Goal: Task Accomplishment & Management: Use online tool/utility

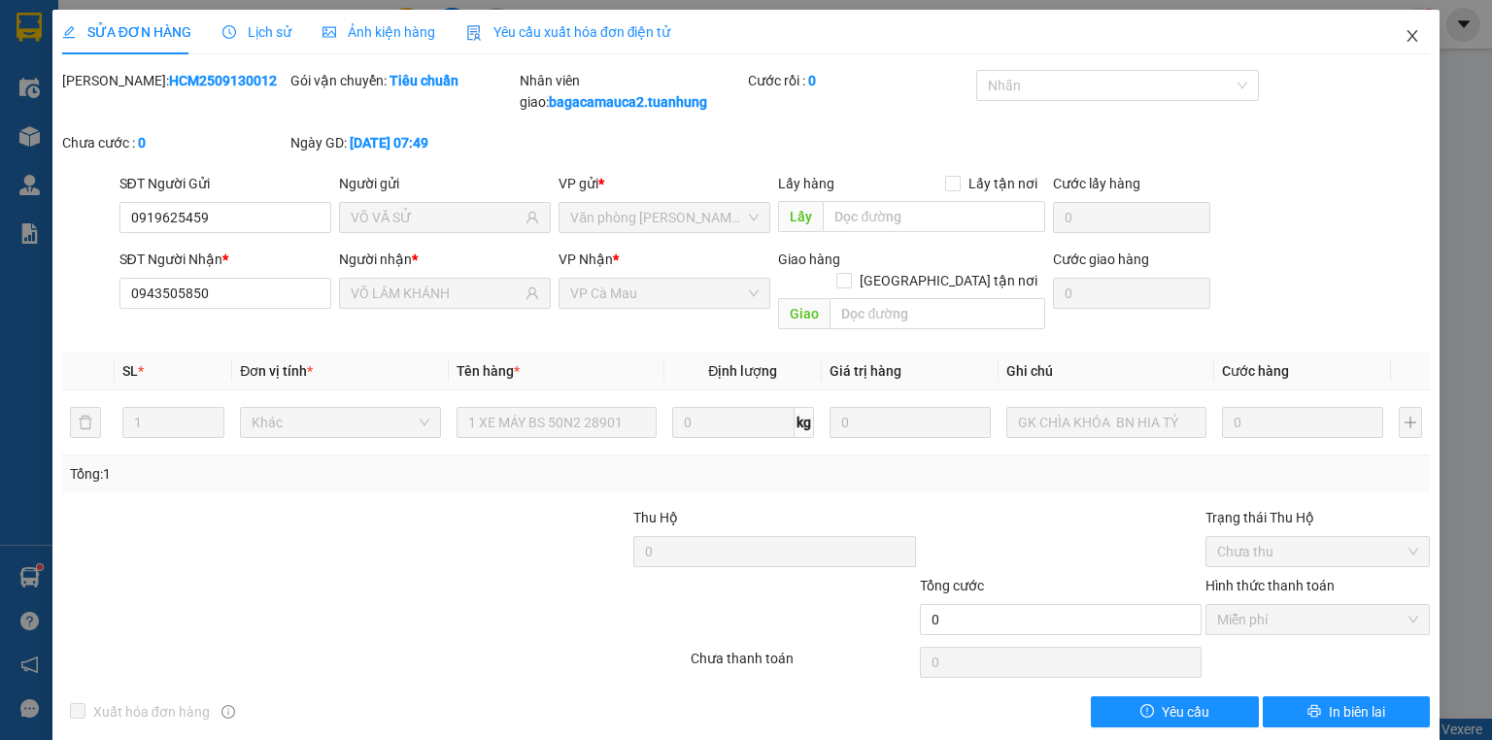
click at [1410, 45] on span "Close" at bounding box center [1412, 37] width 54 height 54
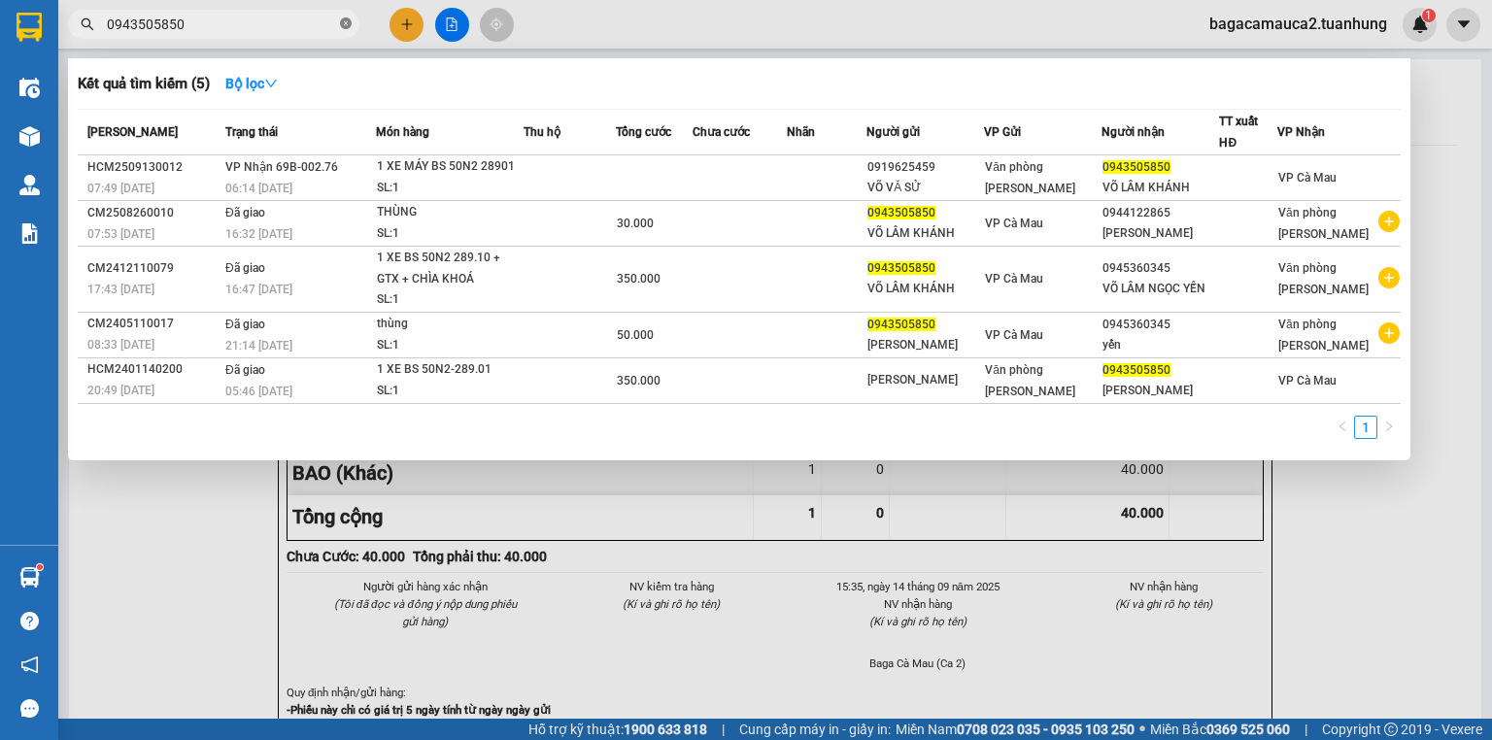
click at [348, 25] on icon "close-circle" at bounding box center [346, 23] width 12 height 12
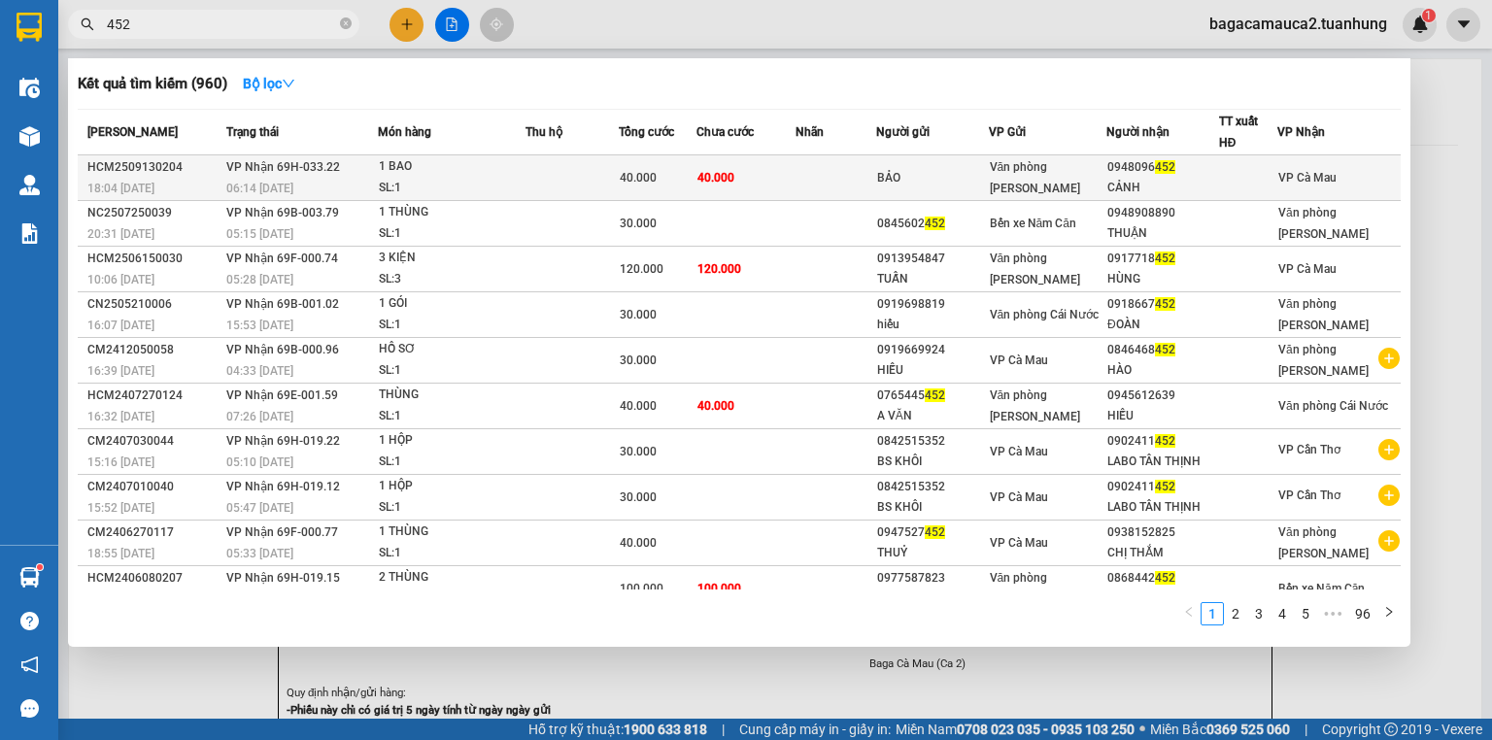
type input "452"
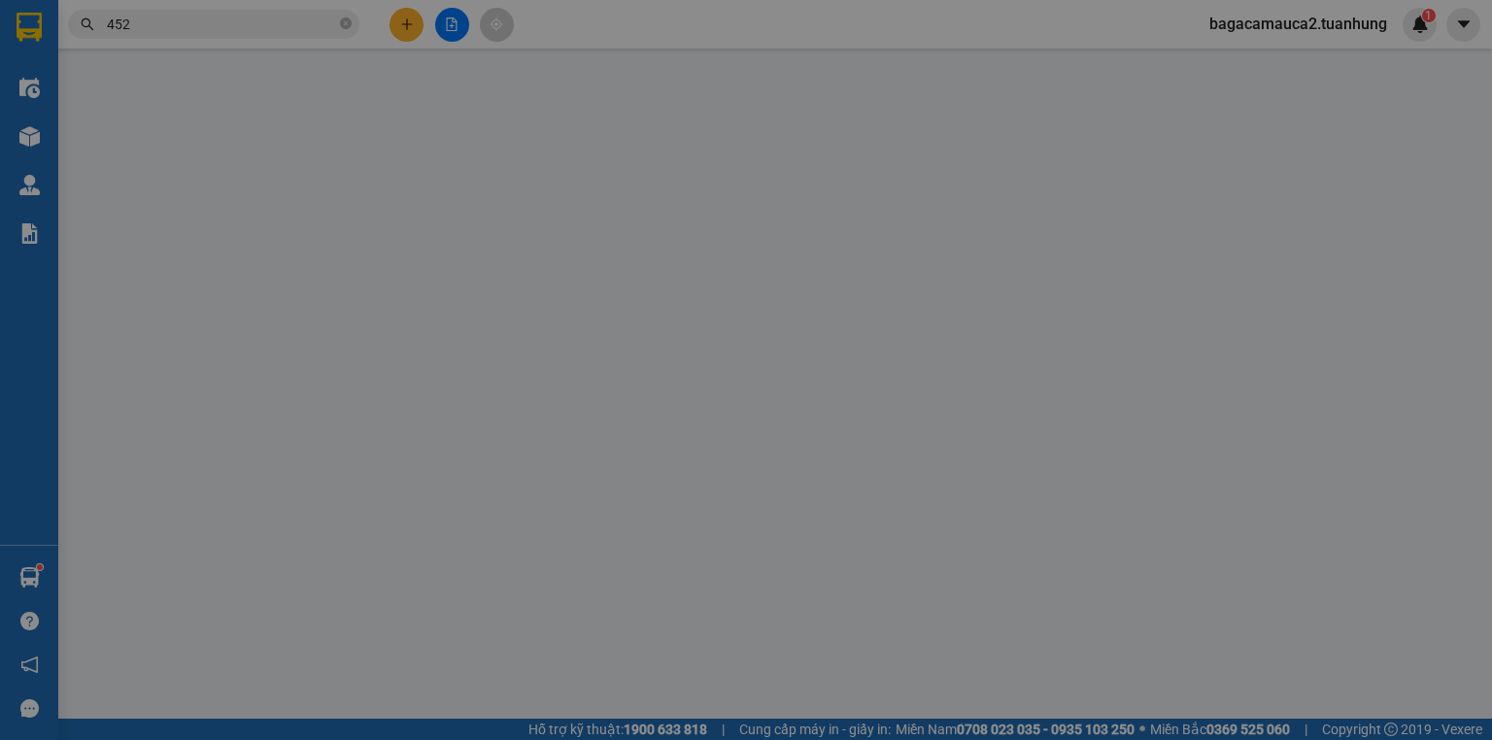
type input "BẢO"
type input "0948096452"
type input "CẢNH"
type input "40.000"
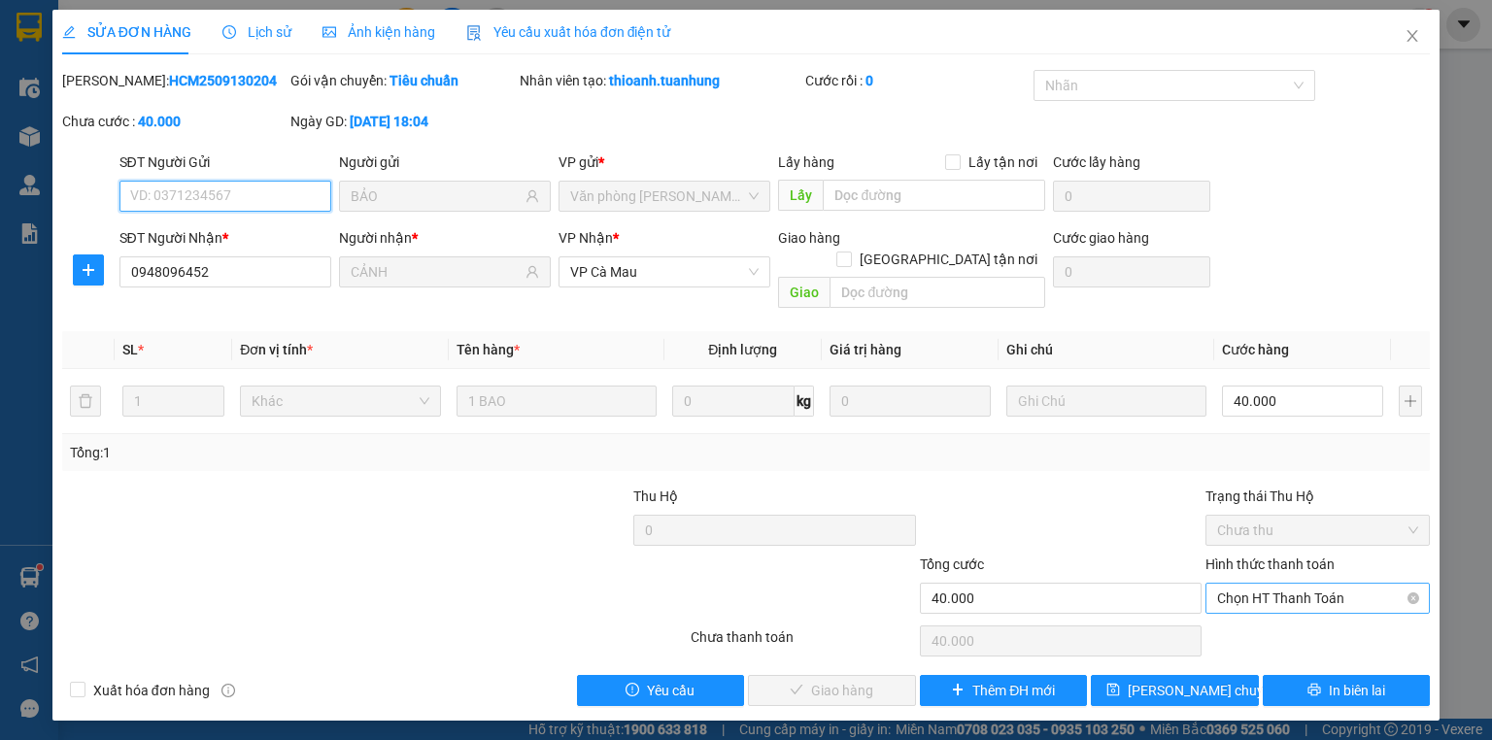
click at [1281, 584] on span "Chọn HT Thanh Toán" at bounding box center [1317, 598] width 201 height 29
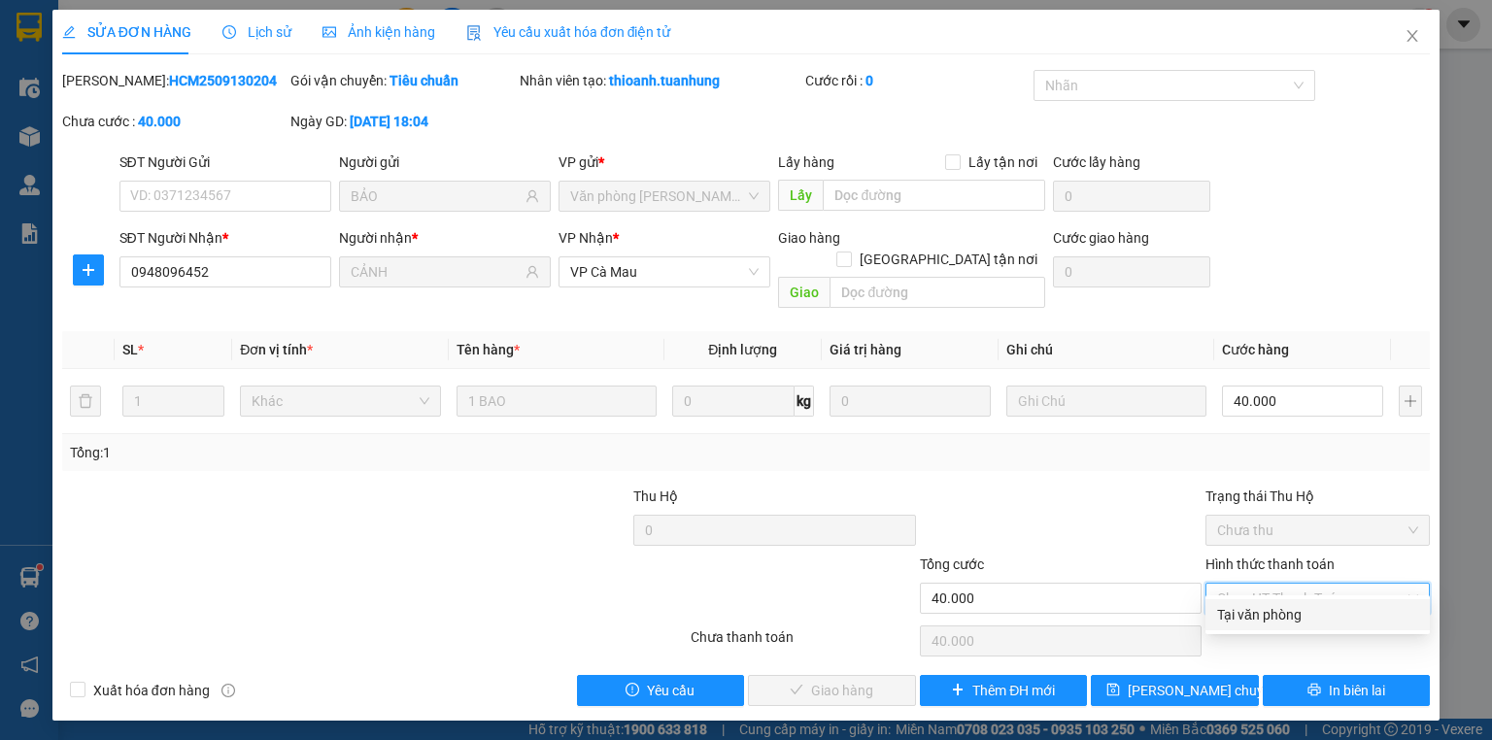
click at [1272, 616] on div "Tại văn phòng" at bounding box center [1317, 614] width 201 height 21
type input "0"
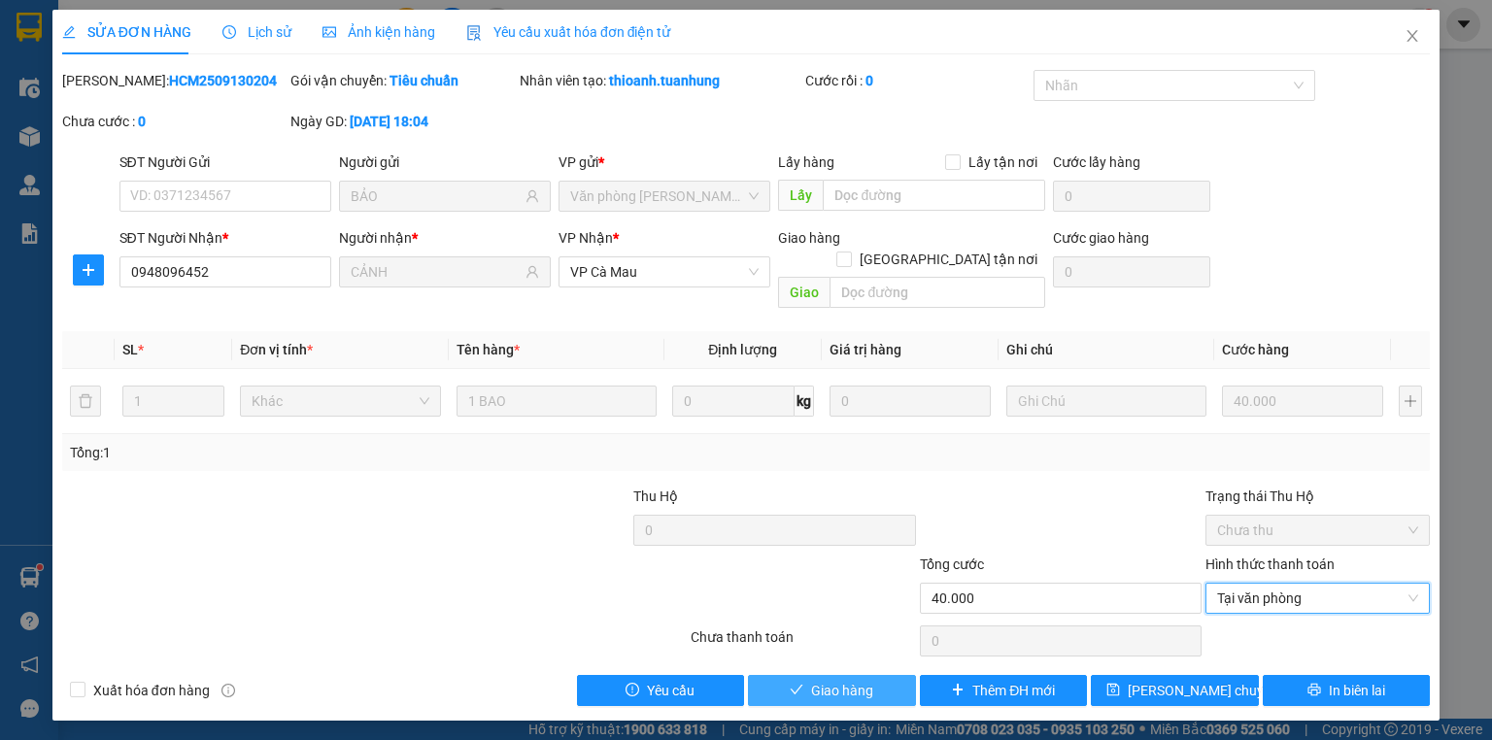
click at [886, 675] on button "Giao hàng" at bounding box center [832, 690] width 168 height 31
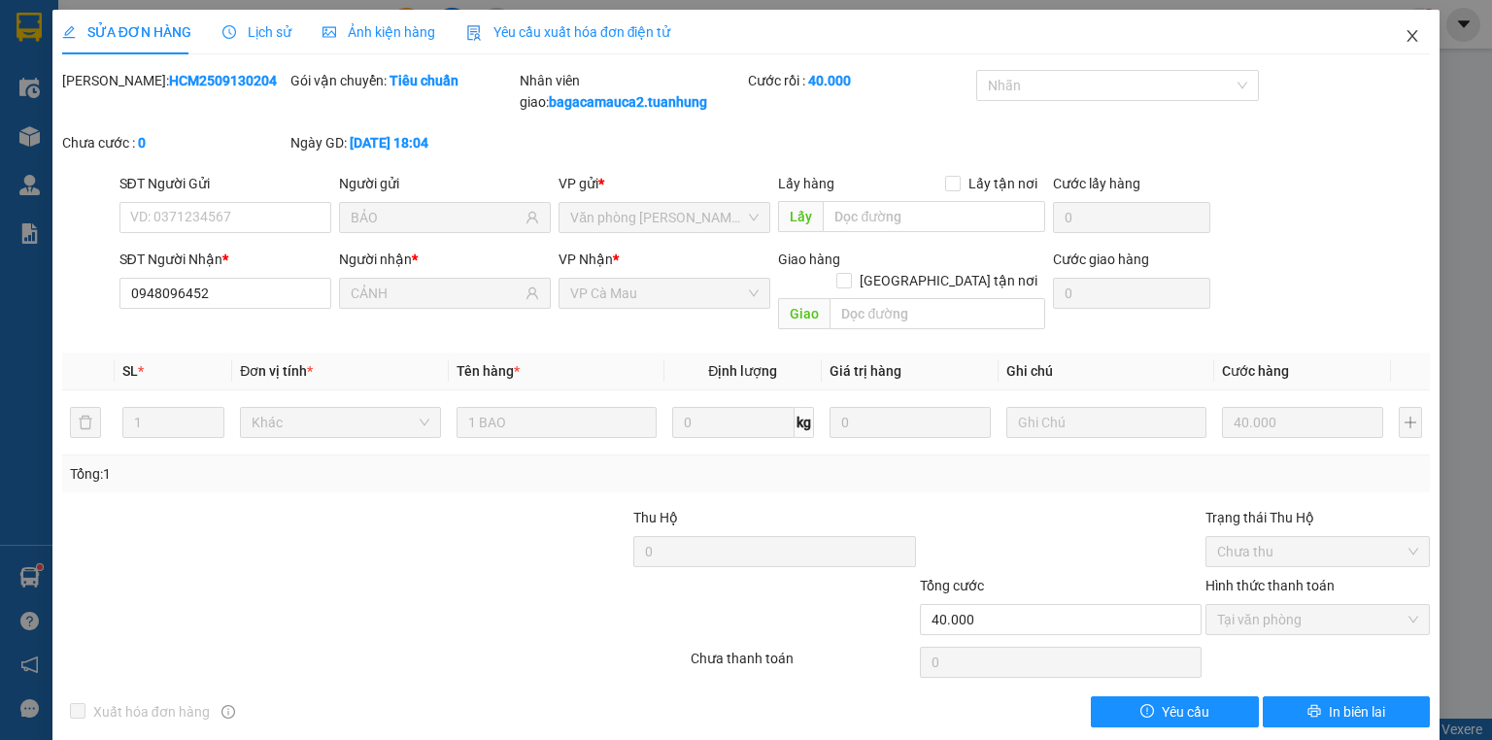
click at [1405, 42] on icon "close" at bounding box center [1413, 36] width 16 height 16
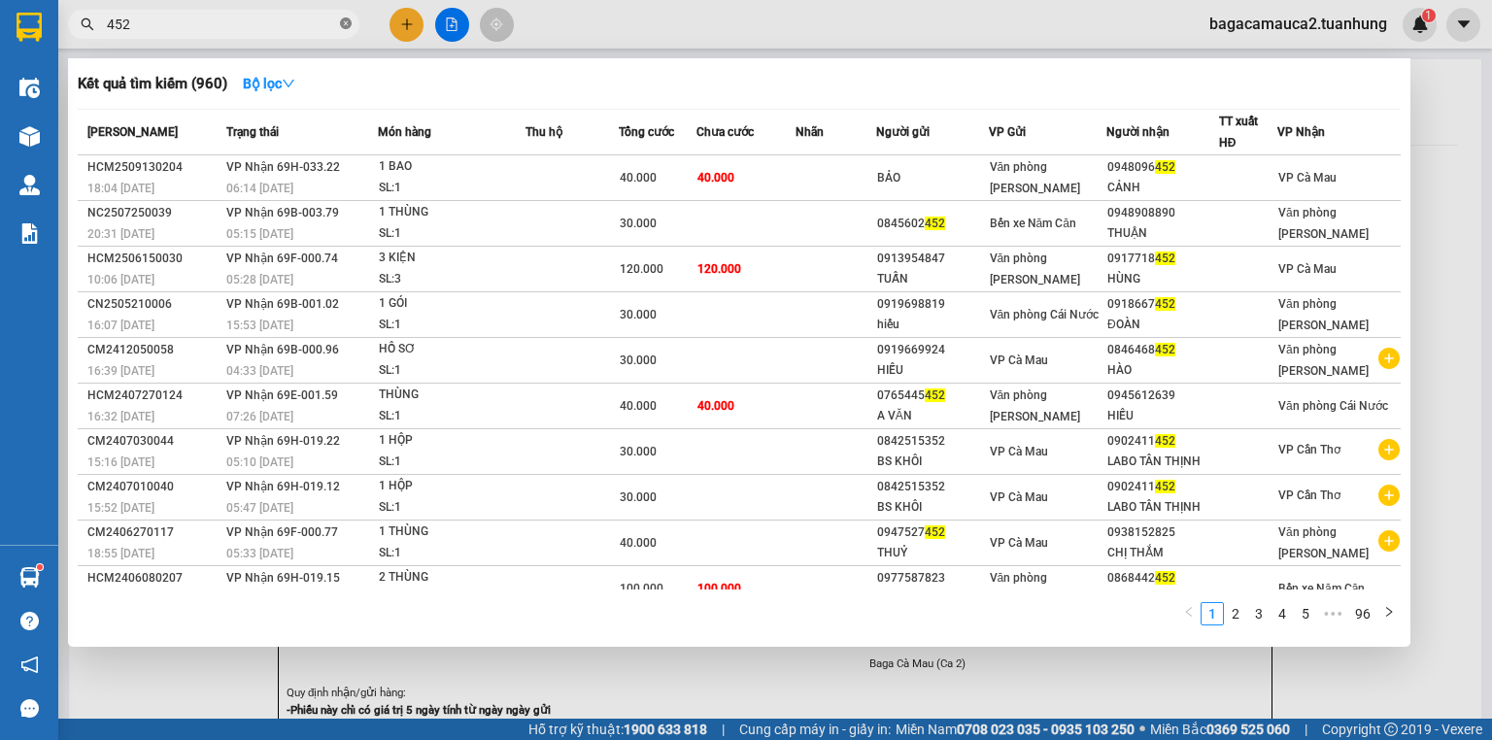
click at [345, 27] on icon "close-circle" at bounding box center [346, 23] width 12 height 12
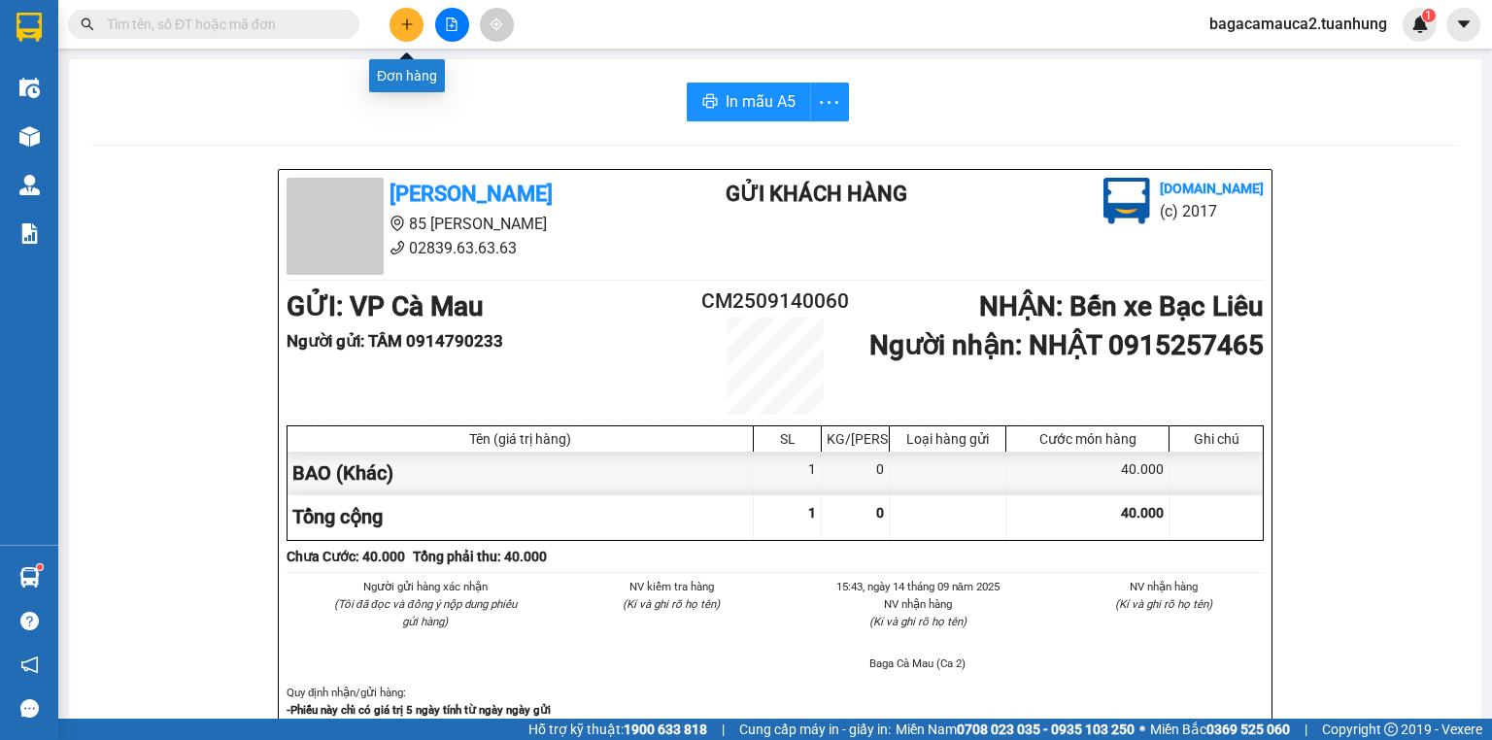
click at [397, 18] on button at bounding box center [407, 25] width 34 height 34
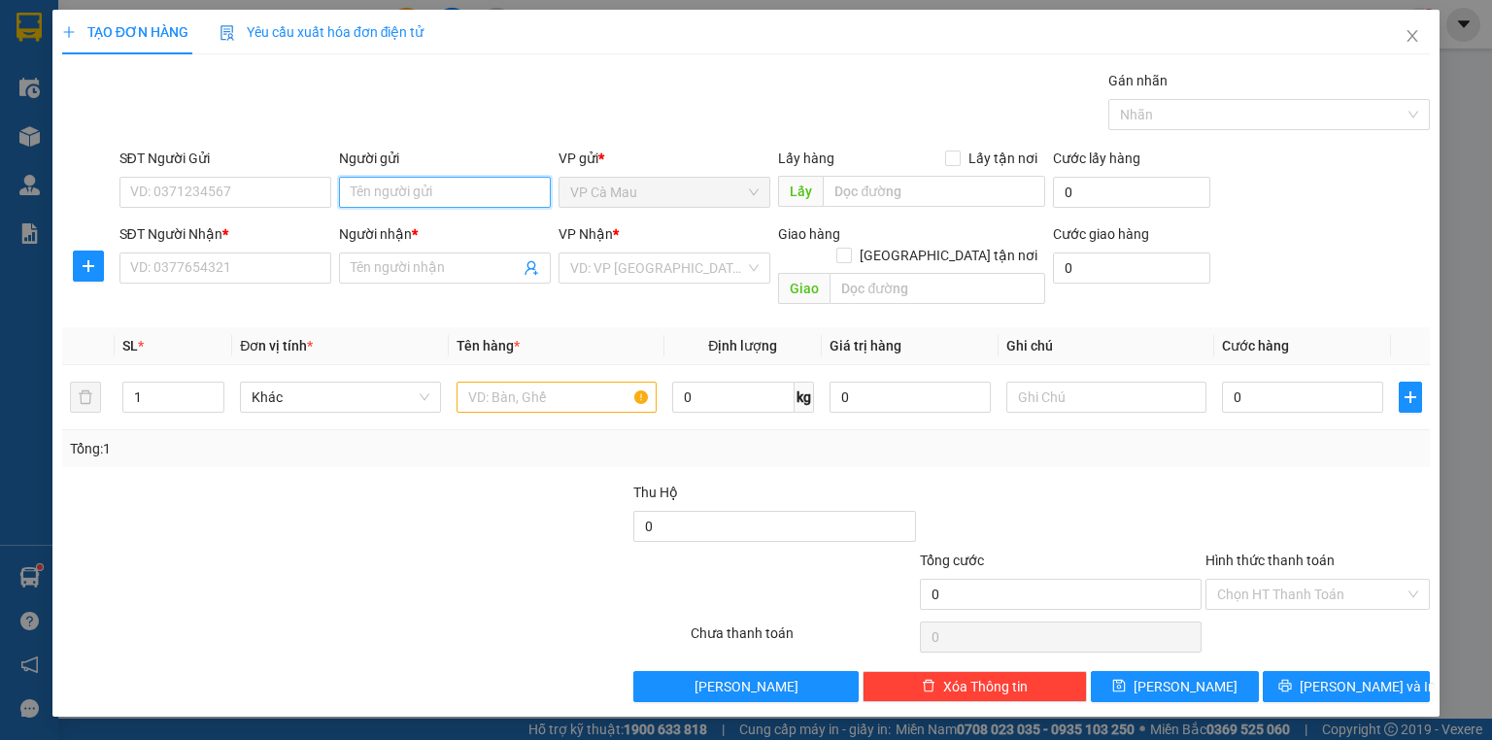
click at [369, 200] on input "Người gửi" at bounding box center [445, 192] width 212 height 31
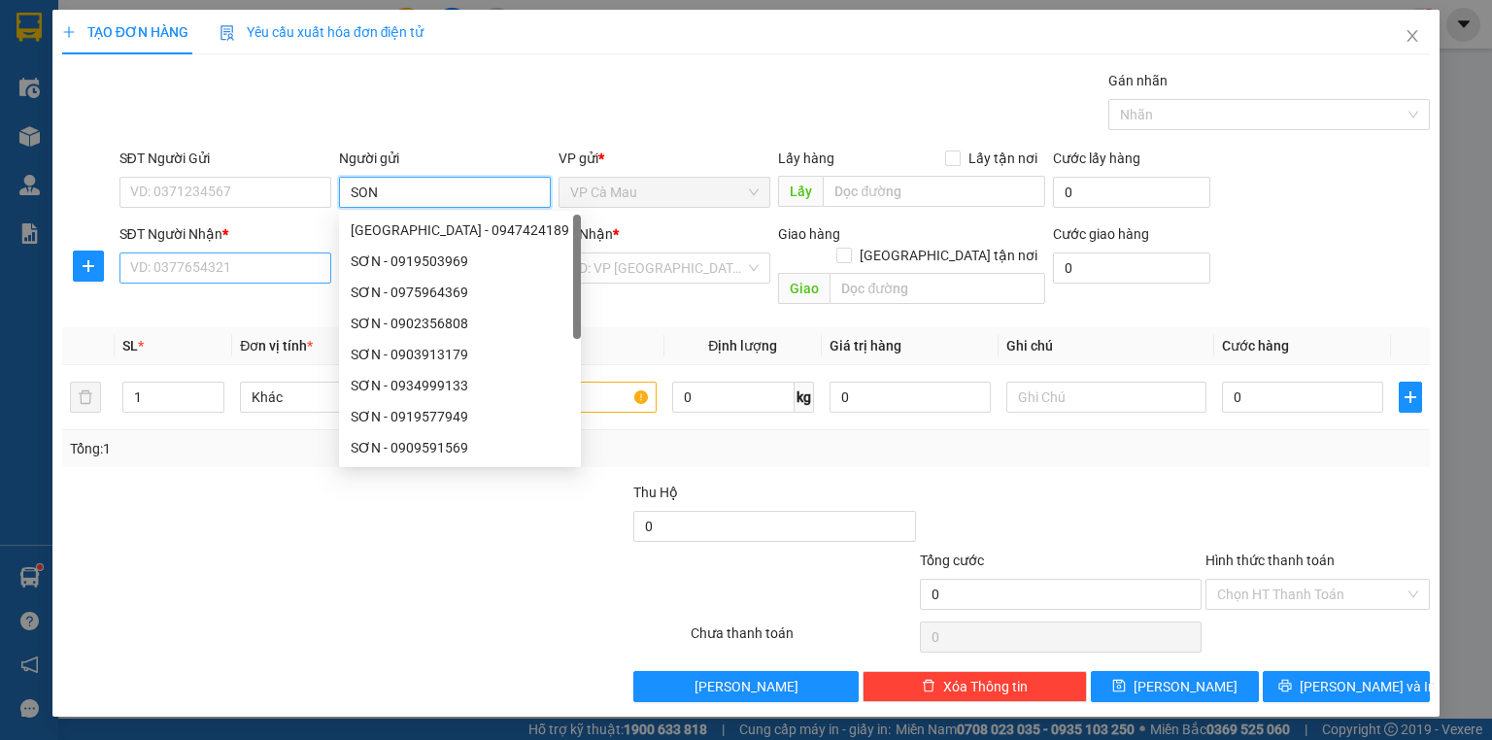
type input "SON"
click at [289, 280] on input "SĐT Người Nhận *" at bounding box center [225, 268] width 212 height 31
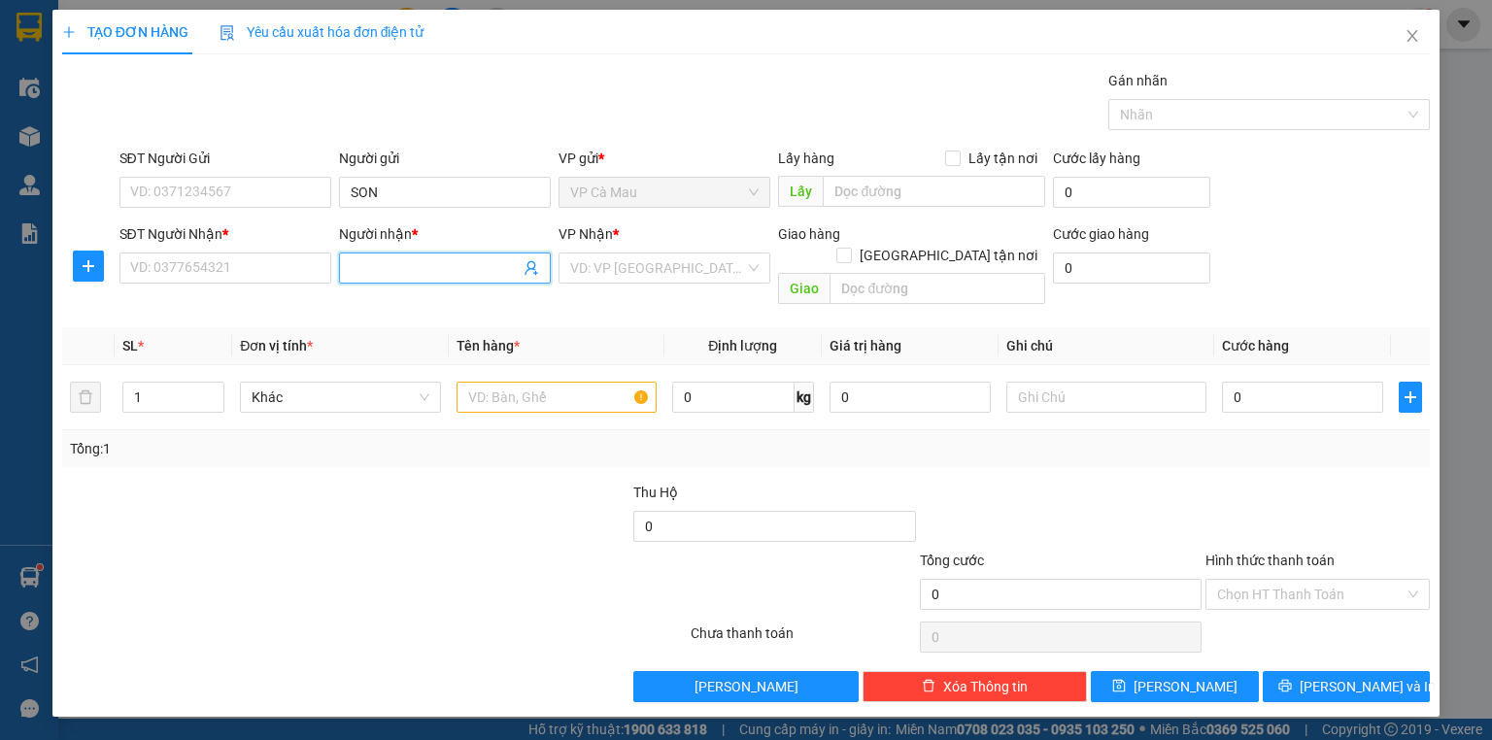
click at [378, 272] on input "Người nhận *" at bounding box center [435, 267] width 169 height 21
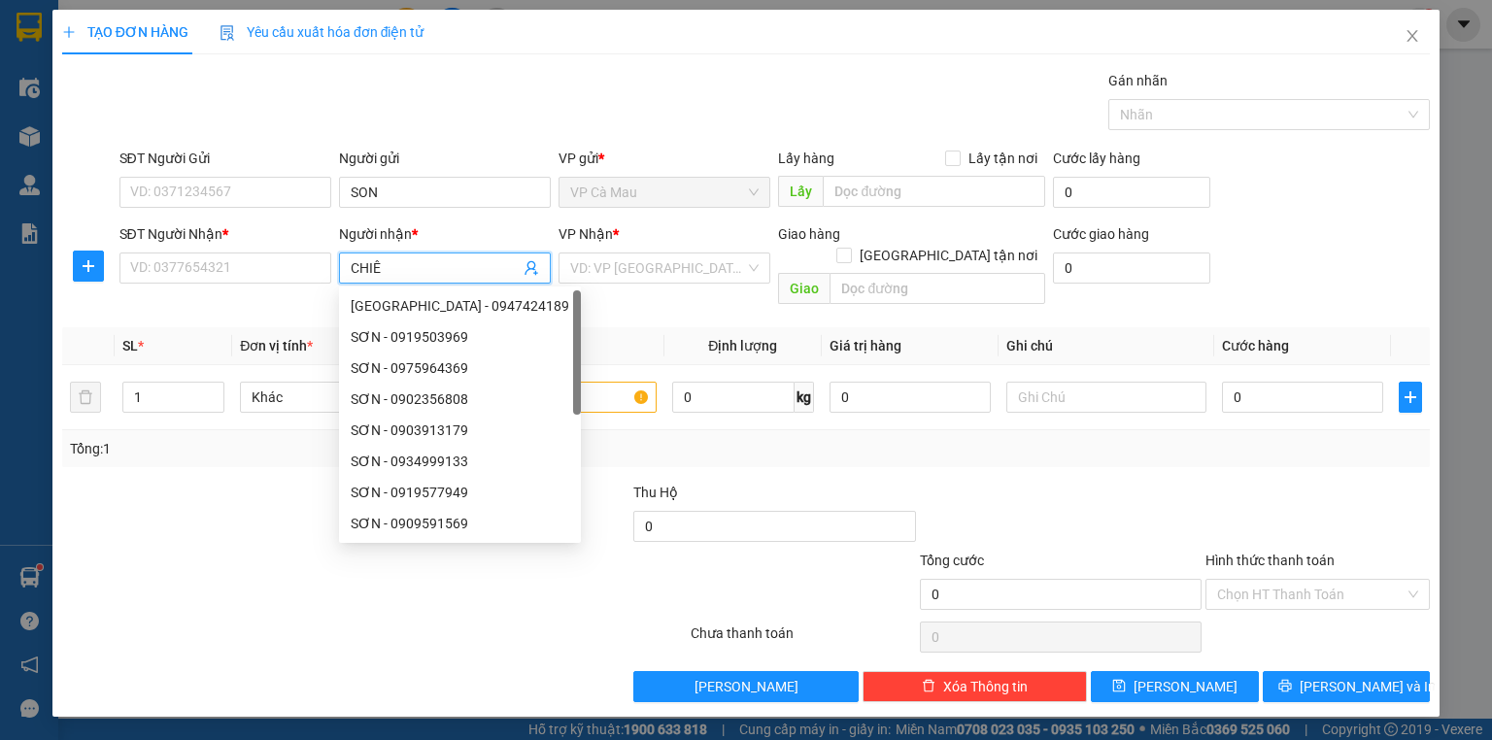
type input "CHIÊM"
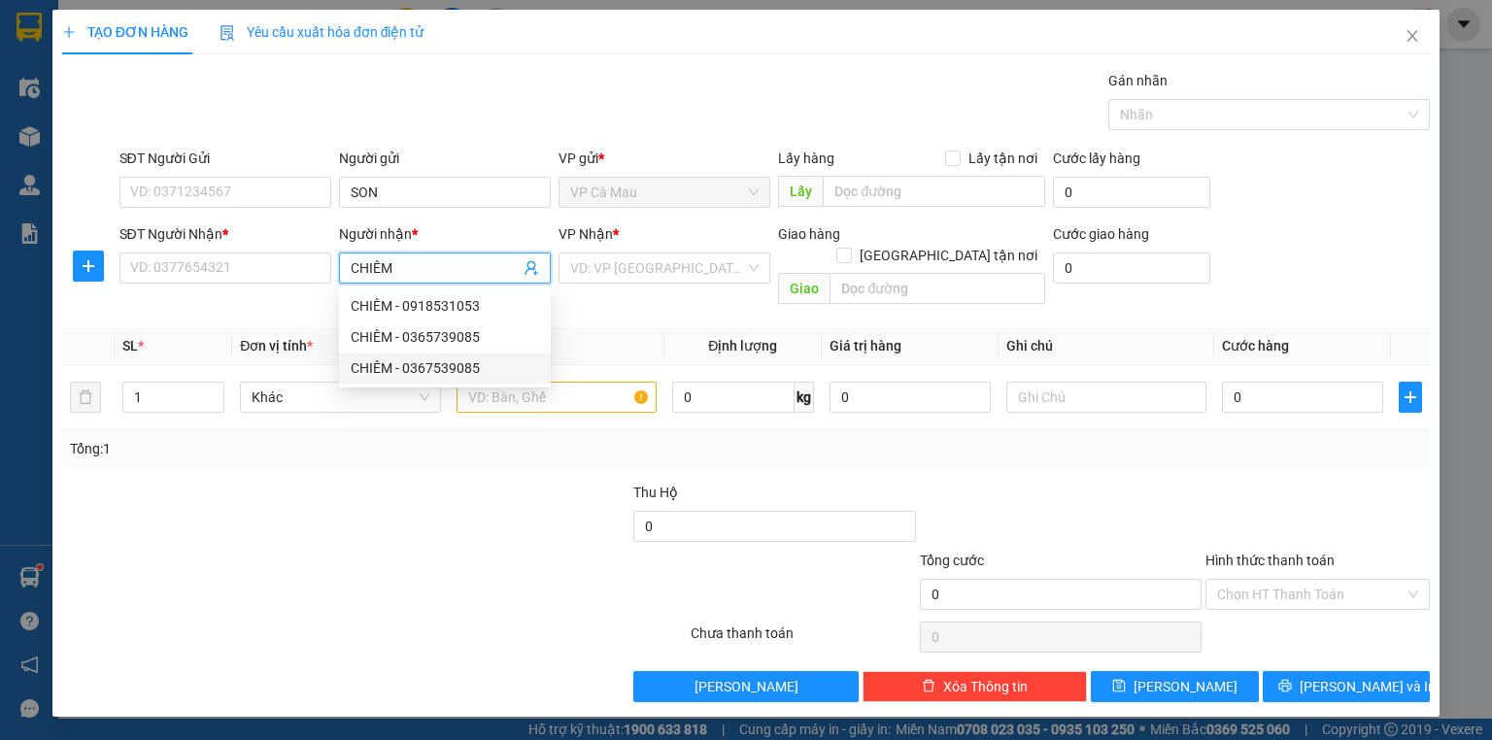
click at [438, 377] on div "CHIÊM - 0367539085" at bounding box center [445, 367] width 188 height 21
type input "0367539085"
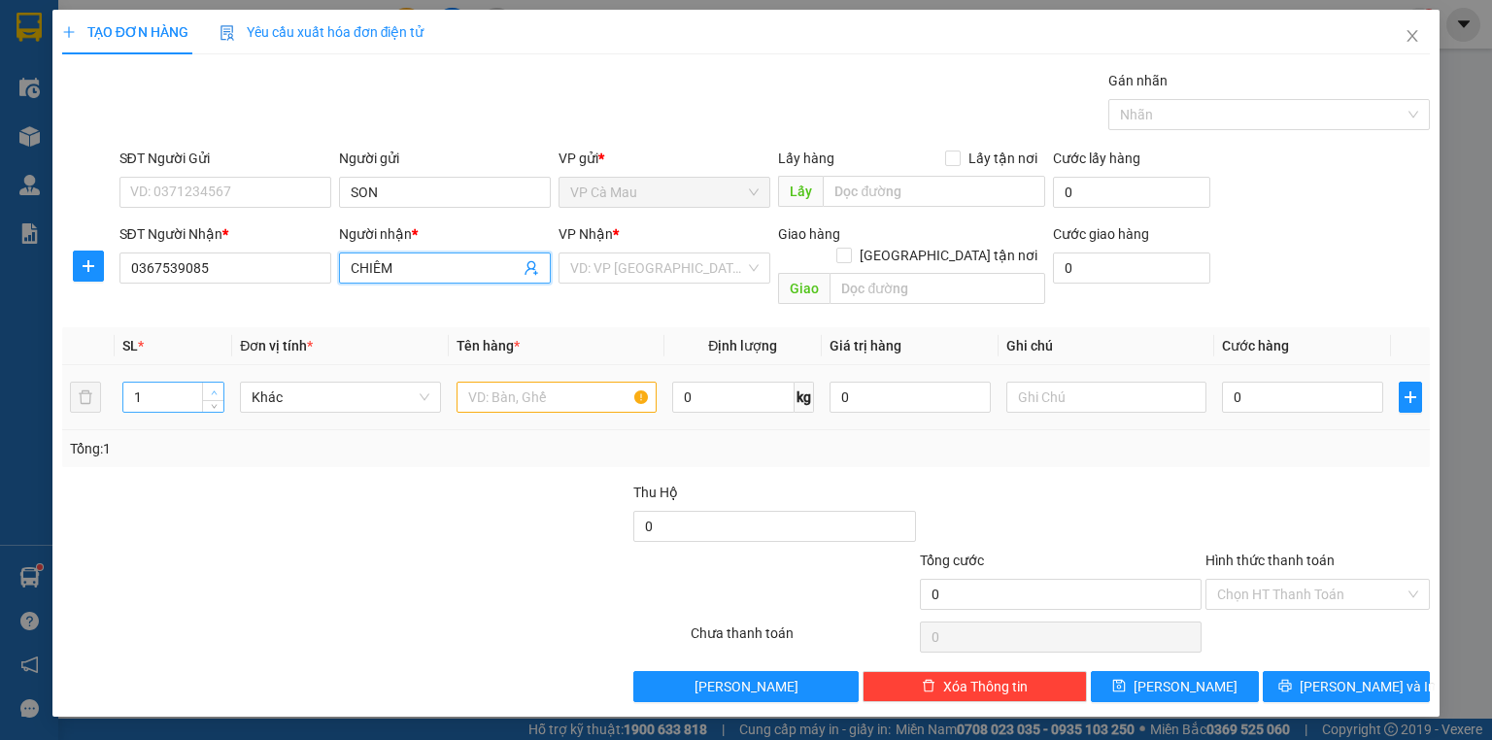
type input "CHIÊM"
type input "2"
click at [212, 387] on span "up" at bounding box center [214, 393] width 12 height 12
click at [618, 281] on input "search" at bounding box center [657, 268] width 175 height 29
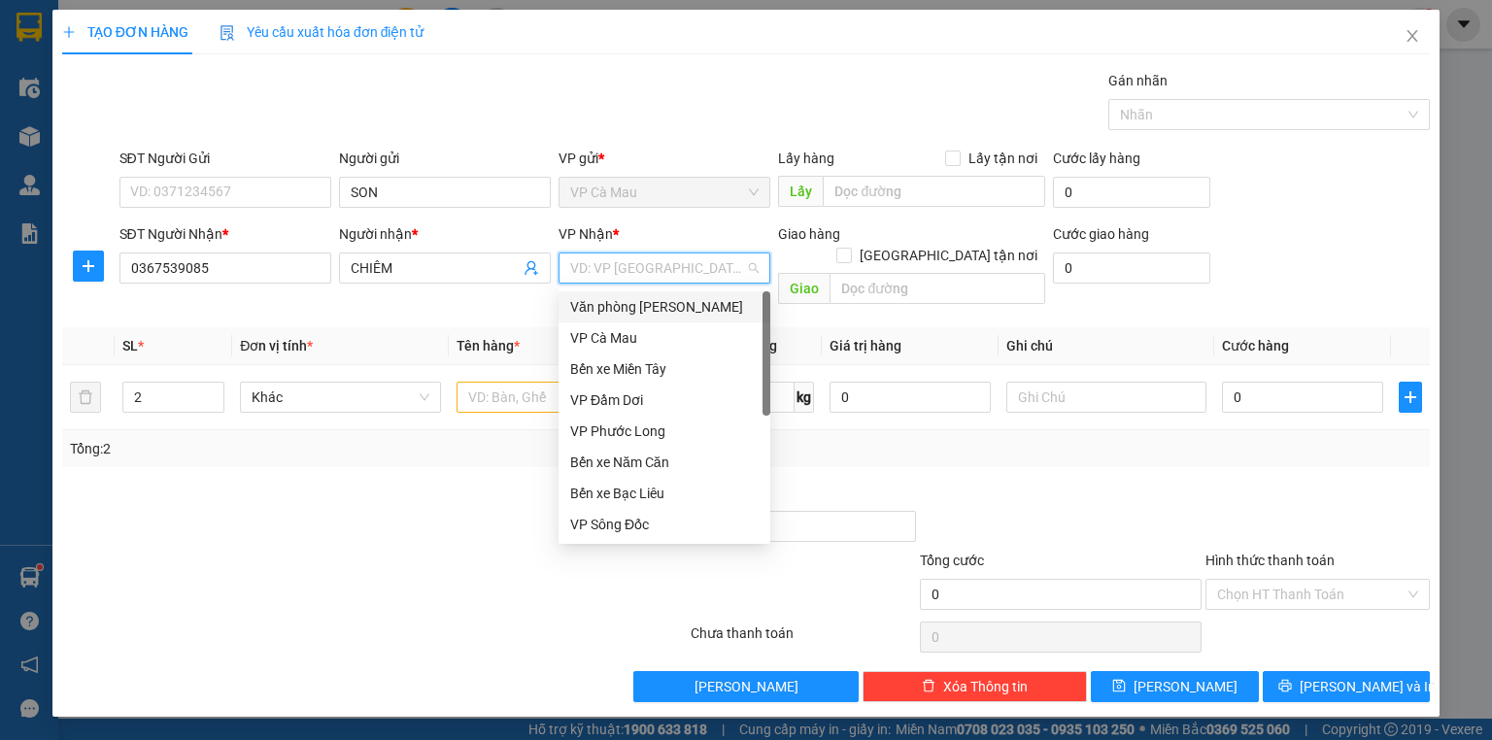
click at [626, 297] on div "Văn phòng [PERSON_NAME]" at bounding box center [664, 306] width 188 height 21
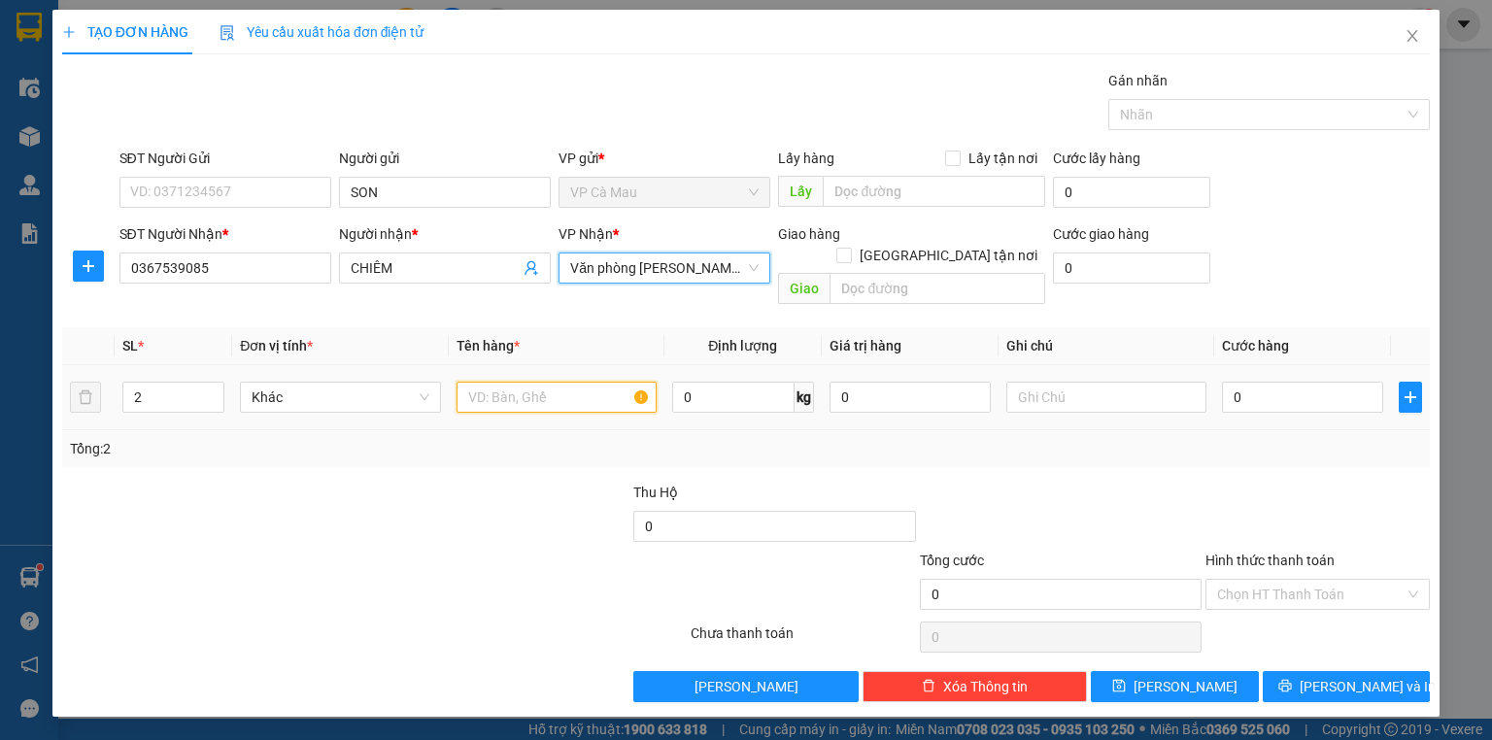
click at [525, 382] on input "text" at bounding box center [557, 397] width 200 height 31
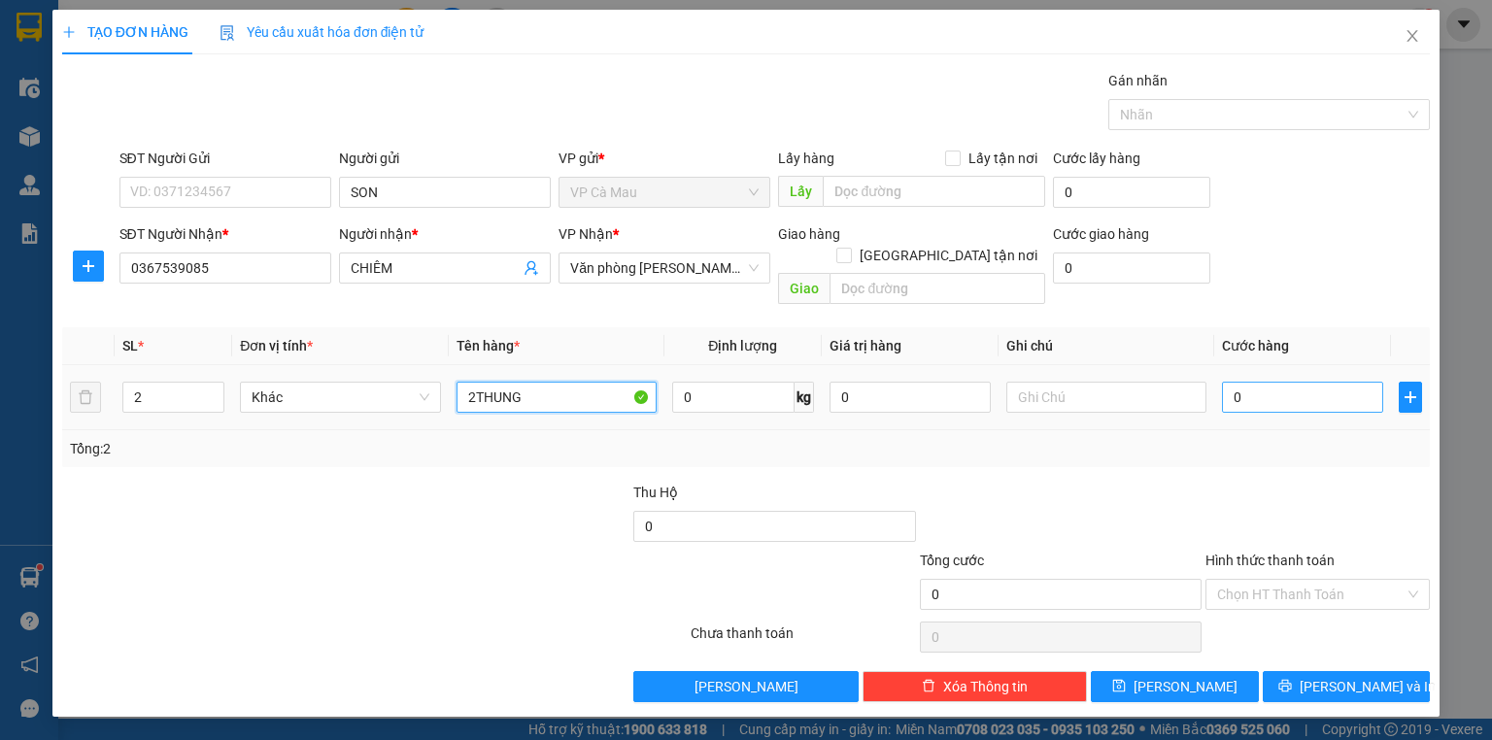
type input "2THUNG"
click at [1225, 382] on input "0" at bounding box center [1302, 397] width 161 height 31
type input "+7"
type input "7"
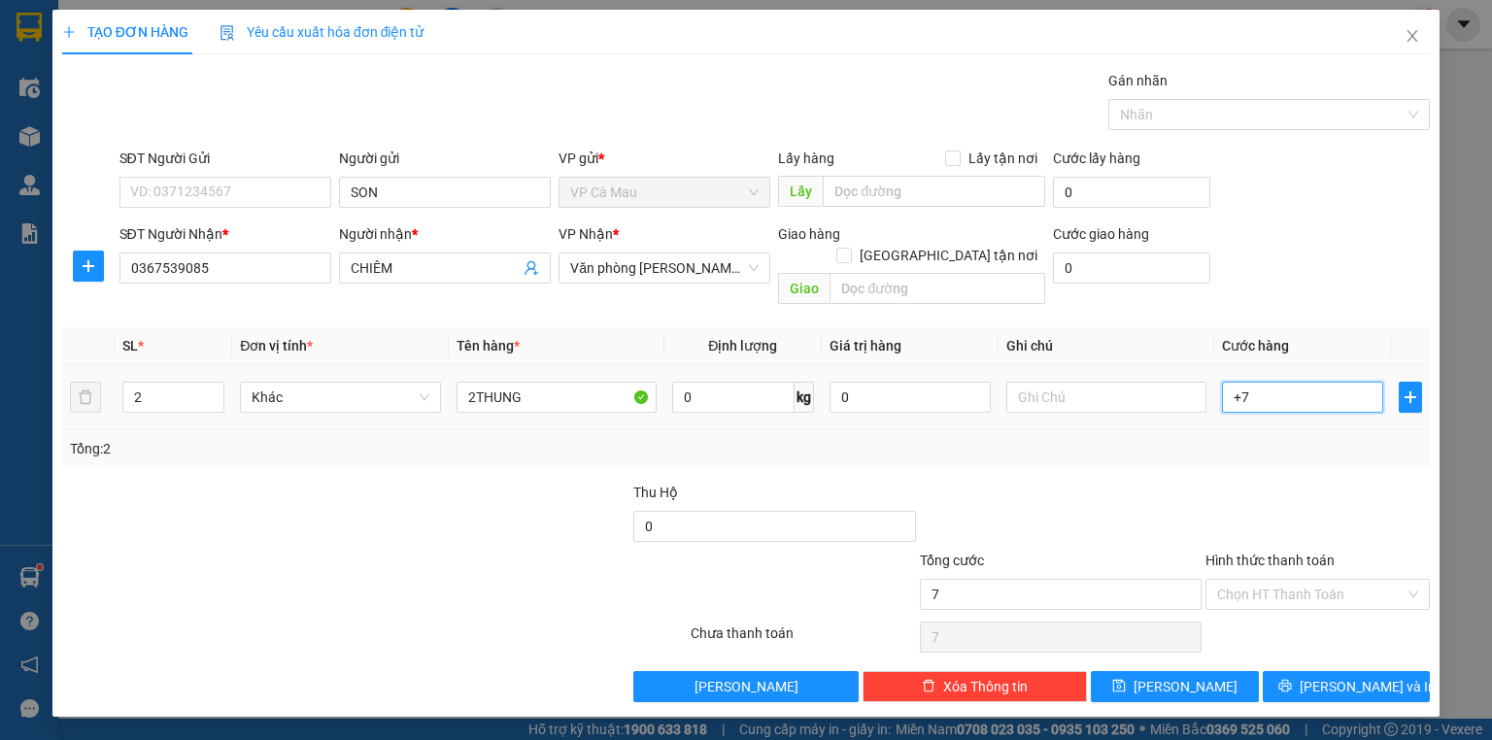
type input "+70"
type input "70"
type input "70.000"
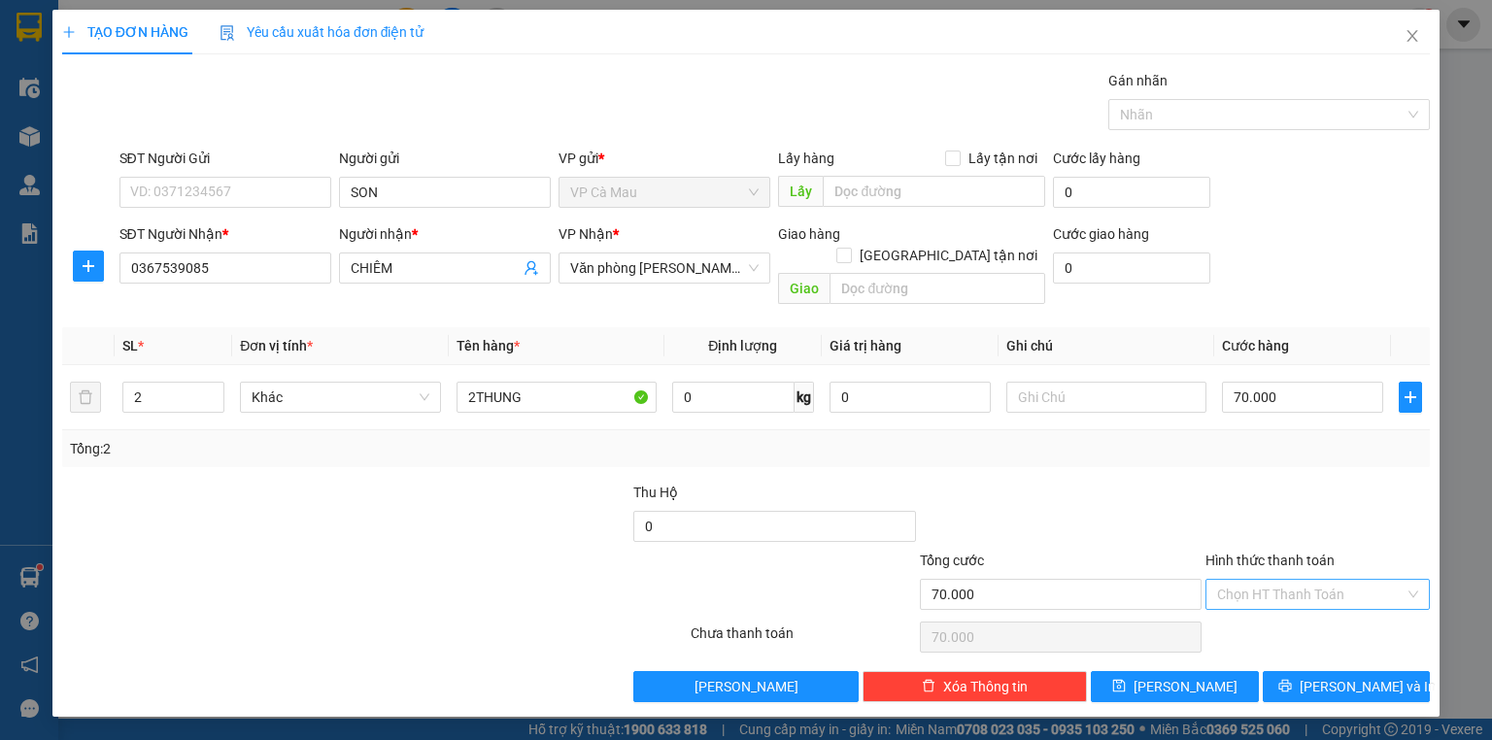
click at [1275, 580] on input "Hình thức thanh toán" at bounding box center [1310, 594] width 187 height 29
drag, startPoint x: 1281, startPoint y: 610, endPoint x: 1326, endPoint y: 657, distance: 64.6
click at [1281, 613] on div "Tại văn phòng" at bounding box center [1317, 609] width 201 height 21
type input "0"
click at [1333, 676] on span "[PERSON_NAME] và In" at bounding box center [1368, 686] width 136 height 21
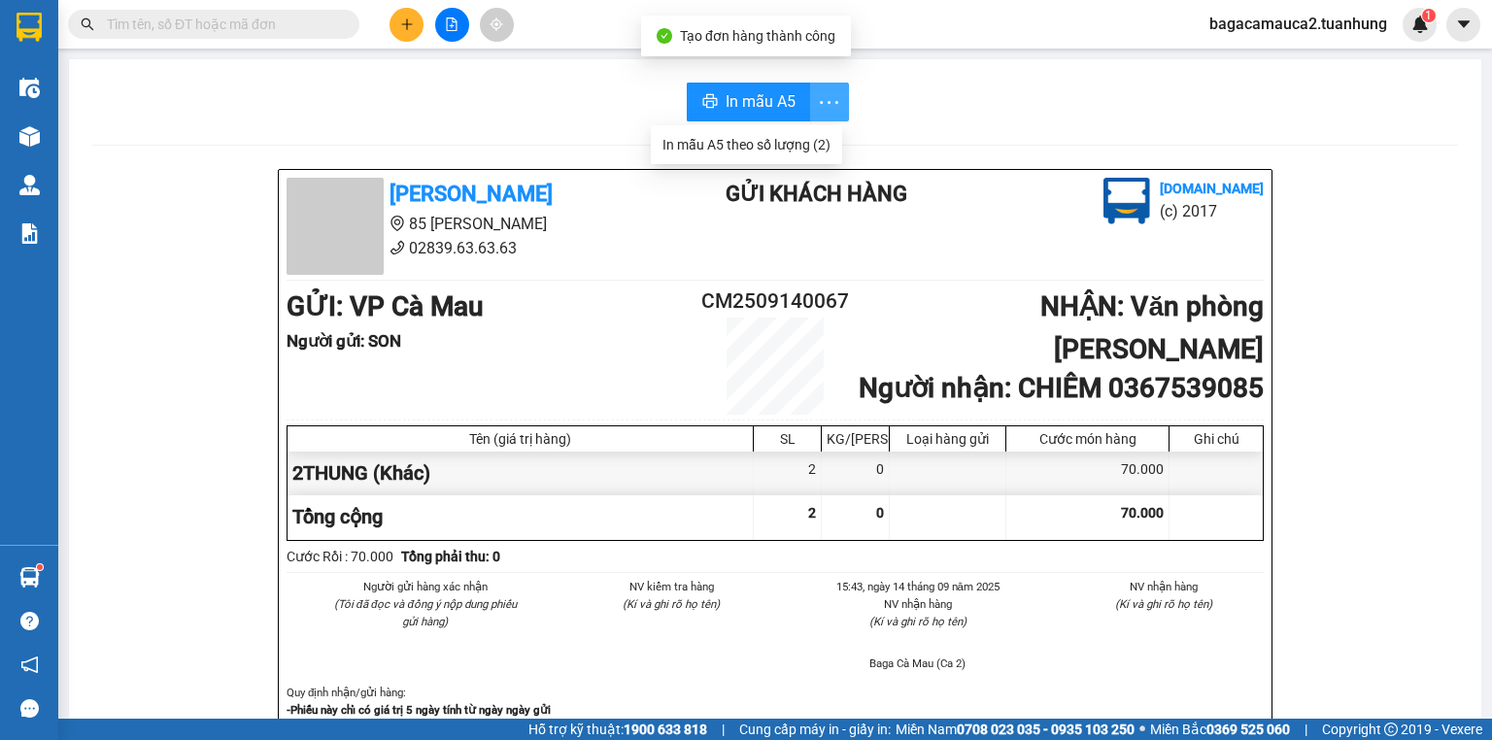
click at [825, 102] on icon "more" at bounding box center [829, 102] width 24 height 24
click at [788, 148] on div "In mẫu A5 theo số lượng (2)" at bounding box center [746, 144] width 168 height 21
click at [776, 112] on span "In mẫu A5" at bounding box center [761, 101] width 70 height 24
click at [153, 23] on input "text" at bounding box center [221, 24] width 229 height 21
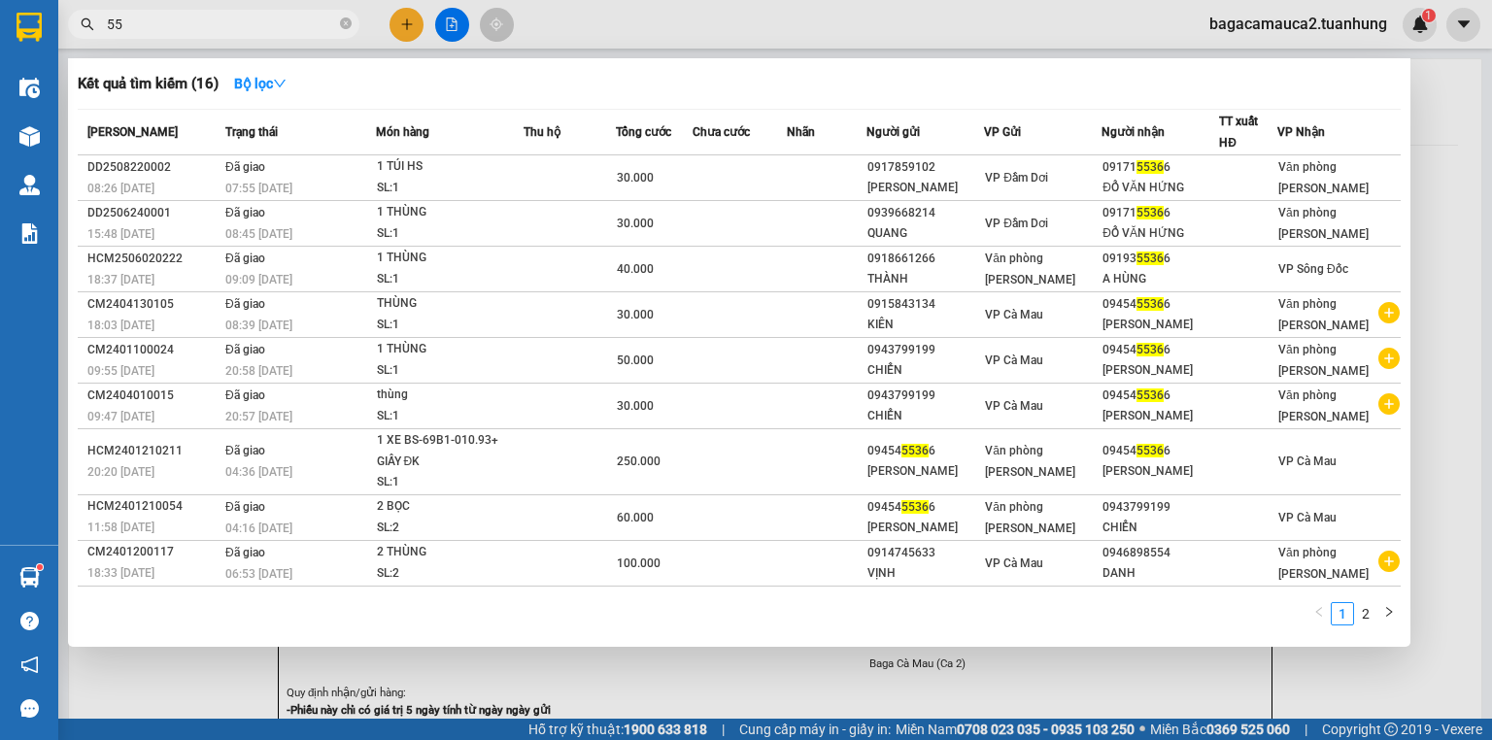
type input "5"
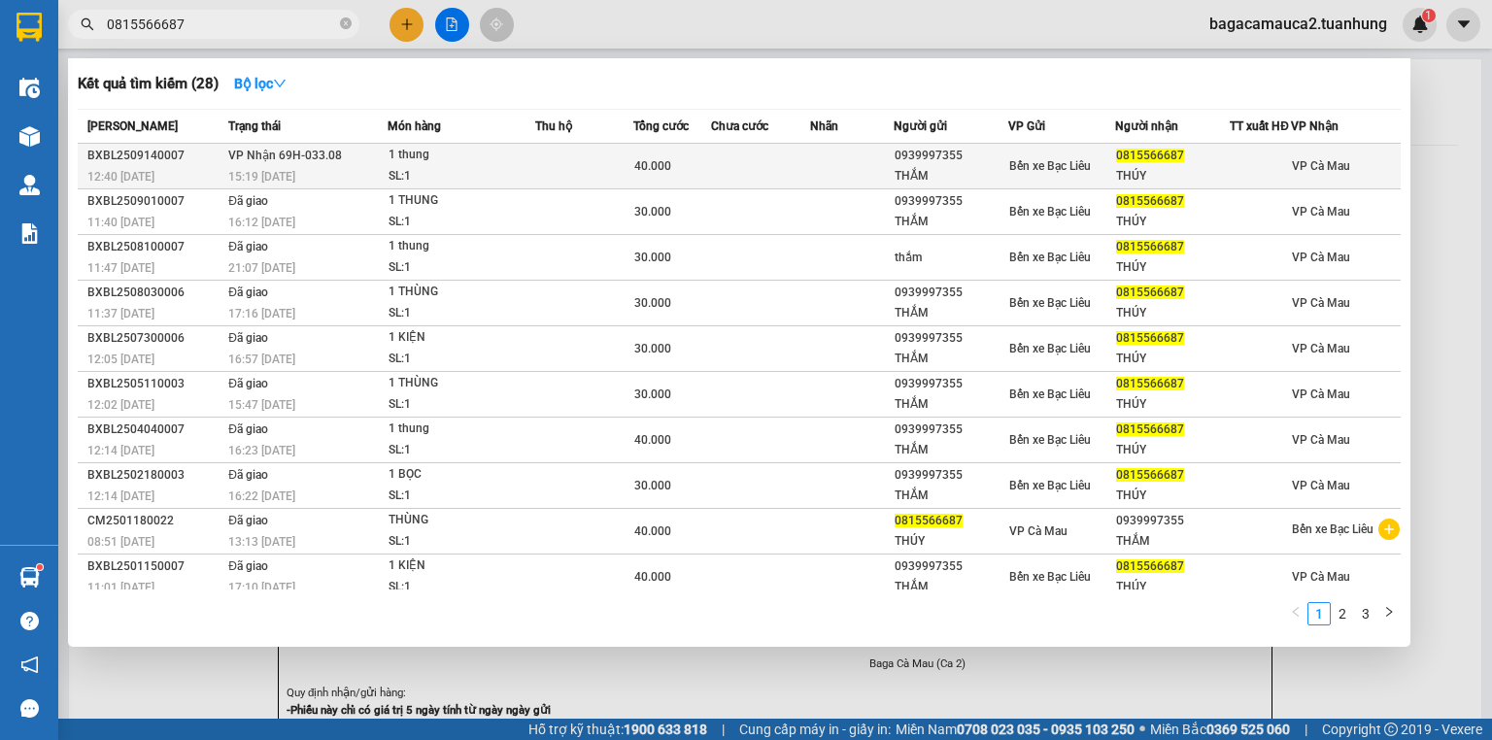
type input "0815566687"
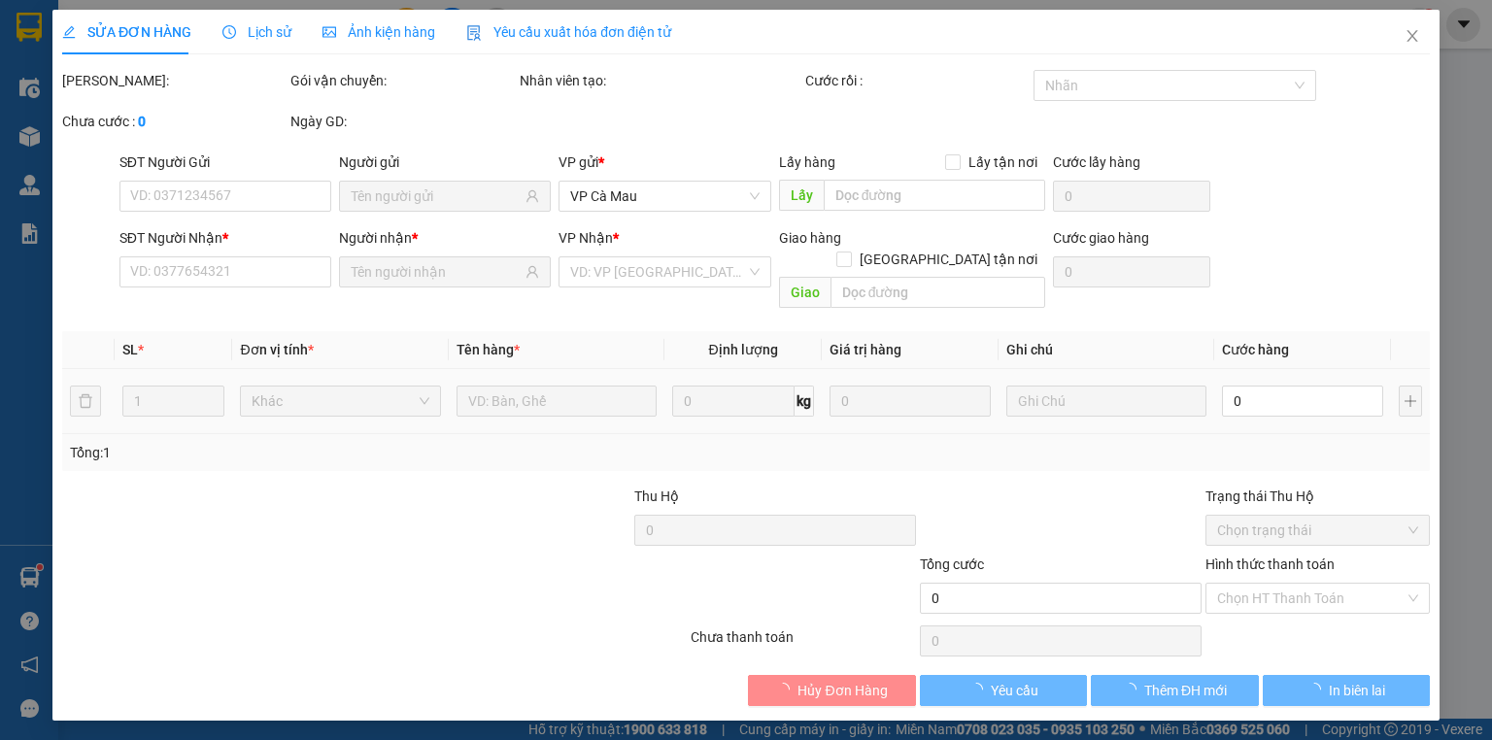
type input "0939997355"
type input "THẮM"
type input "0815566687"
type input "THÚY"
type input "40.000"
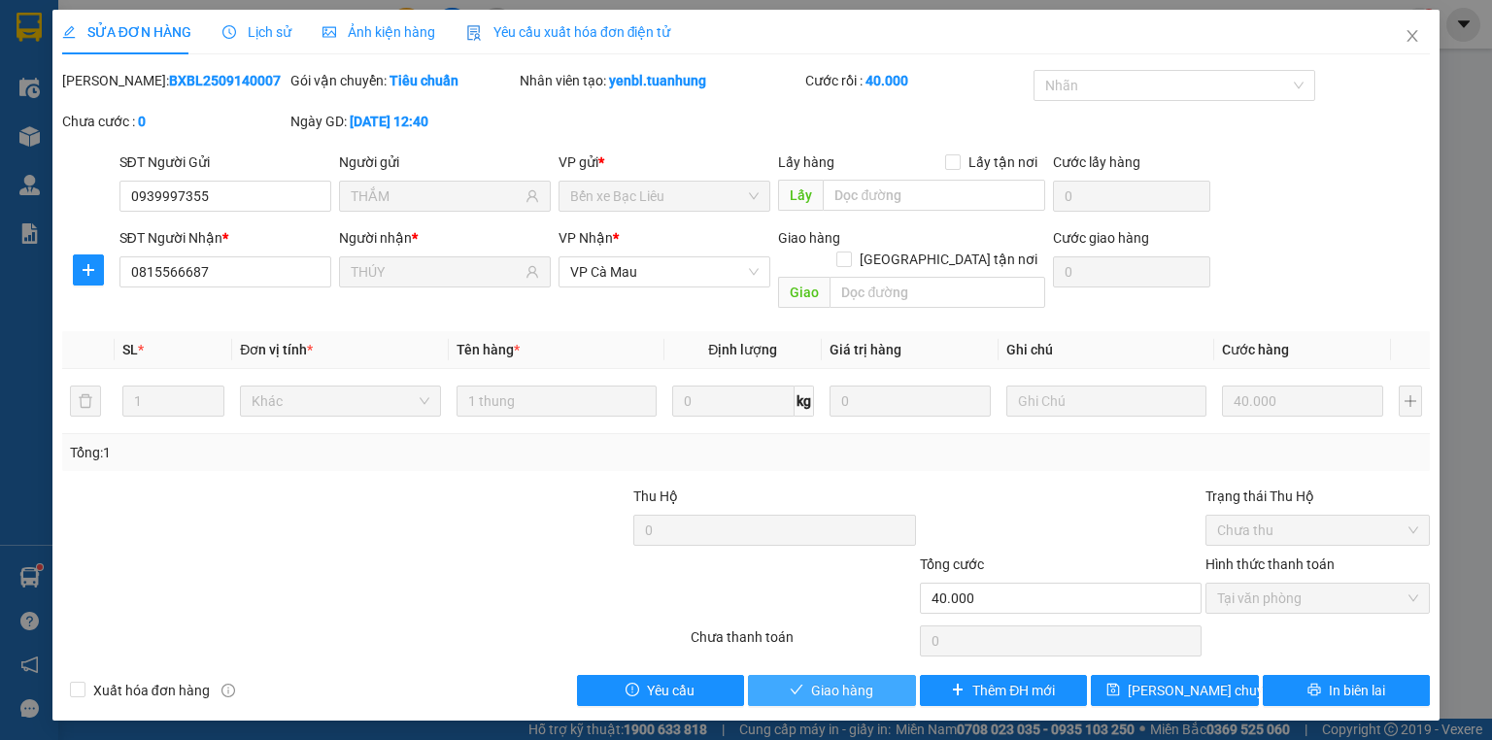
click at [890, 675] on button "Giao hàng" at bounding box center [832, 690] width 168 height 31
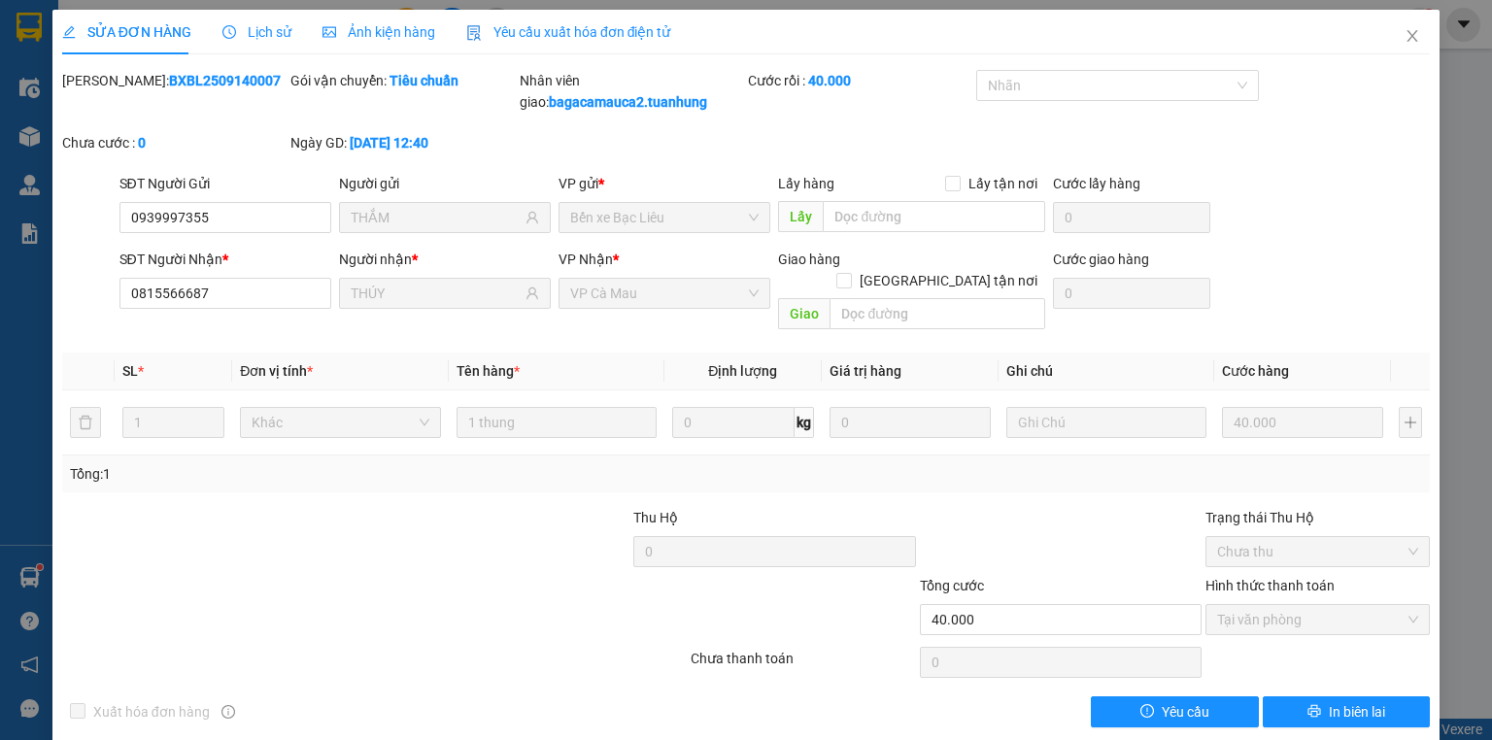
scroll to position [2, 0]
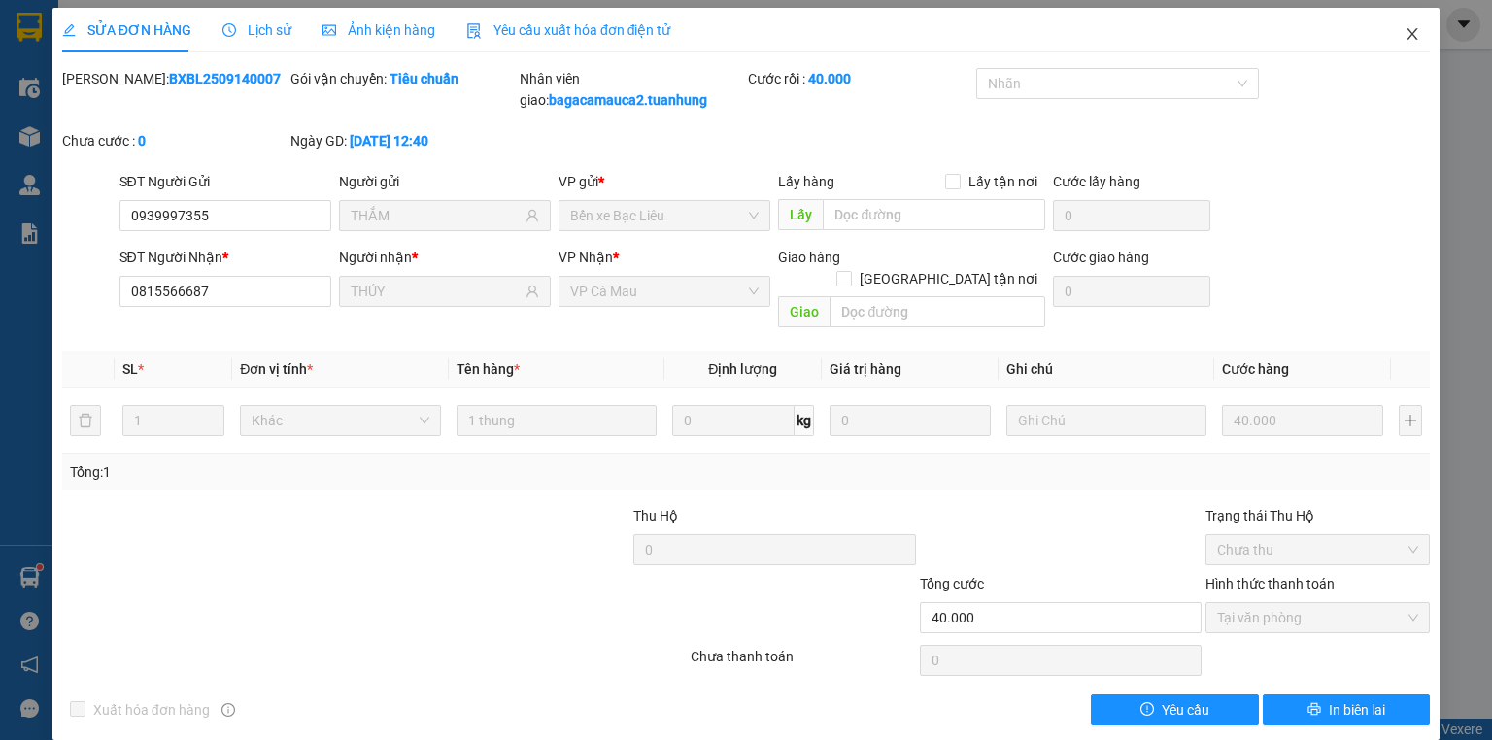
click at [1407, 31] on icon "close" at bounding box center [1412, 34] width 11 height 12
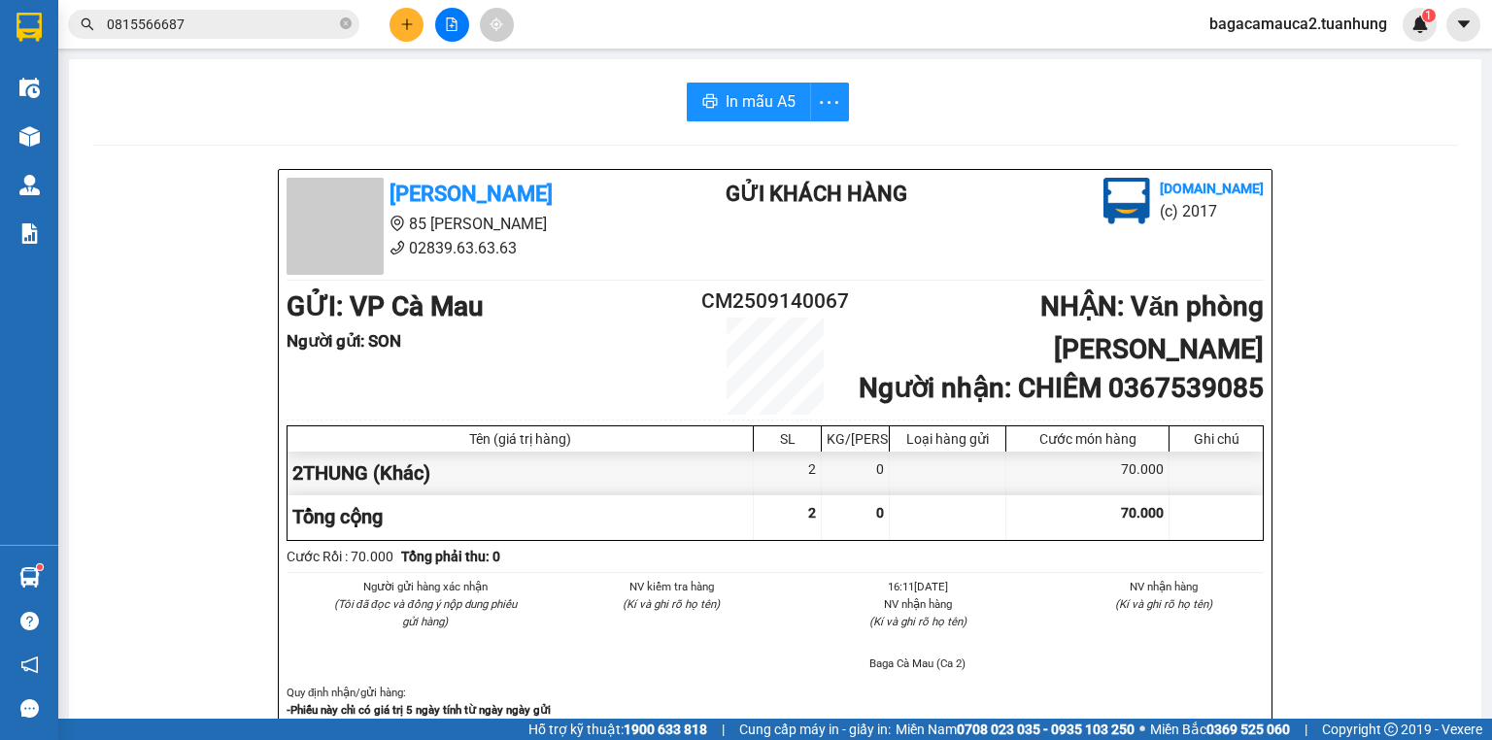
click at [369, 15] on div "0815566687" at bounding box center [189, 24] width 379 height 29
click at [405, 19] on icon "plus" at bounding box center [407, 24] width 14 height 14
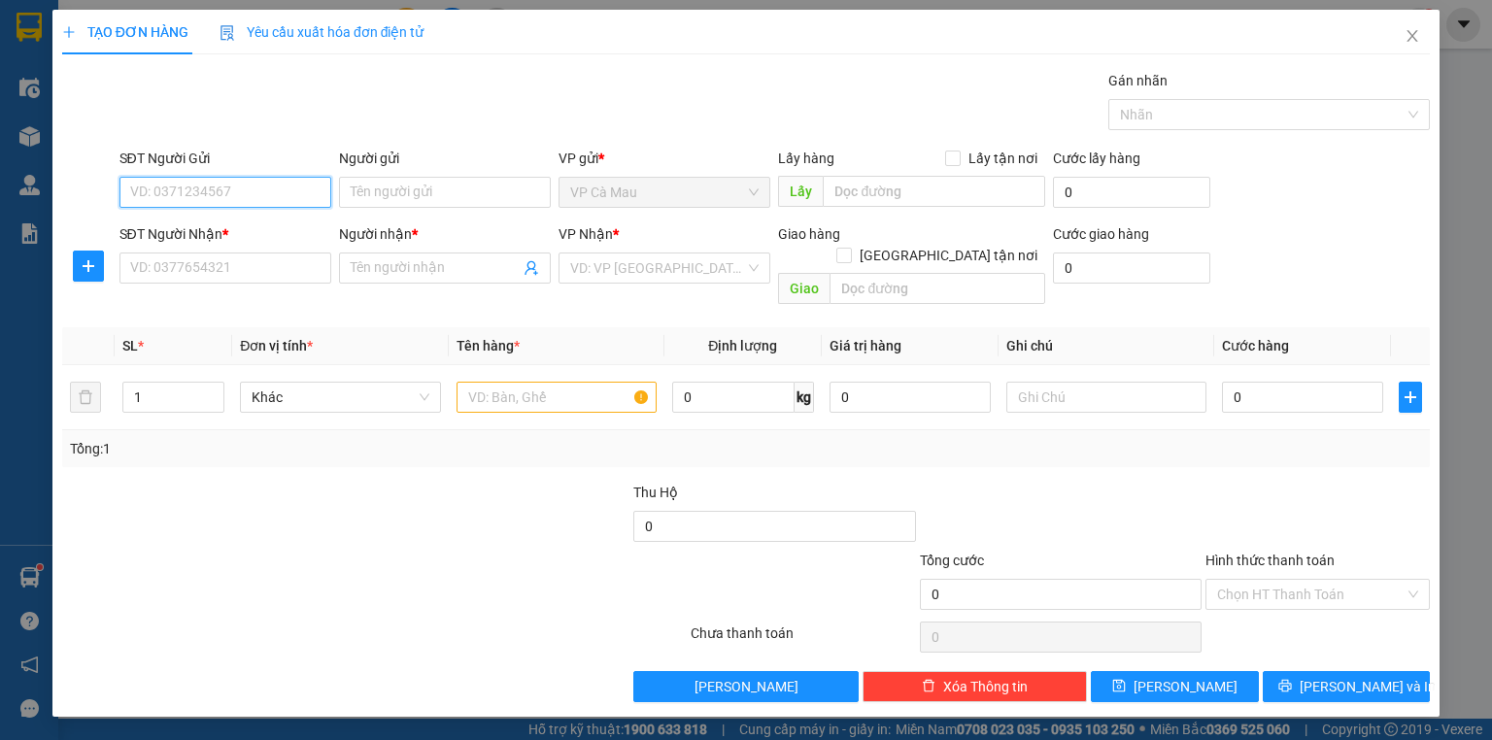
click at [274, 198] on input "SĐT Người Gửi" at bounding box center [225, 192] width 212 height 31
type input "0"
click at [254, 221] on div "0918010106 - TẤN" at bounding box center [225, 230] width 188 height 21
type input "0918010106"
type input "TẤN"
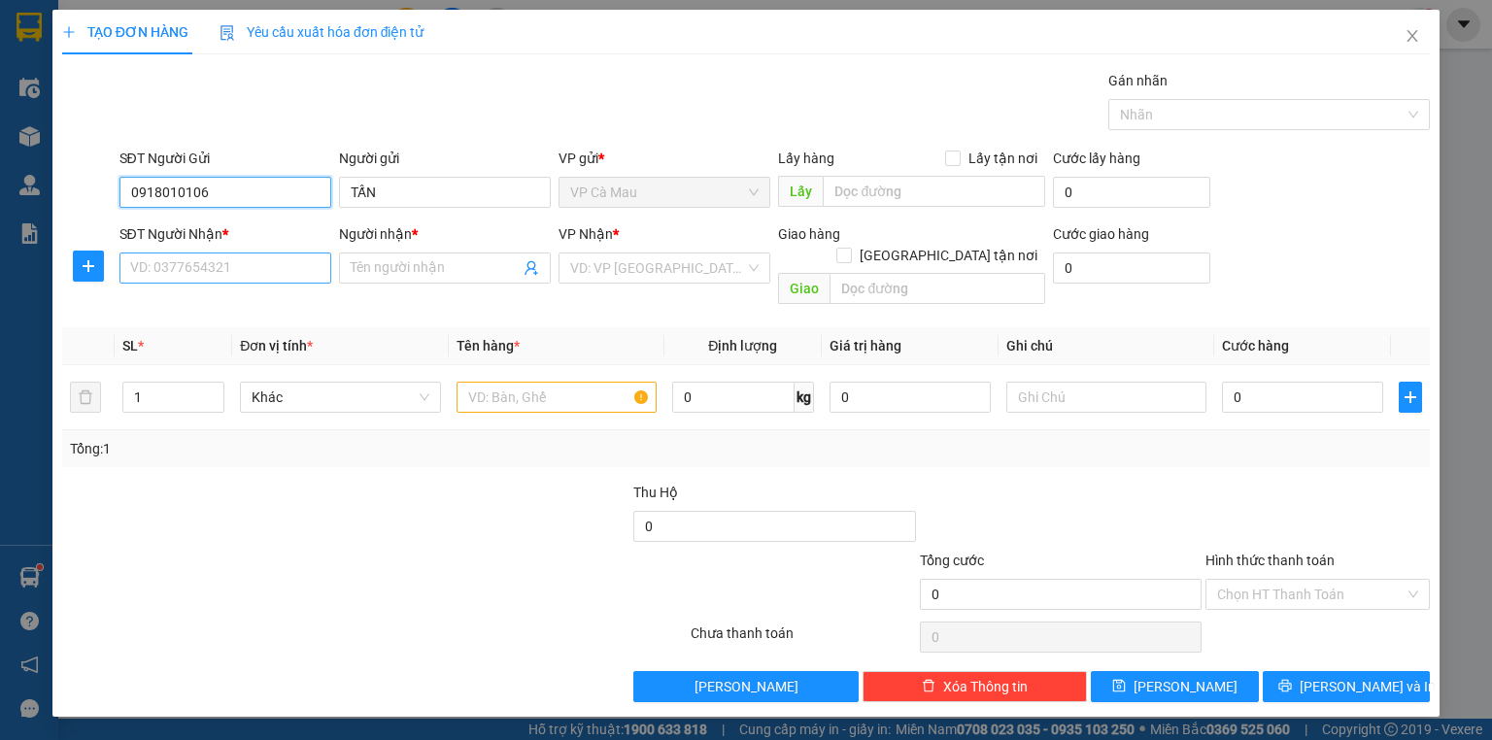
type input "0918010106"
click at [234, 264] on input "SĐT Người Nhận *" at bounding box center [225, 268] width 212 height 31
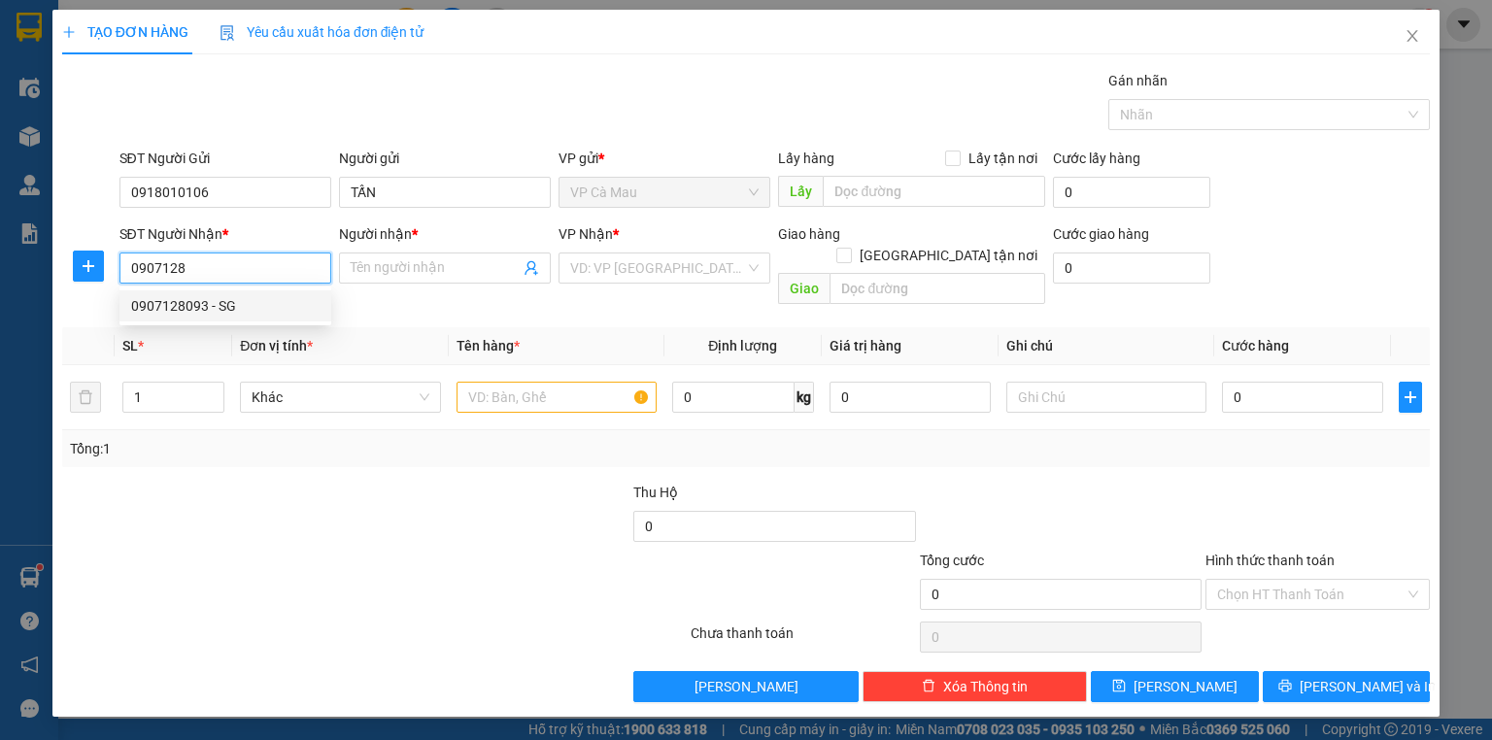
click at [204, 305] on div "0907128093 - SG" at bounding box center [225, 305] width 188 height 21
type input "0907128093"
type input "SG"
type input "0907128093"
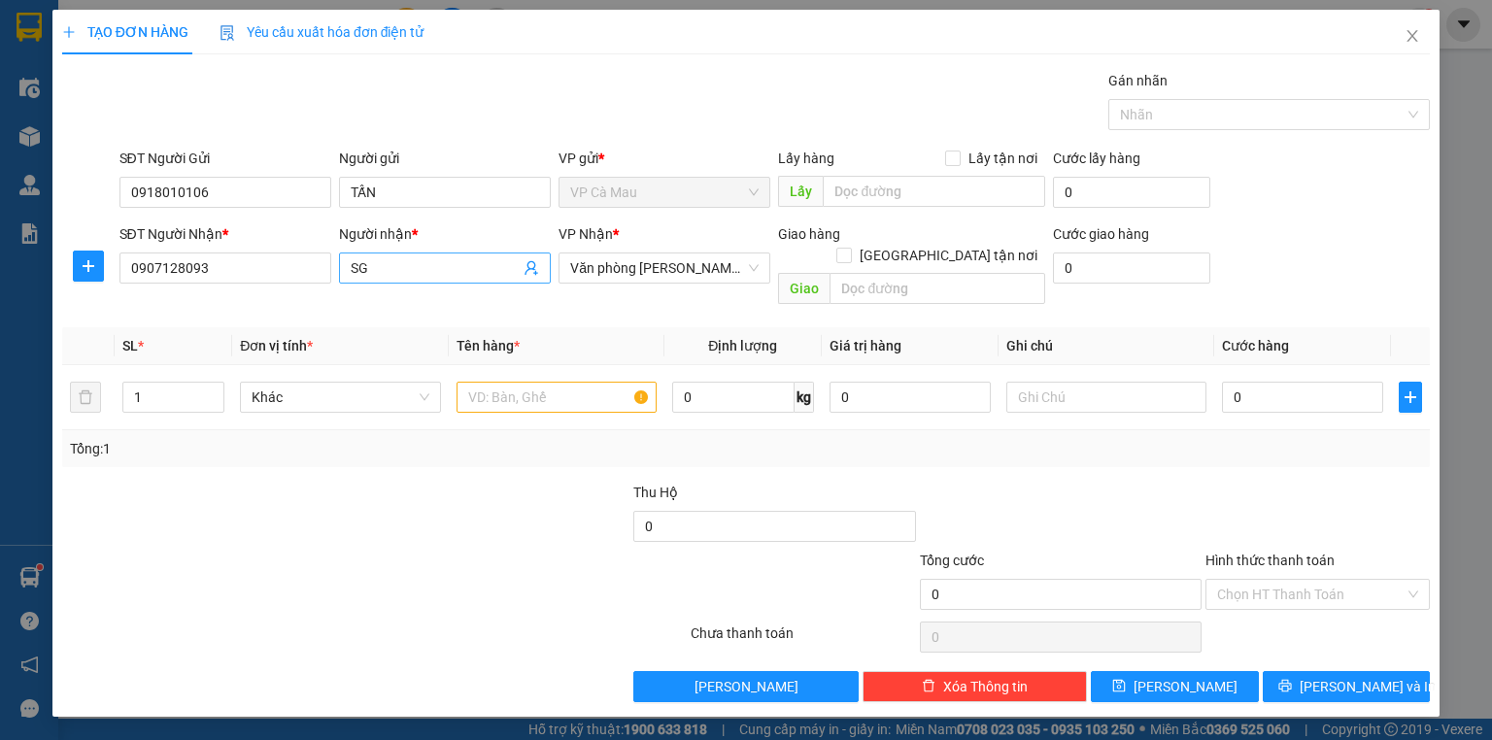
click at [387, 272] on input "SG" at bounding box center [435, 267] width 169 height 21
type input "S"
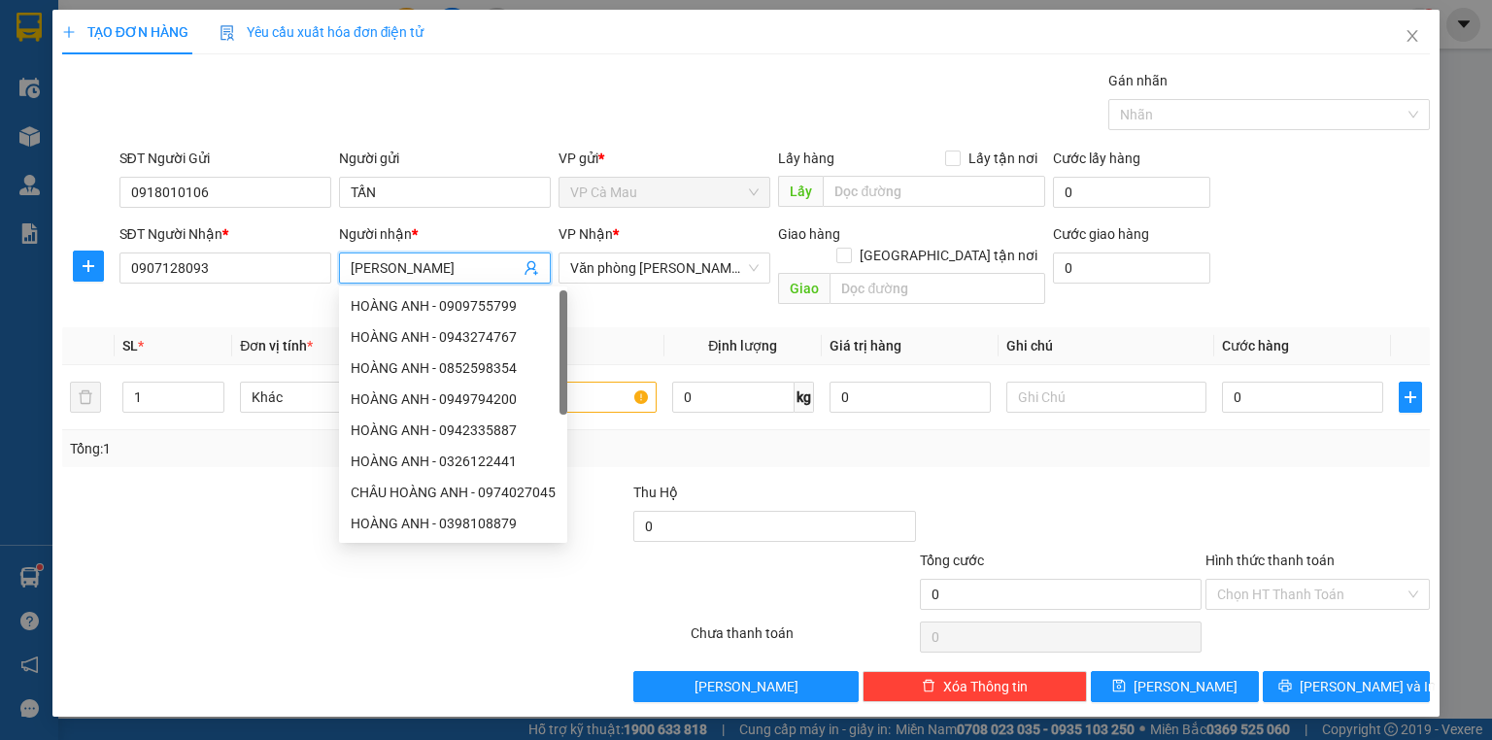
type input "HOÀNG ANH"
click at [176, 554] on div at bounding box center [260, 584] width 400 height 68
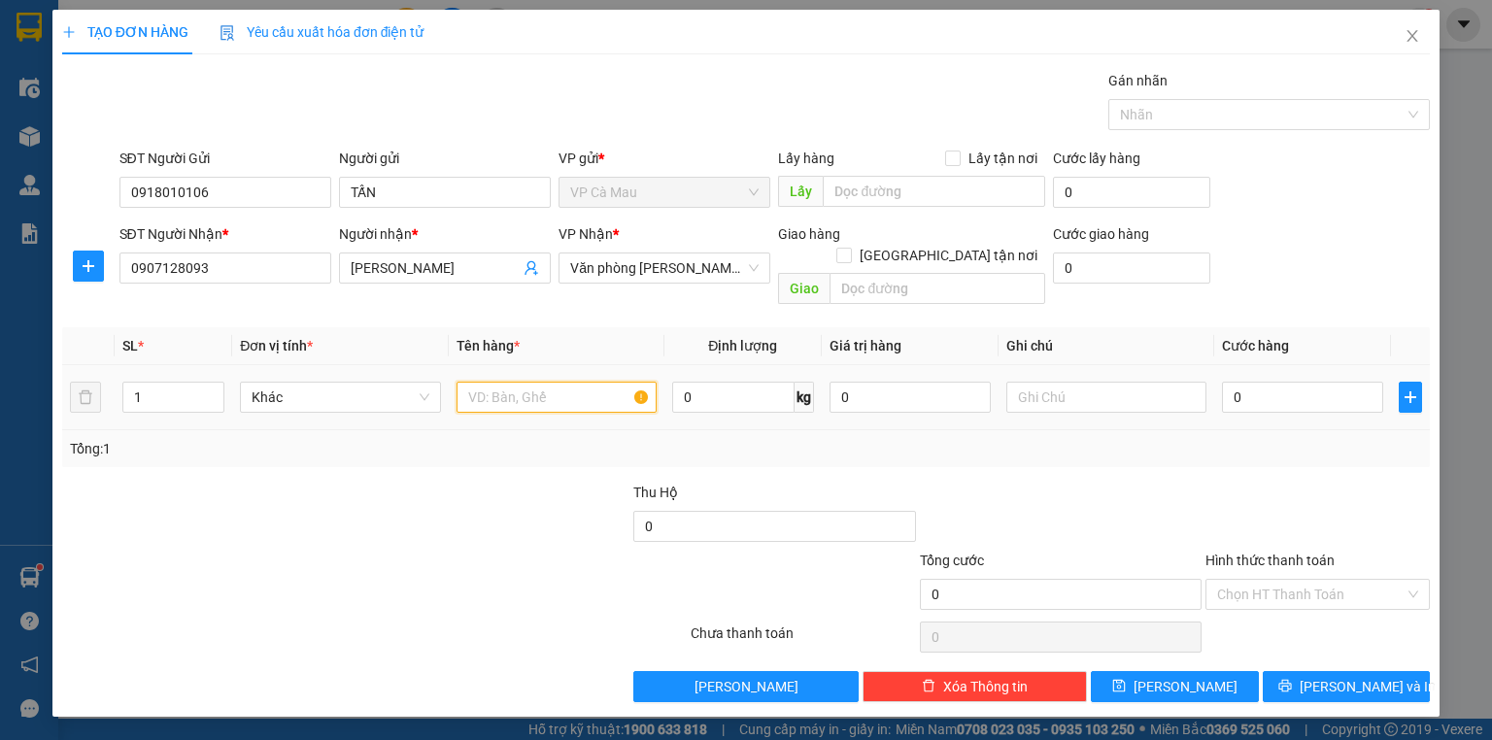
click at [506, 382] on input "text" at bounding box center [557, 397] width 200 height 31
type input "THUNG"
click at [1227, 382] on input "0" at bounding box center [1302, 397] width 161 height 31
type input "+3"
type input "3"
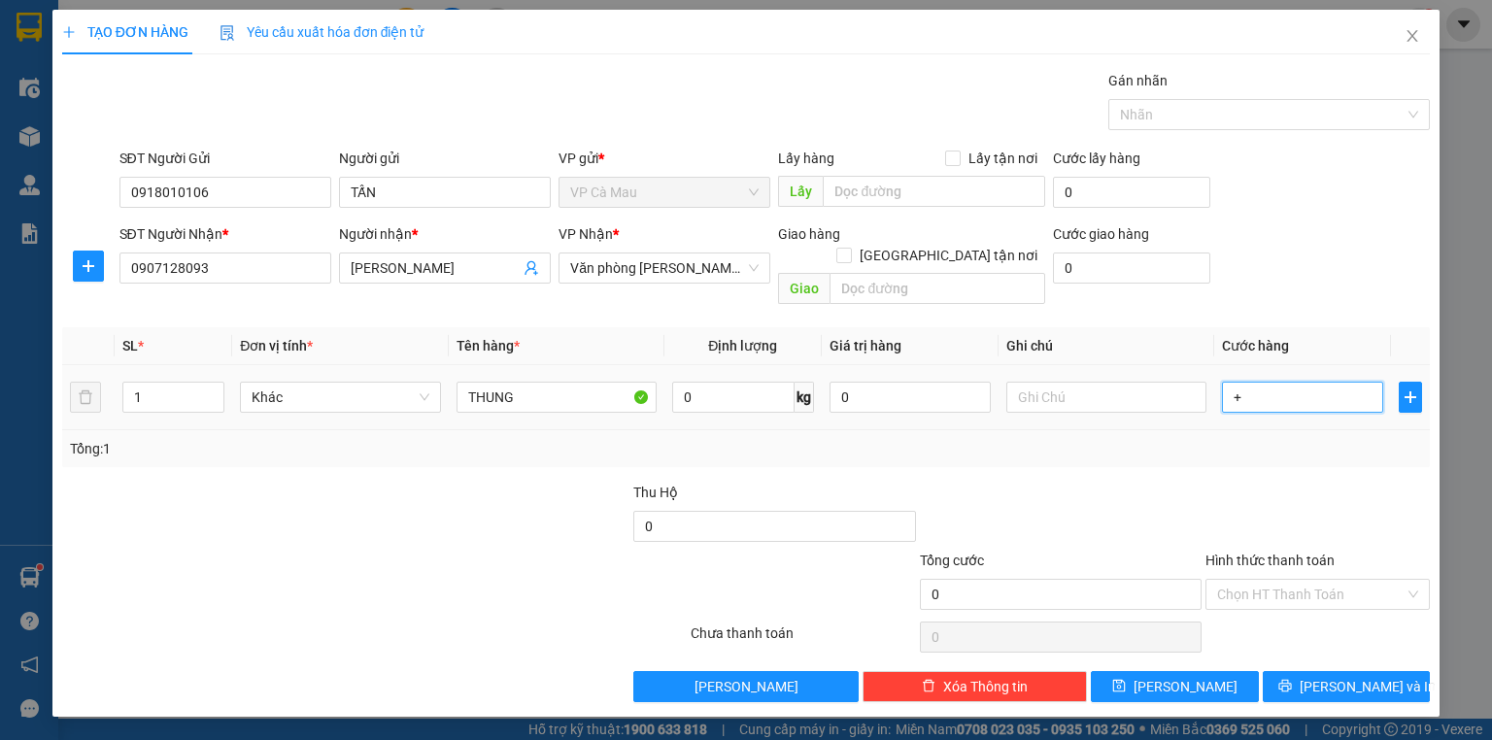
type input "3"
type input "+30"
type input "30"
type input "30.000"
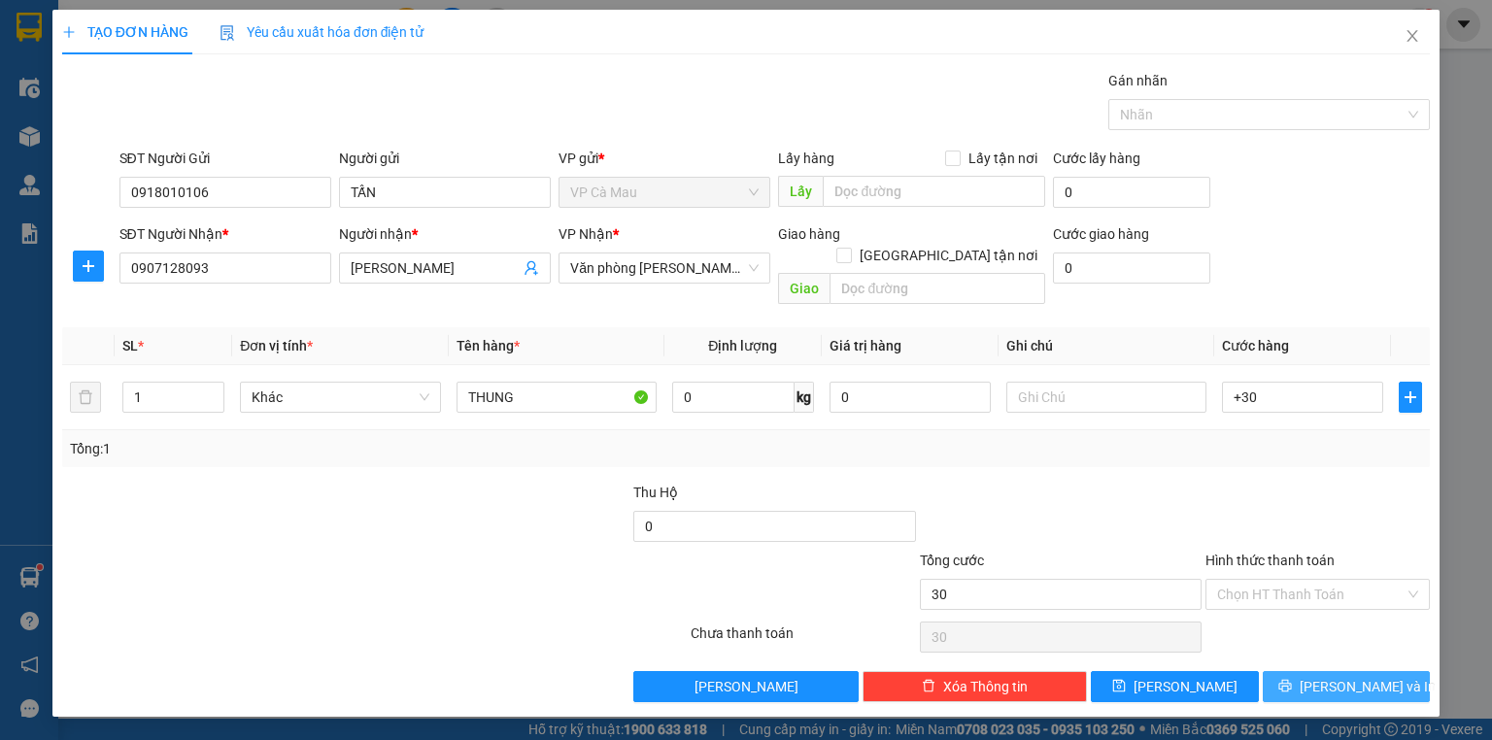
type input "30.000"
click at [1363, 676] on span "[PERSON_NAME] và In" at bounding box center [1368, 686] width 136 height 21
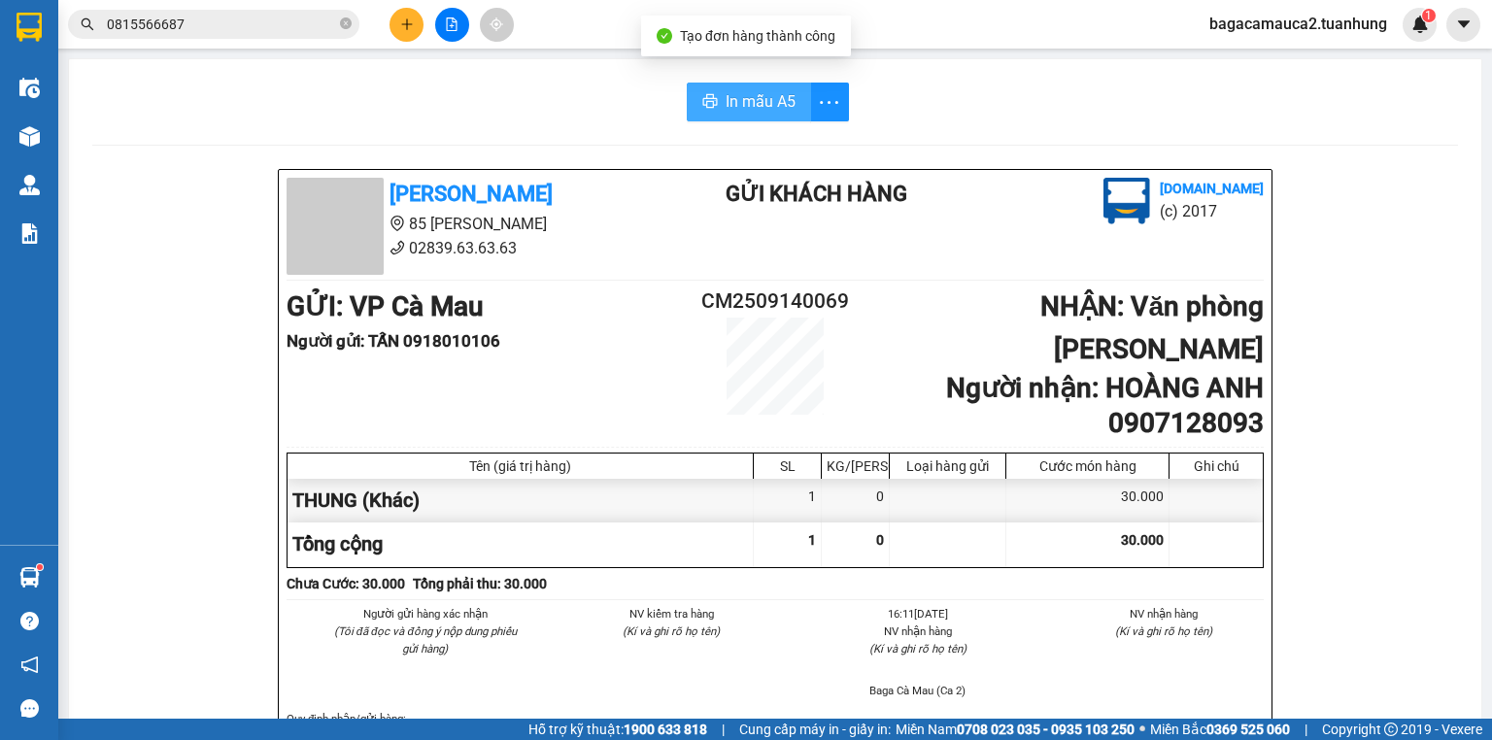
click at [735, 86] on button "In mẫu A5" at bounding box center [749, 102] width 124 height 39
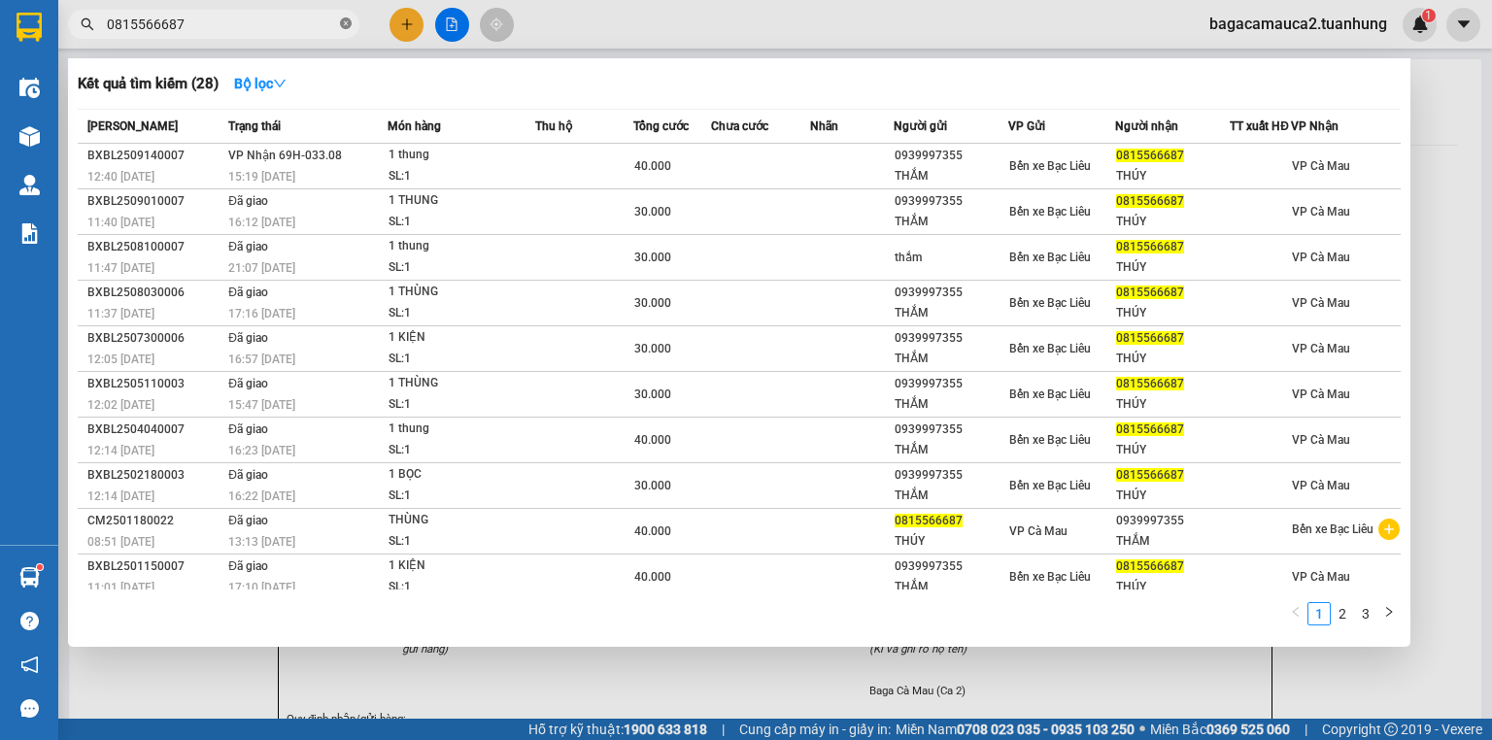
click at [347, 29] on icon "close-circle" at bounding box center [346, 23] width 12 height 12
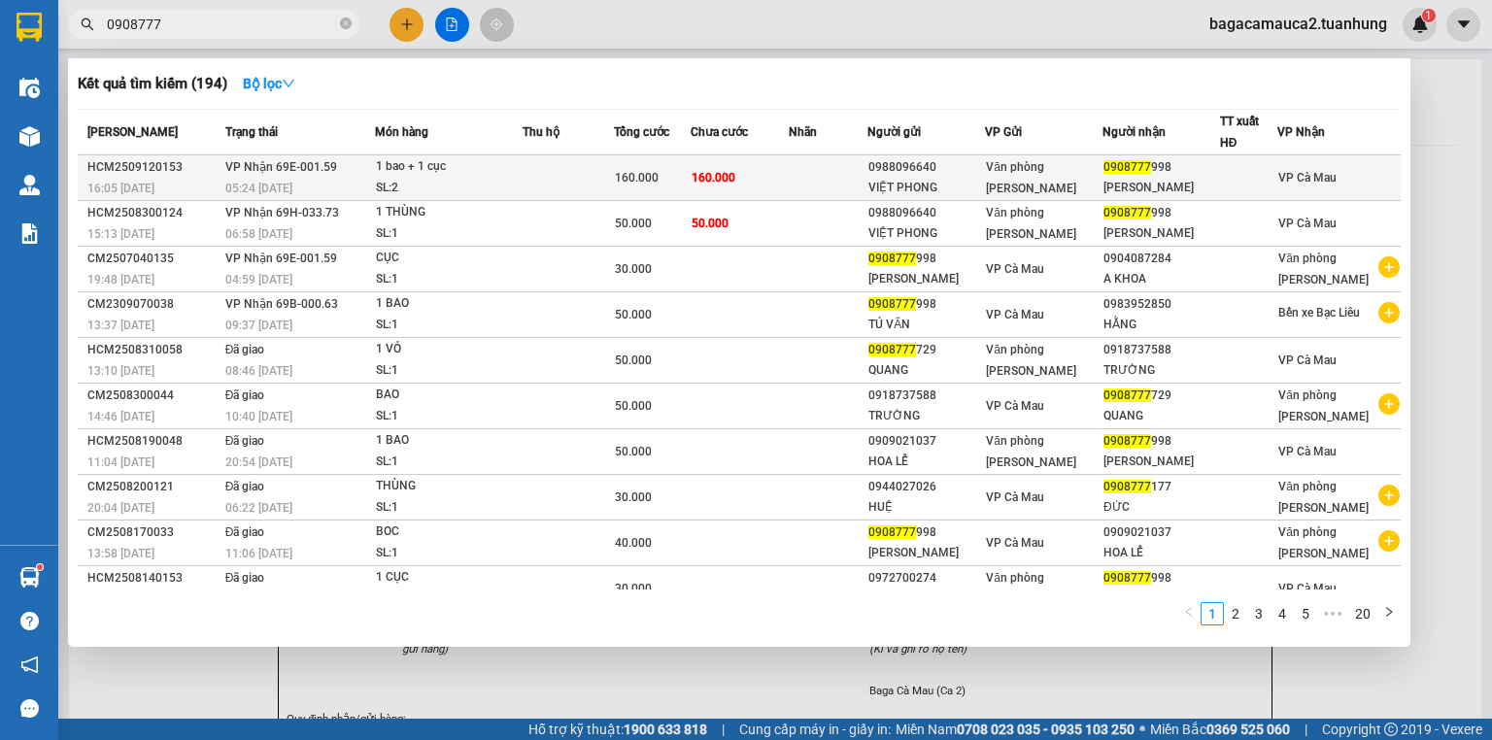
type input "0908777"
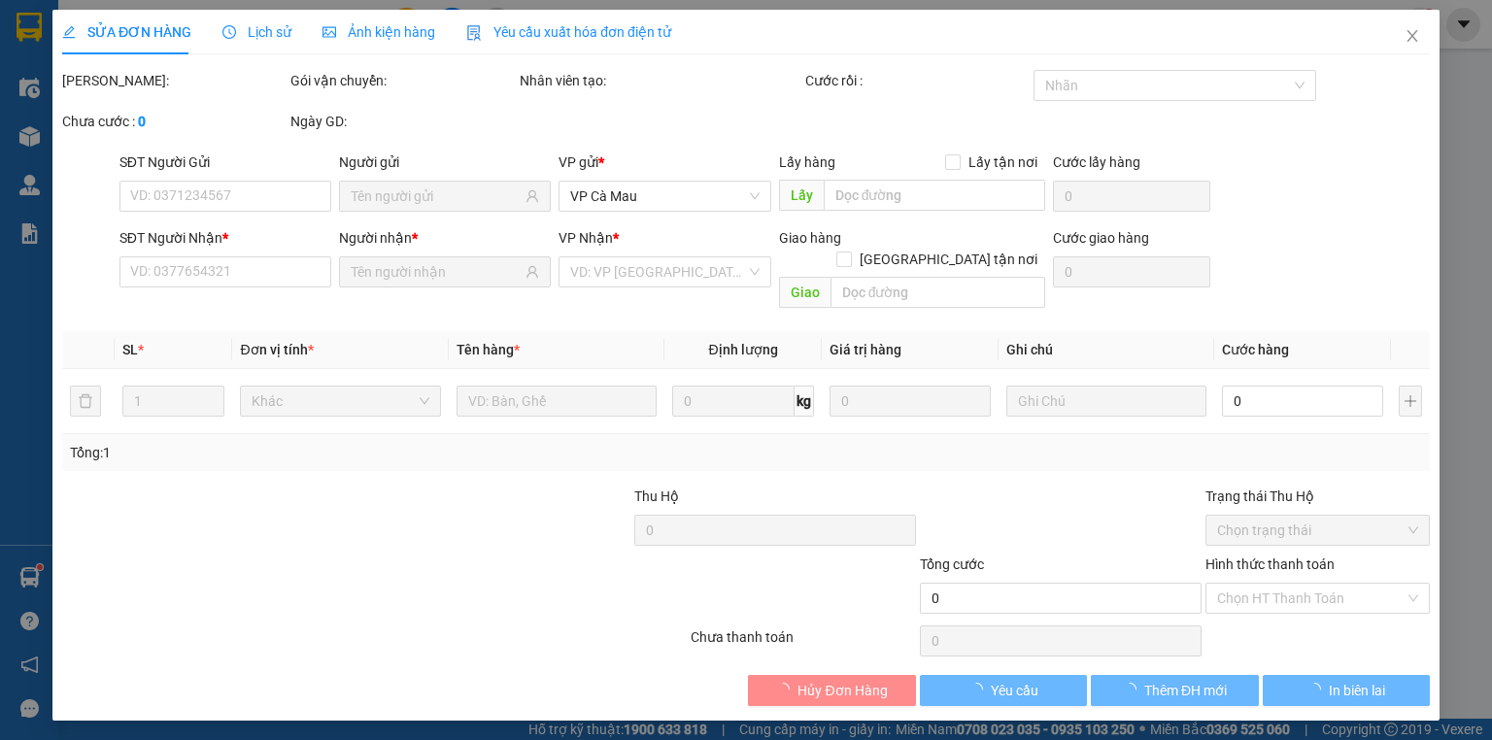
type input "0988096640"
type input "VIỆT PHONG"
type input "0908777998"
type input "TÚ VÂN"
type input "160.000"
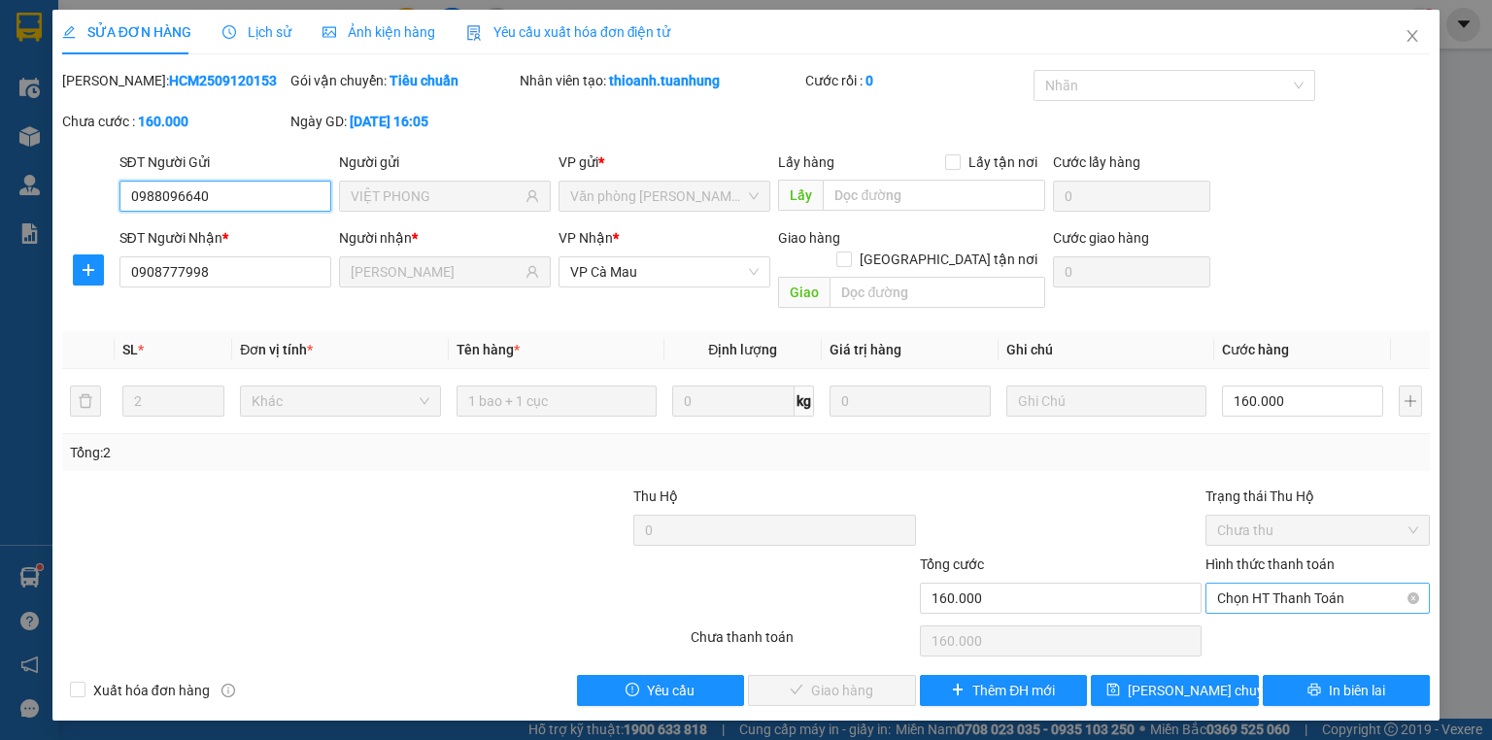
click at [1319, 584] on span "Chọn HT Thanh Toán" at bounding box center [1317, 598] width 201 height 29
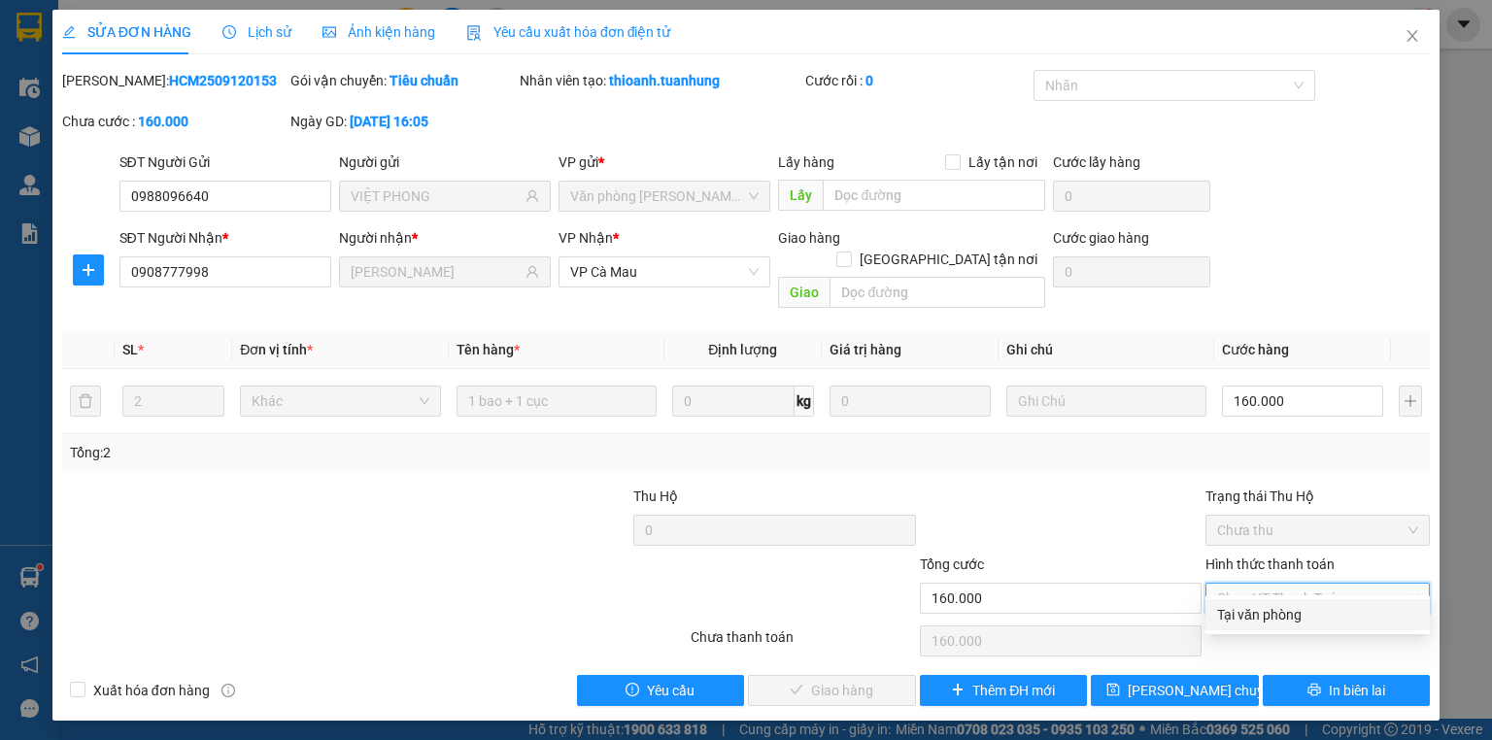
click at [1294, 613] on div "Tại văn phòng" at bounding box center [1317, 614] width 201 height 21
type input "0"
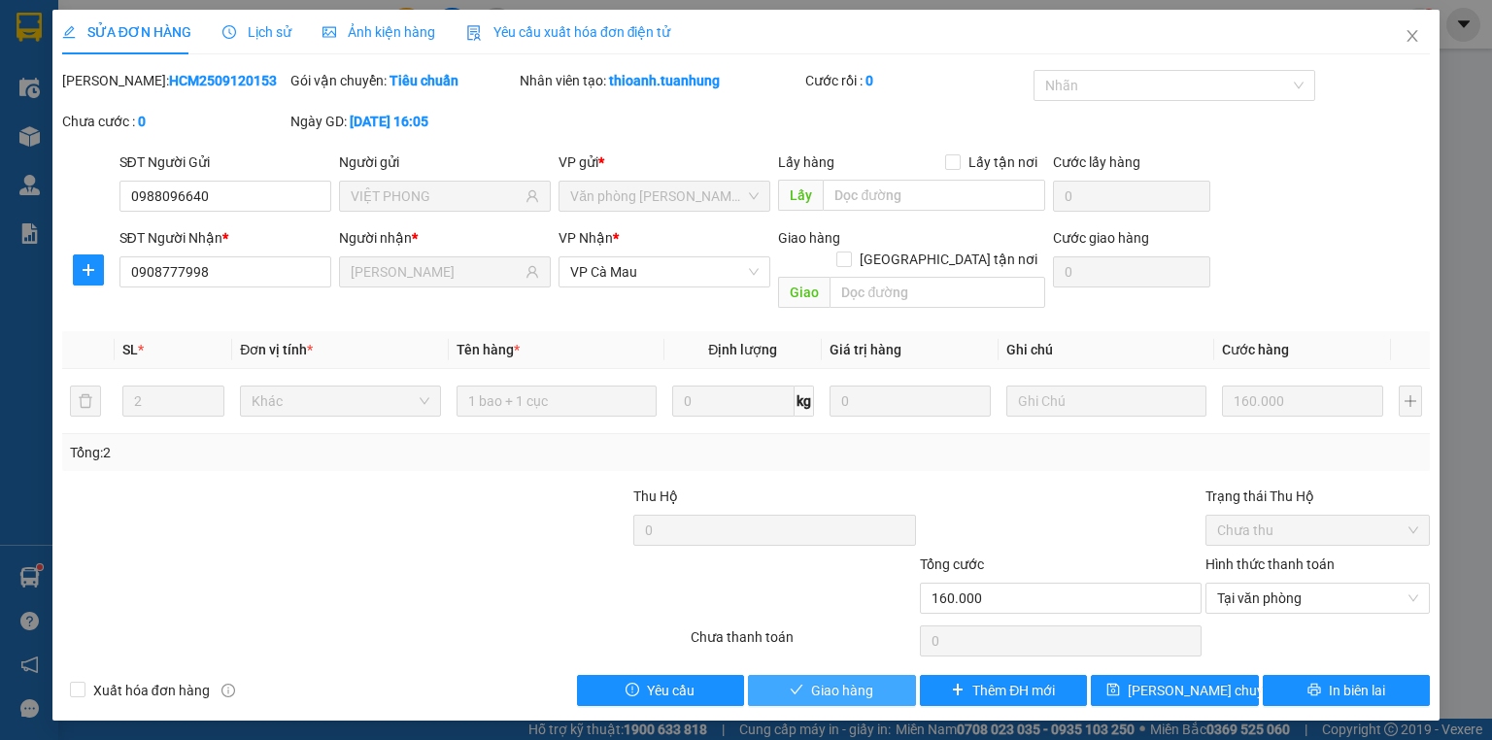
click at [865, 680] on span "Giao hàng" at bounding box center [842, 690] width 62 height 21
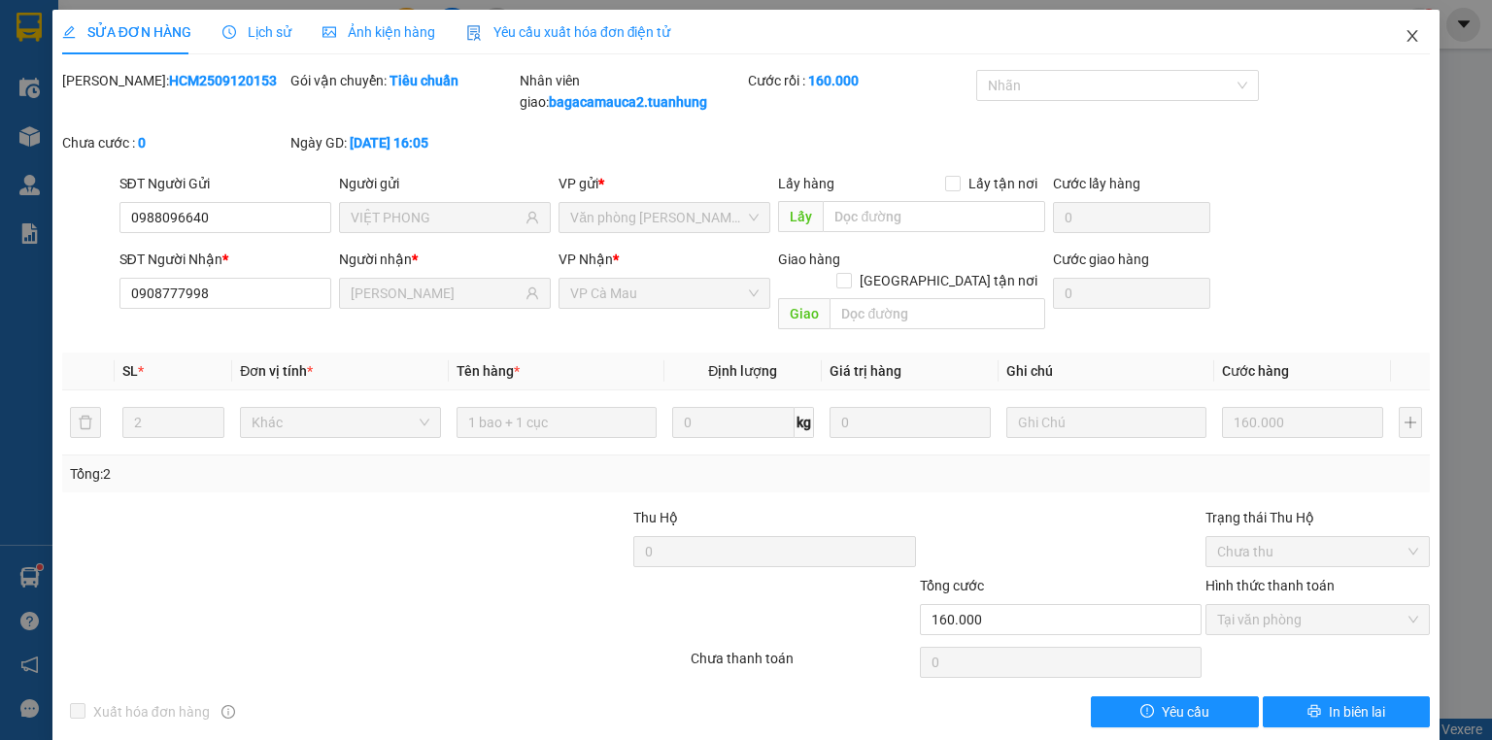
click at [1407, 39] on icon "close" at bounding box center [1413, 36] width 16 height 16
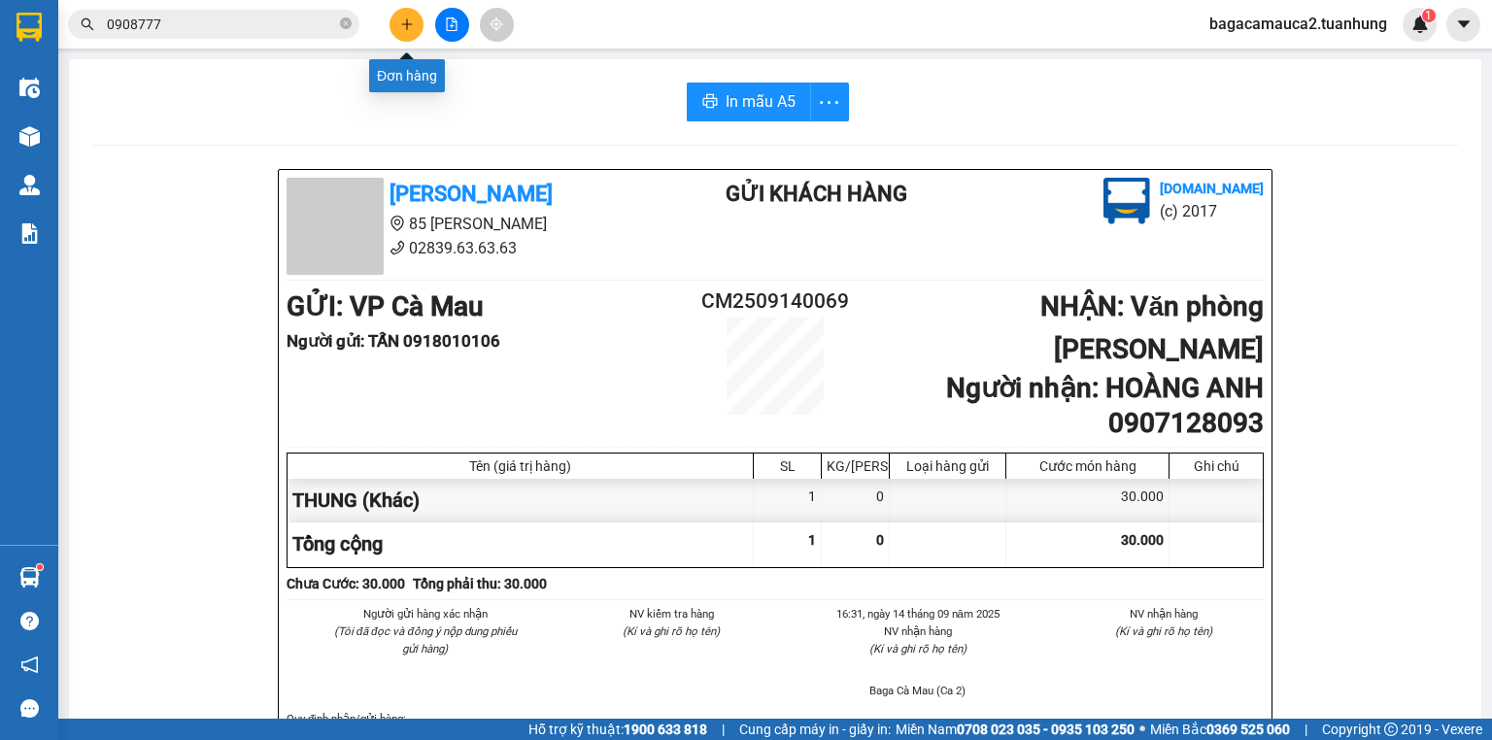
click at [412, 28] on icon "plus" at bounding box center [407, 24] width 14 height 14
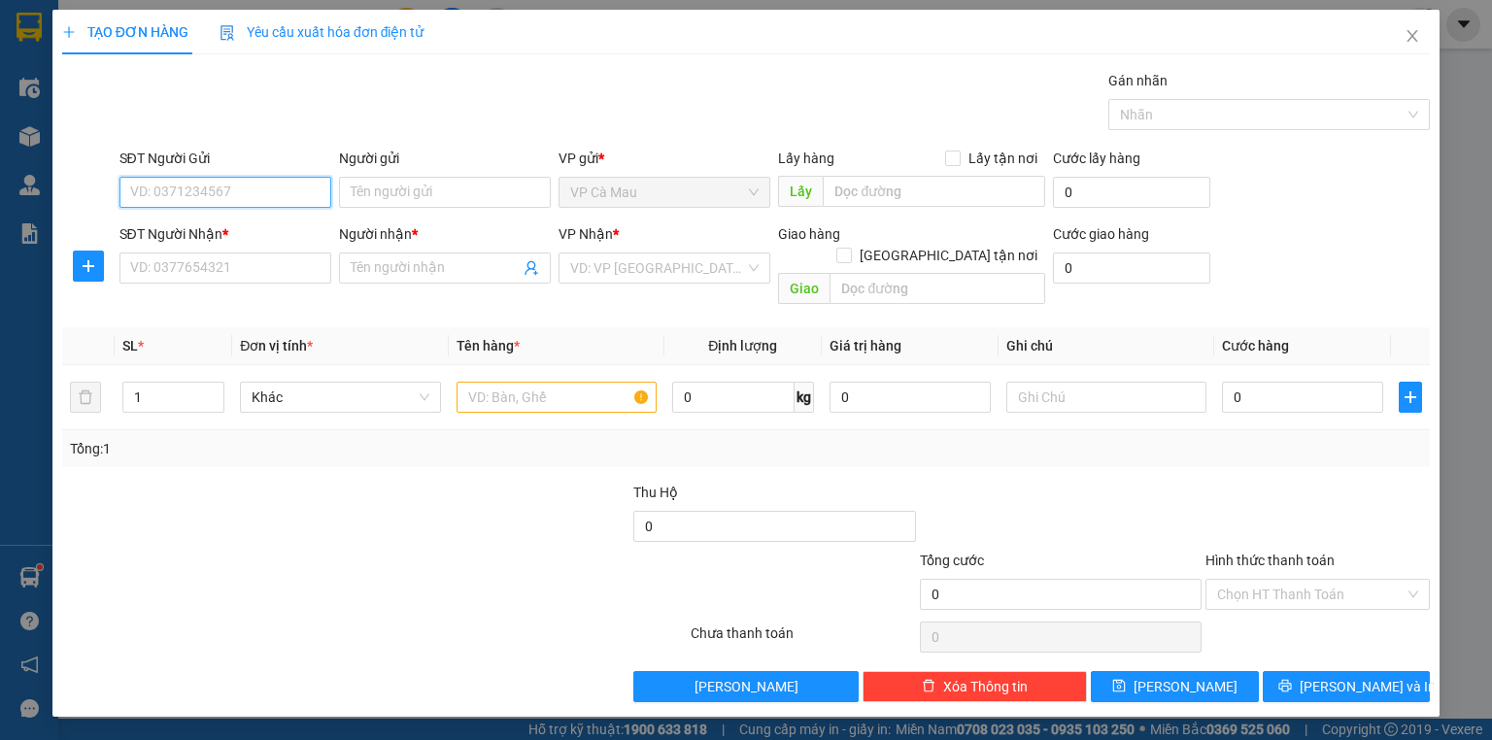
click at [278, 190] on input "SĐT Người Gửi" at bounding box center [225, 192] width 212 height 31
type input "0944383282"
click at [276, 237] on div "0944383282 - ĐUA" at bounding box center [225, 230] width 188 height 21
type input "ĐUA"
type input "0944383282"
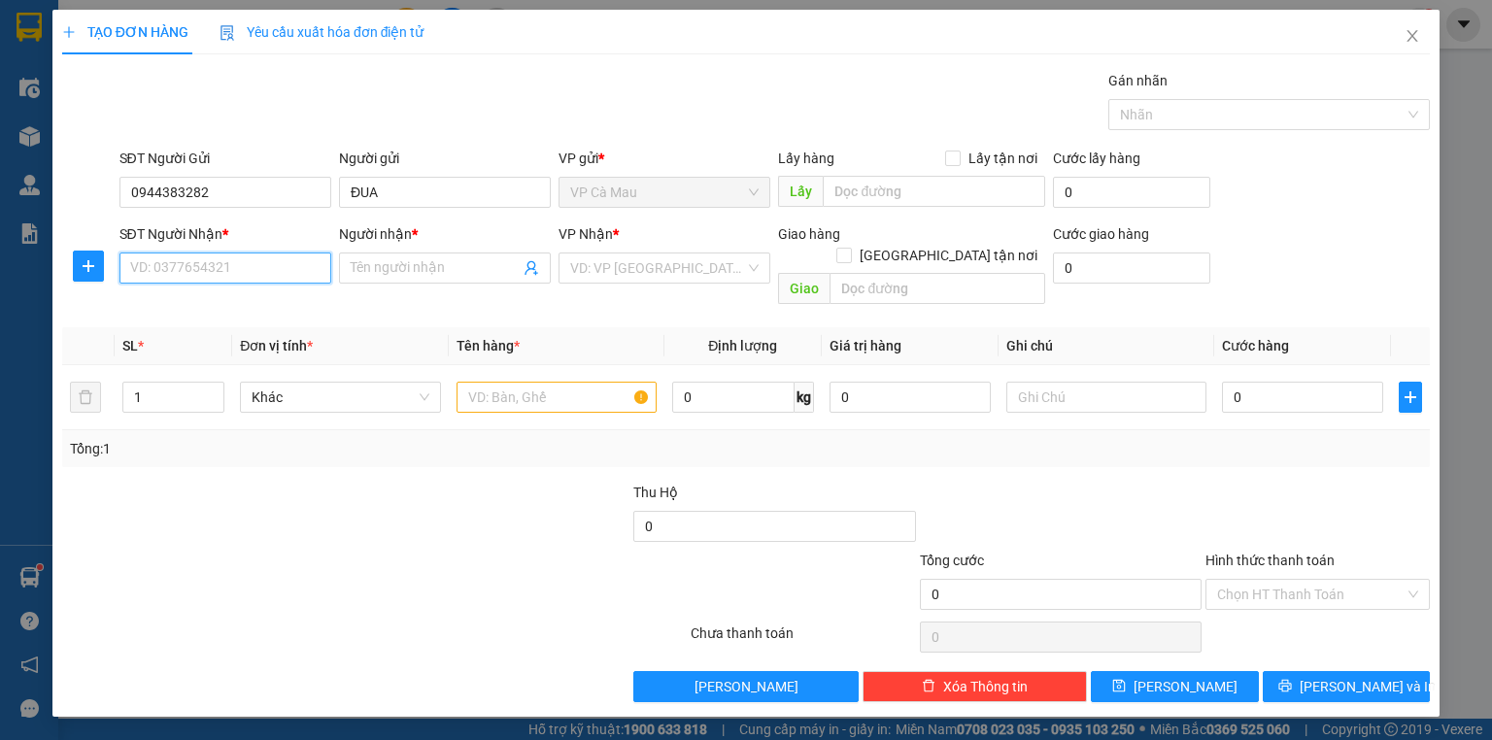
click at [261, 275] on input "SĐT Người Nhận *" at bounding box center [225, 268] width 212 height 31
type input "0818812914"
click at [265, 299] on div "0818812914 - HỒNG CÚC" at bounding box center [225, 305] width 188 height 21
type input "HỒNG CÚC"
type input "0818812914"
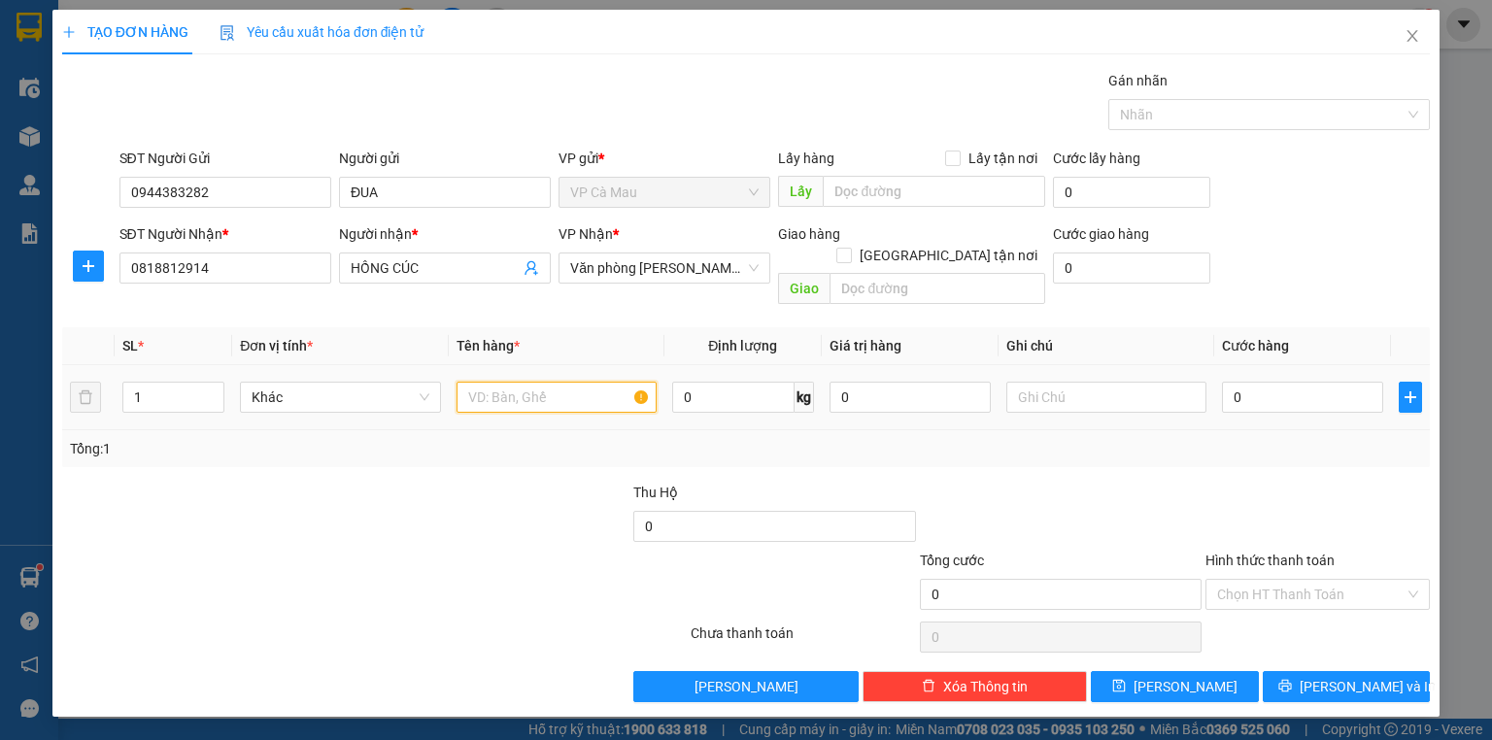
click at [540, 382] on input "text" at bounding box center [557, 397] width 200 height 31
type input "KIÊN"
click at [1232, 382] on input "0" at bounding box center [1302, 397] width 161 height 31
type input "+7"
type input "7"
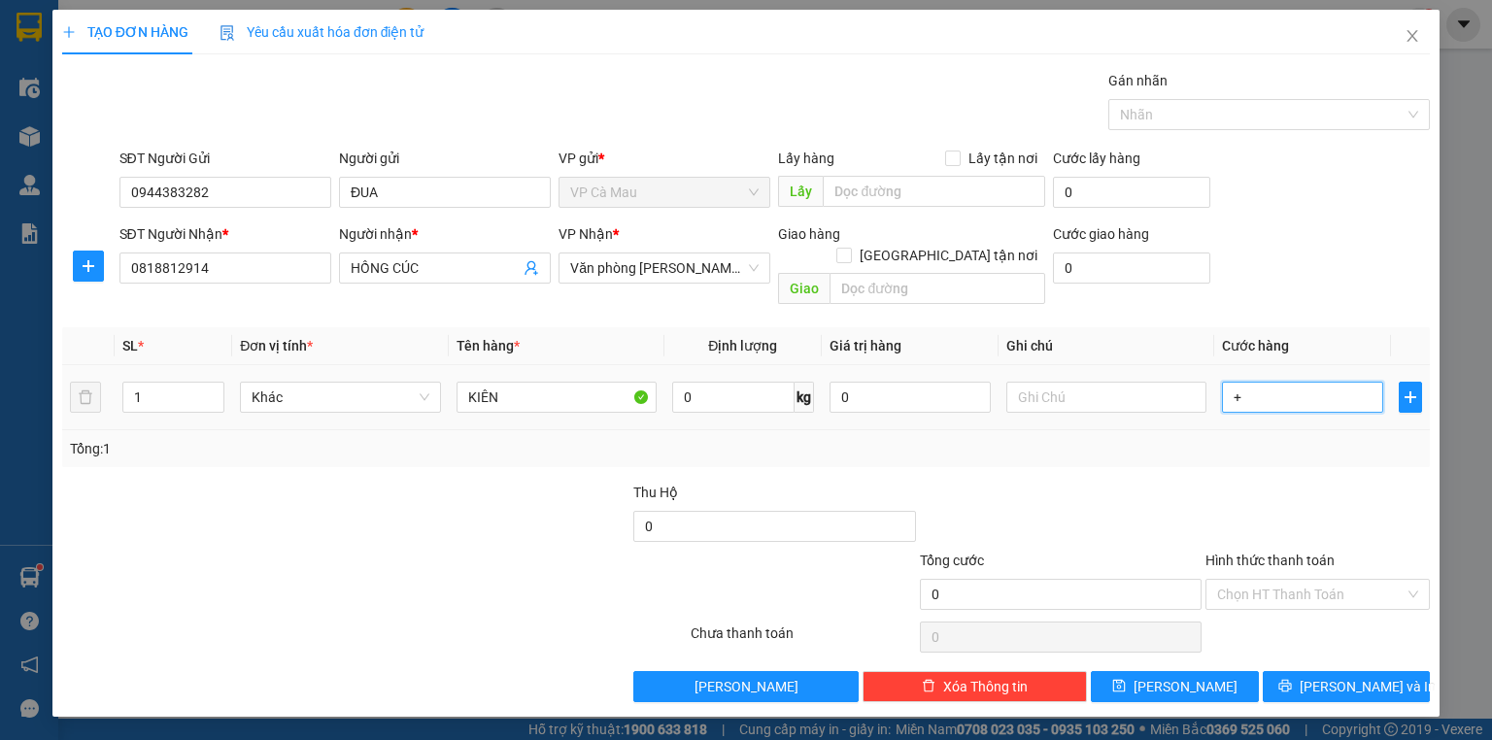
type input "7"
type input "+70"
type input "70"
type input "70.000"
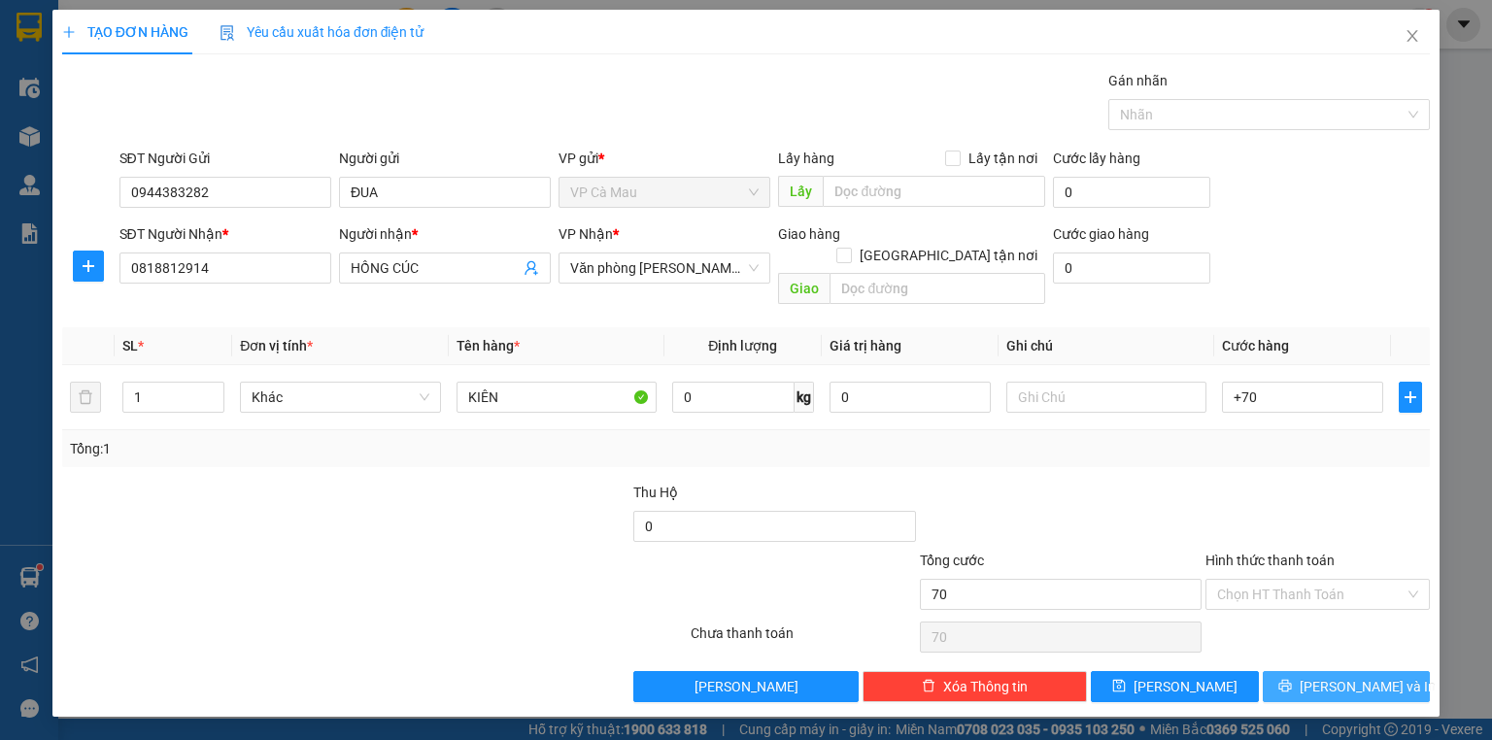
type input "70.000"
click at [1384, 671] on button "[PERSON_NAME] và In" at bounding box center [1347, 686] width 168 height 31
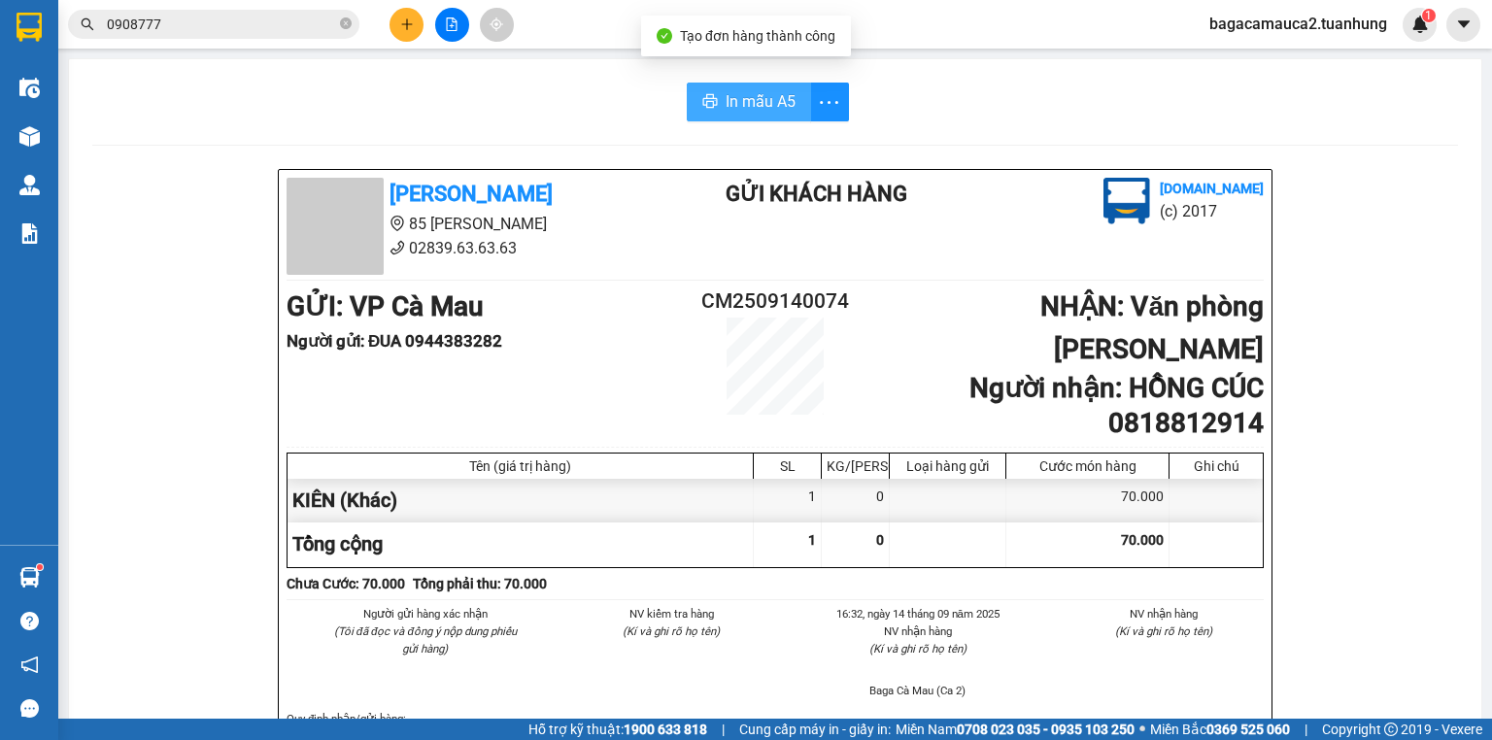
click at [741, 102] on span "In mẫu A5" at bounding box center [761, 101] width 70 height 24
click at [342, 19] on icon "close-circle" at bounding box center [346, 23] width 12 height 12
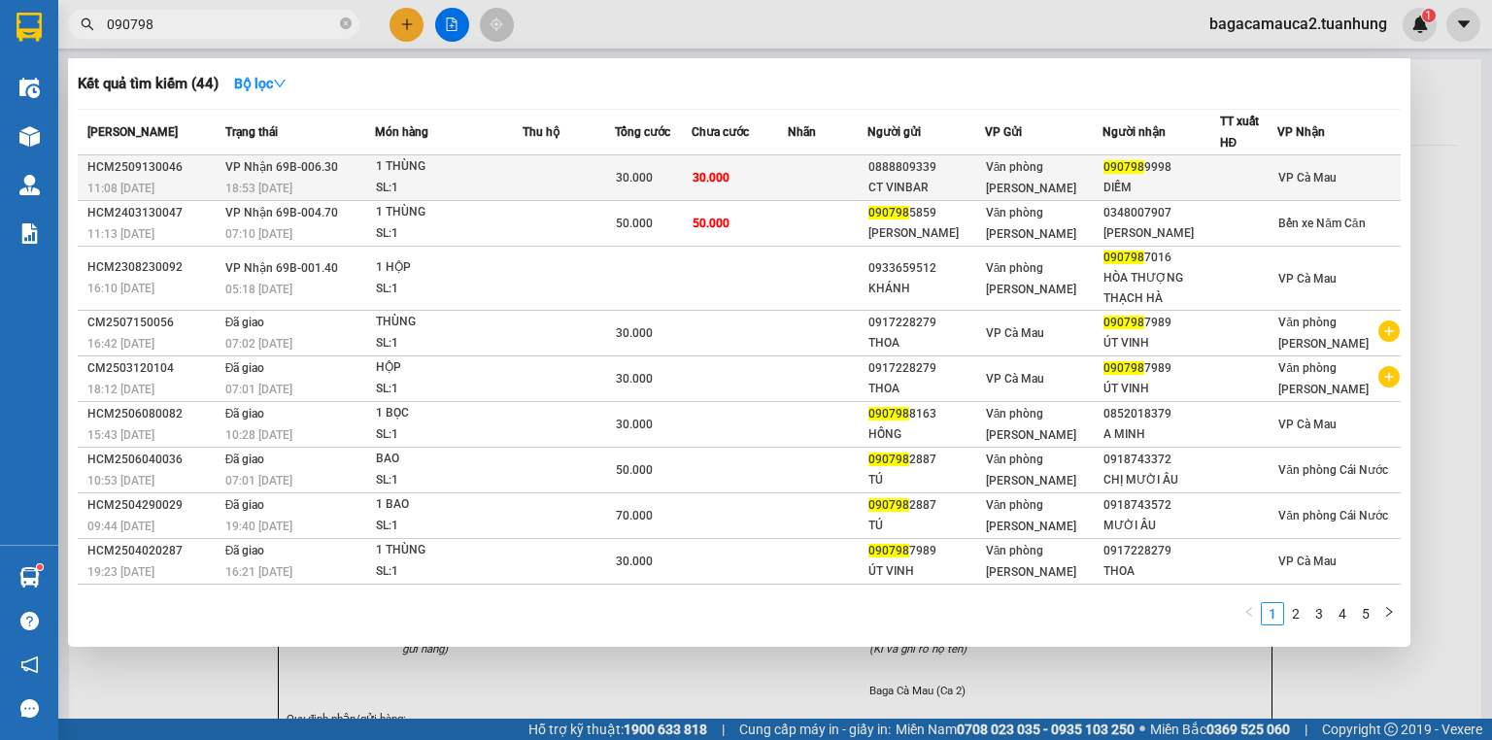
type input "090798"
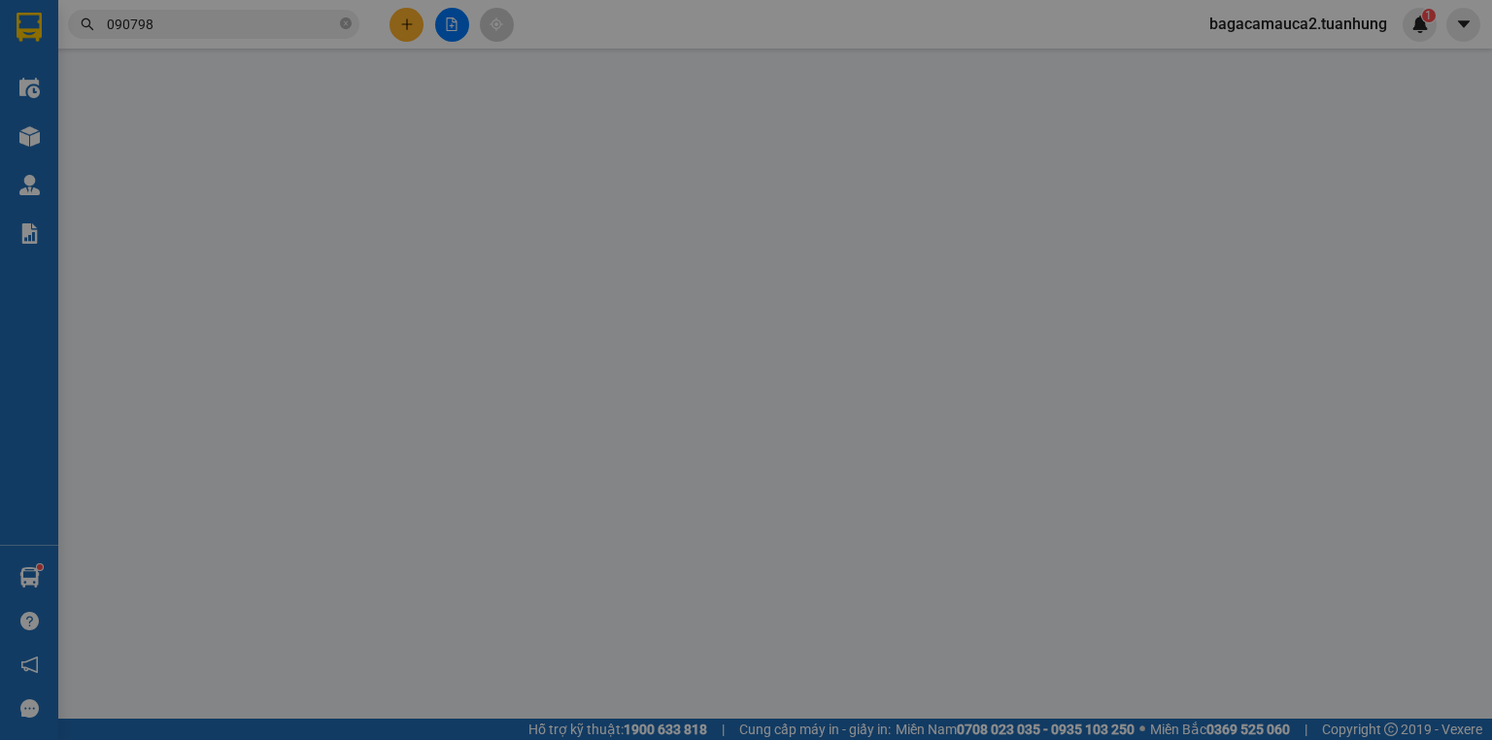
type input "0888809339"
type input "CT VINBAR"
type input "0907989998"
type input "DIỄM"
type input "30.000"
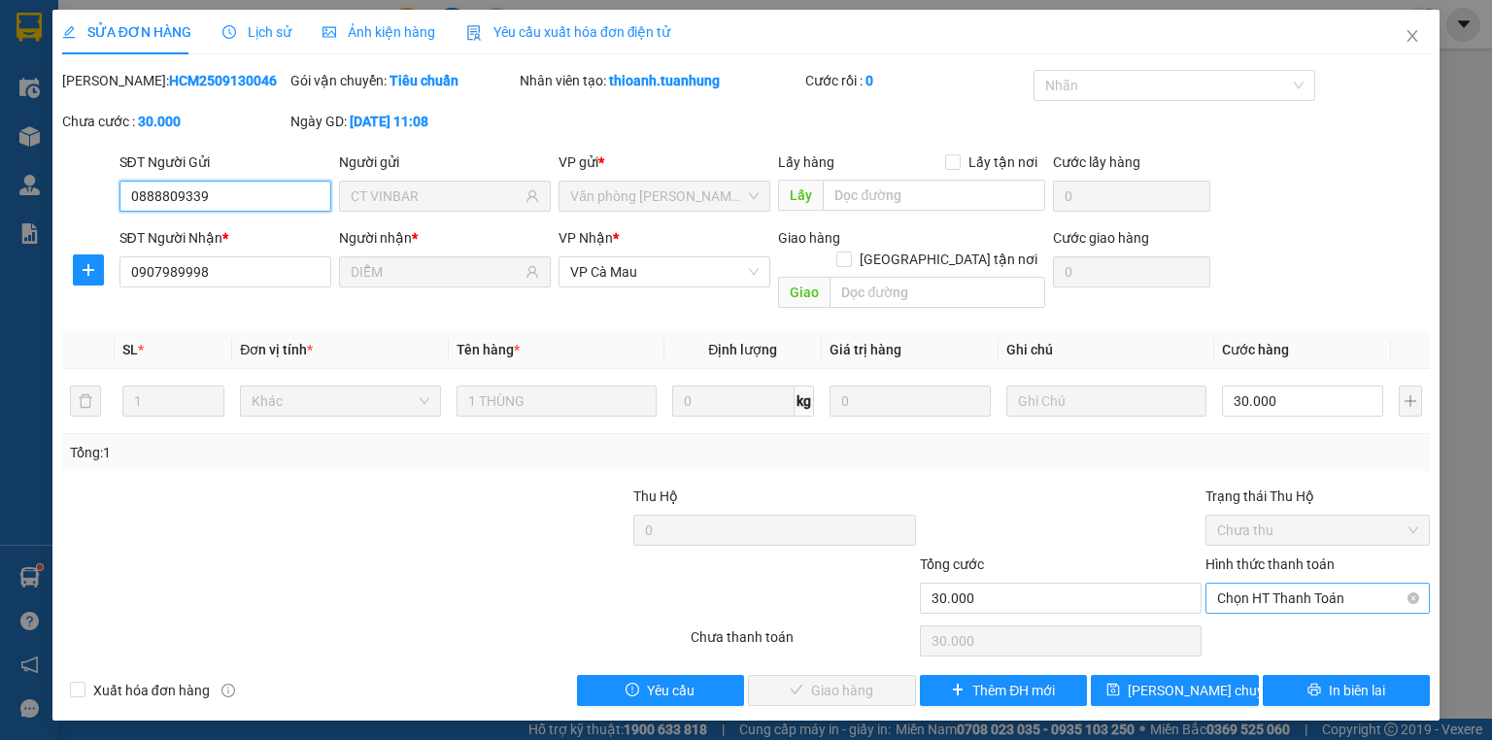
click at [1305, 584] on span "Chọn HT Thanh Toán" at bounding box center [1317, 598] width 201 height 29
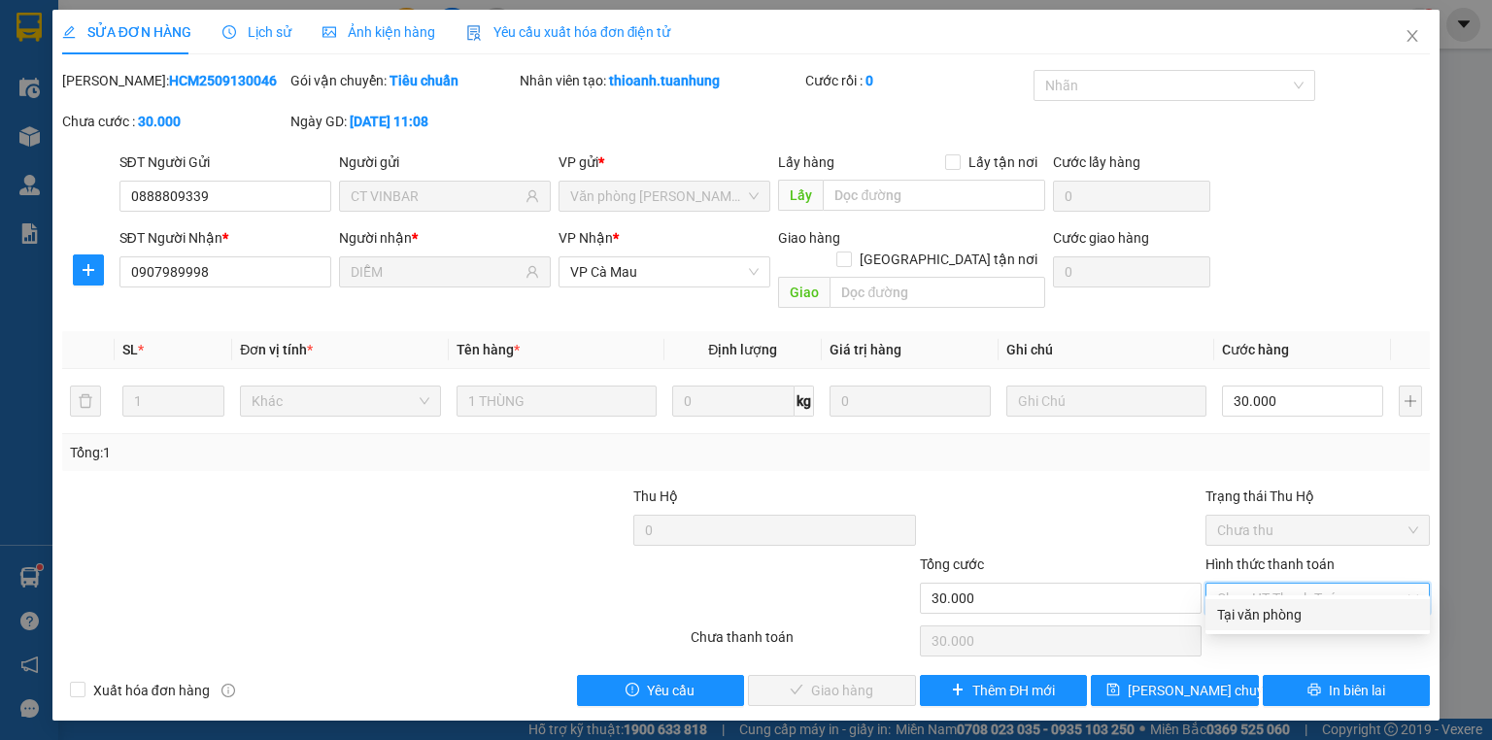
click at [1290, 626] on div "Tại văn phòng" at bounding box center [1317, 614] width 224 height 31
type input "0"
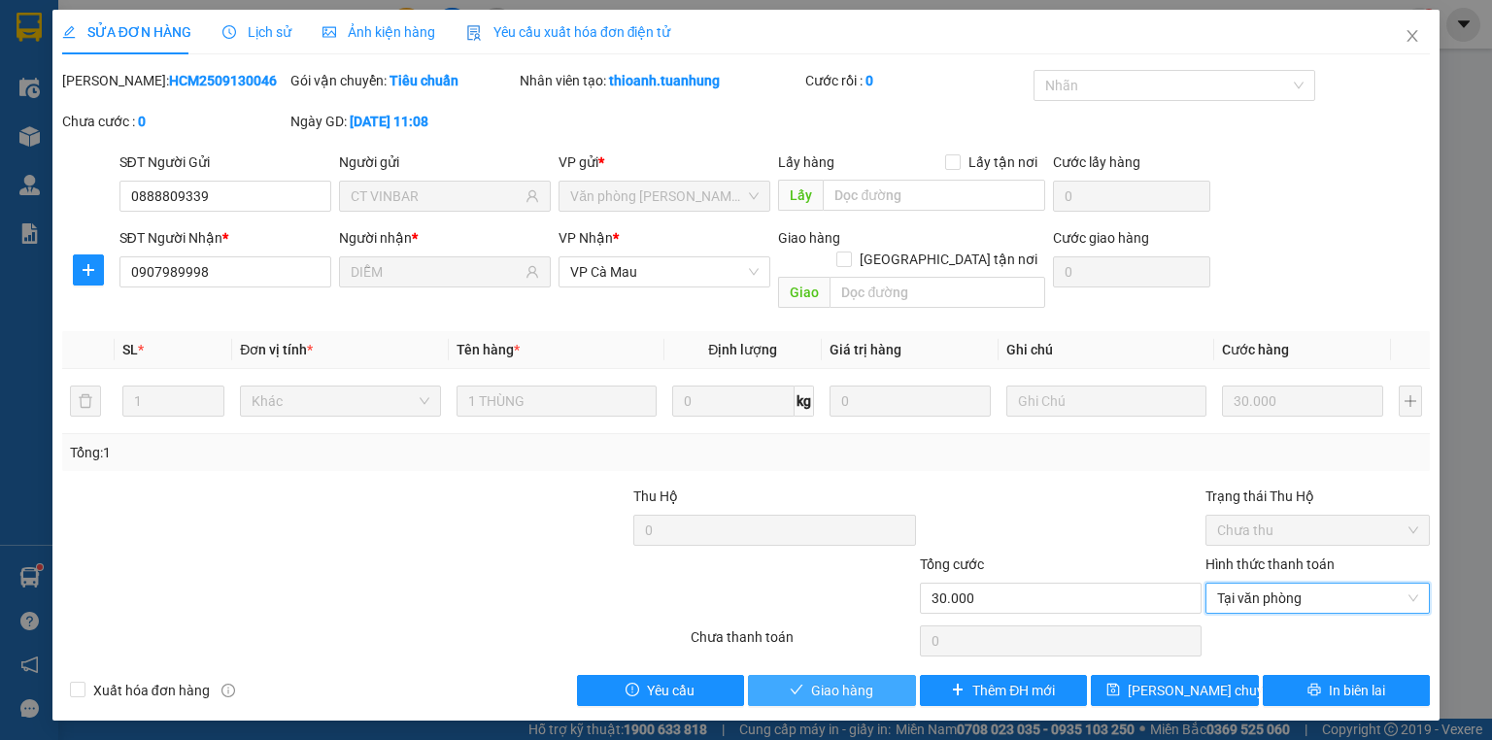
click at [869, 680] on span "Giao hàng" at bounding box center [842, 690] width 62 height 21
click at [1419, 38] on icon "close" at bounding box center [1413, 36] width 16 height 16
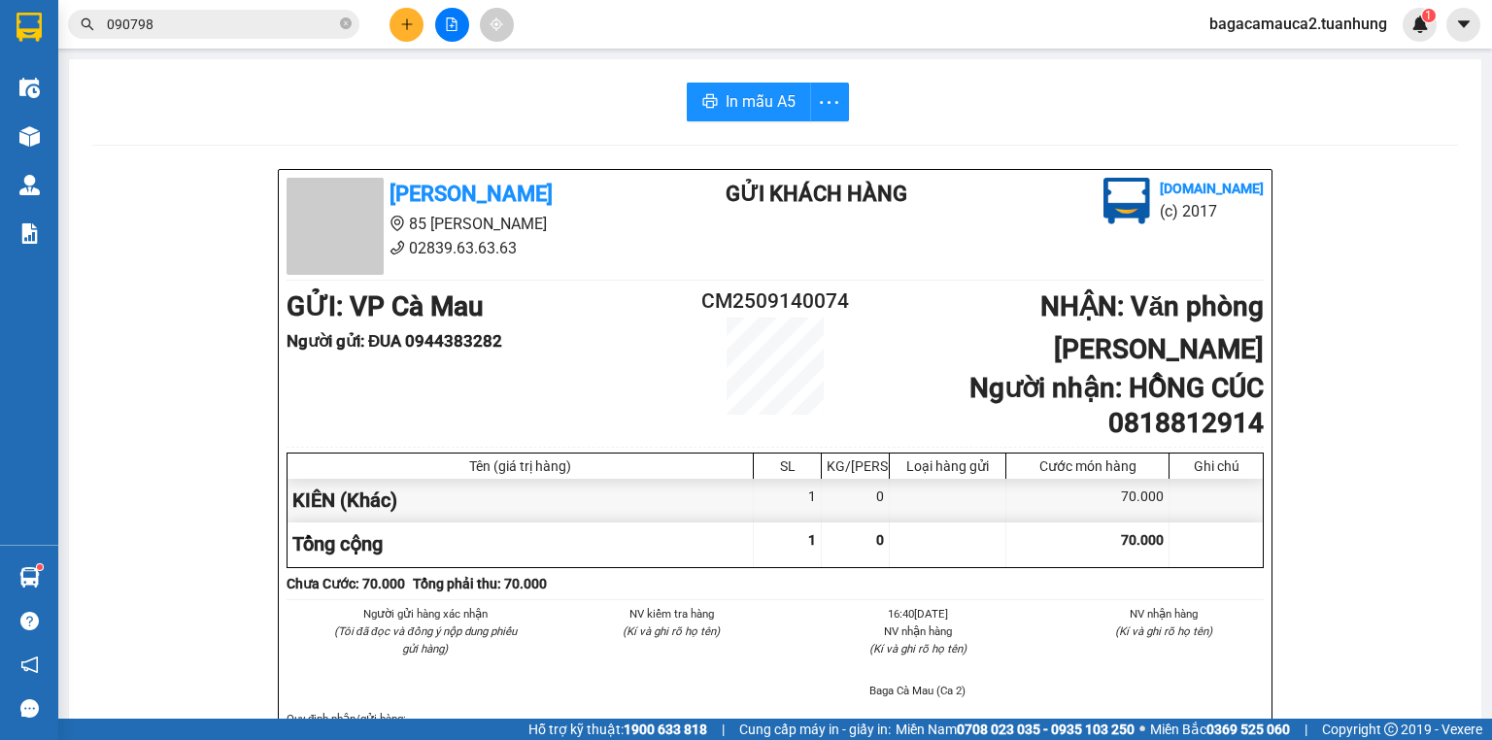
click at [409, 29] on icon "plus" at bounding box center [407, 24] width 14 height 14
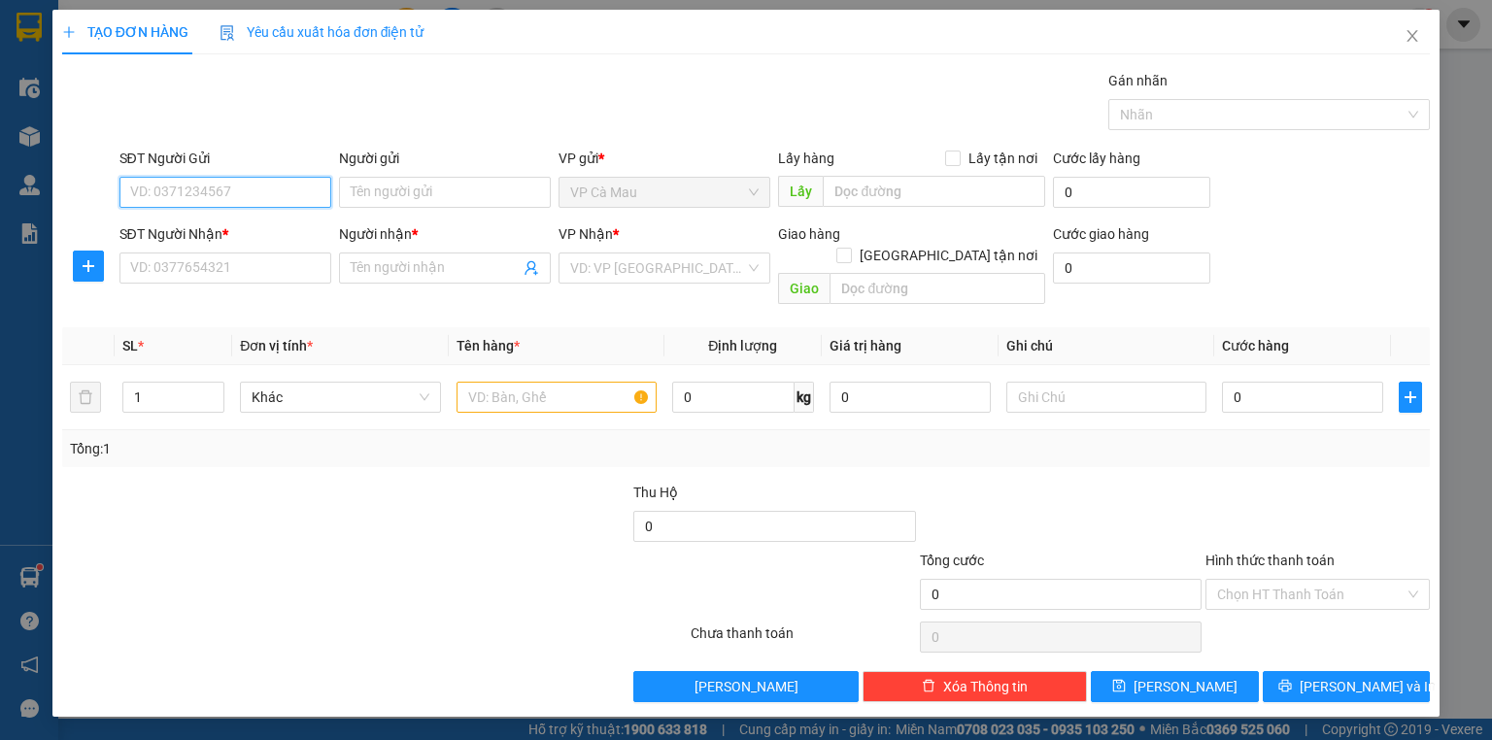
click at [289, 201] on input "SĐT Người Gửi" at bounding box center [225, 192] width 212 height 31
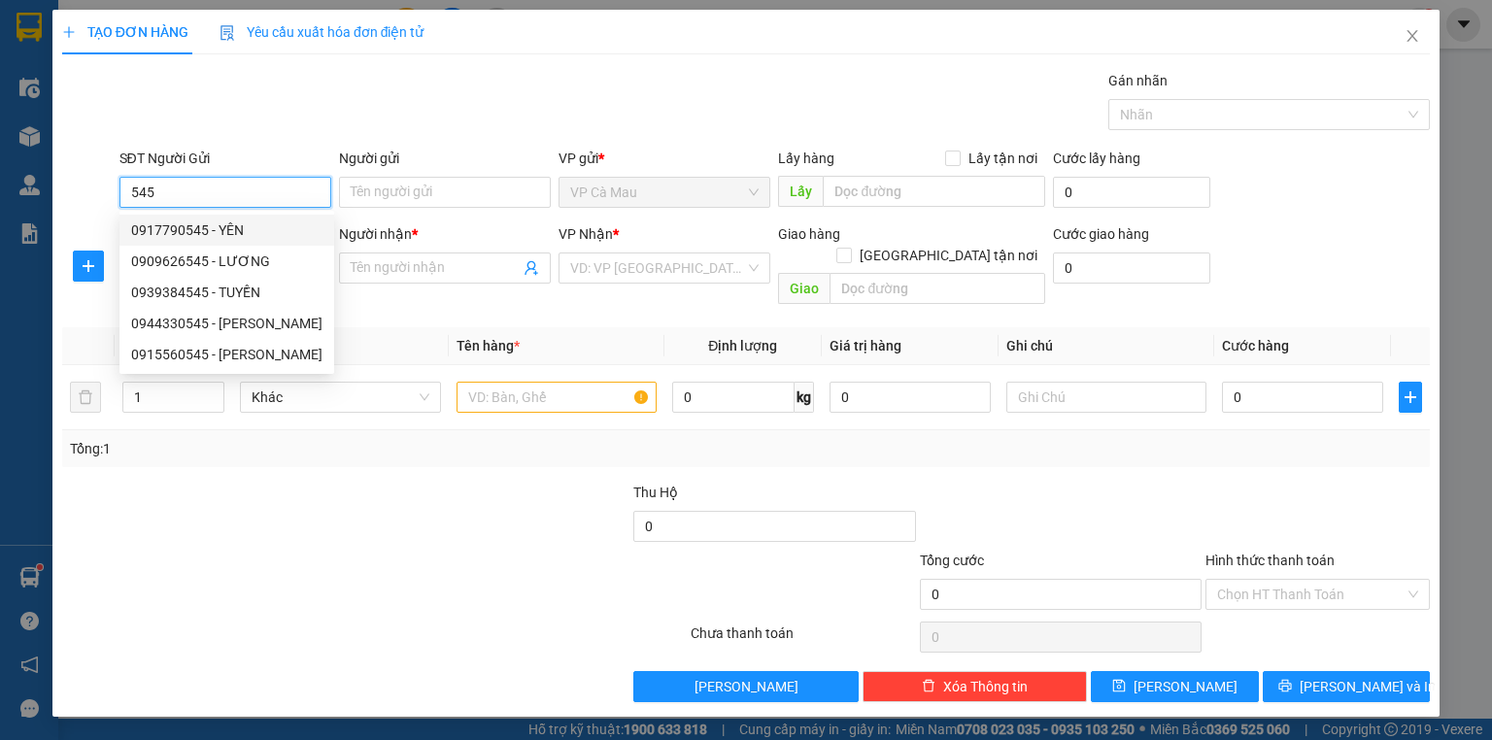
click at [284, 223] on div "0917790545 - YÊN" at bounding box center [226, 230] width 191 height 21
type input "0917790545"
type input "YÊN"
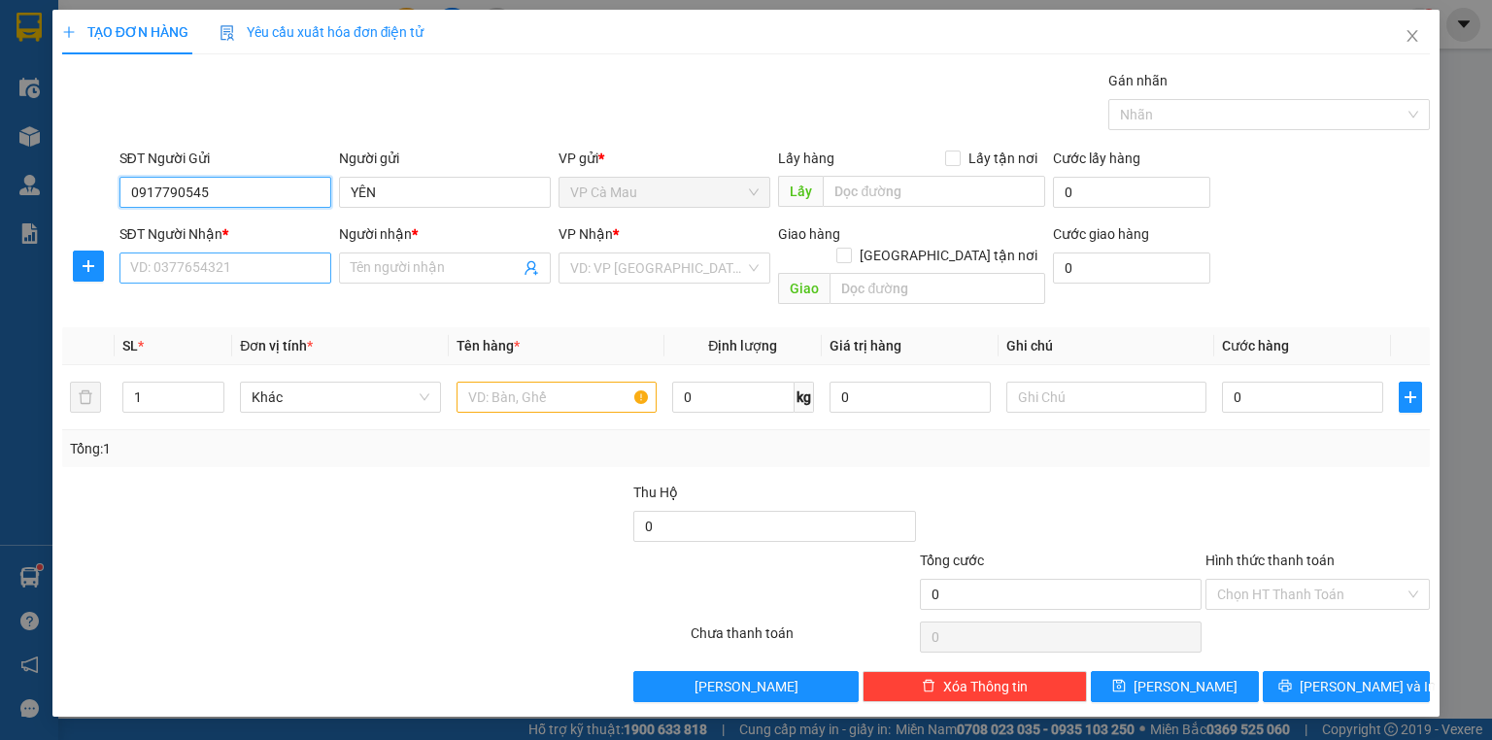
type input "0917790545"
click at [269, 259] on input "SĐT Người Nhận *" at bounding box center [225, 268] width 212 height 31
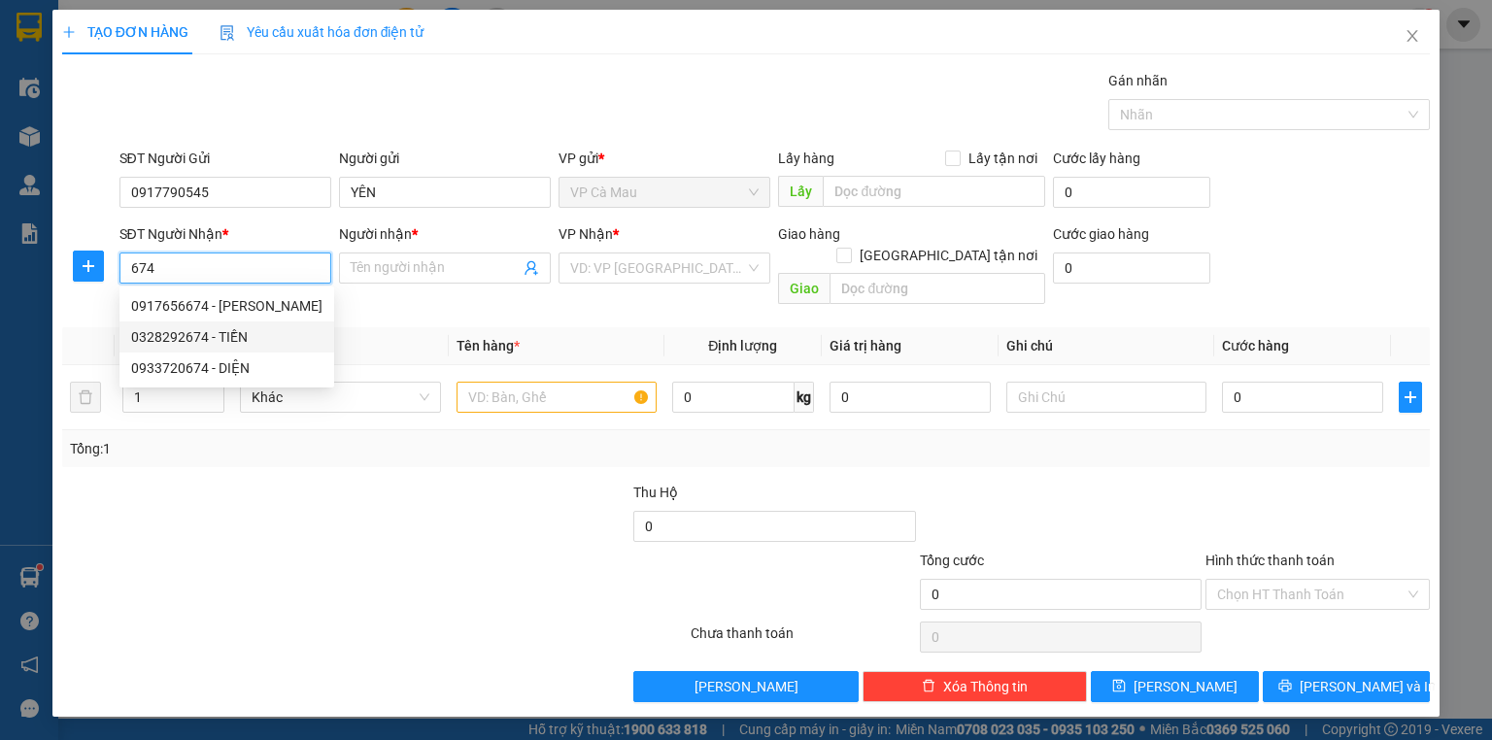
click at [240, 331] on div "0328292674 - TIỀN" at bounding box center [226, 336] width 191 height 21
type input "0328292674"
type input "TIỀN"
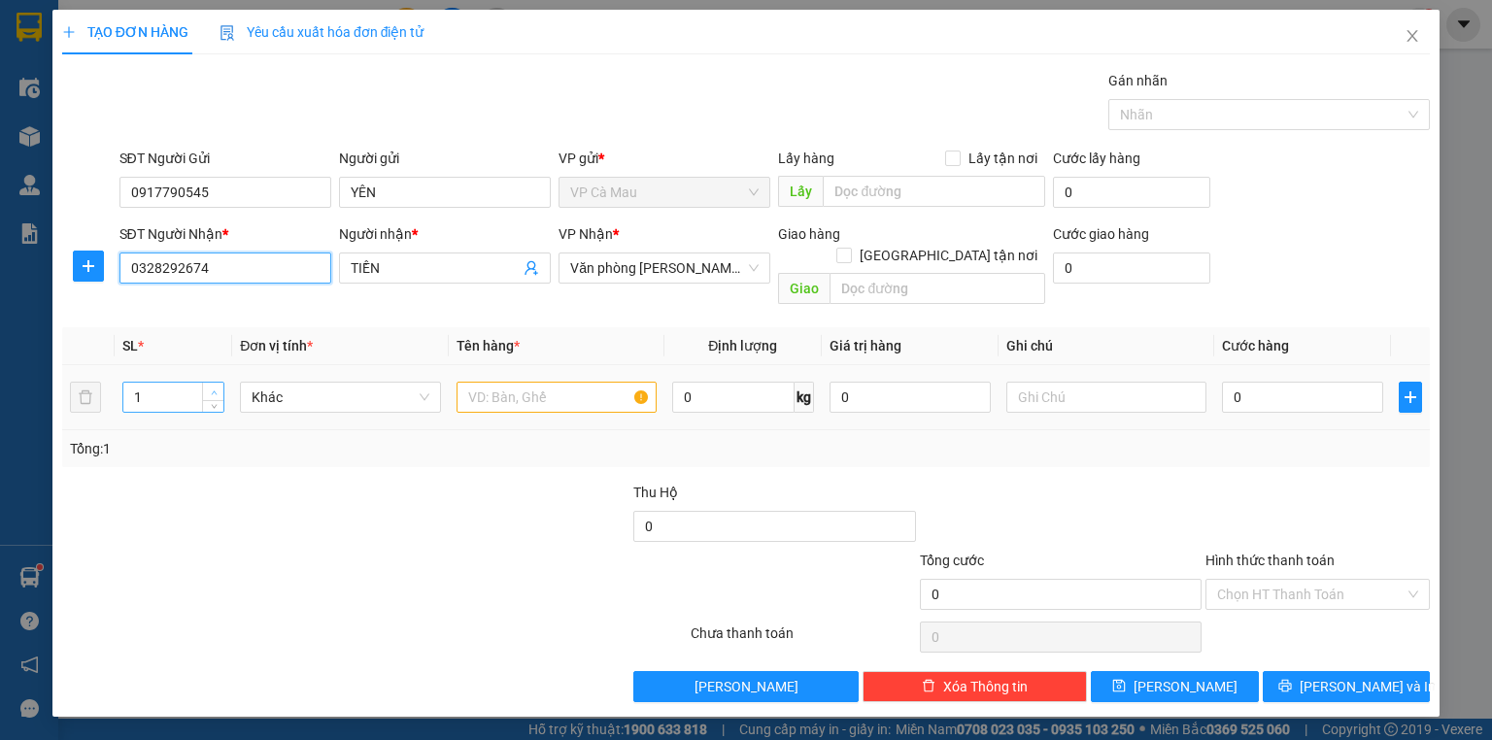
type input "0328292674"
type input "2"
click at [218, 387] on span "up" at bounding box center [214, 393] width 12 height 12
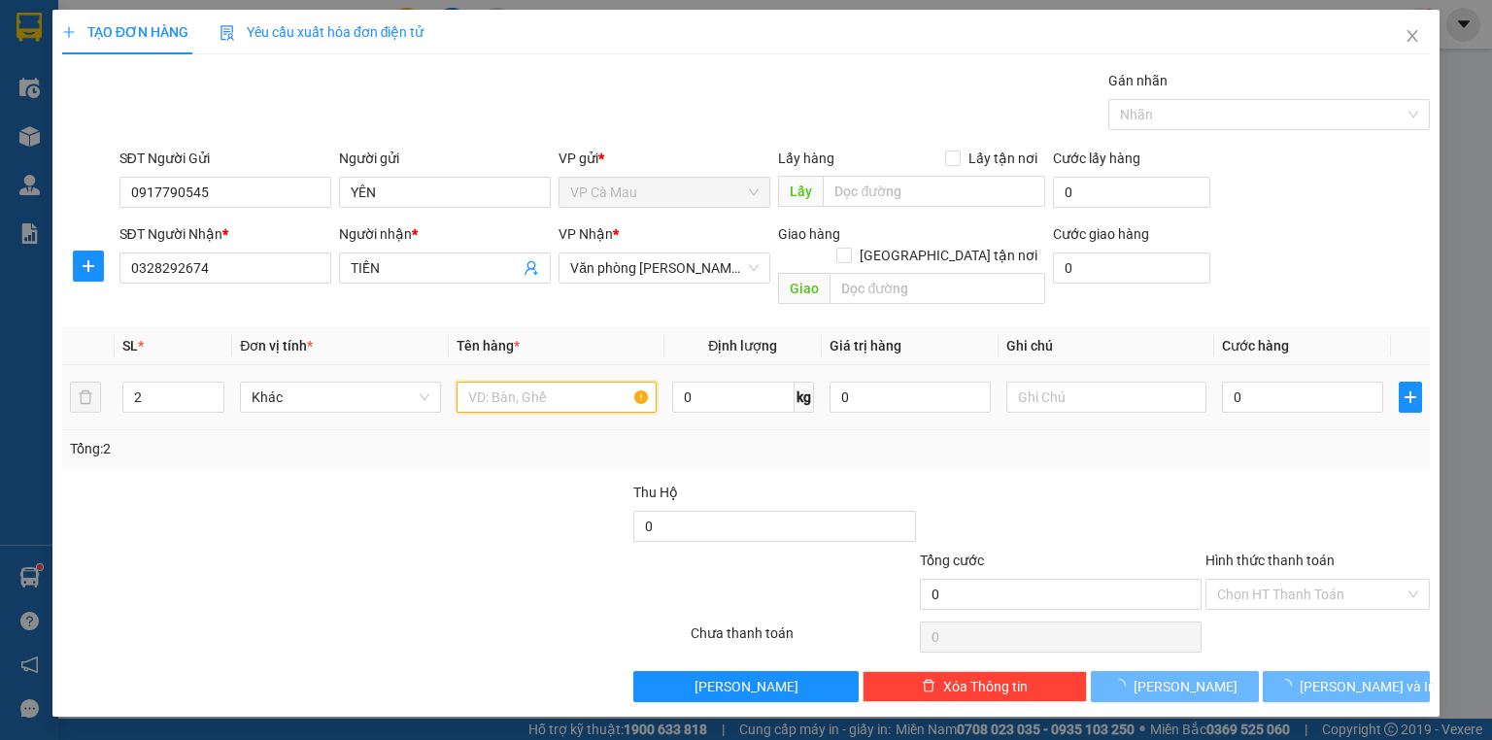
click at [502, 386] on input "text" at bounding box center [557, 397] width 200 height 31
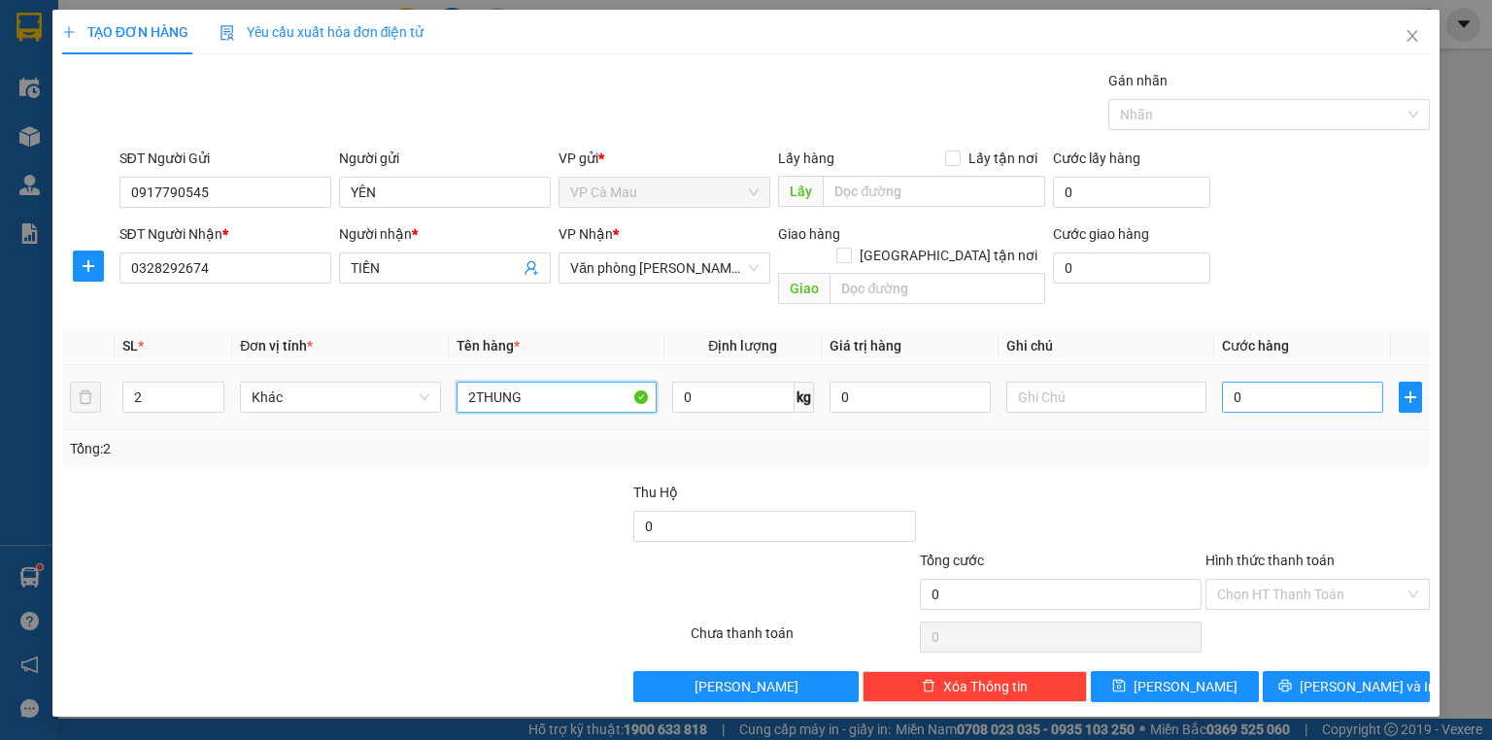
type input "2THUNG"
click at [1223, 382] on input "0" at bounding box center [1302, 397] width 161 height 31
type input "+9"
type input "9"
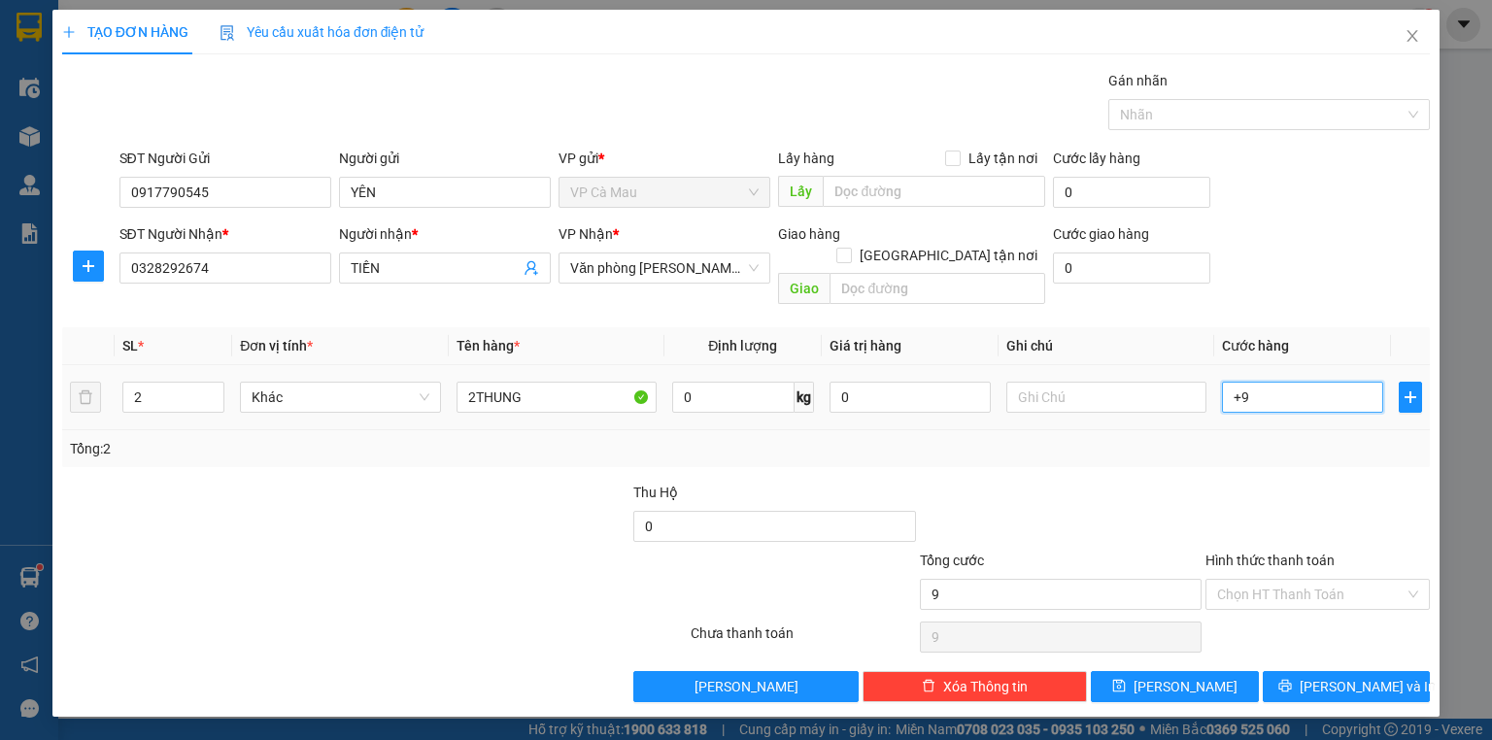
type input "+90"
type input "90"
type input "90.000"
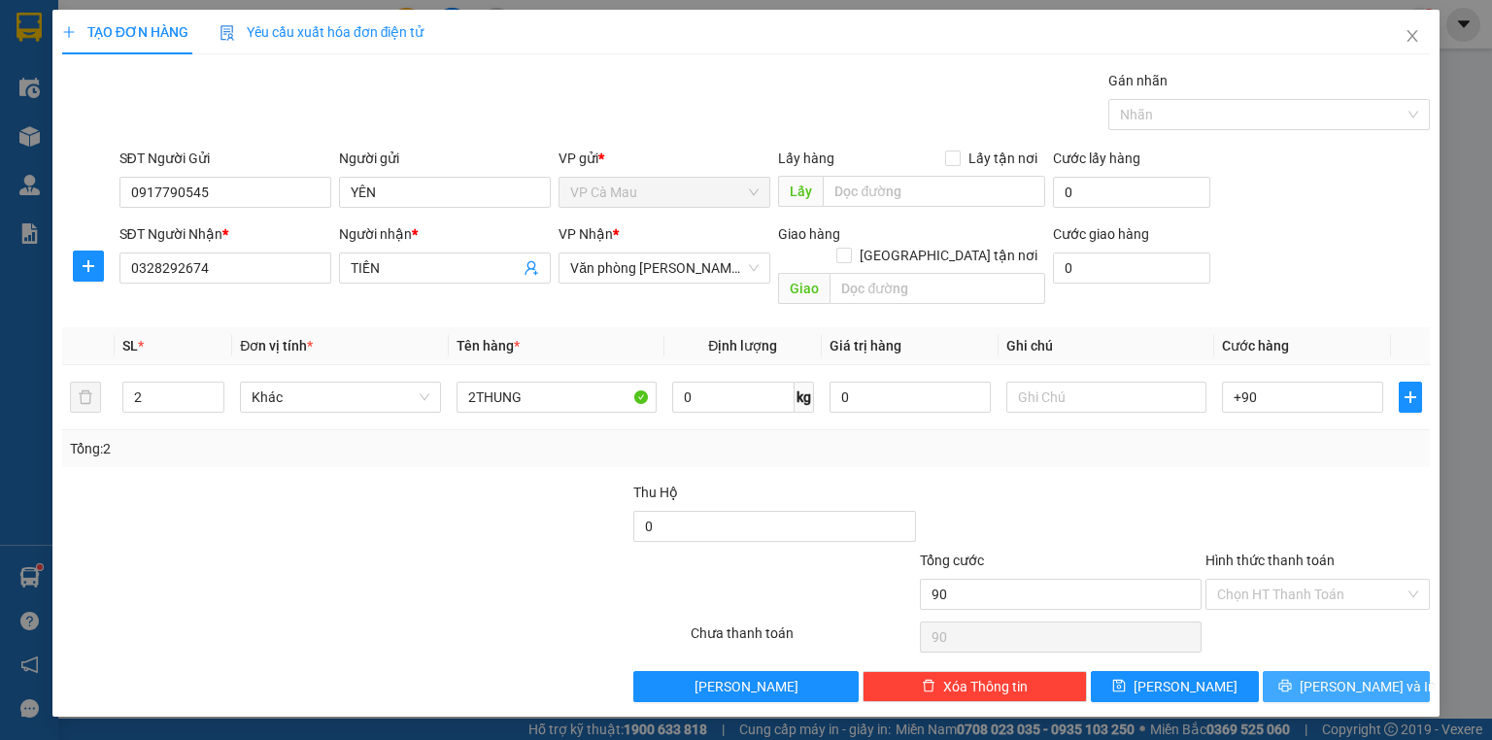
type input "90.000"
click at [1403, 671] on button "[PERSON_NAME] và In" at bounding box center [1347, 686] width 168 height 31
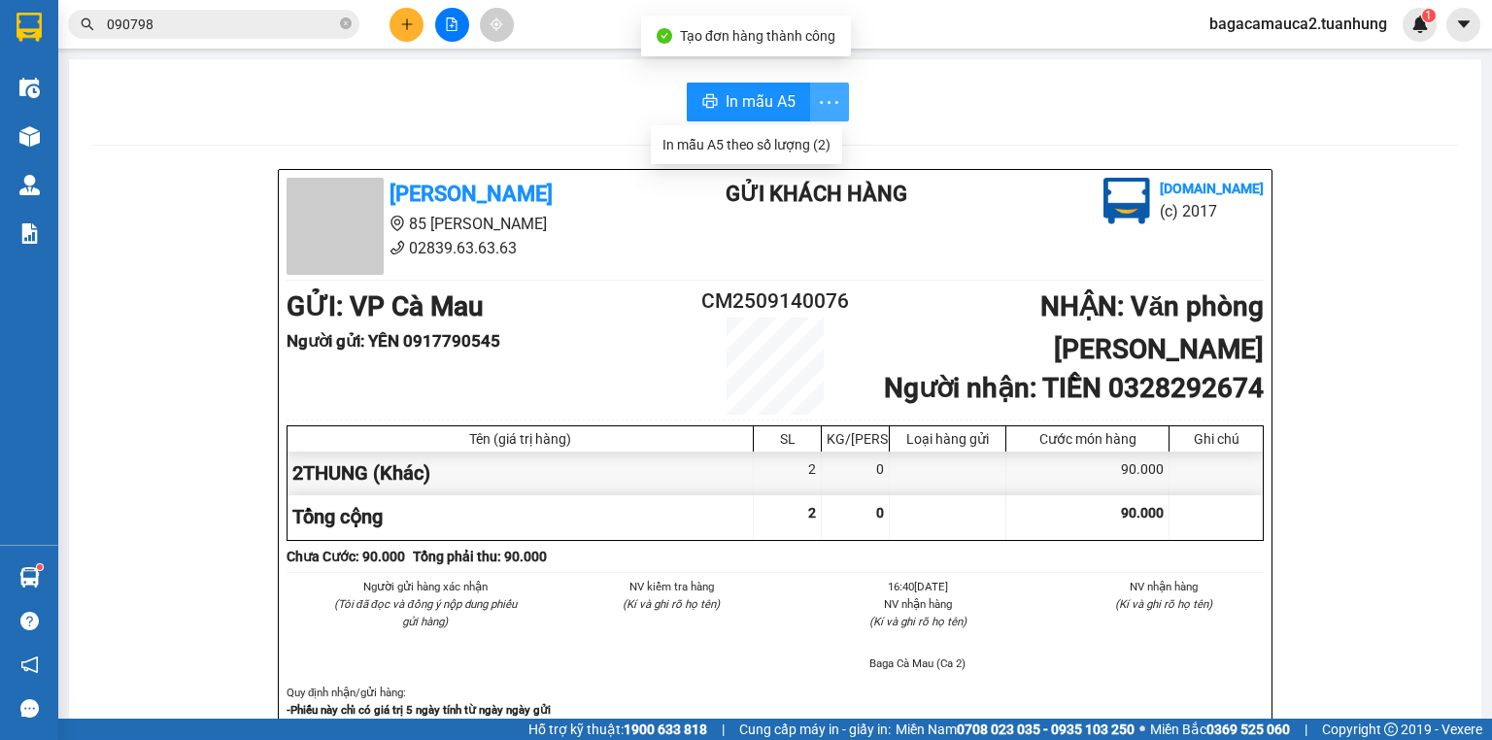
click at [827, 109] on icon "more" at bounding box center [829, 102] width 24 height 24
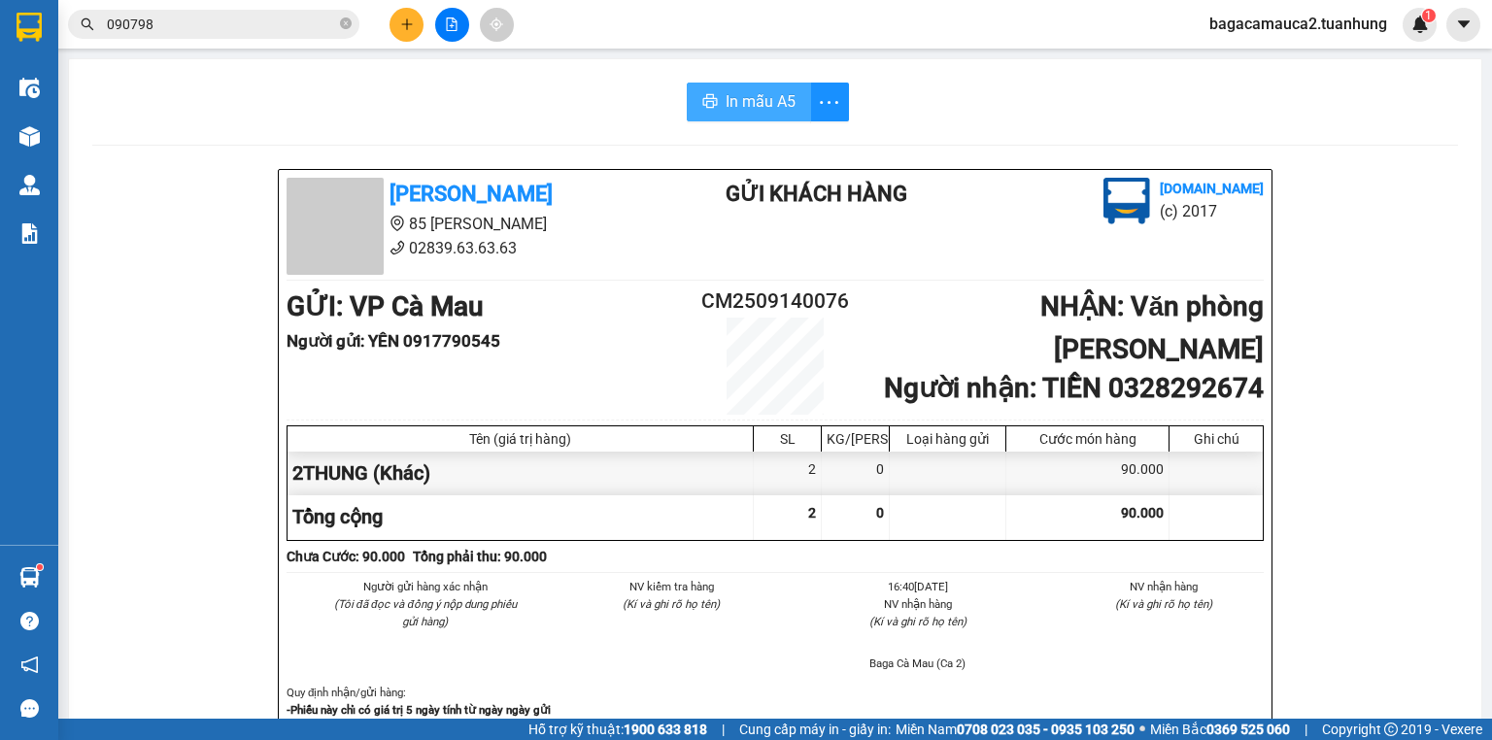
click at [776, 106] on span "In mẫu A5" at bounding box center [761, 101] width 70 height 24
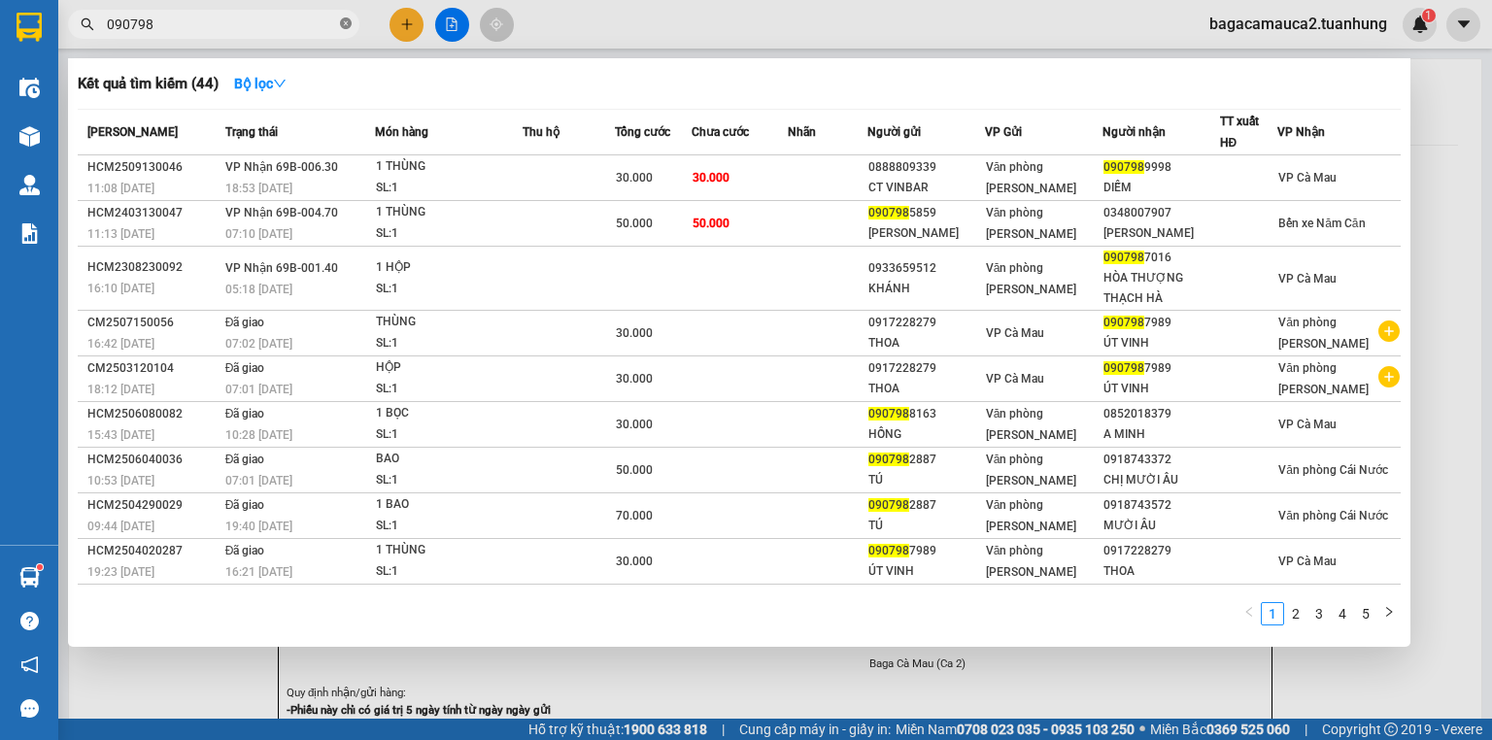
click at [346, 31] on span at bounding box center [346, 25] width 12 height 18
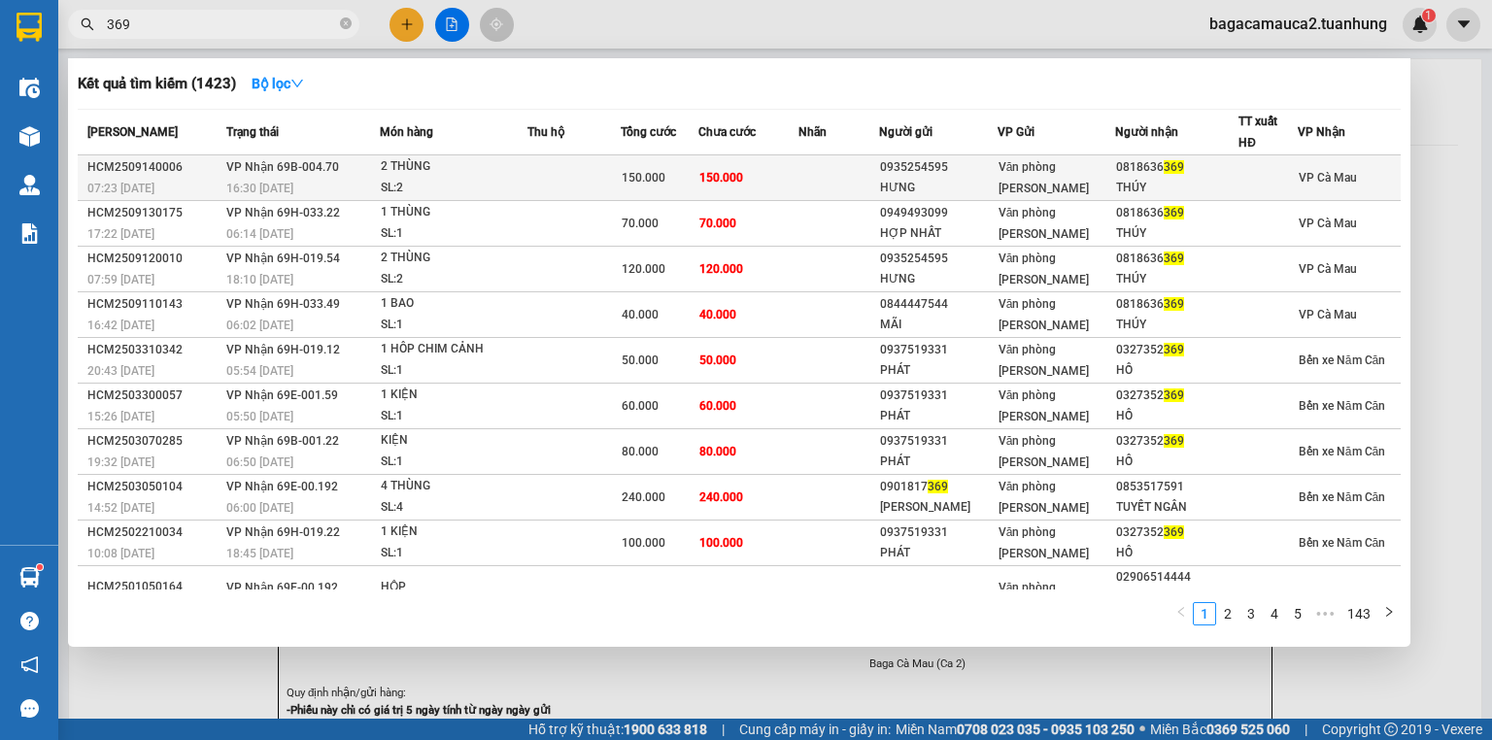
type input "369"
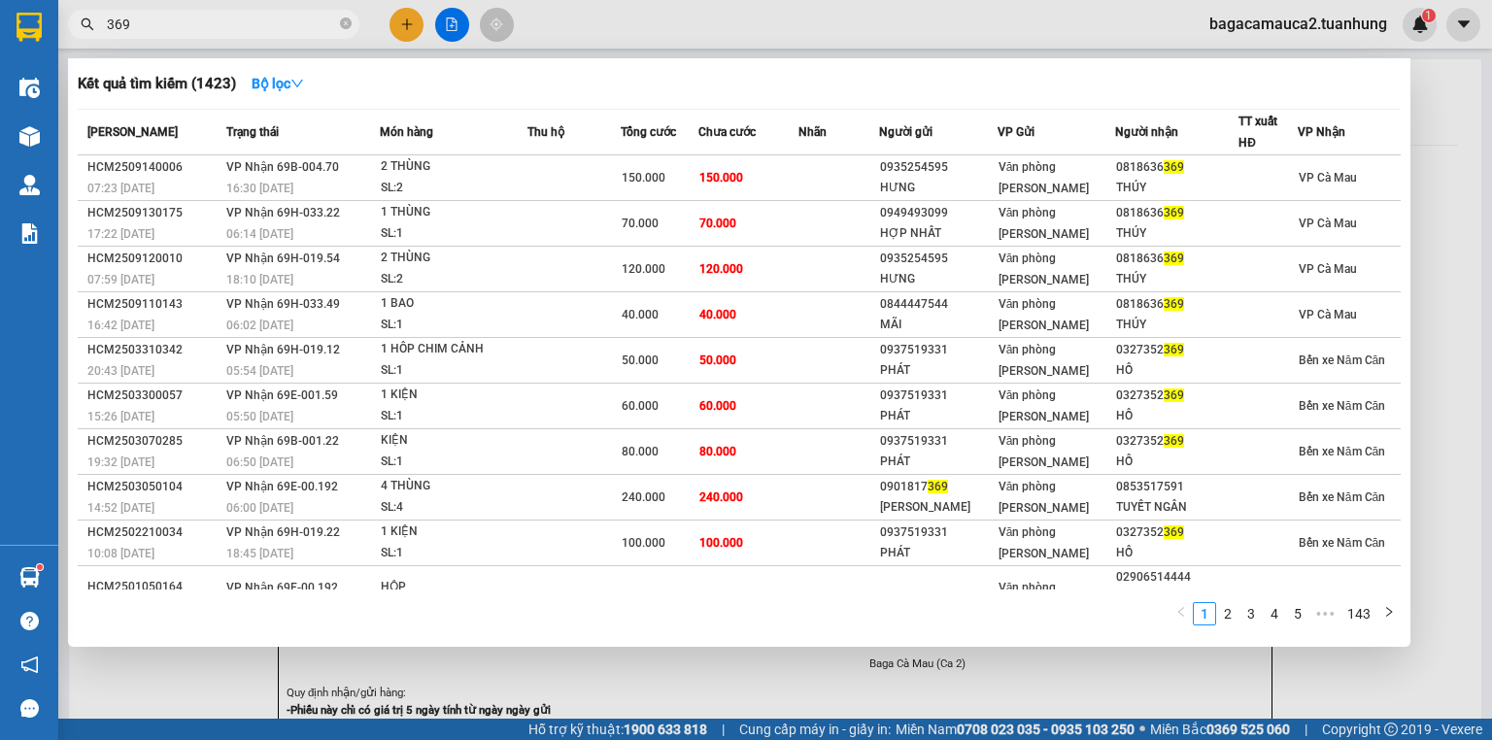
click at [812, 179] on td at bounding box center [838, 178] width 81 height 46
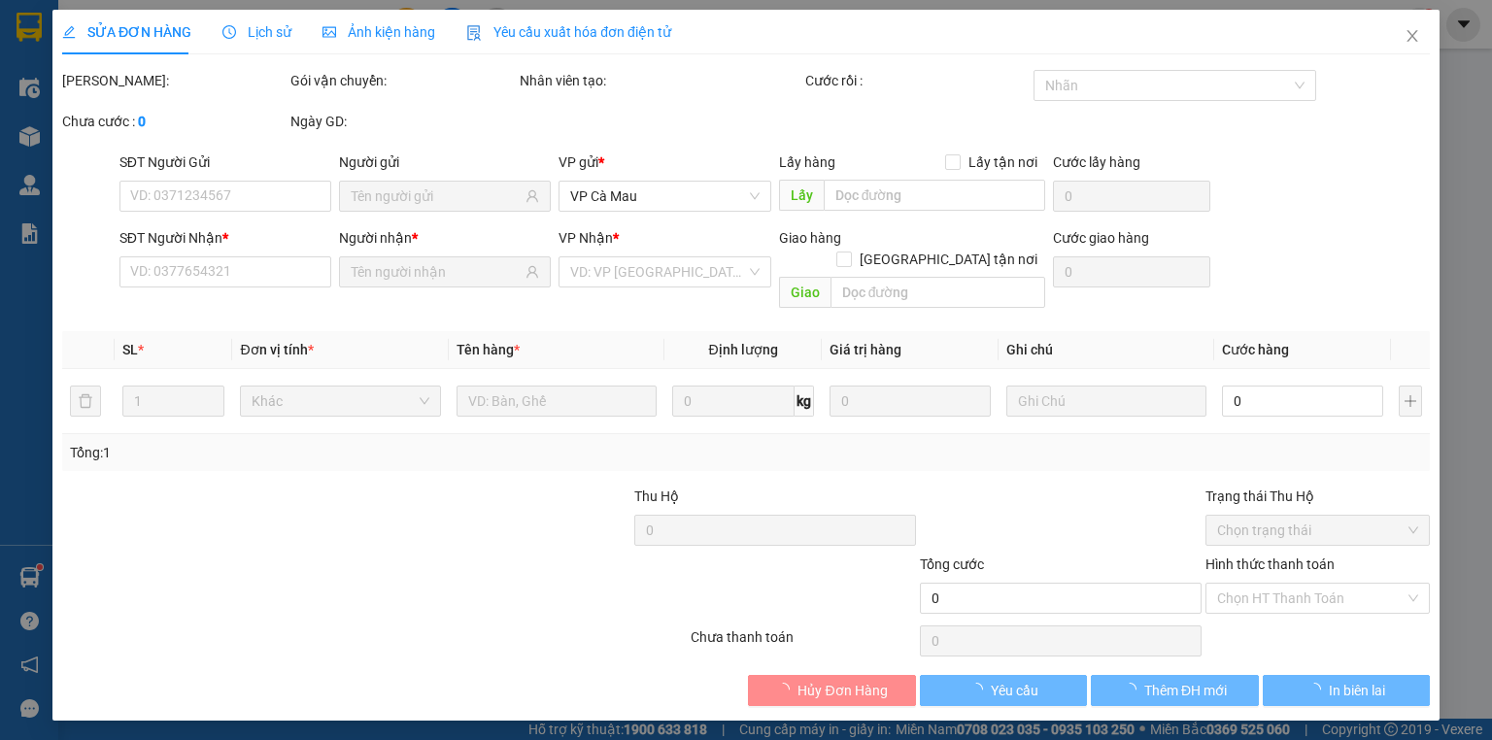
type input "0935254595"
type input "HƯNG"
type input "0818636369"
type input "THÚY"
type input "150.000"
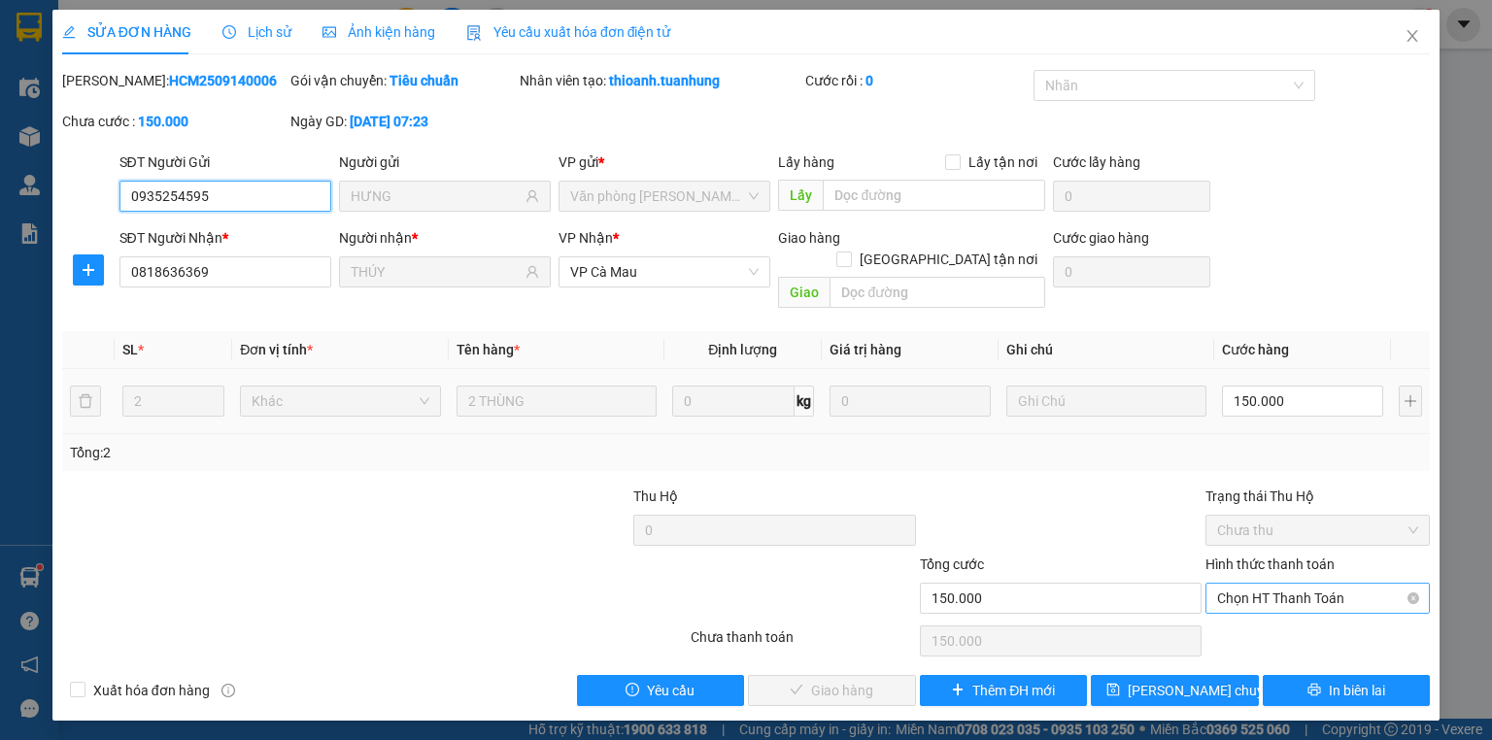
click at [1301, 584] on span "Chọn HT Thanh Toán" at bounding box center [1317, 598] width 201 height 29
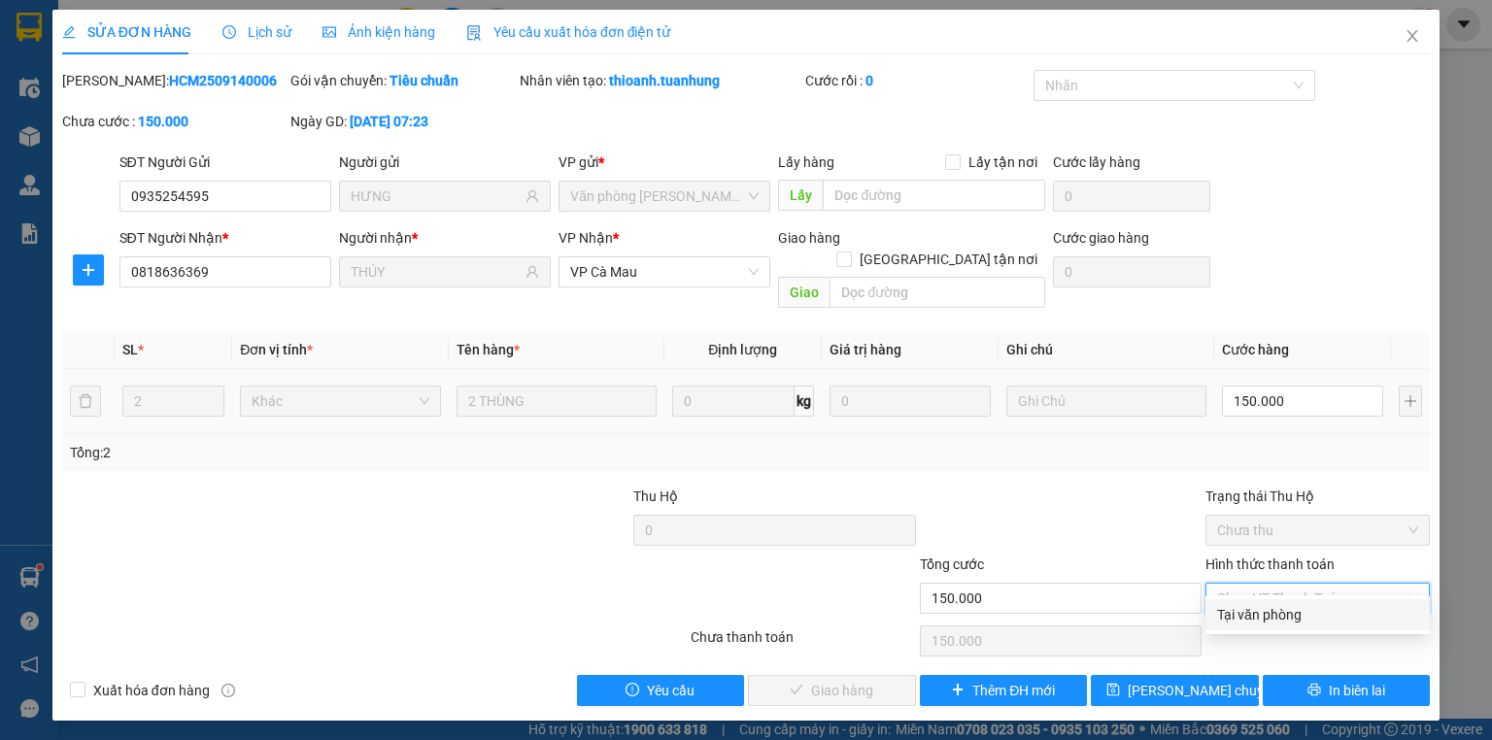
click at [1283, 614] on div "Tại văn phòng" at bounding box center [1317, 614] width 201 height 21
type input "0"
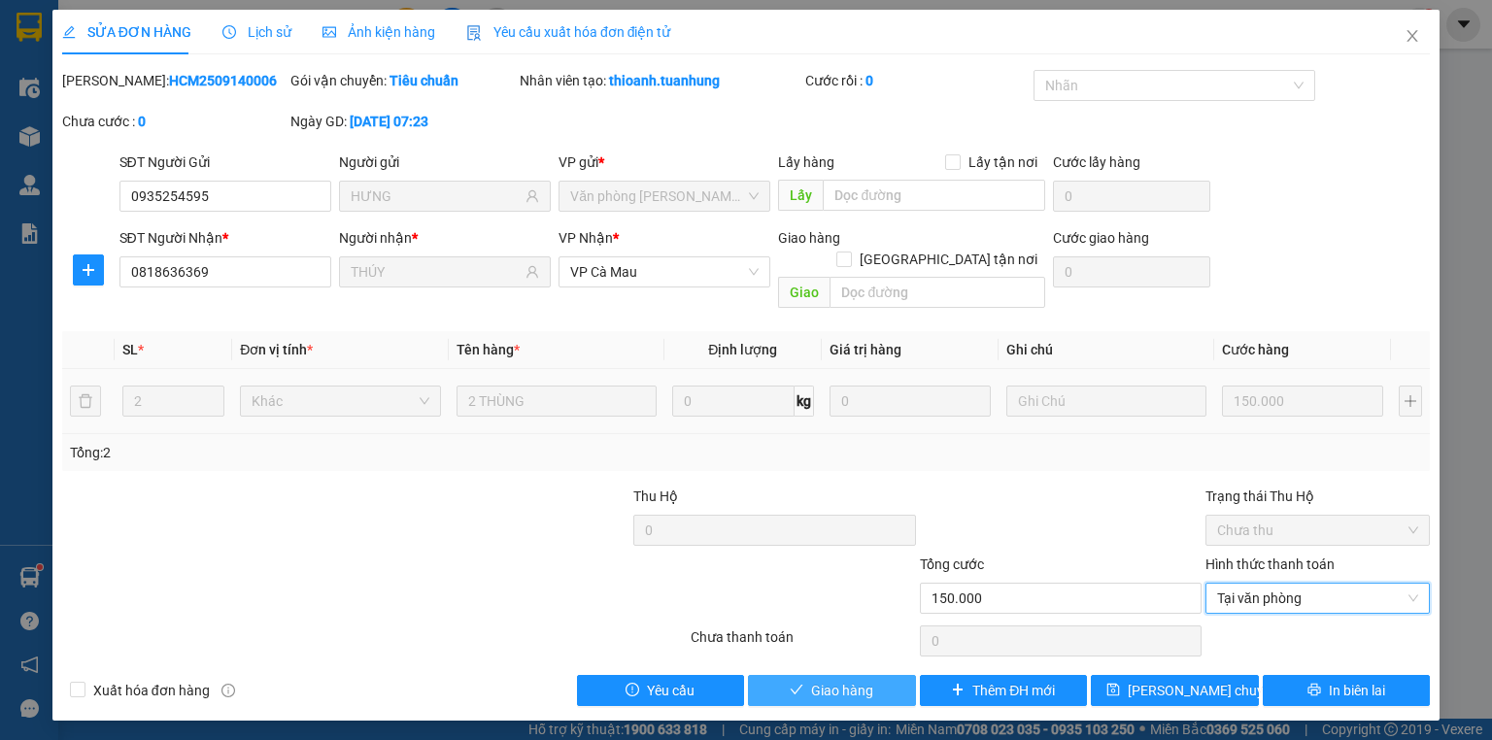
click at [886, 675] on button "Giao hàng" at bounding box center [832, 690] width 168 height 31
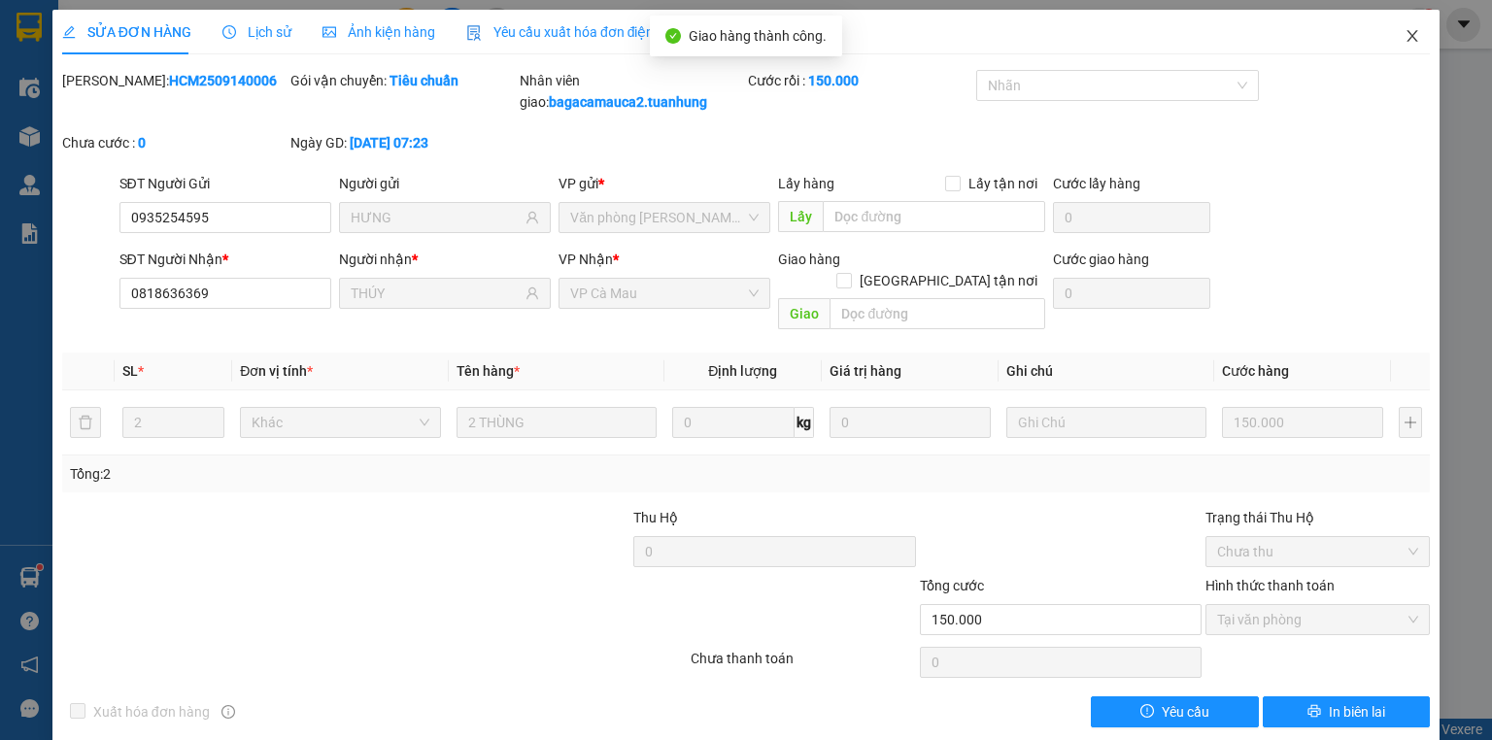
click at [1406, 38] on icon "close" at bounding box center [1413, 36] width 16 height 16
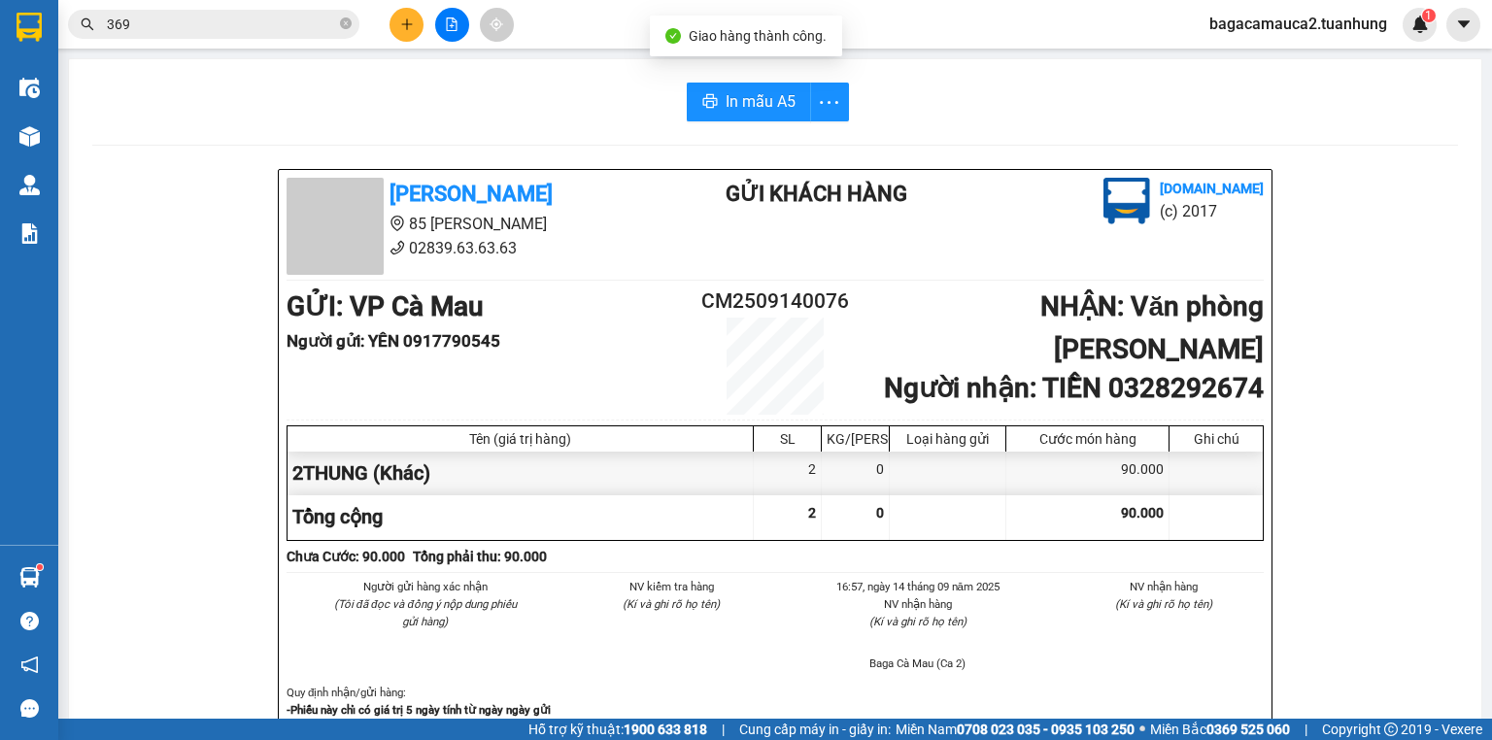
click at [267, 11] on span "369" at bounding box center [213, 24] width 291 height 29
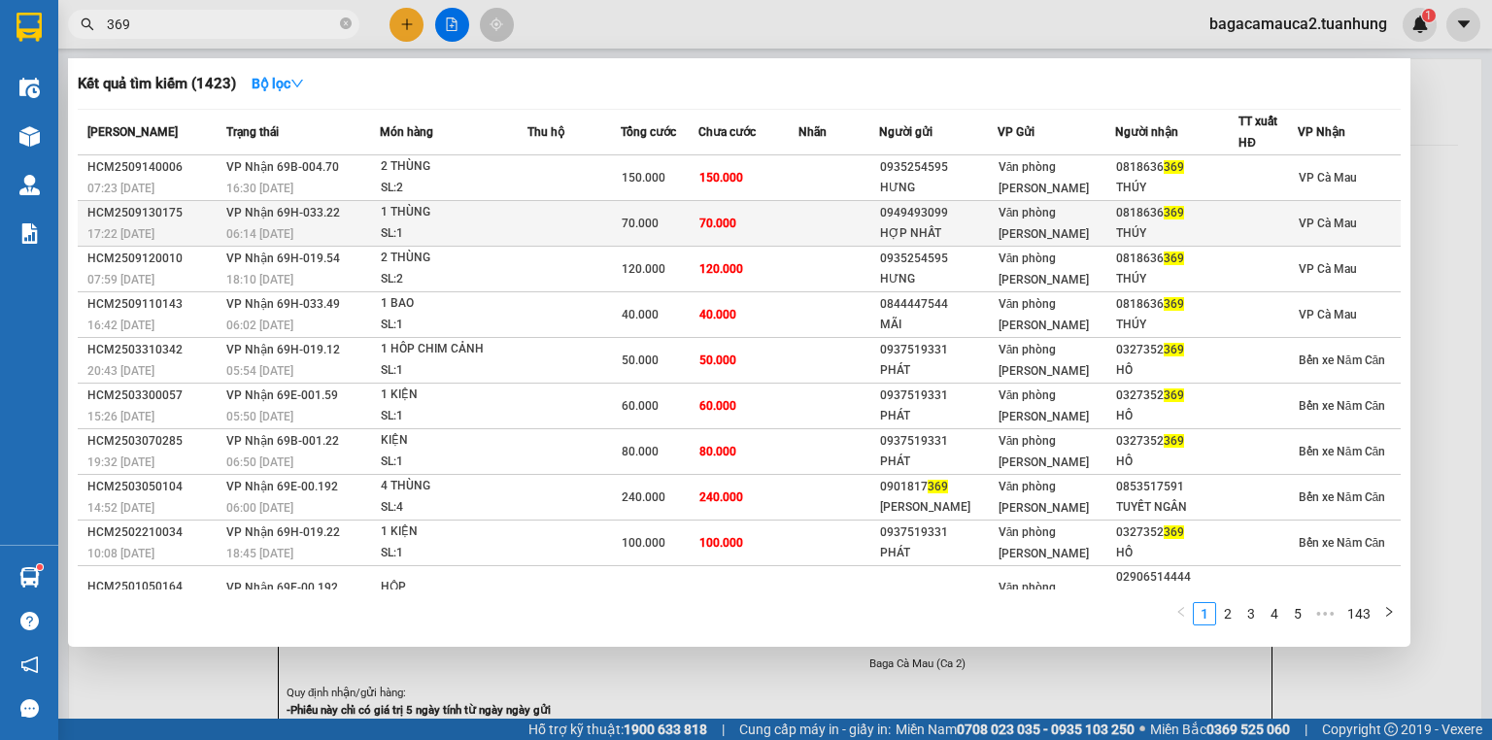
click at [606, 225] on td at bounding box center [574, 224] width 94 height 46
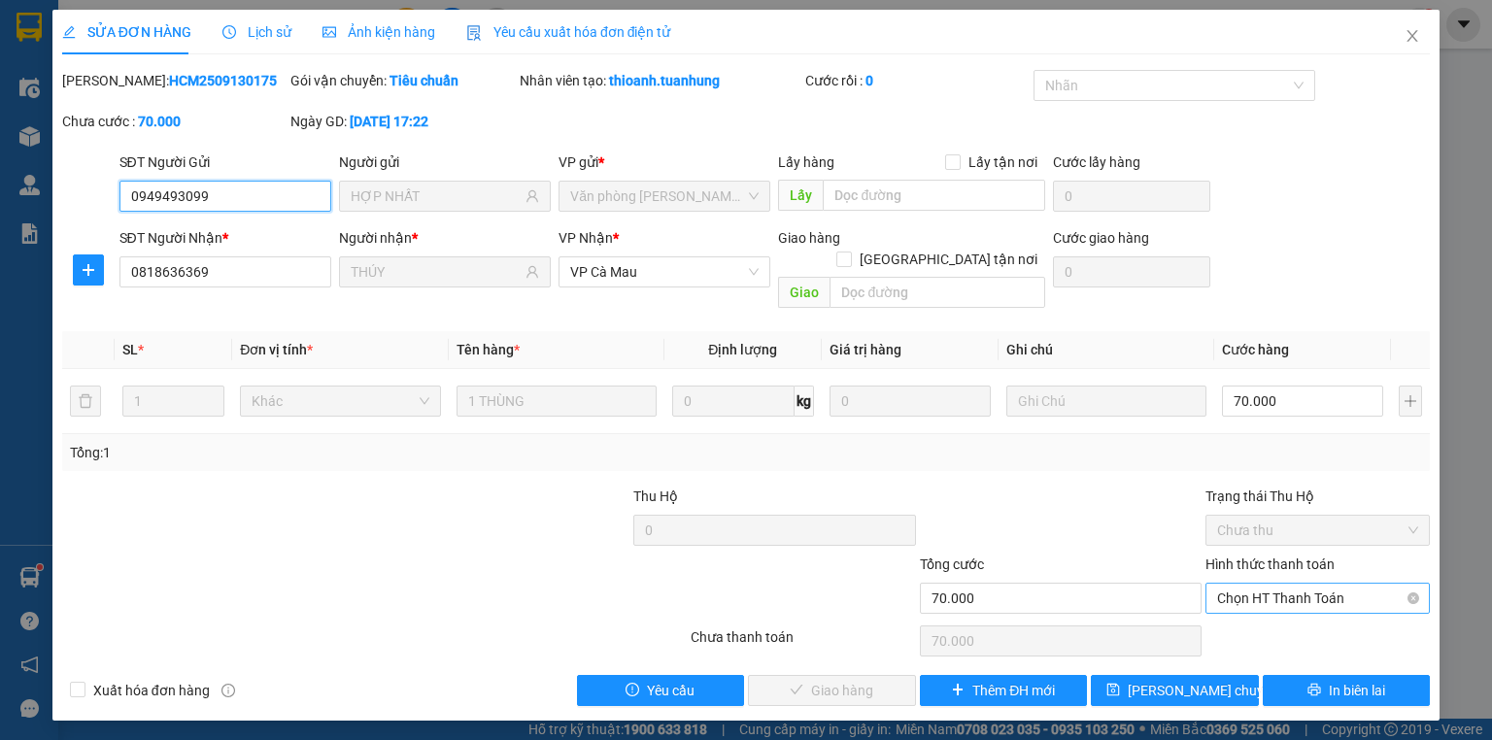
click at [1299, 584] on span "Chọn HT Thanh Toán" at bounding box center [1317, 598] width 201 height 29
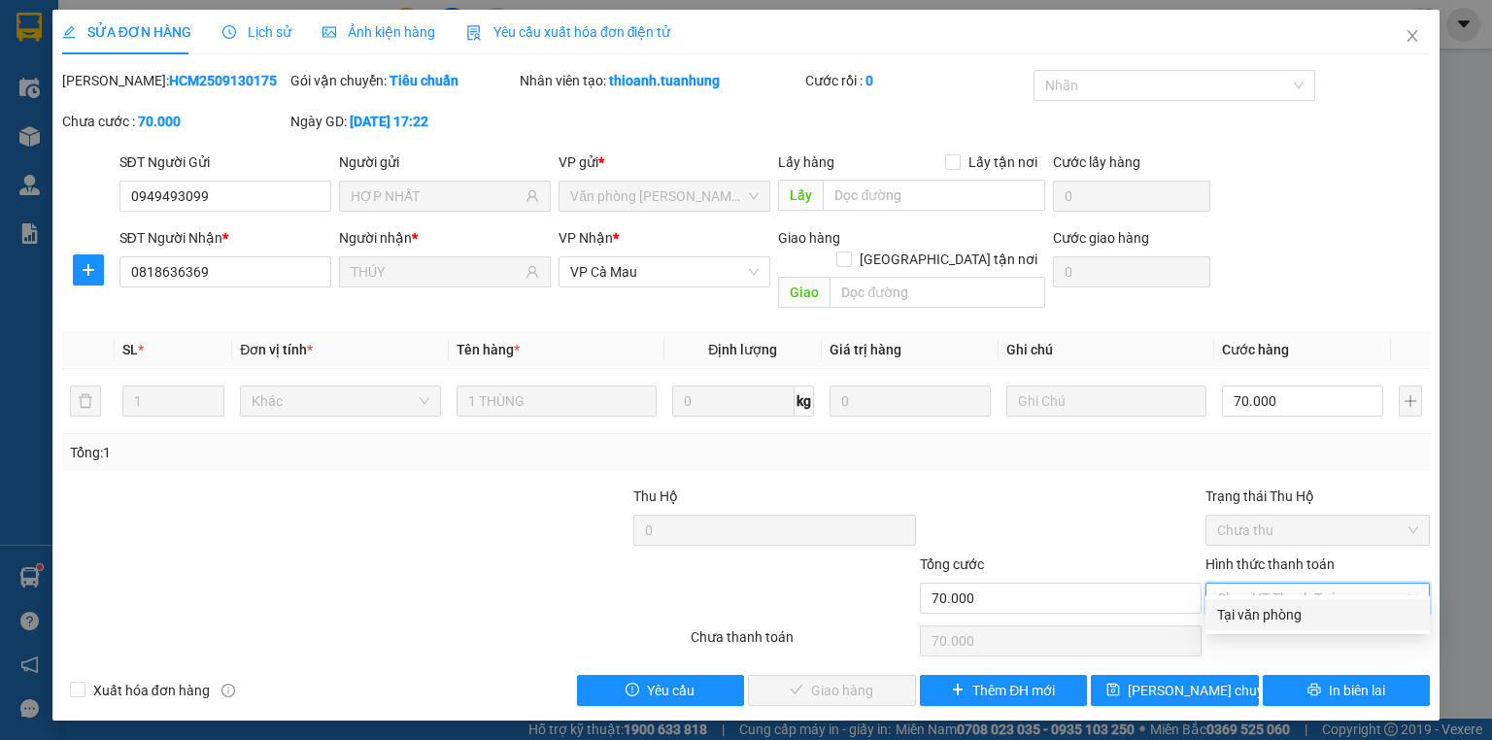
click at [1278, 617] on div "Tại văn phòng" at bounding box center [1317, 614] width 201 height 21
type input "0"
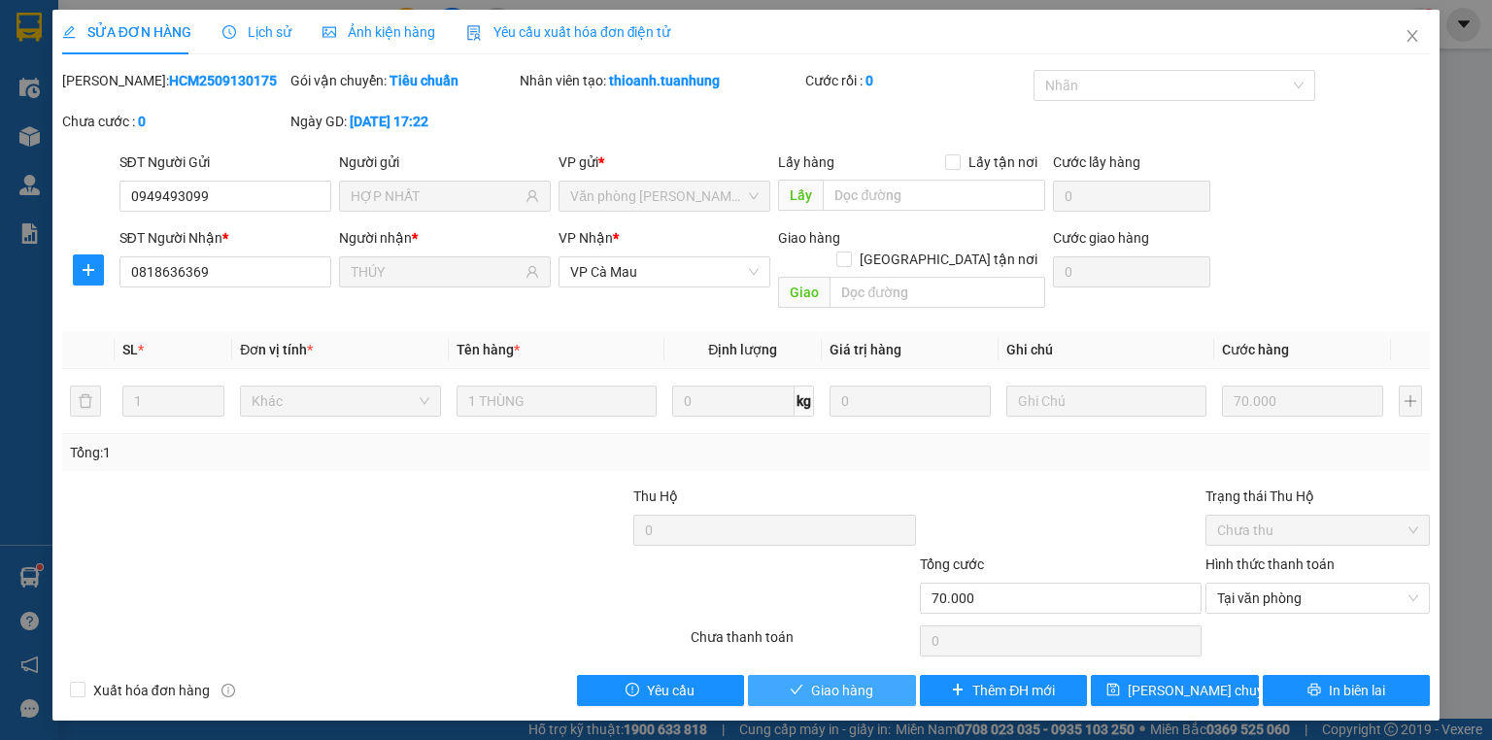
click at [857, 680] on span "Giao hàng" at bounding box center [842, 690] width 62 height 21
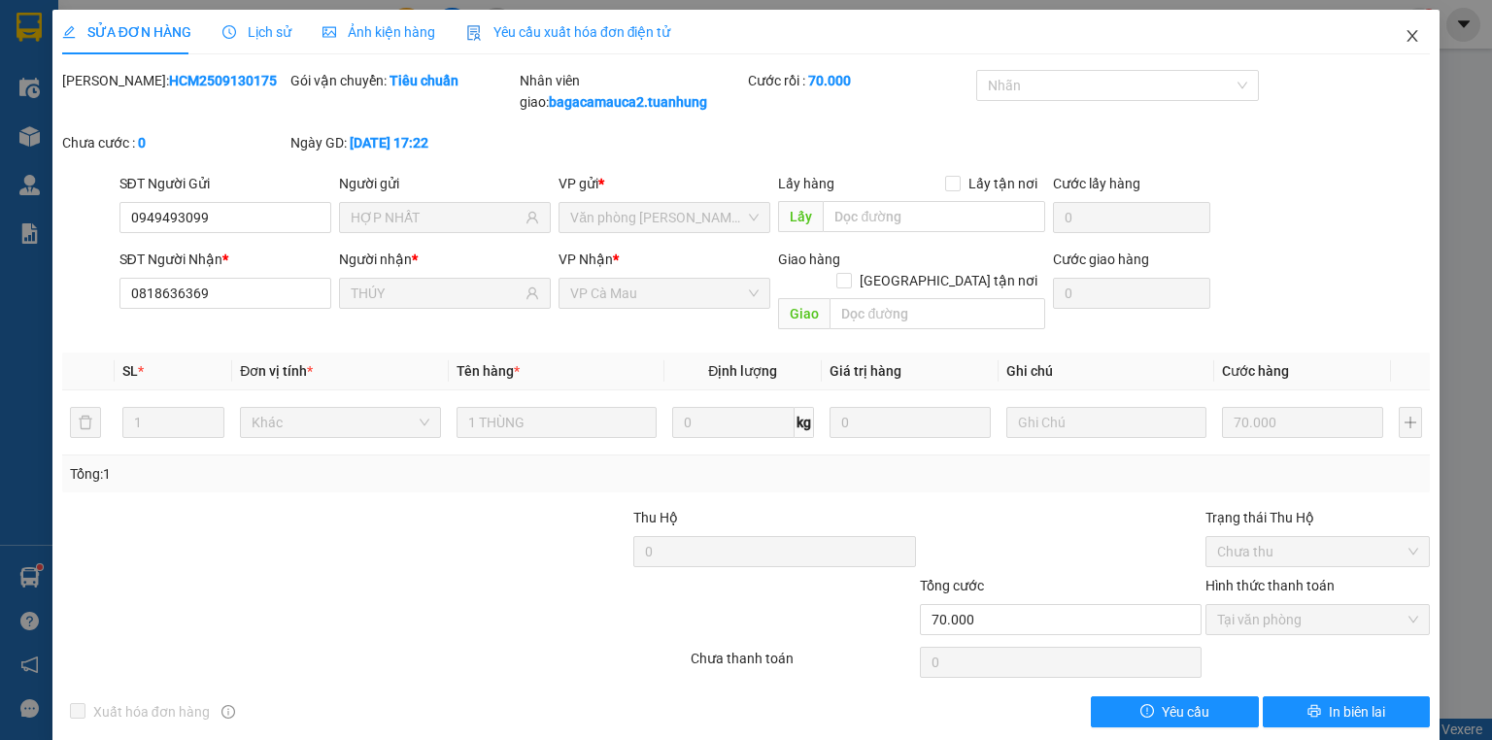
click at [1405, 25] on span "Close" at bounding box center [1412, 37] width 54 height 54
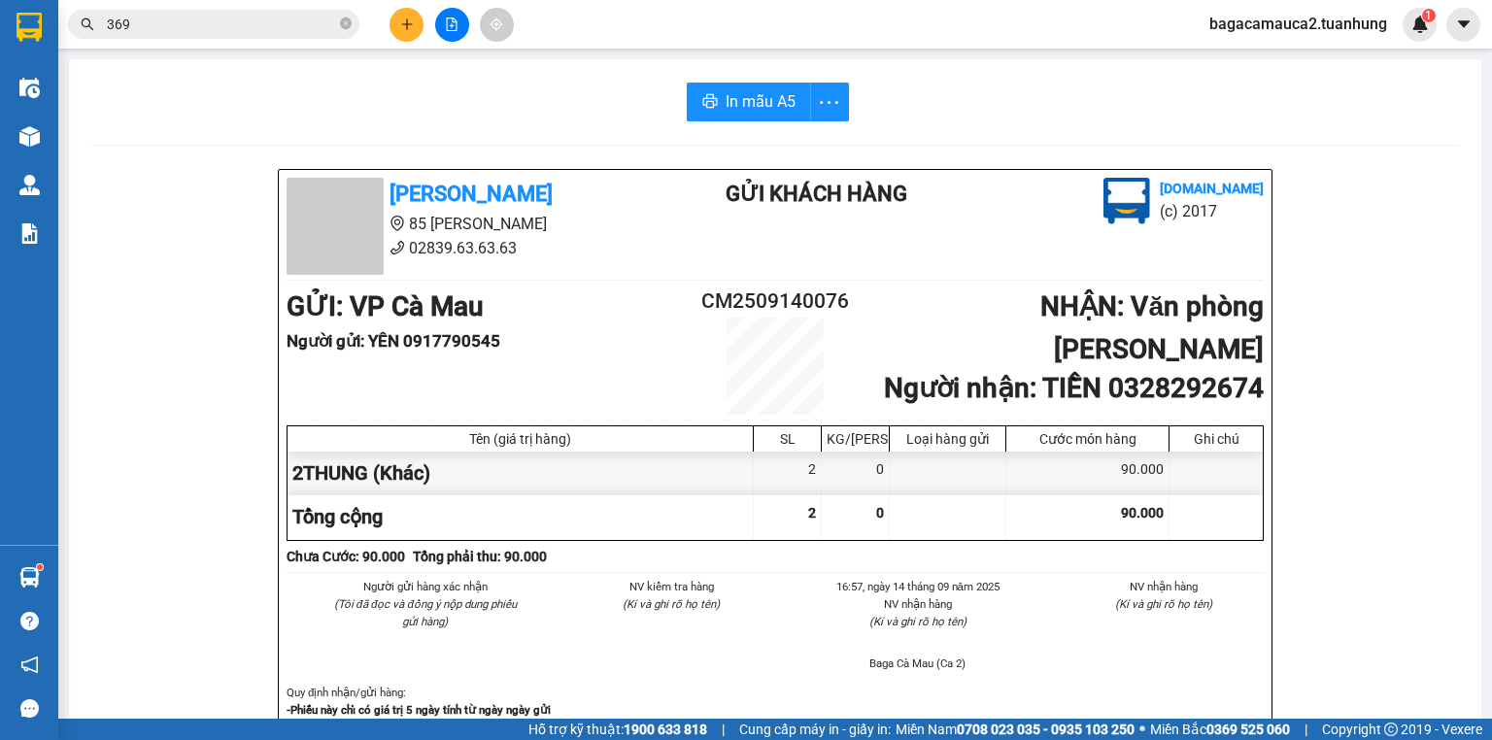
click at [310, 28] on input "369" at bounding box center [221, 24] width 229 height 21
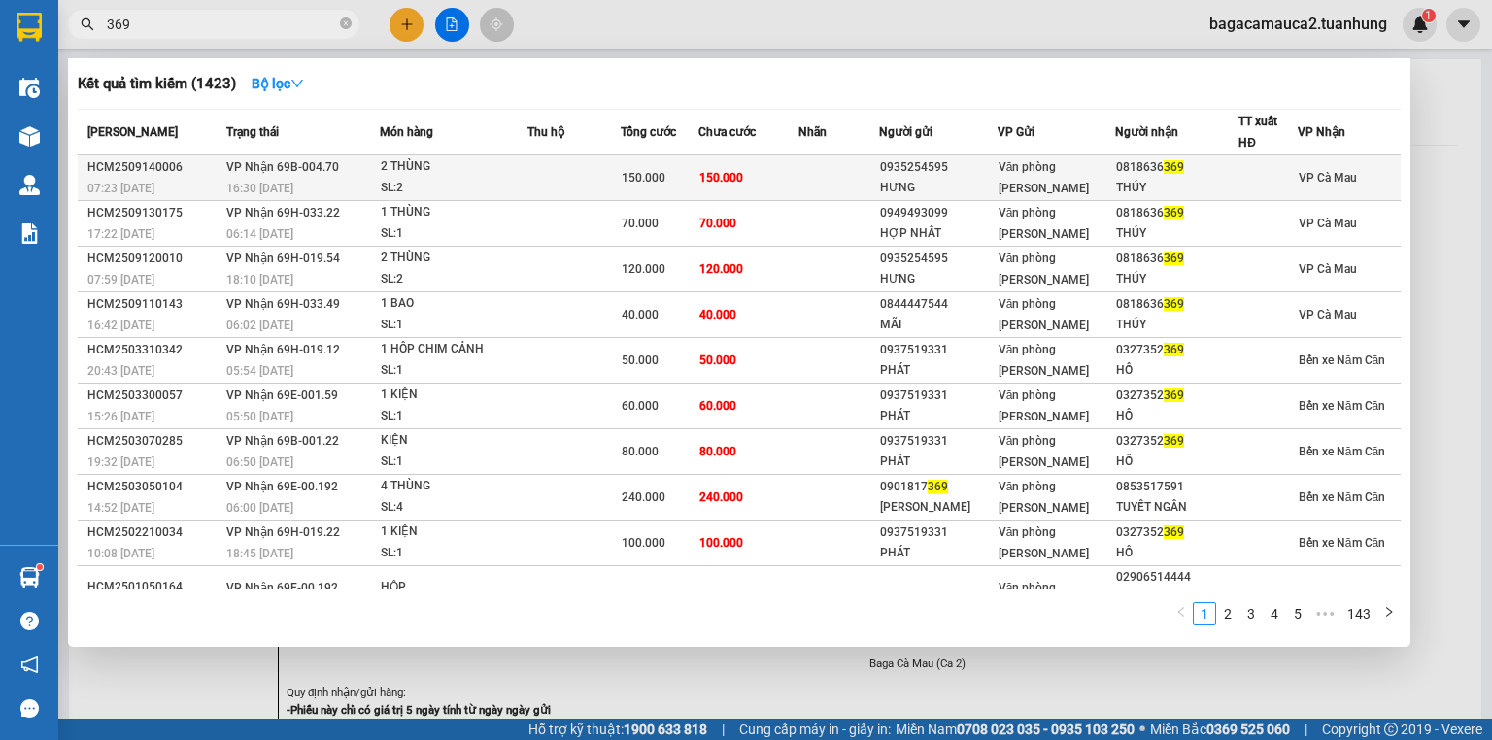
click at [789, 183] on td "150.000" at bounding box center [748, 178] width 100 height 46
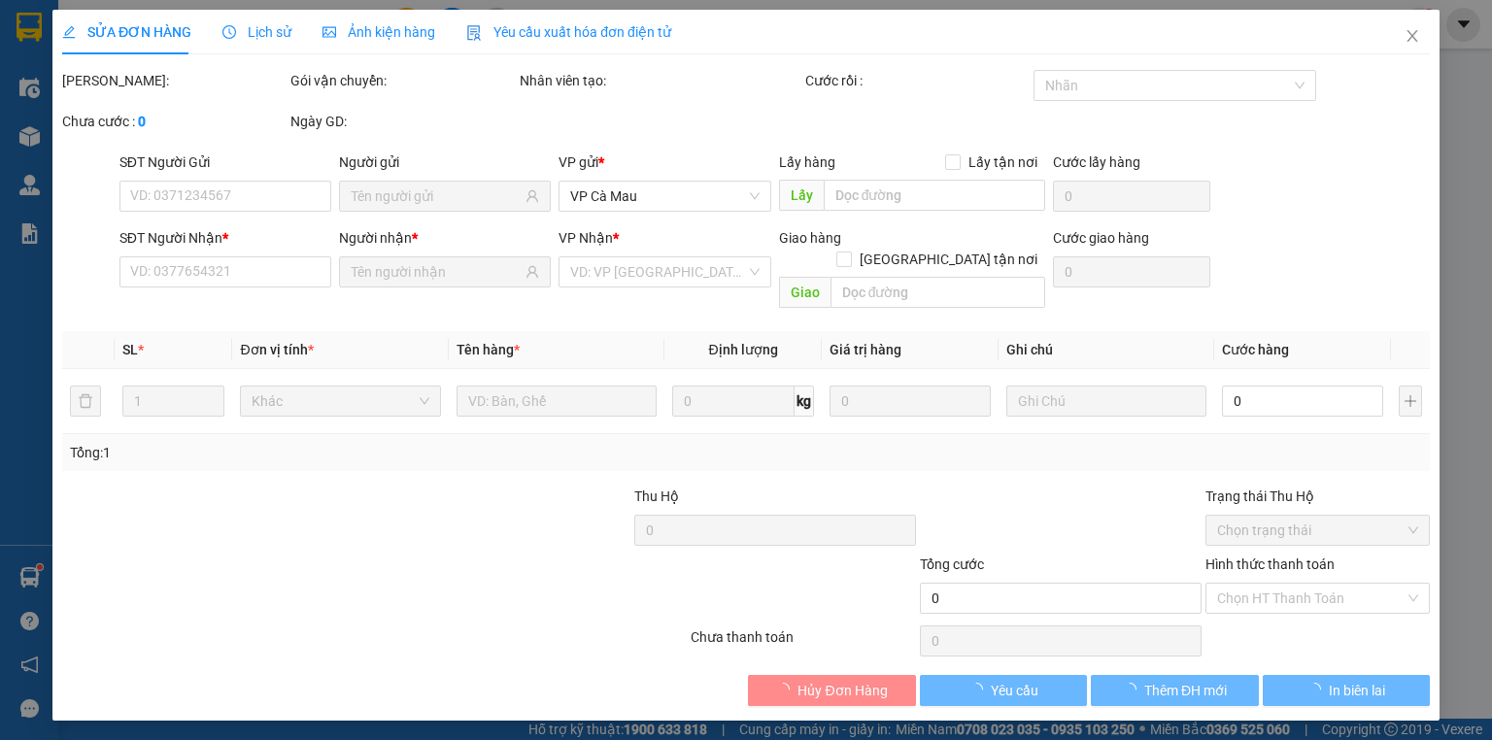
type input "0935254595"
type input "HƯNG"
type input "0818636369"
type input "THÚY"
type input "150.000"
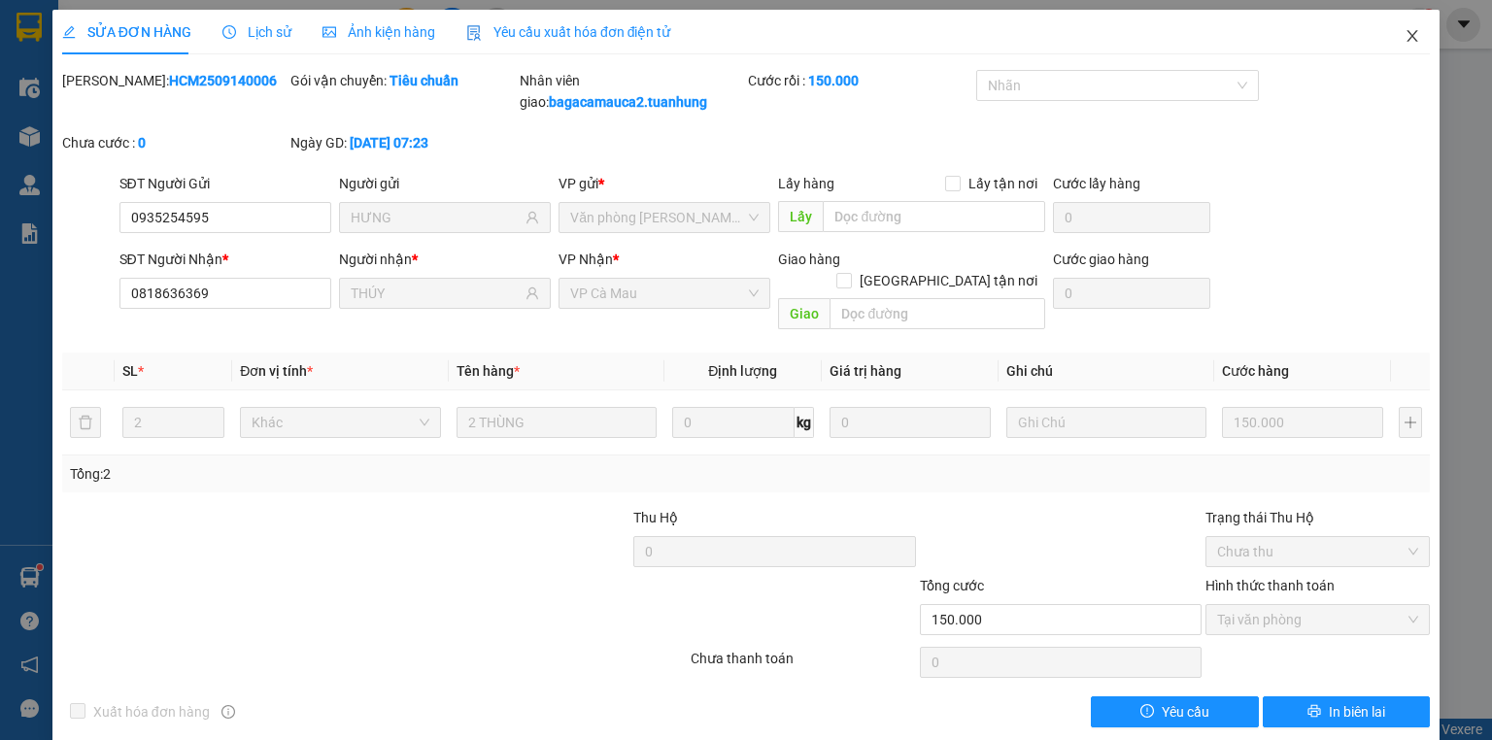
click at [1405, 31] on icon "close" at bounding box center [1413, 36] width 16 height 16
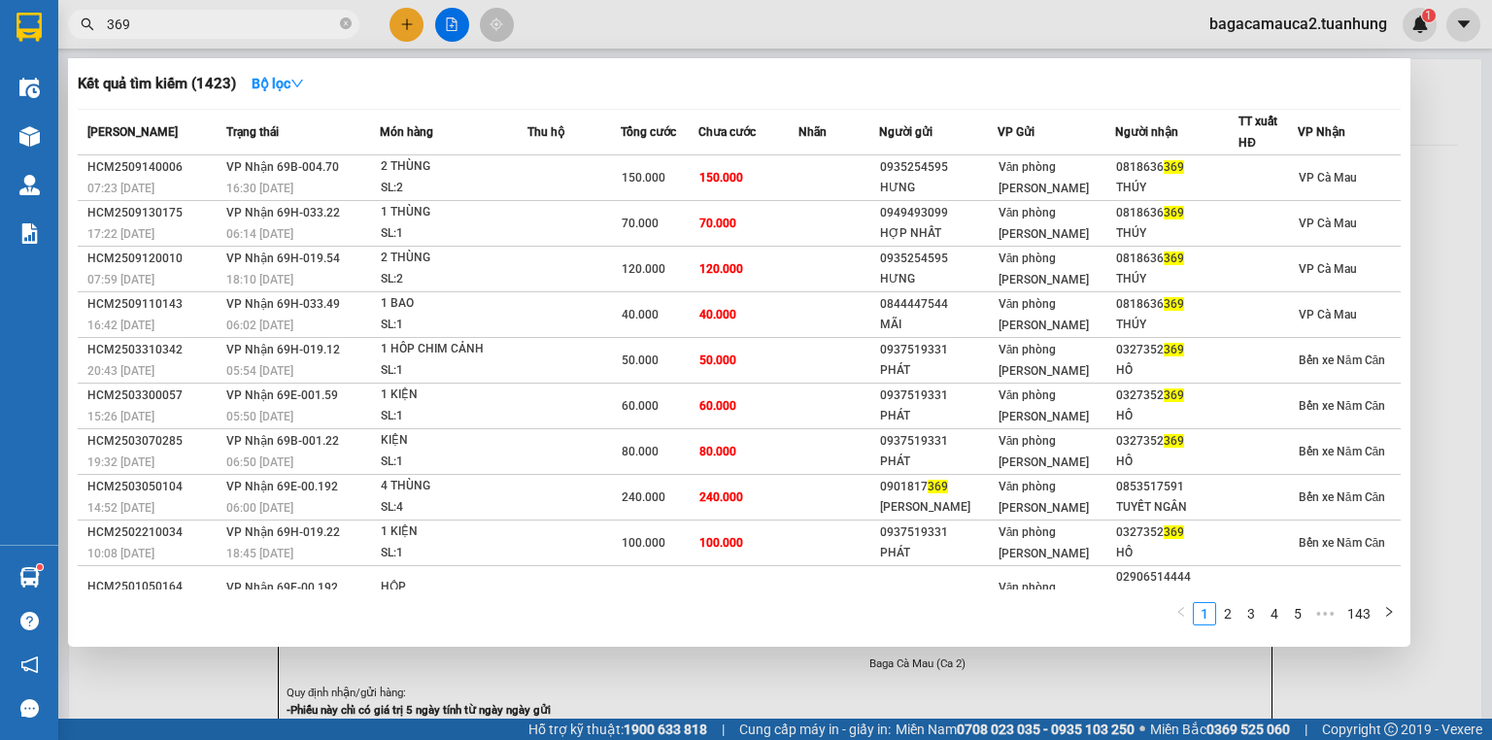
click at [254, 19] on input "369" at bounding box center [221, 24] width 229 height 21
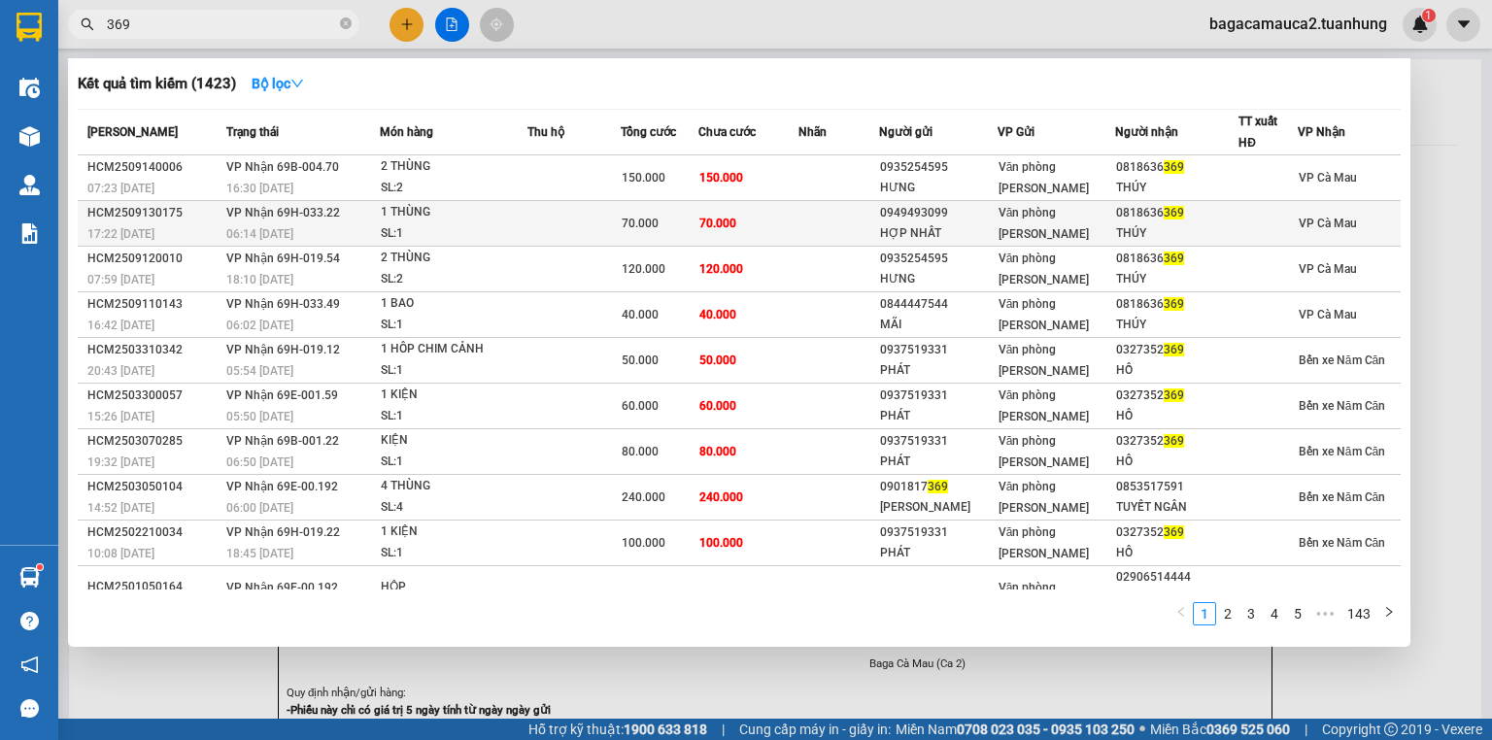
click at [614, 211] on td at bounding box center [574, 224] width 94 height 46
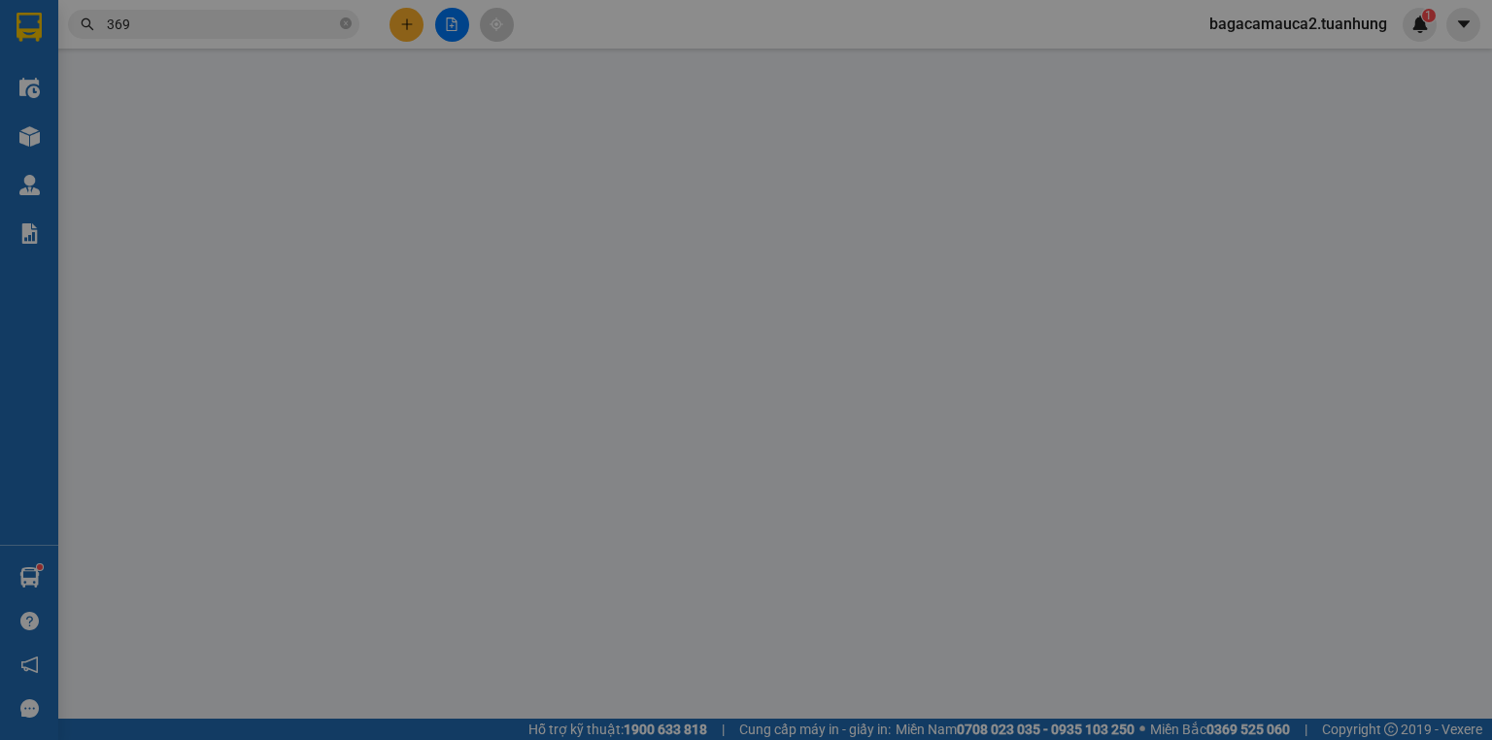
type input "0949493099"
type input "HỢP NHẤT"
type input "0818636369"
type input "THÚY"
type input "70.000"
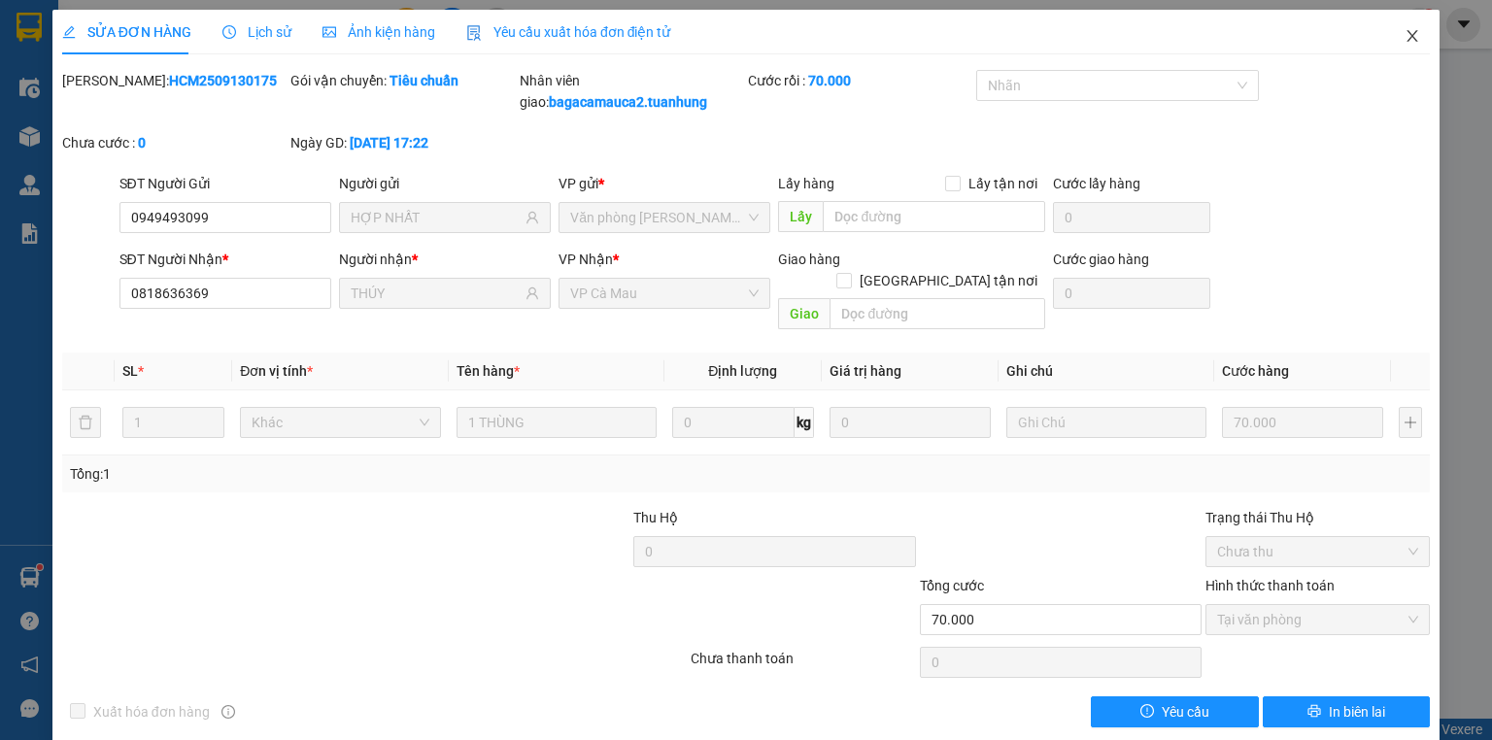
click at [1405, 43] on icon "close" at bounding box center [1413, 36] width 16 height 16
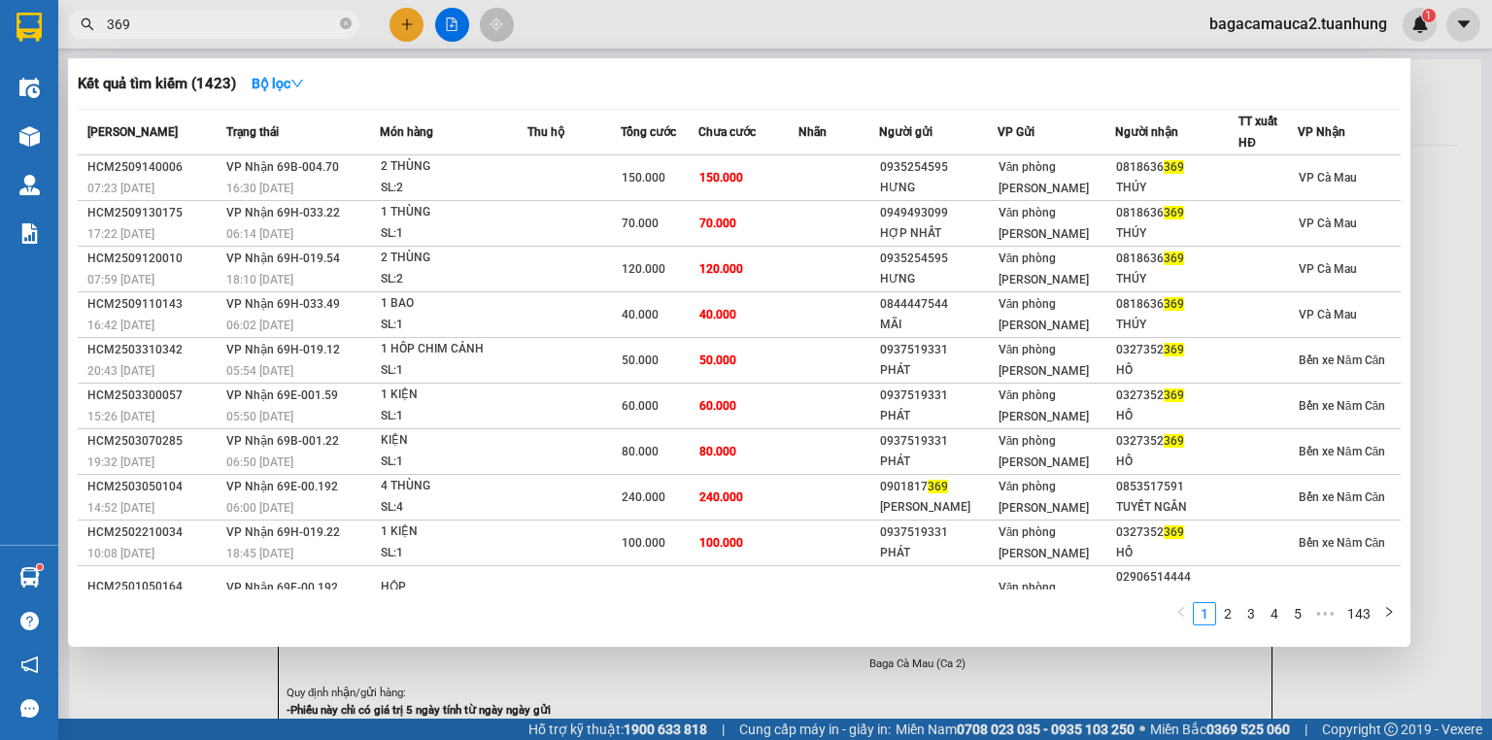
click at [268, 23] on input "369" at bounding box center [221, 24] width 229 height 21
click at [340, 20] on icon "close-circle" at bounding box center [346, 23] width 12 height 12
type input "432433"
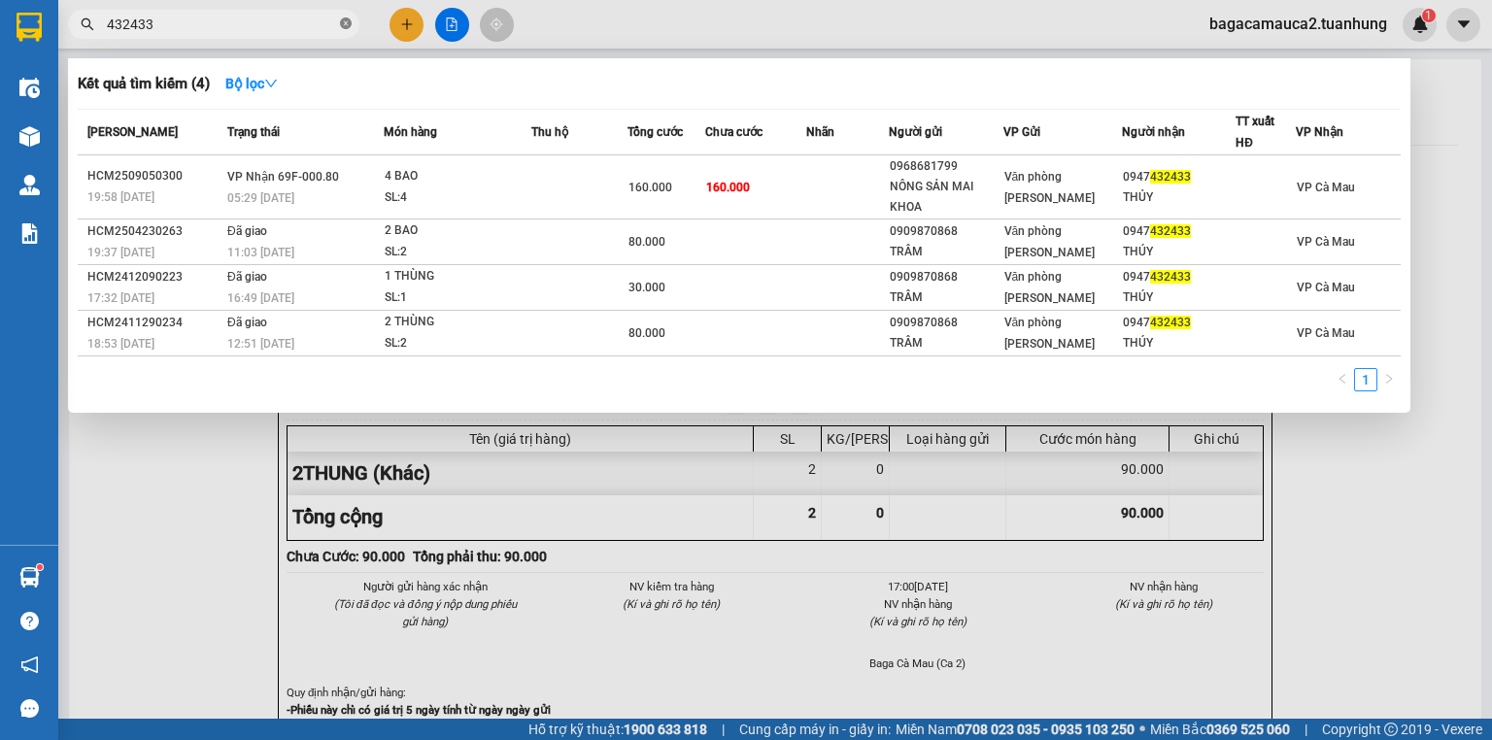
click at [342, 25] on icon "close-circle" at bounding box center [346, 23] width 12 height 12
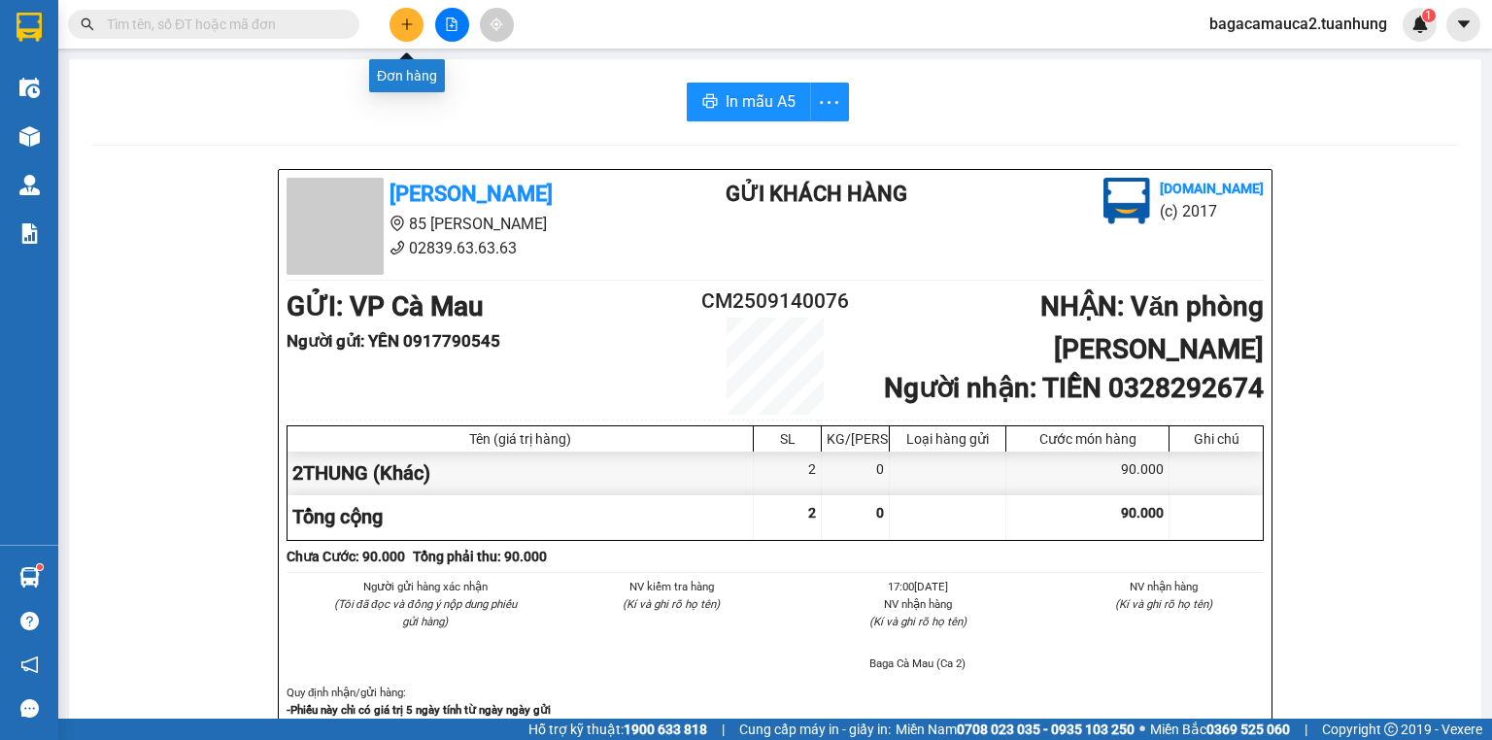
click at [408, 19] on icon "plus" at bounding box center [407, 24] width 14 height 14
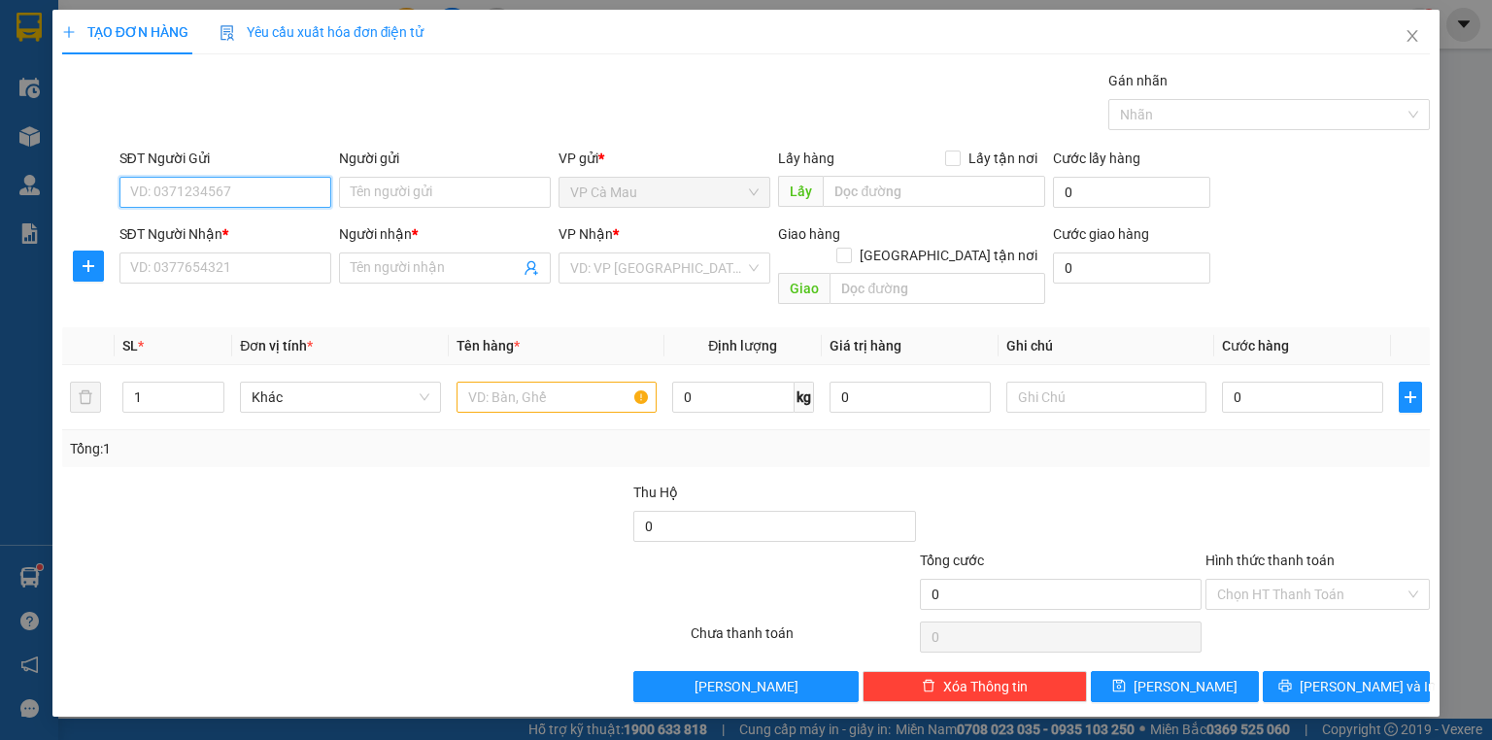
click at [241, 194] on input "SĐT Người Gửi" at bounding box center [225, 192] width 212 height 31
click at [213, 260] on input "SĐT Người Nhận *" at bounding box center [225, 268] width 212 height 31
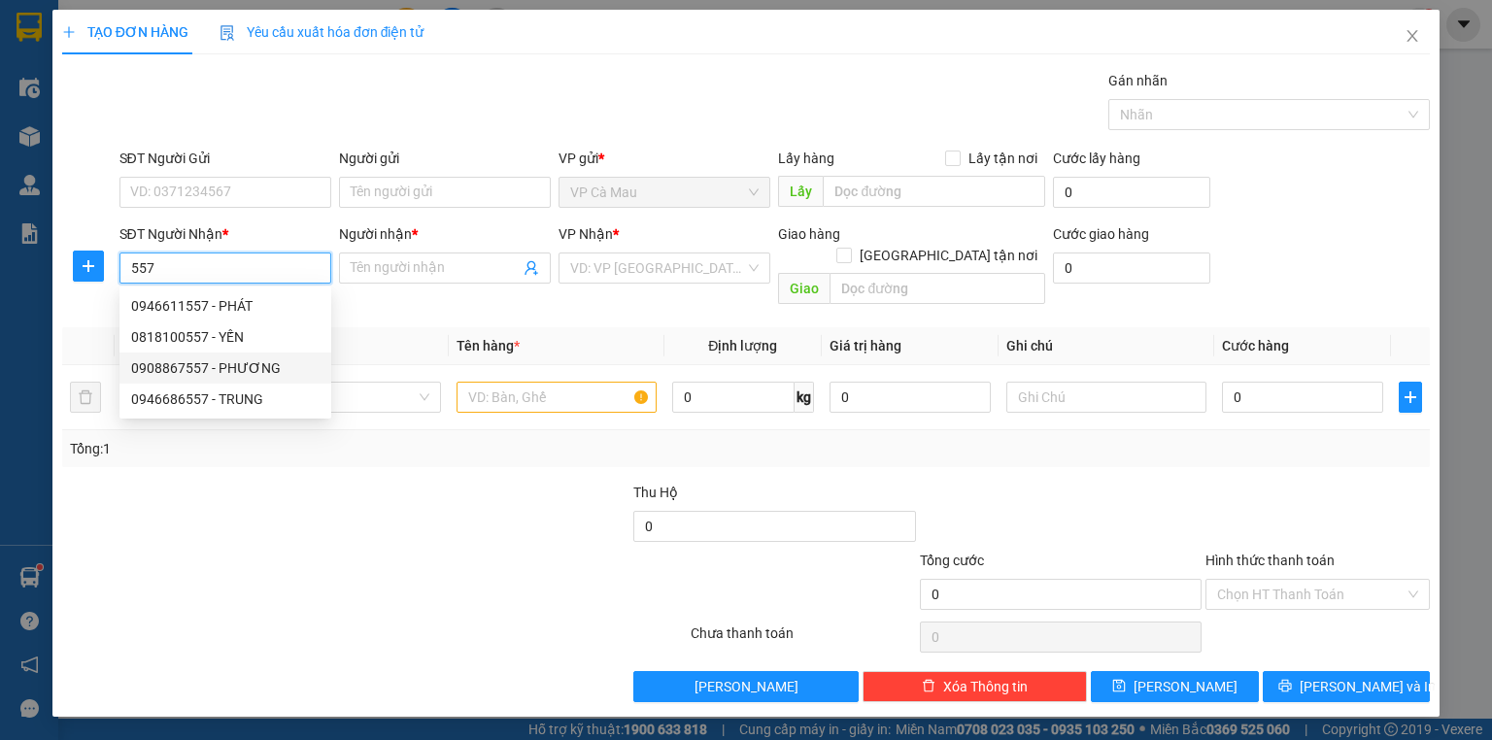
click at [237, 372] on div "0908867557 - PHƯƠNG" at bounding box center [225, 367] width 188 height 21
type input "0908867557"
type input "PHƯƠNG"
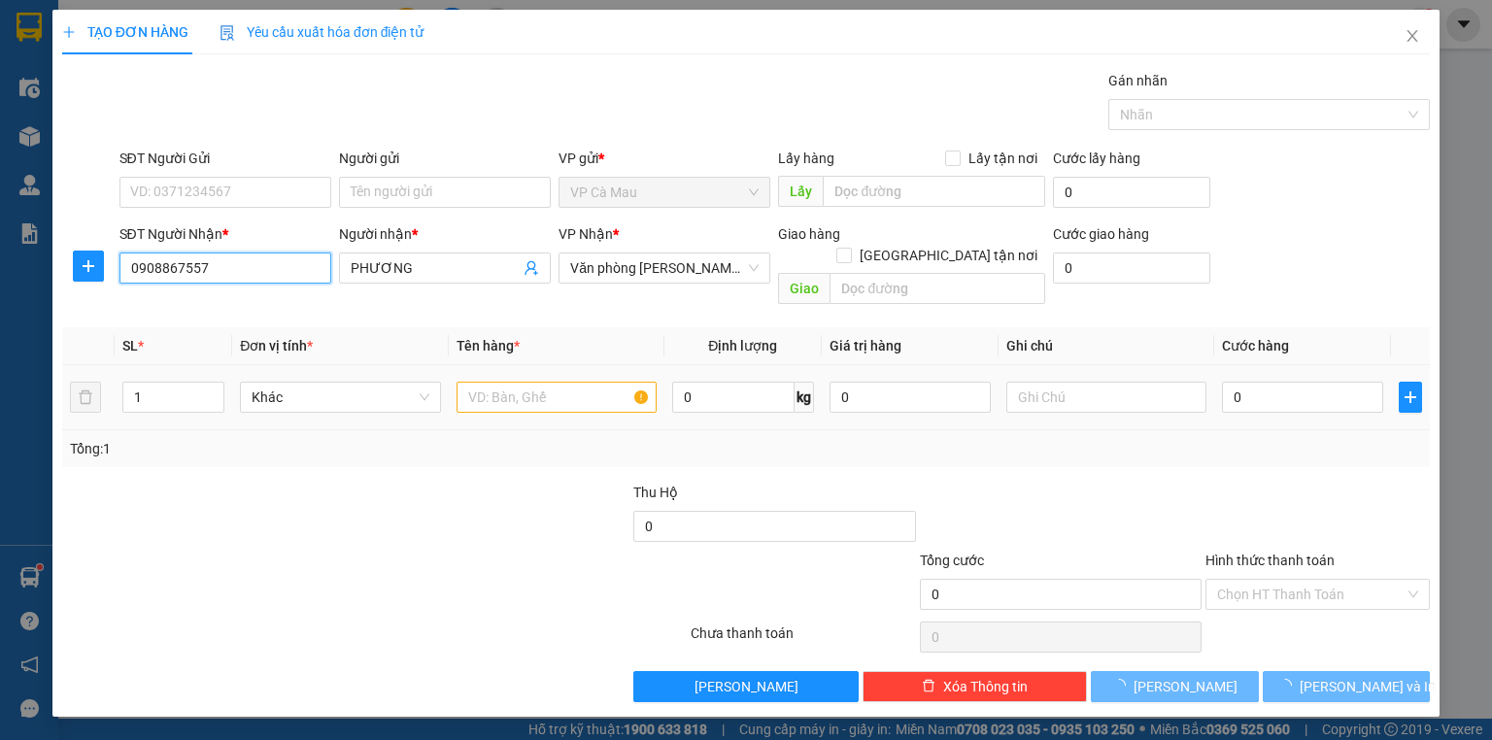
type input "0908867557"
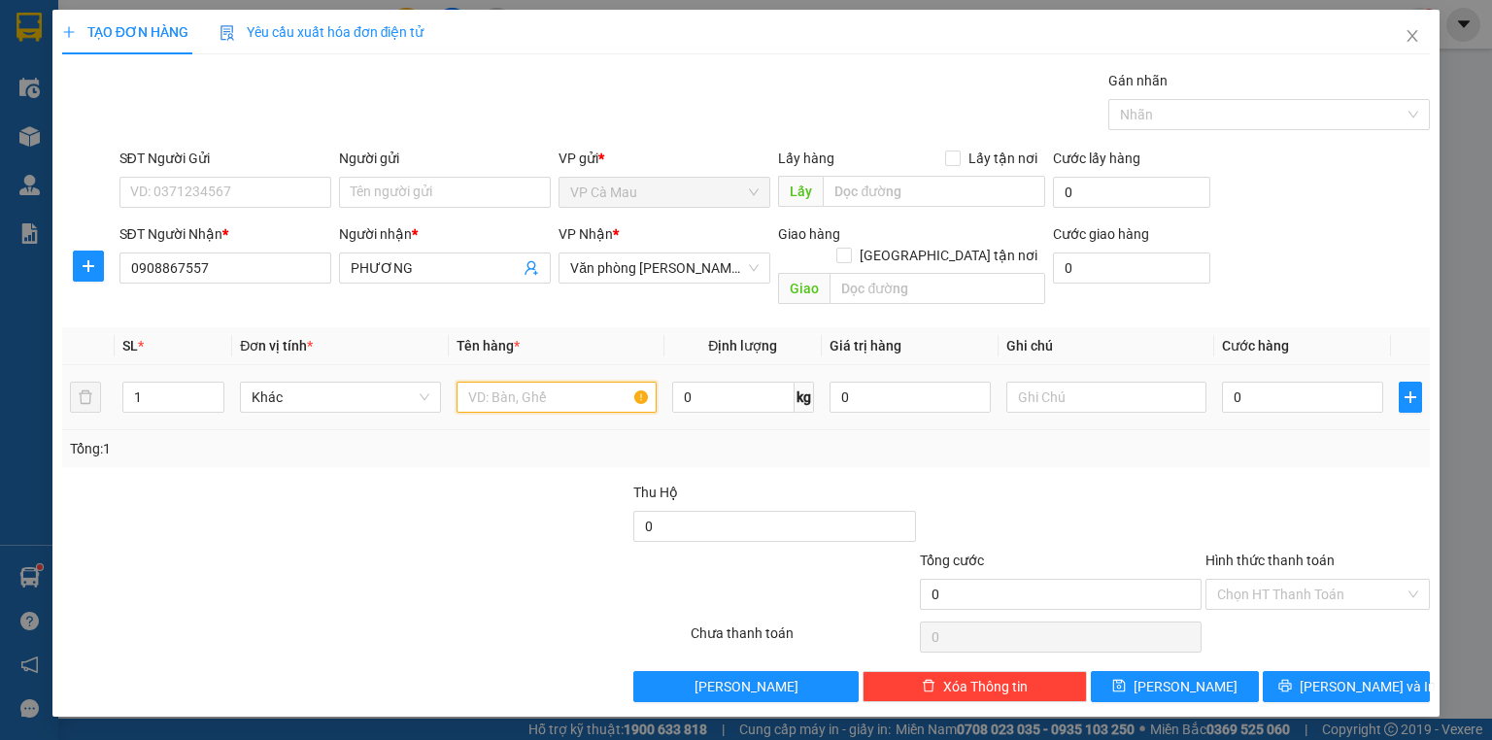
click at [470, 382] on input "text" at bounding box center [557, 397] width 200 height 31
type input "THUNG"
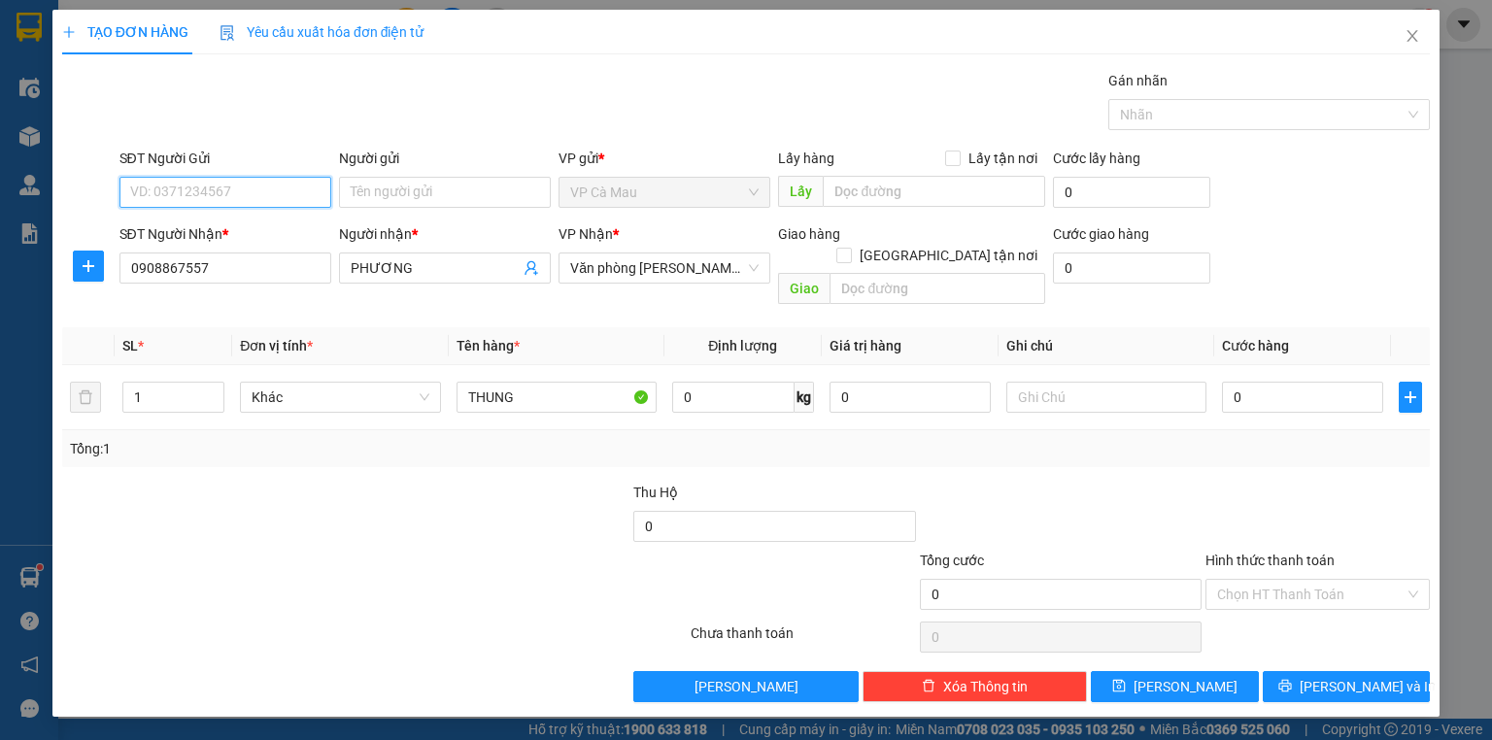
click at [238, 196] on input "SĐT Người Gửi" at bounding box center [225, 192] width 212 height 31
click at [280, 237] on div "0911187827 - LỘC" at bounding box center [225, 230] width 188 height 21
type input "0911187827"
type input "LỘC"
type input "0911187827"
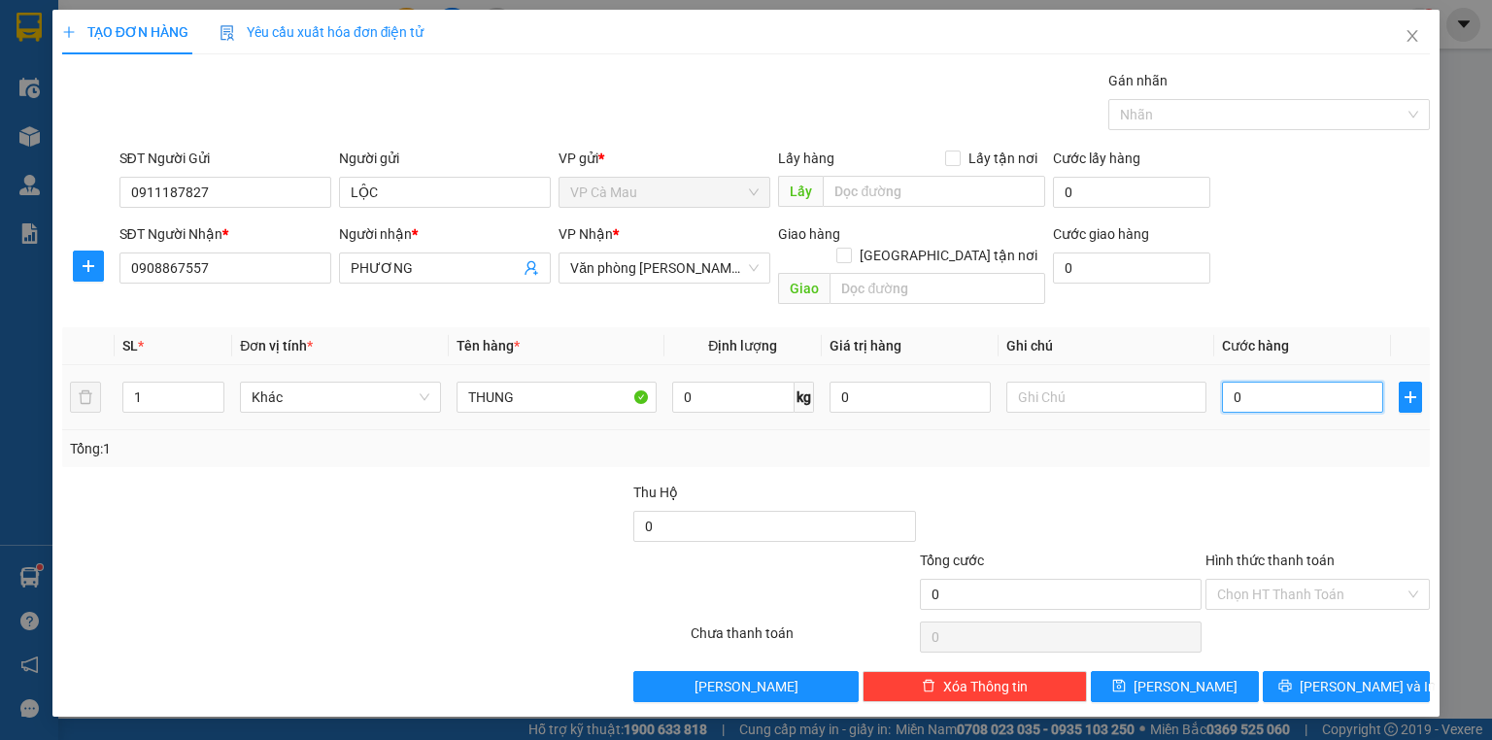
click at [1232, 382] on input "0" at bounding box center [1302, 397] width 161 height 31
type input "+5"
type input "5"
type input "+50"
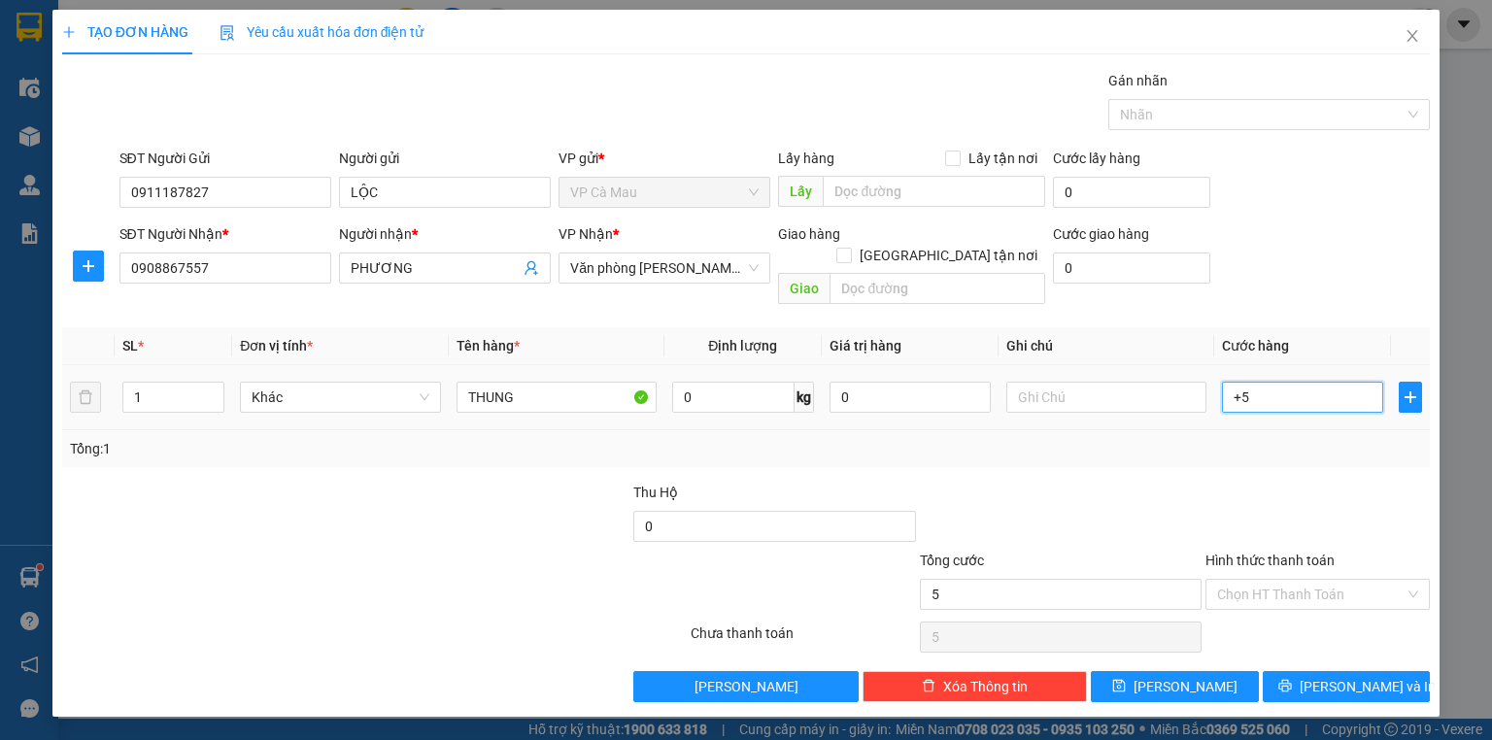
type input "50"
type input "50.000"
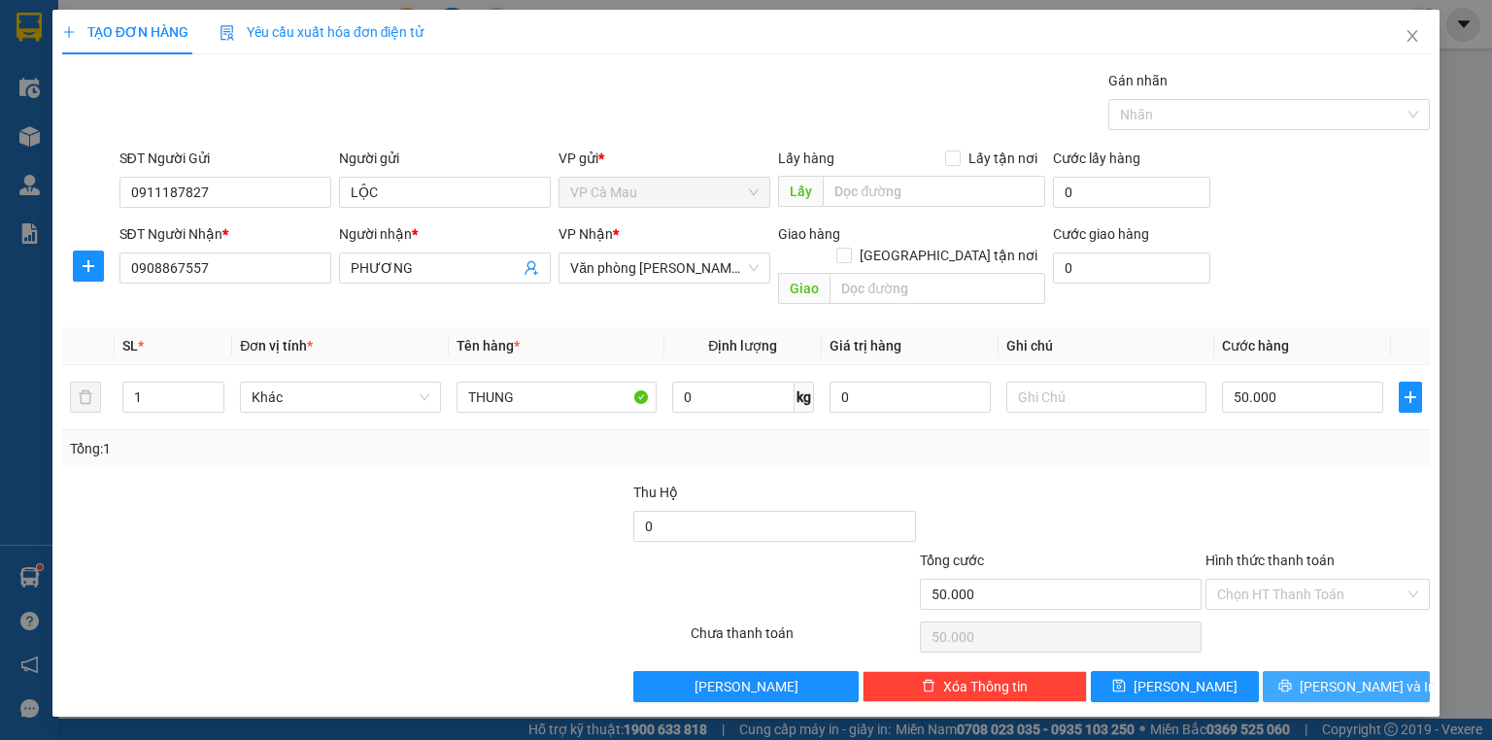
click at [1376, 676] on span "[PERSON_NAME] và In" at bounding box center [1368, 686] width 136 height 21
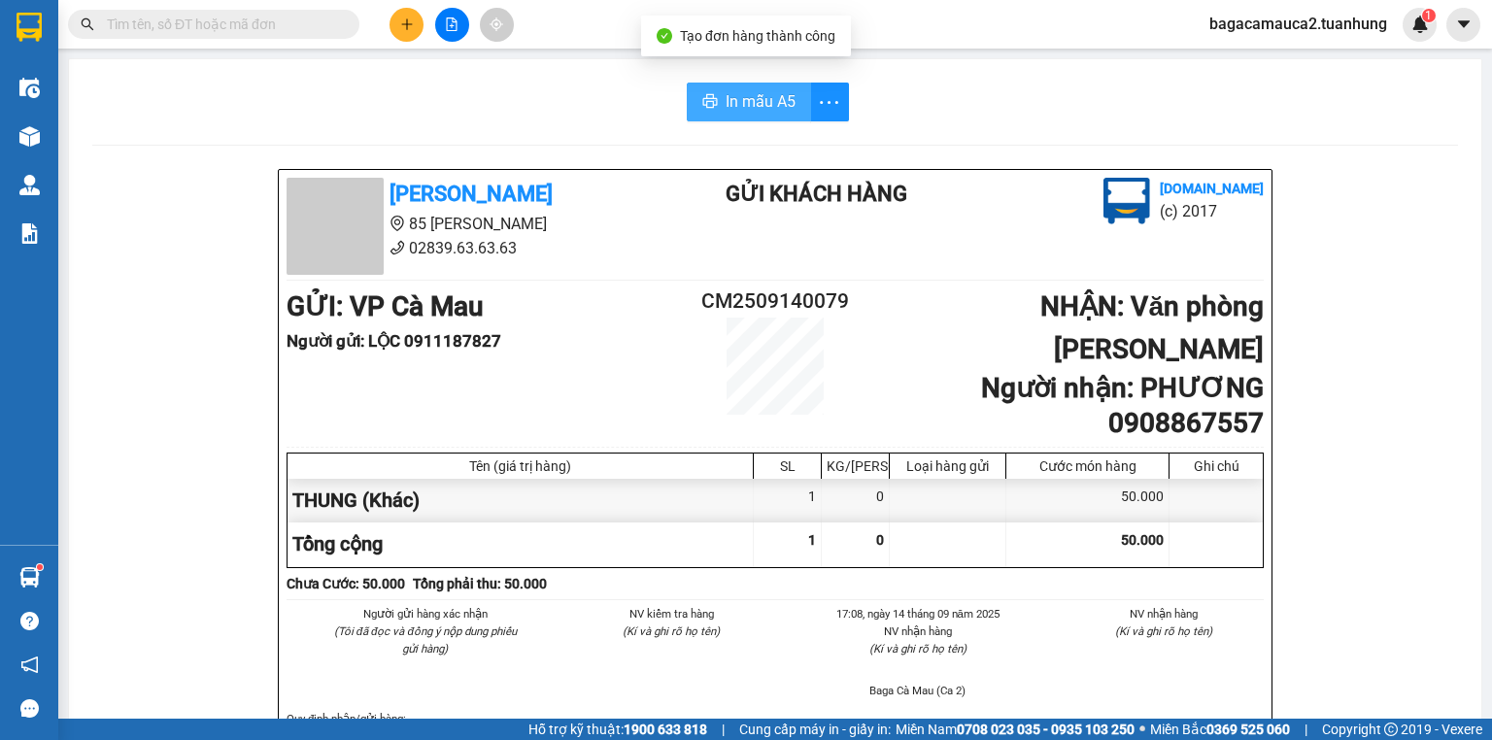
click at [769, 96] on span "In mẫu A5" at bounding box center [761, 101] width 70 height 24
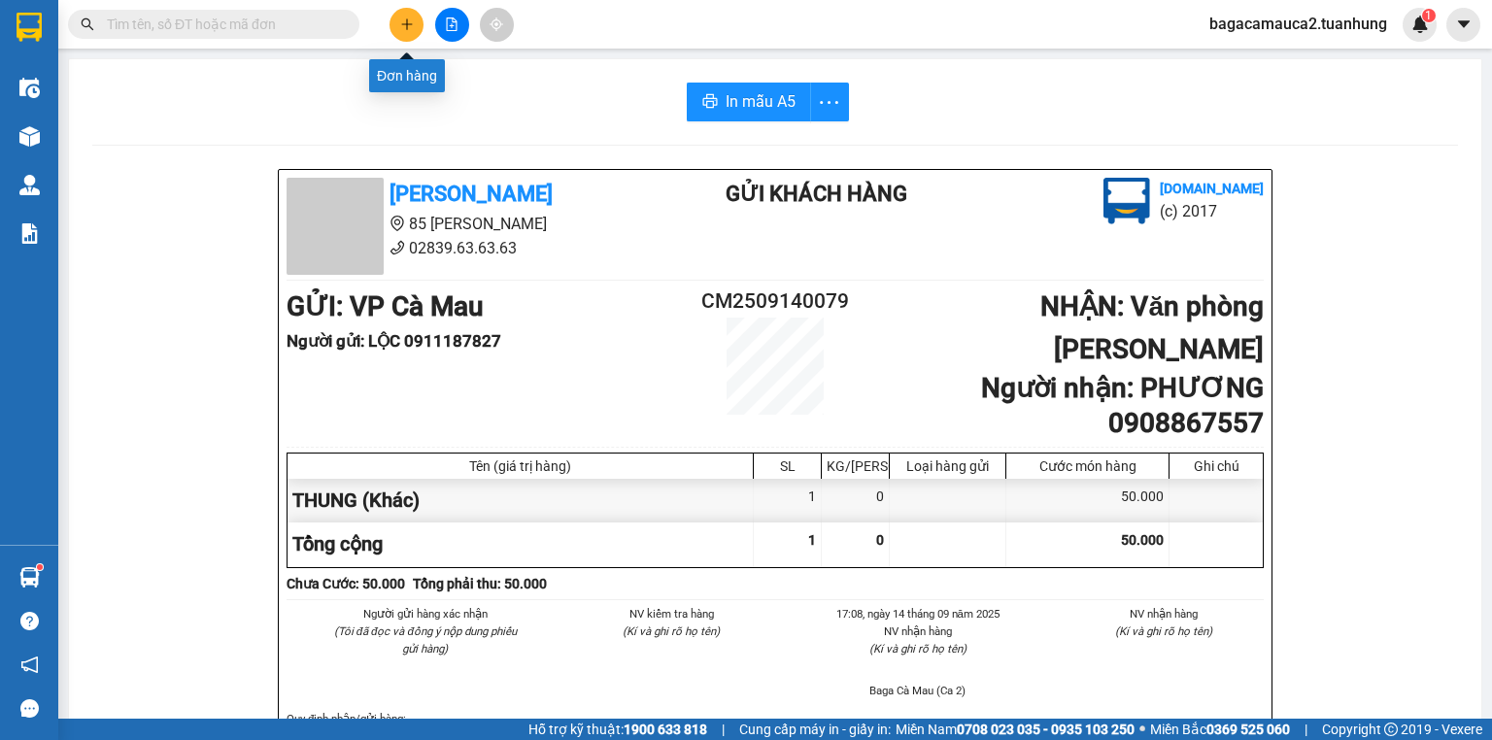
click at [412, 27] on icon "plus" at bounding box center [407, 24] width 14 height 14
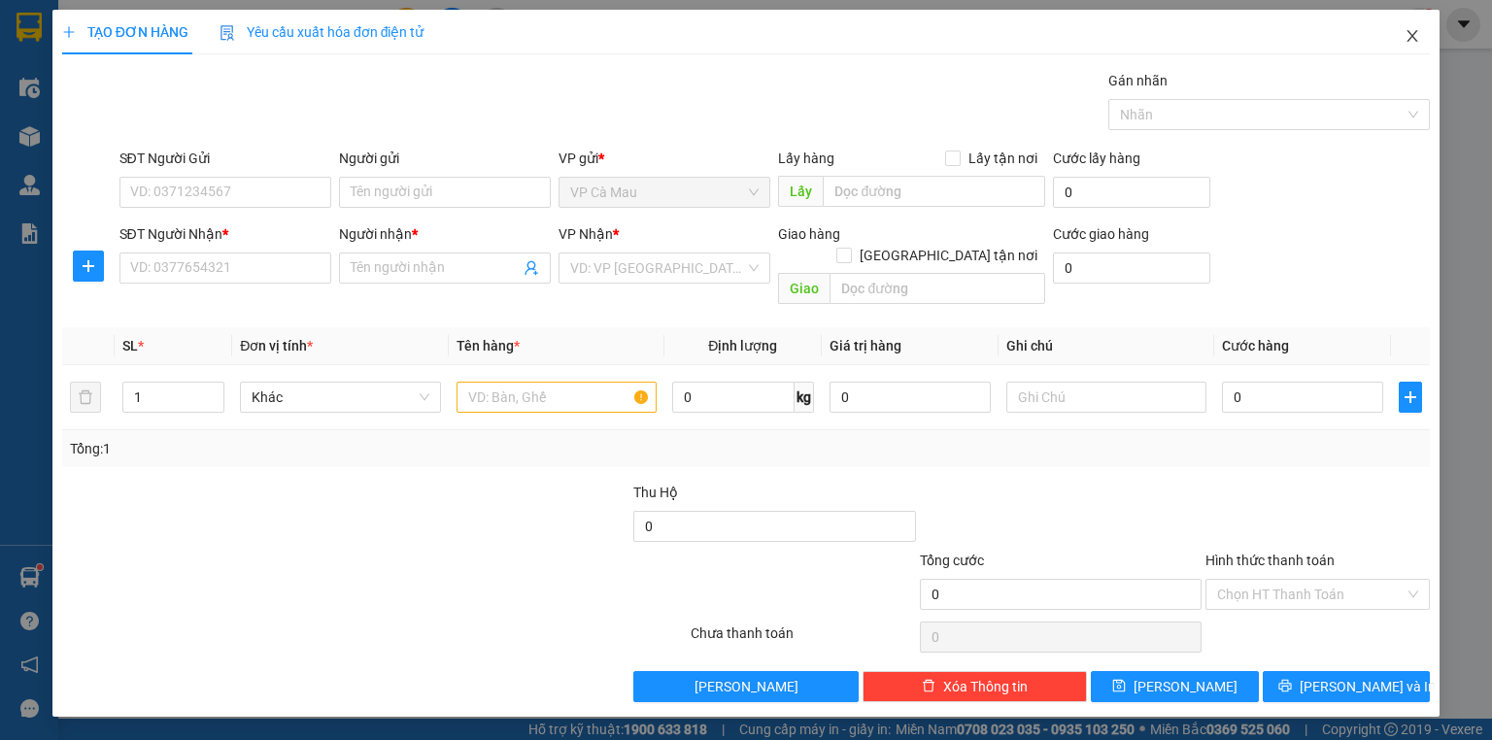
click at [1410, 36] on icon "close" at bounding box center [1412, 36] width 11 height 12
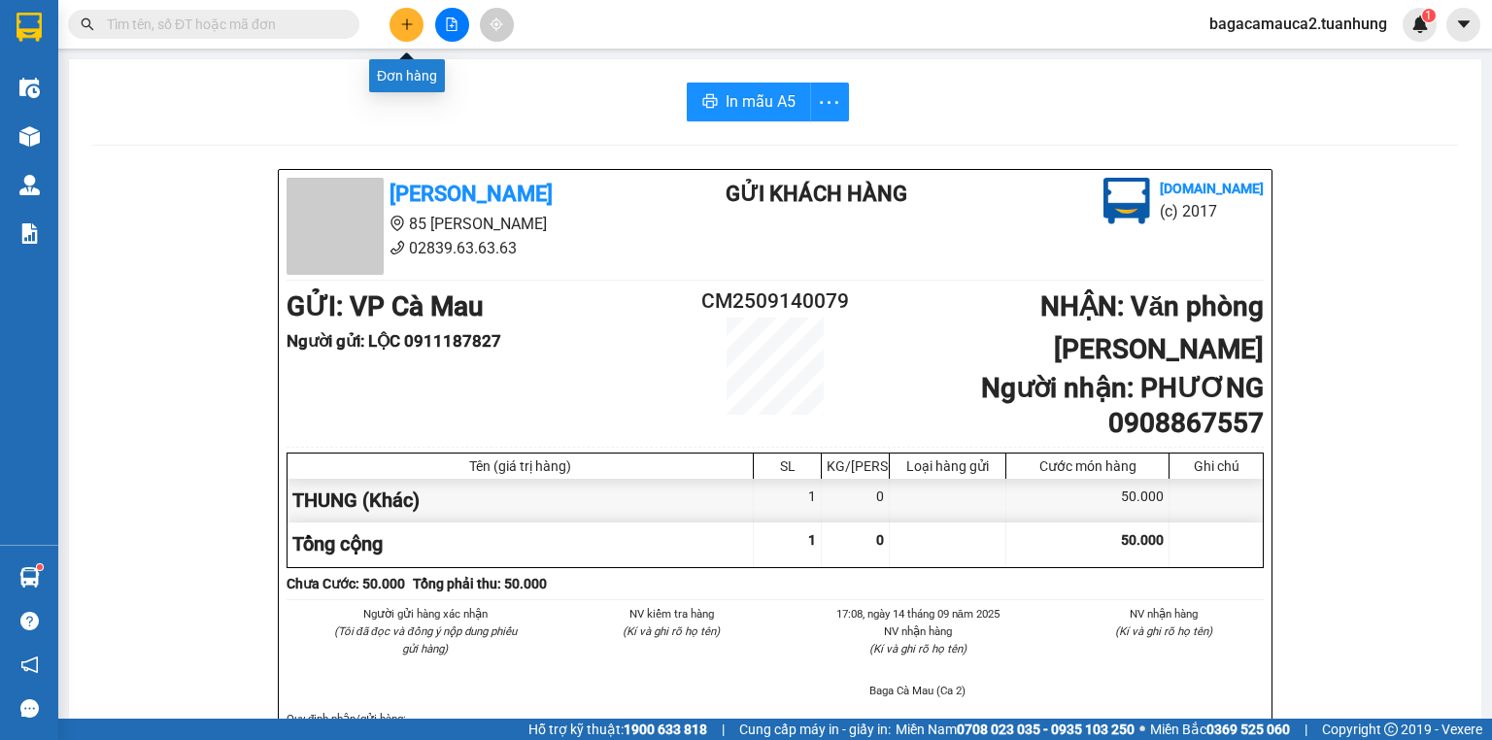
click at [401, 17] on icon "plus" at bounding box center [407, 24] width 14 height 14
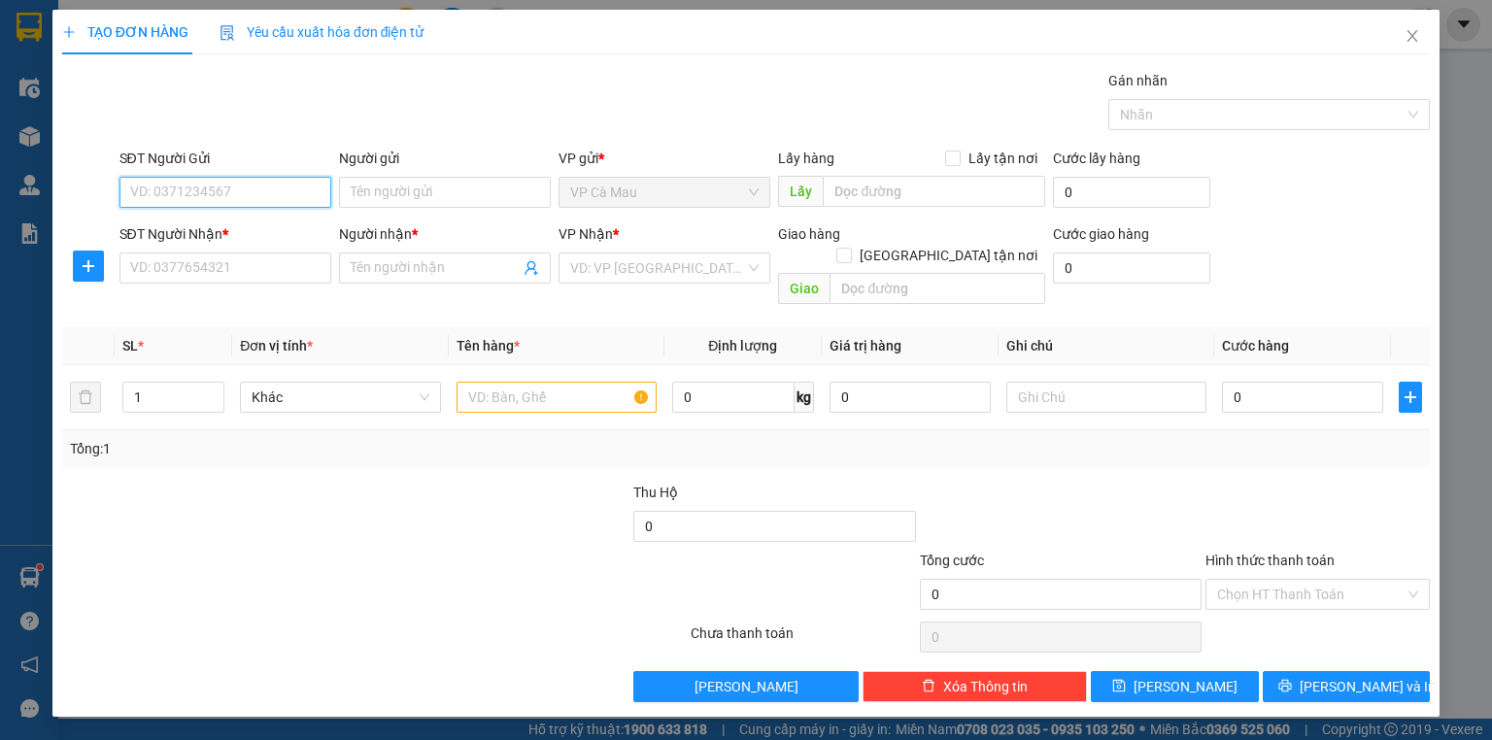
click at [259, 194] on input "SĐT Người Gửi" at bounding box center [225, 192] width 212 height 31
type input "0946799911"
click at [268, 234] on div "0946799911 - HỒNG" at bounding box center [225, 230] width 188 height 21
type input "HỒNG"
type input "0946799911"
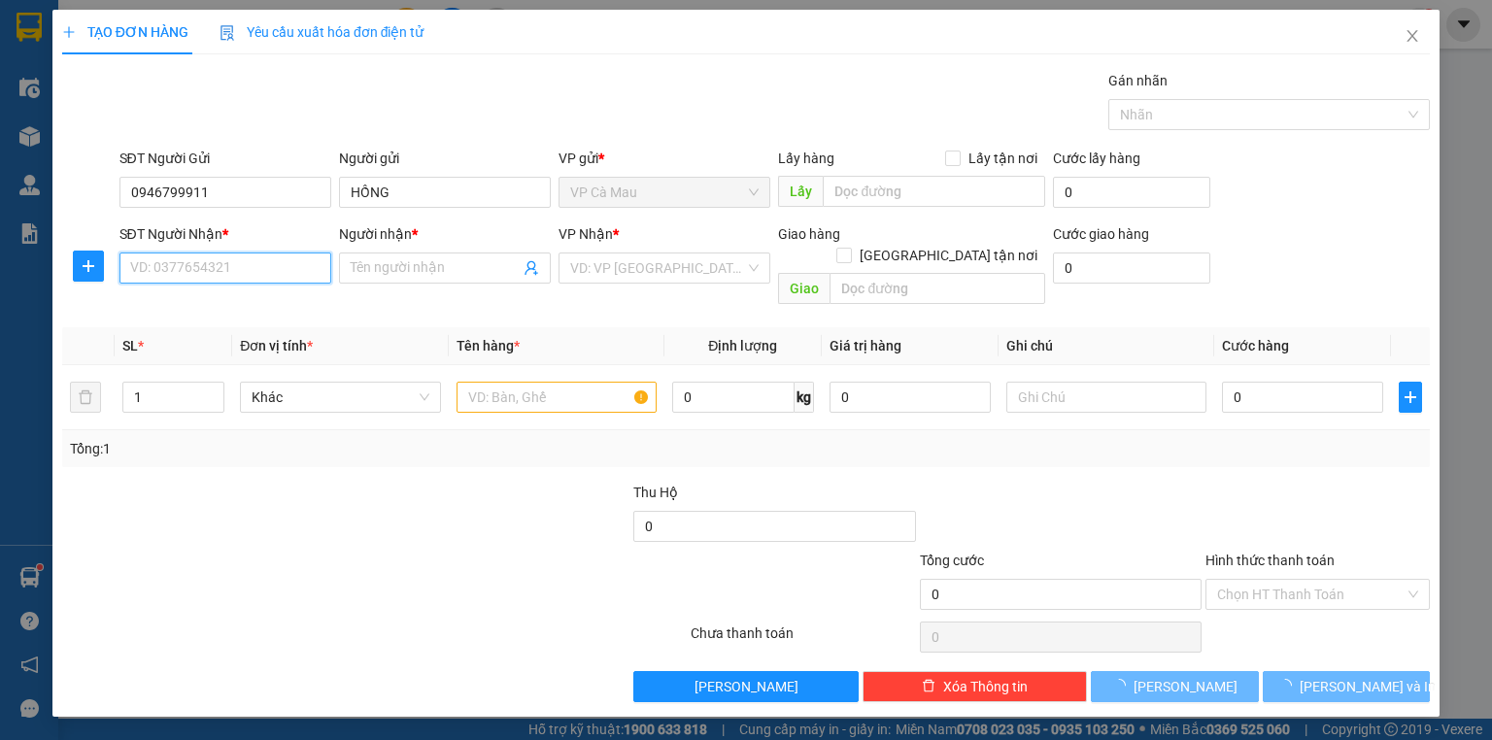
click at [272, 267] on input "SĐT Người Nhận *" at bounding box center [225, 268] width 212 height 31
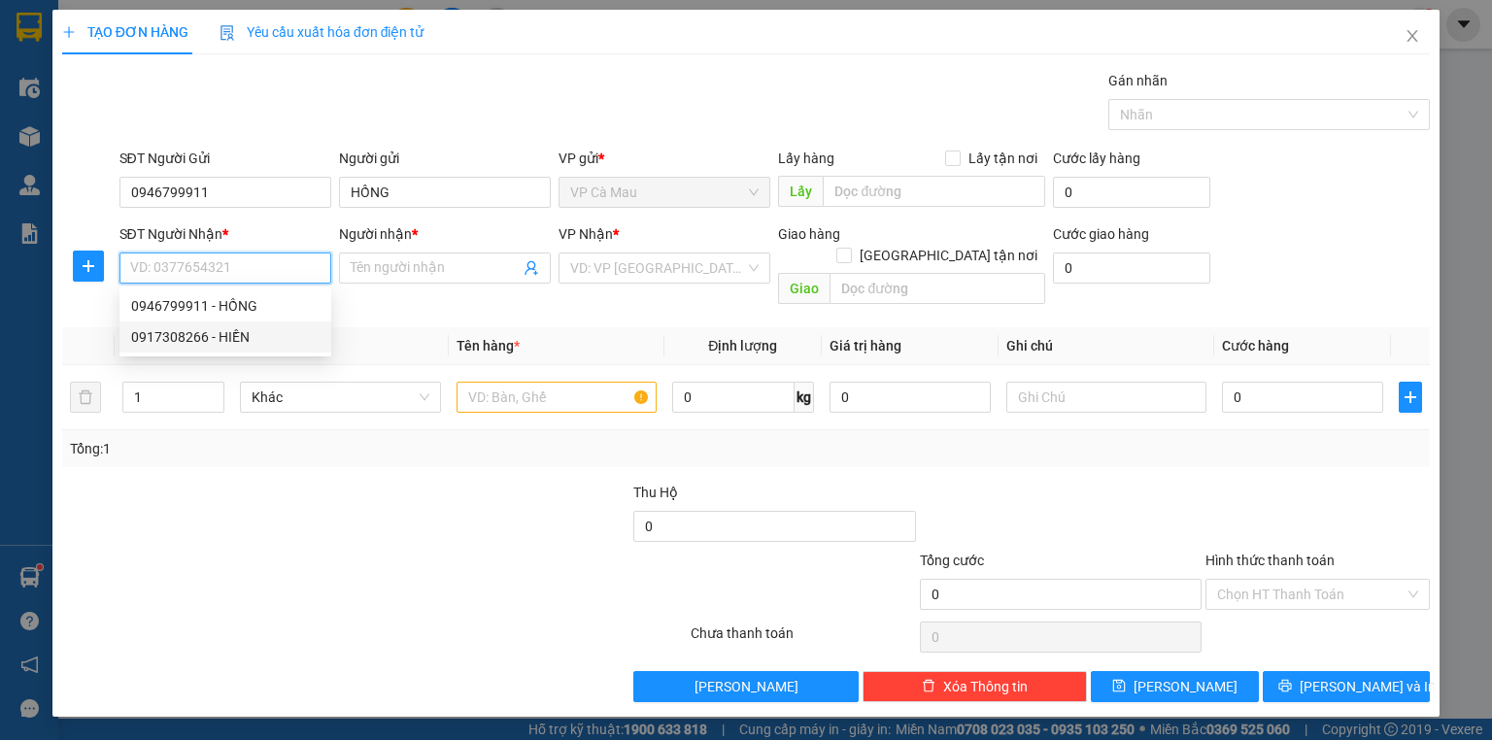
drag, startPoint x: 226, startPoint y: 340, endPoint x: 388, endPoint y: 379, distance: 165.9
click at [233, 338] on div "0917308266 - HIỀN" at bounding box center [225, 336] width 188 height 21
type input "0917308266"
type input "HIỀN"
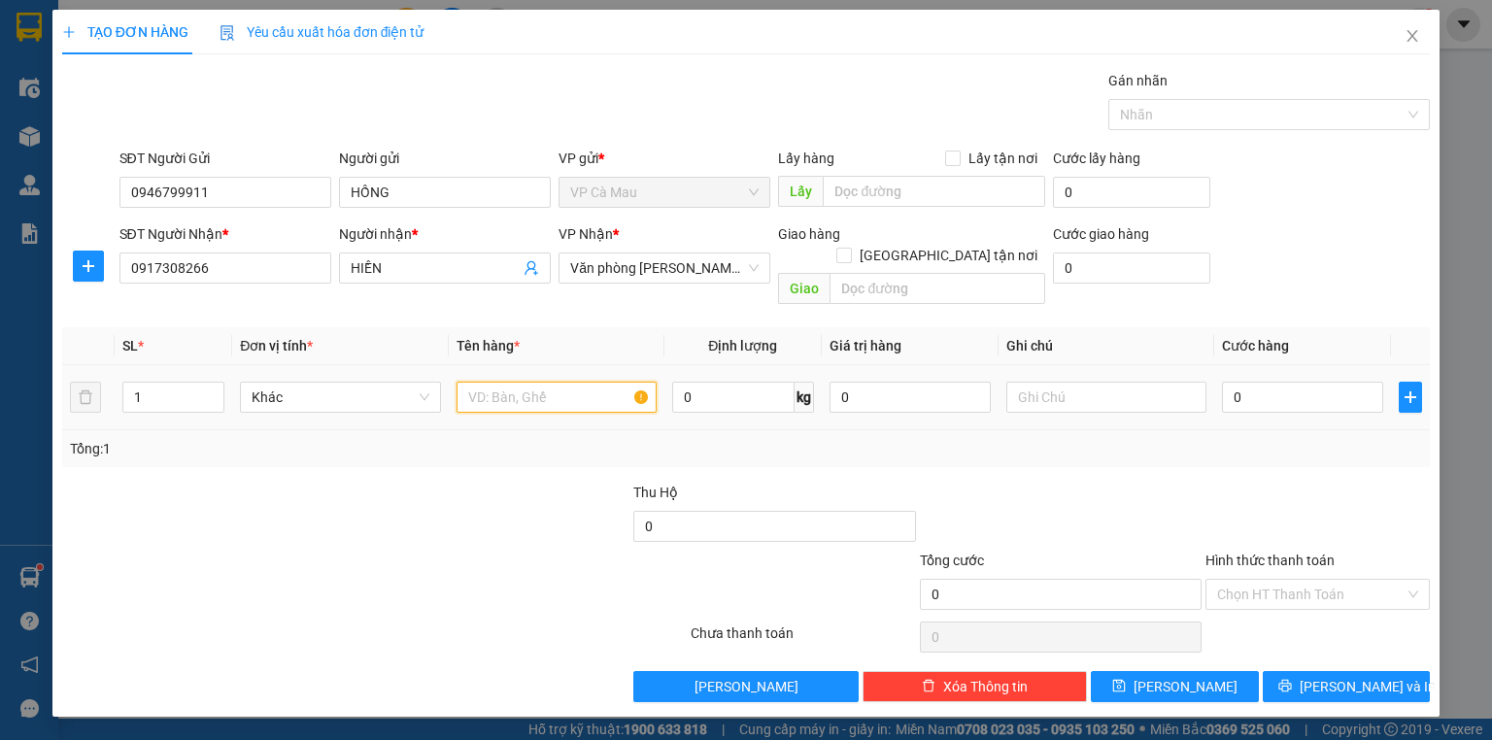
click at [493, 383] on input "text" at bounding box center [557, 397] width 200 height 31
type input "THUNG"
click at [1228, 382] on input "0" at bounding box center [1302, 397] width 161 height 31
type input "+3"
type input "3"
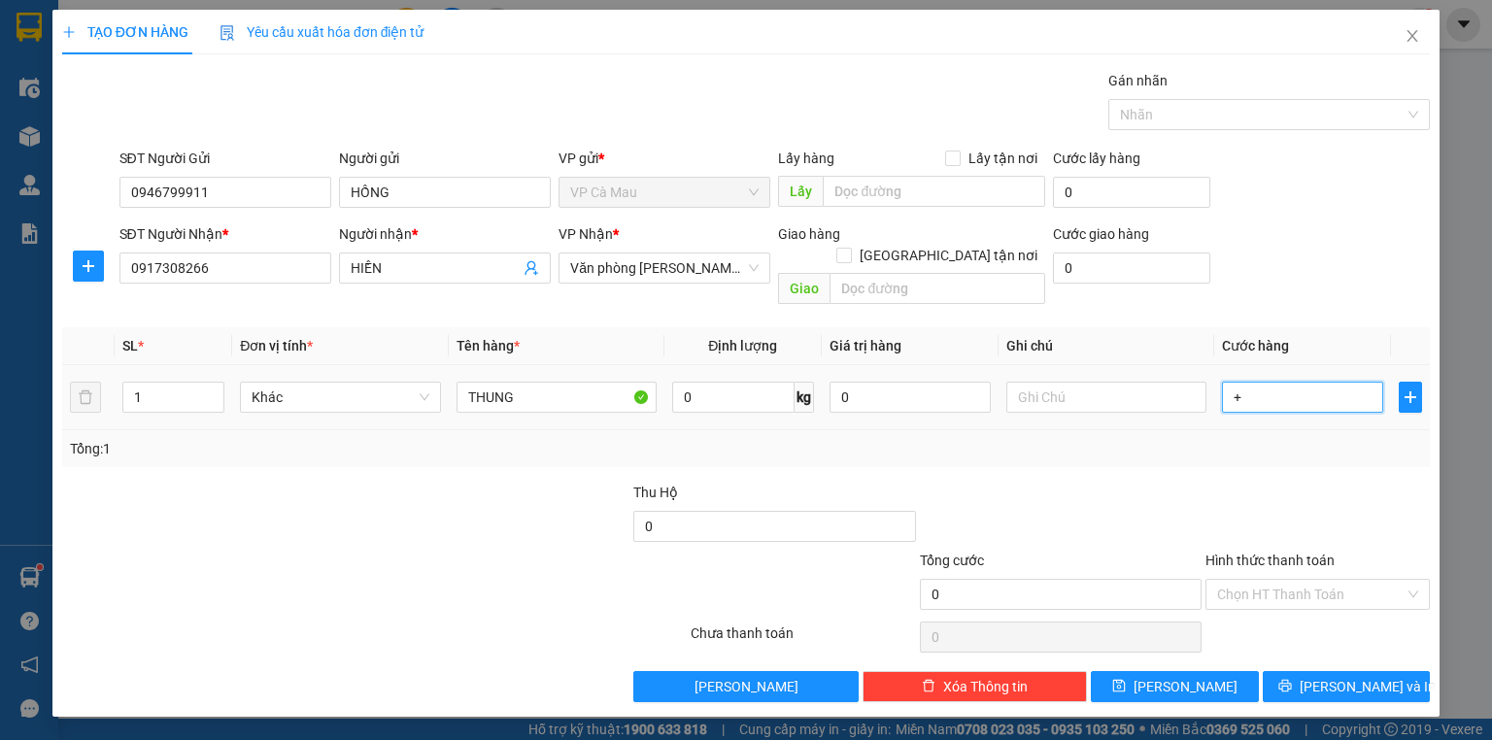
type input "3"
type input "+30"
type input "30"
type input "30.000"
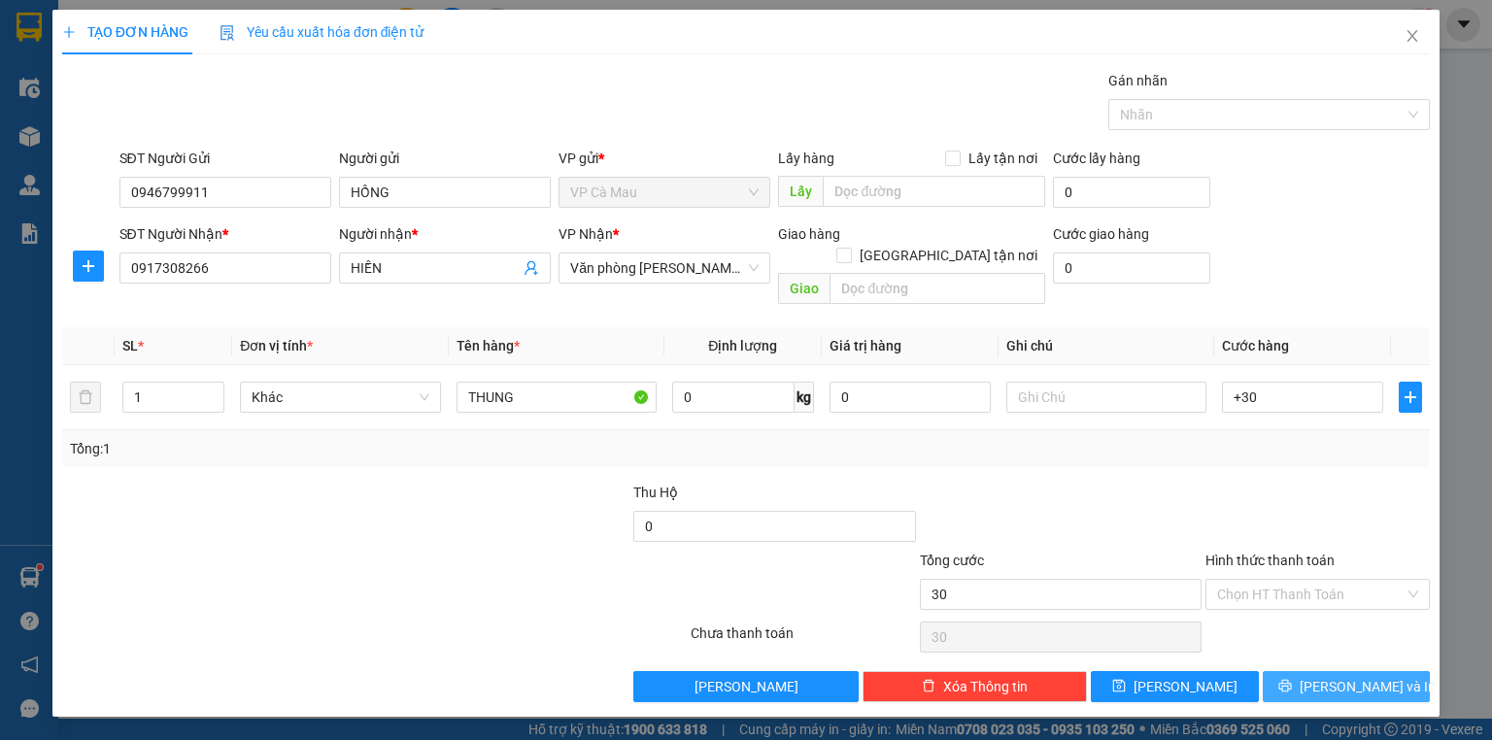
type input "30.000"
click at [1360, 676] on span "[PERSON_NAME] và In" at bounding box center [1368, 686] width 136 height 21
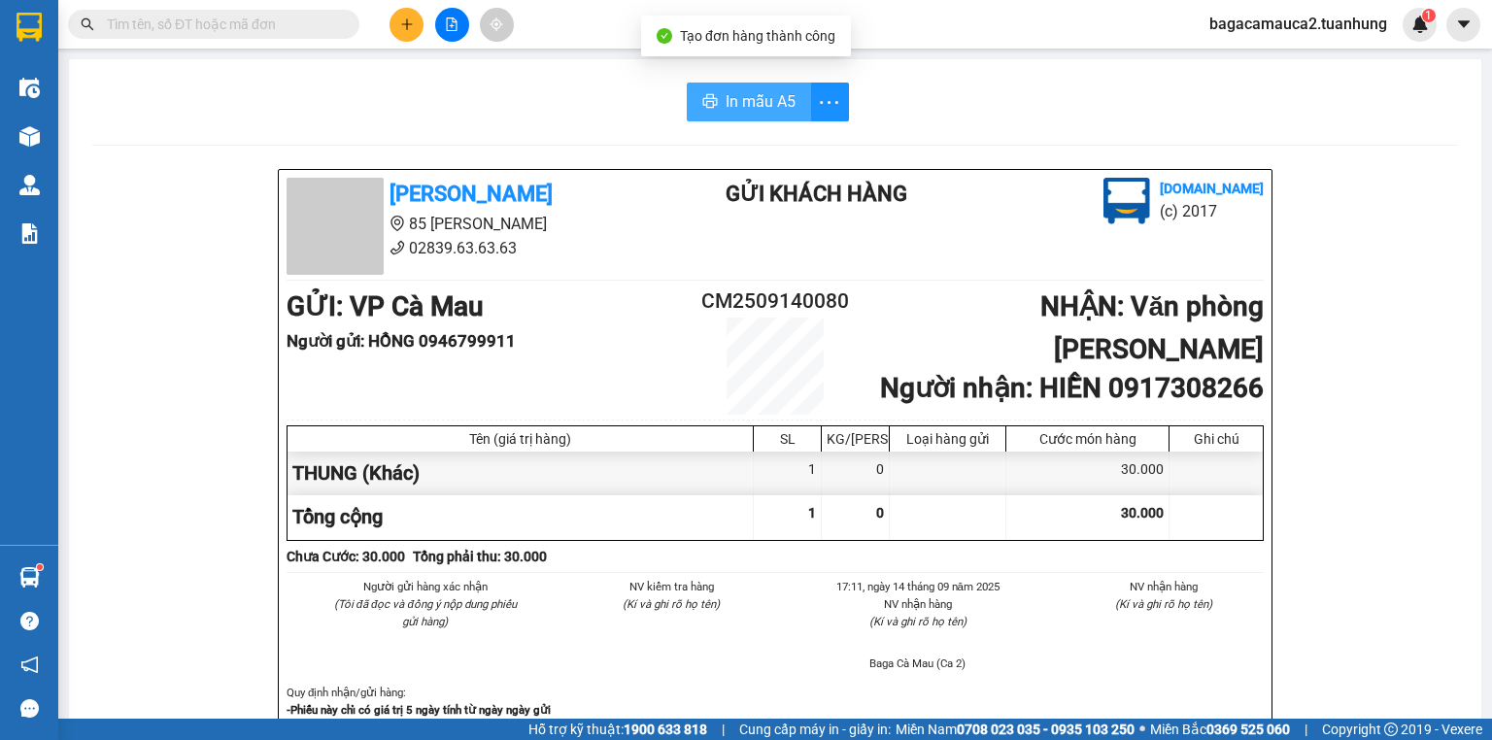
click at [781, 103] on span "In mẫu A5" at bounding box center [761, 101] width 70 height 24
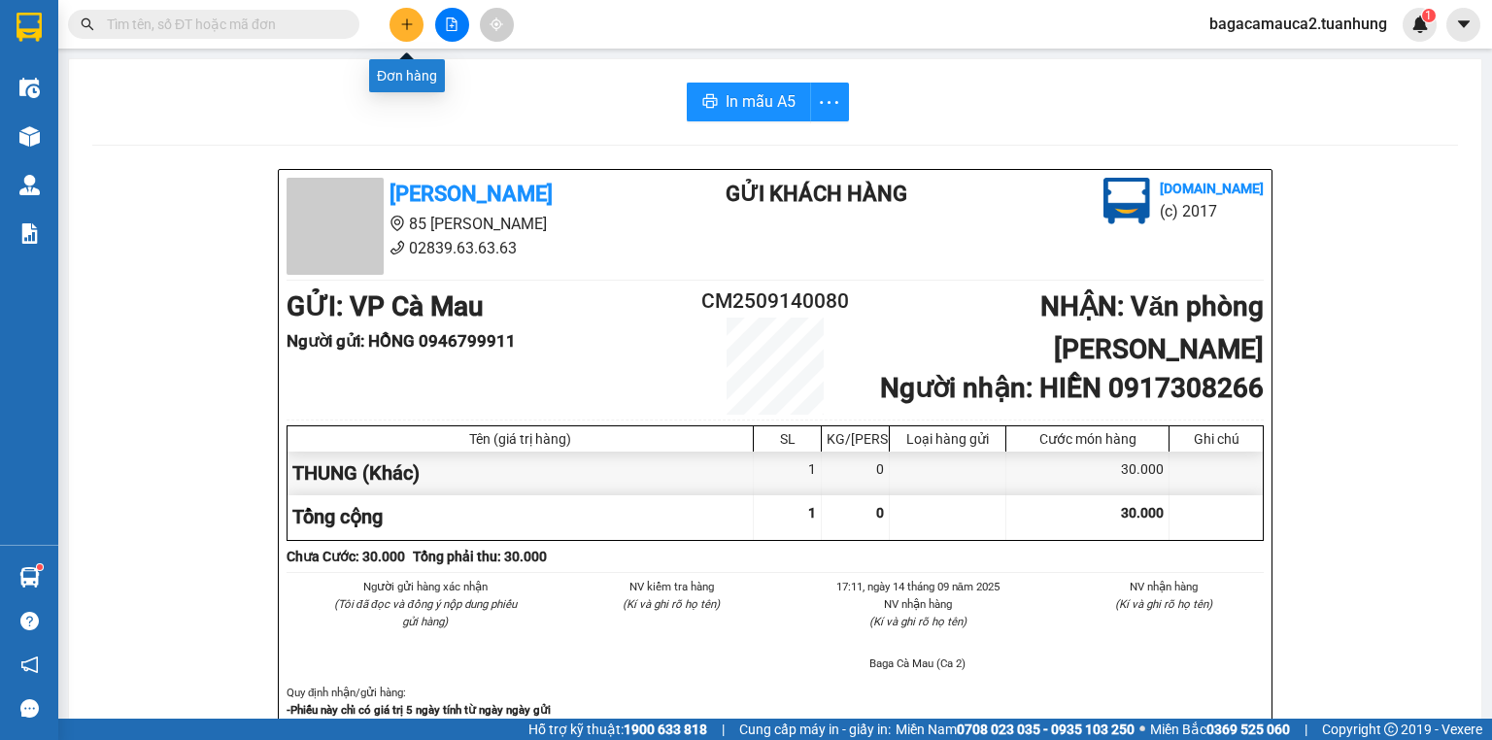
click at [408, 23] on icon "plus" at bounding box center [406, 23] width 11 height 1
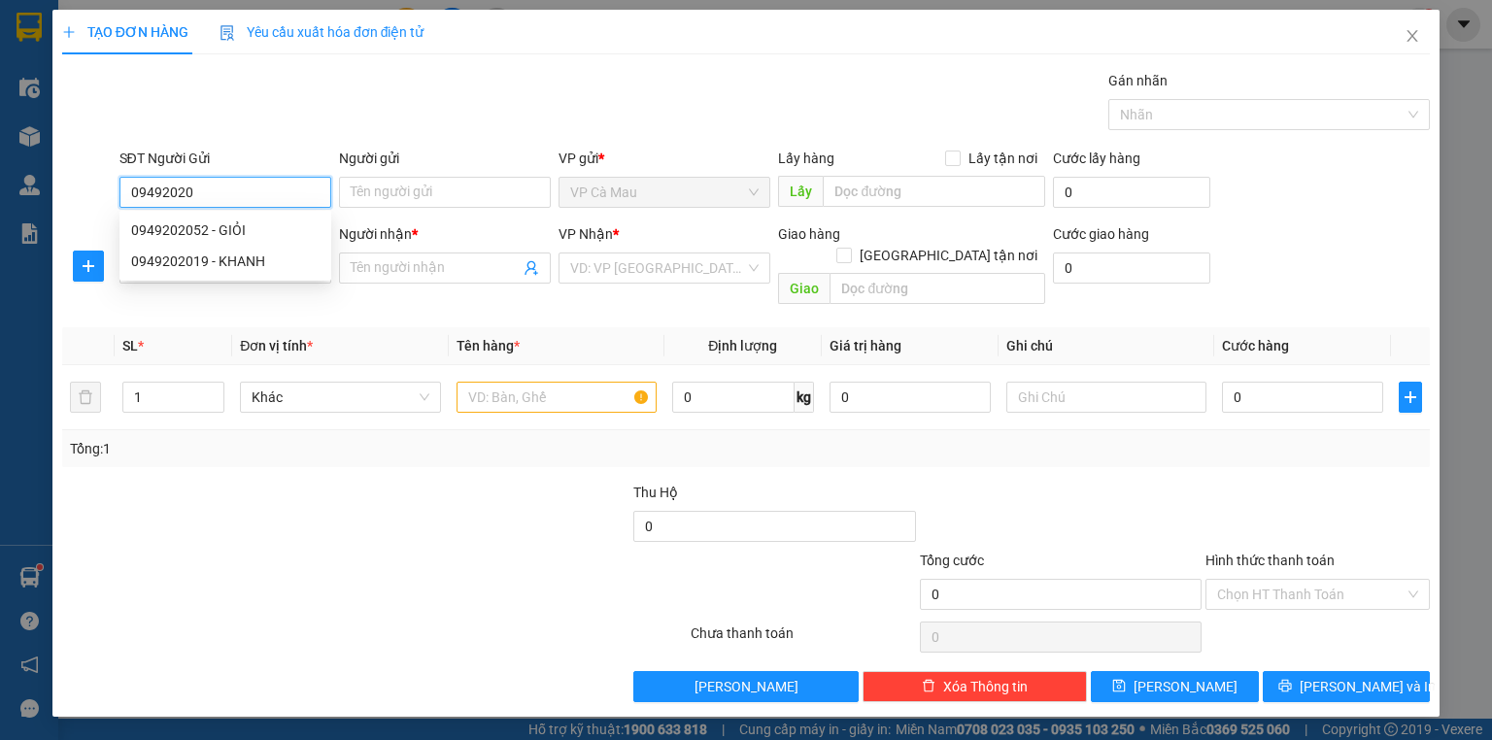
click at [307, 253] on div "0949202019 - KHANH" at bounding box center [225, 261] width 188 height 21
type input "0949202019"
type input "KHANH"
type input "0949202019"
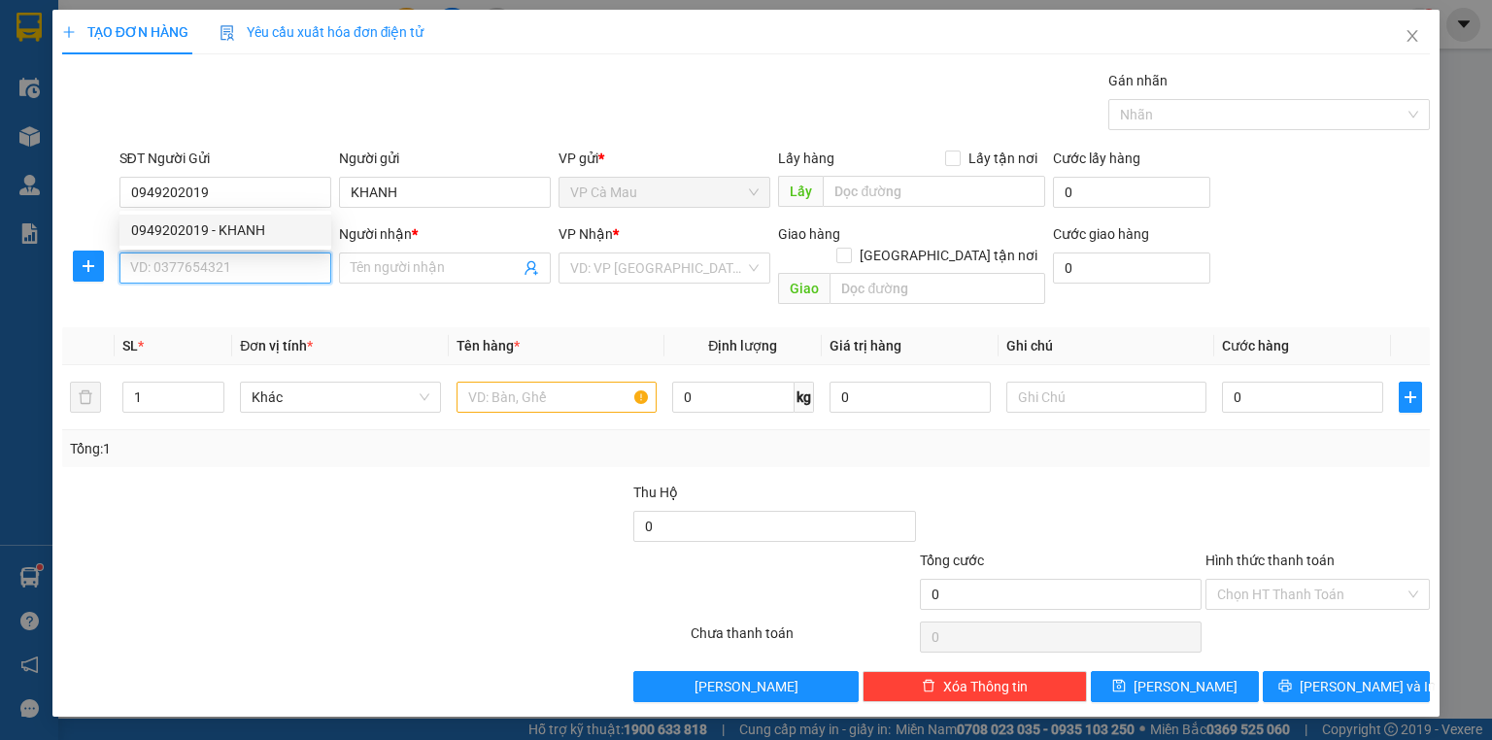
click at [290, 260] on input "SĐT Người Nhận *" at bounding box center [225, 268] width 212 height 31
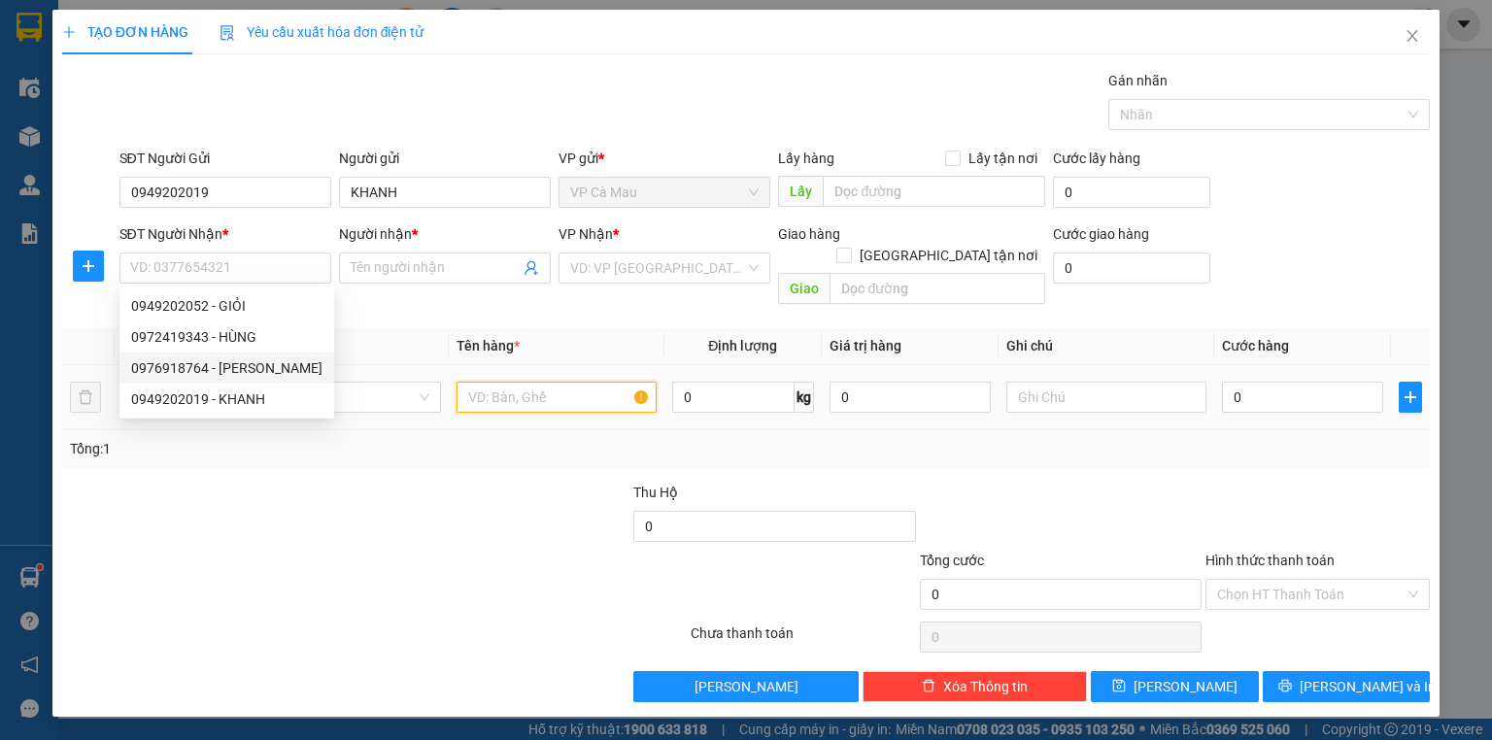
click at [540, 382] on input "text" at bounding box center [557, 397] width 200 height 31
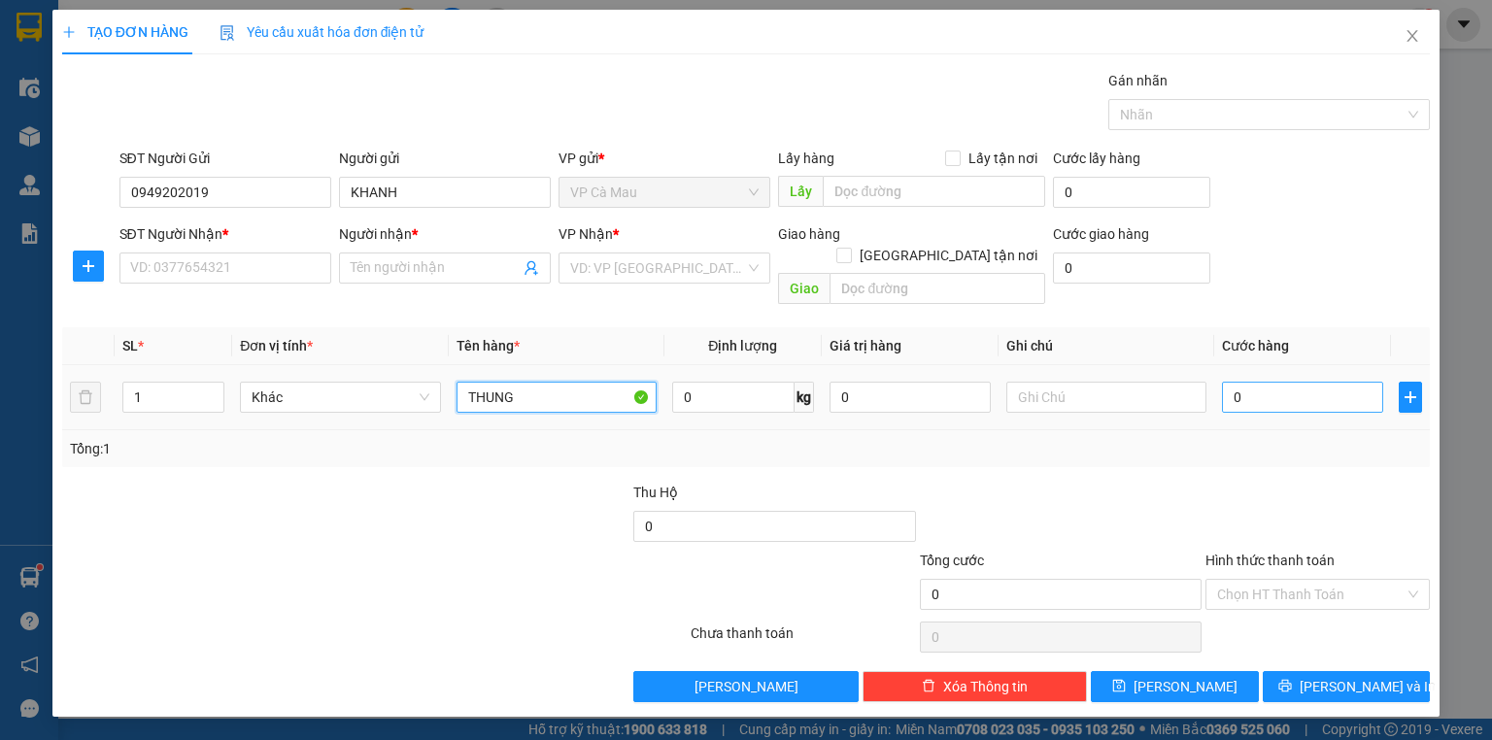
type input "THUNG"
click at [1234, 382] on input "0" at bounding box center [1302, 397] width 161 height 31
click at [1224, 382] on input "0" at bounding box center [1302, 397] width 161 height 31
type input "+40"
type input "40"
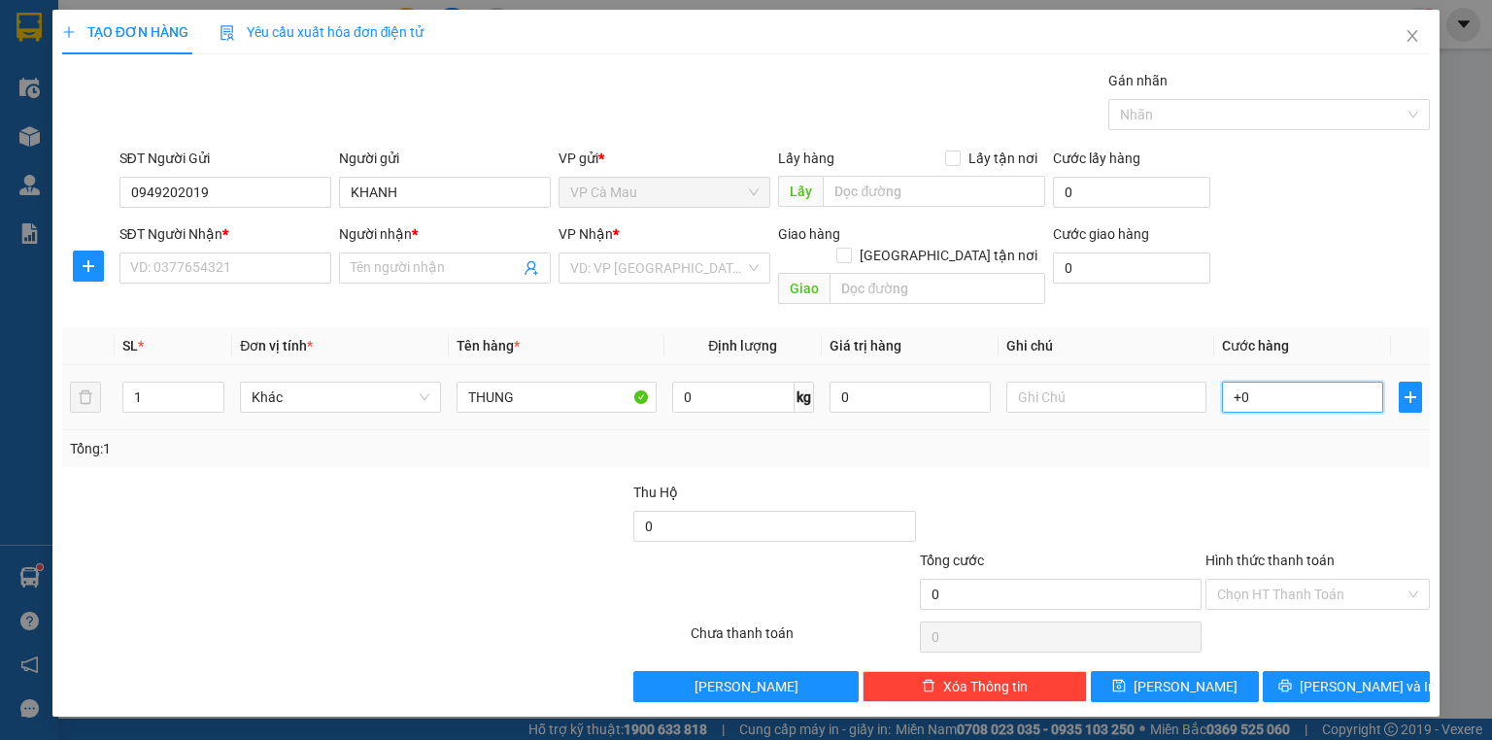
type input "40"
type input "+400"
type input "400"
type input "+40"
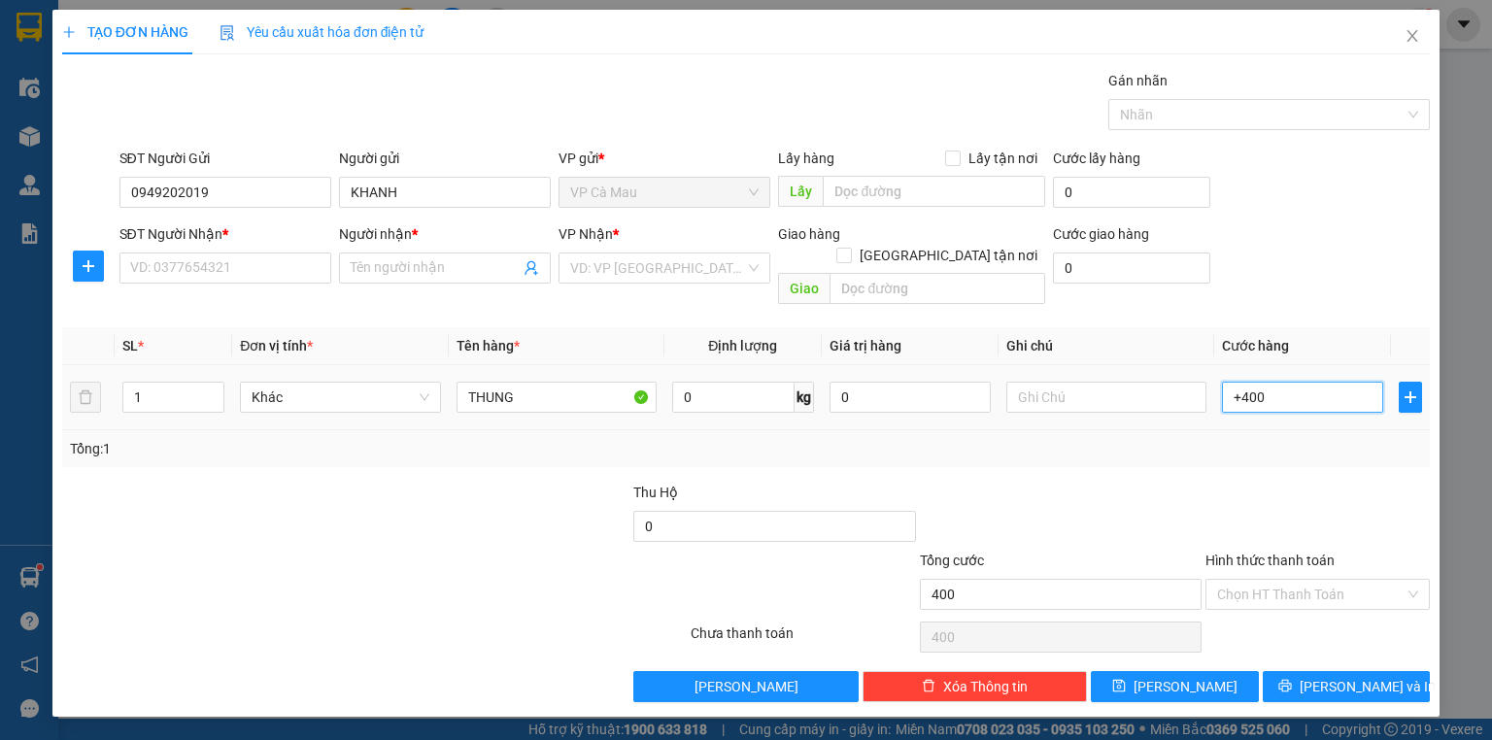
type input "40"
type input "40.000"
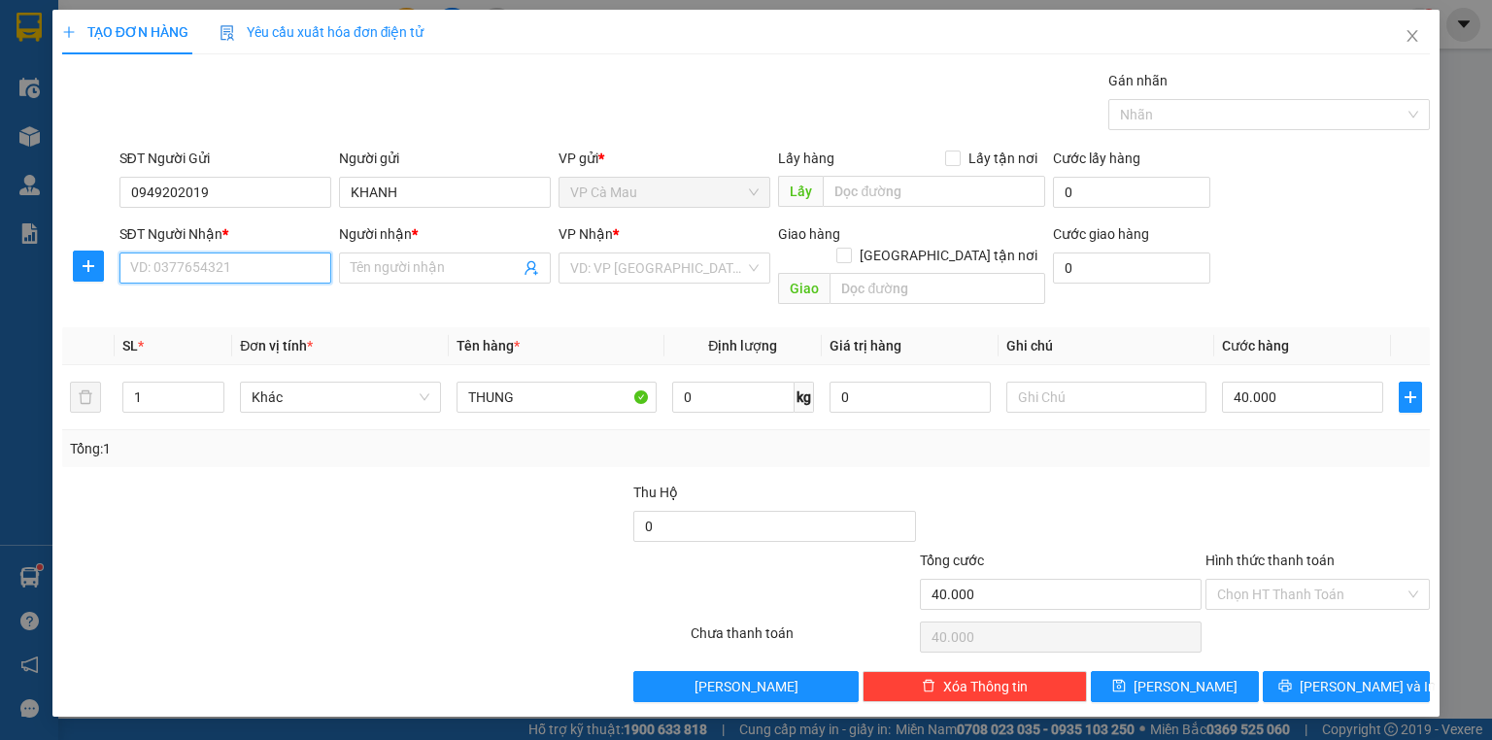
click at [298, 266] on input "SĐT Người Nhận *" at bounding box center [225, 268] width 212 height 31
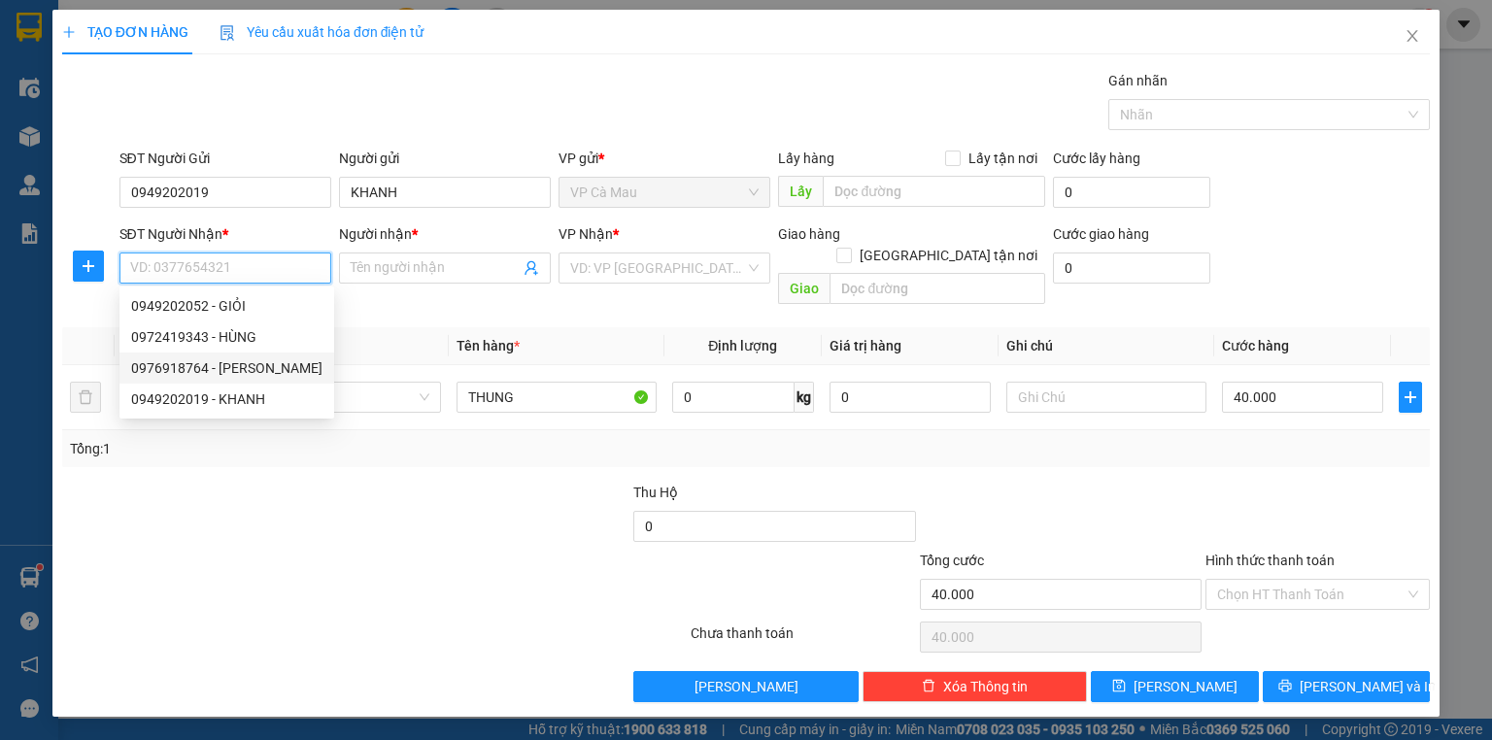
click at [288, 366] on div "0976918764 - TUẤN" at bounding box center [226, 367] width 191 height 21
type input "0976918764"
type input "TUẤN"
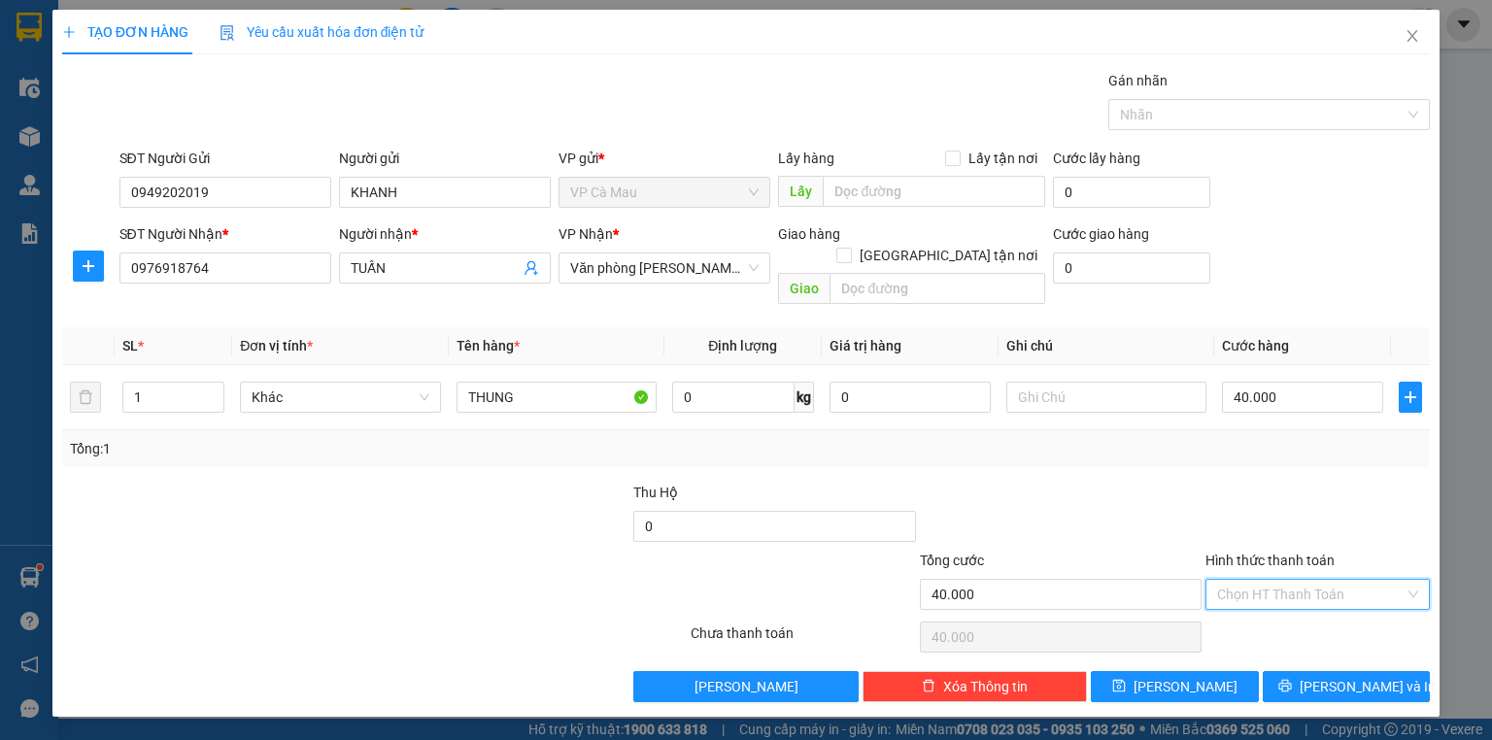
click at [1250, 580] on input "Hình thức thanh toán" at bounding box center [1310, 594] width 187 height 29
click at [1290, 610] on div "Tại văn phòng" at bounding box center [1317, 609] width 201 height 21
type input "0"
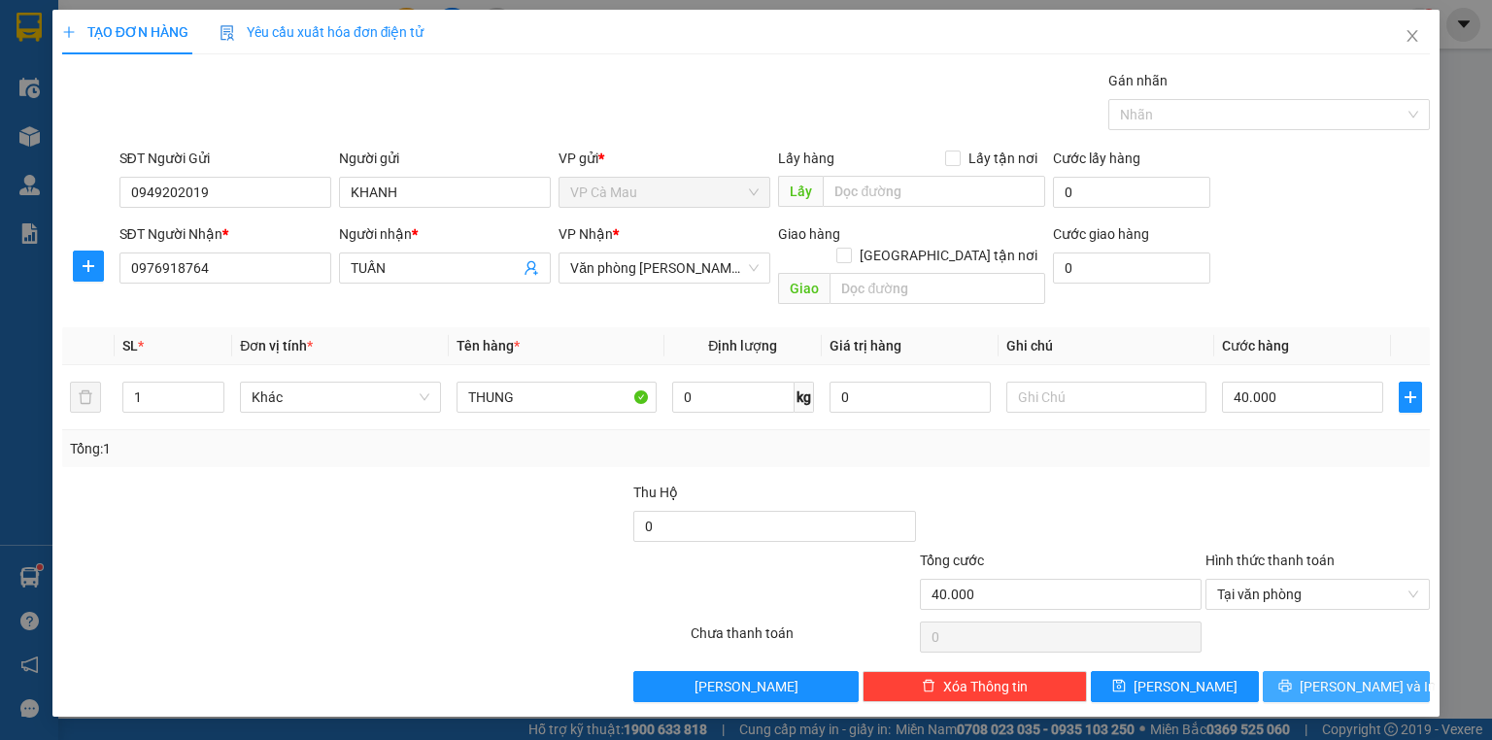
click at [1345, 676] on span "[PERSON_NAME] và In" at bounding box center [1368, 686] width 136 height 21
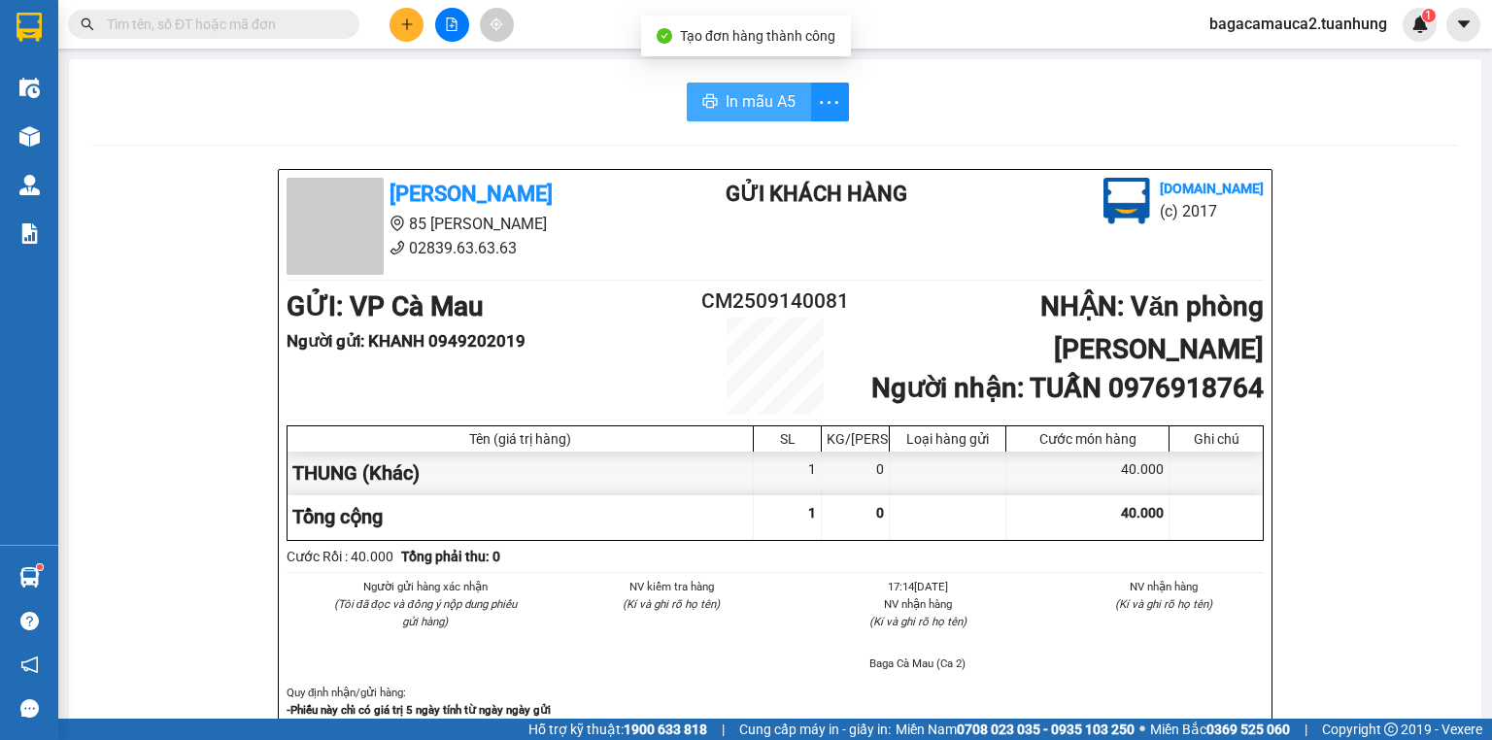
click at [746, 102] on span "In mẫu A5" at bounding box center [761, 101] width 70 height 24
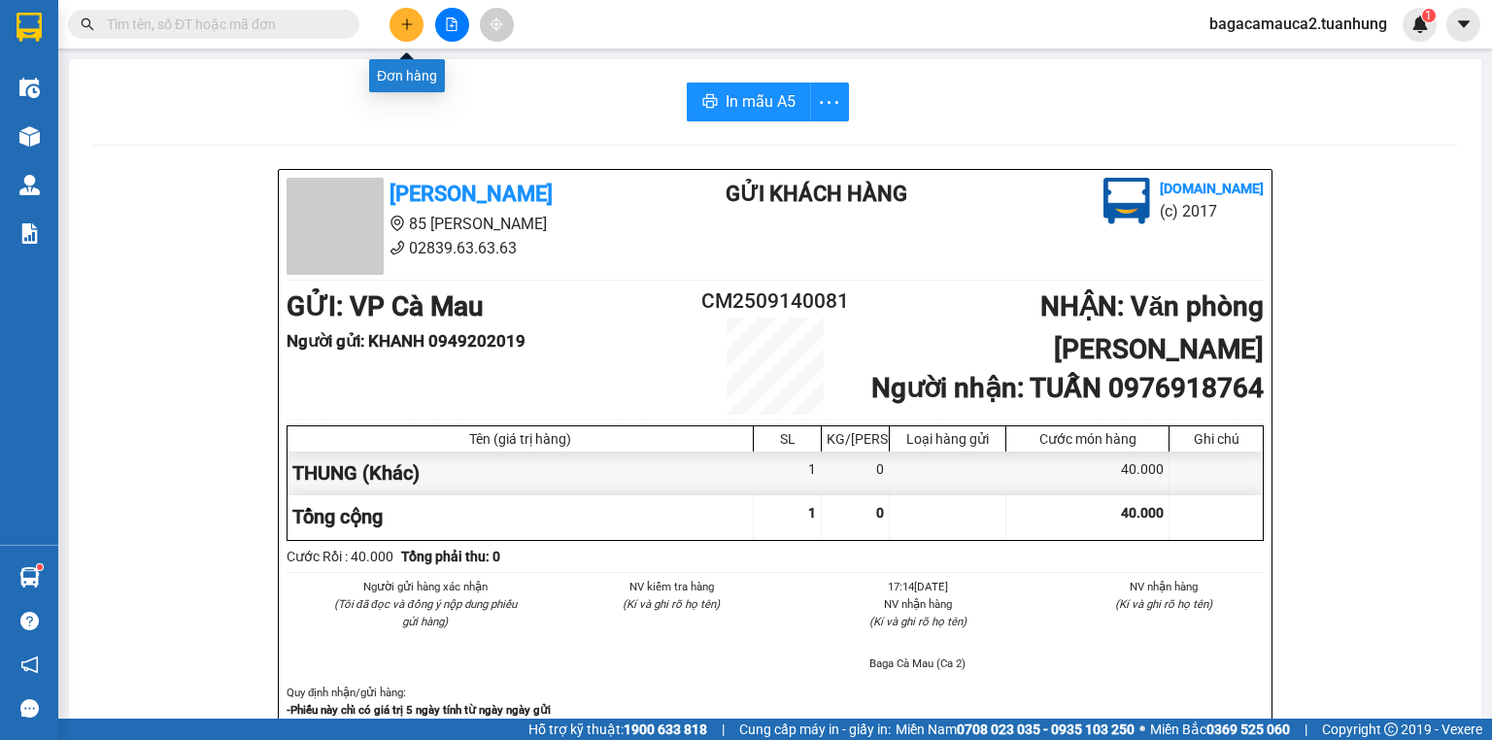
click at [408, 35] on button at bounding box center [407, 25] width 34 height 34
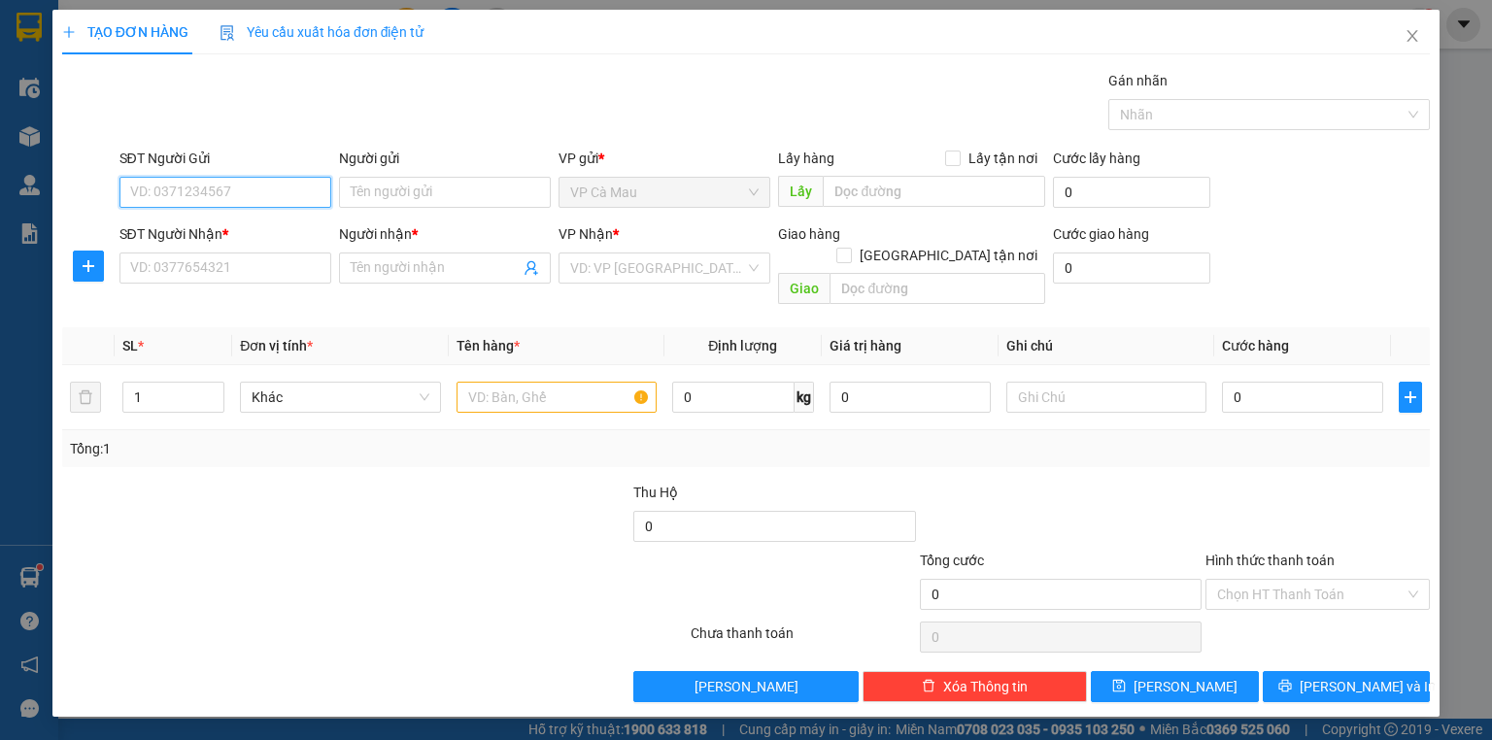
click at [282, 195] on input "SĐT Người Gửi" at bounding box center [225, 192] width 212 height 31
type input "0919665528"
click at [278, 225] on div "0919665528 - A- HAI" at bounding box center [225, 230] width 188 height 21
type input "A- HAI"
type input "0919665528"
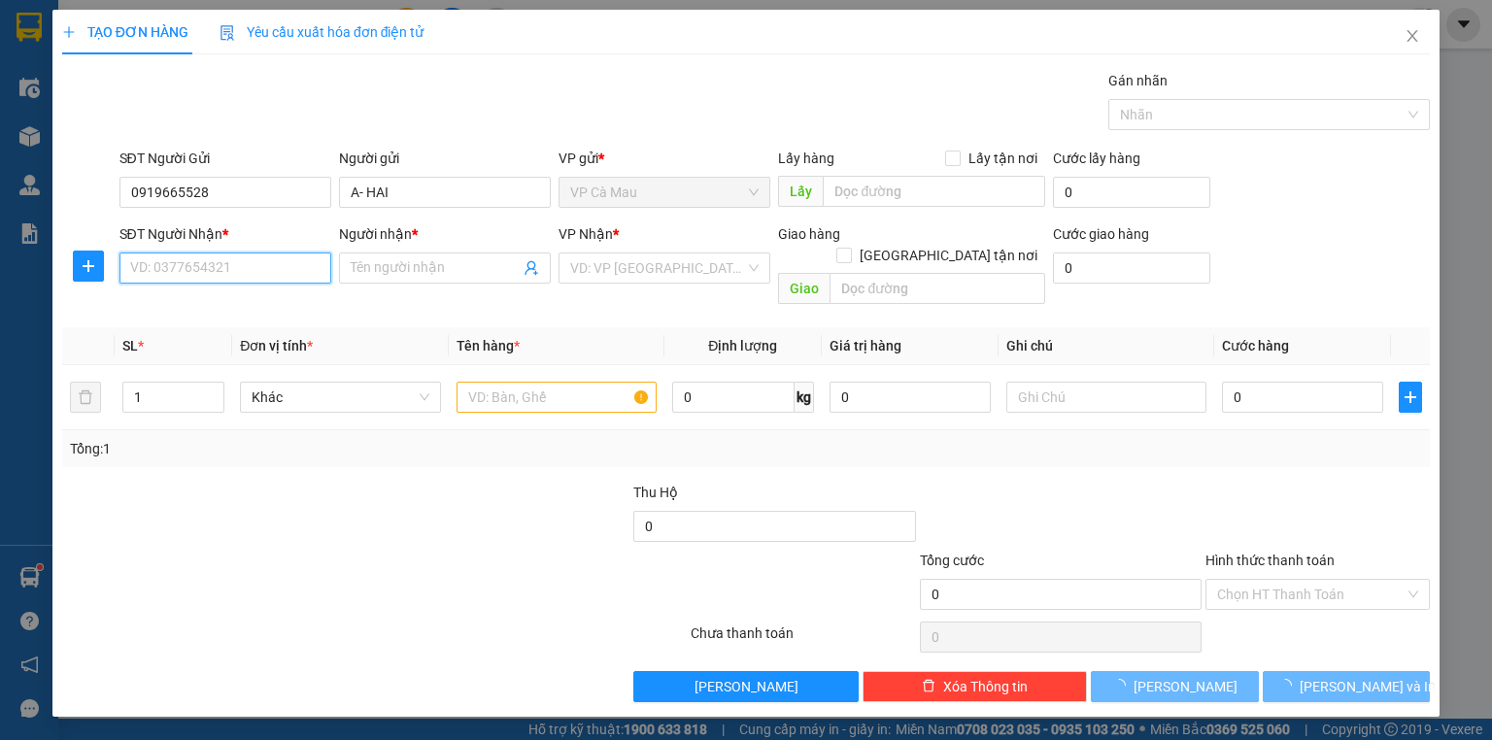
click at [278, 268] on input "SĐT Người Nhận *" at bounding box center [225, 268] width 212 height 31
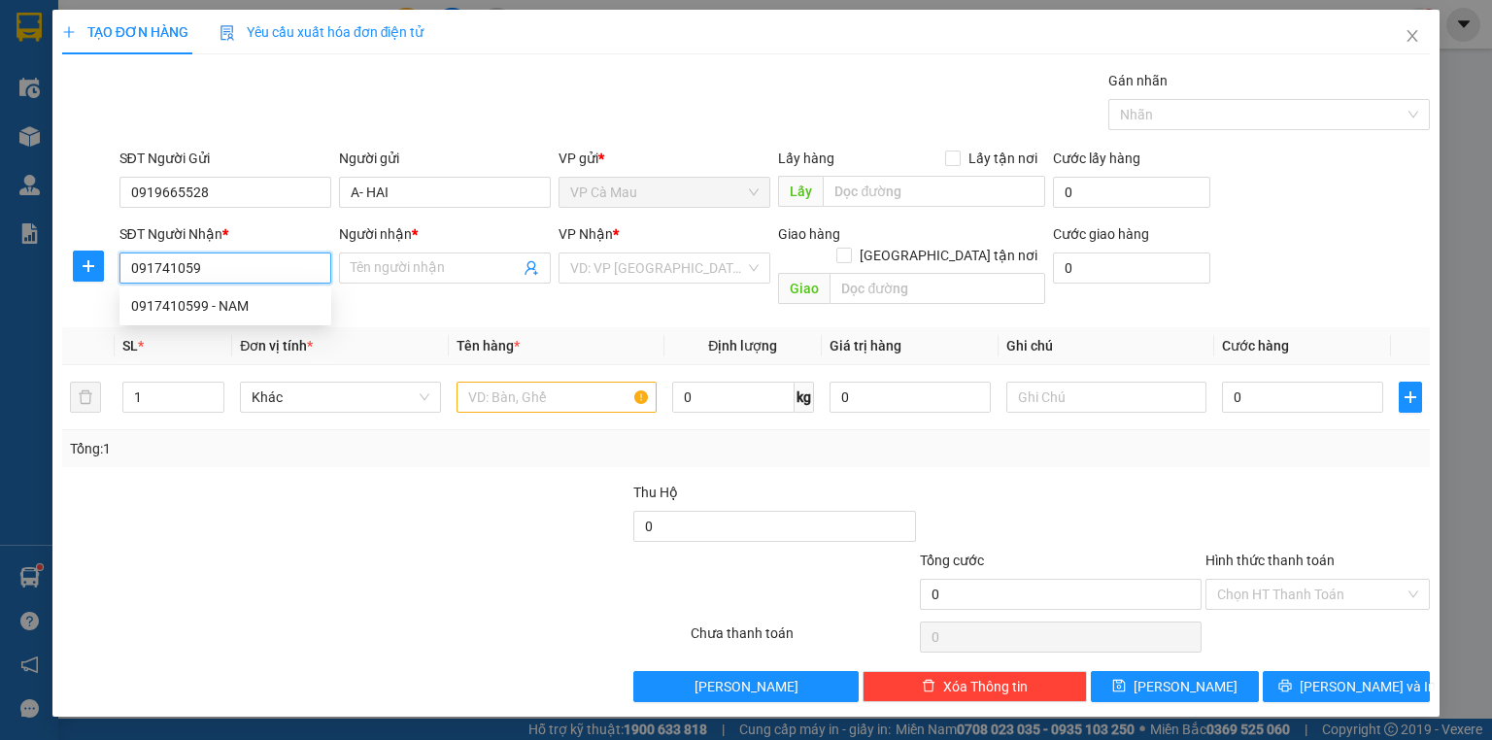
type input "0917410599"
click at [260, 304] on div "0917410599 - NAM" at bounding box center [225, 305] width 188 height 21
type input "NAM"
type input "0917410599"
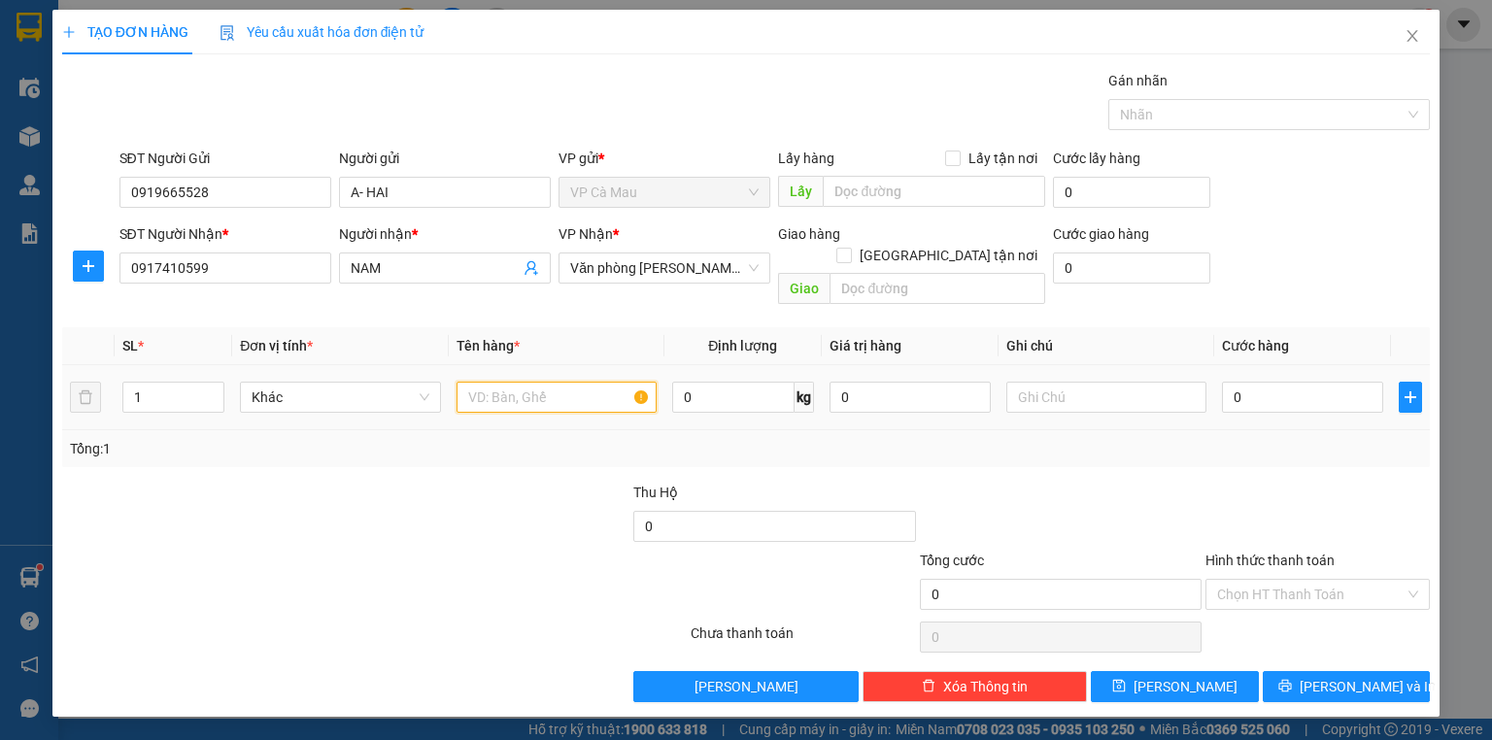
click at [473, 382] on input "text" at bounding box center [557, 397] width 200 height 31
type input "THUNG"
click at [1229, 382] on input "0" at bounding box center [1302, 397] width 161 height 31
type input "+3"
type input "3"
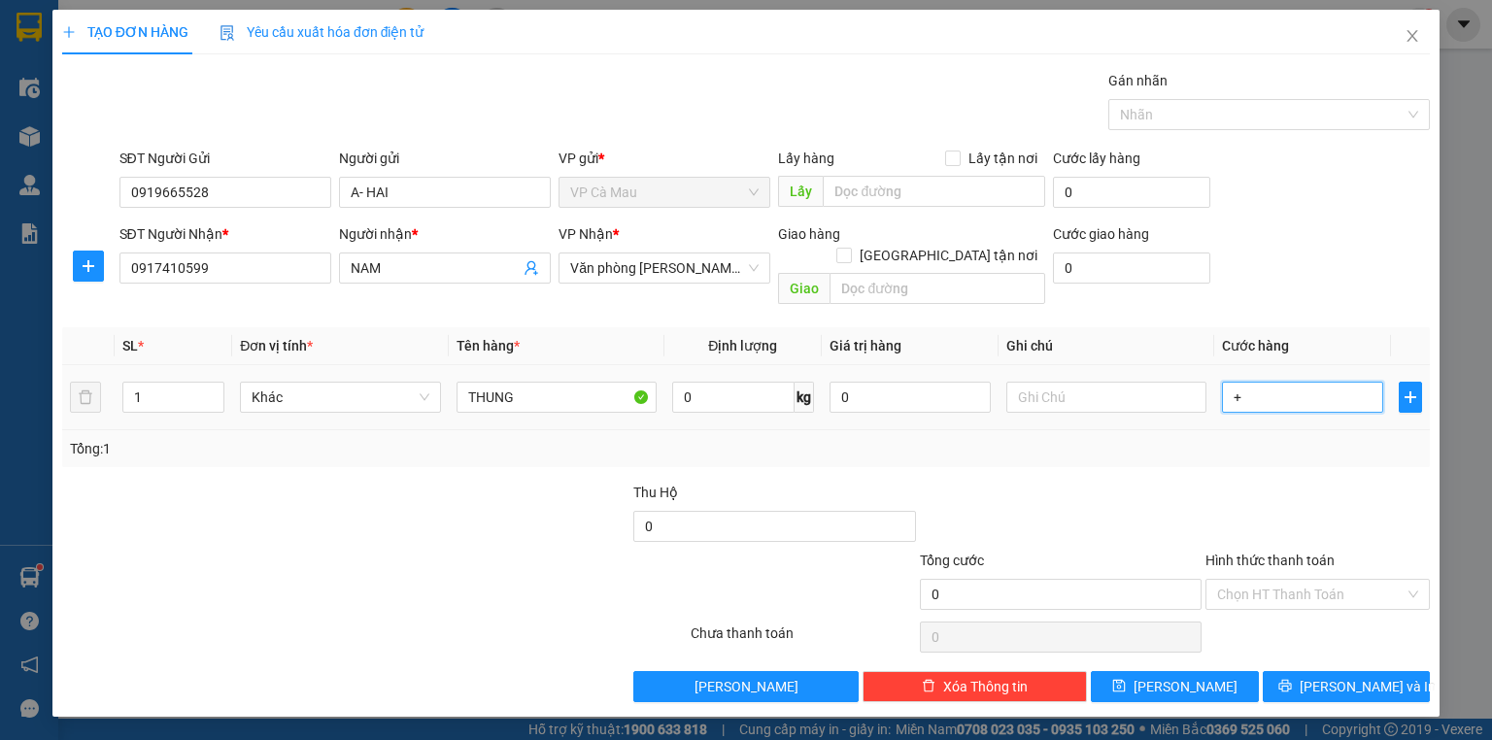
type input "3"
type input "+30"
type input "30"
type input "30.000"
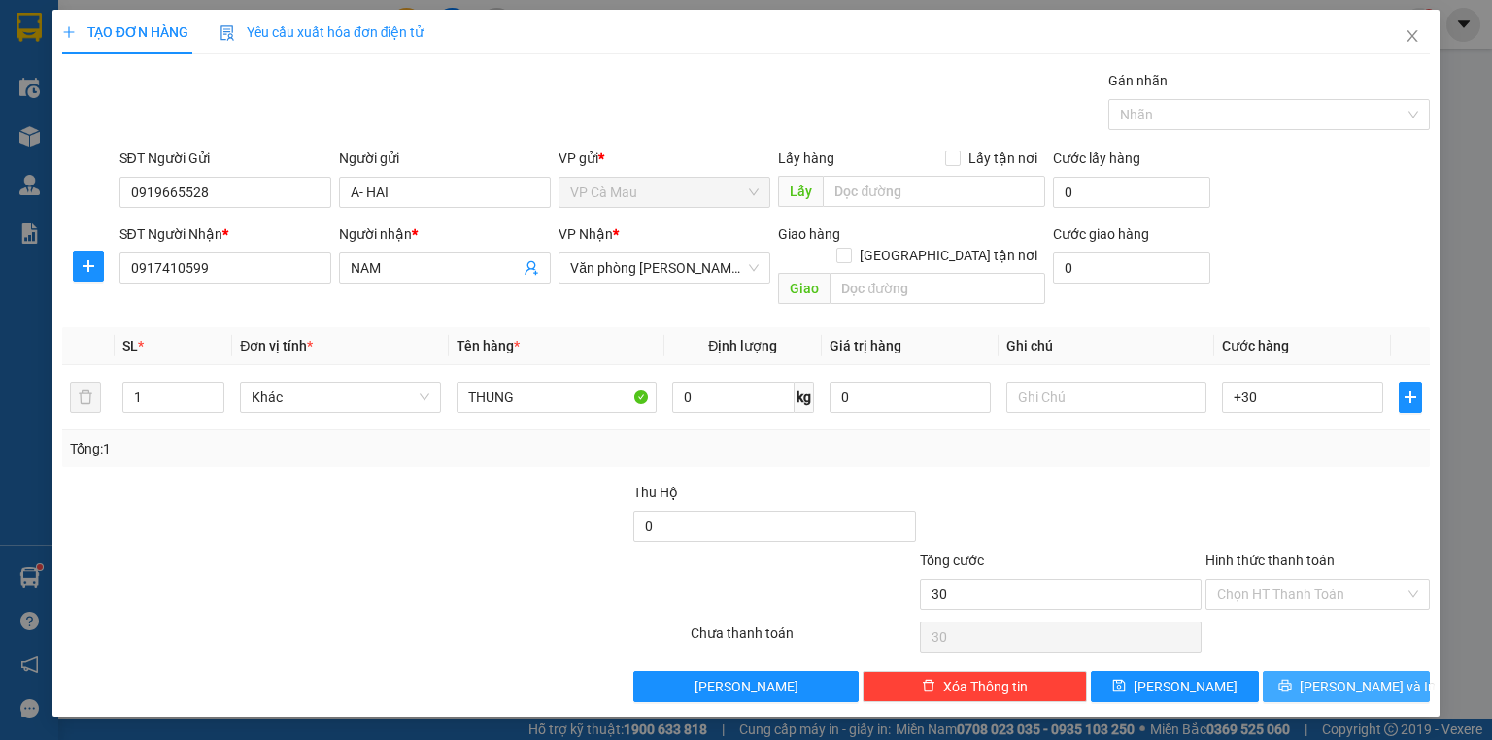
type input "30.000"
click at [1396, 671] on button "[PERSON_NAME] và In" at bounding box center [1347, 686] width 168 height 31
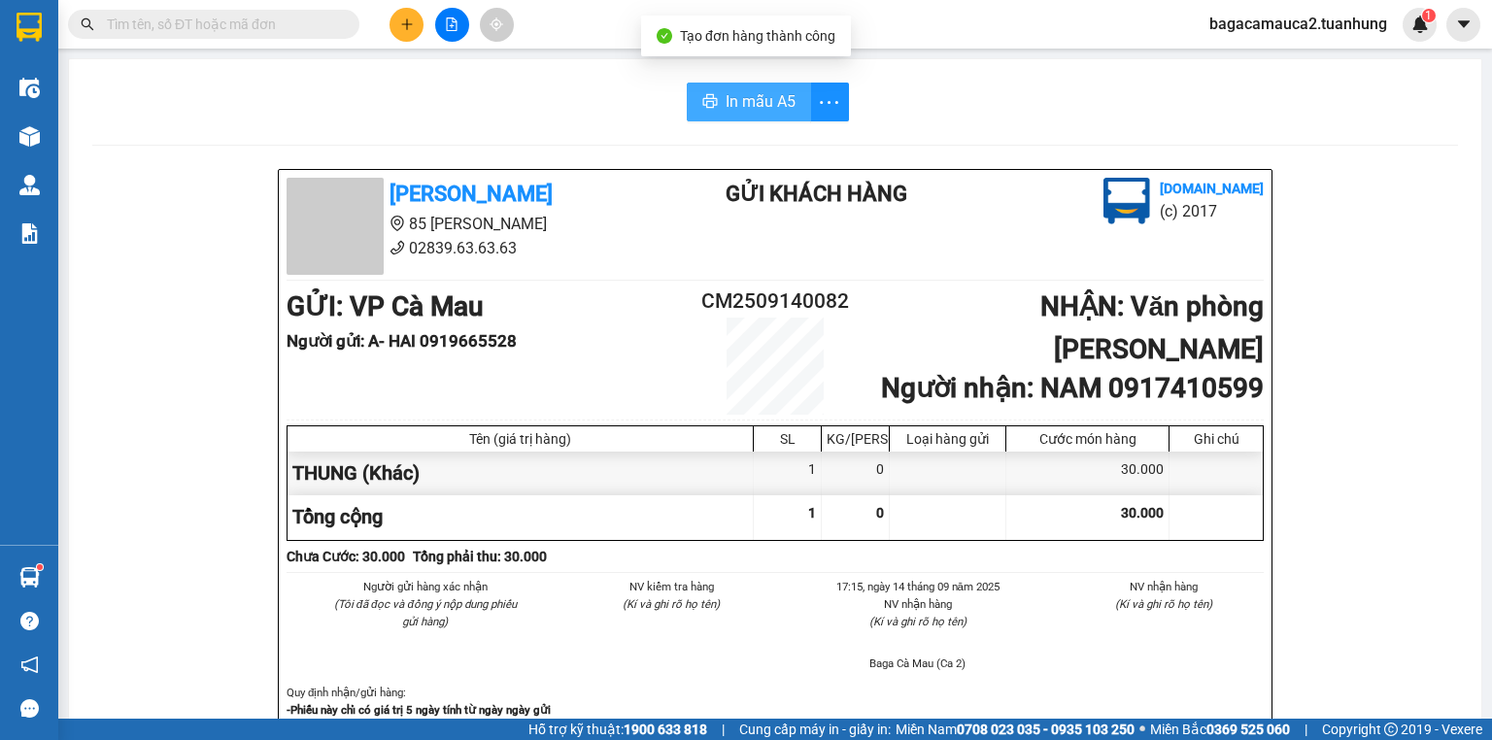
click at [716, 89] on button "In mẫu A5" at bounding box center [749, 102] width 124 height 39
click at [186, 21] on input "text" at bounding box center [221, 24] width 229 height 21
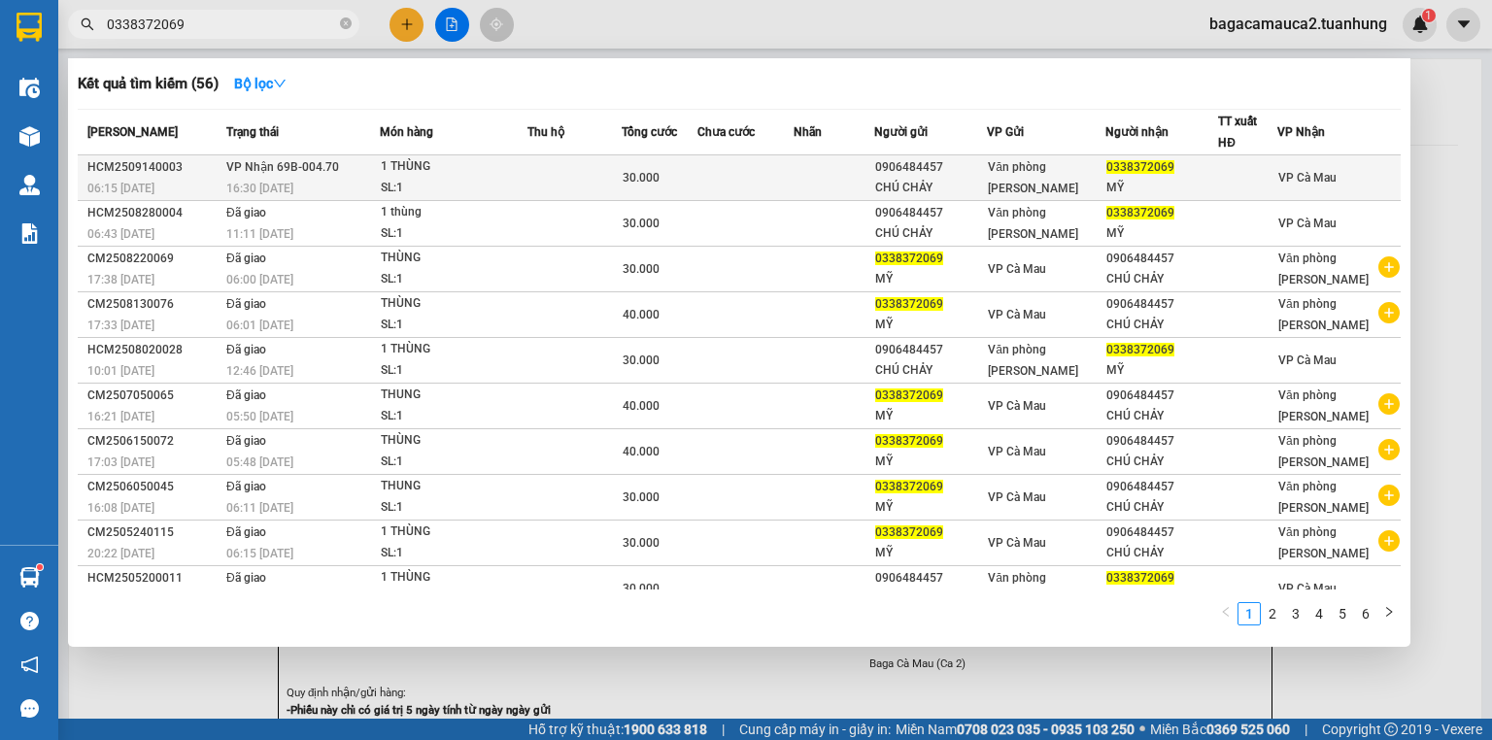
type input "0338372069"
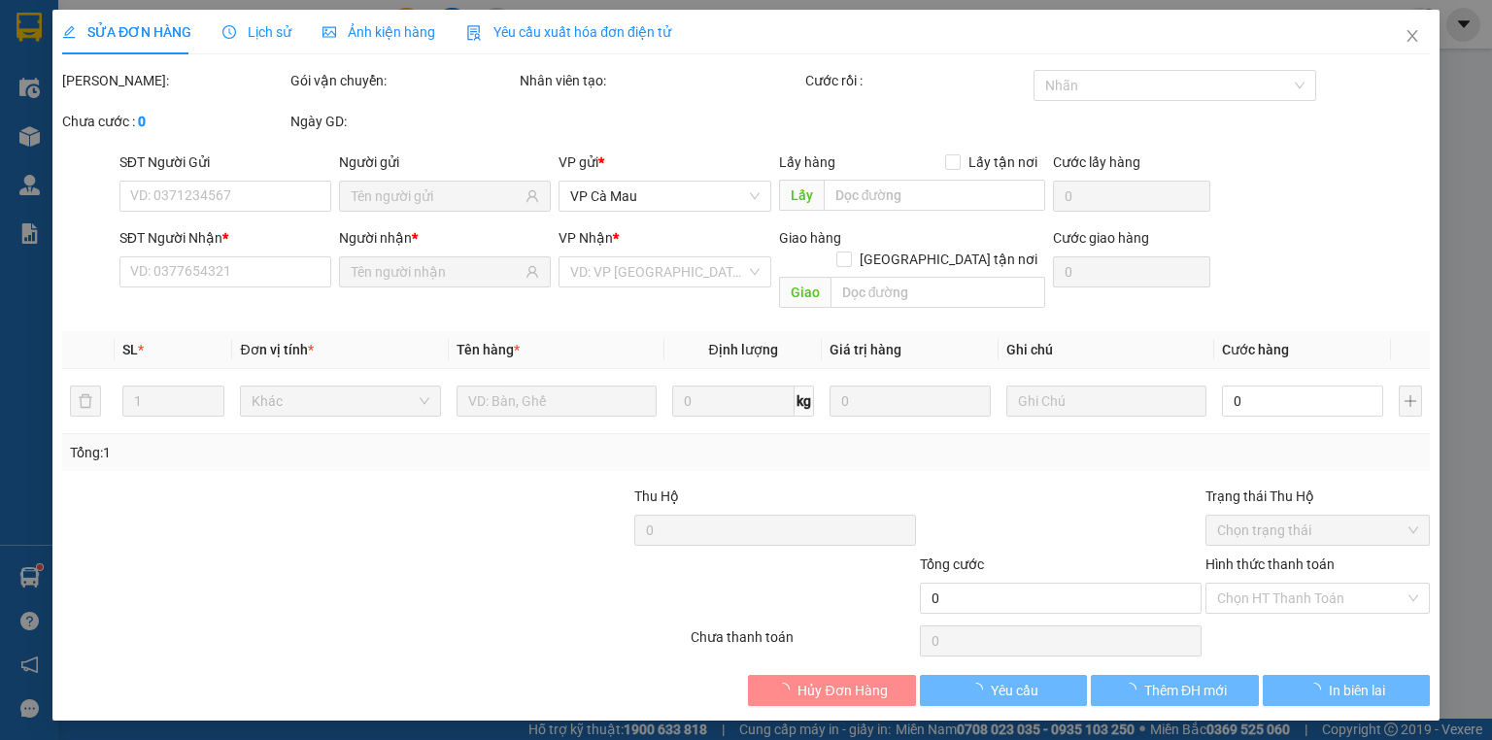
type input "0906484457"
type input "CHÚ CHẢY"
type input "0338372069"
type input "MỸ"
type input "30.000"
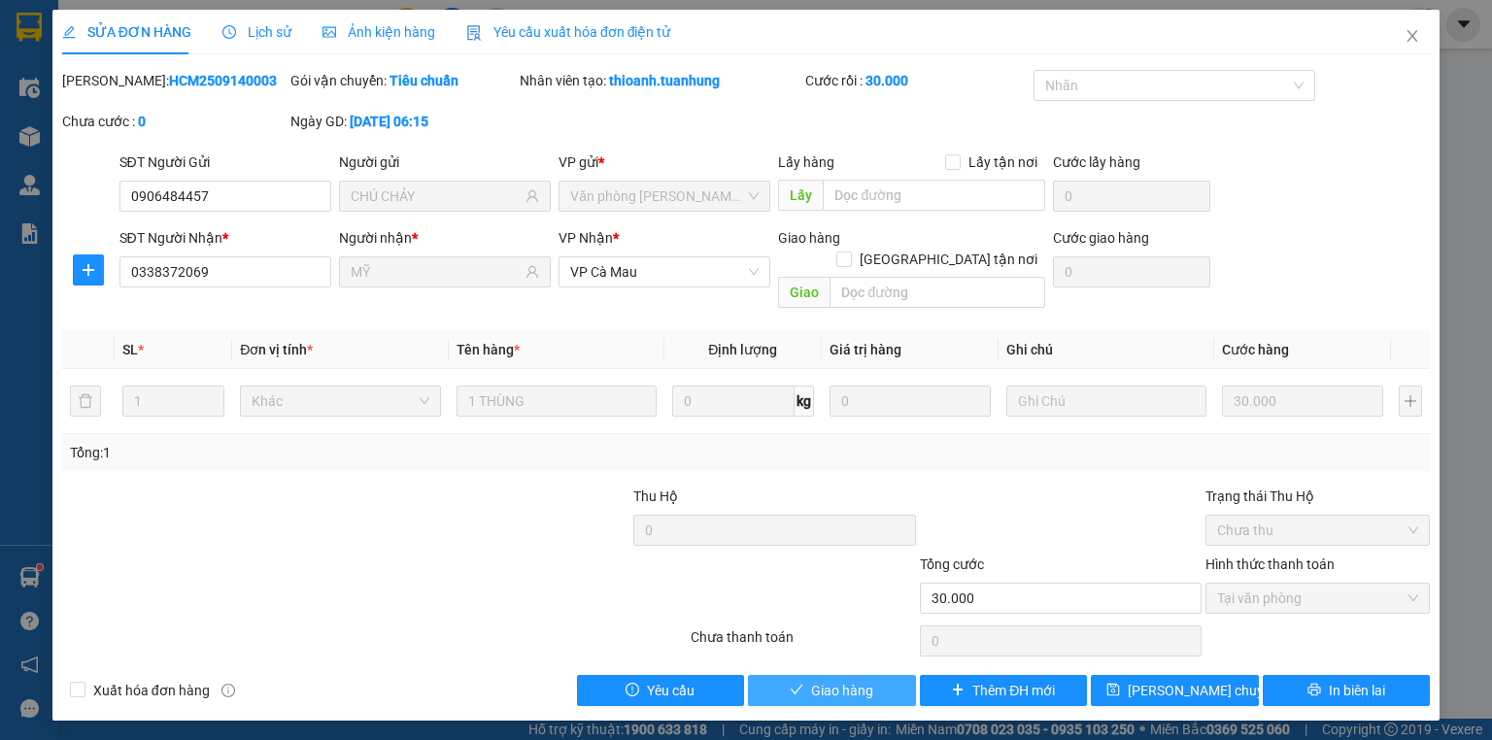
click at [840, 680] on span "Giao hàng" at bounding box center [842, 690] width 62 height 21
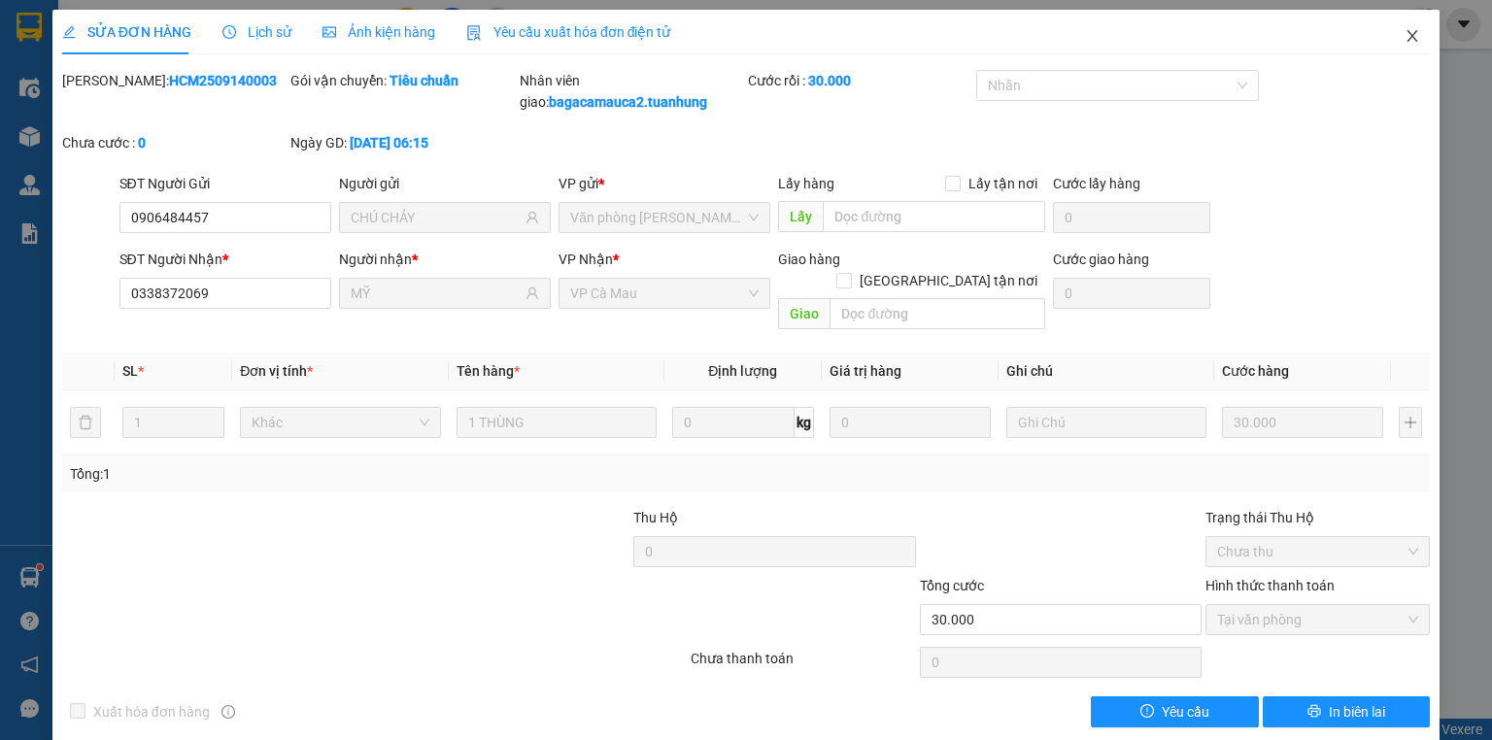
click at [1404, 28] on span "Close" at bounding box center [1412, 37] width 54 height 54
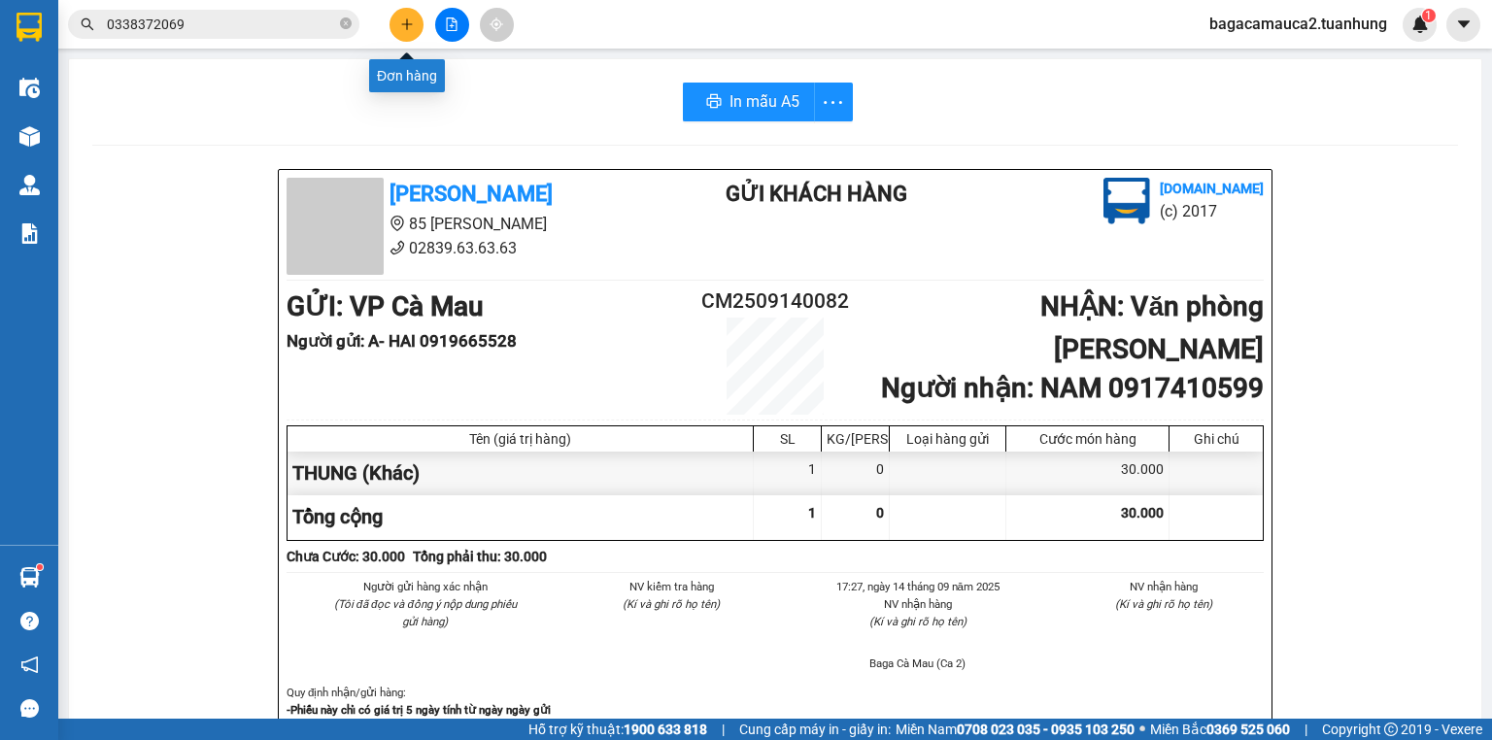
click at [391, 30] on button at bounding box center [407, 25] width 34 height 34
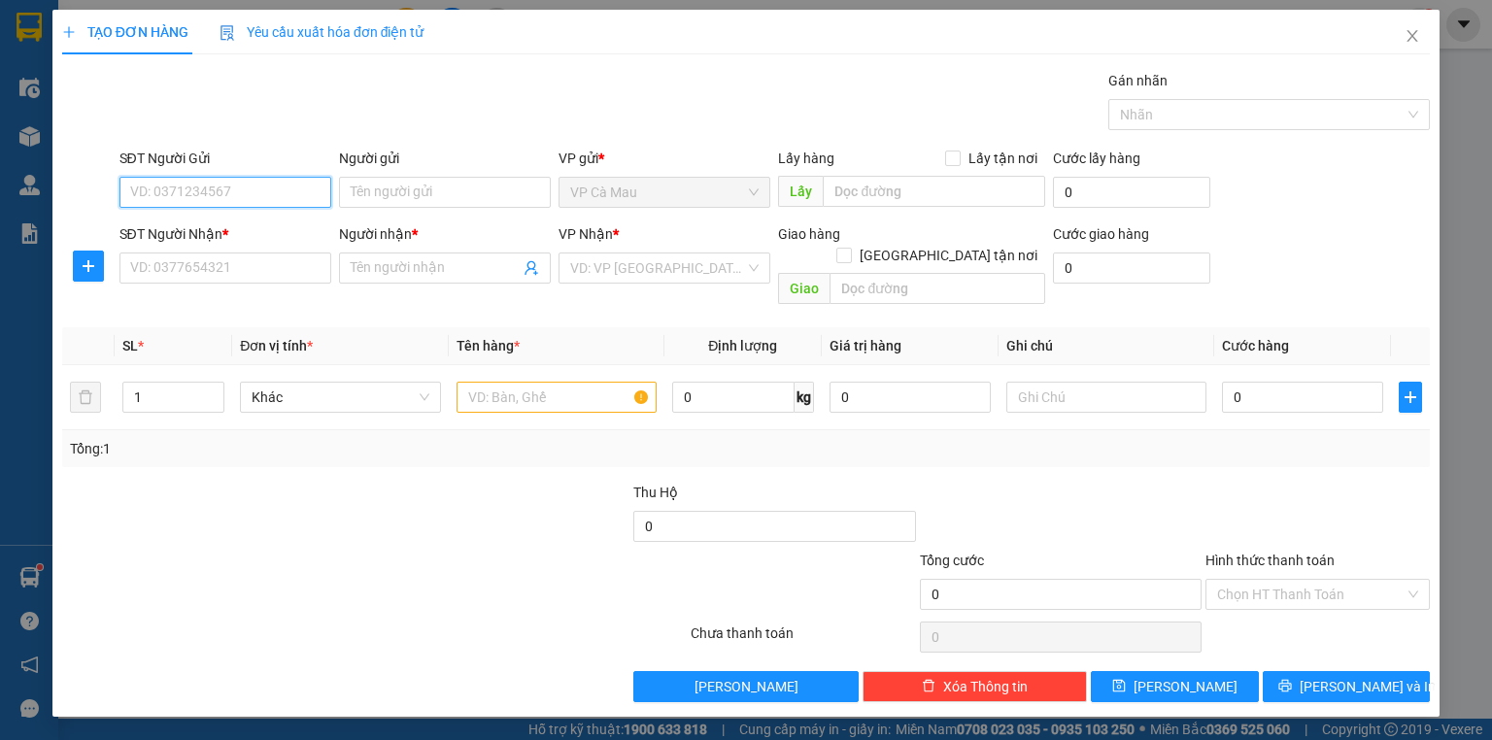
click at [269, 190] on input "SĐT Người Gửi" at bounding box center [225, 192] width 212 height 31
type input "0868466043"
click at [414, 181] on input "Người gửi" at bounding box center [445, 192] width 212 height 31
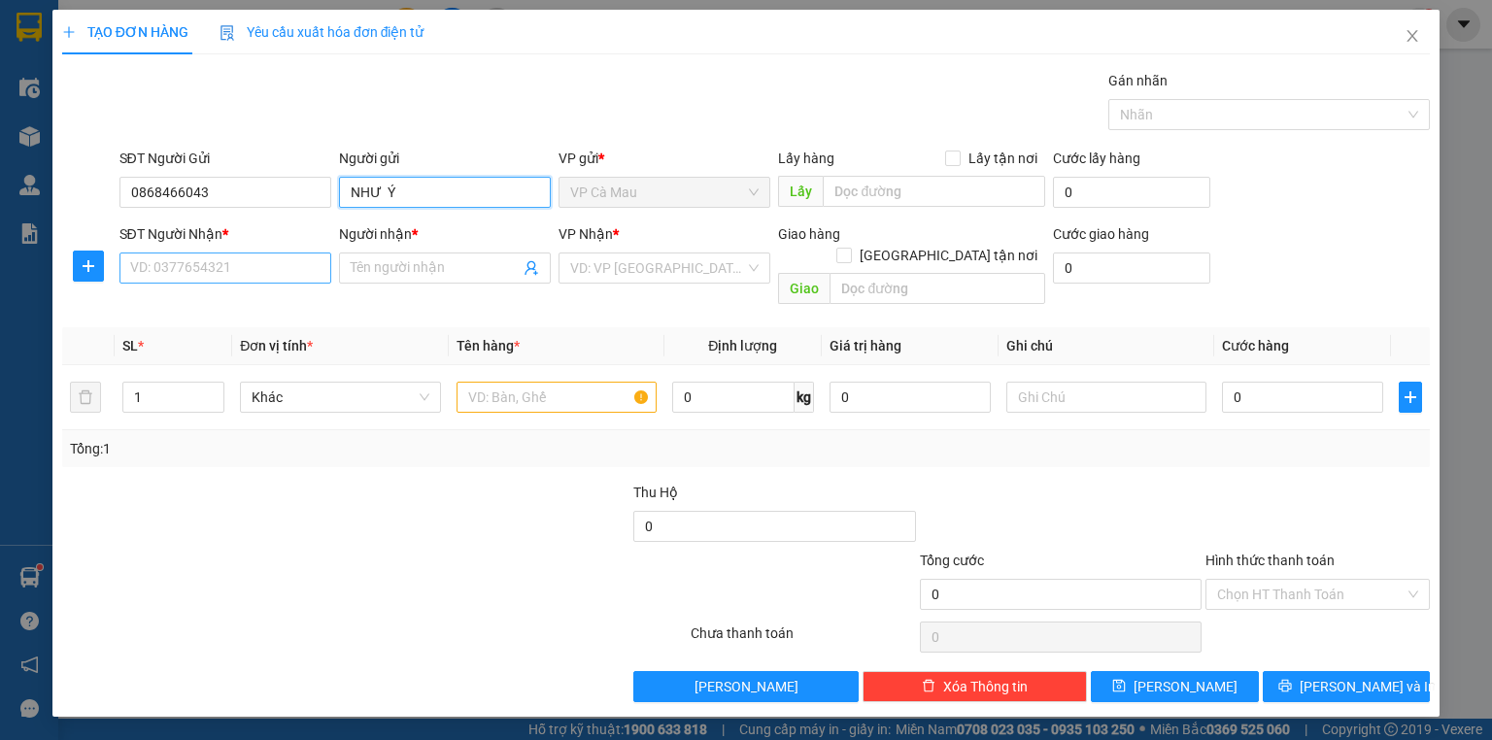
type input "NHƯ Ý"
click at [283, 264] on input "SĐT Người Nhận *" at bounding box center [225, 268] width 212 height 31
type input "0328673284"
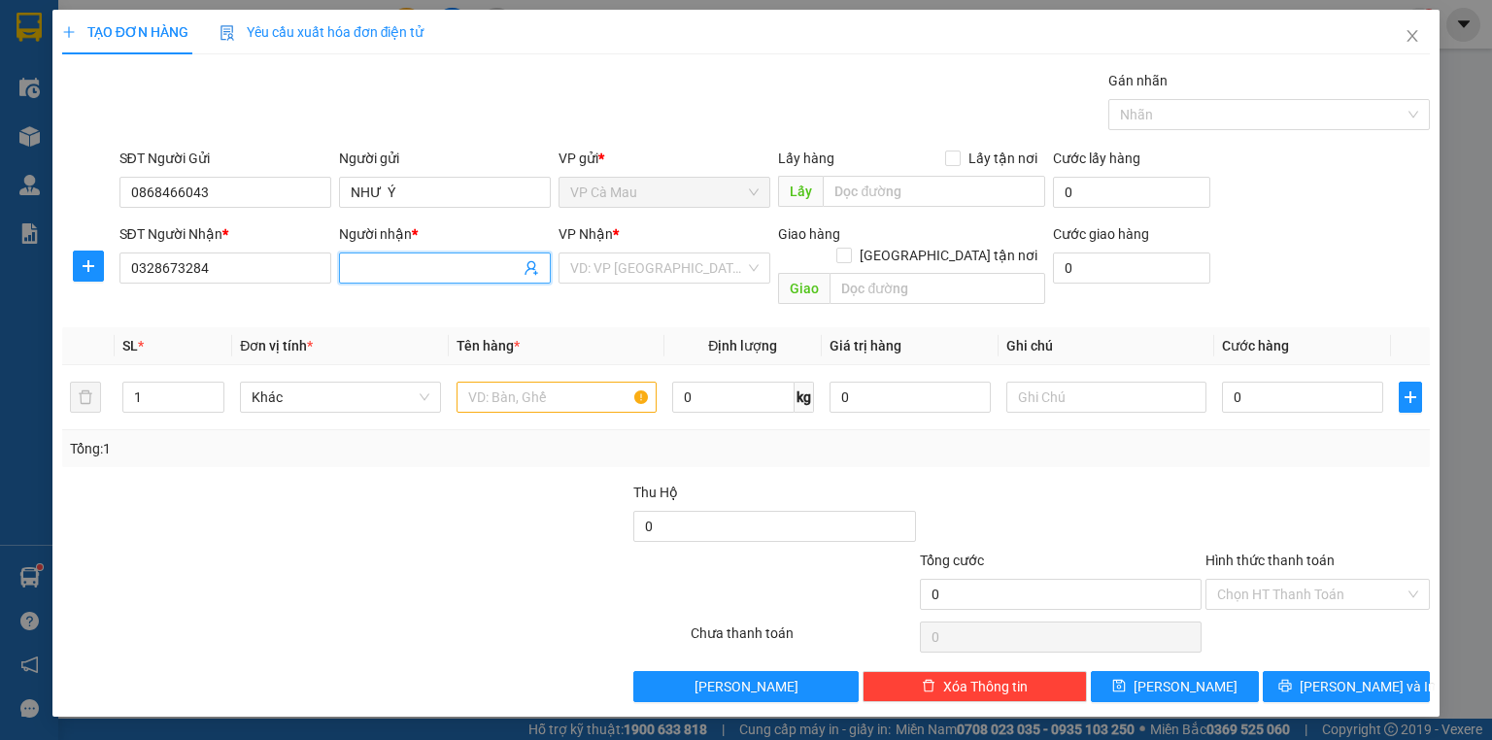
click at [414, 273] on input "Người nhận *" at bounding box center [435, 267] width 169 height 21
type input "CAO MINH NHẬT"
click at [705, 279] on input "search" at bounding box center [657, 268] width 175 height 29
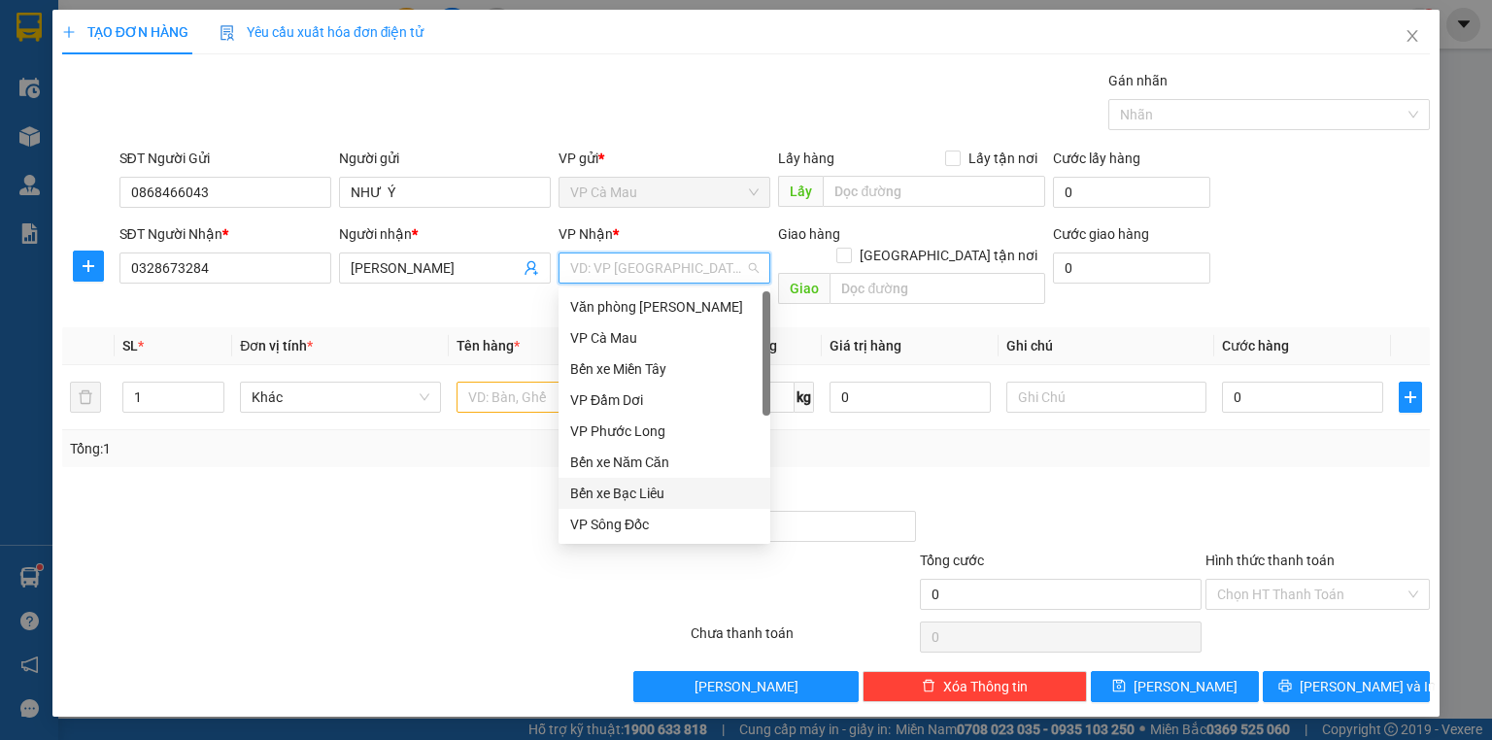
scroll to position [78, 0]
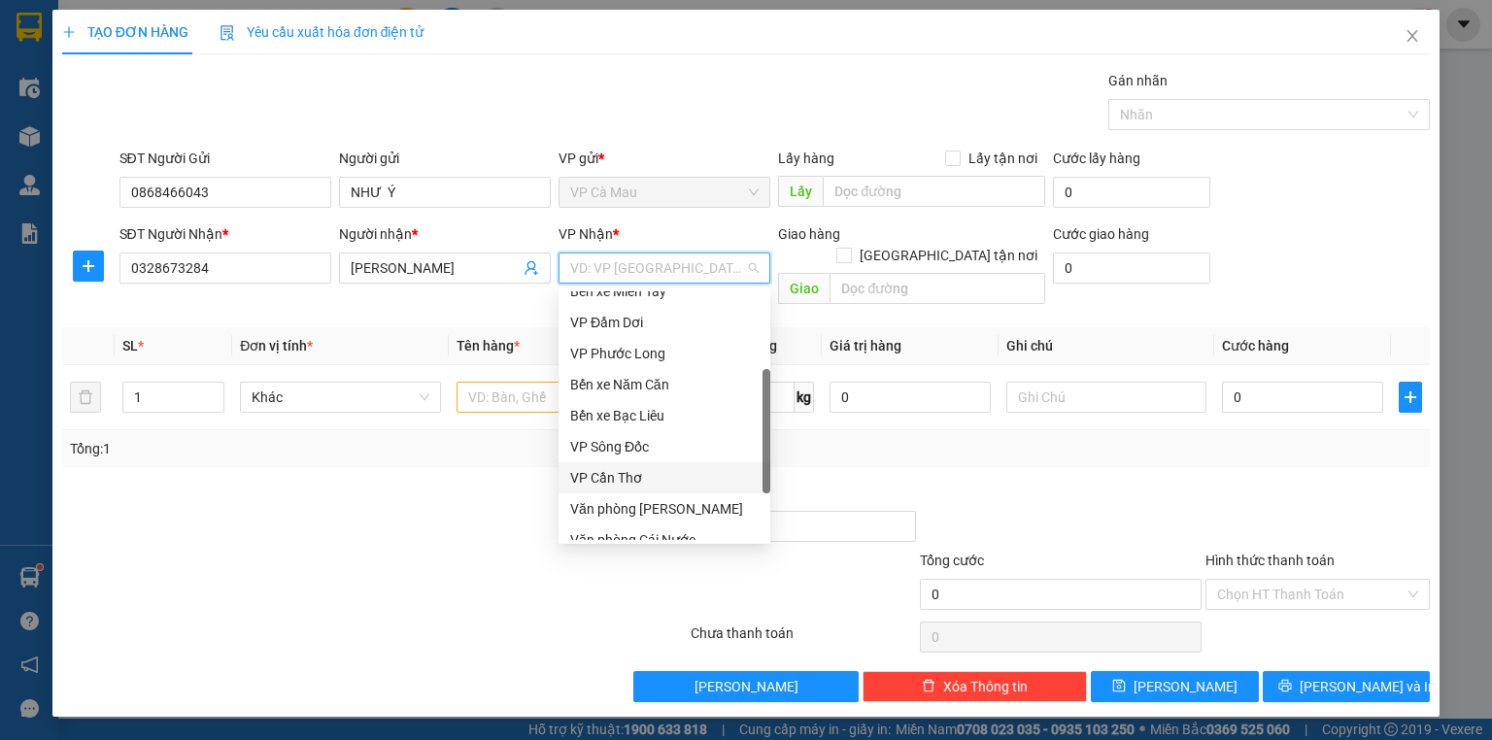
click at [669, 471] on div "VP Cần Thơ" at bounding box center [664, 477] width 188 height 21
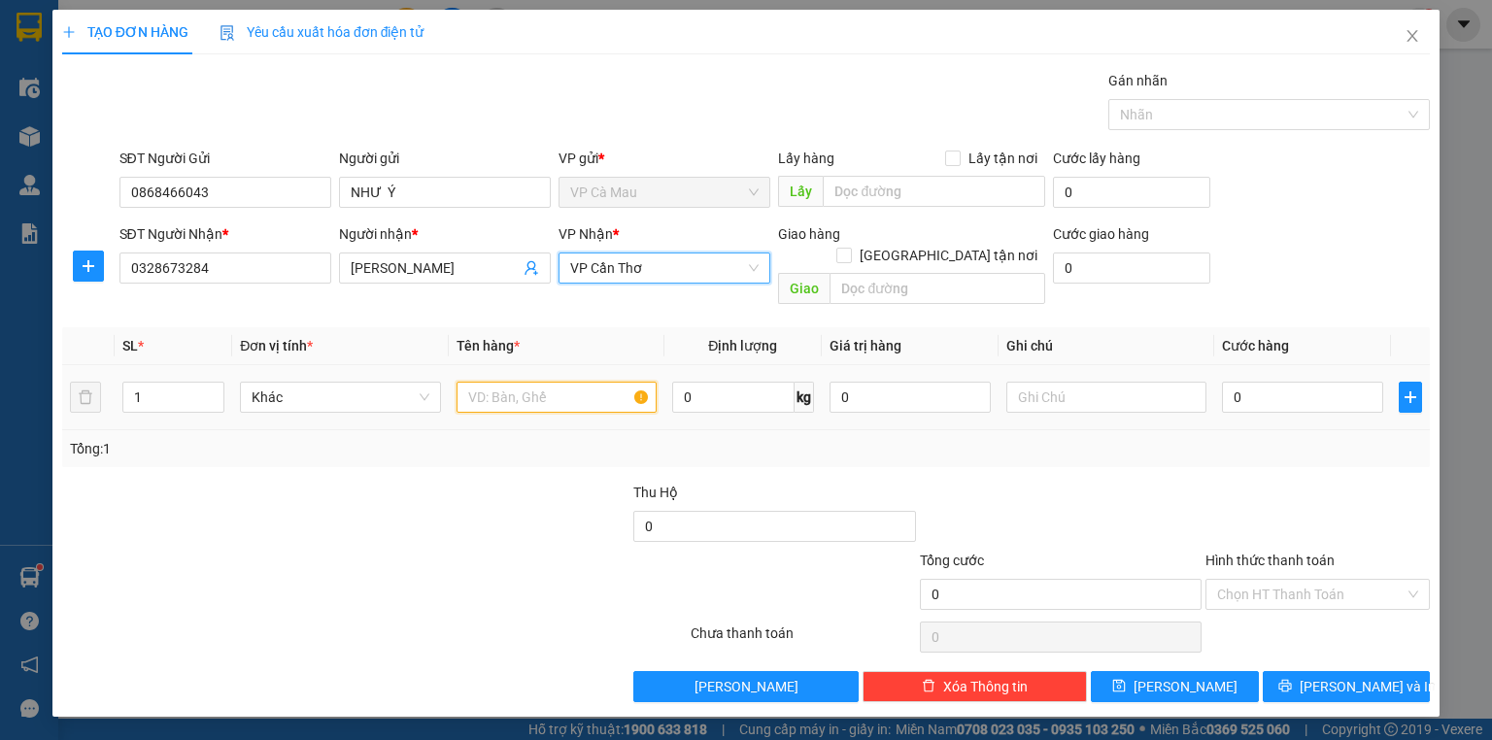
click at [562, 382] on input "text" at bounding box center [557, 397] width 200 height 31
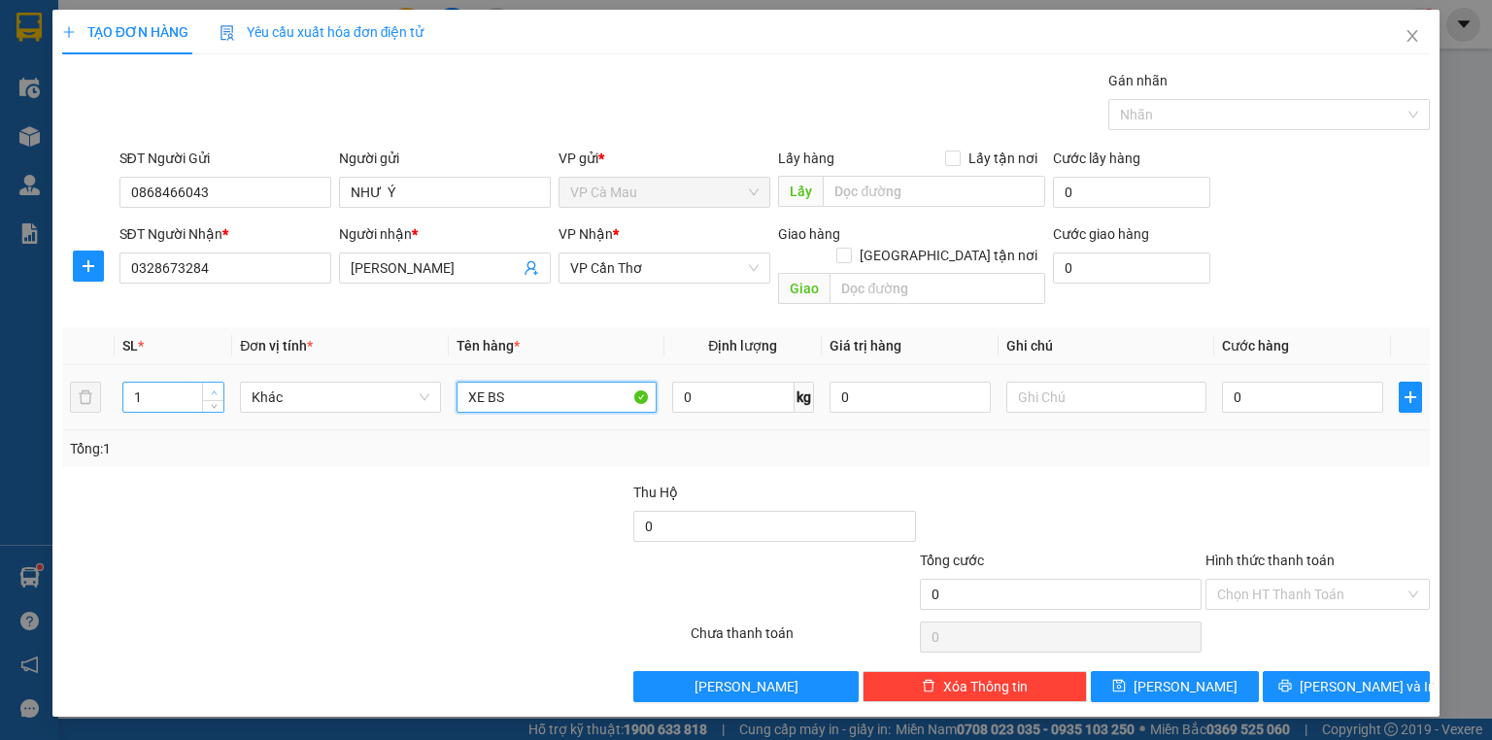
type input "XE BS"
click at [217, 390] on icon "up" at bounding box center [214, 393] width 7 height 7
type input "2"
click at [618, 382] on input "XE BS" at bounding box center [557, 397] width 200 height 31
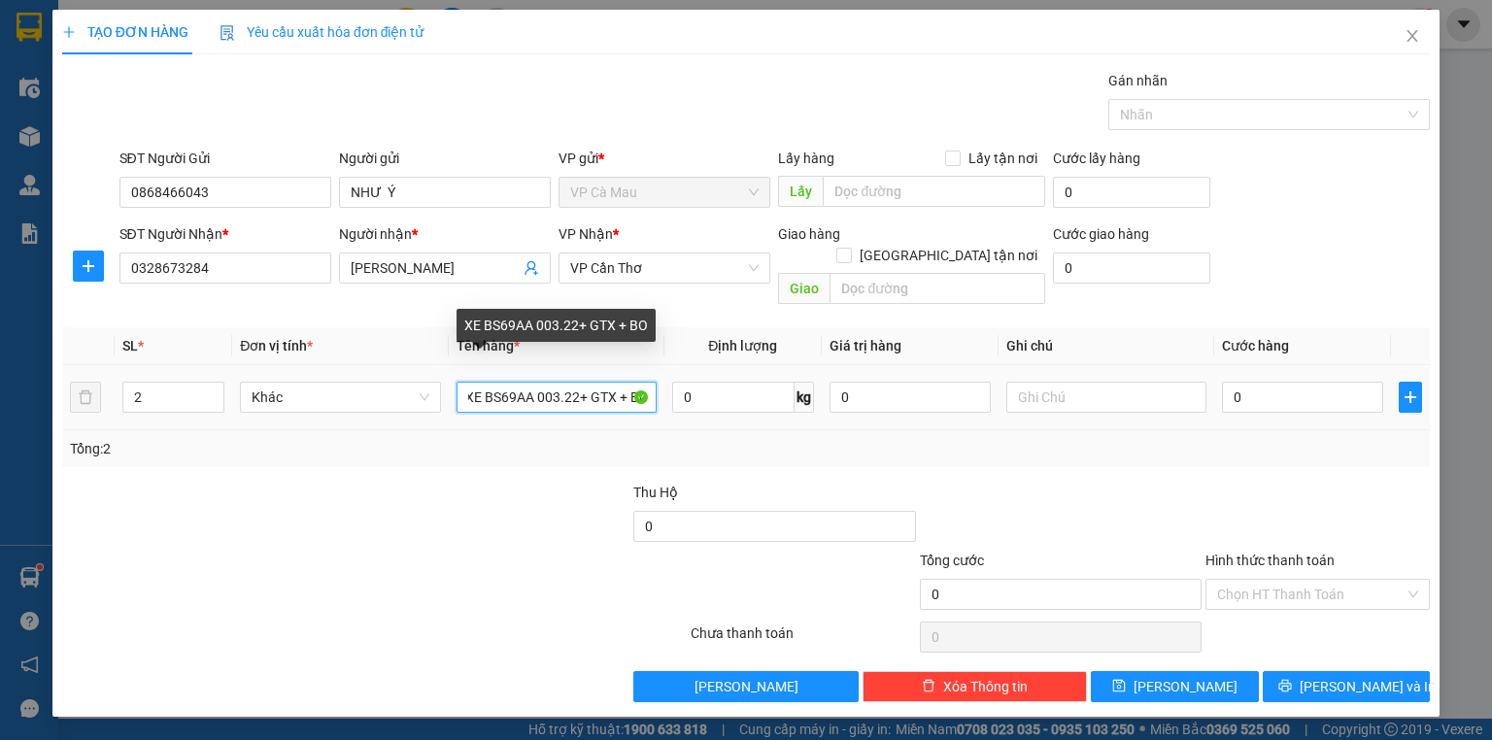
scroll to position [0, 12]
type input "XE BS69AA 003.22+ GTX + BỌC"
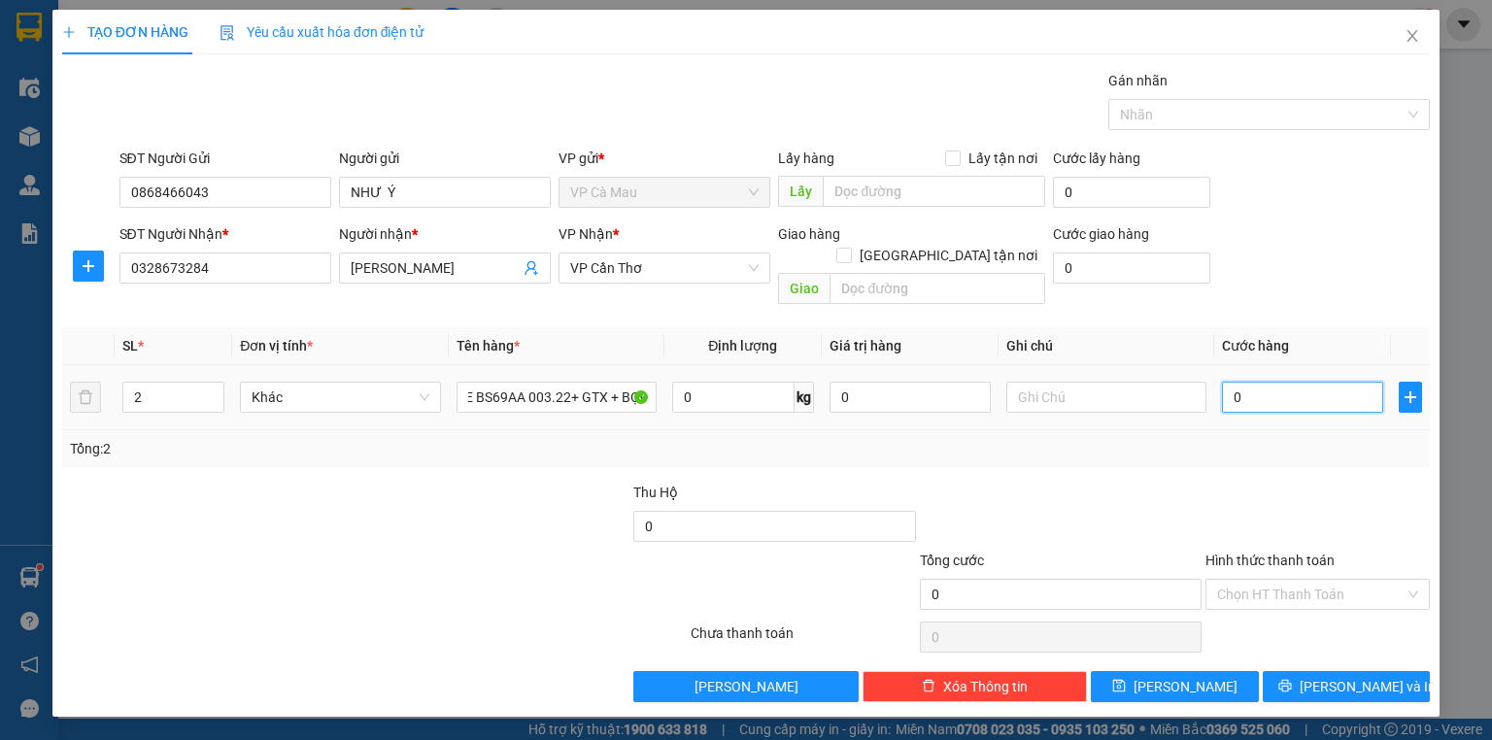
click at [1243, 382] on input "0" at bounding box center [1302, 397] width 161 height 31
type input "2"
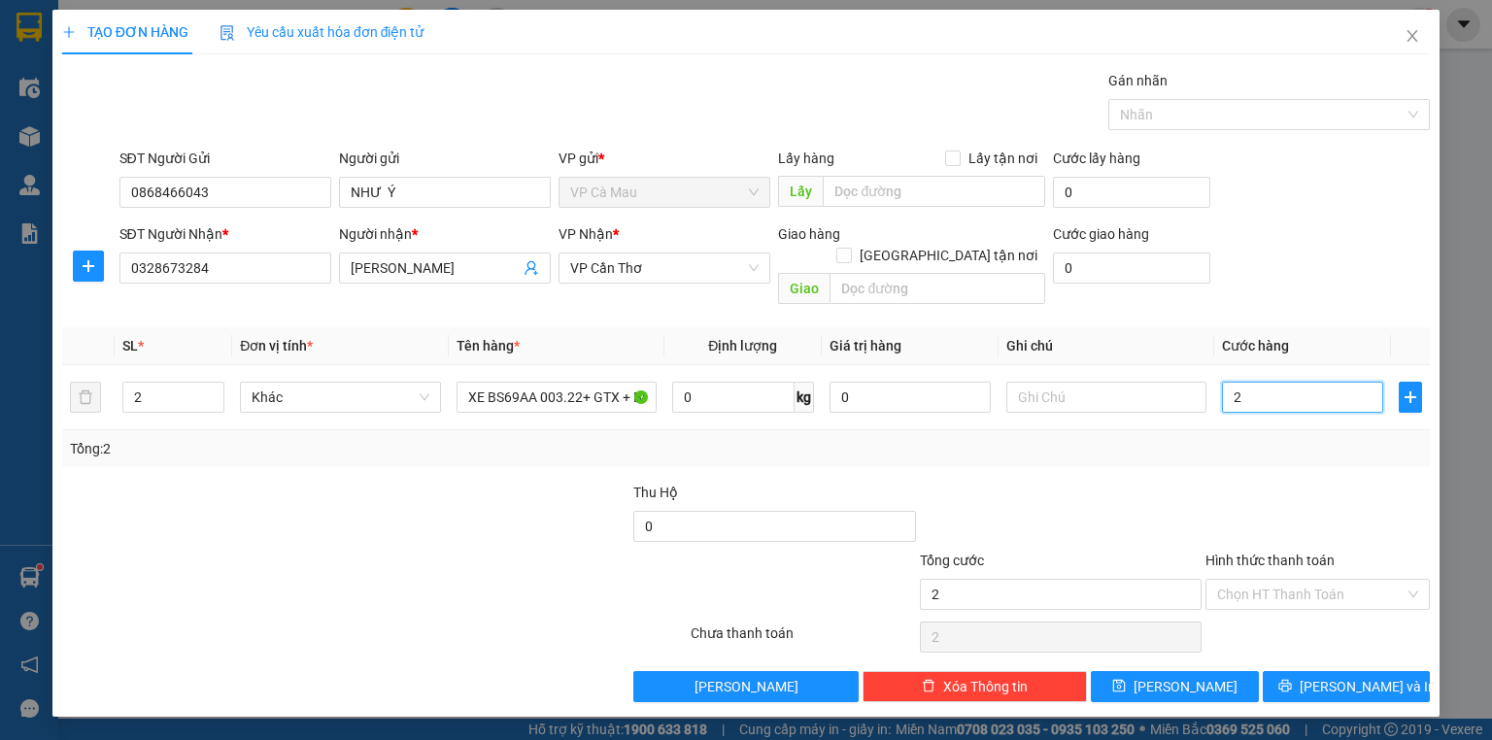
type input "25"
click at [518, 499] on div at bounding box center [489, 516] width 286 height 68
click at [1346, 580] on input "Hình thức thanh toán" at bounding box center [1310, 594] width 187 height 29
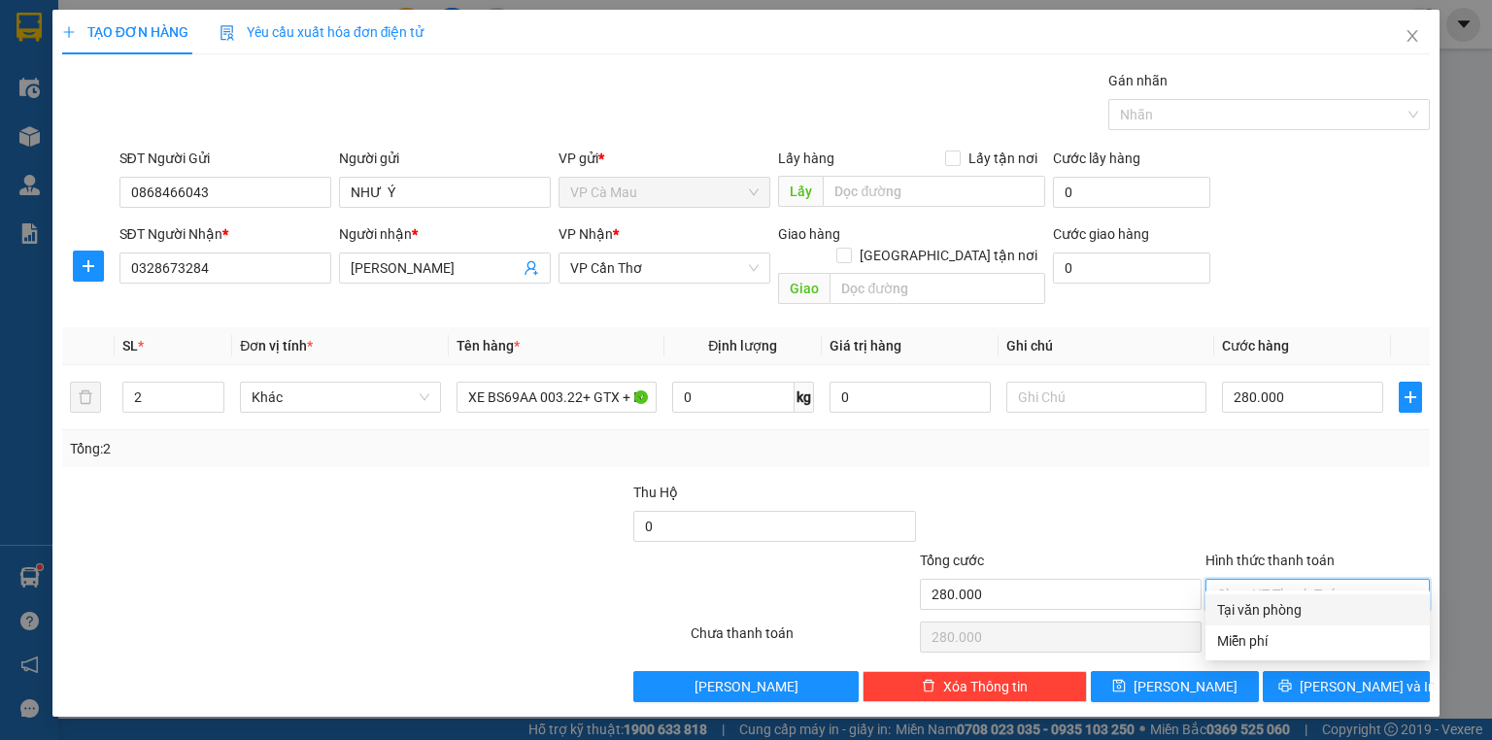
drag, startPoint x: 1321, startPoint y: 600, endPoint x: 1348, endPoint y: 653, distance: 59.1
click at [1321, 601] on div "Tại văn phòng" at bounding box center [1317, 609] width 201 height 21
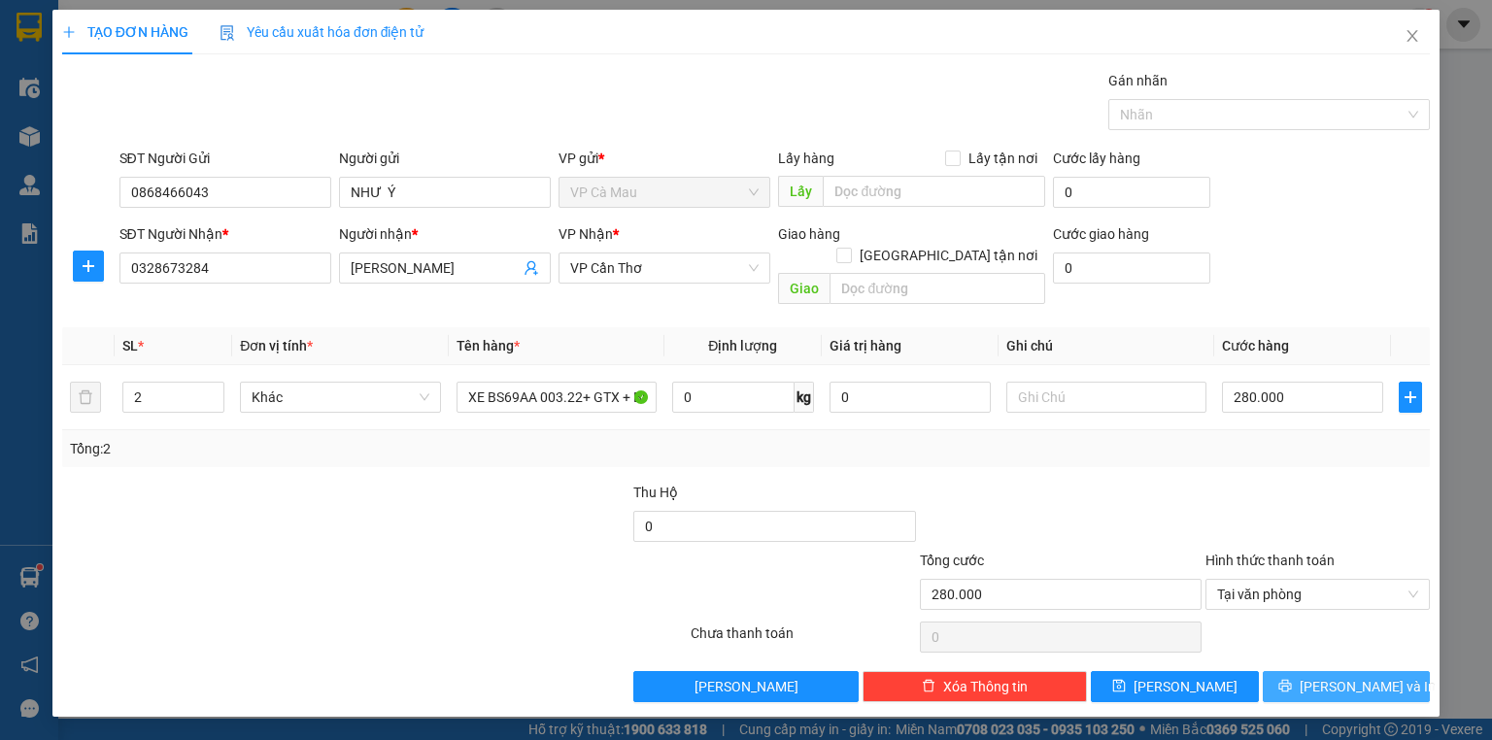
click at [1352, 676] on span "[PERSON_NAME] và In" at bounding box center [1368, 686] width 136 height 21
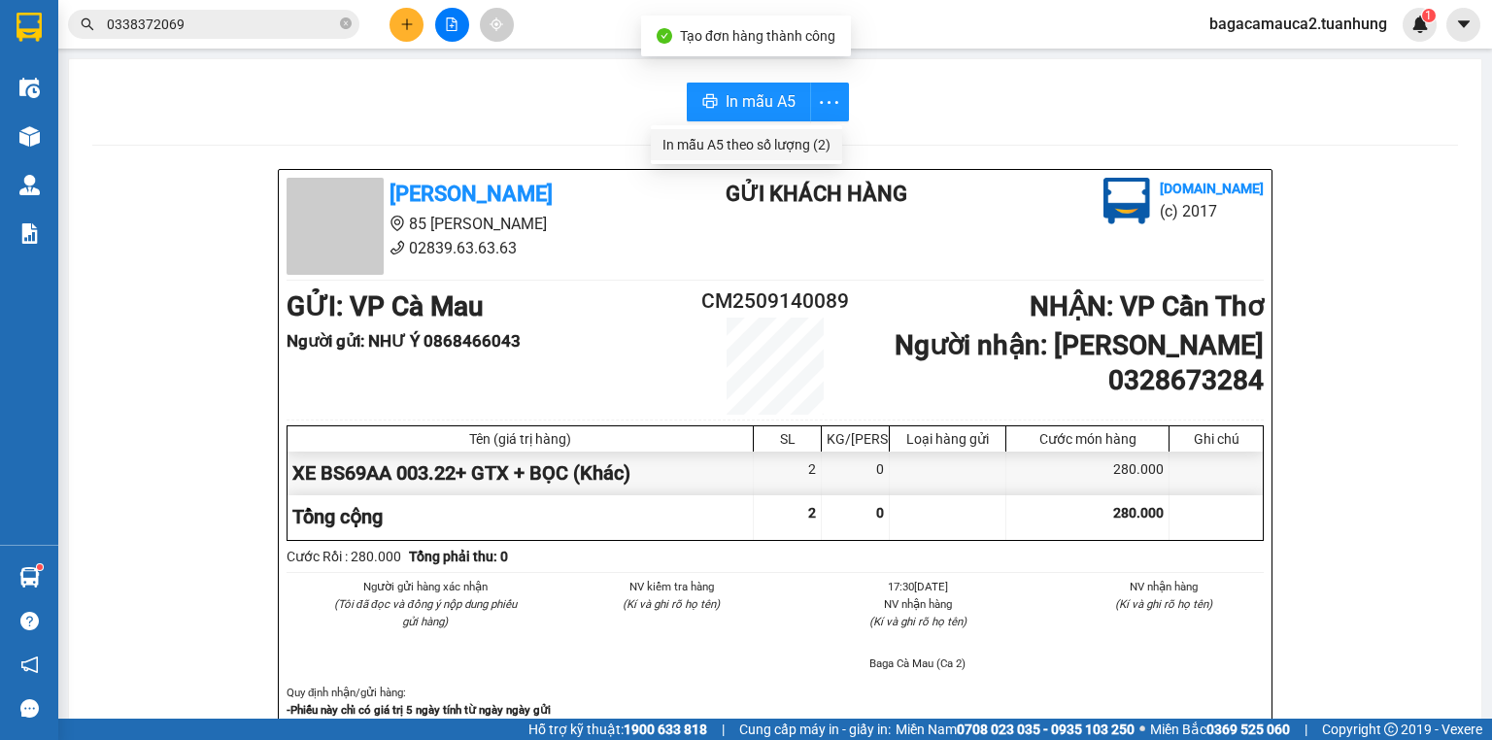
click at [805, 140] on div "In mẫu A5 theo số lượng (2)" at bounding box center [746, 144] width 168 height 21
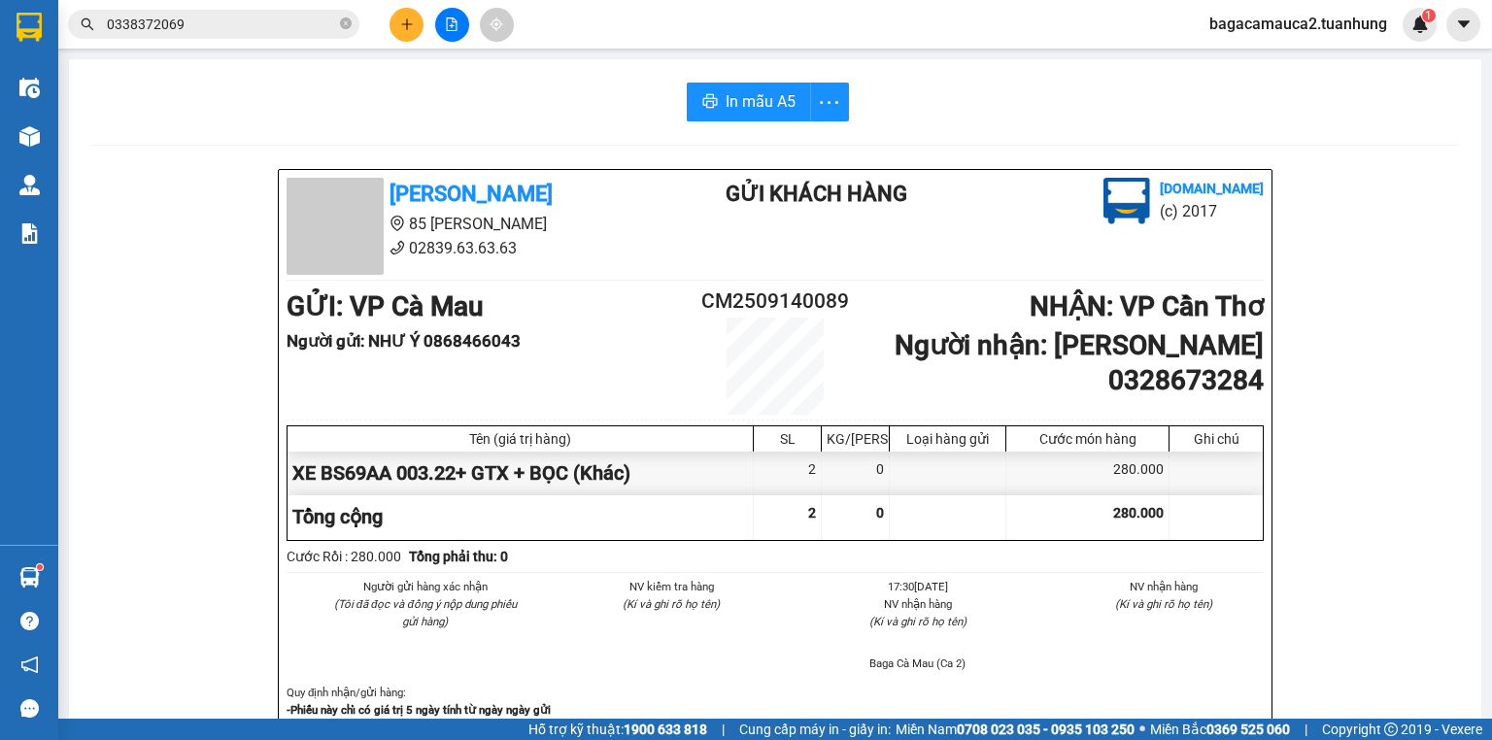
click at [414, 29] on button at bounding box center [407, 25] width 34 height 34
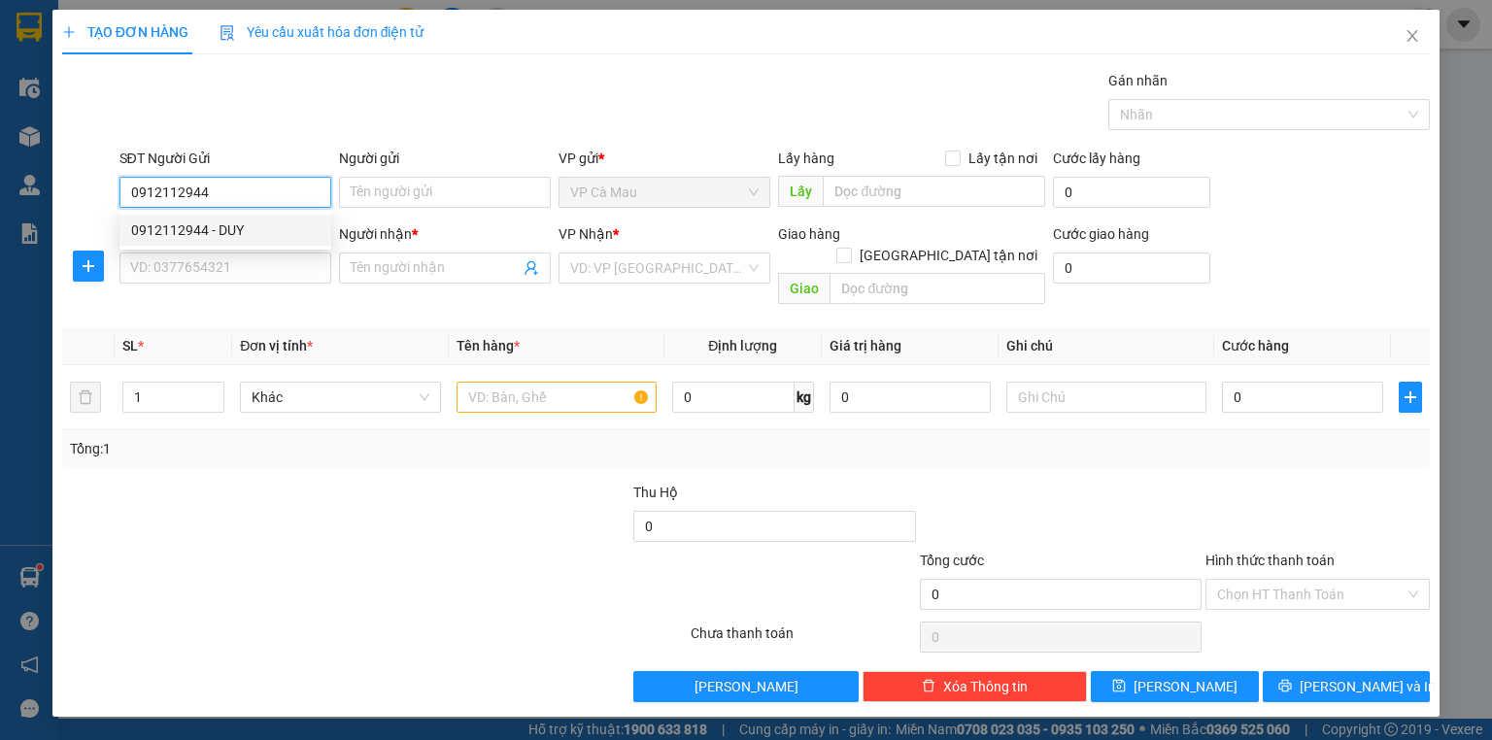
click at [260, 225] on div "0912112944 - DUY" at bounding box center [225, 230] width 188 height 21
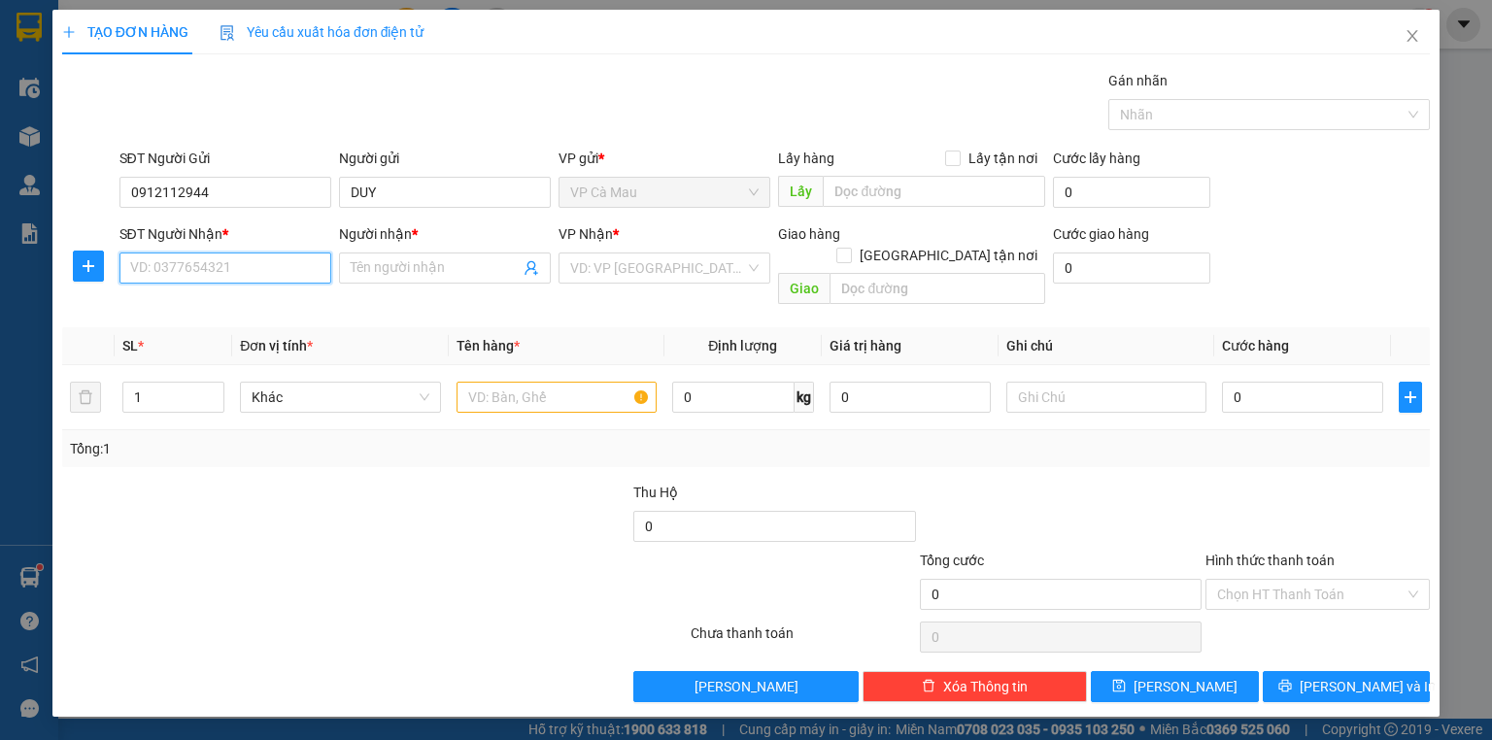
click at [264, 274] on input "SĐT Người Nhận *" at bounding box center [225, 268] width 212 height 31
click at [280, 340] on div "0799196289 - DŨNG" at bounding box center [225, 336] width 188 height 21
click at [529, 382] on input "text" at bounding box center [557, 397] width 200 height 31
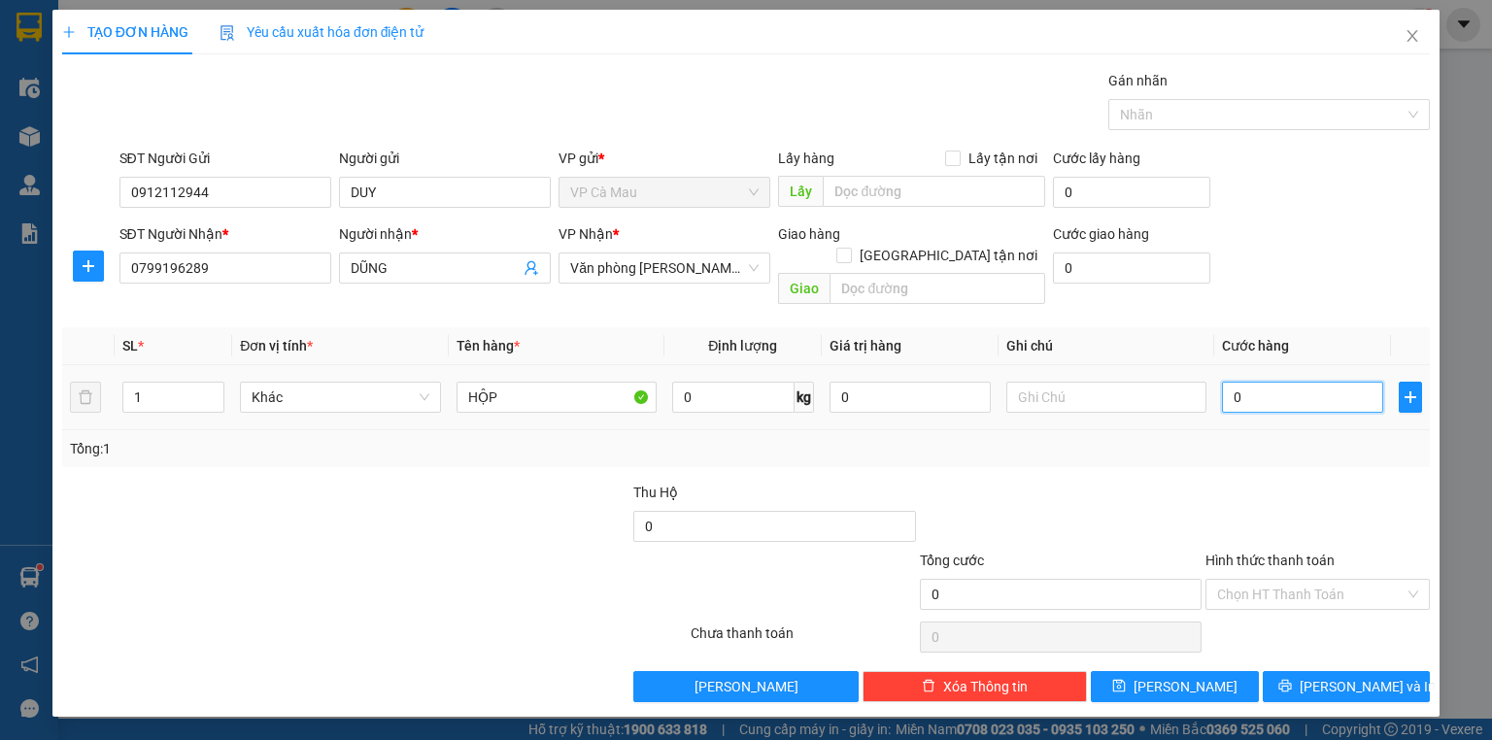
click at [1255, 382] on input "0" at bounding box center [1302, 397] width 161 height 31
click at [1308, 585] on input "Hình thức thanh toán" at bounding box center [1310, 594] width 187 height 29
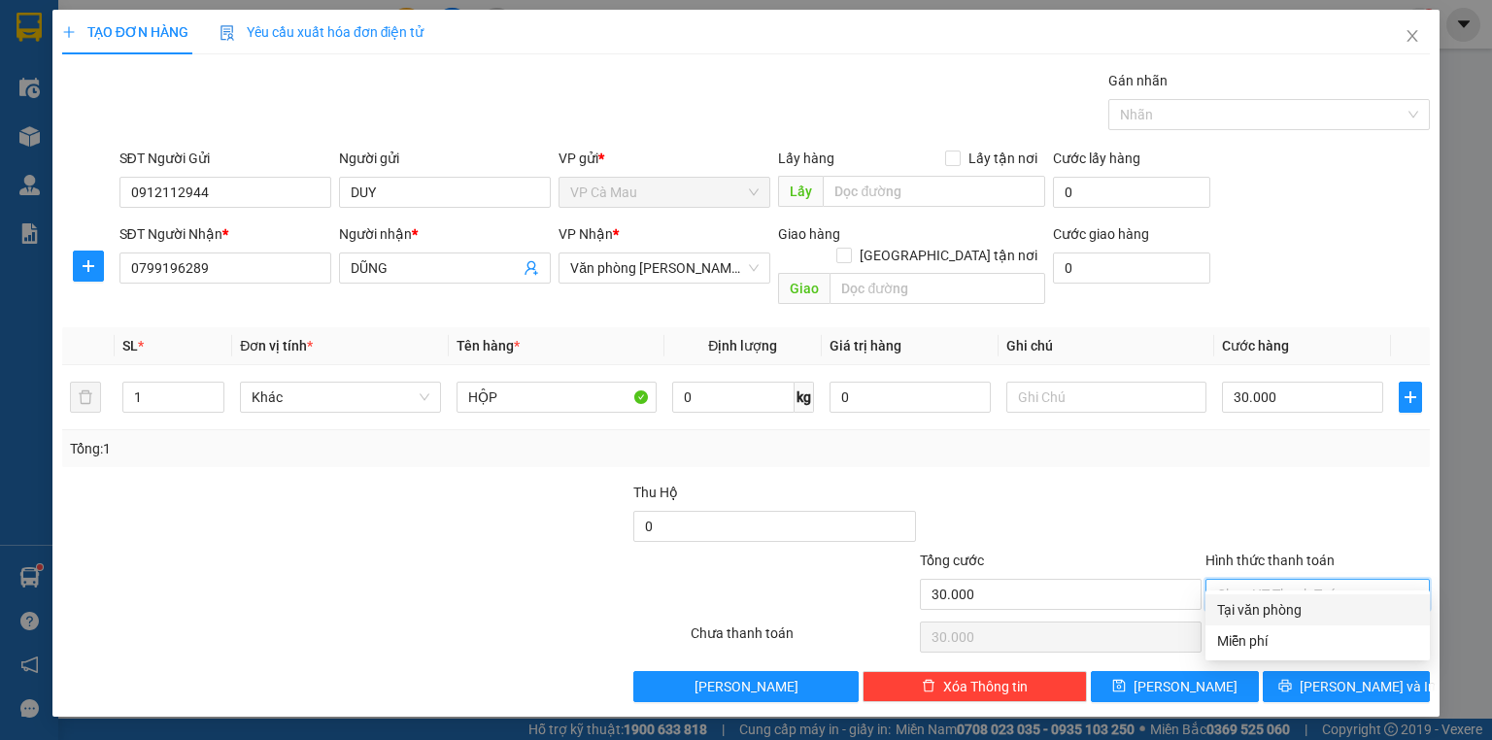
click at [1340, 613] on div "Tại văn phòng" at bounding box center [1317, 609] width 201 height 21
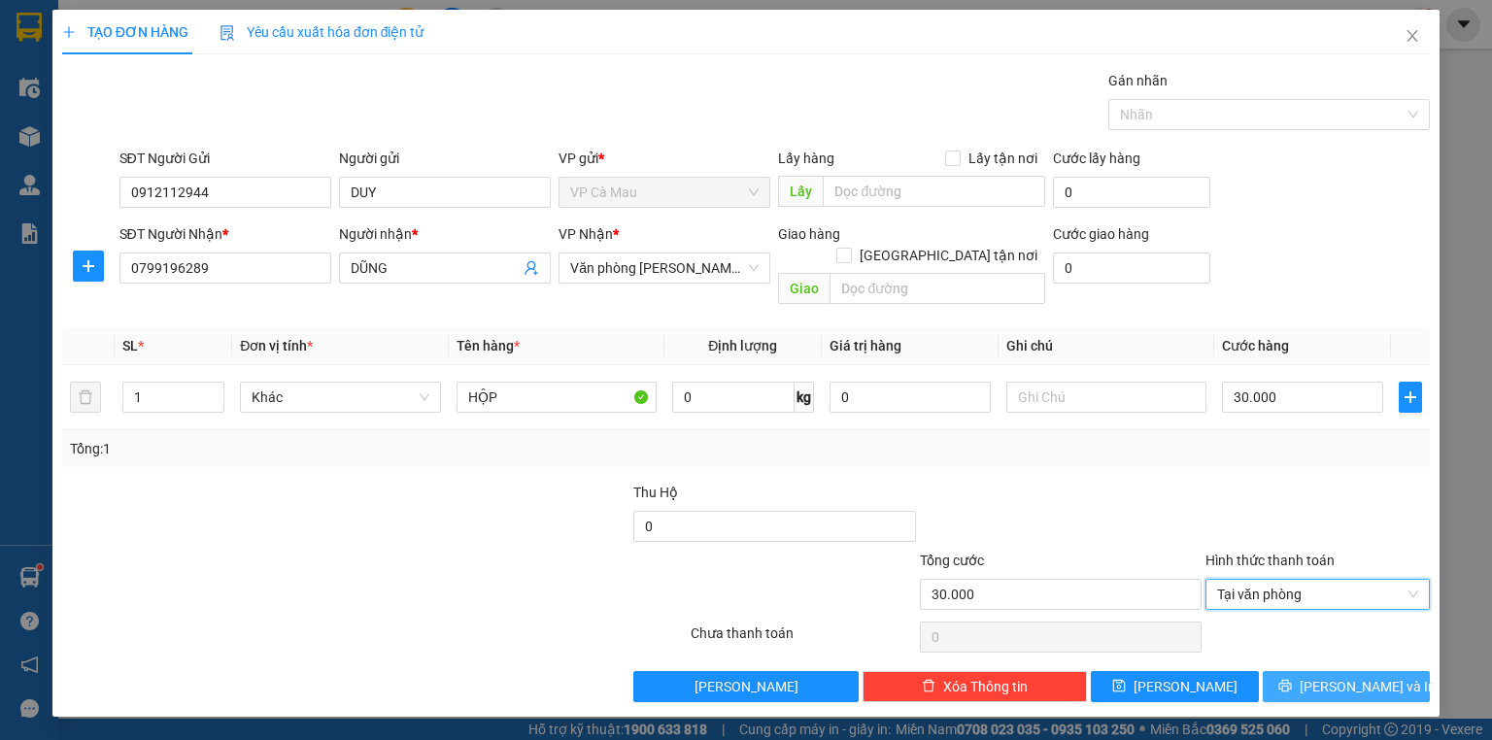
click at [1359, 676] on span "[PERSON_NAME] và In" at bounding box center [1368, 686] width 136 height 21
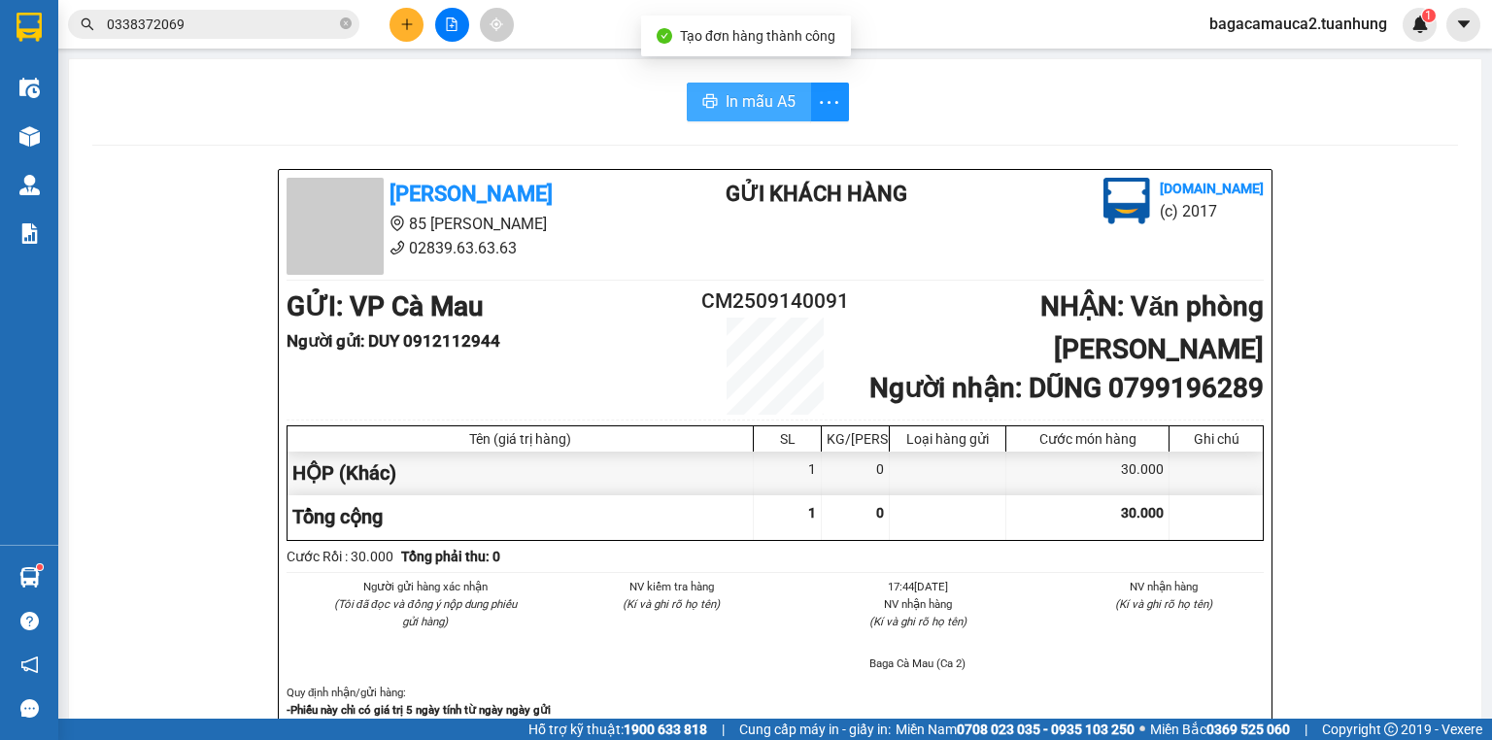
click at [736, 88] on button "In mẫu A5" at bounding box center [749, 102] width 124 height 39
click at [727, 97] on span "In mẫu A5" at bounding box center [761, 101] width 70 height 24
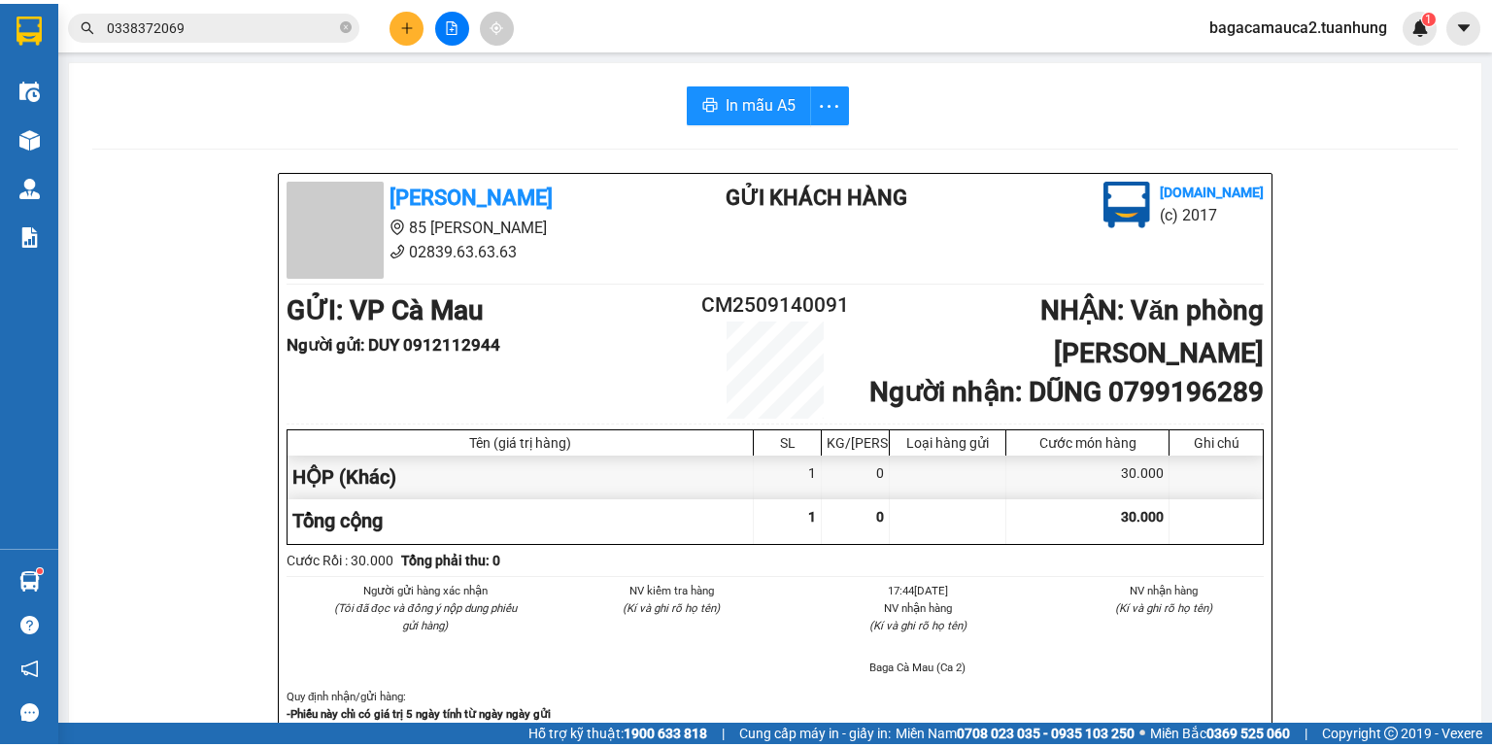
scroll to position [469, 0]
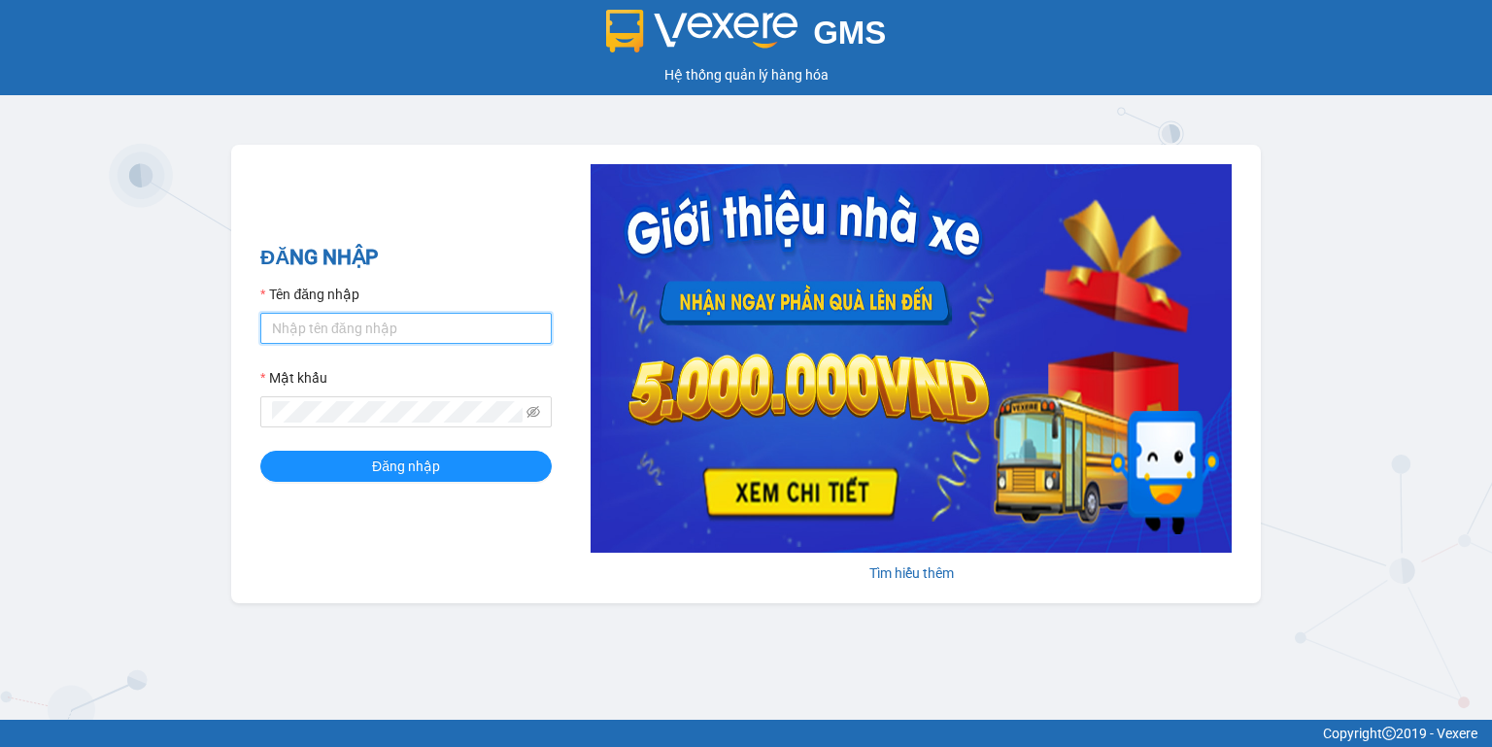
type input "bagacamauca2.tuanhung"
click at [458, 335] on input "bagacamauca2.tuanhung" at bounding box center [405, 328] width 291 height 31
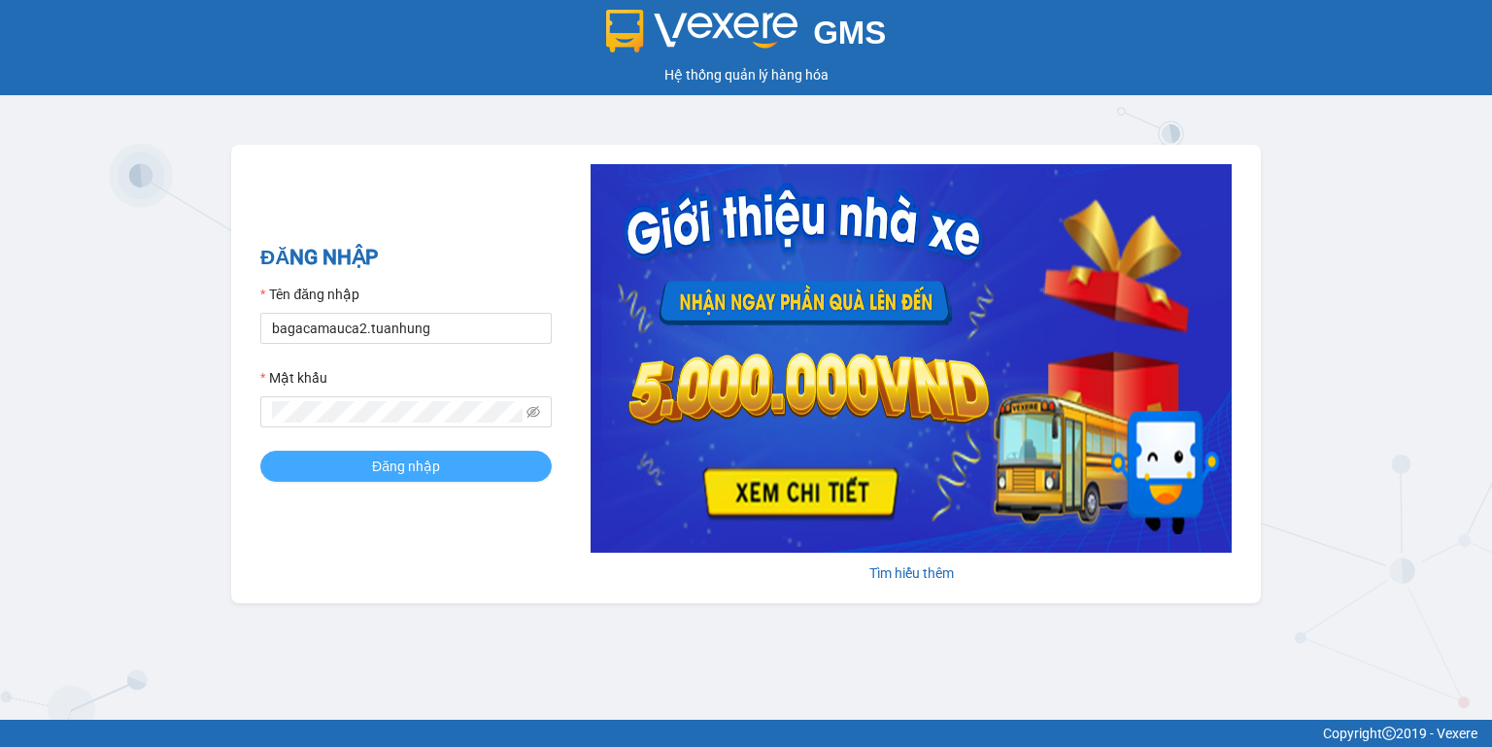
click at [529, 471] on button "Đăng nhập" at bounding box center [405, 466] width 291 height 31
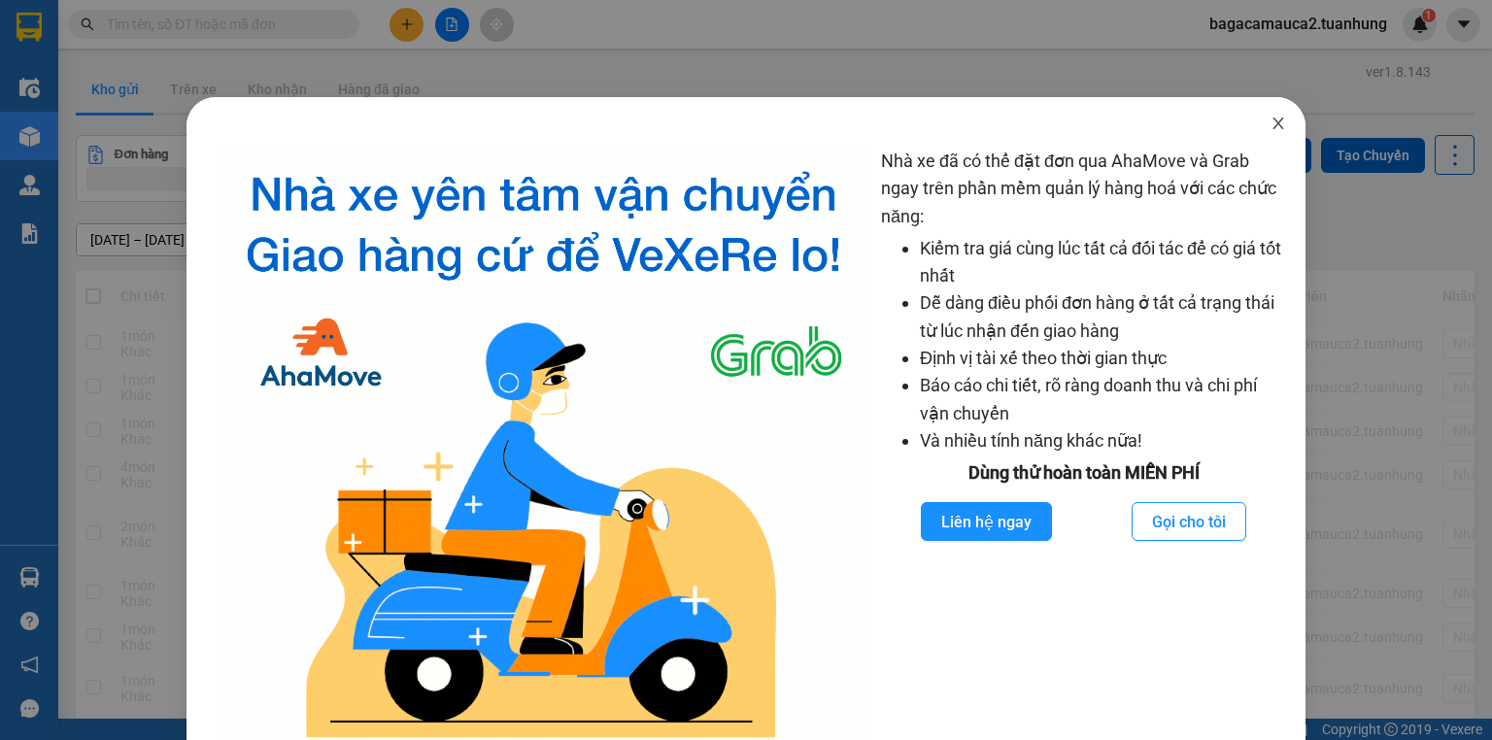
click at [1271, 128] on icon "close" at bounding box center [1279, 124] width 16 height 16
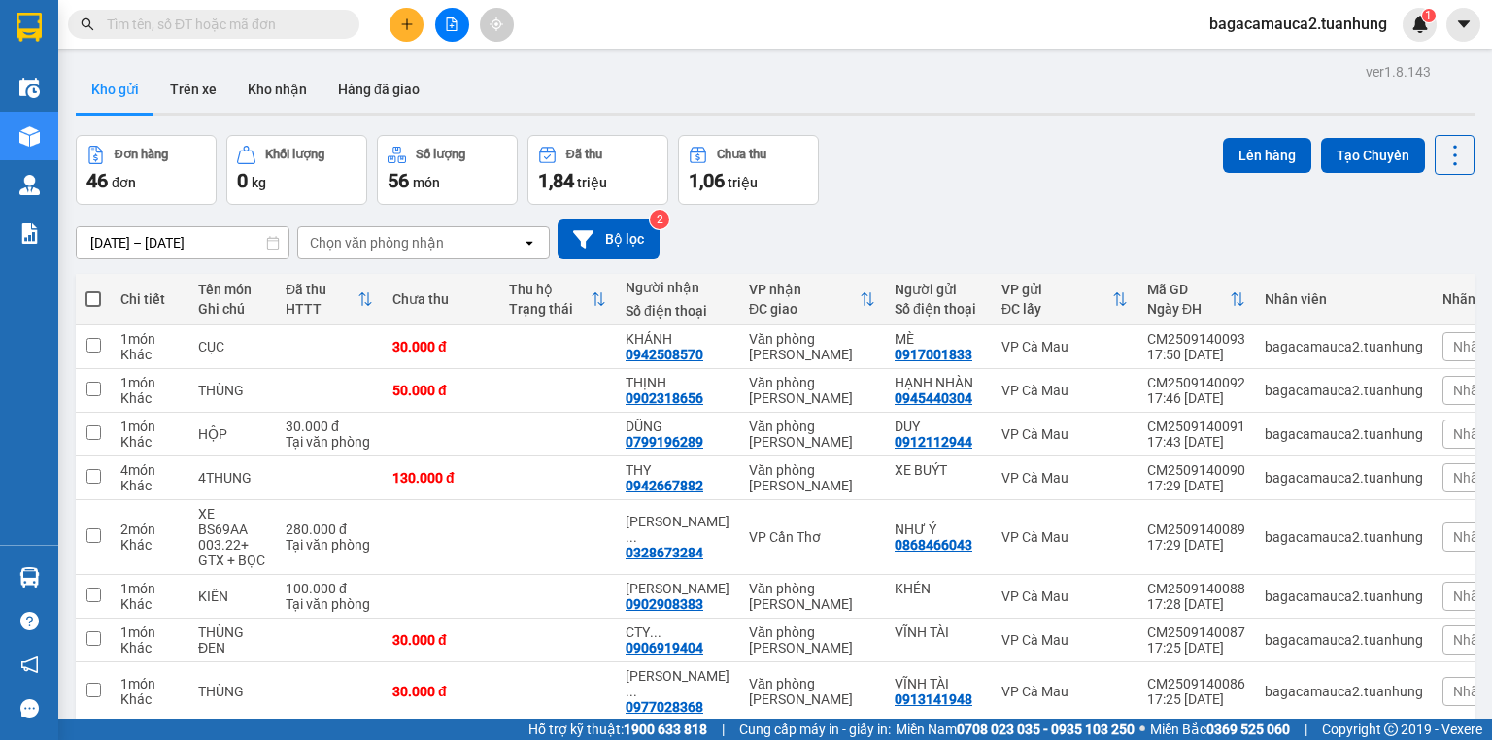
click at [414, 16] on button at bounding box center [407, 25] width 34 height 34
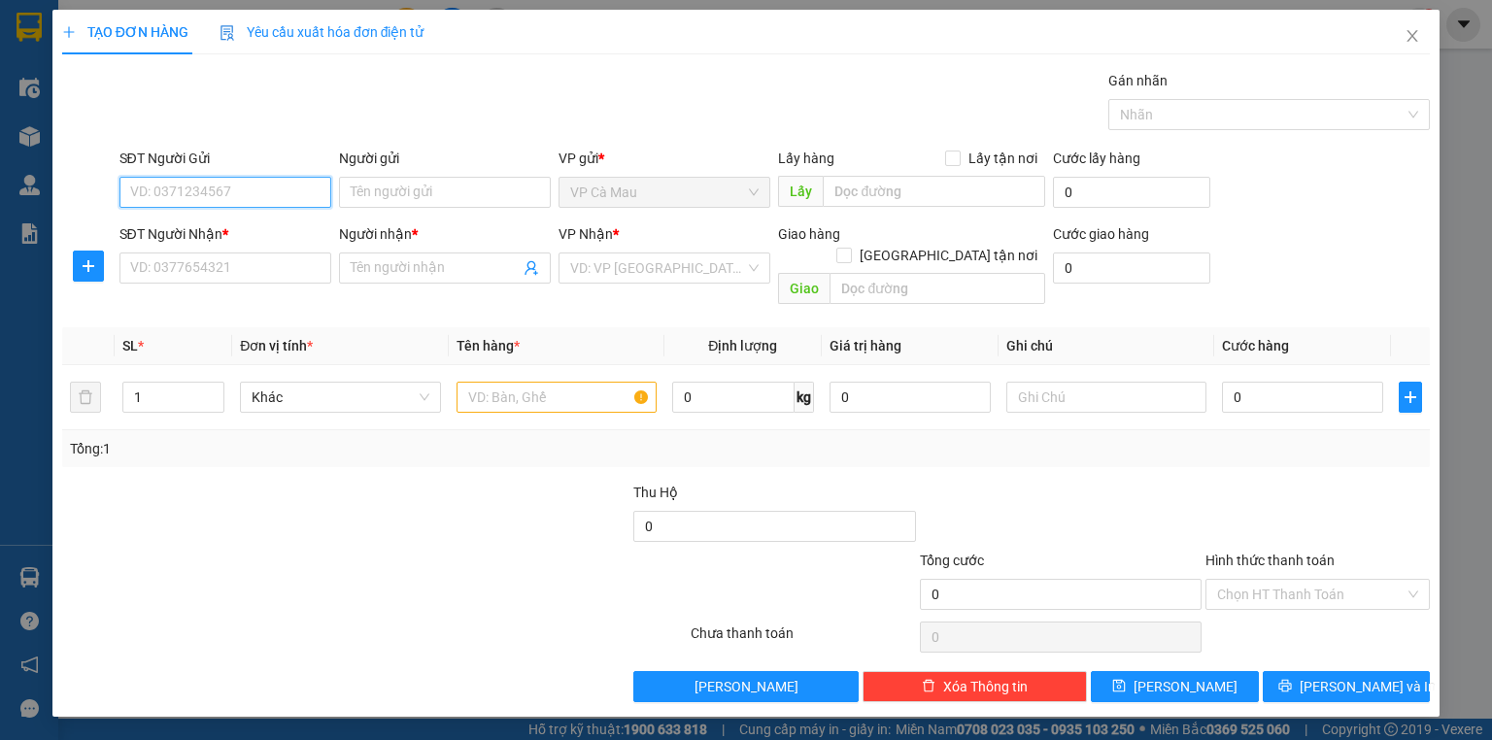
click at [213, 190] on input "SĐT Người Gửi" at bounding box center [225, 192] width 212 height 31
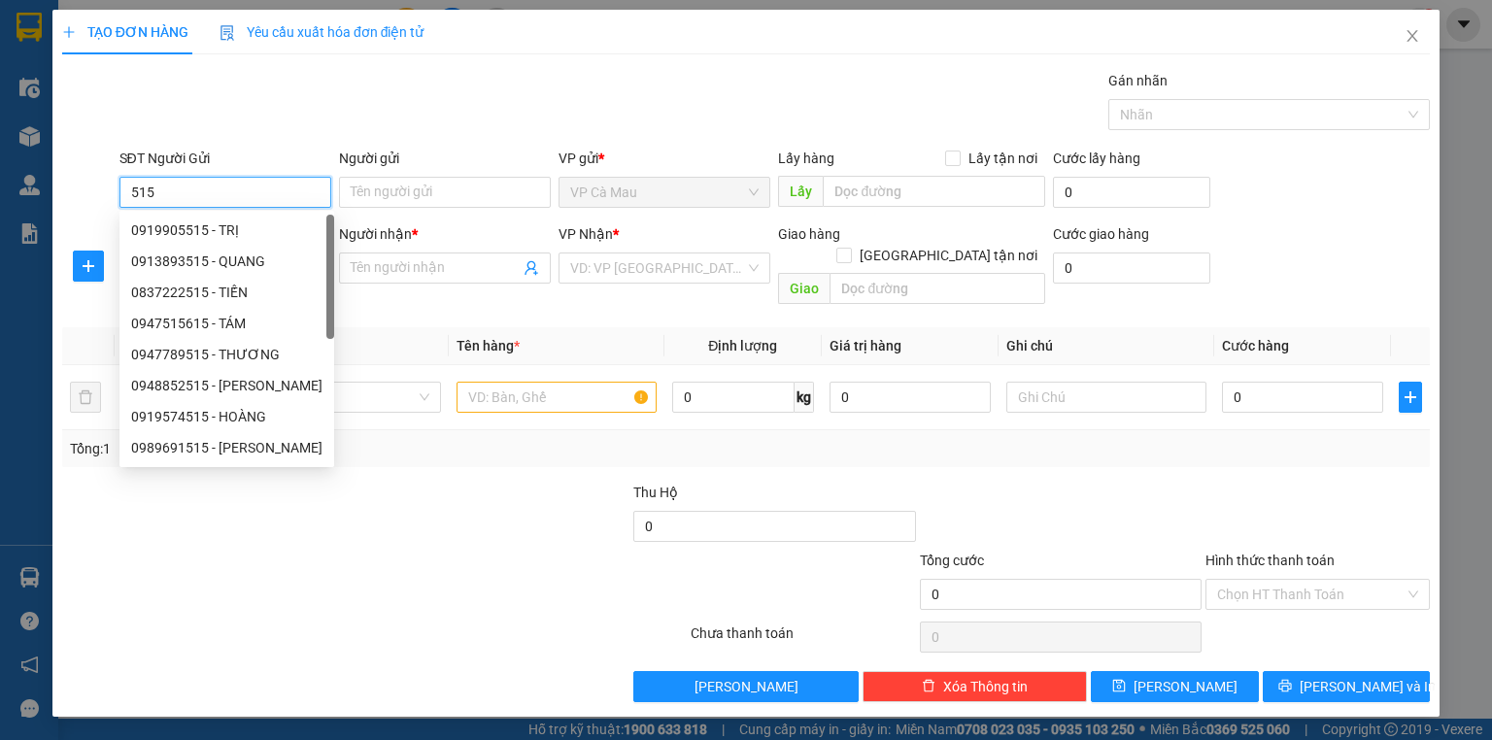
click at [226, 299] on div "0837222515 - TIẾN" at bounding box center [226, 292] width 191 height 21
type input "0837222515"
type input "TIẾN"
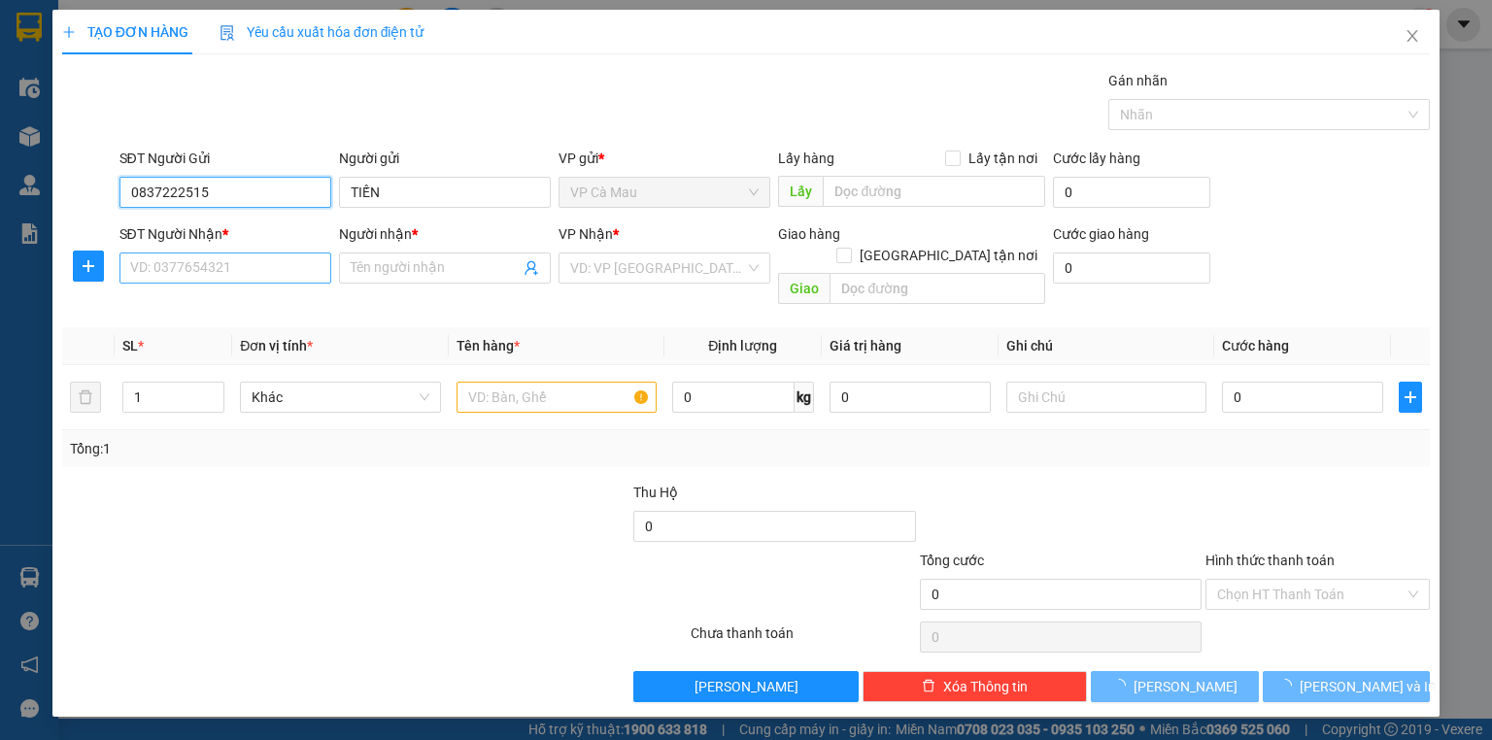
type input "0837222515"
click at [207, 280] on input "SĐT Người Nhận *" at bounding box center [225, 268] width 212 height 31
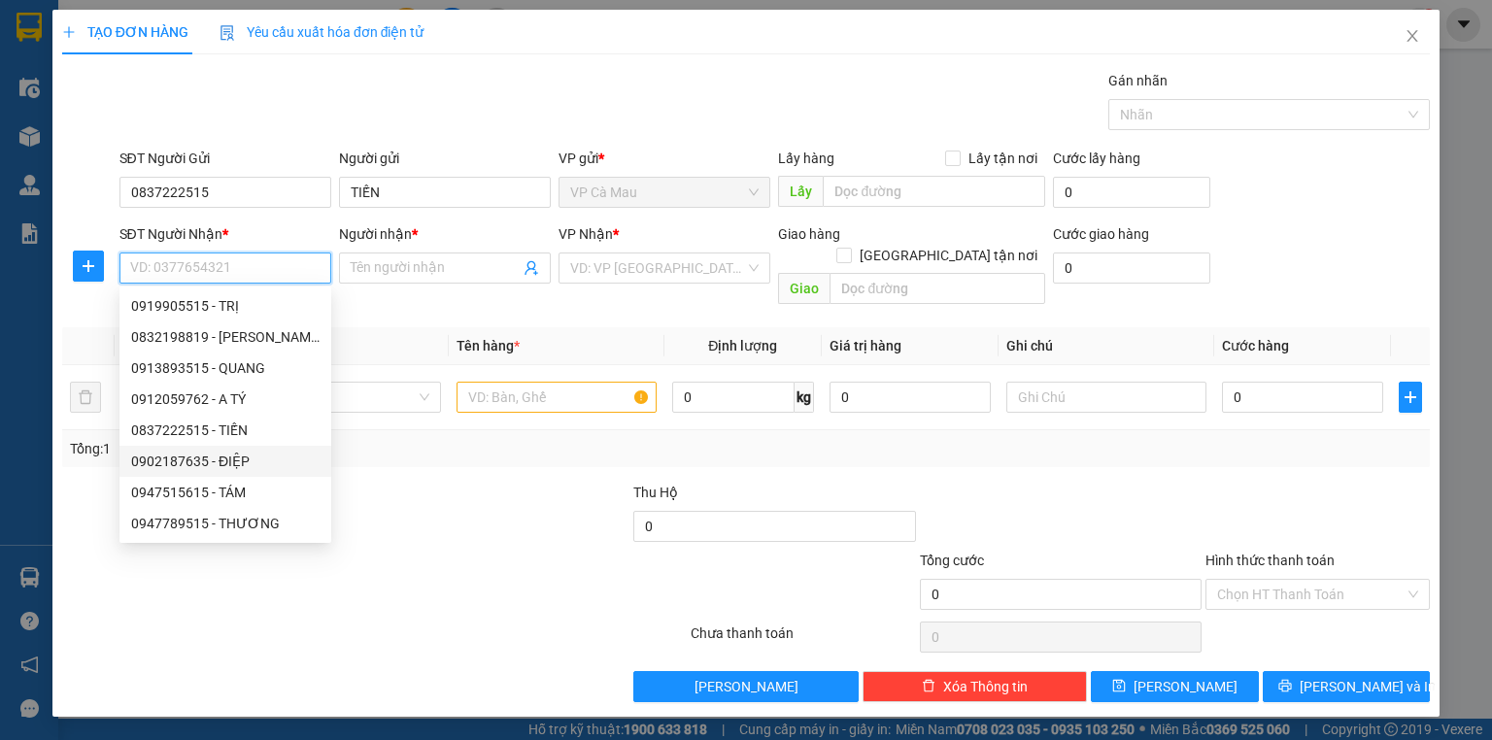
drag, startPoint x: 218, startPoint y: 458, endPoint x: 501, endPoint y: 337, distance: 308.1
click at [218, 458] on div "0902187635 - ĐIỆP" at bounding box center [225, 461] width 188 height 21
type input "0902187635"
type input "ĐIỆP"
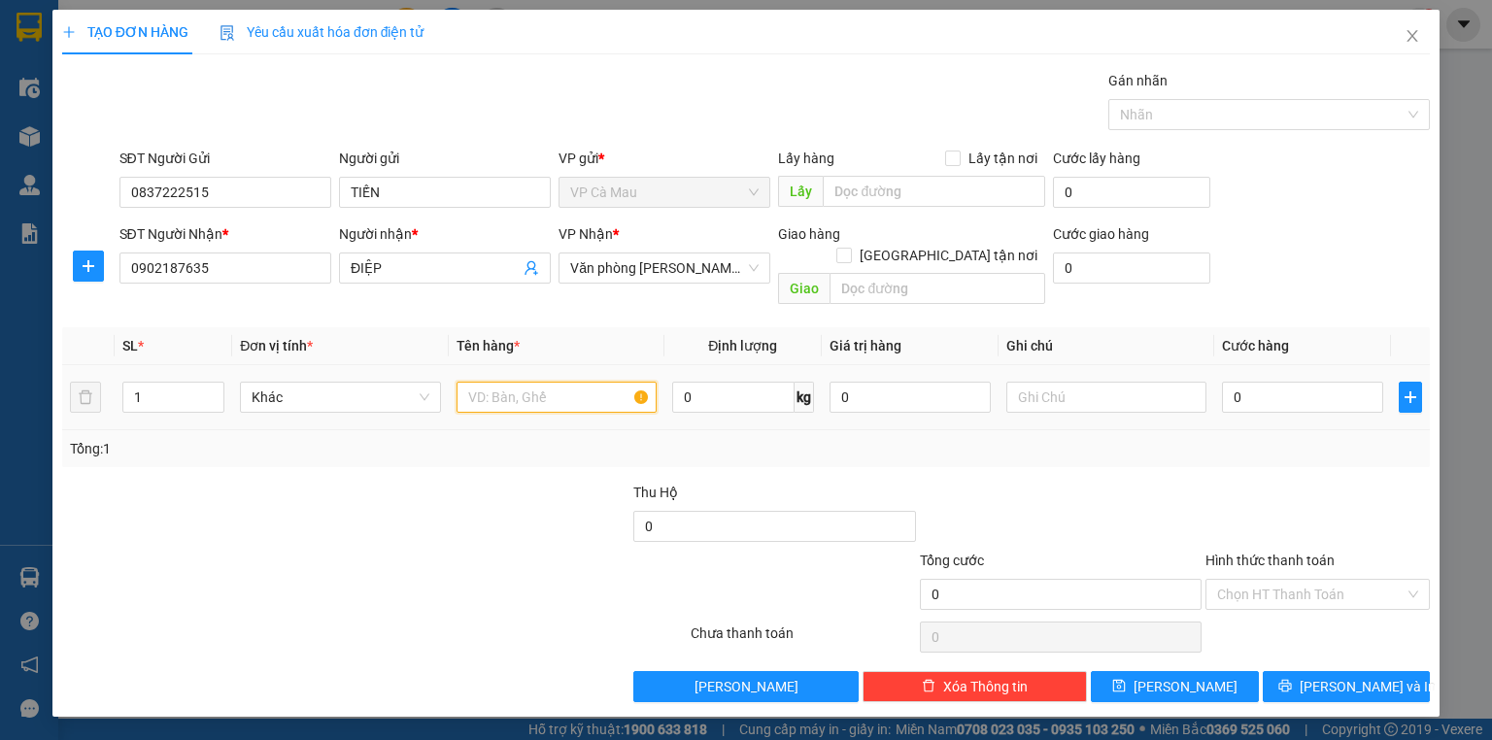
click at [525, 382] on input "text" at bounding box center [557, 397] width 200 height 31
type input "1 THÙNG"
click at [1307, 385] on input "0" at bounding box center [1302, 397] width 161 height 31
type input "6"
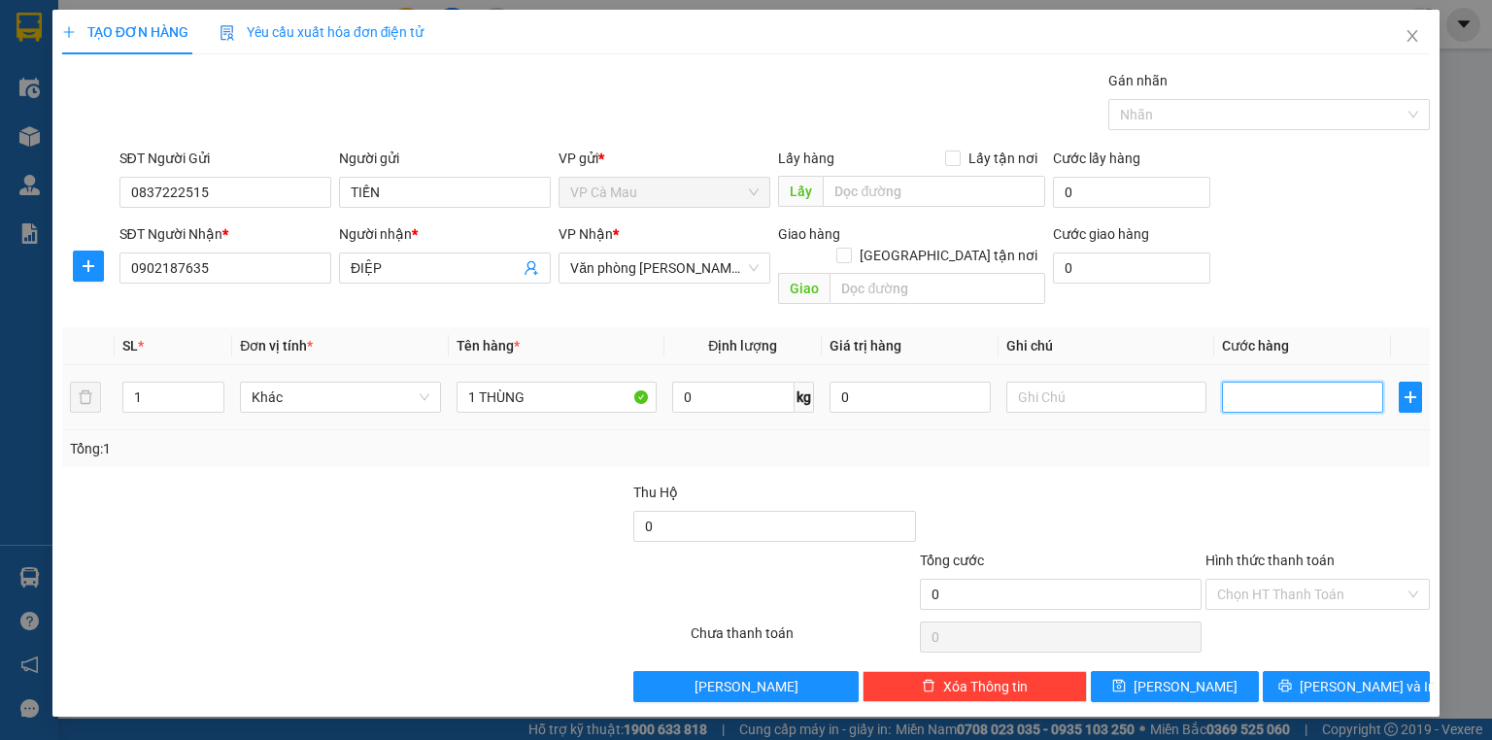
type input "6"
type input "60"
type input "60.000"
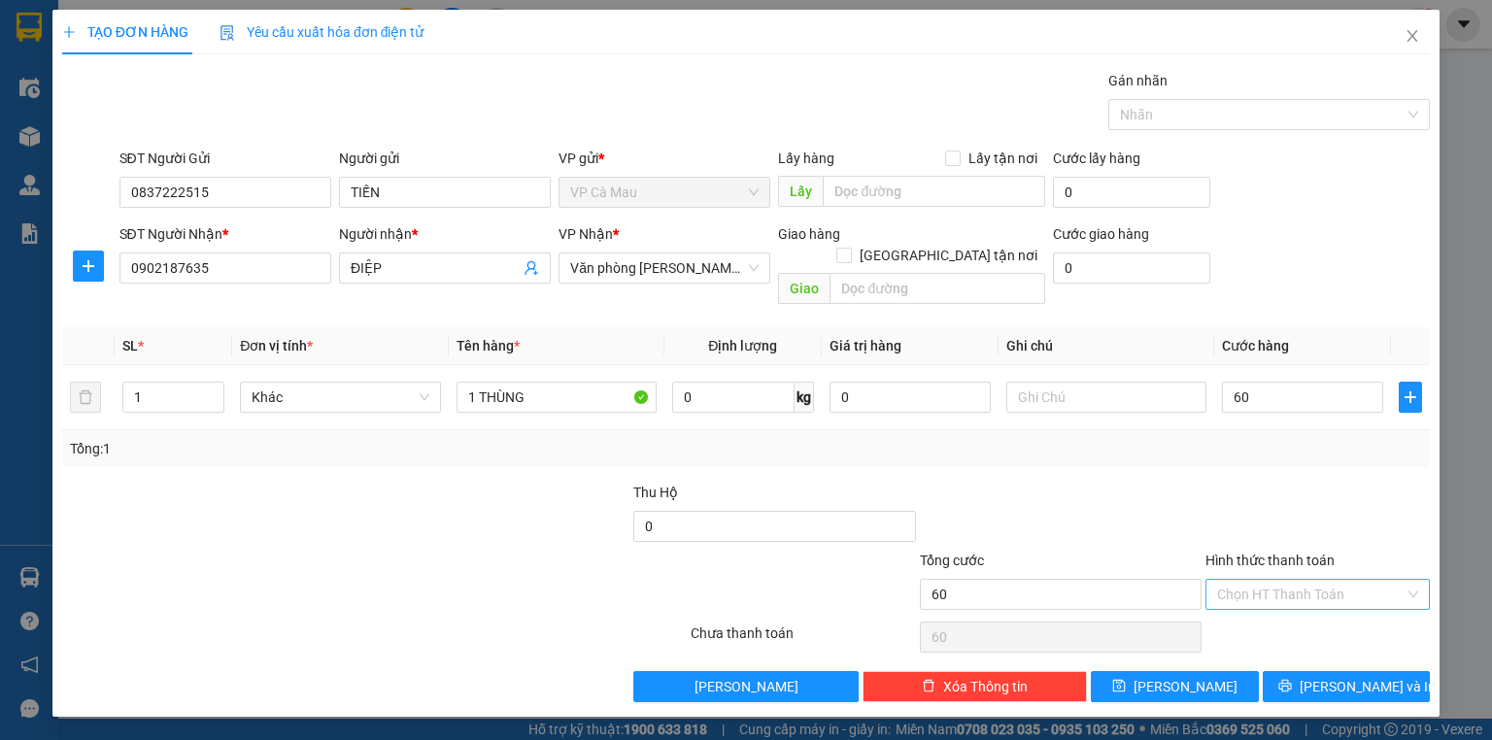
type input "60.000"
drag, startPoint x: 1250, startPoint y: 575, endPoint x: 1257, endPoint y: 583, distance: 10.3
click at [1257, 583] on input "Hình thức thanh toán" at bounding box center [1310, 594] width 187 height 29
click at [1275, 619] on div "Tại văn phòng" at bounding box center [1317, 609] width 201 height 21
type input "0"
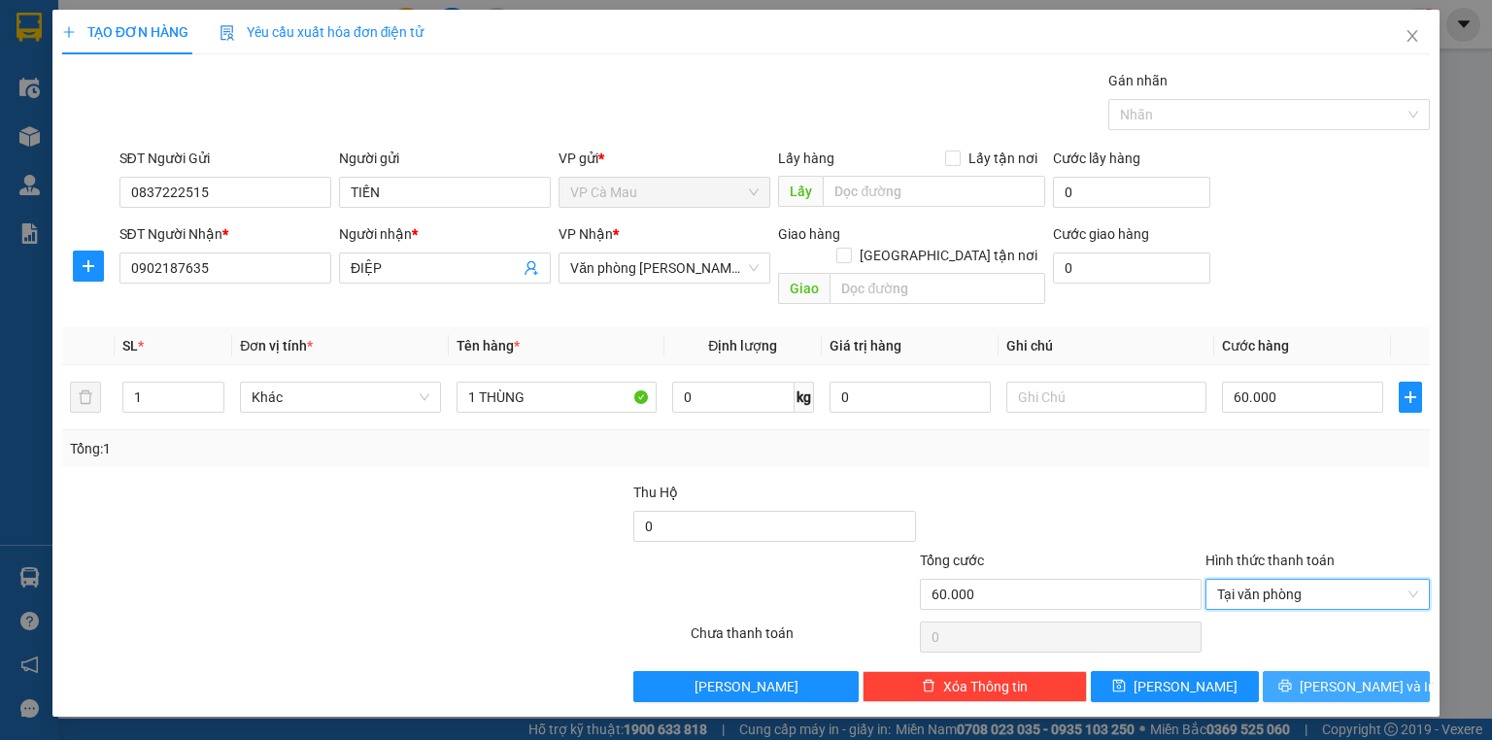
drag, startPoint x: 1314, startPoint y: 661, endPoint x: 1308, endPoint y: 685, distance: 25.0
click at [1292, 679] on icon "printer" at bounding box center [1285, 686] width 14 height 14
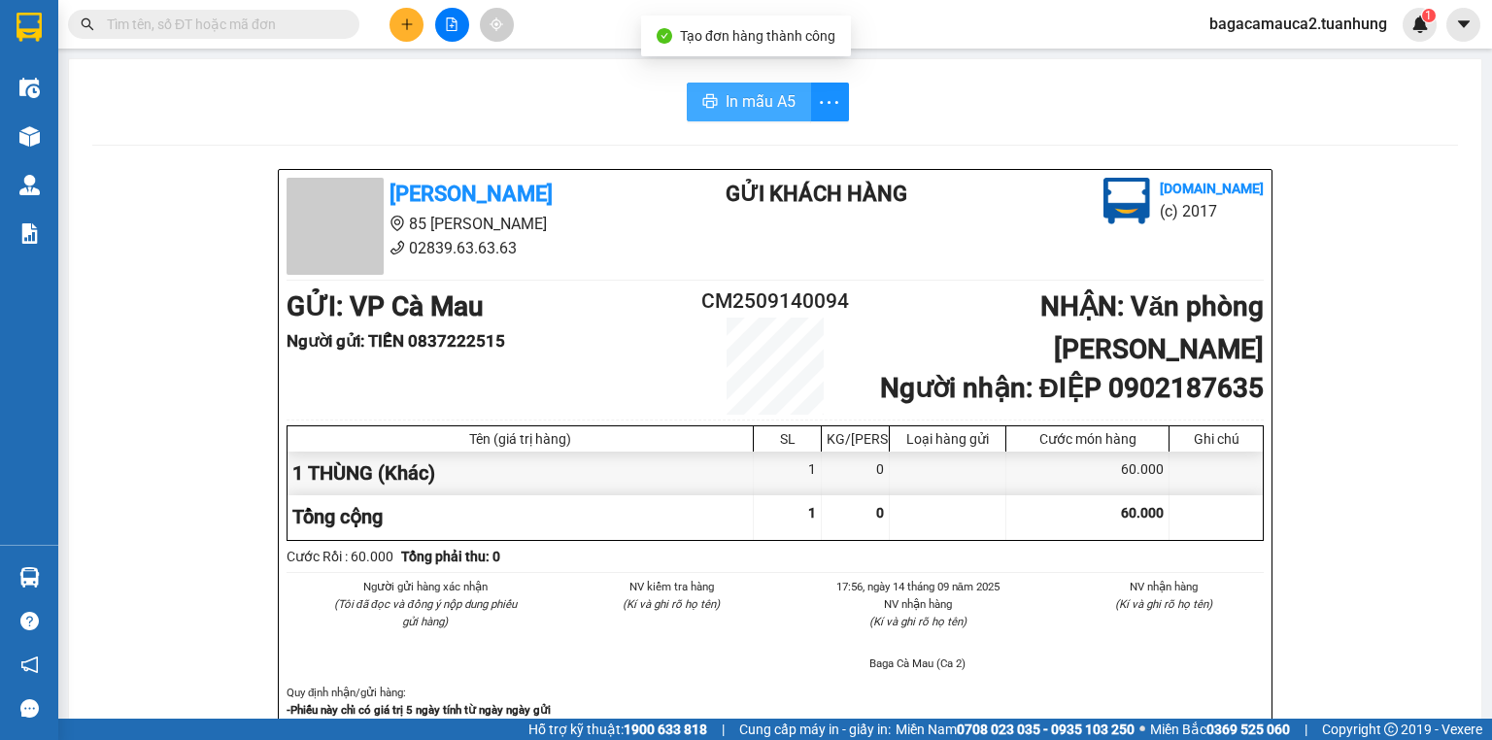
click at [742, 102] on span "In mẫu A5" at bounding box center [761, 101] width 70 height 24
click at [502, 331] on b "Người gửi : TIẾN 0837222515" at bounding box center [396, 340] width 219 height 19
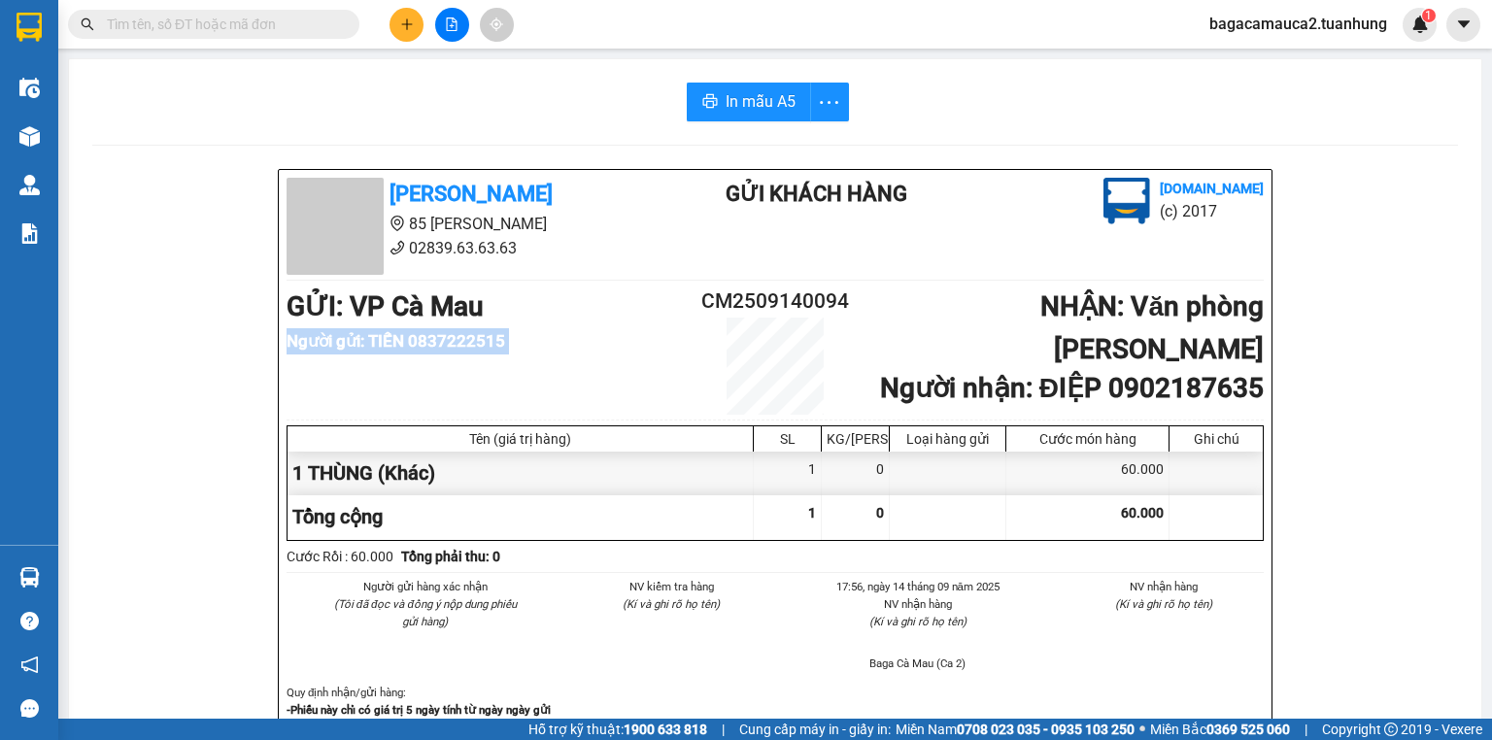
click at [503, 332] on b "Người gửi : TIẾN 0837222515" at bounding box center [396, 340] width 219 height 19
click at [1293, 22] on span "bagacamauca2.tuanhung" at bounding box center [1298, 24] width 209 height 24
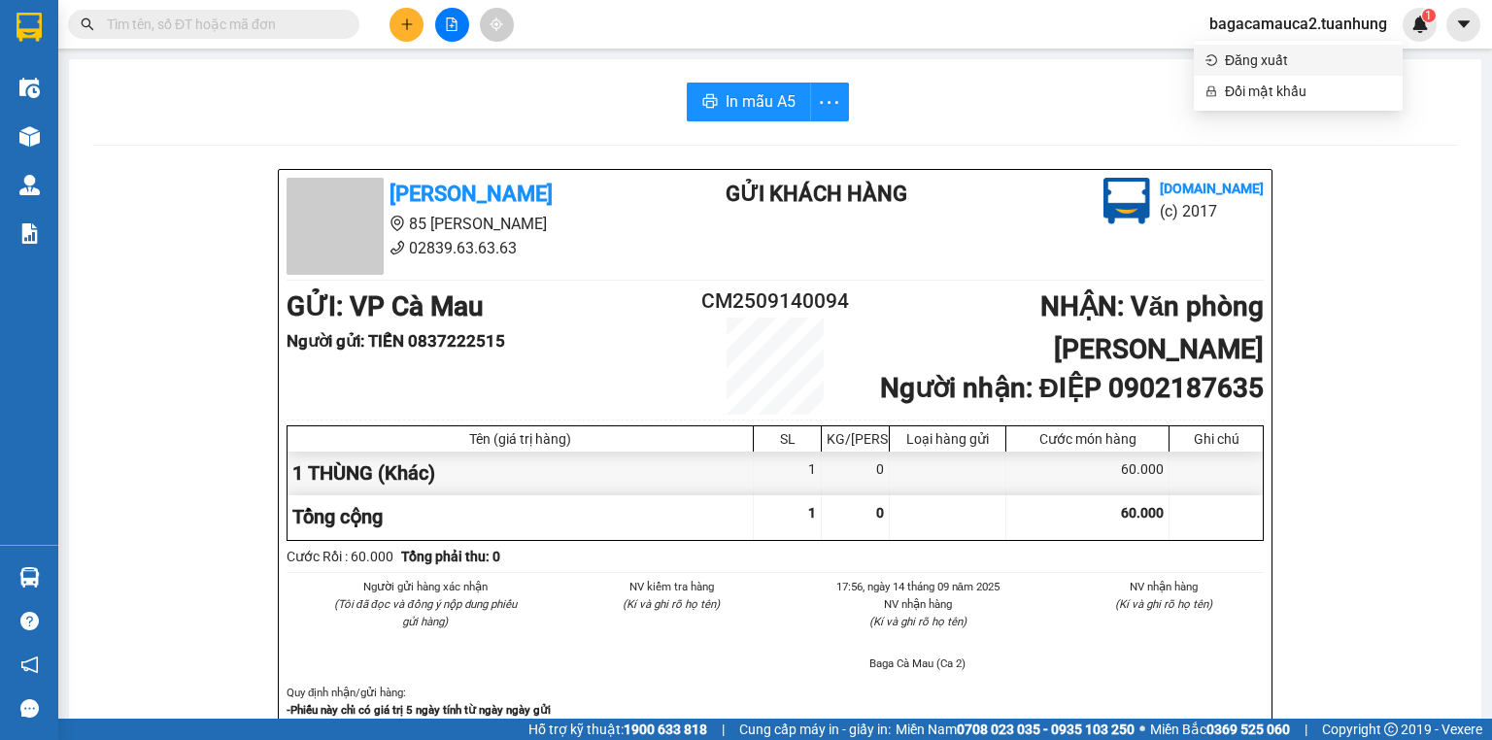
click at [1263, 66] on span "Đăng xuất" at bounding box center [1308, 60] width 166 height 21
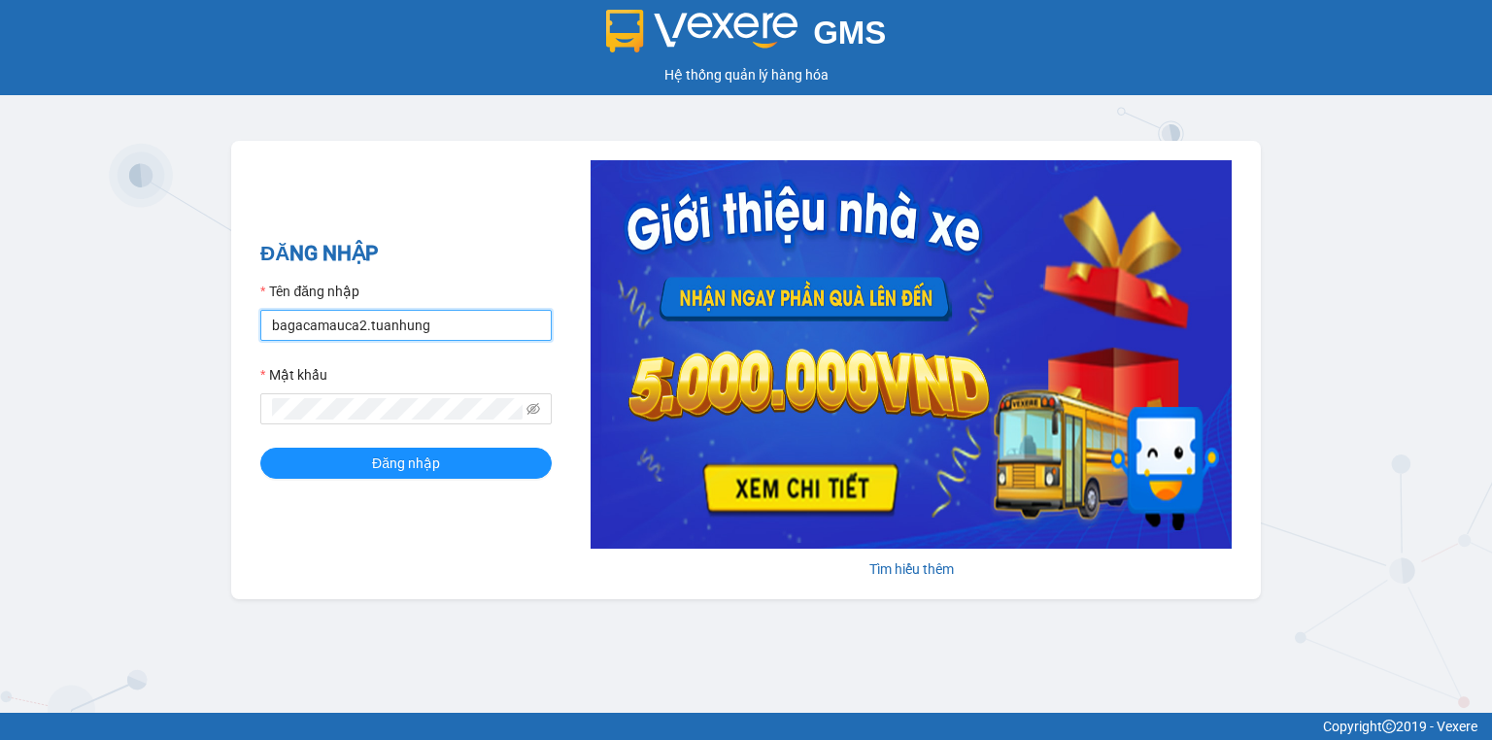
click at [364, 331] on input "bagacamauca2.tuanhung" at bounding box center [405, 325] width 291 height 31
type input "bagacamauca3.tuanhung"
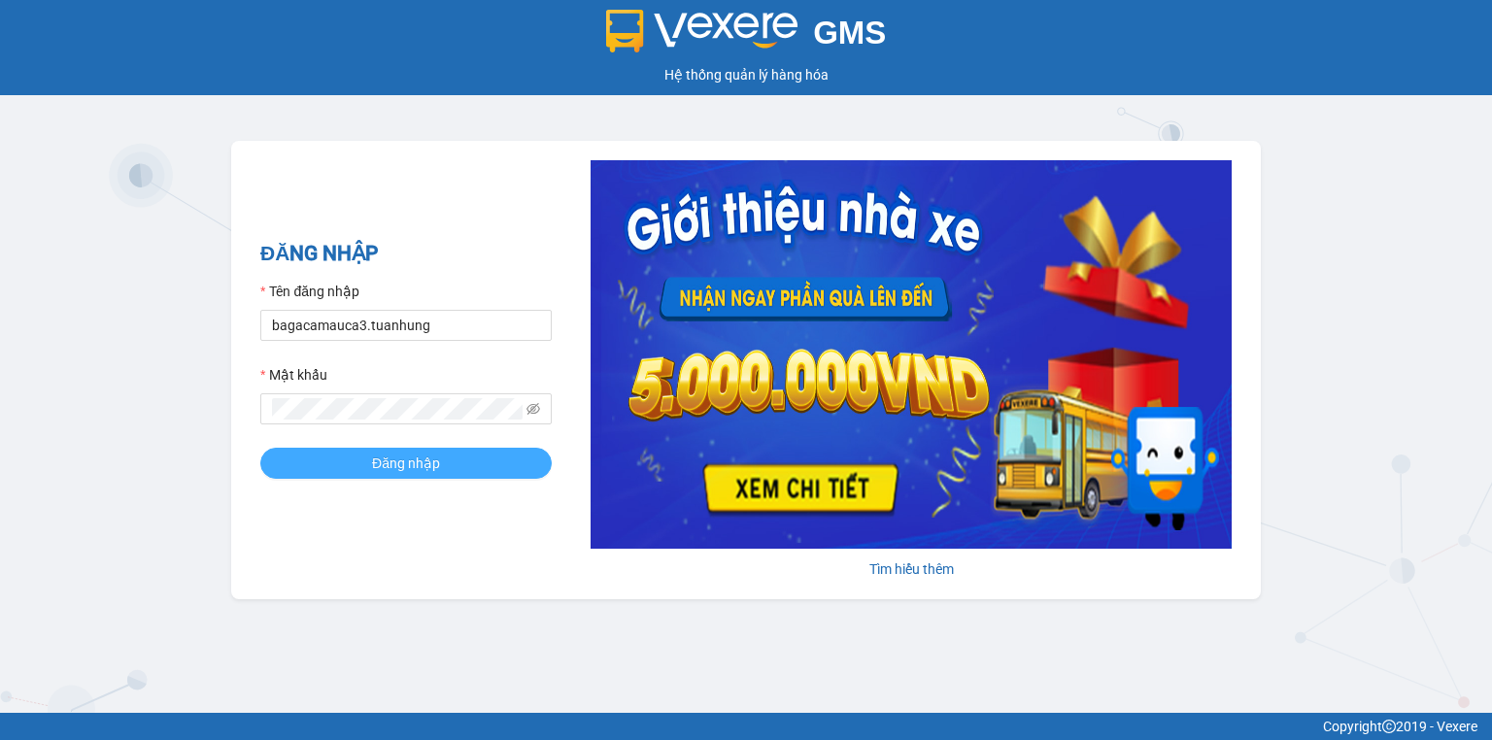
click at [403, 466] on span "Đăng nhập" at bounding box center [406, 463] width 68 height 21
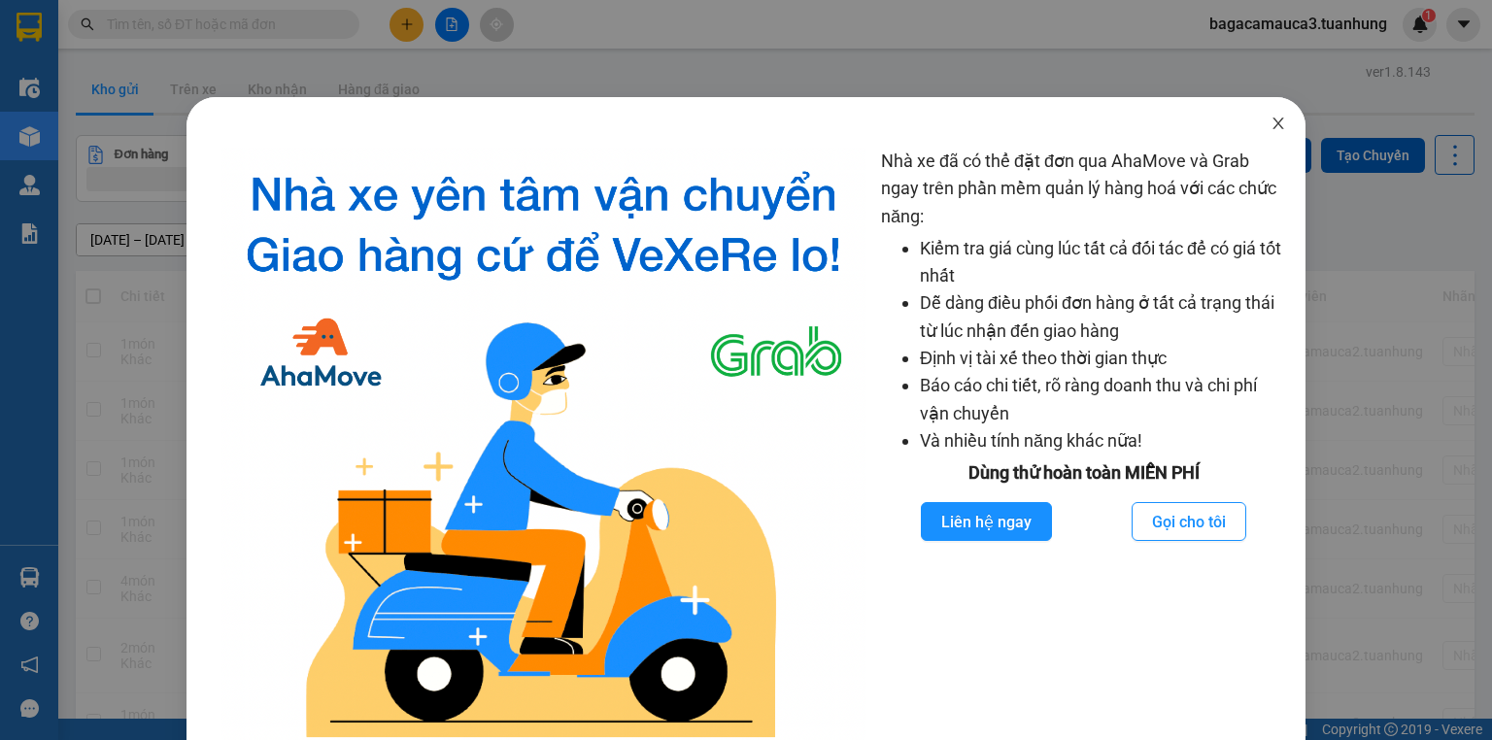
click at [1272, 122] on icon "close" at bounding box center [1277, 124] width 11 height 12
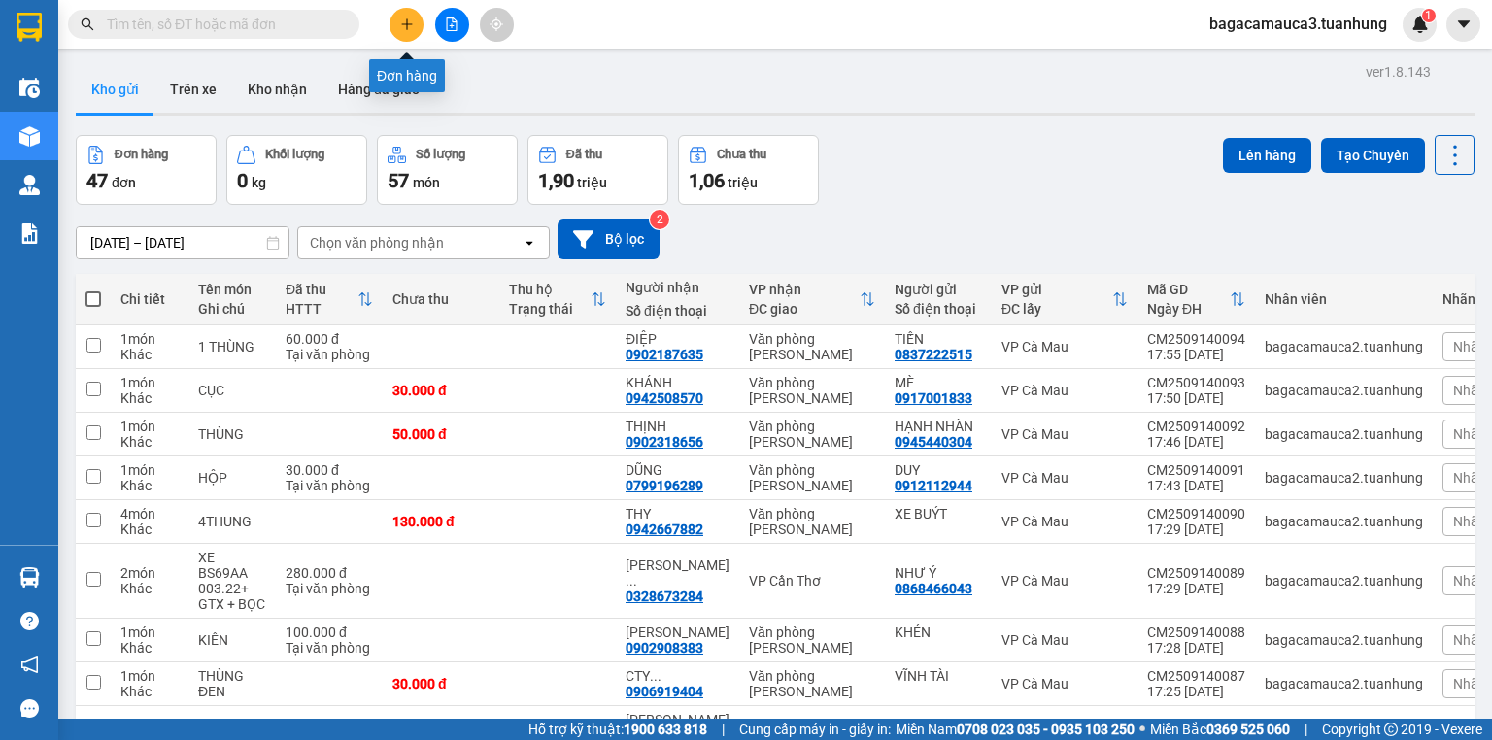
click at [400, 23] on icon "plus" at bounding box center [407, 24] width 14 height 14
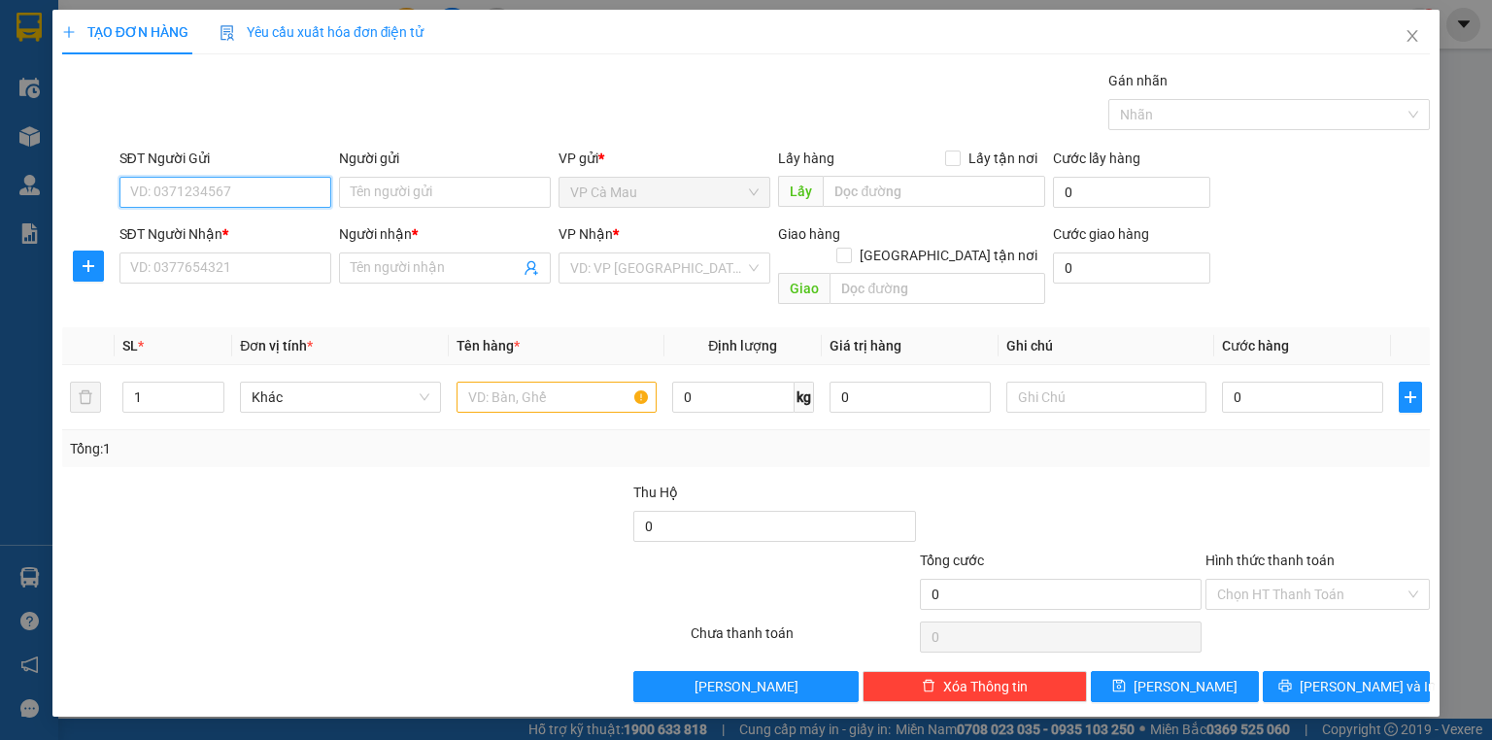
click at [239, 202] on input "SĐT Người Gửi" at bounding box center [225, 192] width 212 height 31
type input "0917347448"
click at [264, 220] on div "0917347448 - ĐỒN" at bounding box center [225, 230] width 188 height 21
type input "ĐỒN"
type input "0917347448"
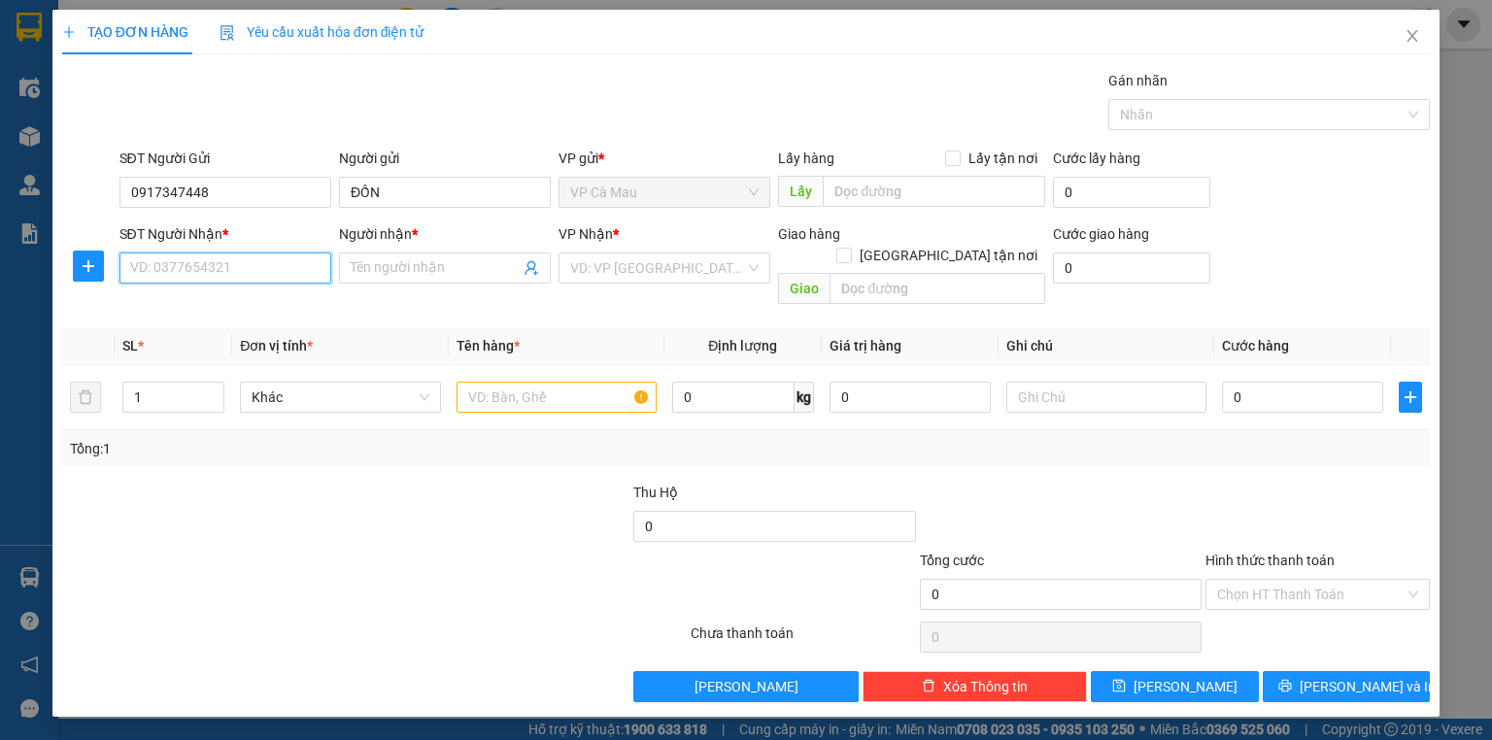
click at [244, 267] on input "SĐT Người Nhận *" at bounding box center [225, 268] width 212 height 31
type input "1"
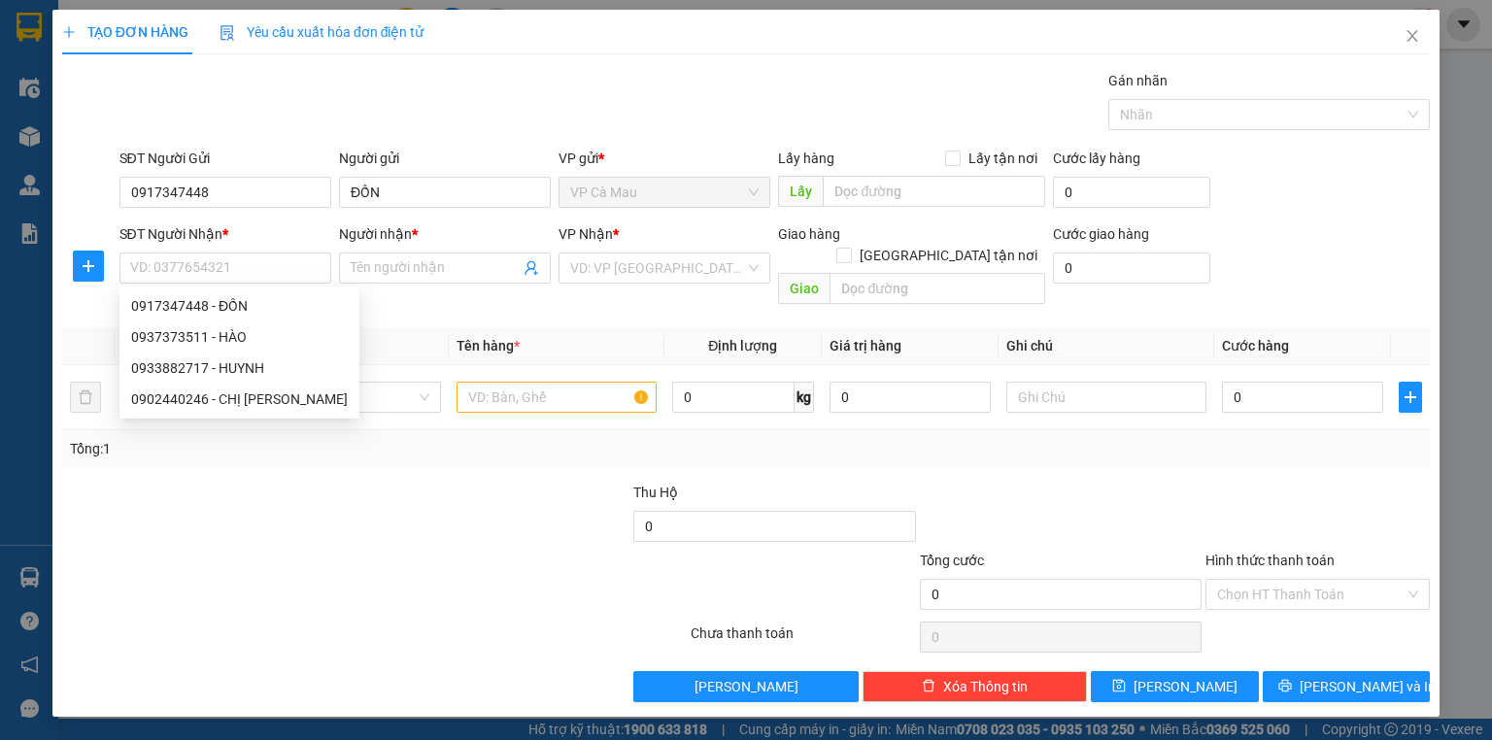
click at [272, 550] on div at bounding box center [260, 584] width 400 height 68
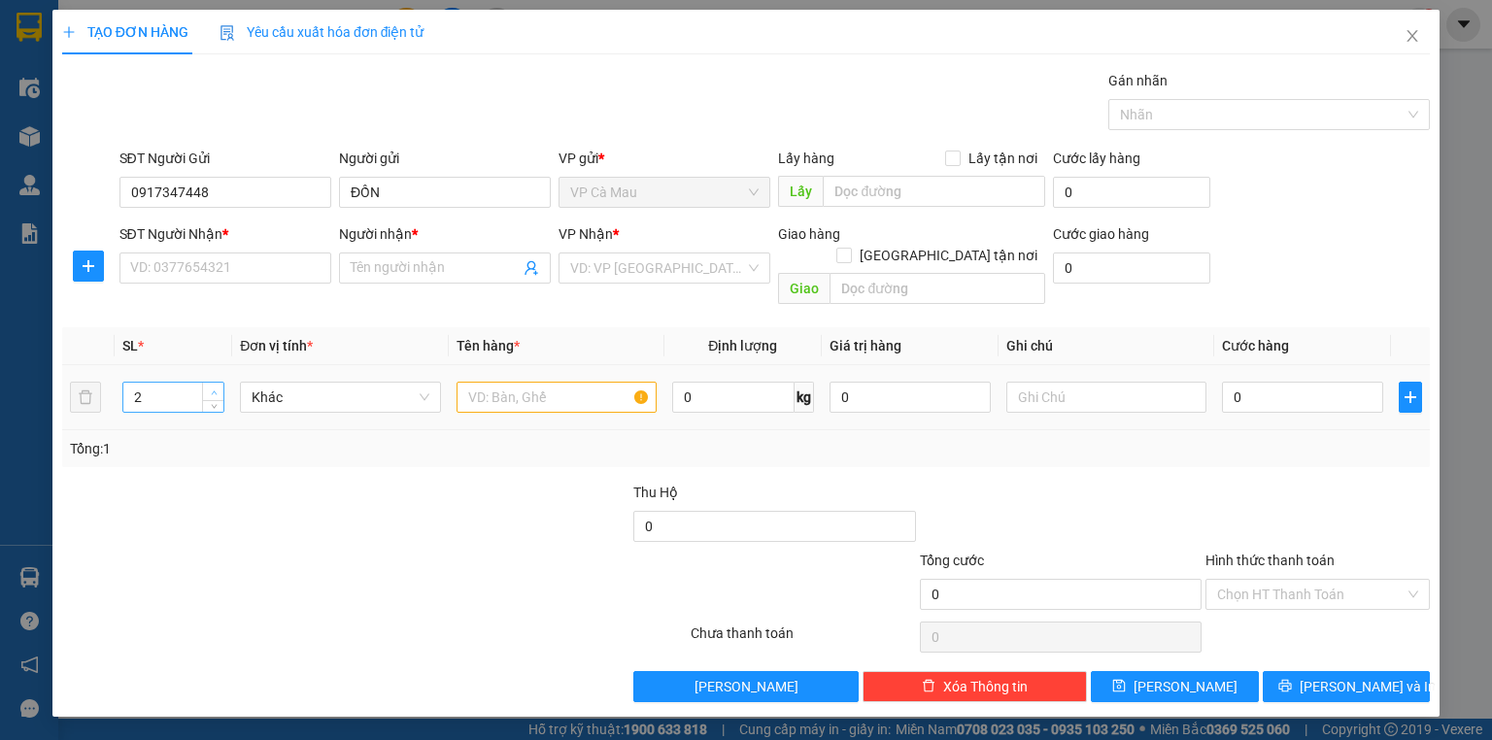
click at [214, 387] on span "up" at bounding box center [214, 393] width 12 height 12
type input "5"
click at [214, 387] on span "up" at bounding box center [214, 393] width 12 height 12
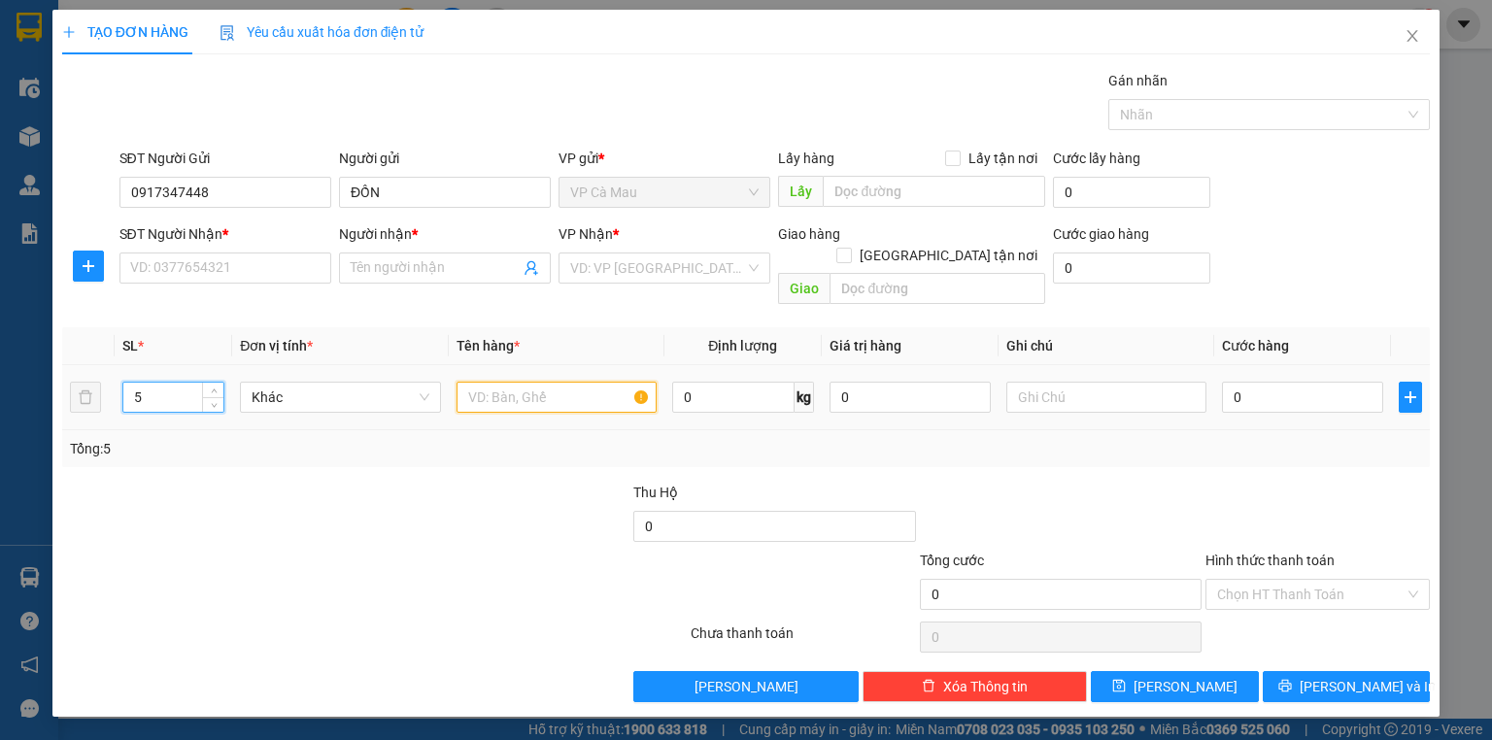
click at [467, 382] on input "text" at bounding box center [557, 397] width 200 height 31
type input "5THUNG"
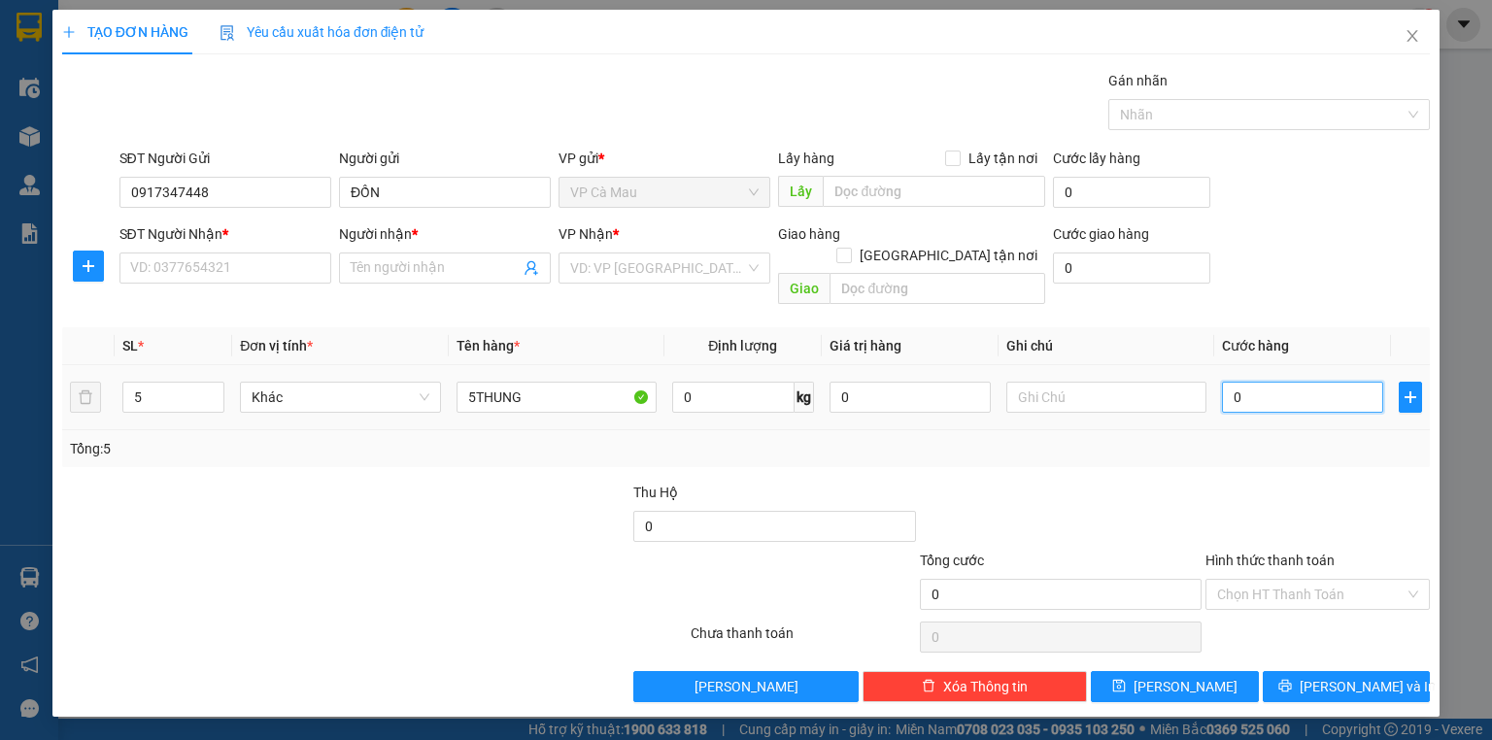
click at [1230, 382] on input "0" at bounding box center [1302, 397] width 161 height 31
click at [159, 272] on input "SĐT Người Nhận *" at bounding box center [225, 268] width 212 height 31
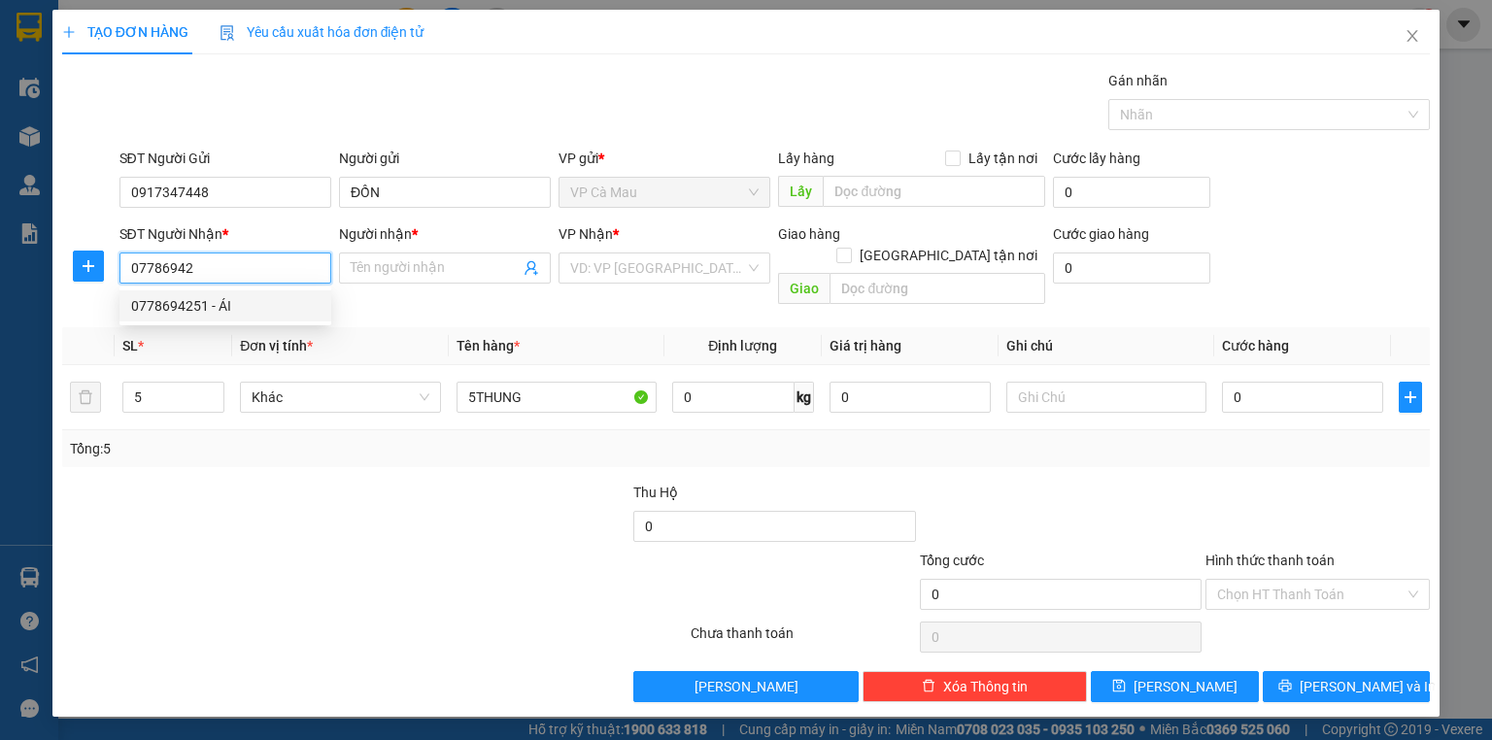
click at [179, 311] on div "0778694251 - ÁI" at bounding box center [225, 305] width 188 height 21
type input "0778694251"
type input "ÁI"
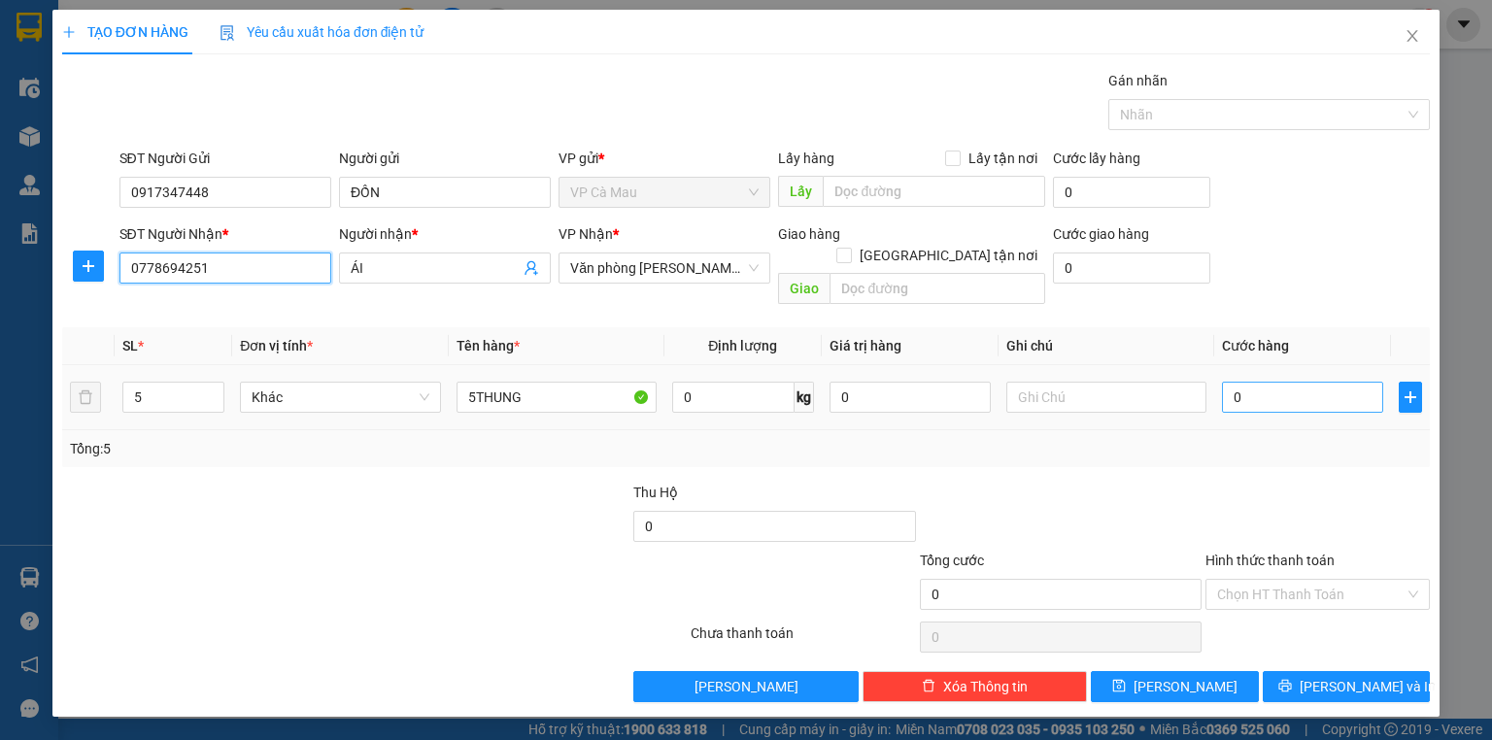
type input "0778694251"
click at [1230, 382] on input "0" at bounding box center [1302, 397] width 161 height 31
click at [1414, 31] on icon "close" at bounding box center [1413, 36] width 16 height 16
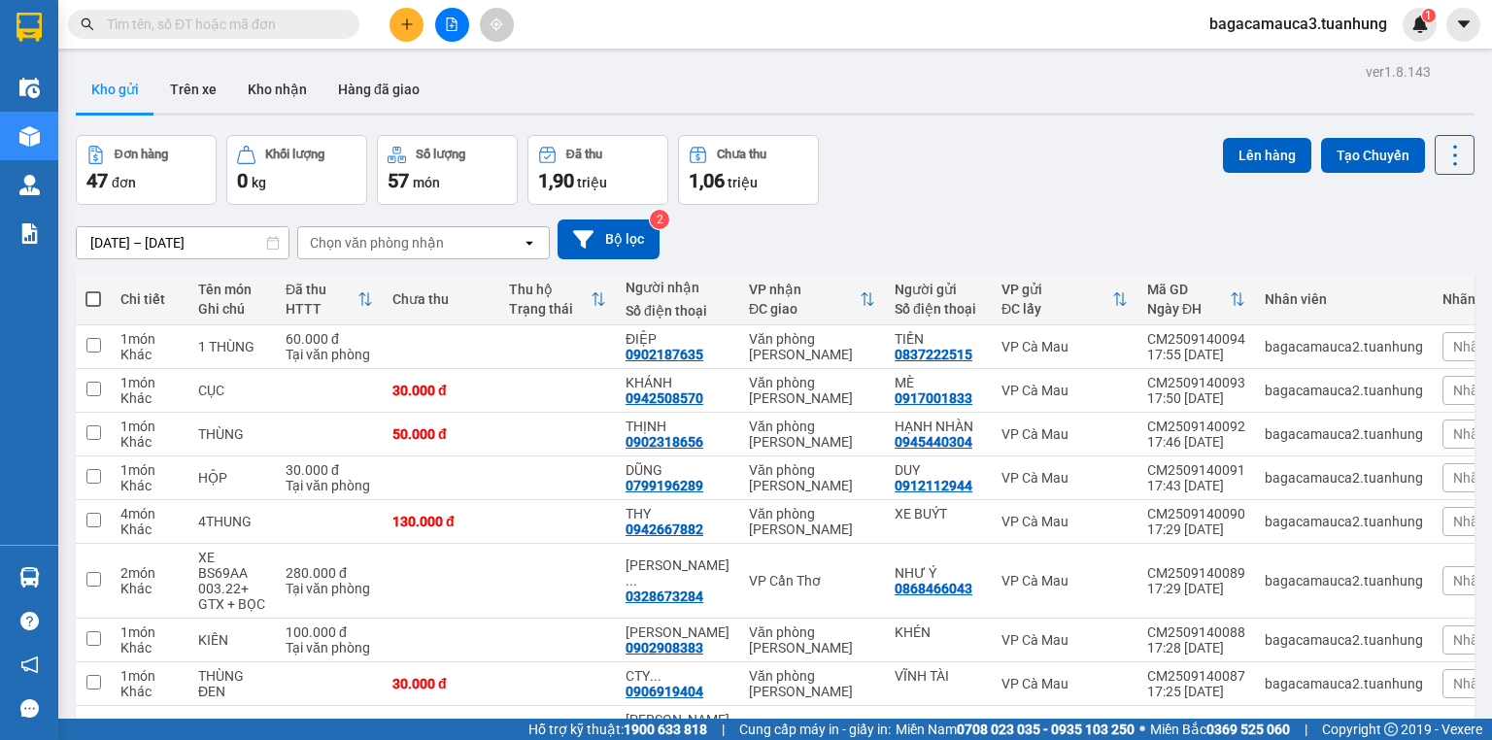
click at [288, 29] on input "text" at bounding box center [221, 24] width 229 height 21
click at [389, 19] on div at bounding box center [452, 25] width 146 height 34
click at [406, 29] on icon "plus" at bounding box center [406, 23] width 1 height 11
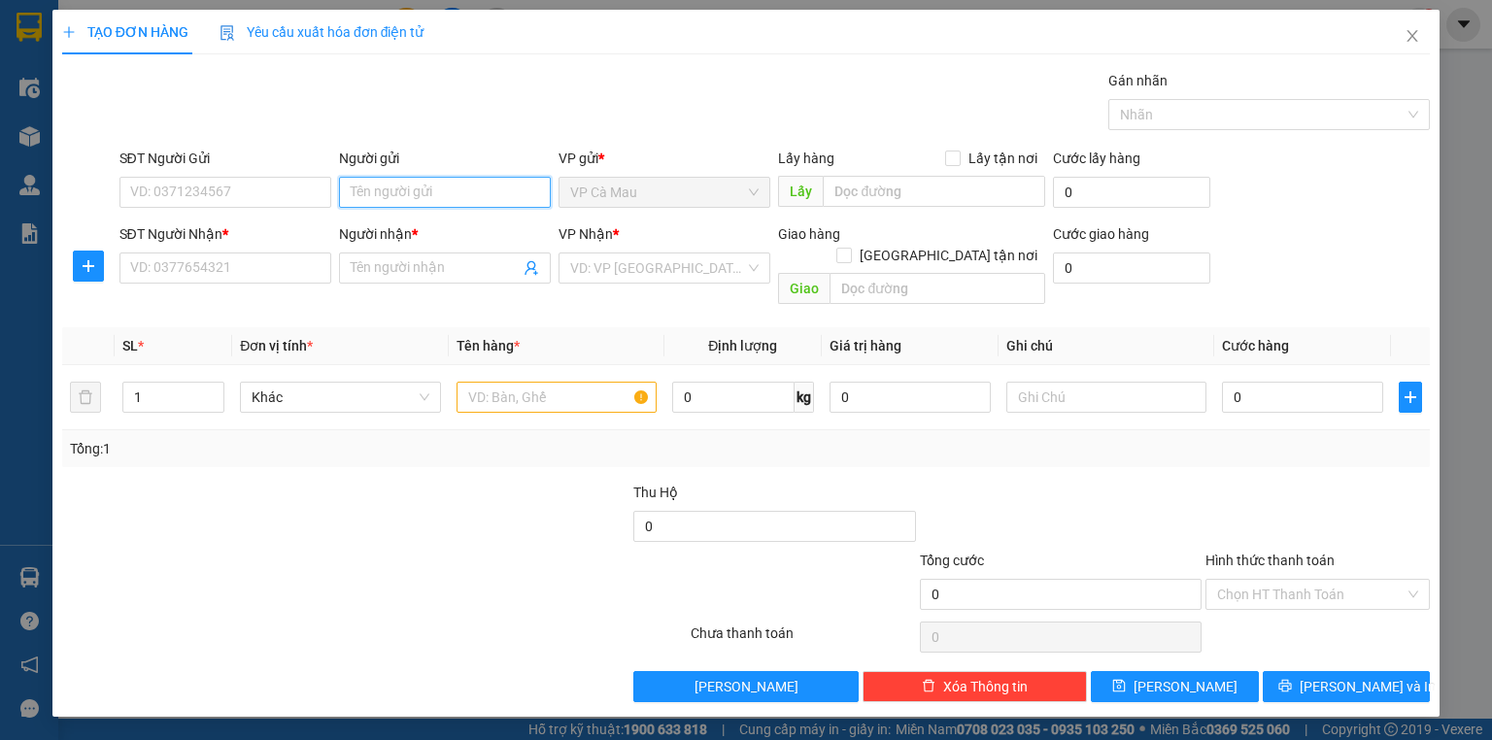
click at [381, 201] on input "Người gửi" at bounding box center [445, 192] width 212 height 31
click at [295, 268] on input "SĐT Người Nhận *" at bounding box center [225, 268] width 212 height 31
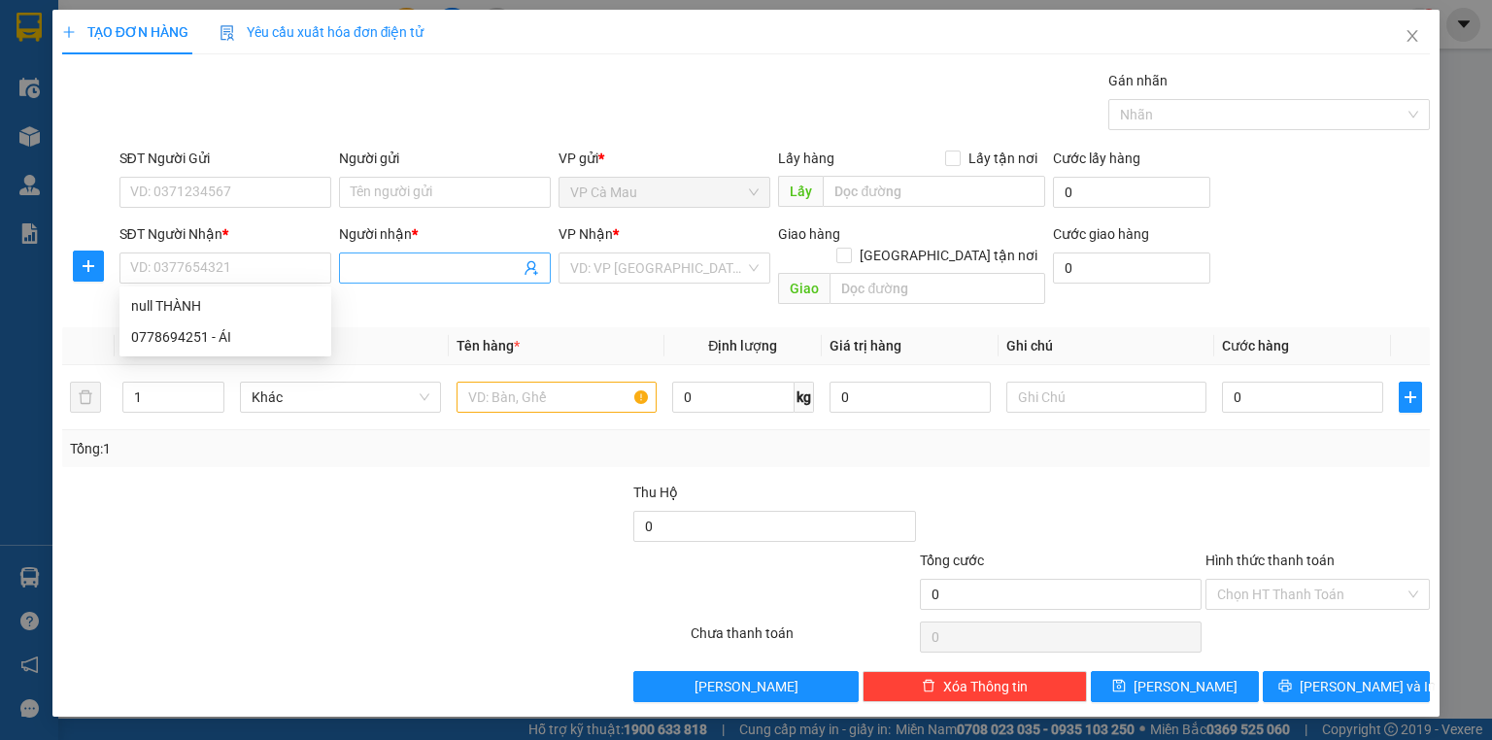
click at [366, 268] on input "Người nhận *" at bounding box center [435, 267] width 169 height 21
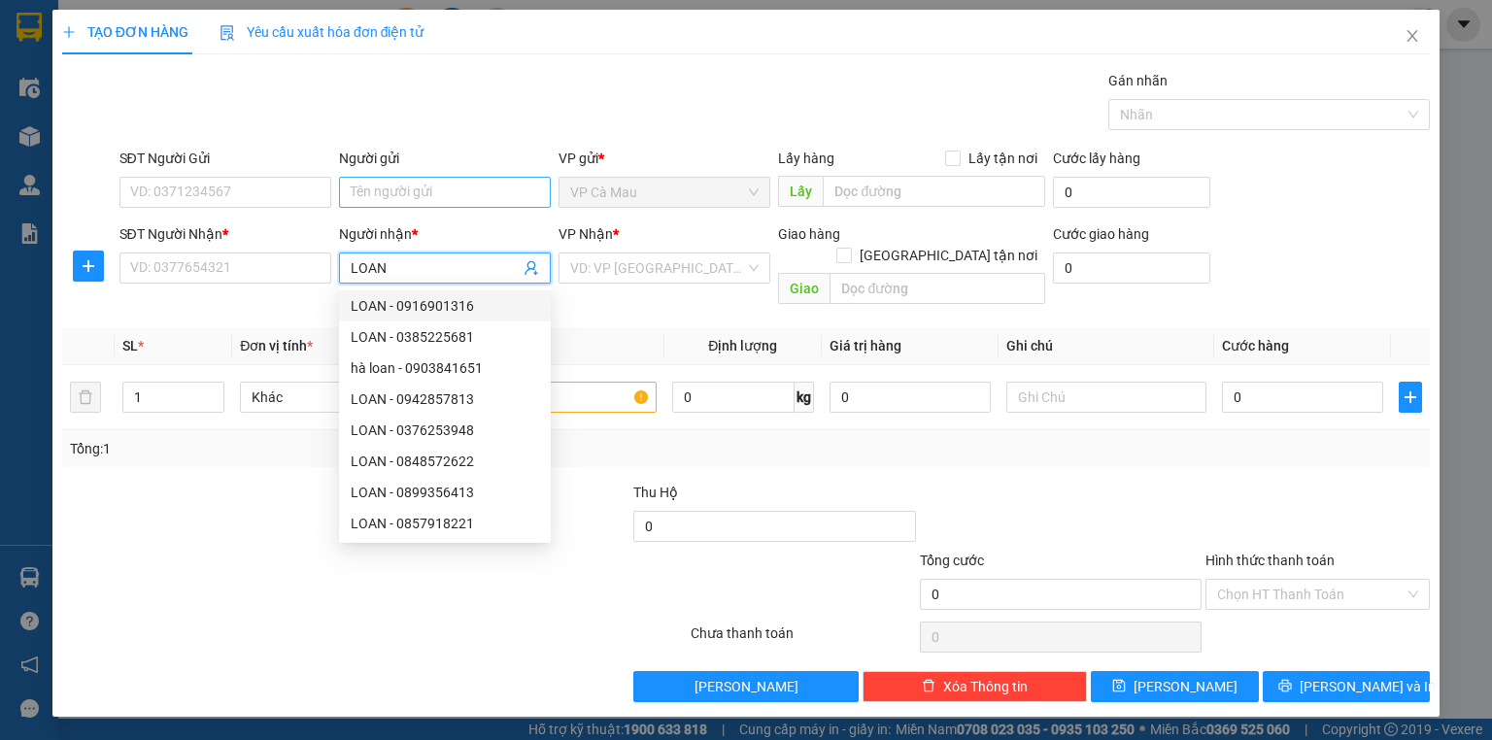
type input "LOAN"
click at [382, 185] on input "Người gửi" at bounding box center [445, 192] width 212 height 31
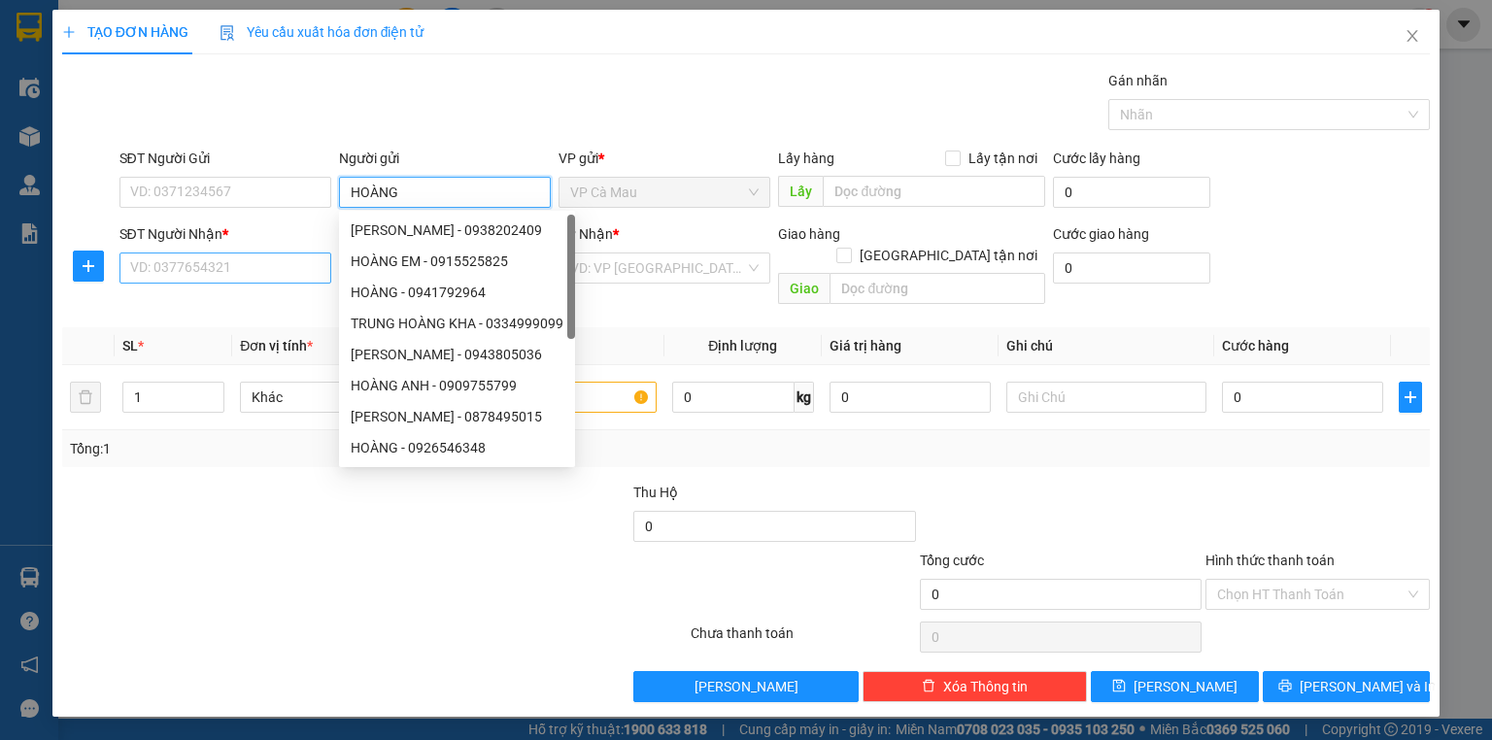
type input "HOÀNG"
click at [233, 274] on input "SĐT Người Nhận *" at bounding box center [225, 268] width 212 height 31
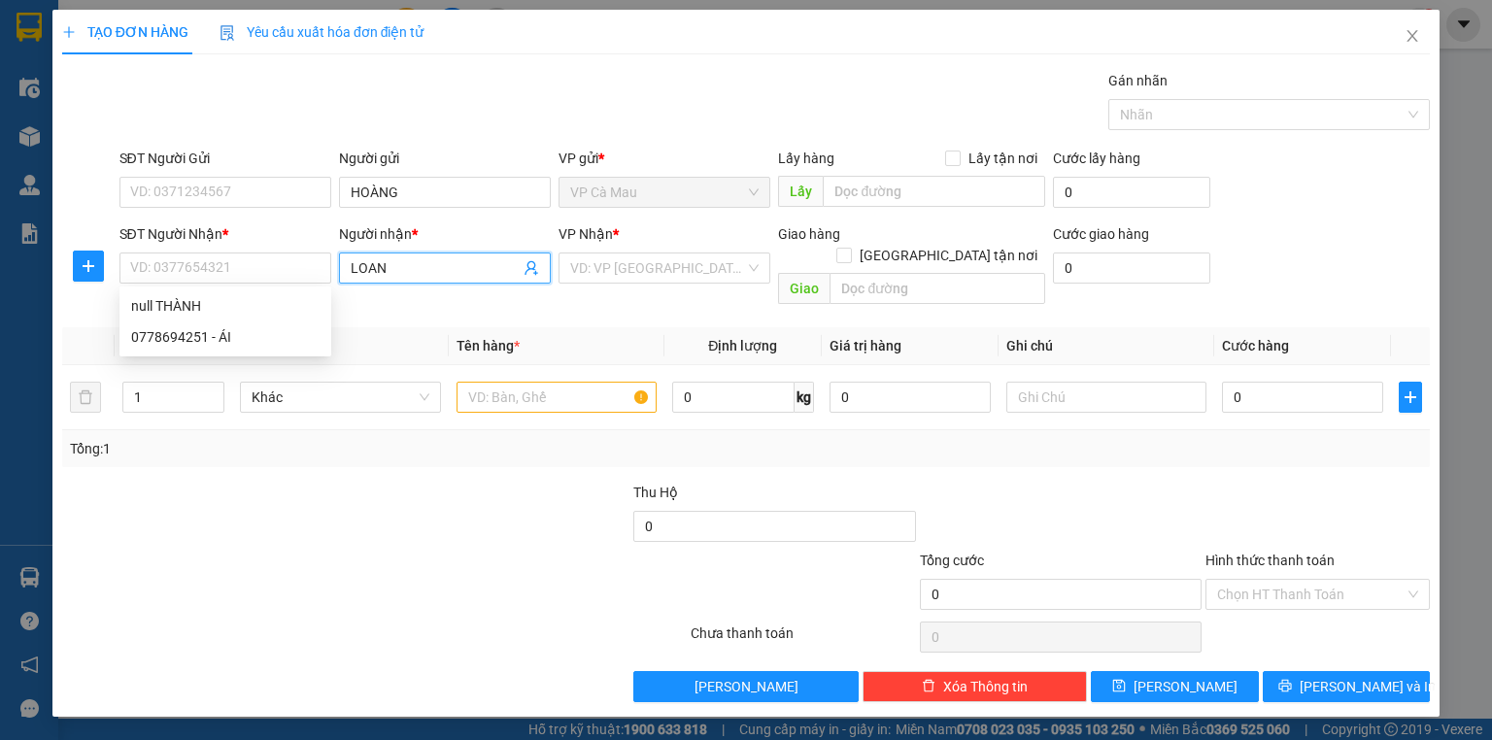
click at [393, 264] on input "LOAN" at bounding box center [435, 267] width 169 height 21
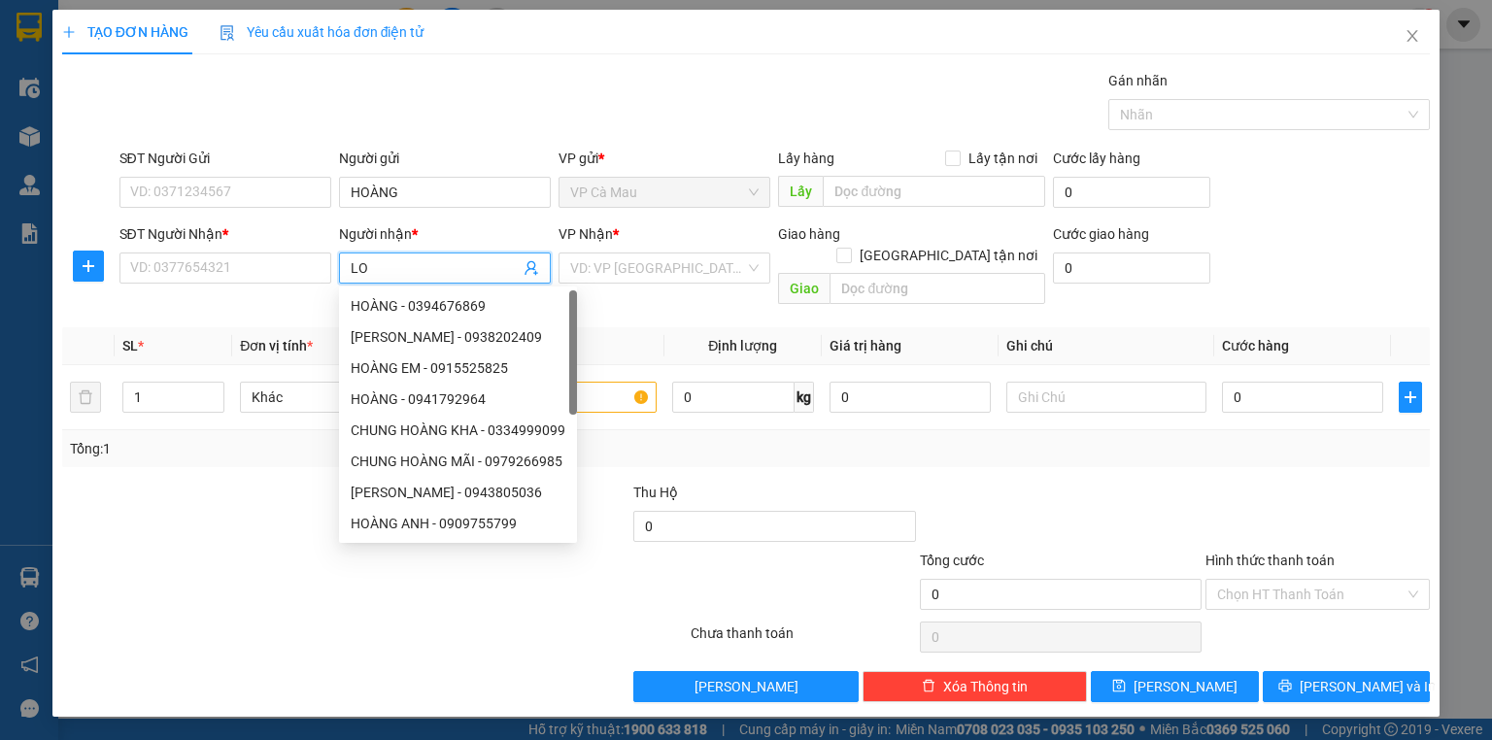
type input "L"
type input "LOAN"
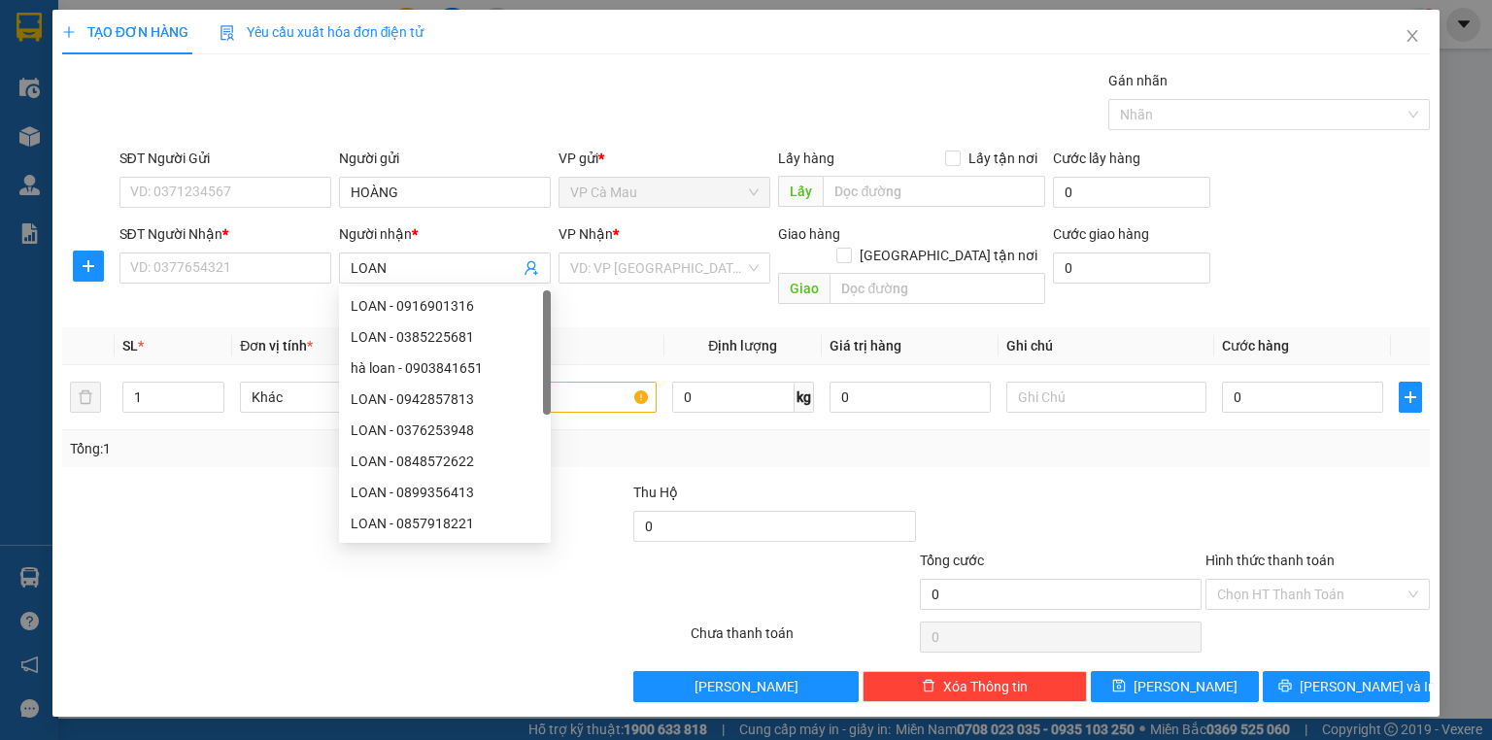
click at [514, 629] on div at bounding box center [374, 637] width 628 height 39
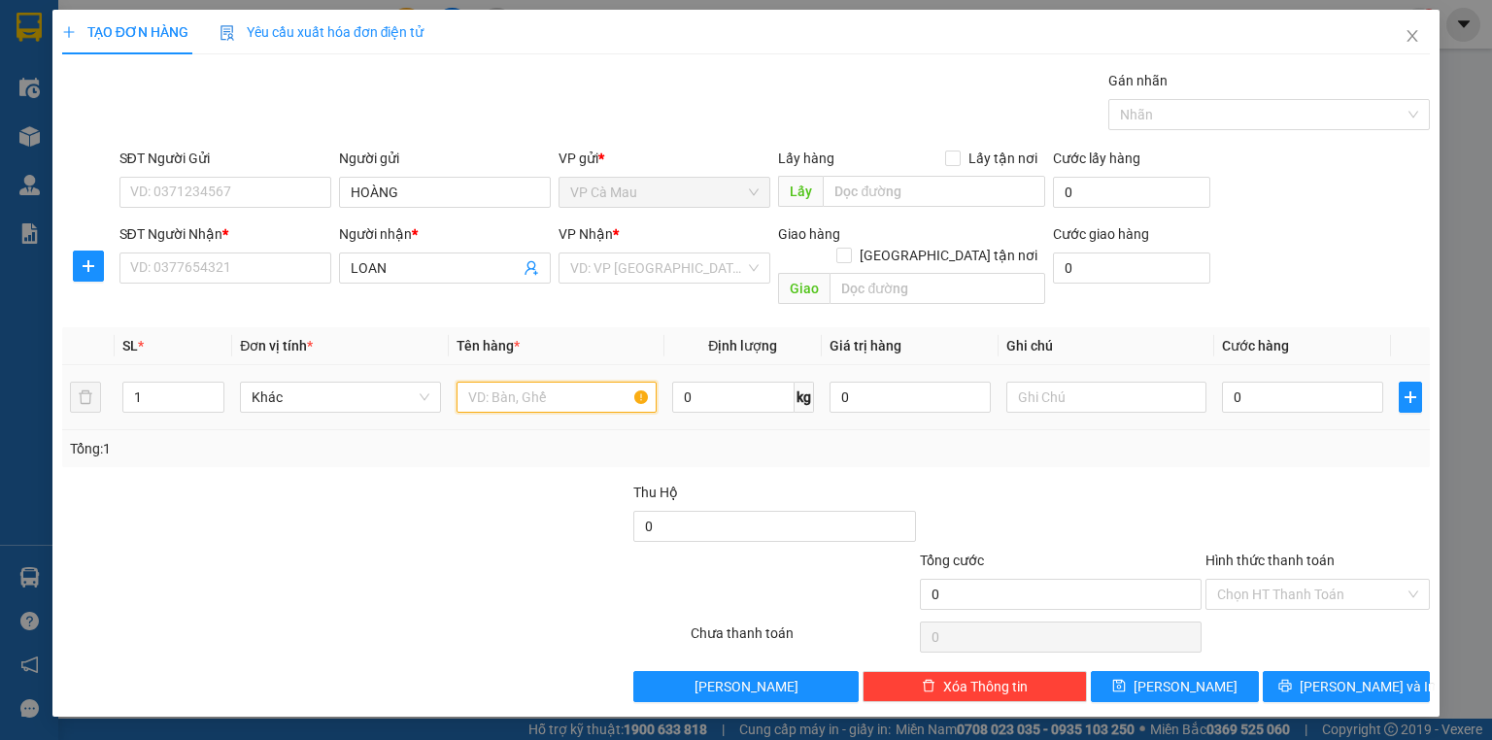
click at [490, 382] on input "text" at bounding box center [557, 397] width 200 height 31
type input "1BAO"
click at [1231, 382] on input "0" at bounding box center [1302, 397] width 161 height 31
type input "+6"
type input "6"
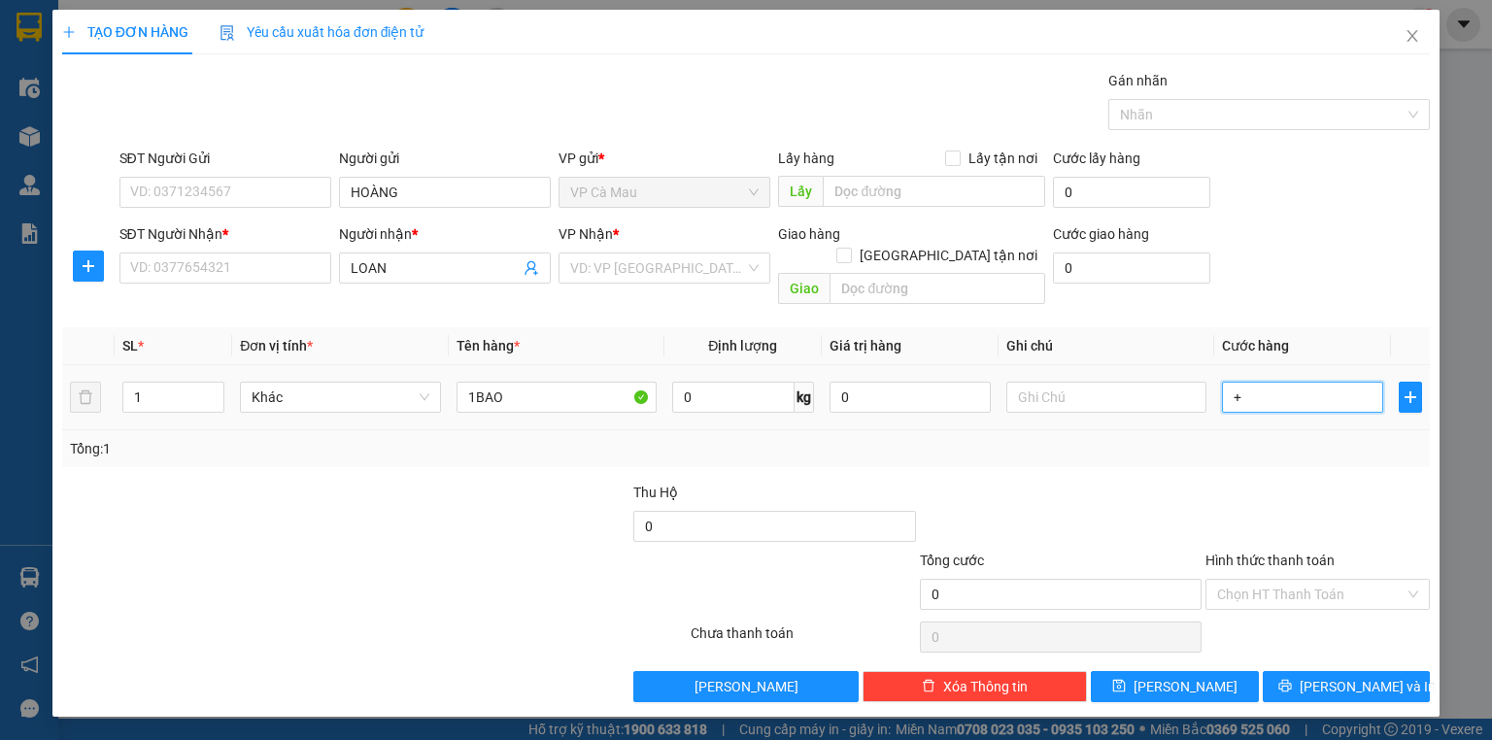
type input "6"
type input "+60"
type input "60"
type input "+6"
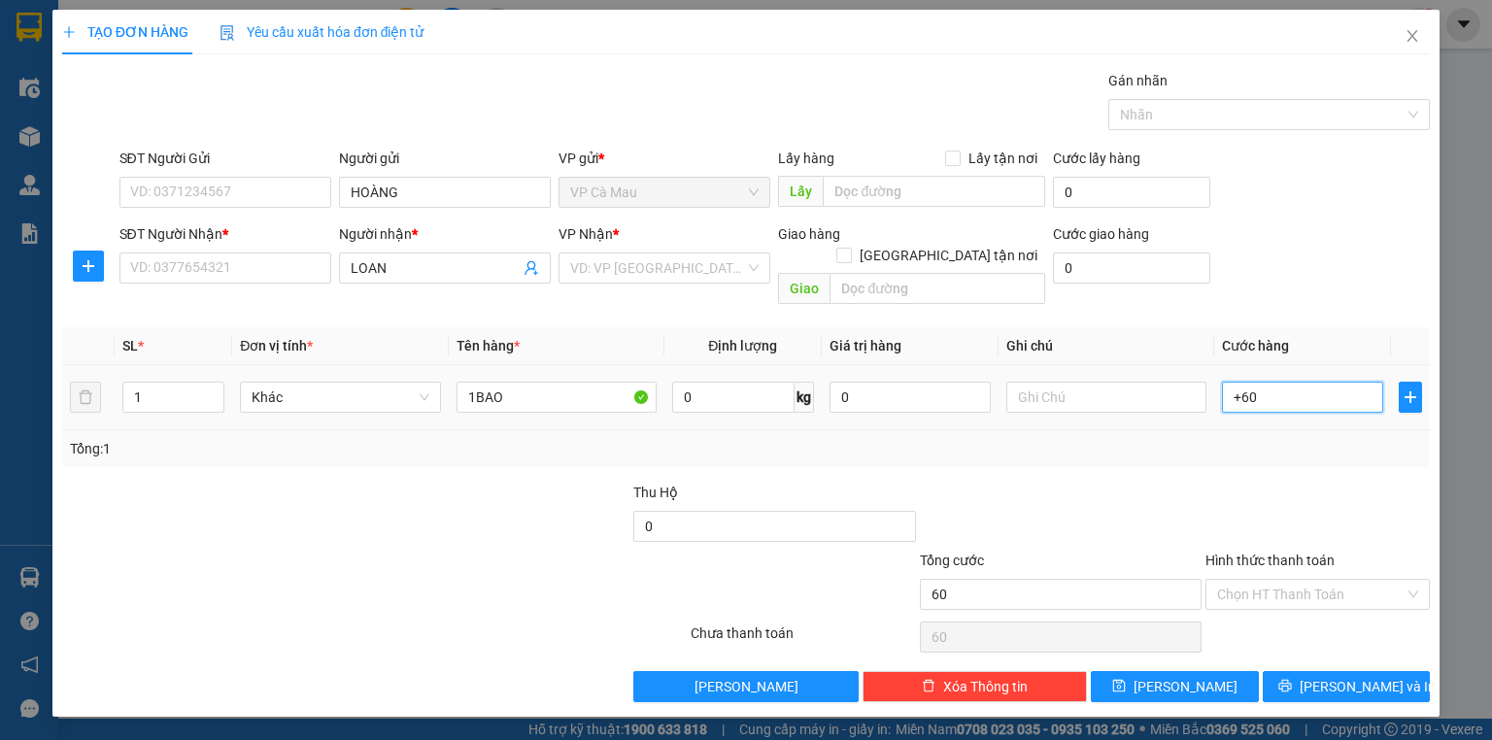
type input "6"
type input "0"
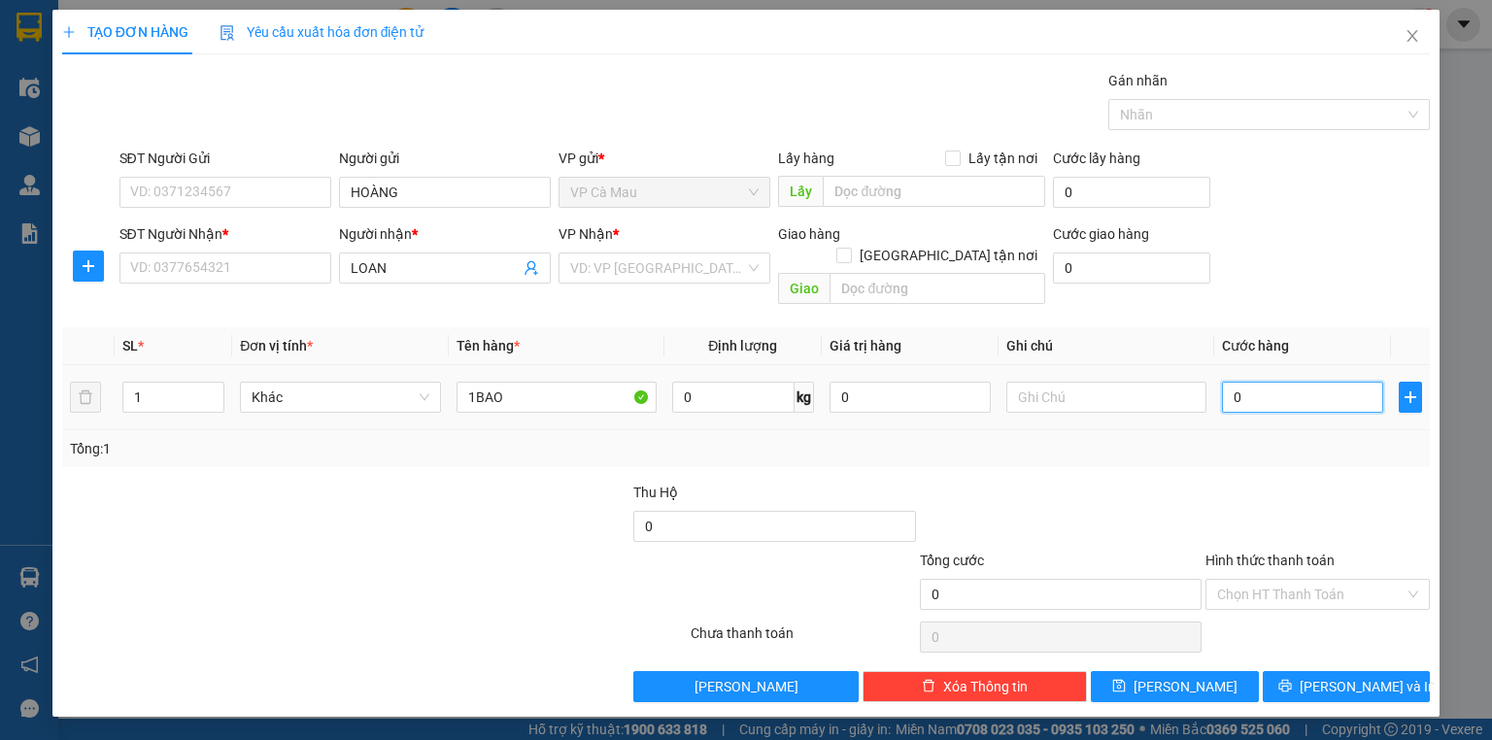
type input "0"
click at [587, 386] on input "1BAO" at bounding box center [557, 397] width 200 height 31
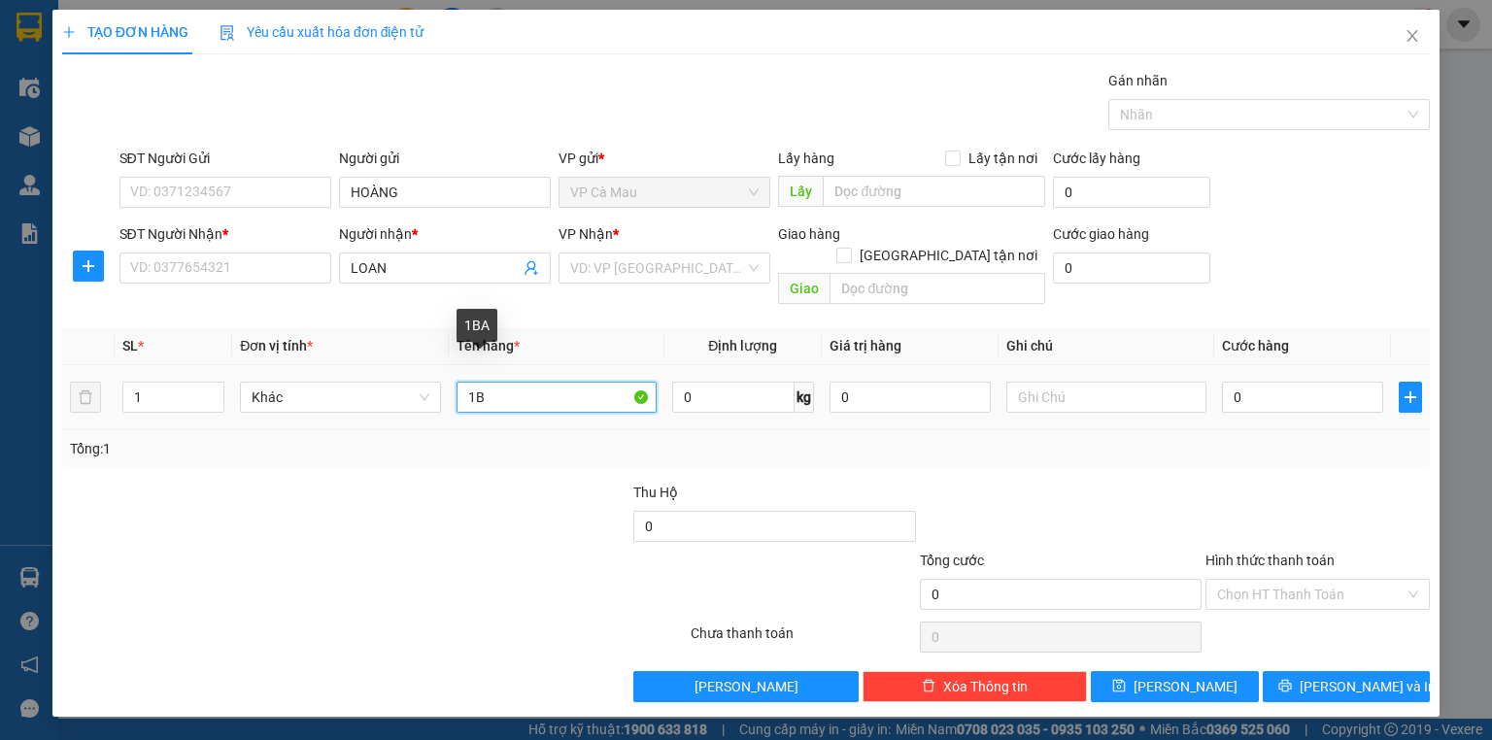
type input "1"
click at [445, 262] on input "LOA" at bounding box center [435, 267] width 169 height 21
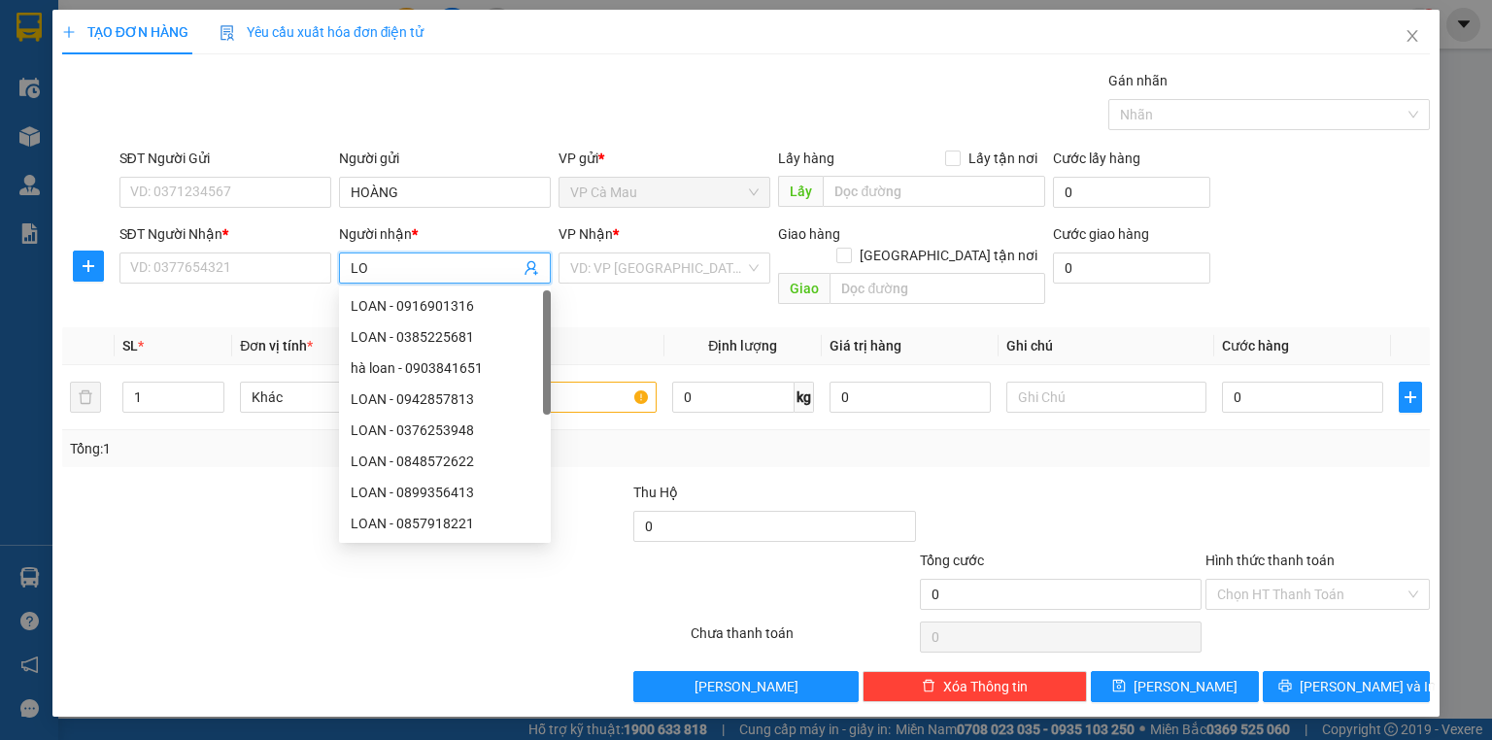
type input "L"
click at [431, 190] on input "HOÀNG" at bounding box center [445, 192] width 212 height 31
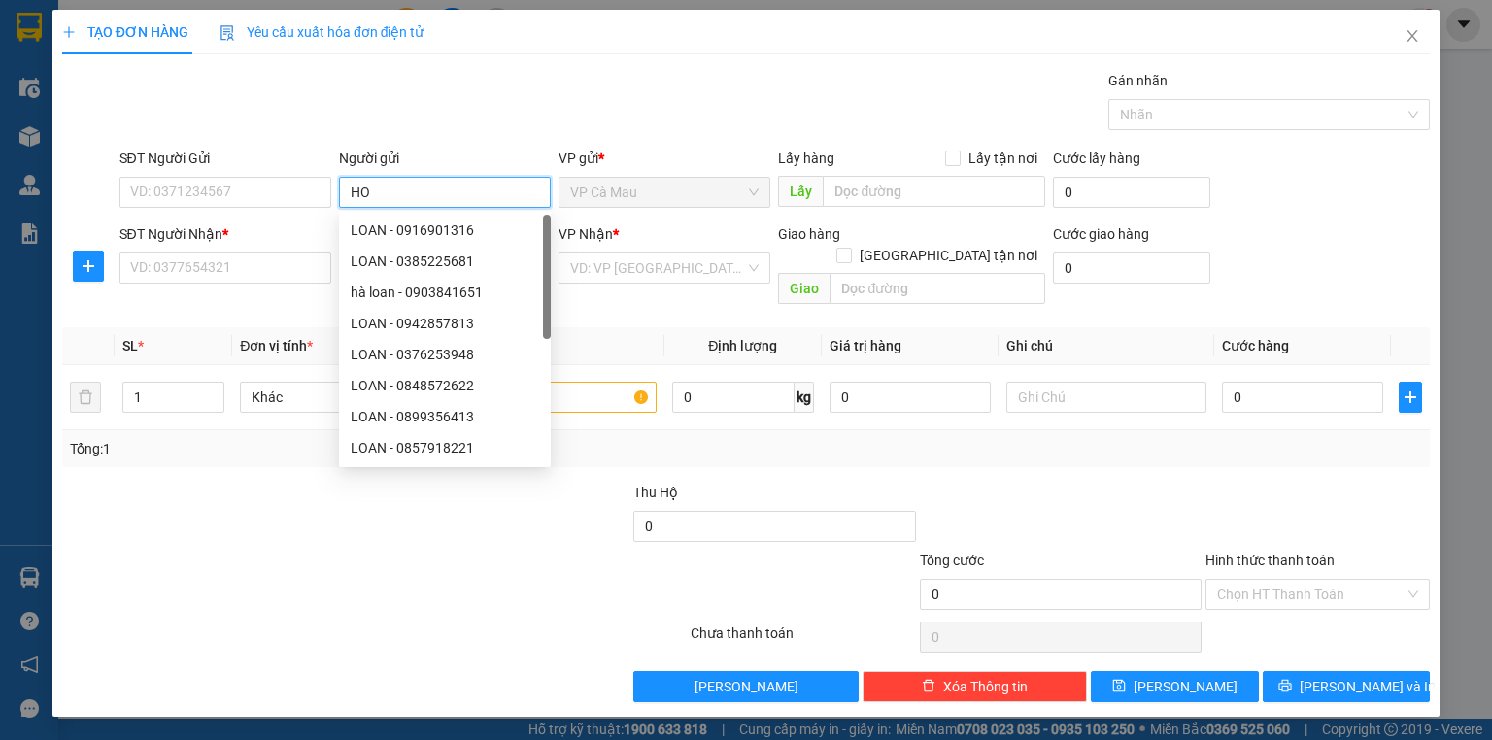
type input "H"
click at [1410, 30] on icon "close" at bounding box center [1413, 36] width 16 height 16
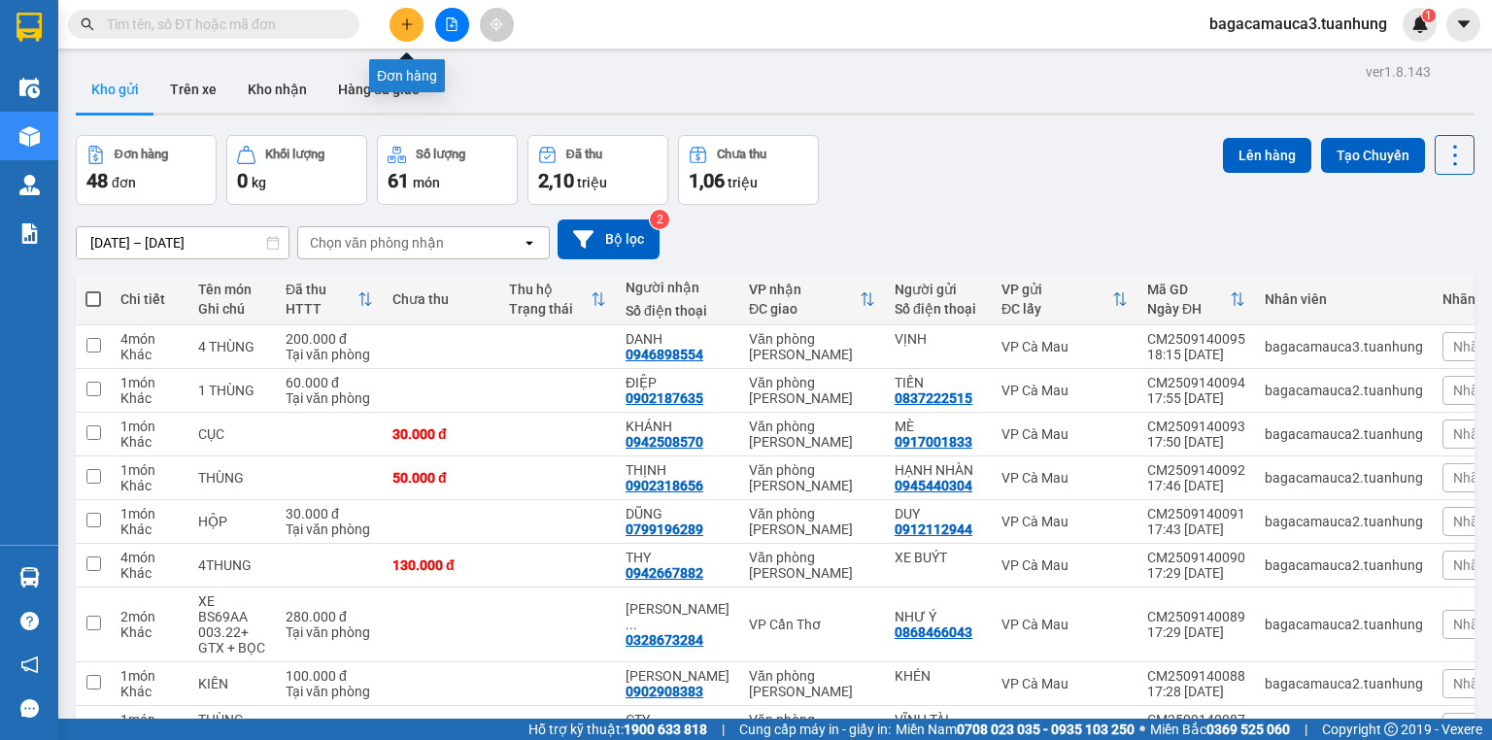
click at [408, 28] on icon "plus" at bounding box center [407, 24] width 14 height 14
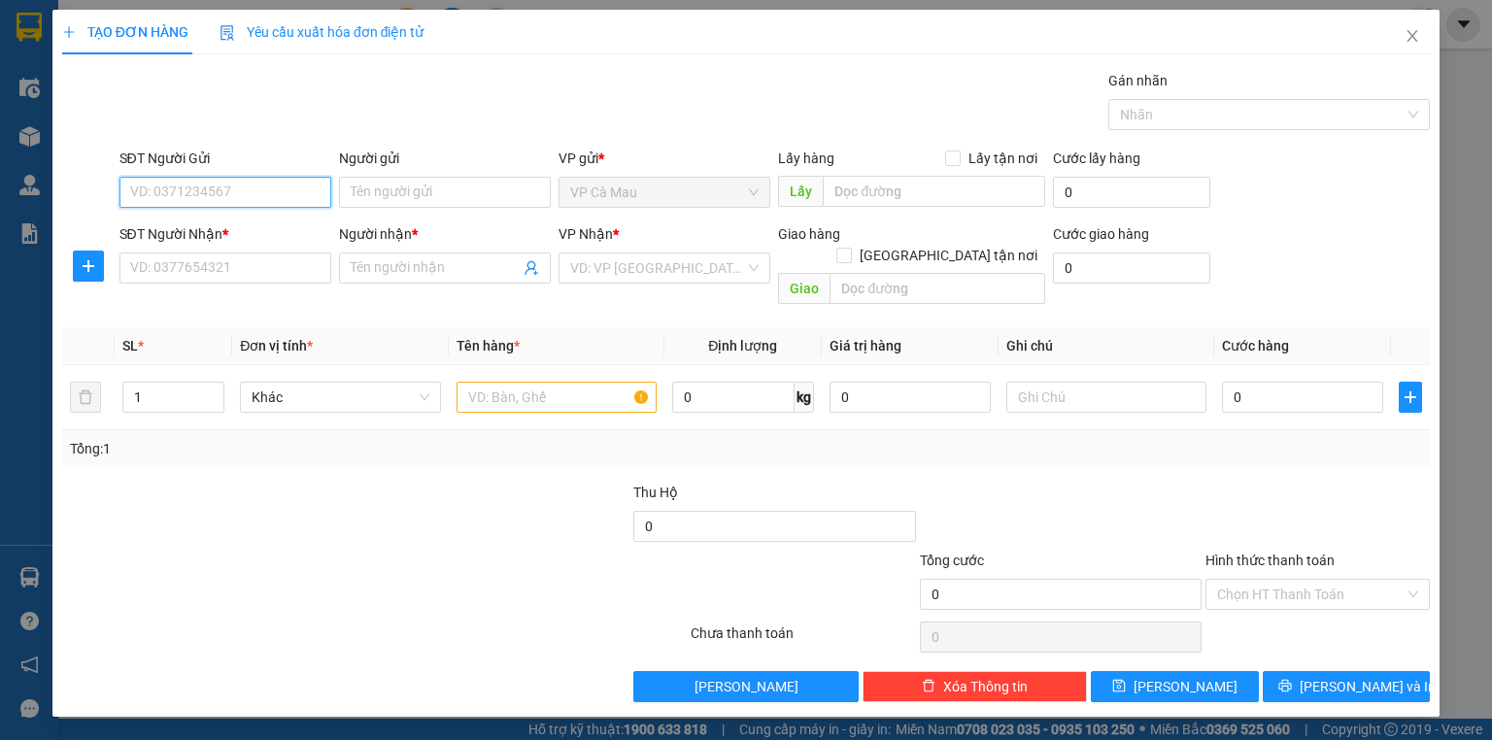
click at [303, 184] on input "SĐT Người Gửi" at bounding box center [225, 192] width 212 height 31
click at [206, 234] on div "0916973339 - THU" at bounding box center [225, 230] width 188 height 21
type input "0916973339"
type input "THU"
type input "0916973339"
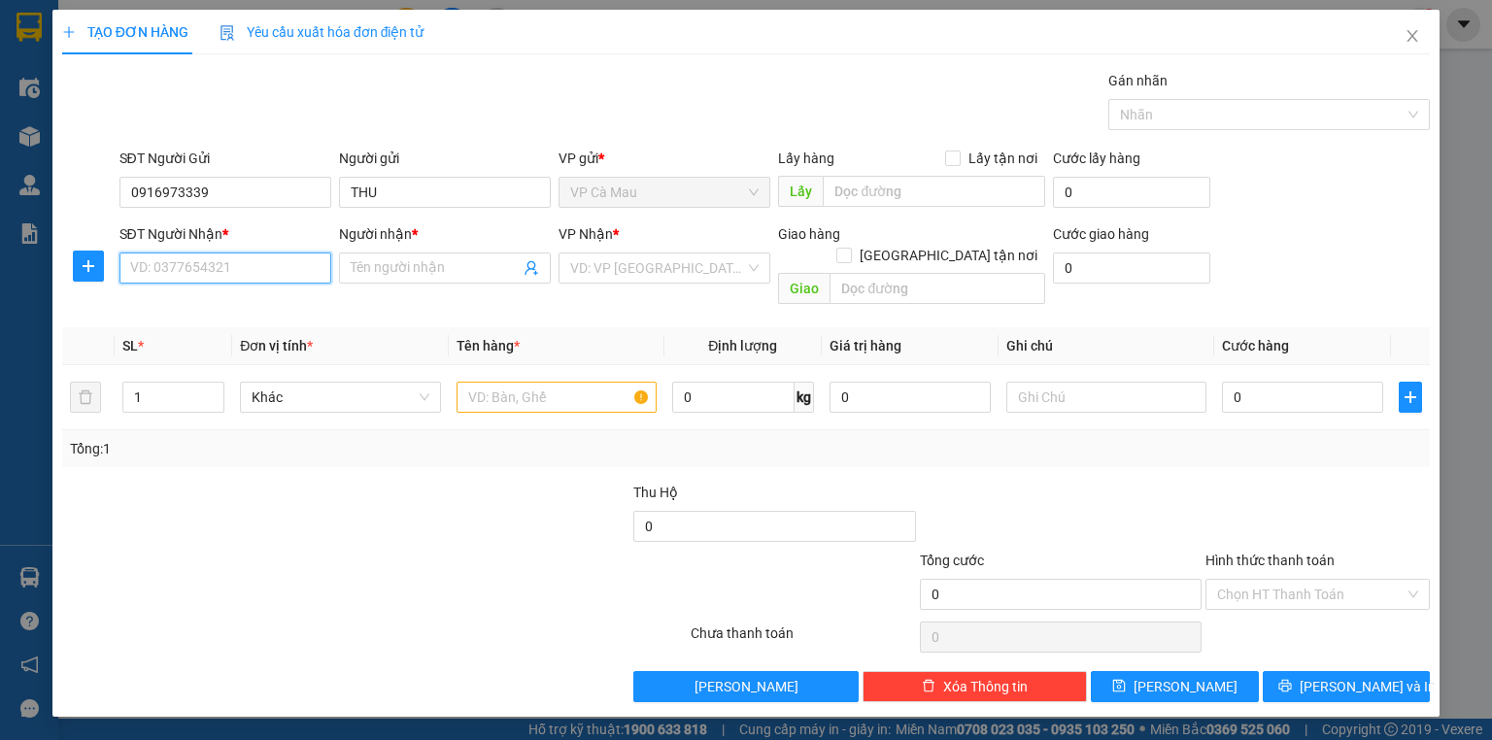
click at [268, 259] on input "SĐT Người Nhận *" at bounding box center [225, 268] width 212 height 31
type input "0902564233"
click at [224, 304] on div "0902564233 - ĐÔNG" at bounding box center [225, 305] width 188 height 21
type input "ĐÔNG"
type input "0902564233"
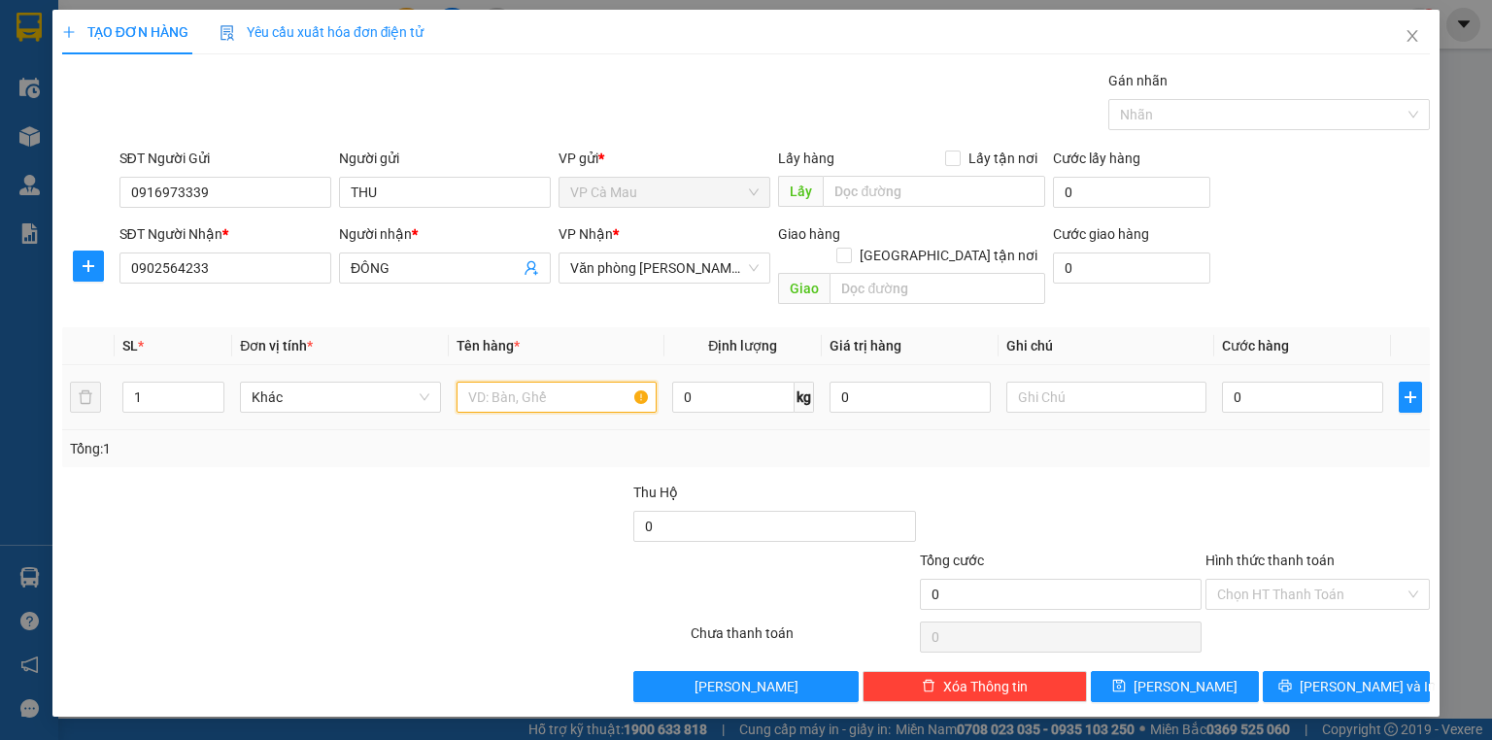
click at [501, 382] on input "text" at bounding box center [557, 397] width 200 height 31
type input "1 THÙNG"
click at [1262, 382] on input "0" at bounding box center [1302, 397] width 161 height 31
type input "1"
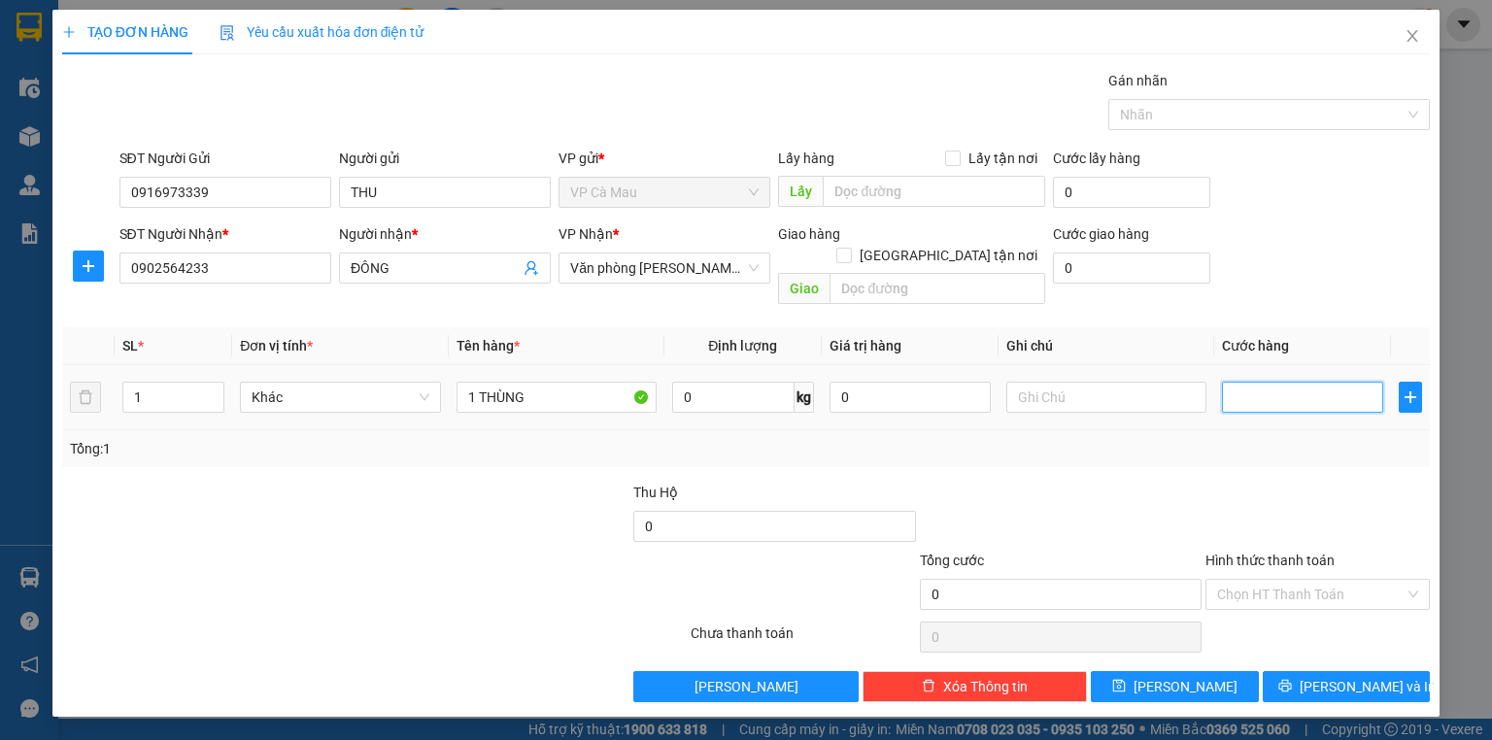
type input "1"
type input "10"
type input "100"
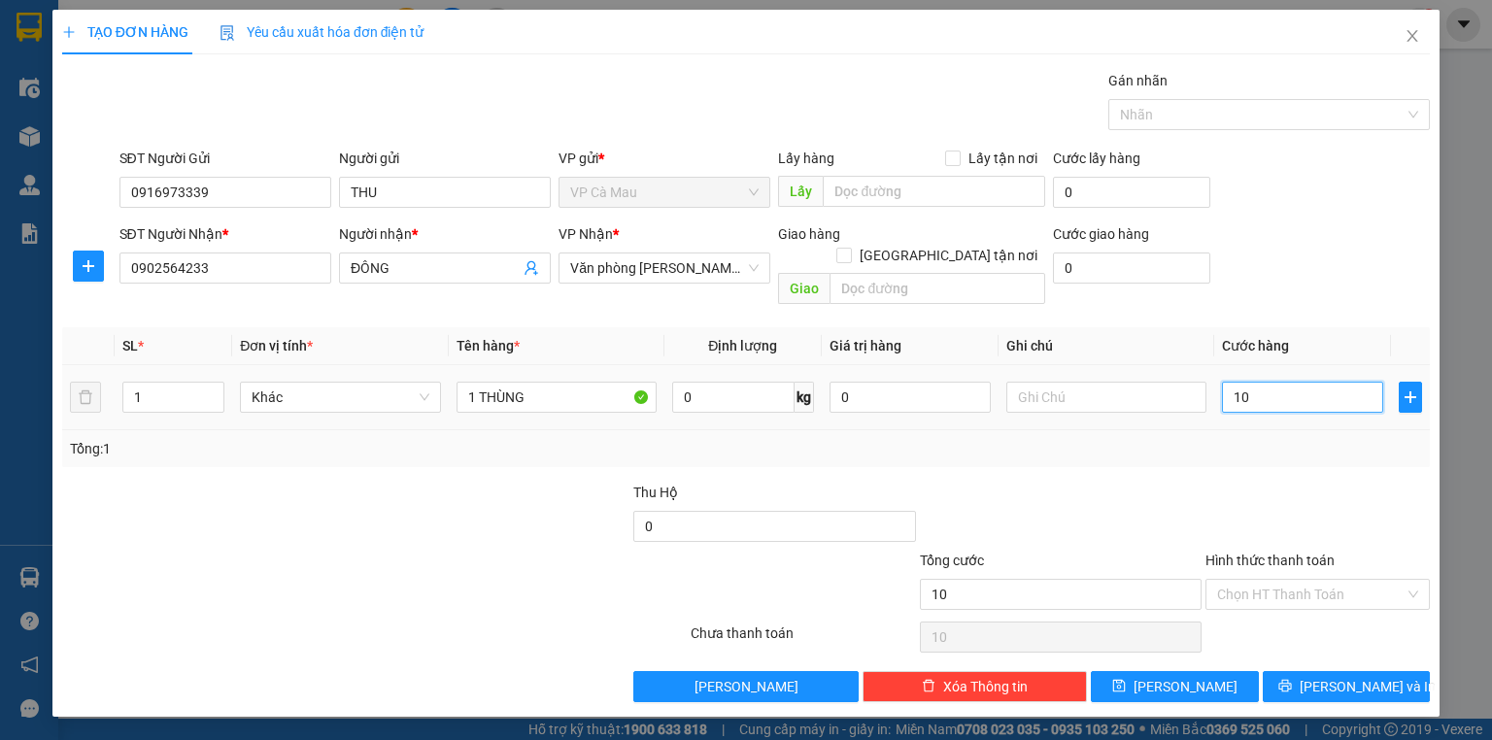
type input "100"
type input "100.000"
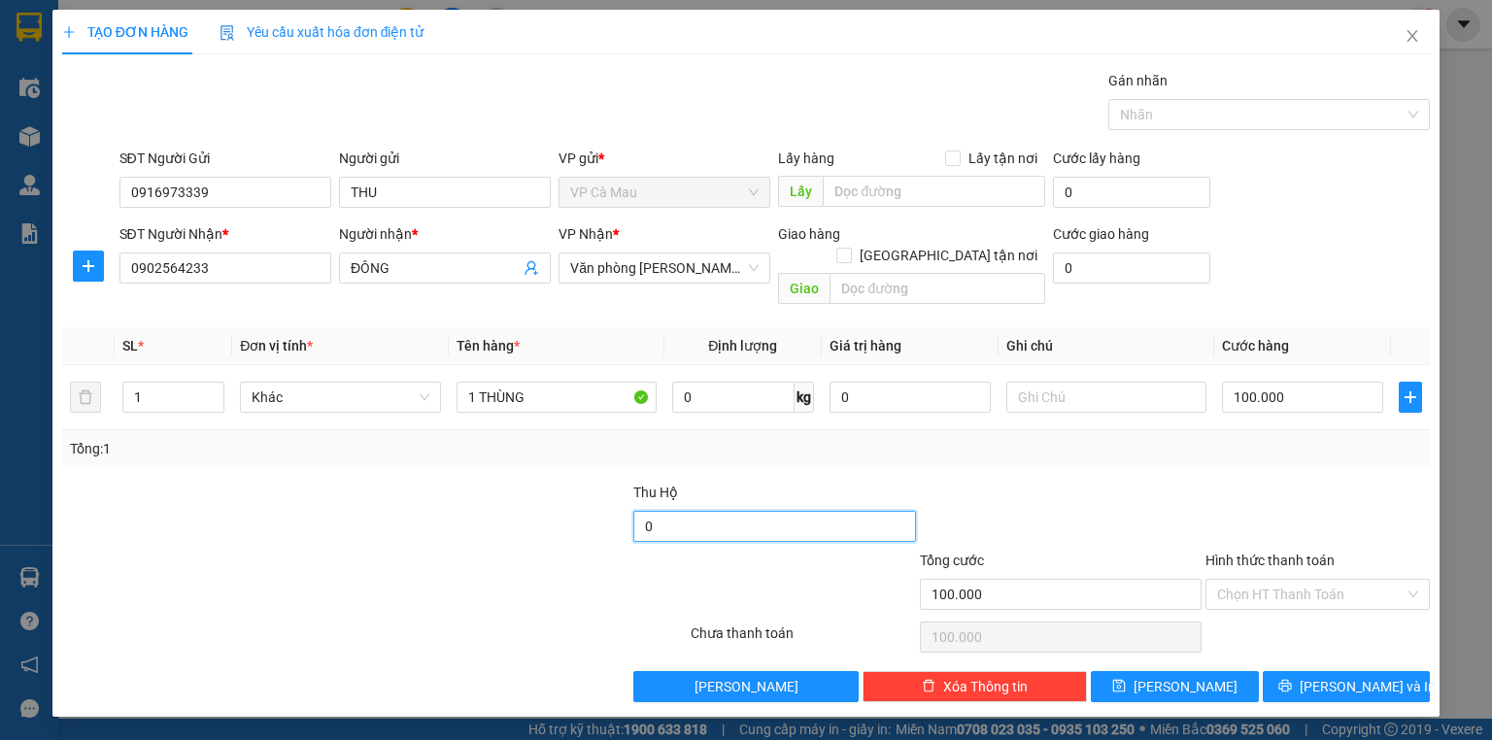
click at [756, 511] on input "0" at bounding box center [774, 526] width 282 height 31
click at [706, 511] on input "0" at bounding box center [774, 526] width 282 height 31
click at [678, 511] on input "0" at bounding box center [774, 526] width 282 height 31
click at [678, 511] on input "11" at bounding box center [774, 526] width 282 height 31
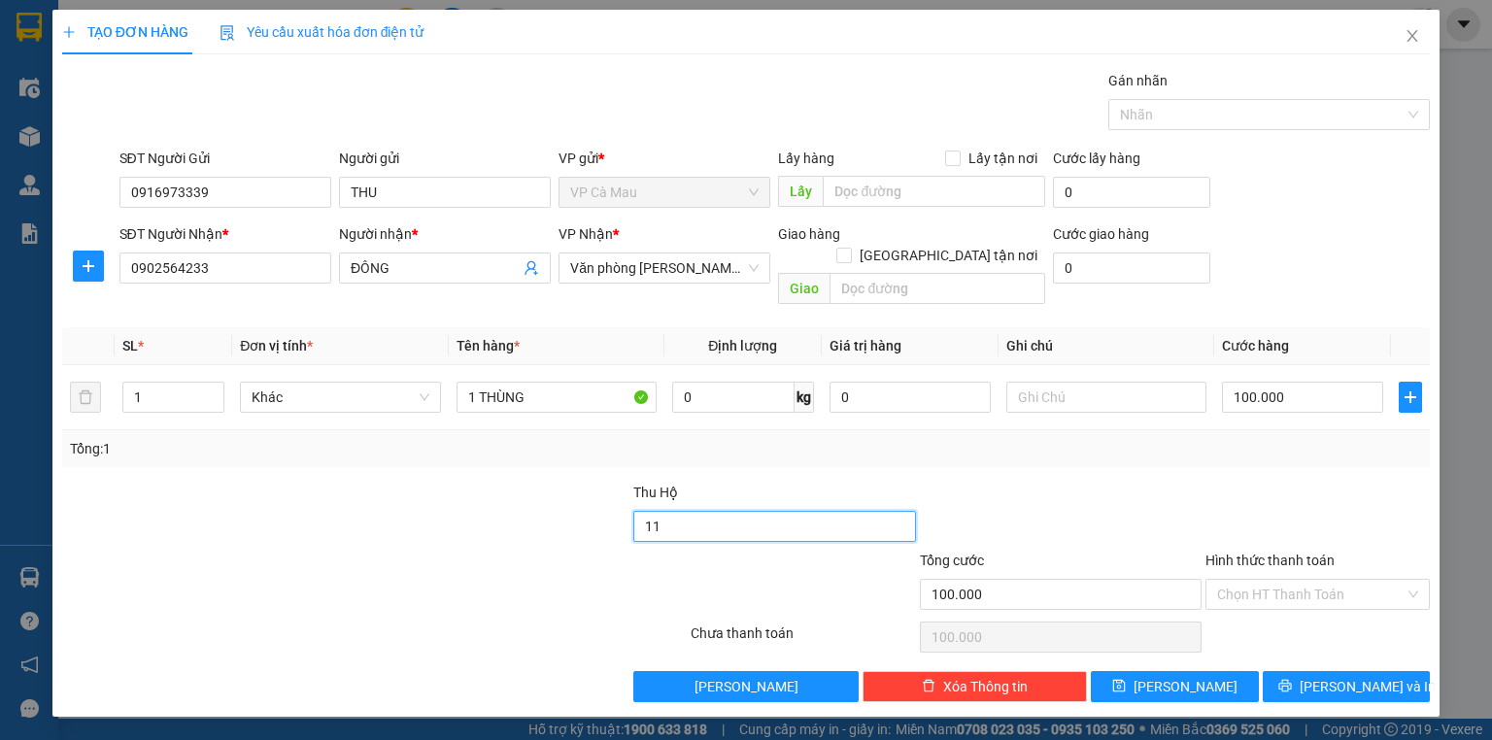
click at [787, 511] on input "11" at bounding box center [774, 526] width 282 height 31
click at [655, 511] on input "125.000" at bounding box center [774, 526] width 282 height 31
type input "1.250.000"
click at [1268, 580] on input "Hình thức thanh toán" at bounding box center [1310, 594] width 187 height 29
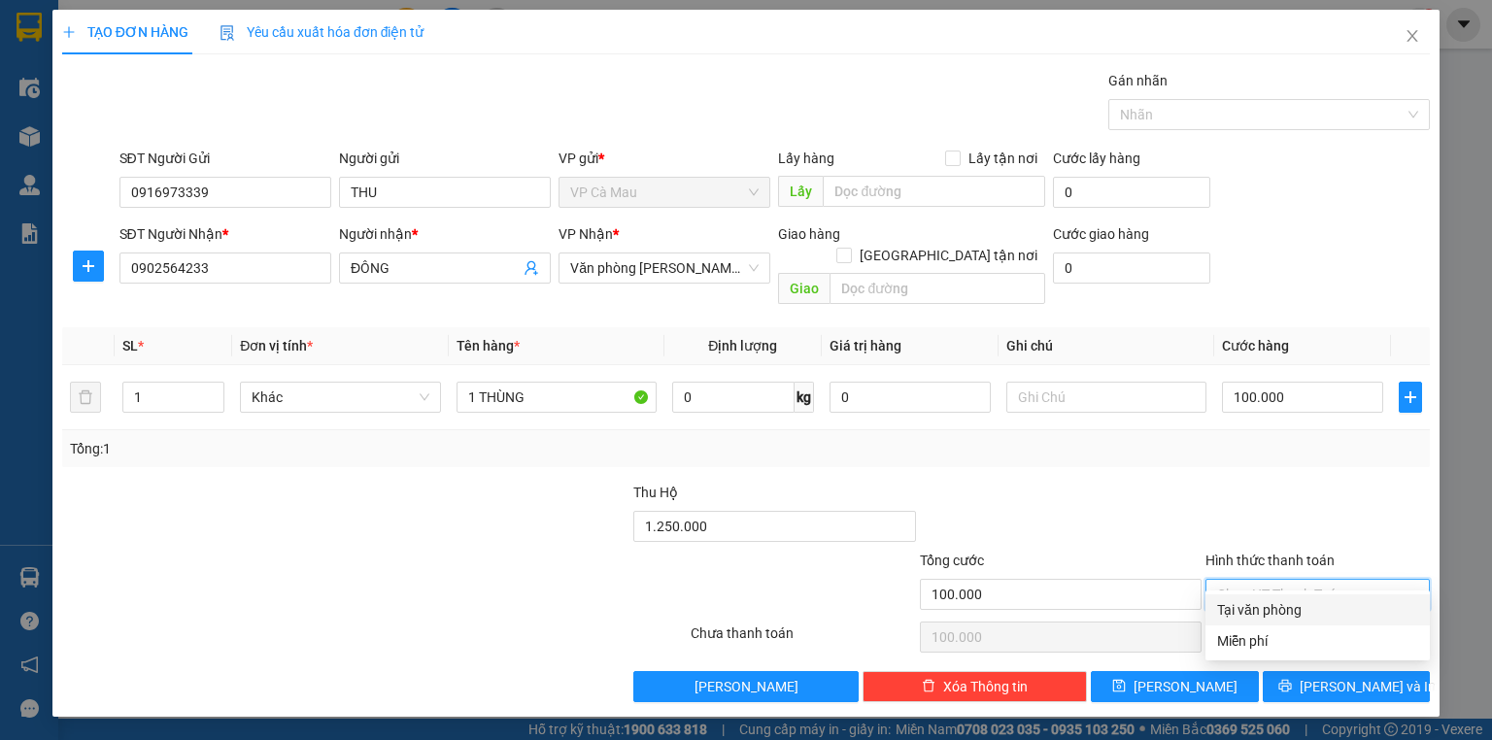
click at [1274, 610] on div "Tại văn phòng" at bounding box center [1317, 609] width 201 height 21
type input "0"
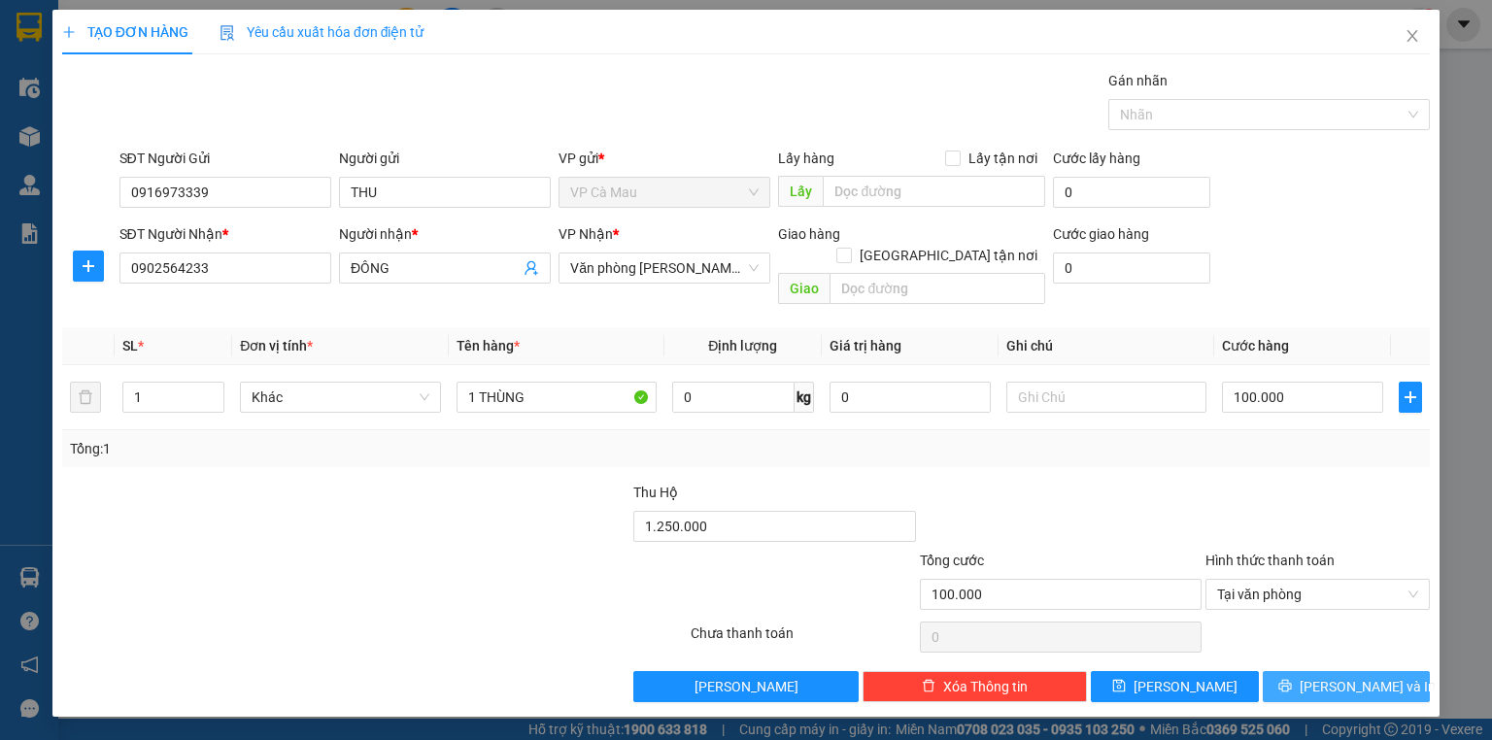
click at [1292, 679] on icon "printer" at bounding box center [1285, 686] width 14 height 14
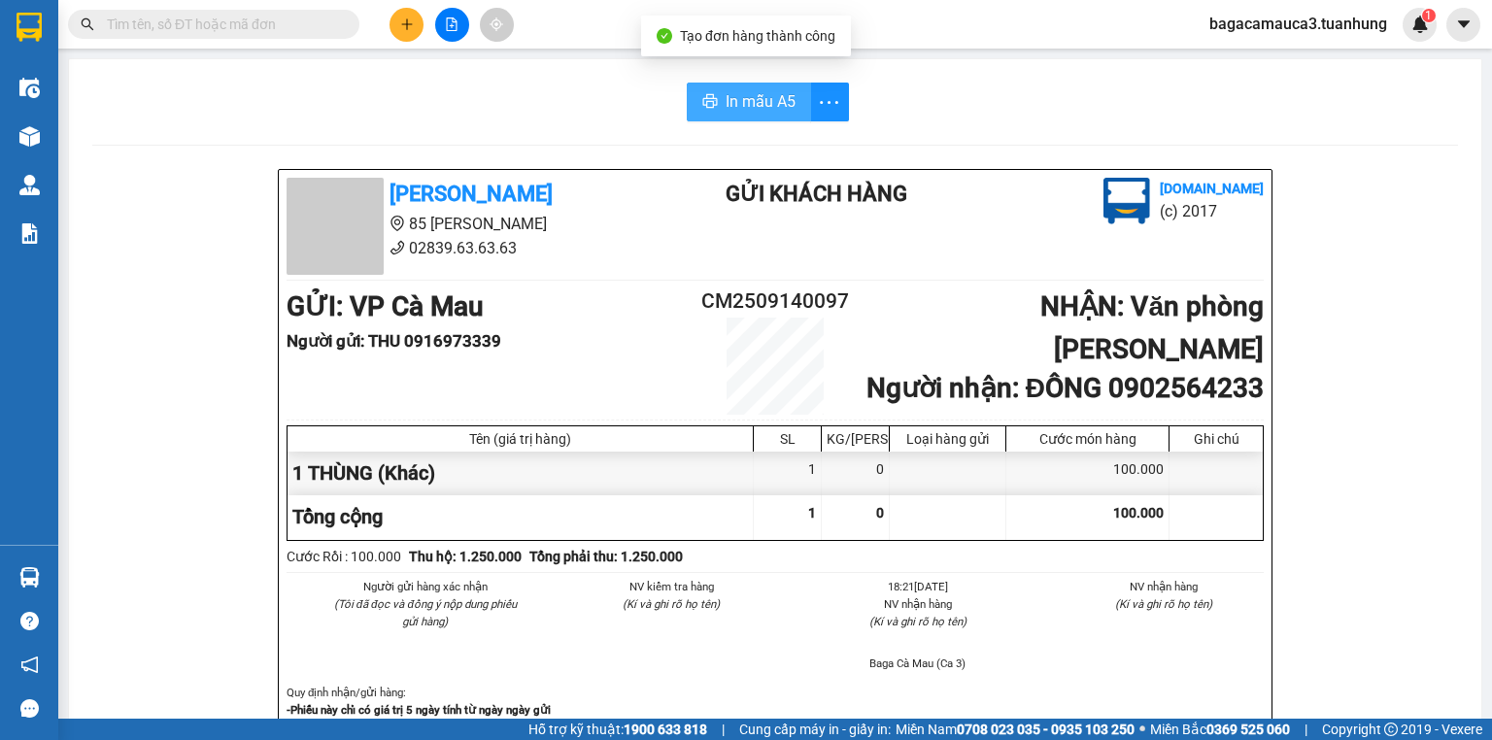
click at [789, 105] on button "In mẫu A5" at bounding box center [749, 102] width 124 height 39
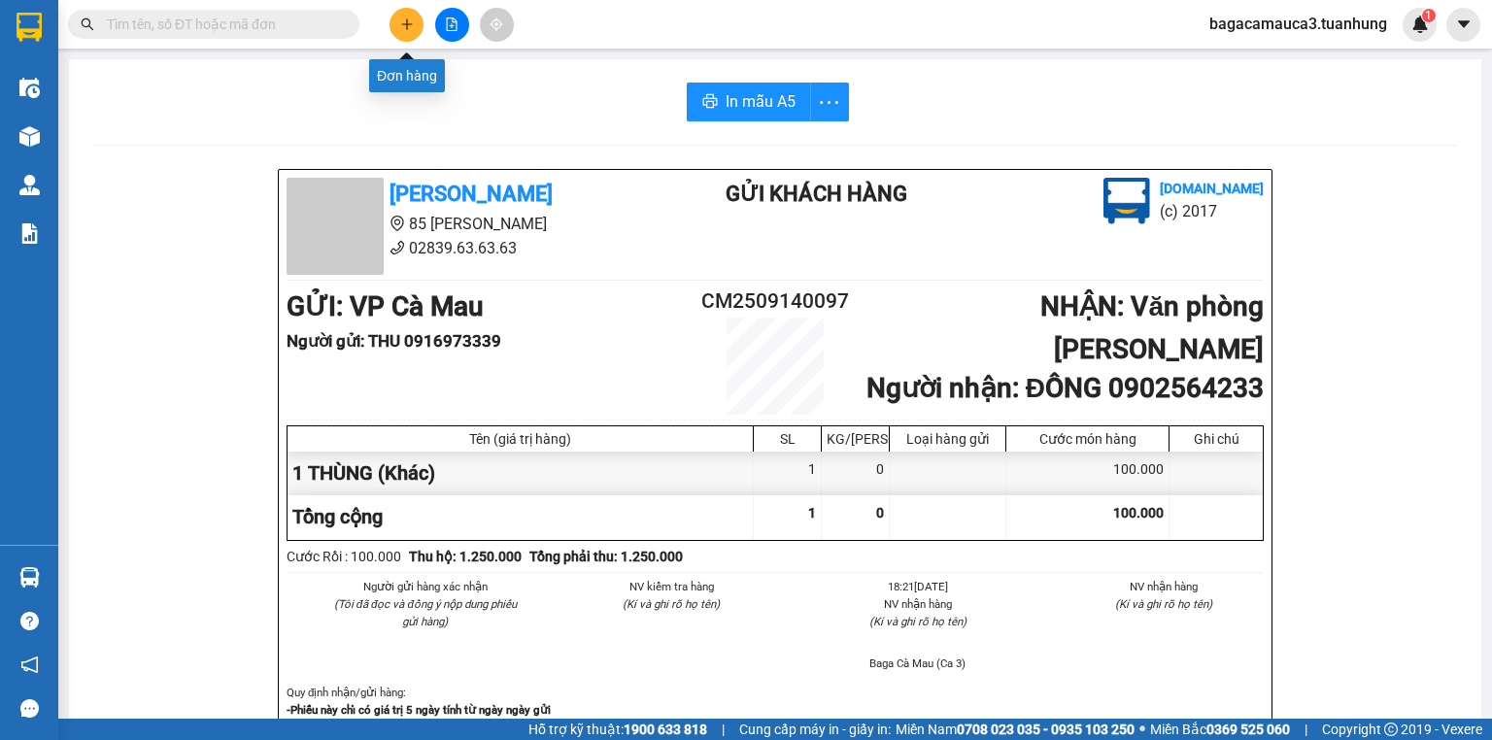
click at [406, 13] on button at bounding box center [407, 25] width 34 height 34
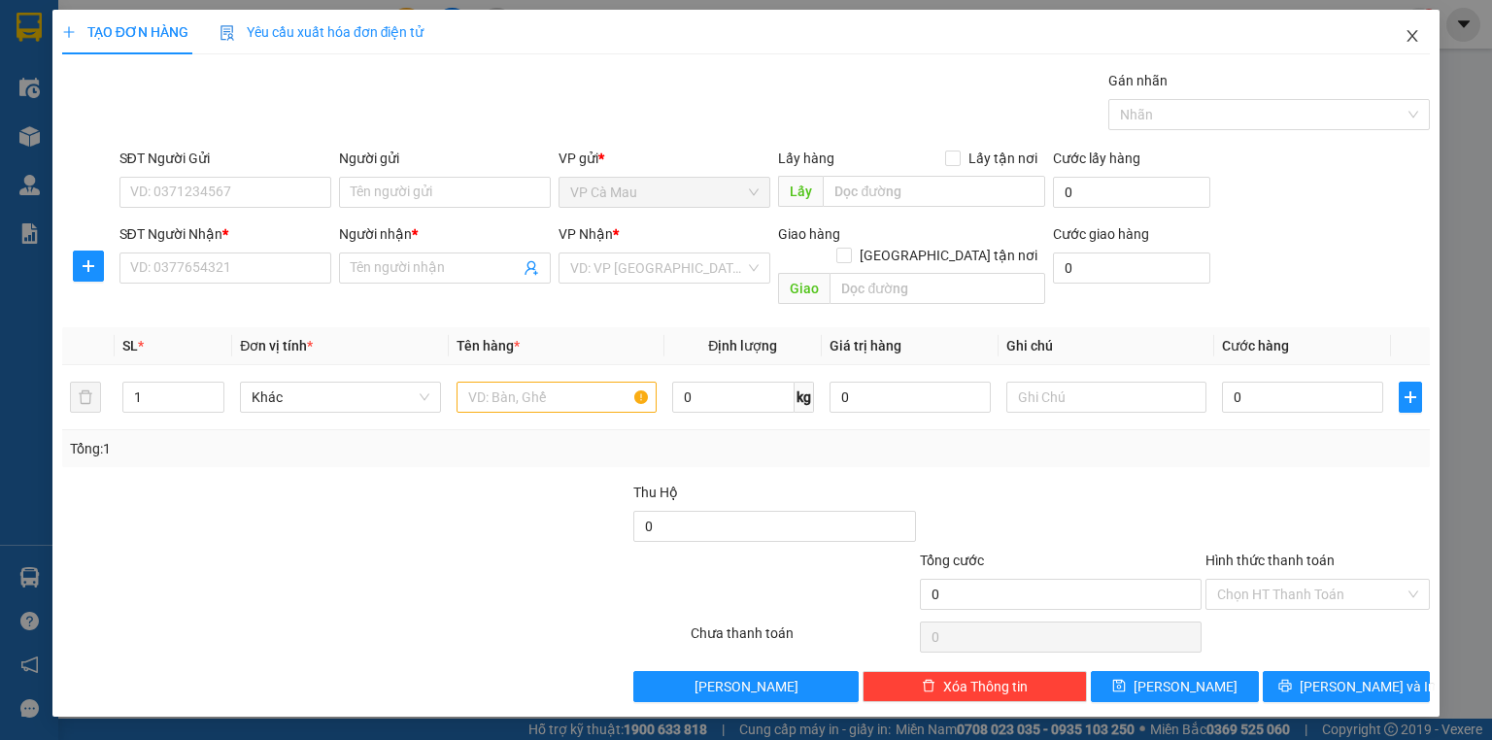
click at [1412, 35] on icon "close" at bounding box center [1413, 36] width 16 height 16
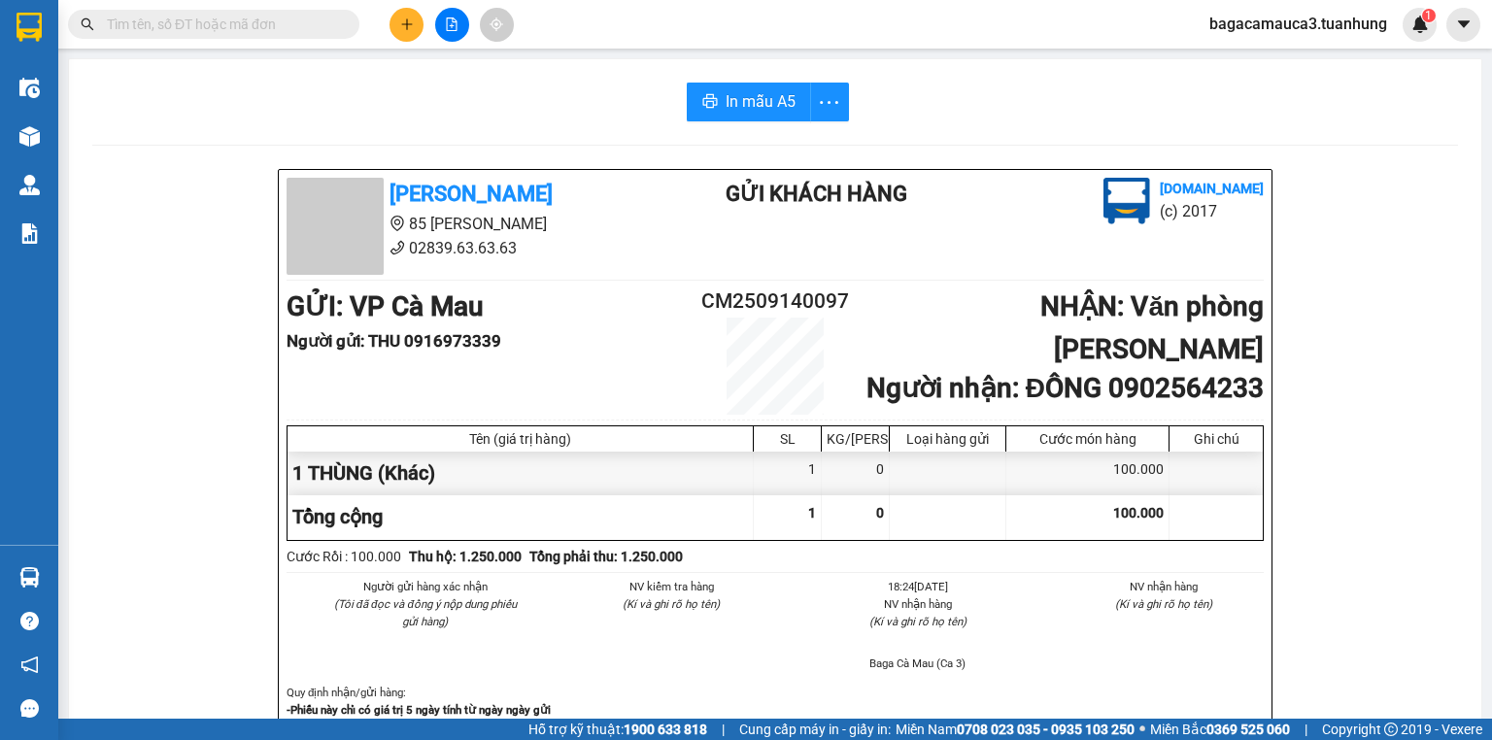
click at [291, 27] on input "text" at bounding box center [221, 24] width 229 height 21
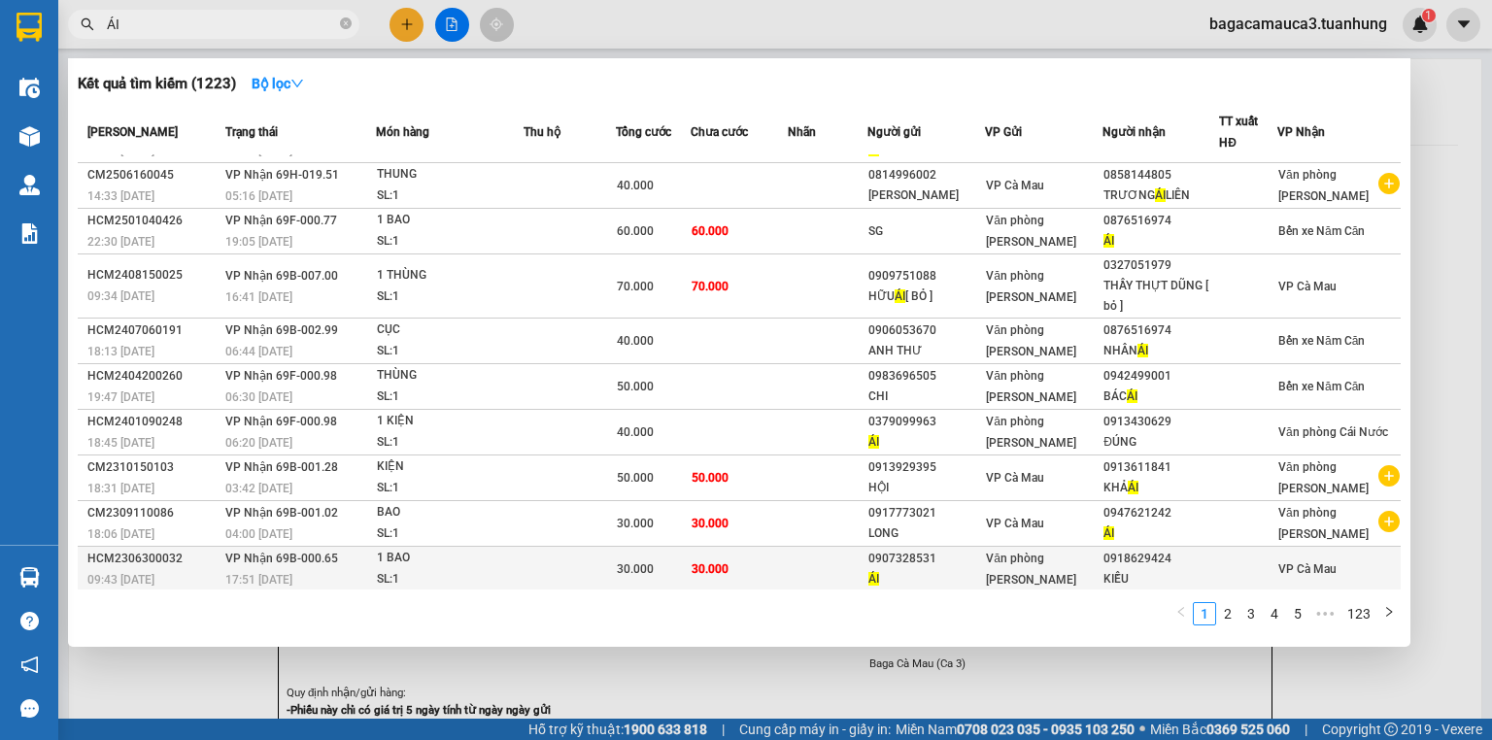
scroll to position [53, 0]
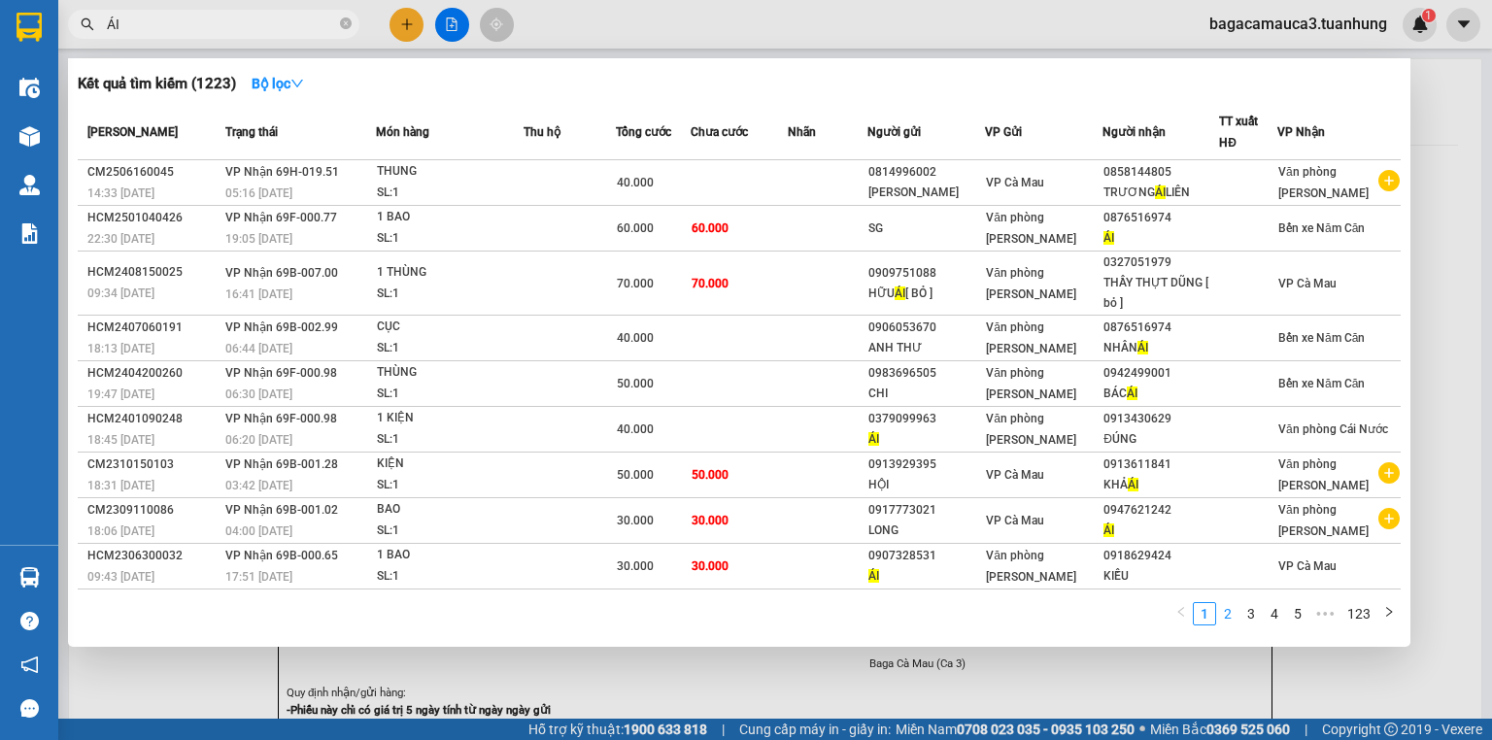
type input "ÁI"
click at [1251, 617] on link "3" at bounding box center [1250, 613] width 21 height 21
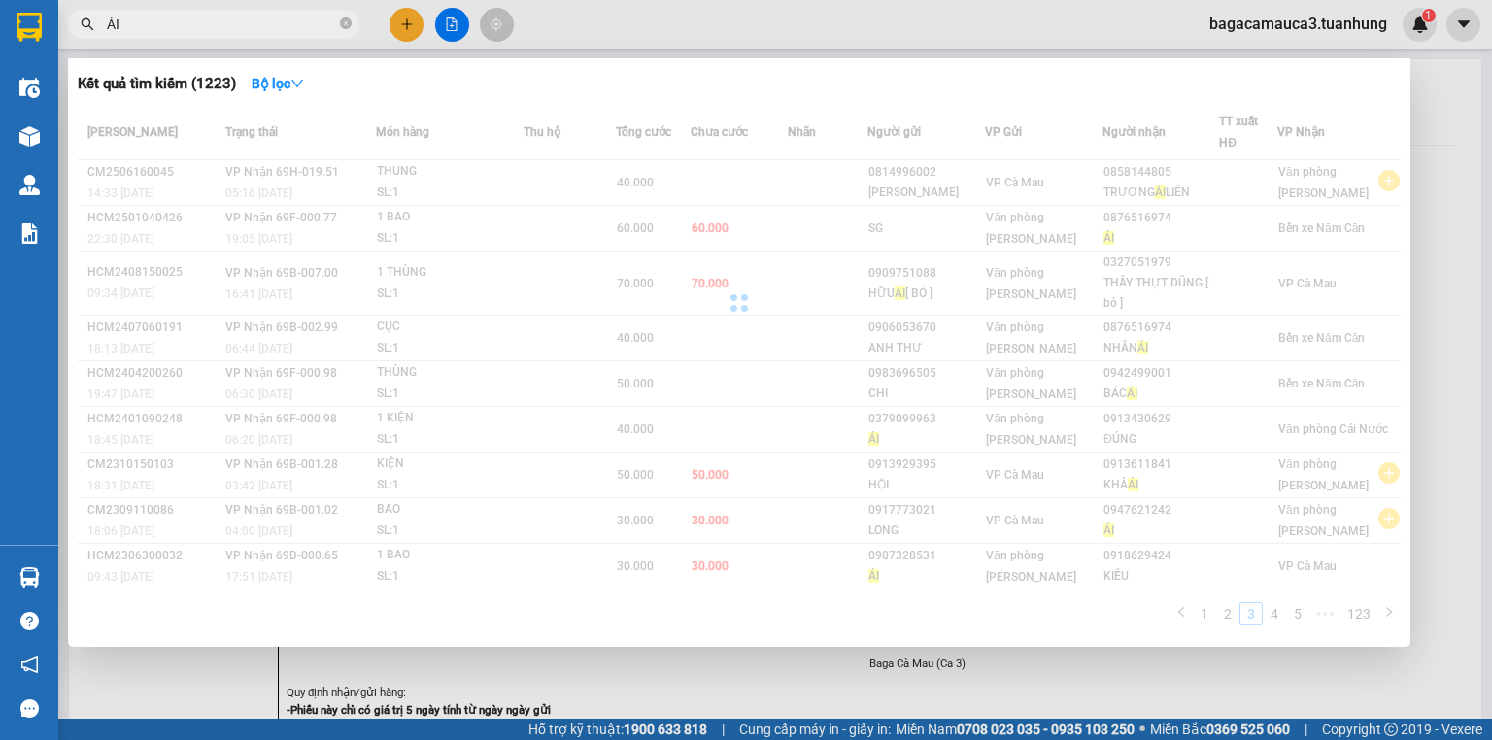
scroll to position [16, 0]
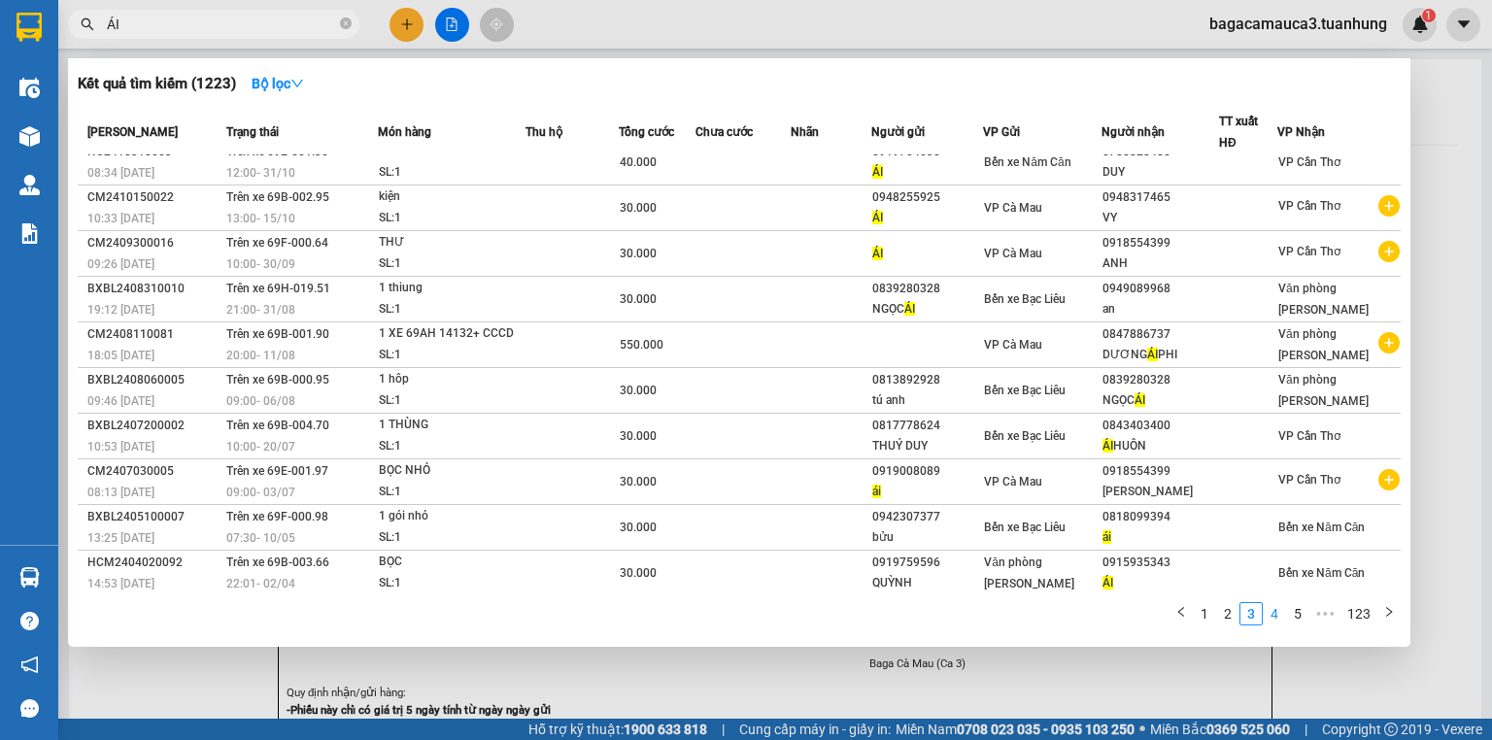
click at [1275, 610] on link "4" at bounding box center [1274, 613] width 21 height 21
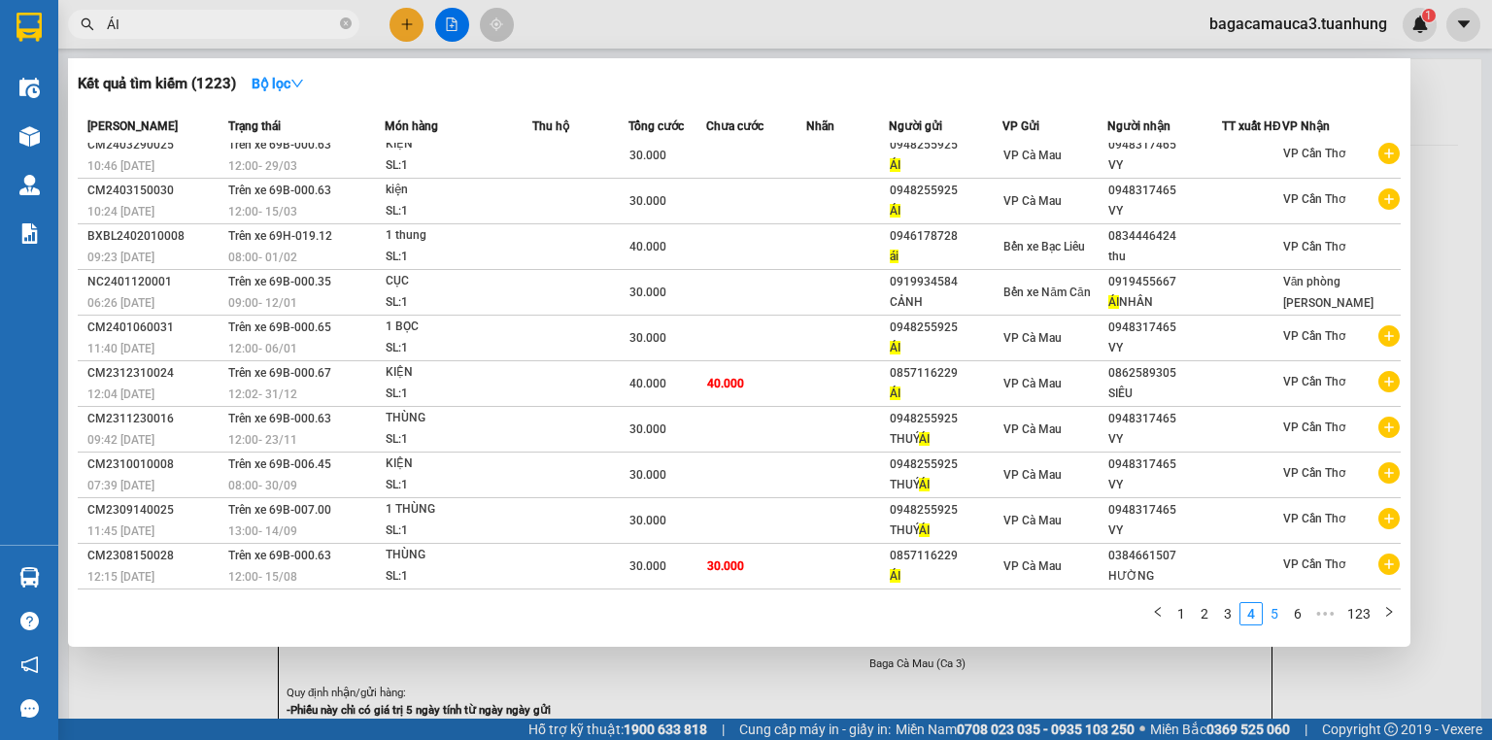
click at [1272, 617] on link "5" at bounding box center [1274, 613] width 21 height 21
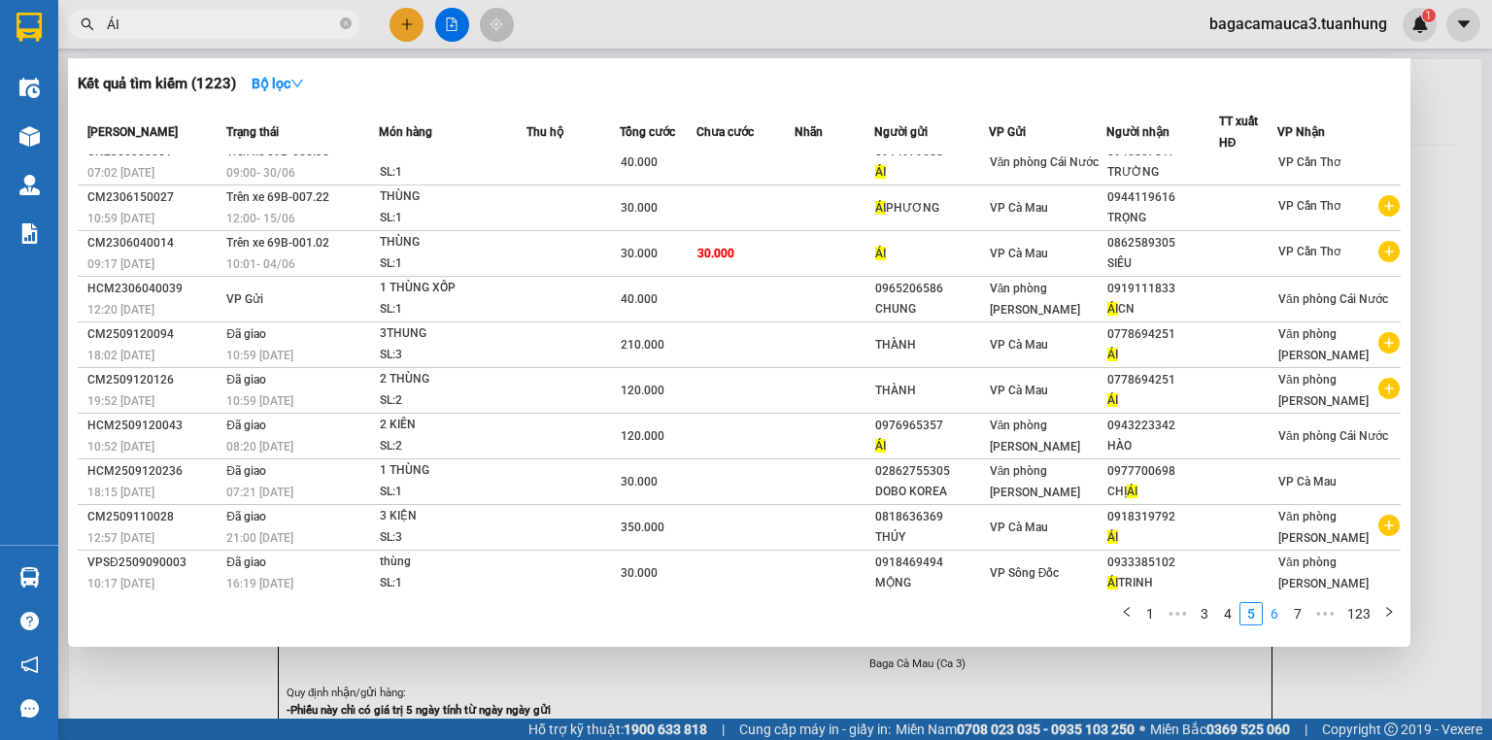
click at [1276, 616] on link "6" at bounding box center [1274, 613] width 21 height 21
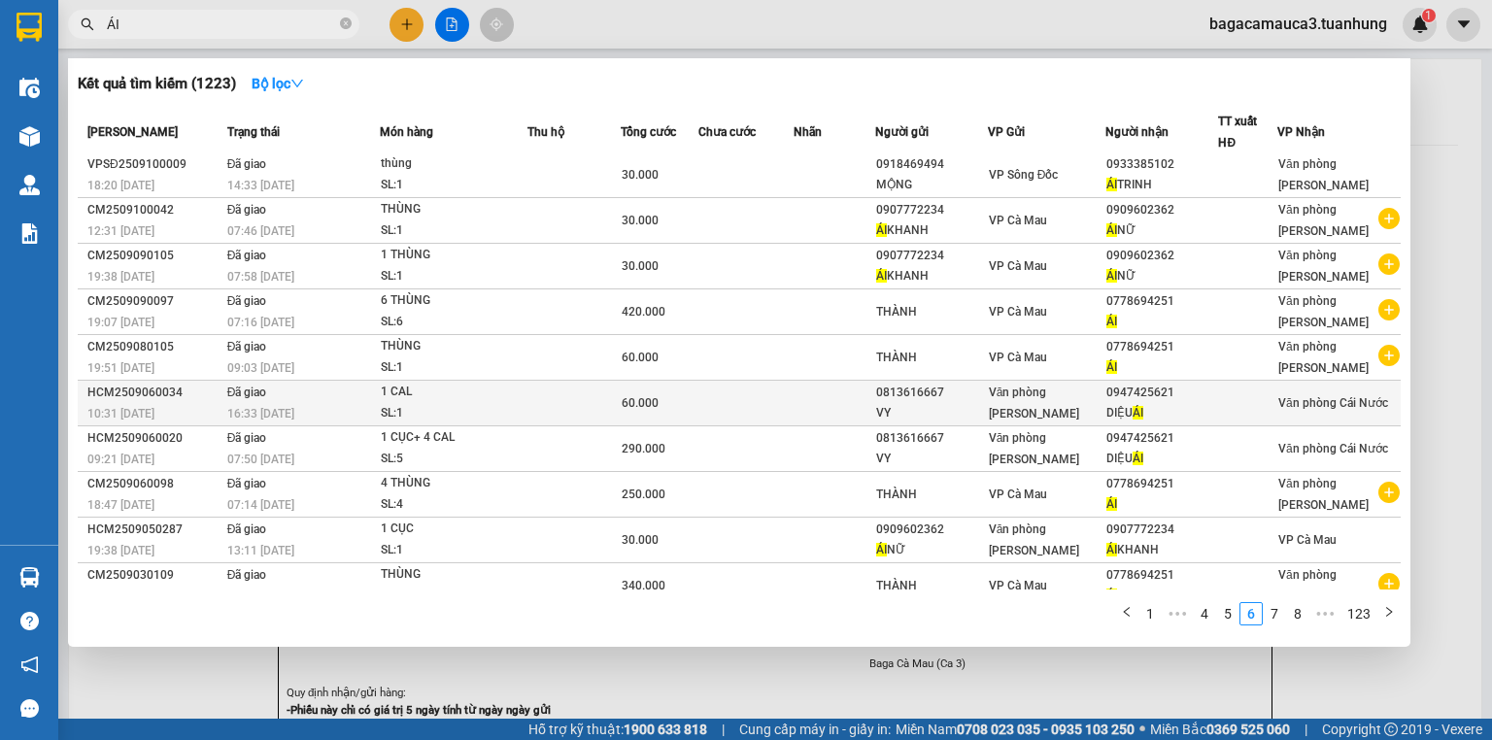
scroll to position [0, 0]
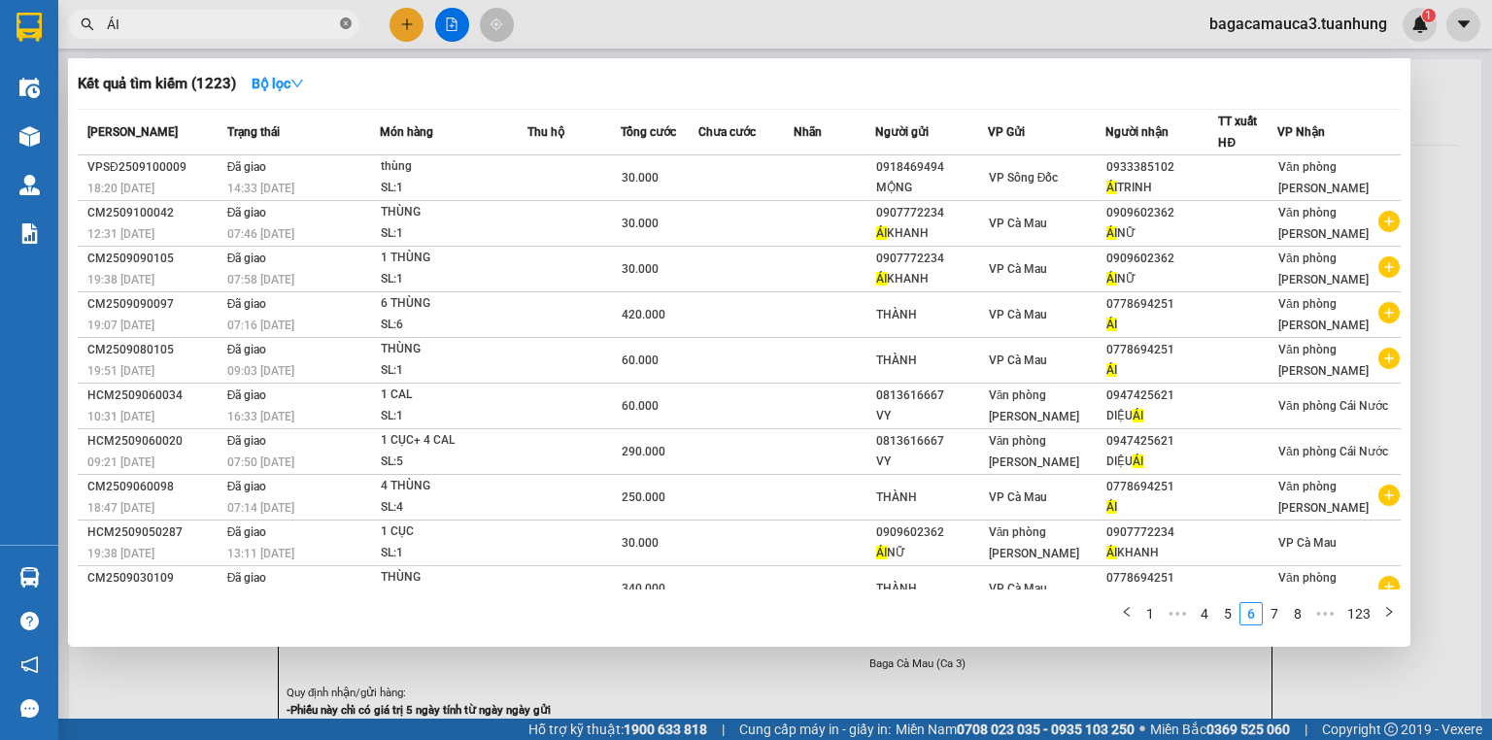
click at [346, 17] on span at bounding box center [346, 25] width 12 height 18
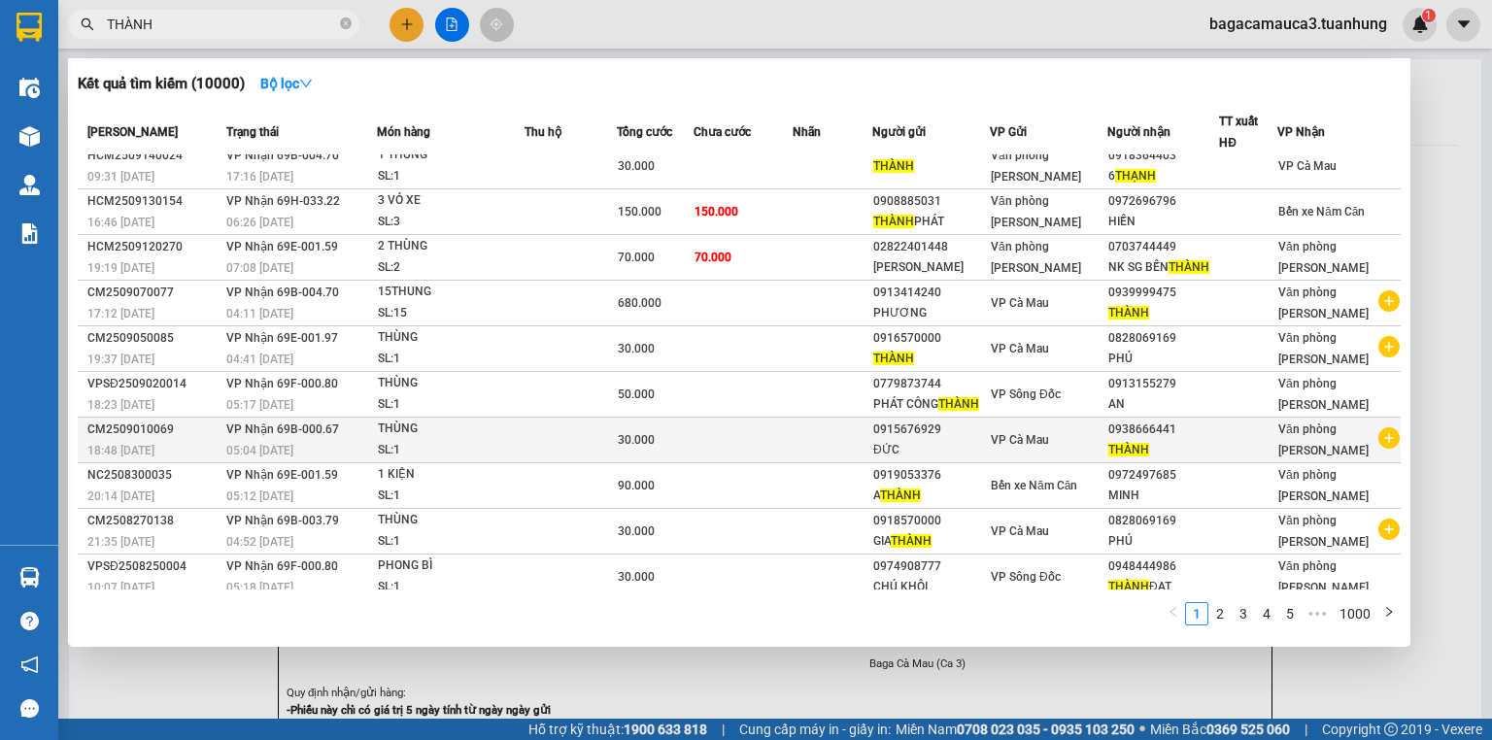
scroll to position [16, 0]
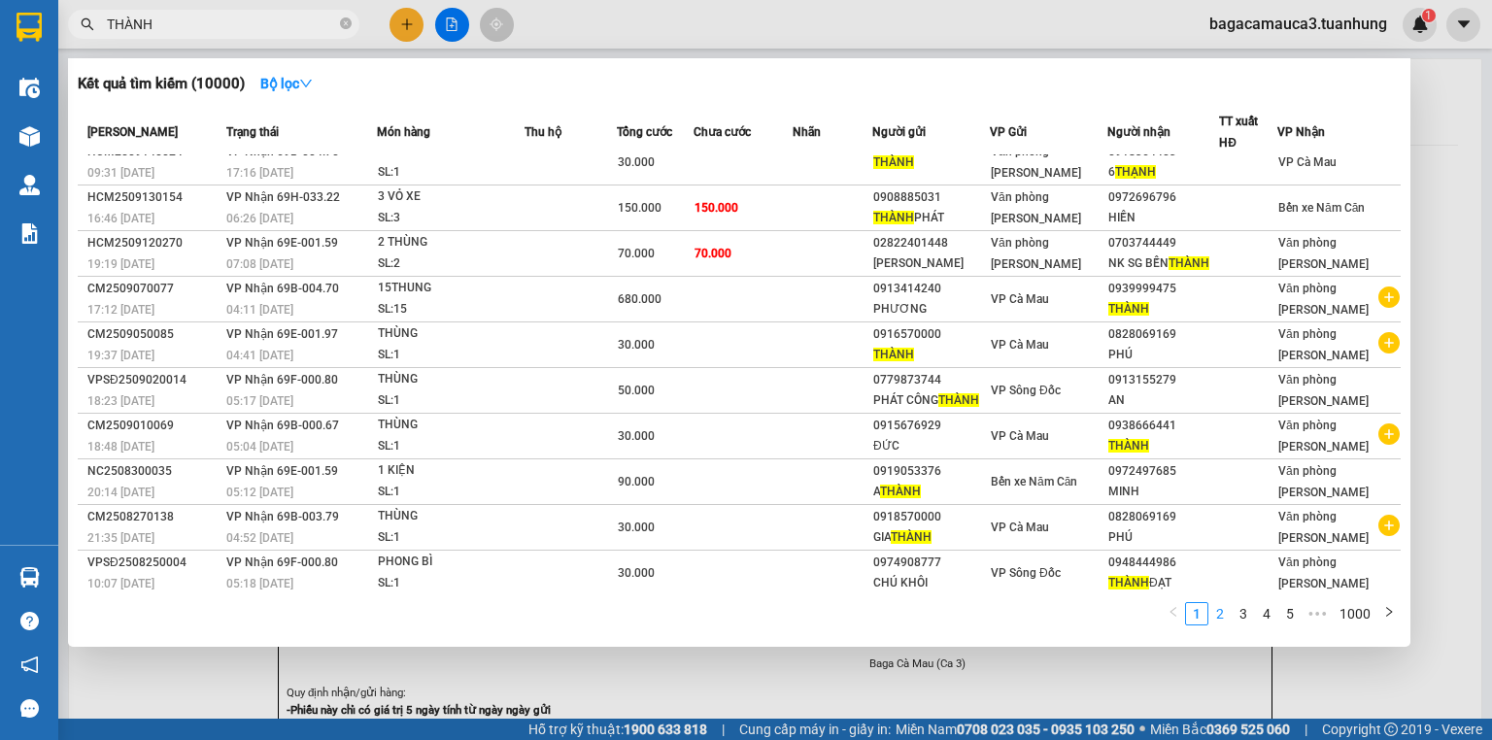
type input "THÀNH"
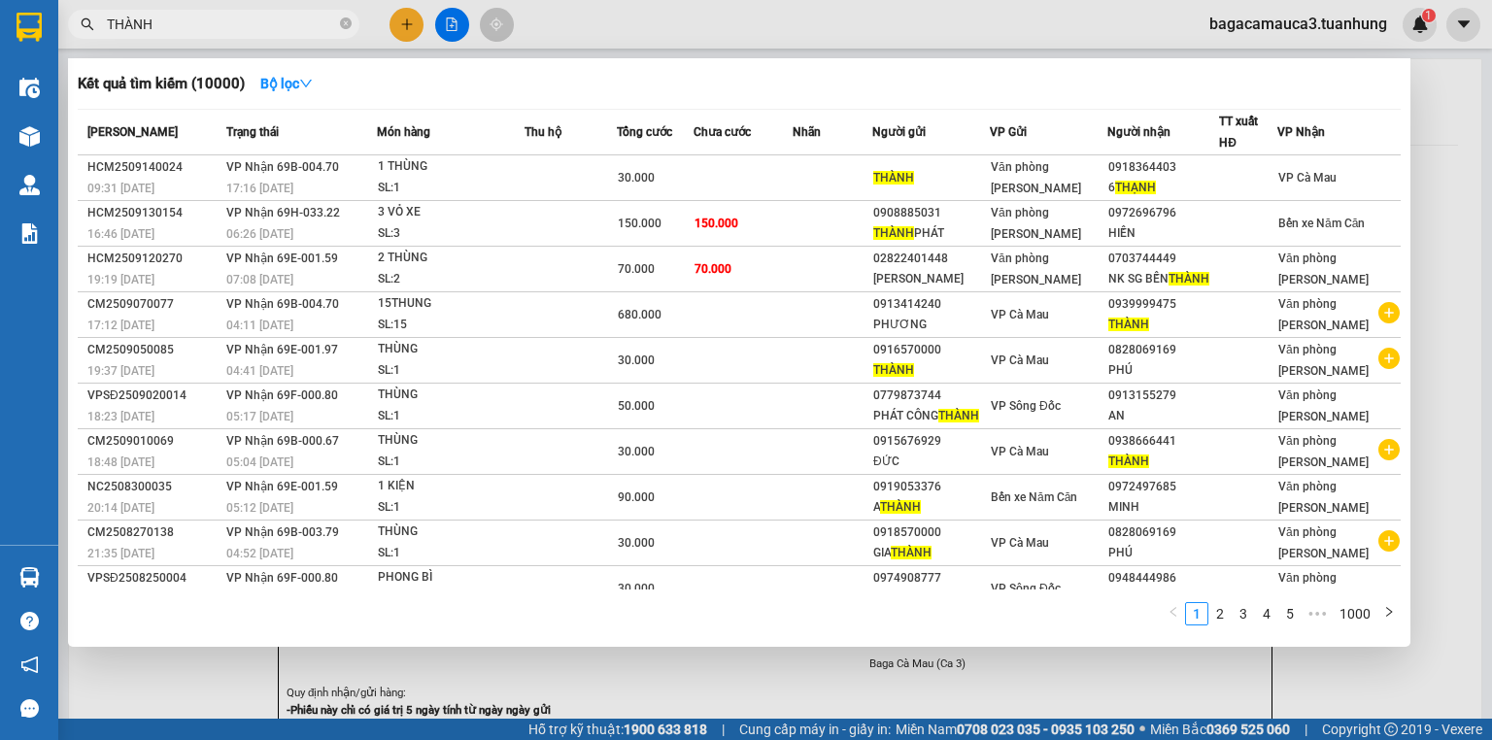
click at [1216, 615] on link "2" at bounding box center [1219, 613] width 21 height 21
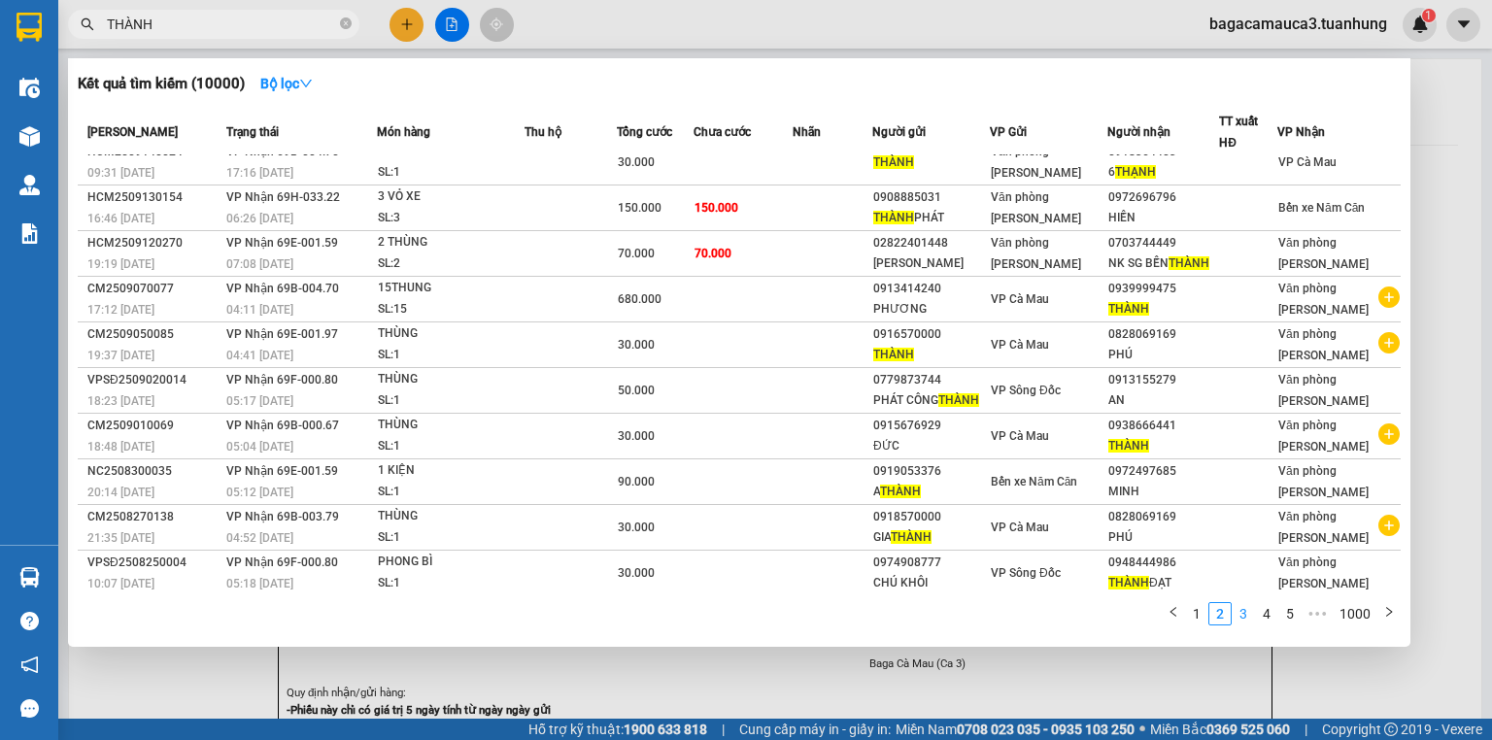
click at [1240, 617] on link "3" at bounding box center [1243, 613] width 21 height 21
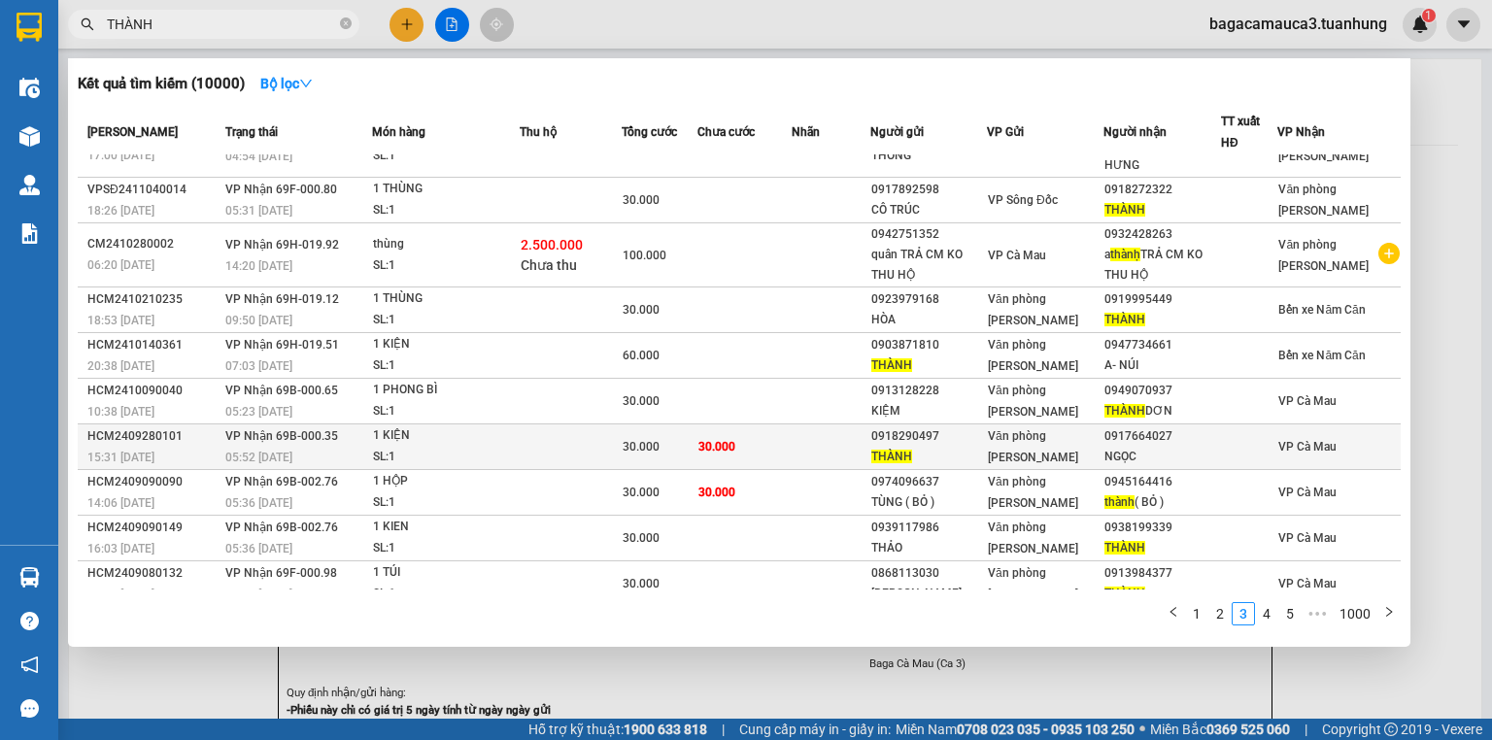
scroll to position [53, 0]
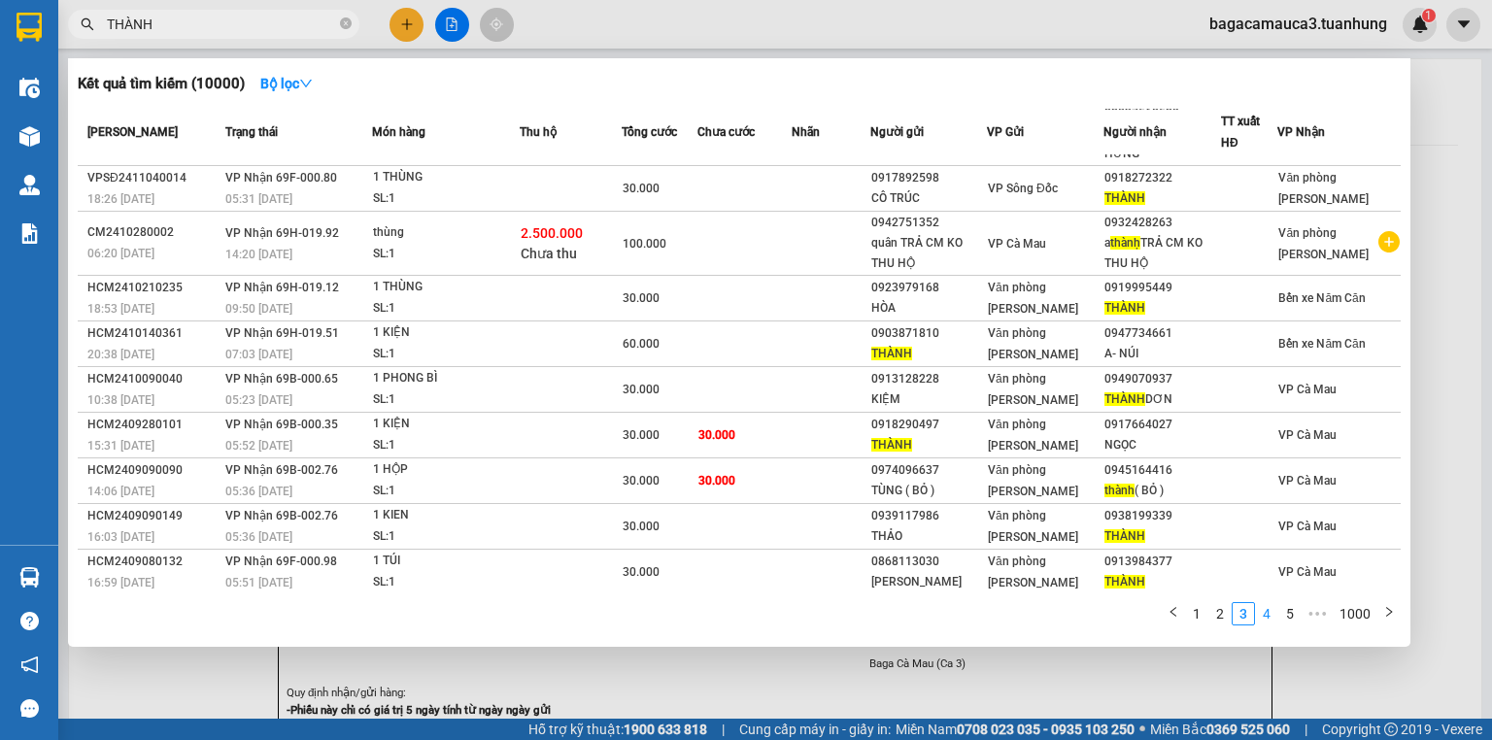
click at [1267, 618] on link "4" at bounding box center [1266, 613] width 21 height 21
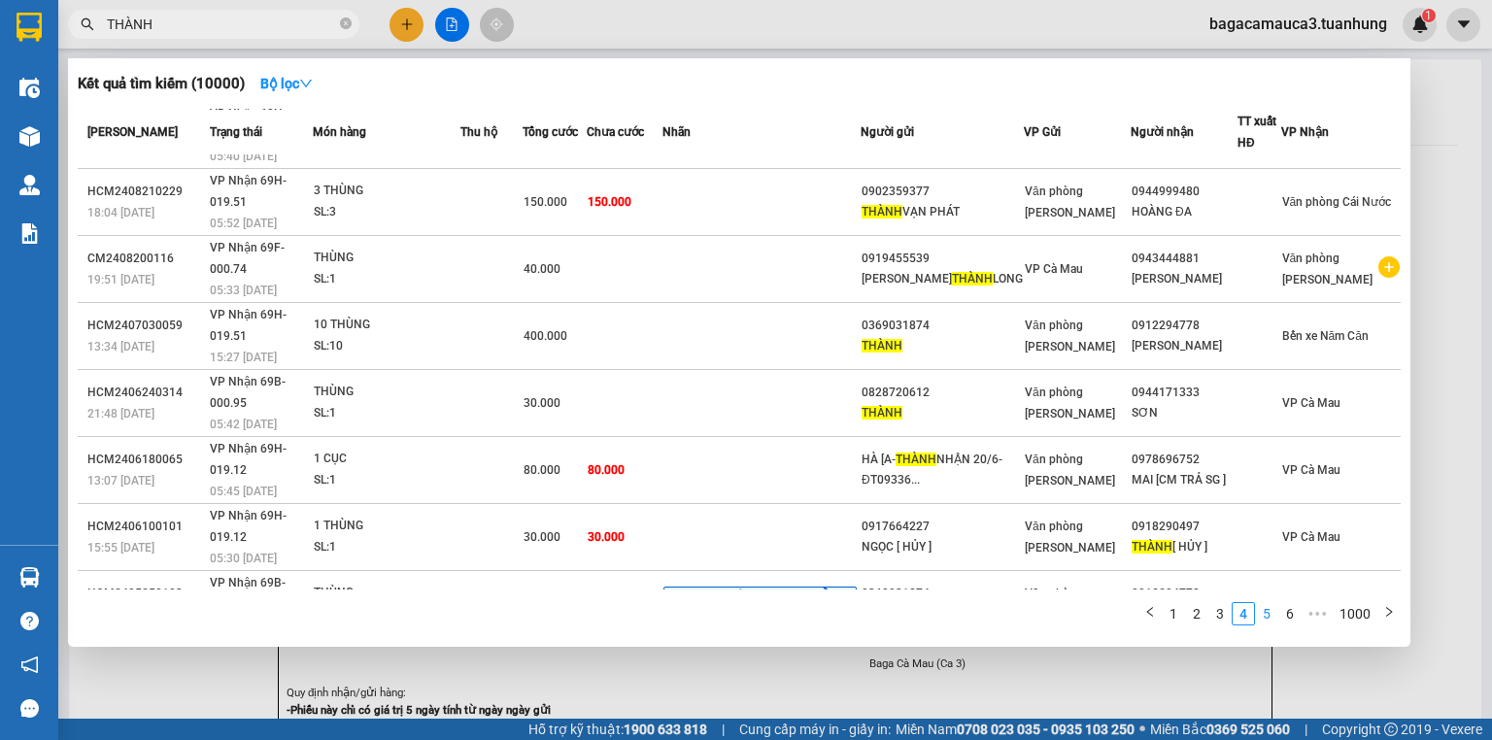
click at [1271, 620] on link "5" at bounding box center [1266, 613] width 21 height 21
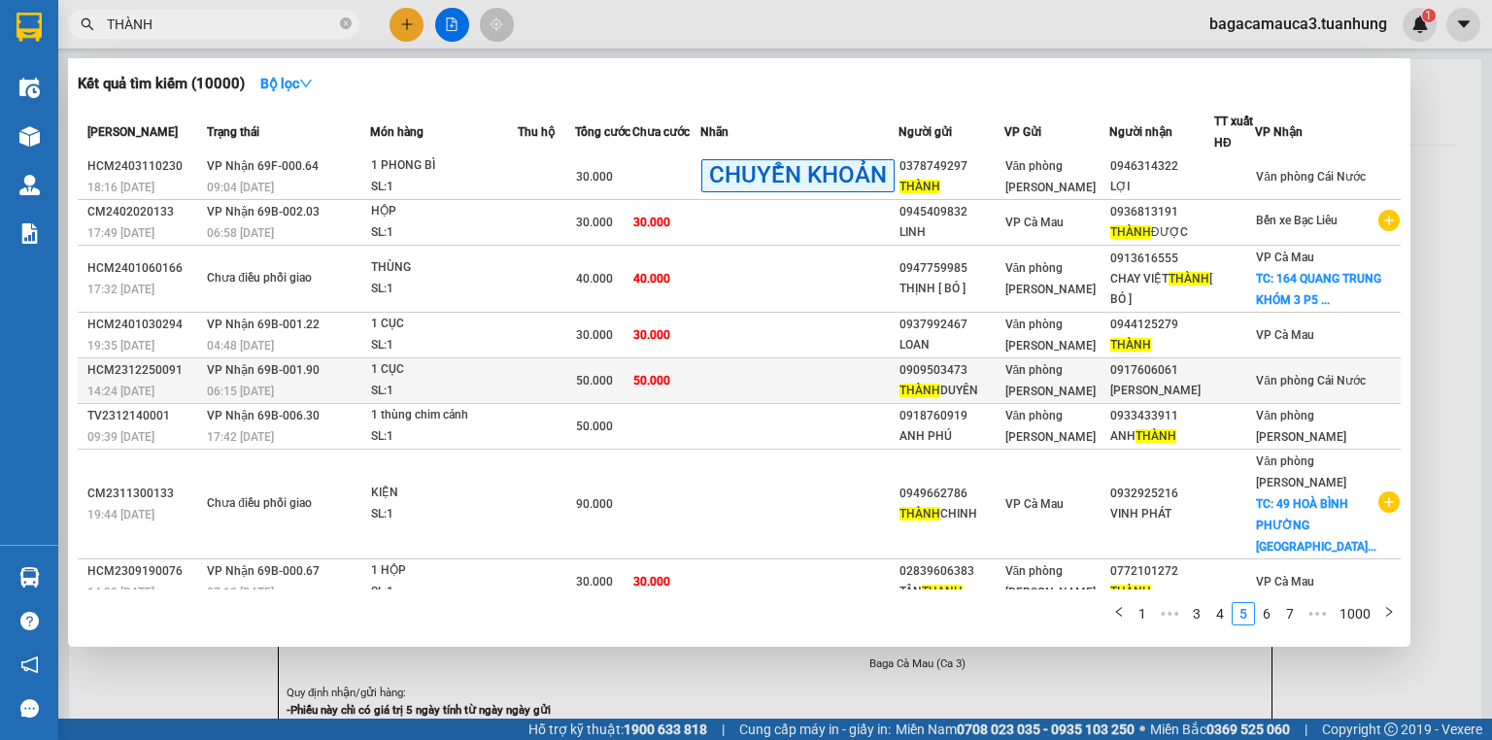
scroll to position [182, 0]
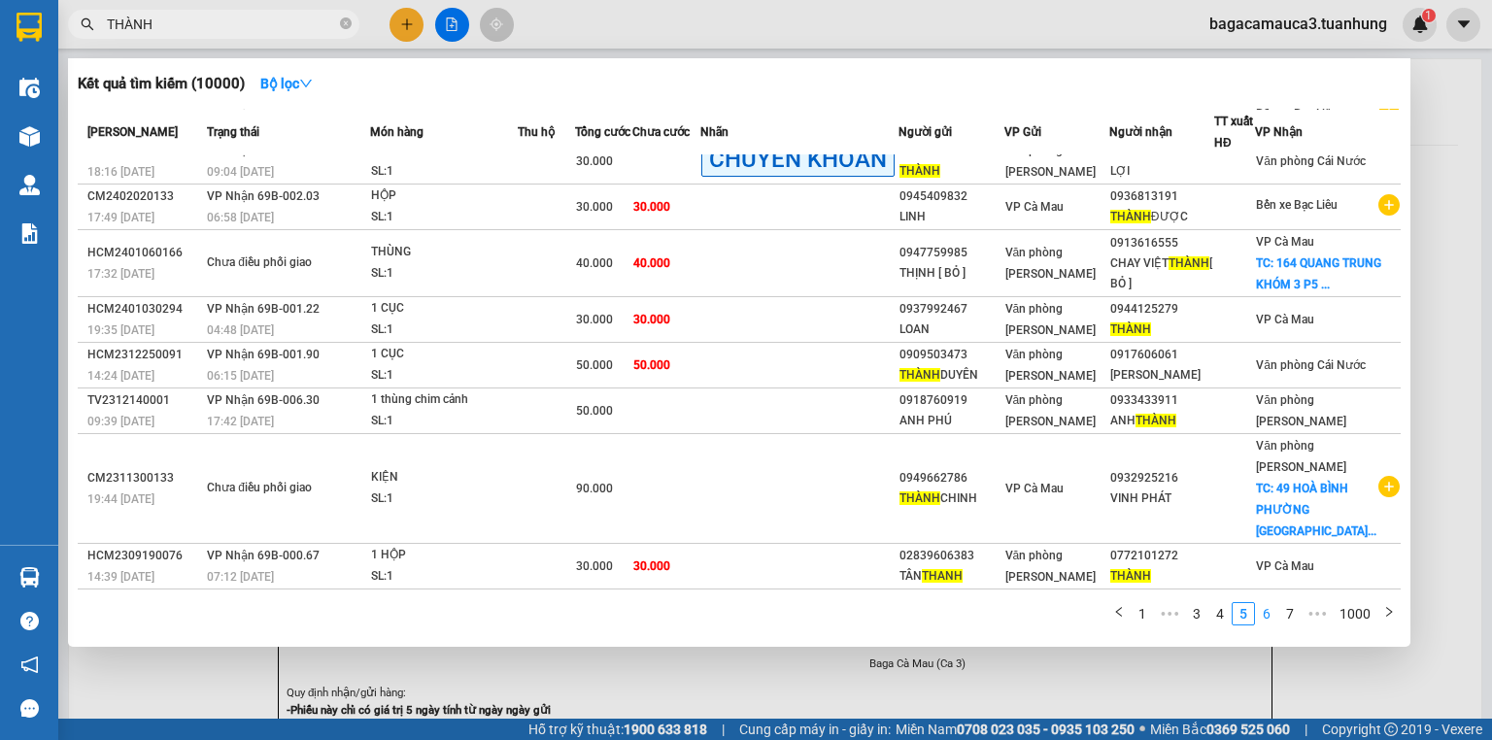
click at [1274, 615] on link "6" at bounding box center [1266, 613] width 21 height 21
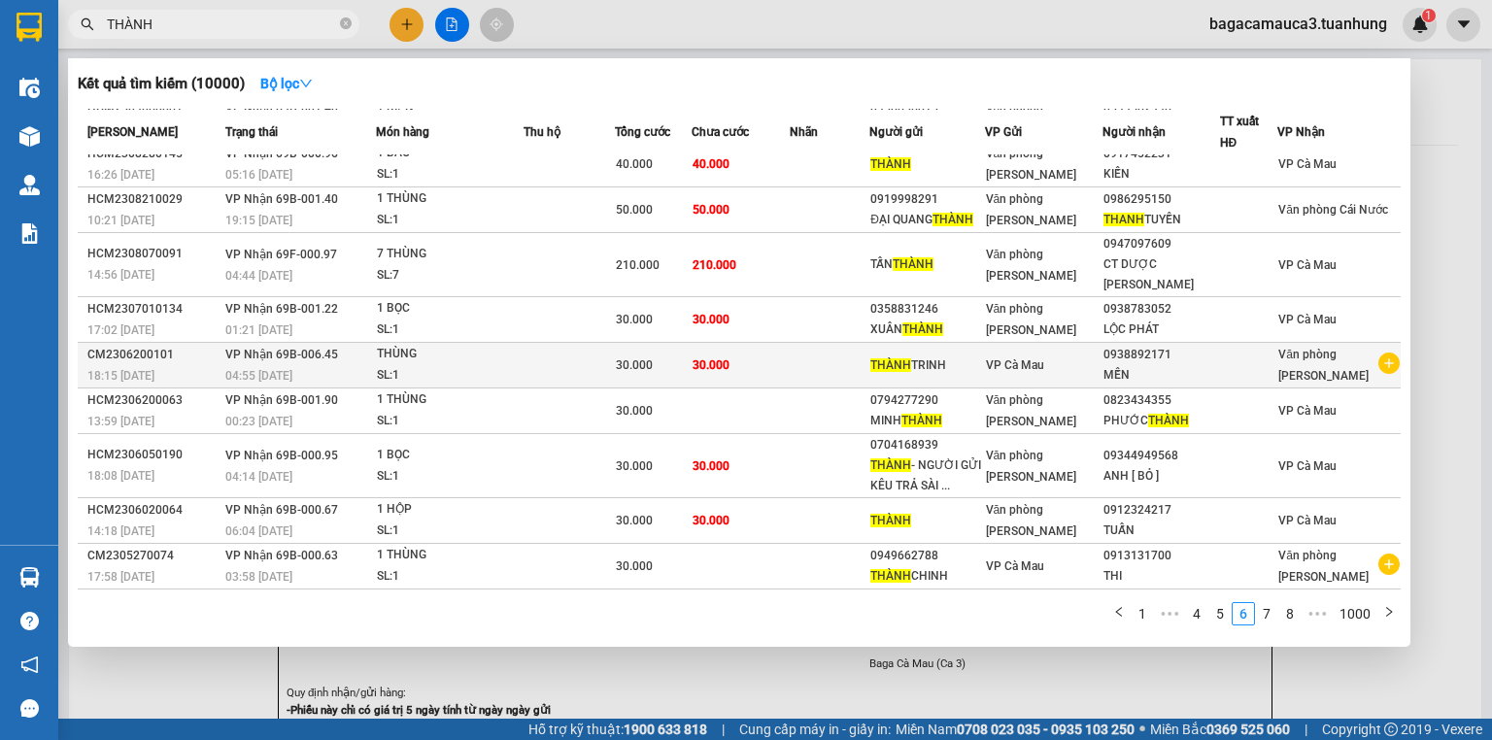
scroll to position [34, 0]
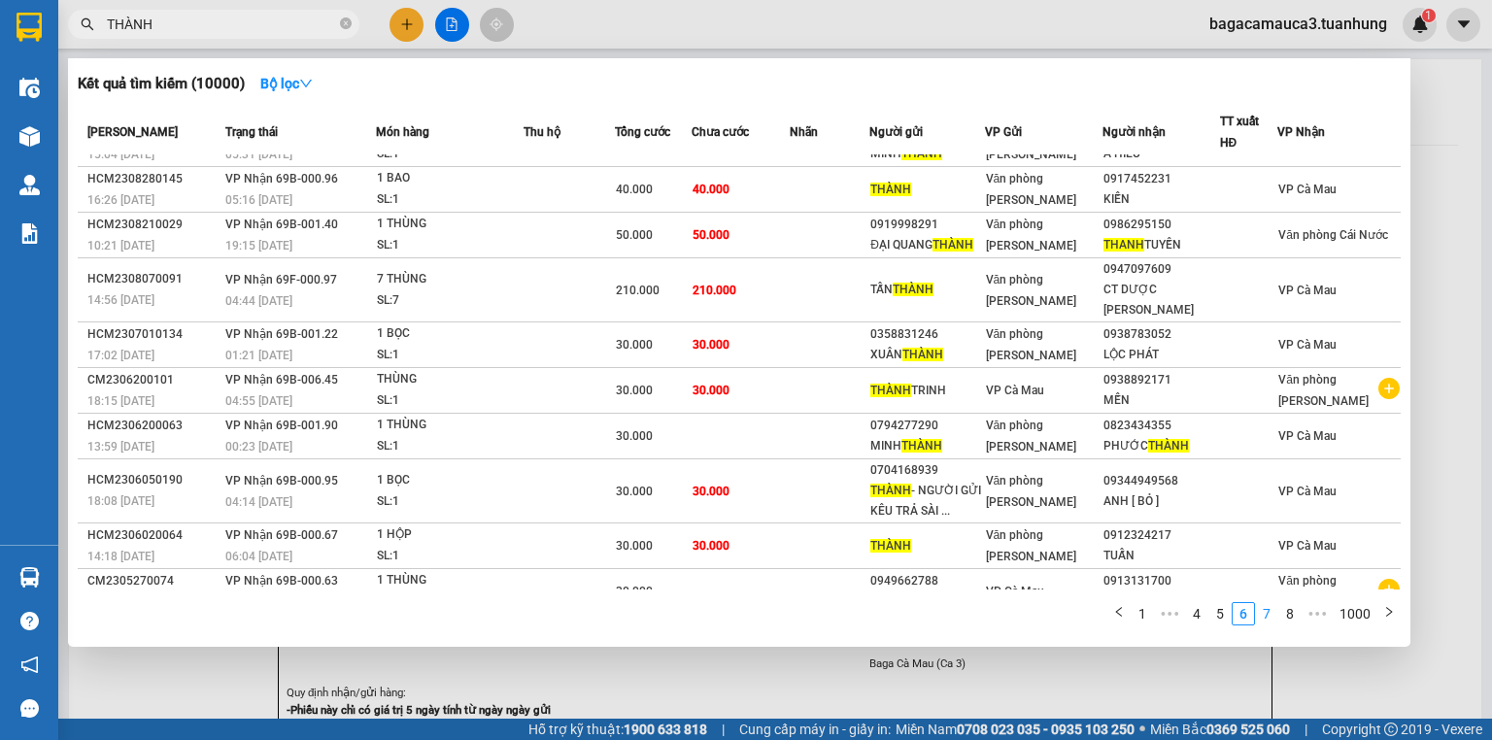
click at [1267, 614] on link "7" at bounding box center [1266, 613] width 21 height 21
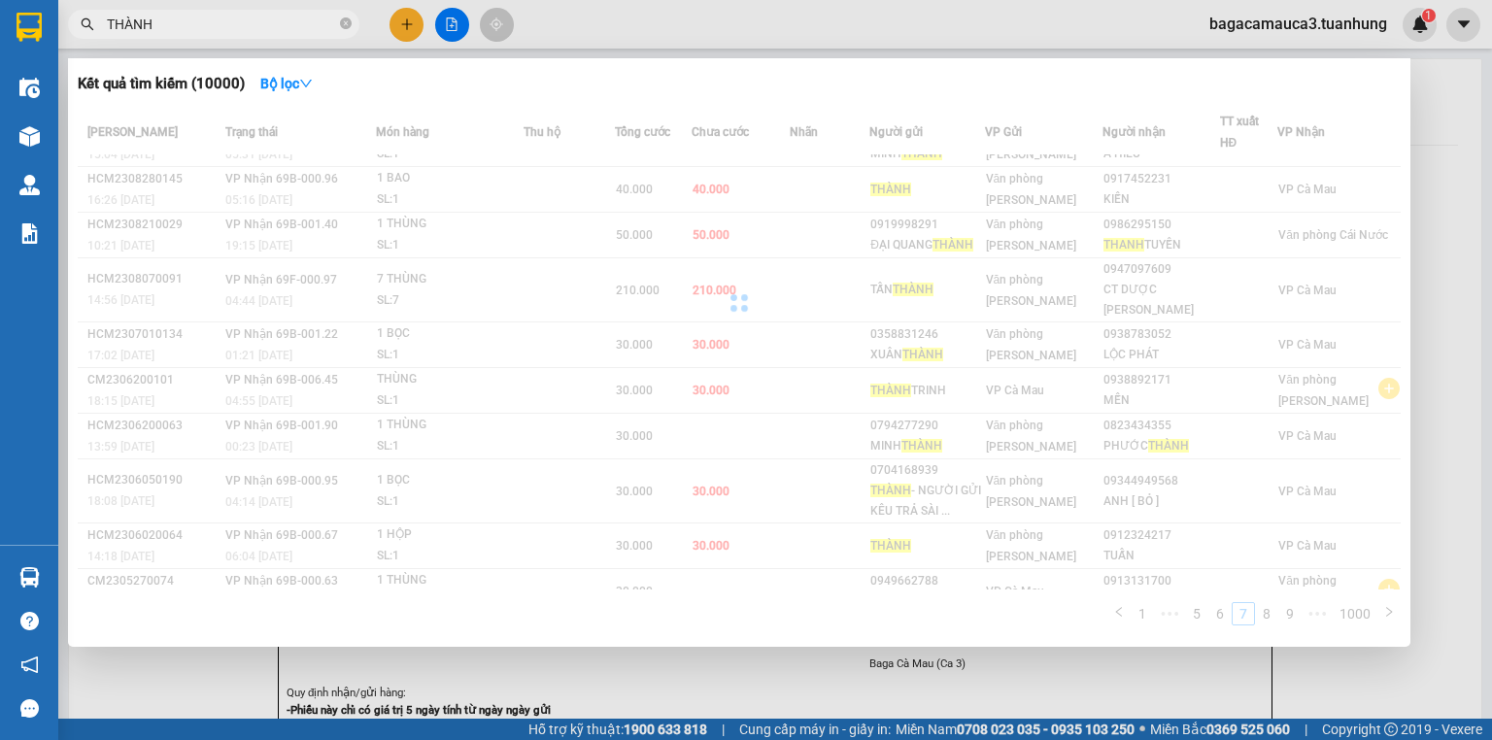
scroll to position [16, 0]
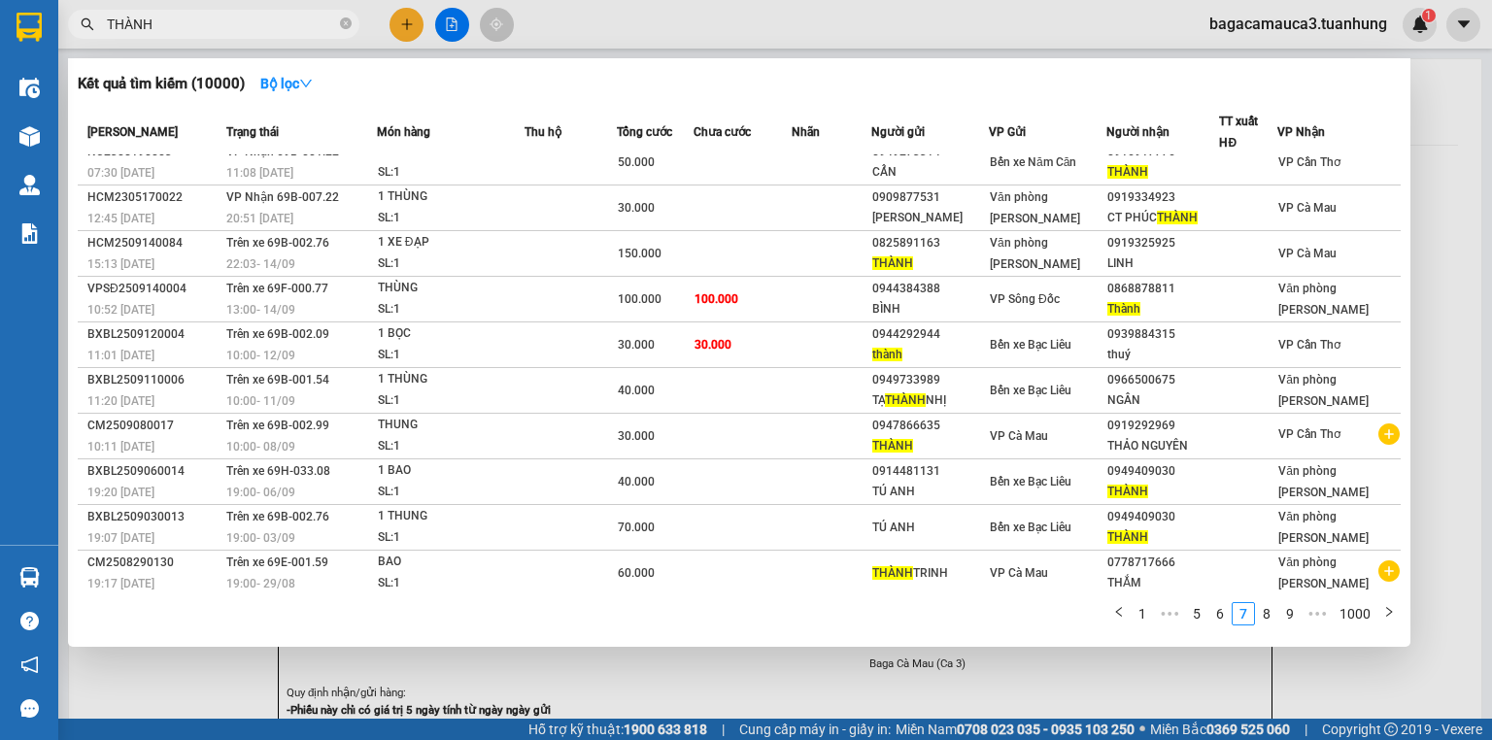
click at [1271, 612] on link "8" at bounding box center [1266, 613] width 21 height 21
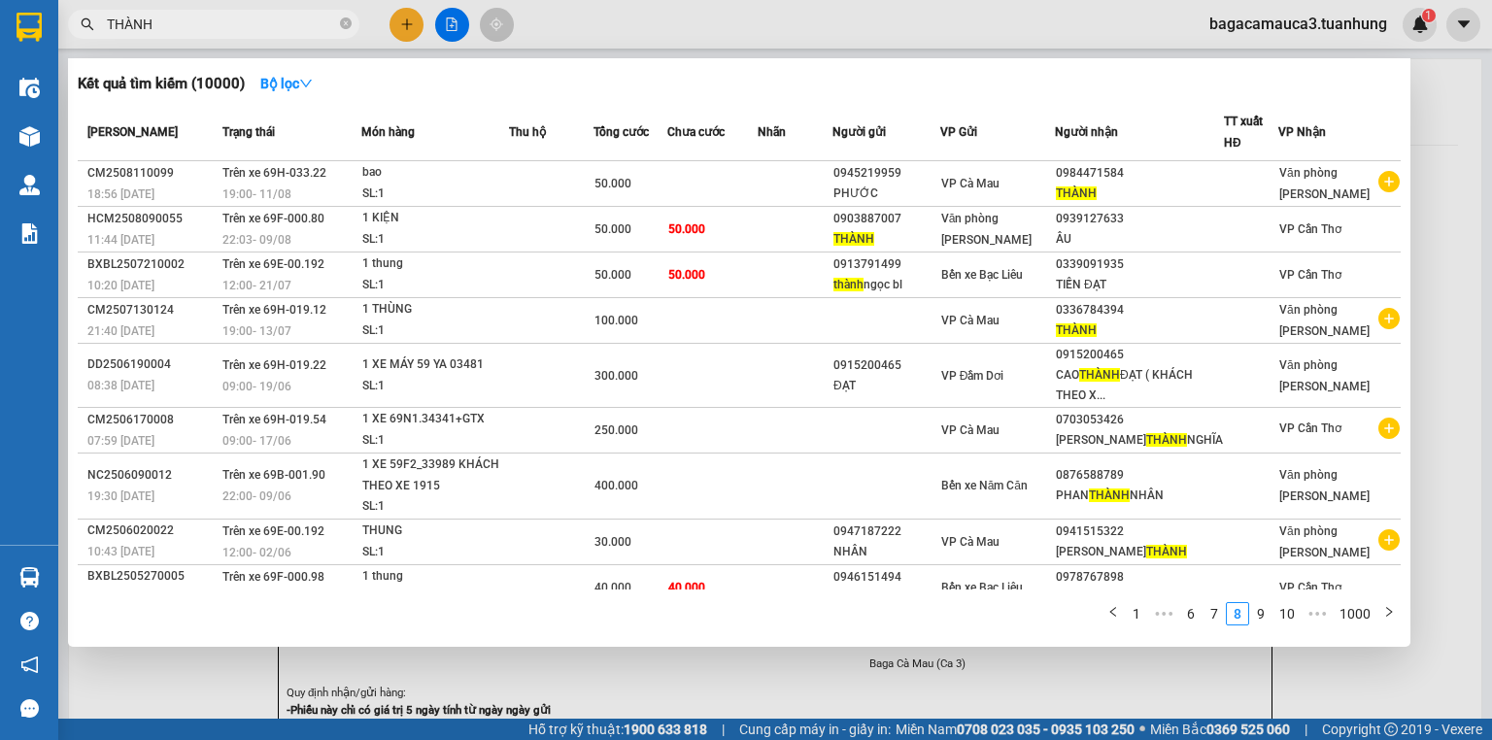
scroll to position [0, 0]
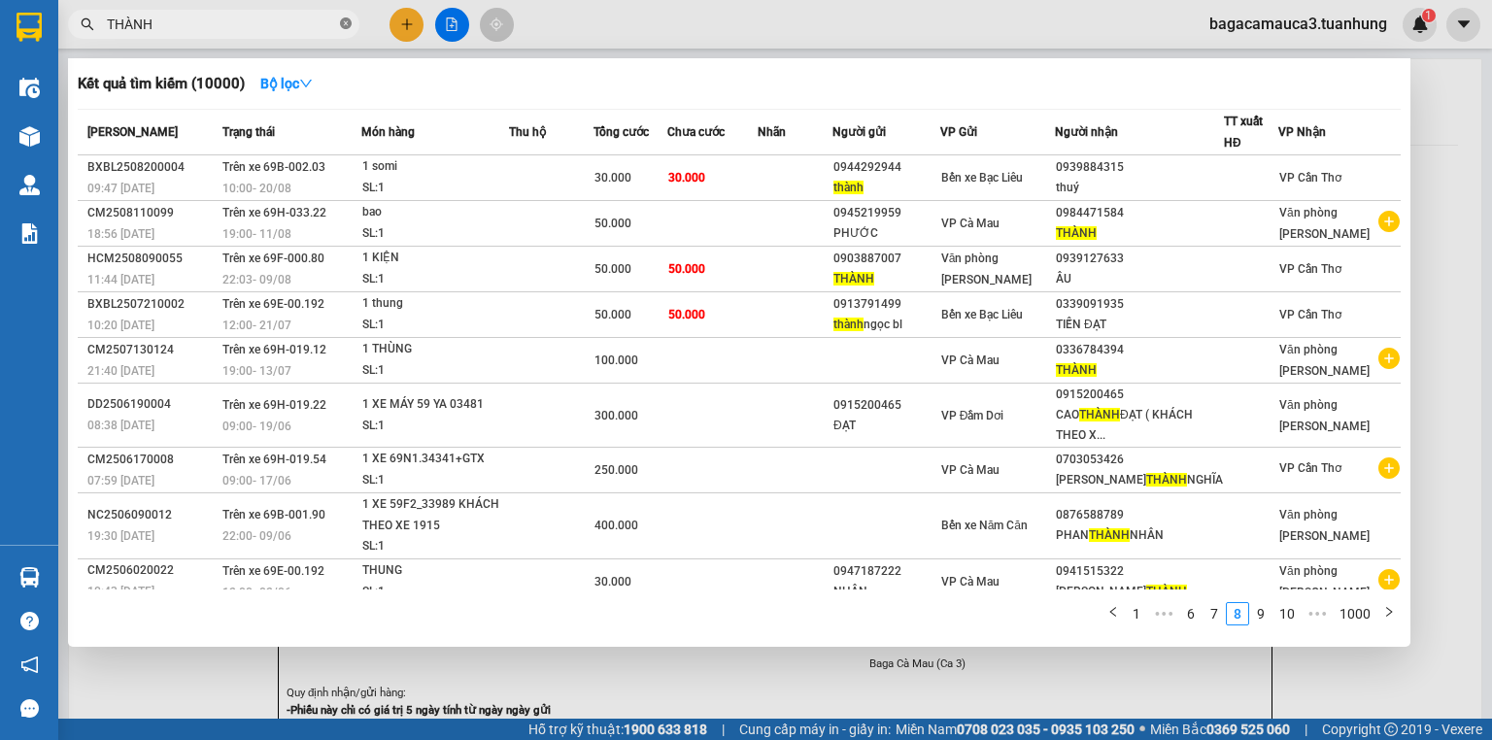
click at [343, 25] on icon "close-circle" at bounding box center [346, 23] width 12 height 12
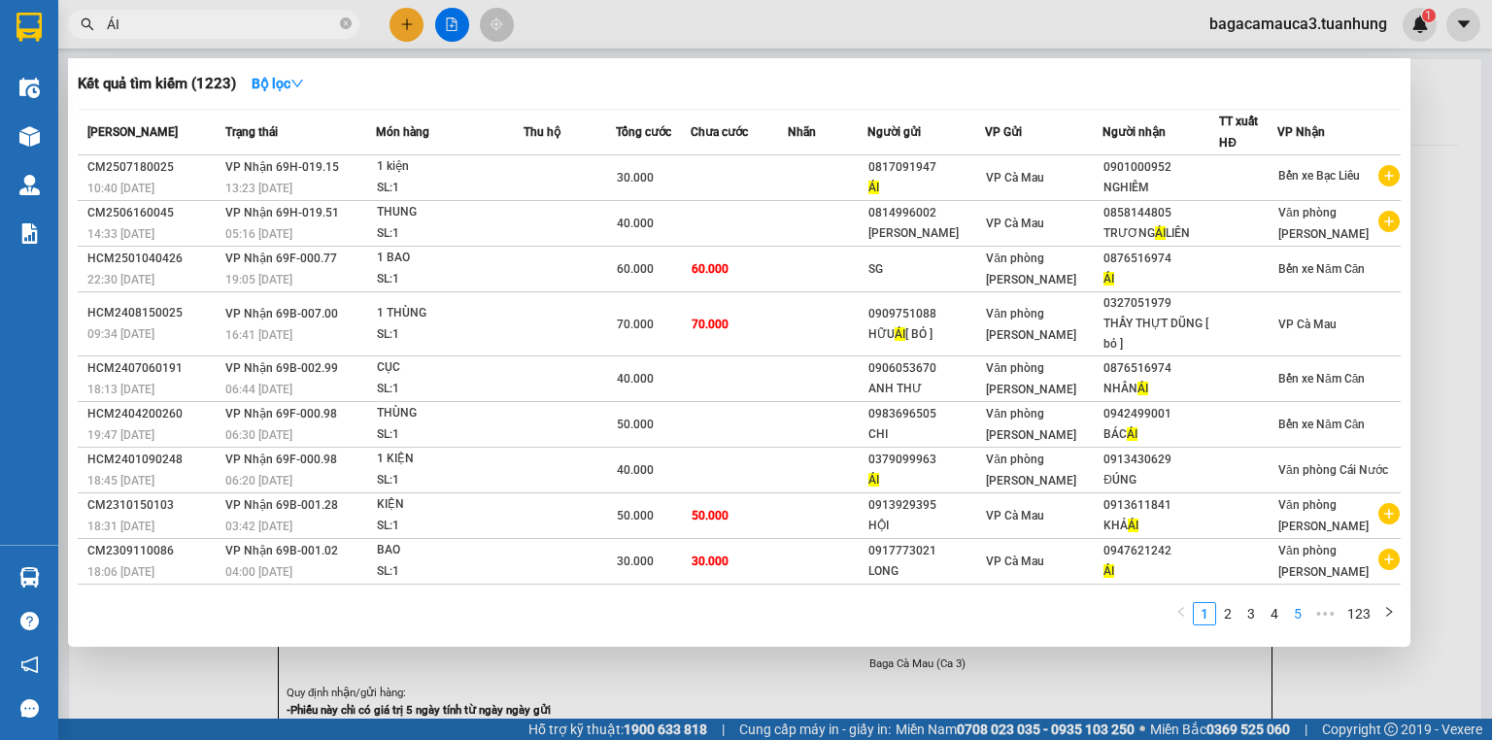
type input "ÁI"
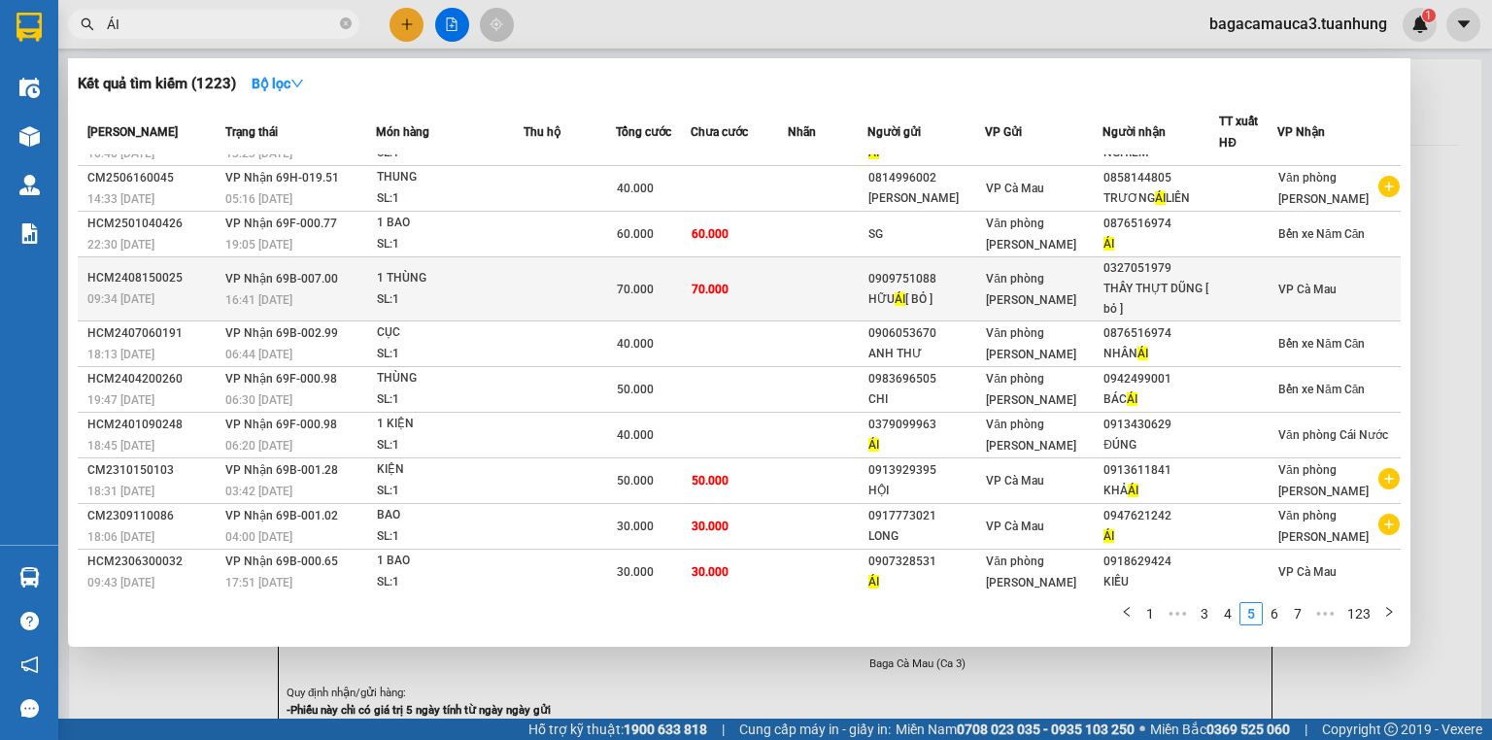
scroll to position [53, 0]
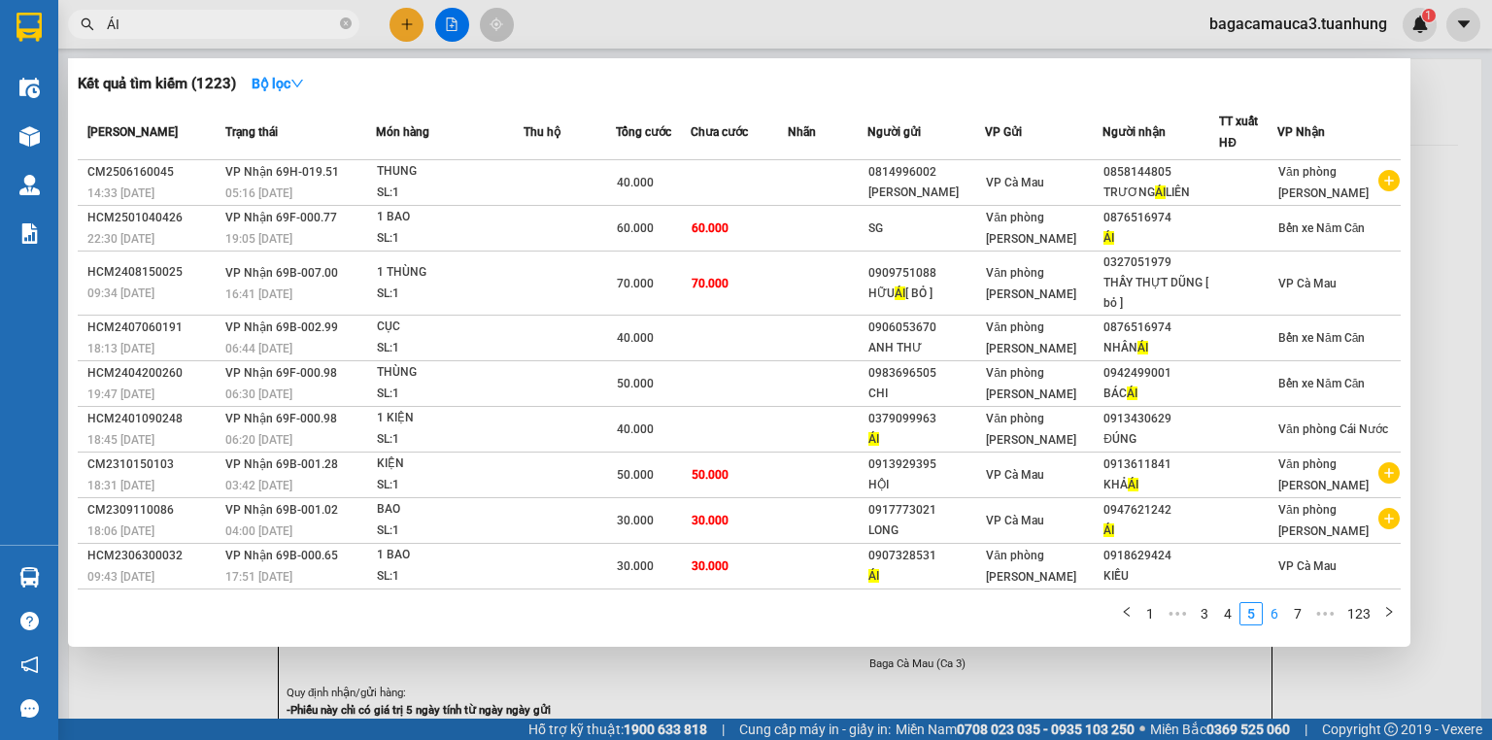
click at [1279, 618] on link "6" at bounding box center [1274, 613] width 21 height 21
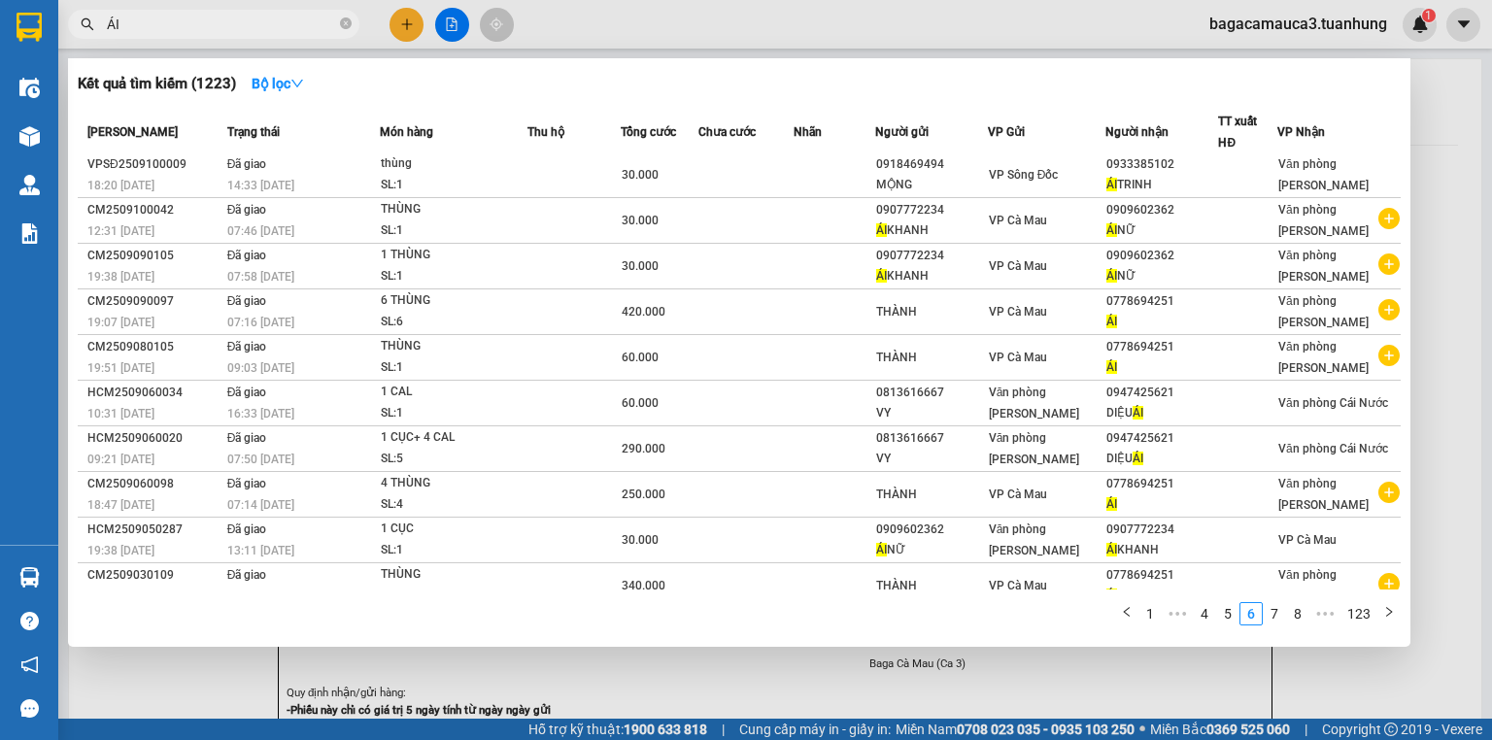
scroll to position [0, 0]
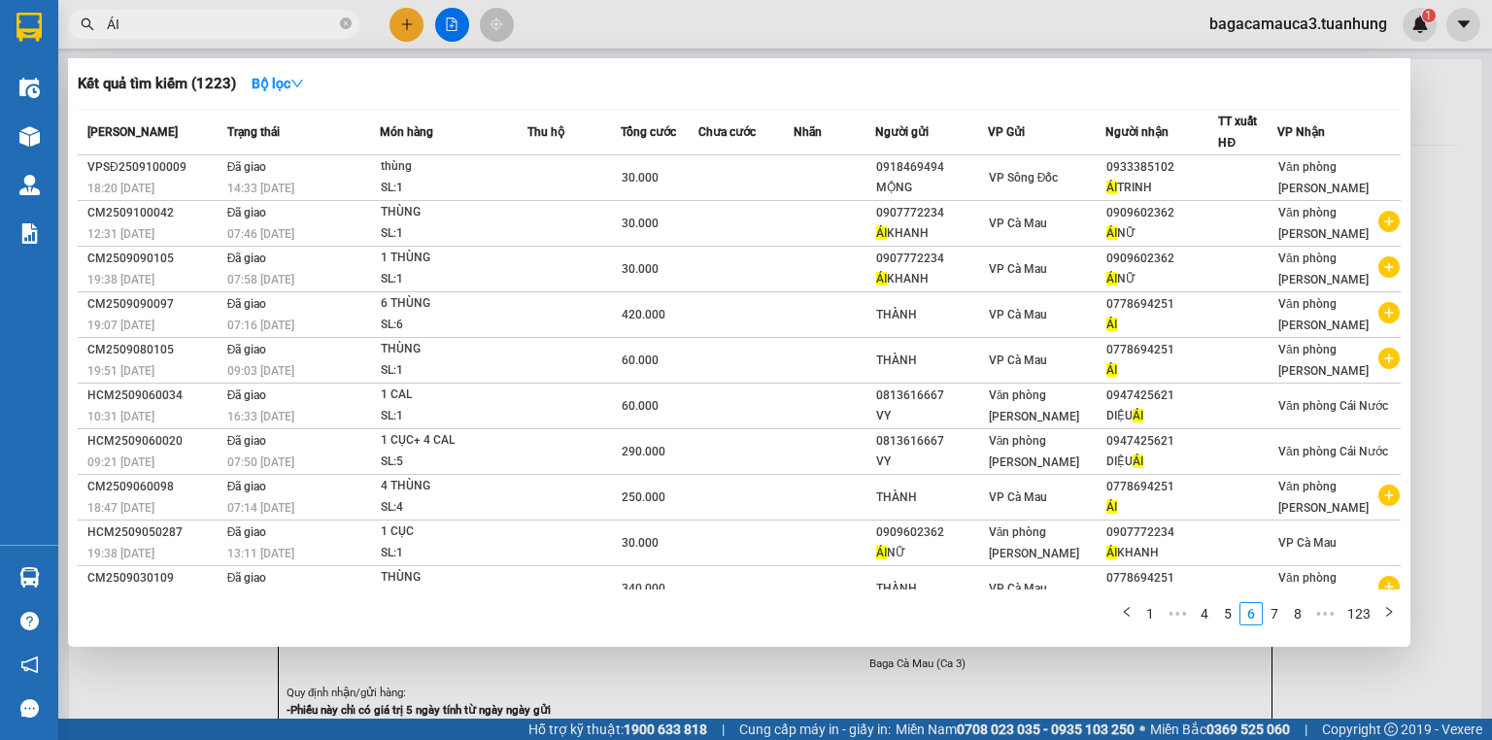
click at [409, 19] on div at bounding box center [746, 370] width 1492 height 740
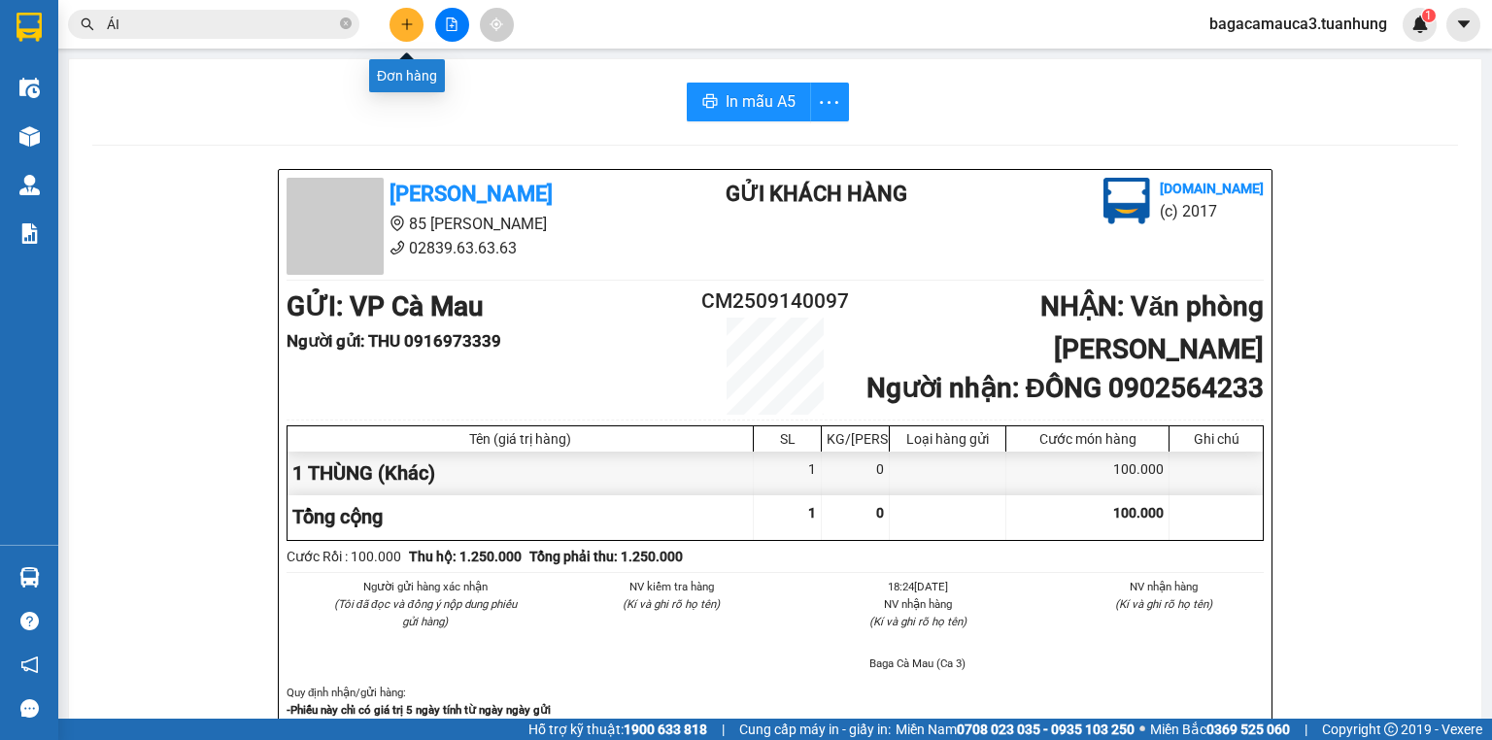
click at [406, 19] on icon "plus" at bounding box center [406, 23] width 1 height 11
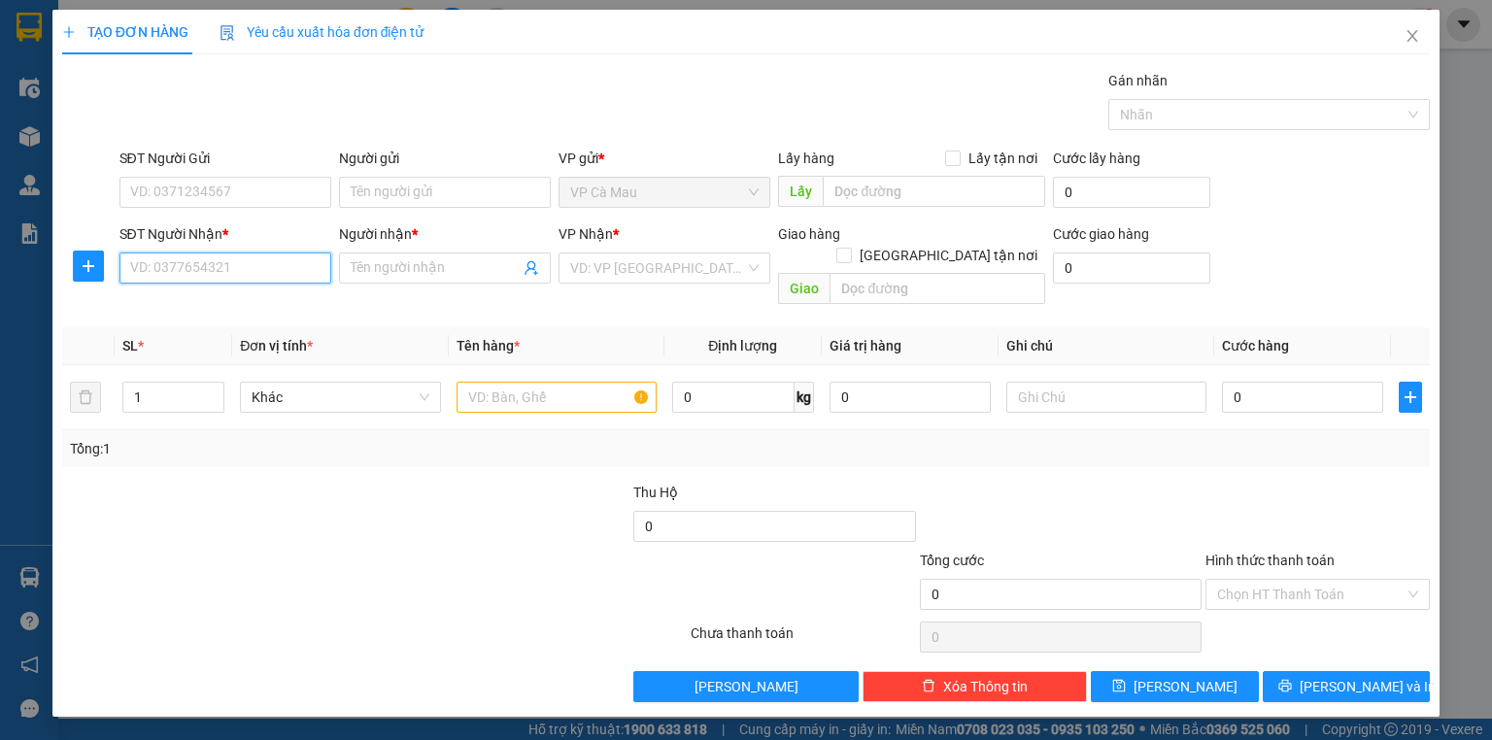
click at [263, 265] on input "SĐT Người Nhận *" at bounding box center [225, 268] width 212 height 31
type input "4521"
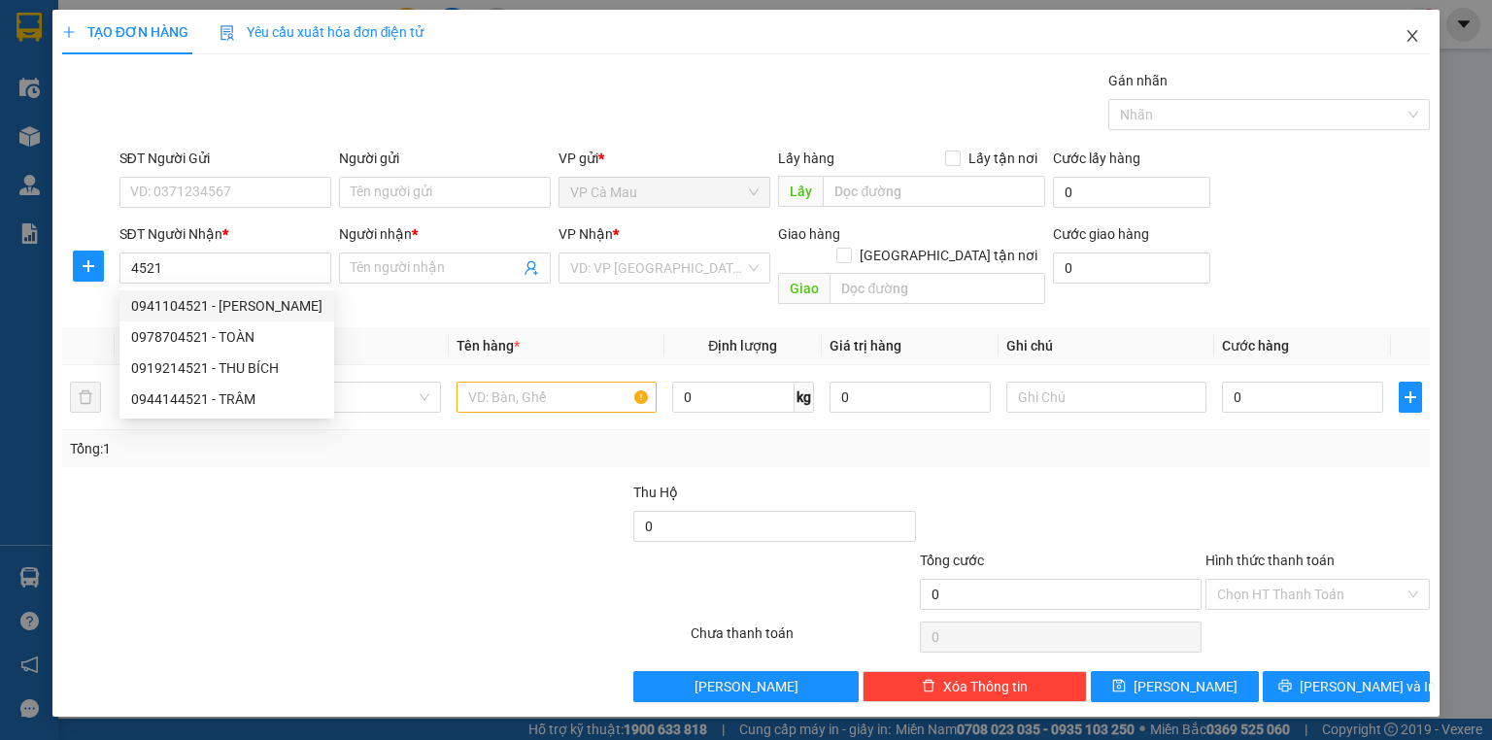
click at [1411, 30] on icon "close" at bounding box center [1413, 36] width 16 height 16
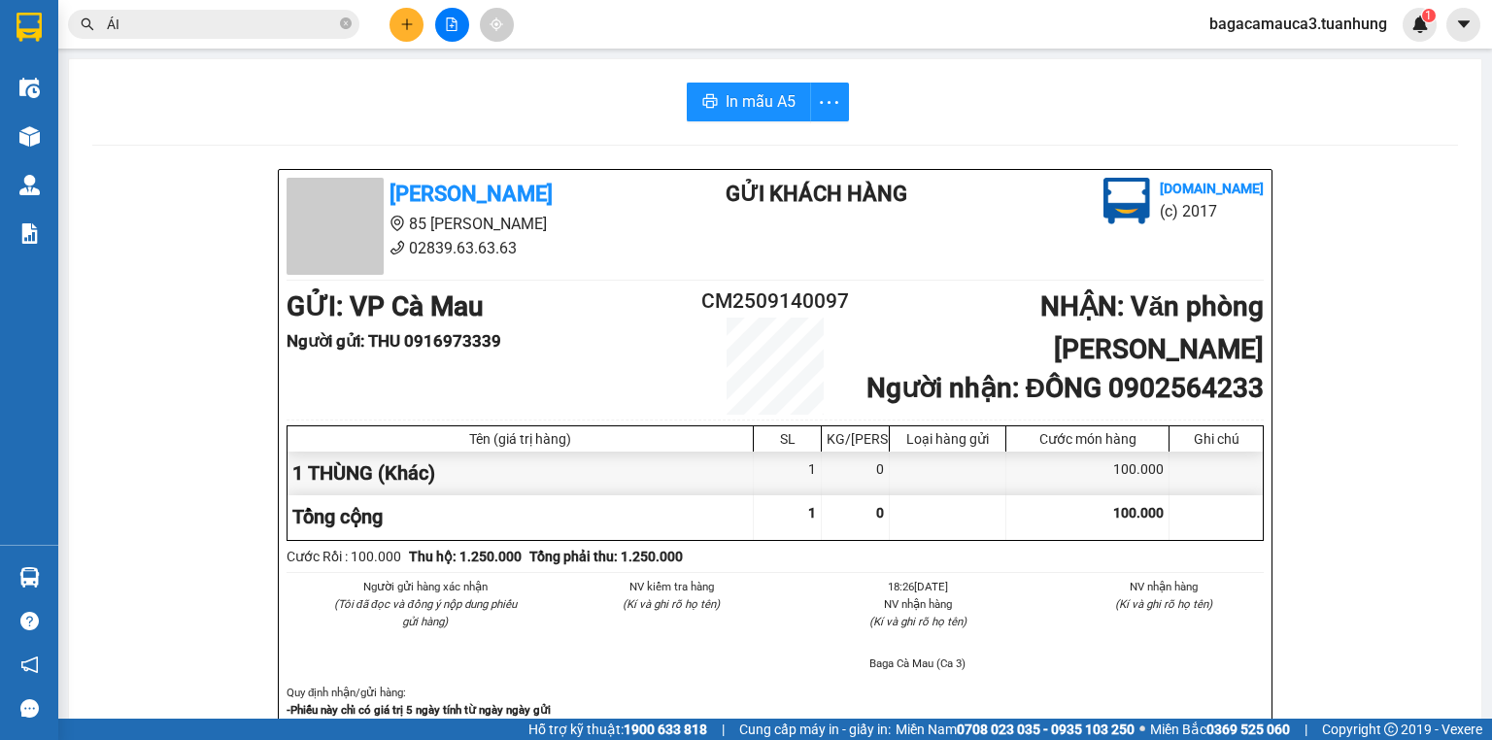
click at [180, 21] on input "ÁI" at bounding box center [221, 24] width 229 height 21
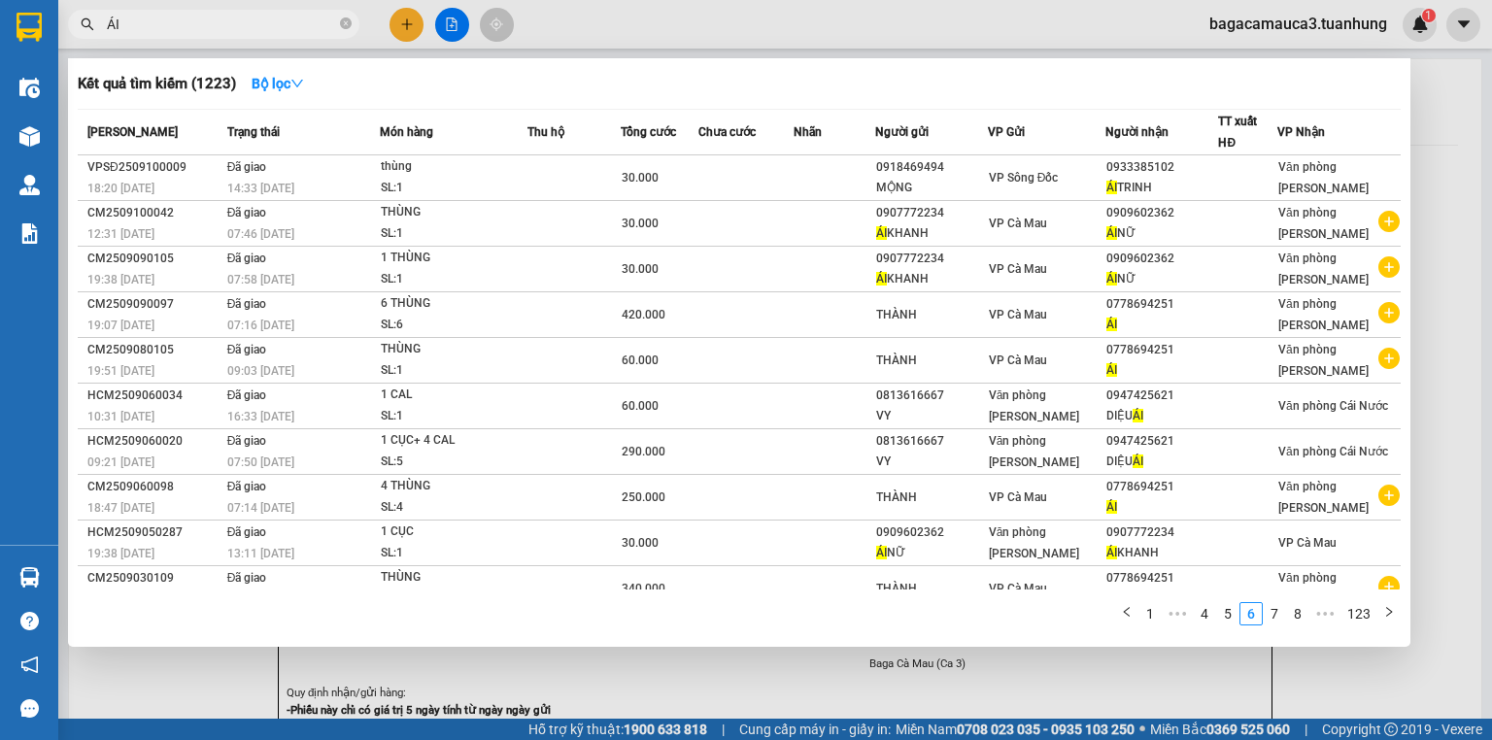
click at [408, 26] on div at bounding box center [746, 370] width 1492 height 740
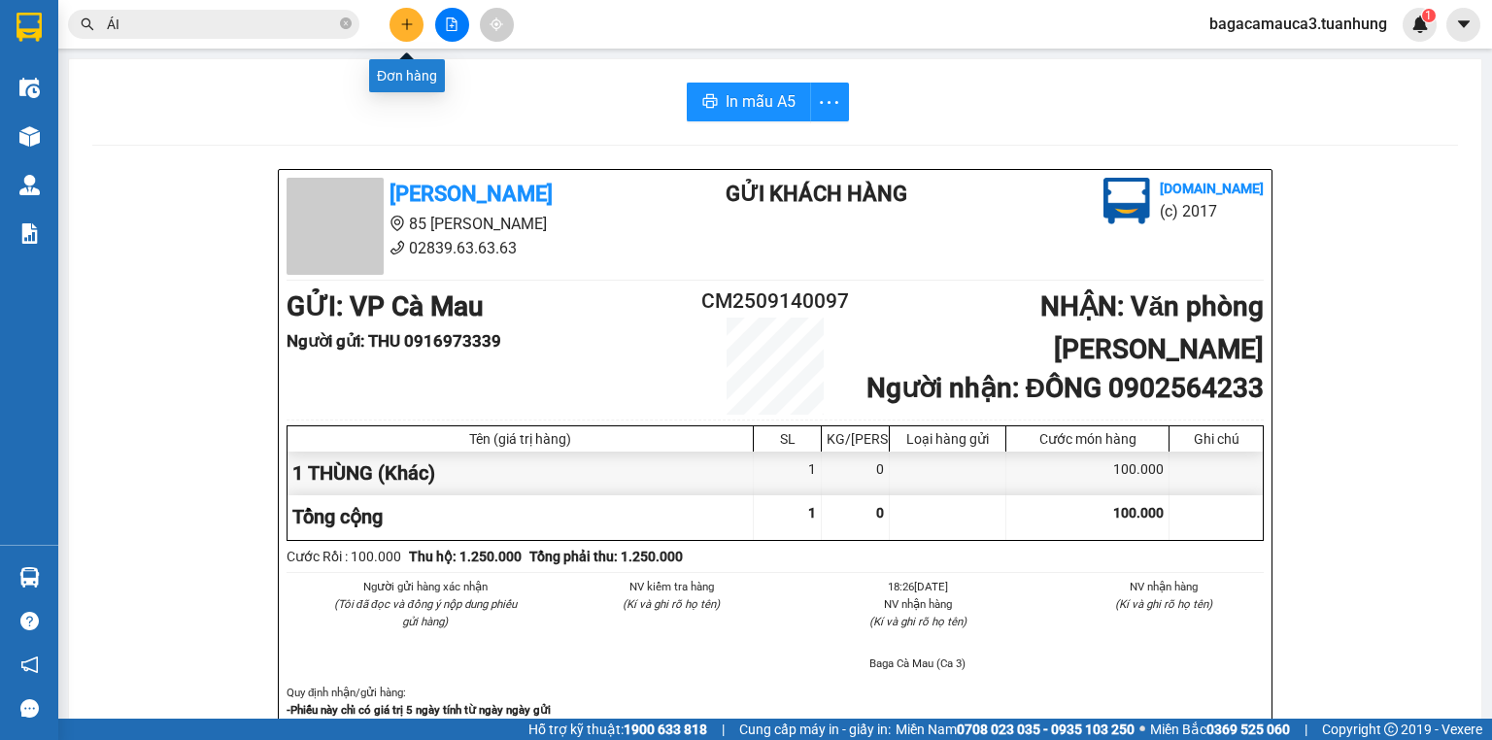
click at [408, 26] on icon "plus" at bounding box center [407, 24] width 14 height 14
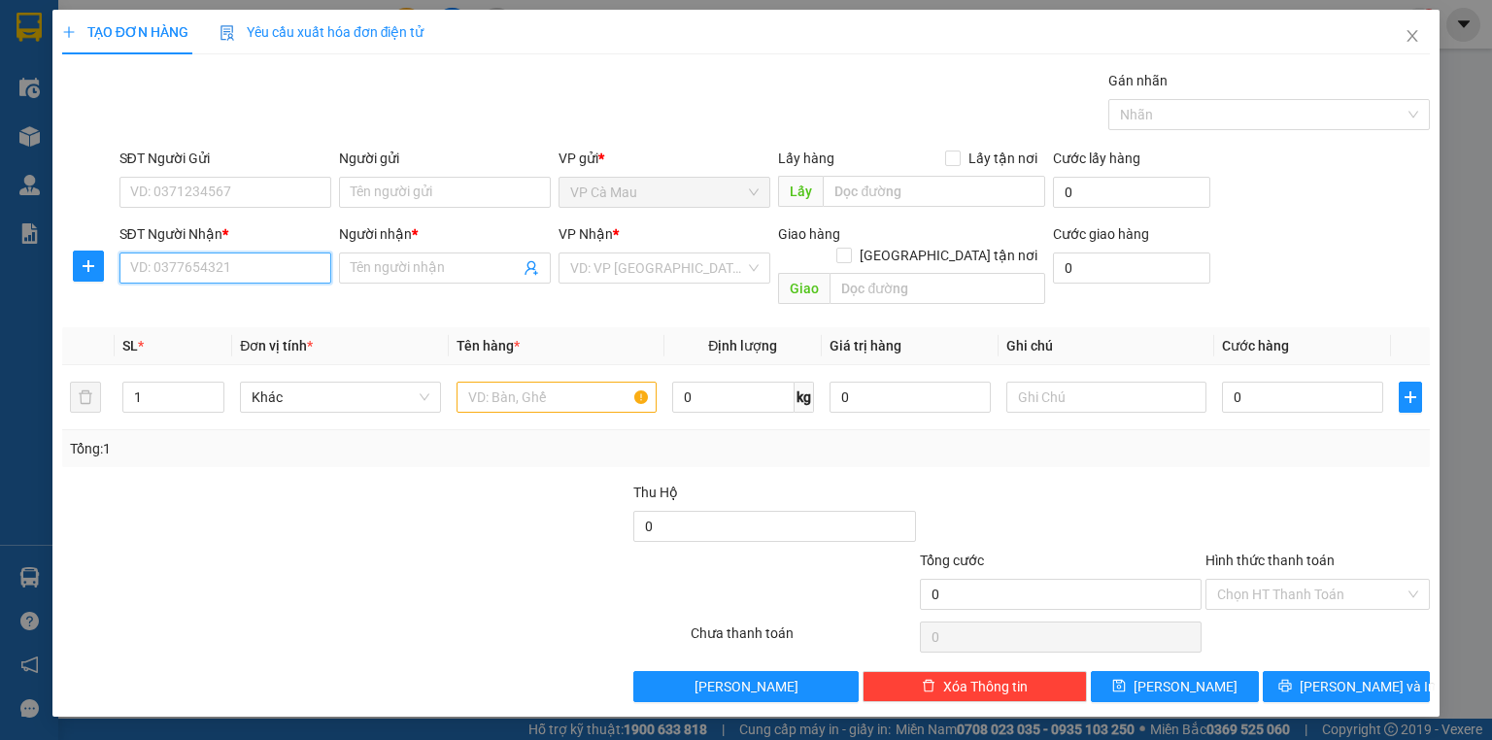
click at [267, 265] on input "SĐT Người Nhận *" at bounding box center [225, 268] width 212 height 31
click at [234, 303] on div "0778694251 - ÁI" at bounding box center [225, 305] width 188 height 21
type input "0778694251"
type input "ÁI"
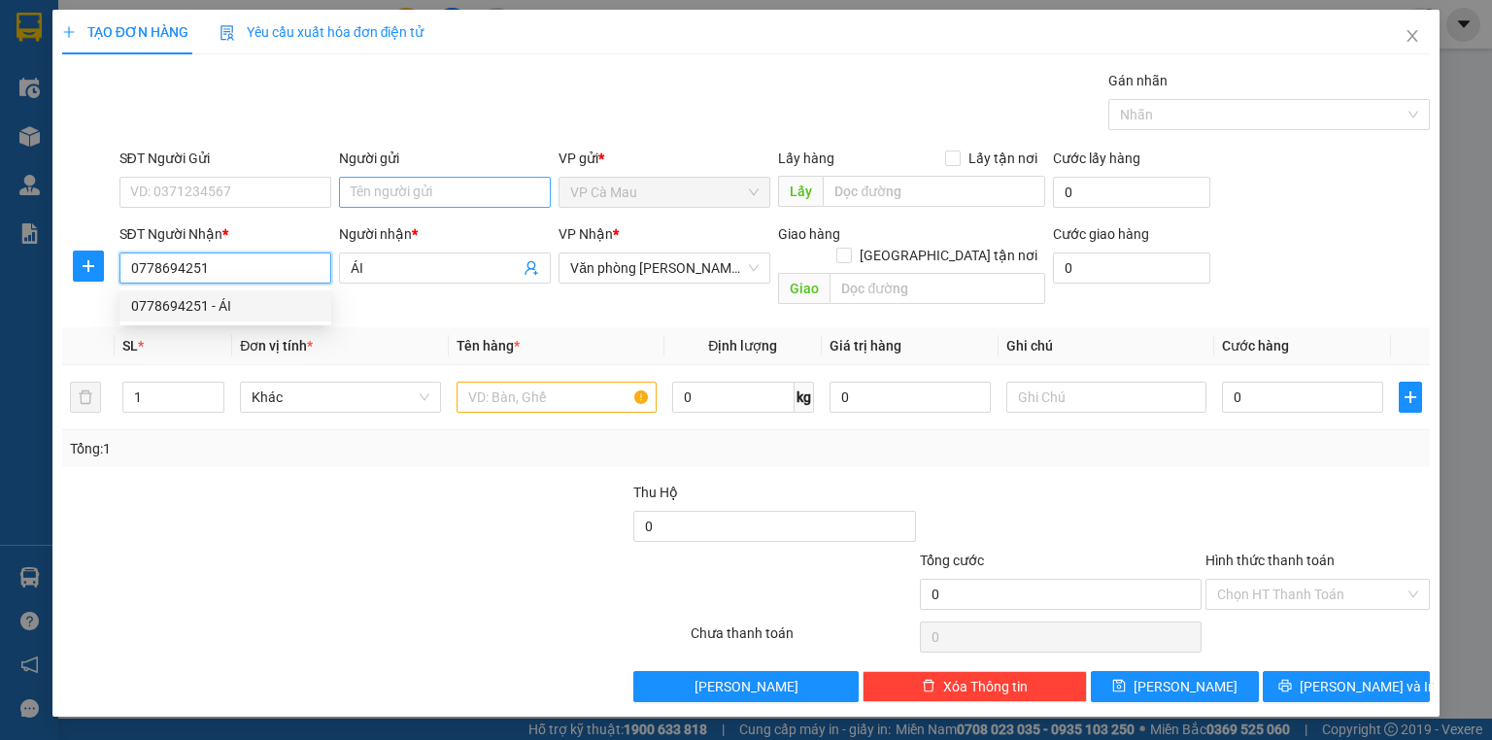
type input "0778694251"
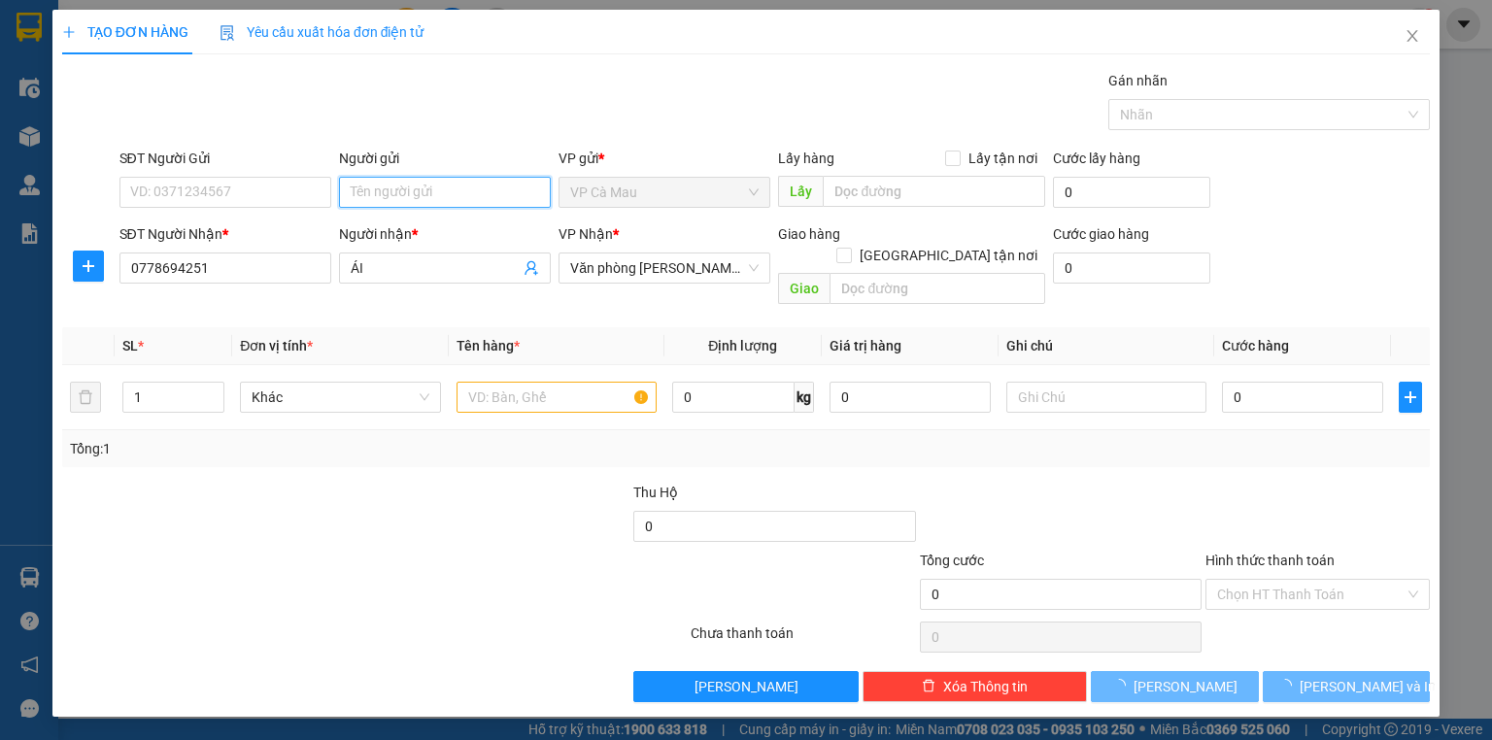
click at [378, 191] on input "Người gửi" at bounding box center [445, 192] width 212 height 31
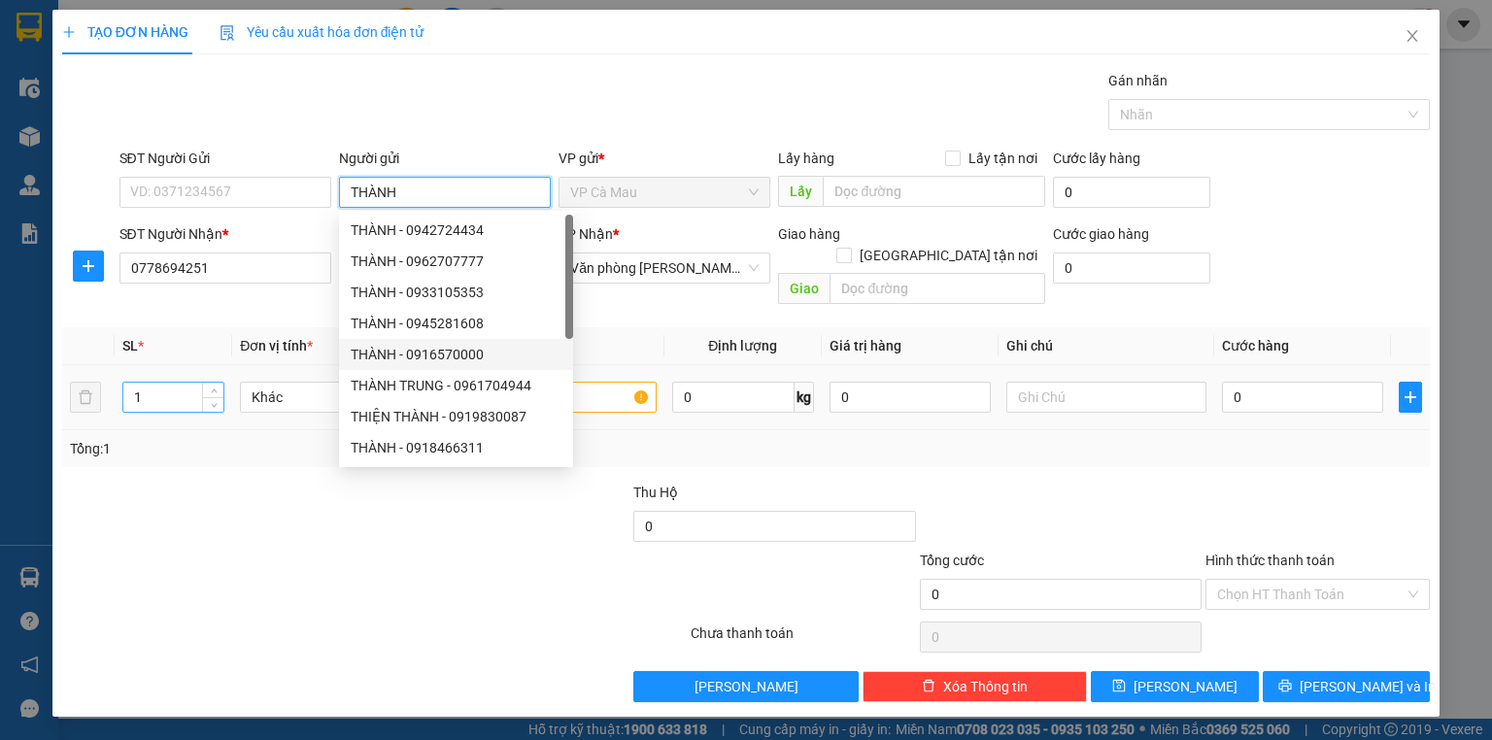
type input "THÀNH"
drag, startPoint x: 150, startPoint y: 377, endPoint x: 45, endPoint y: 397, distance: 106.9
click at [46, 397] on div "TẠO ĐƠN HÀNG Yêu cầu xuất hóa đơn điện tử Transit Pickup Surcharge Ids Transit …" at bounding box center [746, 370] width 1492 height 740
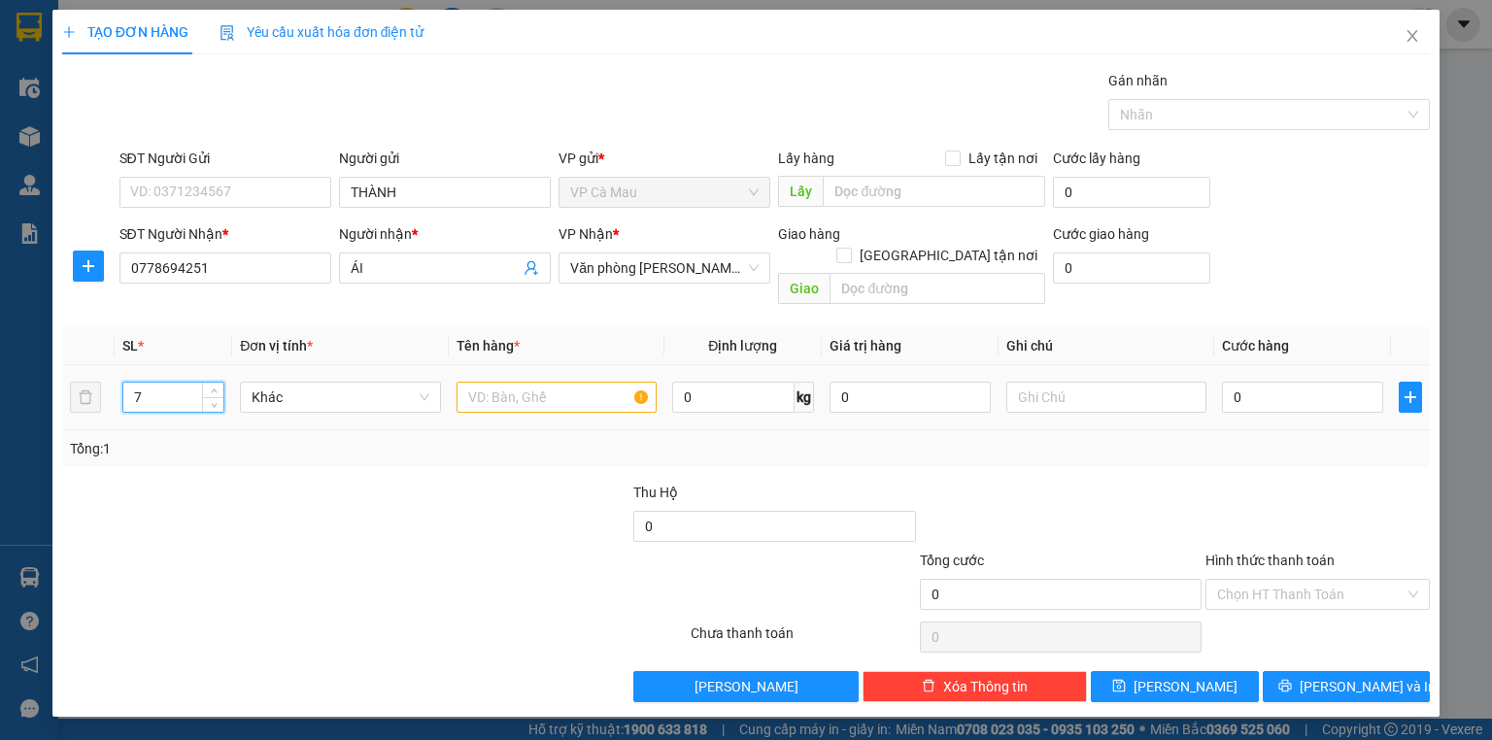
type input "7"
click at [501, 382] on input "text" at bounding box center [557, 397] width 200 height 31
type input "7 THÙNG"
click at [1253, 382] on input "0" at bounding box center [1302, 397] width 161 height 31
type input "4"
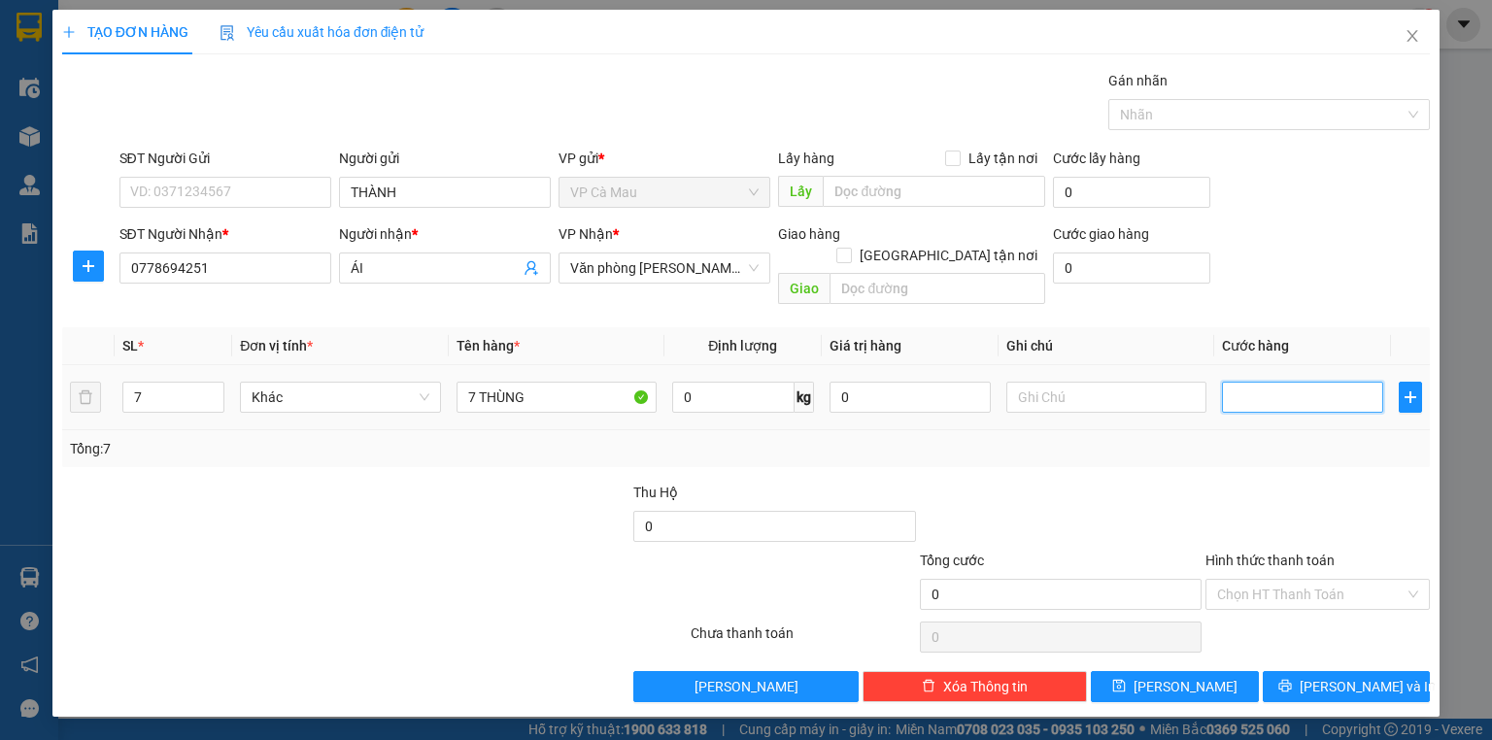
type input "4"
type input "46"
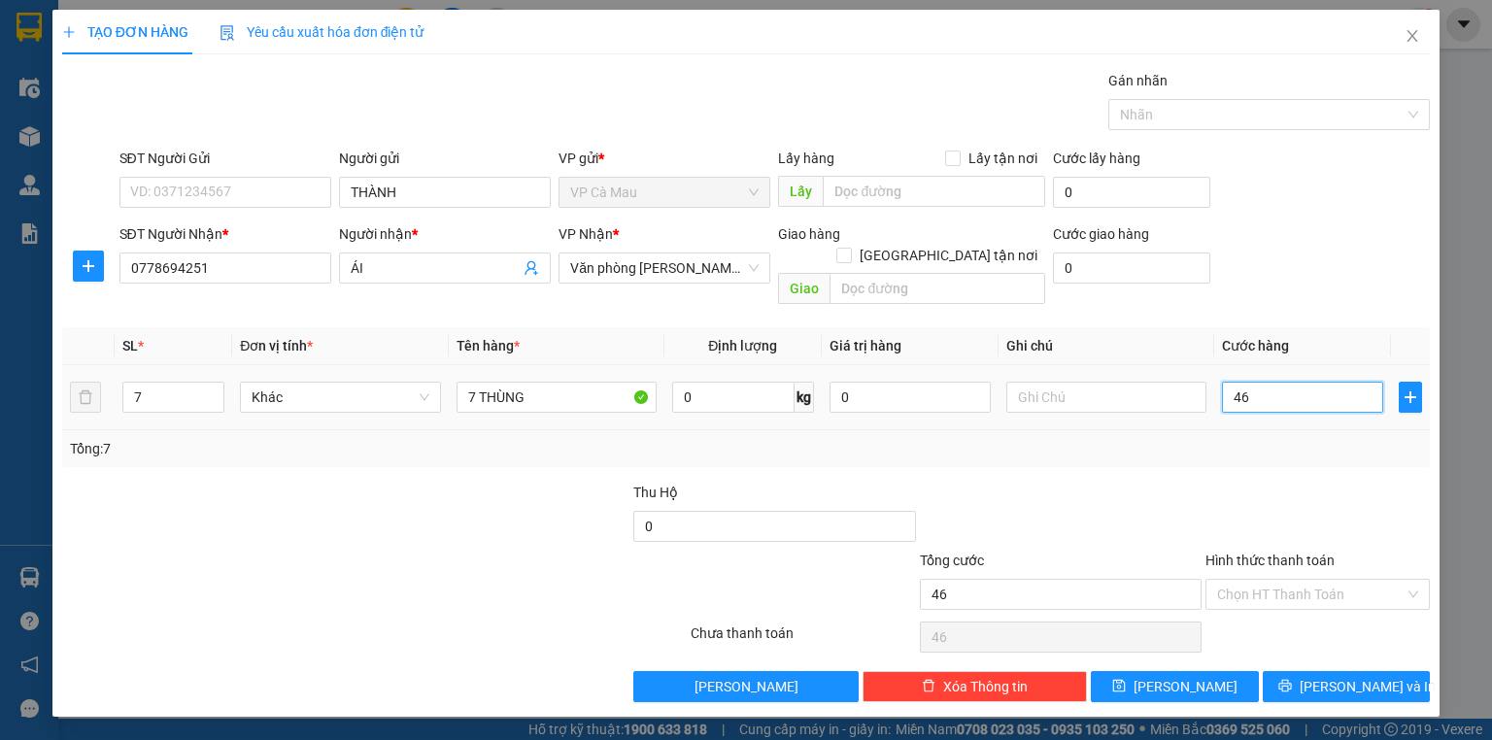
type input "460"
click at [1269, 580] on input "Hình thức thanh toán" at bounding box center [1310, 594] width 187 height 29
type input "460.000"
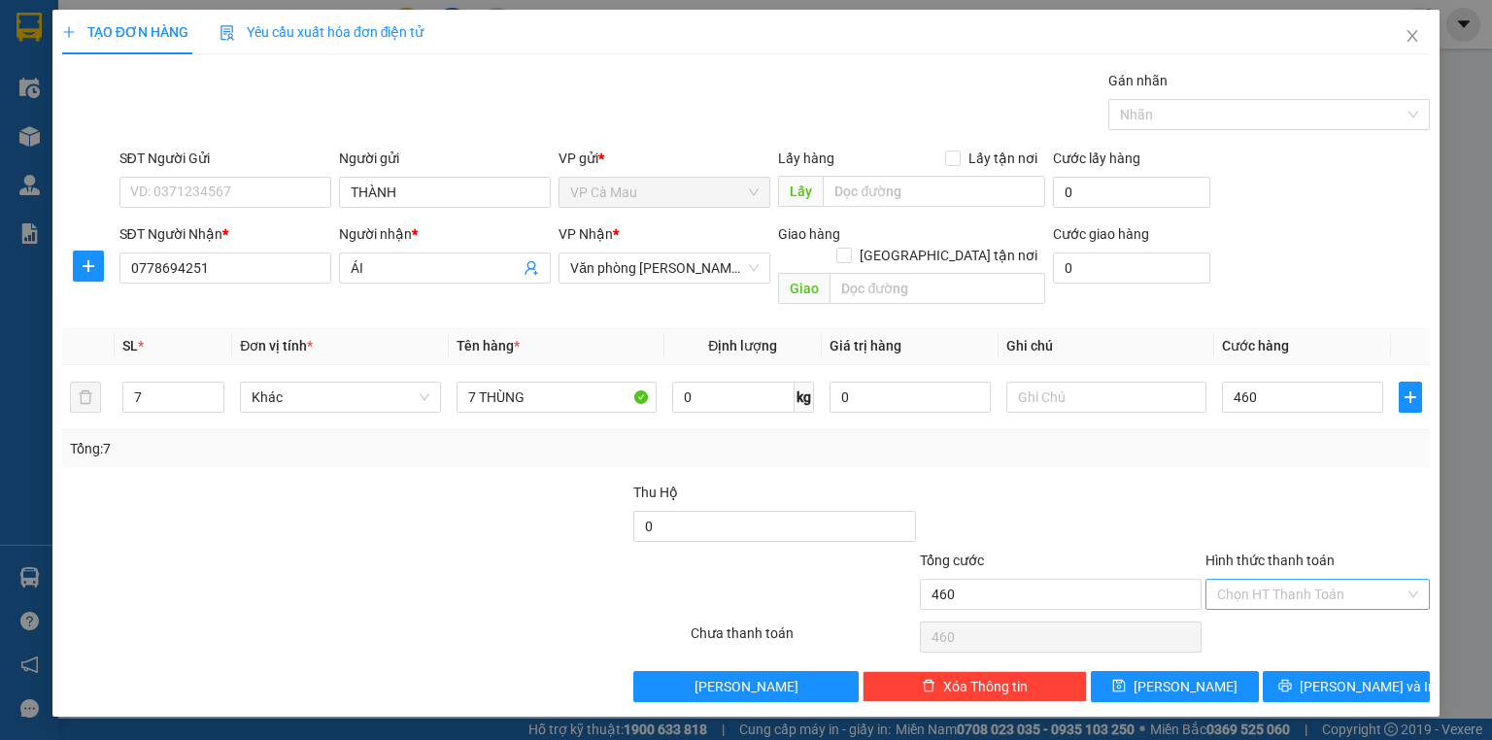
type input "460.000"
click at [1270, 606] on div "Tại văn phòng" at bounding box center [1317, 609] width 201 height 21
type input "0"
click at [1291, 680] on icon "printer" at bounding box center [1284, 686] width 13 height 13
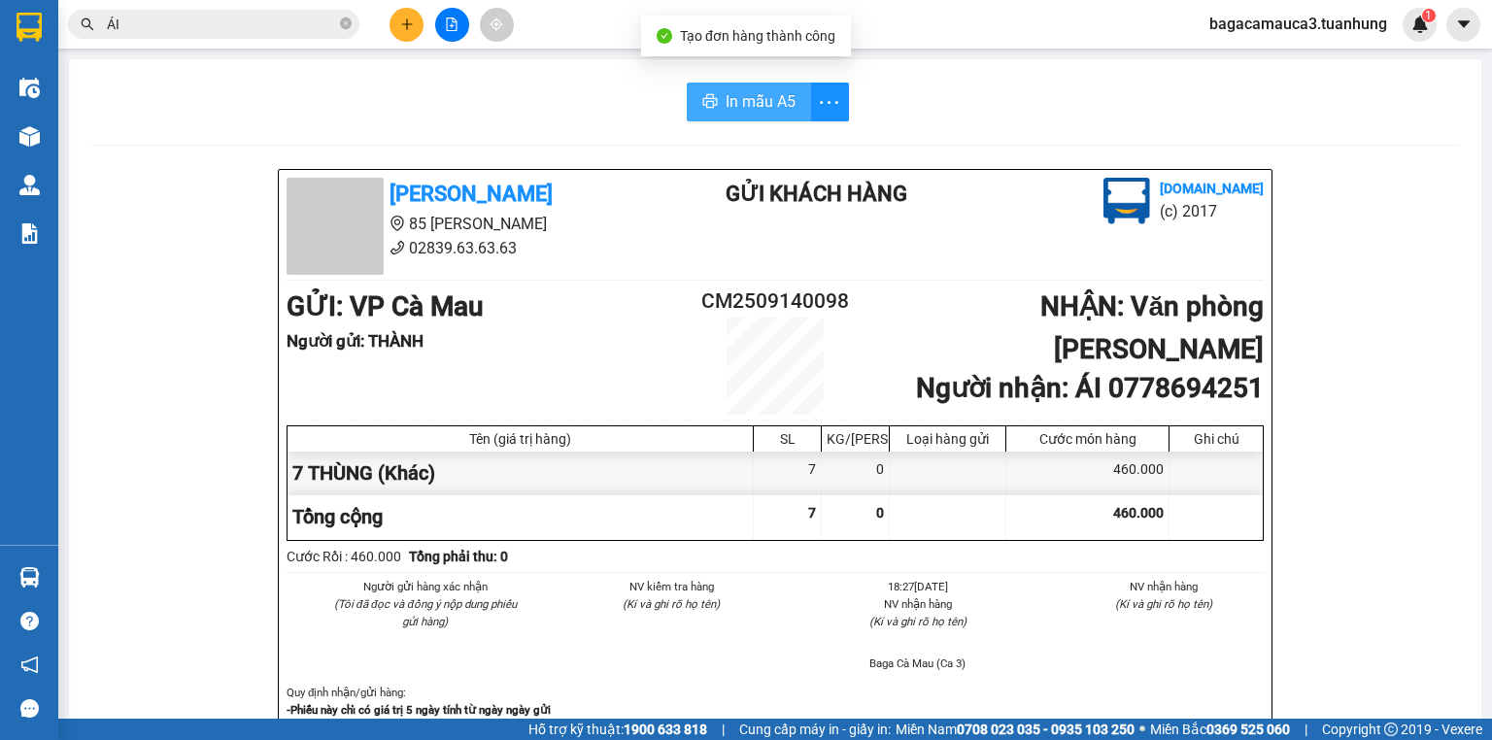
click at [739, 98] on span "In mẫu A5" at bounding box center [761, 101] width 70 height 24
click at [344, 20] on icon "close-circle" at bounding box center [346, 23] width 12 height 12
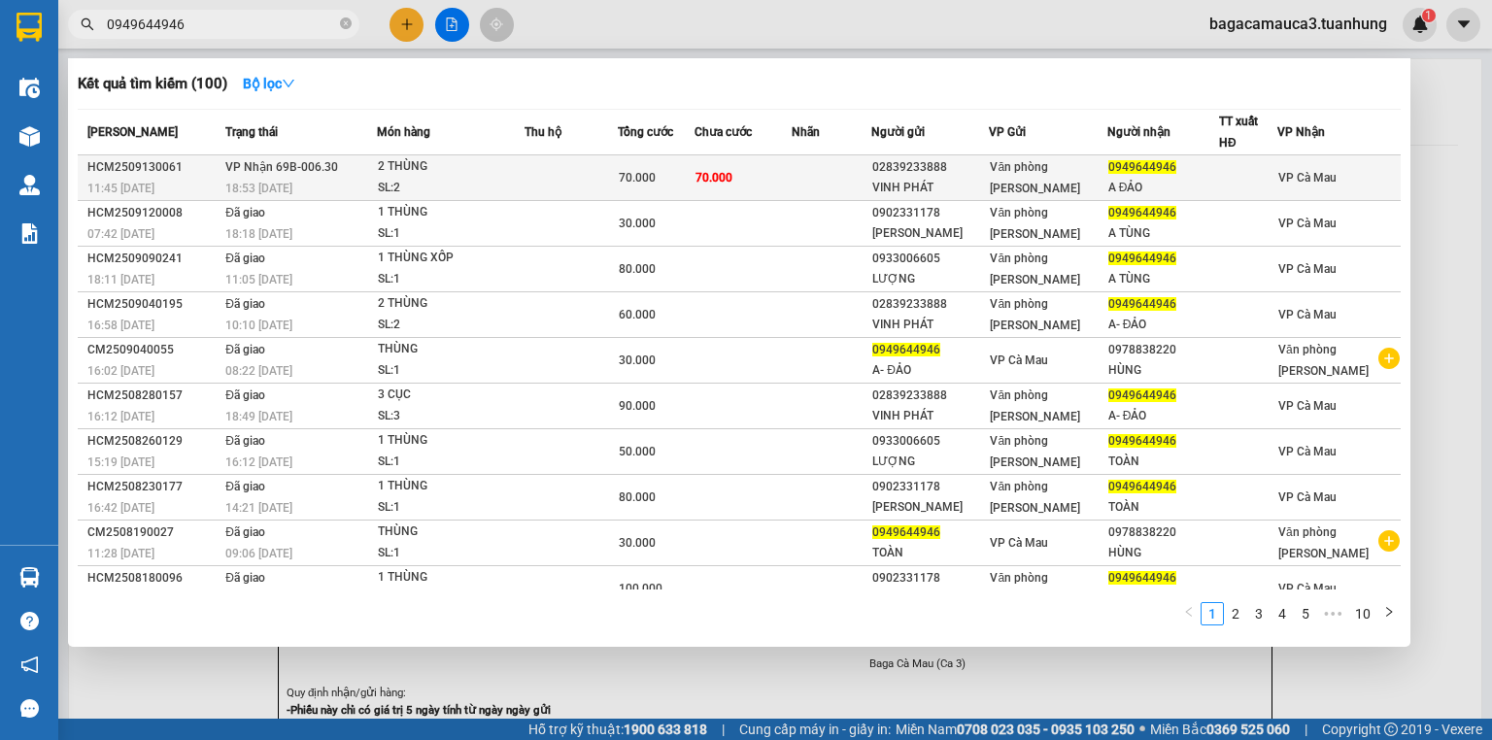
type input "0949644946"
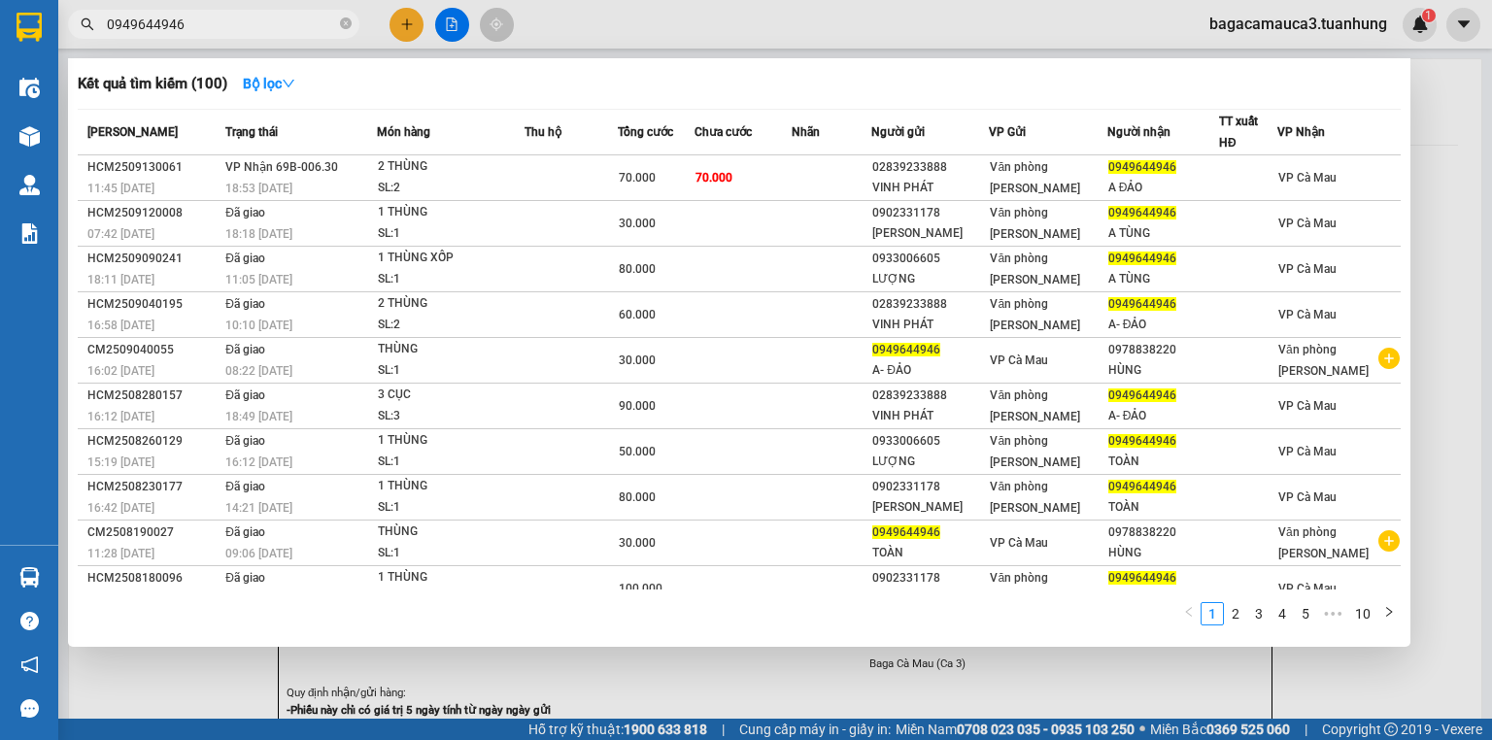
drag, startPoint x: 757, startPoint y: 179, endPoint x: 568, endPoint y: 17, distance: 248.0
click at [616, 17] on div at bounding box center [746, 370] width 1492 height 740
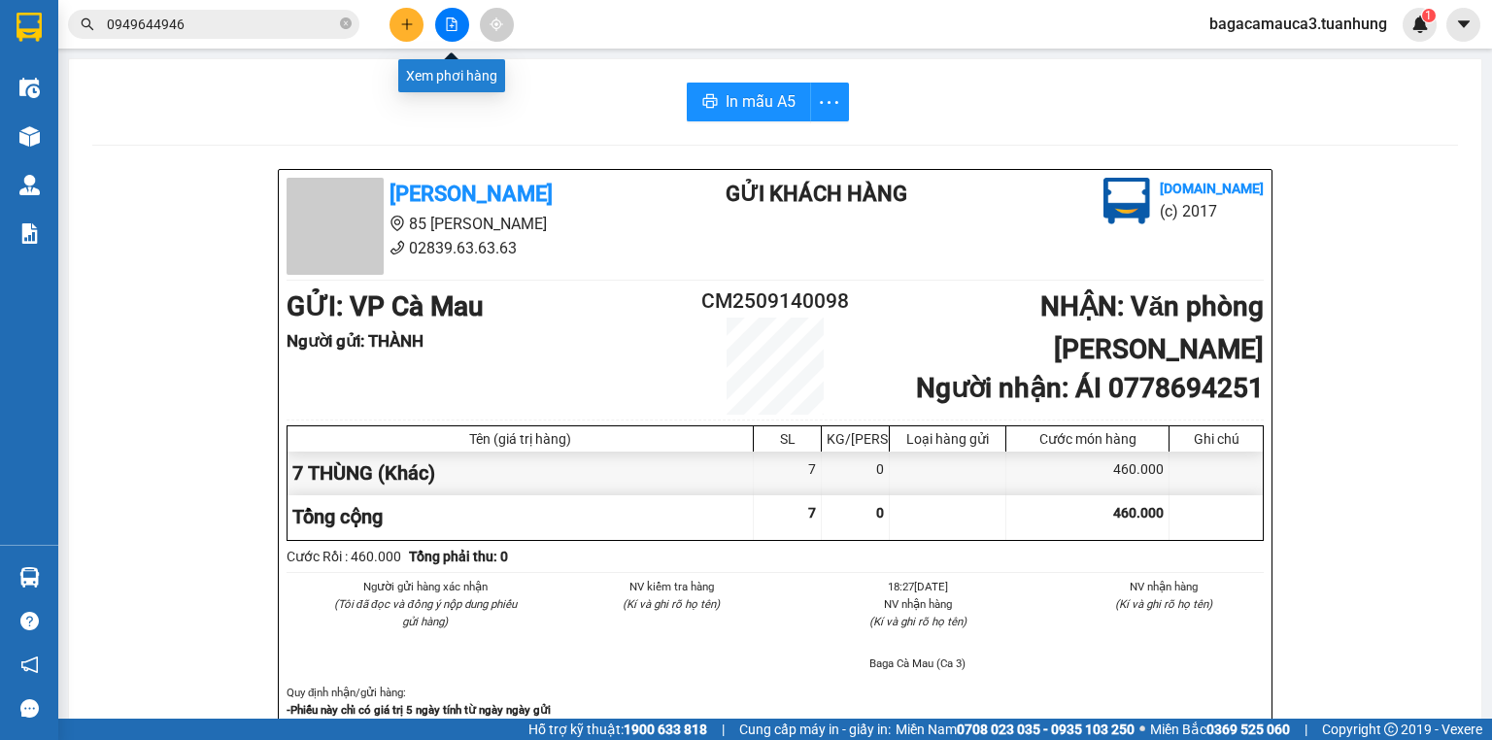
click at [445, 23] on icon "file-add" at bounding box center [452, 24] width 14 height 14
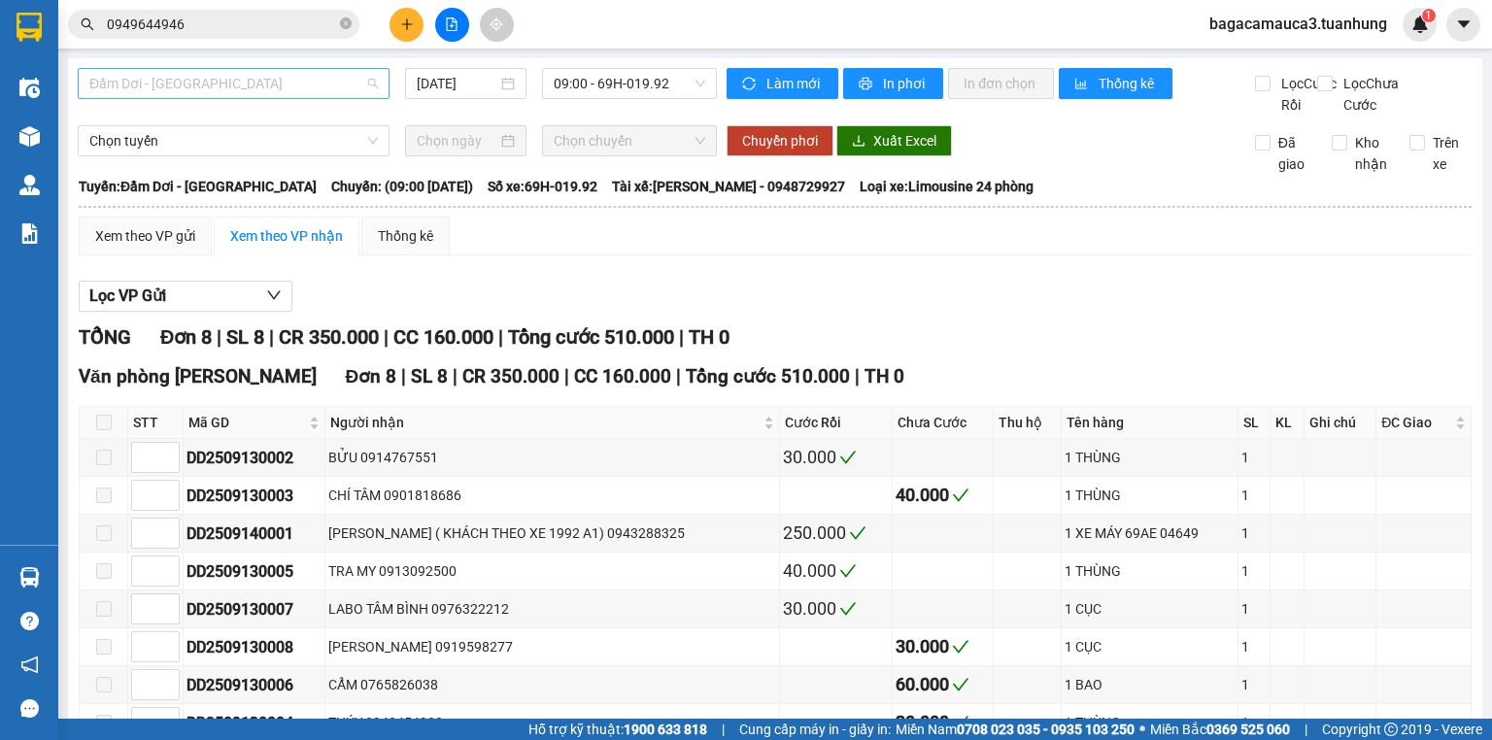
click at [321, 83] on span "Đầm Dơi - [GEOGRAPHIC_DATA]" at bounding box center [233, 83] width 288 height 29
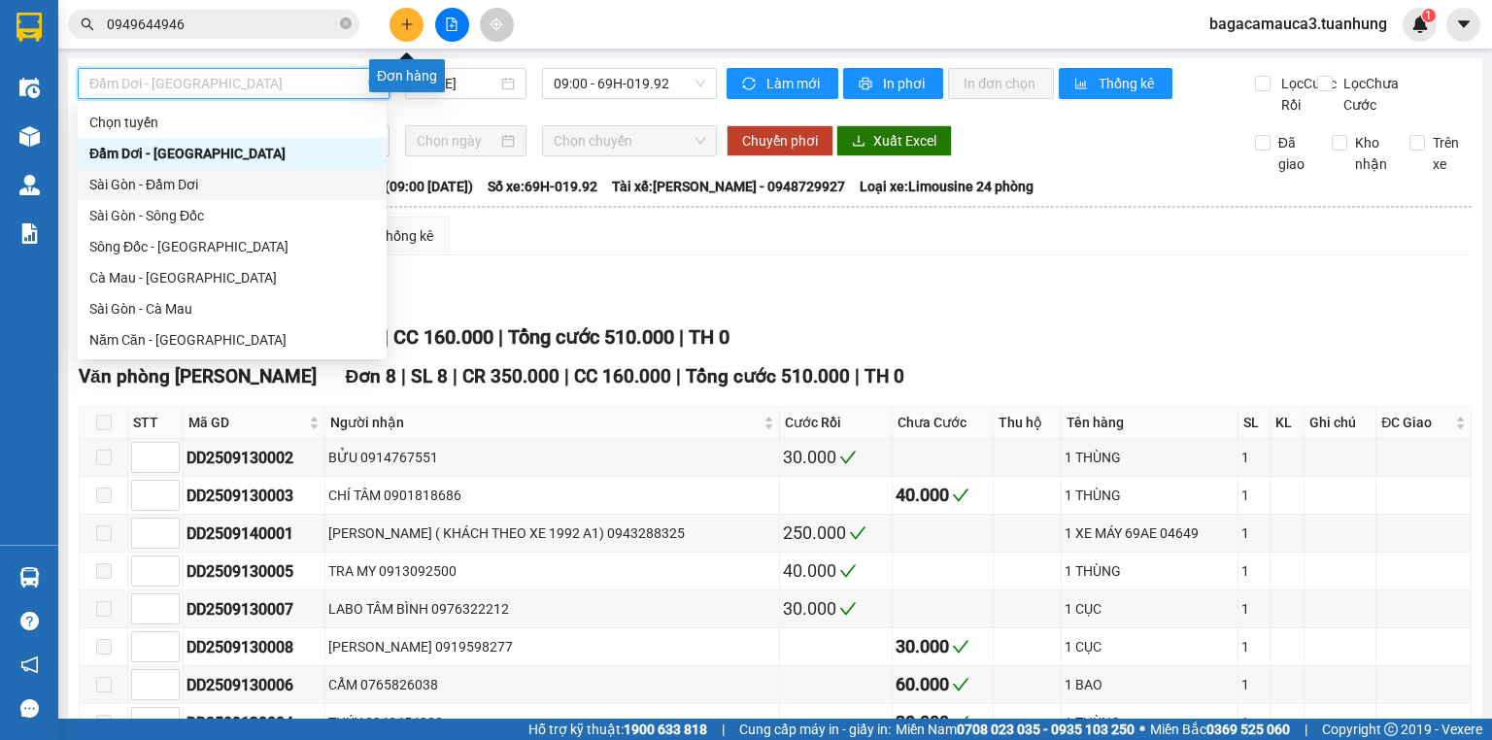
click at [413, 16] on button at bounding box center [407, 25] width 34 height 34
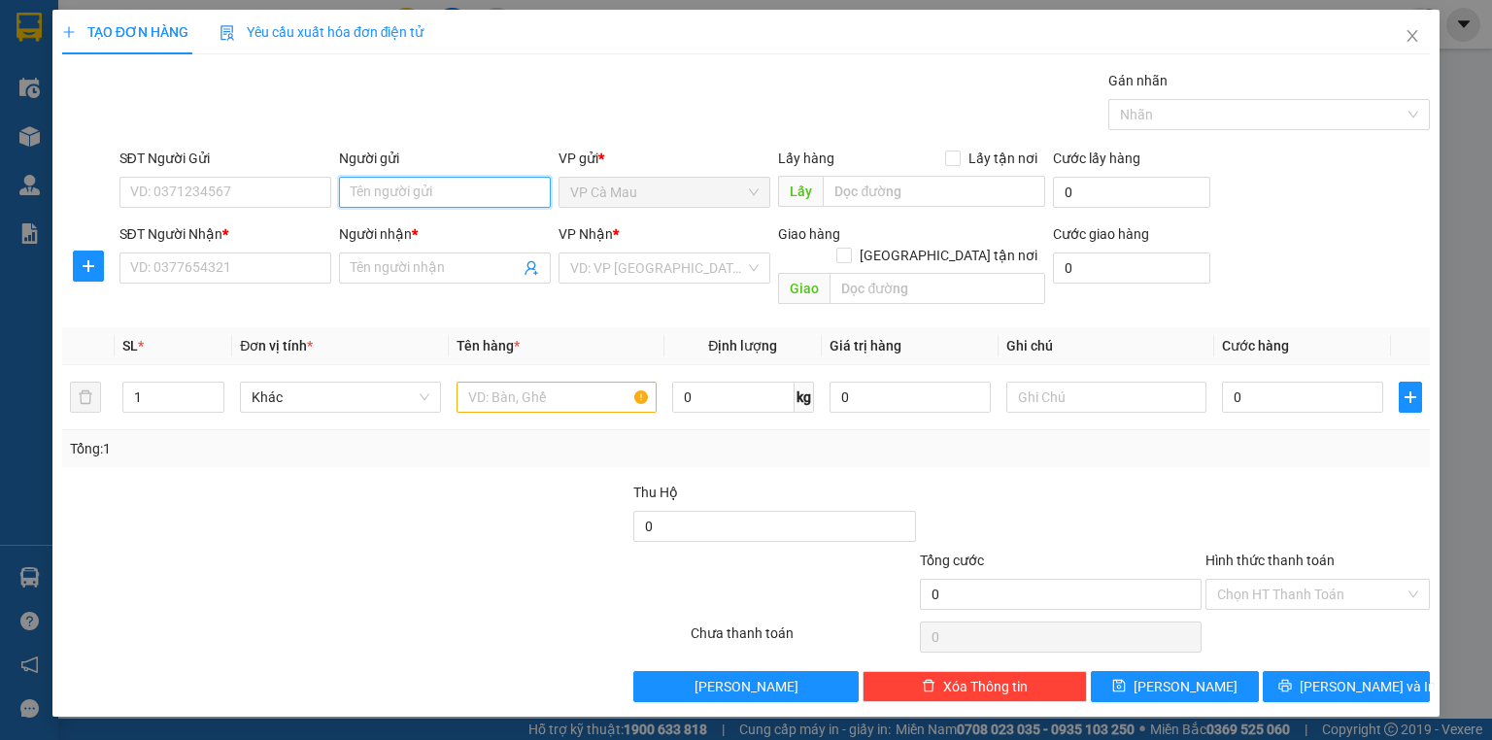
click at [392, 198] on input "Người gửi" at bounding box center [445, 192] width 212 height 31
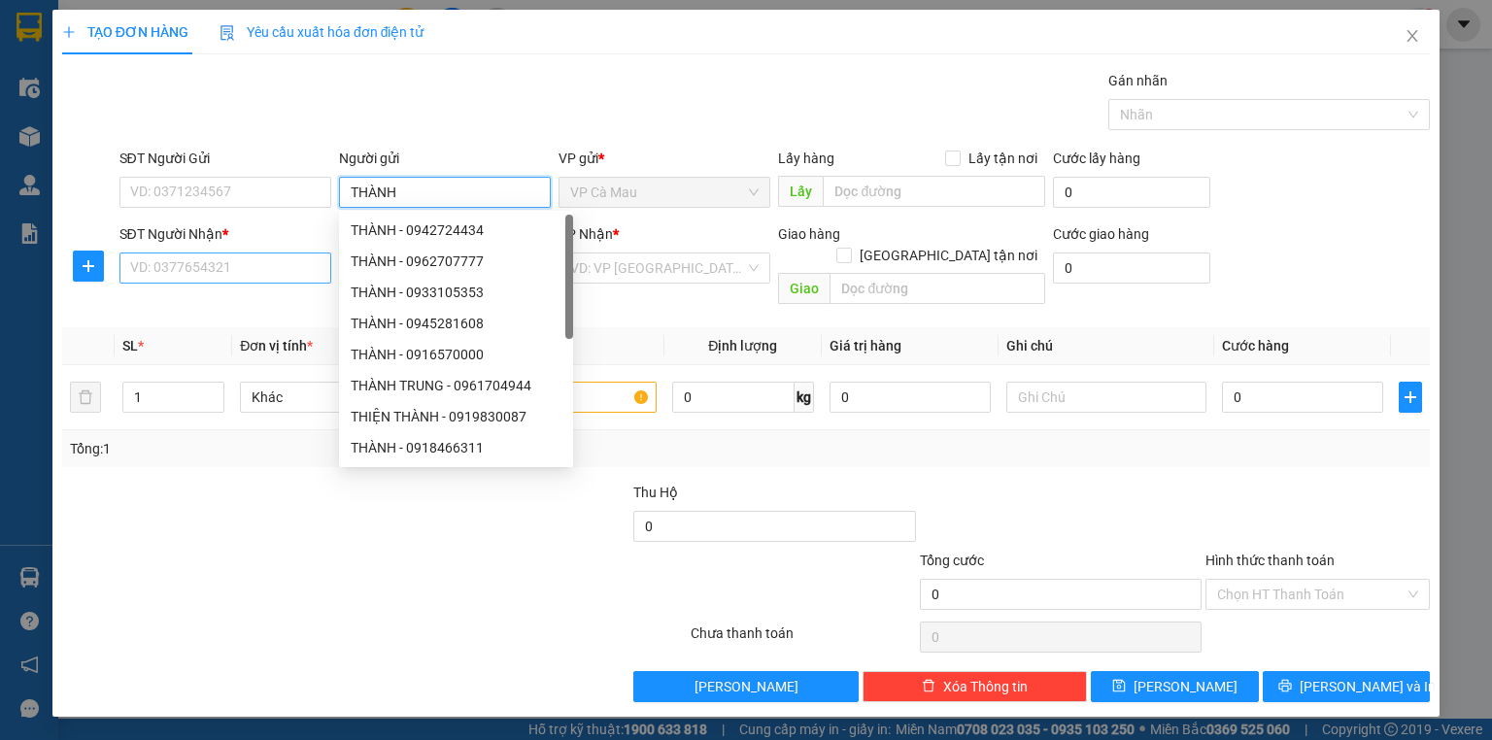
type input "THÀNH"
click at [170, 270] on input "SĐT Người Nhận *" at bounding box center [225, 268] width 212 height 31
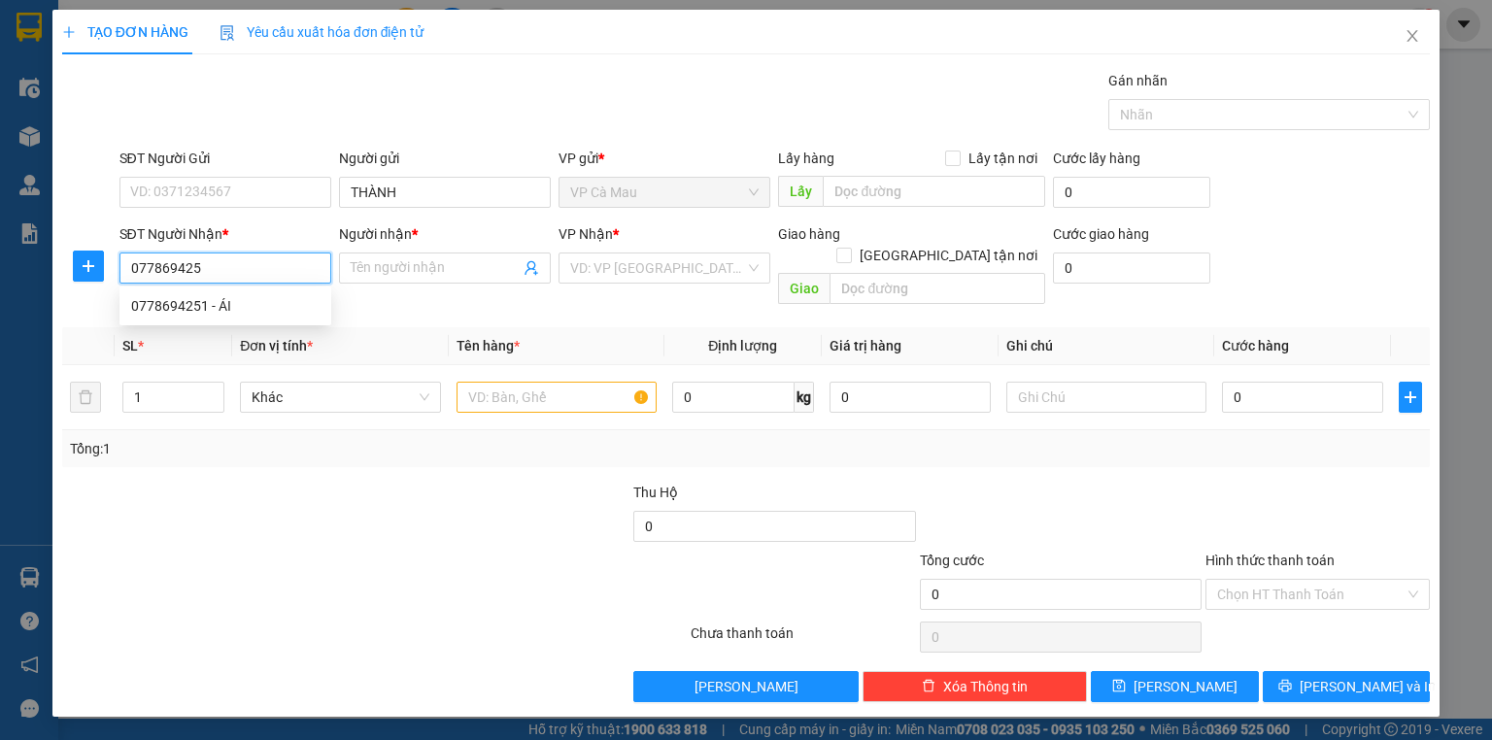
type input "0778694251"
click at [203, 300] on div "0778694251 - ÁI" at bounding box center [225, 305] width 188 height 21
type input "ÁI"
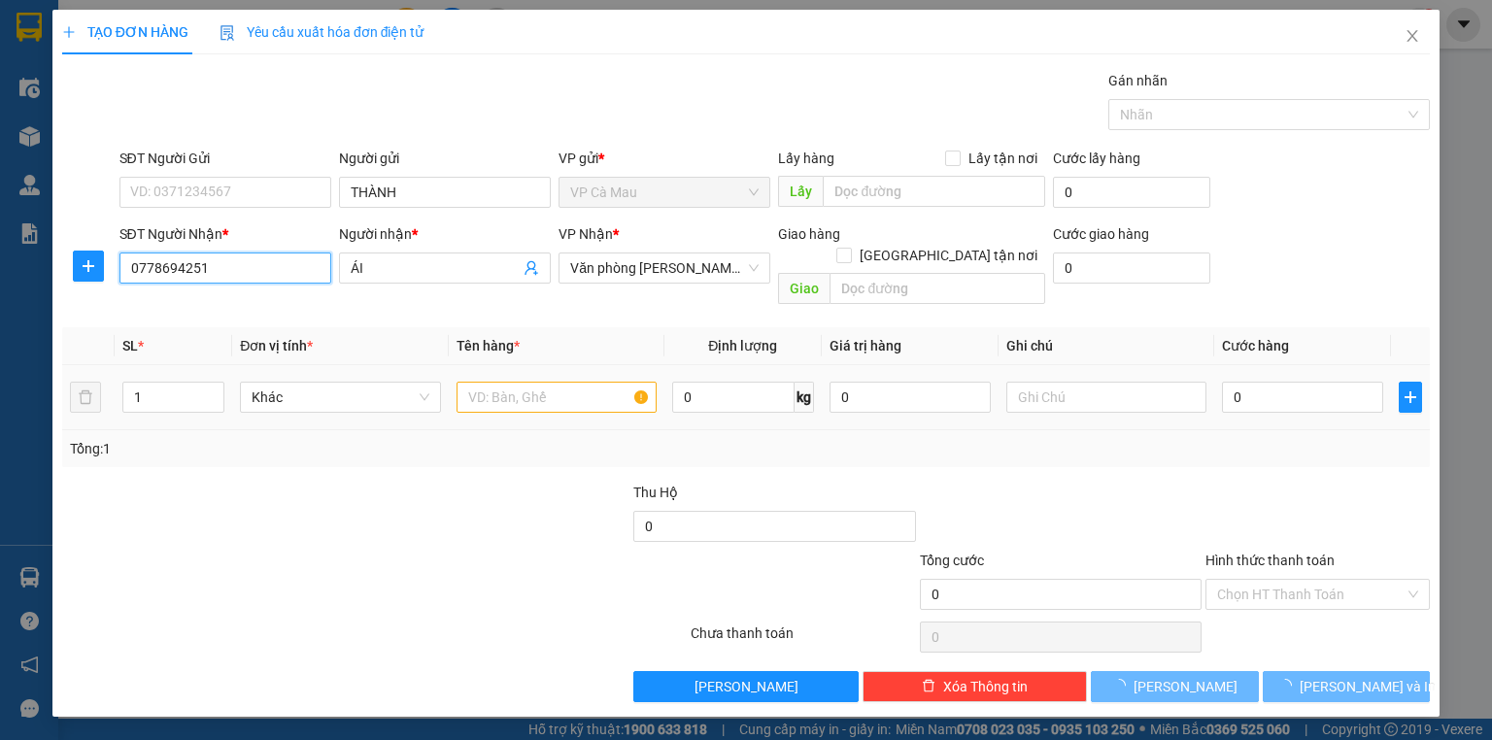
type input "0778694251"
click at [583, 382] on input "text" at bounding box center [557, 397] width 200 height 31
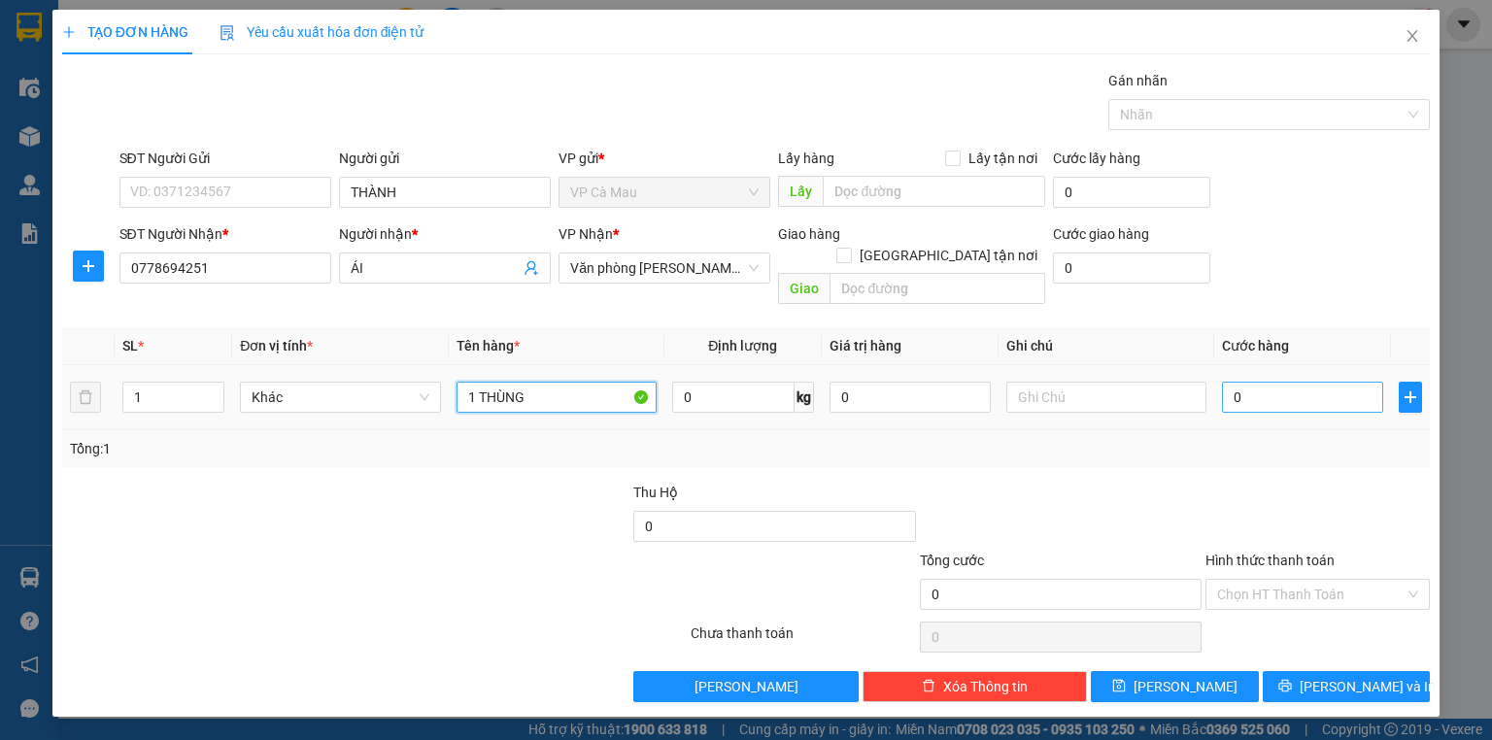
type input "1 THÙNG"
click at [1334, 382] on input "0" at bounding box center [1302, 397] width 161 height 31
type input "6"
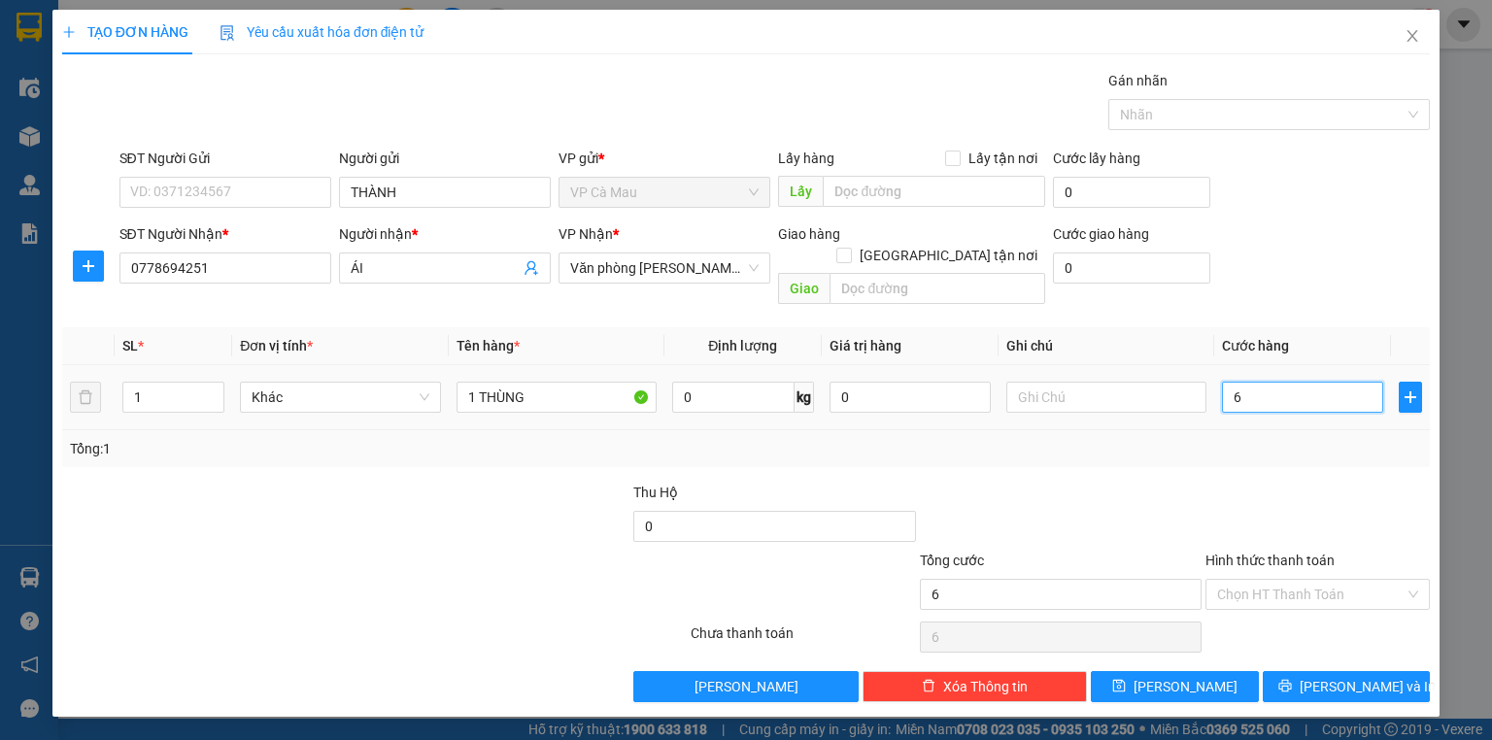
type input "60"
type input "60.000"
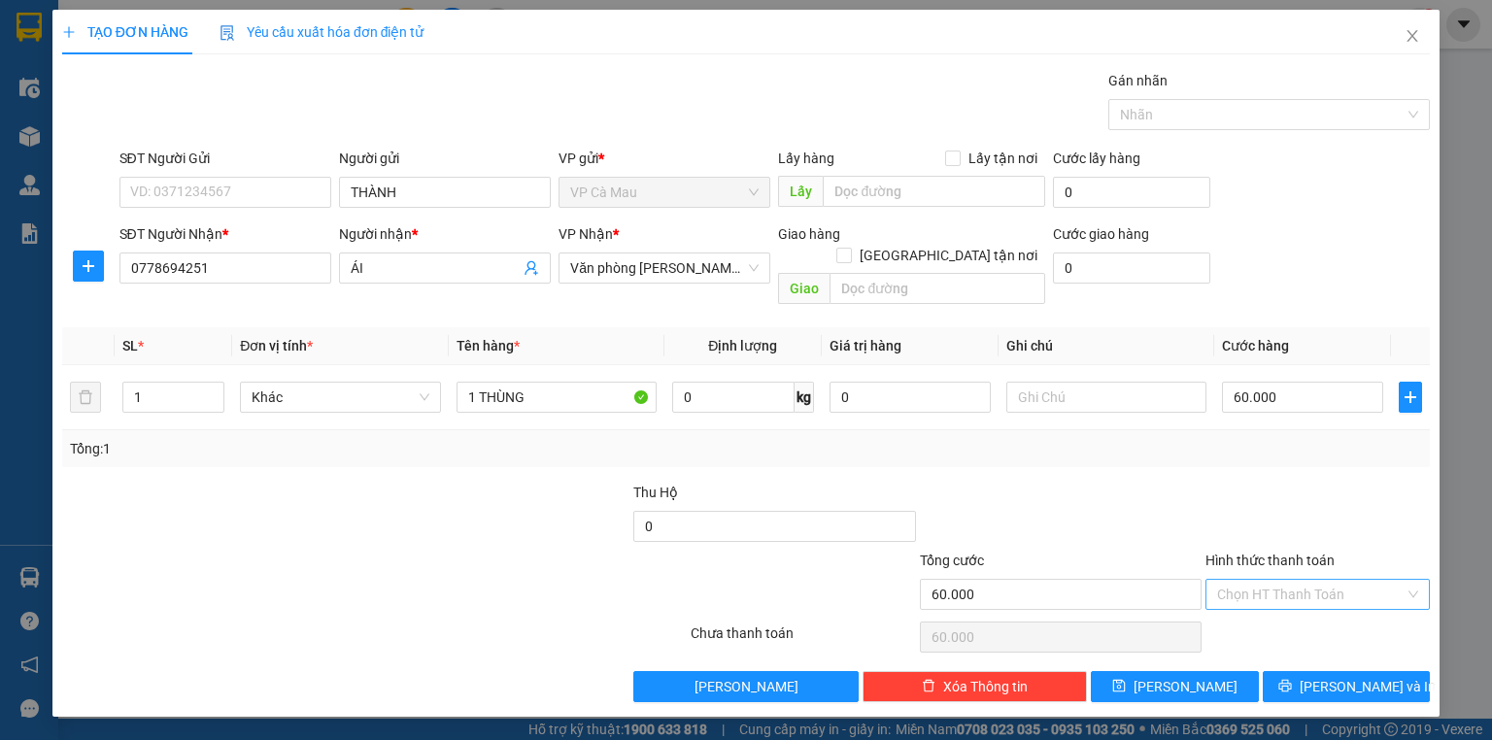
click at [1290, 580] on input "Hình thức thanh toán" at bounding box center [1310, 594] width 187 height 29
click at [1305, 611] on div "Tại văn phòng" at bounding box center [1317, 609] width 201 height 21
type input "0"
click at [1321, 671] on button "[PERSON_NAME] và In" at bounding box center [1347, 686] width 168 height 31
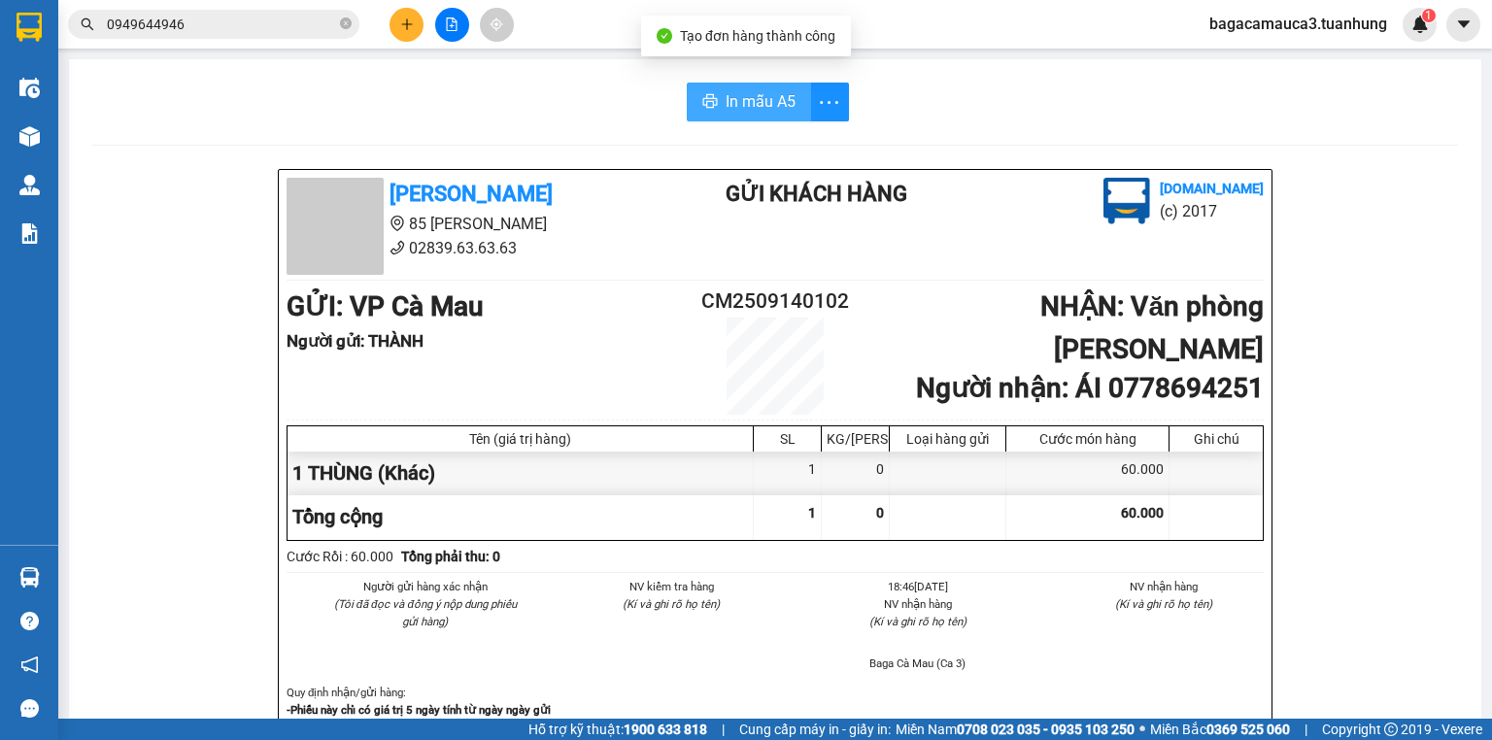
click at [730, 91] on span "In mẫu A5" at bounding box center [761, 101] width 70 height 24
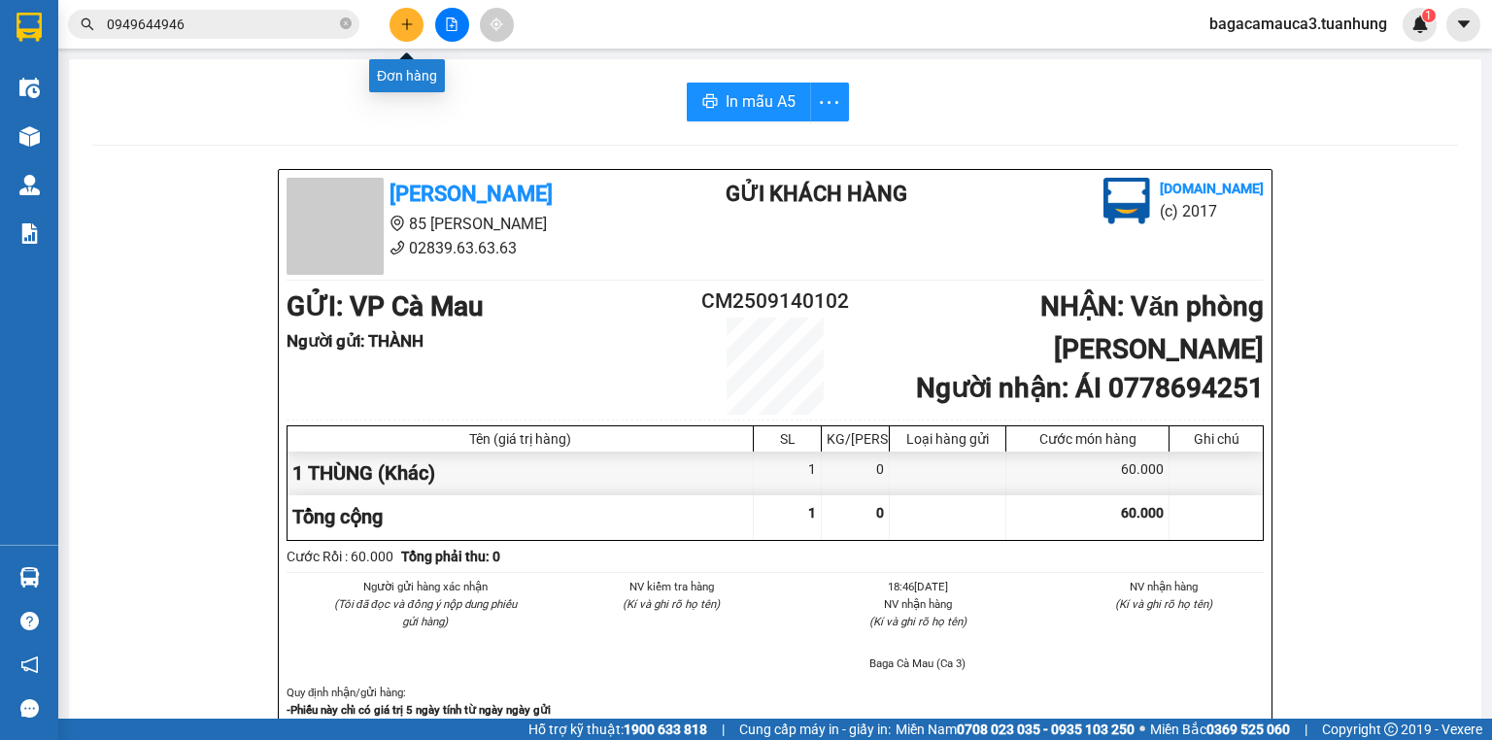
click at [400, 19] on icon "plus" at bounding box center [407, 24] width 14 height 14
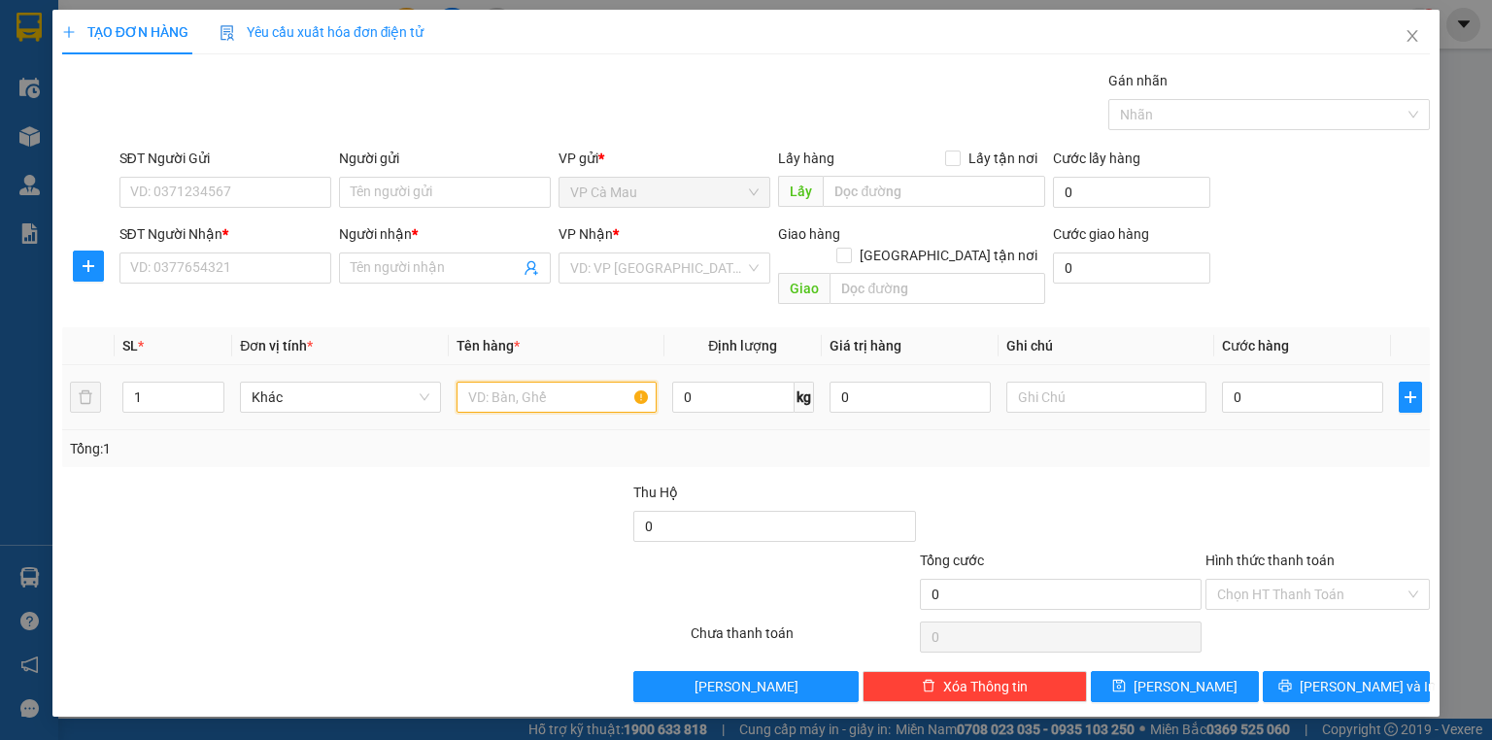
click at [488, 382] on input "text" at bounding box center [557, 397] width 200 height 31
type input "BAO"
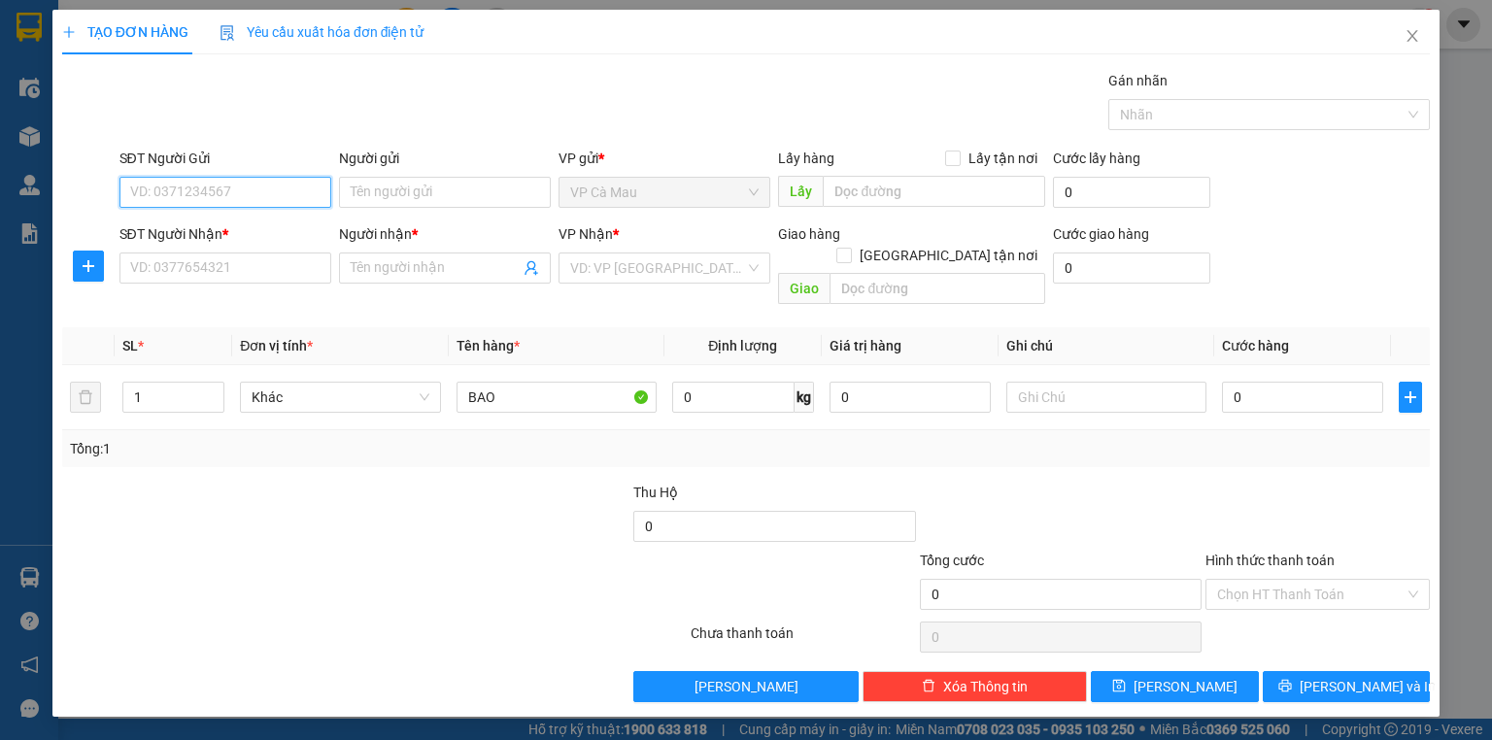
click at [190, 186] on input "SĐT Người Gửi" at bounding box center [225, 192] width 212 height 31
type input "0916364355"
click at [250, 225] on div "0916364355 - NGHĨA" at bounding box center [225, 230] width 188 height 21
type input "NGHĨA"
type input "0916364355"
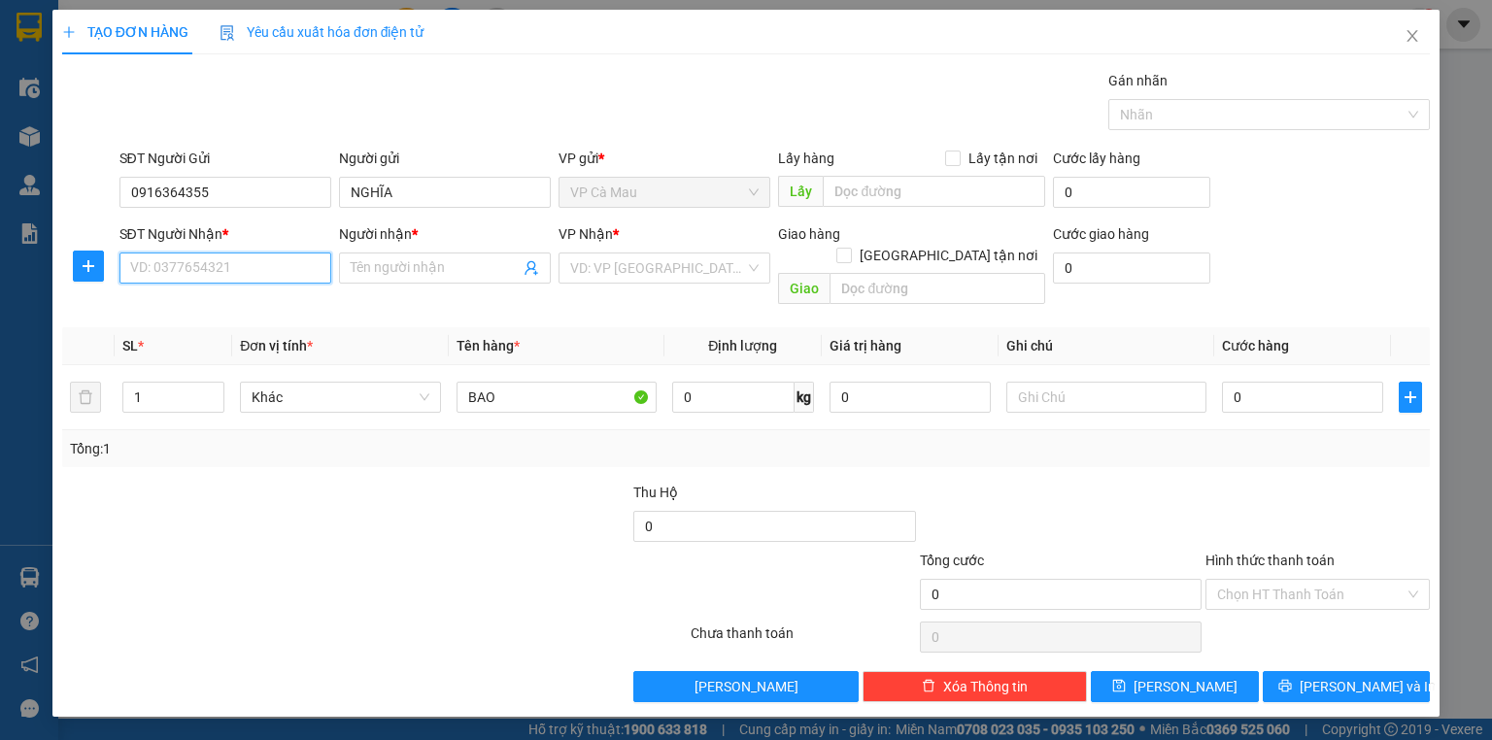
click at [252, 256] on input "SĐT Người Nhận *" at bounding box center [225, 268] width 212 height 31
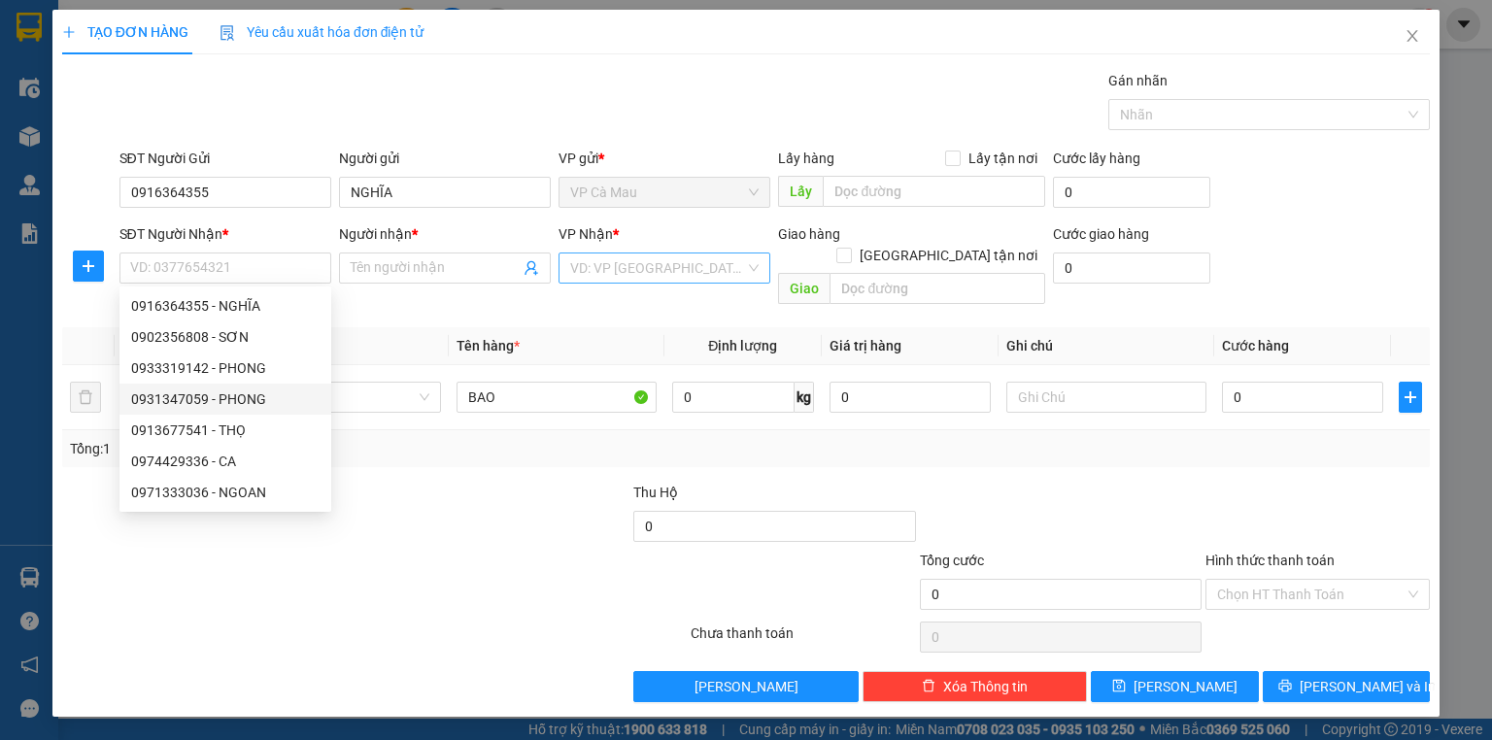
click at [653, 260] on input "search" at bounding box center [657, 268] width 175 height 29
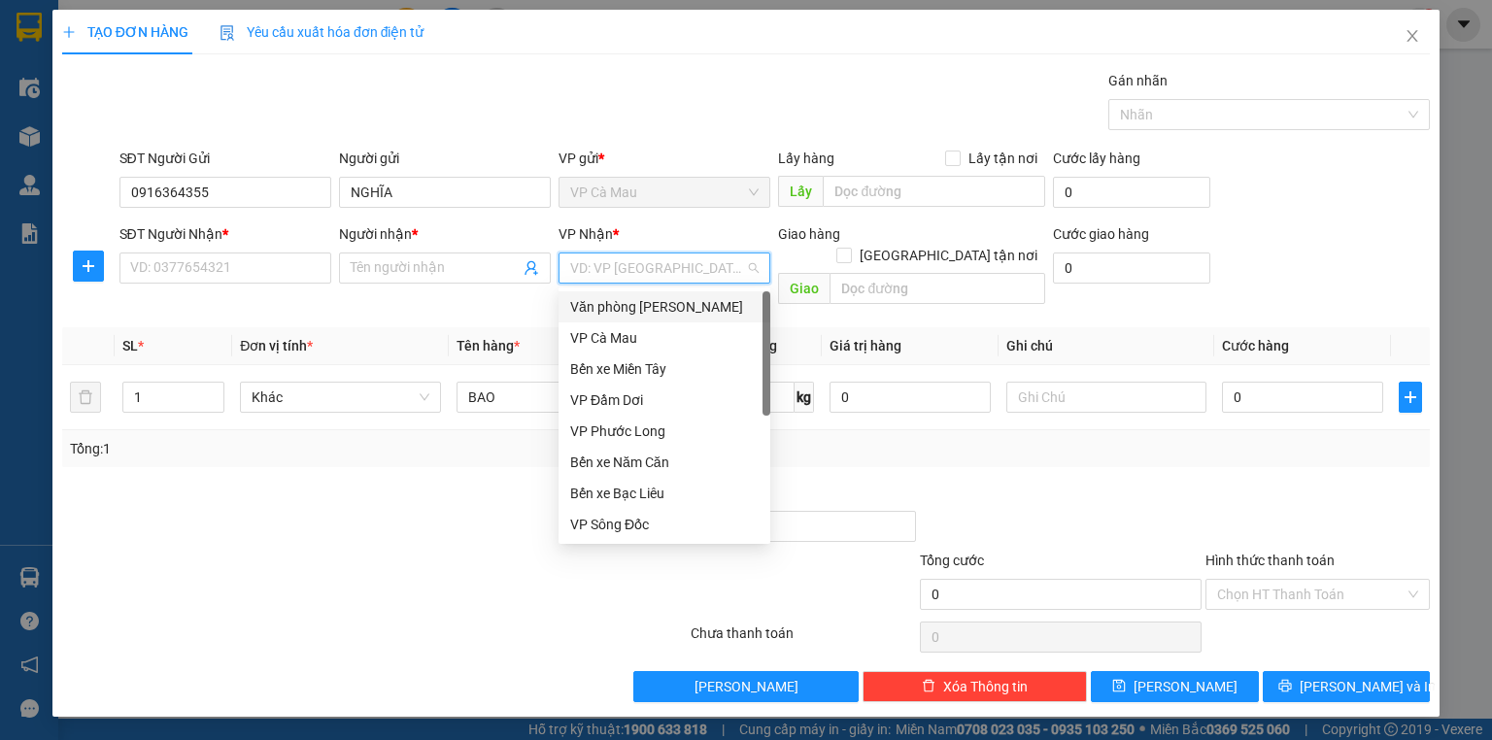
click at [671, 305] on div "Văn phòng [PERSON_NAME]" at bounding box center [664, 306] width 188 height 21
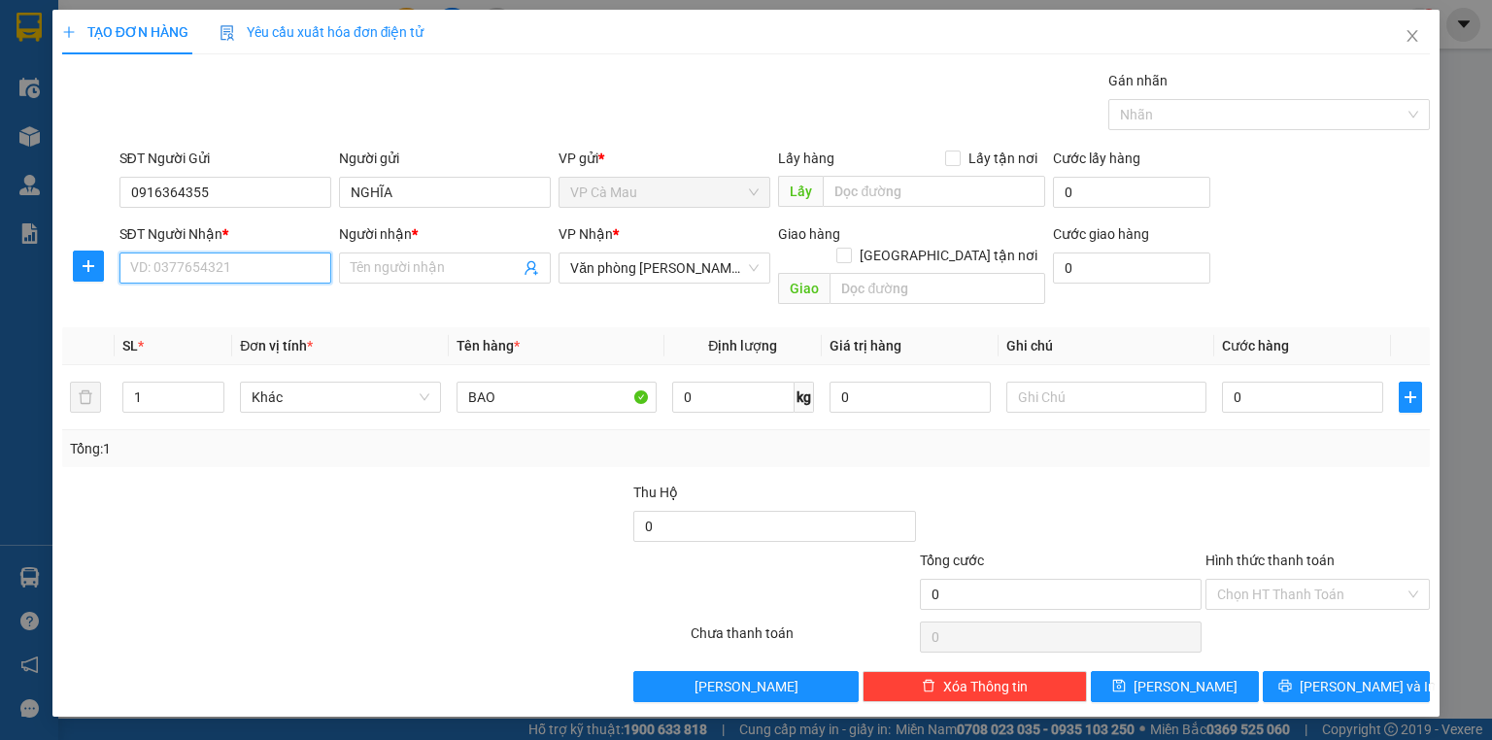
click at [253, 269] on input "SĐT Người Nhận *" at bounding box center [225, 268] width 212 height 31
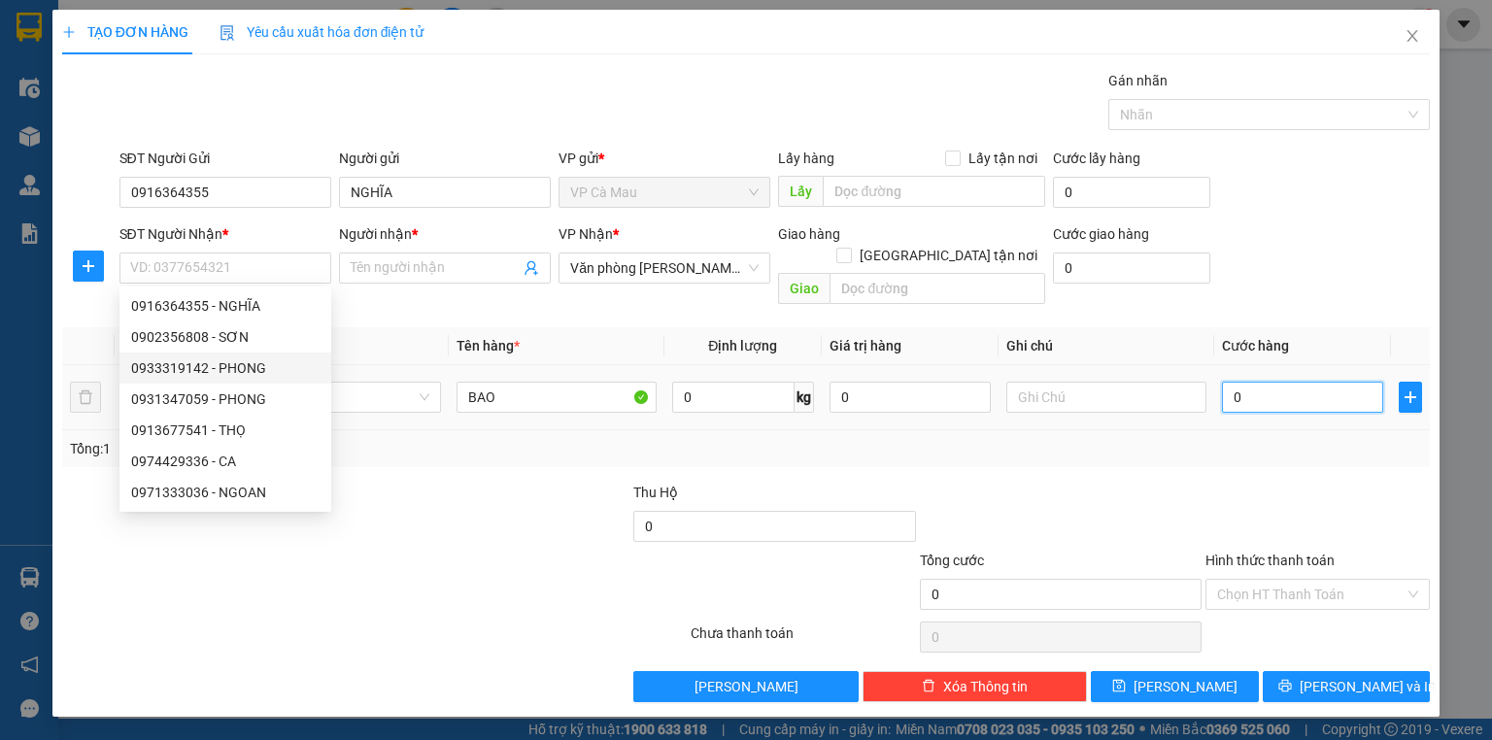
click at [1286, 382] on input "0" at bounding box center [1302, 397] width 161 height 31
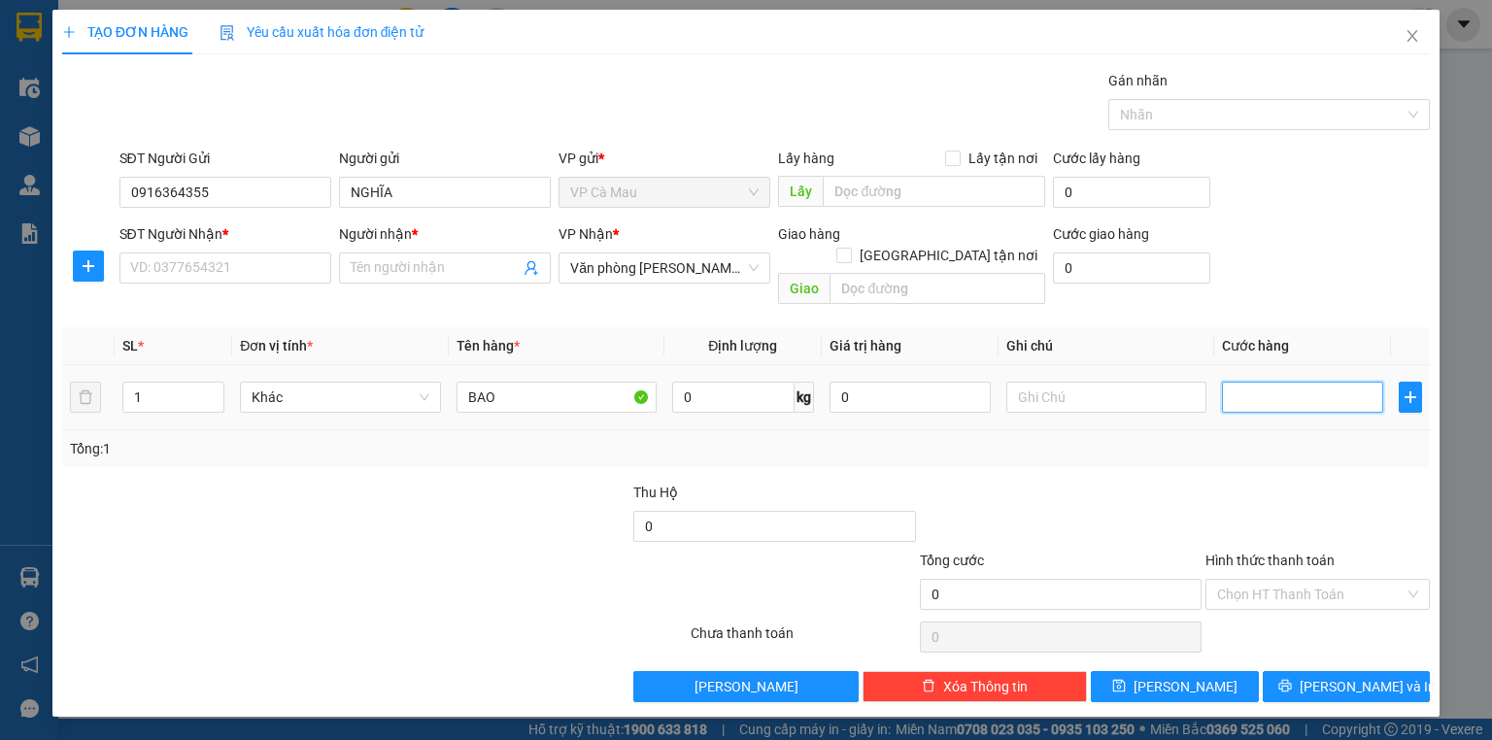
type input "3"
type input "30"
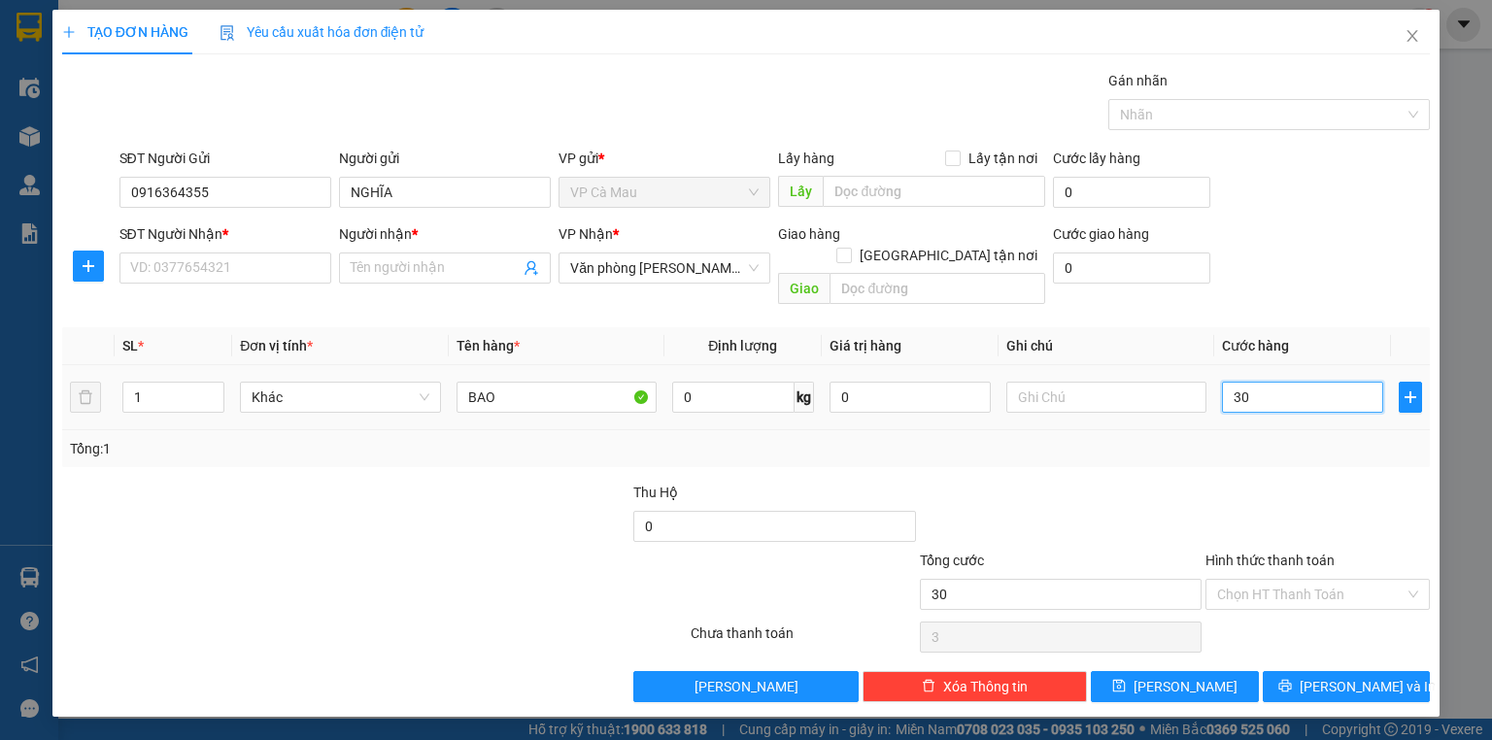
type input "30"
type input "30.000"
click at [212, 276] on input "SĐT Người Nhận *" at bounding box center [225, 268] width 212 height 31
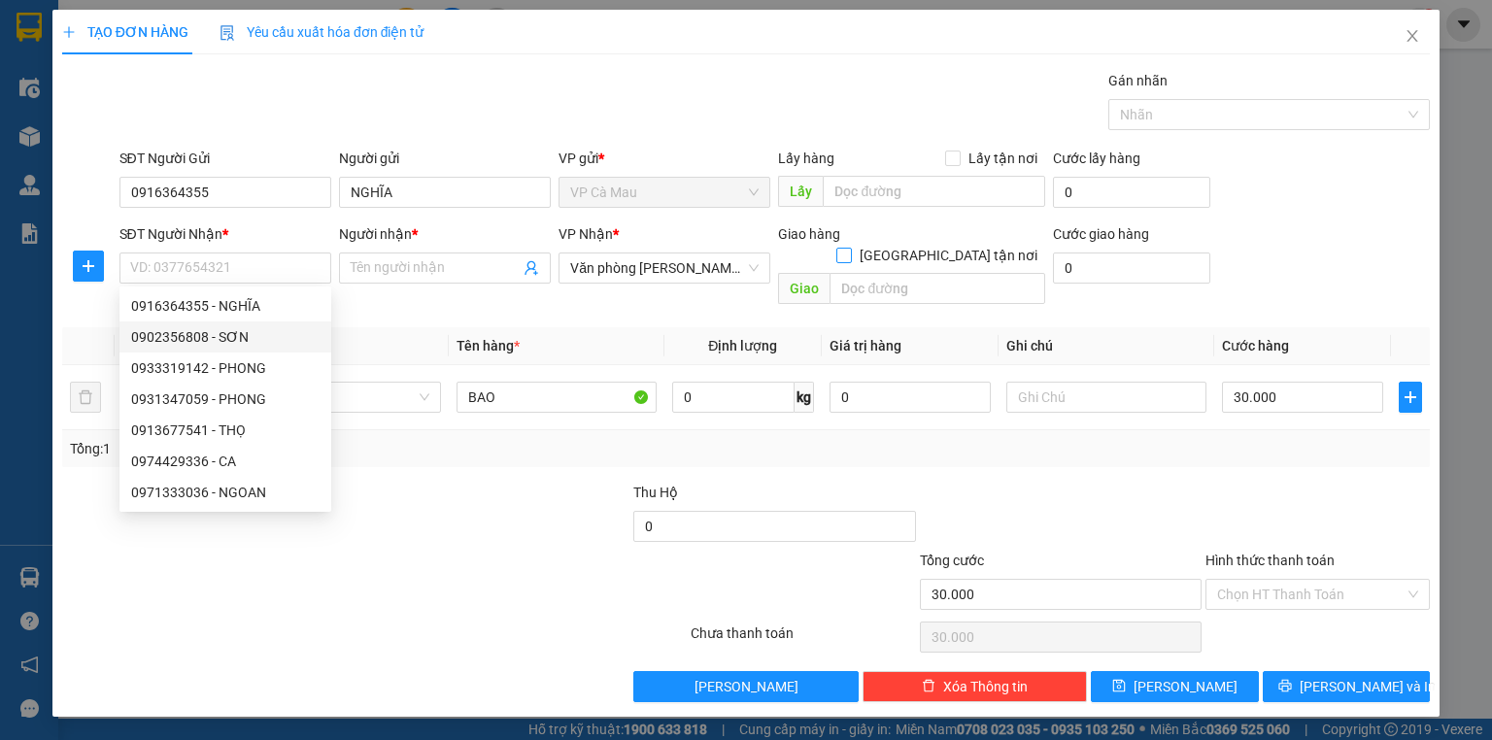
click at [850, 248] on input "[GEOGRAPHIC_DATA] tận nơi" at bounding box center [843, 255] width 14 height 14
checkbox input "true"
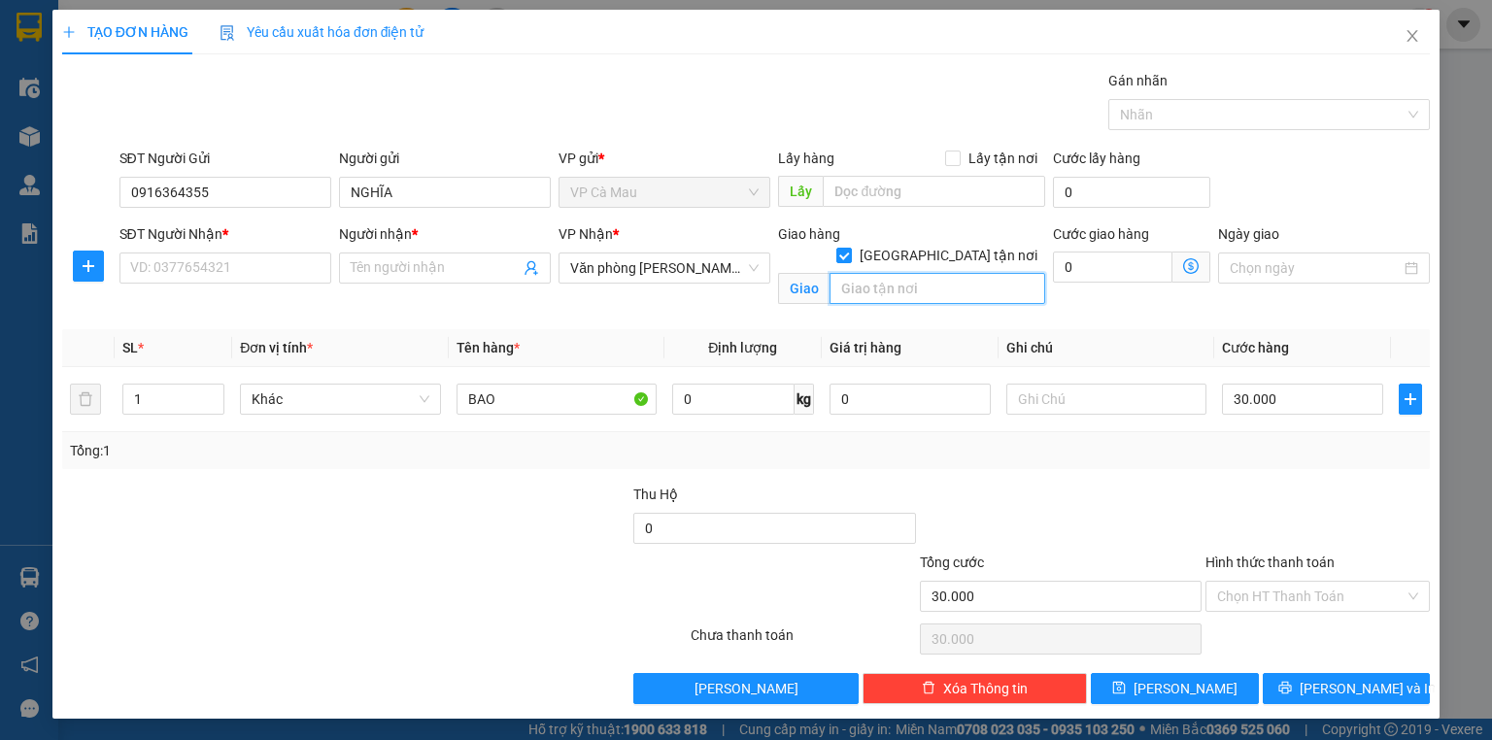
click at [929, 273] on input "text" at bounding box center [938, 288] width 216 height 31
type input "5/8 KHU PHỐ 5 ĐƯỜNG SỐ 9 PHƯỜNG BỊNH HÒA A QUẬN BÌN TÂN"
click at [1187, 264] on icon "dollar-circle" at bounding box center [1191, 266] width 16 height 16
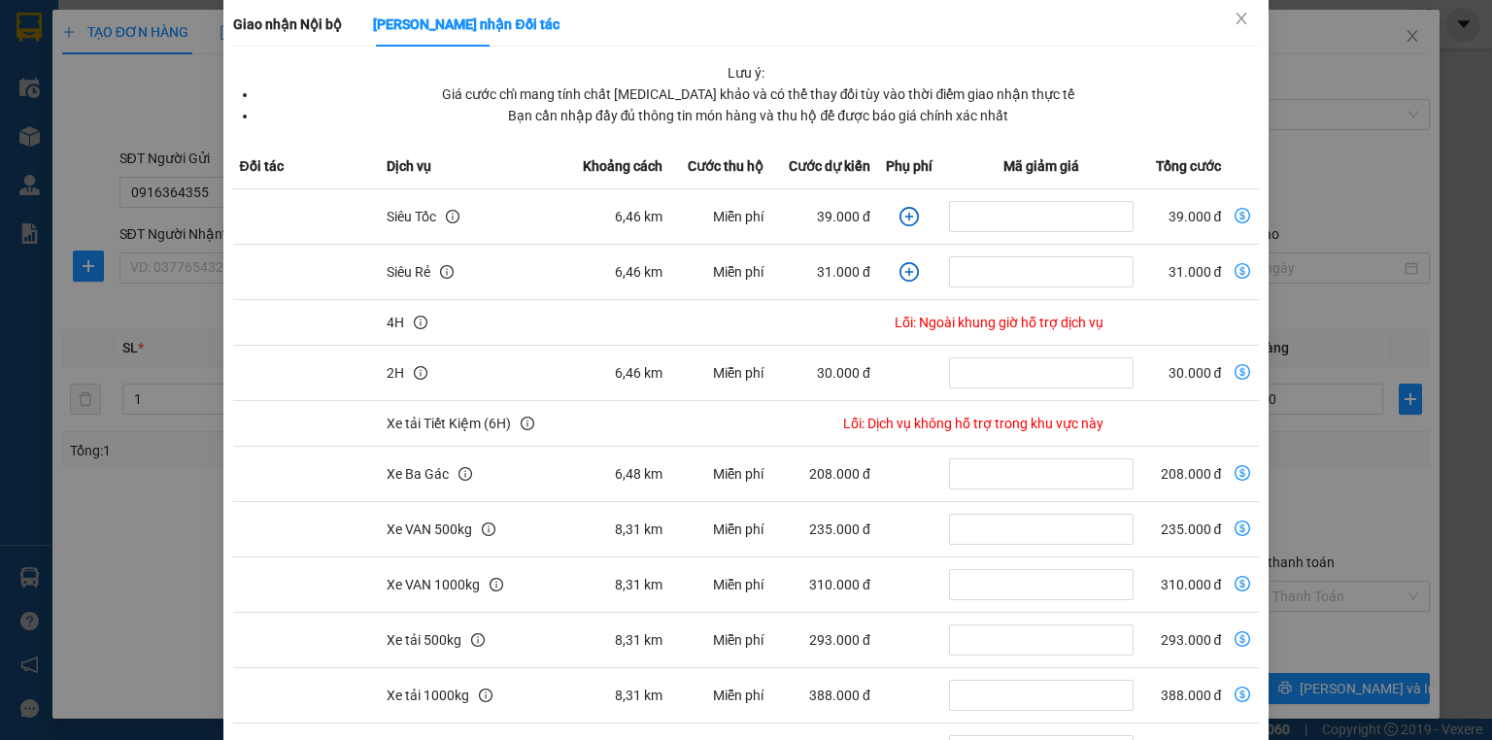
scroll to position [0, 0]
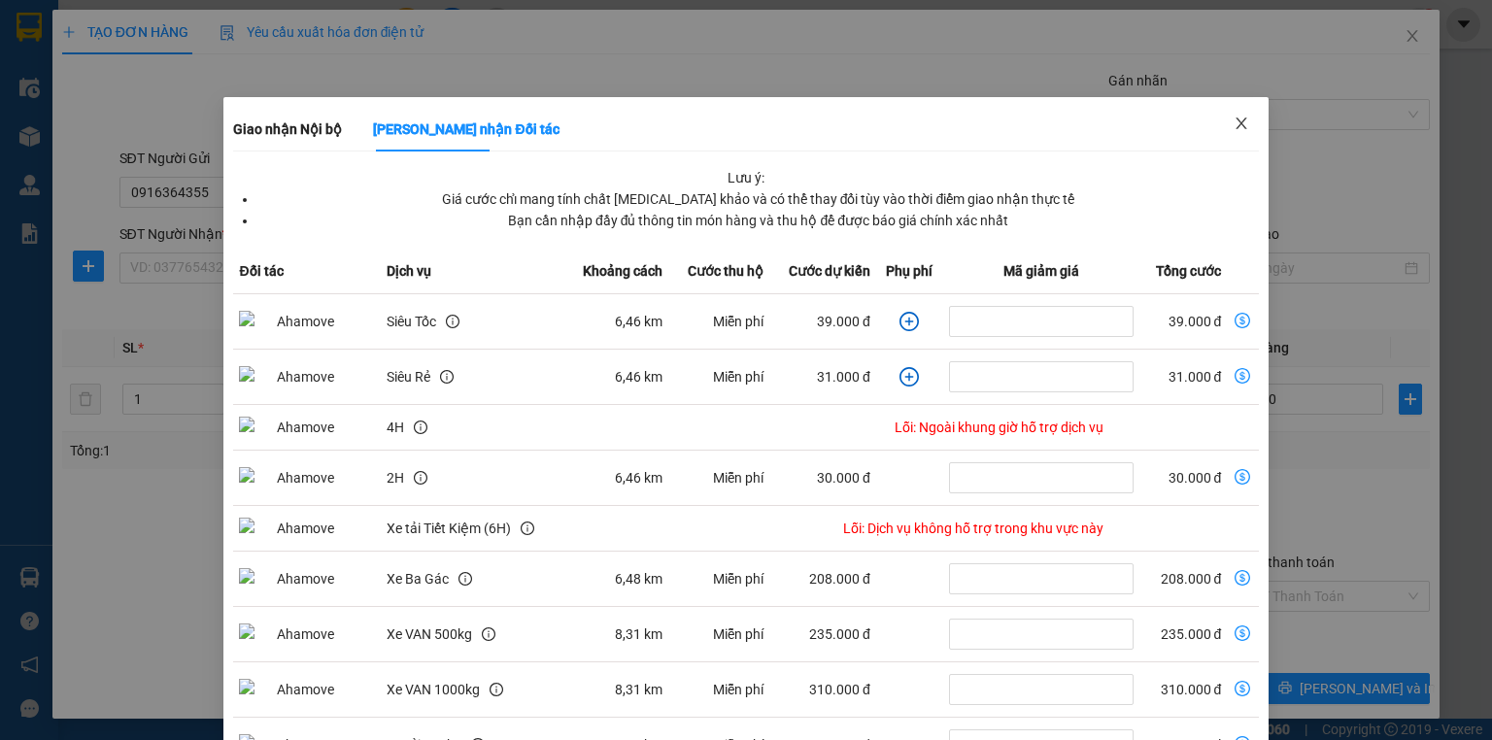
click at [1234, 120] on icon "close" at bounding box center [1242, 124] width 16 height 16
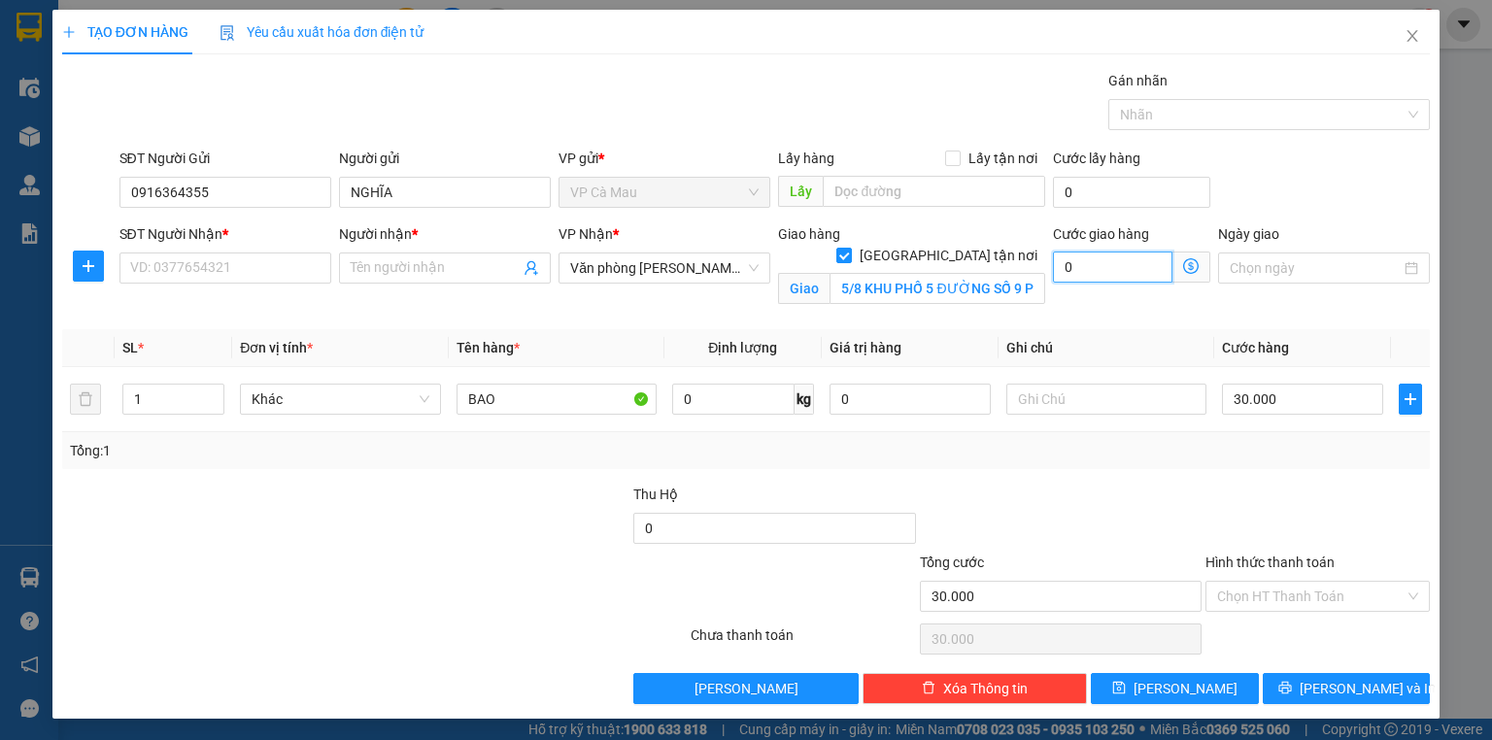
click at [1101, 267] on input "0" at bounding box center [1112, 267] width 119 height 31
type input "0"
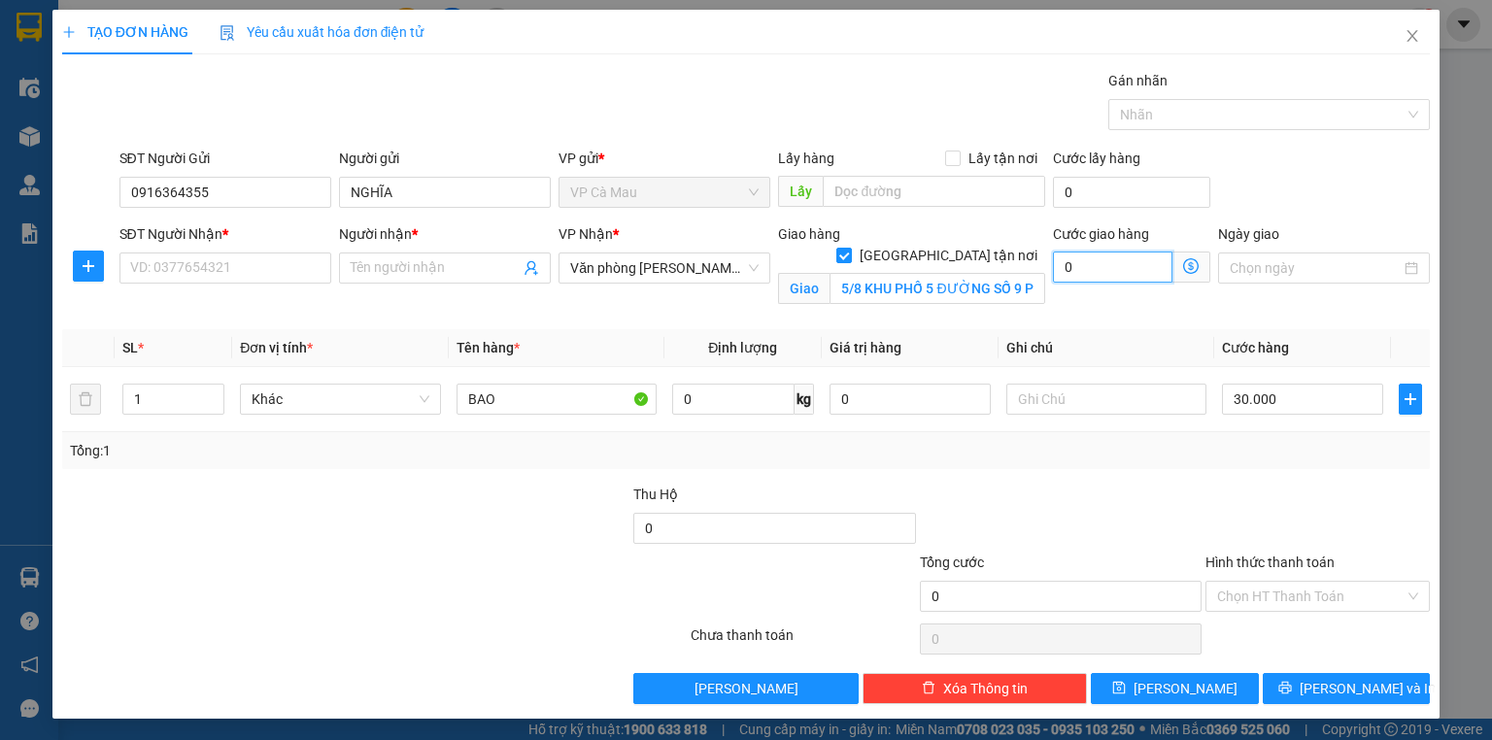
type input "0"
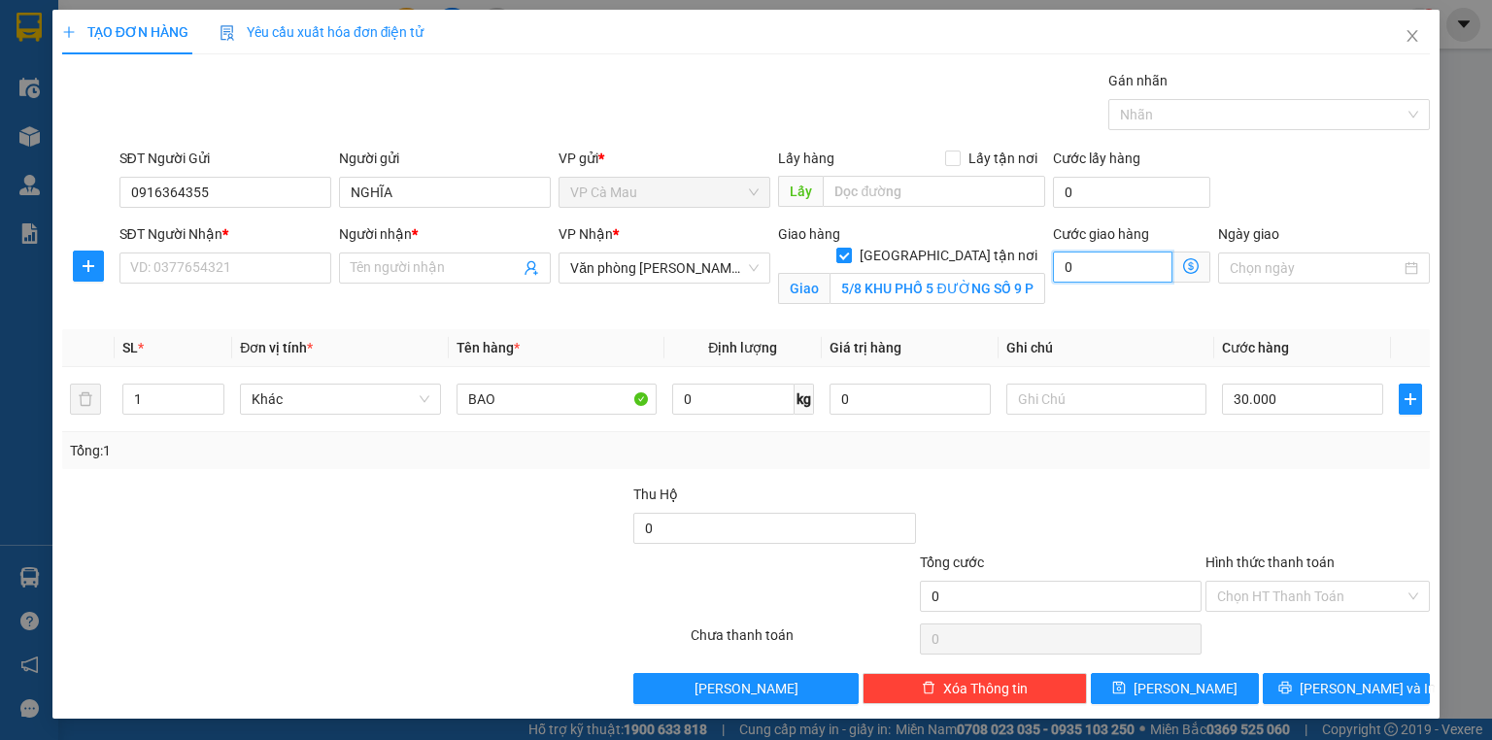
type input "0"
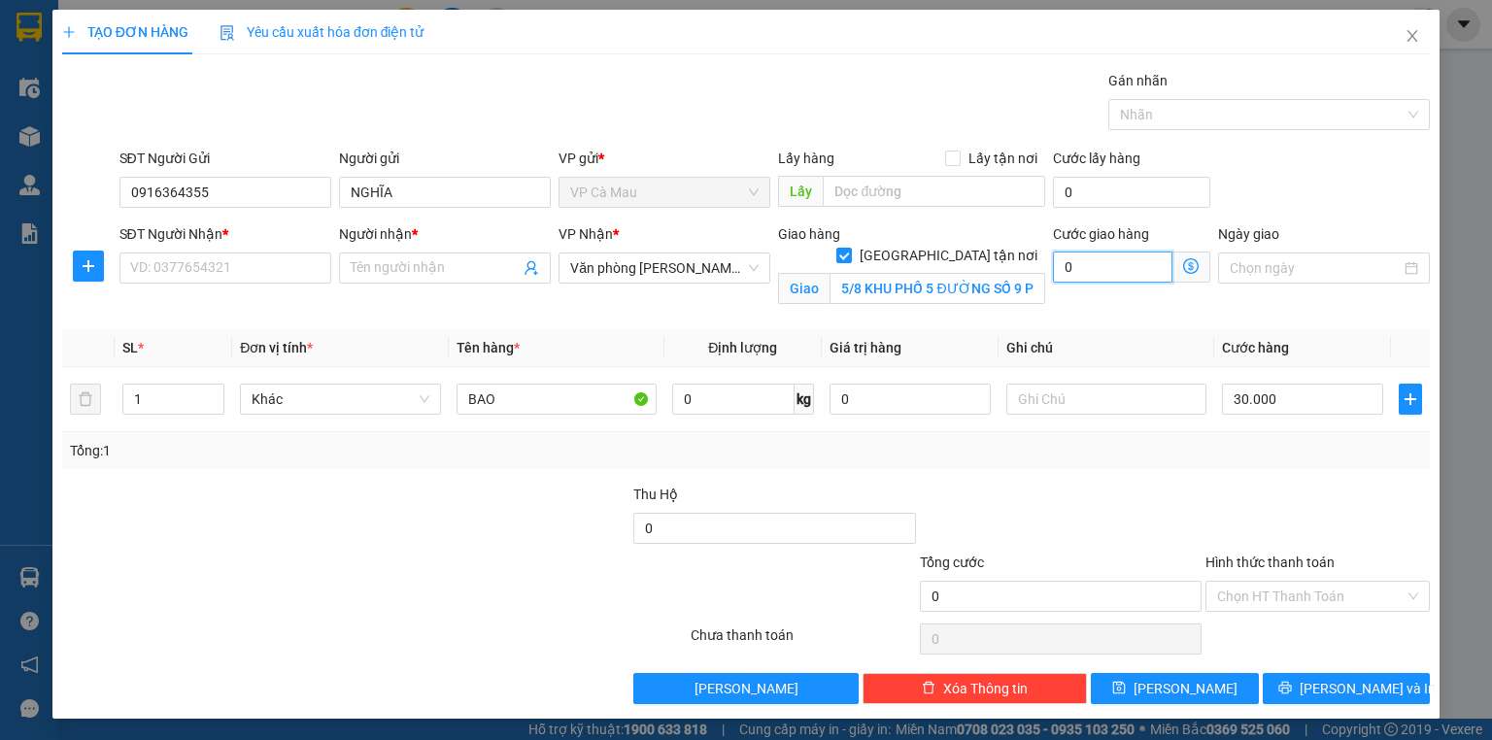
type input "0"
type input "040.400"
type input "40.400"
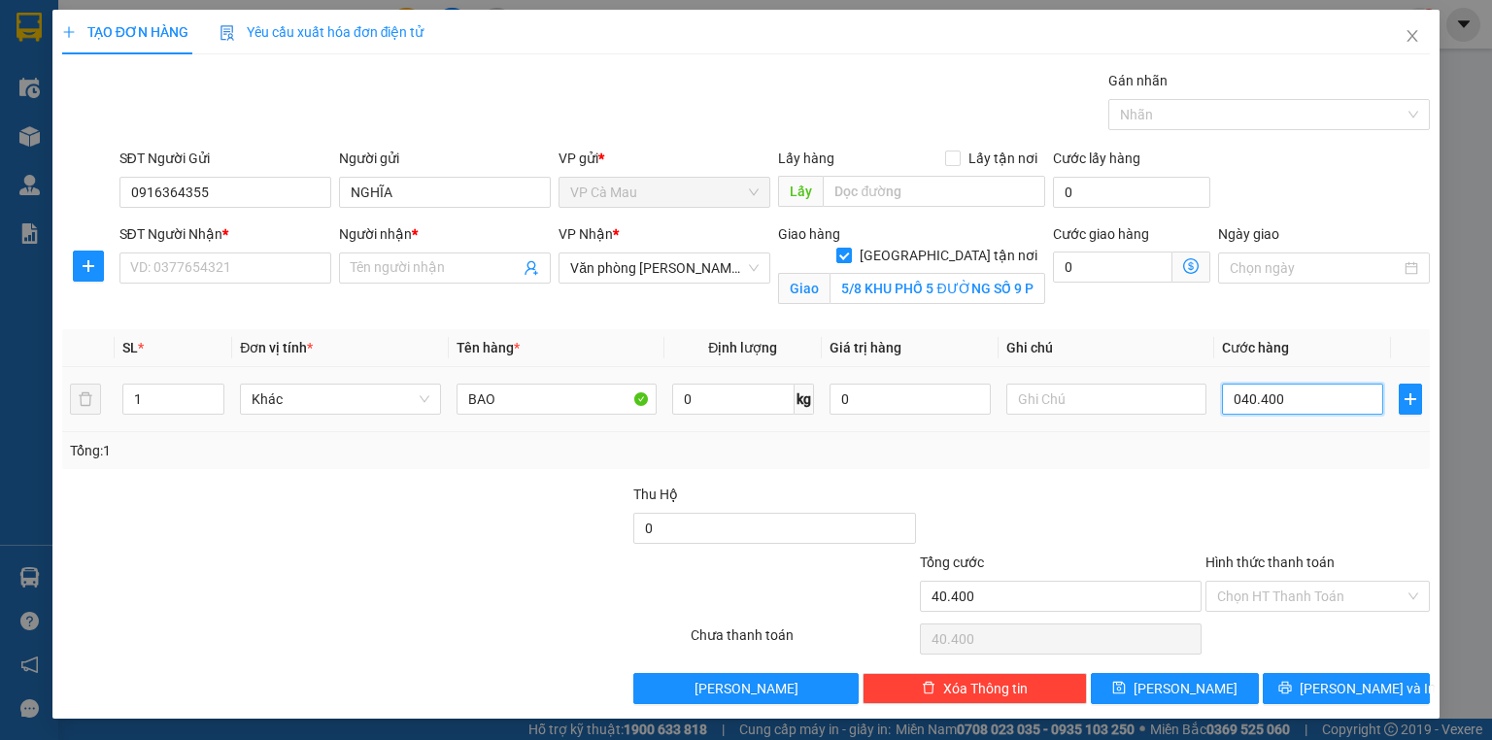
drag, startPoint x: 1182, startPoint y: 458, endPoint x: 1169, endPoint y: 464, distance: 14.8
click at [1169, 464] on div "SL * Đơn vị tính * Tên hàng * Định lượng Giá trị hàng Ghi chú Cước hàng 1 Khác …" at bounding box center [746, 399] width 1368 height 140
type input "4"
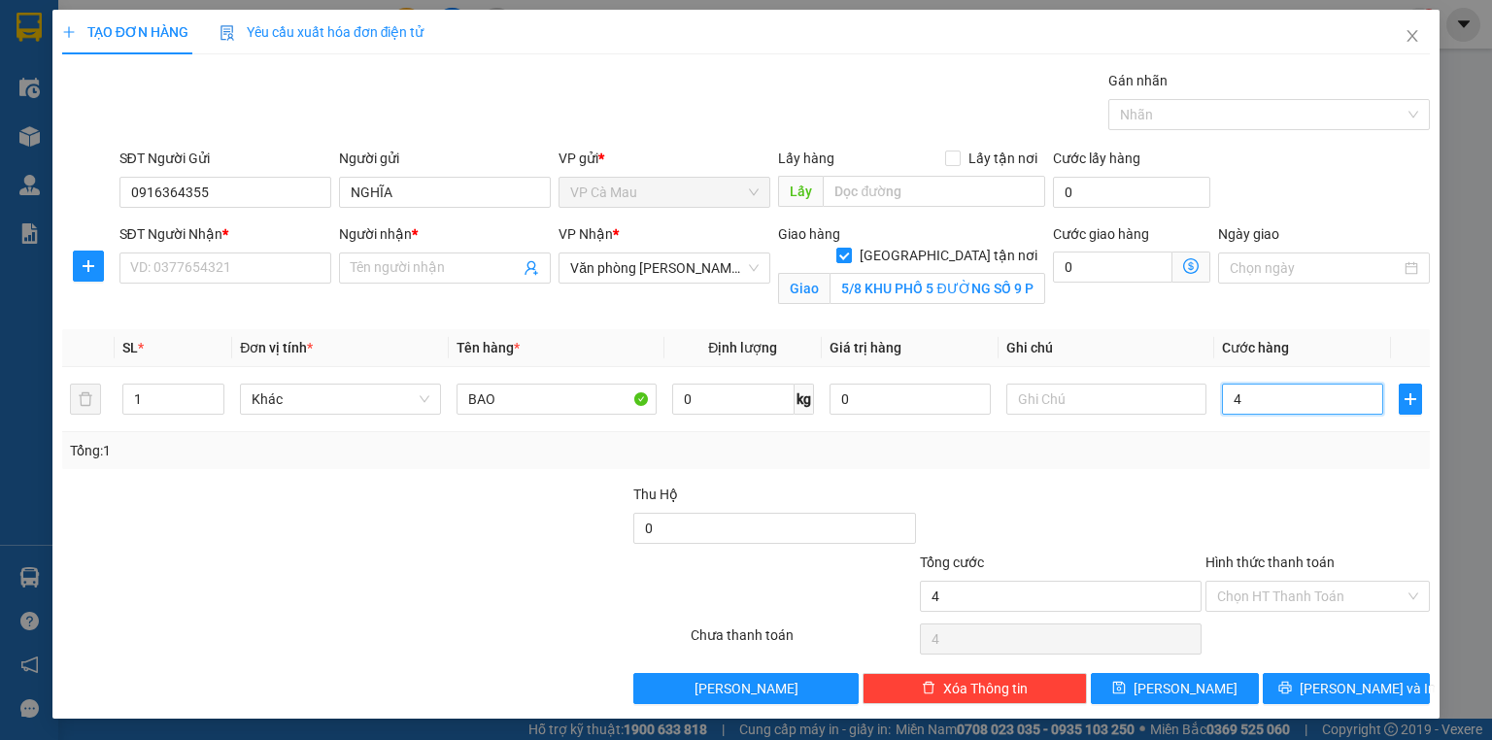
type input "40"
type input "040"
type input "40"
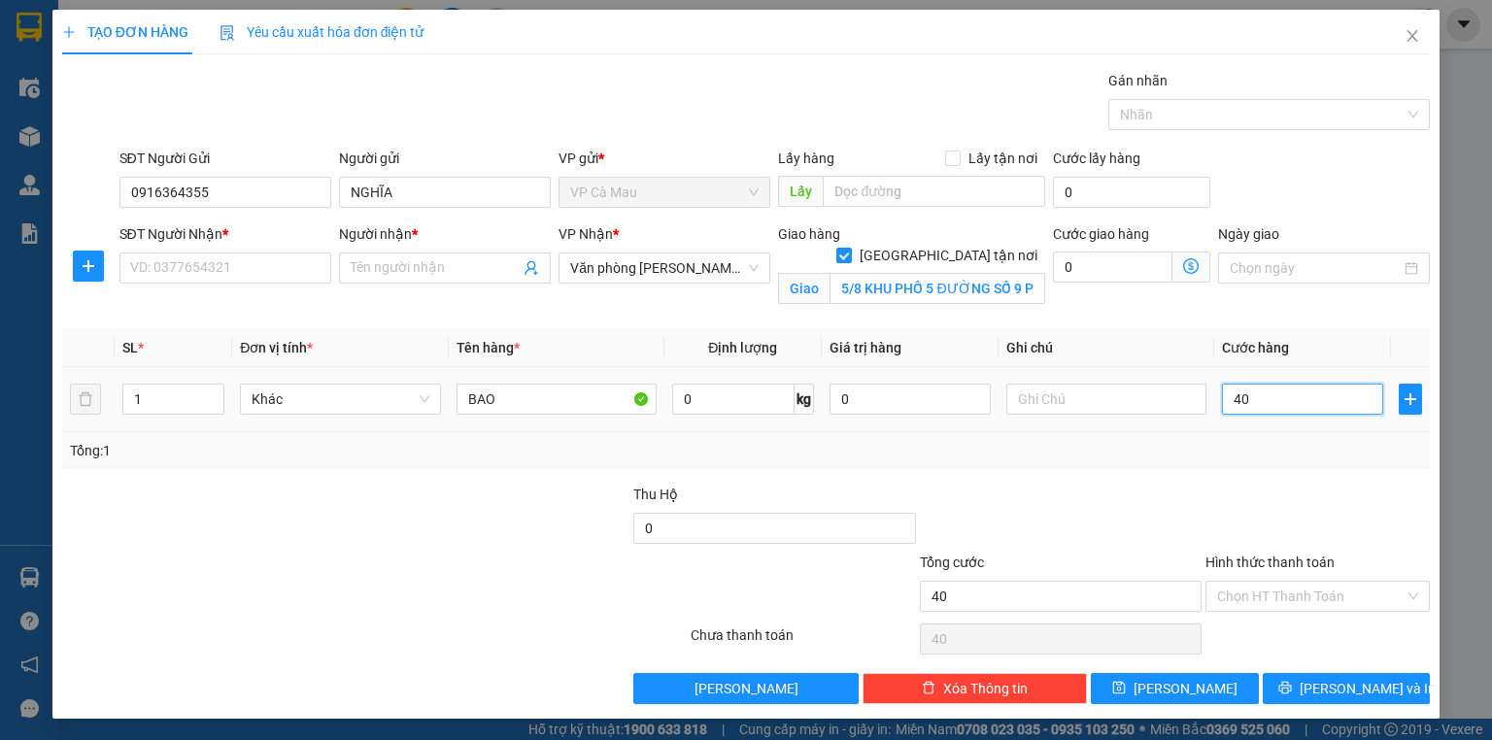
type input "40"
drag, startPoint x: 1252, startPoint y: 402, endPoint x: 1216, endPoint y: 410, distance: 36.8
click at [1216, 410] on td "040" at bounding box center [1302, 399] width 177 height 65
type input "0"
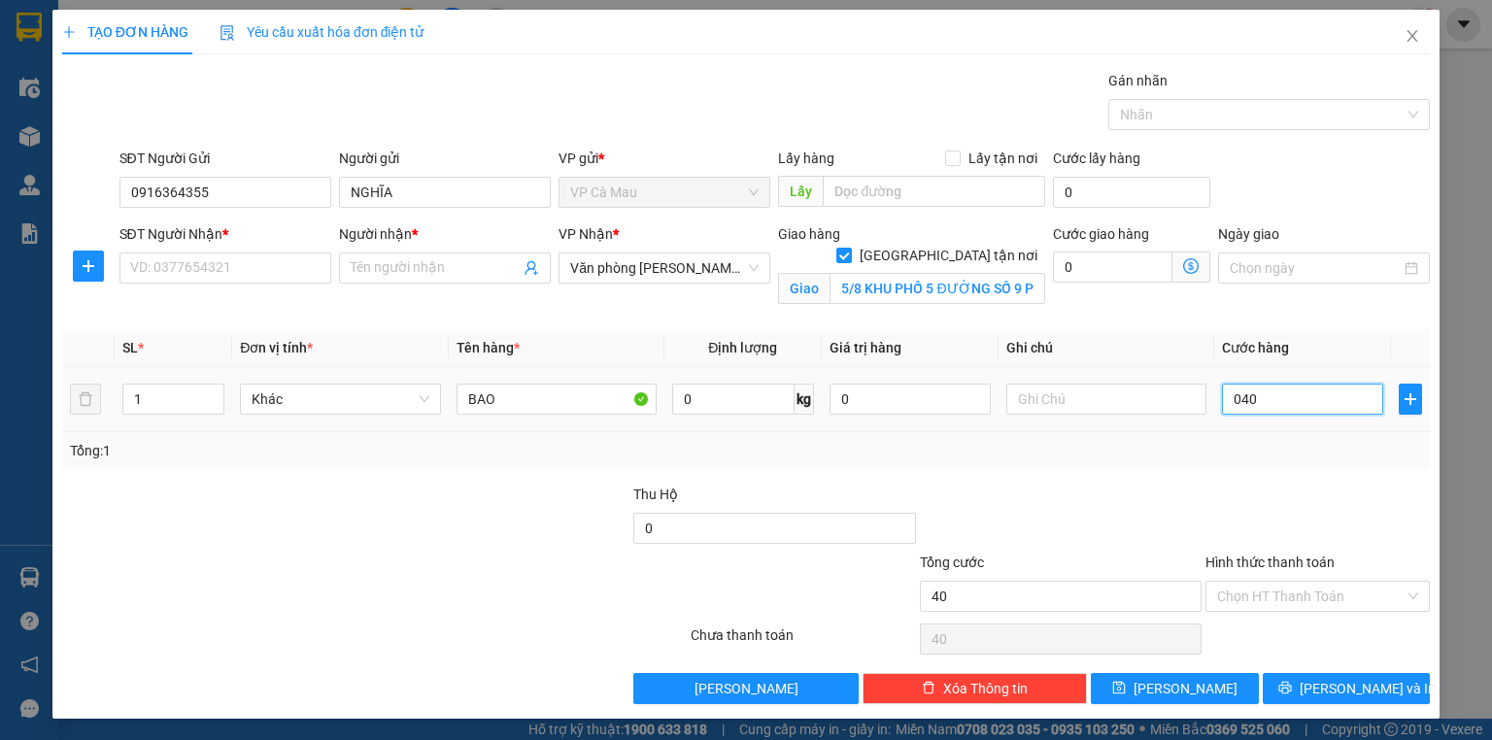
type input "0"
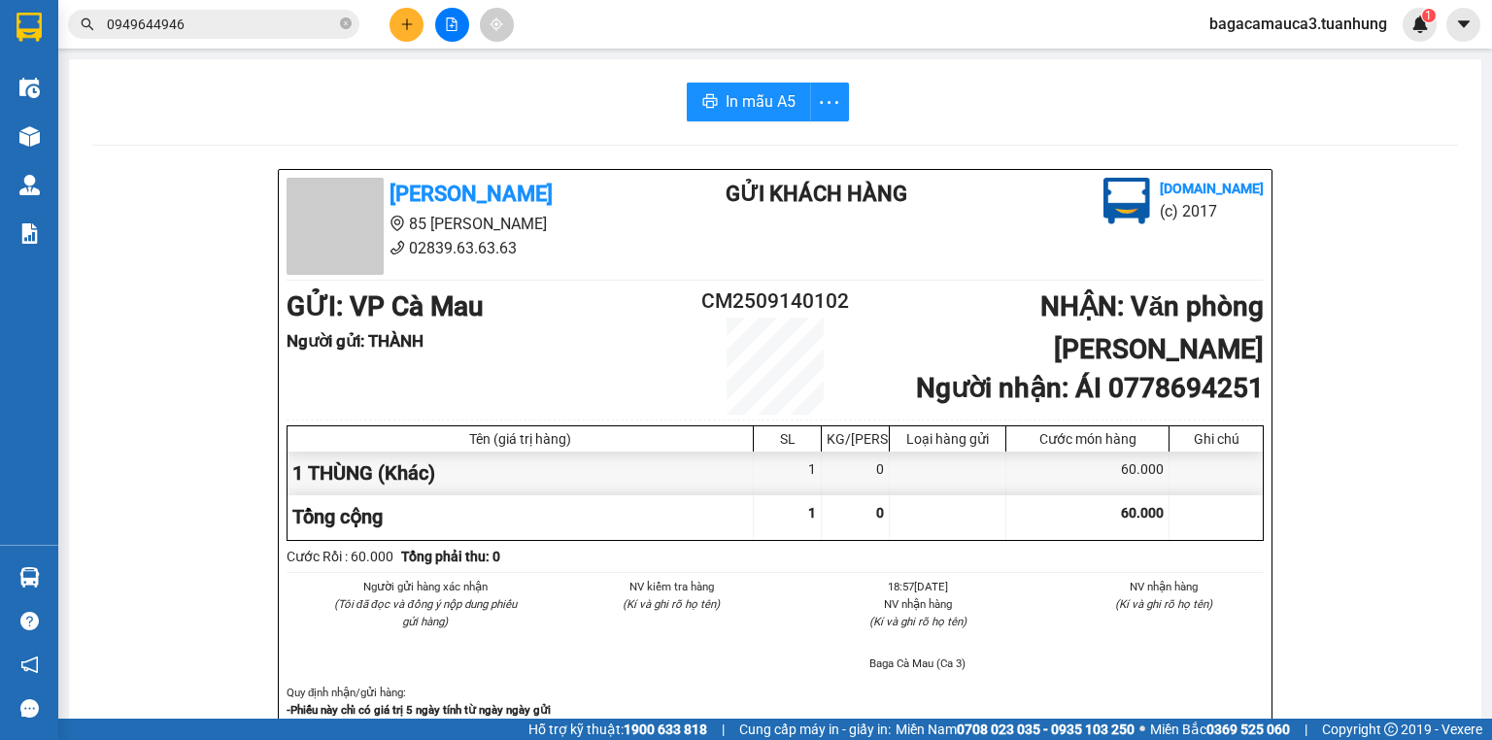
click at [280, 27] on input "0949644946" at bounding box center [221, 24] width 229 height 21
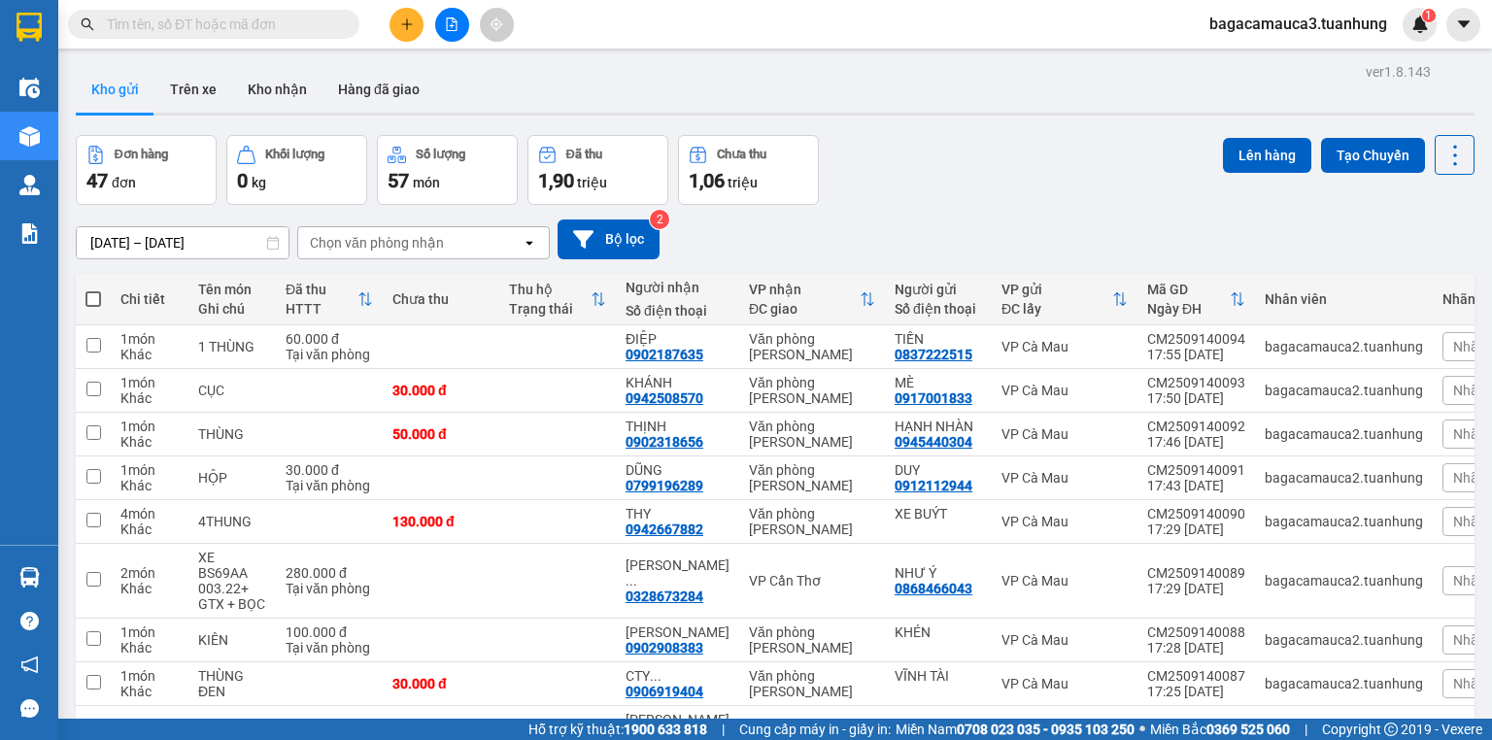
click at [400, 16] on button at bounding box center [407, 25] width 34 height 34
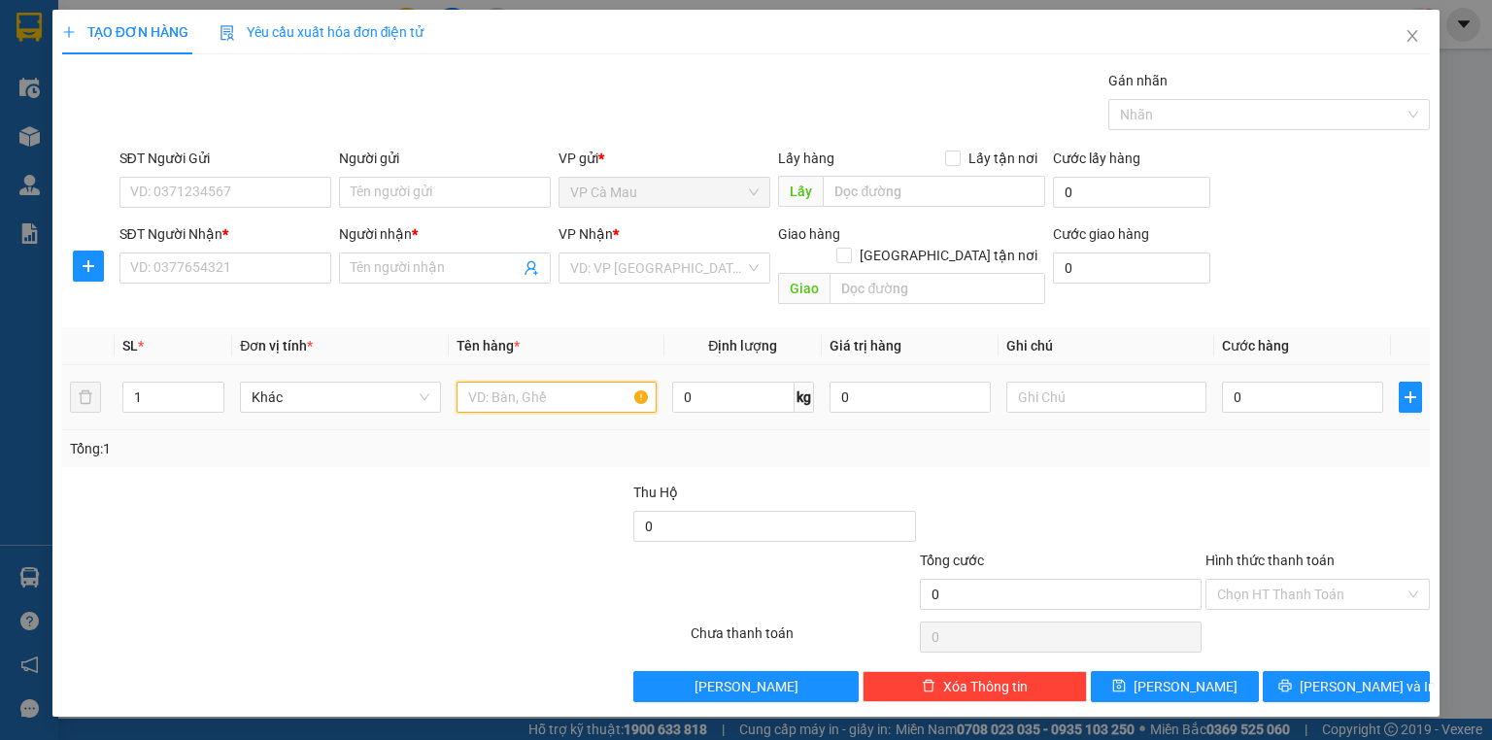
click at [540, 382] on input "text" at bounding box center [557, 397] width 200 height 31
type input "BAO"
click at [1096, 277] on input "0" at bounding box center [1131, 268] width 157 height 31
type input "0"
type input "40"
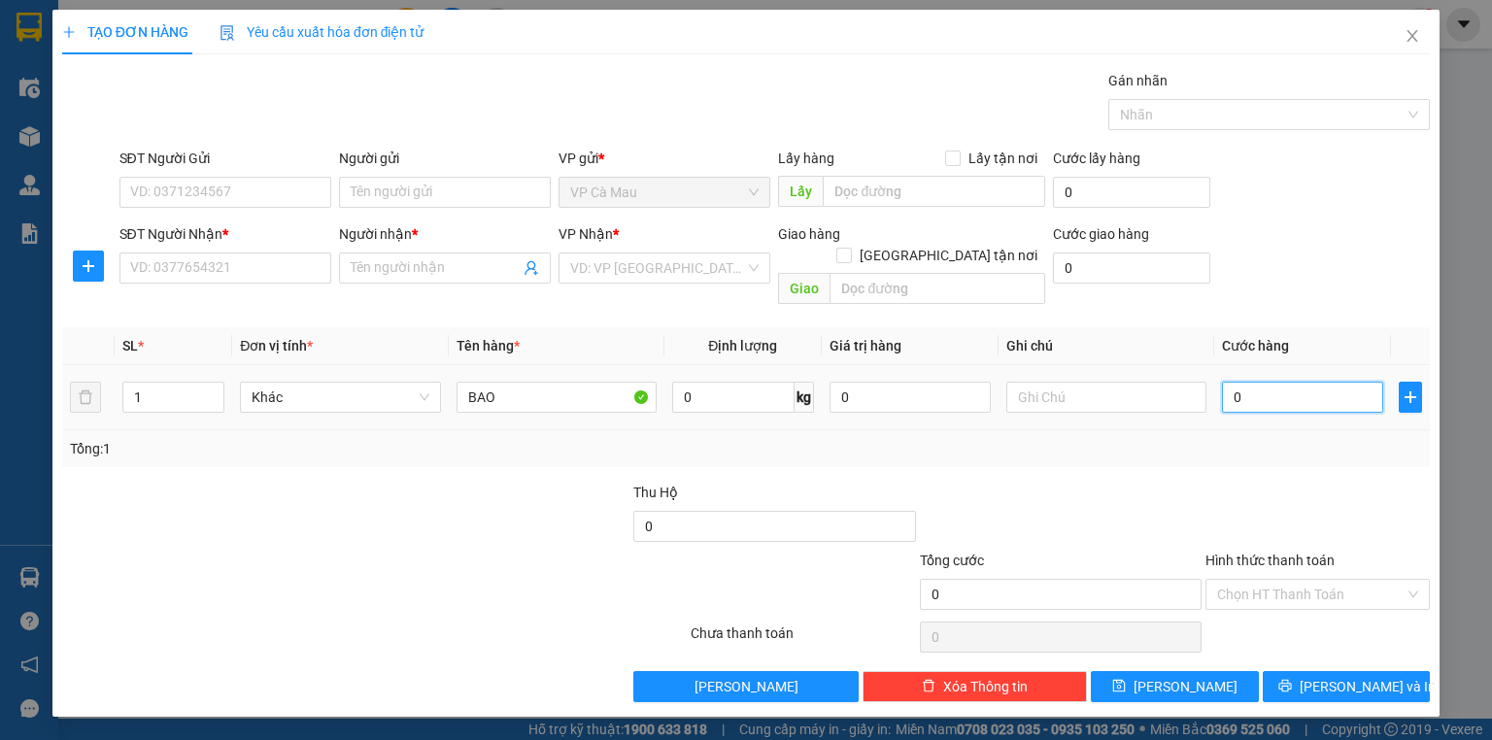
type input "40"
click at [1292, 382] on input "40" at bounding box center [1302, 397] width 161 height 31
drag, startPoint x: 1247, startPoint y: 379, endPoint x: 1156, endPoint y: 315, distance: 111.6
click at [1204, 404] on tr "1 Khác BAO 0 kg 0 40" at bounding box center [746, 397] width 1368 height 65
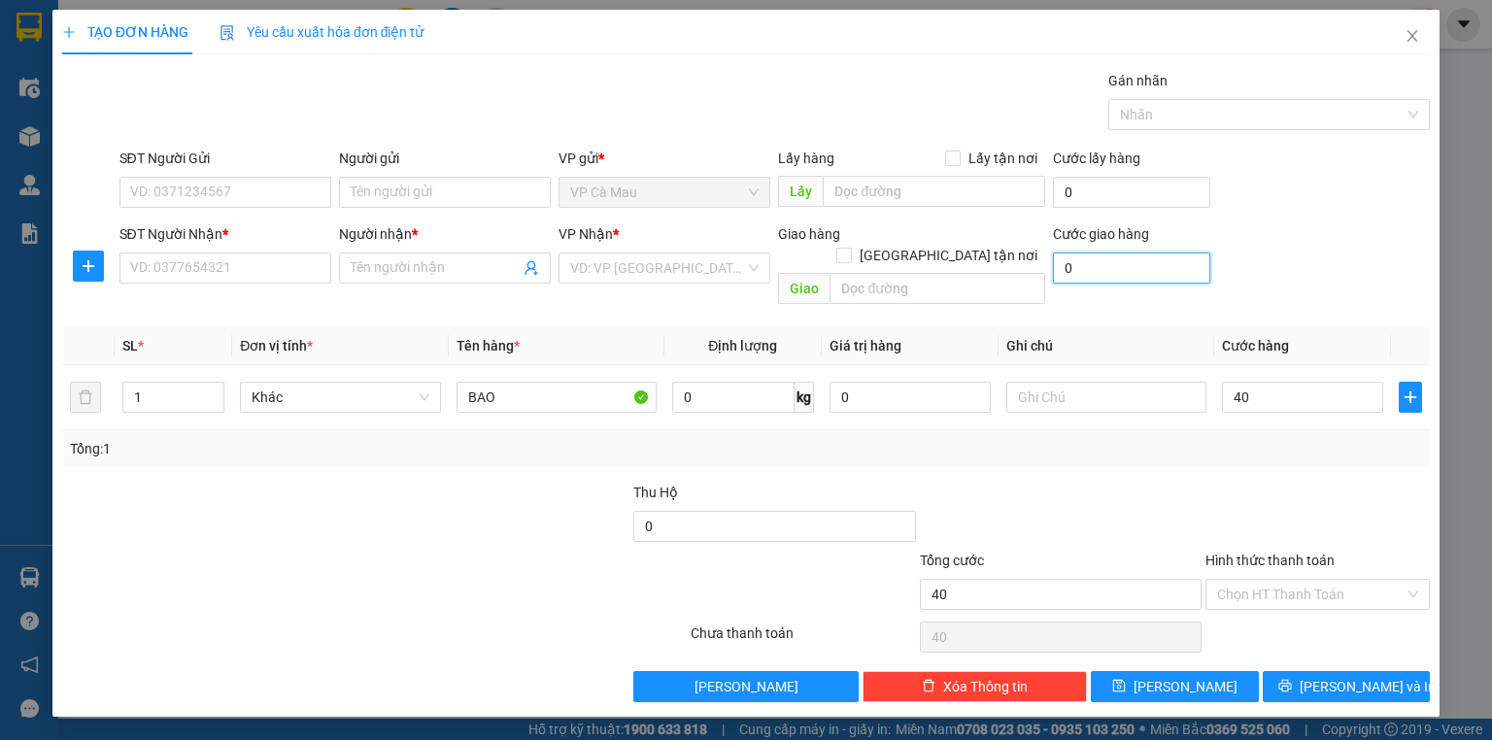
type input "40.000"
paste input "4"
type input "40"
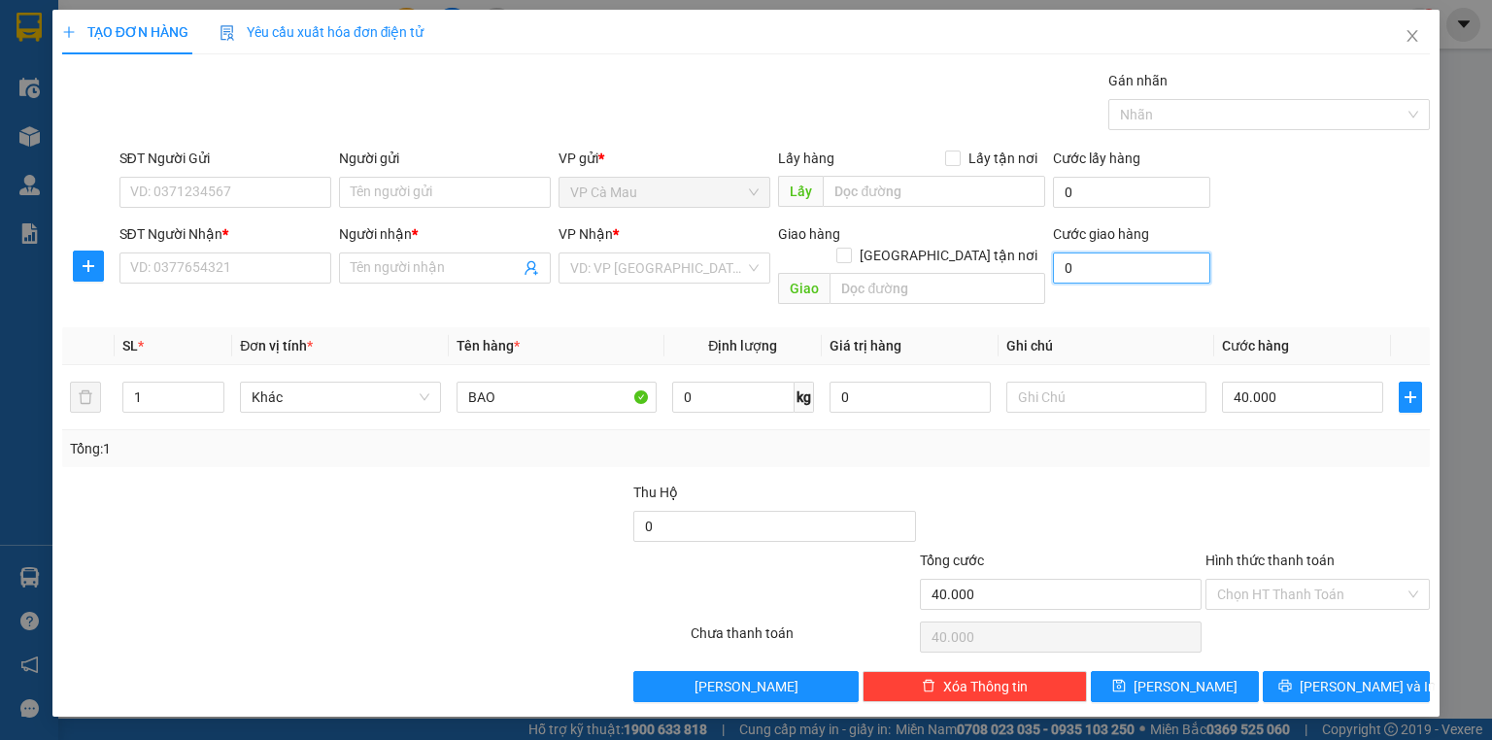
type input "40.040"
type input "40.000"
type input "80.000"
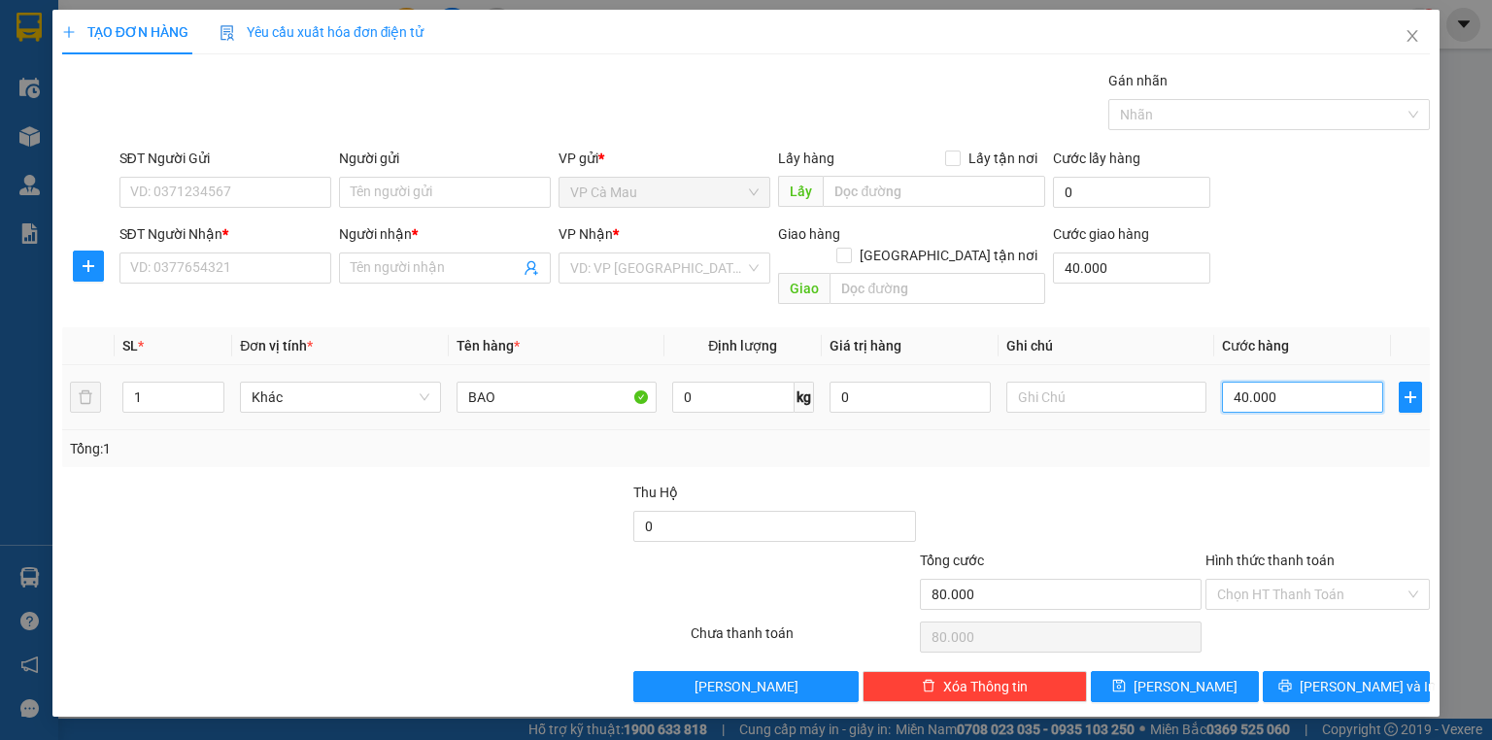
click at [1293, 382] on input "40.000" at bounding box center [1302, 397] width 161 height 31
drag, startPoint x: 1286, startPoint y: 381, endPoint x: 1234, endPoint y: 409, distance: 59.5
click at [1234, 409] on div "SL * Đơn vị tính * Tên hàng * Định lượng Giá trị hàng Ghi chú Cước hàng 1 Khác …" at bounding box center [746, 397] width 1368 height 140
click at [1245, 384] on input "40.000" at bounding box center [1302, 397] width 161 height 31
click at [1238, 387] on input "40.000" at bounding box center [1302, 397] width 161 height 31
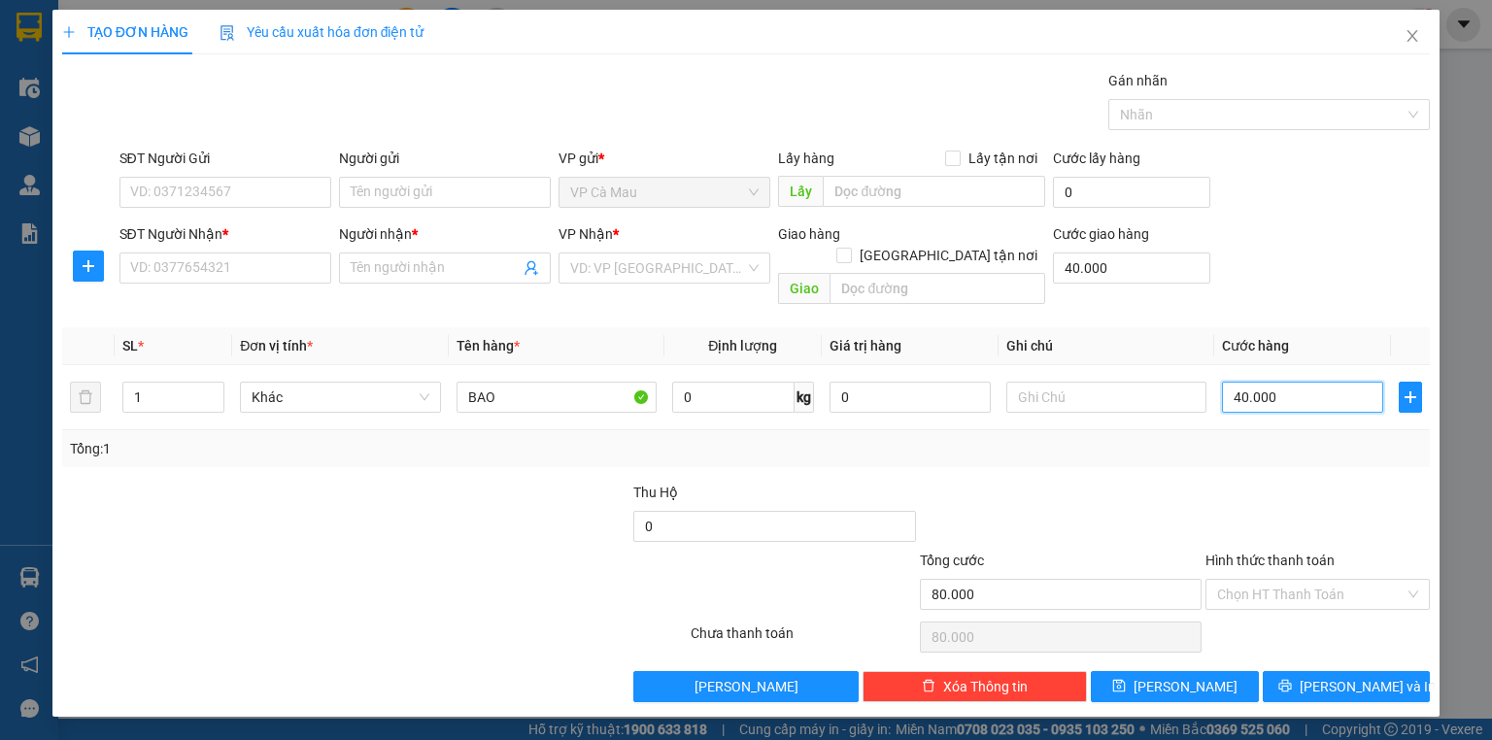
drag, startPoint x: 1146, startPoint y: 462, endPoint x: 1130, endPoint y: 461, distance: 16.5
click at [1138, 462] on div "Transit Pickup Surcharge Ids Transit Deliver Surcharge Ids Transit Deliver Surc…" at bounding box center [746, 386] width 1368 height 632
drag, startPoint x: 1110, startPoint y: 461, endPoint x: 1065, endPoint y: 447, distance: 47.9
click at [1107, 482] on div at bounding box center [1061, 516] width 286 height 68
click at [1280, 382] on input "40.000" at bounding box center [1302, 397] width 161 height 31
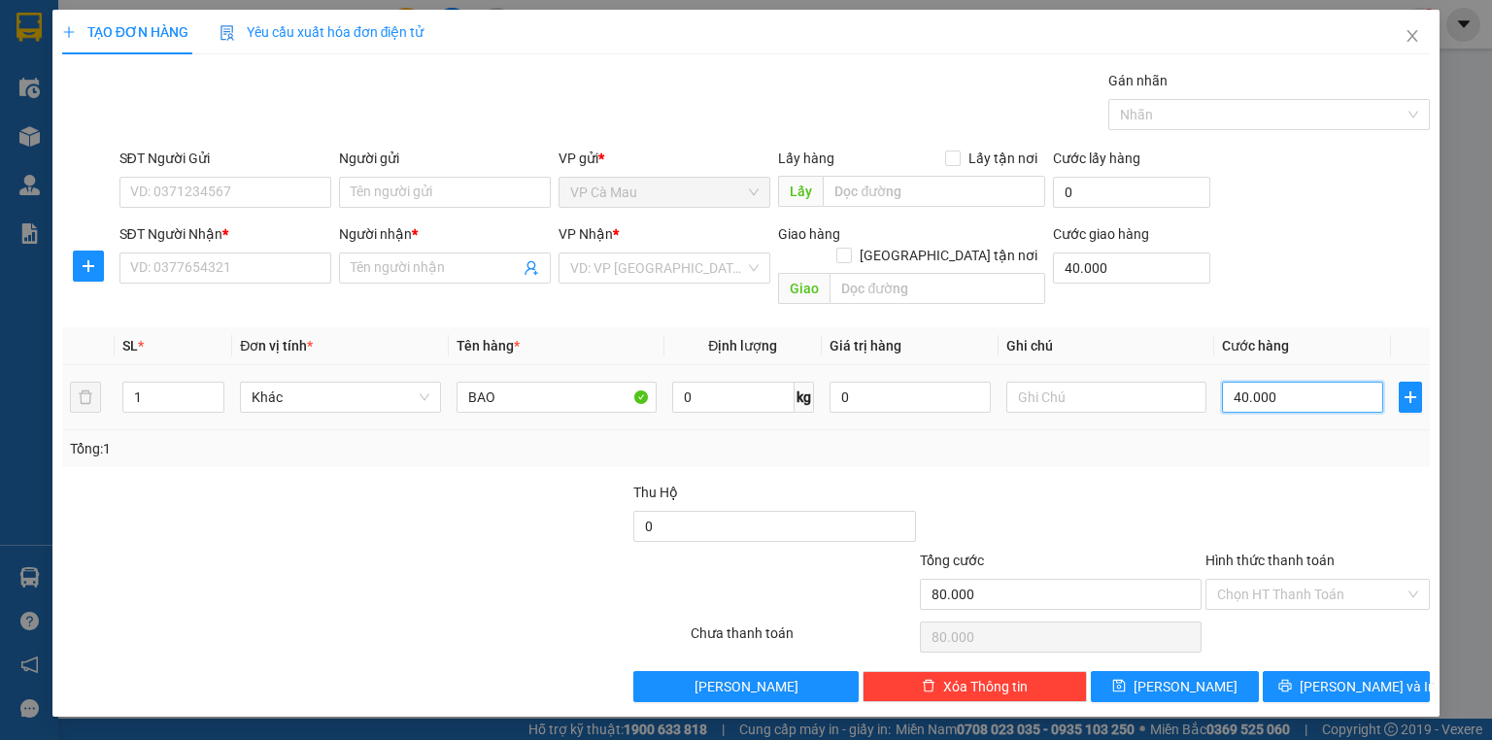
click at [1281, 382] on input "40.000" at bounding box center [1302, 397] width 161 height 31
click at [1078, 382] on input "text" at bounding box center [1106, 397] width 200 height 31
type input "30"
type input "0"
type input "40.000"
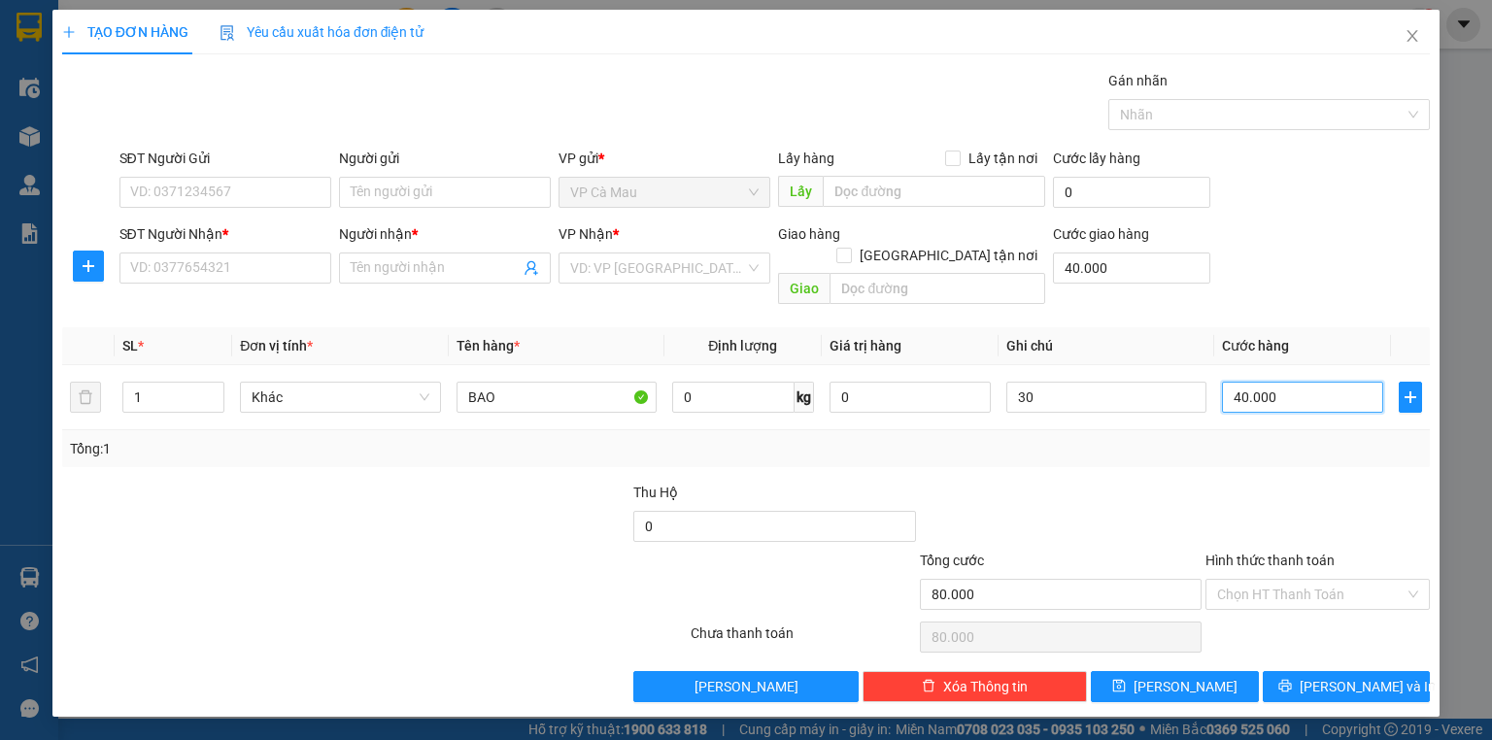
type input "40.000"
type input "0"
drag, startPoint x: 1037, startPoint y: 377, endPoint x: 1010, endPoint y: 397, distance: 34.0
click at [1010, 397] on td "30" at bounding box center [1107, 397] width 216 height 65
paste input "3"
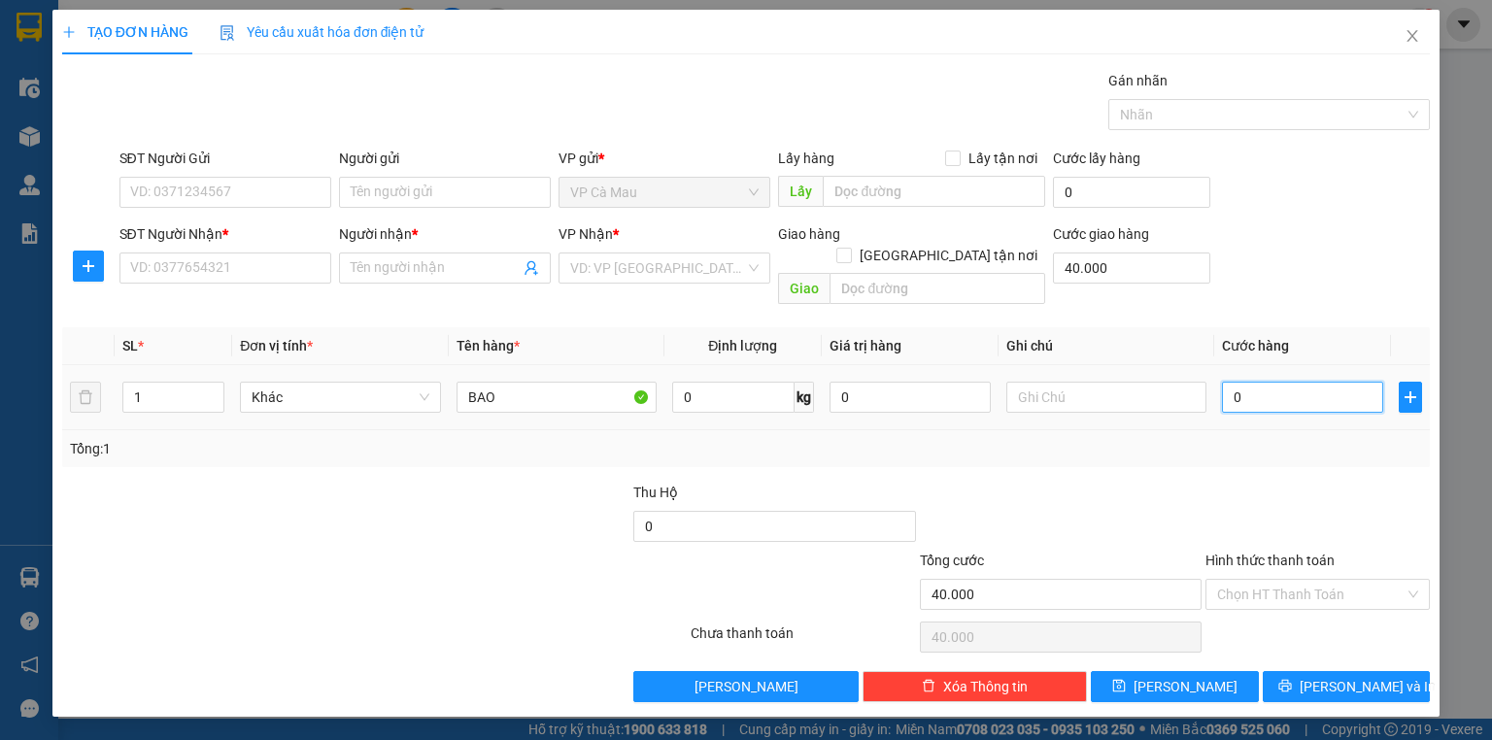
type input "30"
type input "40.030"
type input "30.000"
type input "70.000"
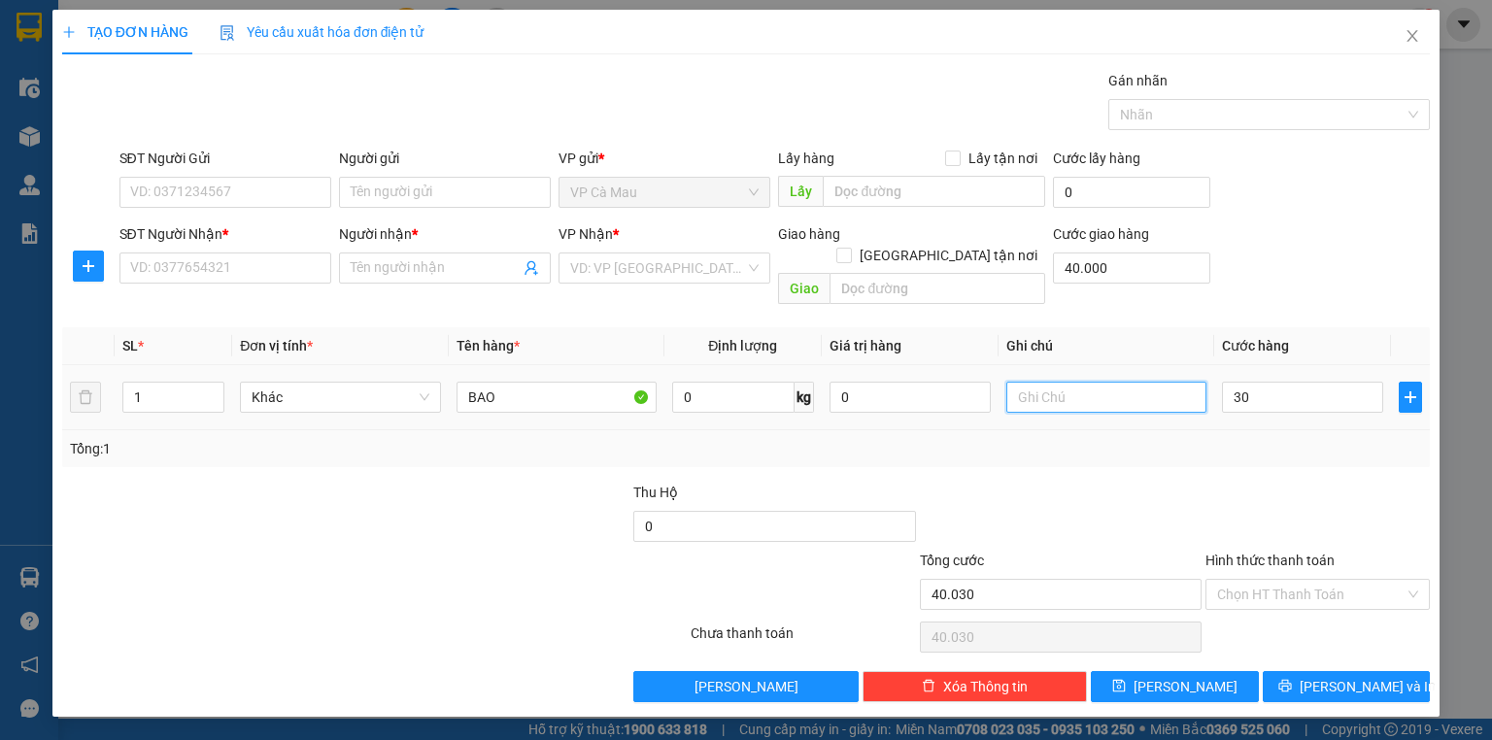
type input "70.000"
click at [1072, 382] on input "text" at bounding box center [1106, 397] width 200 height 31
type input "[GEOGRAPHIC_DATA] NƠI"
click at [850, 248] on input "[GEOGRAPHIC_DATA] tận nơi" at bounding box center [843, 255] width 14 height 14
checkbox input "true"
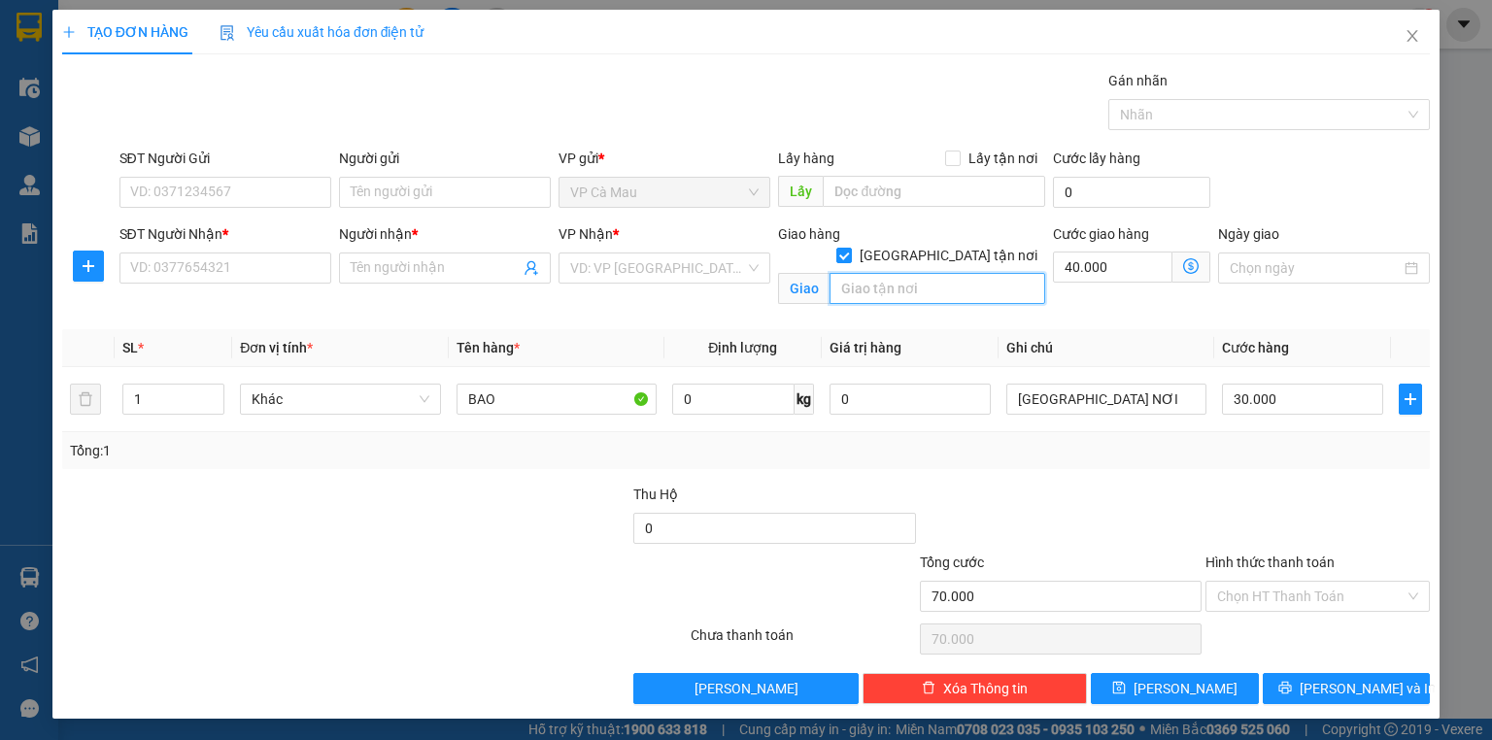
click at [932, 273] on input "text" at bounding box center [938, 288] width 216 height 31
drag, startPoint x: 1006, startPoint y: 272, endPoint x: 953, endPoint y: 310, distance: 65.5
click at [953, 310] on div "Giao hàng [GEOGRAPHIC_DATA] tận nơi Giao 5/8 ĐƯỜNG SỐ 9 PHƯỜNG [GEOGRAPHIC_DATA]" at bounding box center [911, 268] width 275 height 91
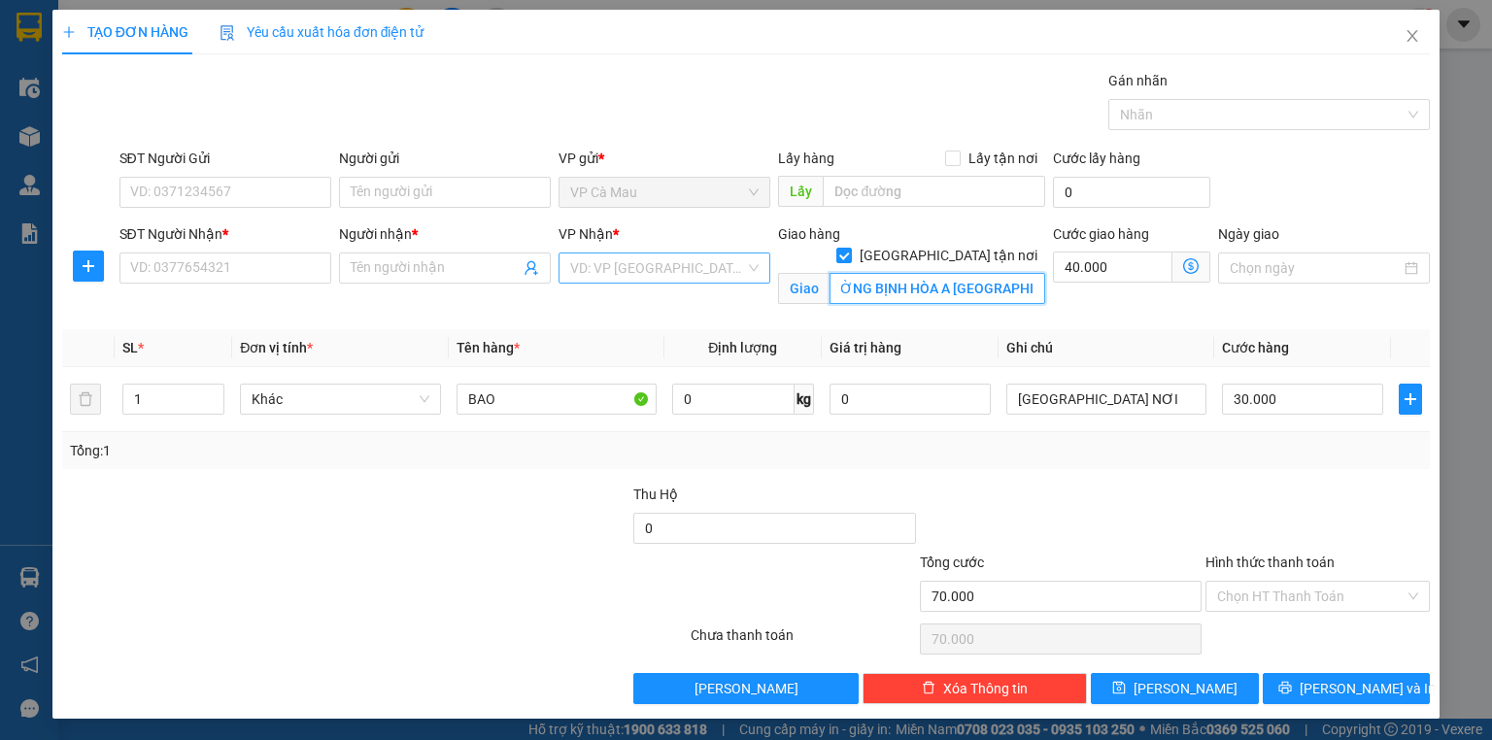
type input "5/8 ĐƯỜNG SỐ 9 PHƯỜNG BỊNH HÒA A [GEOGRAPHIC_DATA]"
click at [605, 269] on input "search" at bounding box center [657, 268] width 175 height 29
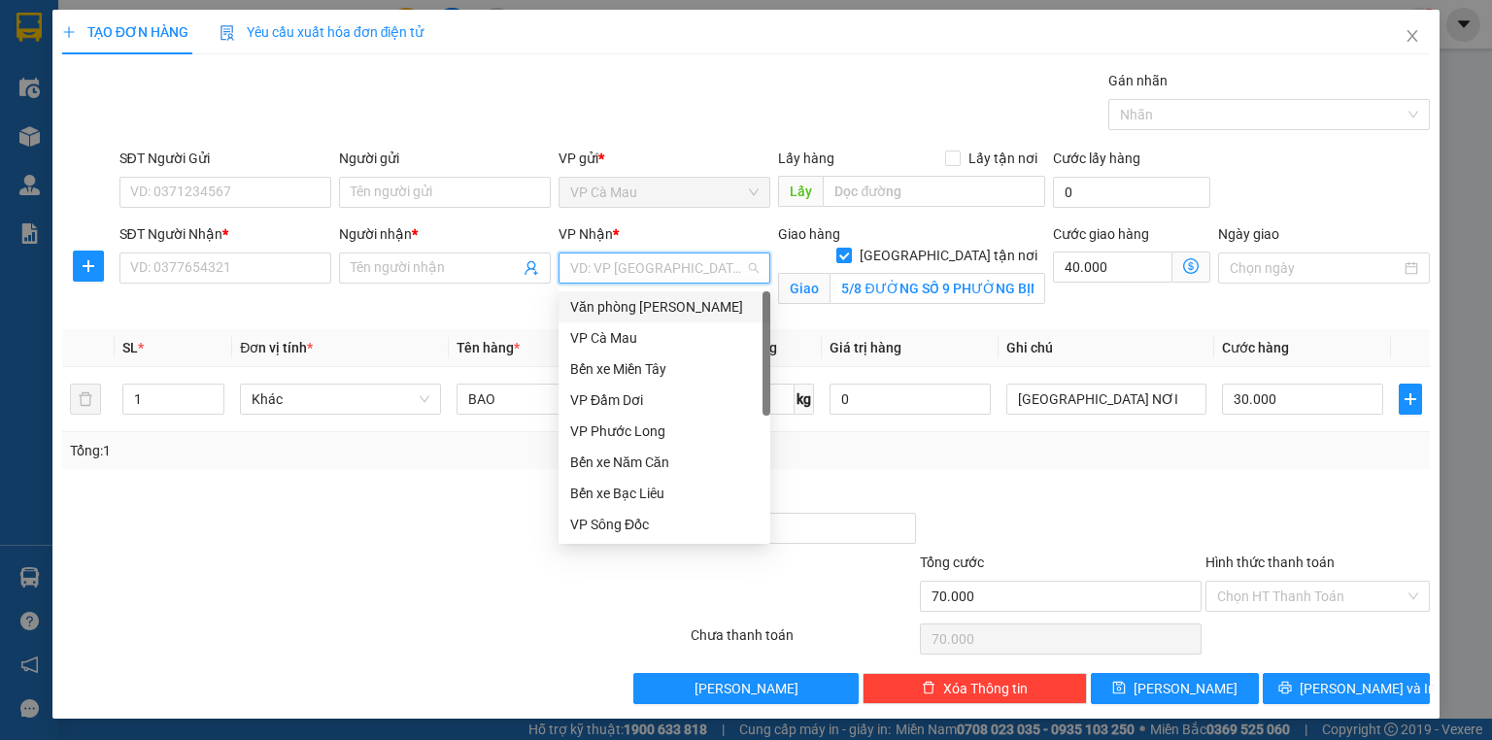
click at [640, 311] on div "Văn phòng [PERSON_NAME]" at bounding box center [664, 306] width 188 height 21
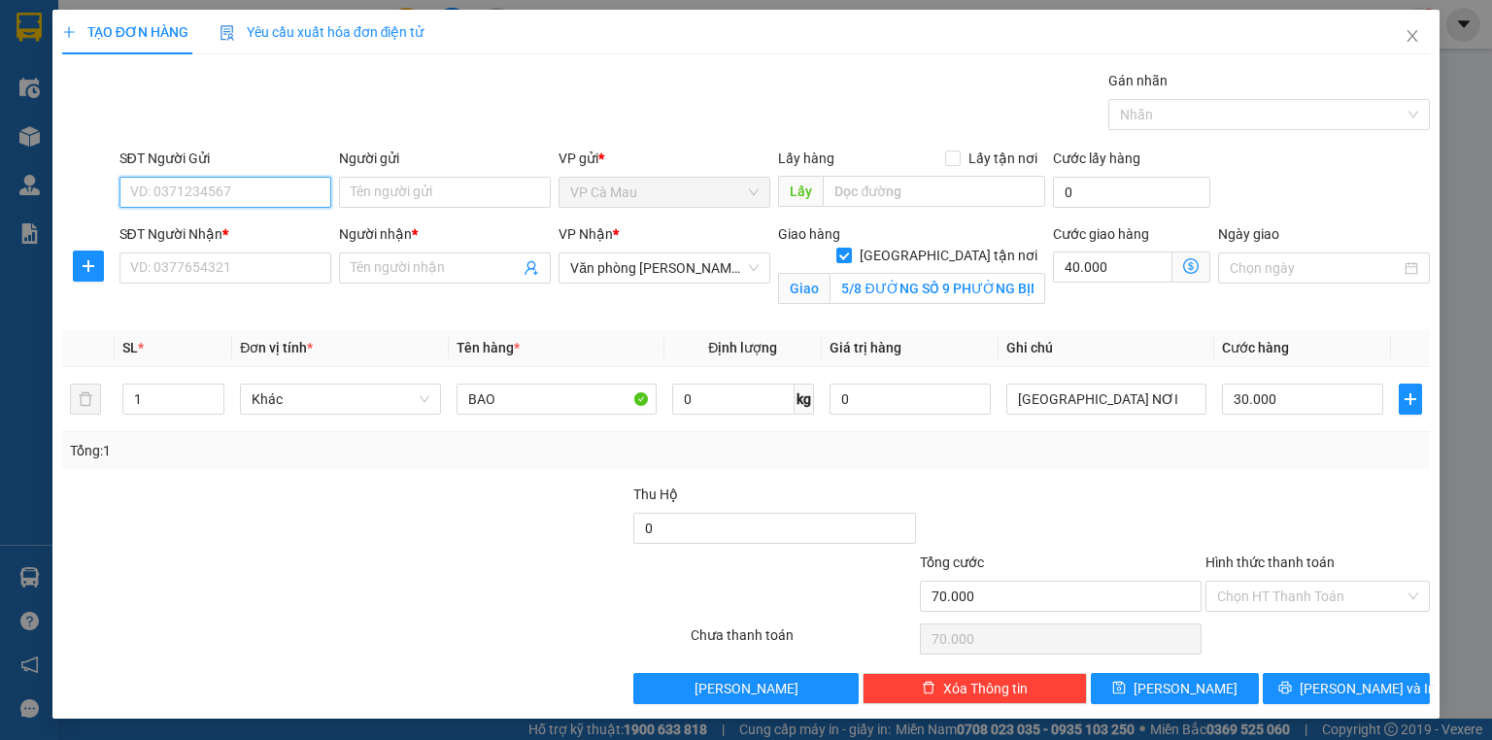
click at [260, 187] on input "SĐT Người Gửi" at bounding box center [225, 192] width 212 height 31
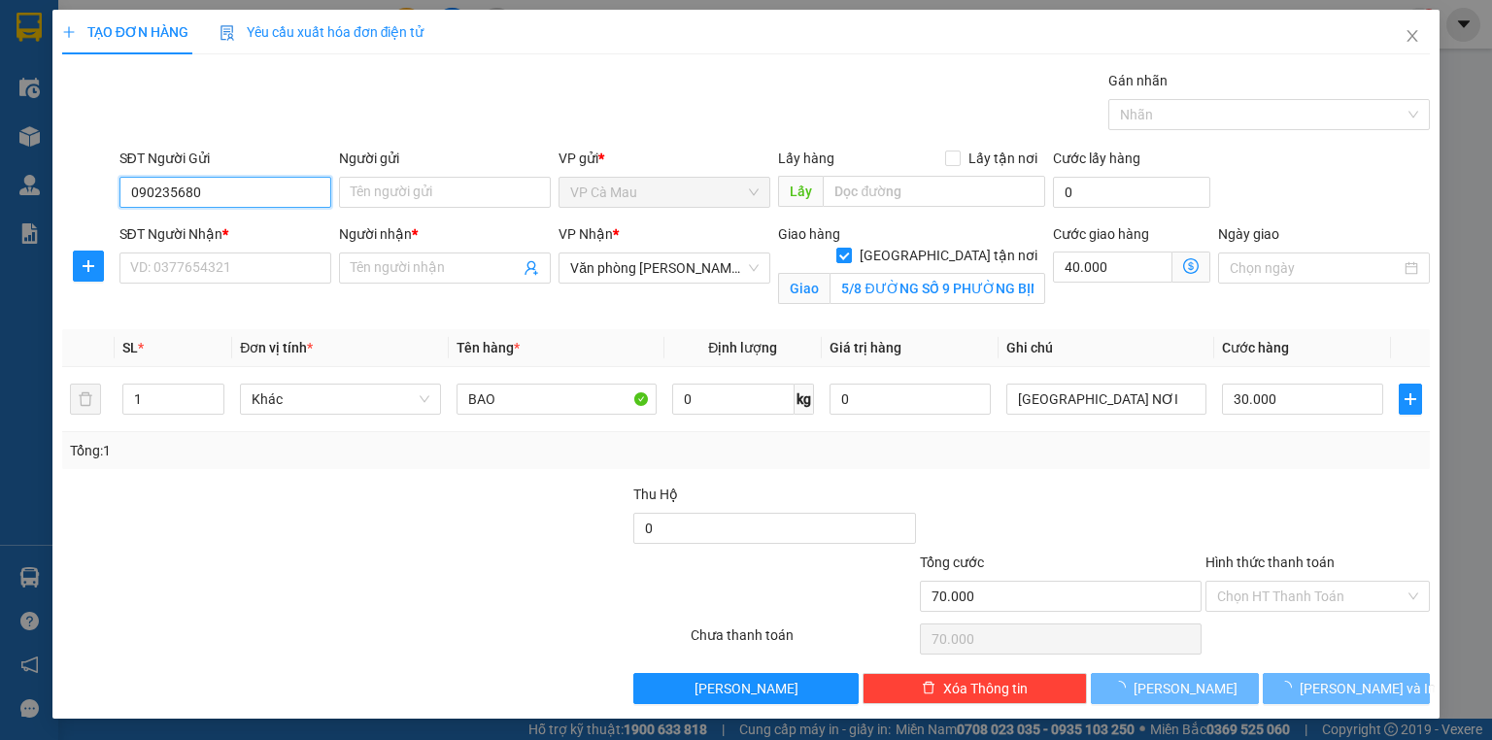
type input "0902356808"
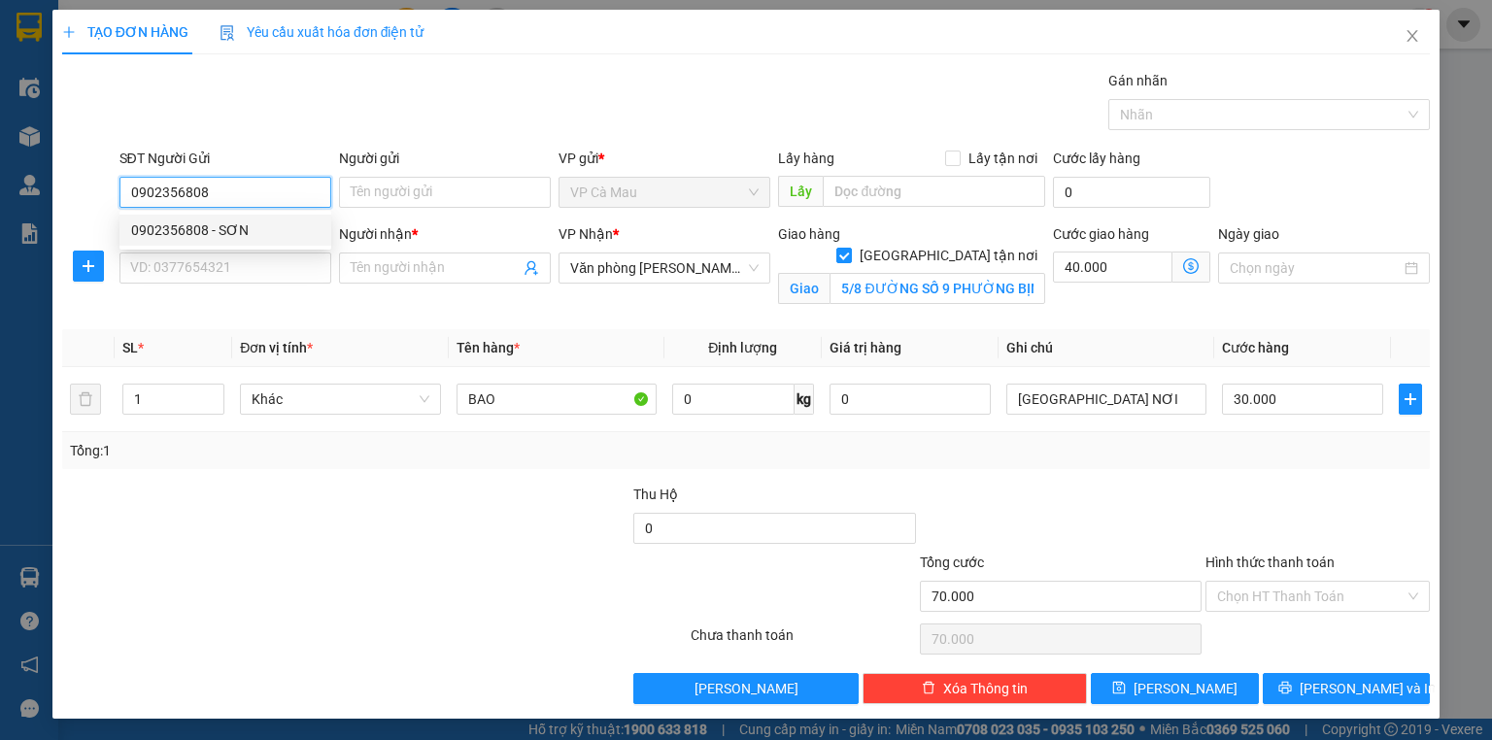
click at [210, 241] on div "0902356808 - SƠN" at bounding box center [225, 230] width 212 height 31
type input "SƠN"
type input "0902356808"
click at [211, 270] on input "SĐT Người Nhận *" at bounding box center [225, 268] width 212 height 31
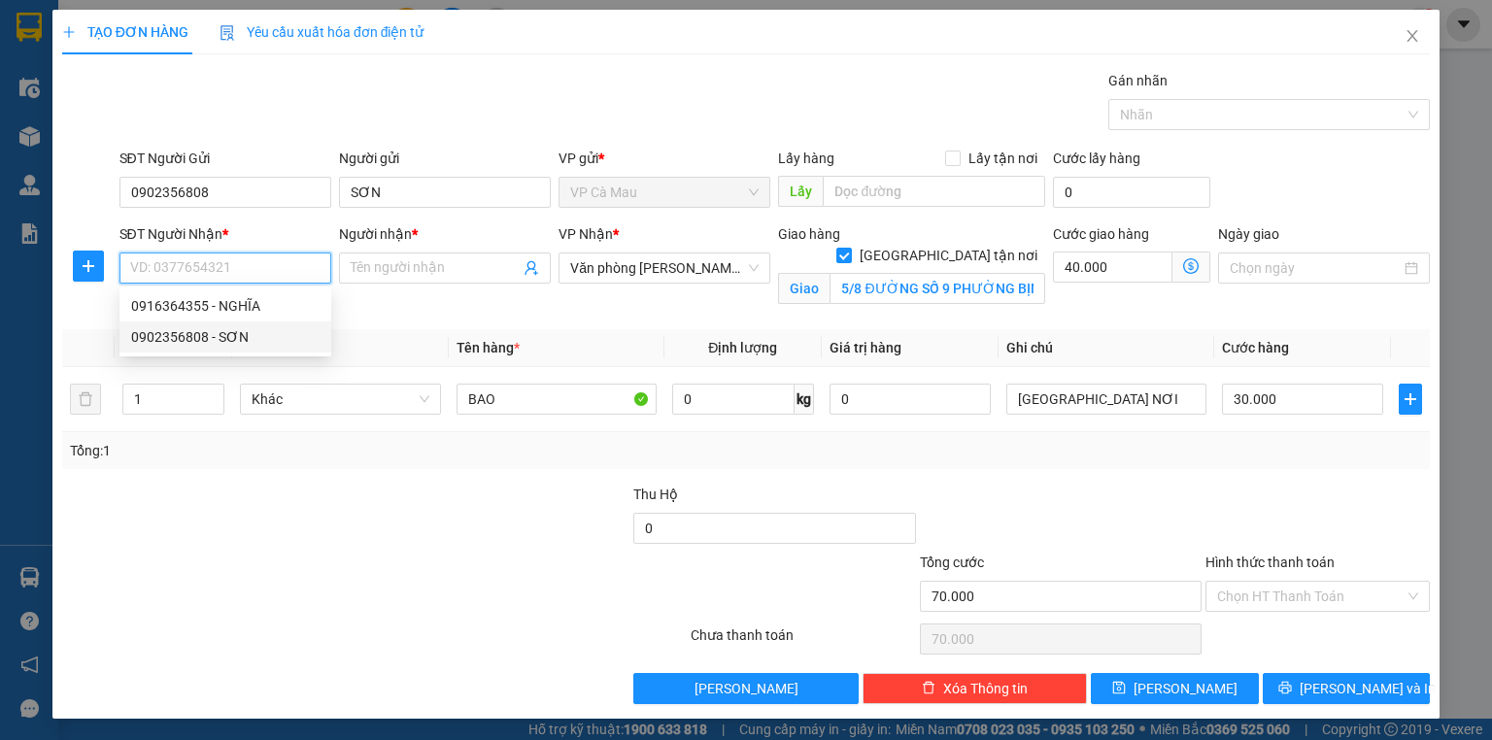
click at [223, 337] on div "0902356808 - SƠN" at bounding box center [225, 336] width 188 height 21
type input "0902356808"
type input "SƠN"
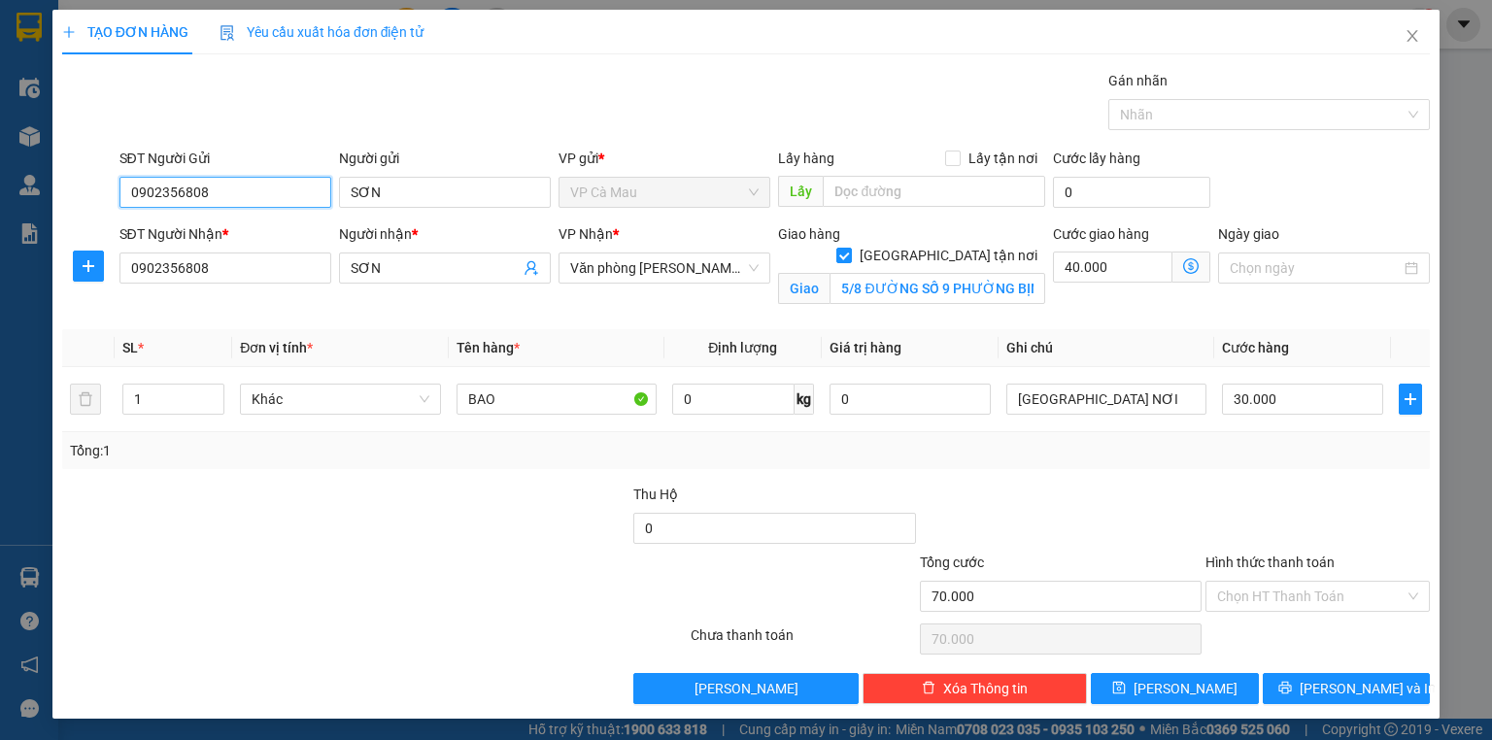
drag, startPoint x: 0, startPoint y: 319, endPoint x: 0, endPoint y: 353, distance: 34.0
click at [0, 360] on div "TẠO ĐƠN HÀNG Yêu cầu xuất hóa đơn điện tử Transit Pickup Surcharge Ids Transit …" at bounding box center [746, 370] width 1492 height 740
click at [233, 223] on div "0916364355 - NGHĨA" at bounding box center [225, 230] width 188 height 21
type input "0916364355"
type input "NGHĨA"
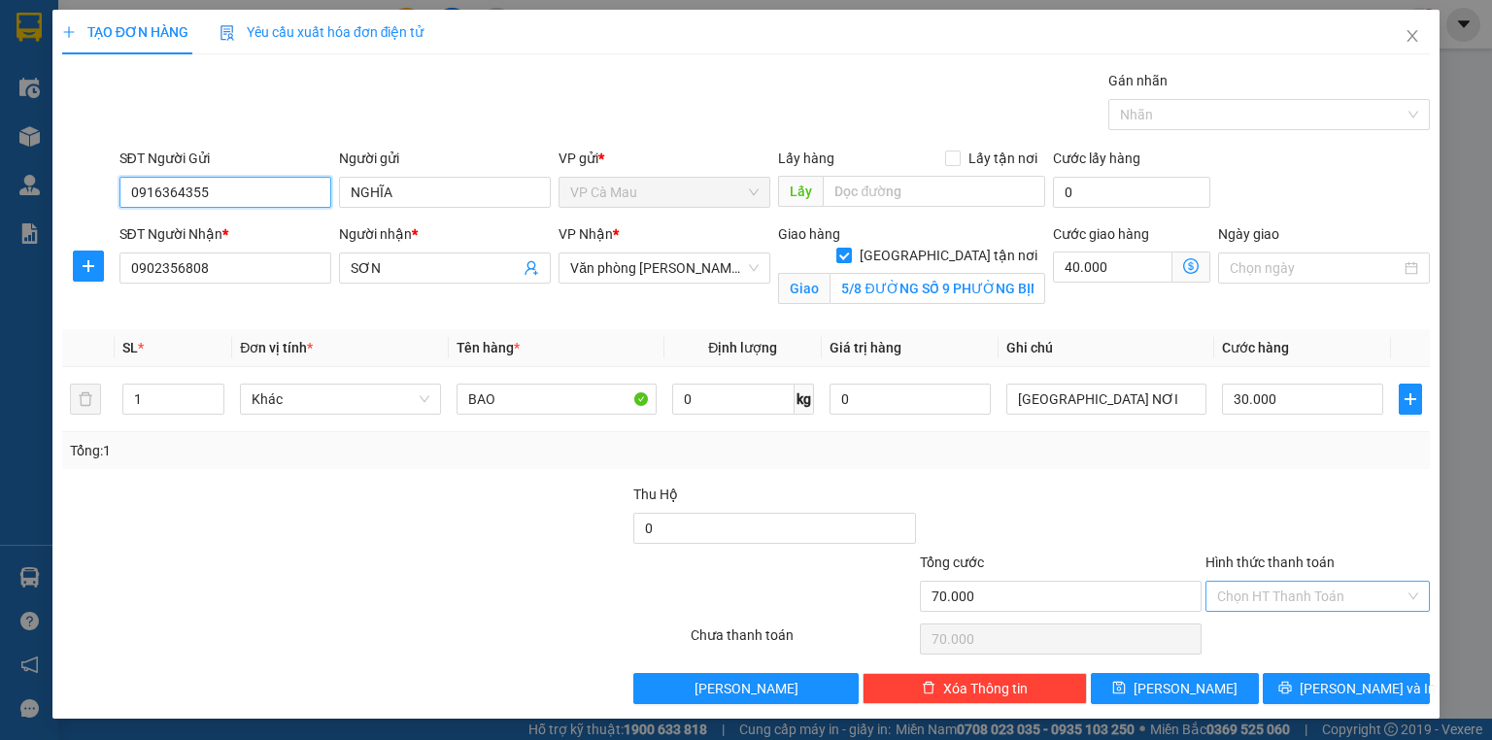
type input "0916364355"
click at [1263, 589] on input "Hình thức thanh toán" at bounding box center [1310, 596] width 187 height 29
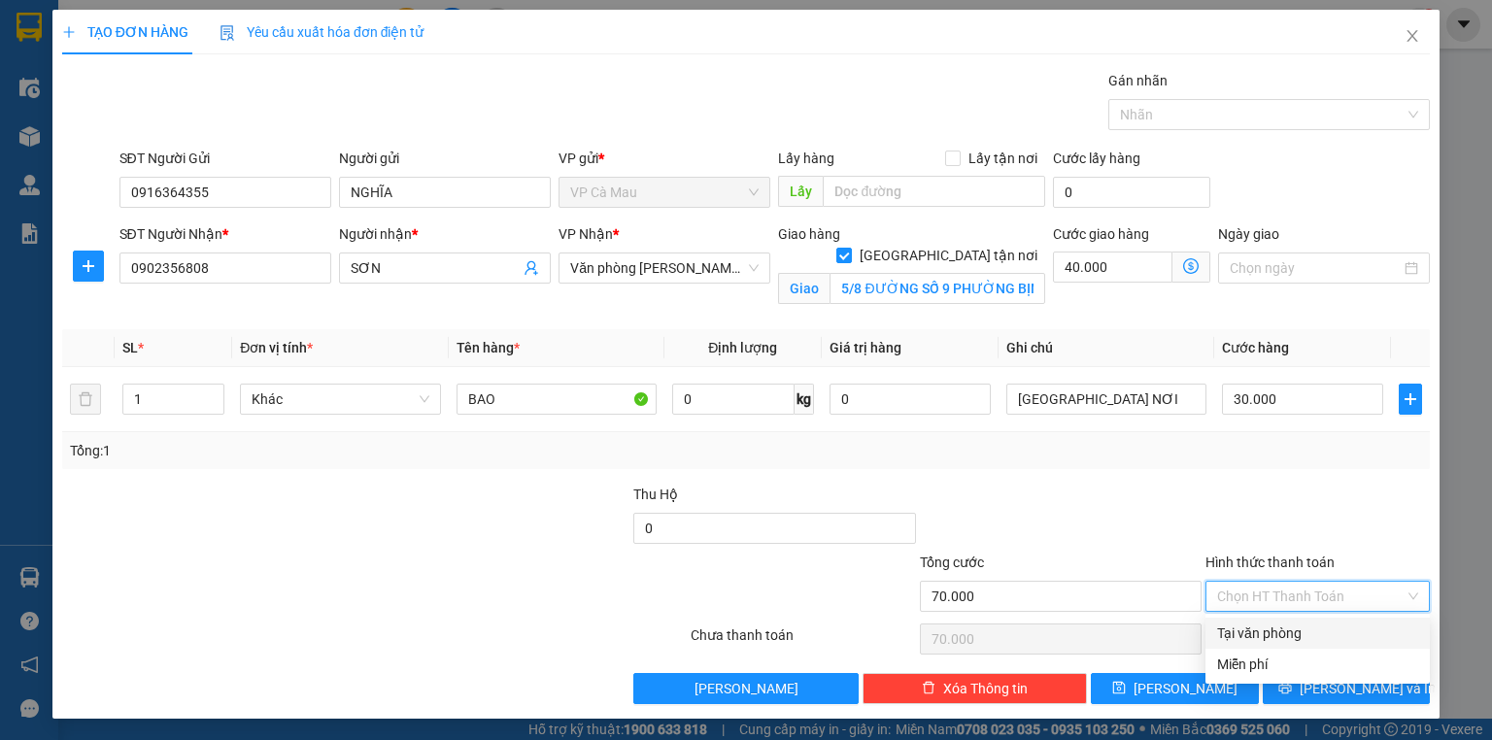
click at [1271, 631] on div "Tại văn phòng" at bounding box center [1317, 633] width 201 height 21
type input "0"
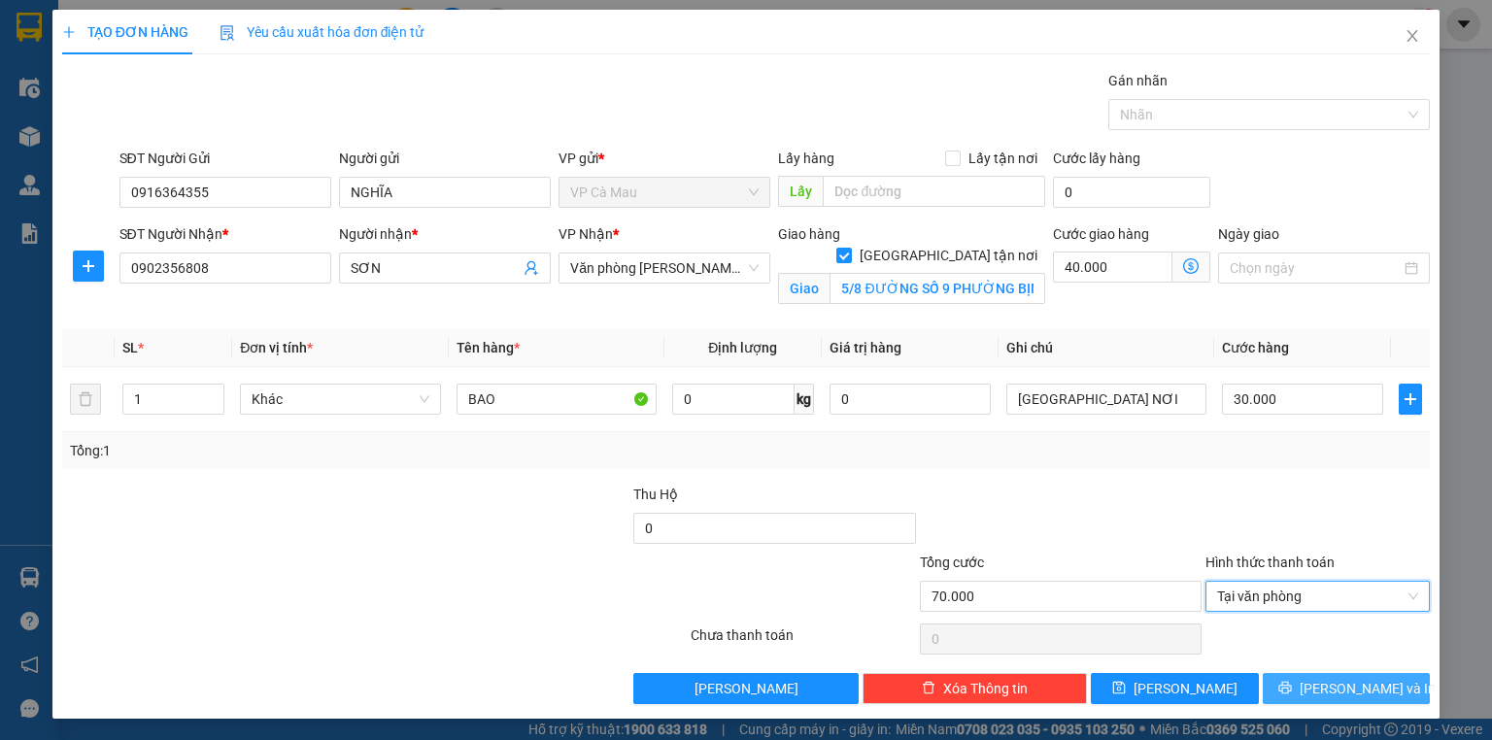
drag, startPoint x: 1330, startPoint y: 695, endPoint x: 1303, endPoint y: 691, distance: 27.6
click at [1329, 695] on button "[PERSON_NAME] và In" at bounding box center [1347, 688] width 168 height 31
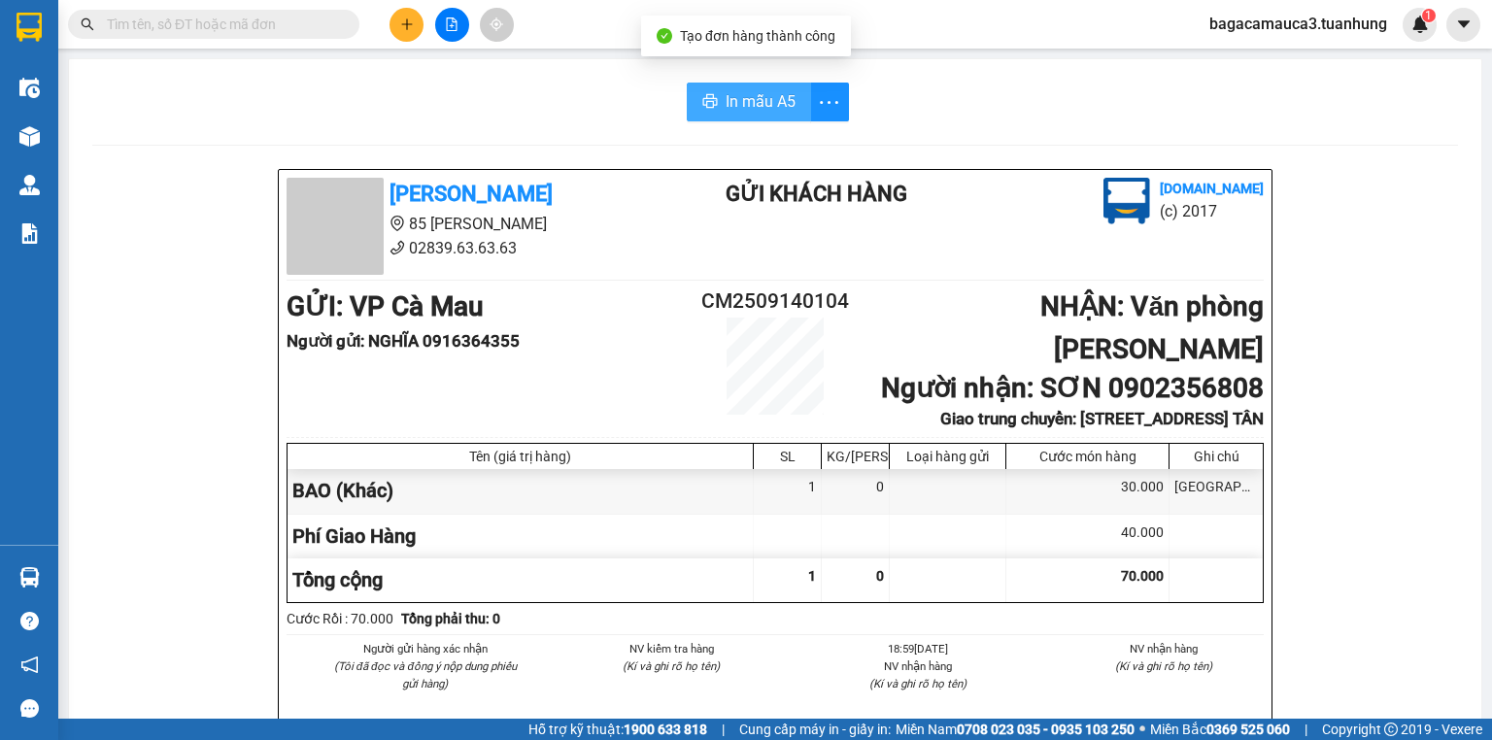
click at [758, 98] on span "In mẫu A5" at bounding box center [761, 101] width 70 height 24
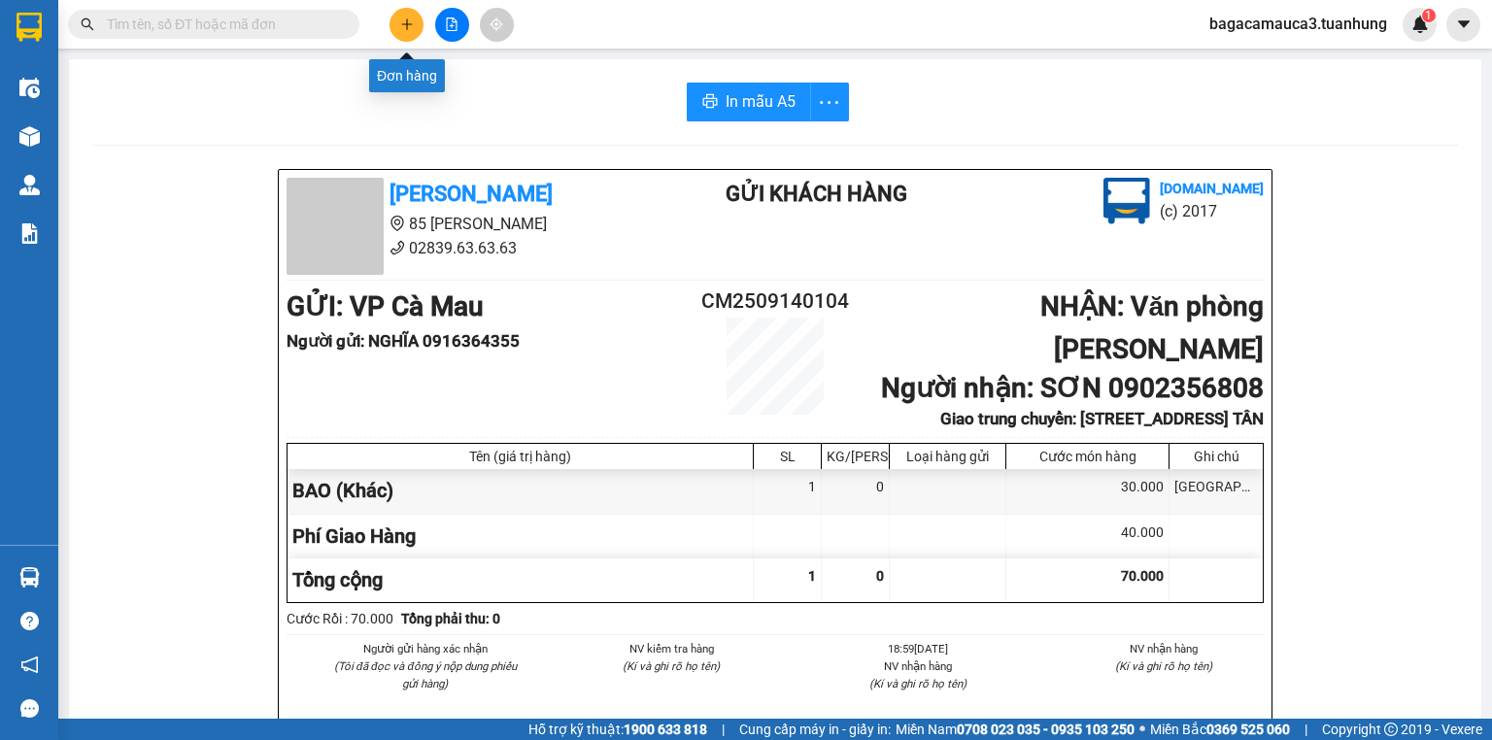
click at [411, 17] on icon "plus" at bounding box center [407, 24] width 14 height 14
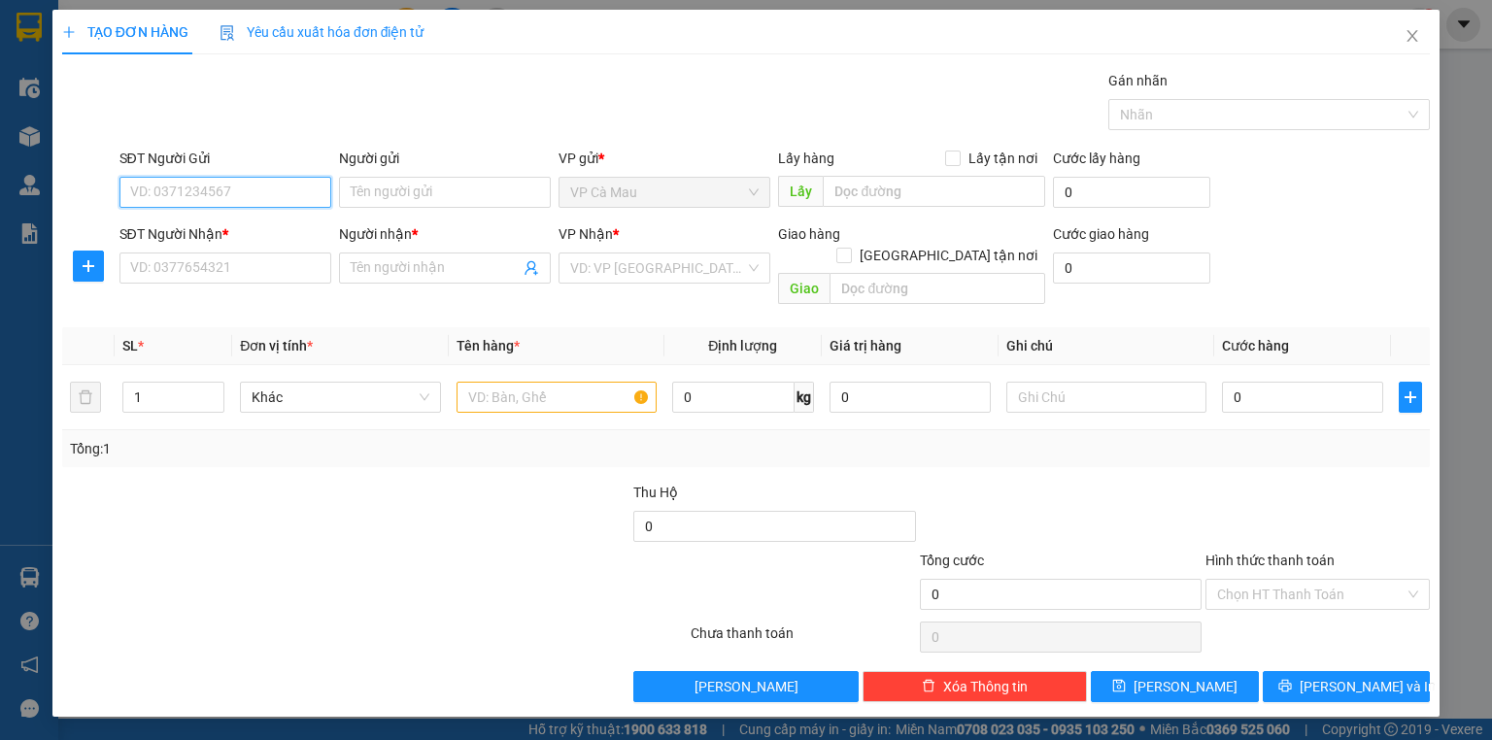
click at [275, 187] on input "SĐT Người Gửi" at bounding box center [225, 192] width 212 height 31
click at [519, 382] on input "text" at bounding box center [557, 397] width 200 height 31
click at [229, 192] on input "SĐT Người Gửi" at bounding box center [225, 192] width 212 height 31
type input "0945288250"
click at [254, 229] on div "0945288250 - XỨNG" at bounding box center [225, 230] width 188 height 21
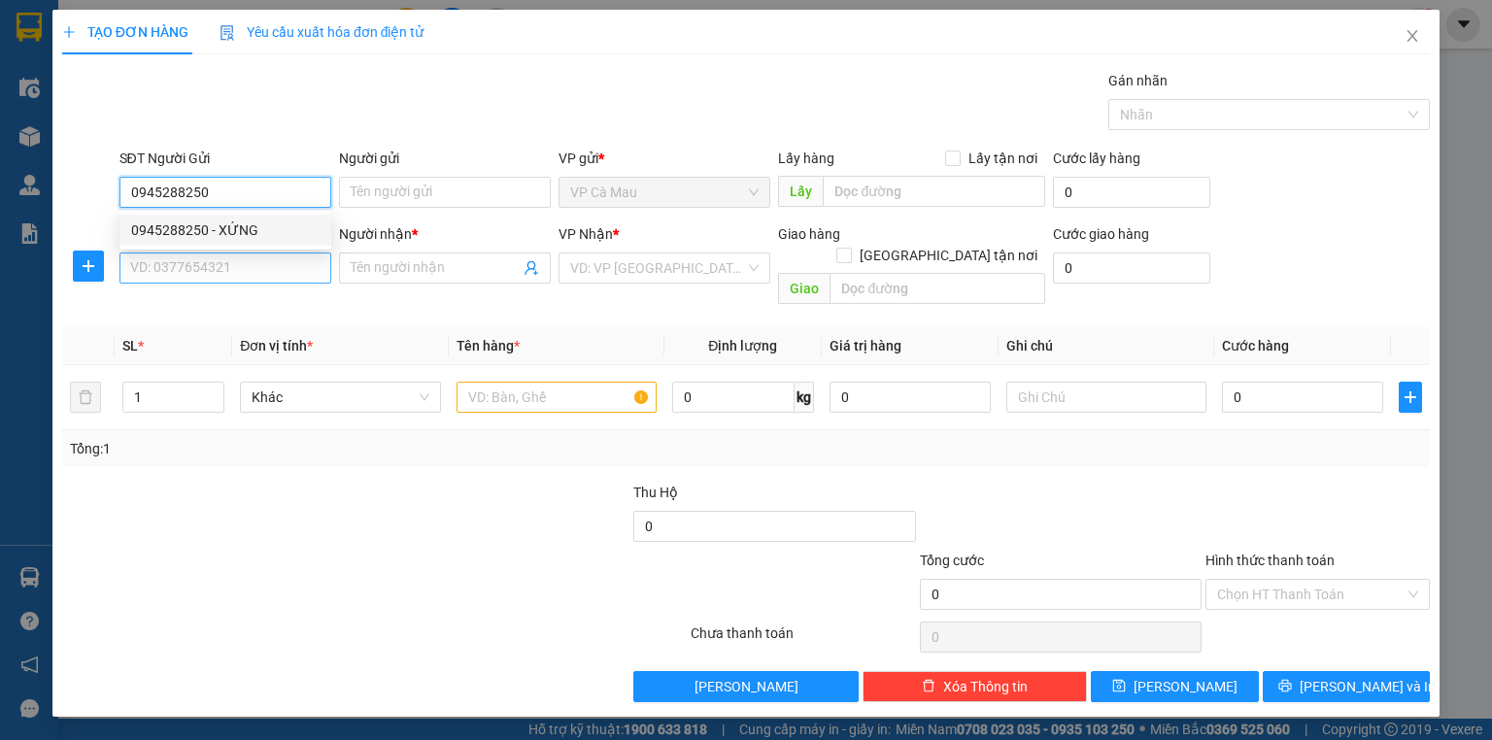
type input "XỨNG"
type input "0945288250"
click at [242, 264] on input "SĐT Người Nhận *" at bounding box center [225, 268] width 212 height 31
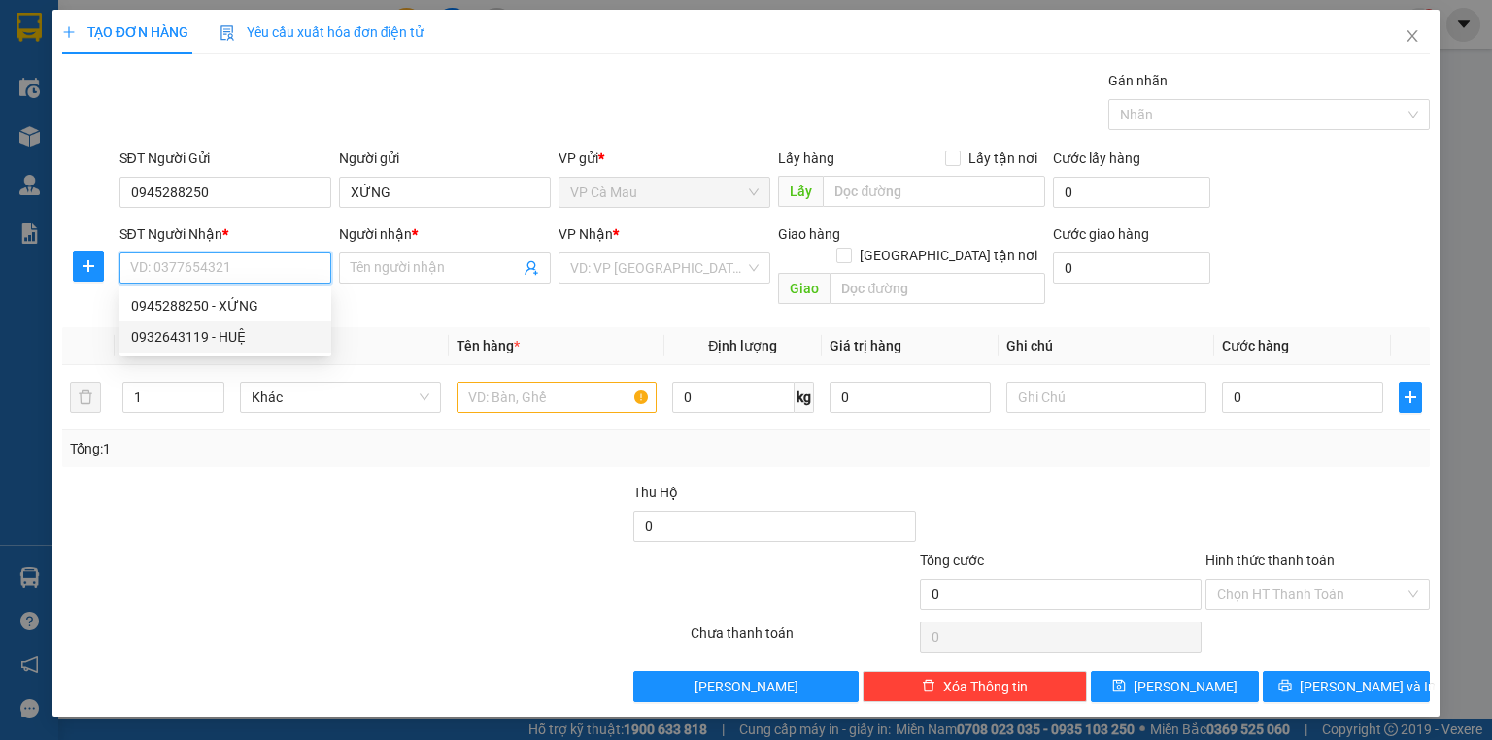
drag, startPoint x: 223, startPoint y: 335, endPoint x: 500, endPoint y: 385, distance: 281.2
click at [223, 337] on div "0932643119 - HUỆ" at bounding box center [225, 336] width 188 height 21
type input "0932643119"
type input "HUỆ"
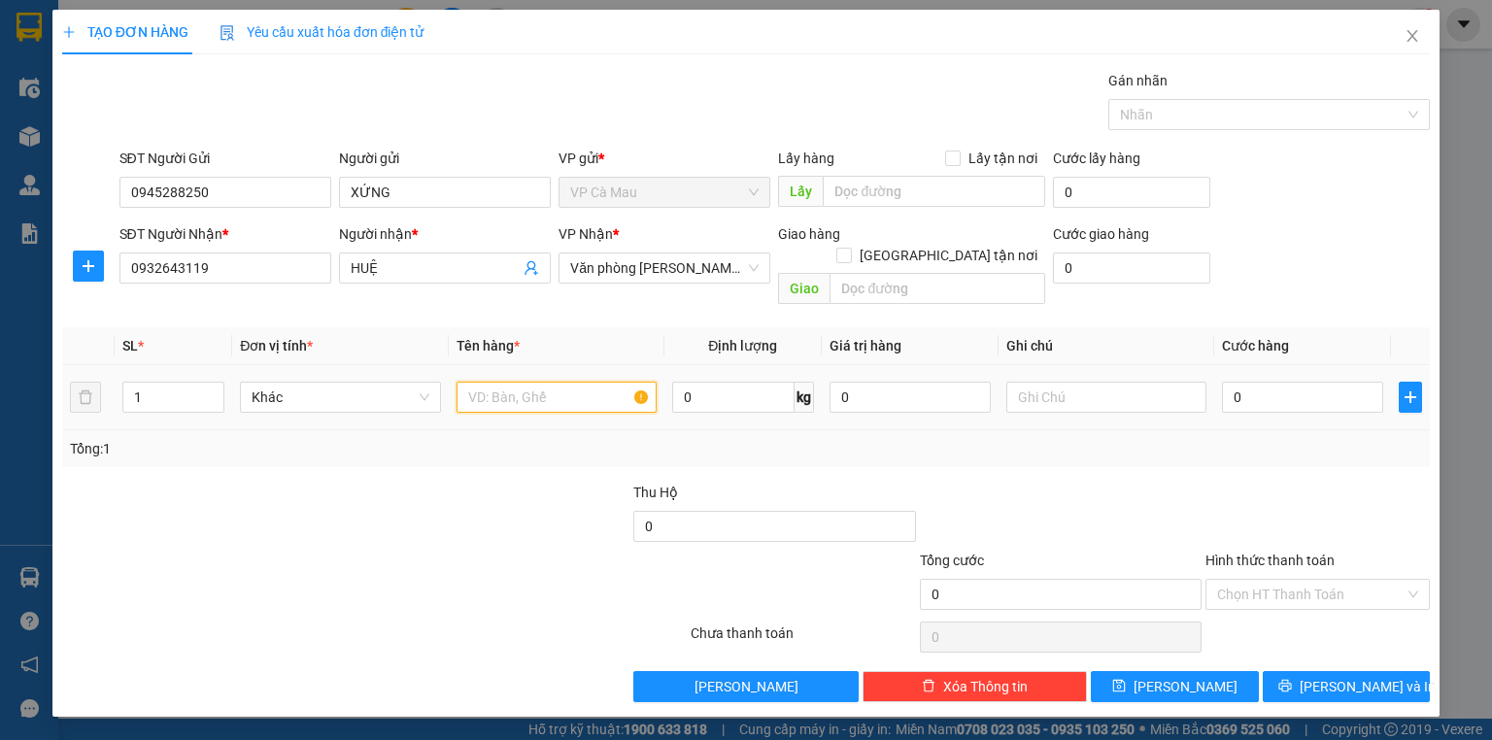
click at [524, 383] on input "text" at bounding box center [557, 397] width 200 height 31
type input "BỌC ĐỎ"
click at [1243, 382] on input "0" at bounding box center [1302, 397] width 161 height 31
type input "3"
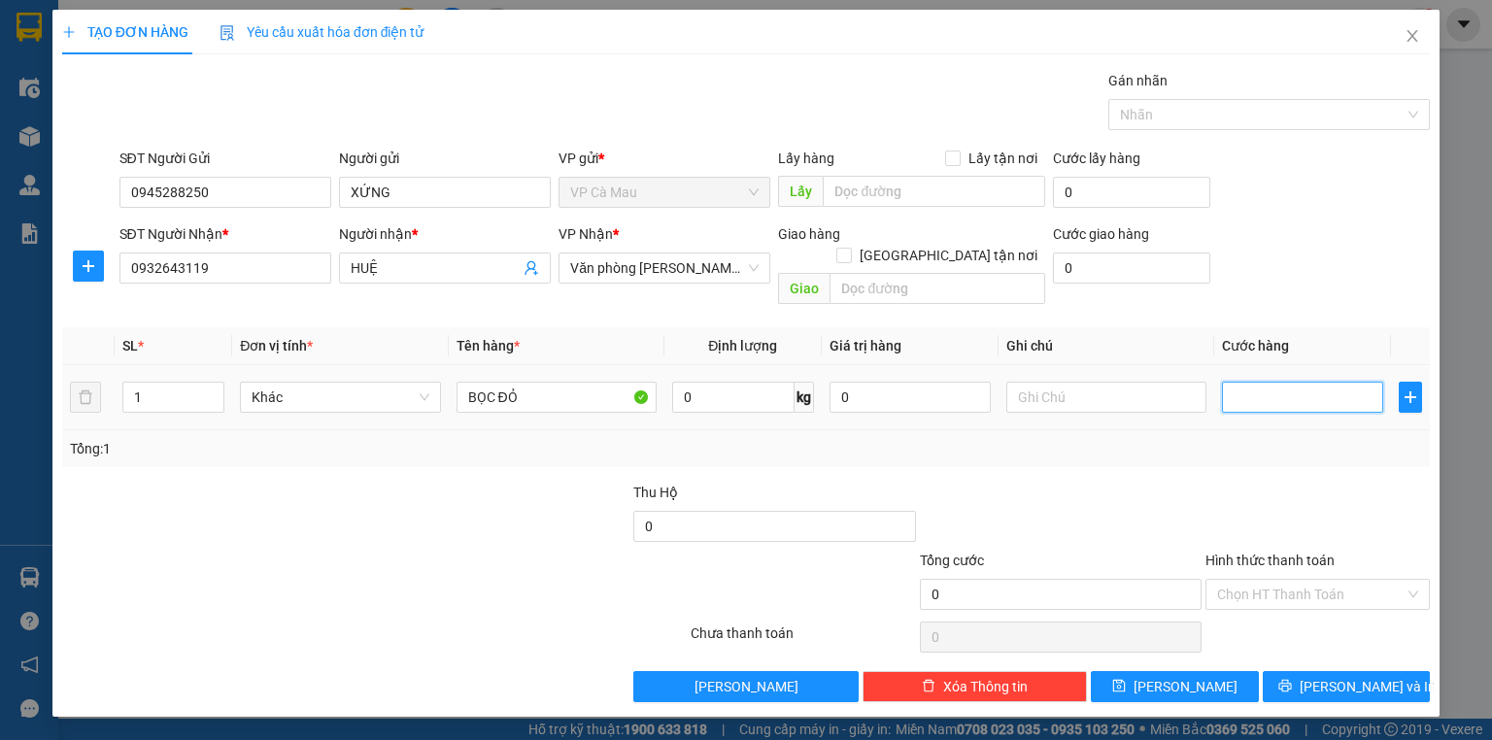
type input "3"
type input "30"
click at [1262, 580] on input "Hình thức thanh toán" at bounding box center [1310, 594] width 187 height 29
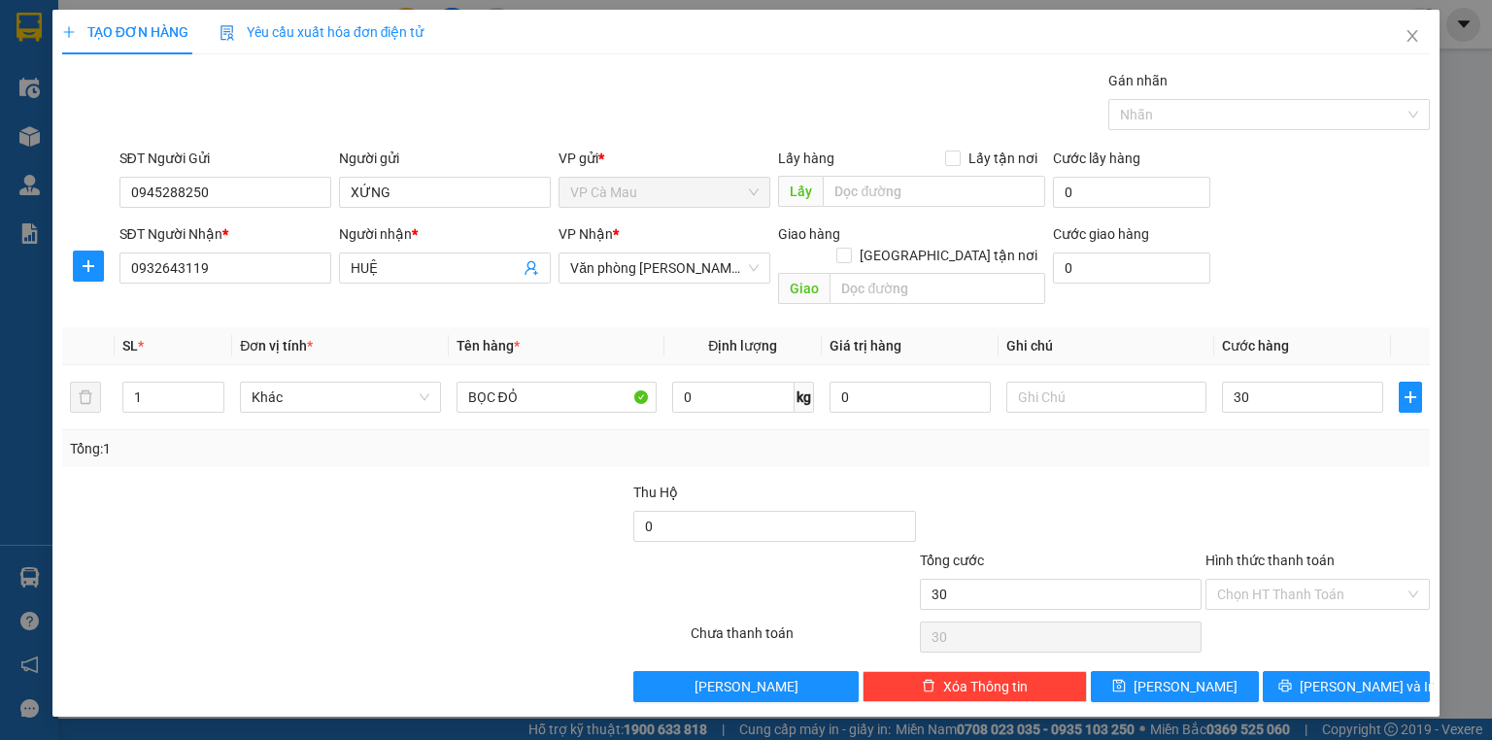
type input "30.000"
click at [1290, 613] on div "Tại văn phòng" at bounding box center [1317, 609] width 201 height 21
type input "0"
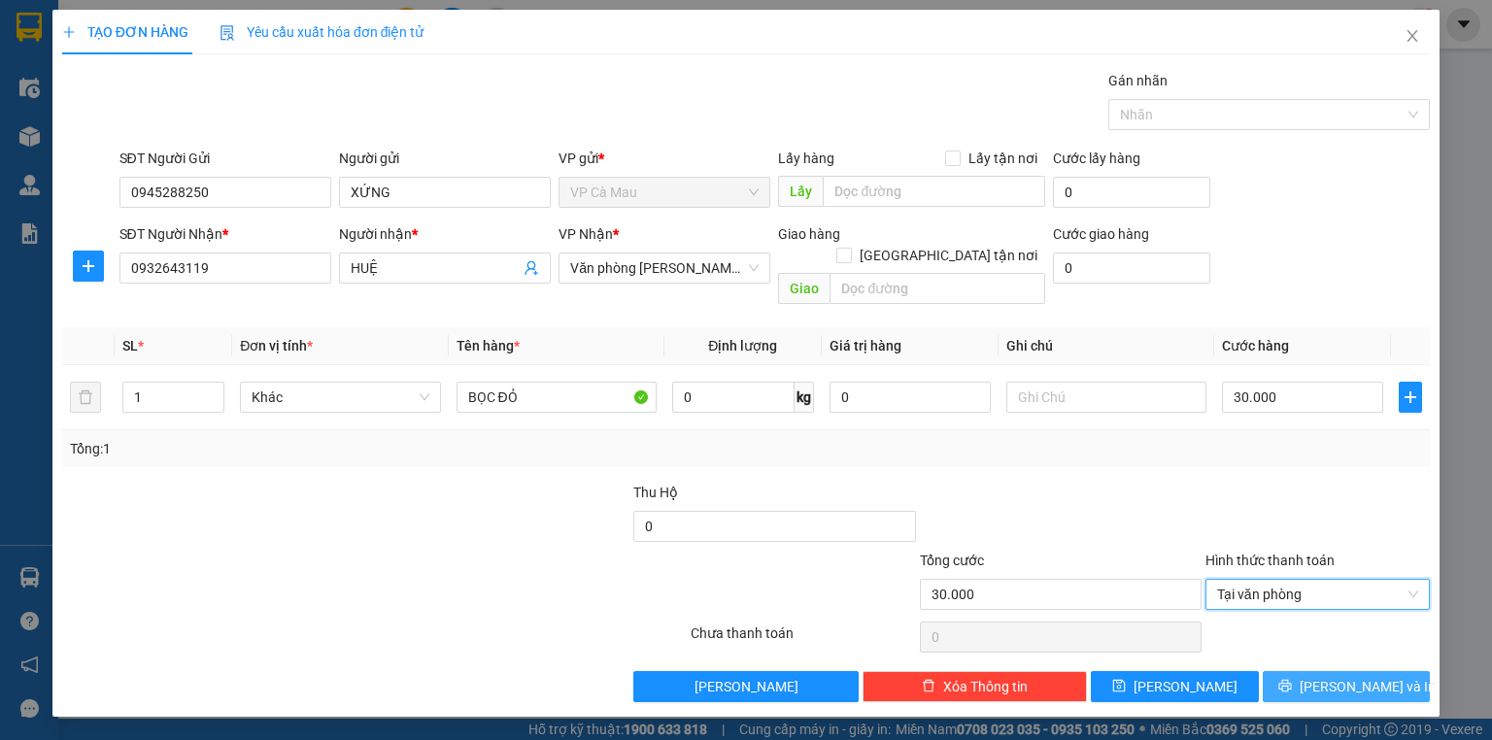
click at [1292, 679] on icon "printer" at bounding box center [1285, 686] width 14 height 14
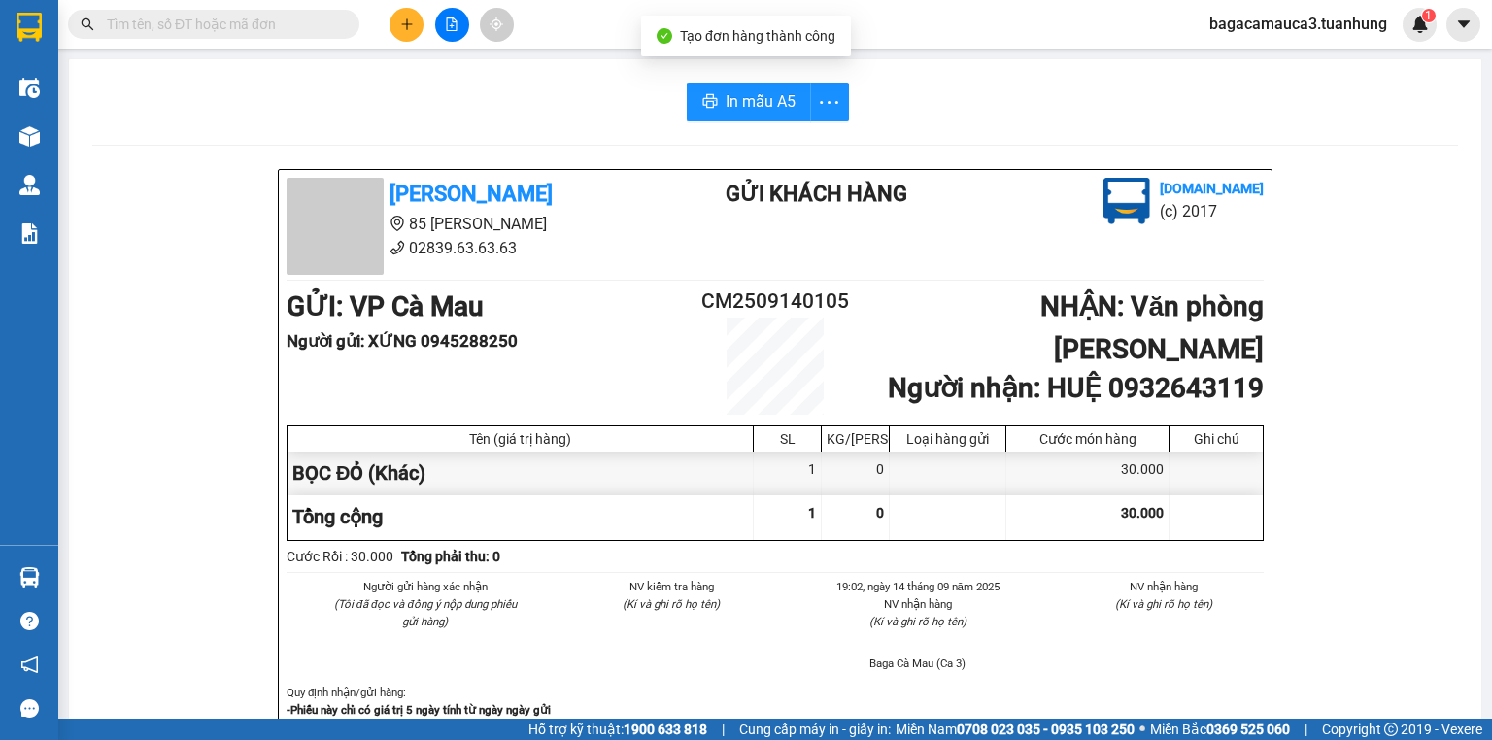
drag, startPoint x: 664, startPoint y: 90, endPoint x: 704, endPoint y: 120, distance: 49.9
click at [667, 90] on div "In mẫu A5" at bounding box center [775, 102] width 1366 height 39
click at [715, 114] on button "In mẫu A5" at bounding box center [749, 102] width 124 height 39
click at [412, 27] on icon "plus" at bounding box center [407, 24] width 14 height 14
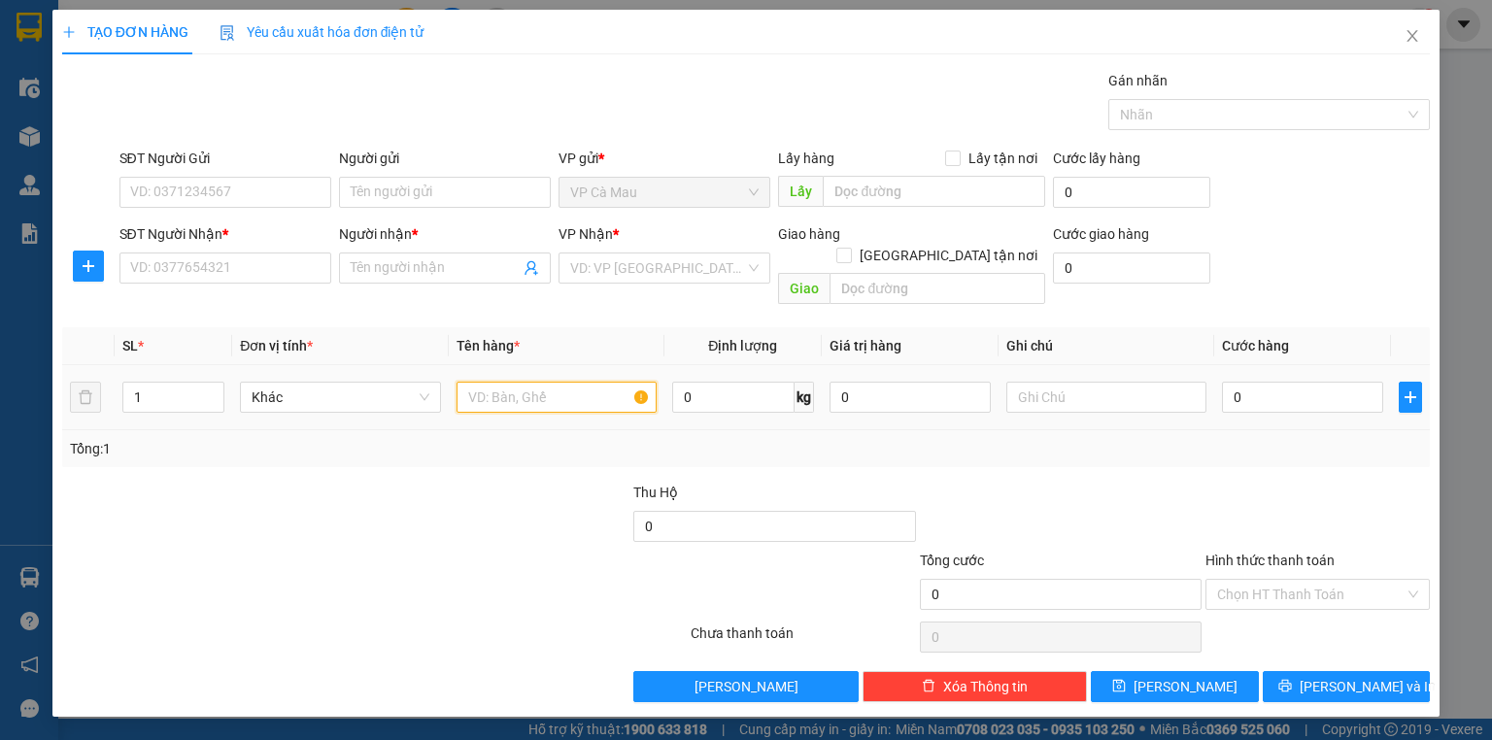
click at [516, 382] on input "text" at bounding box center [557, 397] width 200 height 31
click at [188, 190] on input "SĐT Người Gửi" at bounding box center [225, 192] width 212 height 31
type input "0942179099"
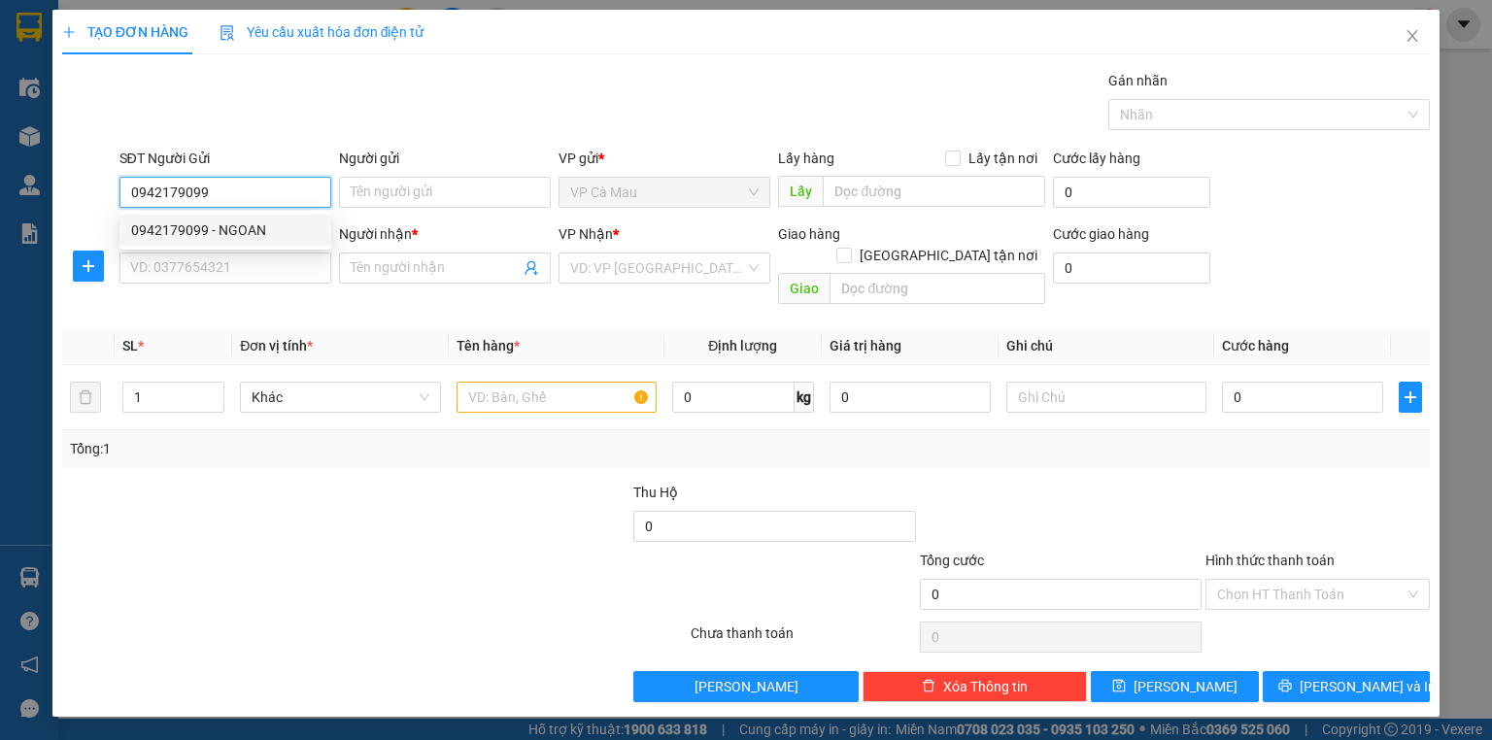
drag, startPoint x: 226, startPoint y: 229, endPoint x: 228, endPoint y: 279, distance: 49.6
click at [229, 235] on div "0942179099 - NGOAN" at bounding box center [225, 230] width 188 height 21
type input "NGOAN"
type input "0942179099"
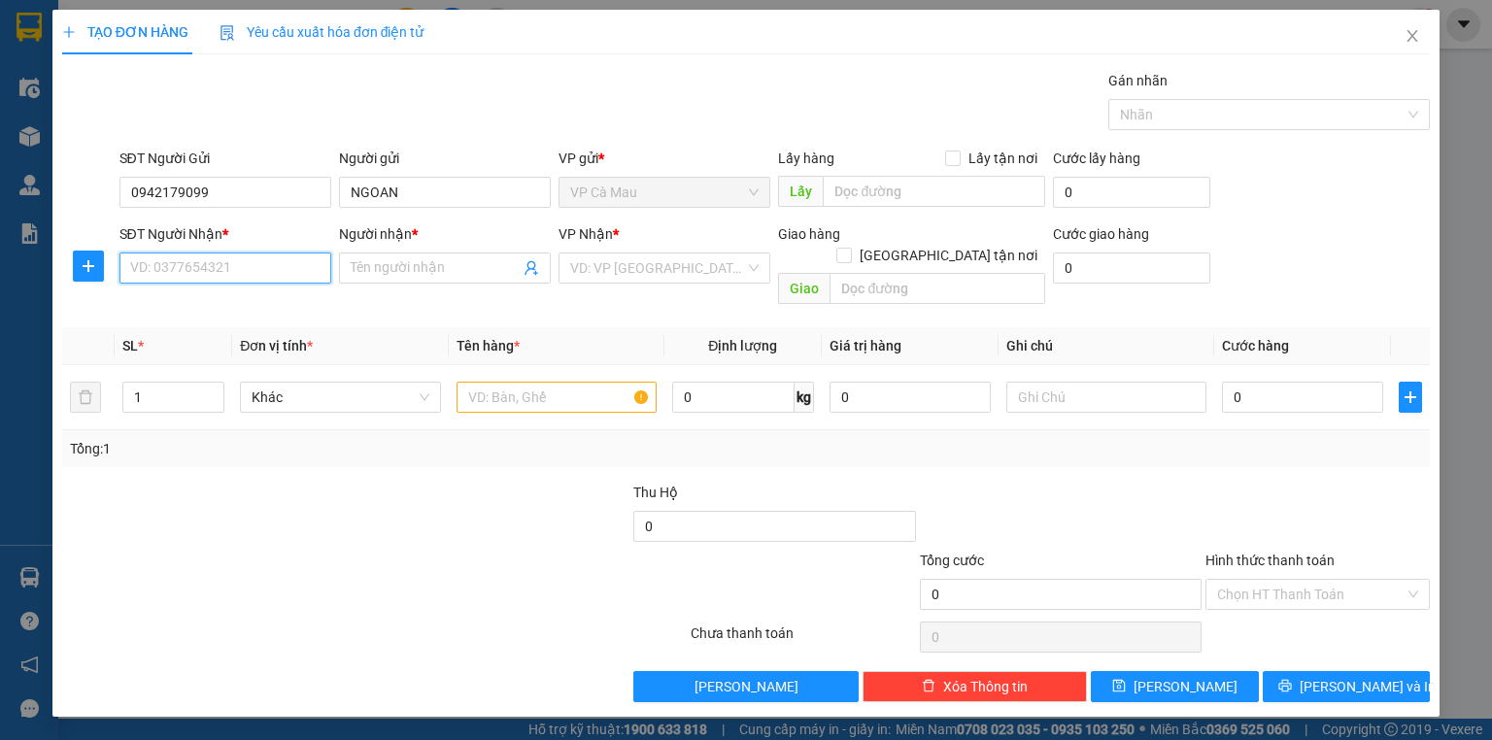
click at [229, 264] on input "SĐT Người Nhận *" at bounding box center [225, 268] width 212 height 31
type input "0918024939"
click at [243, 301] on div "0918024939 - YẾN" at bounding box center [225, 305] width 188 height 21
type input "YẾN"
type input "0918024939"
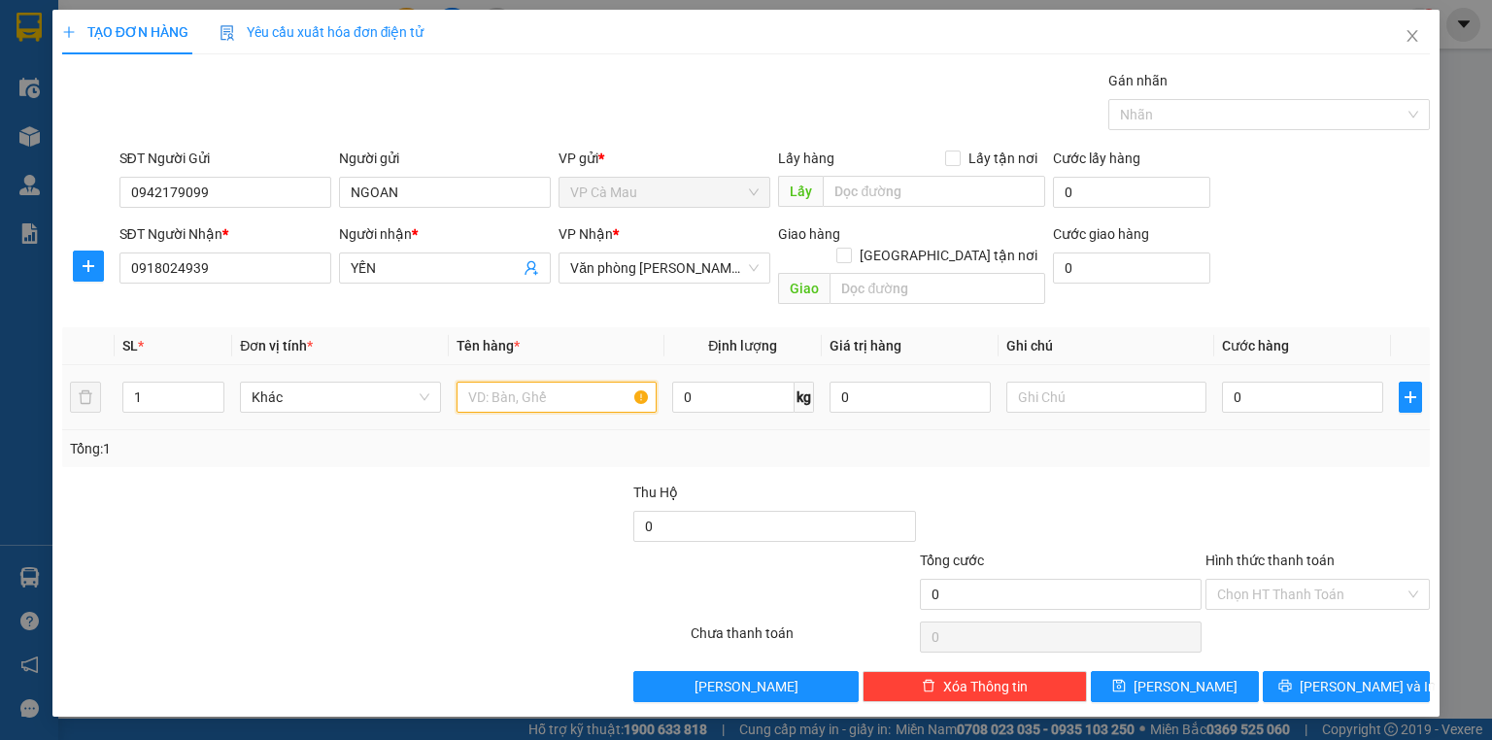
click at [517, 382] on input "text" at bounding box center [557, 397] width 200 height 31
type input "THÙNG"
click at [1289, 382] on input "0" at bounding box center [1302, 397] width 161 height 31
type input "4"
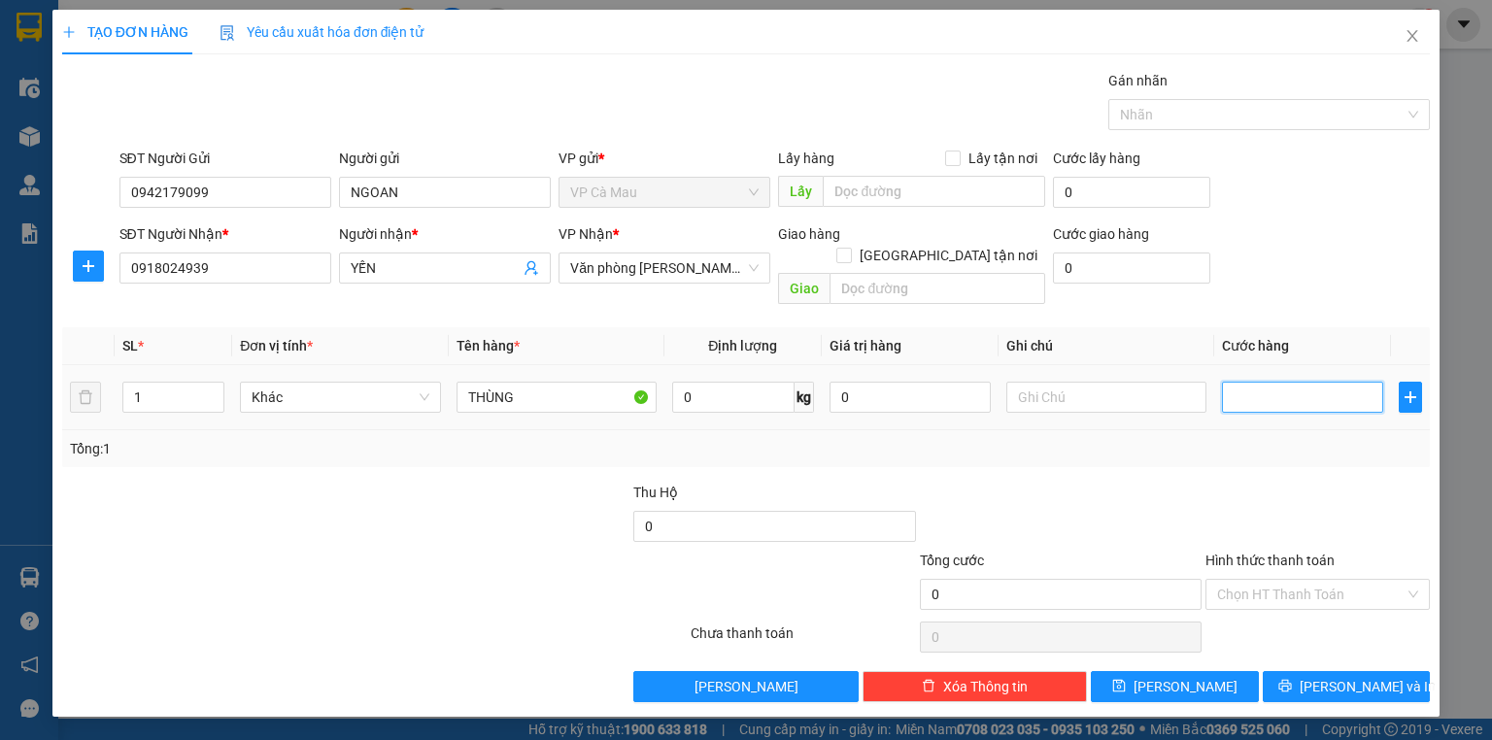
type input "4"
type input "40"
click at [1305, 671] on button "[PERSON_NAME] và In" at bounding box center [1347, 686] width 168 height 31
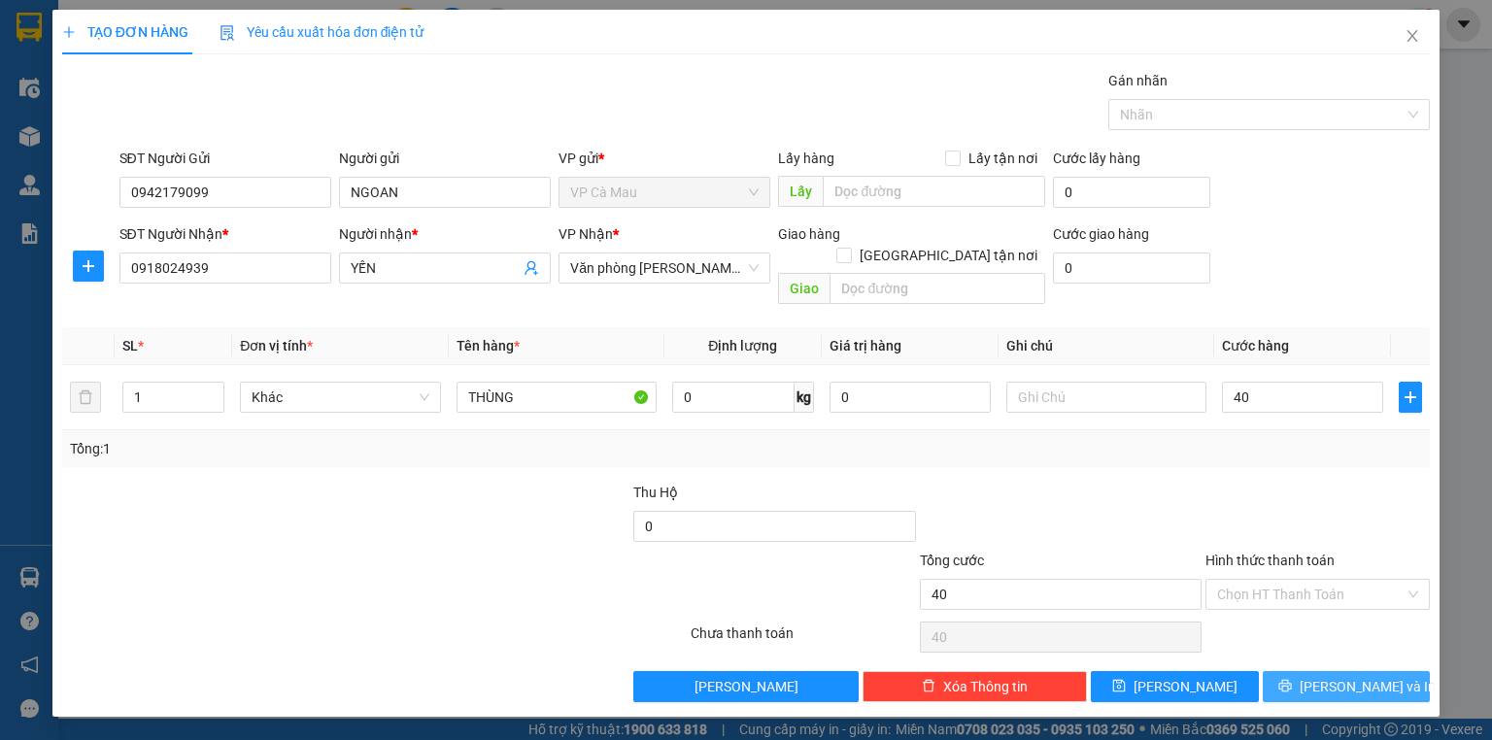
type input "40.000"
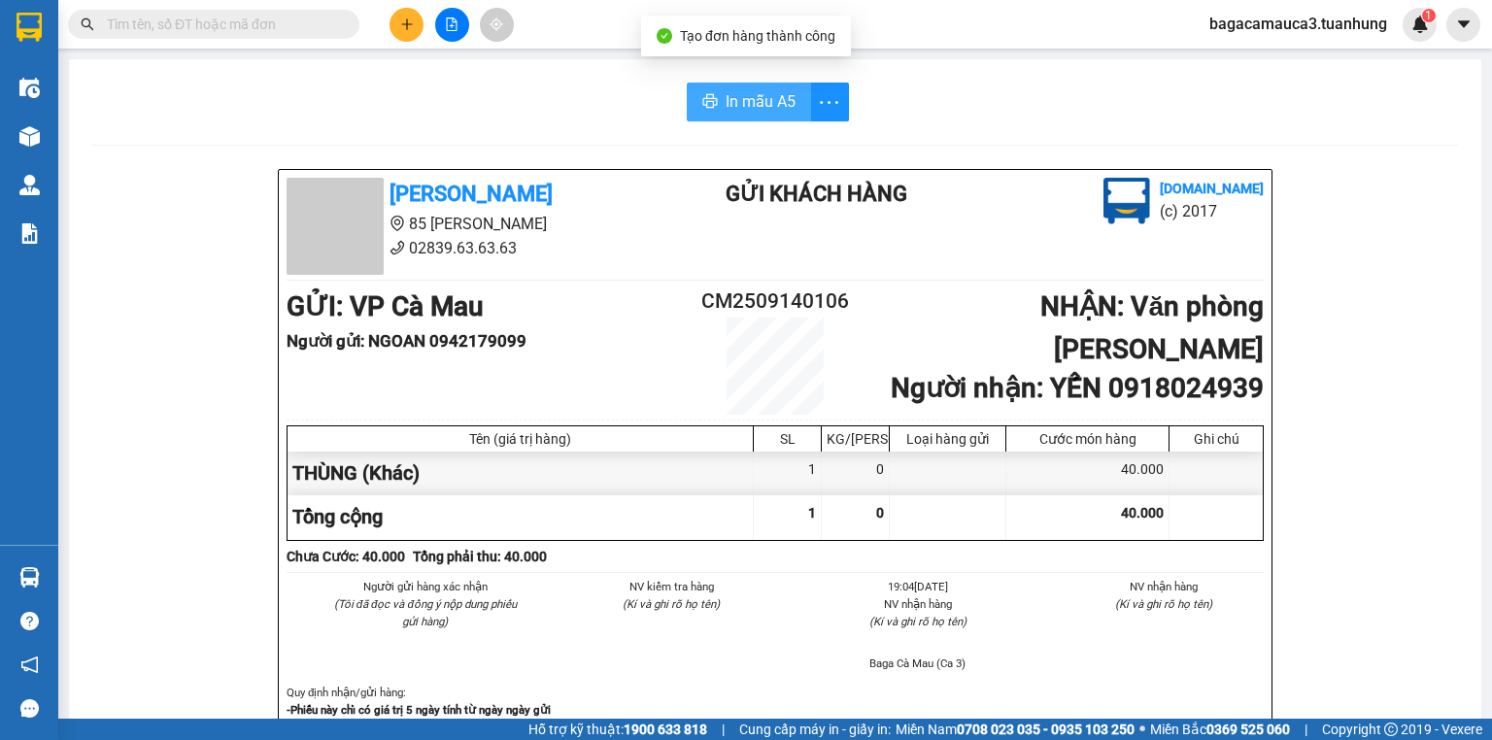
click at [726, 95] on span "In mẫu A5" at bounding box center [761, 101] width 70 height 24
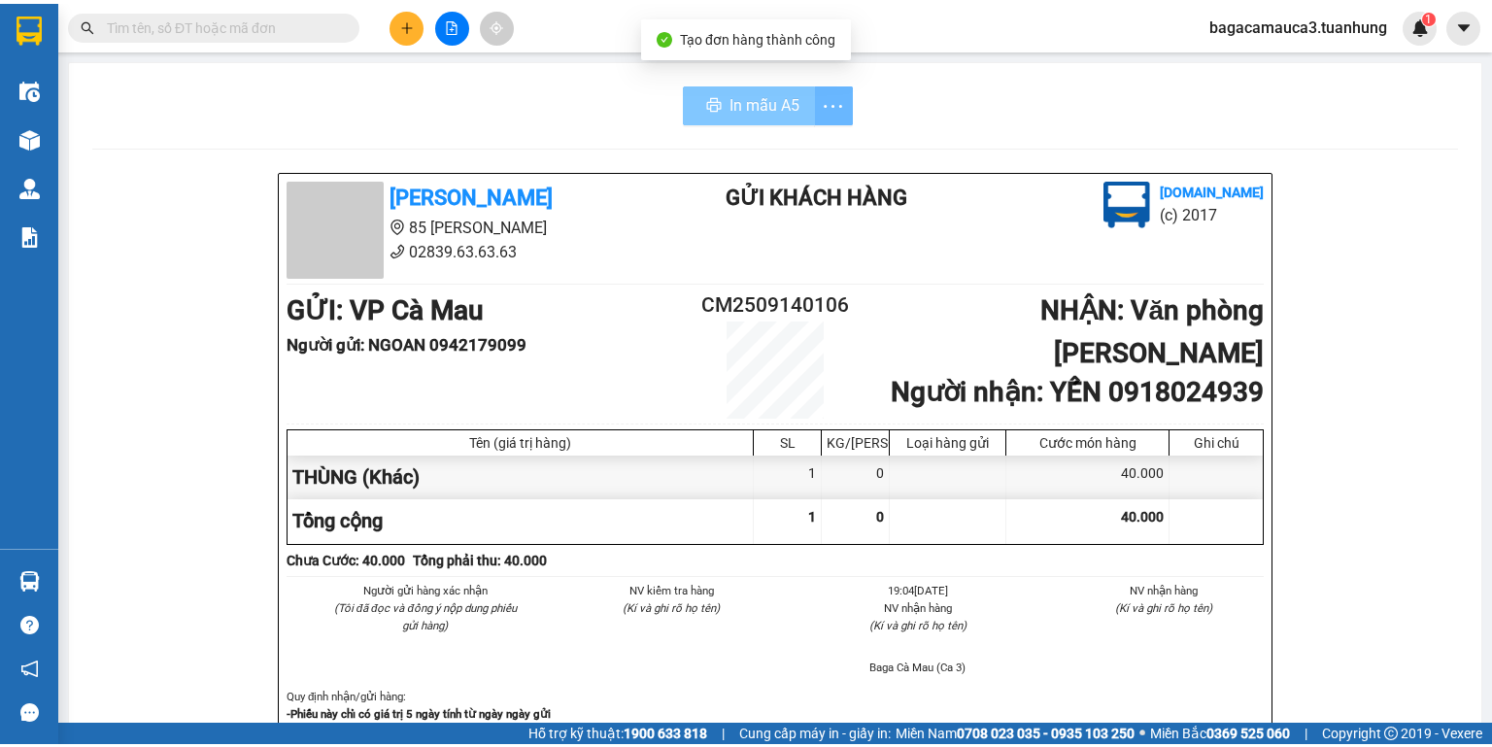
scroll to position [469, 0]
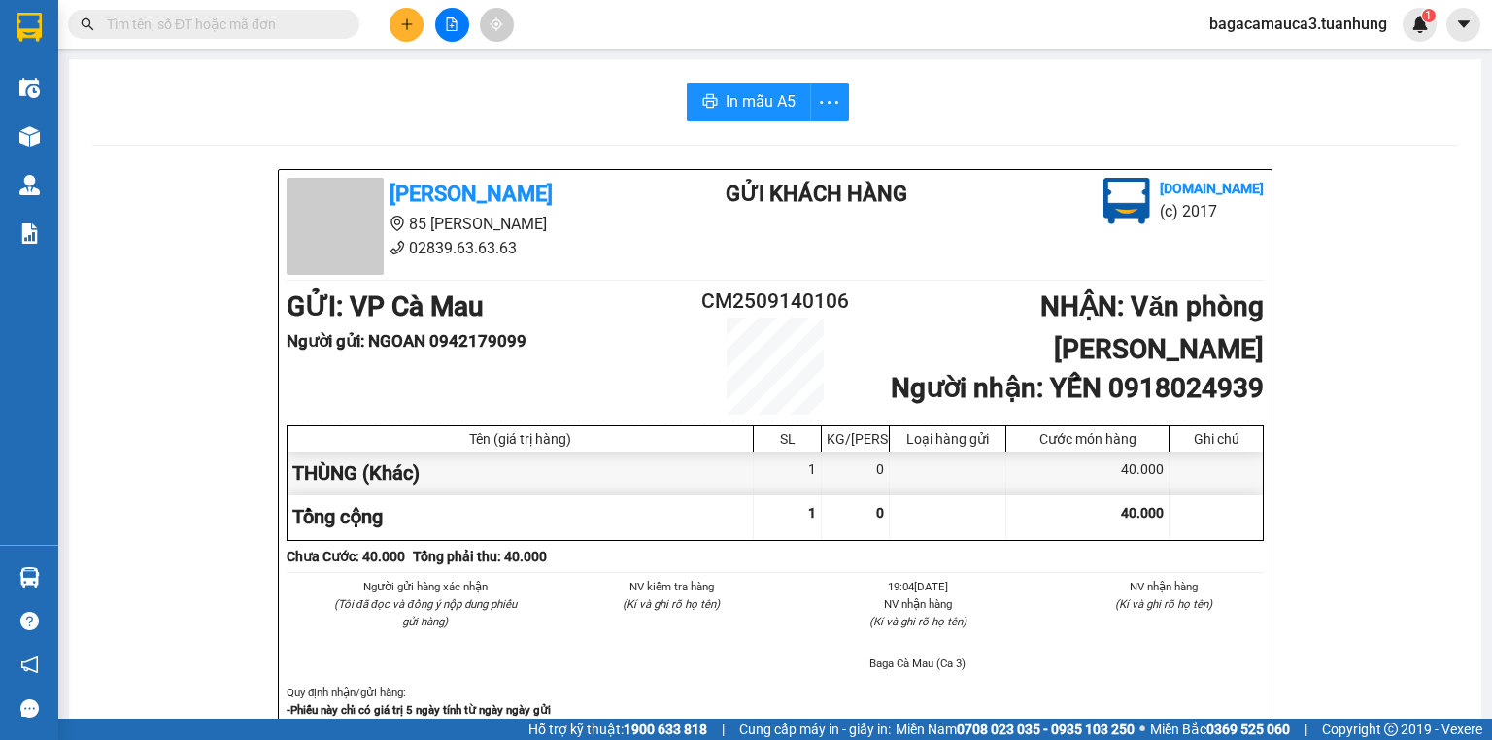
click at [330, 25] on input "text" at bounding box center [221, 24] width 229 height 21
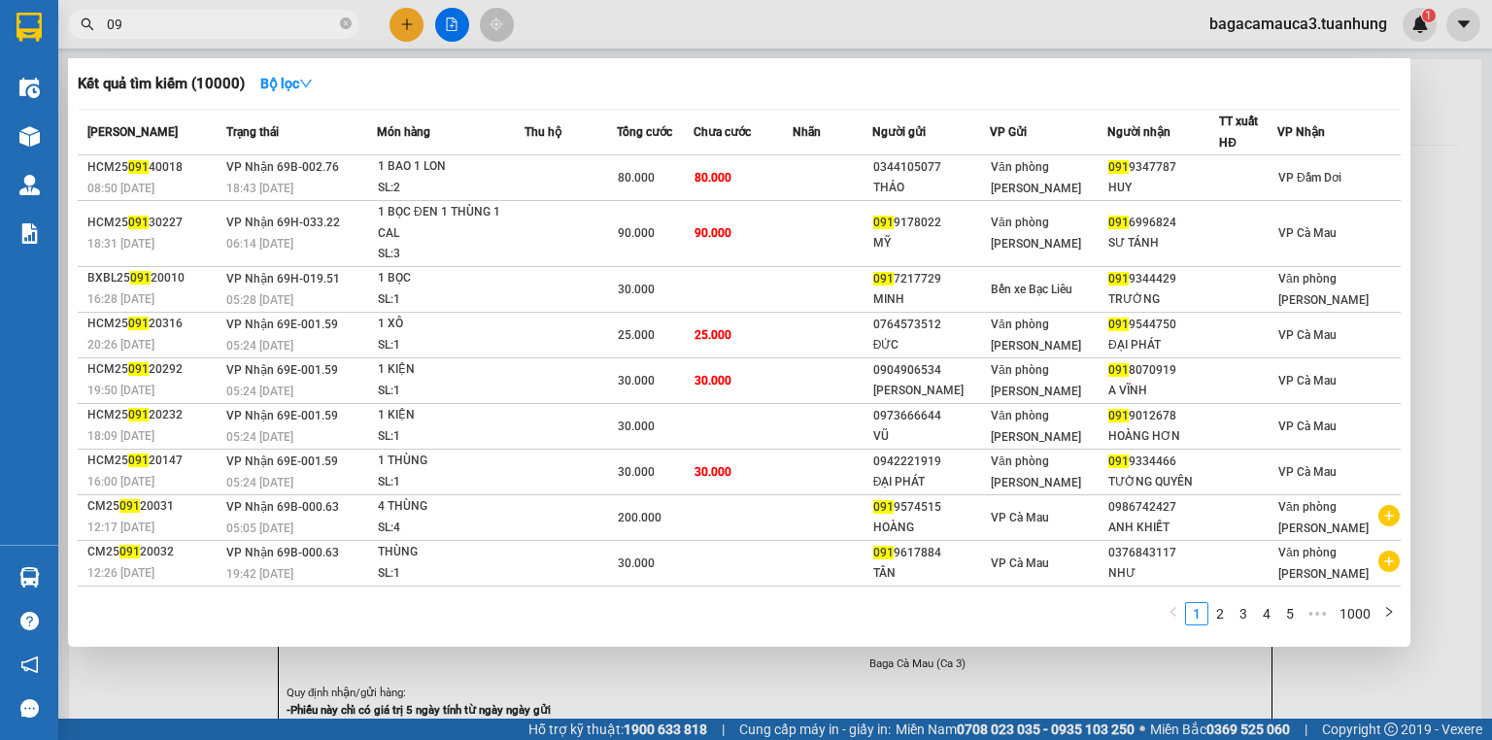
type input "0"
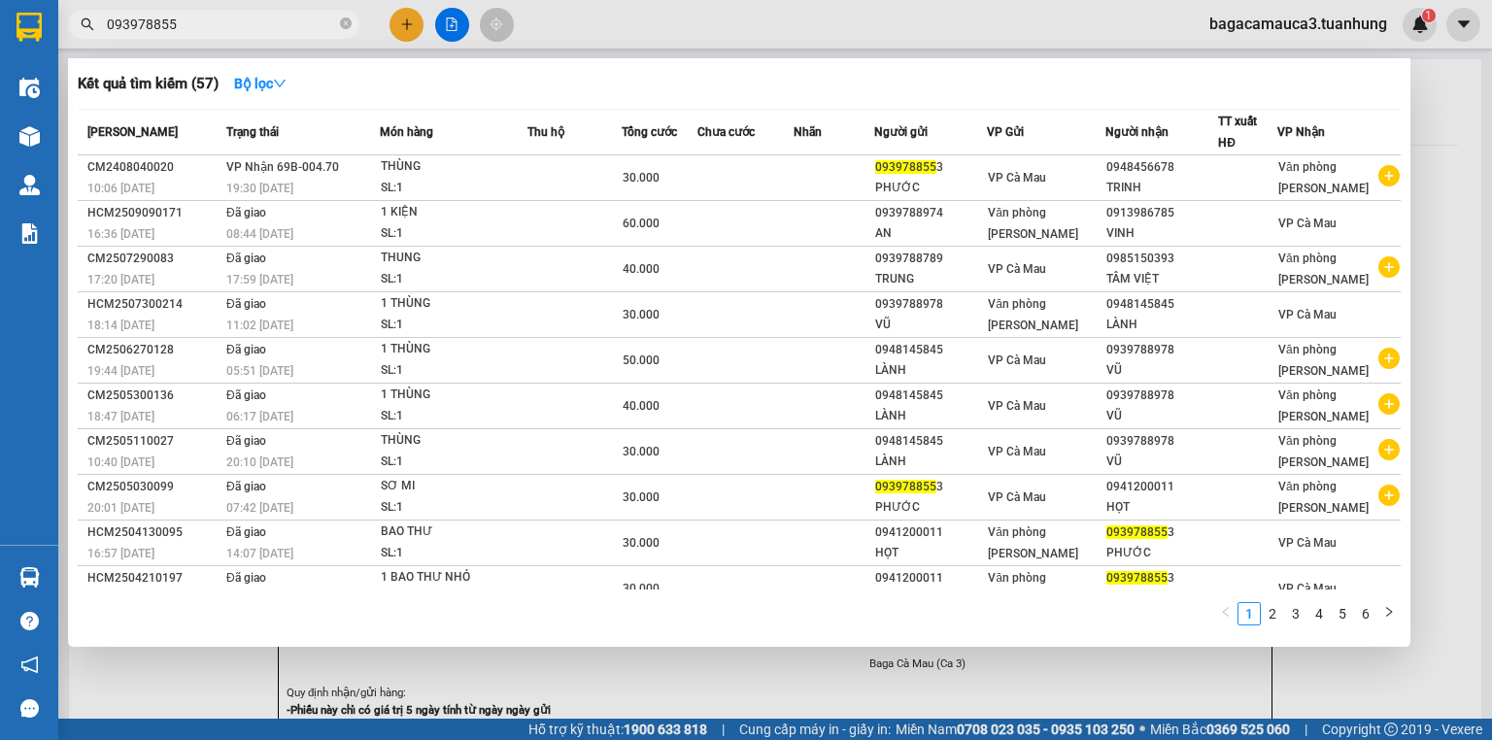
type input "0939788553"
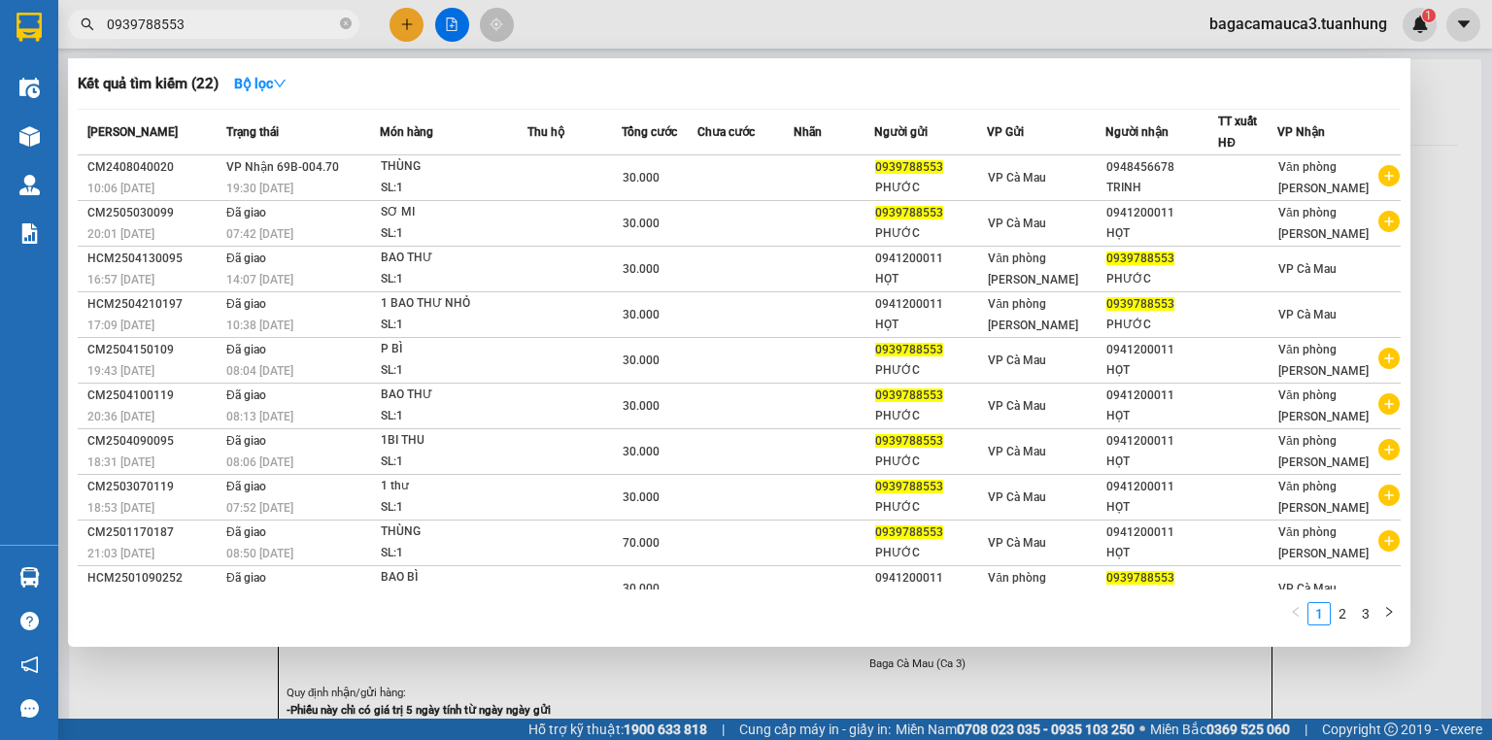
drag, startPoint x: 185, startPoint y: 24, endPoint x: 86, endPoint y: 58, distance: 103.8
click at [86, 42] on div "Kết quả tìm kiếm ( 22 ) Bộ lọc Mã ĐH Trạng thái Món hàng Thu hộ Tổng cước Chưa …" at bounding box center [189, 25] width 379 height 34
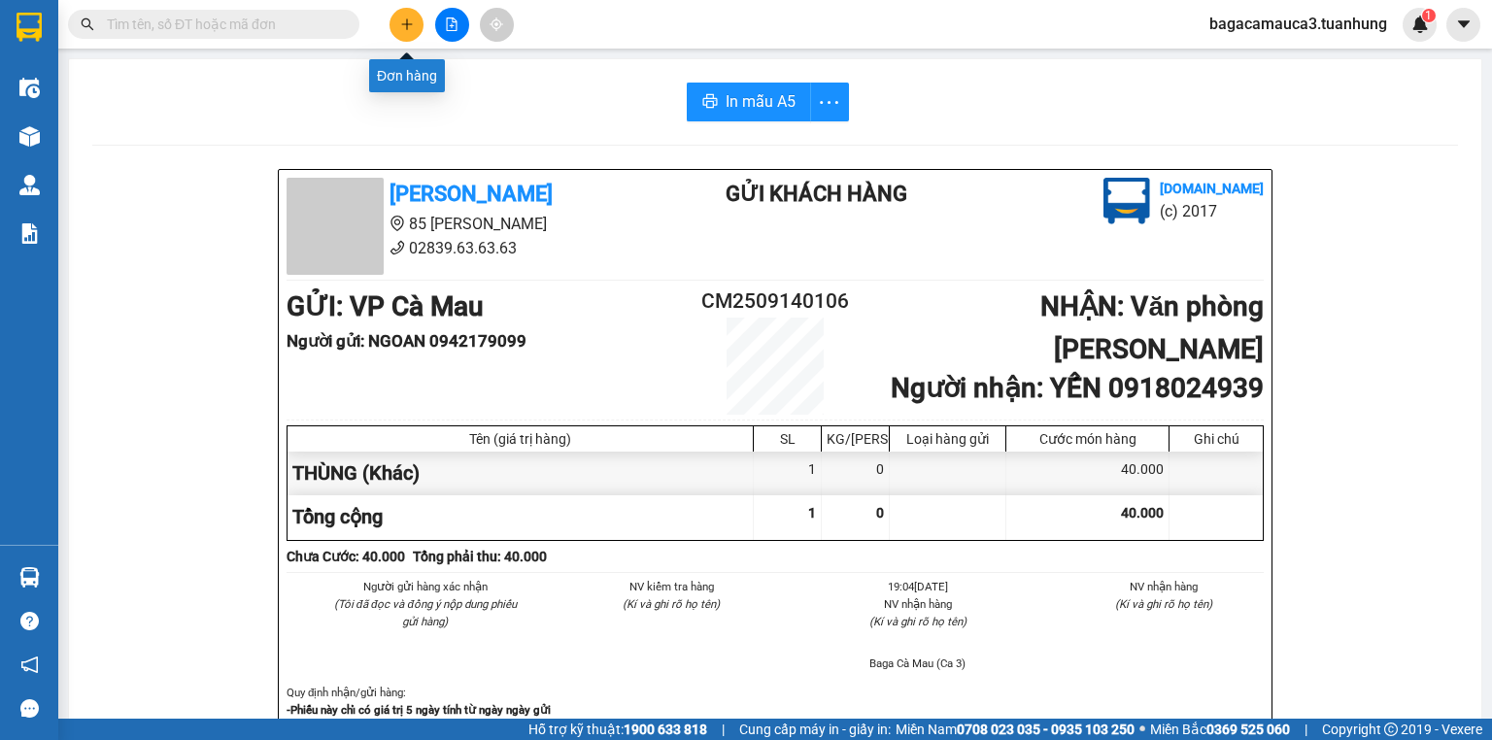
click at [405, 18] on icon "plus" at bounding box center [407, 24] width 14 height 14
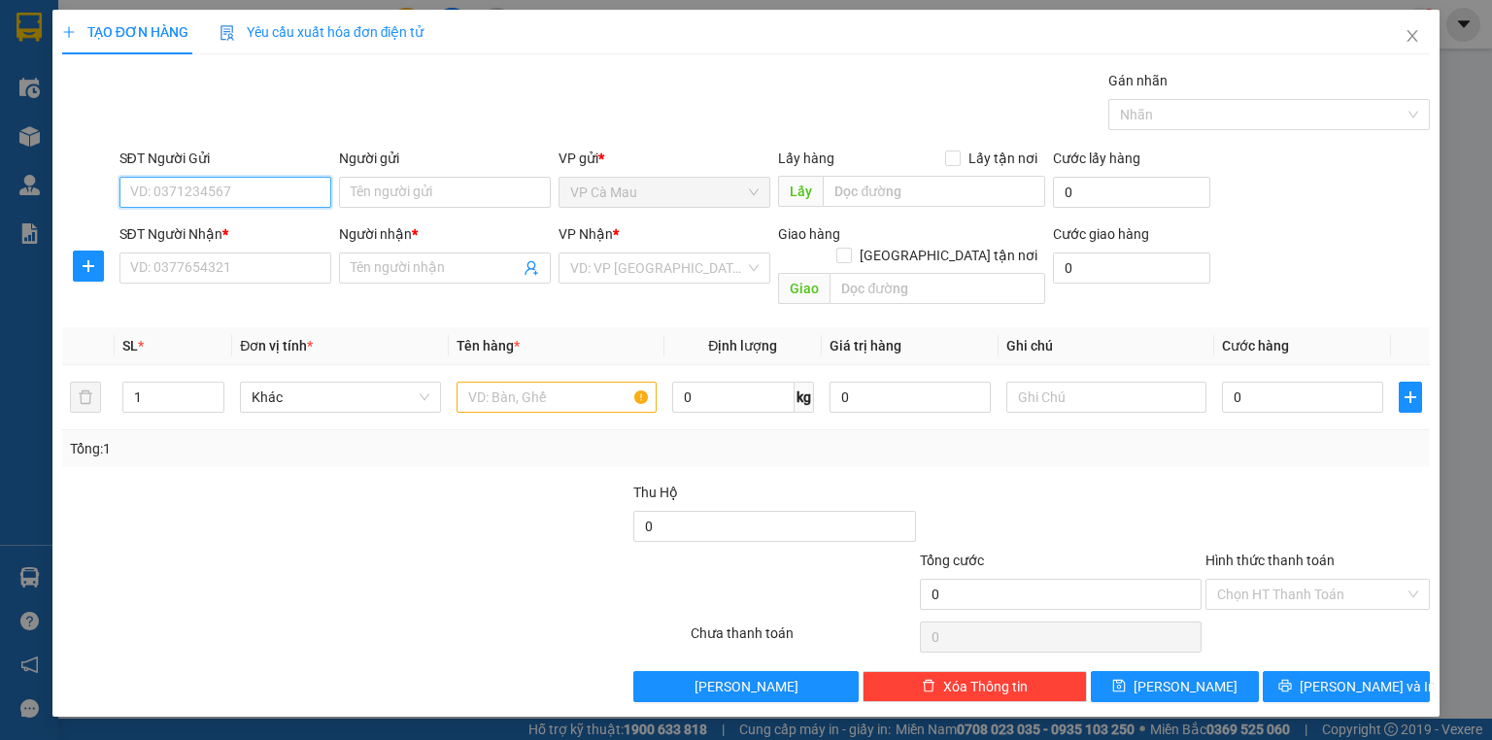
paste input "0939788553"
type input "0939788553"
click at [257, 233] on div "0939788553 - PHƯỚC" at bounding box center [225, 230] width 188 height 21
type input "PHƯỚC"
type input "0939788553"
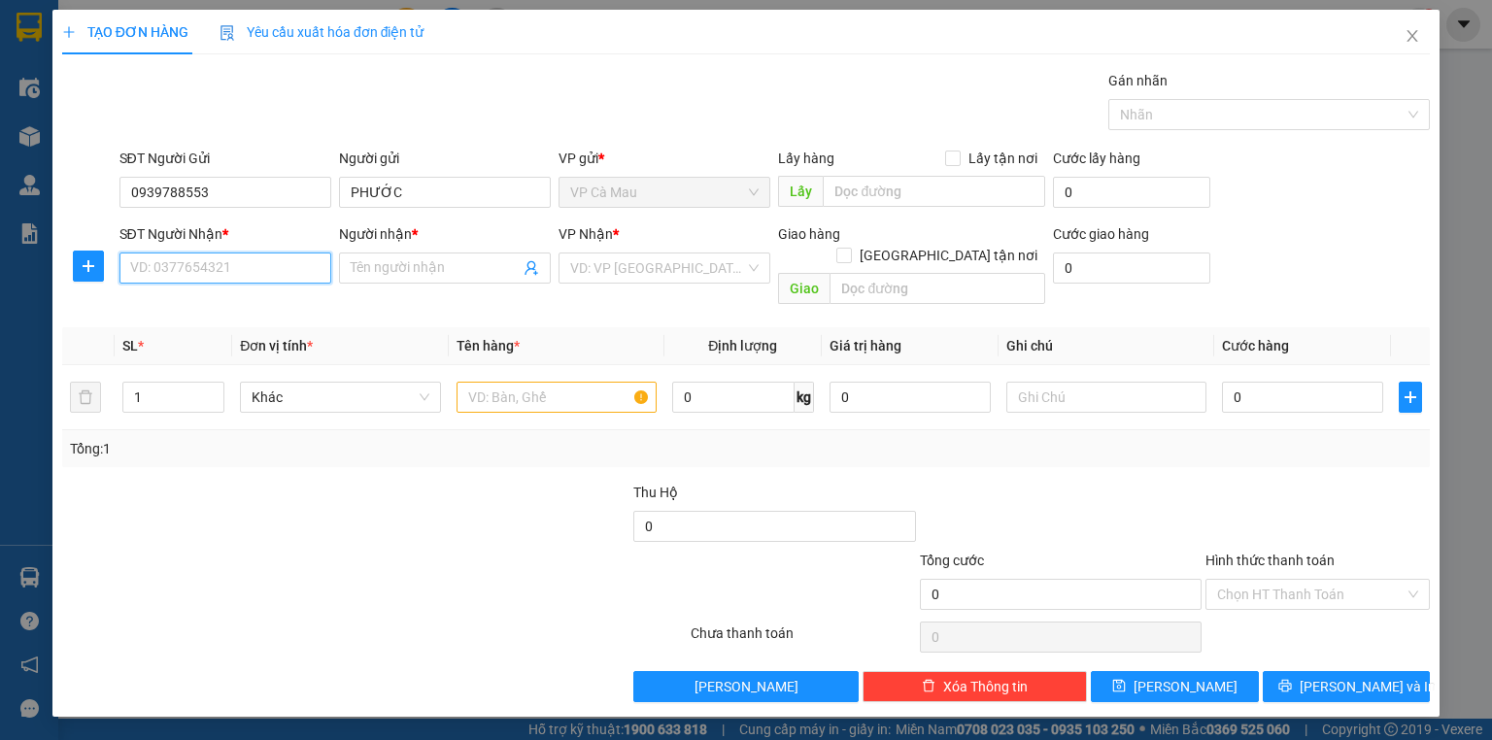
click at [248, 260] on input "SĐT Người Nhận *" at bounding box center [225, 268] width 212 height 31
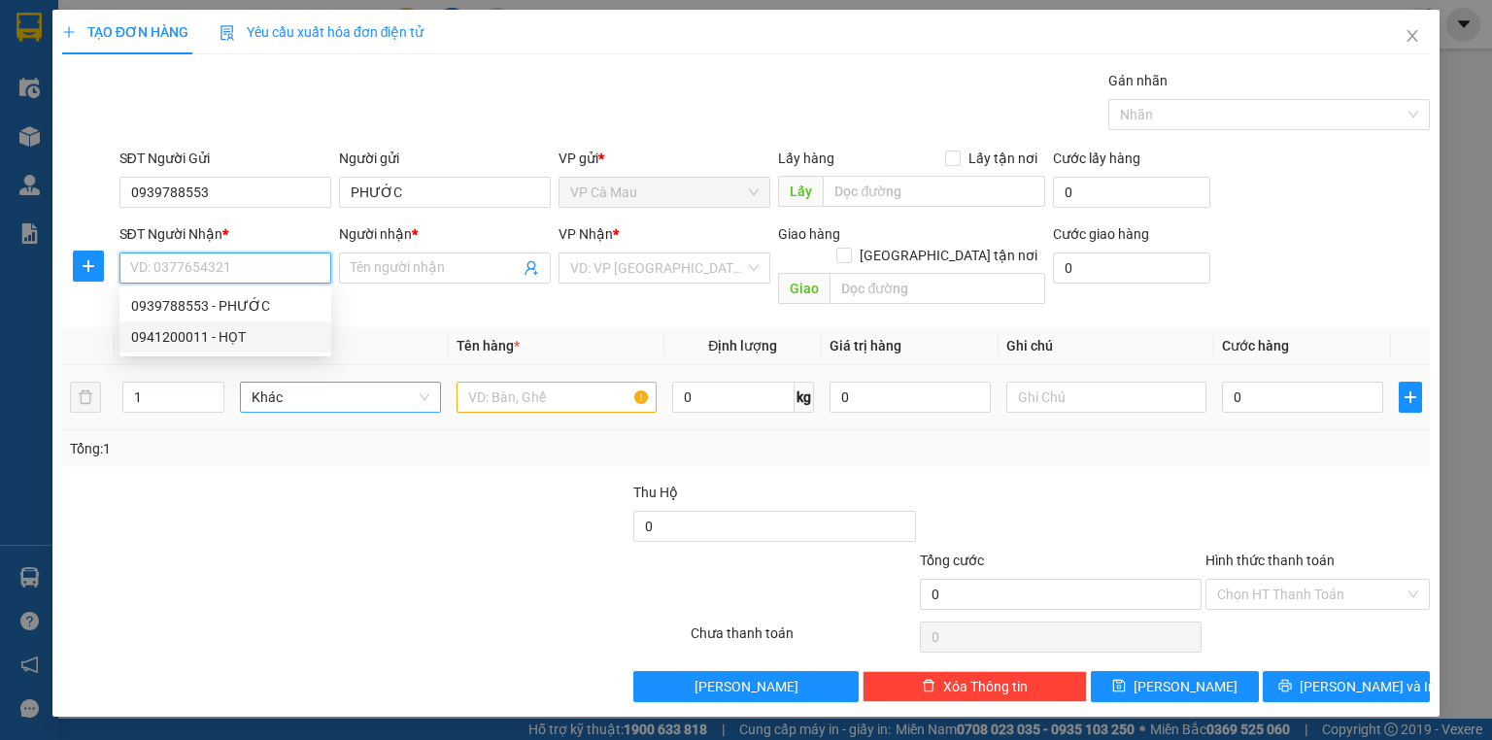
drag, startPoint x: 246, startPoint y: 334, endPoint x: 346, endPoint y: 369, distance: 106.0
click at [246, 334] on div "0941200011 - HỌT" at bounding box center [225, 336] width 188 height 21
type input "0941200011"
type input "HỌT"
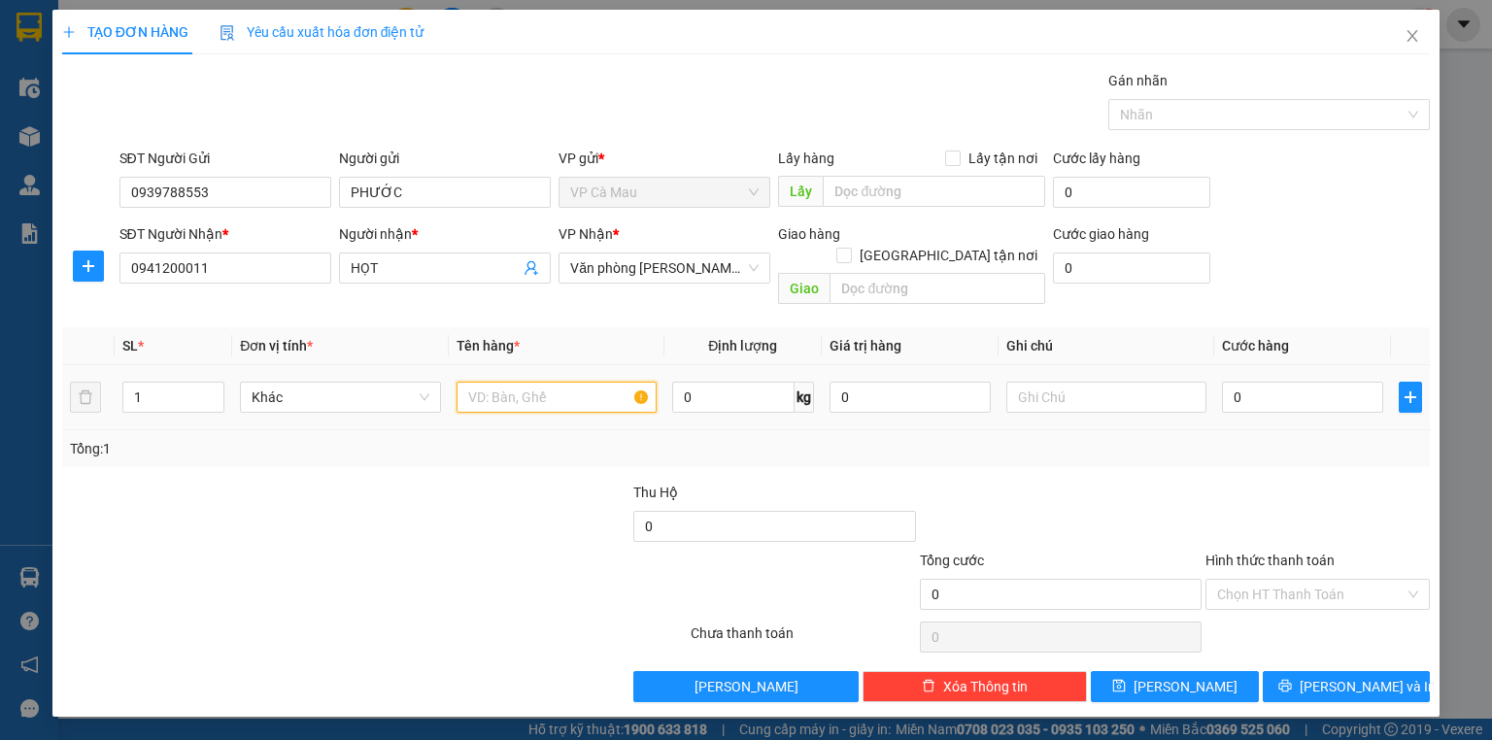
click at [518, 386] on input "text" at bounding box center [557, 397] width 200 height 31
type input "PHONG BÌ"
type input "3"
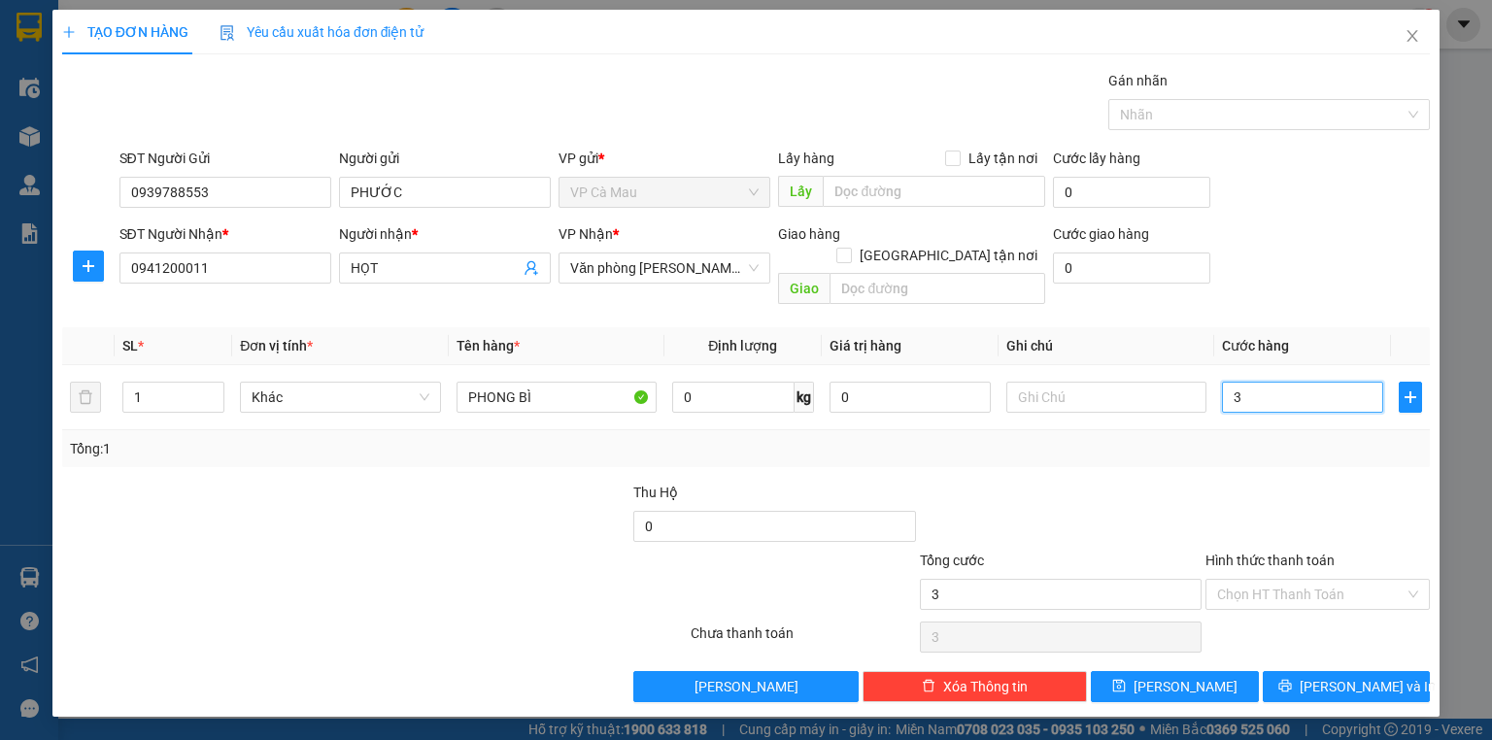
type input "30"
type input "30.000"
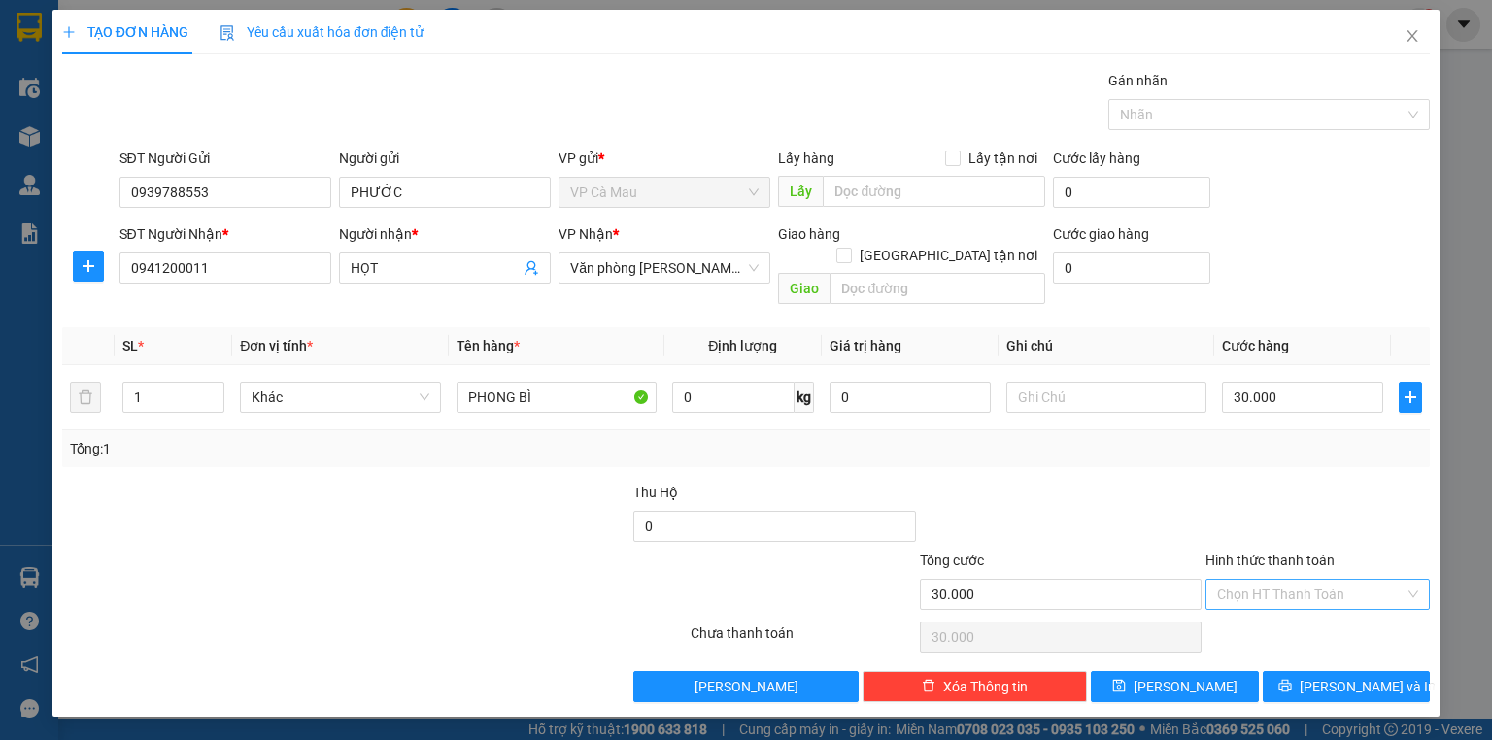
click at [1267, 580] on input "Hình thức thanh toán" at bounding box center [1310, 594] width 187 height 29
click at [1295, 610] on div "Tại văn phòng" at bounding box center [1317, 609] width 201 height 21
type input "0"
click at [1337, 676] on span "[PERSON_NAME] và In" at bounding box center [1368, 686] width 136 height 21
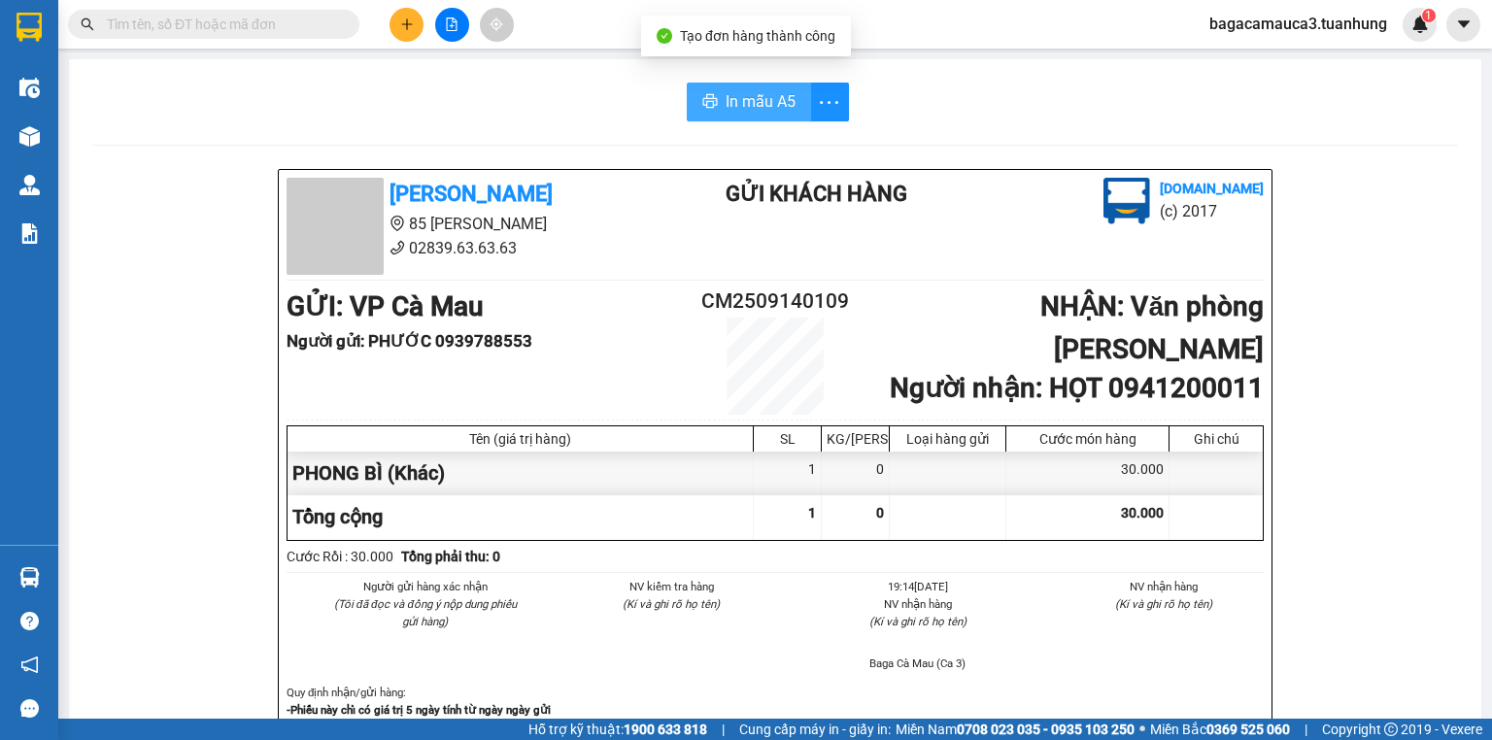
click at [769, 101] on span "In mẫu A5" at bounding box center [761, 101] width 70 height 24
click at [404, 20] on icon "plus" at bounding box center [407, 24] width 14 height 14
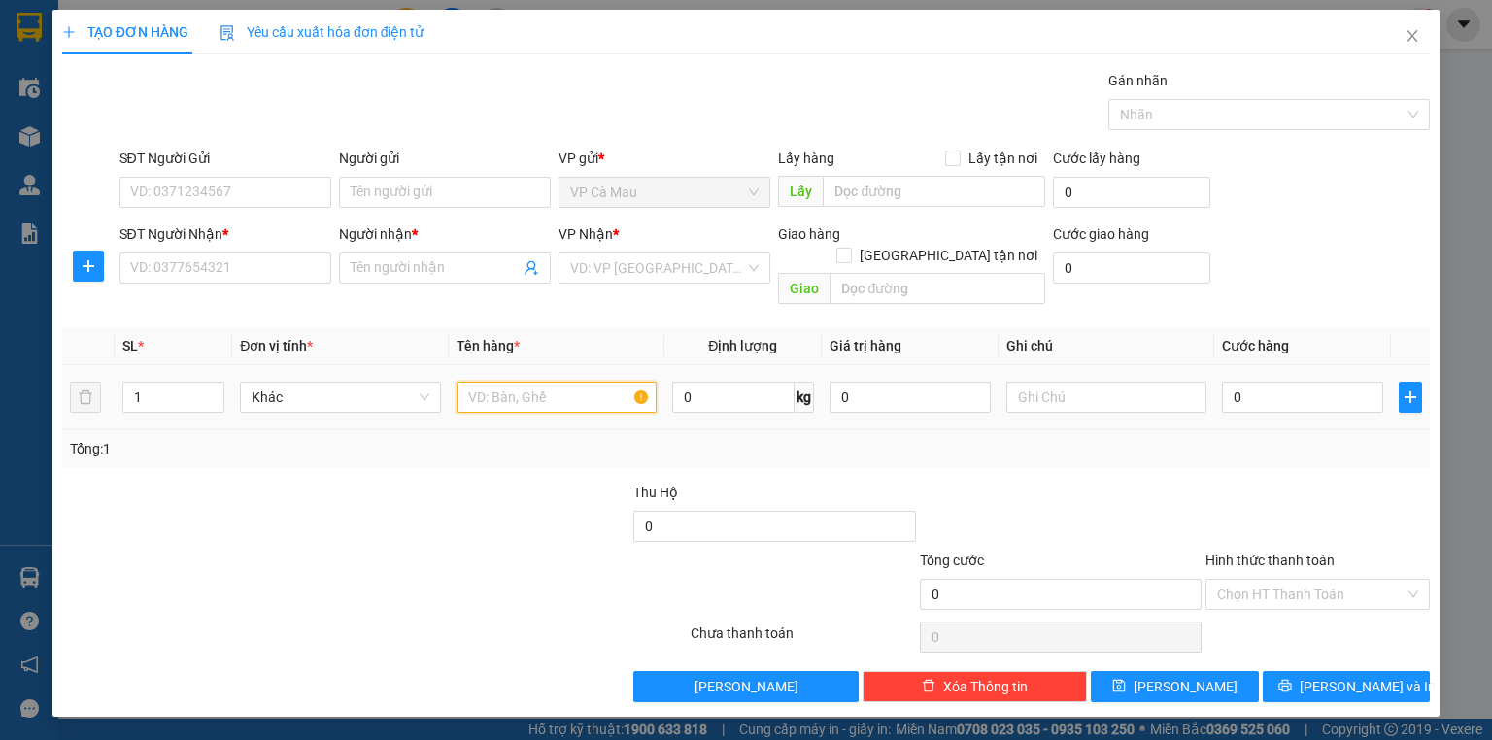
click at [504, 382] on input "text" at bounding box center [557, 397] width 200 height 31
type input "THÙNG GIẤY"
click at [1251, 382] on input "0" at bounding box center [1302, 397] width 161 height 31
type input "3"
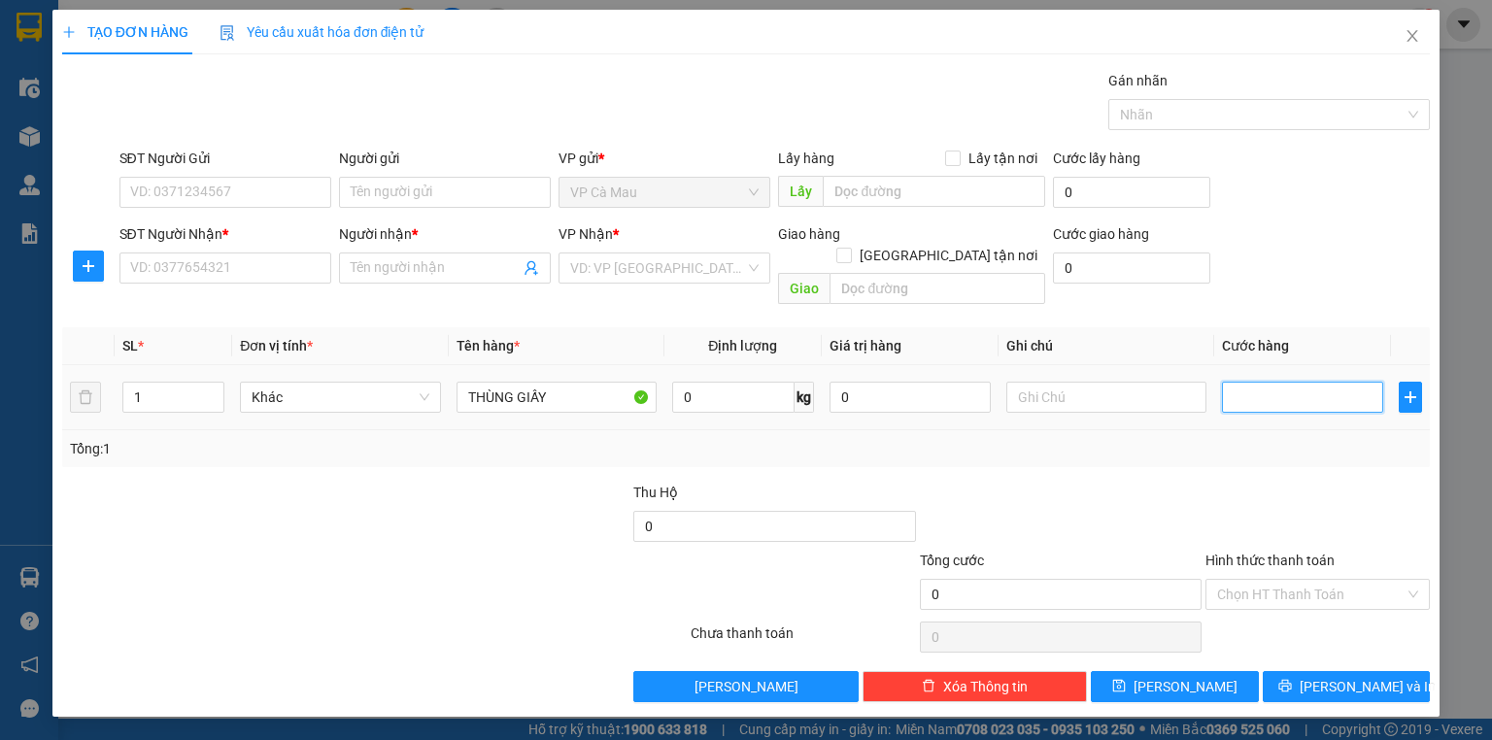
type input "3"
type input "30"
type input "30.000"
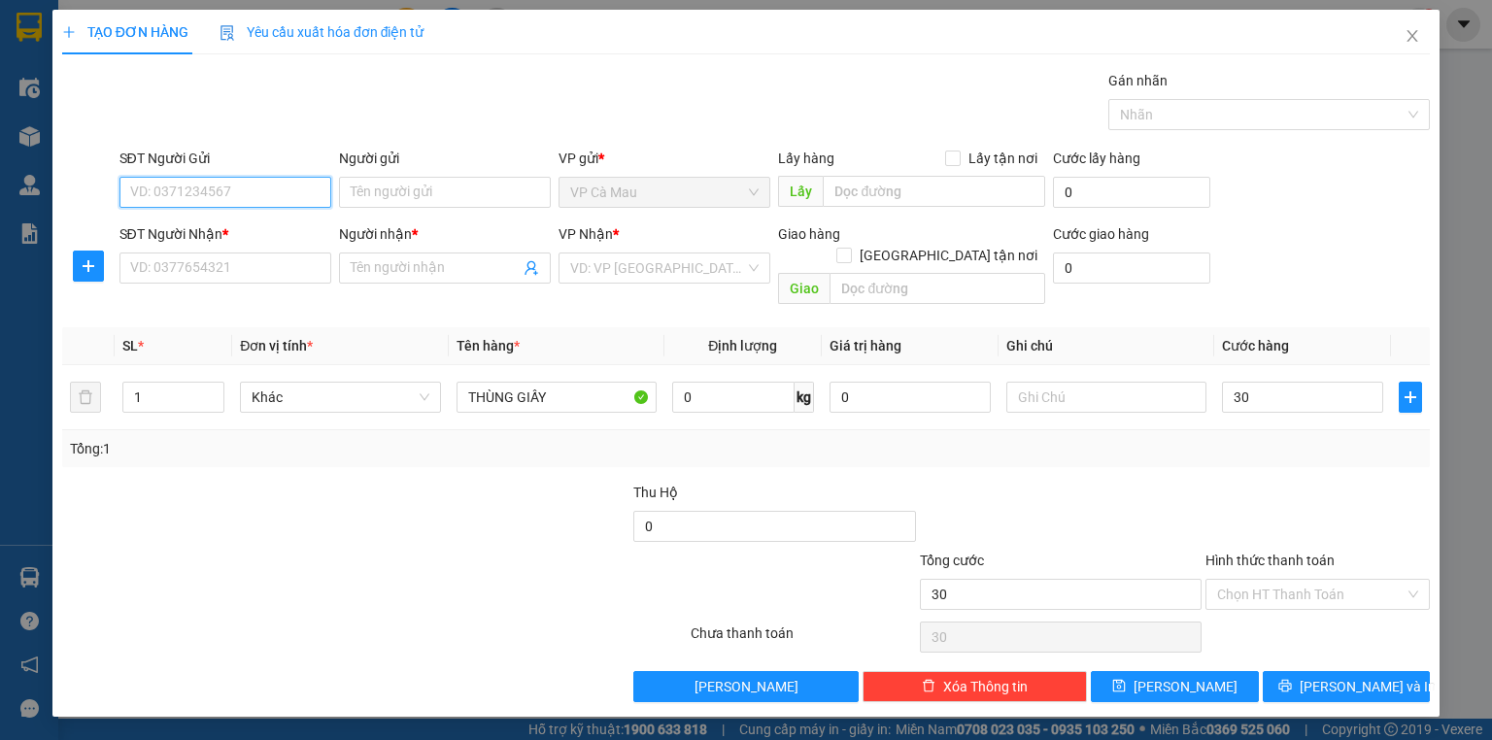
type input "30.000"
click at [253, 198] on input "SĐT Người Gửi" at bounding box center [225, 192] width 212 height 31
click at [210, 229] on div "0988329089 - [GEOGRAPHIC_DATA]" at bounding box center [240, 230] width 219 height 21
type input "0988329089"
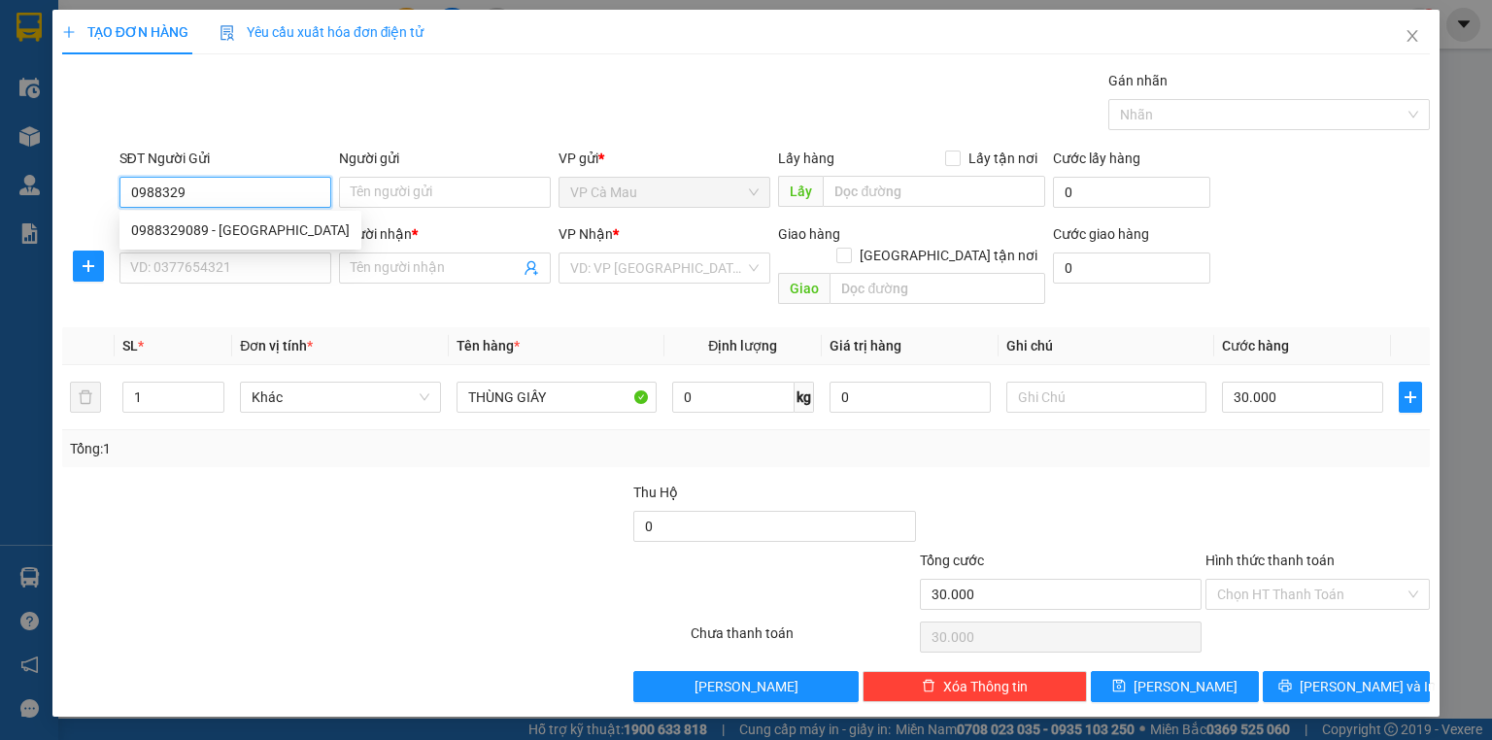
type input "CẨM TÚ"
type input "0988329089"
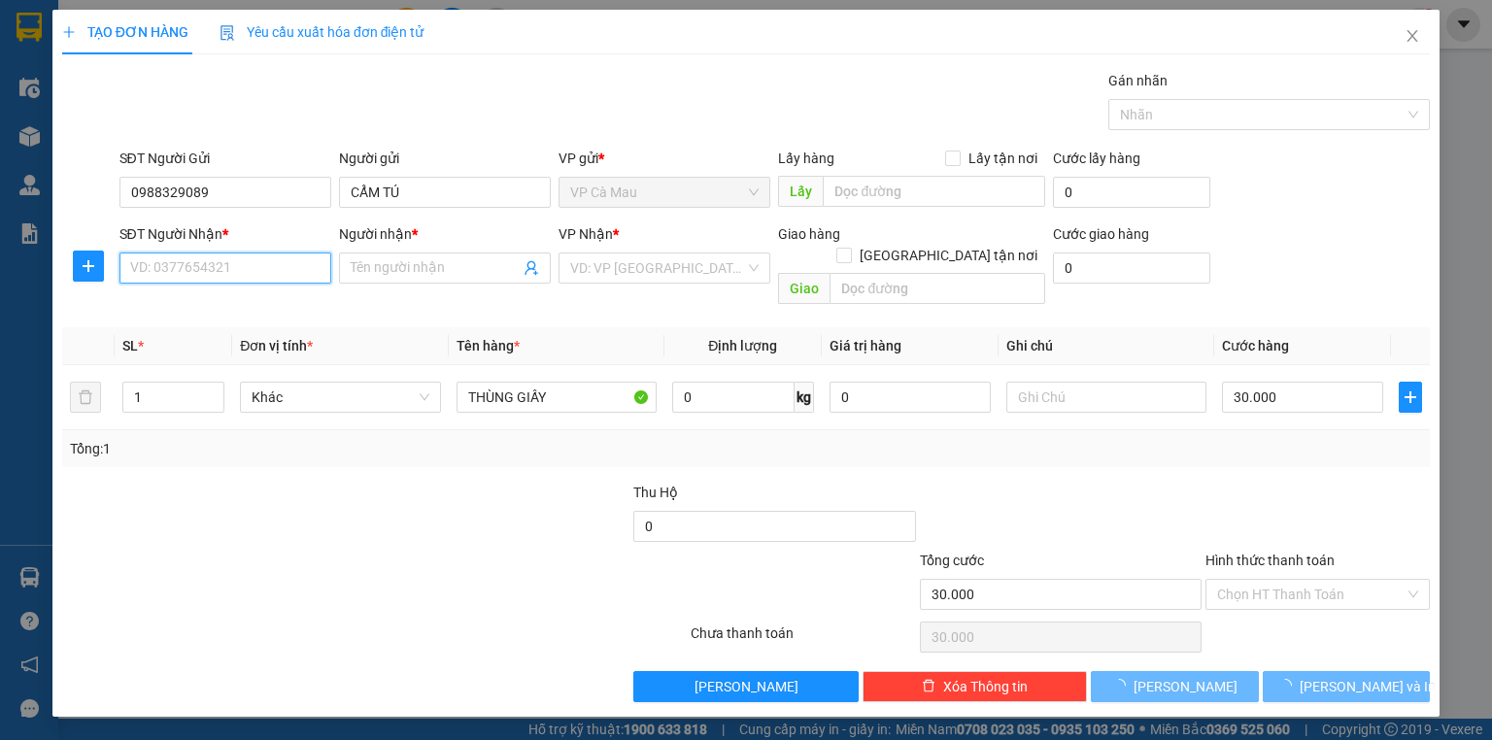
click at [264, 281] on input "SĐT Người Nhận *" at bounding box center [225, 268] width 212 height 31
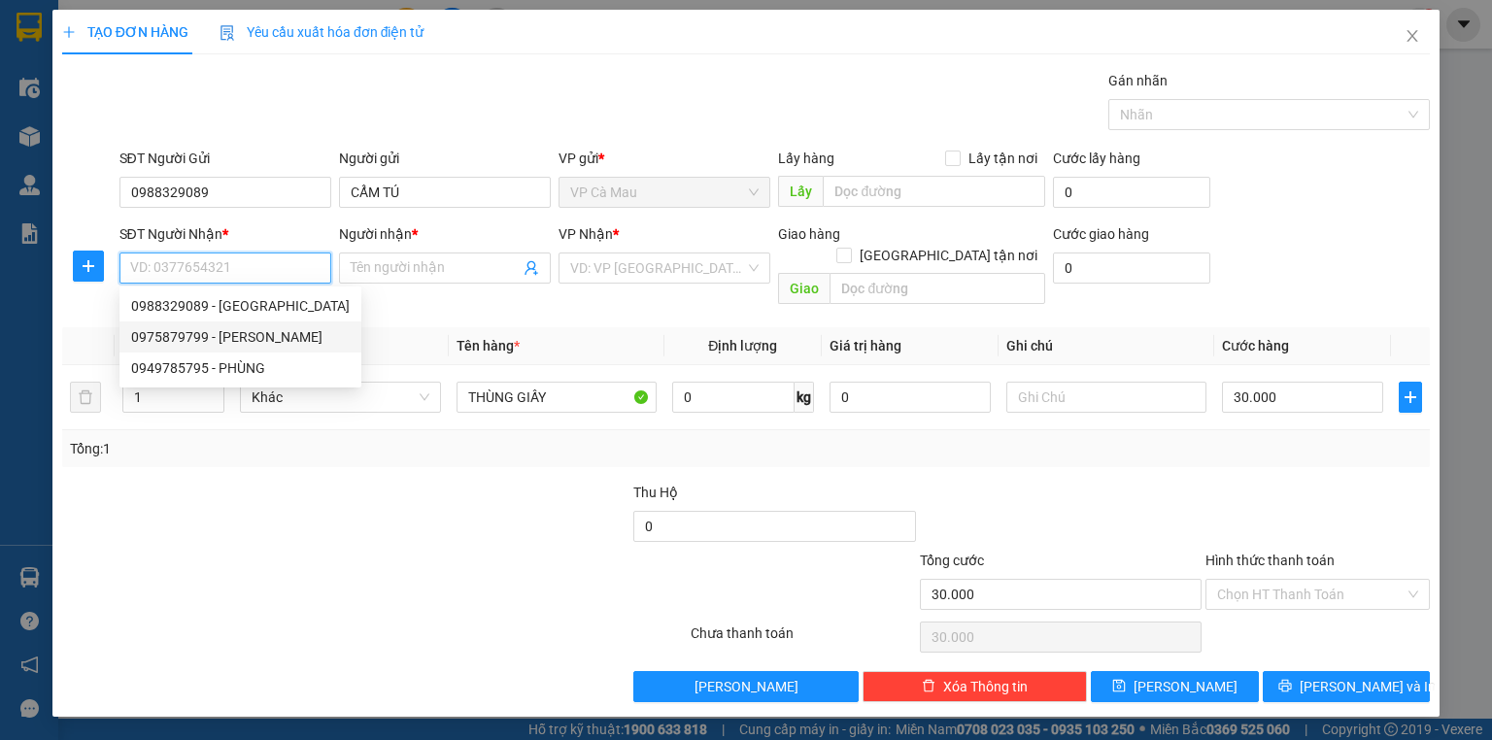
click at [254, 337] on div "0975879799 - [PERSON_NAME]" at bounding box center [240, 336] width 219 height 21
type input "0975879799"
type input "PHƯƠNG"
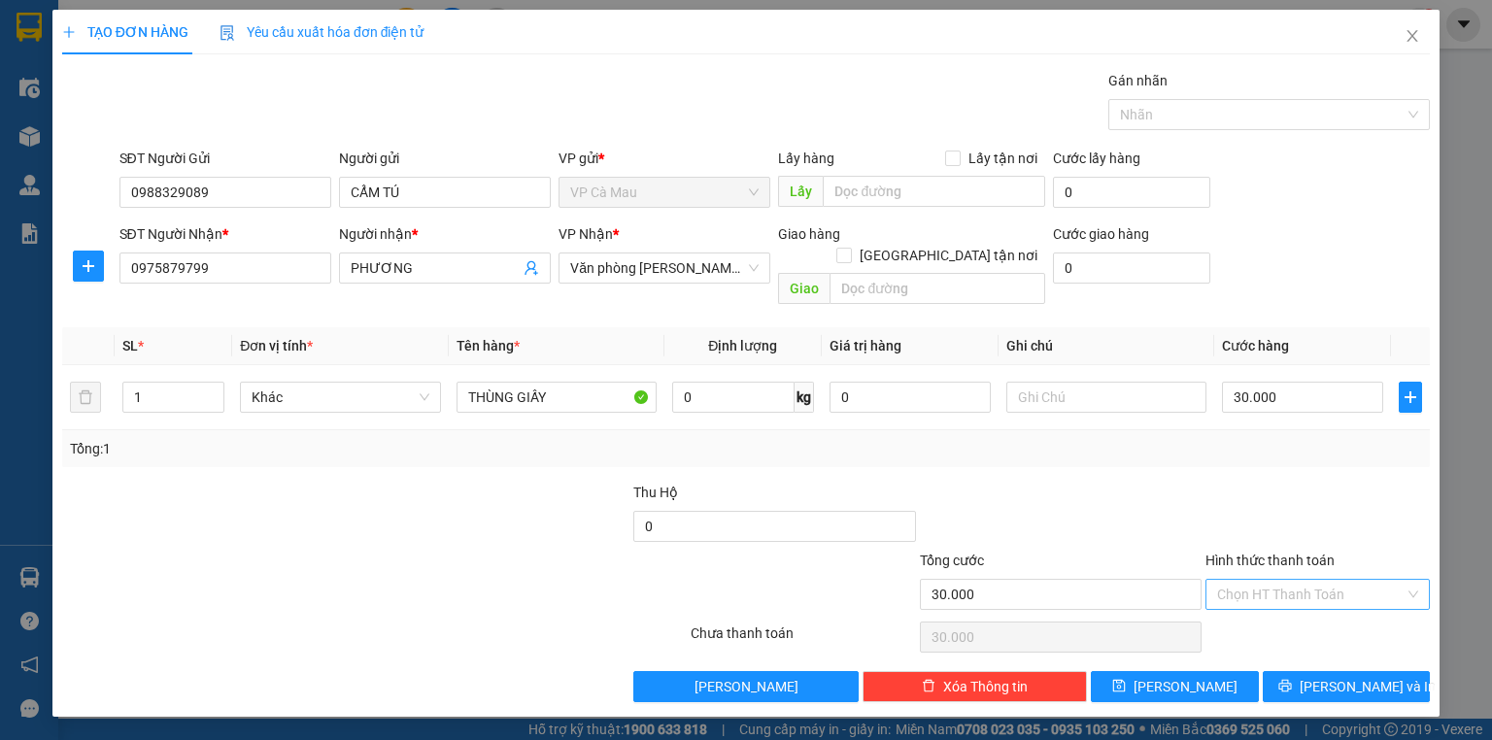
drag, startPoint x: 1261, startPoint y: 577, endPoint x: 1262, endPoint y: 588, distance: 10.7
click at [1261, 580] on input "Hình thức thanh toán" at bounding box center [1310, 594] width 187 height 29
click at [1275, 613] on div "Tại văn phòng" at bounding box center [1317, 609] width 201 height 21
click at [1351, 671] on button "[PERSON_NAME] và In" at bounding box center [1347, 686] width 168 height 31
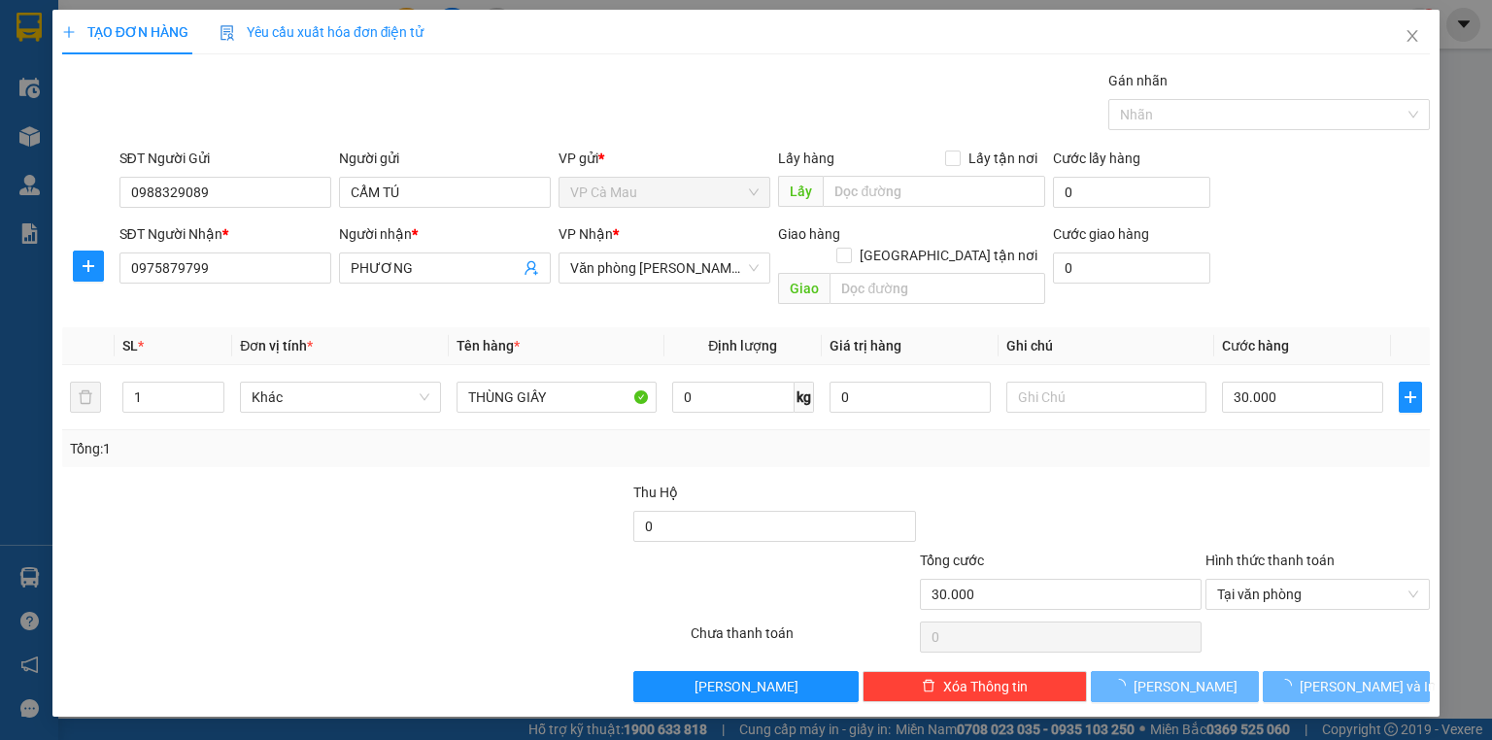
click at [1348, 644] on div "Transit Pickup Surcharge Ids Transit Deliver Surcharge Ids Transit Deliver Surc…" at bounding box center [746, 386] width 1368 height 632
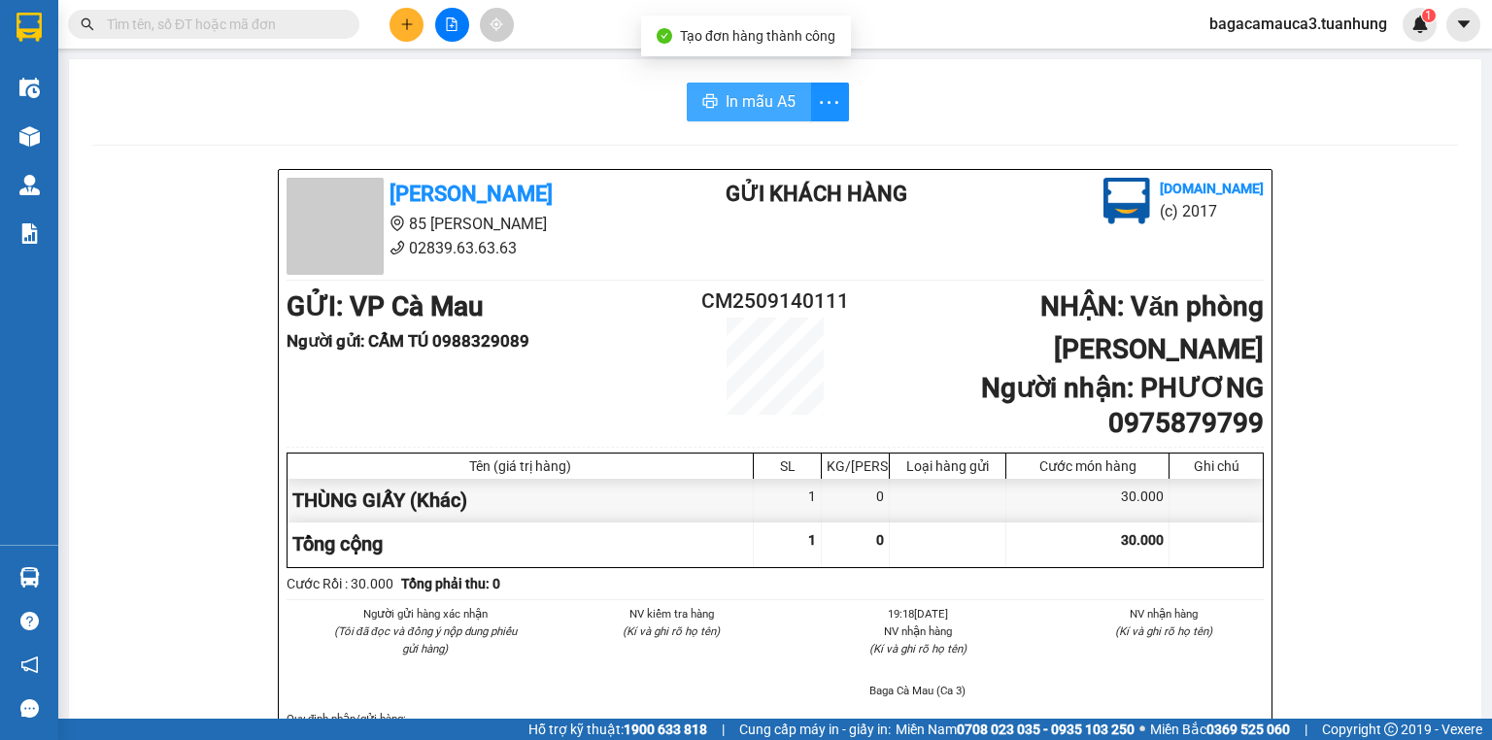
click at [734, 97] on span "In mẫu A5" at bounding box center [761, 101] width 70 height 24
click at [412, 17] on icon "plus" at bounding box center [407, 24] width 14 height 14
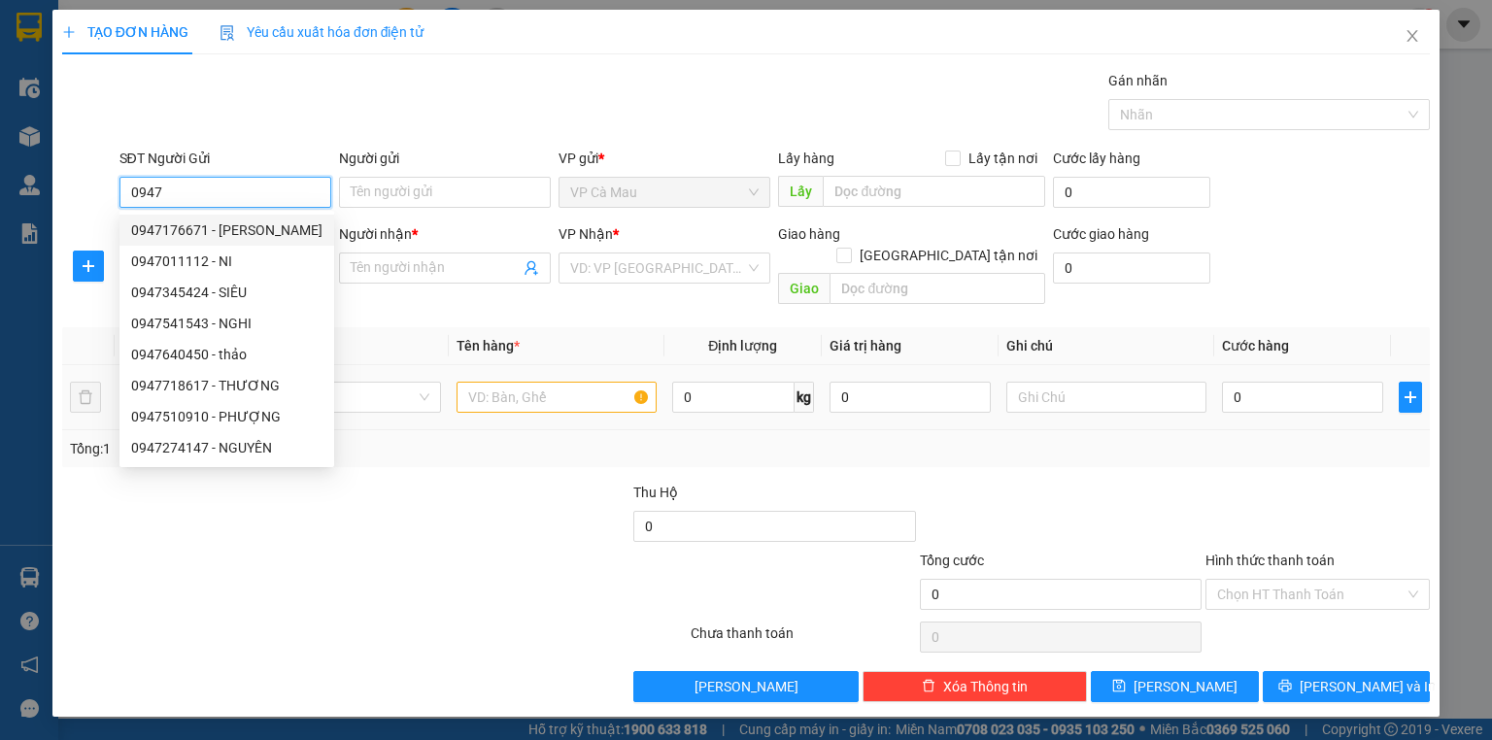
type input "0947"
click at [493, 382] on input "text" at bounding box center [557, 397] width 200 height 31
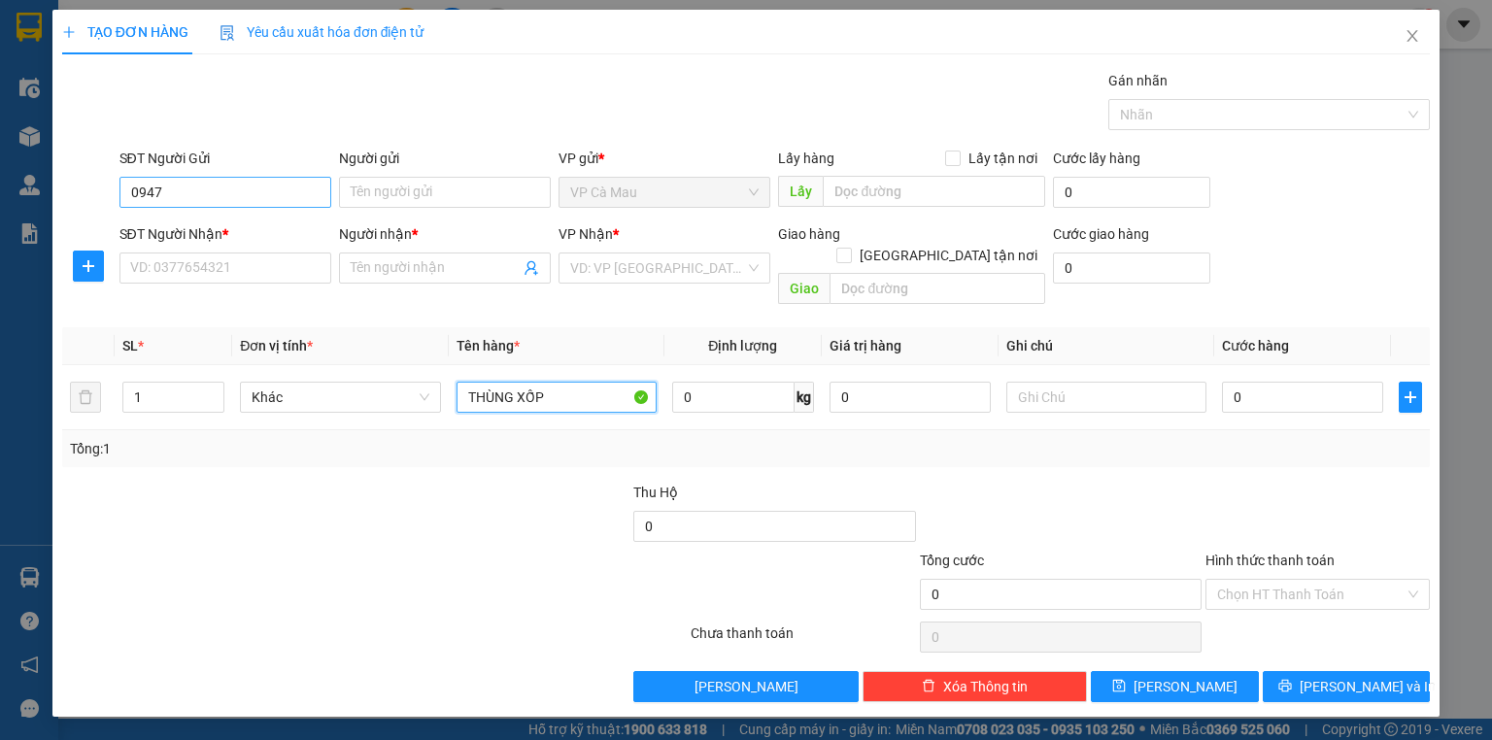
type input "THÙNG XỐP"
click at [236, 186] on input "0947" at bounding box center [225, 192] width 212 height 31
type input "0947633392"
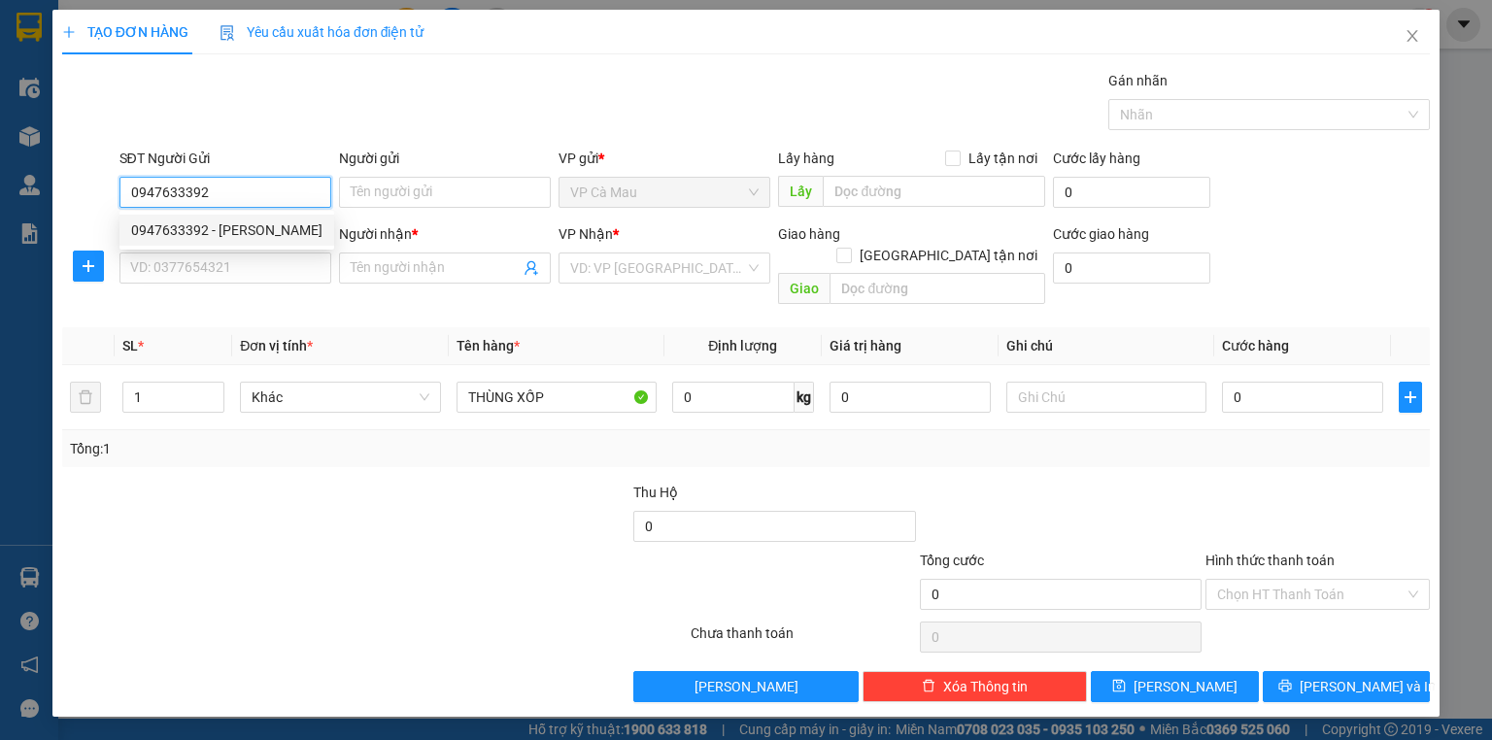
click at [257, 228] on div "0947633392 - [PERSON_NAME]" at bounding box center [226, 230] width 191 height 21
type input "[PERSON_NAME]"
type input "0947633392"
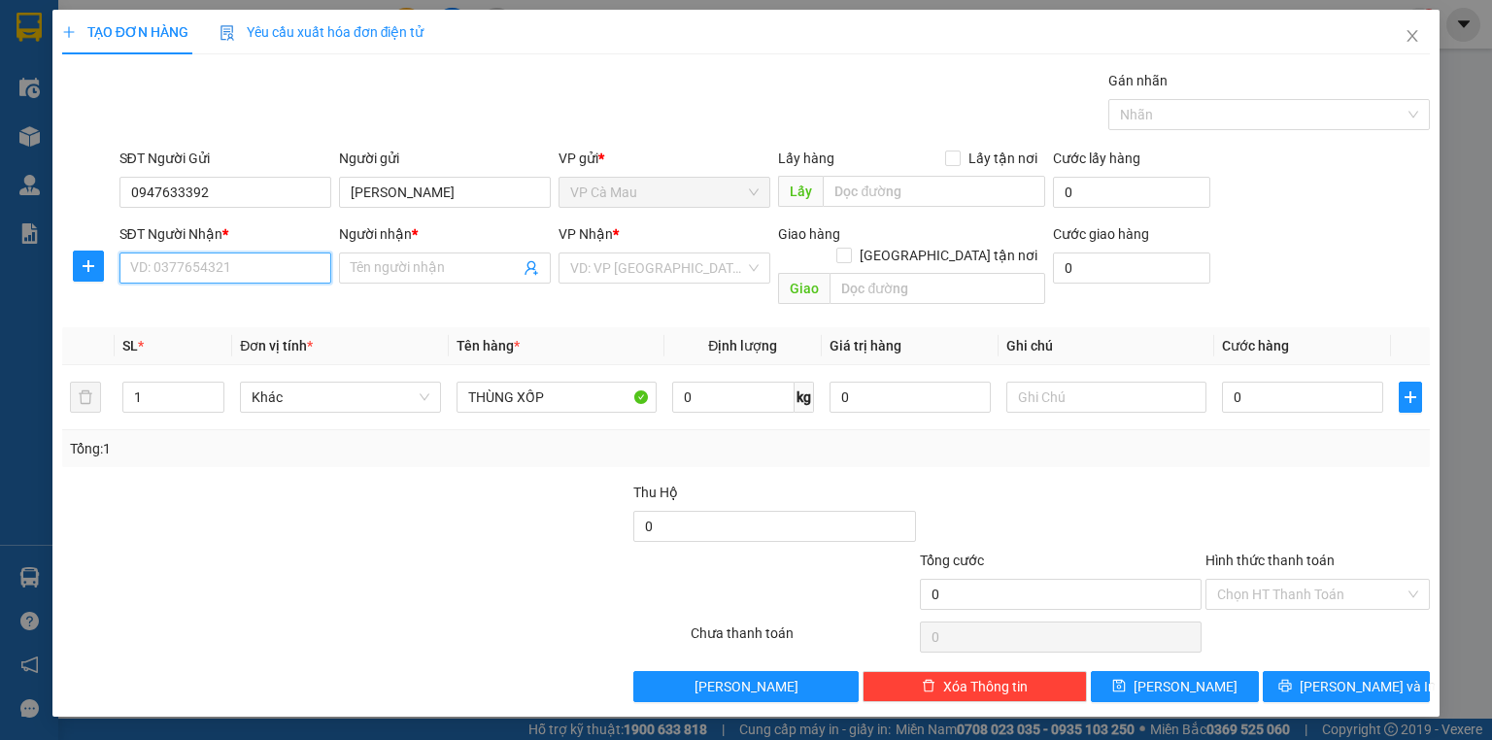
click at [254, 259] on input "SĐT Người Nhận *" at bounding box center [225, 268] width 212 height 31
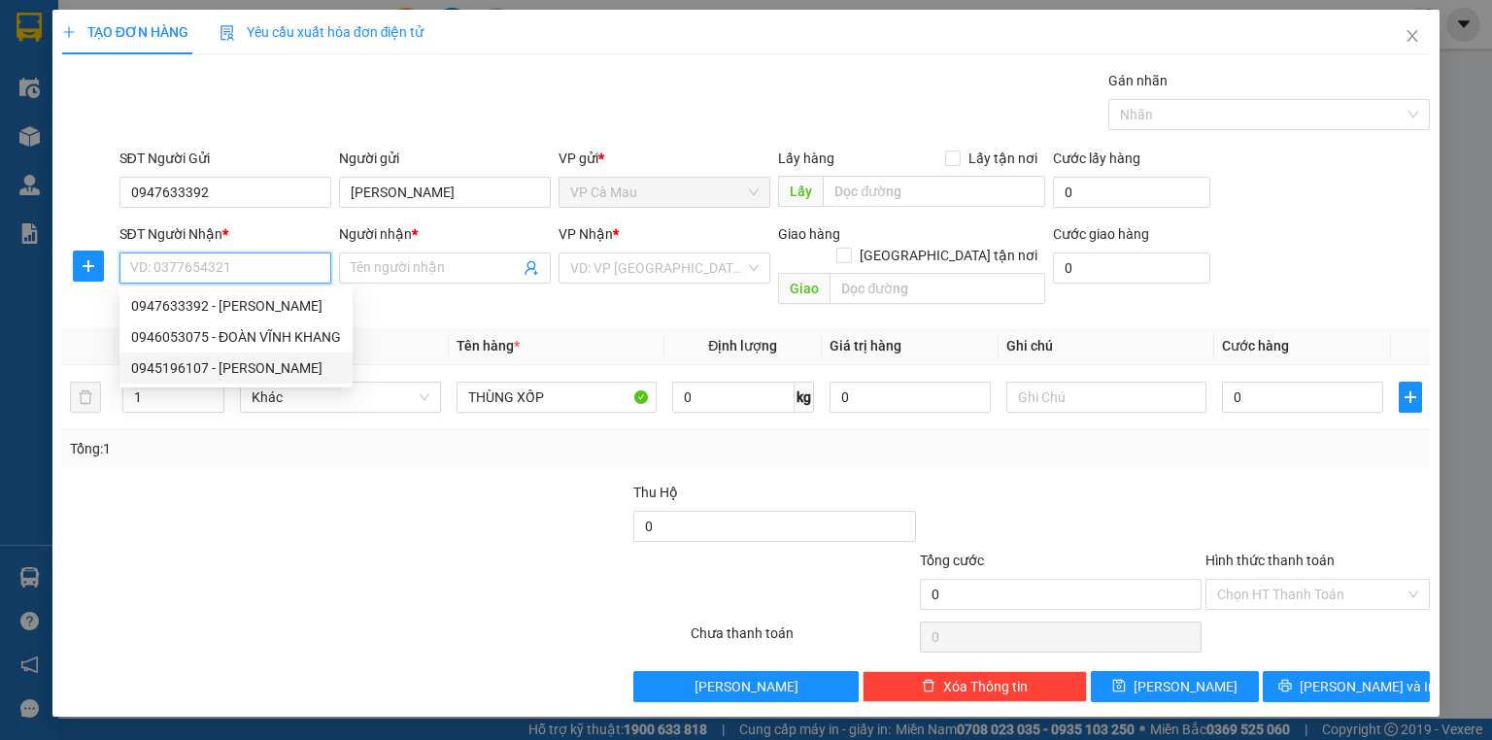
click at [285, 365] on div "0945196107 - [PERSON_NAME]" at bounding box center [236, 367] width 210 height 21
type input "0945196107"
type input "PHƯƠNG MAI"
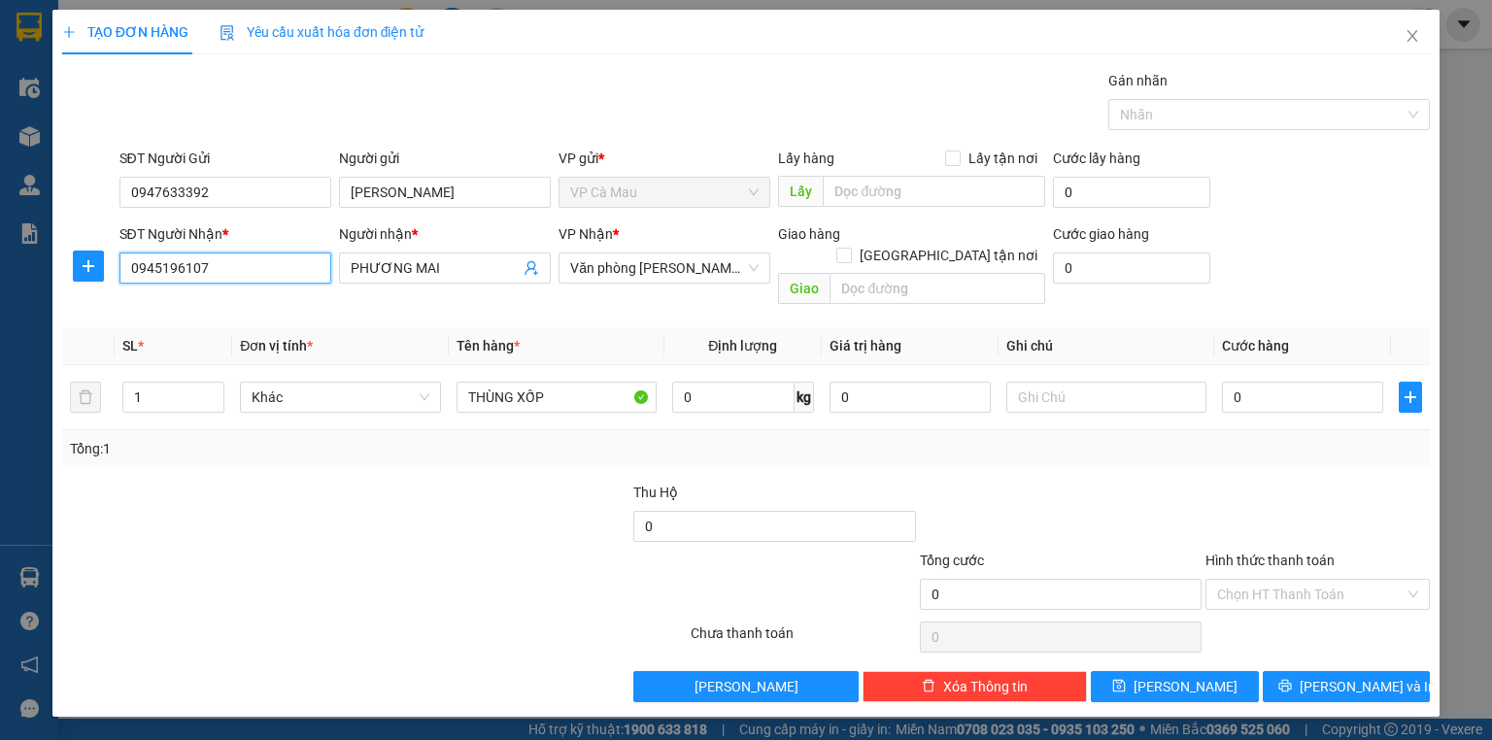
drag, startPoint x: 220, startPoint y: 268, endPoint x: 0, endPoint y: 352, distance: 234.9
click at [0, 360] on div "TẠO ĐƠN HÀNG Yêu cầu xuất hóa đơn điện tử Transit Pickup Surcharge Ids Transit …" at bounding box center [746, 370] width 1492 height 740
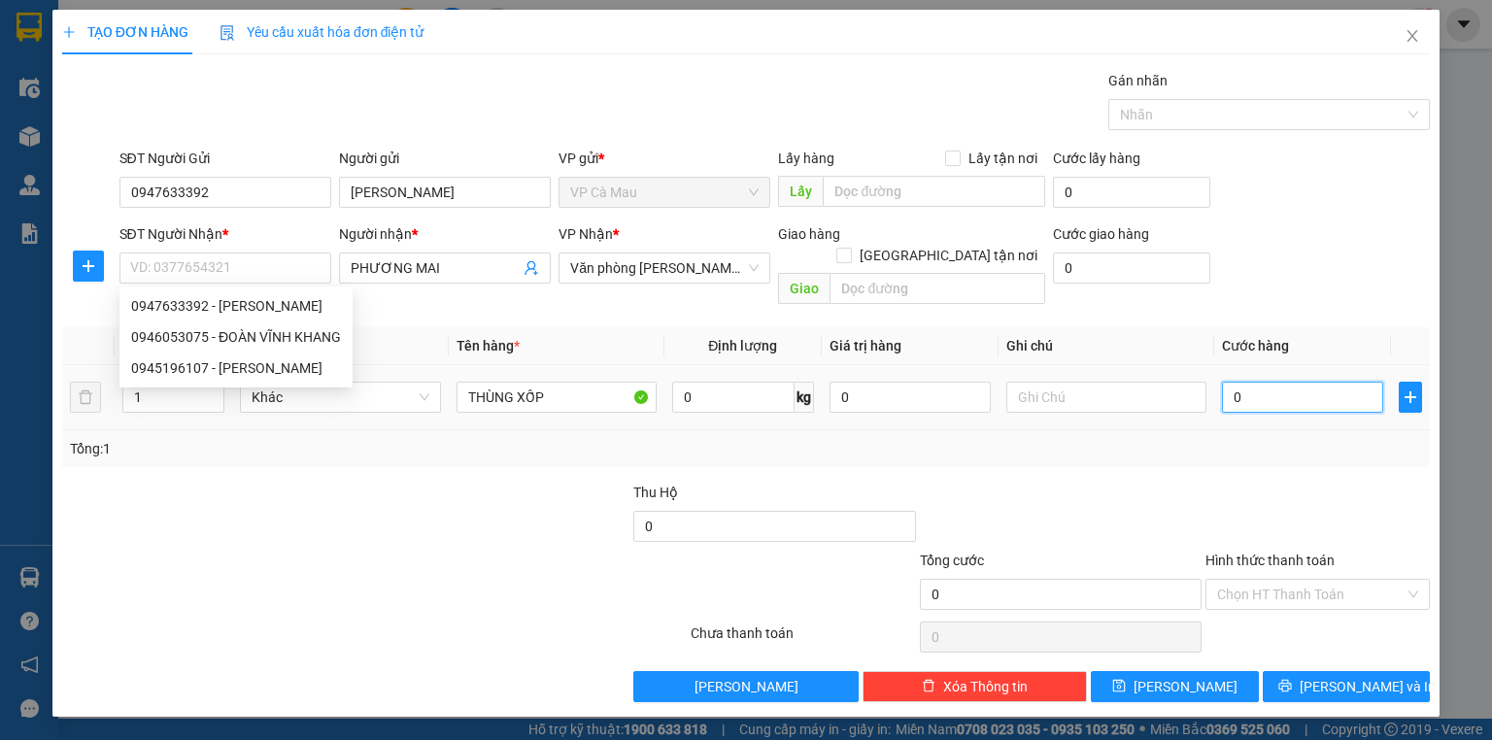
click at [1249, 382] on input "0" at bounding box center [1302, 397] width 161 height 31
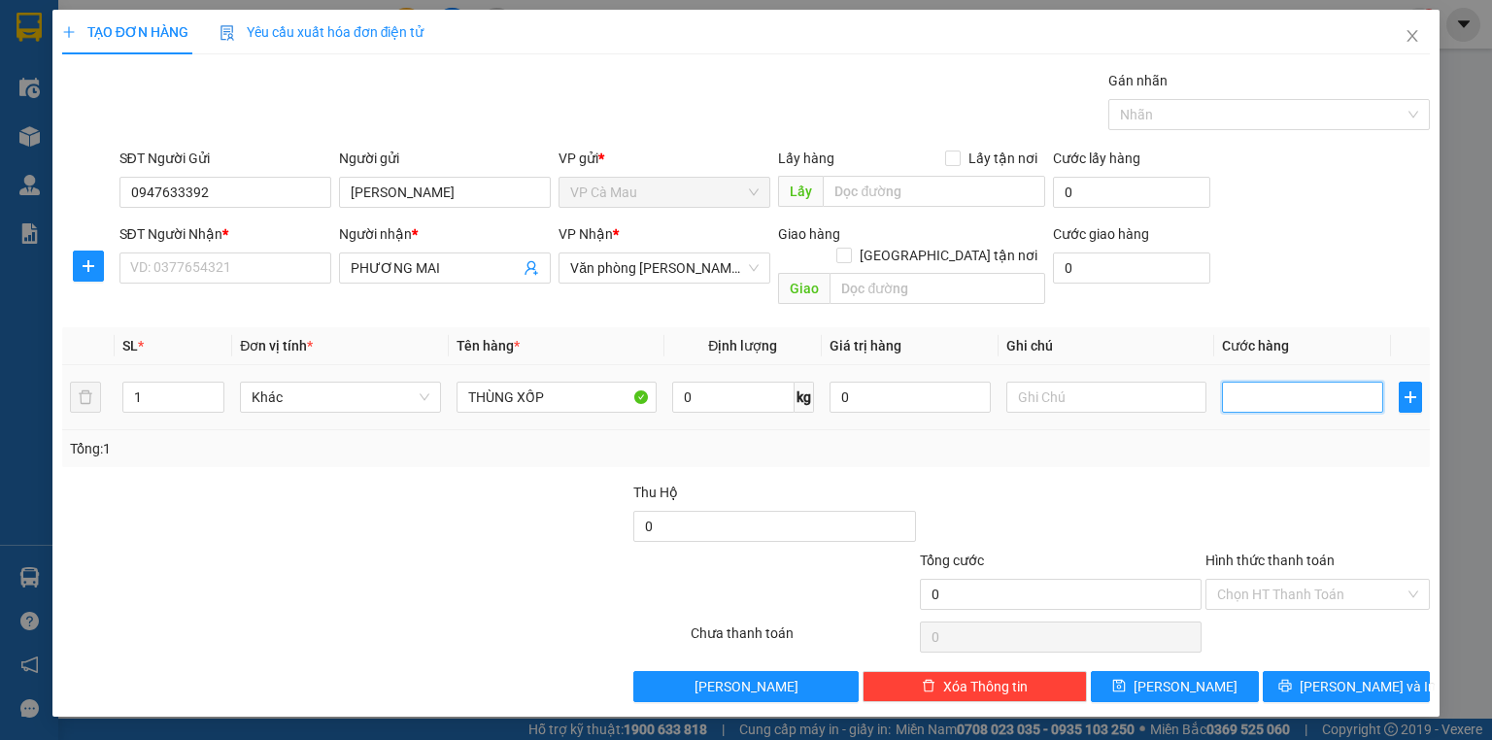
type input "3"
type input "30"
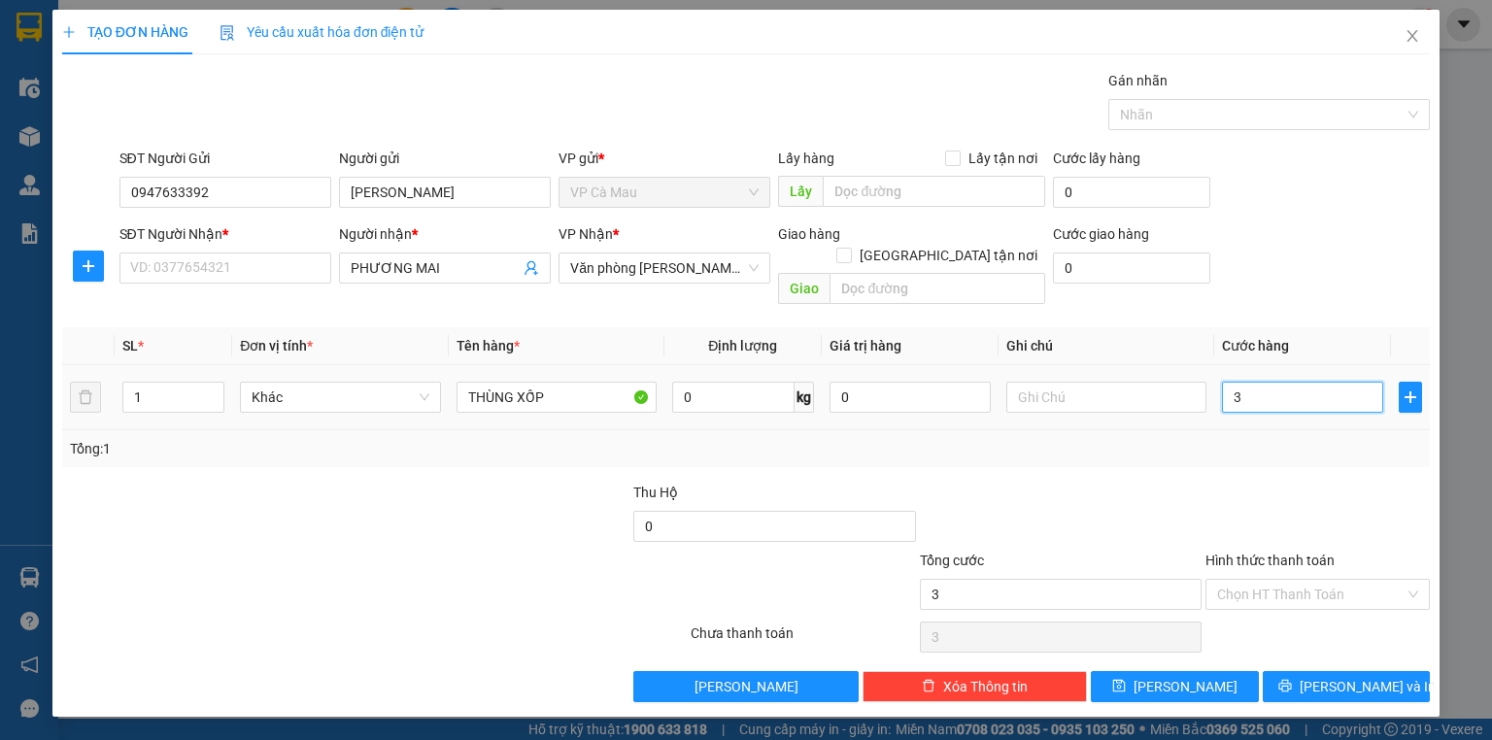
type input "30"
click at [203, 268] on input "SĐT Người Nhận *" at bounding box center [225, 268] width 212 height 31
type input "30.000"
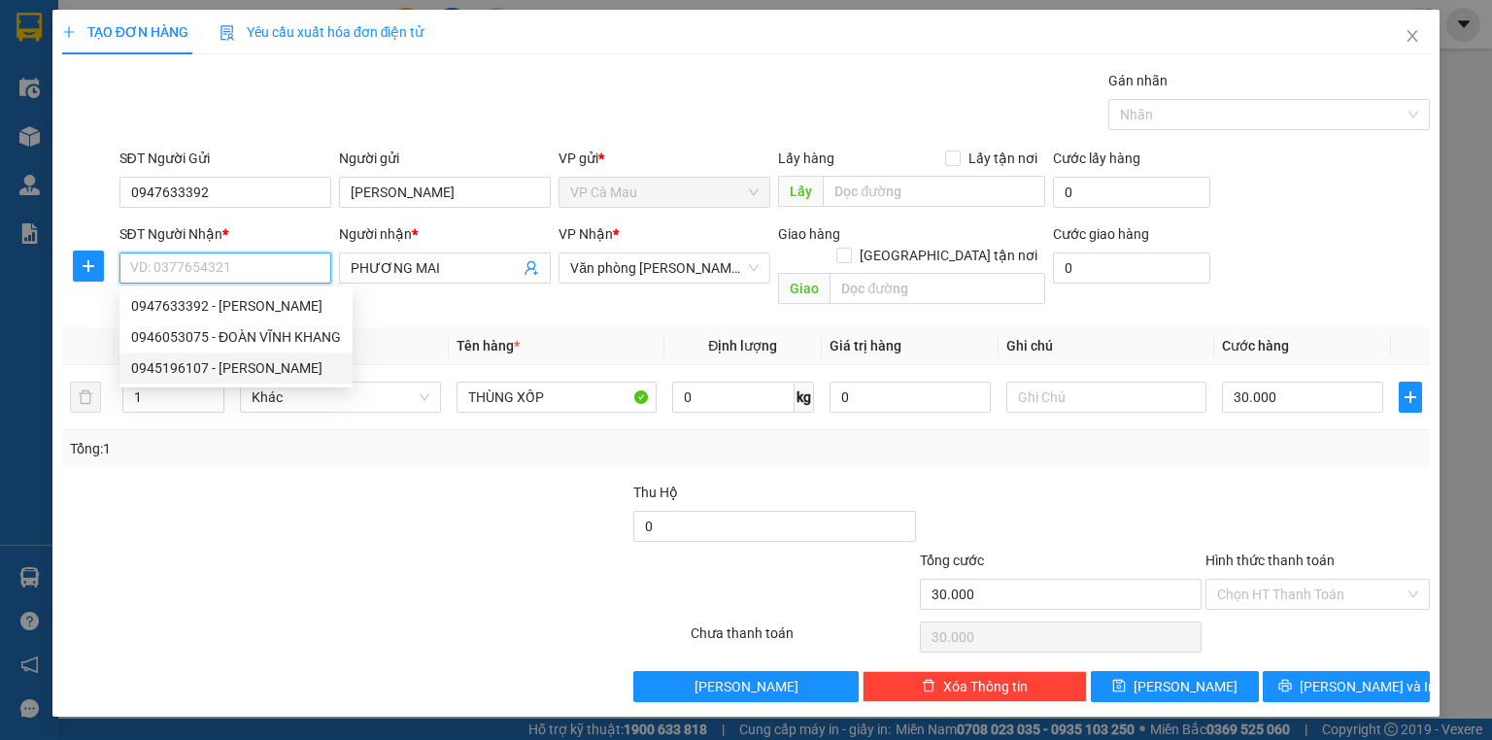
click at [259, 365] on div "0945196107 - [PERSON_NAME]" at bounding box center [236, 367] width 210 height 21
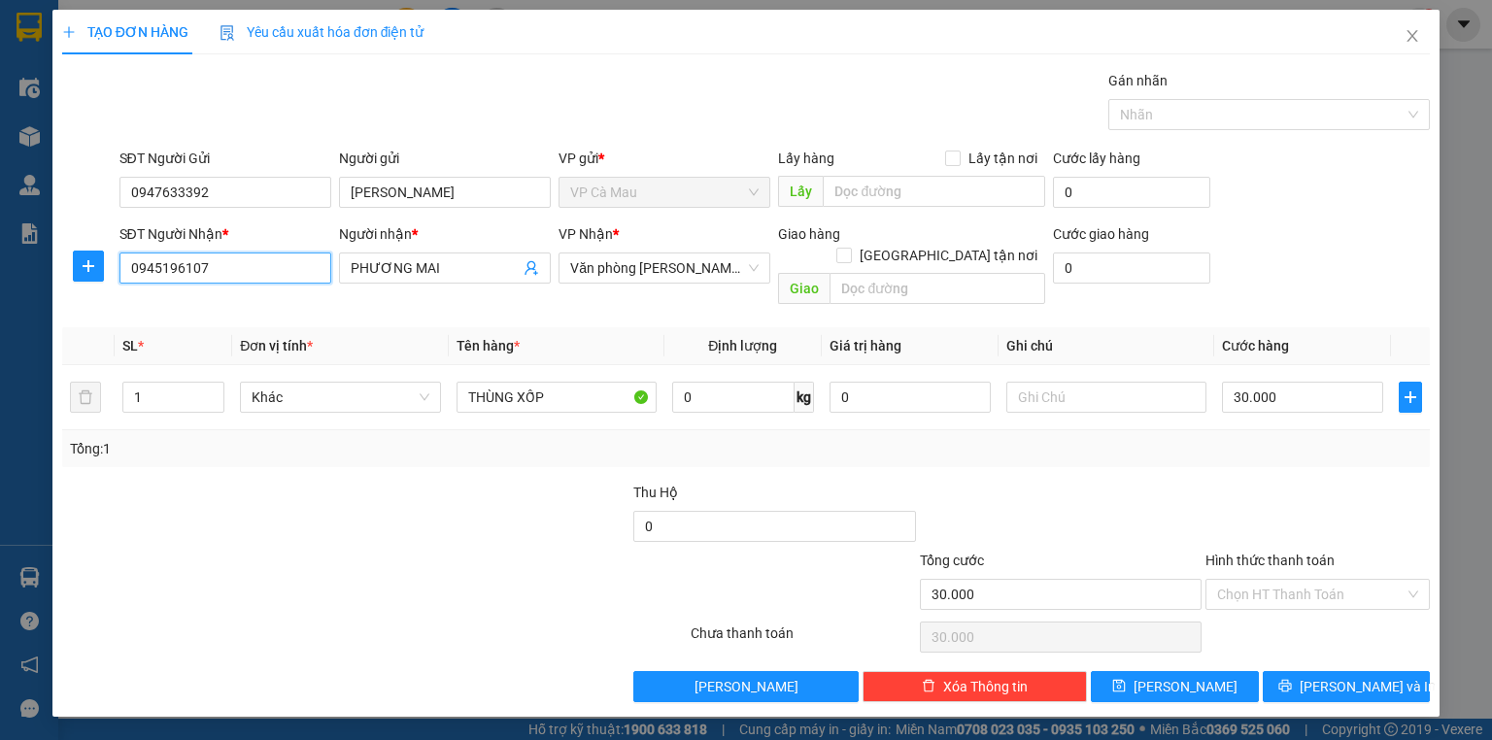
click at [54, 307] on div "TẠO ĐƠN HÀNG Yêu cầu xuất hóa đơn điện tử Transit Pickup Surcharge Ids Transit …" at bounding box center [745, 363] width 1387 height 707
type input "0911569846"
click at [1302, 580] on input "Hình thức thanh toán" at bounding box center [1310, 594] width 187 height 29
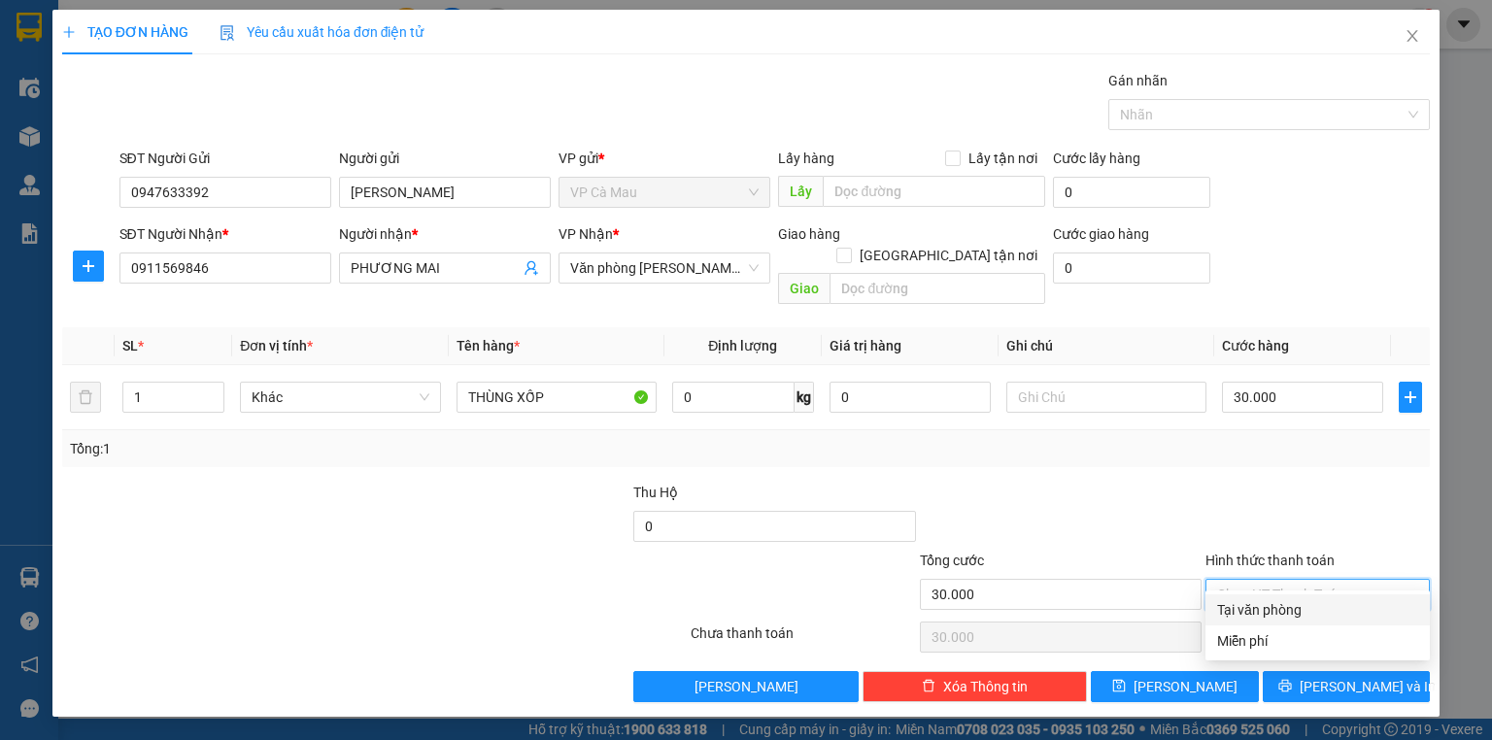
click at [1298, 604] on div "Tại văn phòng" at bounding box center [1317, 609] width 201 height 21
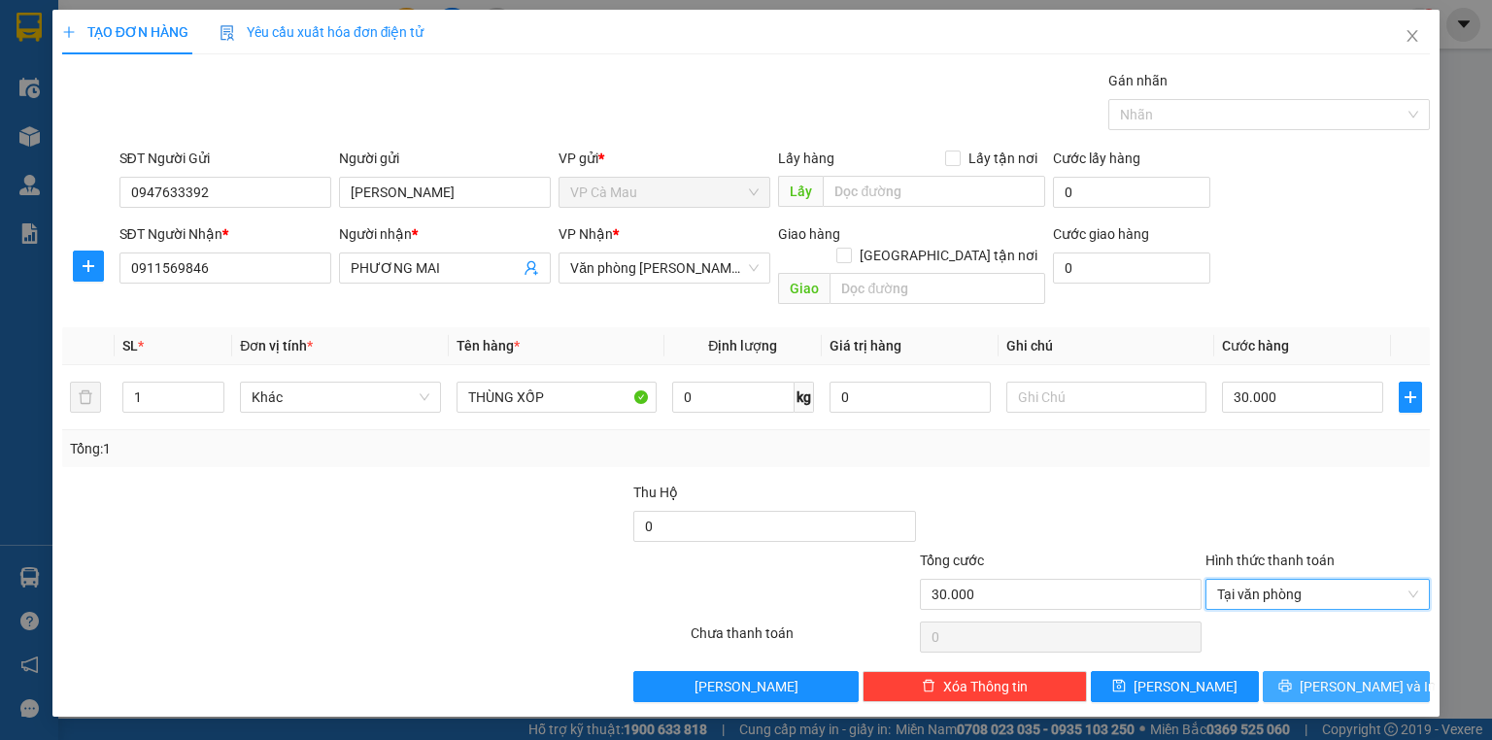
click at [1306, 671] on button "[PERSON_NAME] và In" at bounding box center [1347, 686] width 168 height 31
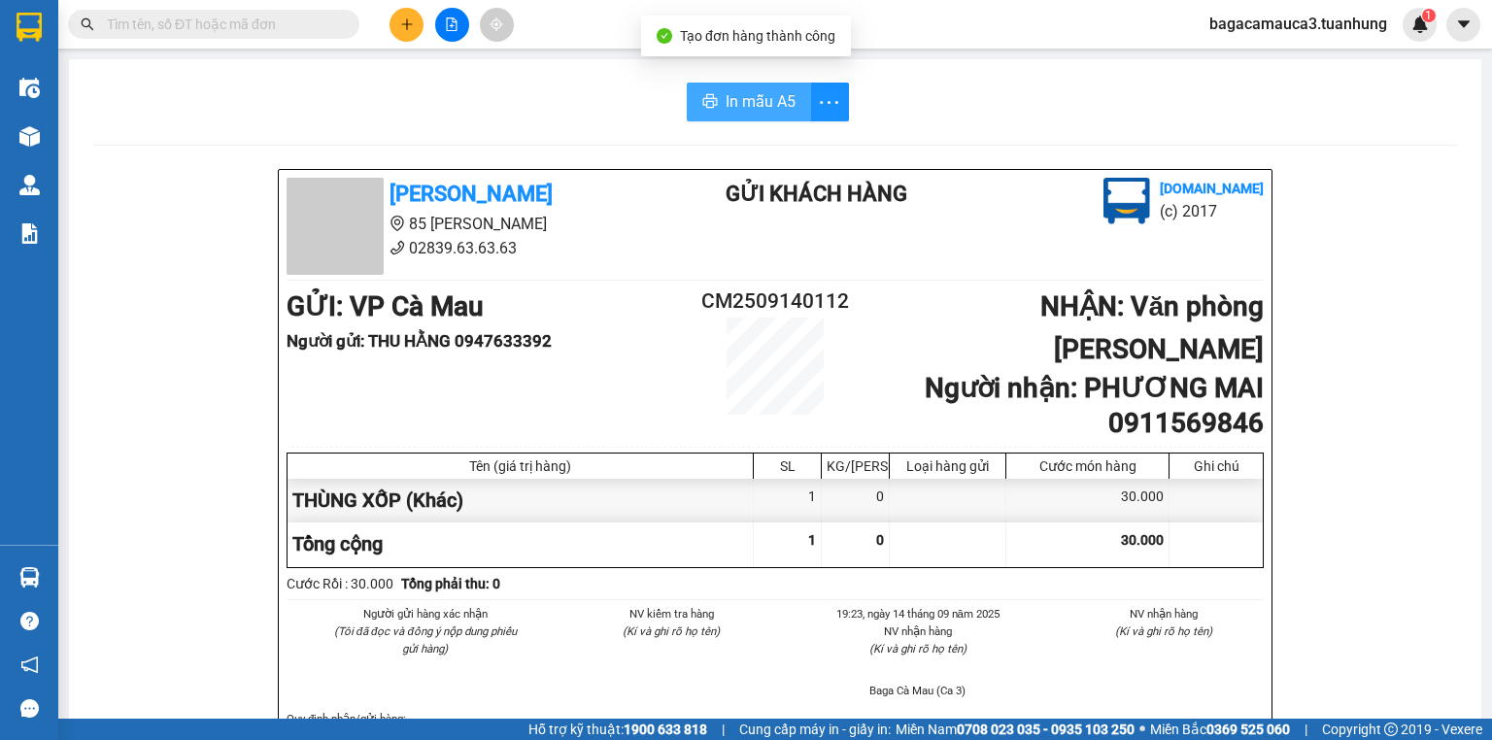
click at [702, 103] on icon "printer" at bounding box center [709, 101] width 15 height 14
click at [404, 22] on icon "plus" at bounding box center [407, 24] width 14 height 14
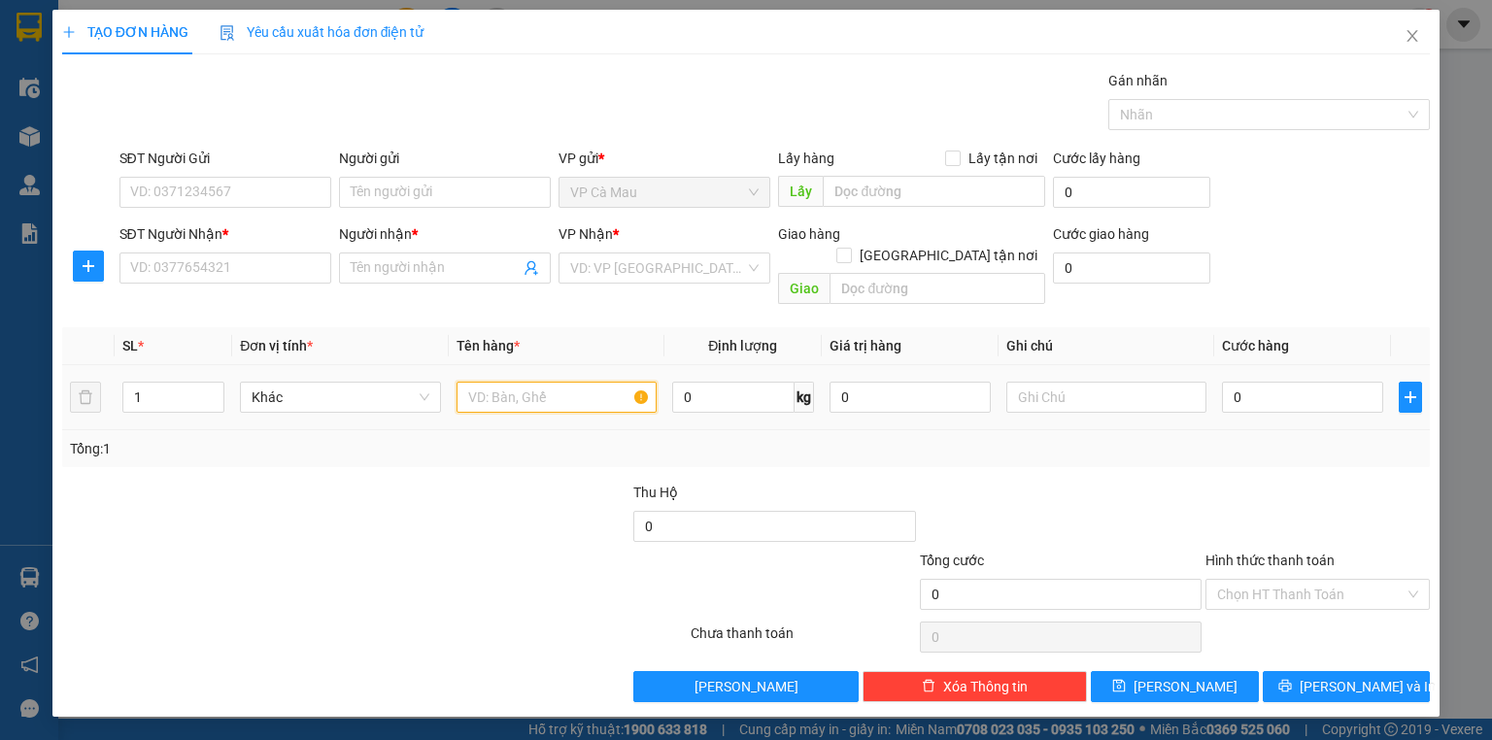
click at [471, 382] on input "text" at bounding box center [557, 397] width 200 height 31
type input "THÙNG"
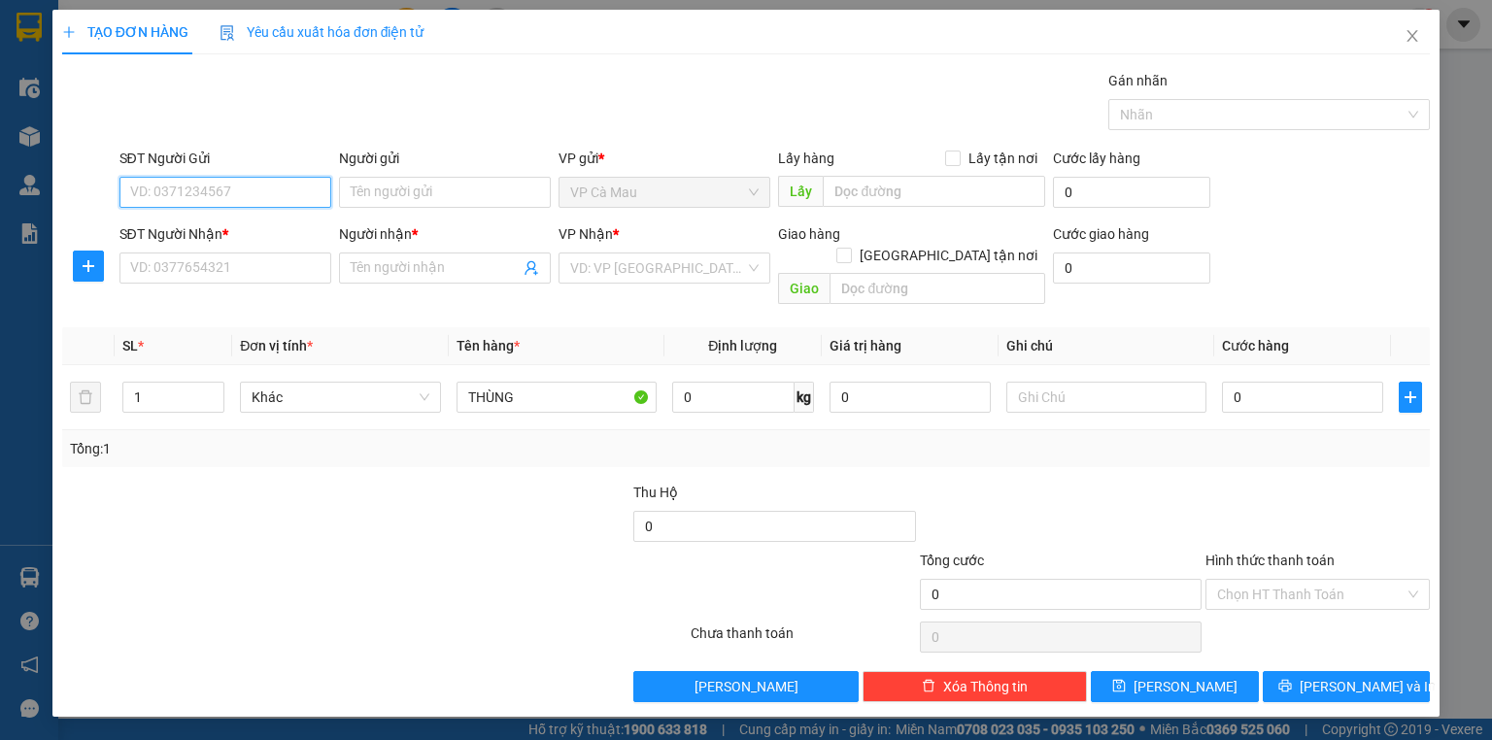
click at [182, 193] on input "SĐT Người Gửi" at bounding box center [225, 192] width 212 height 31
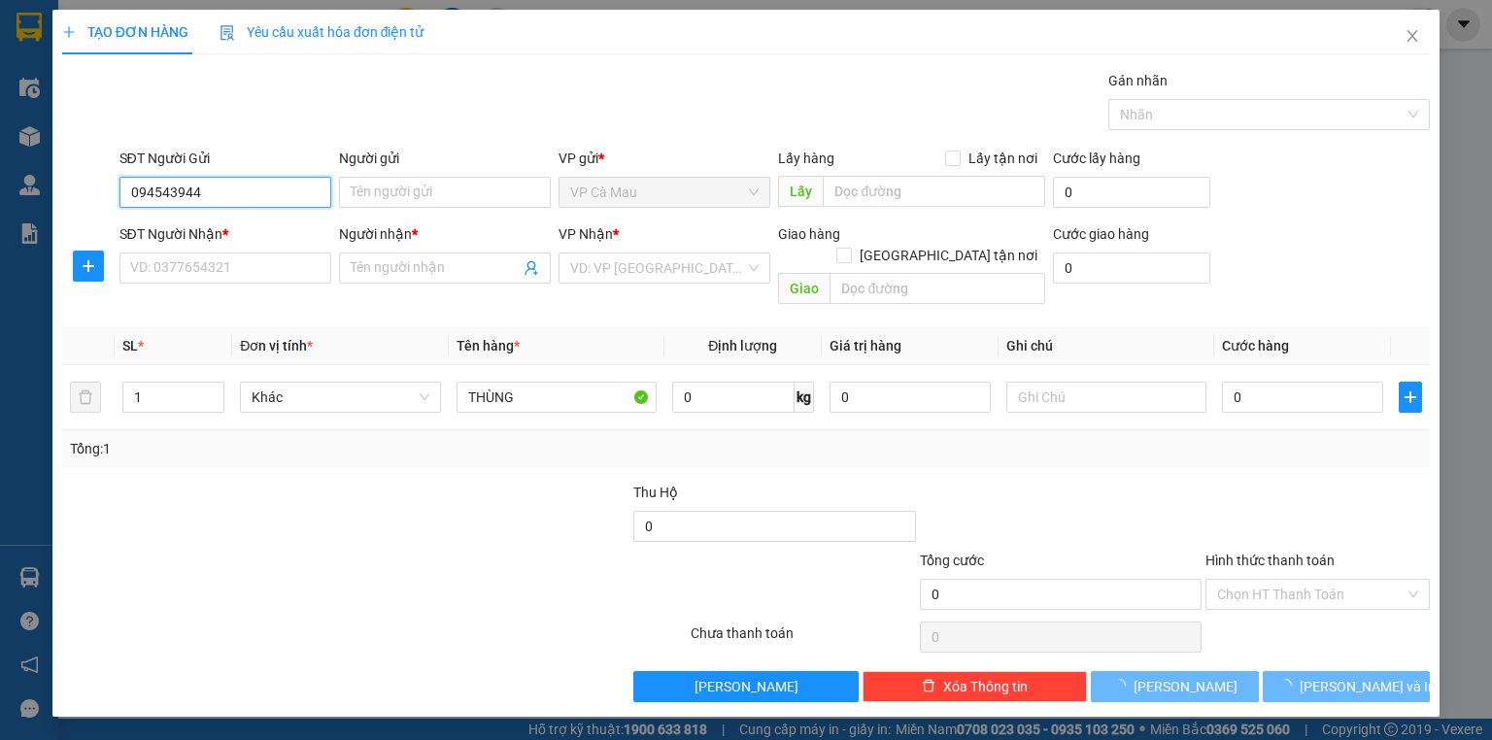
type input "0945439440"
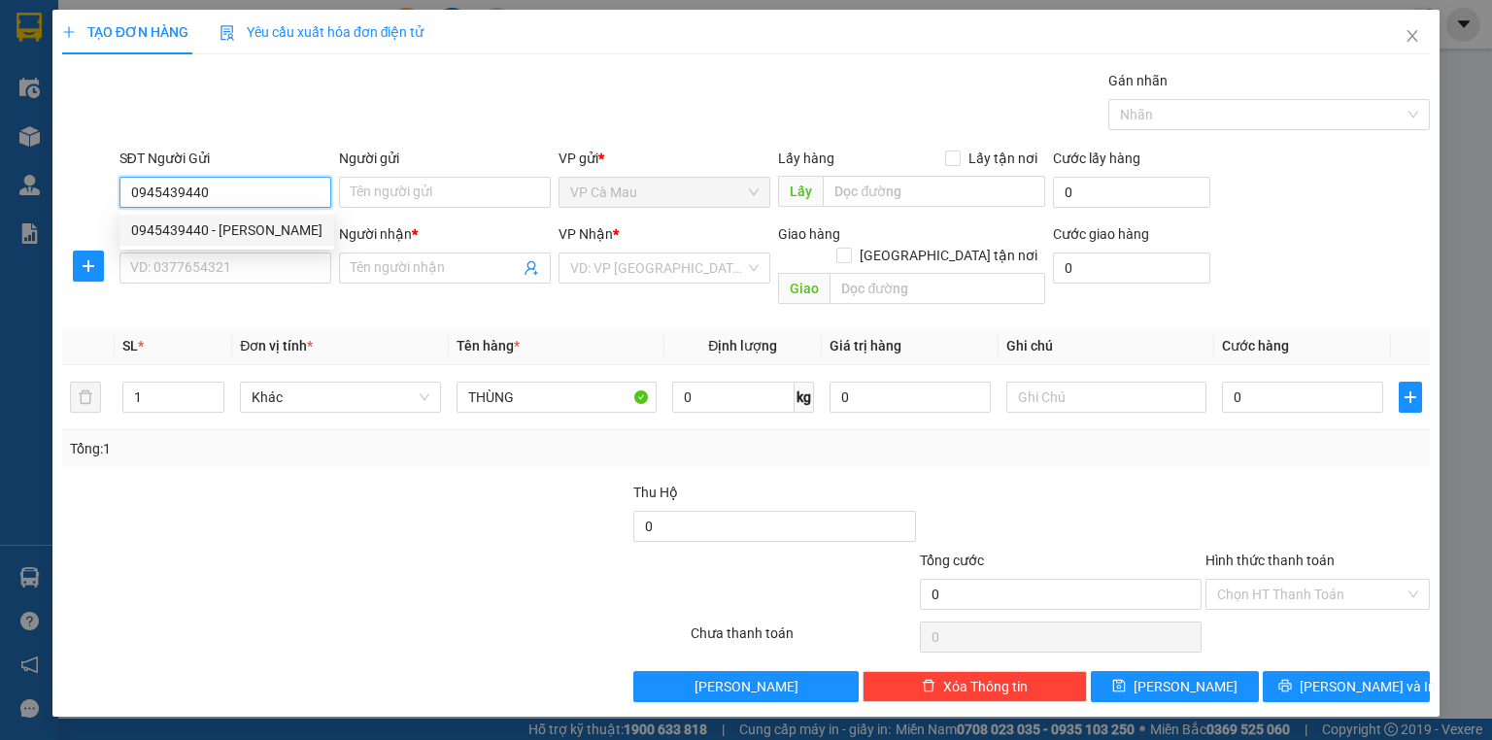
click at [265, 222] on div "0945439440 - [PERSON_NAME]" at bounding box center [226, 230] width 191 height 21
type input "[PERSON_NAME]"
type input "0945439440"
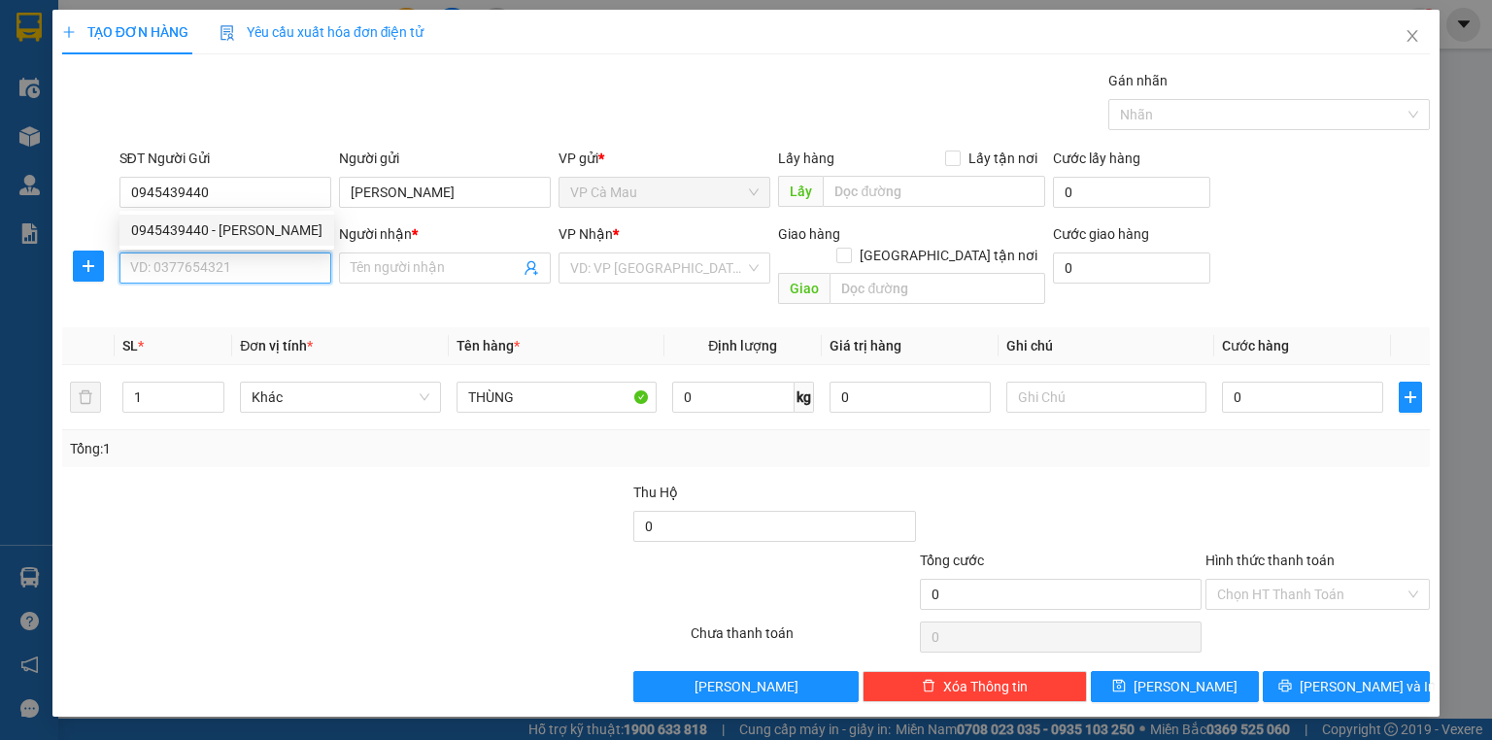
click at [255, 255] on input "SĐT Người Nhận *" at bounding box center [225, 268] width 212 height 31
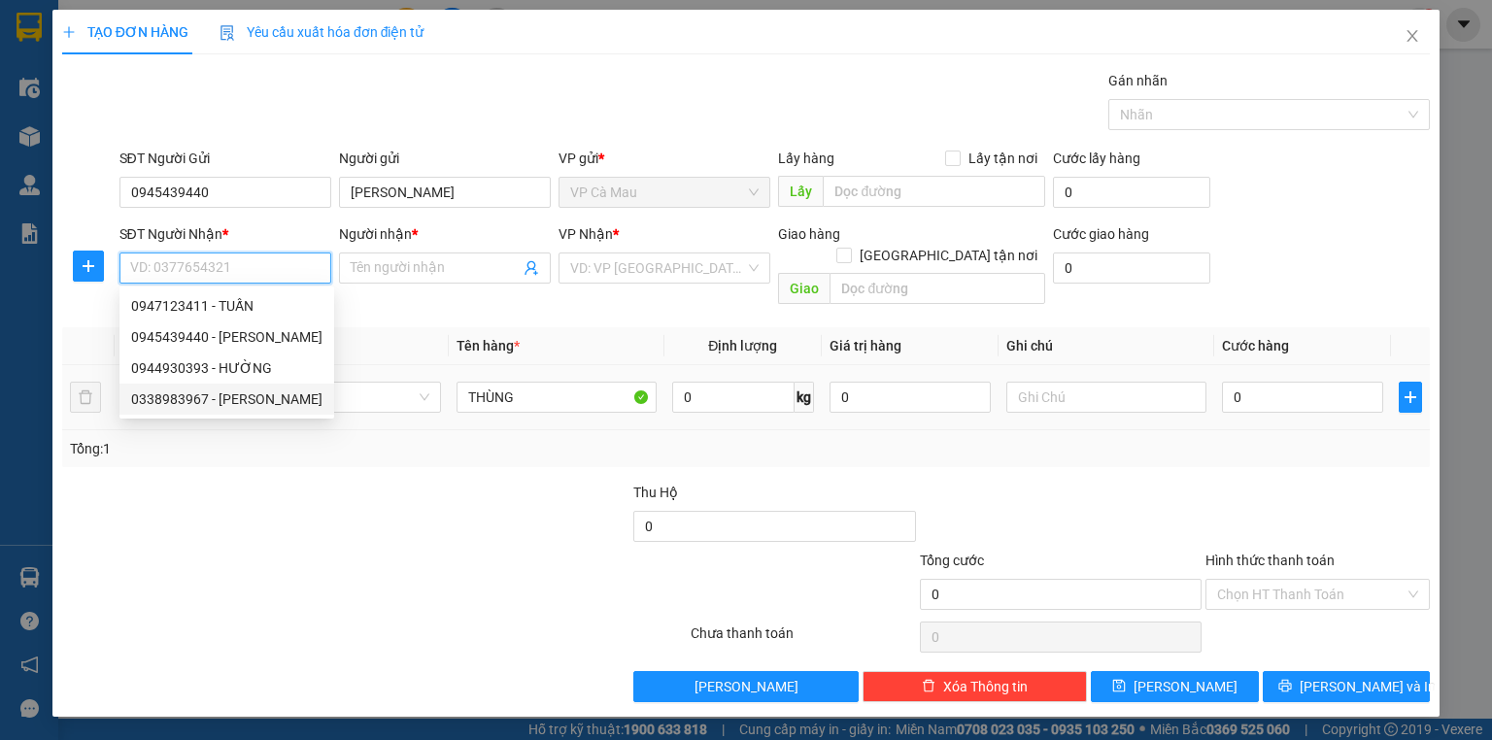
drag, startPoint x: 242, startPoint y: 398, endPoint x: 354, endPoint y: 404, distance: 111.9
click at [242, 398] on div "0338983967 - [PERSON_NAME]" at bounding box center [226, 399] width 191 height 21
type input "0338983967"
type input "[PERSON_NAME]"
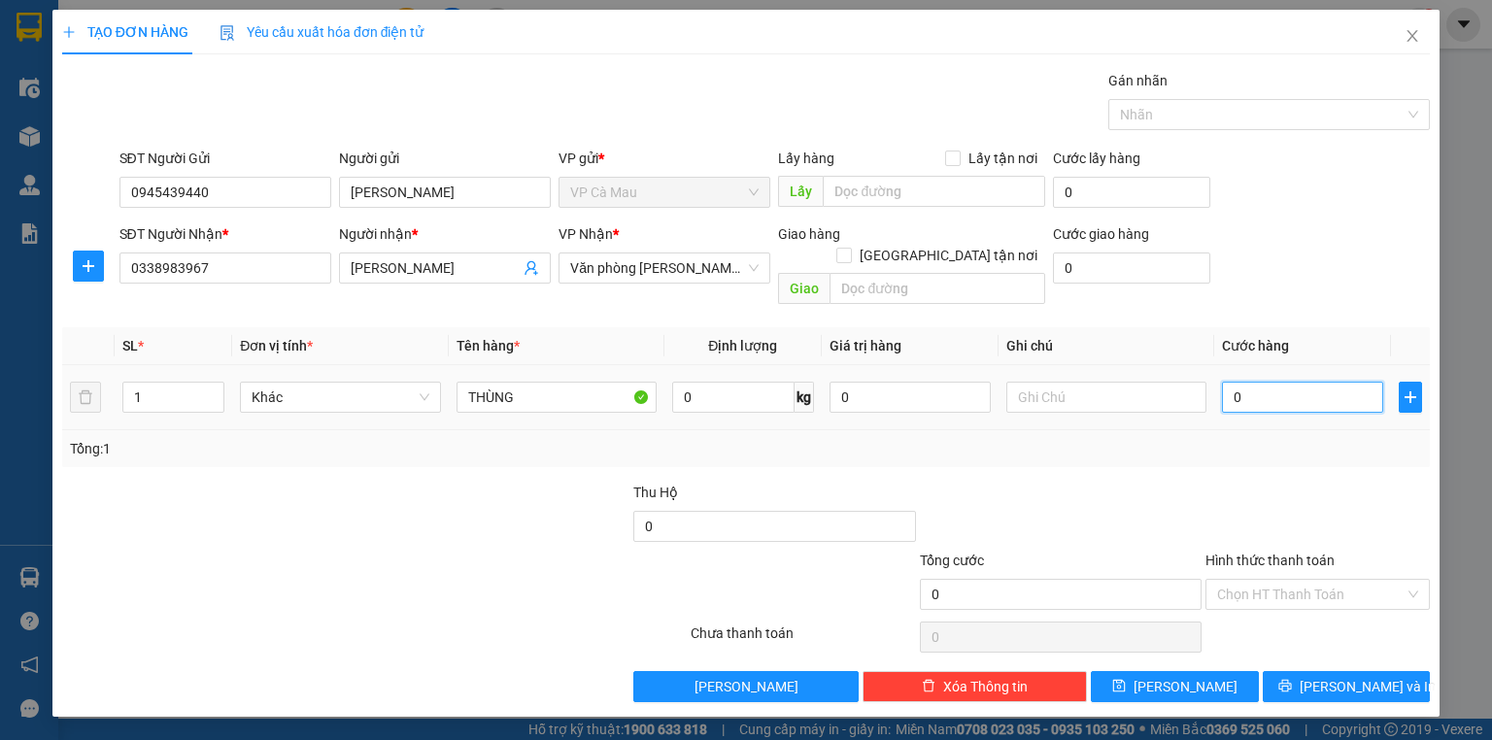
click at [1298, 382] on input "0" at bounding box center [1302, 397] width 161 height 31
type input "3"
type input "30"
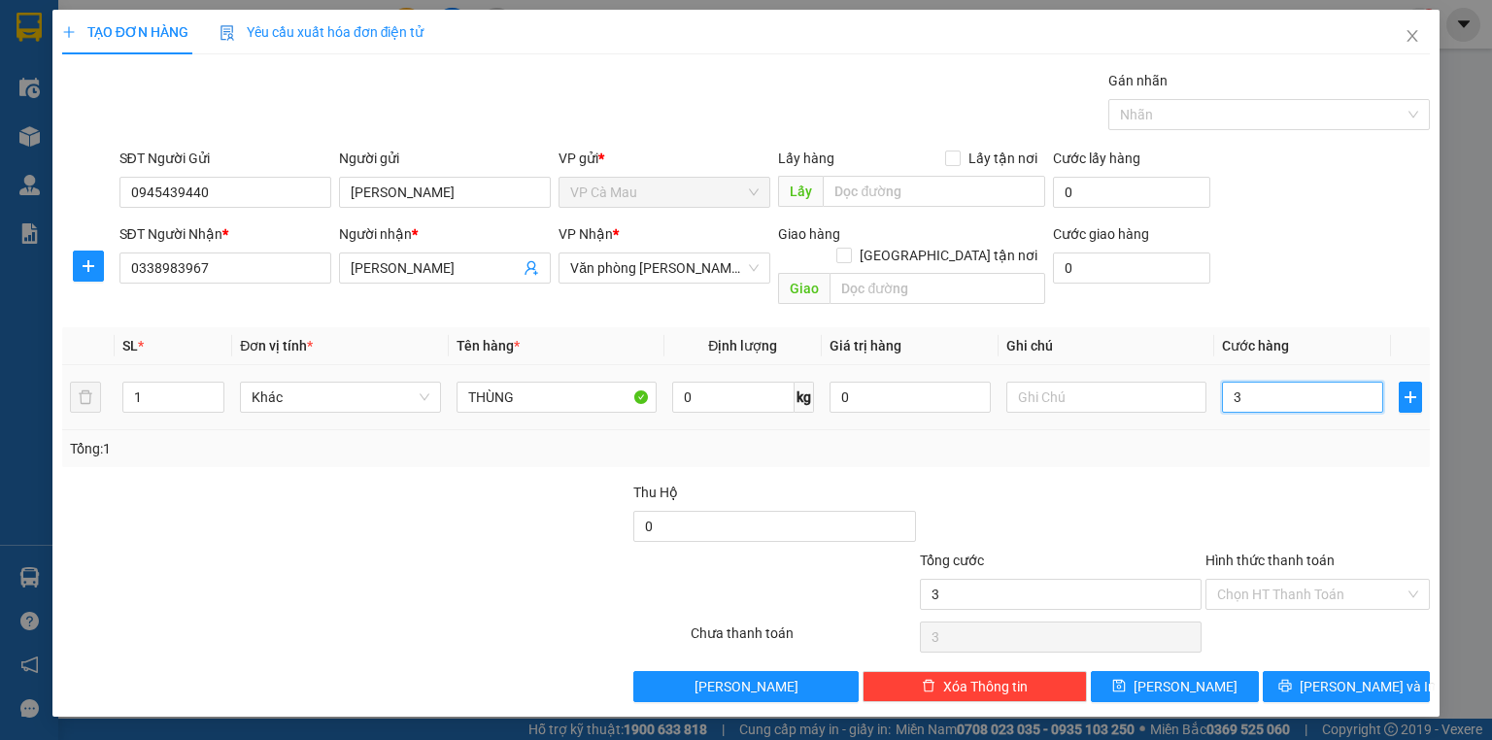
type input "30"
drag, startPoint x: 1284, startPoint y: 657, endPoint x: 1286, endPoint y: 671, distance: 14.7
click at [1287, 671] on button "[PERSON_NAME] và In" at bounding box center [1347, 686] width 168 height 31
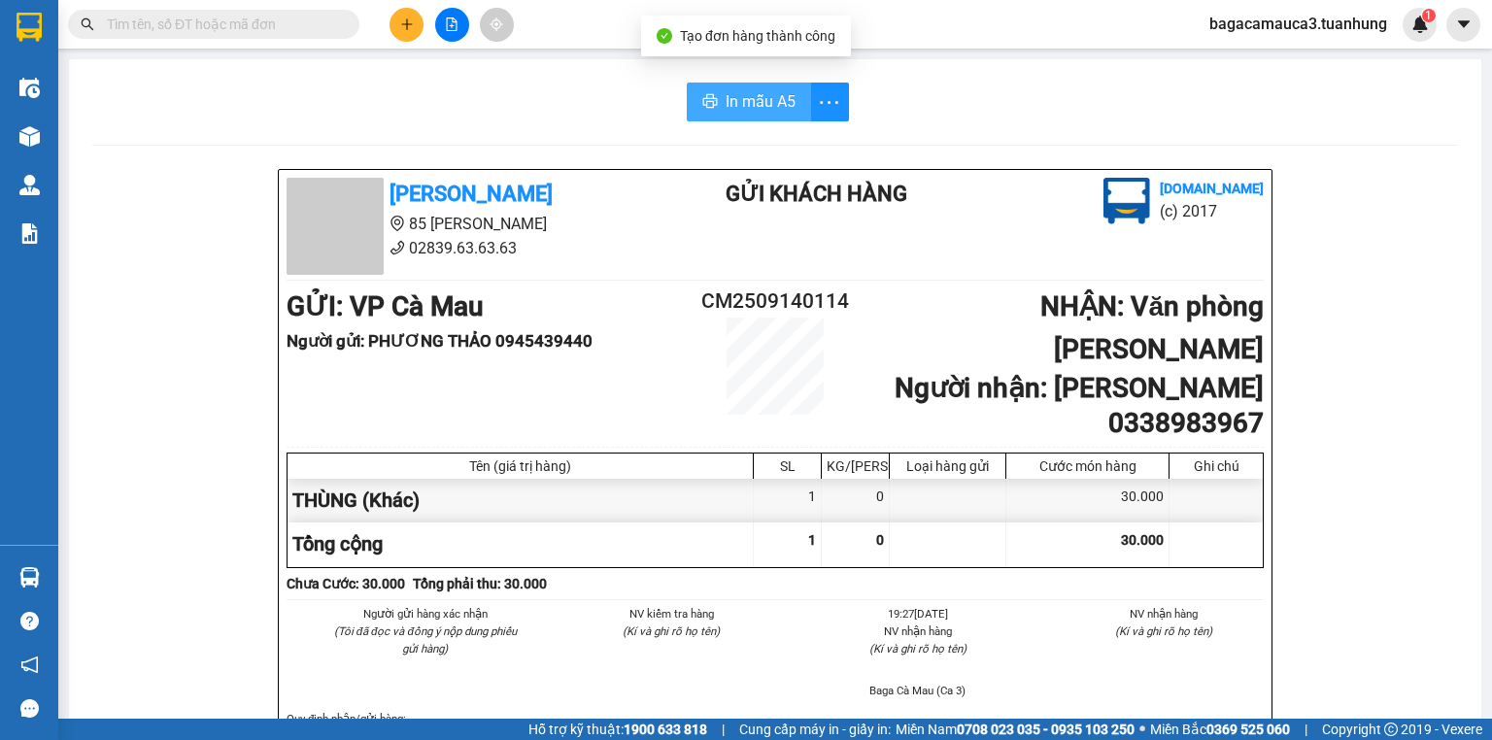
click at [726, 101] on span "In mẫu A5" at bounding box center [761, 101] width 70 height 24
click at [687, 83] on button "In mẫu A5" at bounding box center [749, 102] width 124 height 39
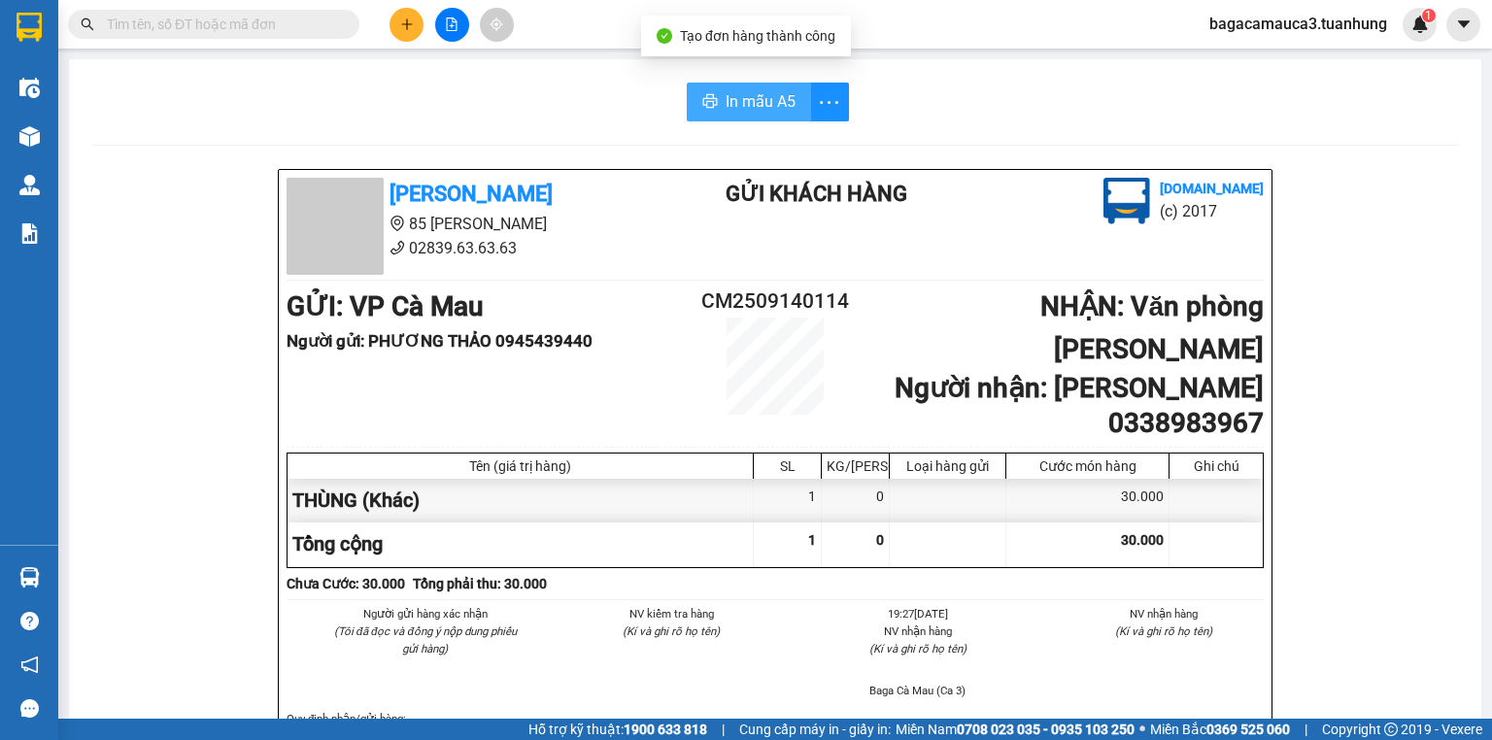
click at [687, 83] on button "In mẫu A5" at bounding box center [749, 102] width 124 height 39
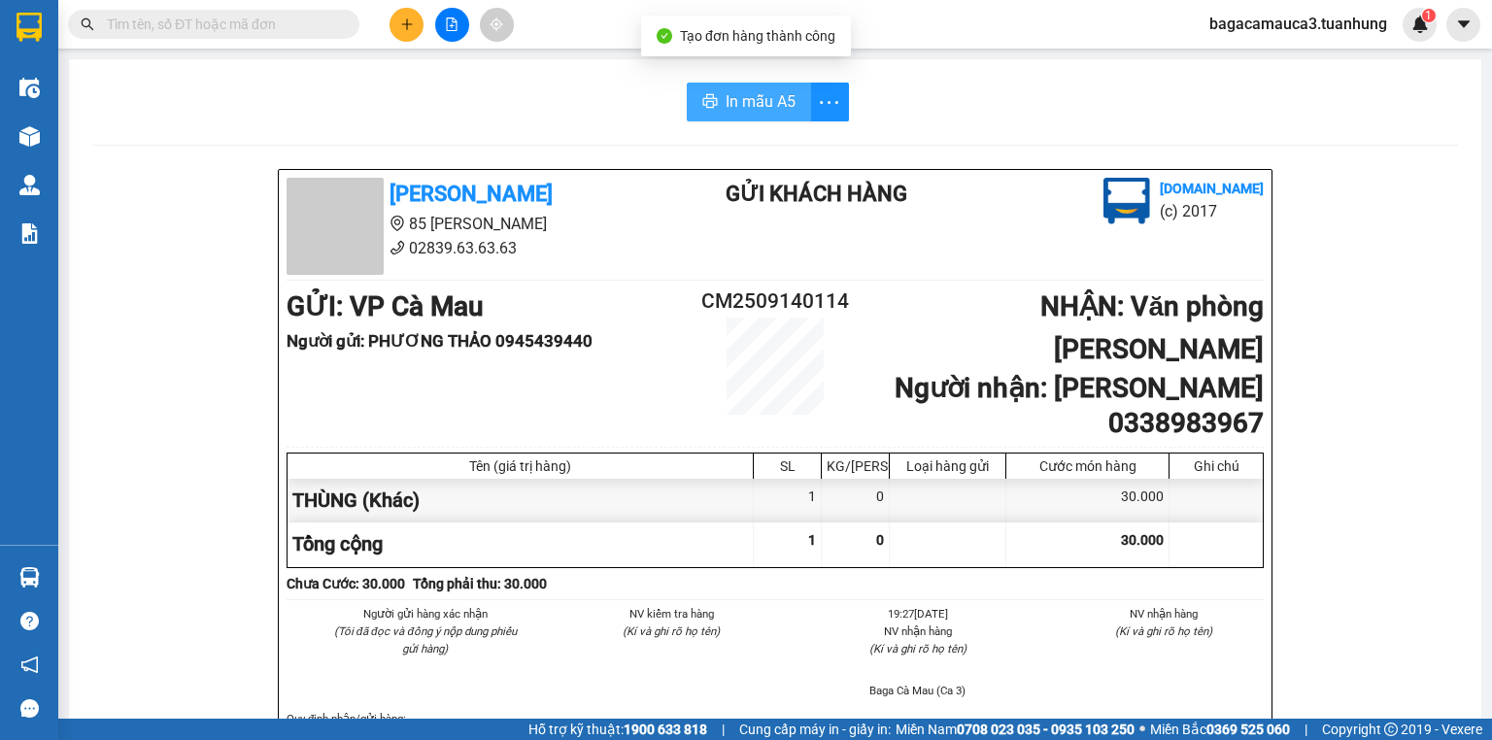
click at [687, 83] on button "In mẫu A5" at bounding box center [749, 102] width 124 height 39
click at [726, 101] on span "In mẫu A5" at bounding box center [761, 101] width 70 height 24
click at [326, 19] on input "text" at bounding box center [221, 24] width 229 height 21
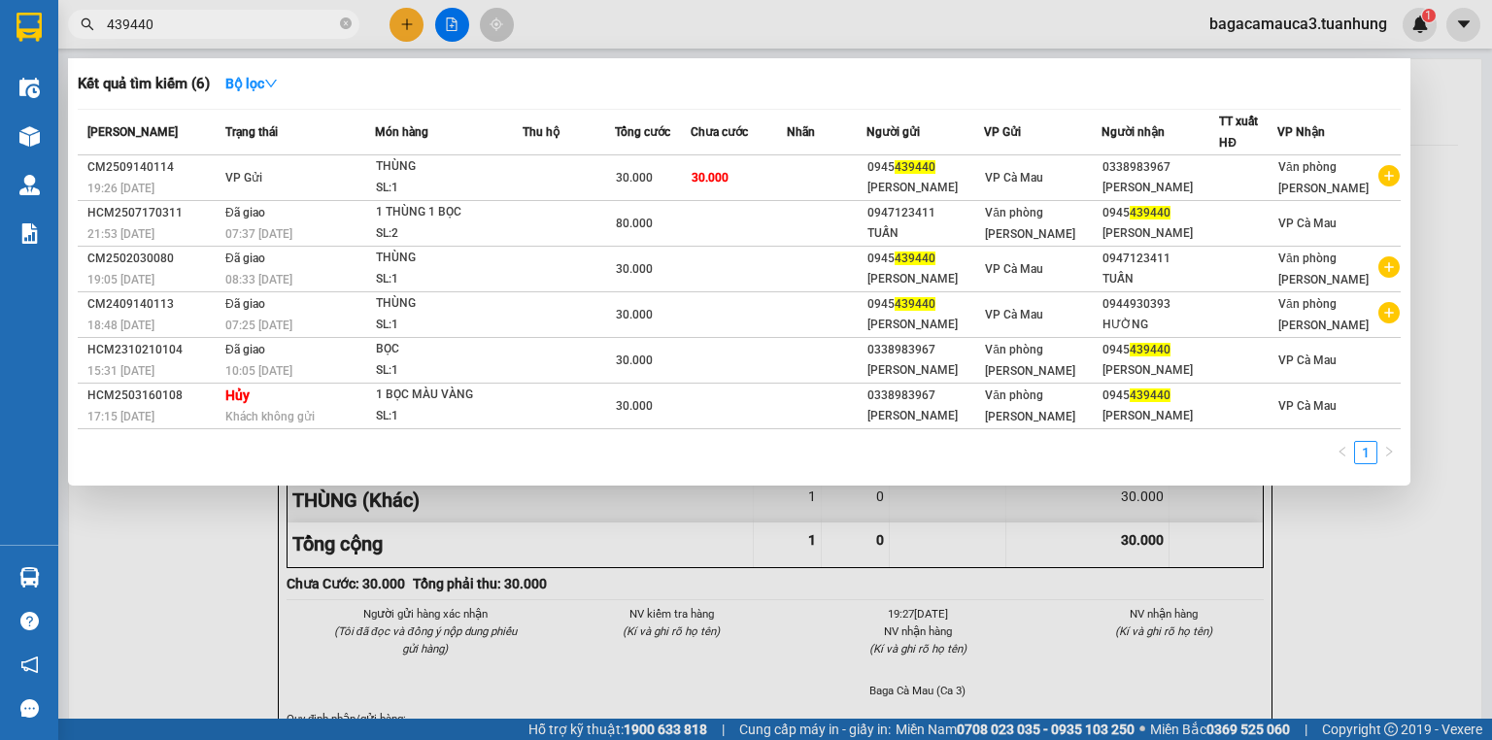
type input "439440"
click at [400, 10] on div at bounding box center [746, 370] width 1492 height 740
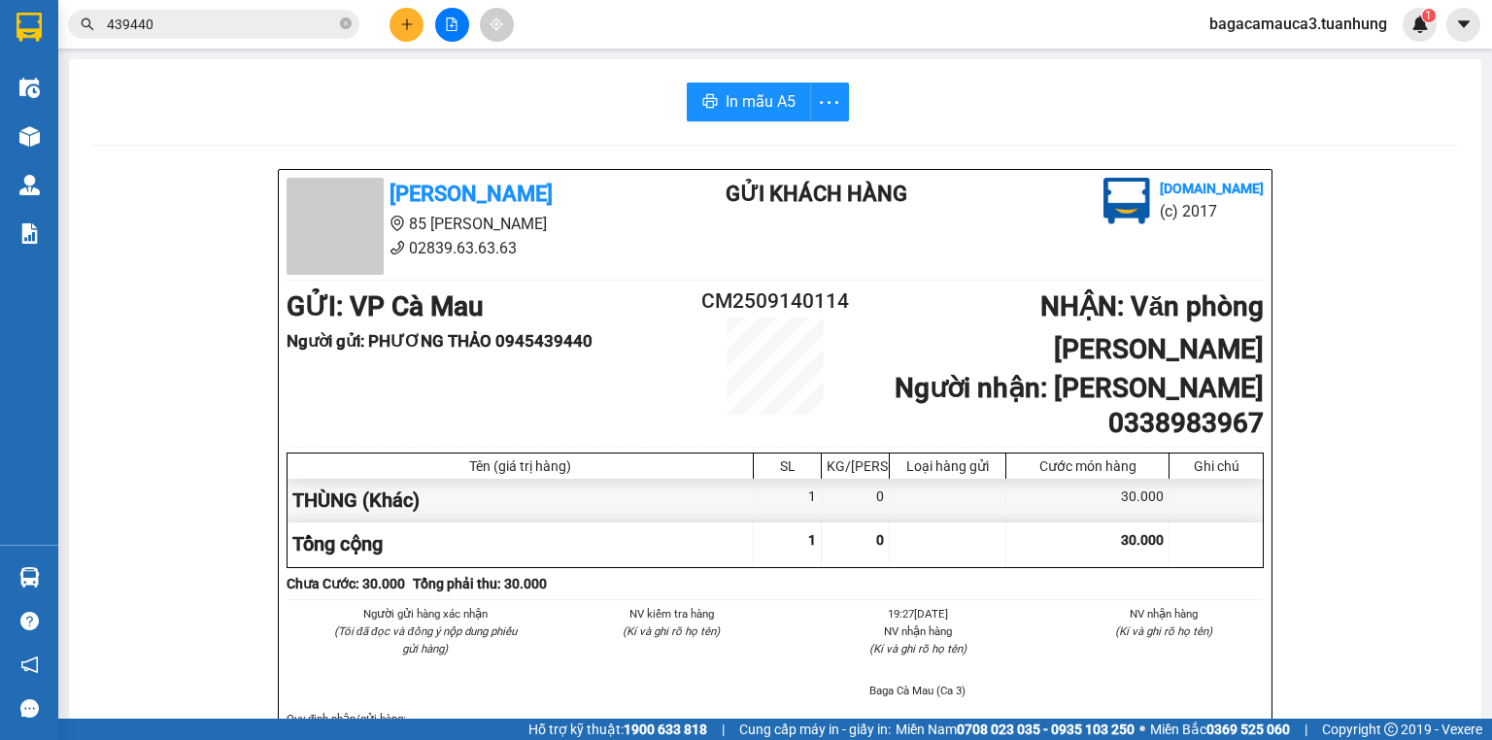
click at [408, 29] on icon "plus" at bounding box center [407, 24] width 14 height 14
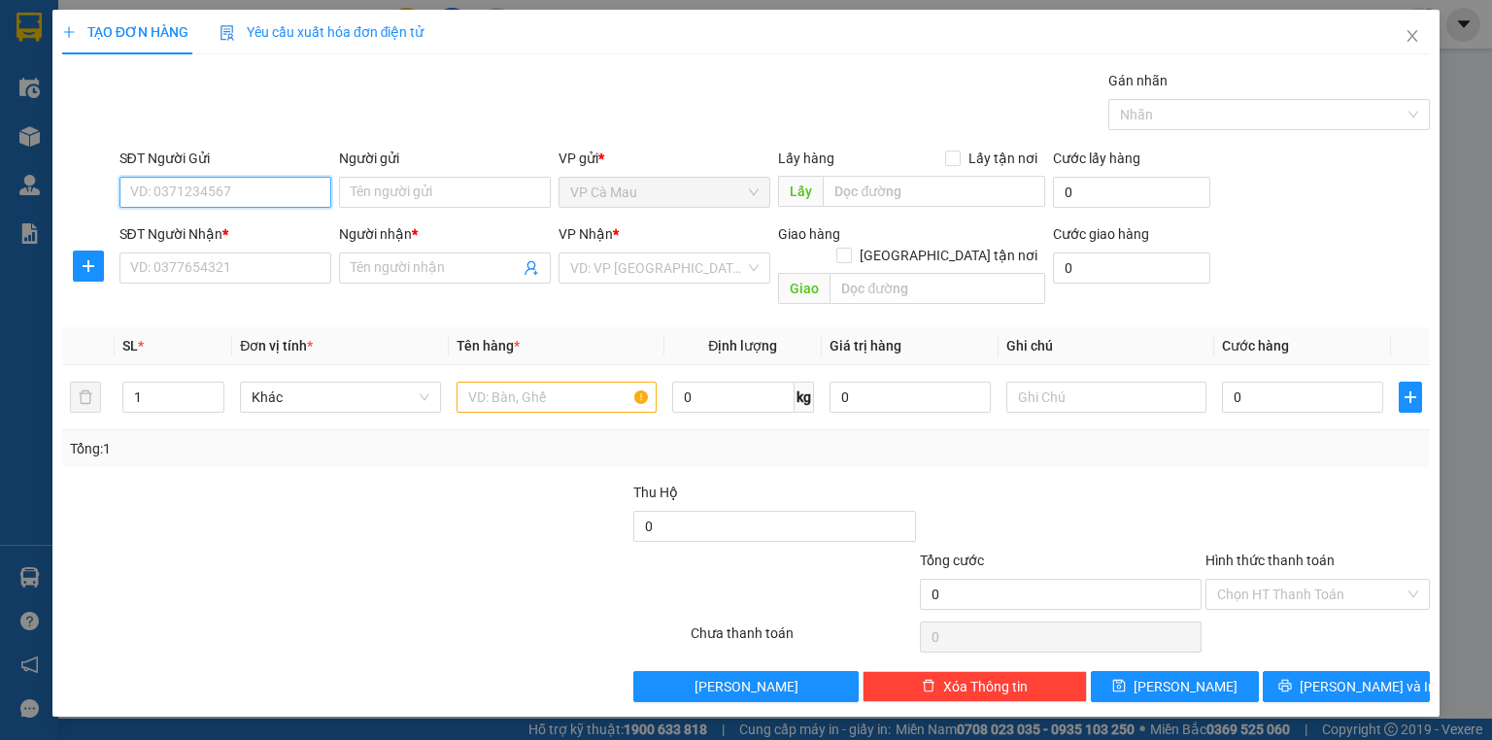
click at [270, 182] on input "SĐT Người Gửi" at bounding box center [225, 192] width 212 height 31
click at [234, 270] on input "SĐT Người Nhận *" at bounding box center [225, 268] width 212 height 31
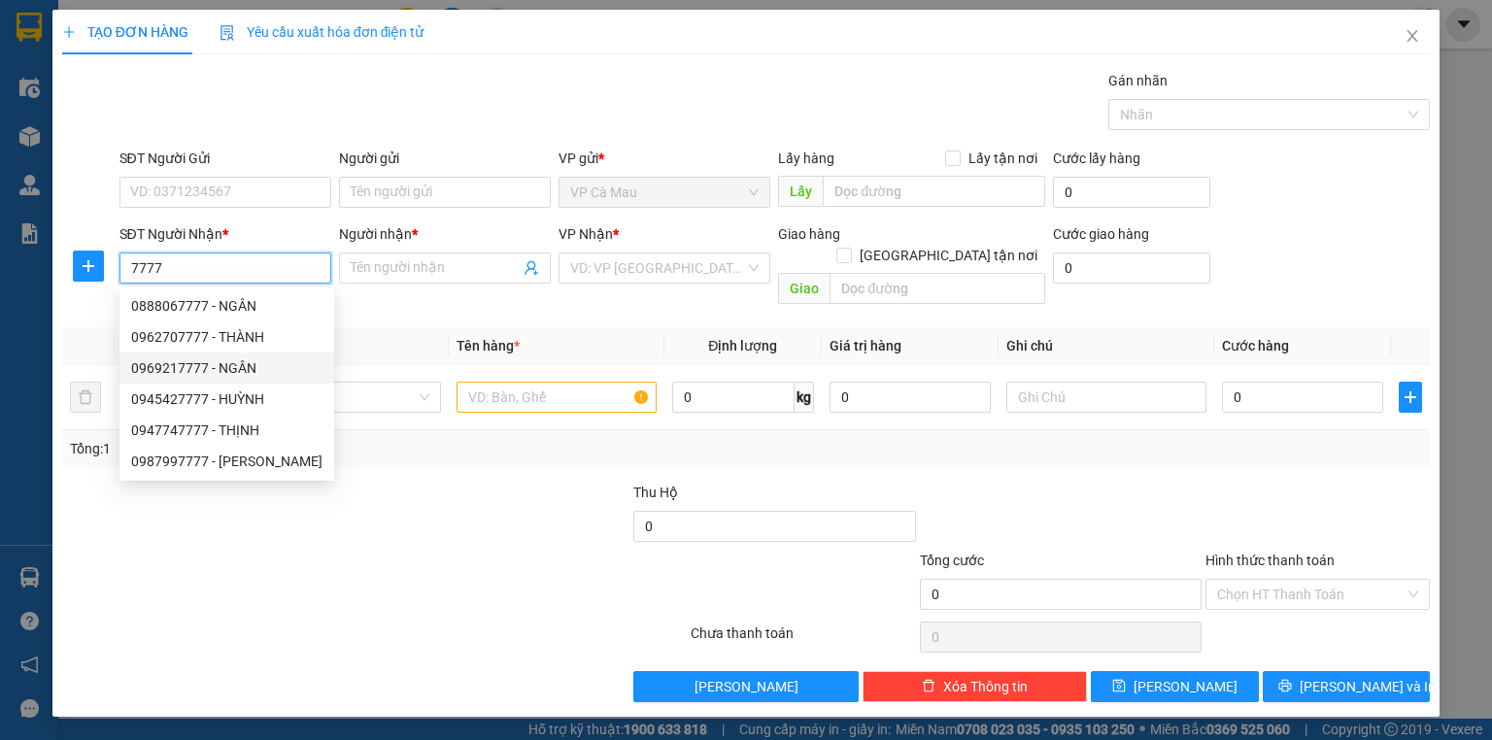
click at [195, 366] on div "0969217777 - NGÂN" at bounding box center [226, 367] width 191 height 21
type input "0969217777"
type input "NGÂN"
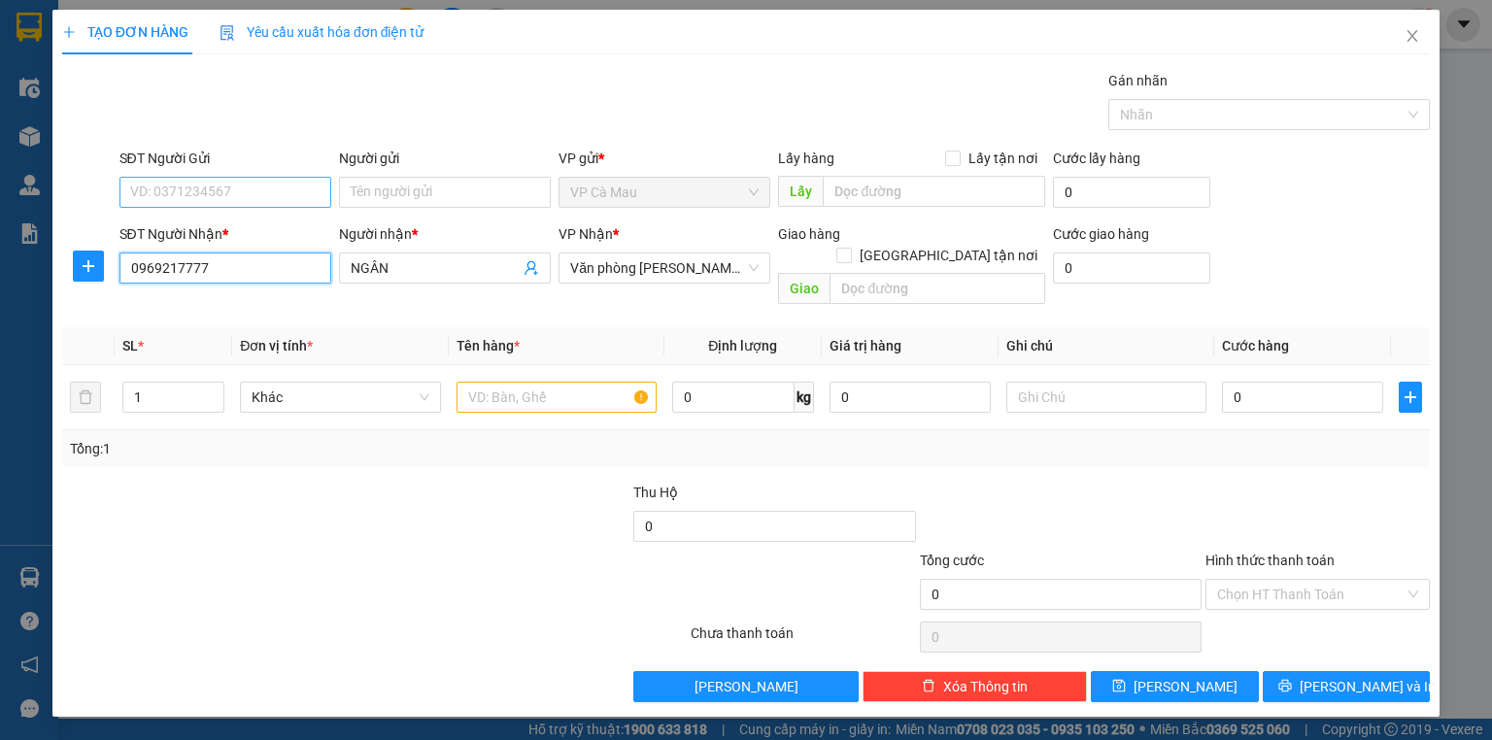
type input "0969217777"
click at [240, 198] on input "SĐT Người Gửi" at bounding box center [225, 192] width 212 height 31
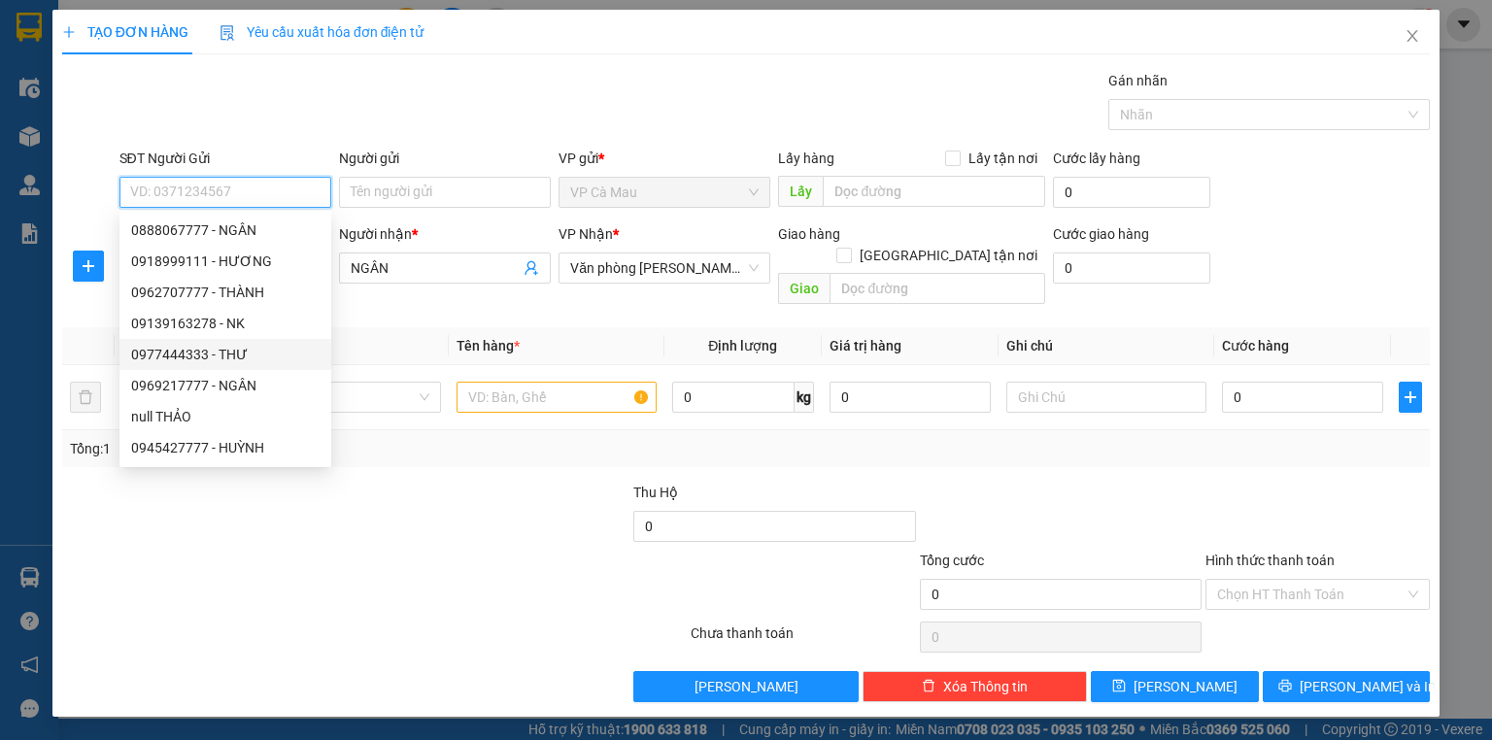
click at [226, 349] on div "0977444333 - THƯ" at bounding box center [225, 354] width 188 height 21
type input "0977444333"
type input "THƯ"
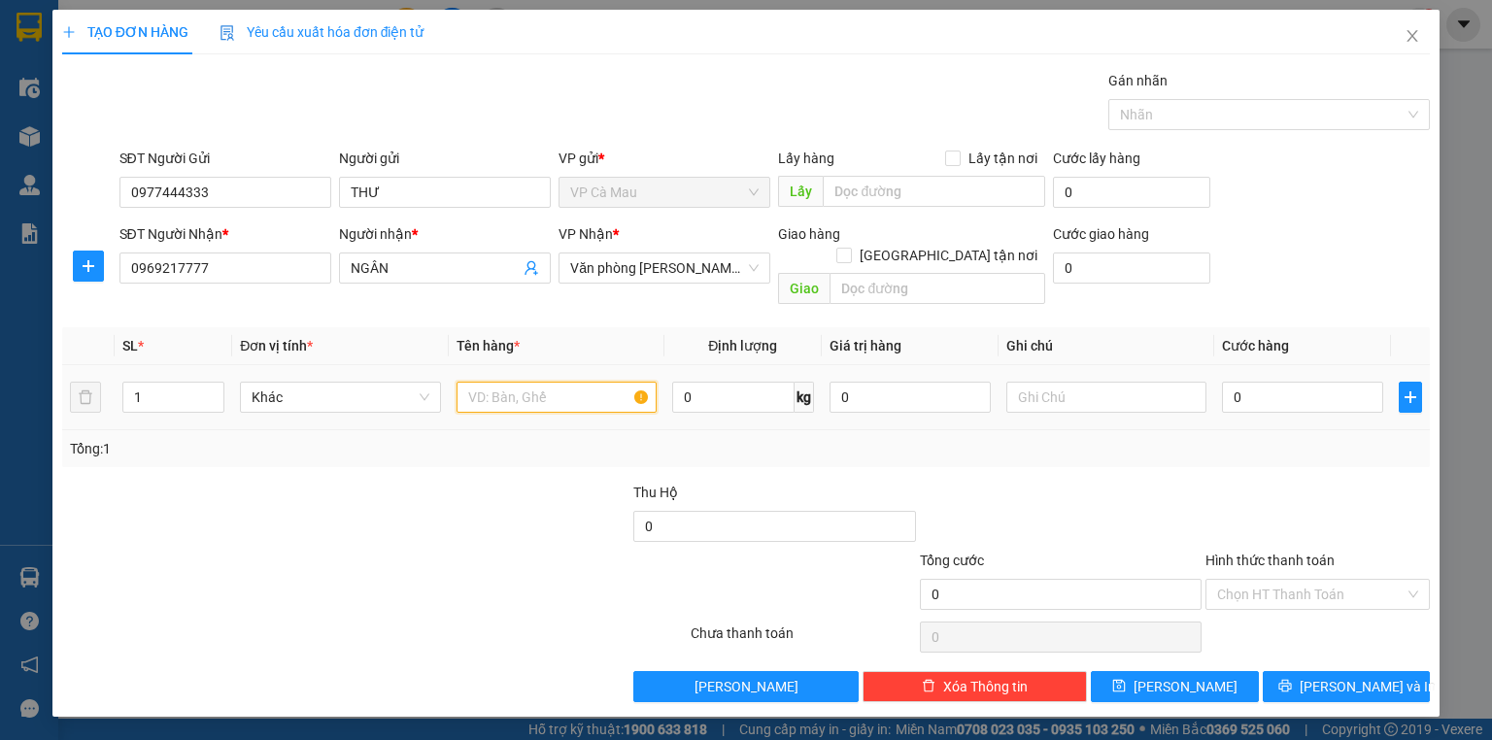
click at [543, 382] on input "text" at bounding box center [557, 397] width 200 height 31
type input "HỘP"
click at [1229, 382] on input "0" at bounding box center [1302, 397] width 161 height 31
click at [1228, 382] on input "0" at bounding box center [1302, 397] width 161 height 31
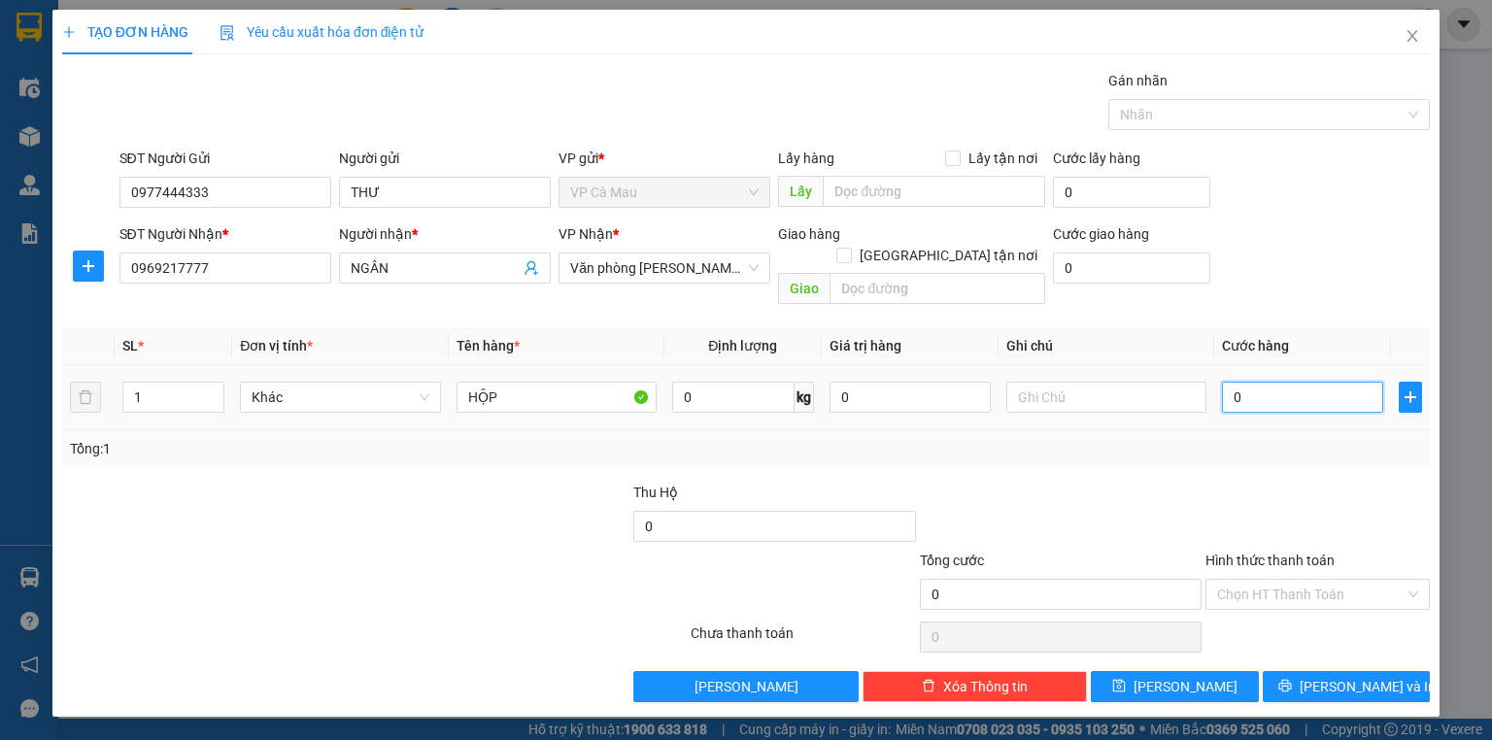
click at [1224, 382] on input "0" at bounding box center [1302, 397] width 161 height 31
type input "30"
click at [1325, 671] on button "[PERSON_NAME] và In" at bounding box center [1347, 686] width 168 height 31
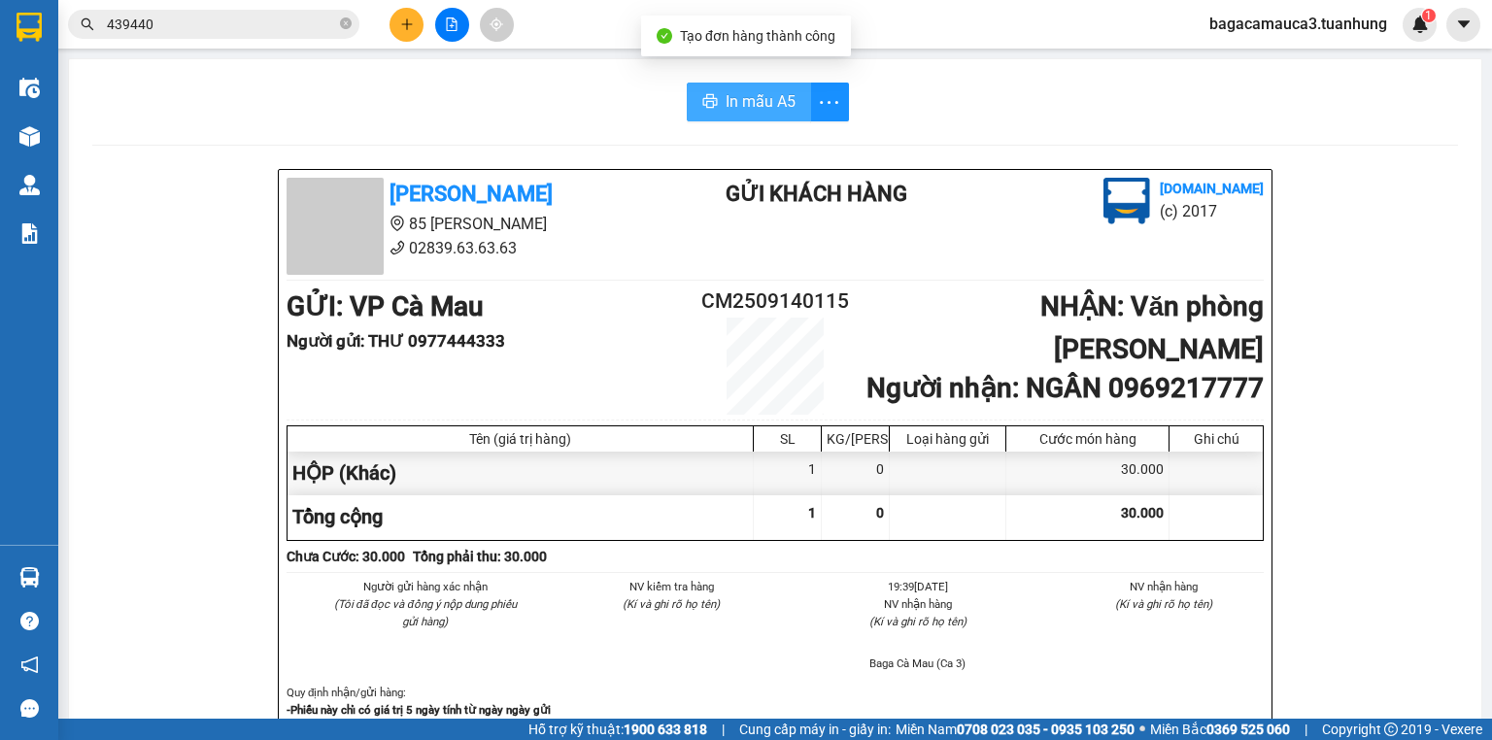
click at [744, 106] on span "In mẫu A5" at bounding box center [761, 101] width 70 height 24
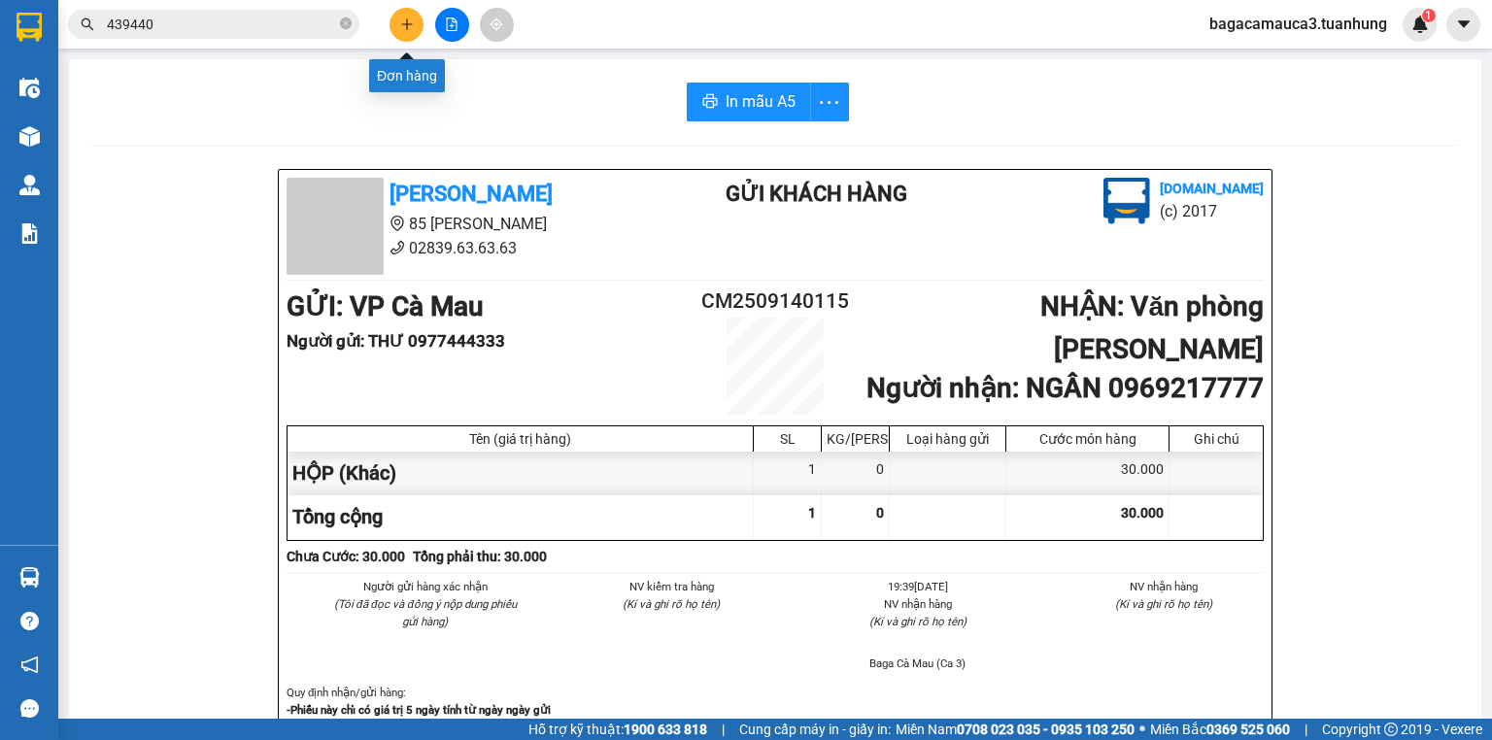
click at [397, 19] on button at bounding box center [407, 25] width 34 height 34
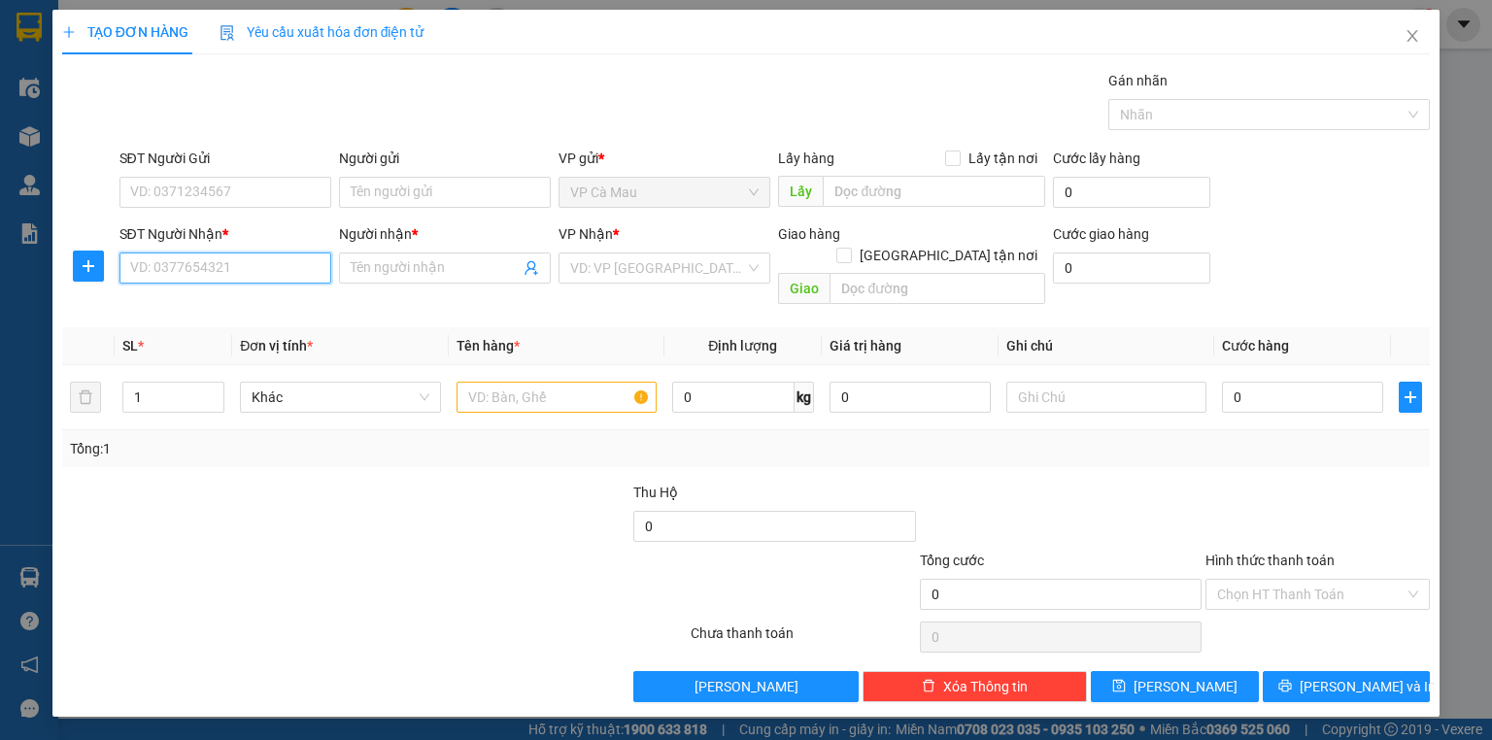
click at [247, 282] on input "SĐT Người Nhận *" at bounding box center [225, 268] width 212 height 31
click at [222, 272] on input "111742" at bounding box center [225, 268] width 212 height 31
click at [125, 270] on input "111742" at bounding box center [225, 268] width 212 height 31
type input "0911111742"
click at [250, 303] on div "0911111742 - NHƯ" at bounding box center [225, 305] width 188 height 21
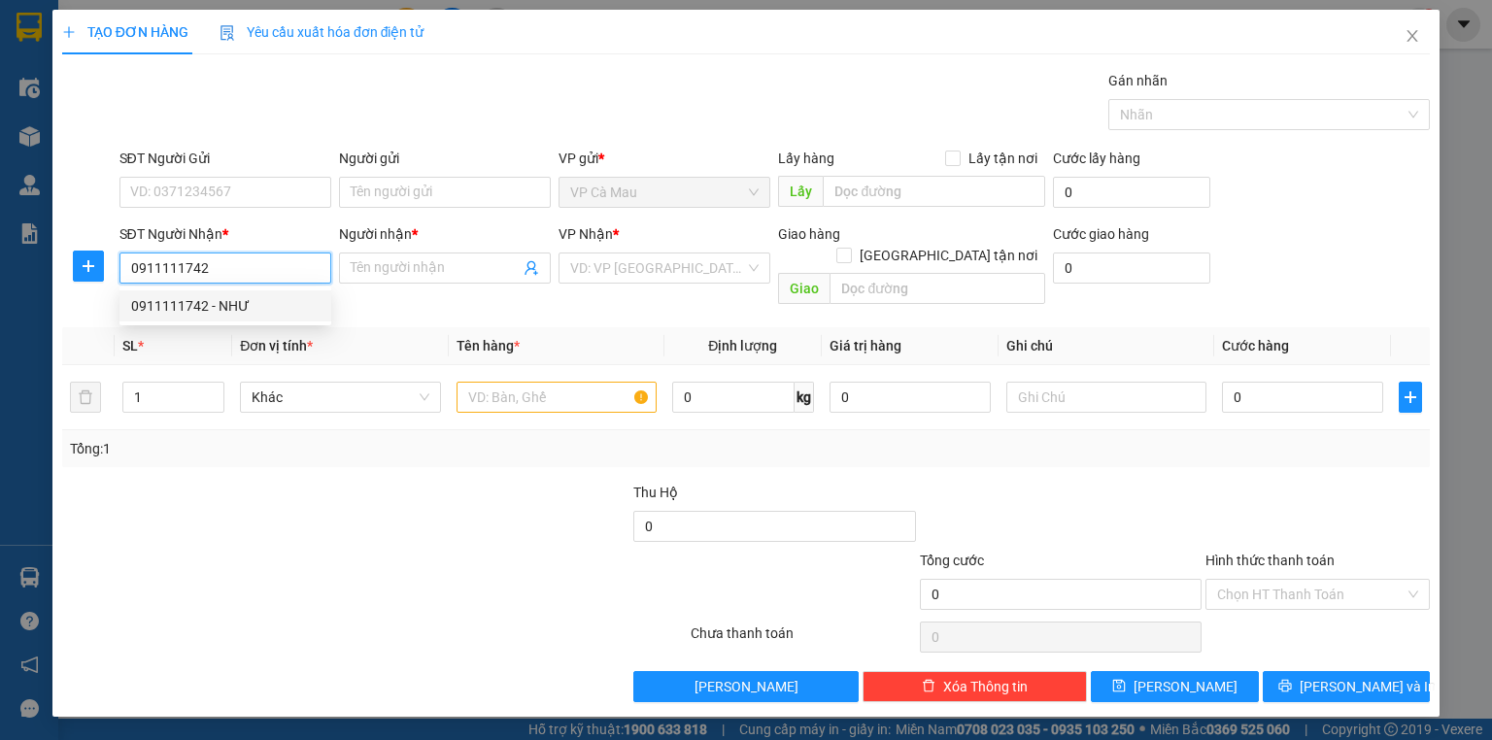
type input "NHƯ"
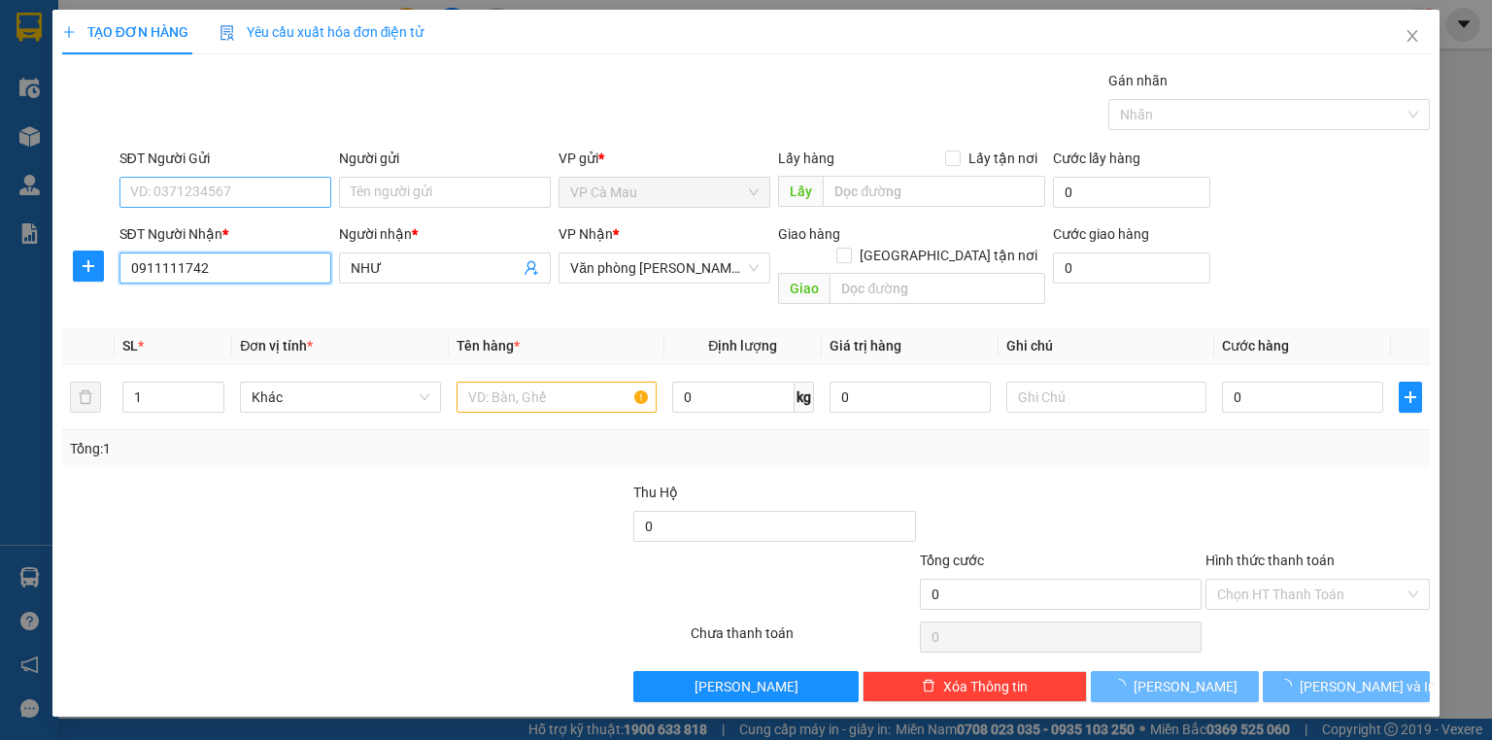
type input "0911111742"
click at [249, 194] on input "SĐT Người Gửi" at bounding box center [225, 192] width 212 height 31
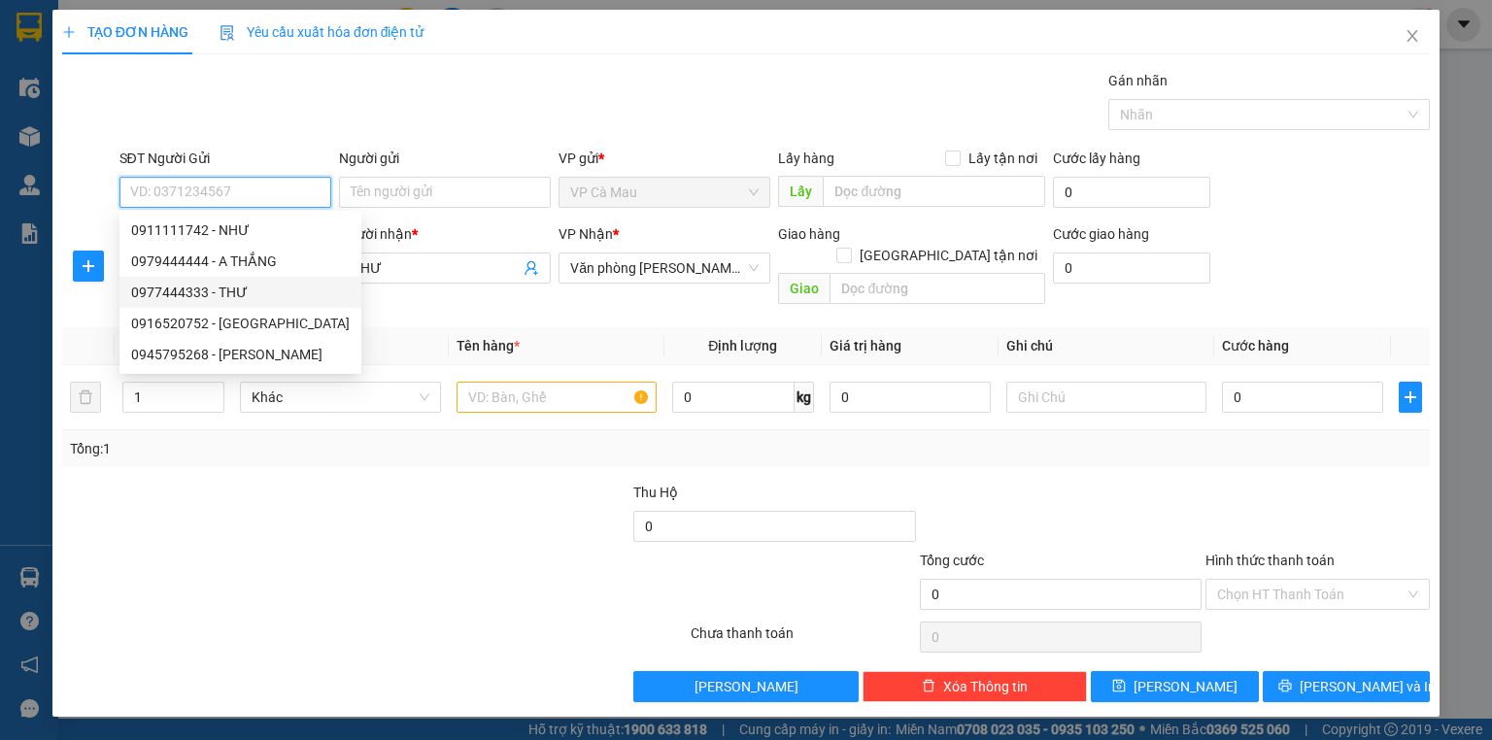
click at [237, 290] on div "0977444333 - THƯ" at bounding box center [240, 292] width 219 height 21
type input "0977444333"
type input "THƯ"
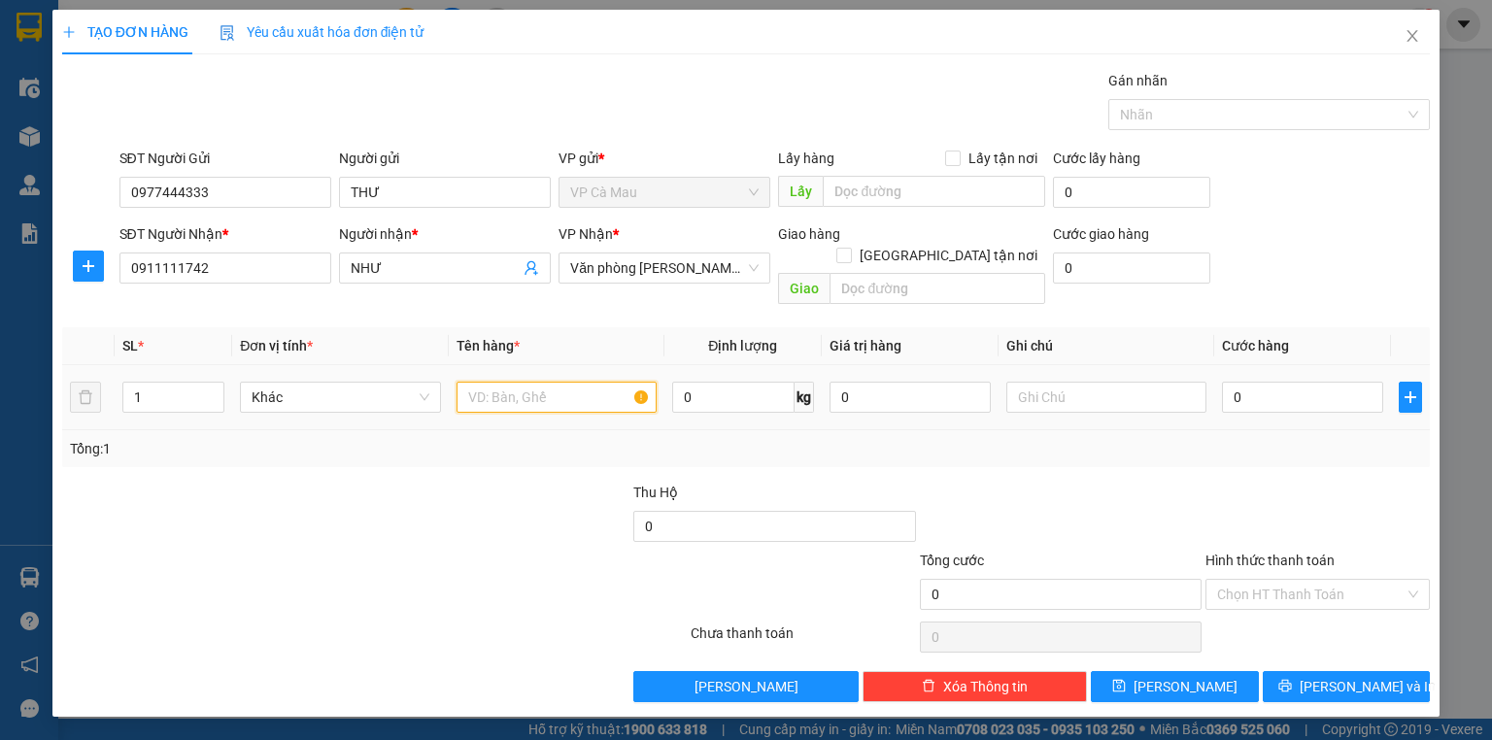
click at [535, 383] on input "text" at bounding box center [557, 397] width 200 height 31
type input "HỘP"
click at [1232, 382] on input "0" at bounding box center [1302, 397] width 161 height 31
click at [1230, 382] on input "0" at bounding box center [1302, 397] width 161 height 31
type input "30"
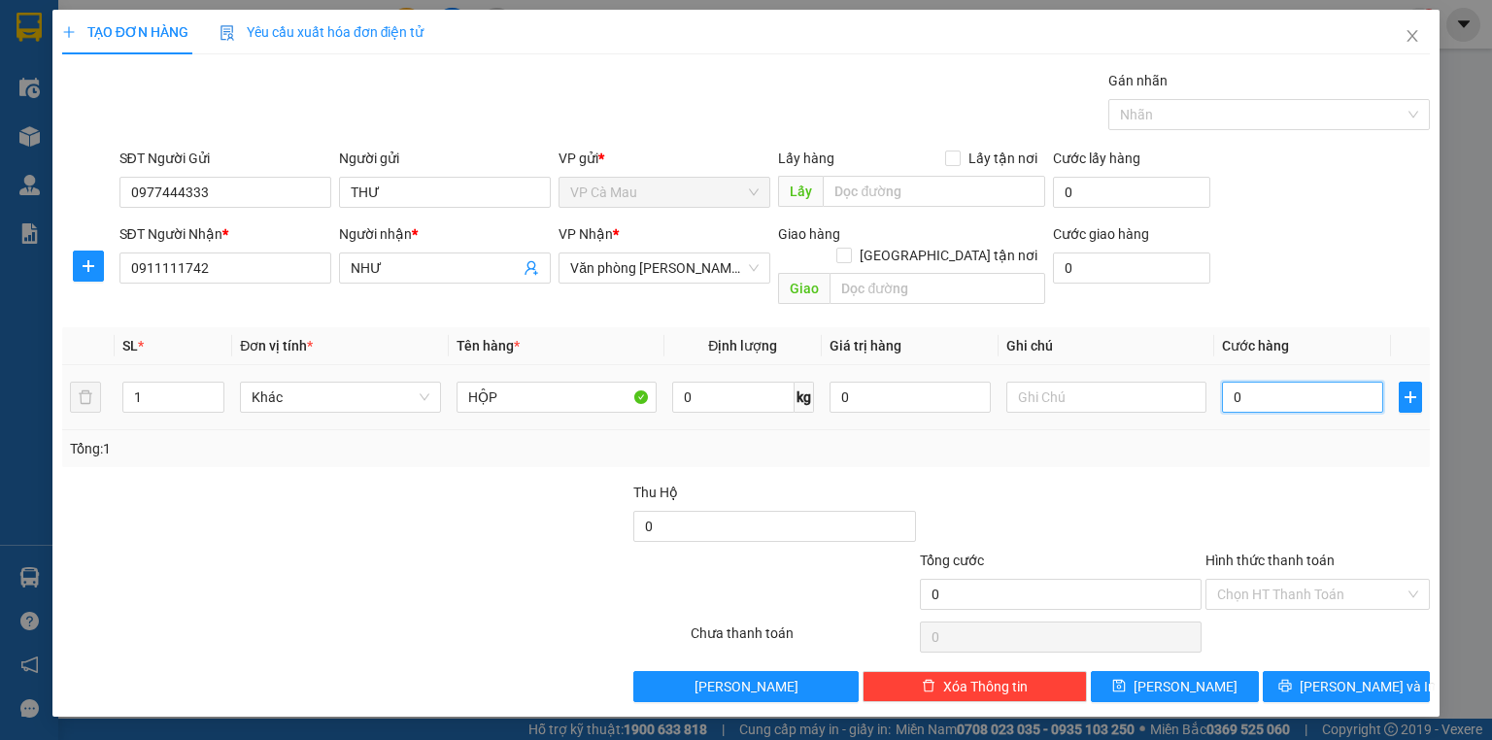
type input "30"
type input "30.000"
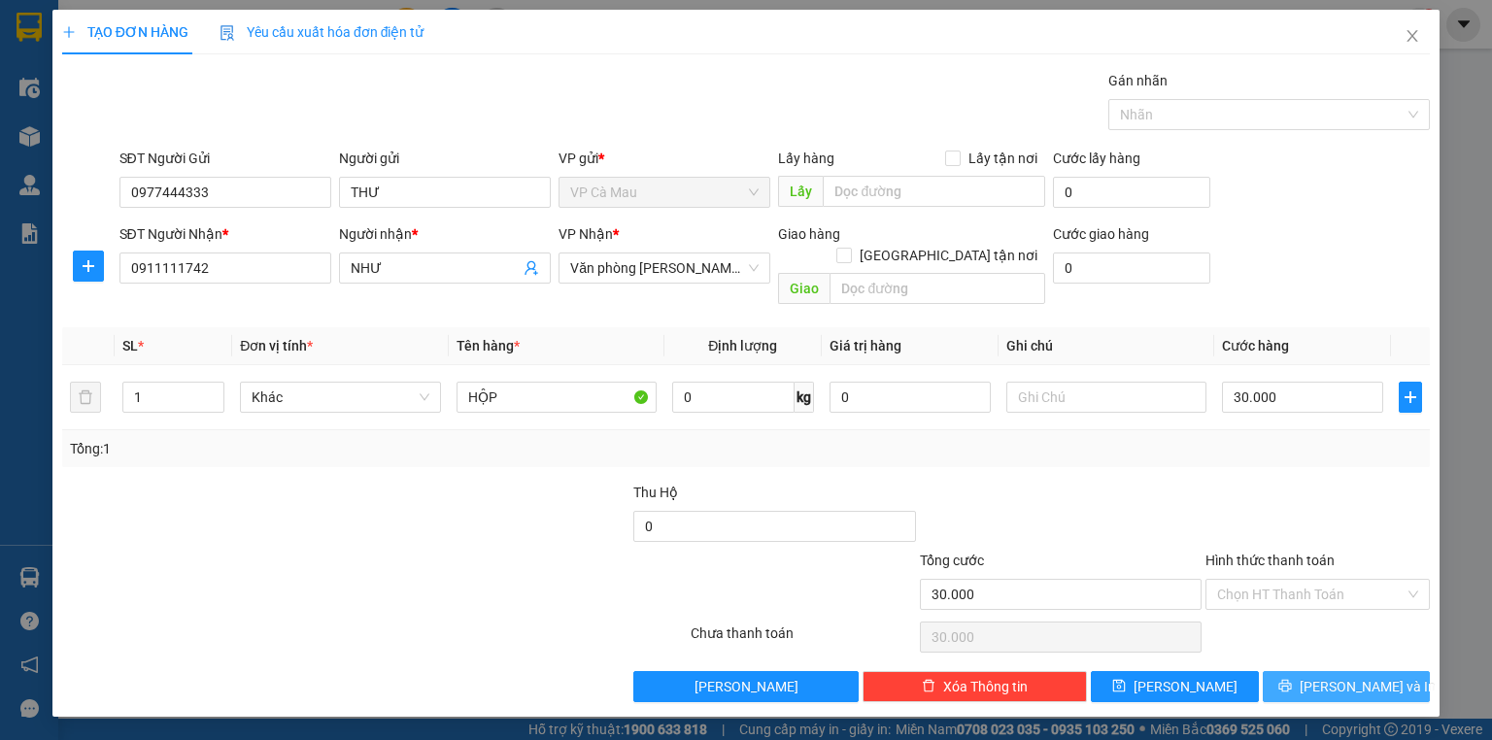
click at [1329, 671] on button "[PERSON_NAME] và In" at bounding box center [1347, 686] width 168 height 31
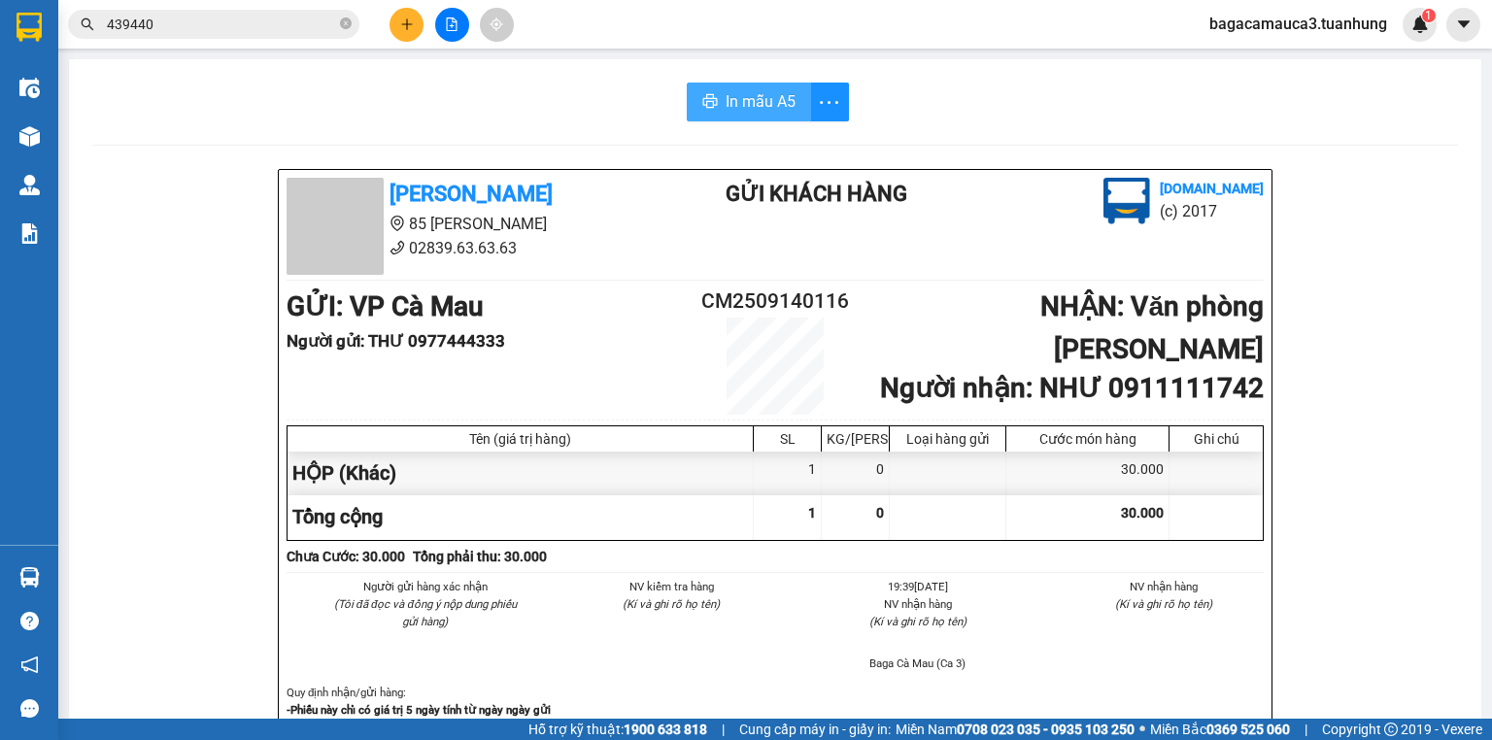
click at [753, 101] on span "In mẫu A5" at bounding box center [761, 101] width 70 height 24
click at [408, 23] on icon "plus" at bounding box center [406, 23] width 11 height 1
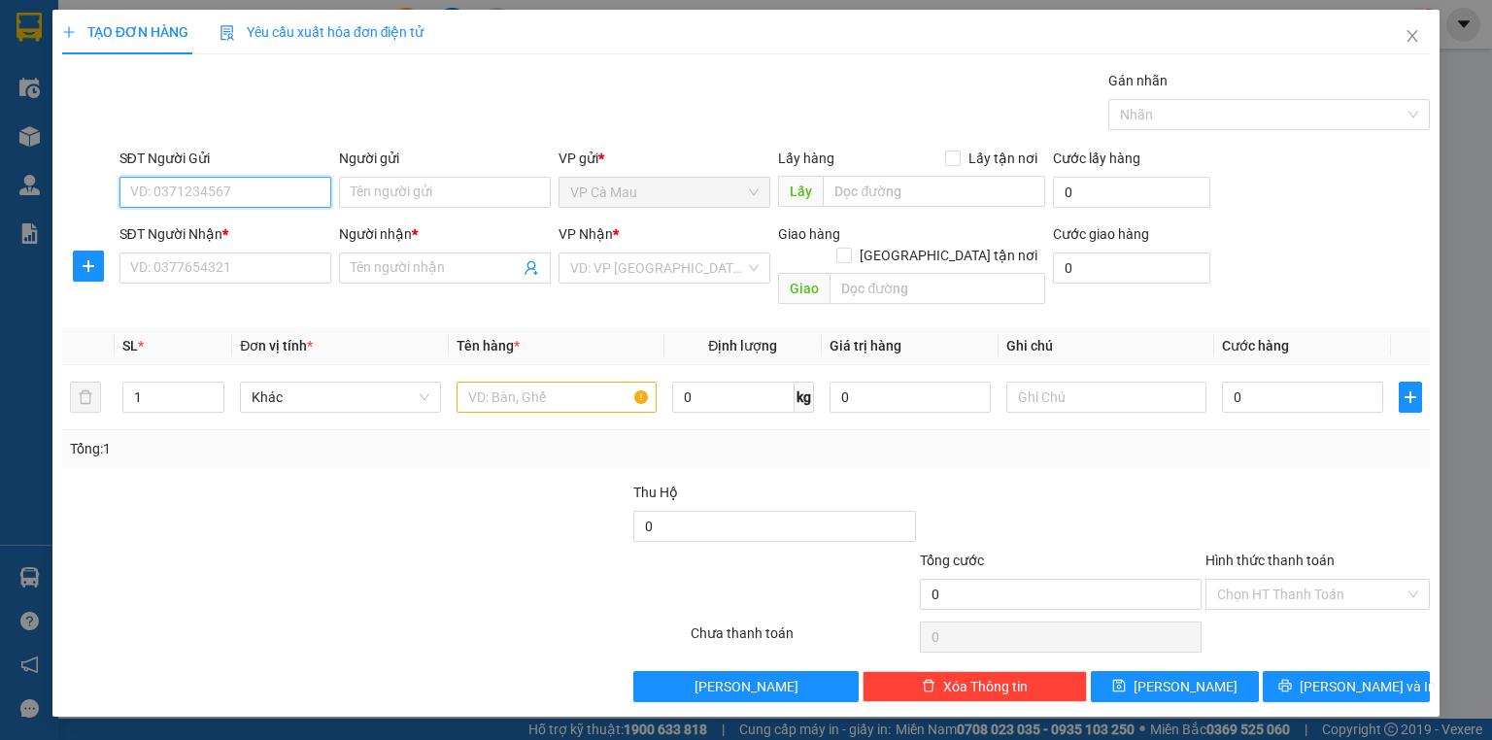
click at [243, 186] on input "SĐT Người Gửi" at bounding box center [225, 192] width 212 height 31
type input "0842227279"
click at [237, 233] on div "0842227279 - DÌ ÚT" at bounding box center [225, 230] width 188 height 21
type input "DÌ ÚT"
type input "0842227279"
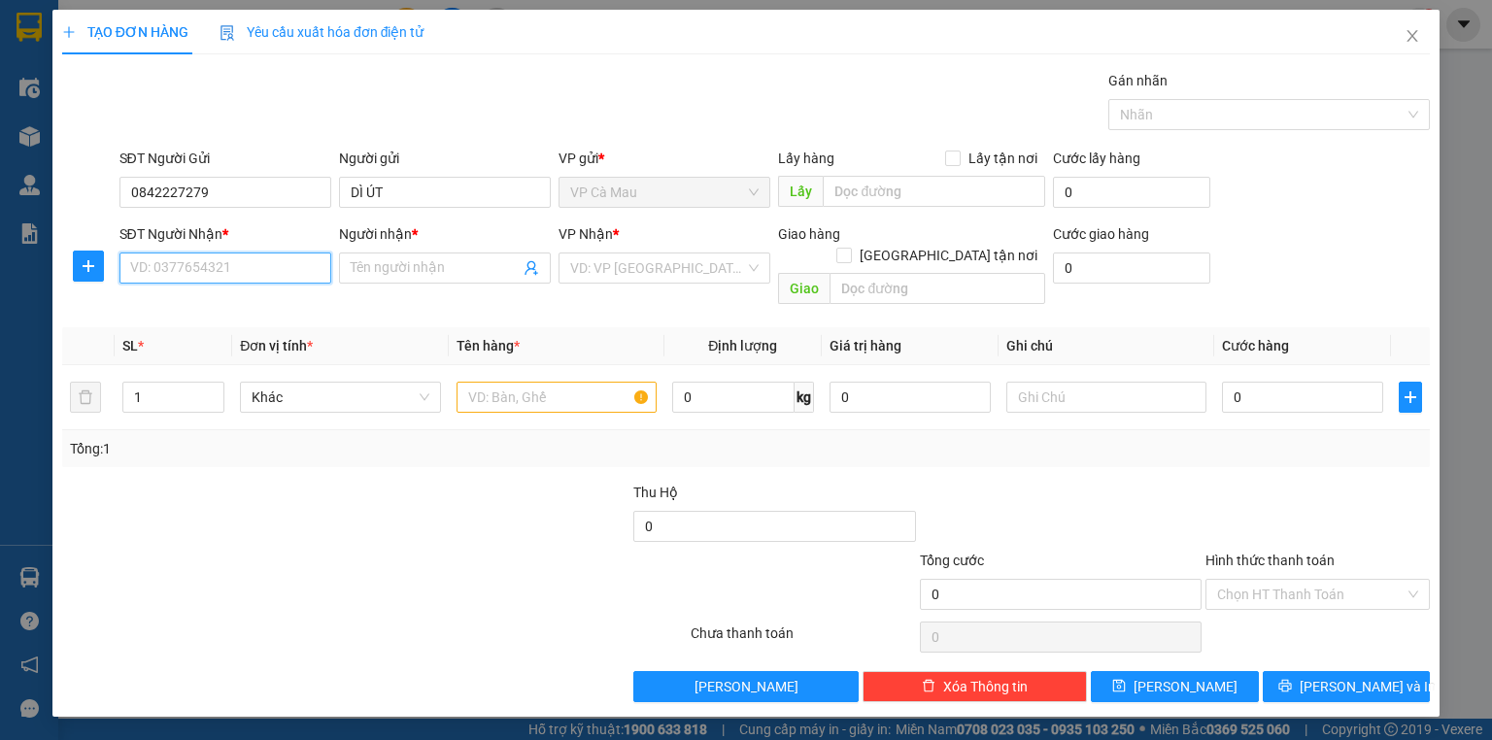
click at [249, 253] on input "SĐT Người Nhận *" at bounding box center [225, 268] width 212 height 31
click at [256, 338] on div "0898861278 - TRANG" at bounding box center [225, 336] width 188 height 21
type input "0898861278"
type input "TRANG"
click at [523, 382] on input "text" at bounding box center [557, 397] width 200 height 31
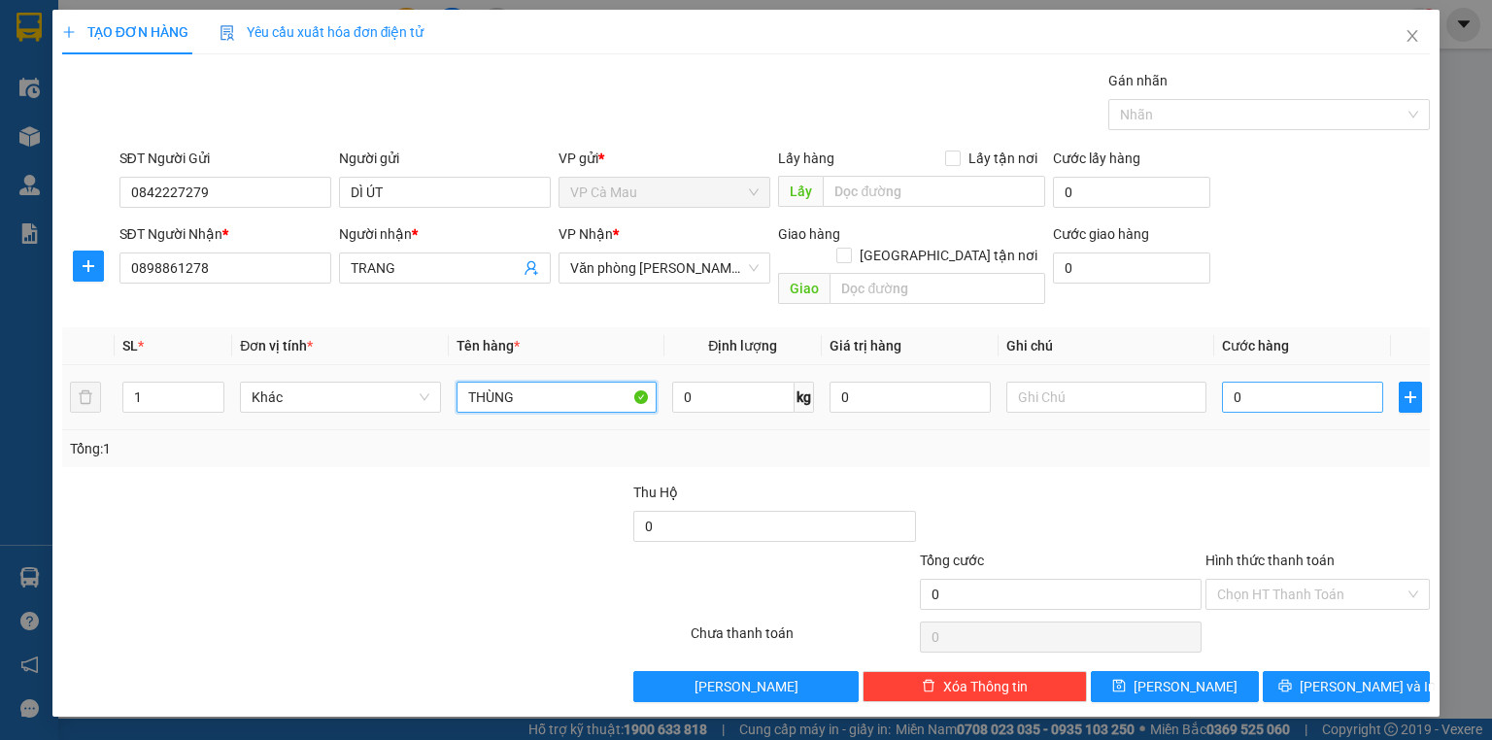
type input "THÙNG"
click at [1232, 382] on input "0" at bounding box center [1302, 397] width 161 height 31
click at [1224, 382] on input "0" at bounding box center [1302, 397] width 161 height 31
type input "050"
type input "50"
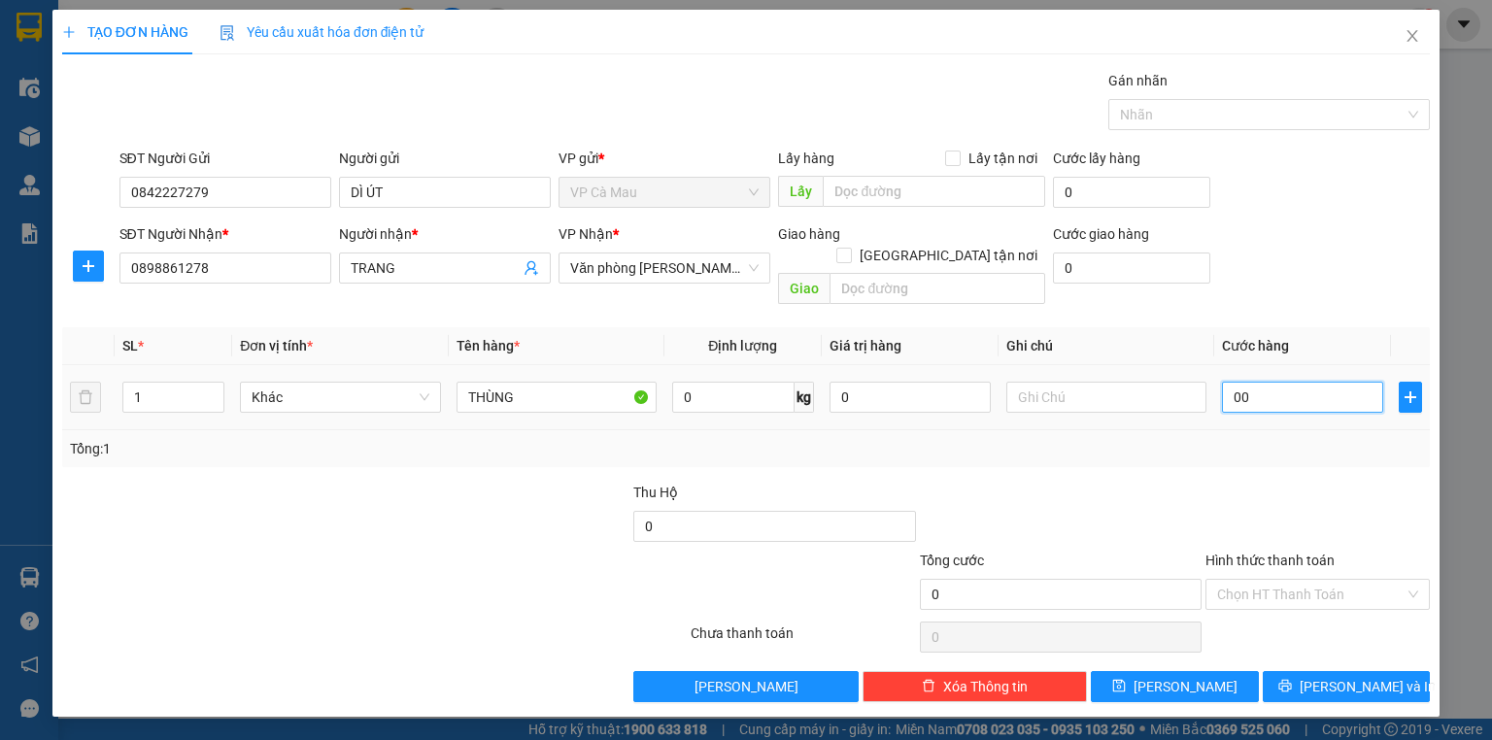
type input "50"
click at [1365, 580] on input "Hình thức thanh toán" at bounding box center [1310, 594] width 187 height 29
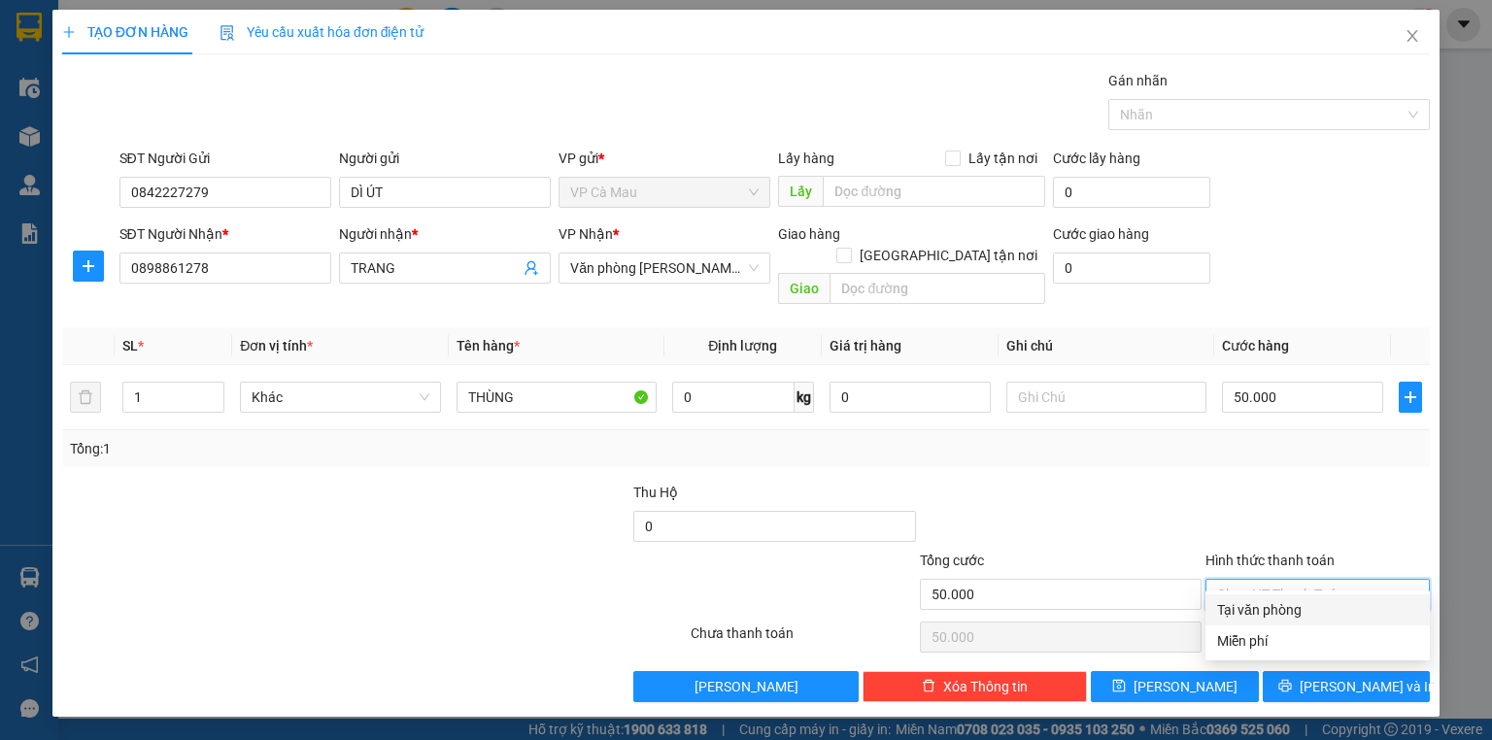
click at [1344, 610] on div "Tại văn phòng" at bounding box center [1317, 609] width 201 height 21
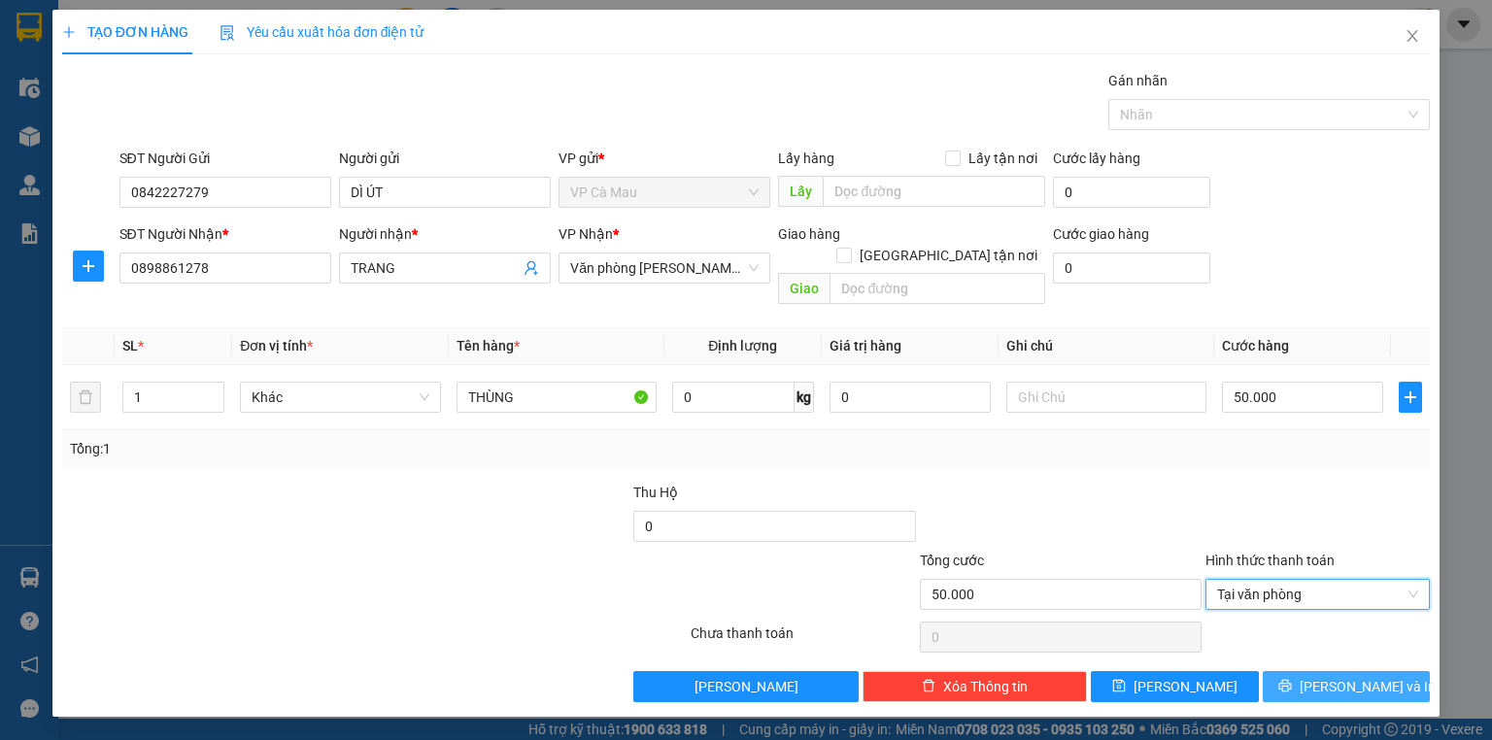
click at [1339, 676] on span "[PERSON_NAME] và In" at bounding box center [1368, 686] width 136 height 21
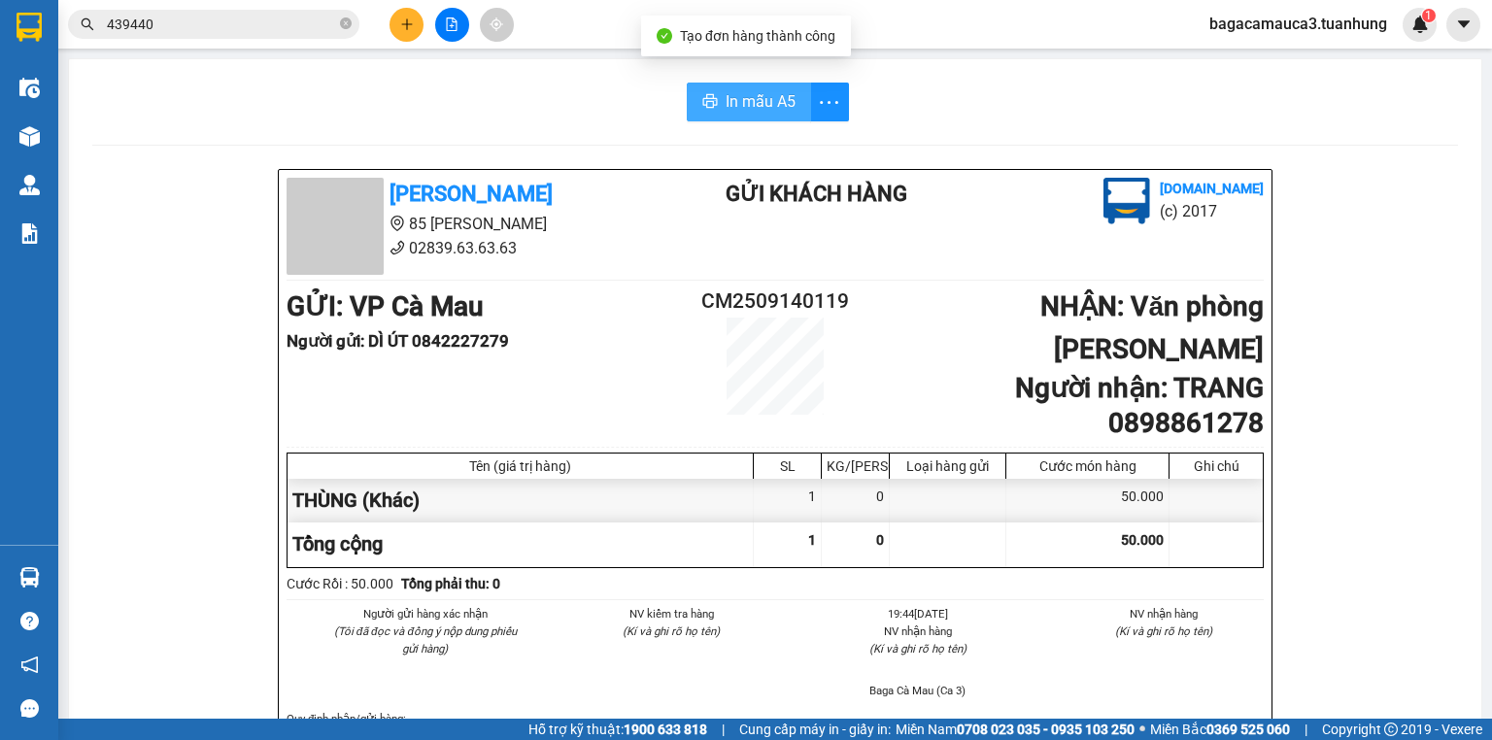
click at [742, 98] on span "In mẫu A5" at bounding box center [761, 101] width 70 height 24
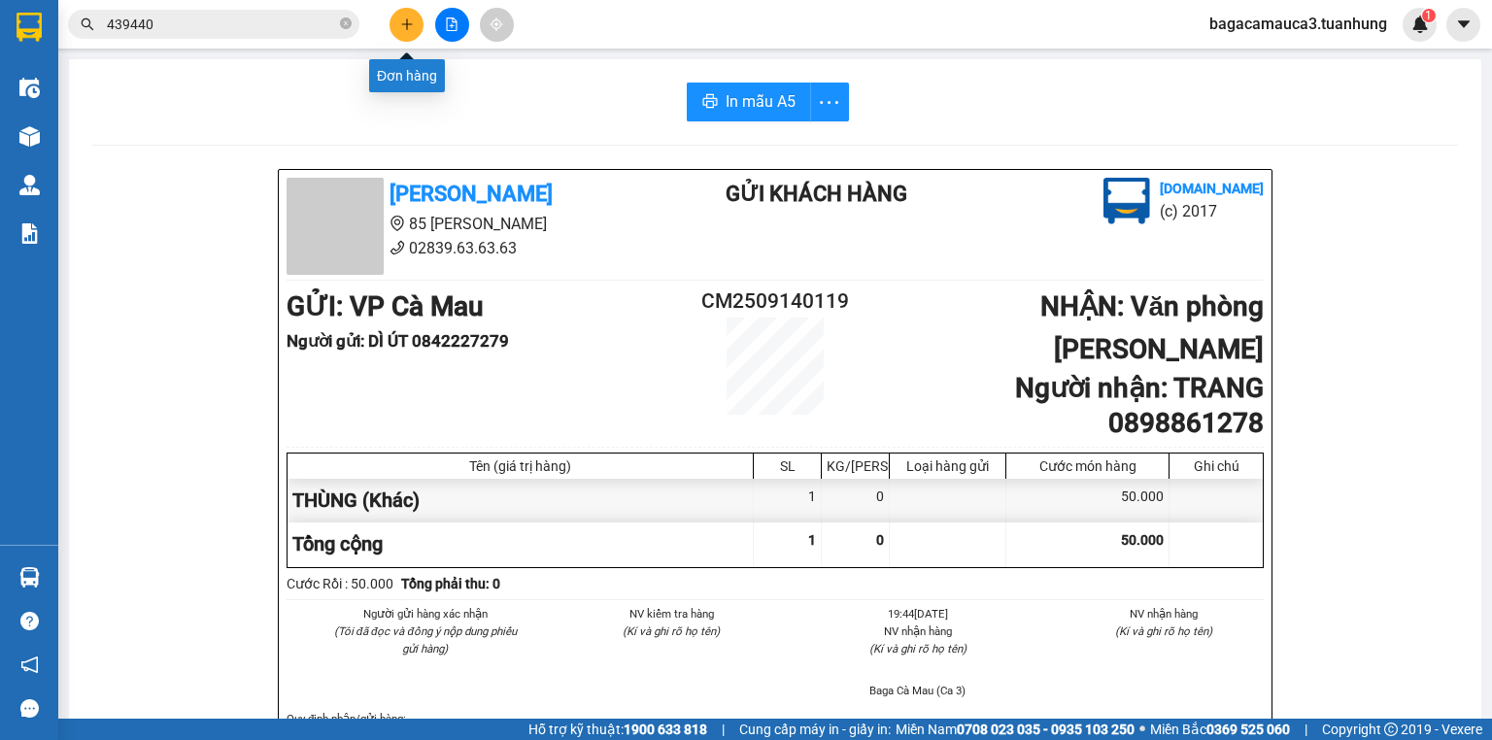
click at [402, 24] on icon "plus" at bounding box center [407, 24] width 14 height 14
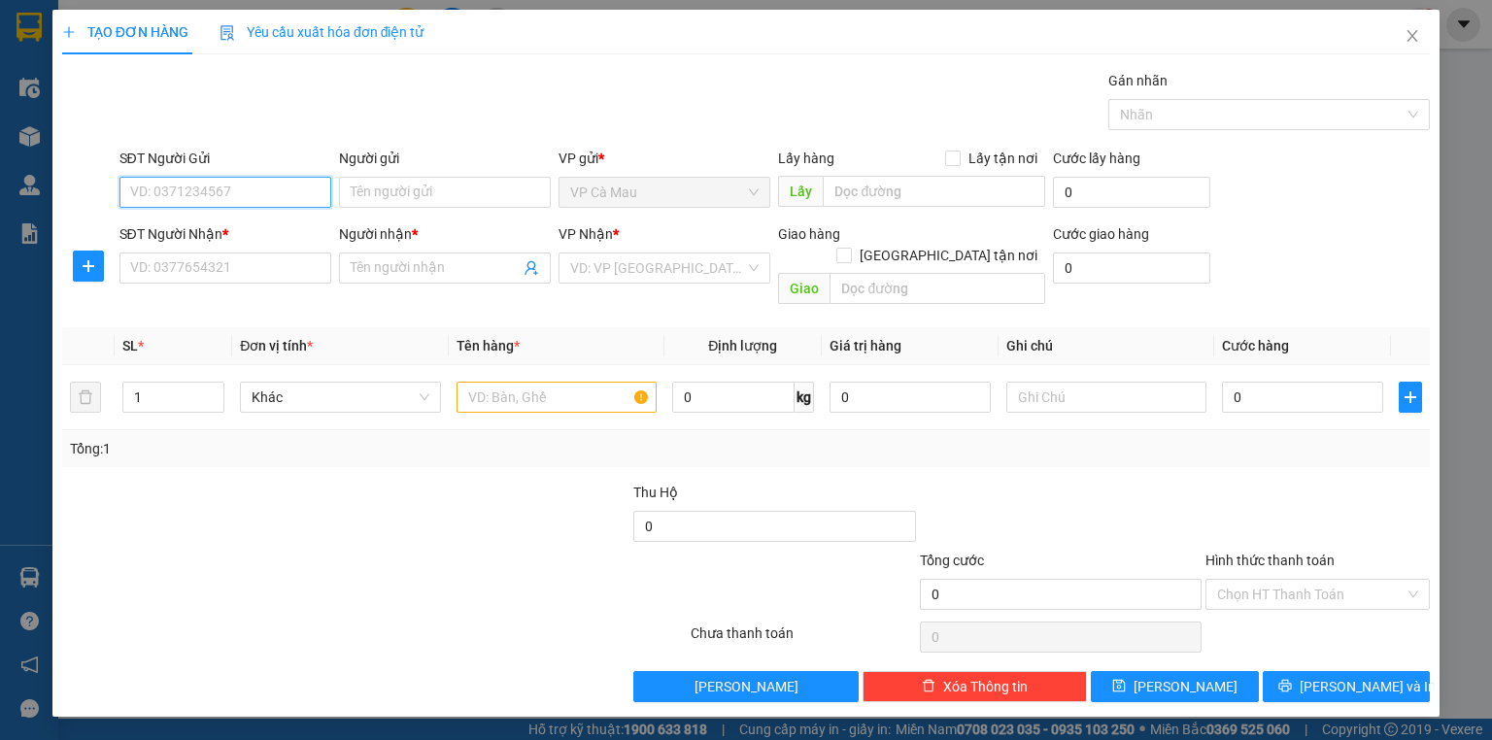
click at [292, 186] on input "SĐT Người Gửi" at bounding box center [225, 192] width 212 height 31
type input "0918067084"
click at [186, 271] on input "SĐT Người Nhận *" at bounding box center [225, 268] width 212 height 31
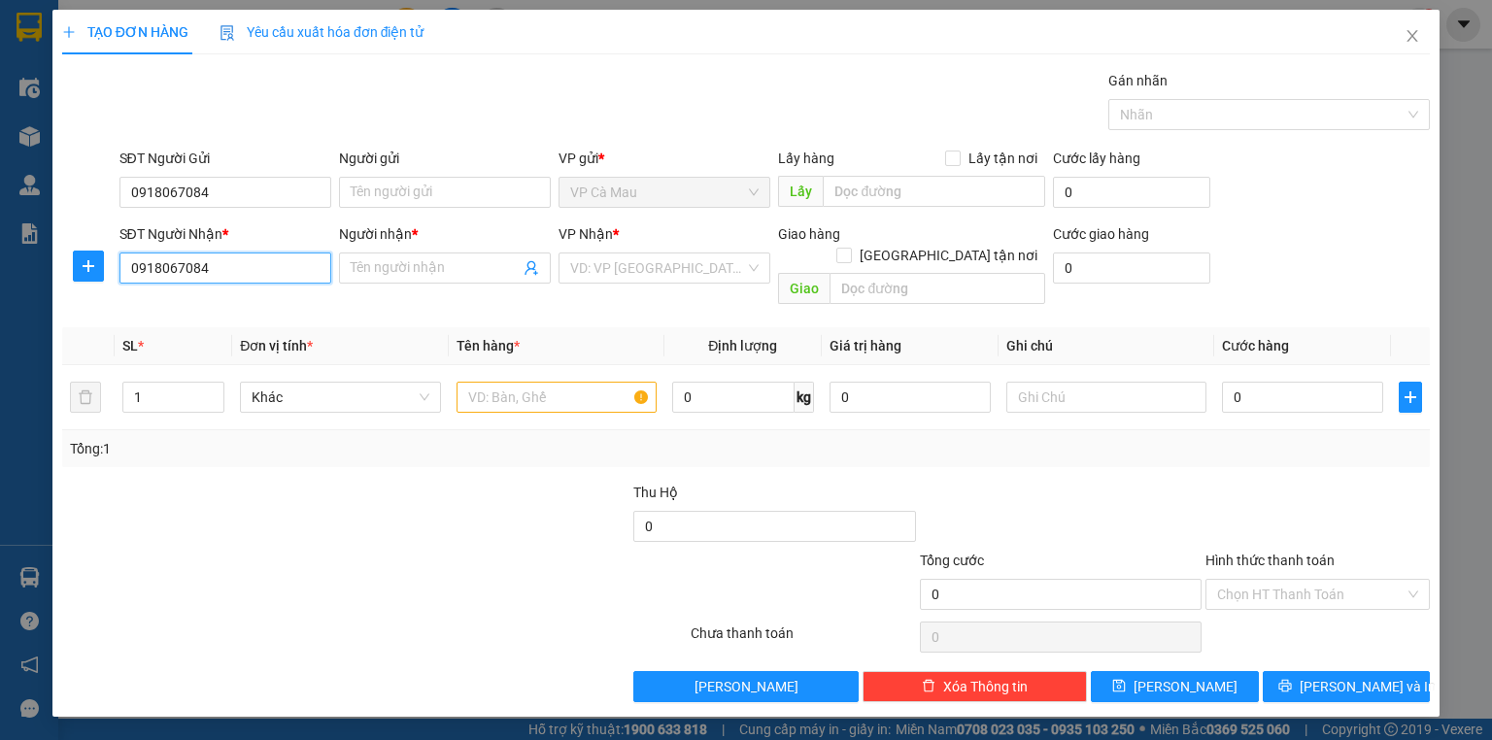
type input "0918067084"
click at [0, 283] on div "TẠO ĐƠN HÀNG Yêu cầu xuất hóa đơn điện tử Transit Pickup Surcharge Ids Transit …" at bounding box center [746, 370] width 1492 height 740
click at [424, 260] on input "Người nhận *" at bounding box center [435, 267] width 169 height 21
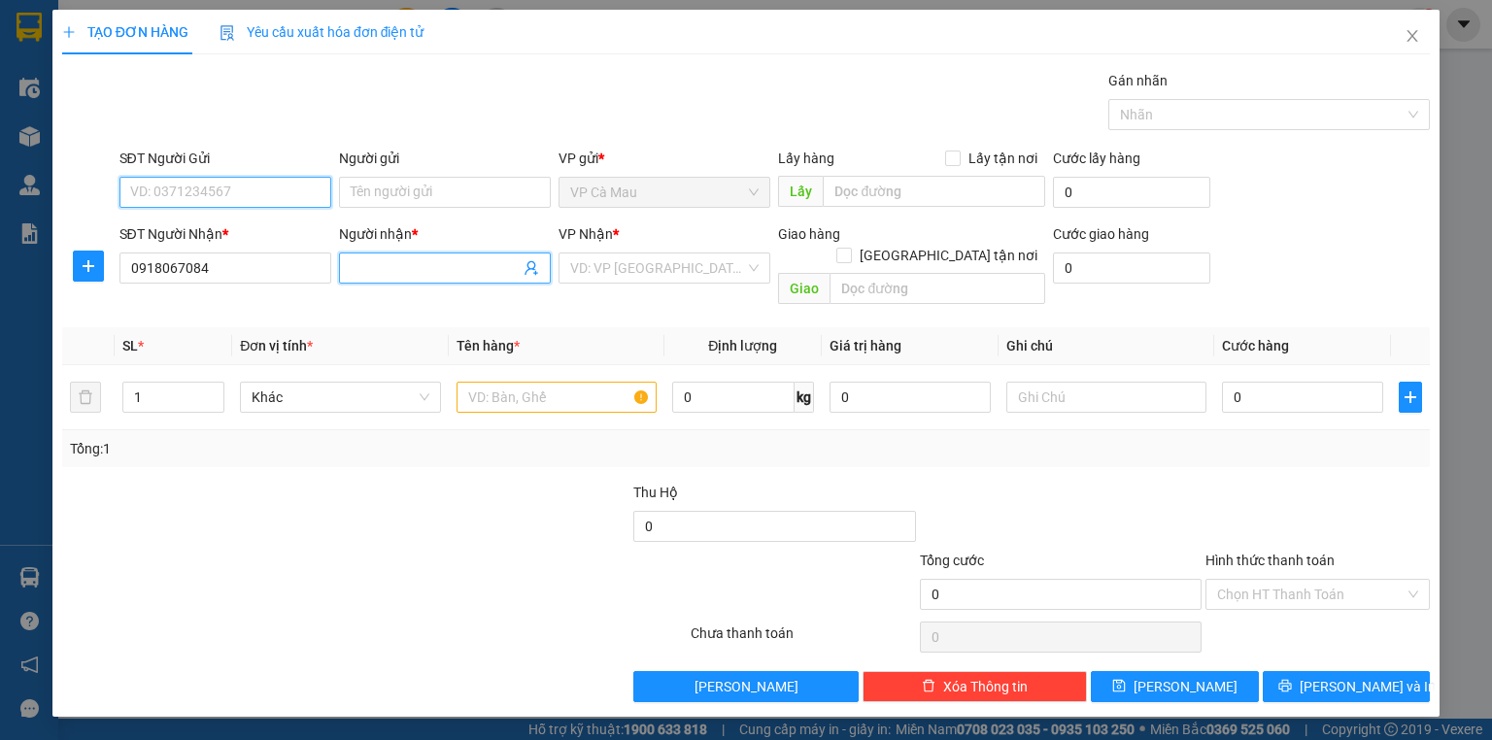
click at [295, 195] on input "SĐT Người Gửi" at bounding box center [225, 192] width 212 height 31
type input "0947143179"
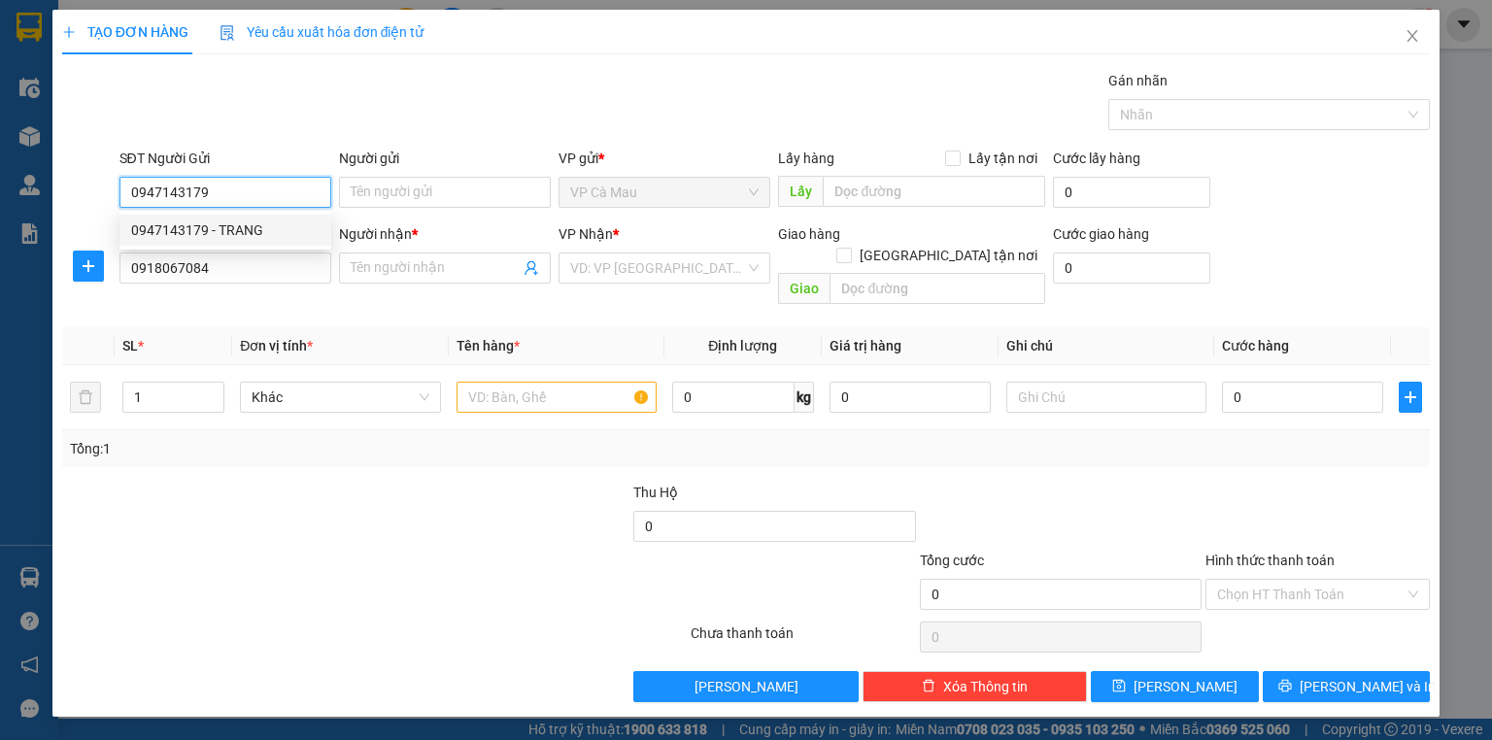
click at [245, 234] on div "0947143179 - TRANG" at bounding box center [225, 230] width 188 height 21
type input "TRANG"
type input "0947143179"
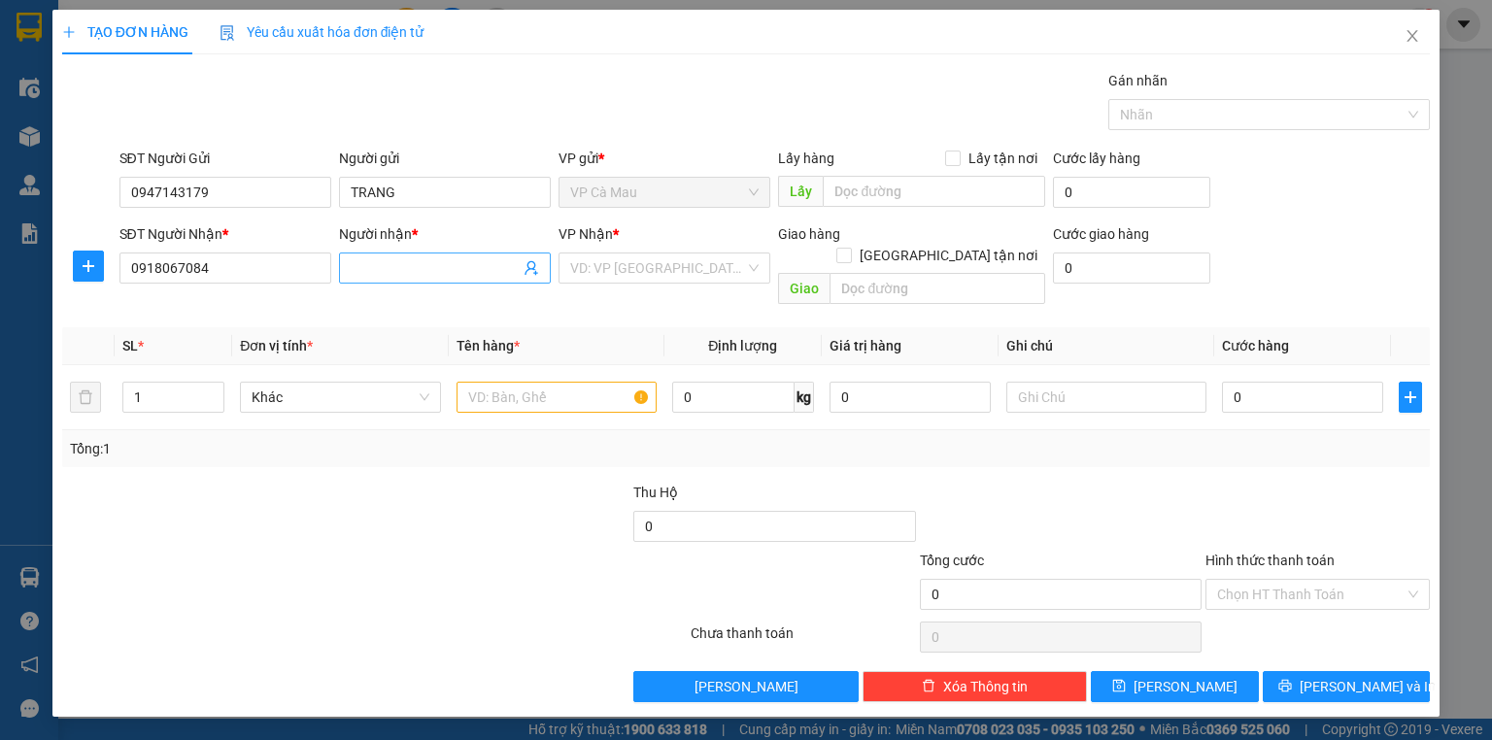
click at [373, 265] on input "Người nhận *" at bounding box center [435, 267] width 169 height 21
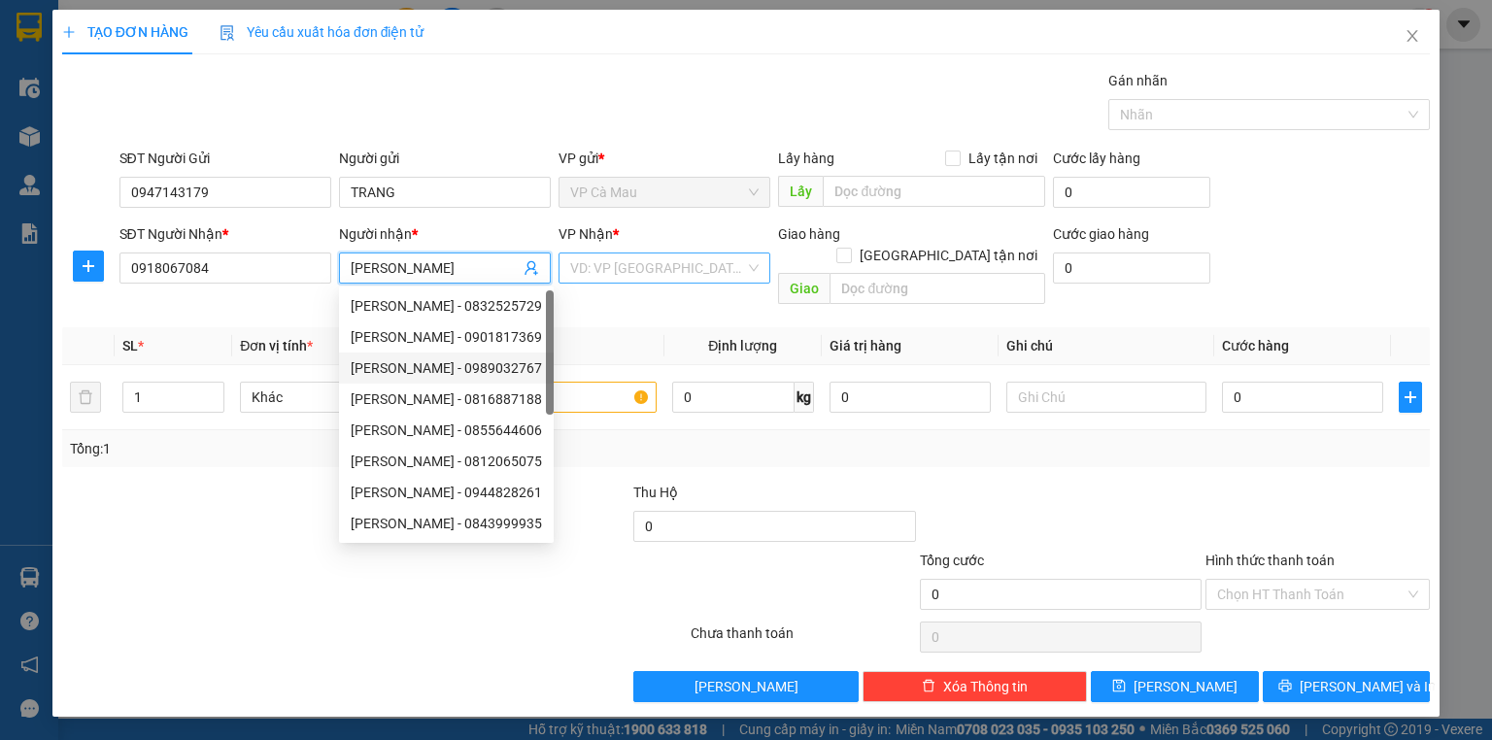
type input "[PERSON_NAME]"
click at [629, 268] on input "search" at bounding box center [657, 268] width 175 height 29
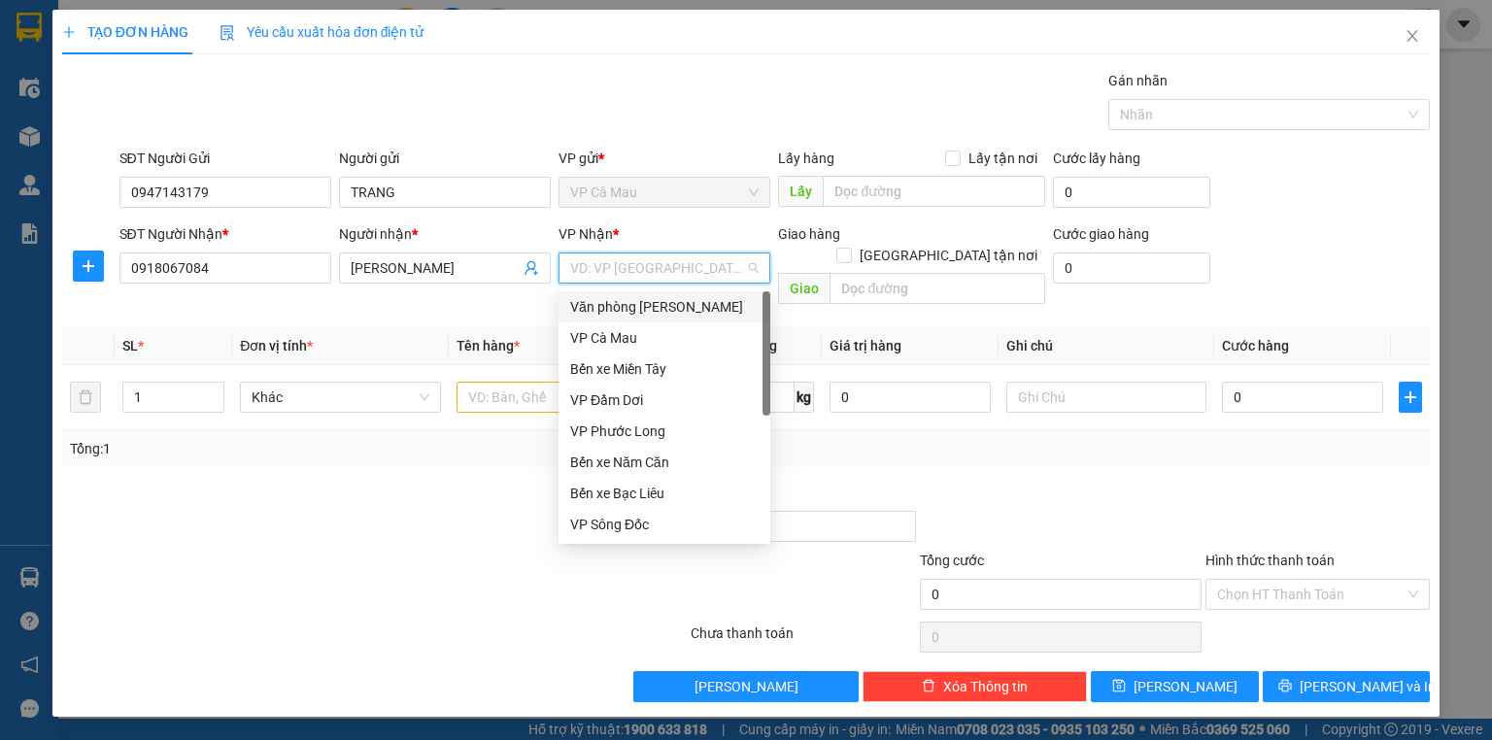
click at [668, 303] on div "Văn phòng [PERSON_NAME]" at bounding box center [664, 306] width 188 height 21
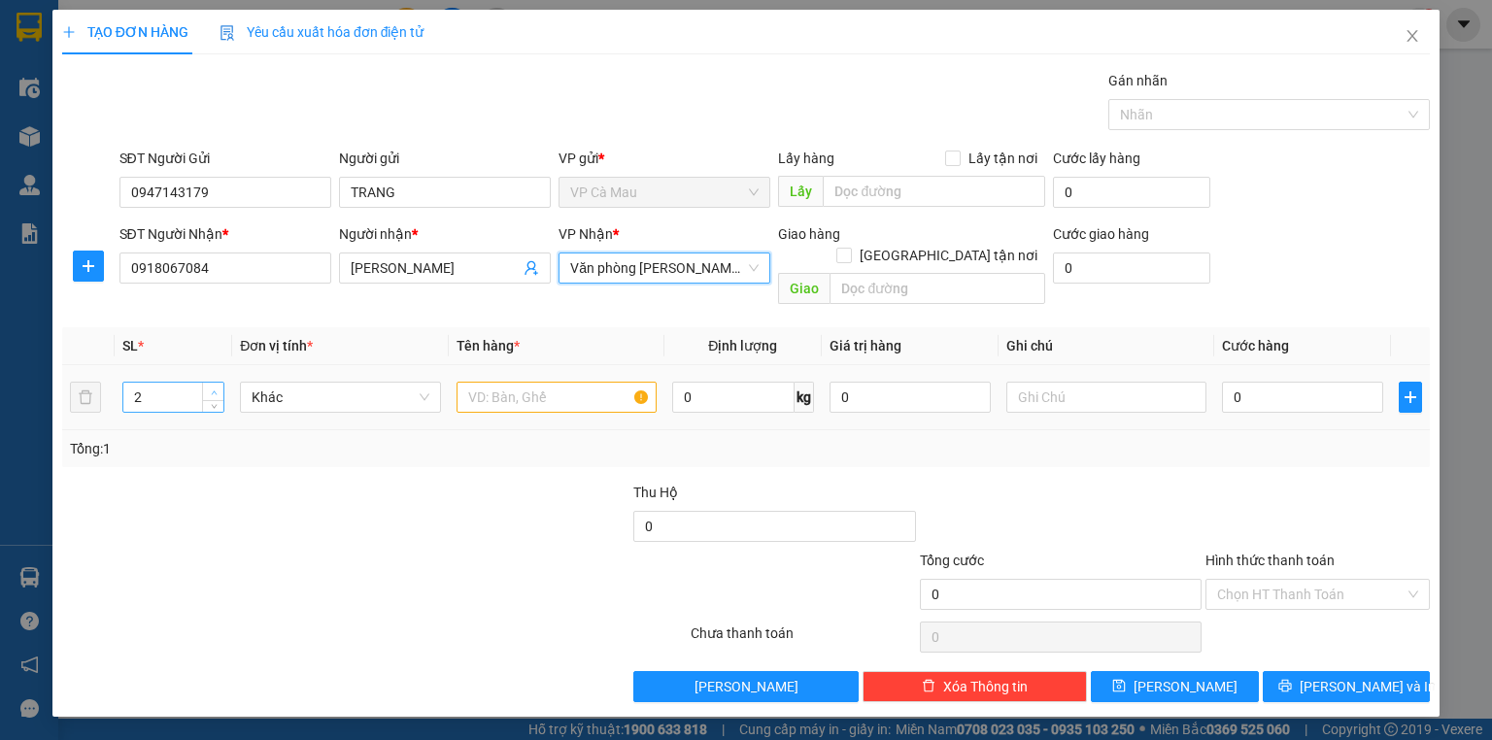
click at [210, 387] on span "up" at bounding box center [214, 393] width 12 height 12
type input "4"
click at [210, 387] on span "up" at bounding box center [214, 393] width 12 height 12
click at [531, 382] on input "text" at bounding box center [557, 397] width 200 height 31
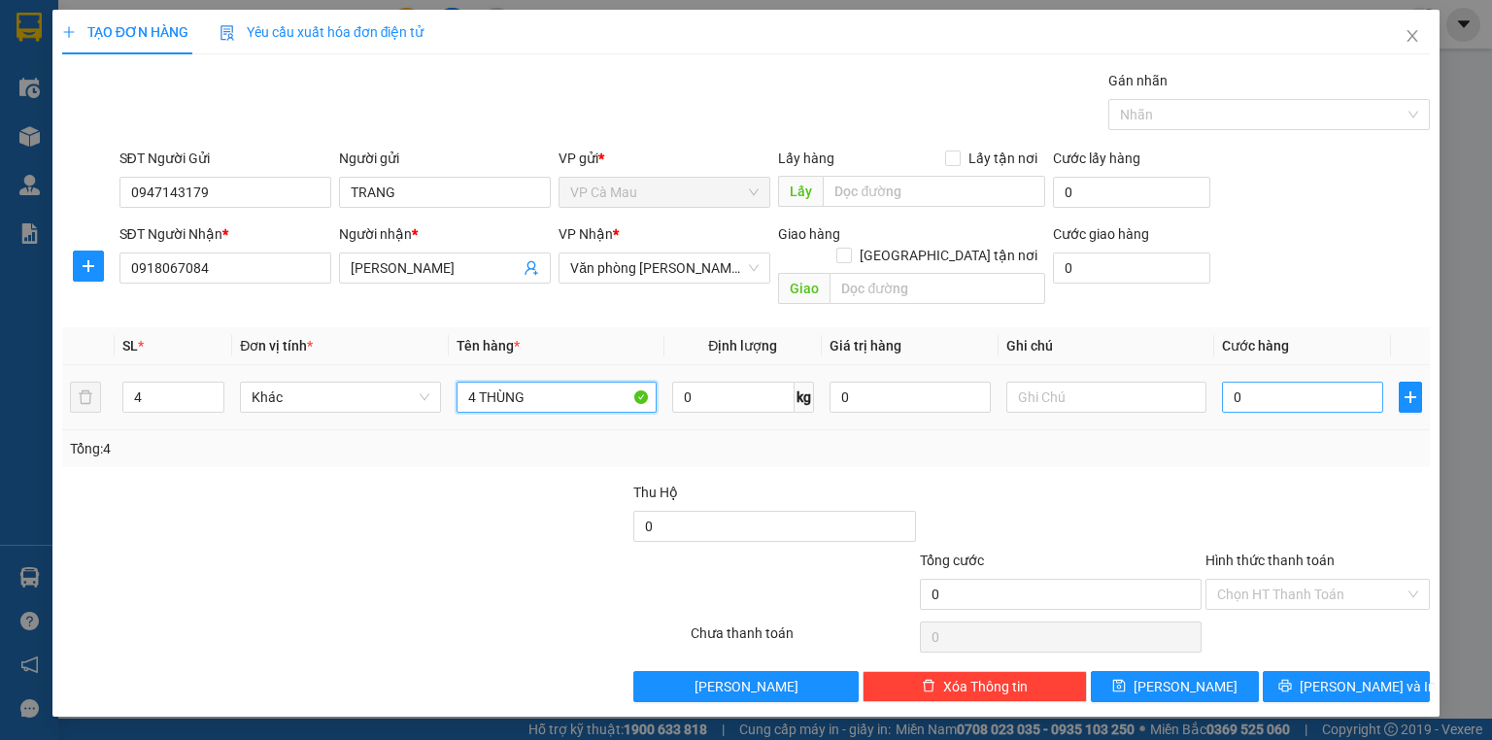
type input "4 THÙNG"
click at [1270, 382] on input "0" at bounding box center [1302, 397] width 161 height 31
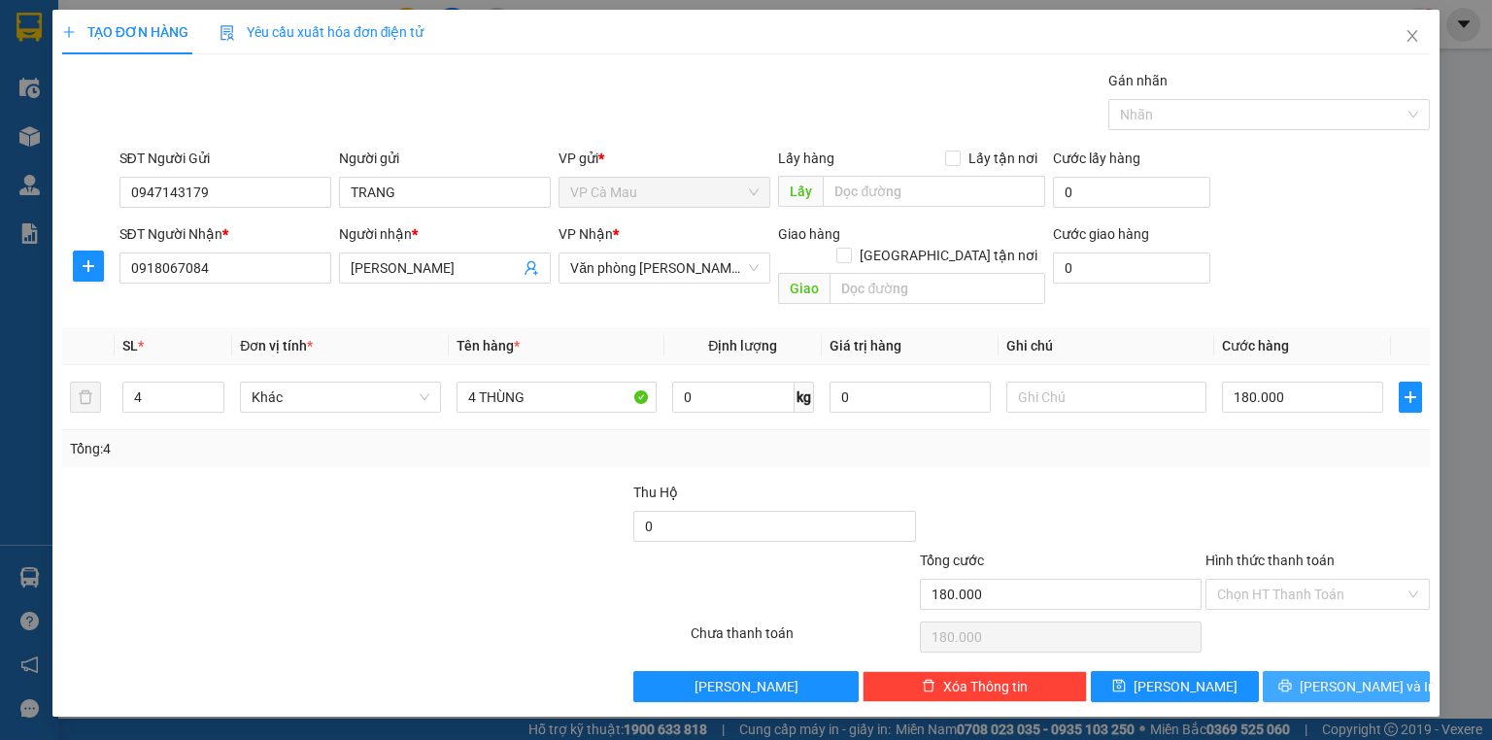
click at [1324, 671] on button "[PERSON_NAME] và In" at bounding box center [1347, 686] width 168 height 31
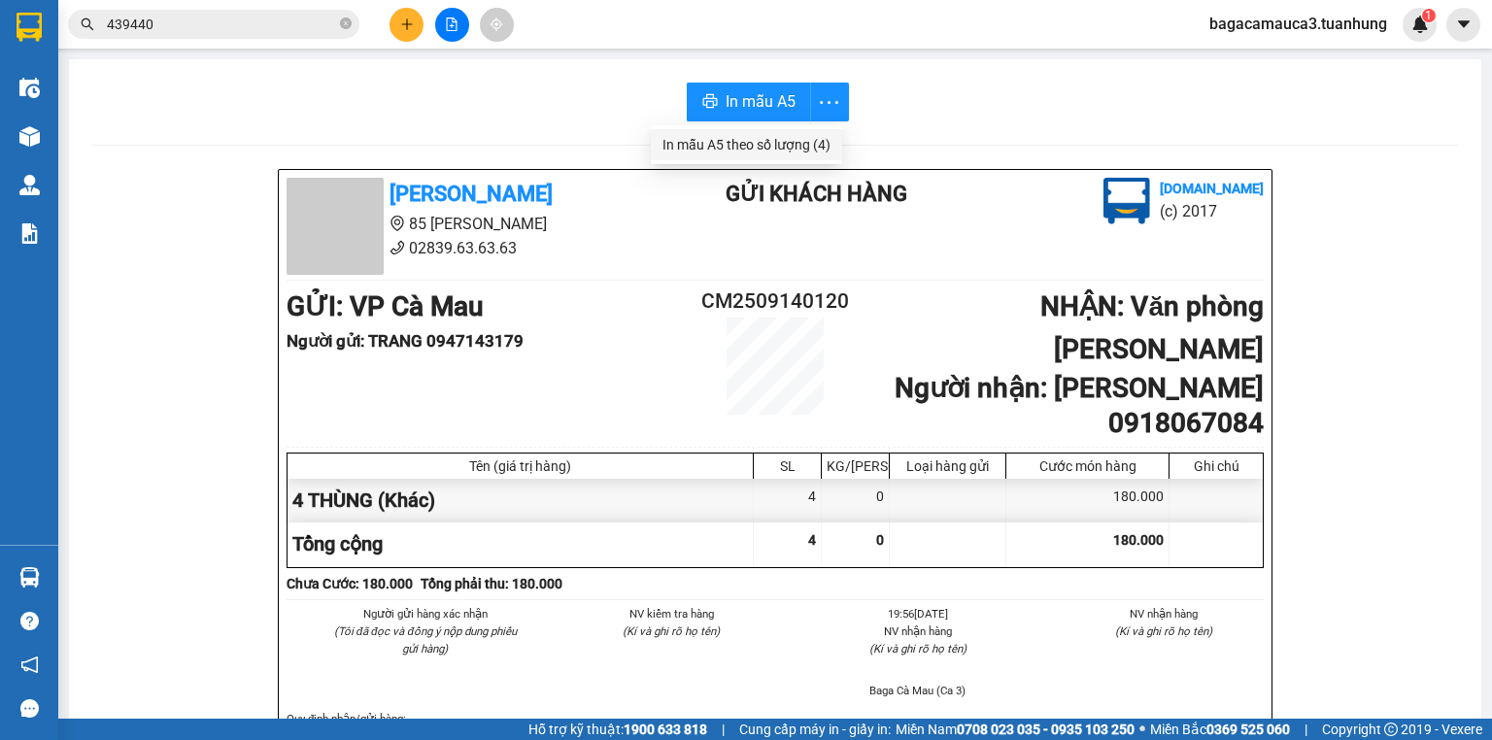
click at [795, 137] on div "In mẫu A5 theo số lượng (4)" at bounding box center [746, 144] width 168 height 21
click at [788, 144] on div "In mẫu A5 theo số lượng (4)" at bounding box center [746, 144] width 168 height 21
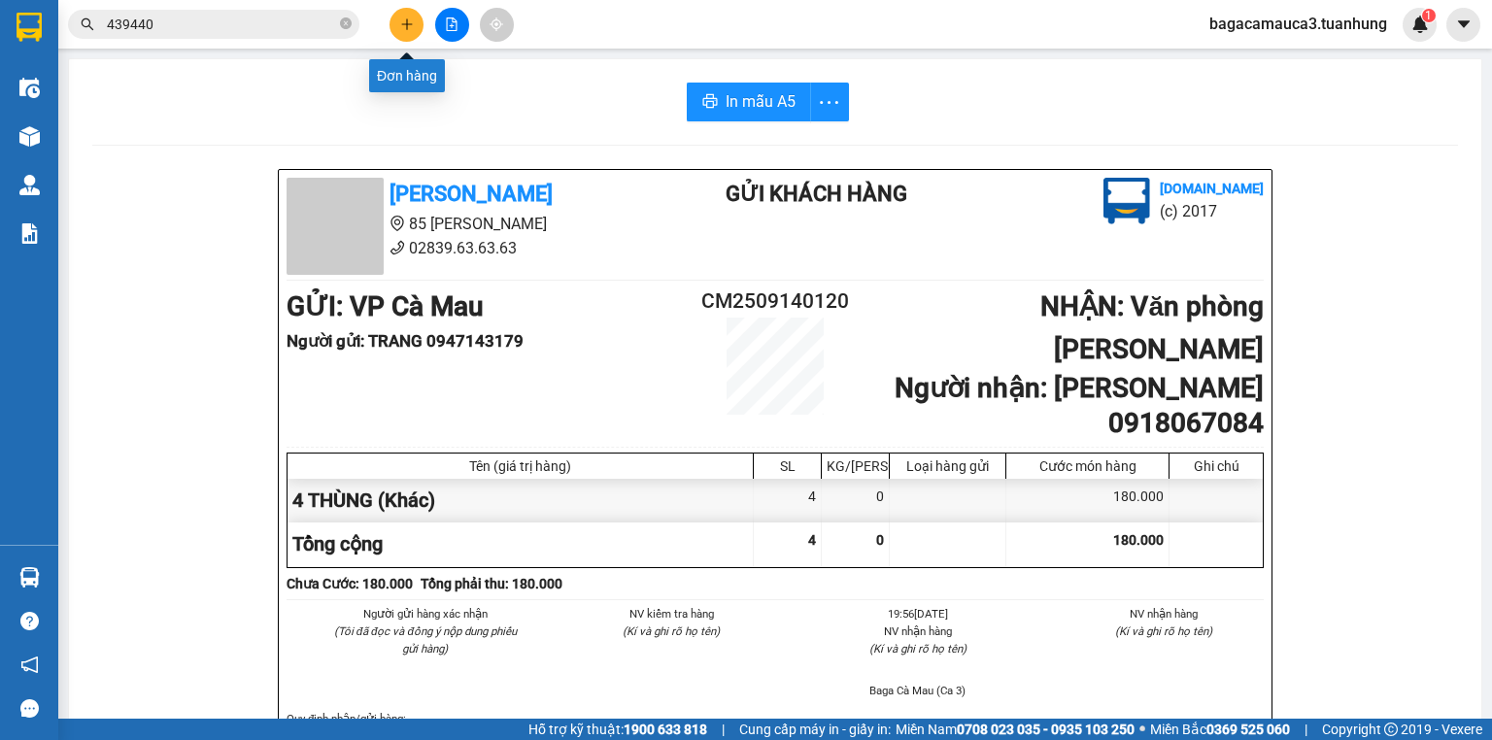
click at [400, 27] on icon "plus" at bounding box center [407, 24] width 14 height 14
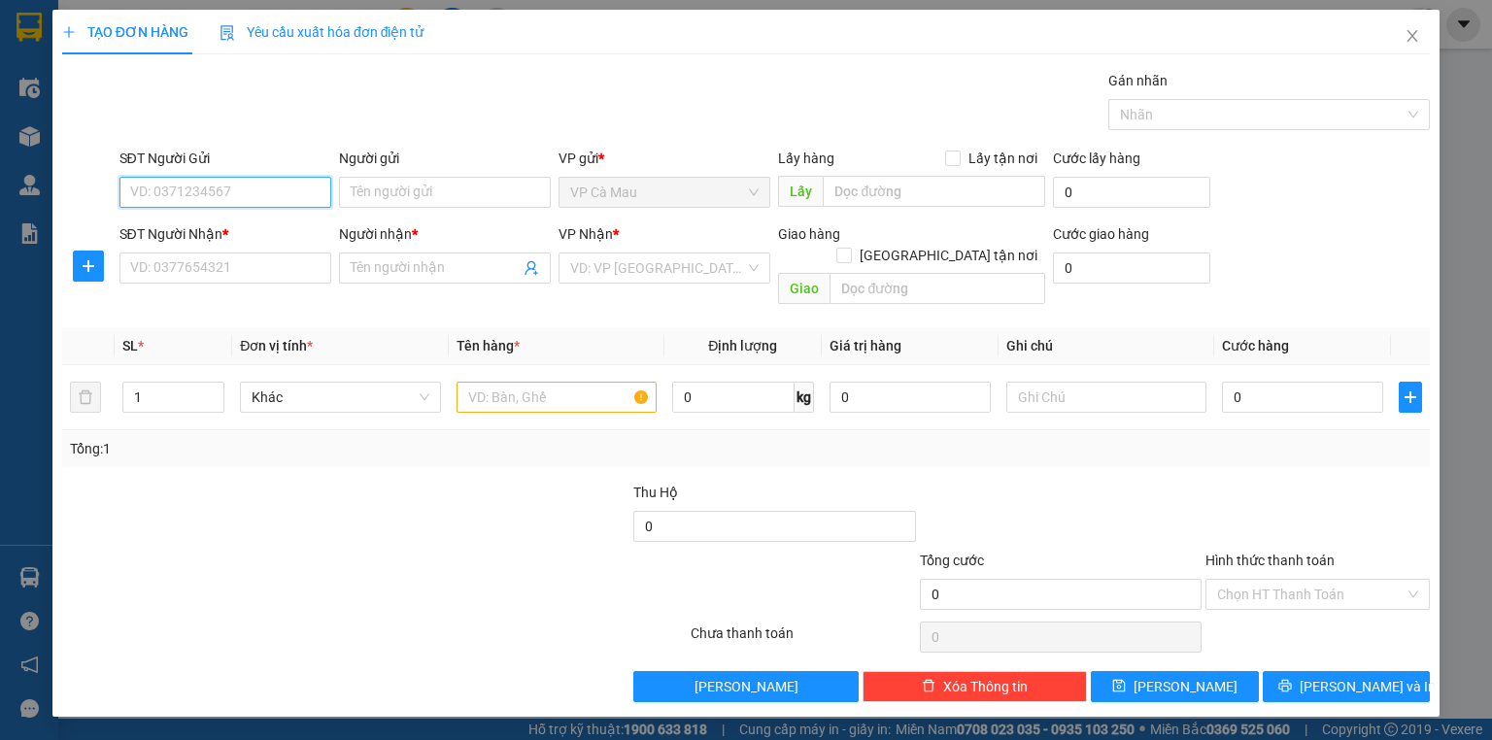
click at [245, 182] on input "SĐT Người Gửi" at bounding box center [225, 192] width 212 height 31
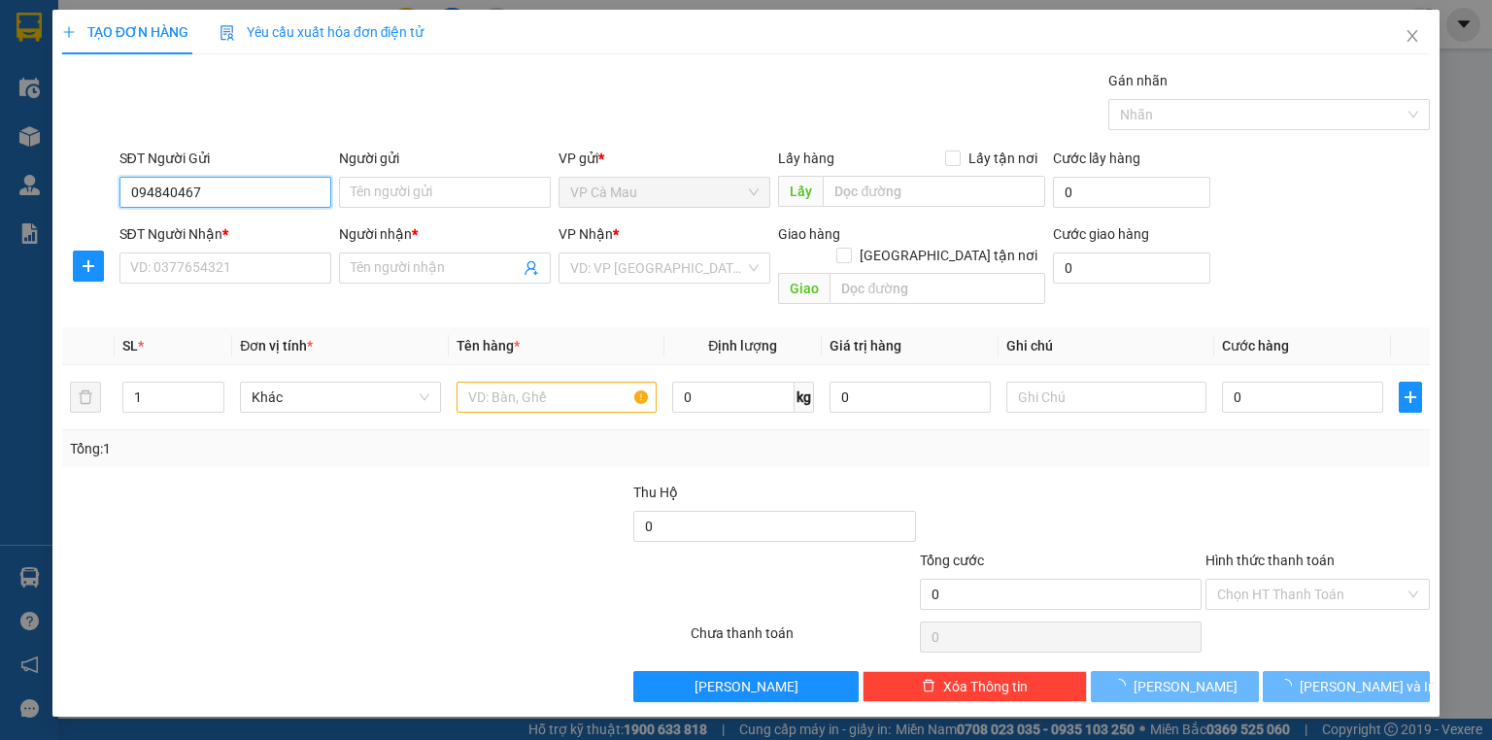
type input "0948404670"
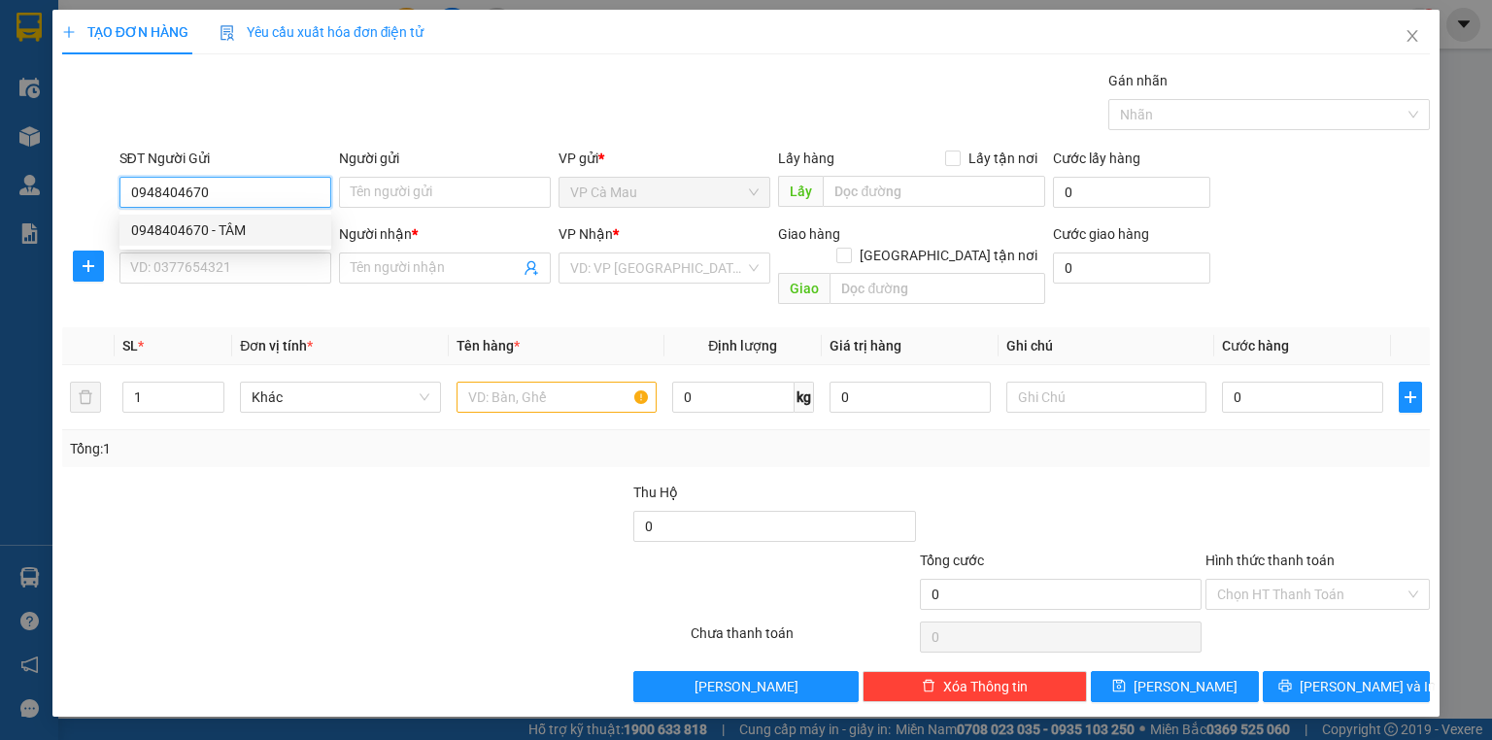
click at [210, 220] on div "0948404670 - TÂM" at bounding box center [225, 230] width 188 height 21
type input "TÂM"
type input "0948404670"
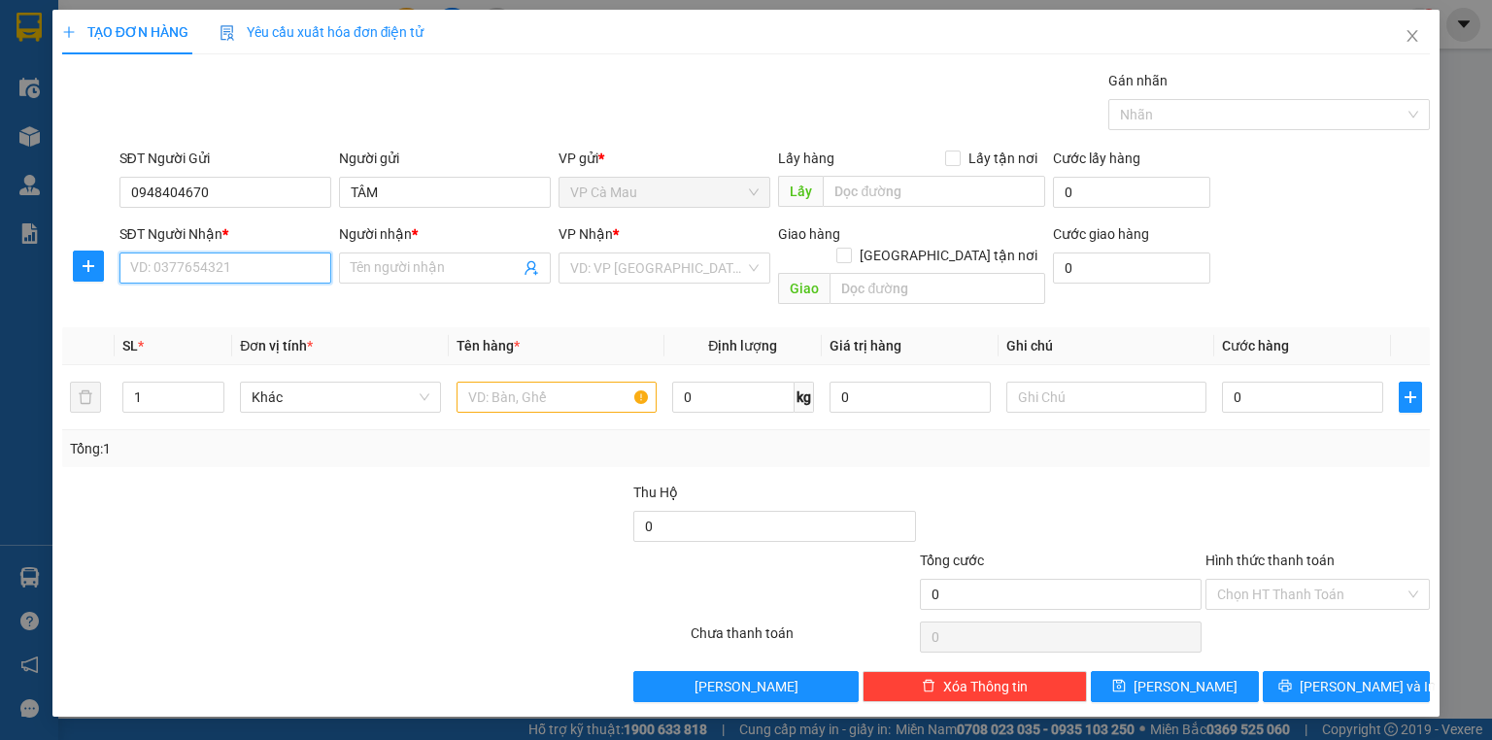
click at [246, 265] on input "SĐT Người Nhận *" at bounding box center [225, 268] width 212 height 31
click at [221, 309] on div "0907454235 - TRUNG" at bounding box center [225, 305] width 188 height 21
type input "0907454235"
type input "TRUNG"
click at [595, 382] on input "text" at bounding box center [557, 397] width 200 height 31
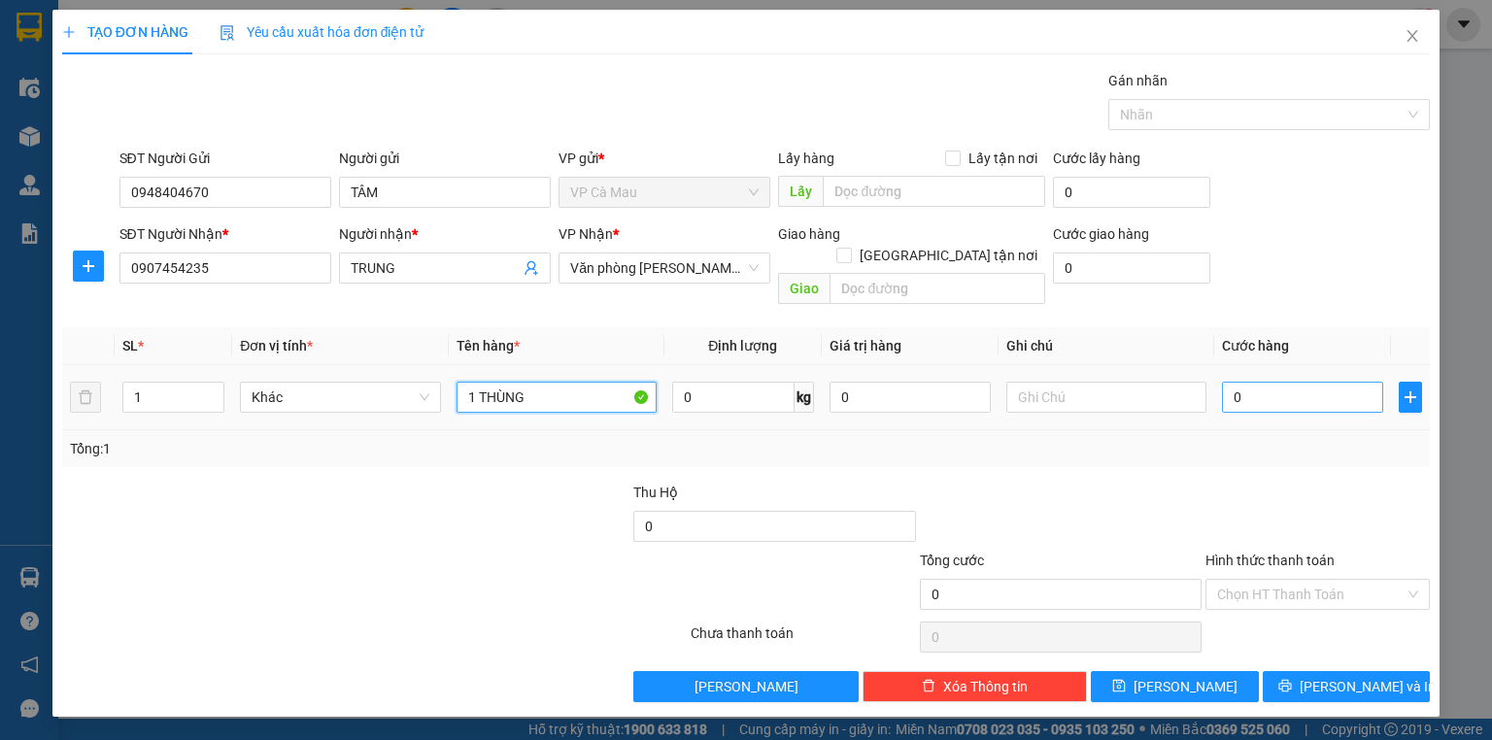
type input "1 THÙNG"
click at [1263, 382] on input "0" at bounding box center [1302, 397] width 161 height 31
type input "3"
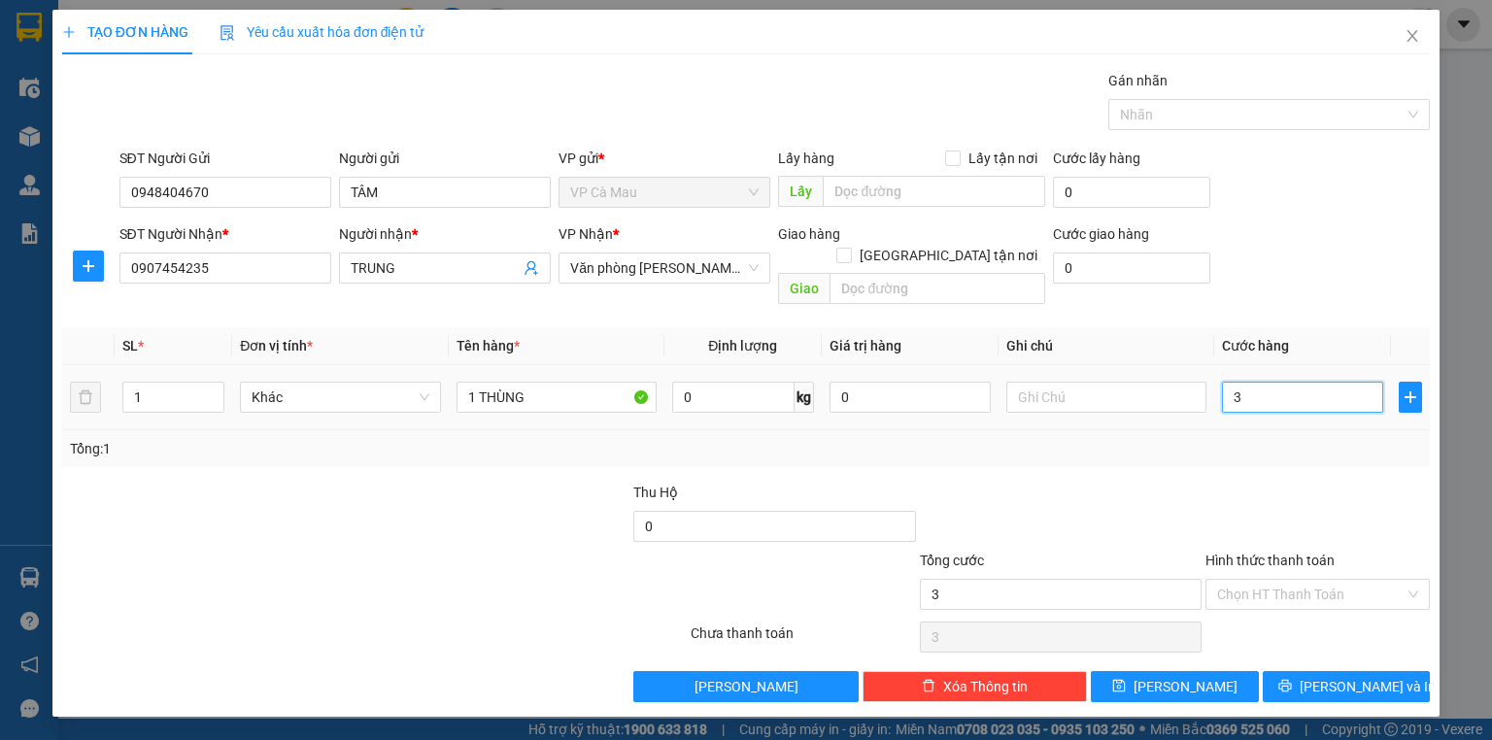
type input "30"
click at [1294, 580] on input "Hình thức thanh toán" at bounding box center [1310, 594] width 187 height 29
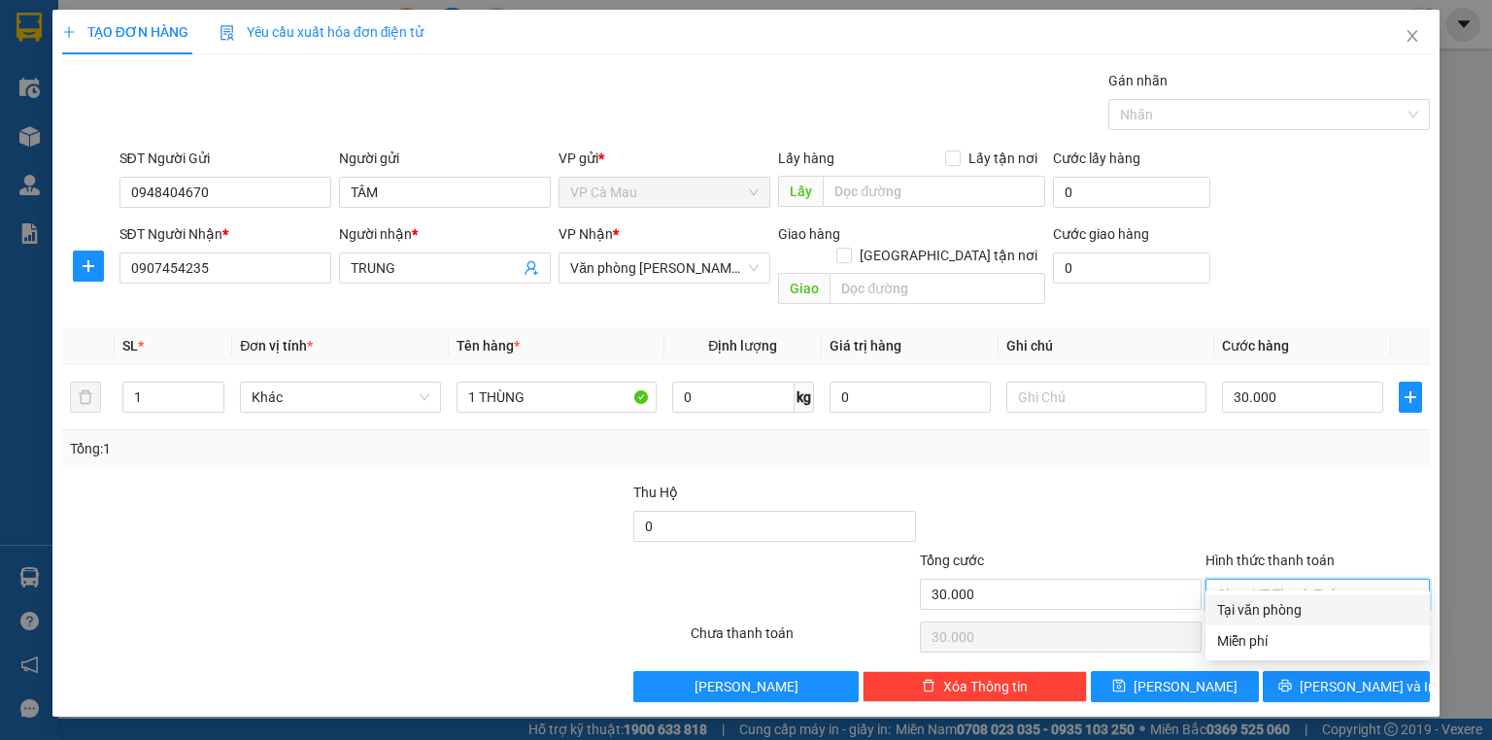
click at [1300, 606] on div "Tại văn phòng" at bounding box center [1317, 609] width 201 height 21
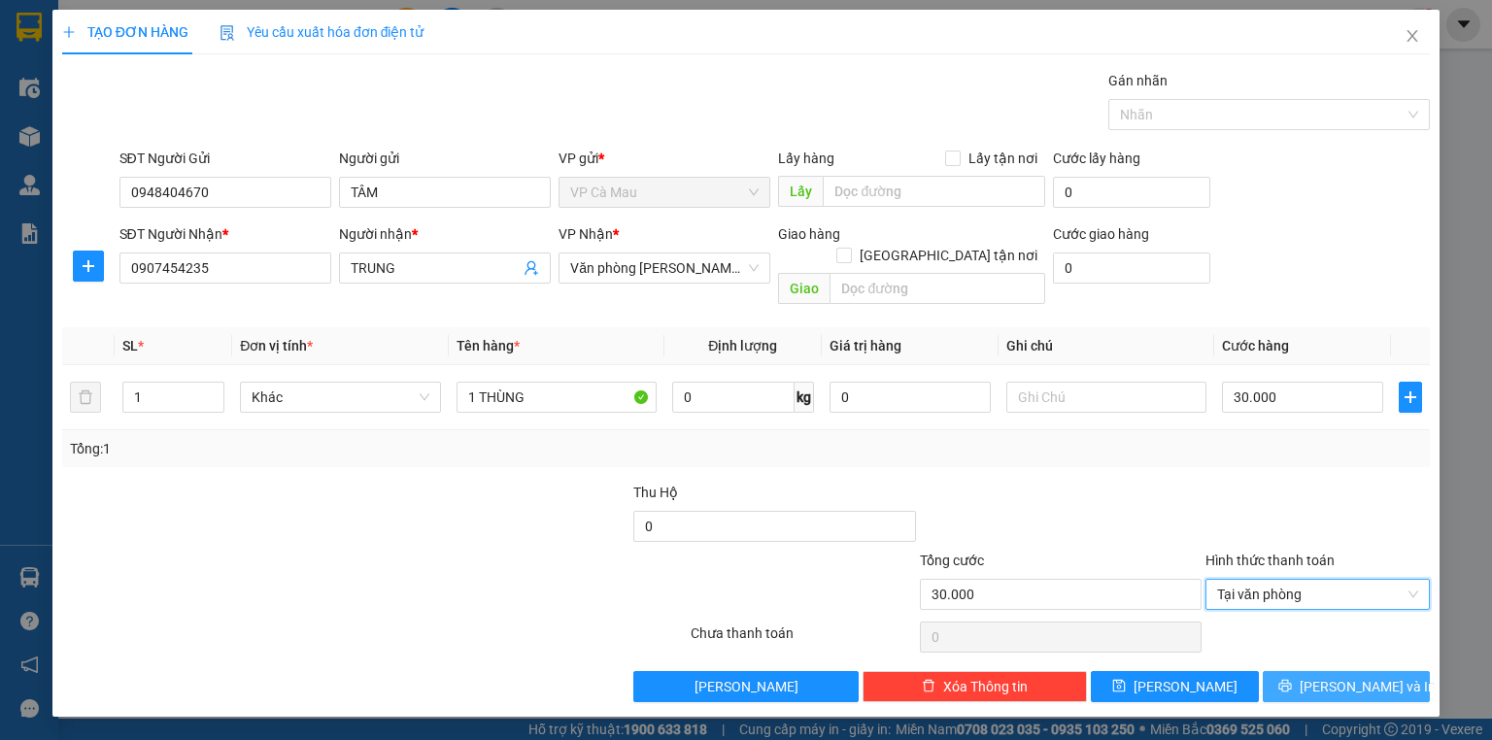
click at [1336, 676] on span "[PERSON_NAME] và In" at bounding box center [1368, 686] width 136 height 21
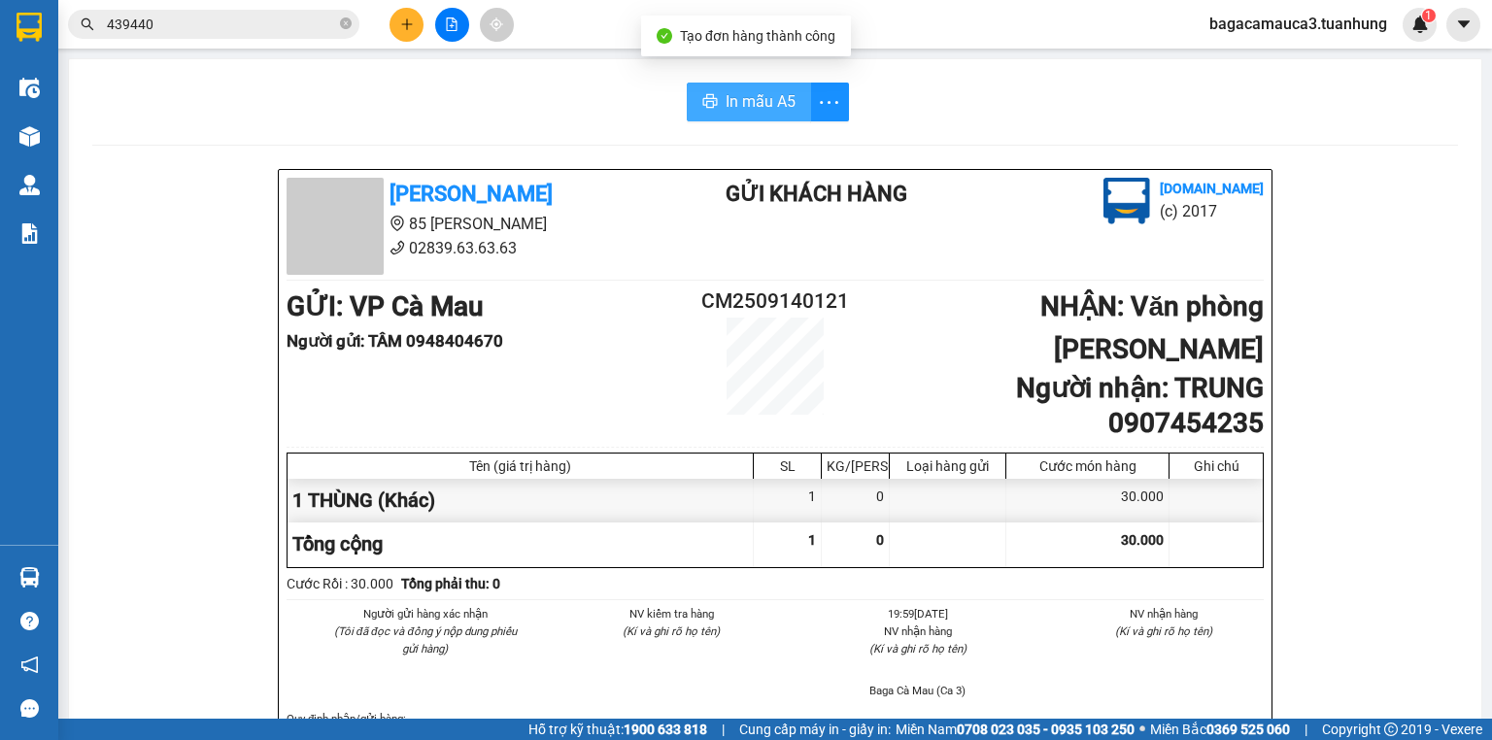
click at [706, 95] on icon "printer" at bounding box center [709, 101] width 15 height 14
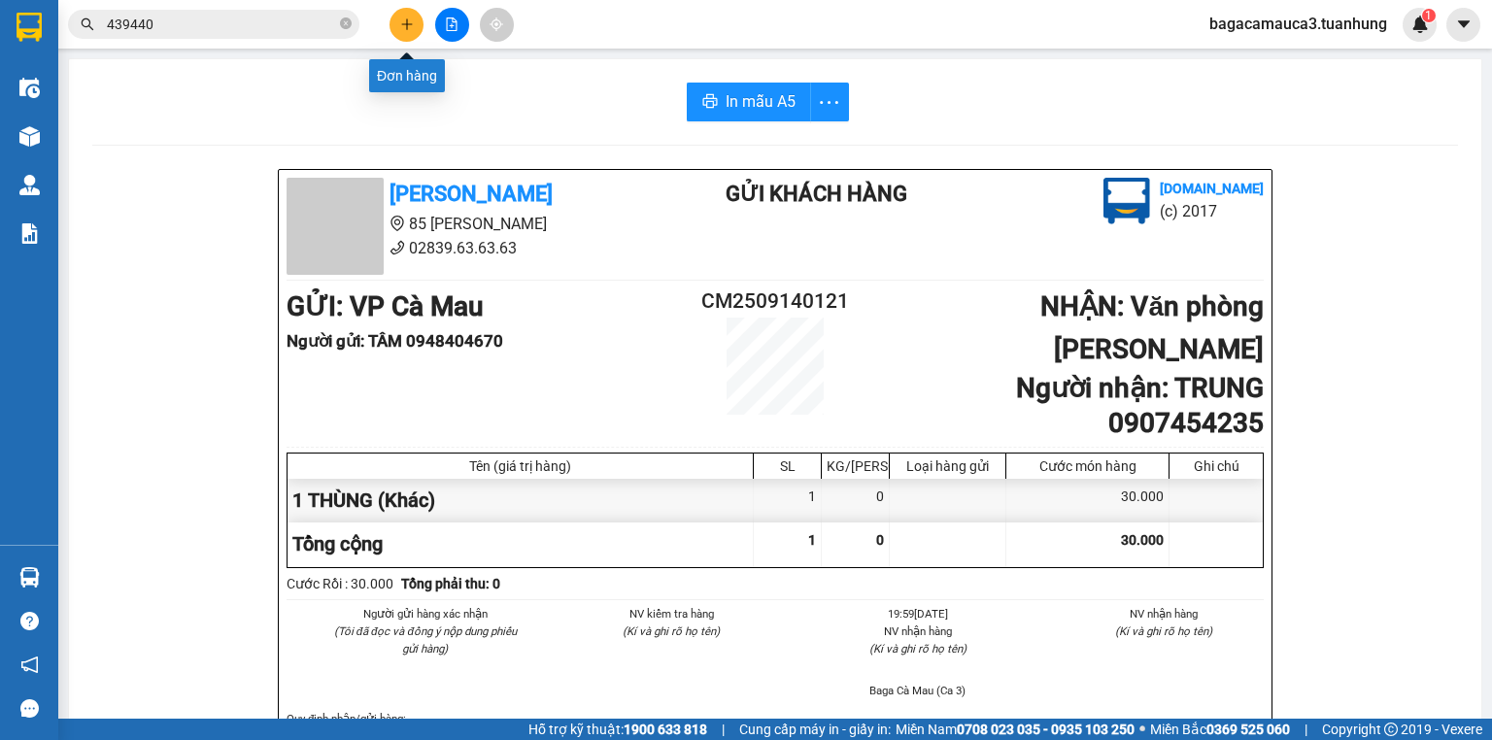
click at [408, 25] on icon "plus" at bounding box center [407, 24] width 14 height 14
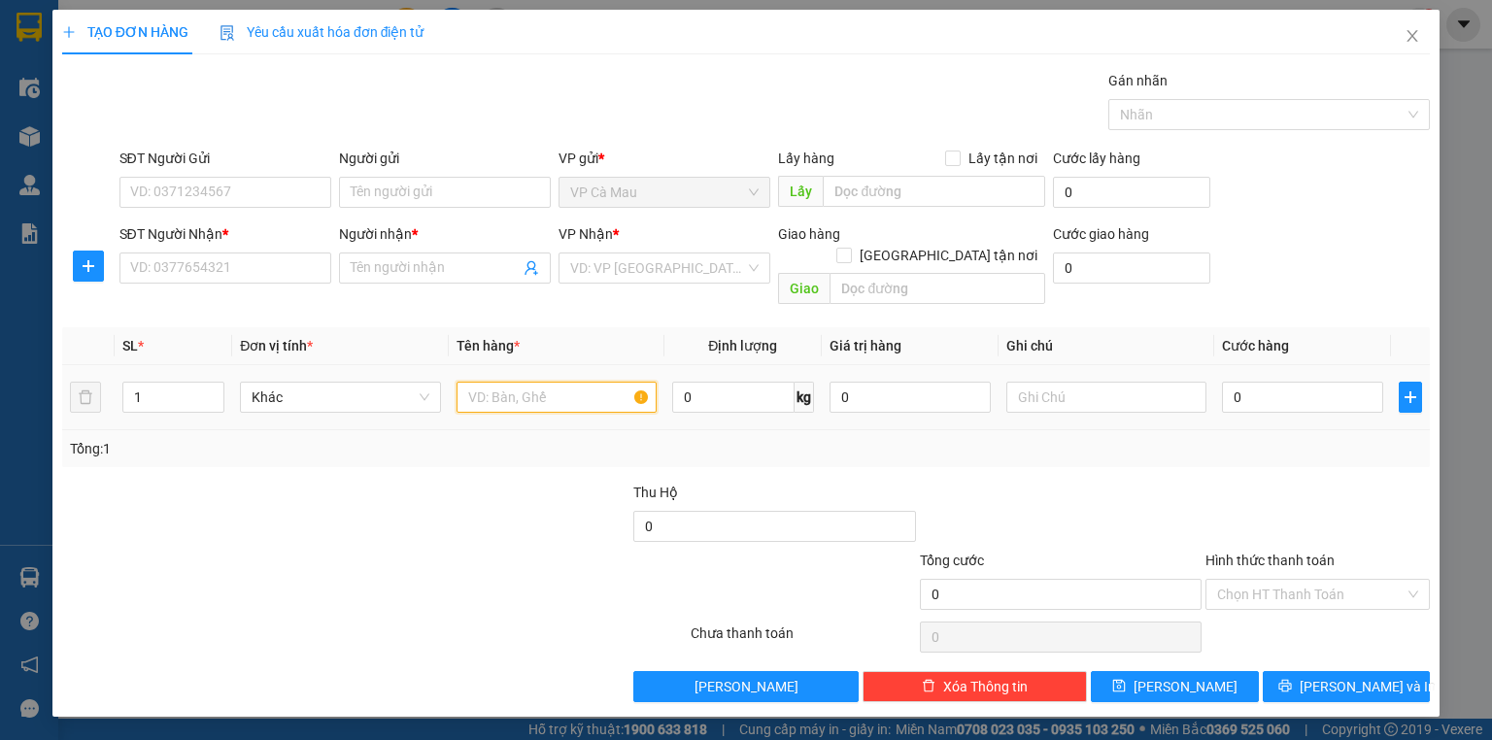
click at [533, 385] on input "text" at bounding box center [557, 397] width 200 height 31
type input "2 THÙNG"
drag, startPoint x: 163, startPoint y: 384, endPoint x: 54, endPoint y: 414, distance: 112.9
click at [57, 414] on div "TẠO ĐƠN HÀNG Yêu cầu xuất hóa đơn điện tử Transit Pickup Surcharge Ids Transit …" at bounding box center [745, 363] width 1387 height 707
type input "2"
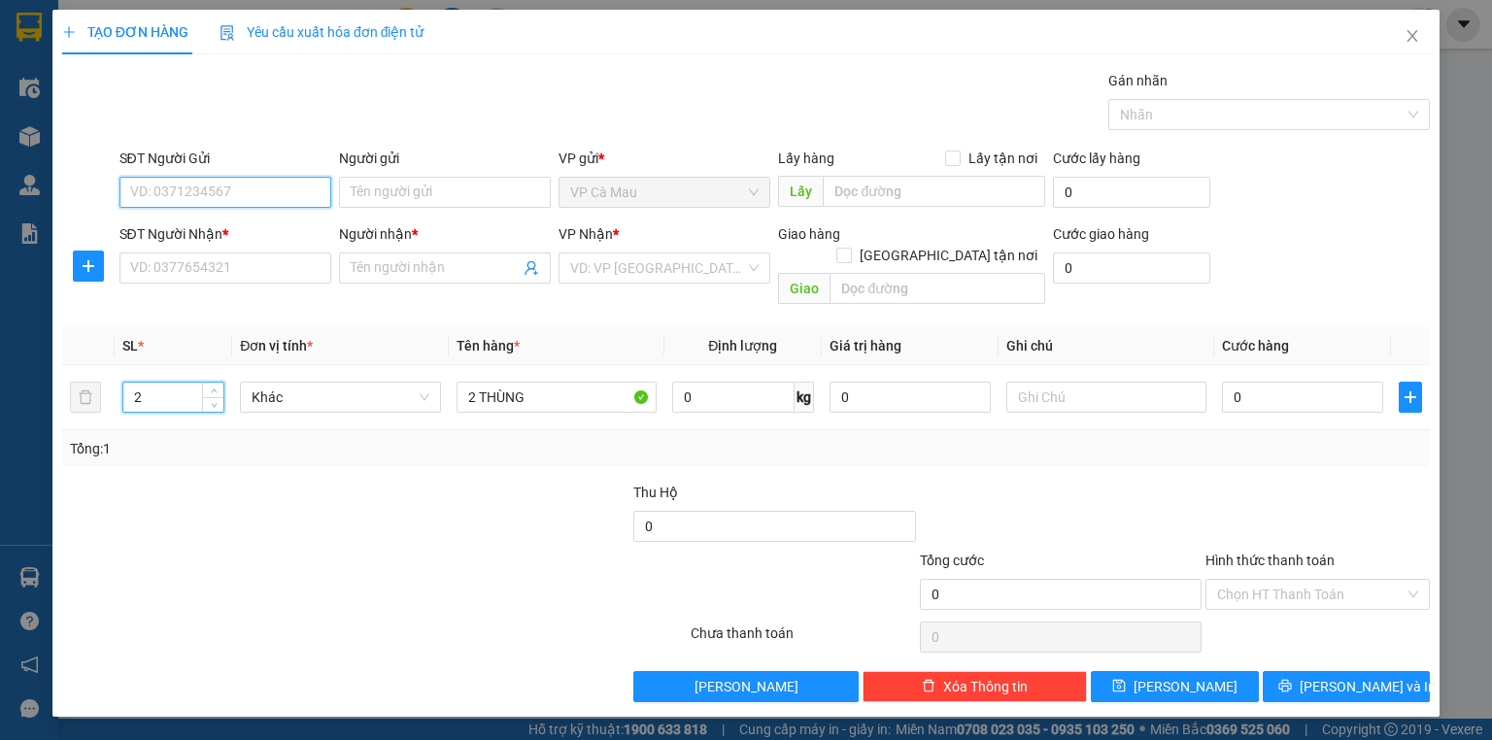
click at [185, 191] on input "SĐT Người Gửi" at bounding box center [225, 192] width 212 height 31
type input "0947644955"
drag, startPoint x: 266, startPoint y: 214, endPoint x: 250, endPoint y: 266, distance: 55.0
click at [265, 215] on div "0947644955 - TÀI" at bounding box center [225, 230] width 212 height 31
type input "TÀI"
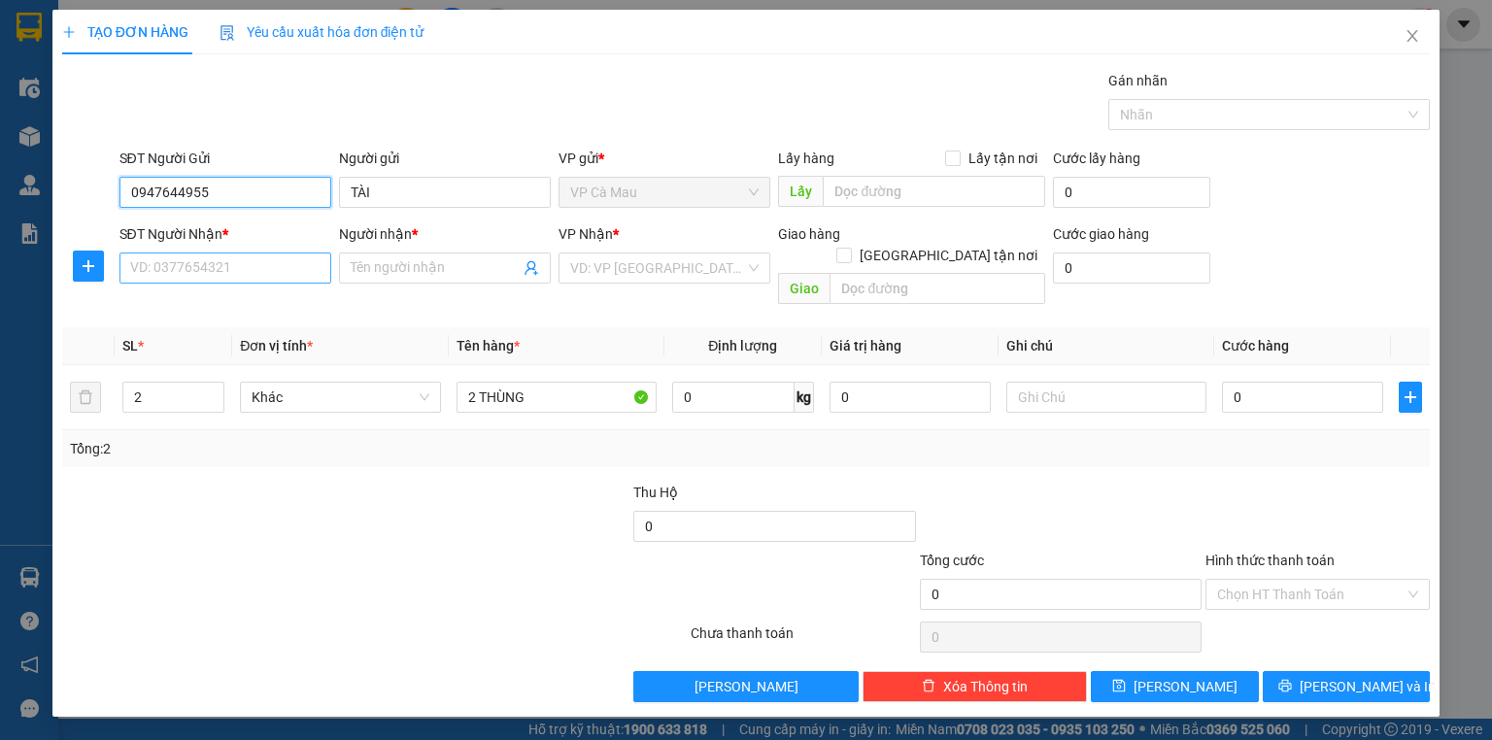
type input "0947644955"
drag, startPoint x: 250, startPoint y: 267, endPoint x: 247, endPoint y: 291, distance: 24.5
click at [250, 268] on input "SĐT Người Nhận *" at bounding box center [225, 268] width 212 height 31
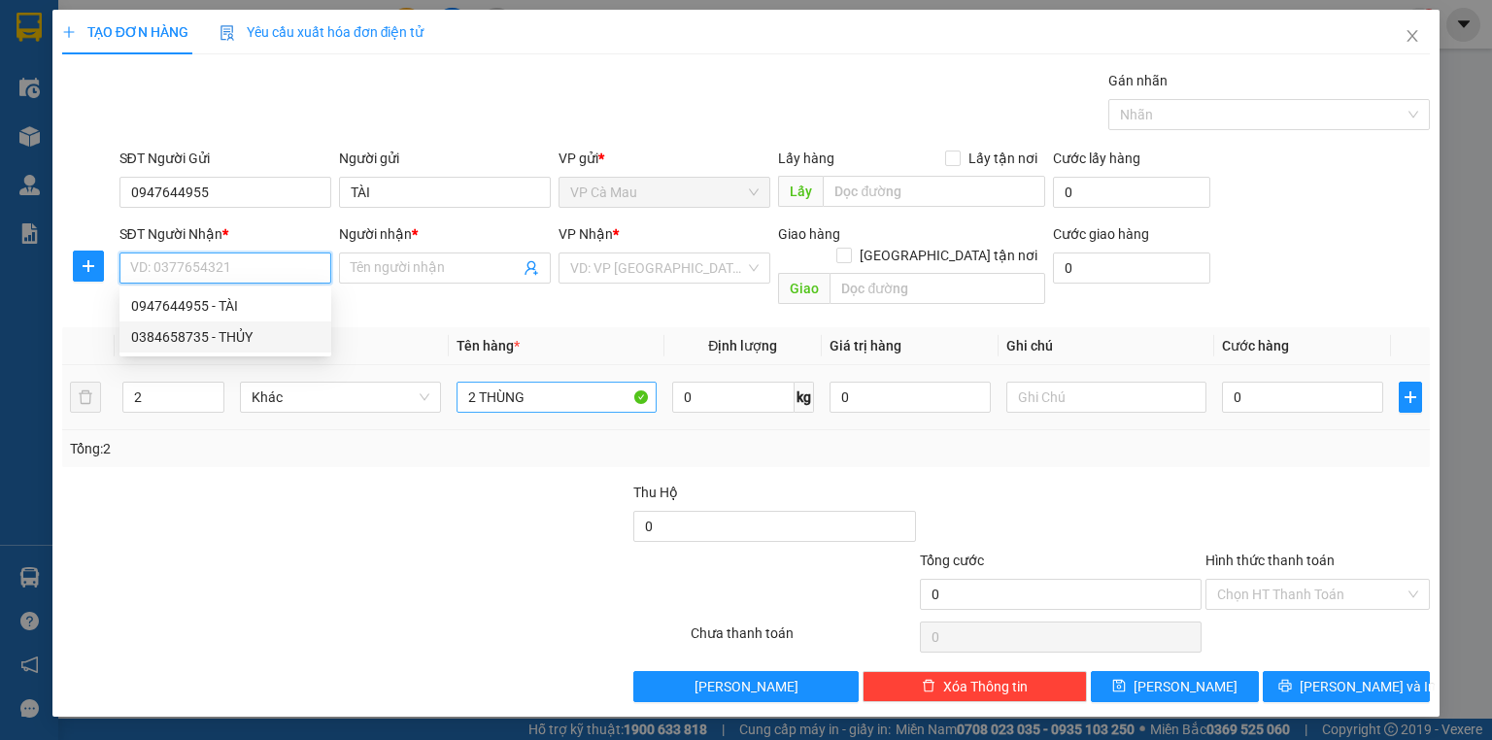
click at [249, 330] on div "0384658735 - THỦY" at bounding box center [225, 336] width 188 height 21
type input "0384658735"
type input "THỦY"
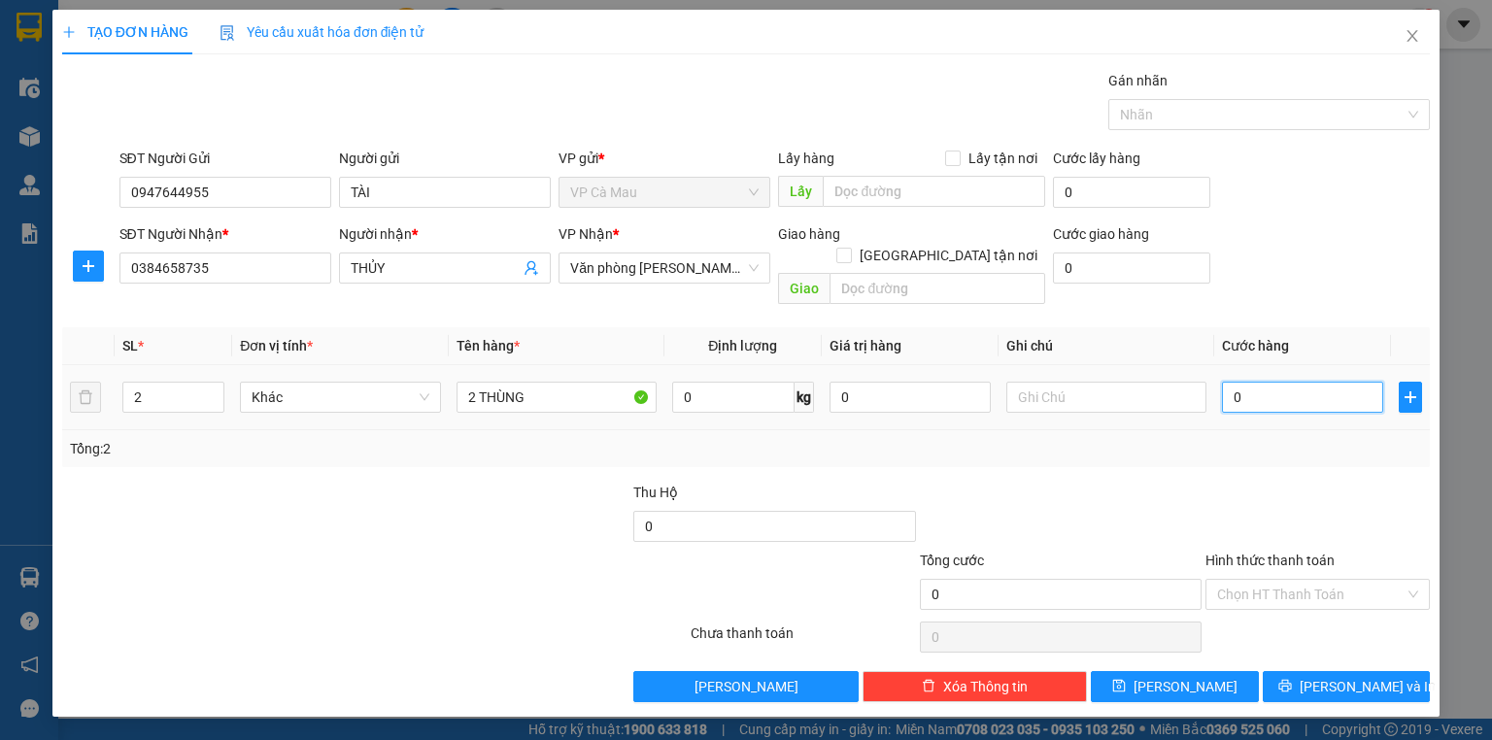
click at [1257, 382] on input "0" at bounding box center [1302, 397] width 161 height 31
click at [1270, 580] on input "Hình thức thanh toán" at bounding box center [1310, 594] width 187 height 29
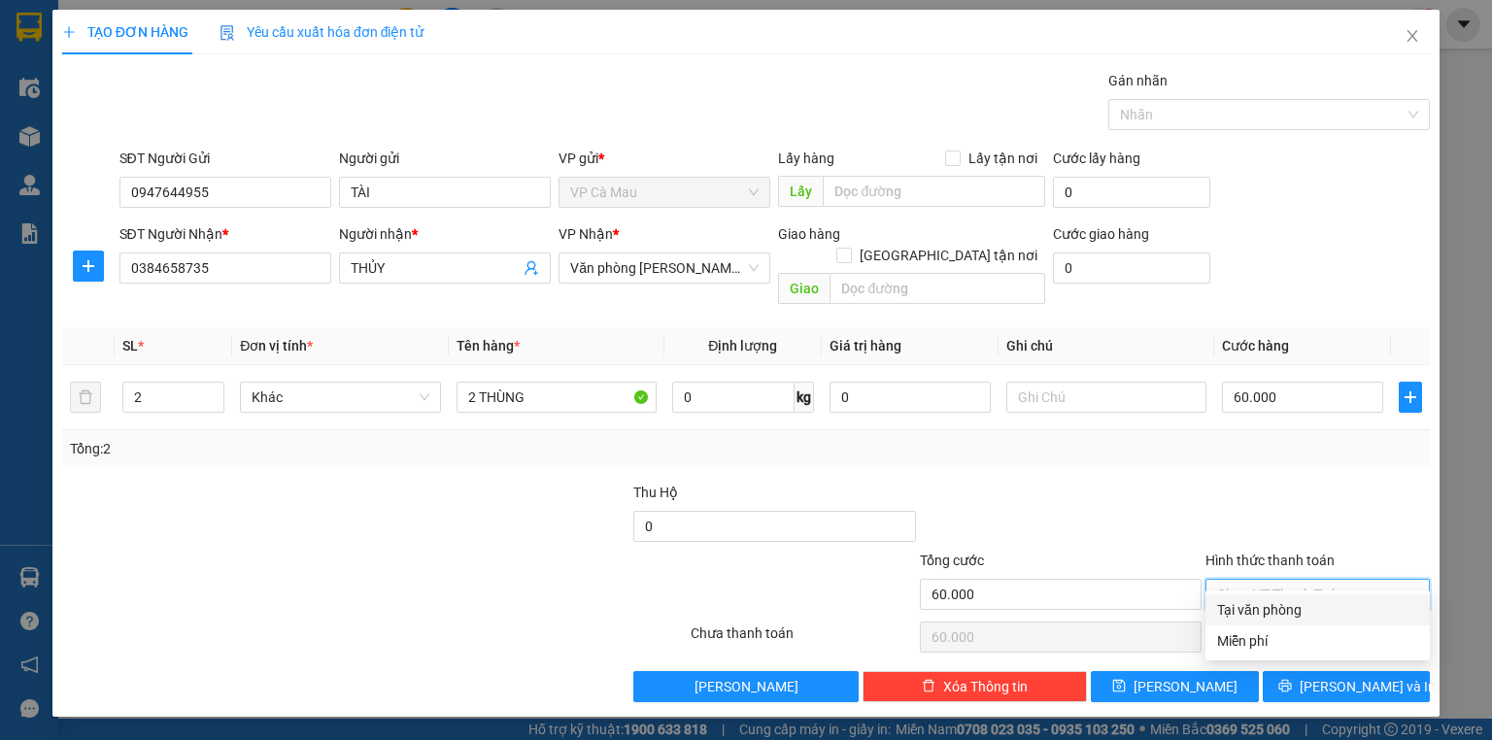
click at [1271, 606] on div "Tại văn phòng" at bounding box center [1317, 609] width 201 height 21
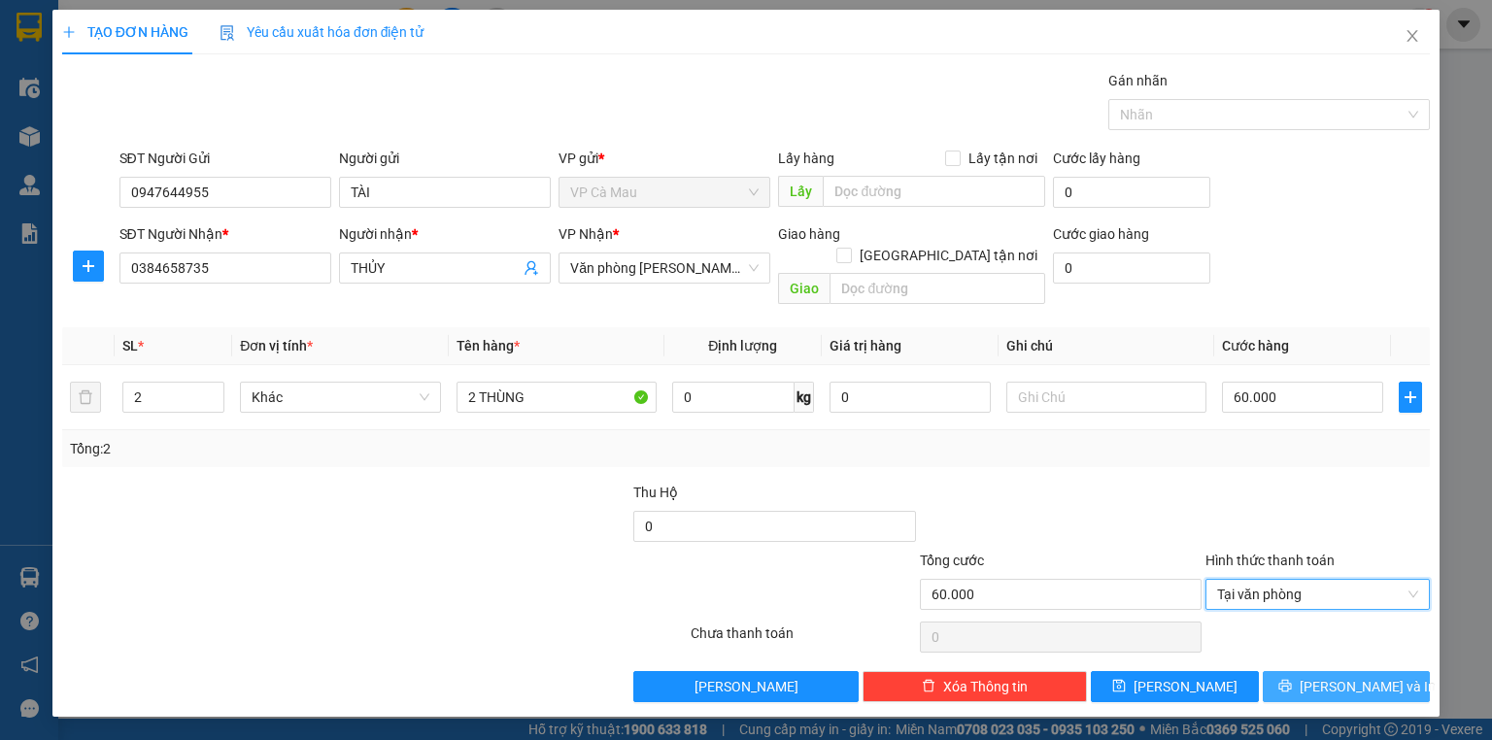
click at [1287, 675] on button "[PERSON_NAME] và In" at bounding box center [1347, 686] width 168 height 31
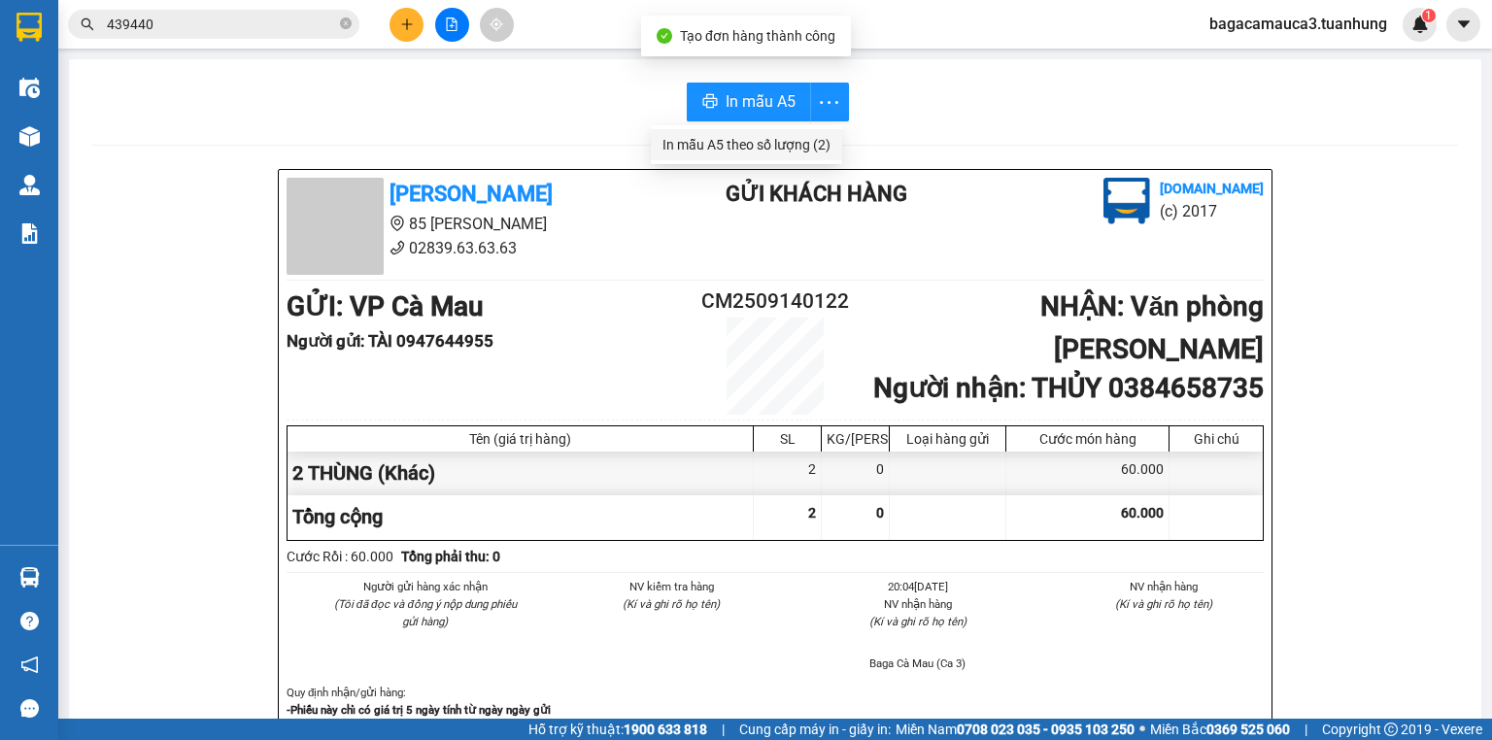
click at [816, 148] on div "In mẫu A5 theo số lượng (2)" at bounding box center [746, 144] width 168 height 21
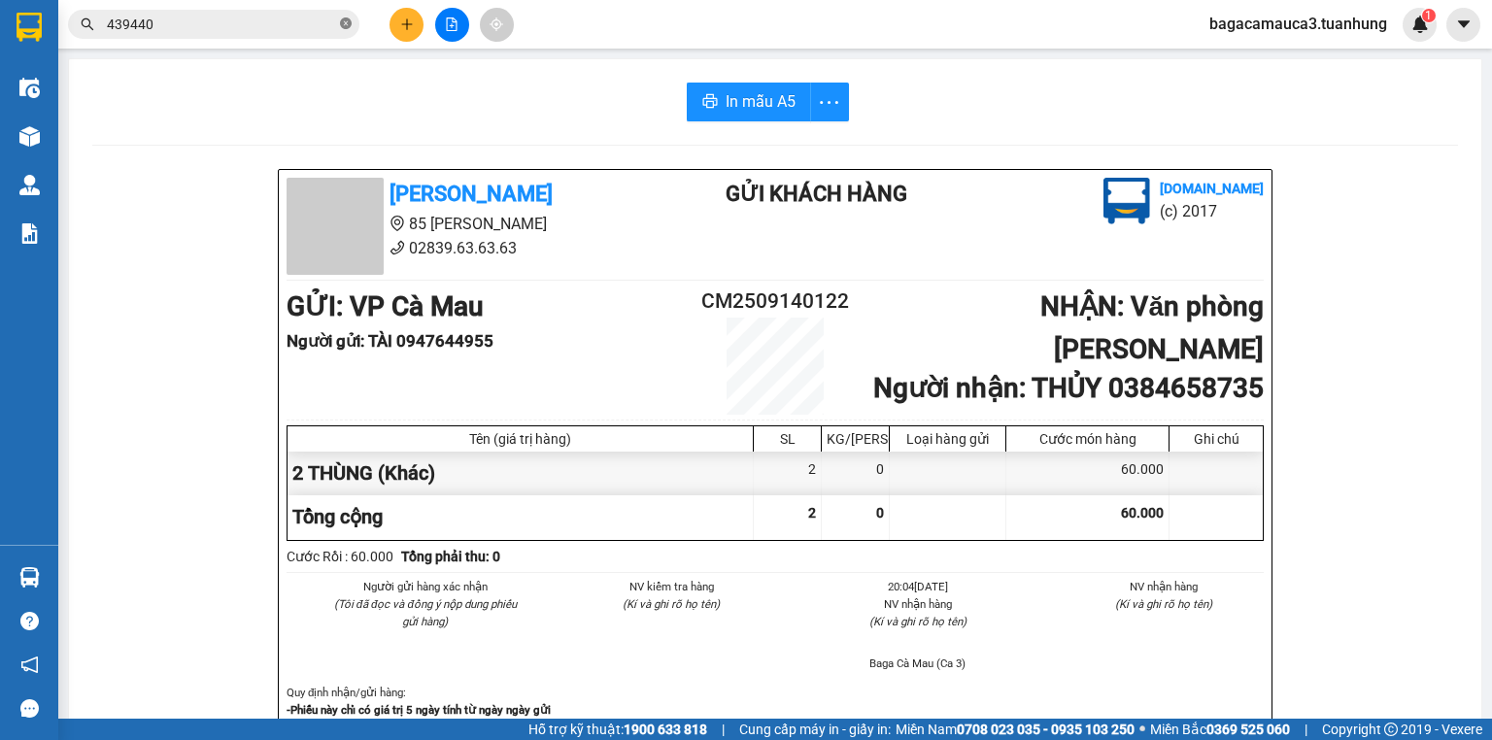
click at [350, 22] on icon "close-circle" at bounding box center [346, 23] width 12 height 12
click at [235, 17] on input "text" at bounding box center [221, 24] width 229 height 21
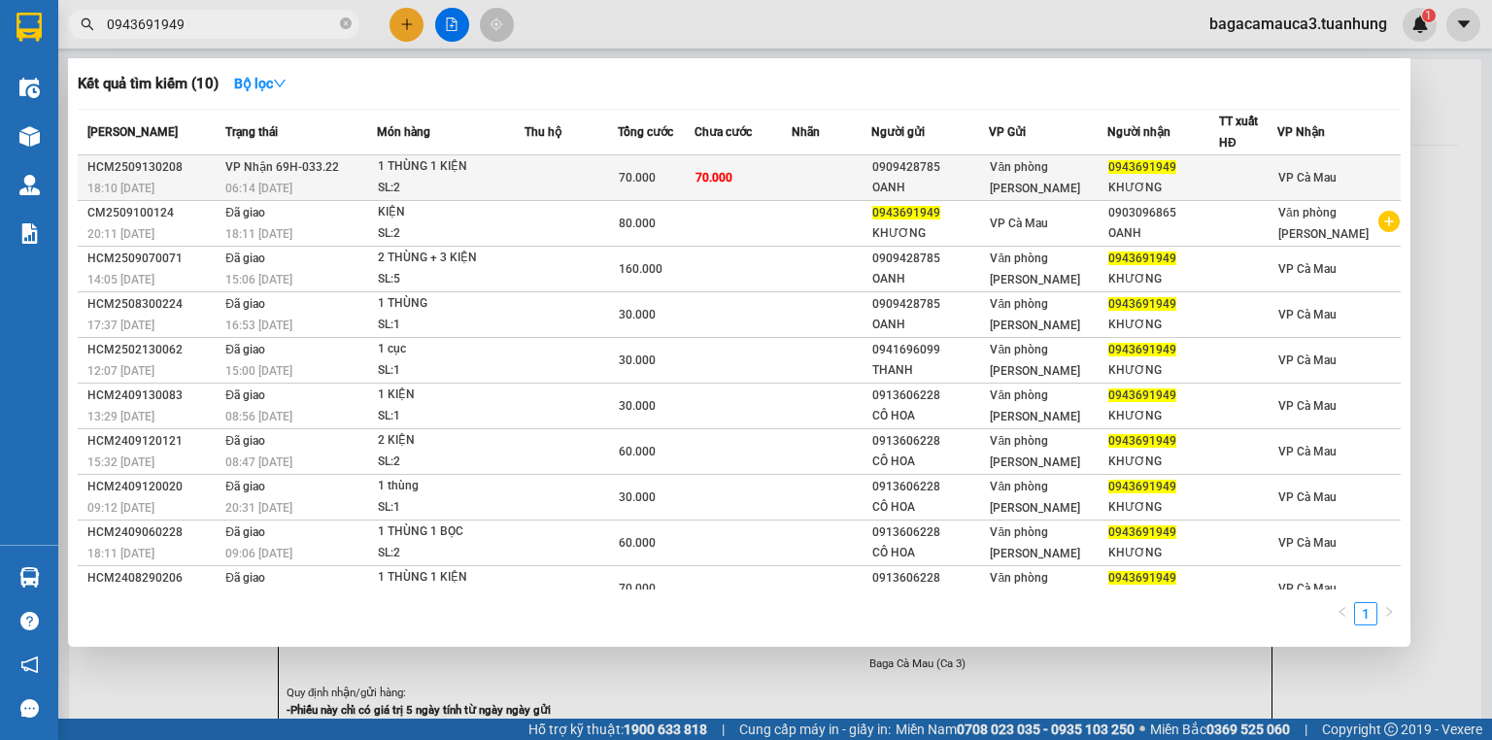
type input "0943691949"
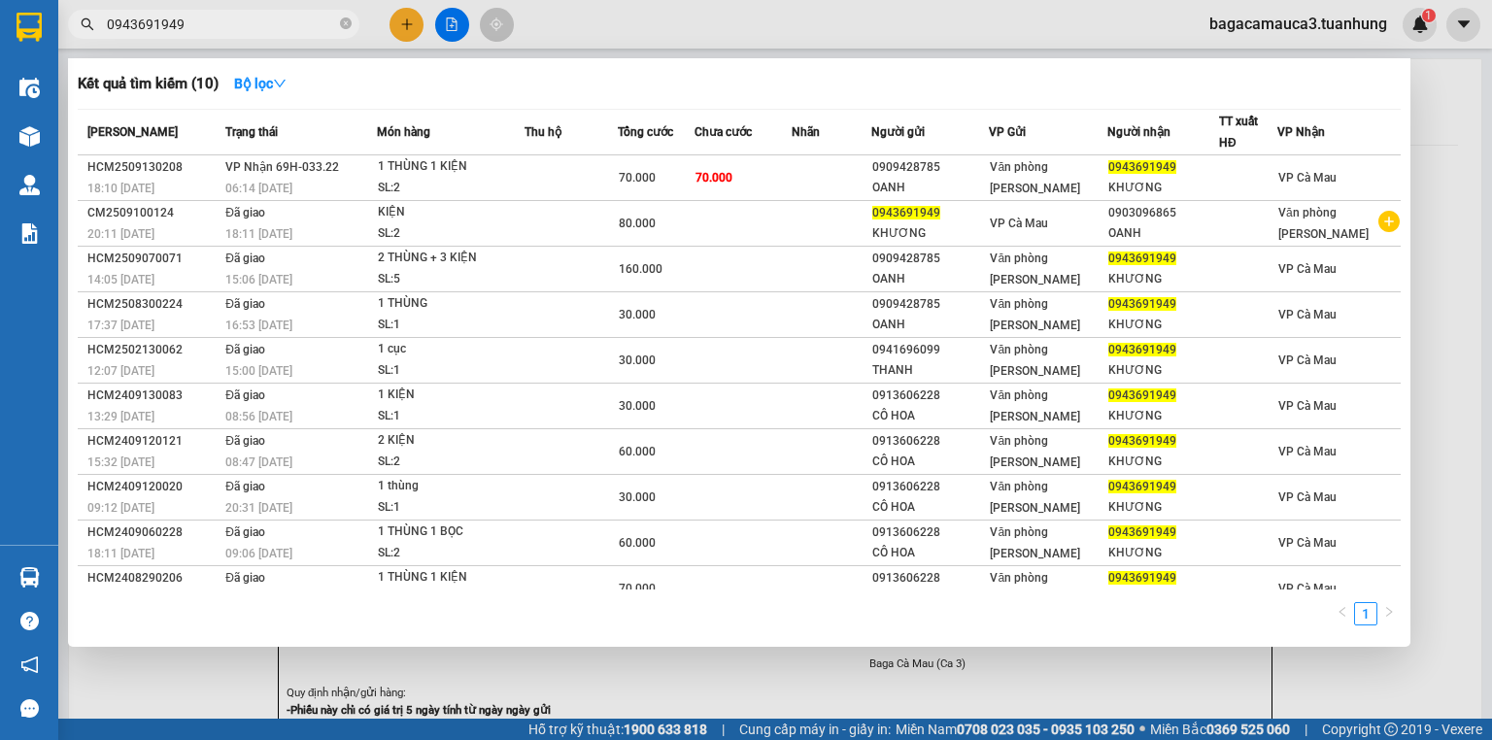
click at [808, 176] on td at bounding box center [832, 178] width 80 height 46
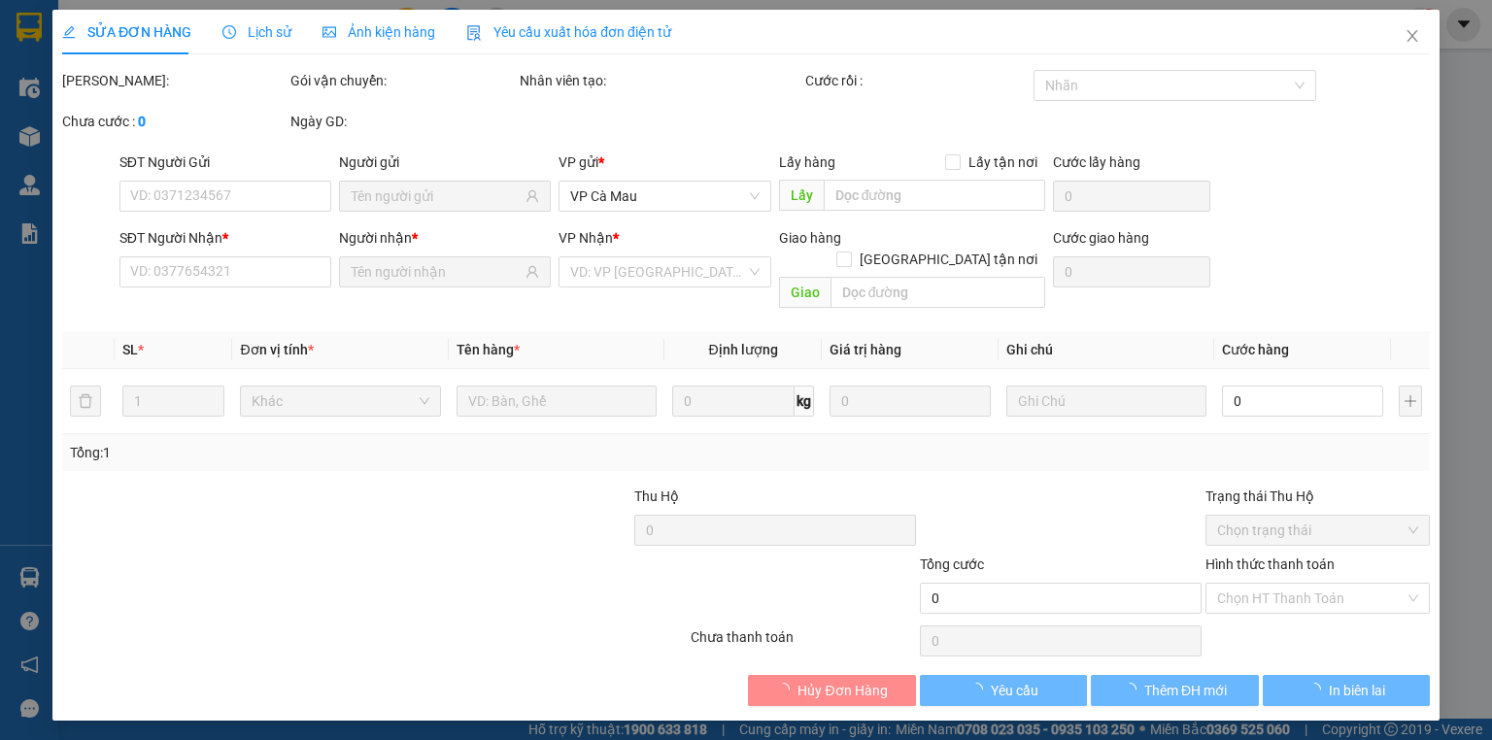
type input "0909428785"
type input "OANH"
type input "0943691949"
type input "KHƯƠNG"
type input "70.000"
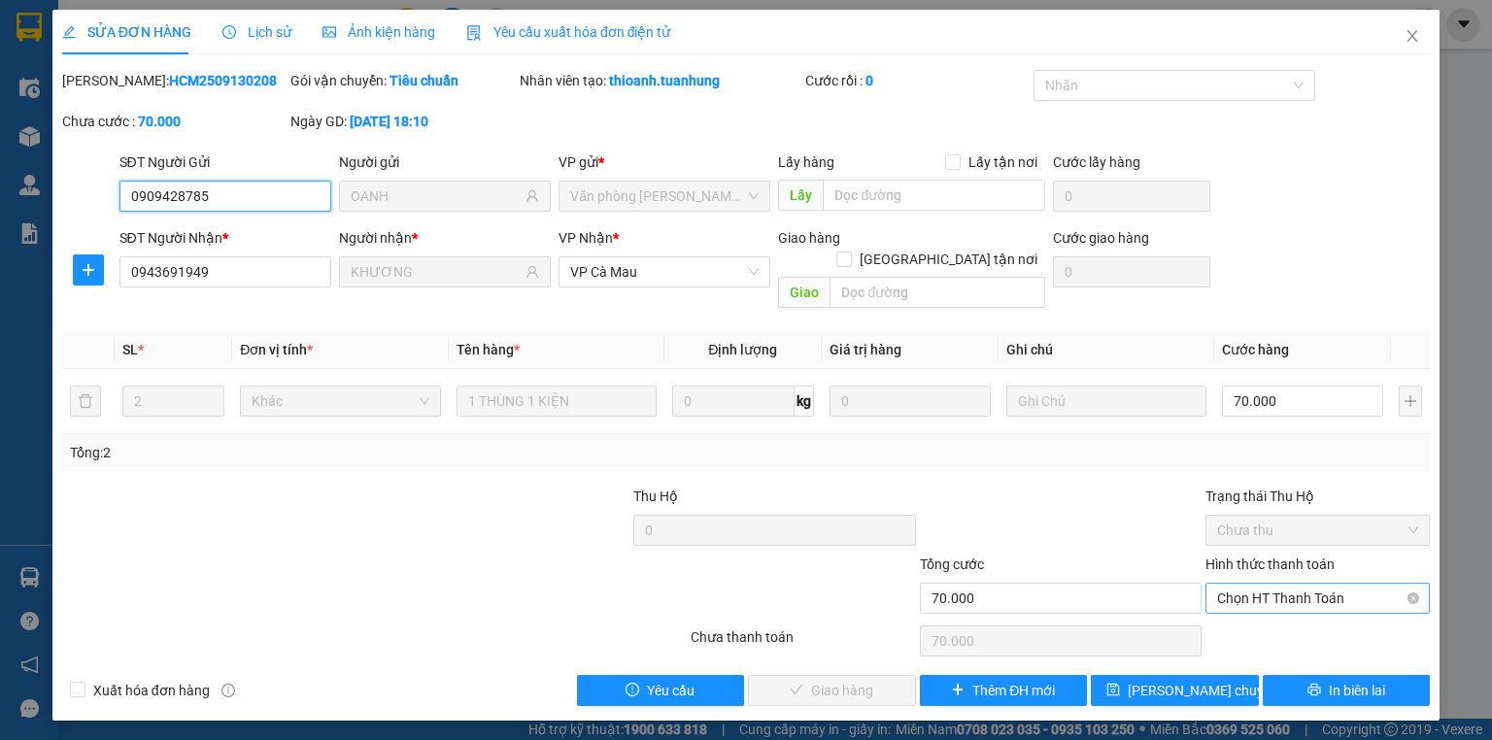
click at [1242, 584] on span "Chọn HT Thanh Toán" at bounding box center [1317, 598] width 201 height 29
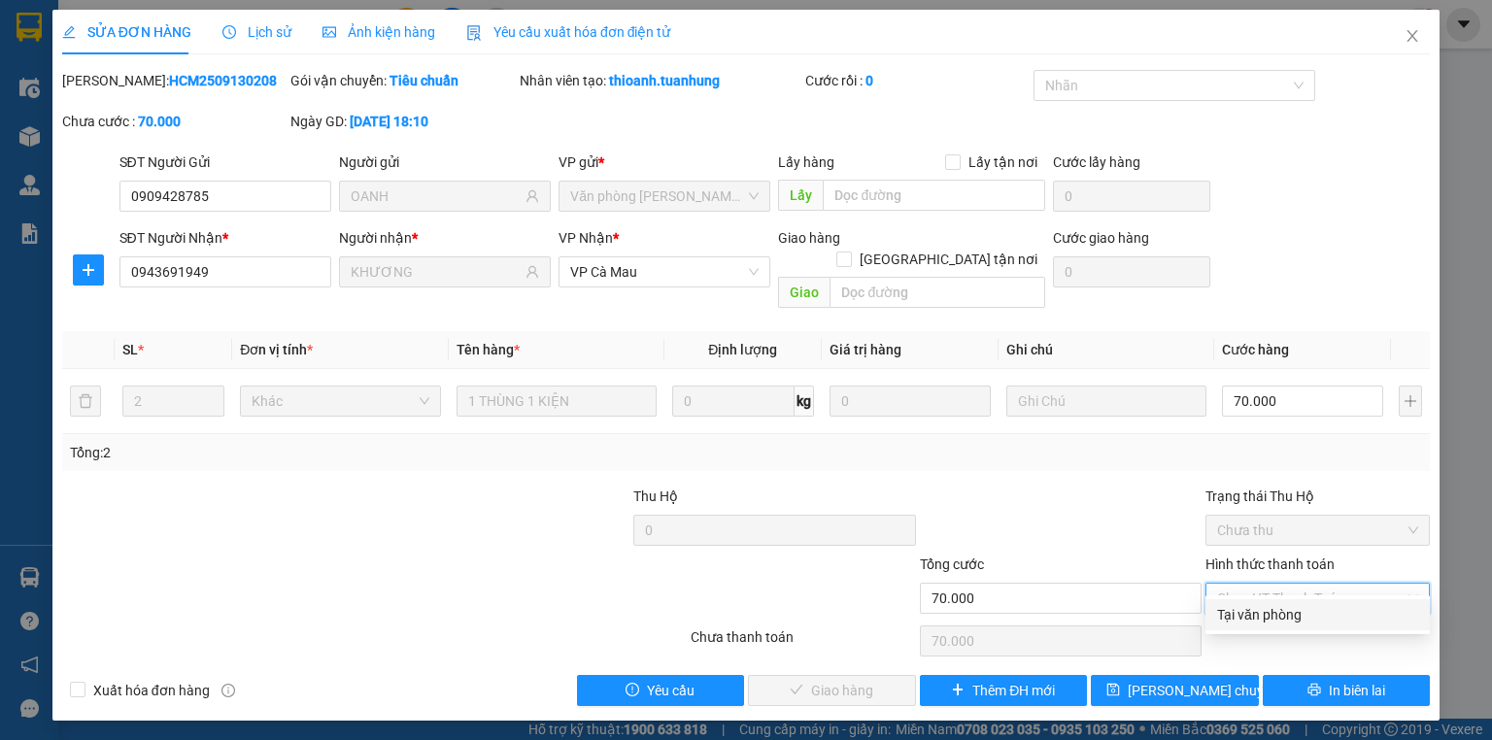
drag, startPoint x: 1247, startPoint y: 614, endPoint x: 1179, endPoint y: 637, distance: 71.9
click at [1246, 616] on div "Tại văn phòng" at bounding box center [1317, 614] width 201 height 21
type input "0"
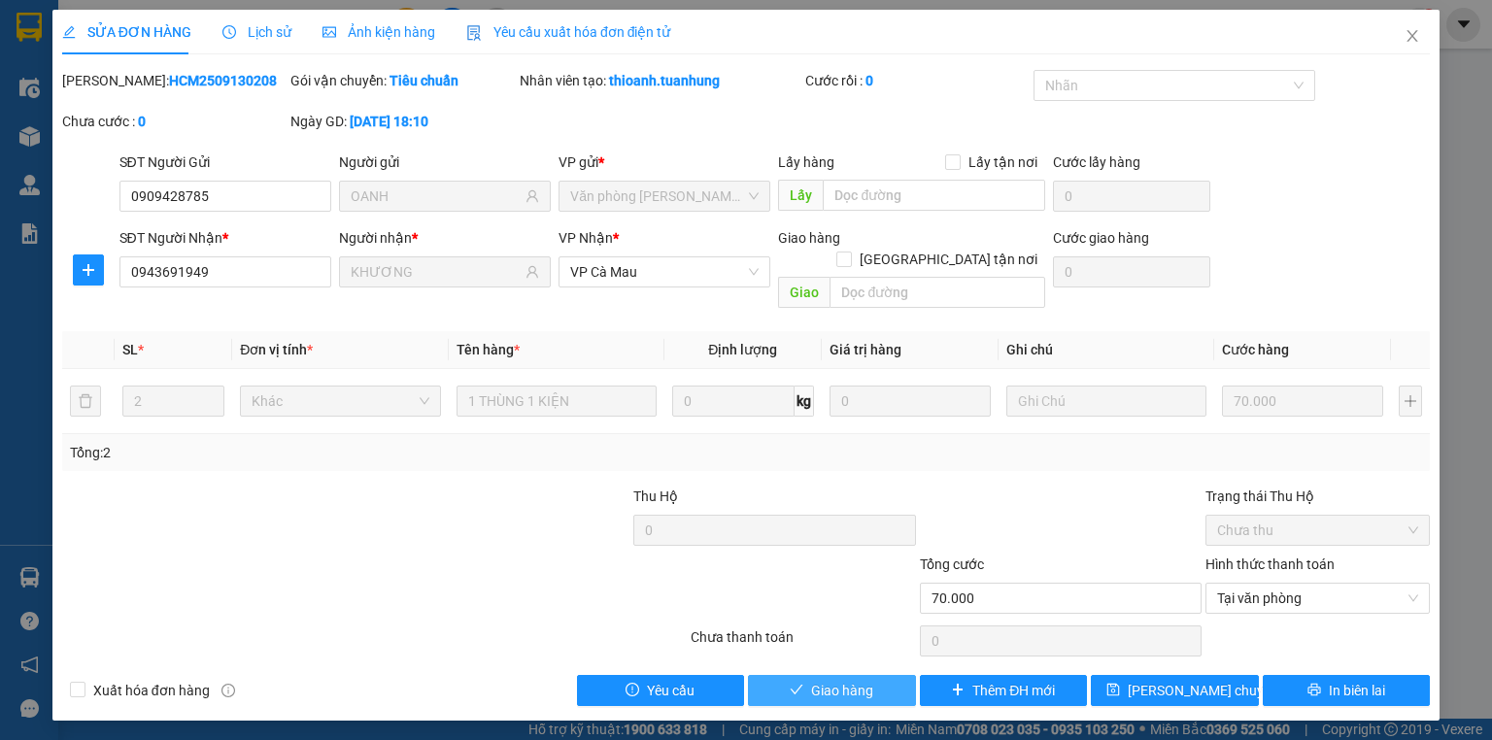
click at [875, 675] on button "Giao hàng" at bounding box center [832, 690] width 168 height 31
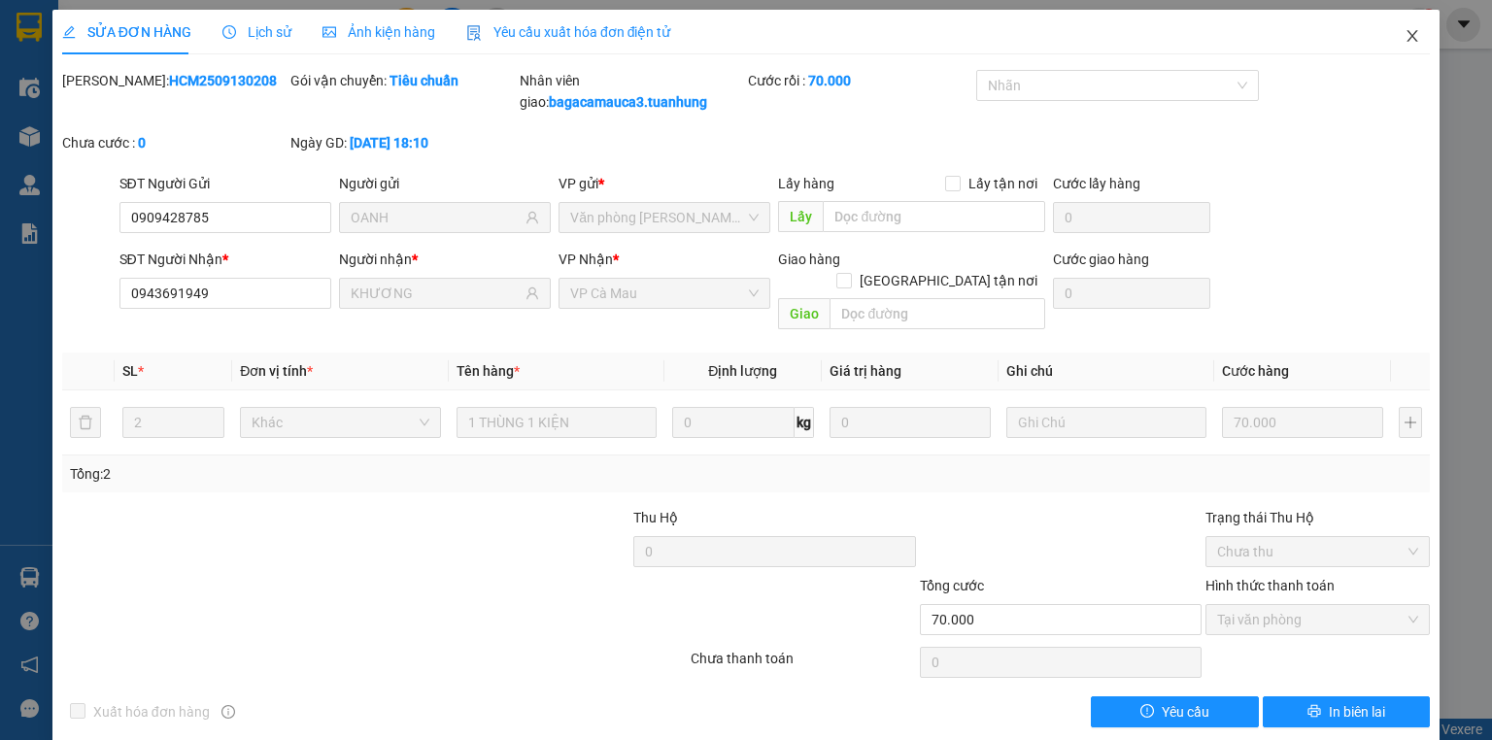
click at [1405, 42] on icon "close" at bounding box center [1413, 36] width 16 height 16
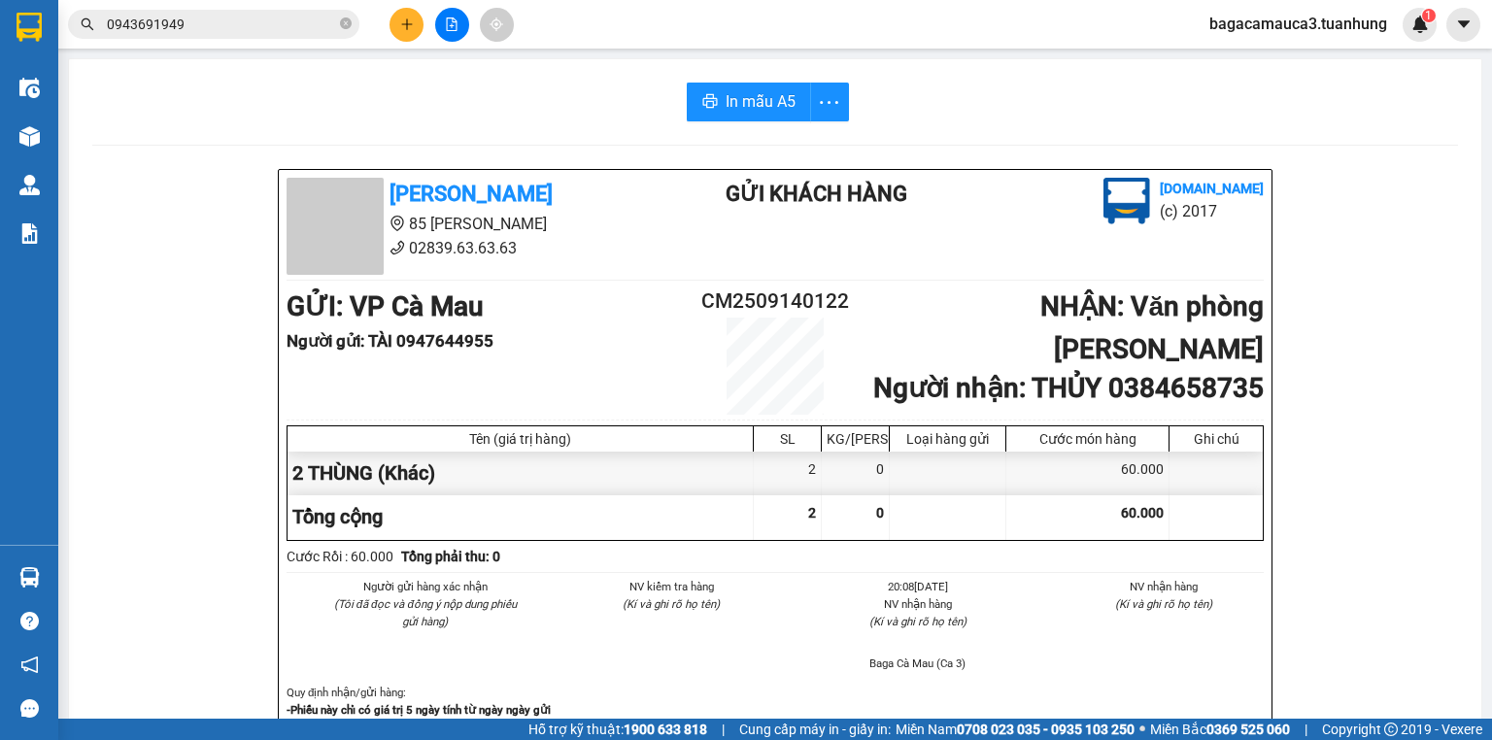
click at [403, 17] on icon "plus" at bounding box center [407, 24] width 14 height 14
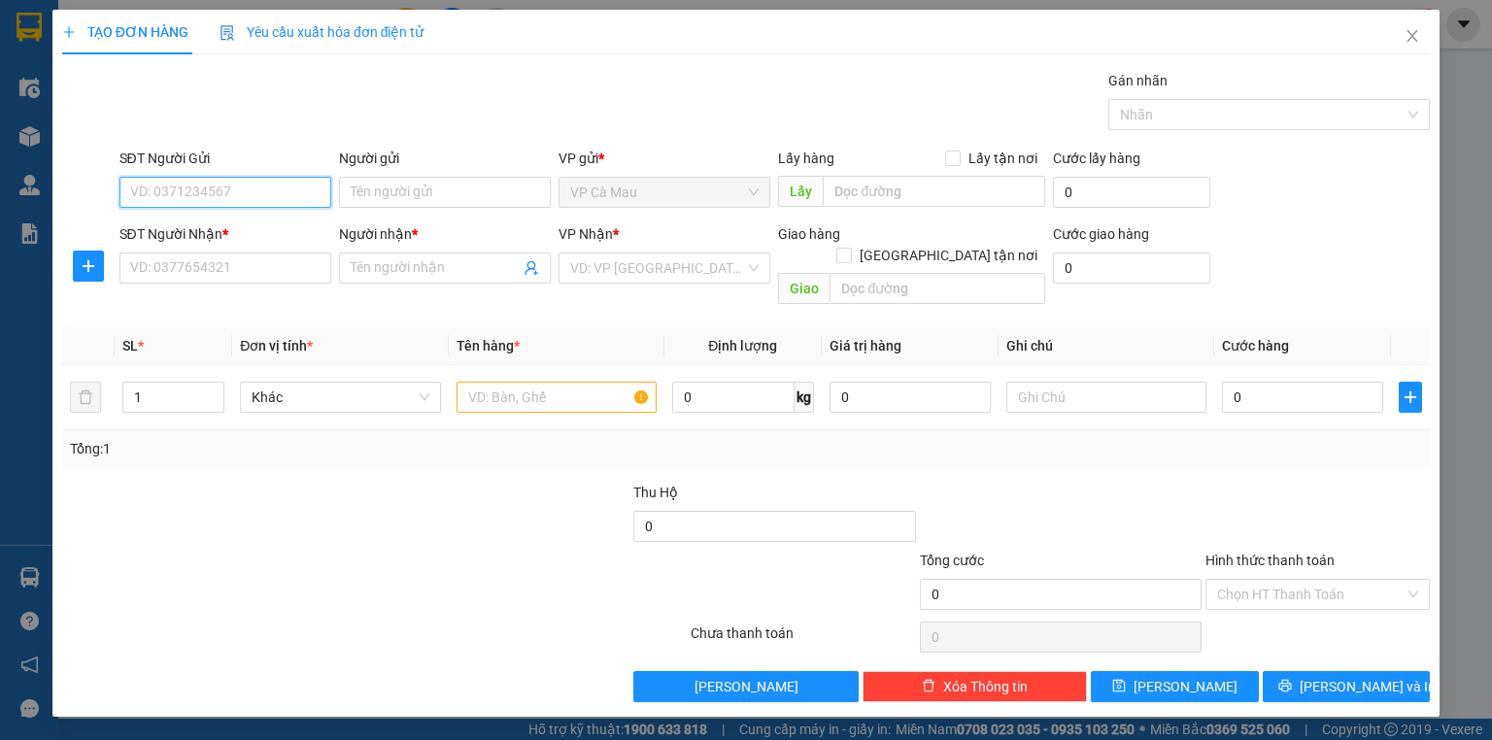
click at [279, 193] on input "SĐT Người Gửi" at bounding box center [225, 192] width 212 height 31
click at [159, 240] on div "0913414047 - HUỆ" at bounding box center [225, 230] width 188 height 21
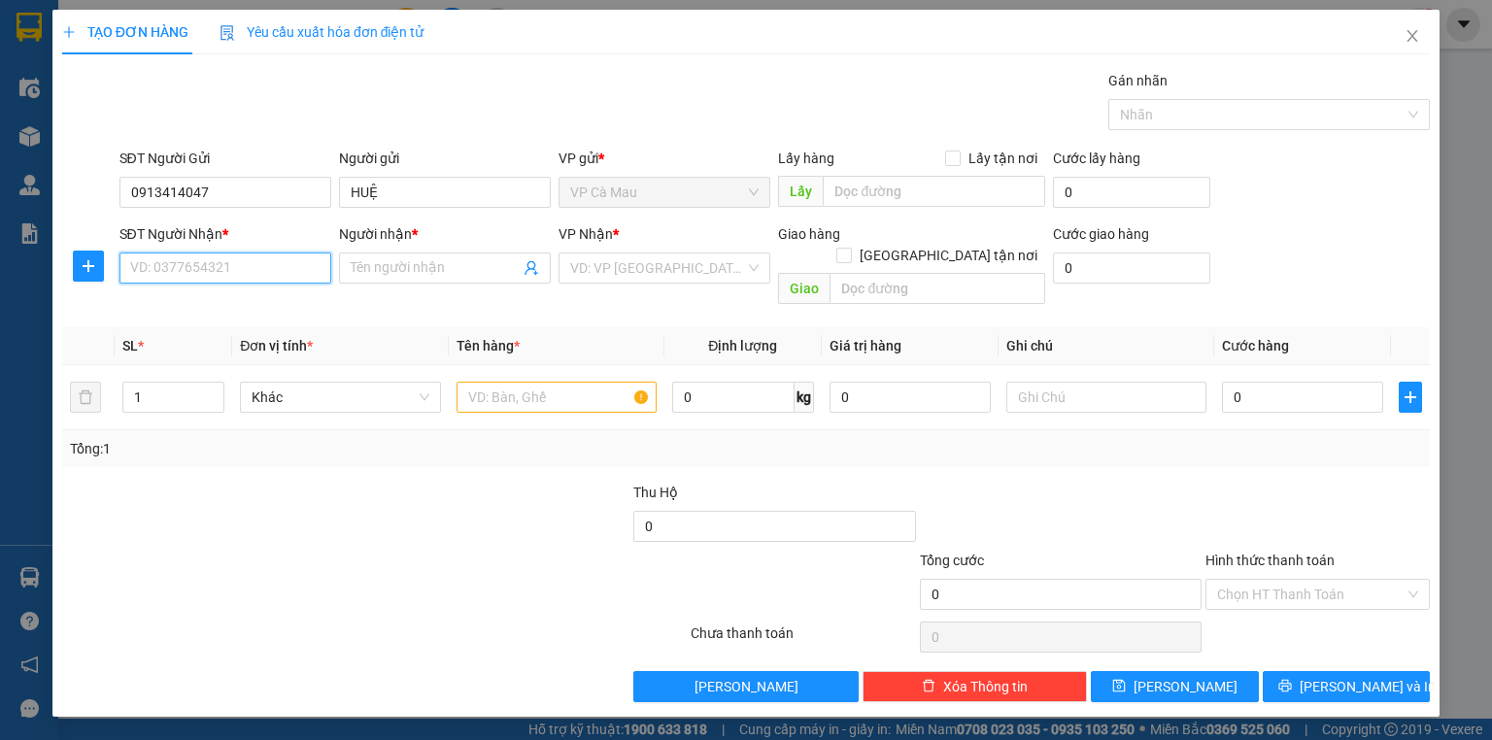
click at [194, 268] on input "SĐT Người Nhận *" at bounding box center [225, 268] width 212 height 31
click at [194, 330] on div "0843539359 - TRÂM ANH" at bounding box center [225, 336] width 188 height 21
click at [587, 382] on input "text" at bounding box center [557, 397] width 200 height 31
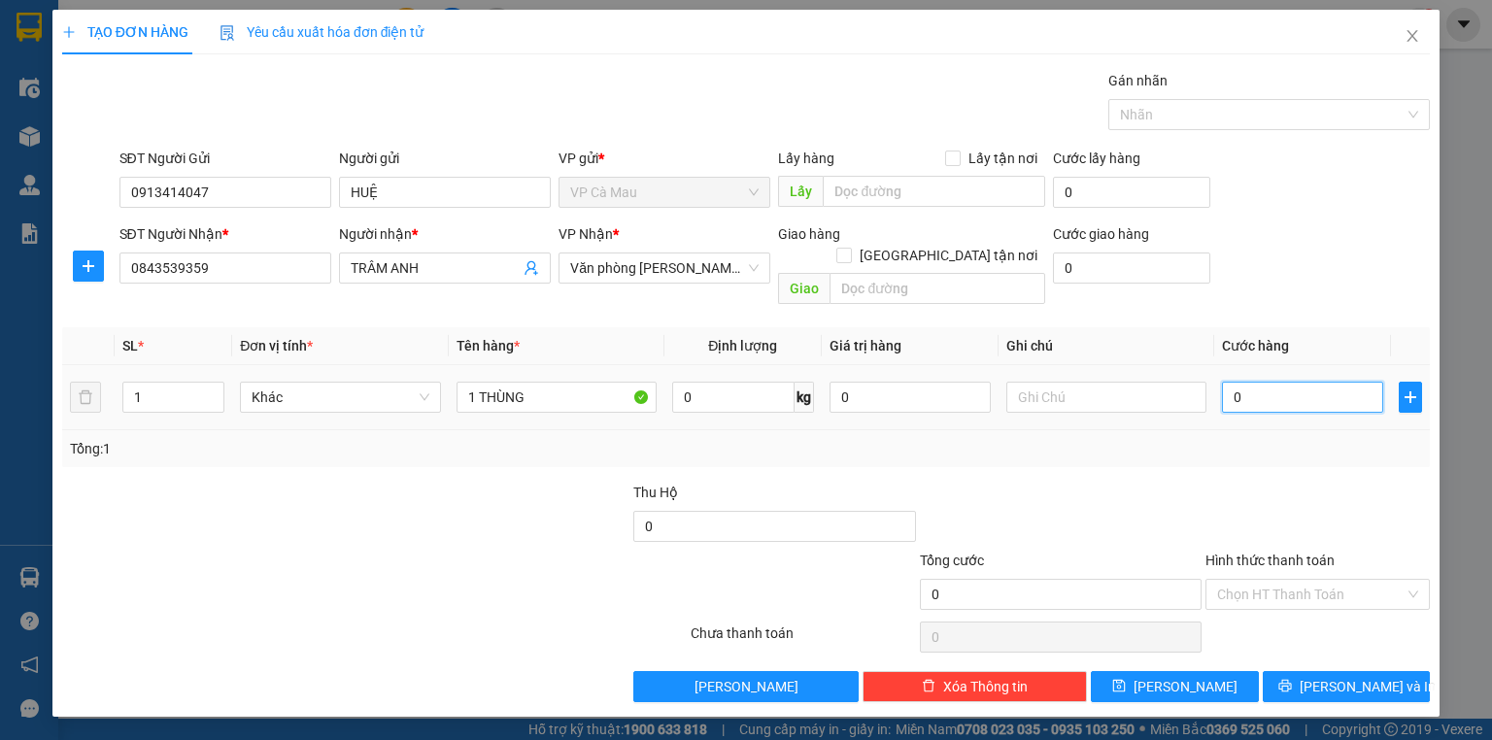
click at [1320, 382] on input "0" at bounding box center [1302, 397] width 161 height 31
click at [1271, 583] on input "Hình thức thanh toán" at bounding box center [1310, 594] width 187 height 29
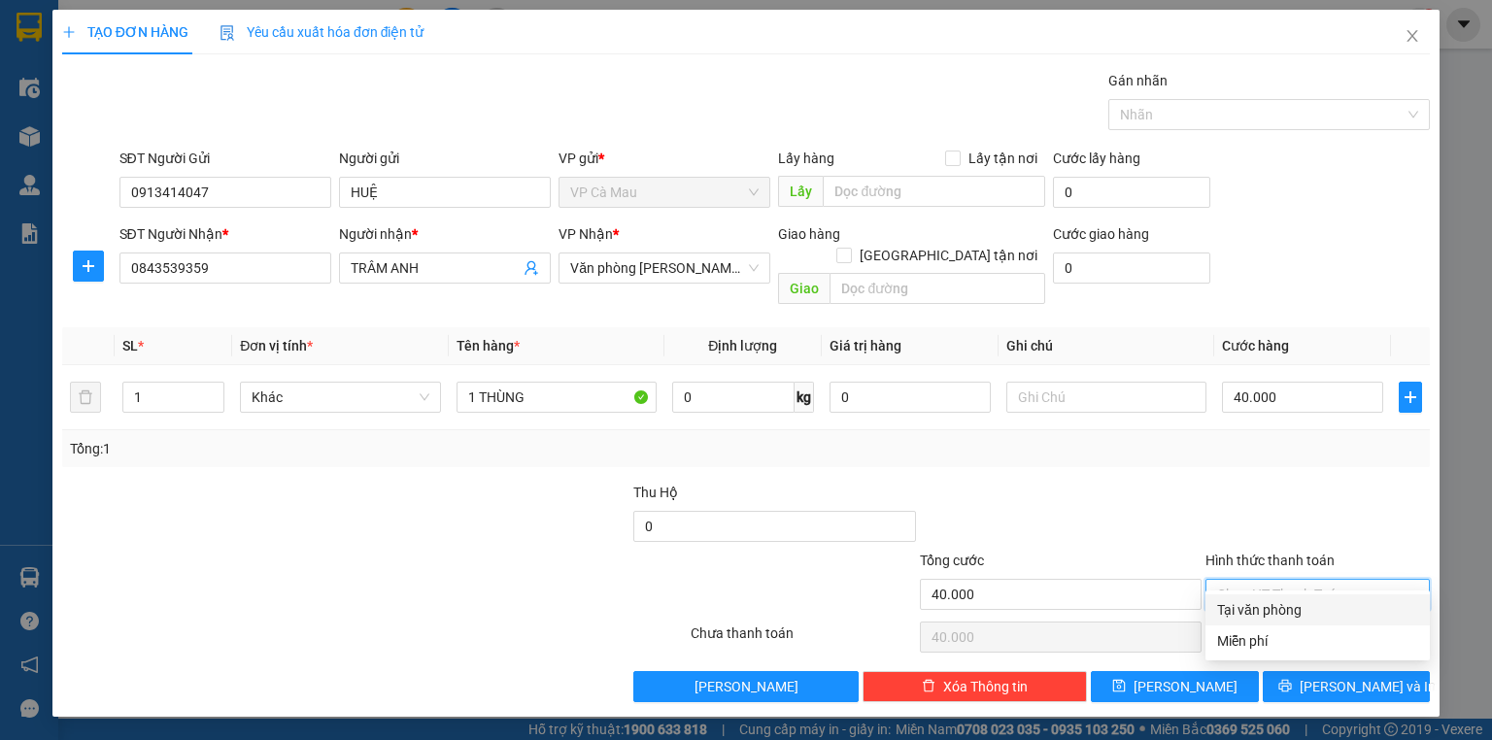
click at [1279, 614] on div "Tại văn phòng" at bounding box center [1317, 609] width 201 height 21
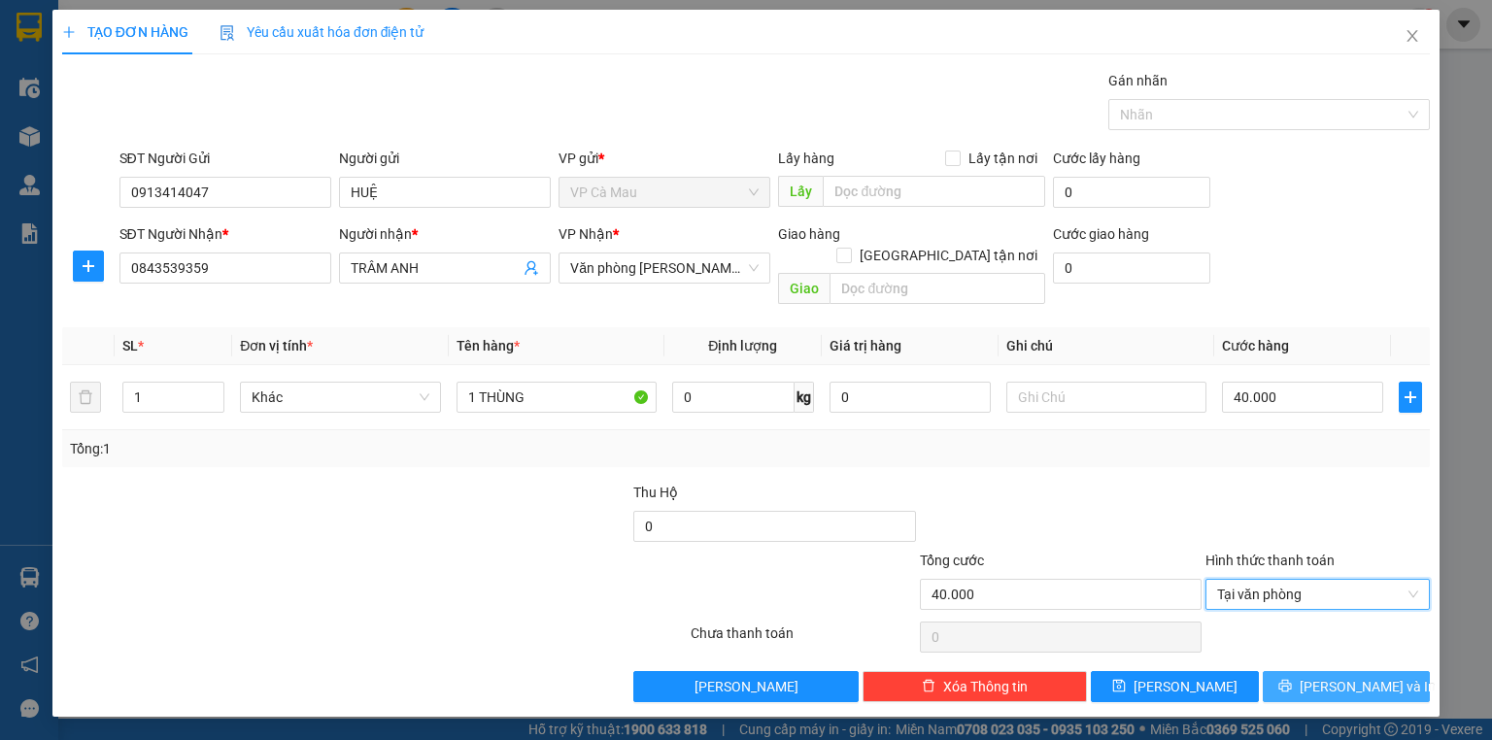
click at [1292, 679] on icon "printer" at bounding box center [1285, 686] width 14 height 14
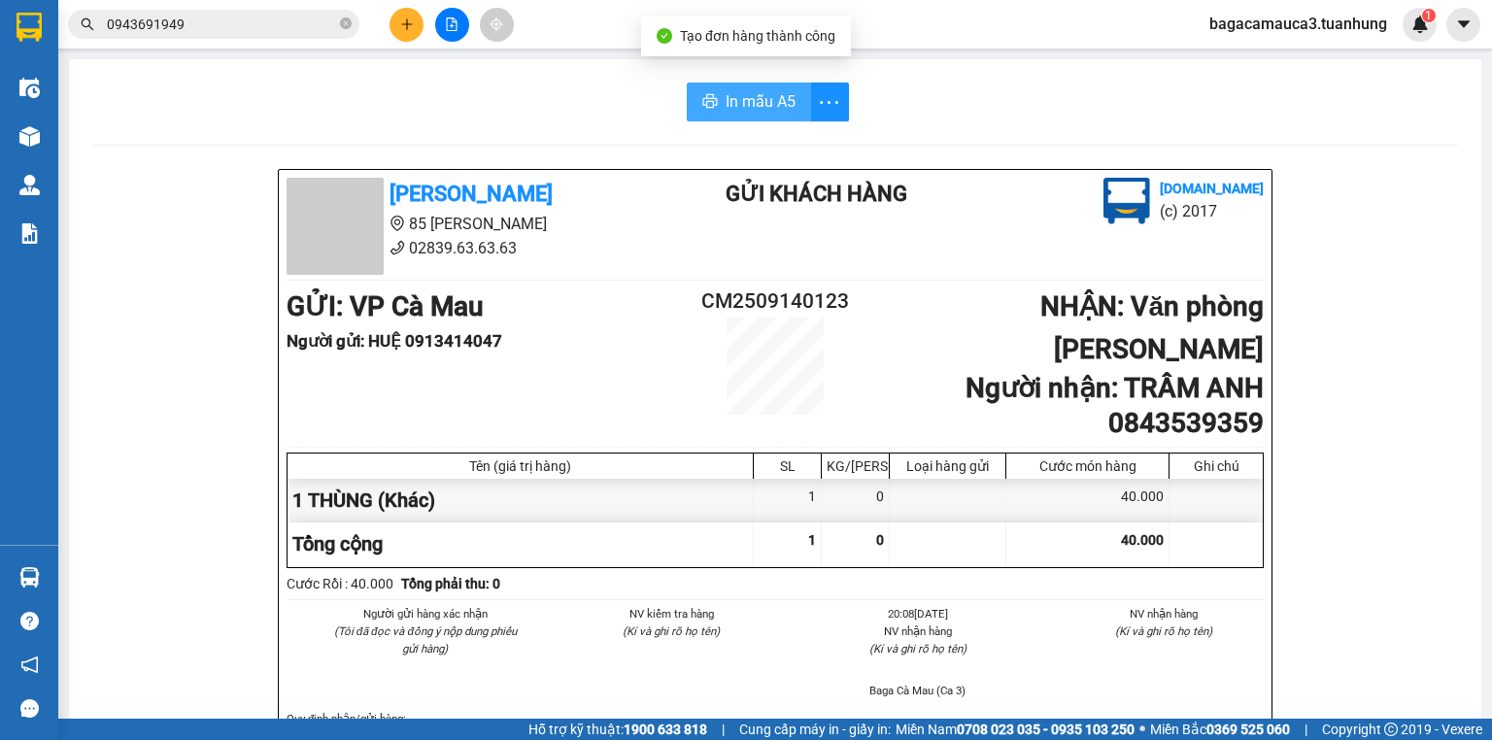
click at [779, 106] on span "In mẫu A5" at bounding box center [761, 101] width 70 height 24
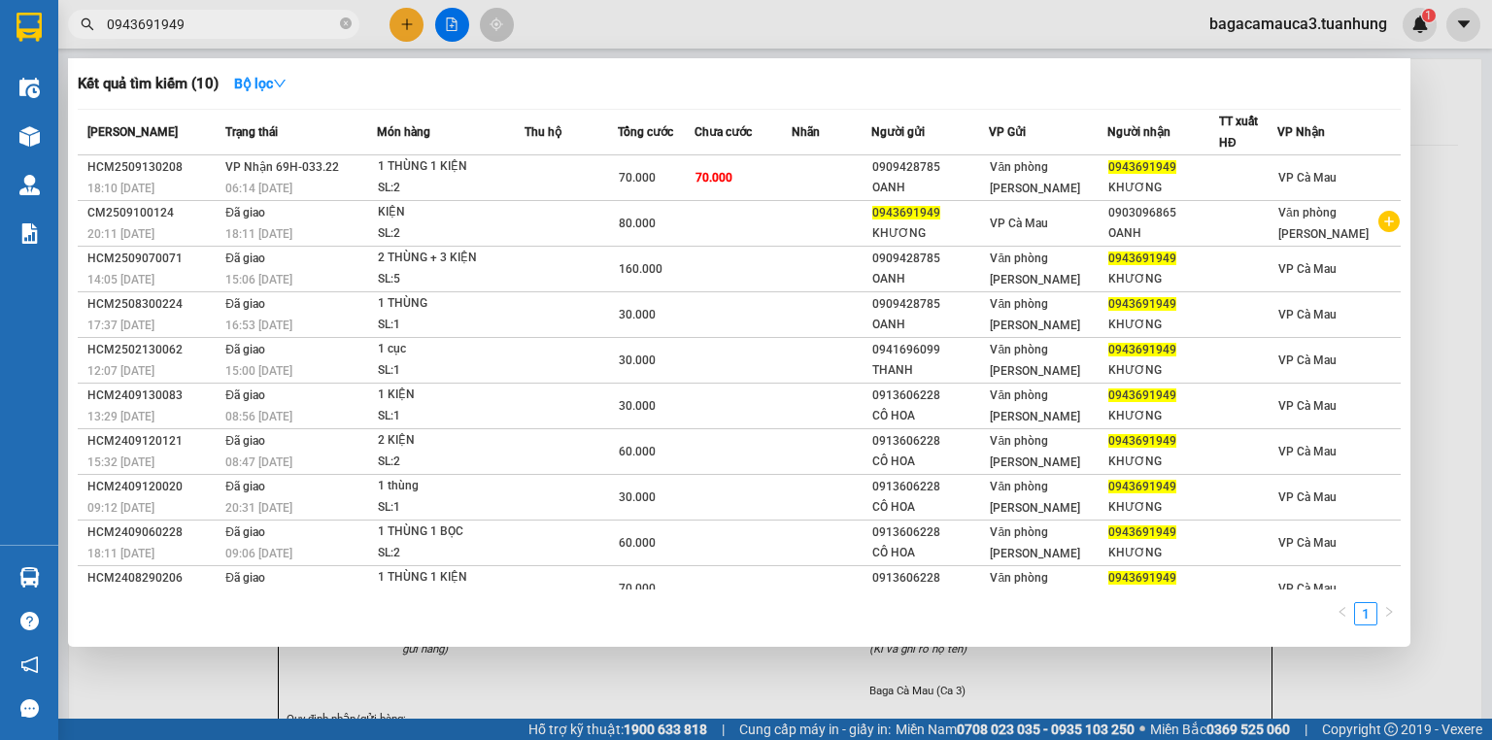
click at [196, 32] on input "0943691949" at bounding box center [221, 24] width 229 height 21
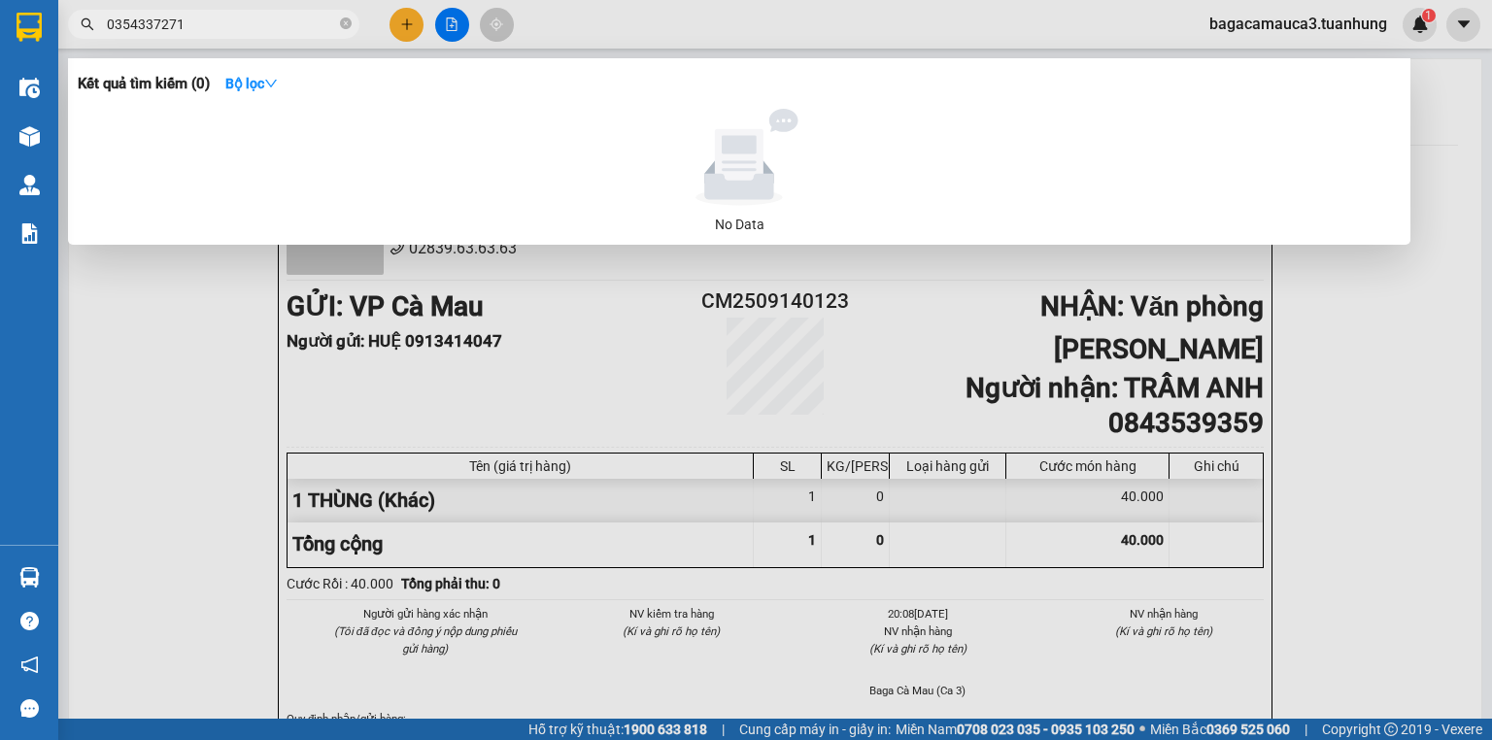
drag, startPoint x: 194, startPoint y: 26, endPoint x: 4, endPoint y: 79, distance: 197.5
click at [4, 79] on section "Kết quả tìm kiếm ( 0 ) Bộ lọc No Data 0354337271 bagacamauca3.tuanhung 1 Điều h…" at bounding box center [746, 370] width 1492 height 740
drag, startPoint x: 141, startPoint y: 62, endPoint x: 399, endPoint y: 16, distance: 262.5
click at [399, 16] on div at bounding box center [746, 370] width 1492 height 740
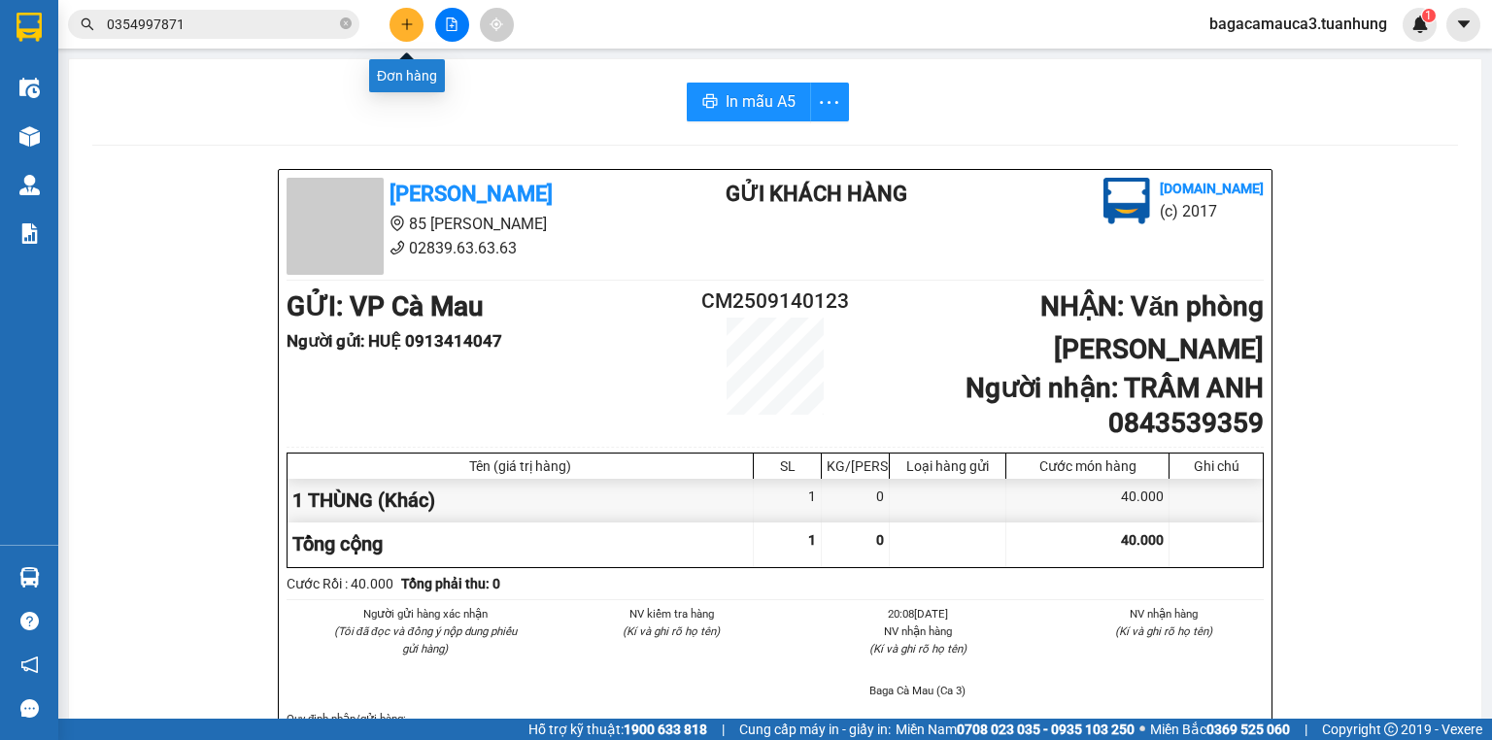
click at [413, 13] on button at bounding box center [407, 25] width 34 height 34
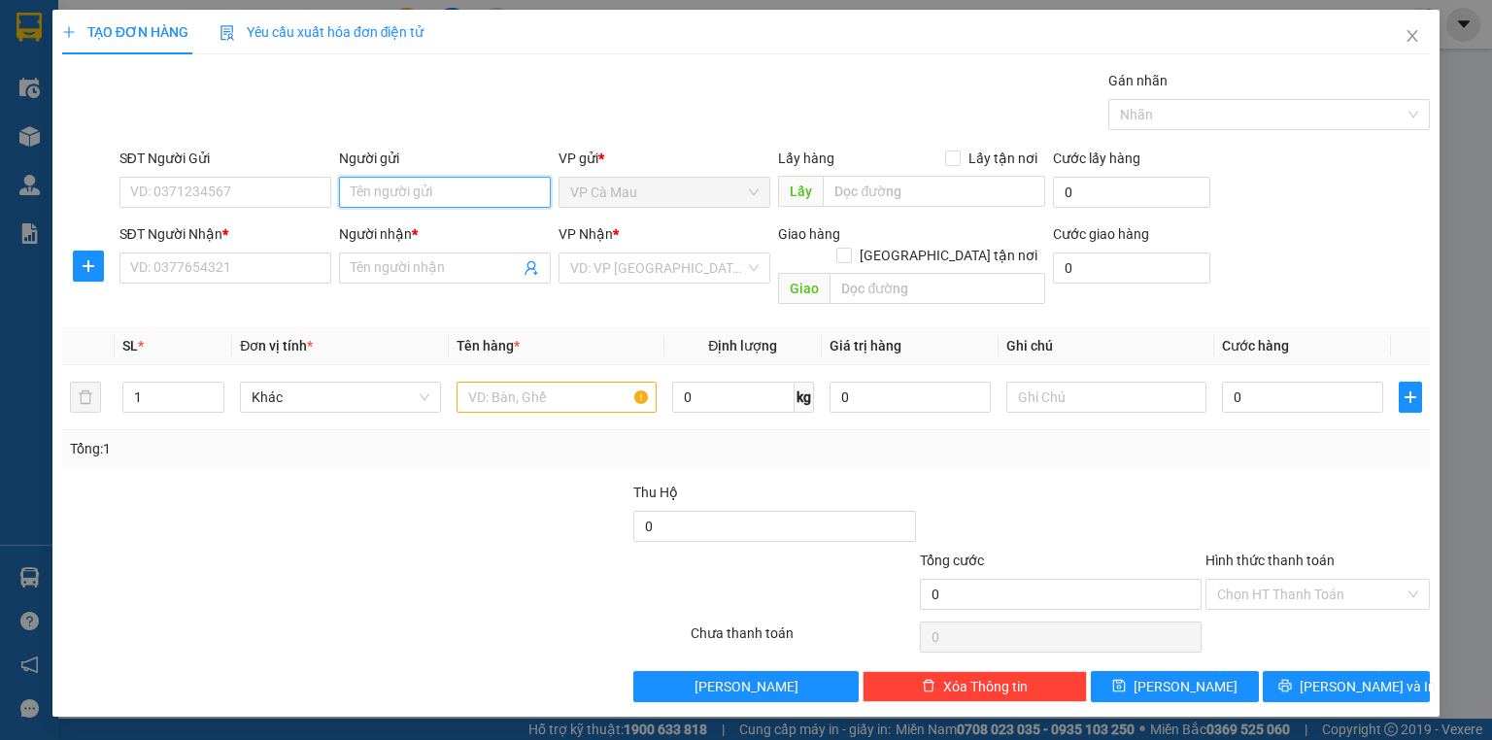
click at [373, 177] on input "Người gửi" at bounding box center [445, 192] width 212 height 31
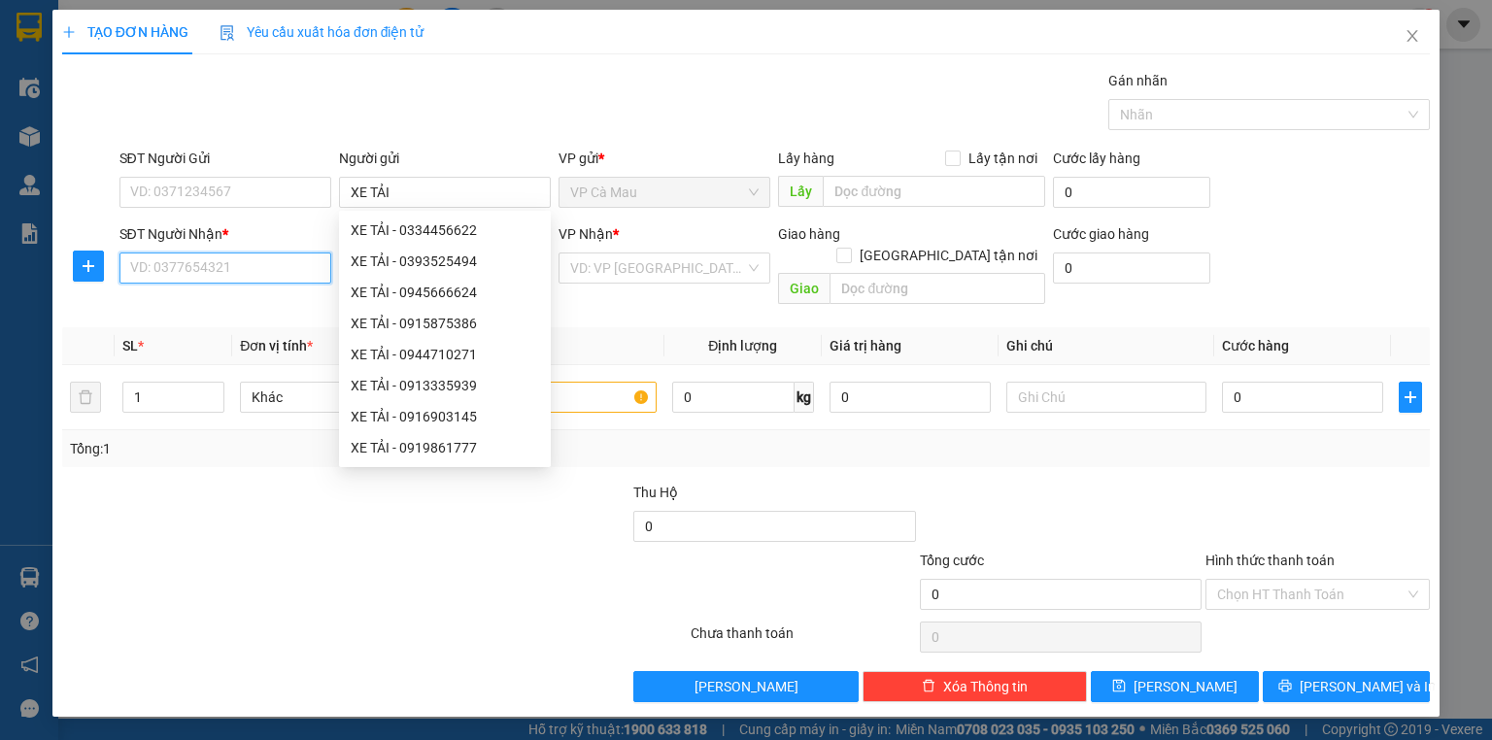
click at [215, 256] on input "SĐT Người Nhận *" at bounding box center [225, 268] width 212 height 31
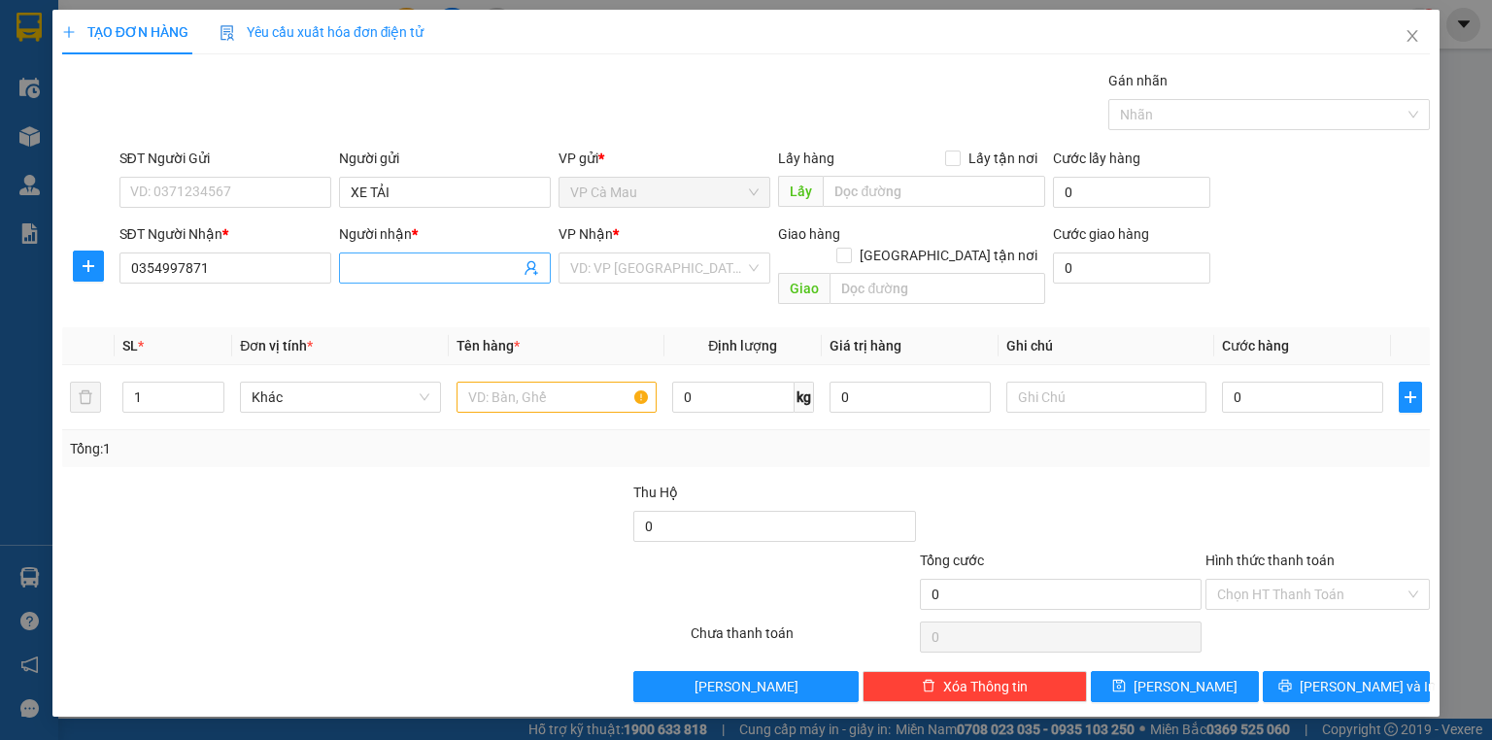
click at [419, 264] on input "Người nhận *" at bounding box center [435, 267] width 169 height 21
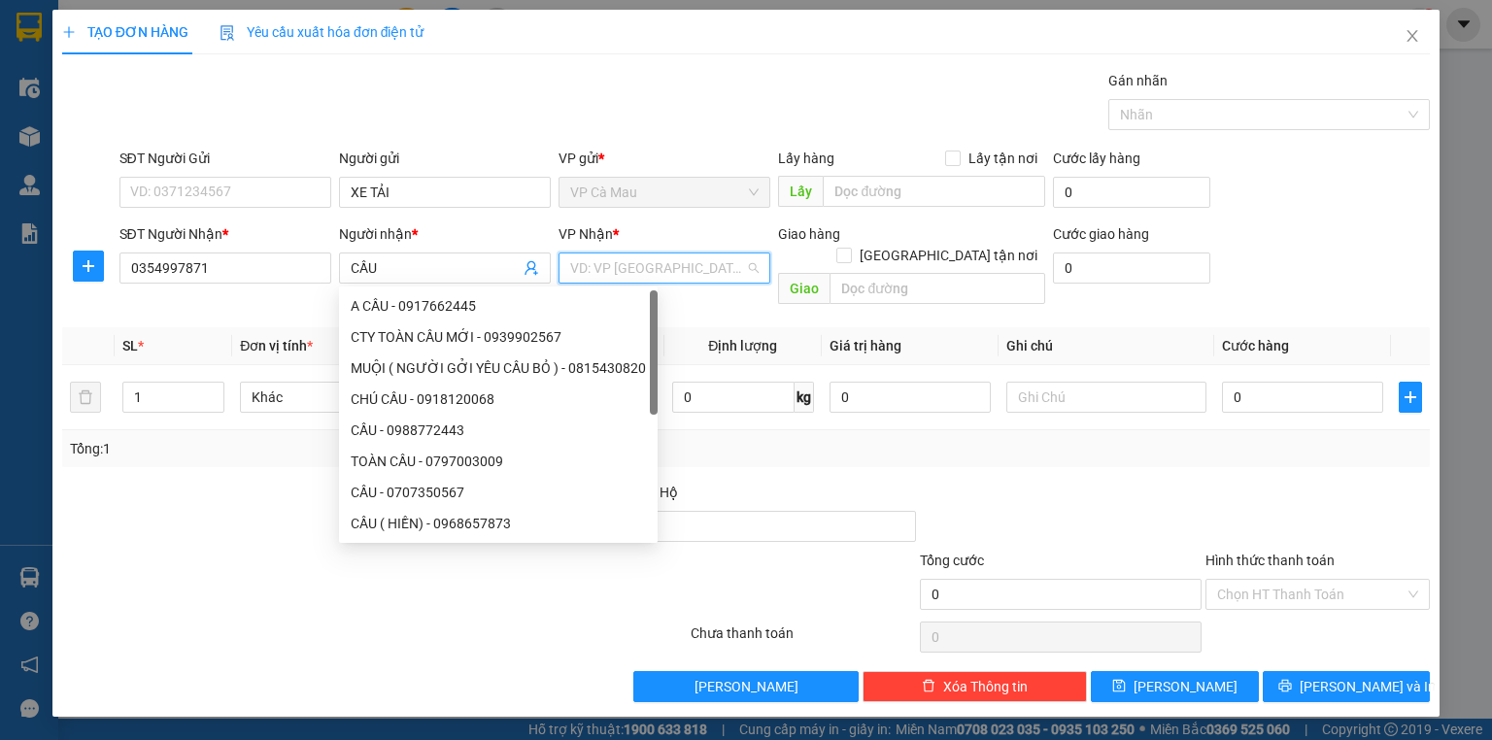
click at [619, 265] on input "search" at bounding box center [657, 268] width 175 height 29
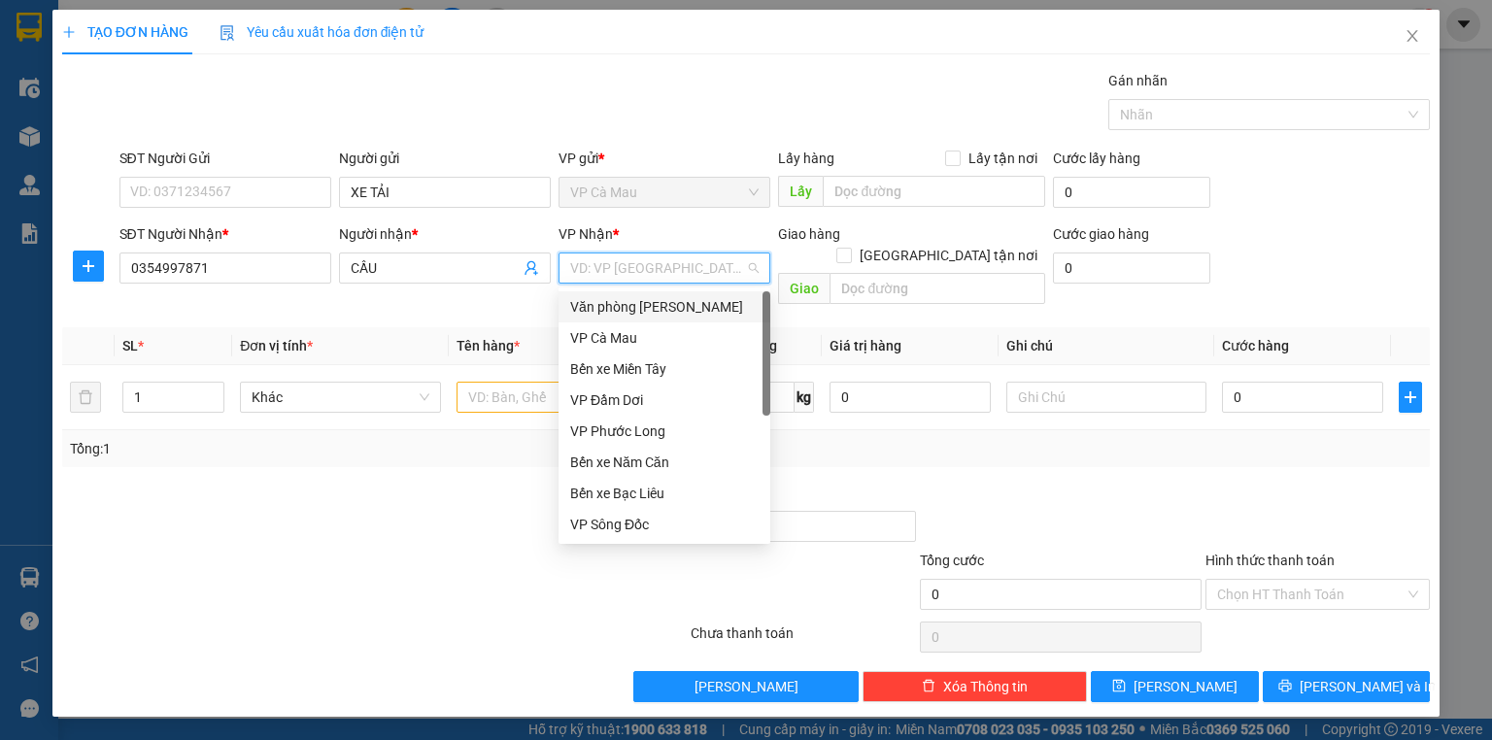
click at [693, 311] on div "Văn phòng [PERSON_NAME]" at bounding box center [664, 306] width 188 height 21
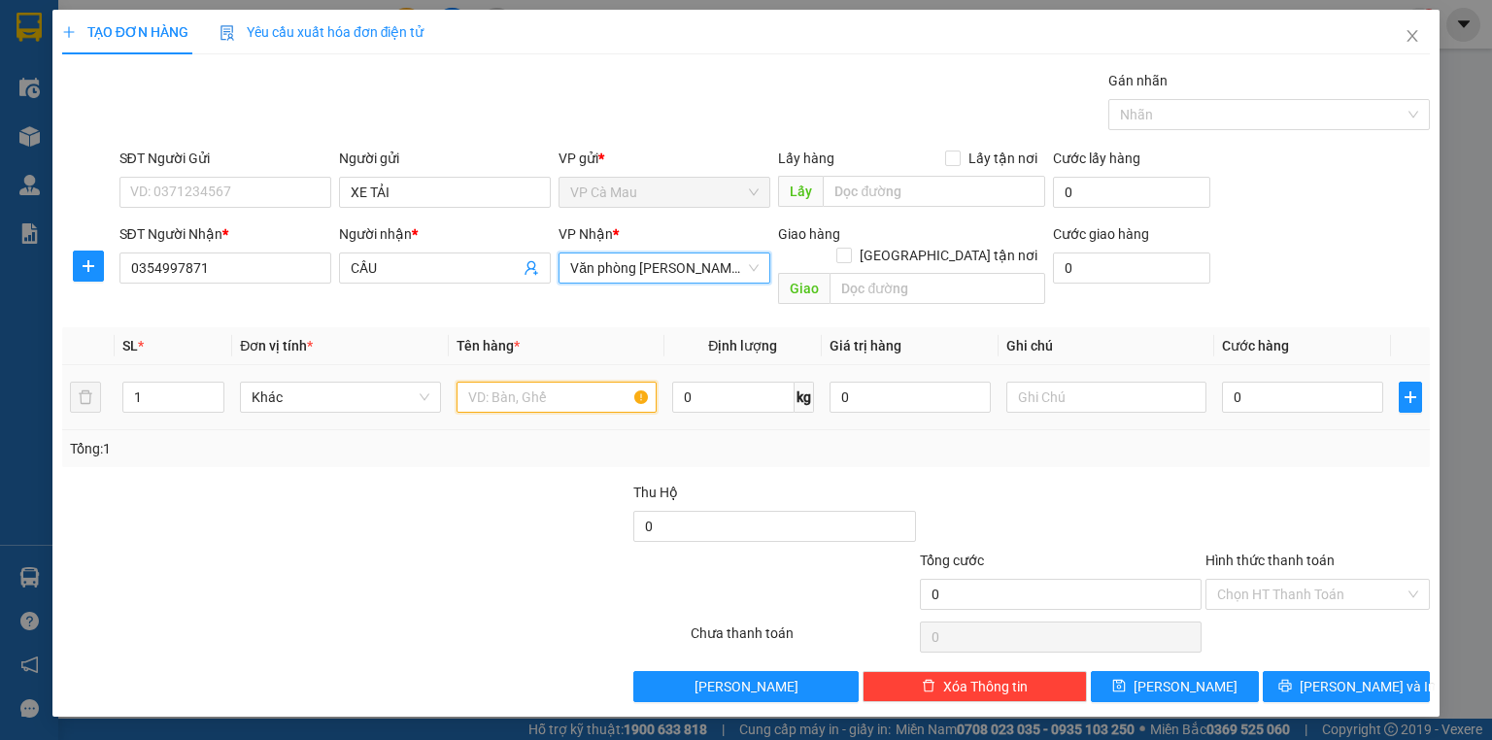
click at [544, 382] on input "text" at bounding box center [557, 397] width 200 height 31
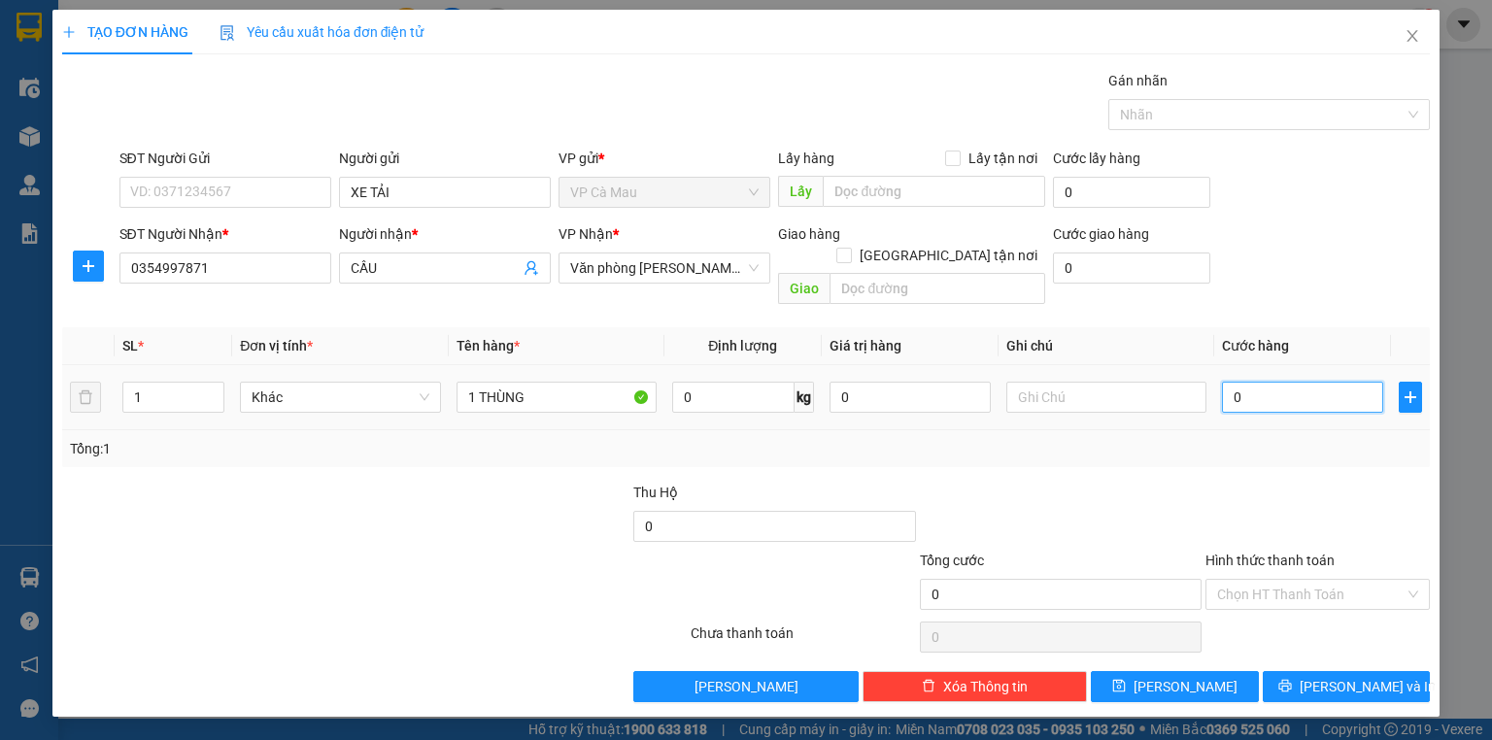
click at [1303, 382] on input "0" at bounding box center [1302, 397] width 161 height 31
click at [1329, 676] on button "[PERSON_NAME] và In" at bounding box center [1347, 686] width 168 height 31
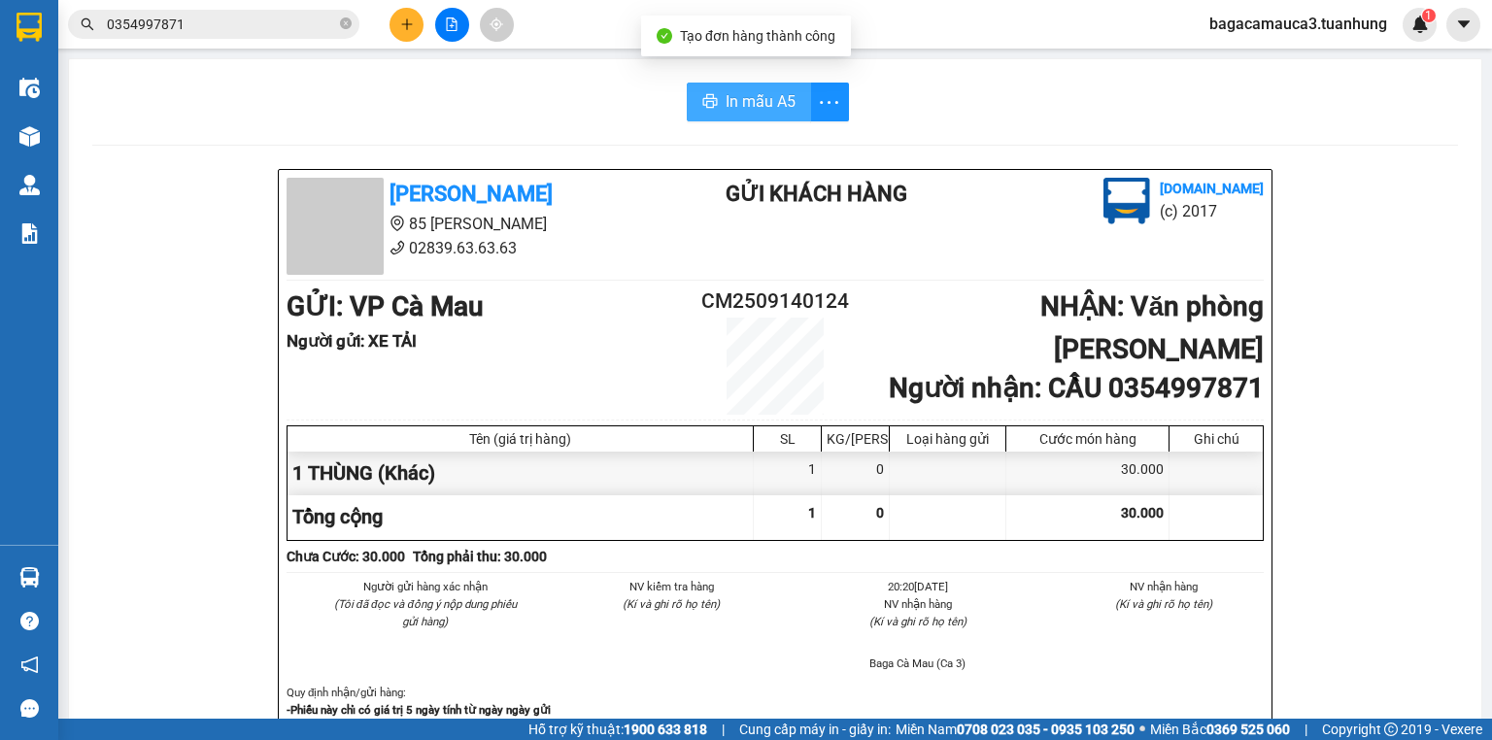
click at [764, 89] on span "In mẫu A5" at bounding box center [761, 101] width 70 height 24
click at [398, 27] on button at bounding box center [407, 25] width 34 height 34
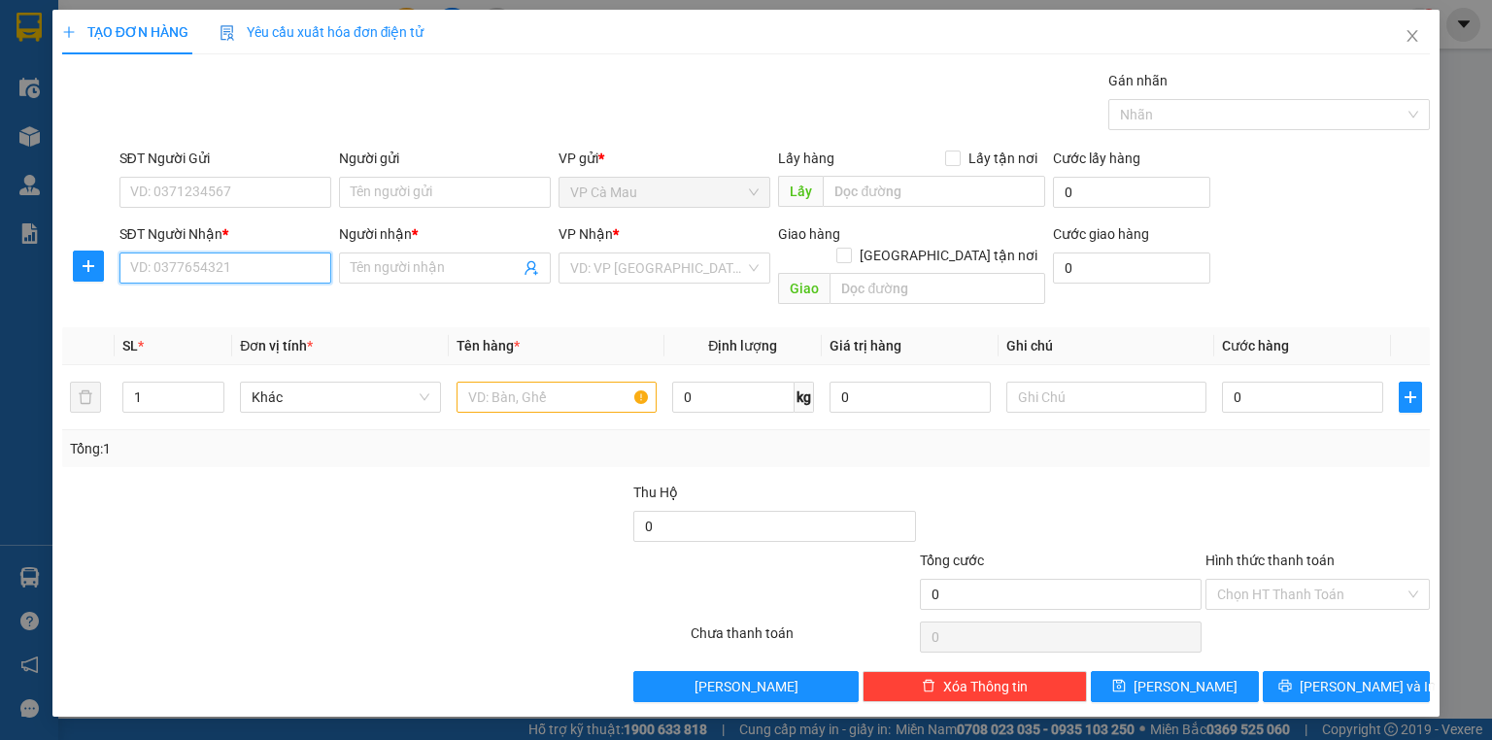
click at [253, 271] on input "SĐT Người Nhận *" at bounding box center [225, 268] width 212 height 31
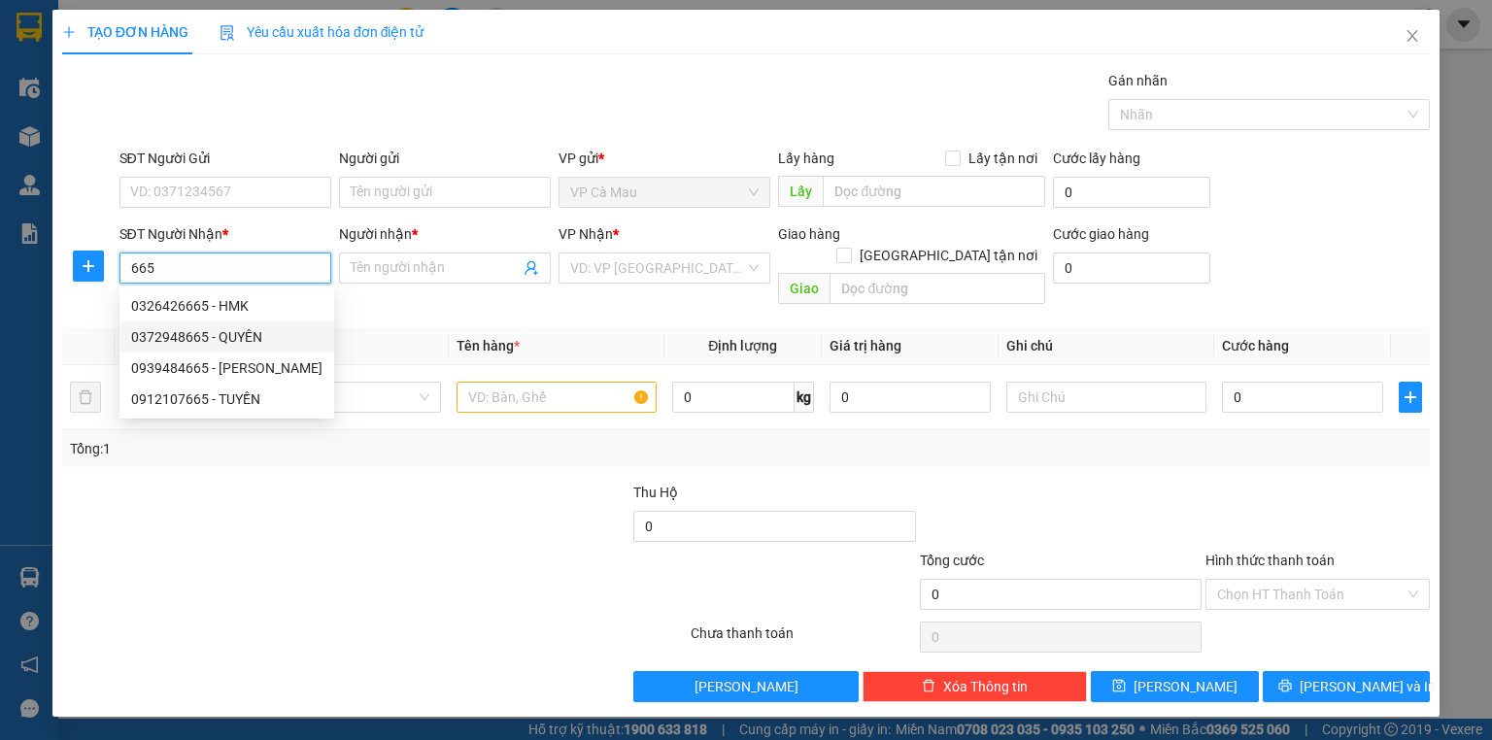
click at [241, 341] on div "0372948665 - QUYÊN" at bounding box center [226, 336] width 191 height 21
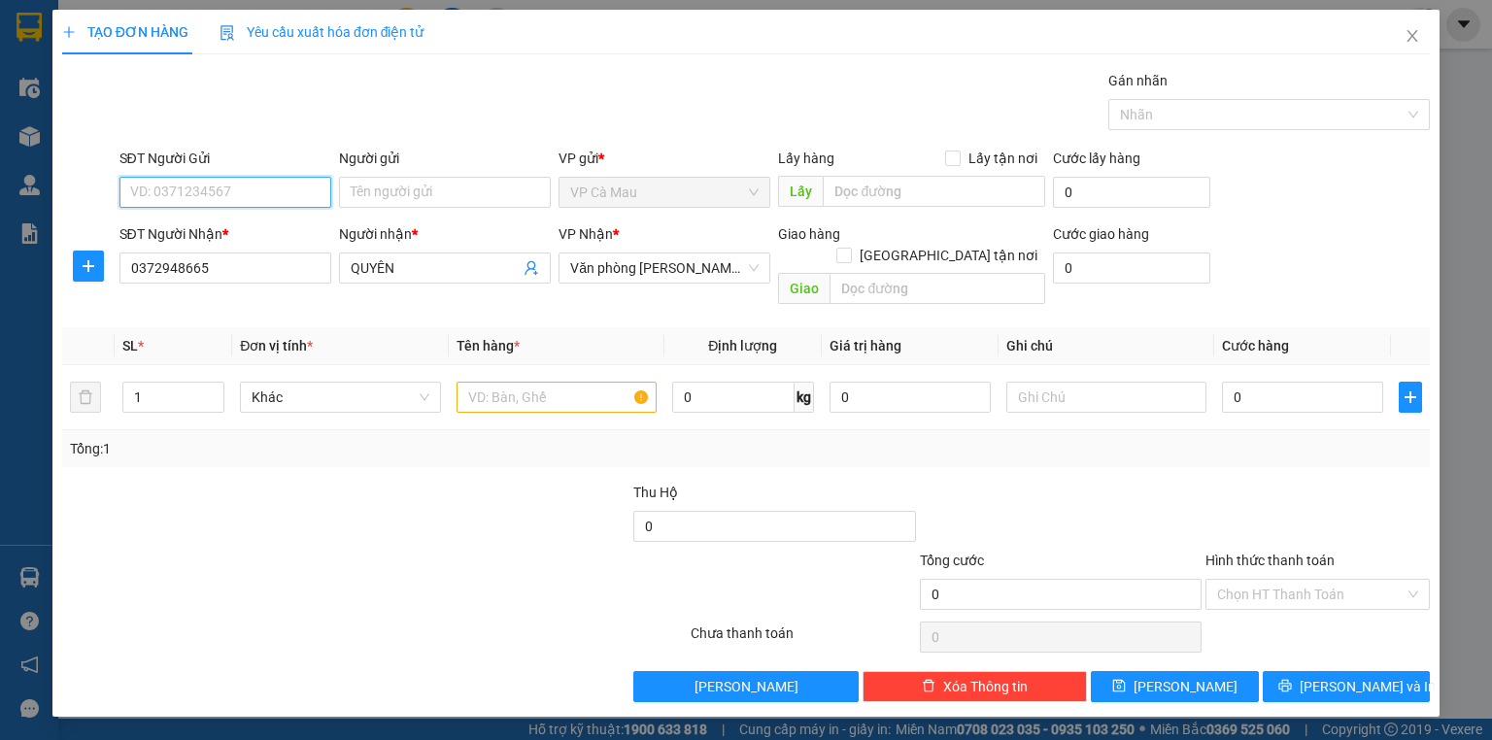
click at [260, 199] on input "SĐT Người Gửi" at bounding box center [225, 192] width 212 height 31
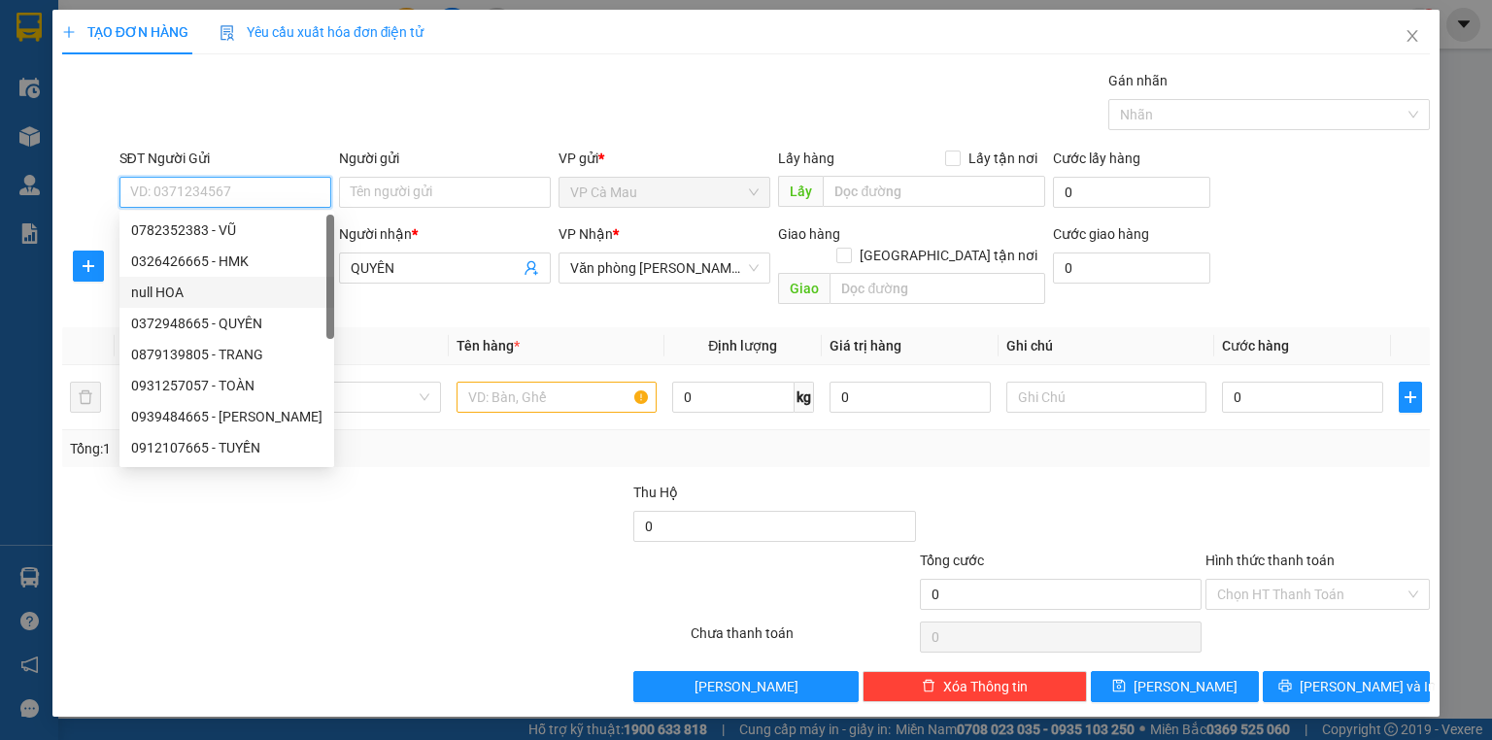
click at [193, 291] on div "null HOA" at bounding box center [226, 292] width 191 height 21
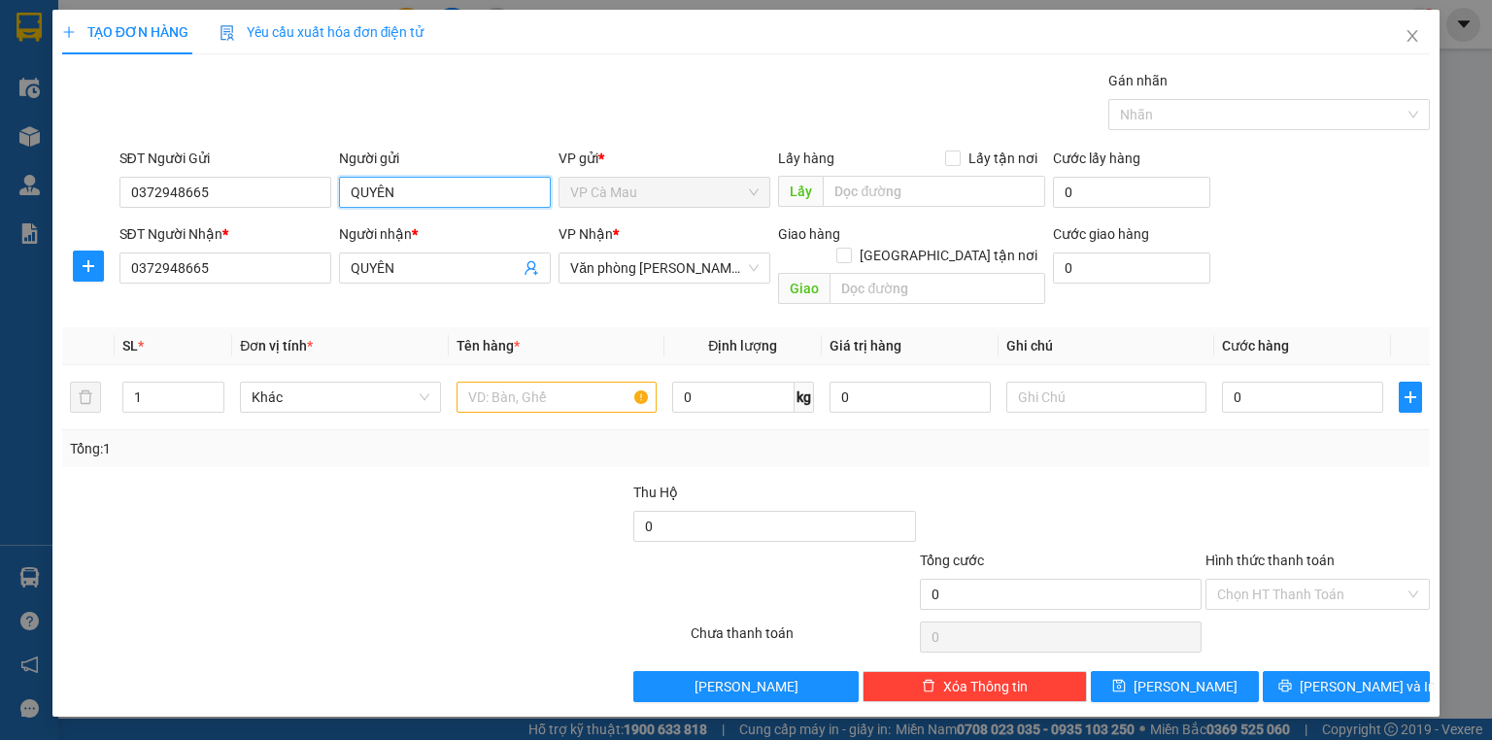
click at [441, 185] on input "QUYÊN" at bounding box center [445, 192] width 212 height 31
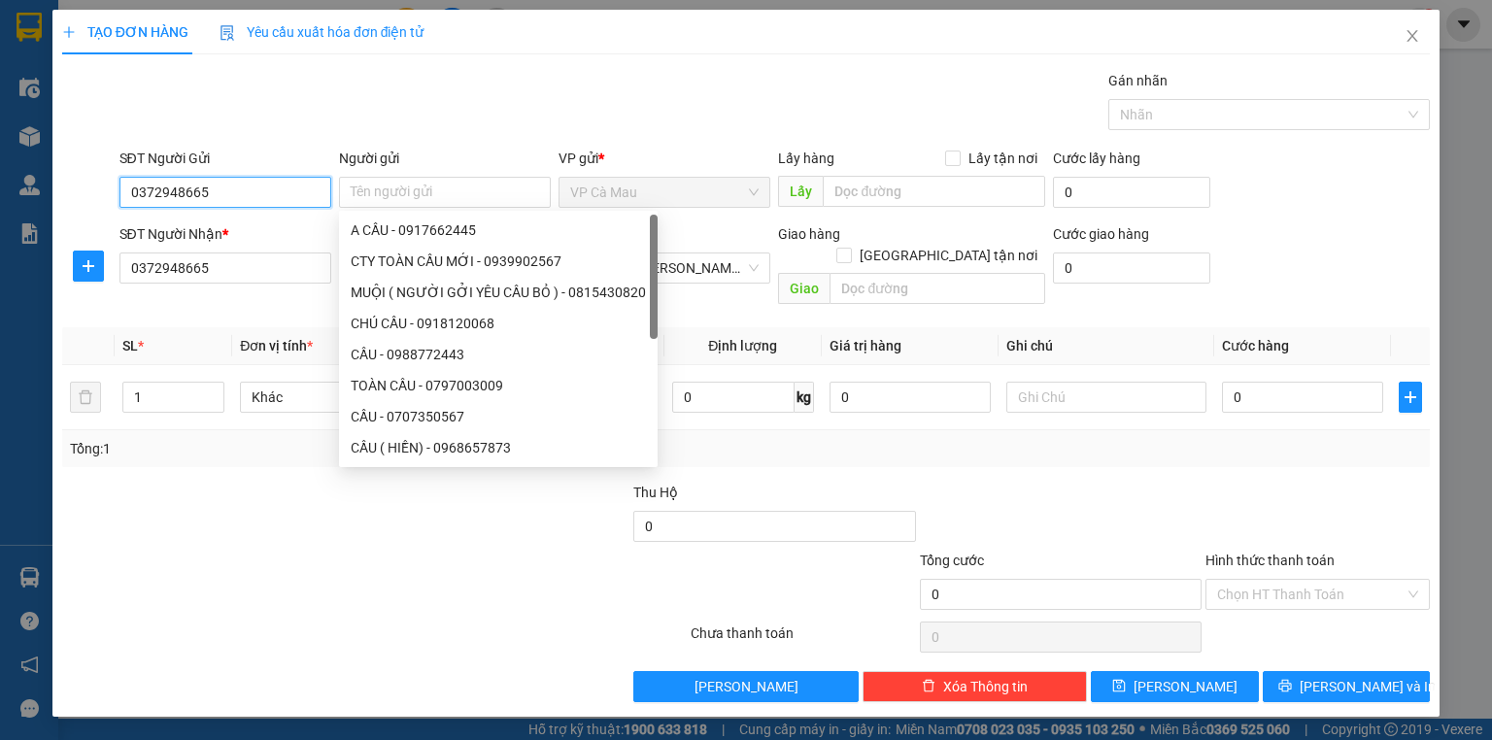
click at [271, 190] on input "0372948665" at bounding box center [225, 192] width 212 height 31
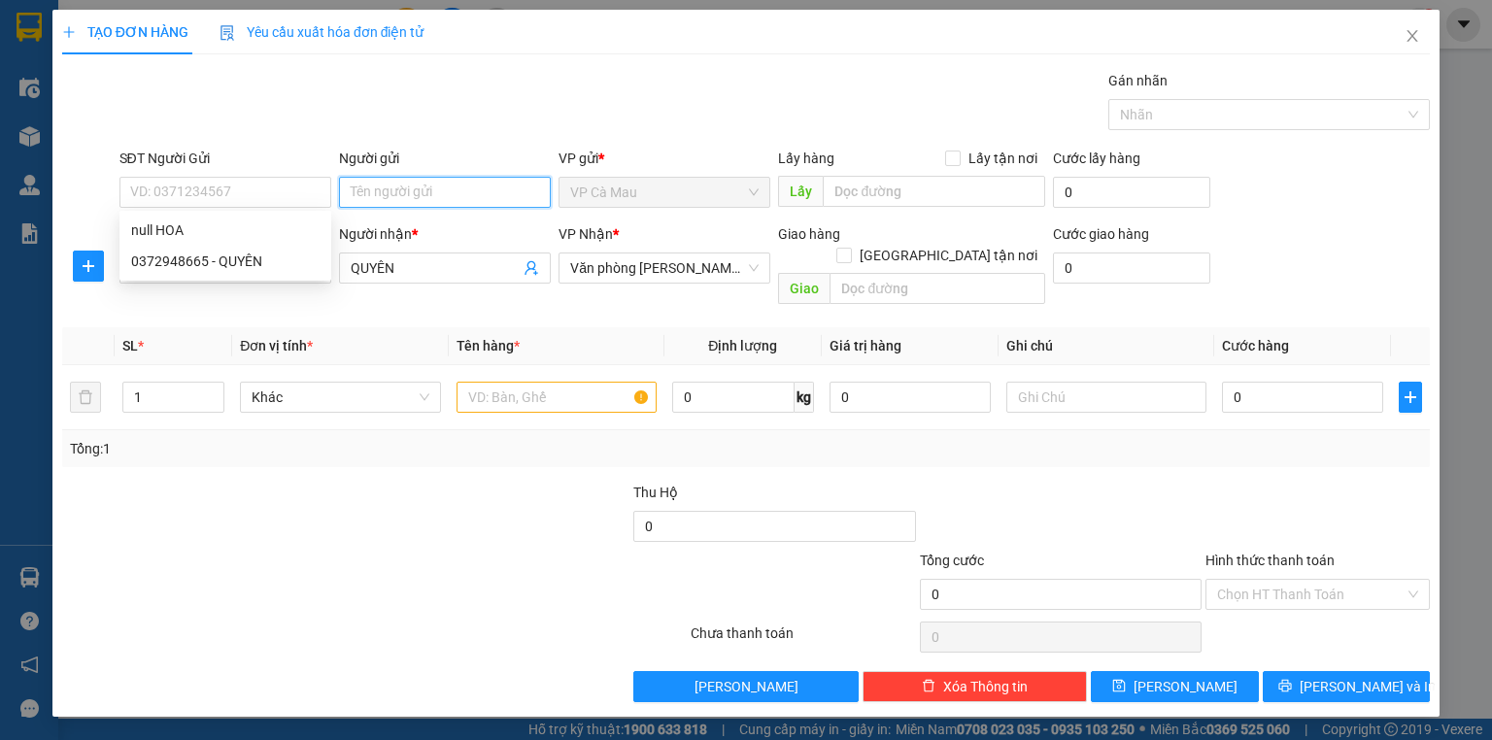
click at [390, 202] on input "Người gửi" at bounding box center [445, 192] width 212 height 31
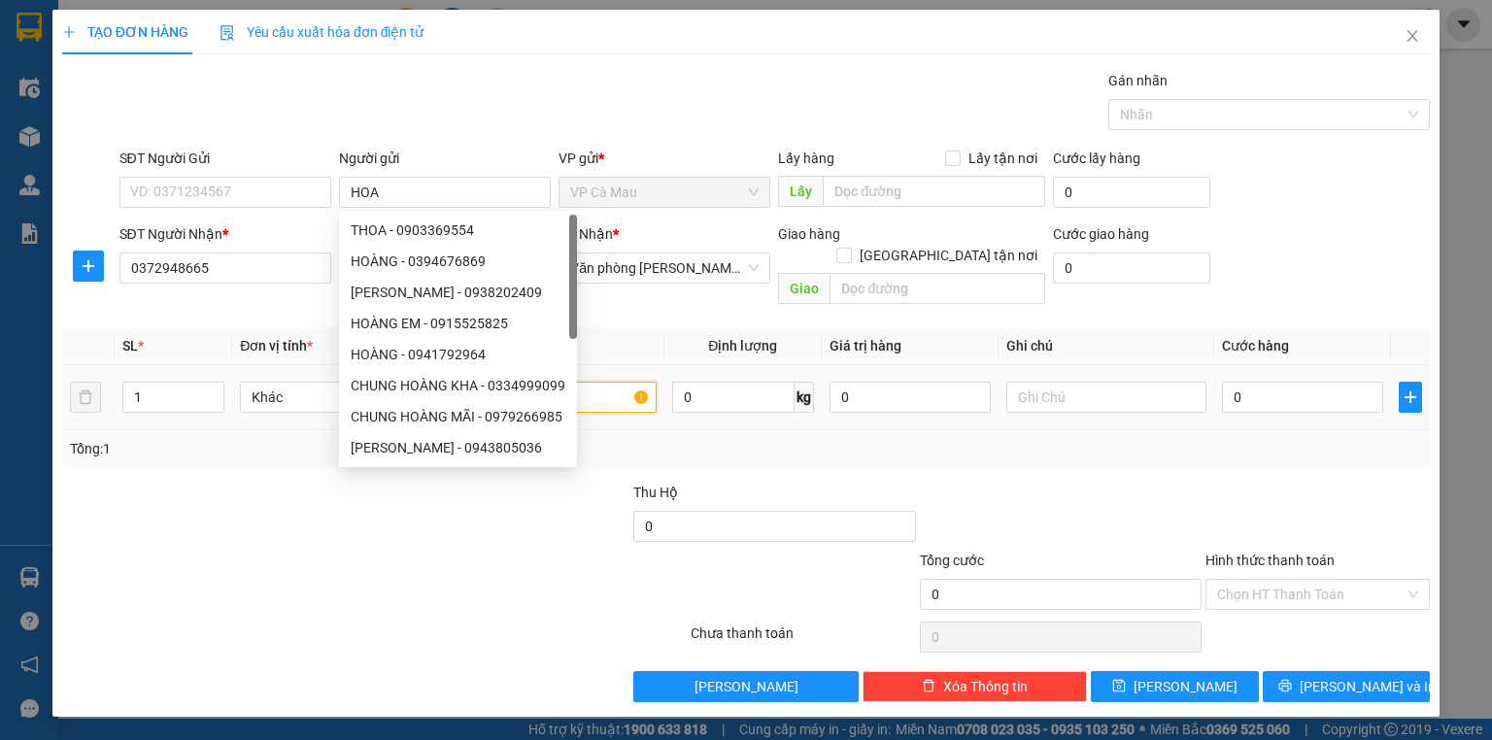
click at [626, 382] on input "text" at bounding box center [557, 397] width 200 height 31
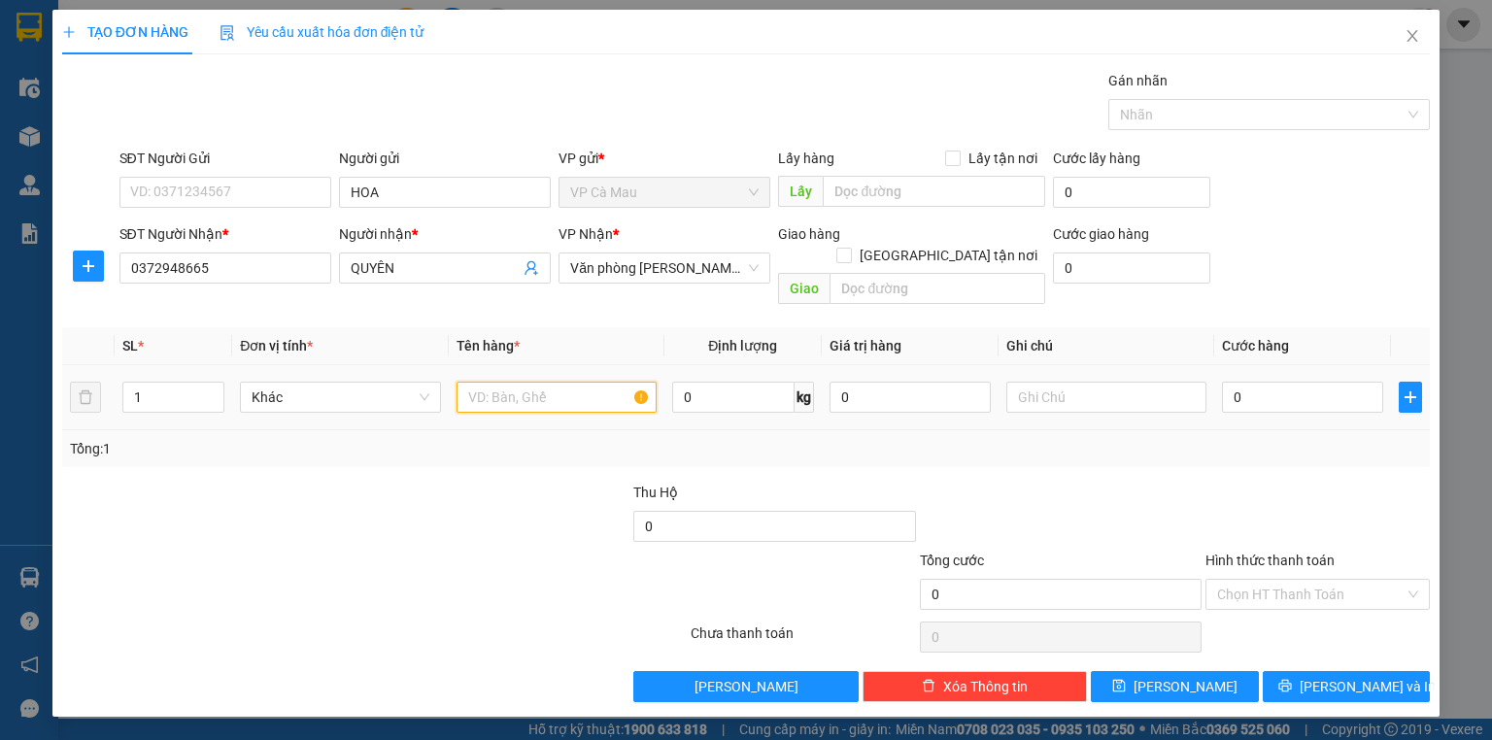
click at [579, 382] on input "text" at bounding box center [557, 397] width 200 height 31
click at [1224, 382] on input "0" at bounding box center [1302, 397] width 161 height 31
click at [1298, 580] on input "Hình thức thanh toán" at bounding box center [1310, 594] width 187 height 29
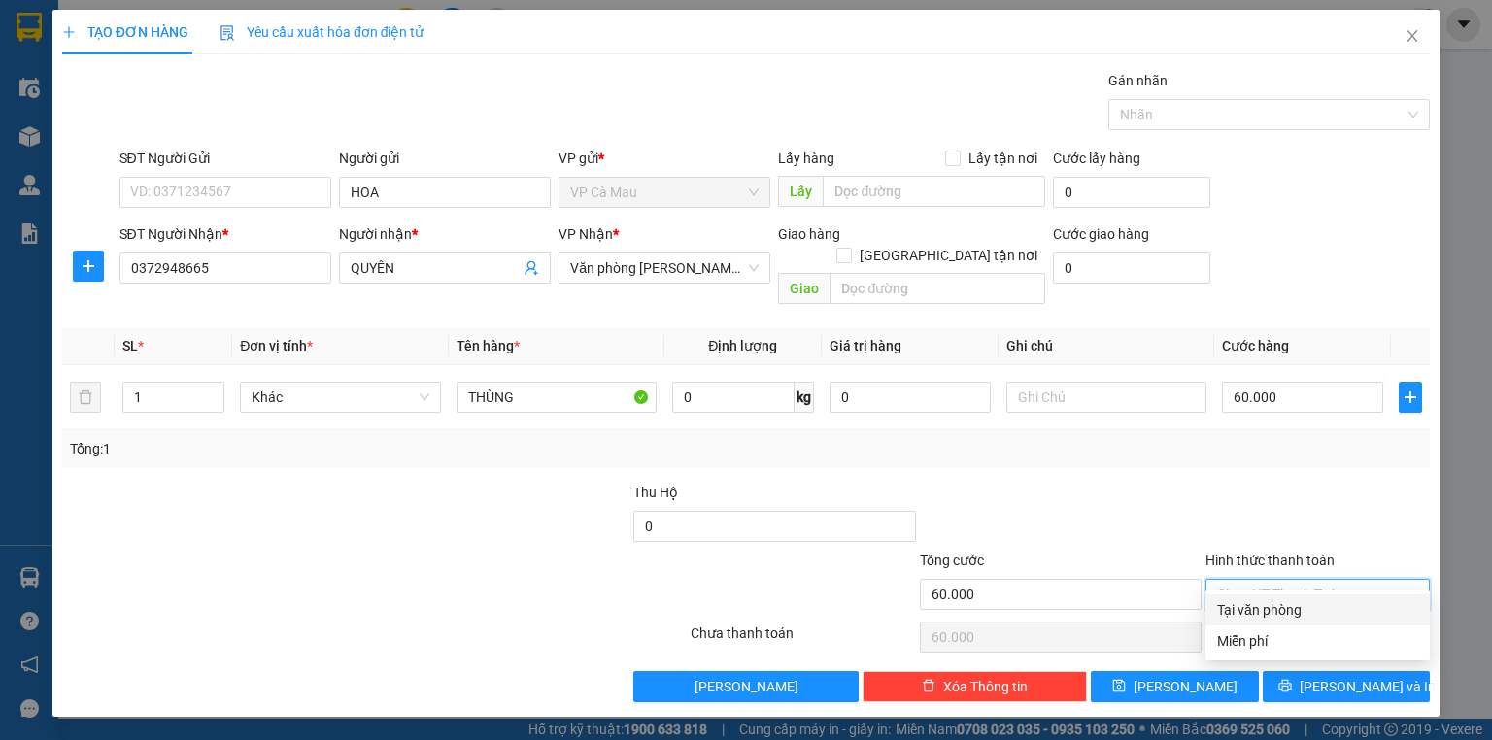
click at [1311, 615] on div "Tại văn phòng" at bounding box center [1317, 609] width 201 height 21
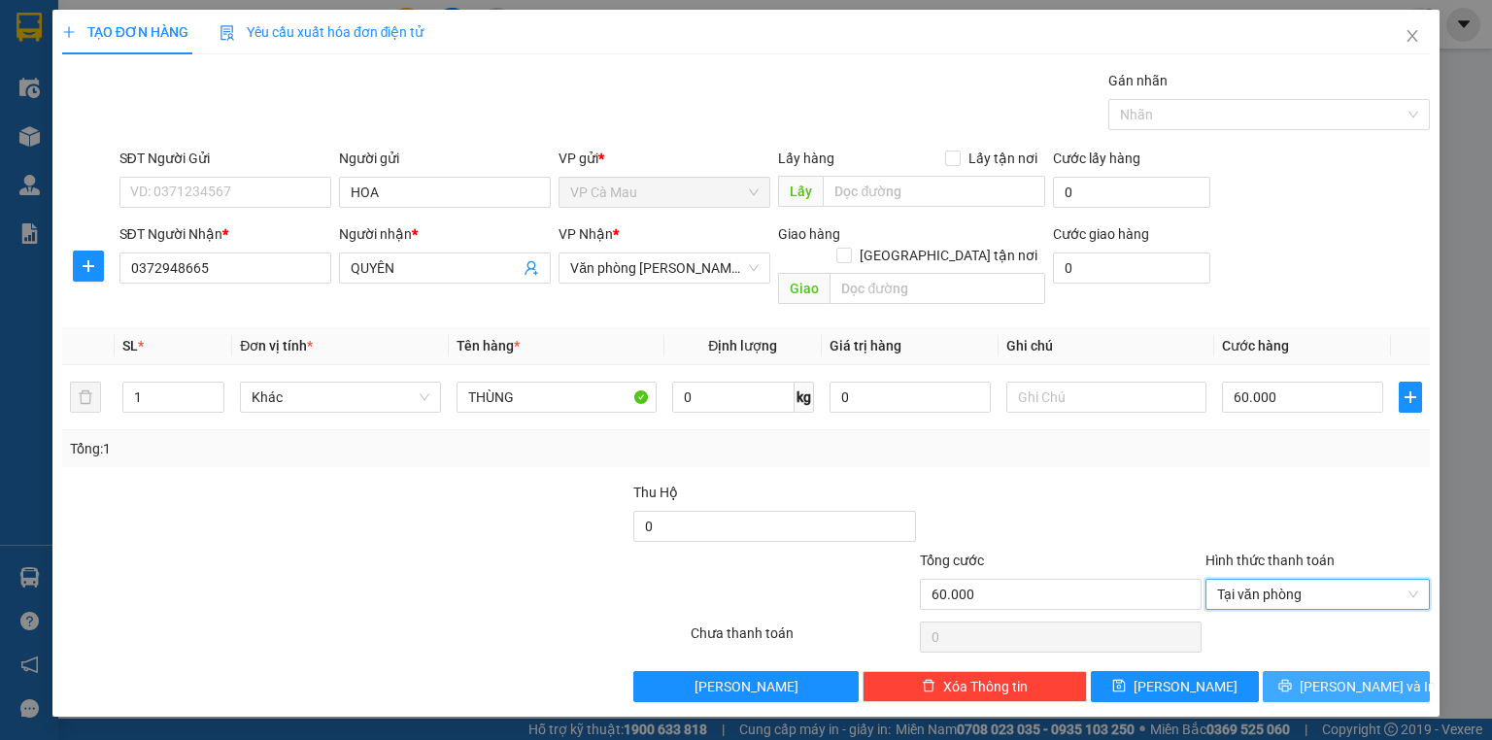
click at [1335, 676] on span "[PERSON_NAME] và In" at bounding box center [1368, 686] width 136 height 21
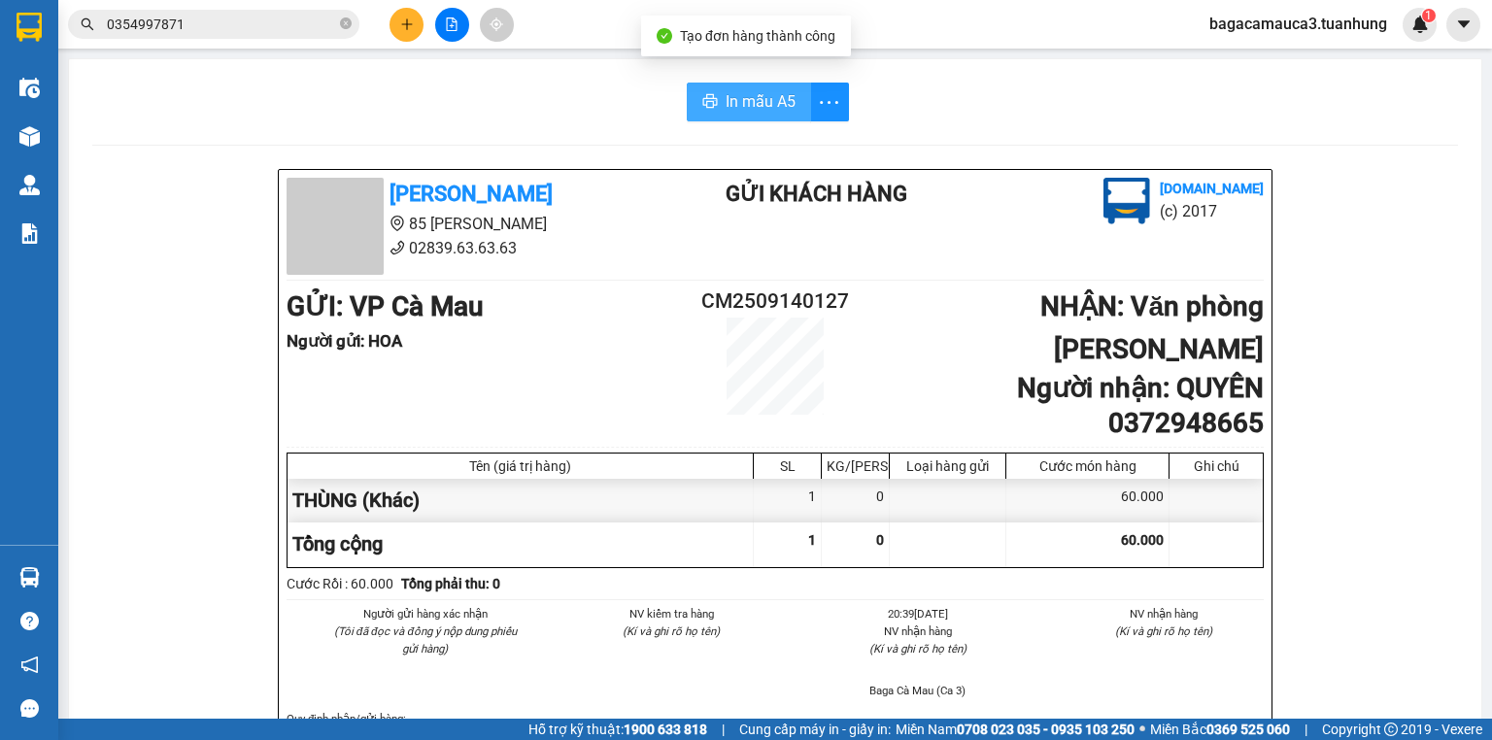
click at [744, 105] on span "In mẫu A5" at bounding box center [761, 101] width 70 height 24
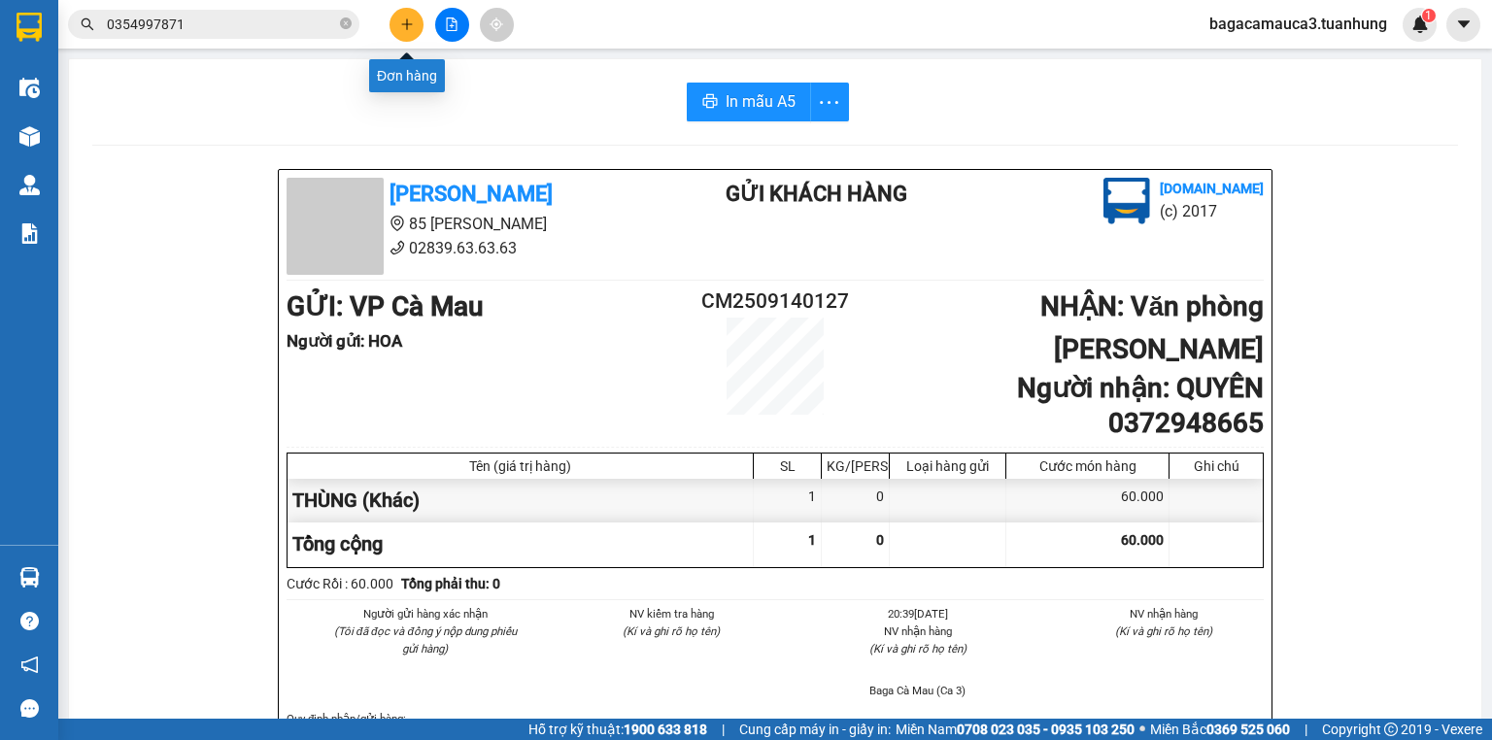
click at [398, 21] on button at bounding box center [407, 25] width 34 height 34
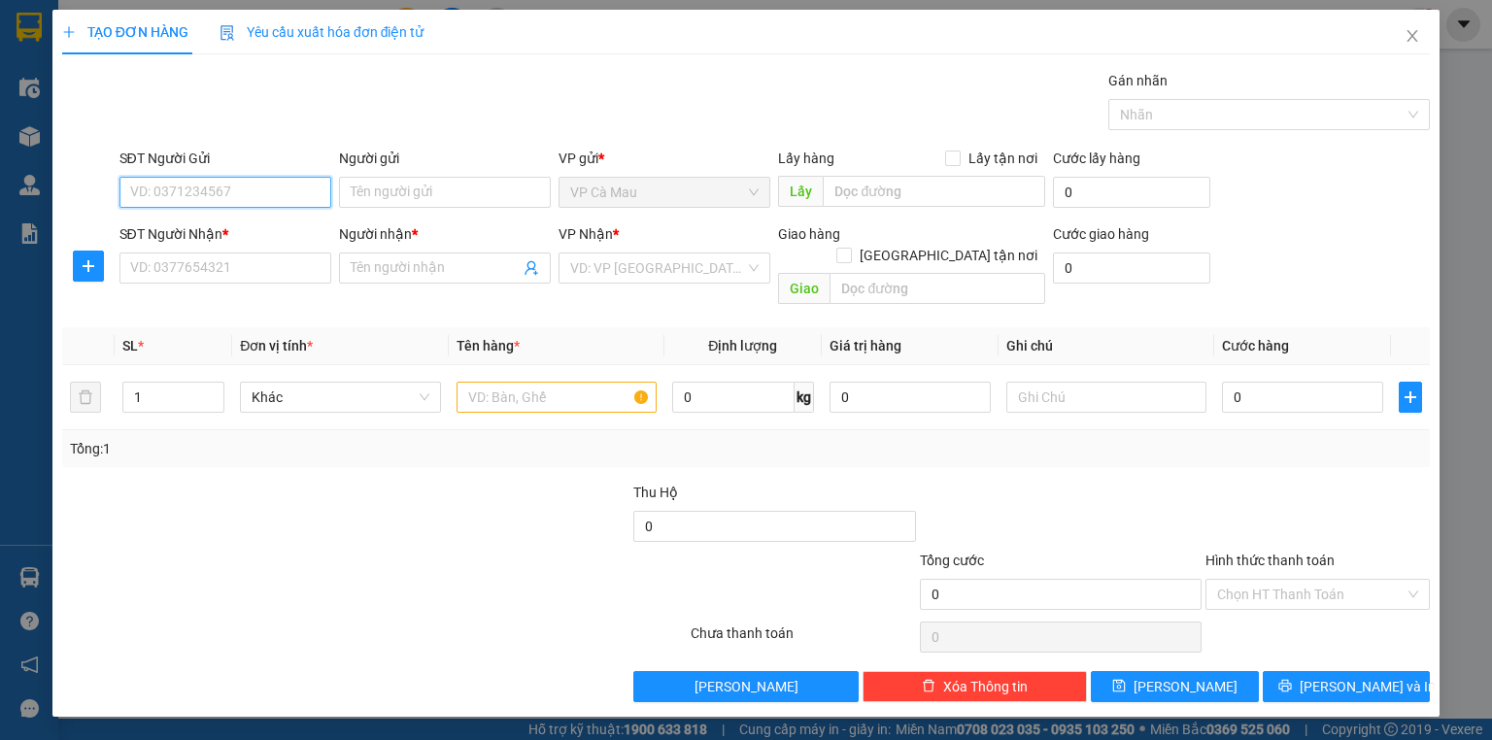
click at [239, 190] on input "SĐT Người Gửi" at bounding box center [225, 192] width 212 height 31
click at [275, 201] on input "SĐT Người Gửi" at bounding box center [225, 192] width 212 height 31
click at [268, 193] on input "SĐT Người Gửi" at bounding box center [225, 192] width 212 height 31
click at [260, 256] on input "SĐT Người Nhận *" at bounding box center [225, 268] width 212 height 31
click at [256, 270] on input "SĐT Người Nhận *" at bounding box center [225, 268] width 212 height 31
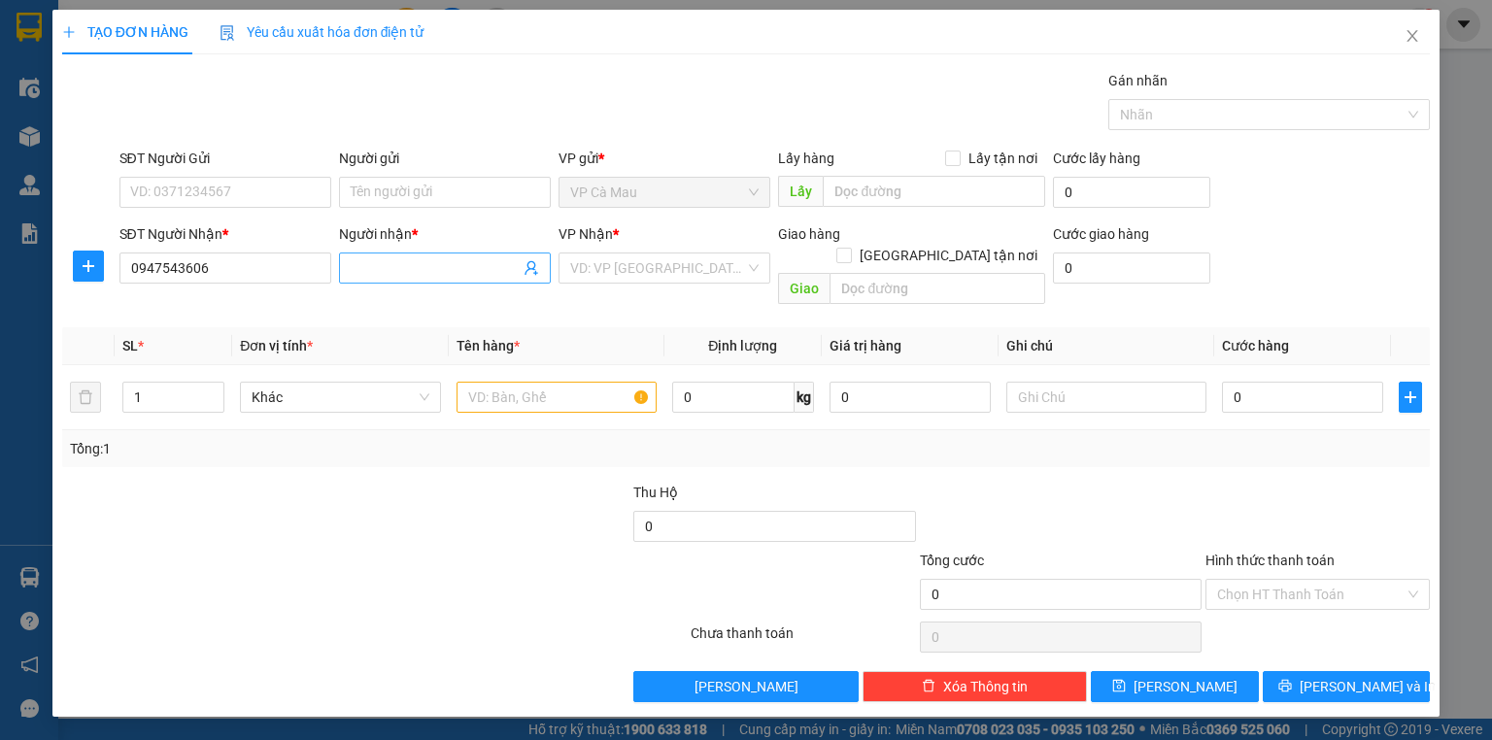
click at [427, 274] on input "Người nhận *" at bounding box center [435, 267] width 169 height 21
click at [729, 261] on input "search" at bounding box center [657, 268] width 175 height 29
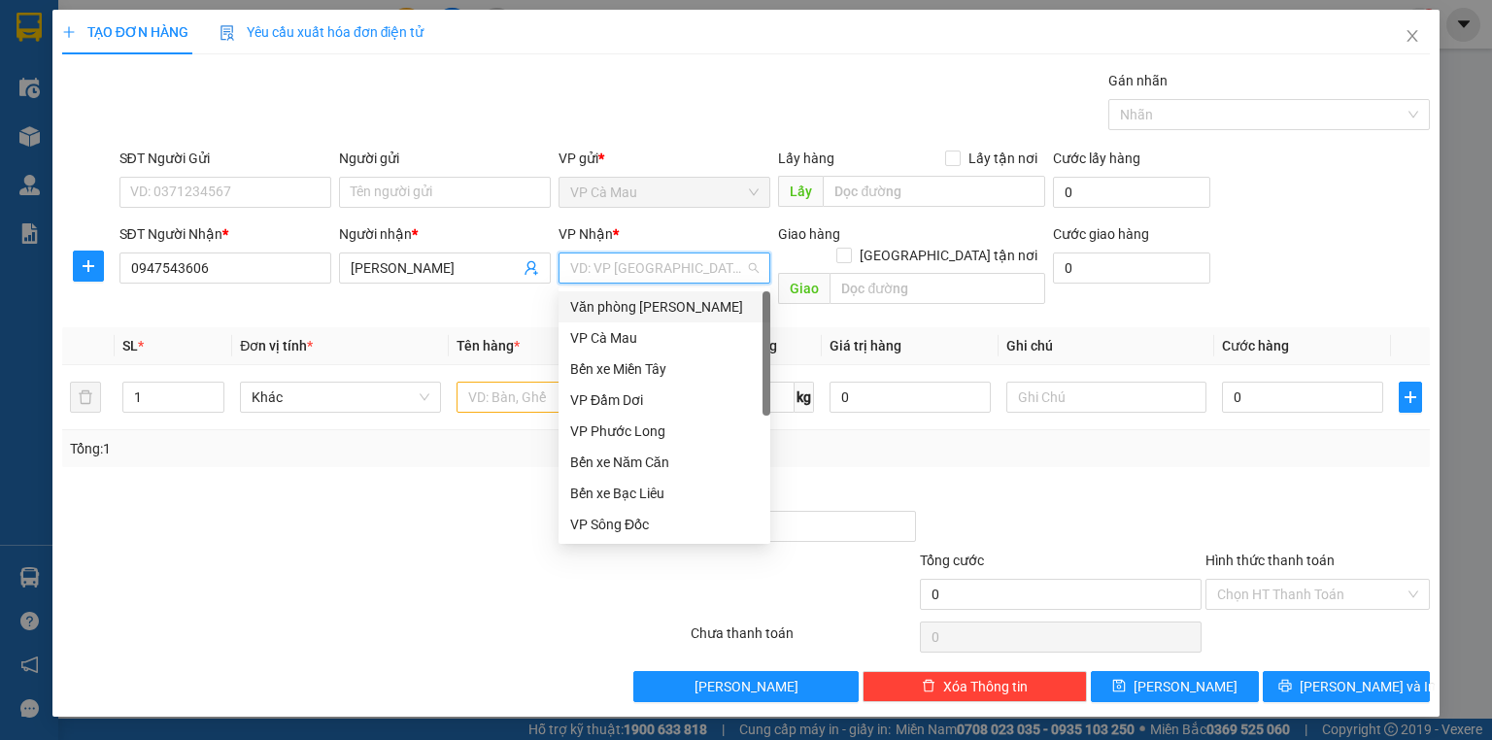
click at [738, 297] on div "Văn phòng [PERSON_NAME]" at bounding box center [664, 306] width 188 height 21
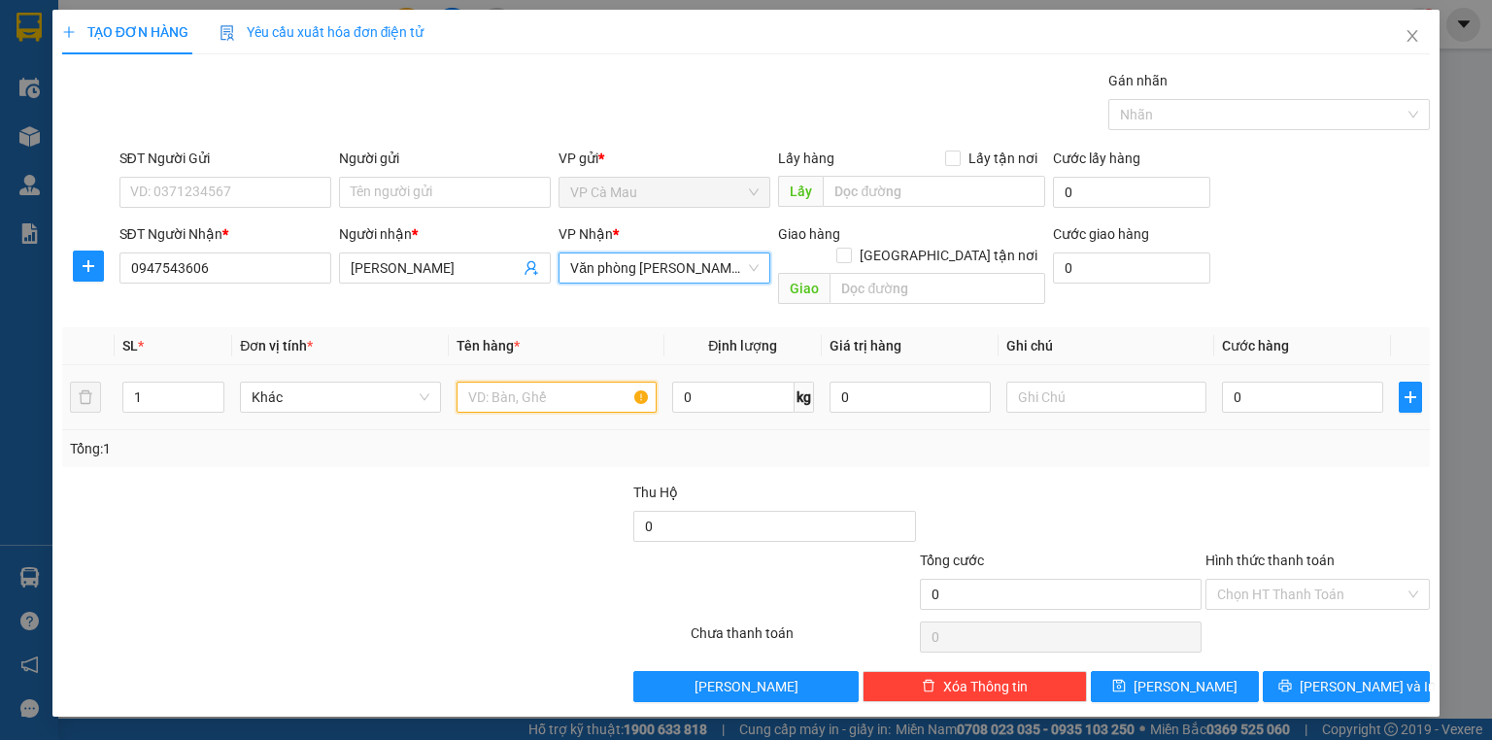
click at [559, 385] on input "text" at bounding box center [557, 397] width 200 height 31
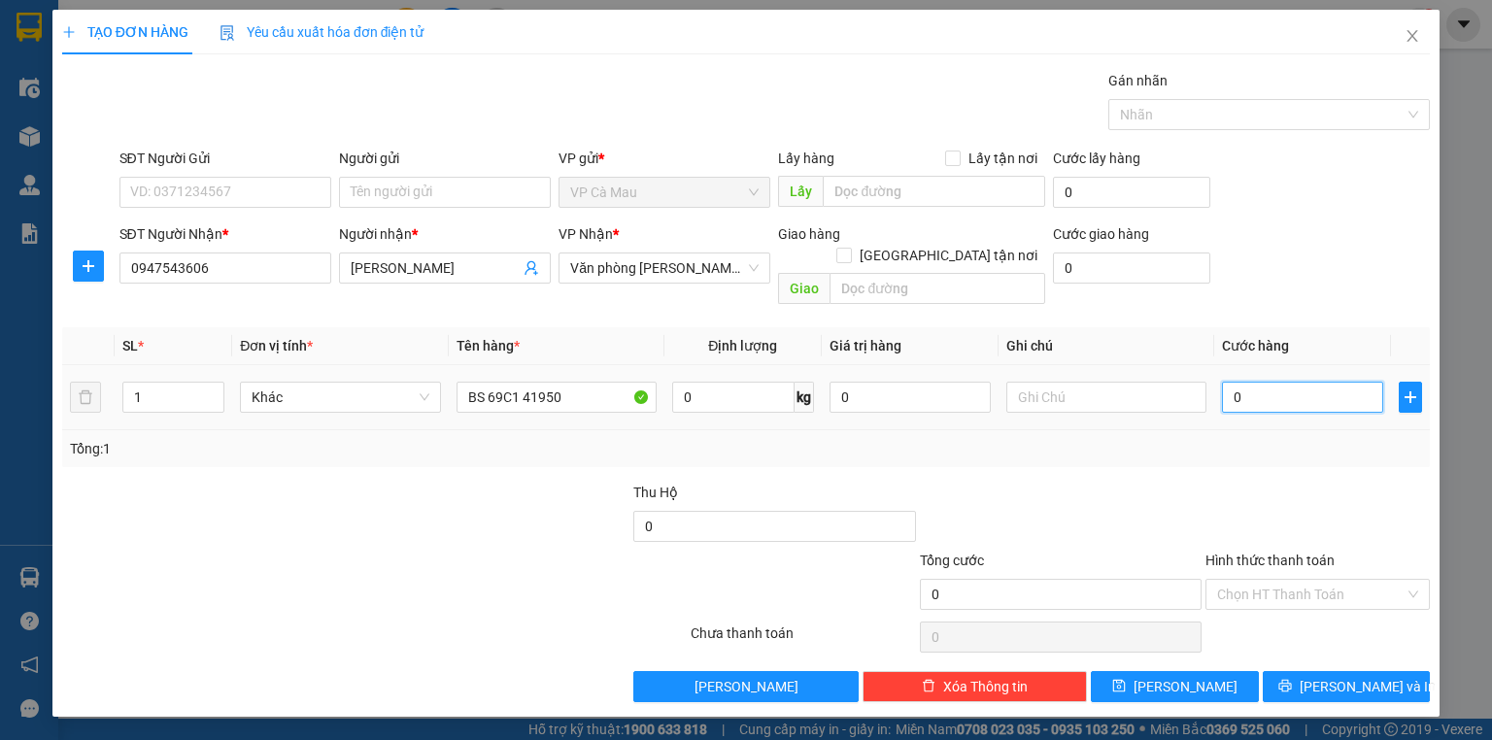
click at [1226, 382] on input "0" at bounding box center [1302, 397] width 161 height 31
click at [1292, 580] on input "Hình thức thanh toán" at bounding box center [1310, 594] width 187 height 29
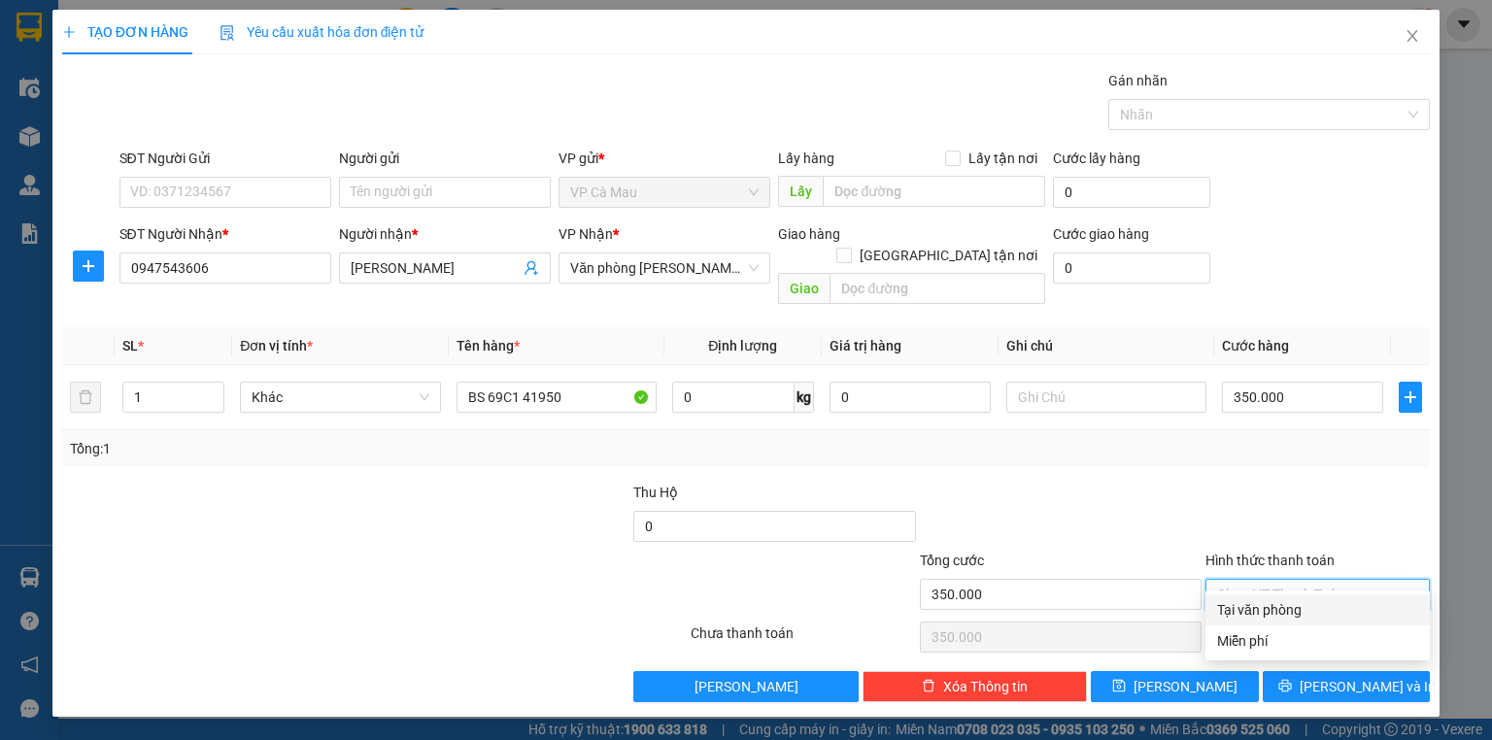
click at [1290, 610] on div "Tại văn phòng" at bounding box center [1317, 609] width 201 height 21
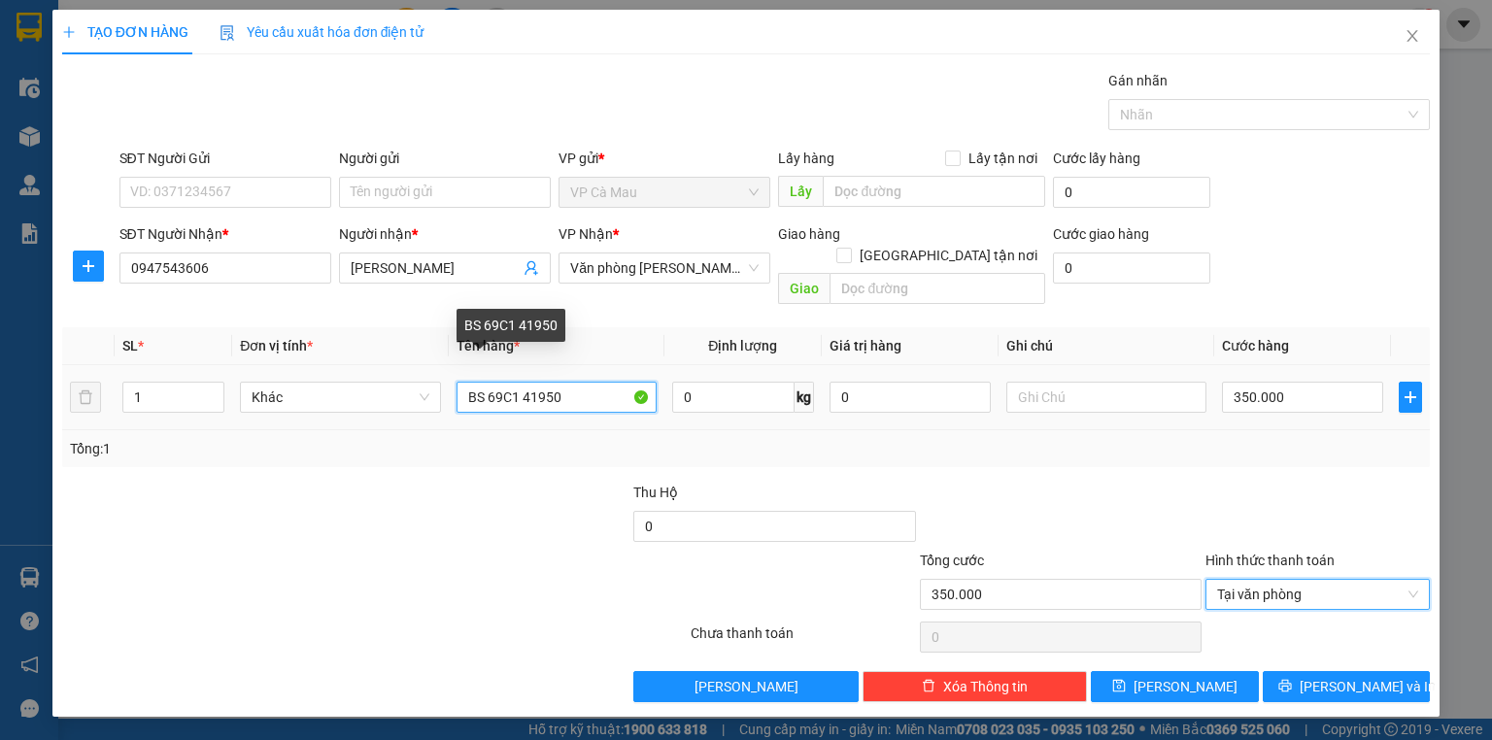
click at [520, 382] on input "BS 69C1 41950" at bounding box center [557, 397] width 200 height 31
click at [577, 382] on input "BS 69C1-41950" at bounding box center [557, 397] width 200 height 31
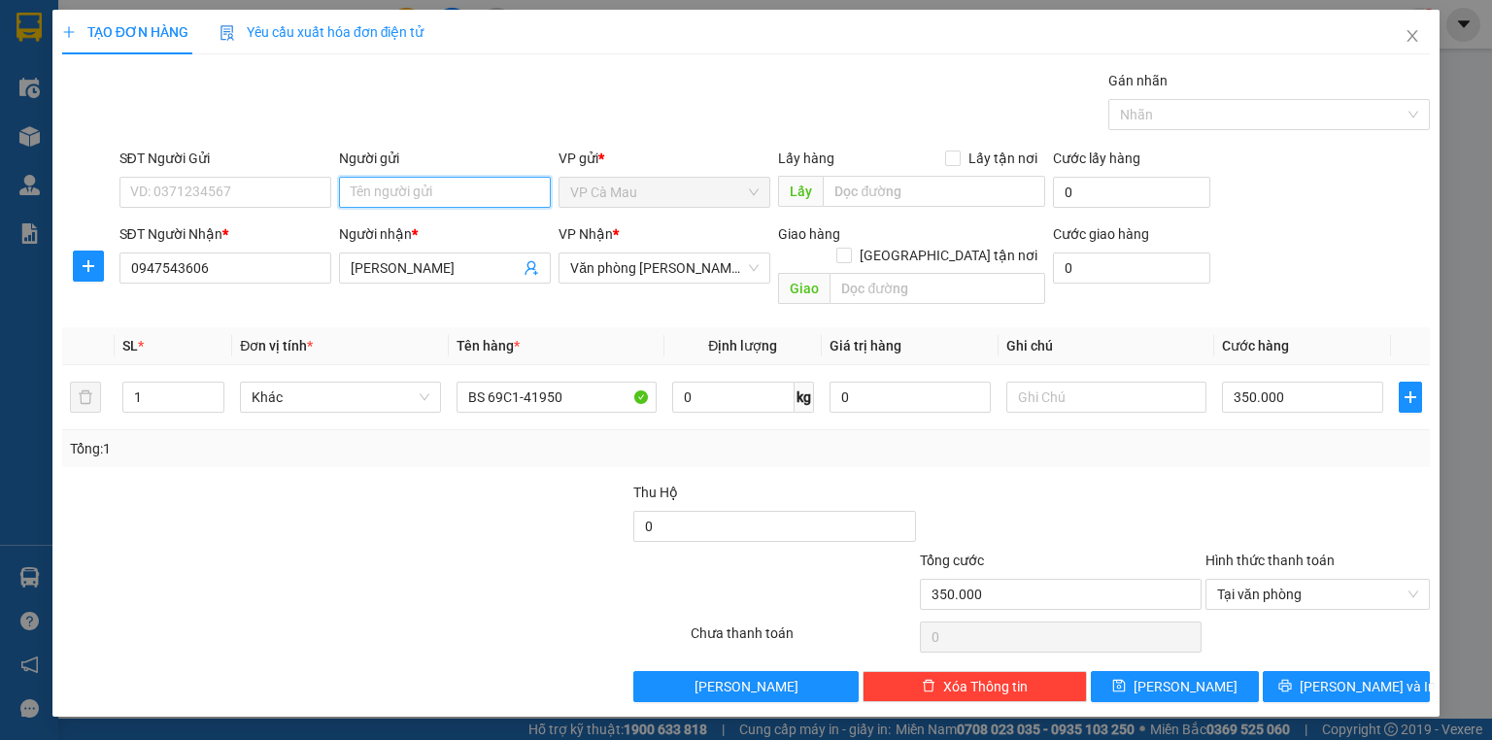
click at [342, 185] on input "Người gửi" at bounding box center [445, 192] width 212 height 31
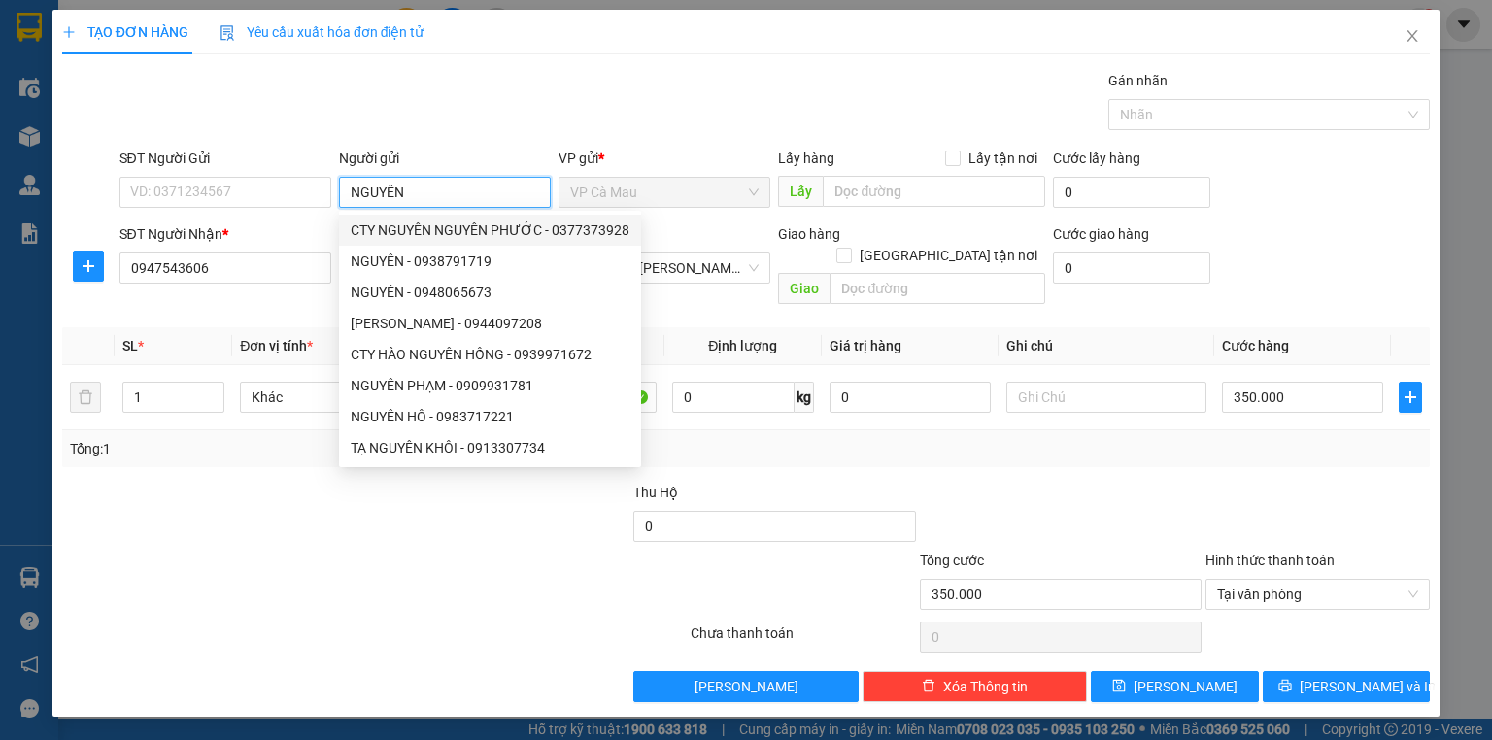
click at [430, 195] on input "NGUYÊN" at bounding box center [445, 192] width 212 height 31
click at [326, 618] on div at bounding box center [374, 637] width 628 height 39
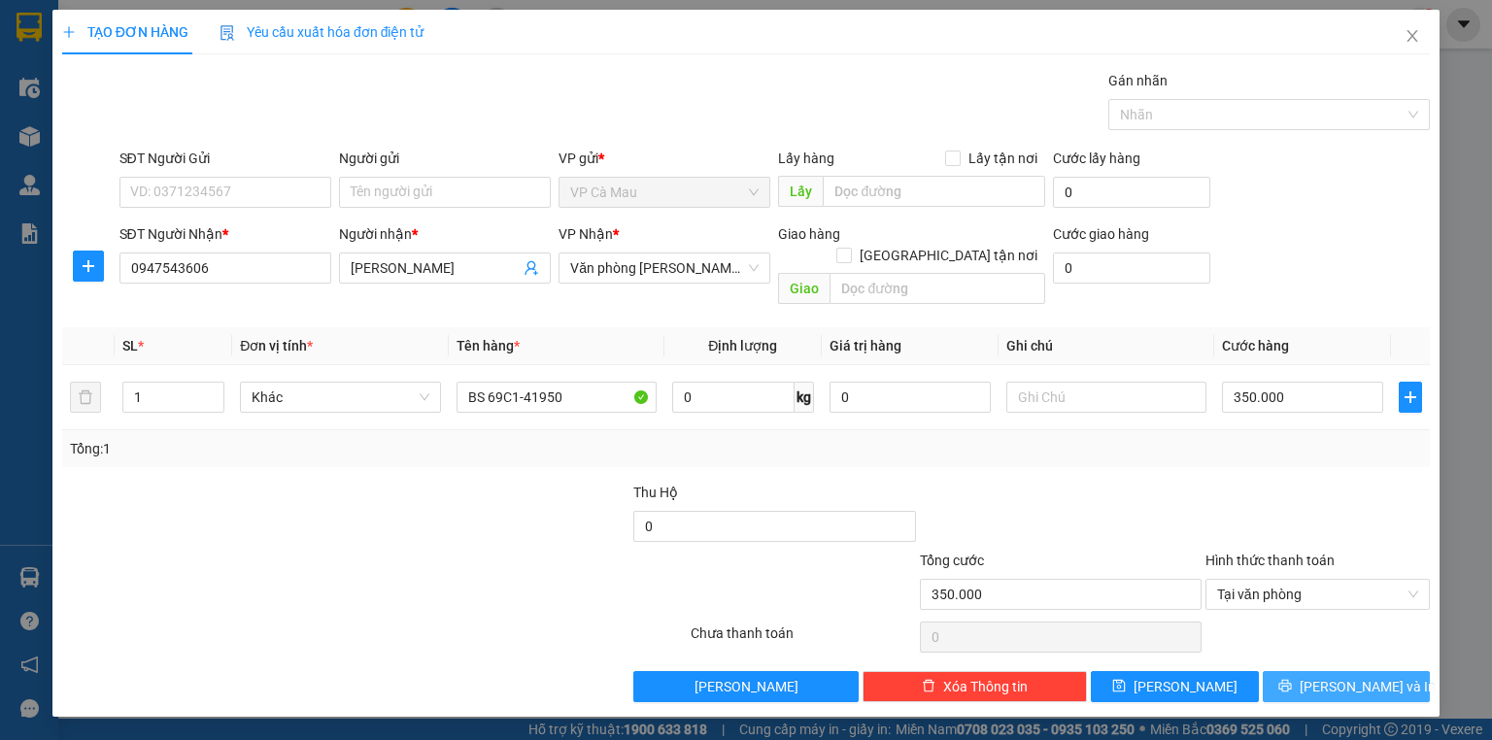
click at [1343, 676] on span "[PERSON_NAME] và In" at bounding box center [1368, 686] width 136 height 21
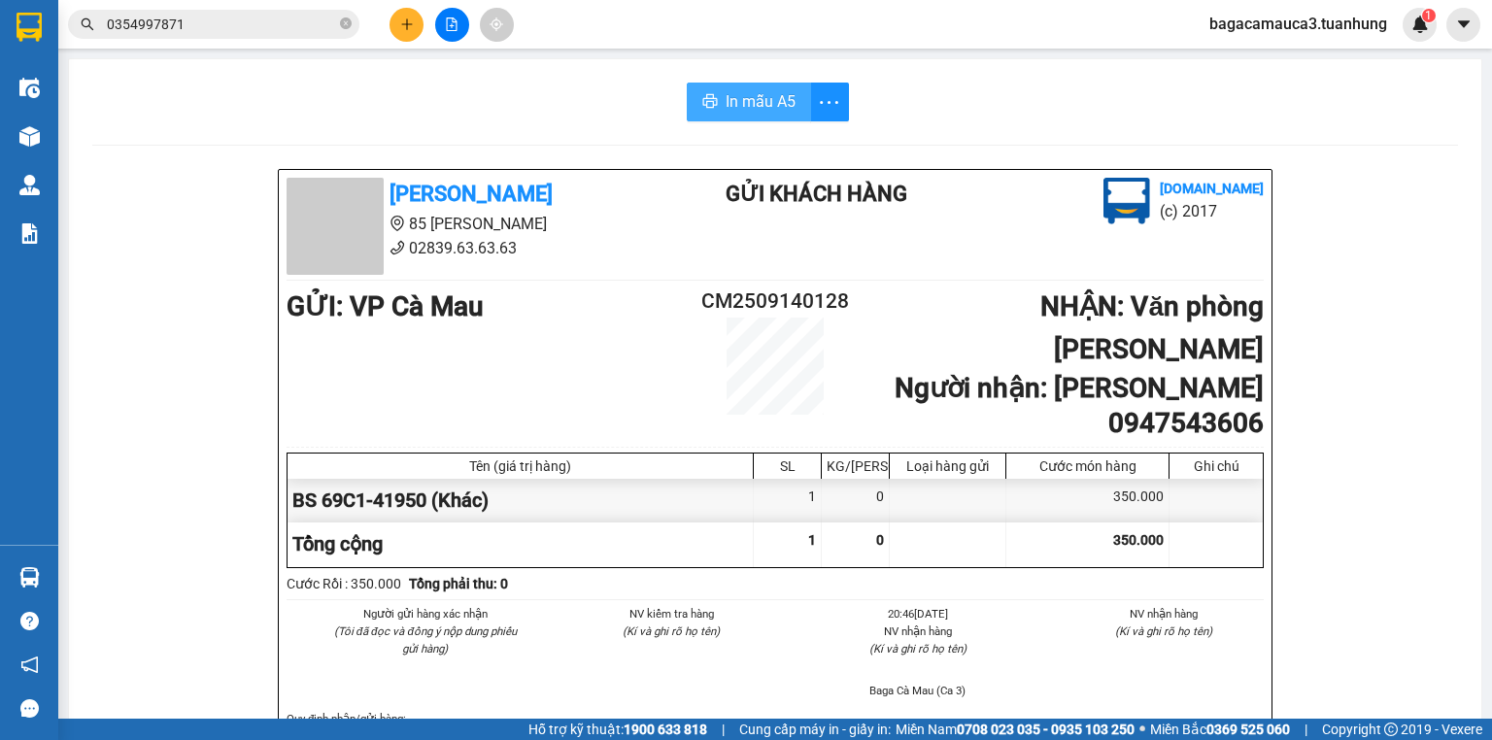
click at [760, 97] on span "In mẫu A5" at bounding box center [761, 101] width 70 height 24
click at [403, 27] on icon "plus" at bounding box center [407, 24] width 14 height 14
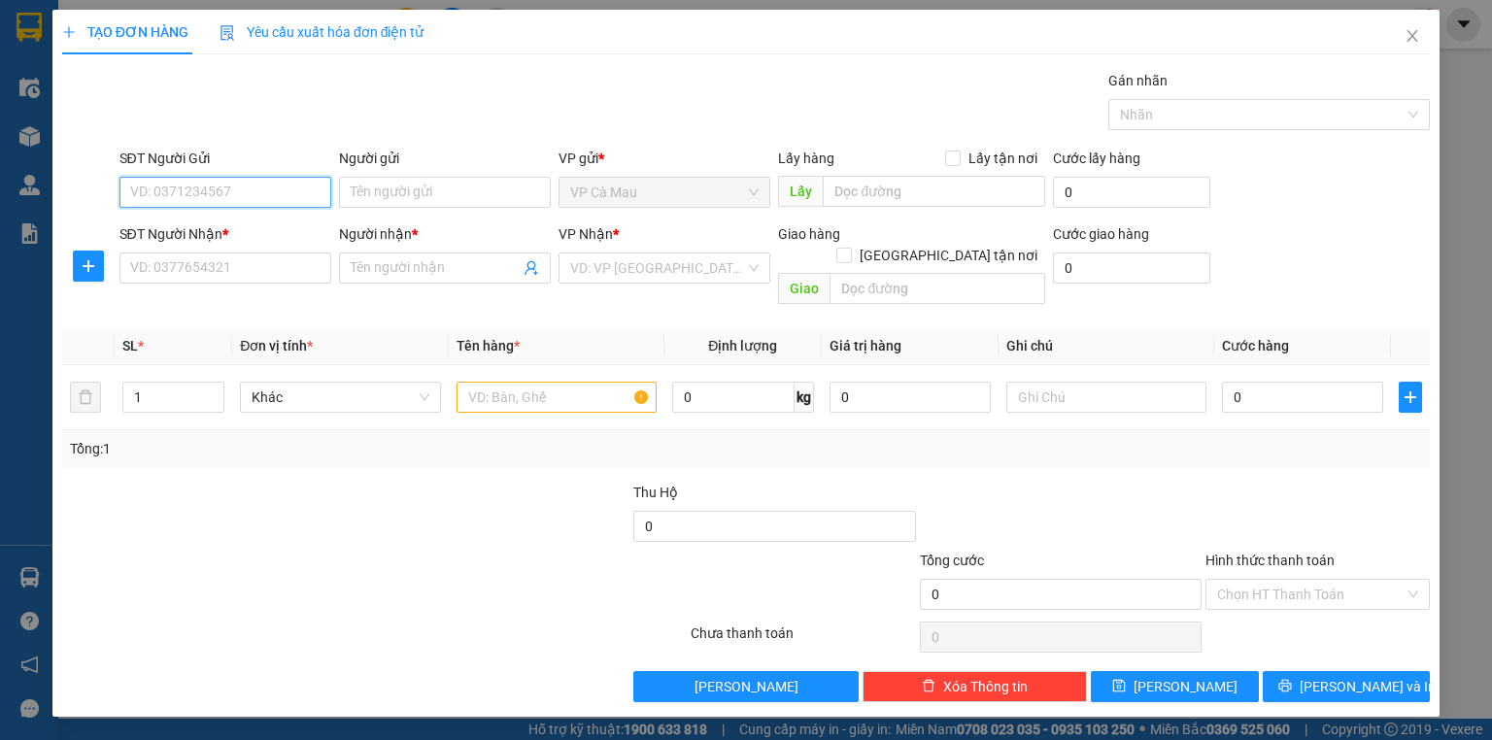
click at [277, 192] on input "SĐT Người Gửi" at bounding box center [225, 192] width 212 height 31
click at [284, 223] on div "0916566896 - [GEOGRAPHIC_DATA]" at bounding box center [240, 230] width 219 height 21
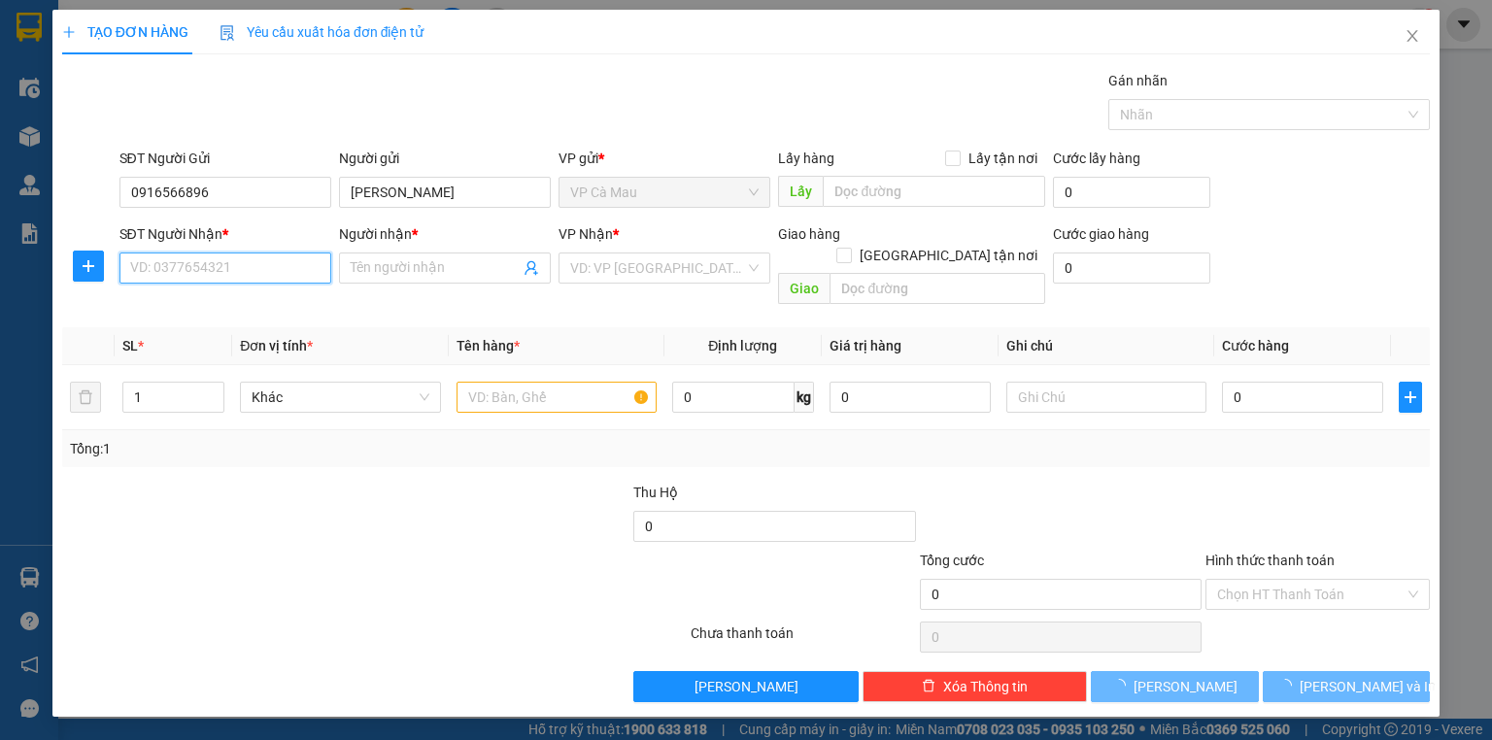
click at [269, 279] on input "SĐT Người Nhận *" at bounding box center [225, 268] width 212 height 31
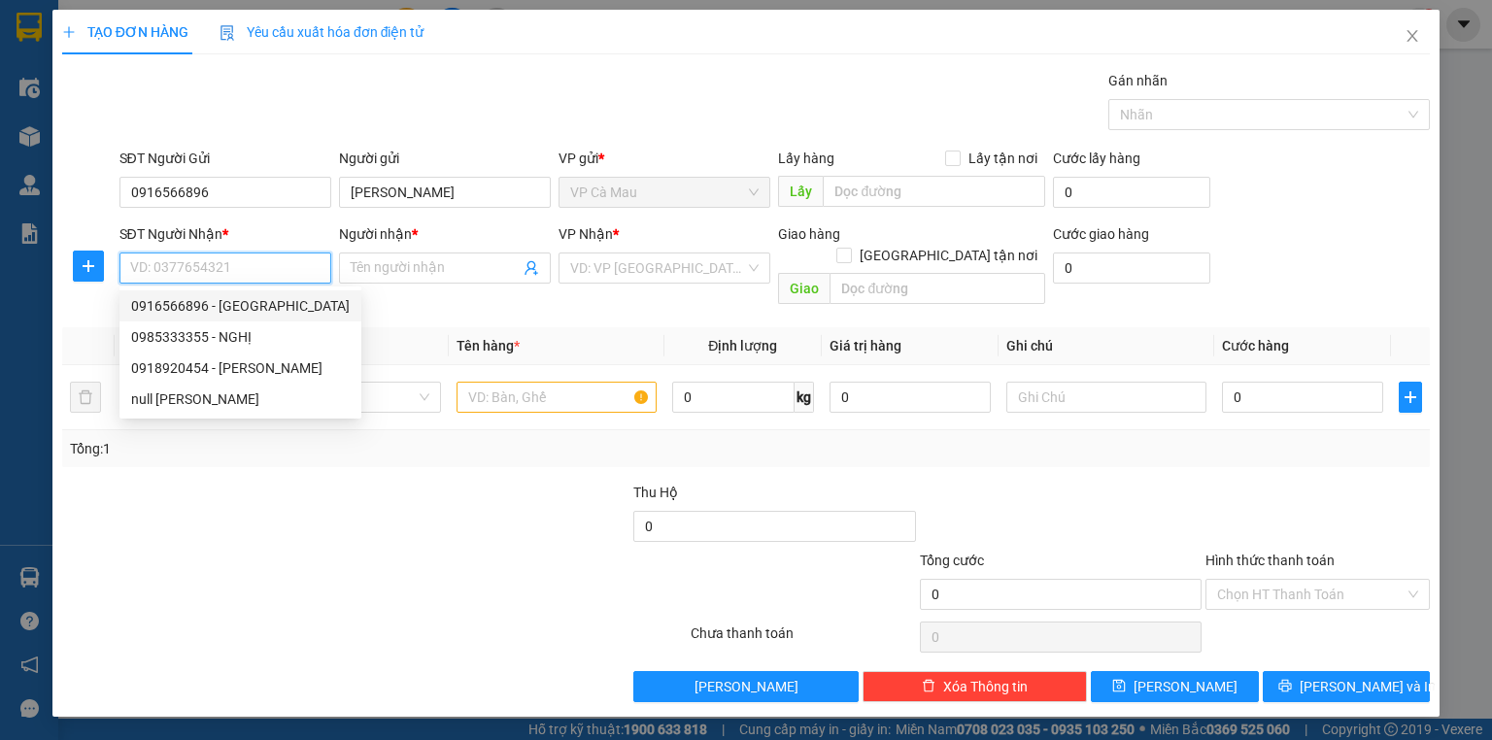
click at [256, 271] on input "SĐT Người Nhận *" at bounding box center [225, 268] width 212 height 31
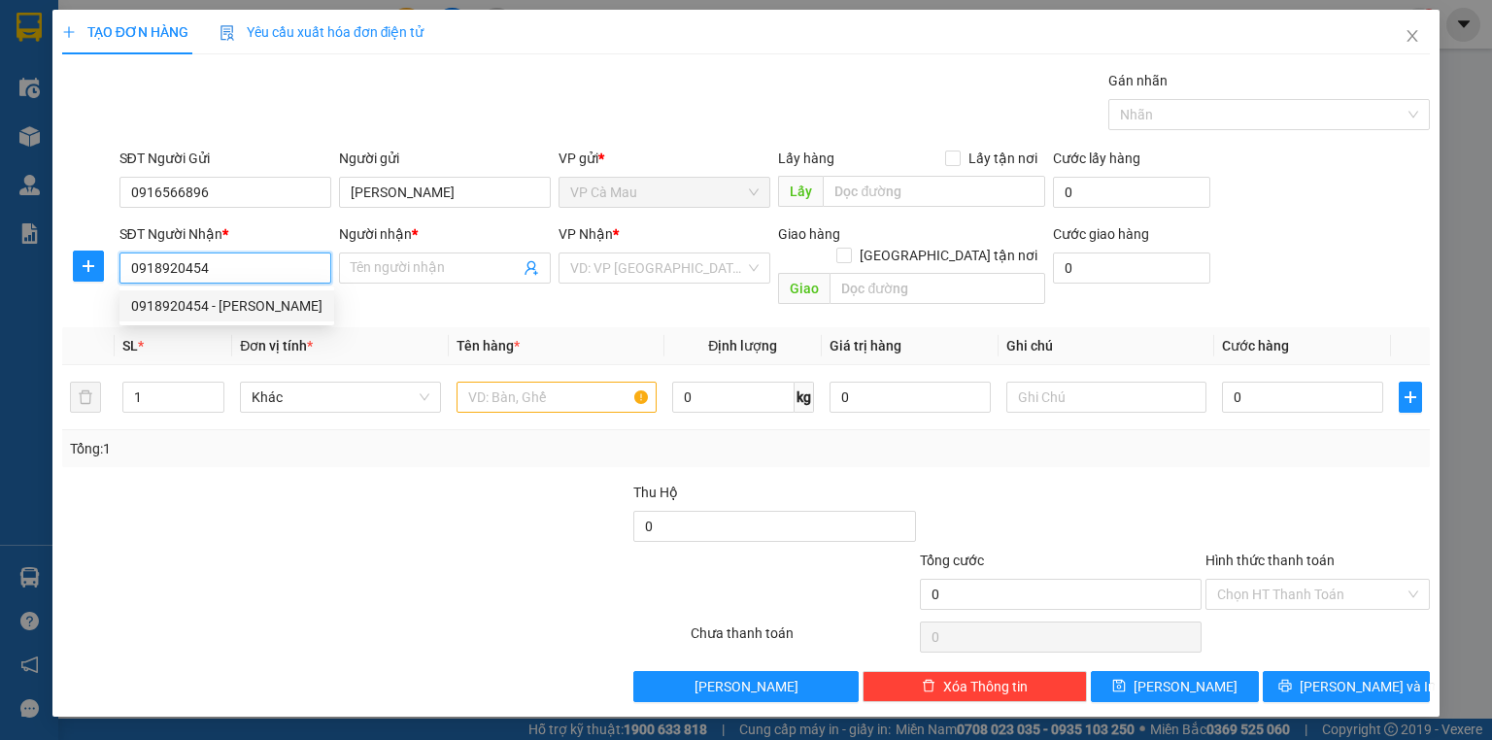
click at [322, 303] on div "0918920454 - [PERSON_NAME]" at bounding box center [226, 305] width 191 height 21
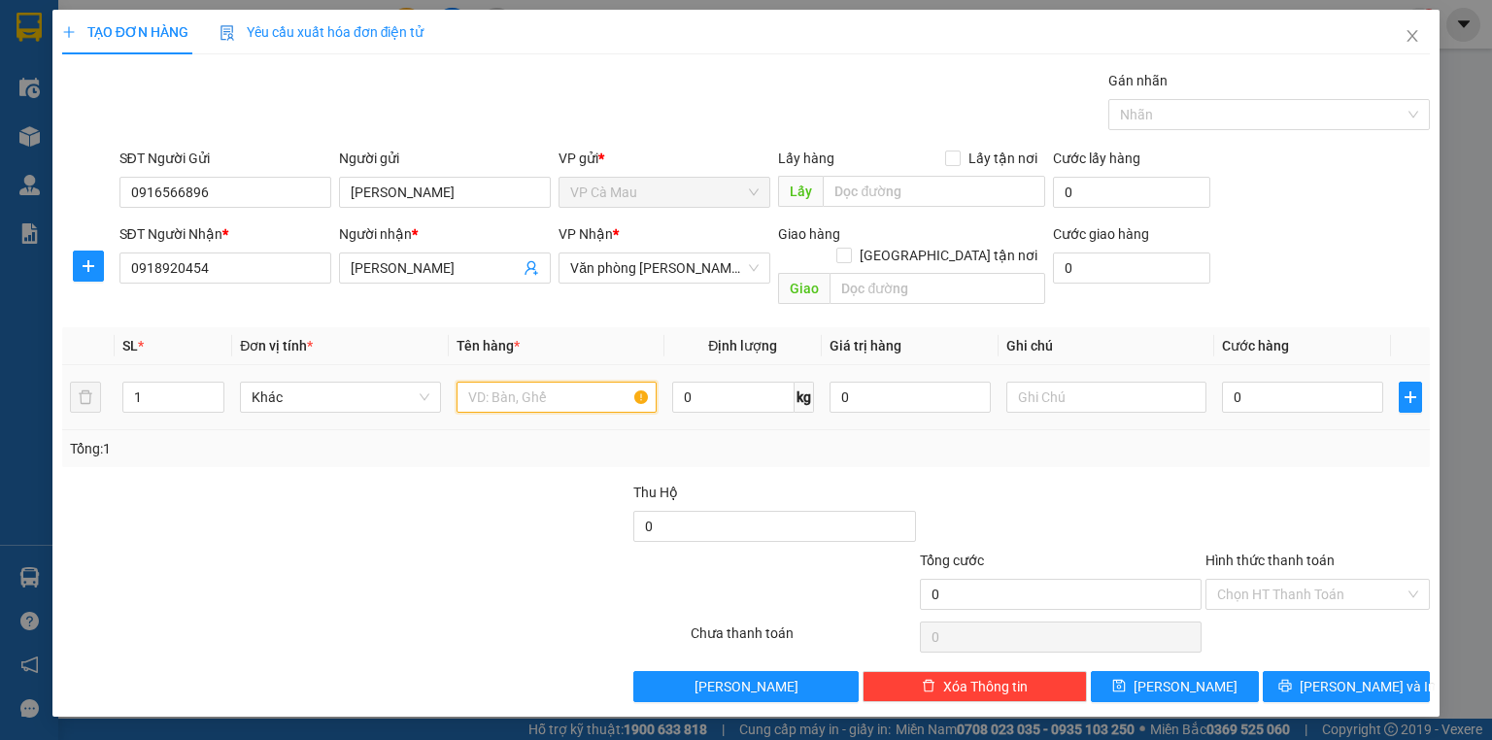
click at [502, 382] on input "text" at bounding box center [557, 397] width 200 height 31
click at [1231, 382] on input "0" at bounding box center [1302, 397] width 161 height 31
drag, startPoint x: 1231, startPoint y: 374, endPoint x: 1219, endPoint y: 368, distance: 13.0
click at [1230, 382] on input "0" at bounding box center [1302, 397] width 161 height 31
click at [1225, 382] on input "0" at bounding box center [1302, 397] width 161 height 31
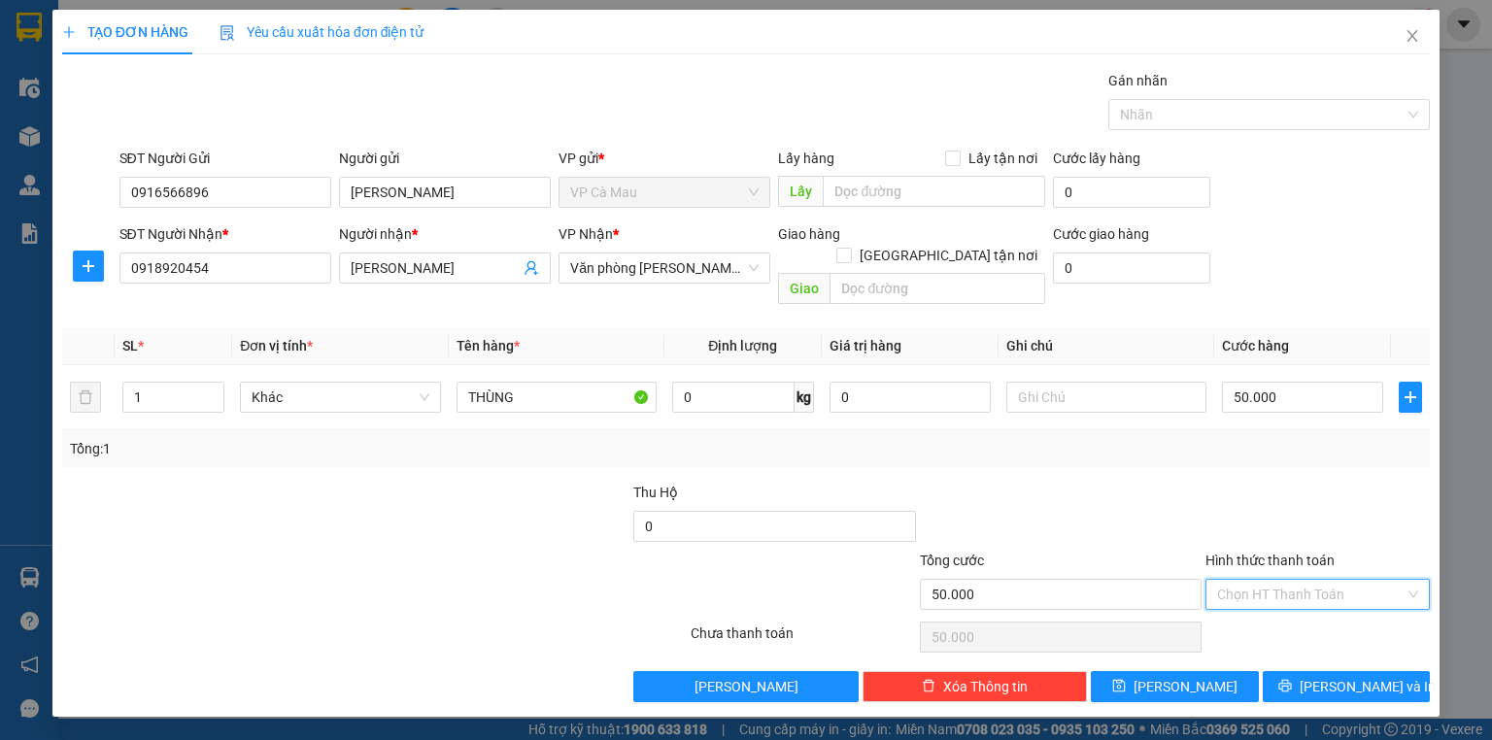
drag, startPoint x: 1275, startPoint y: 566, endPoint x: 1266, endPoint y: 541, distance: 27.1
click at [1271, 553] on div "Hình thức thanh toán Chọn HT Thanh Toán" at bounding box center [1317, 584] width 224 height 68
drag, startPoint x: 1298, startPoint y: 618, endPoint x: 1300, endPoint y: 605, distance: 12.8
click at [1299, 611] on div "Tại văn phòng" at bounding box center [1317, 609] width 201 height 21
click at [1337, 676] on span "[PERSON_NAME] và In" at bounding box center [1368, 686] width 136 height 21
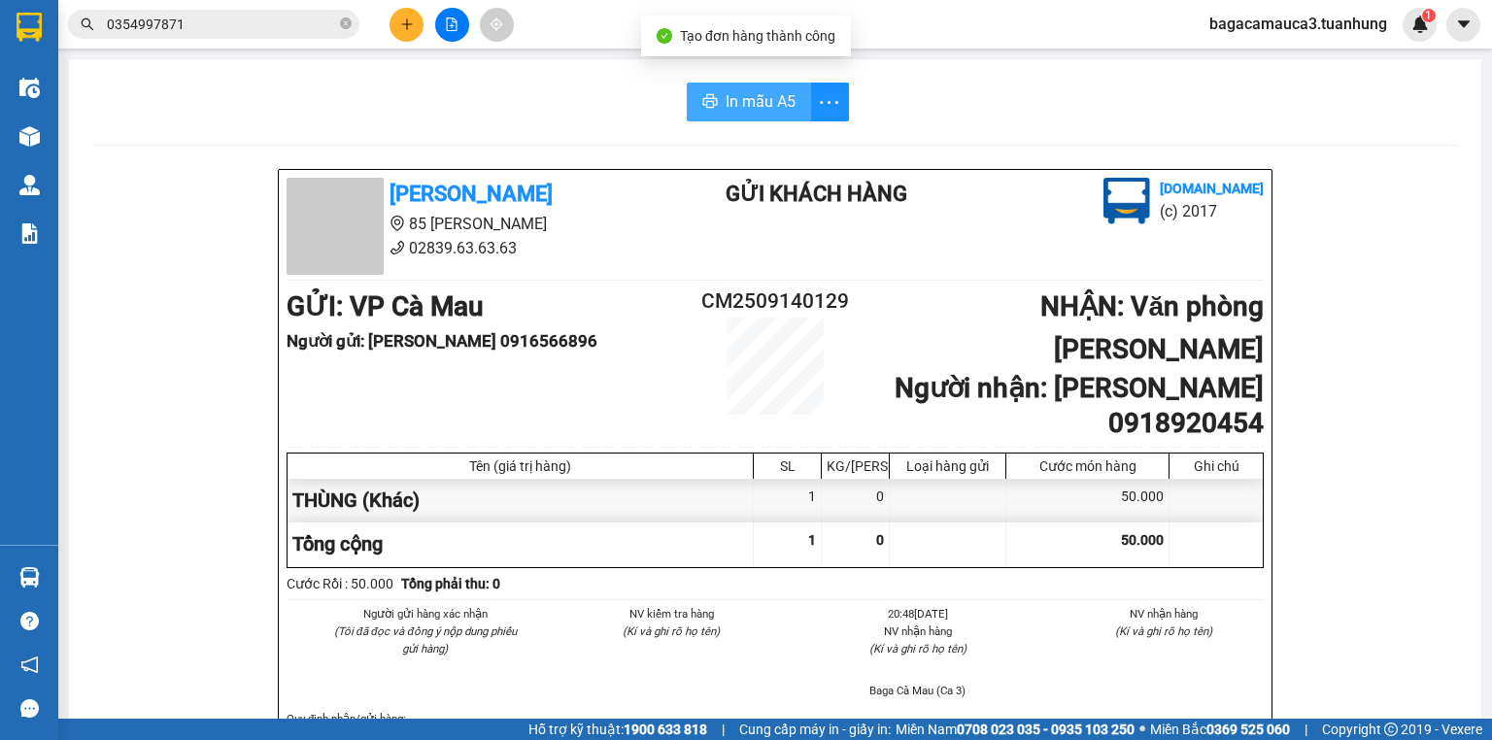
click at [754, 99] on span "In mẫu A5" at bounding box center [761, 101] width 70 height 24
click at [402, 22] on icon "plus" at bounding box center [407, 24] width 14 height 14
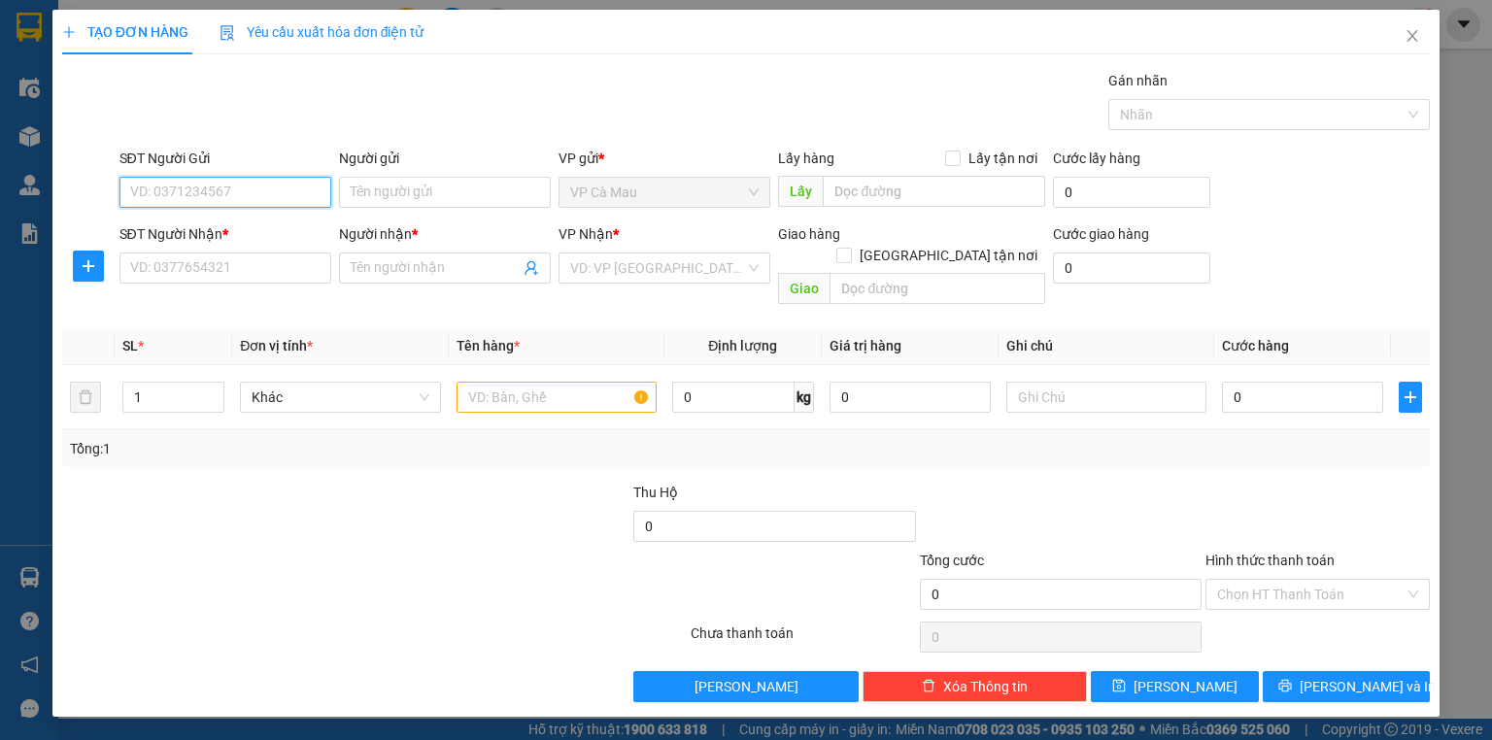
click at [267, 190] on input "SĐT Người Gửi" at bounding box center [225, 192] width 212 height 31
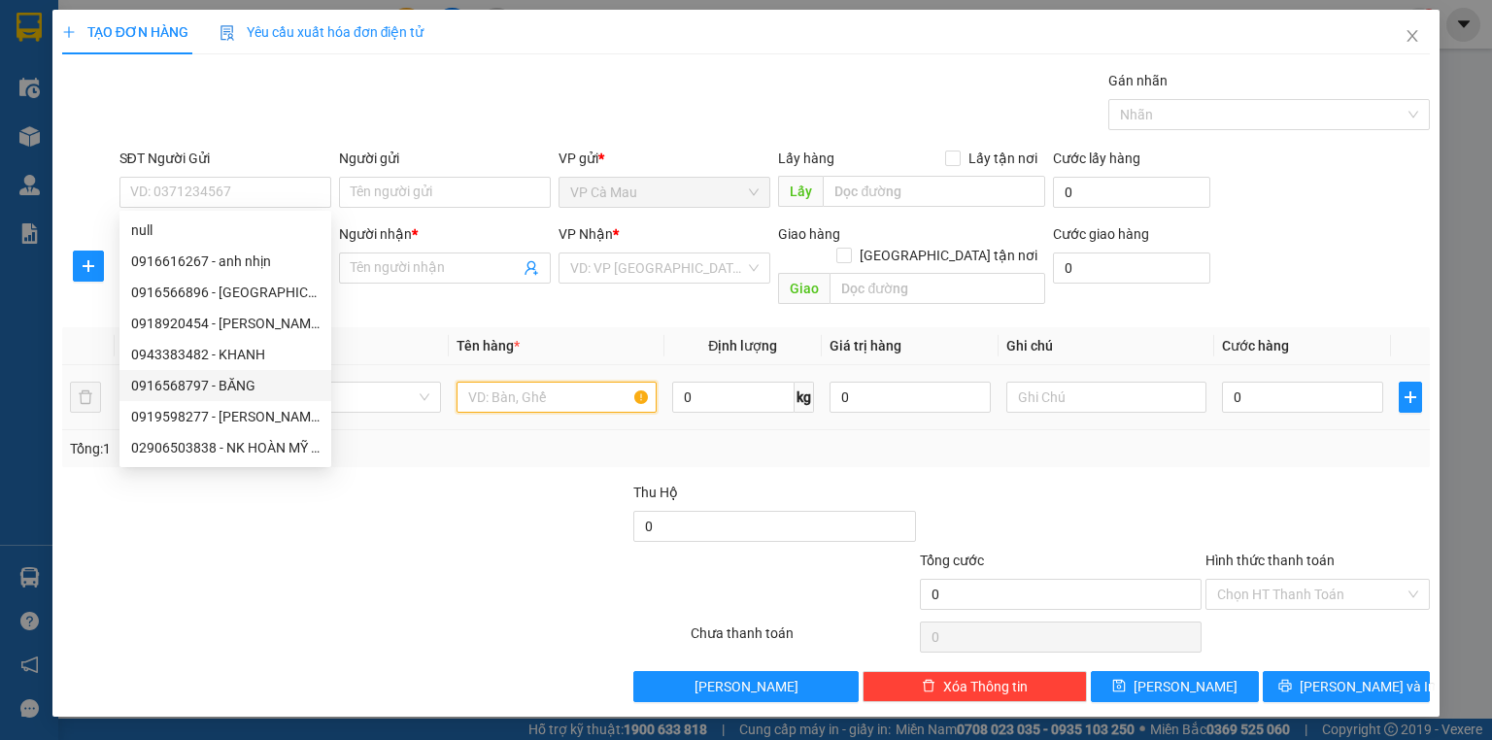
click at [592, 387] on input "text" at bounding box center [557, 397] width 200 height 31
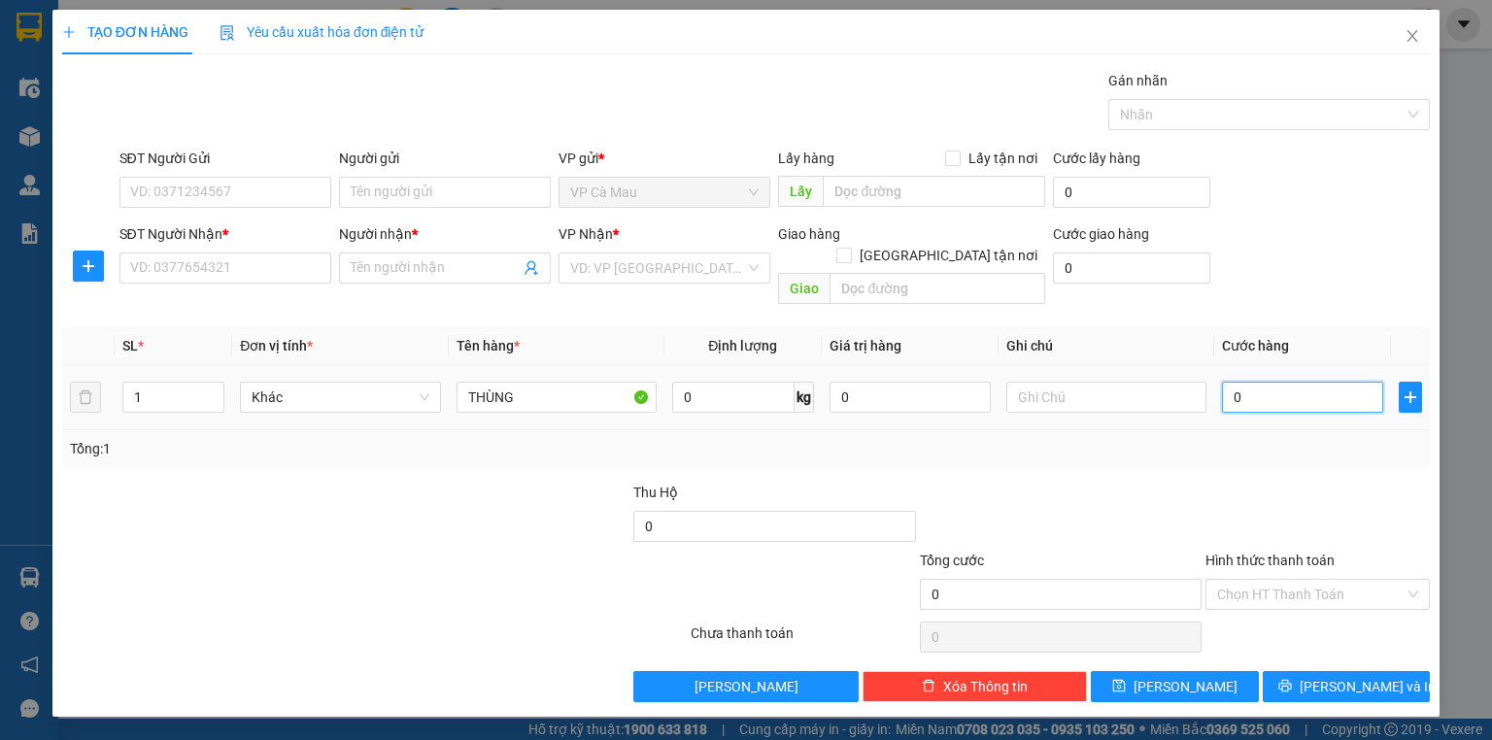
click at [1225, 382] on input "0" at bounding box center [1302, 397] width 161 height 31
click at [1229, 382] on input "0" at bounding box center [1302, 397] width 161 height 31
click at [1228, 382] on input "0" at bounding box center [1302, 397] width 161 height 31
click at [289, 195] on input "SĐT Người Gửi" at bounding box center [225, 192] width 212 height 31
click at [424, 193] on input "Người gửi" at bounding box center [445, 192] width 212 height 31
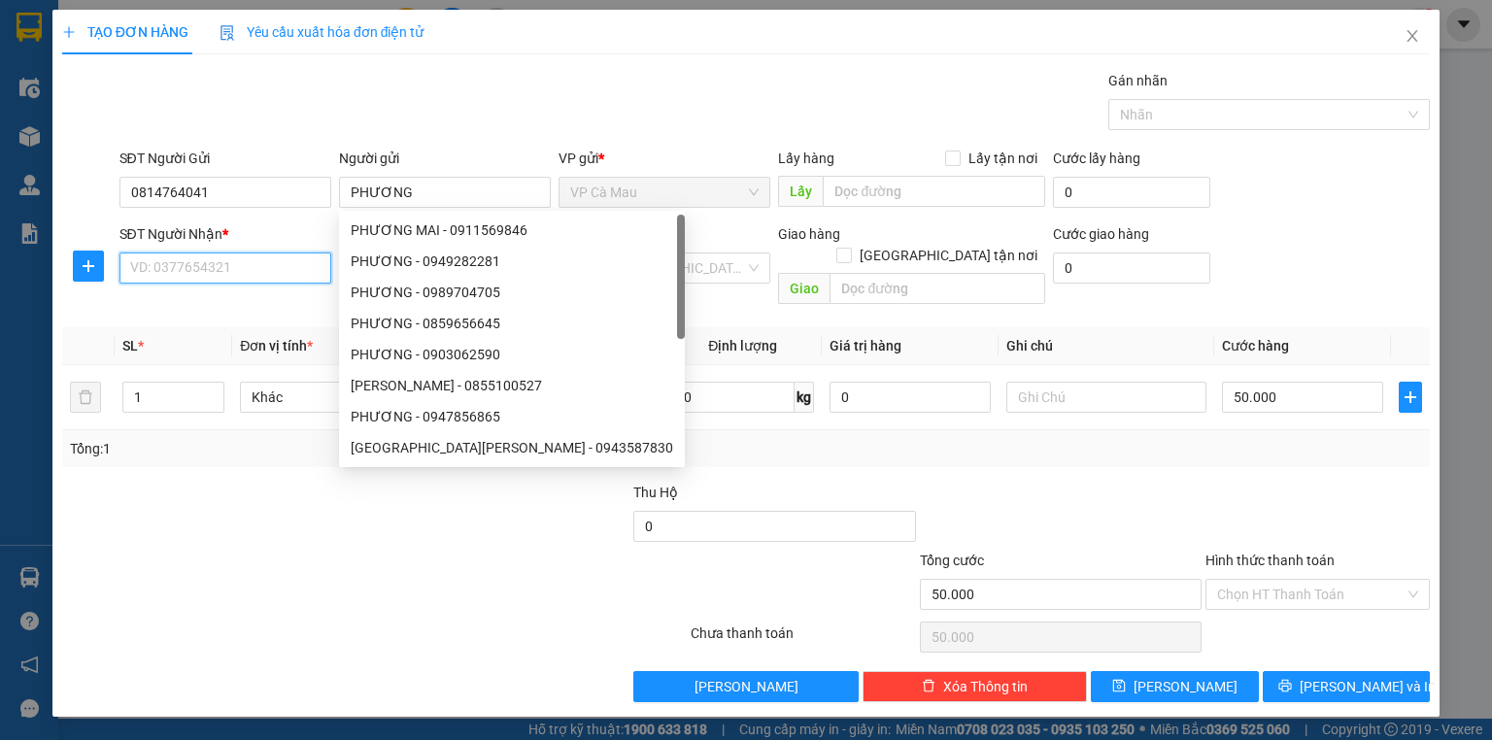
click at [188, 273] on input "SĐT Người Nhận *" at bounding box center [225, 268] width 212 height 31
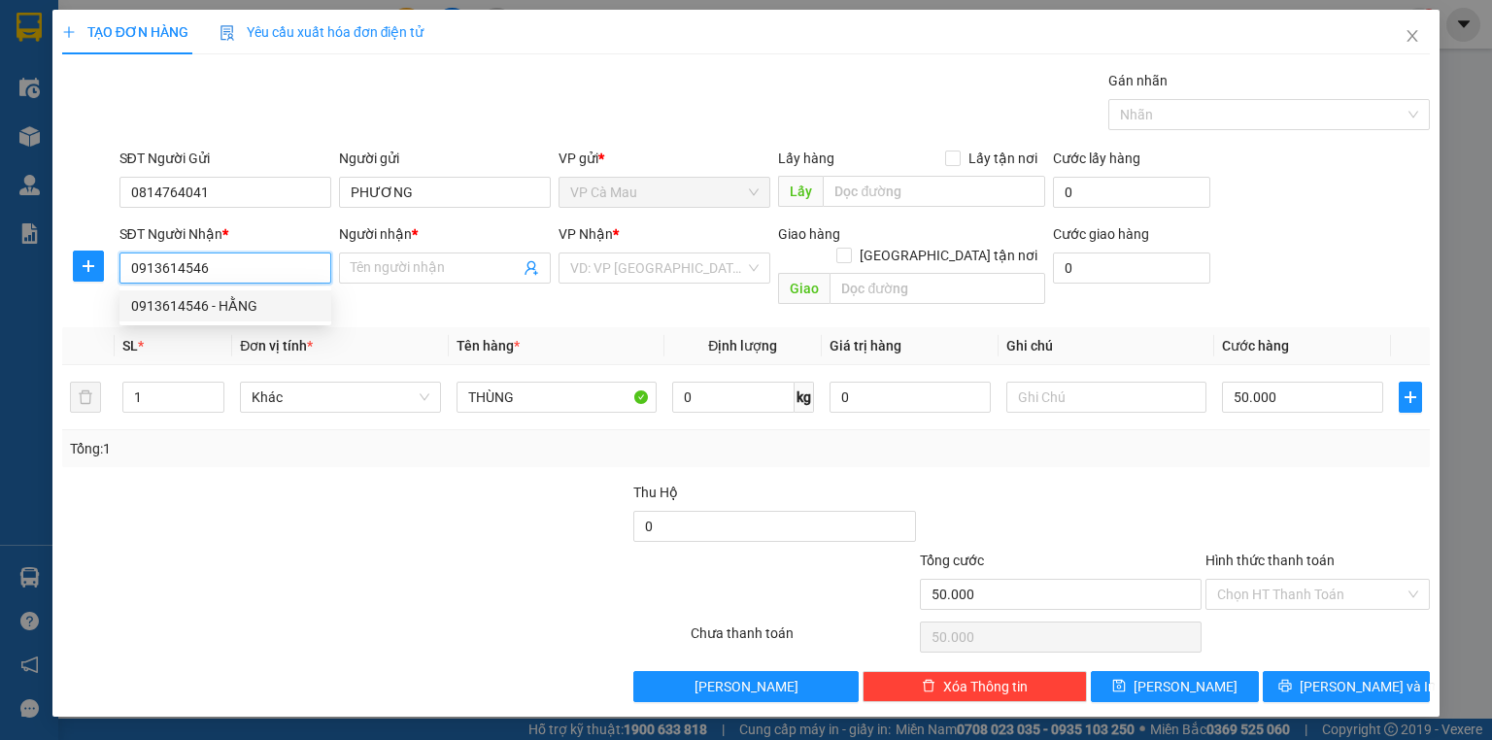
click at [278, 299] on div "0913614546 - HẰNG" at bounding box center [225, 305] width 188 height 21
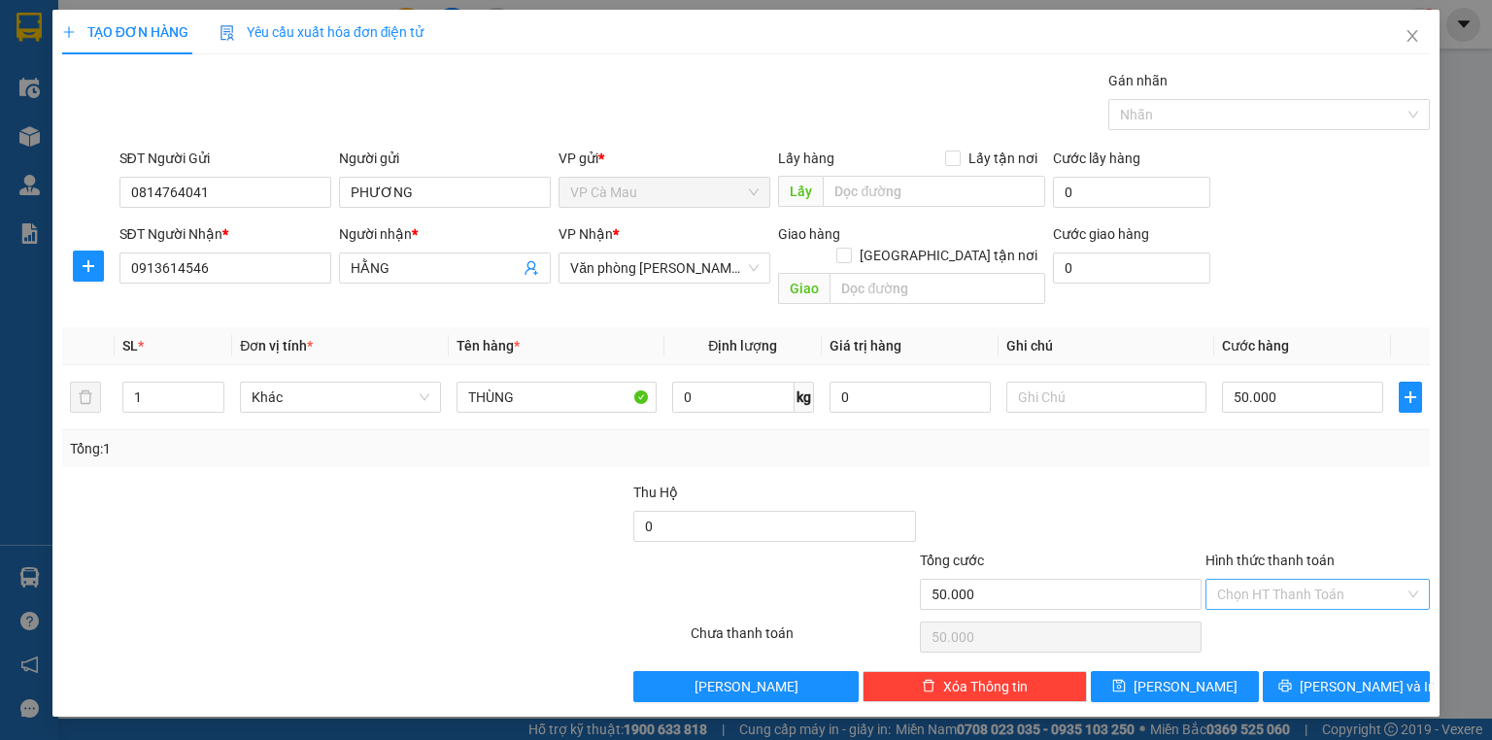
click at [1293, 580] on input "Hình thức thanh toán" at bounding box center [1310, 594] width 187 height 29
click at [1291, 606] on div "Tại văn phòng" at bounding box center [1317, 609] width 201 height 21
click at [1329, 672] on button "[PERSON_NAME] và In" at bounding box center [1347, 686] width 168 height 31
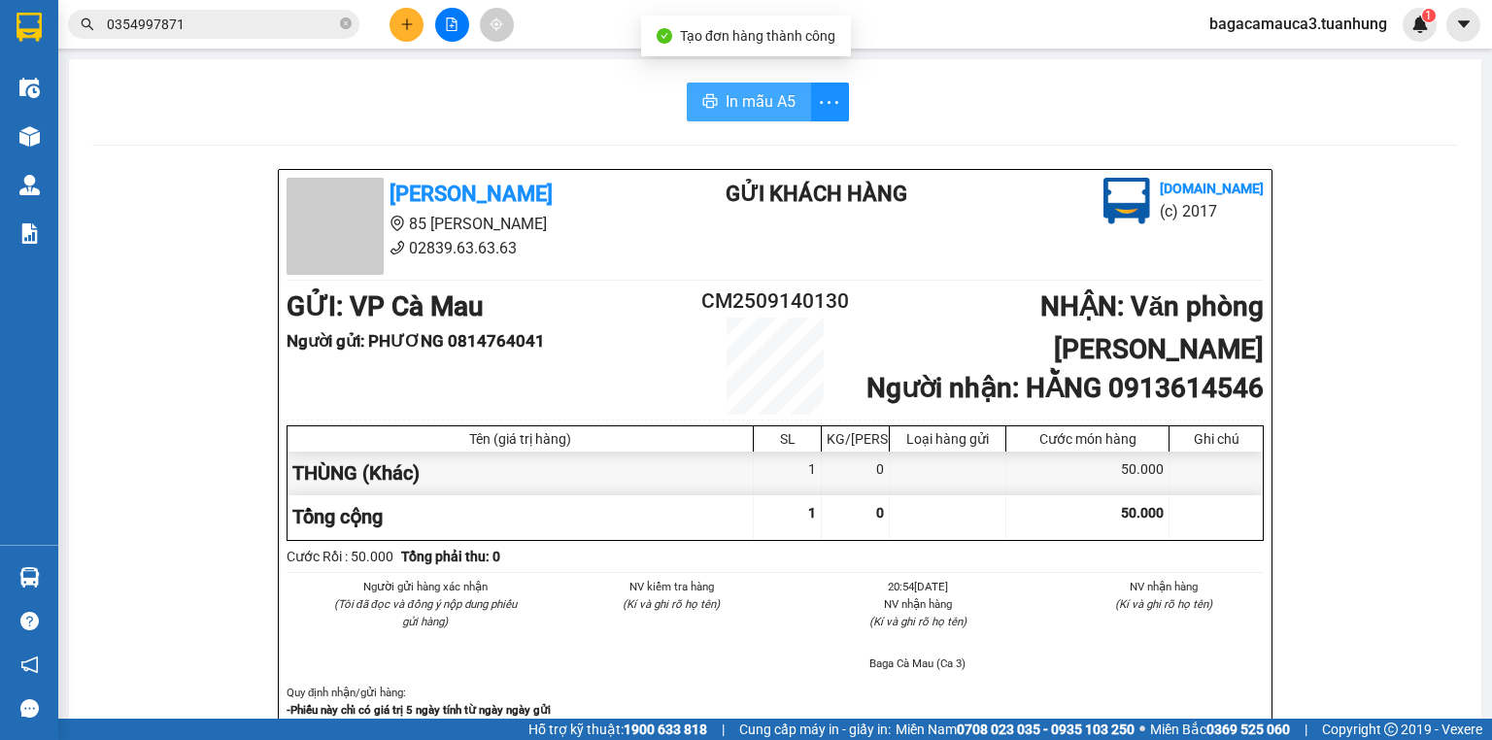
click at [739, 90] on span "In mẫu A5" at bounding box center [761, 101] width 70 height 24
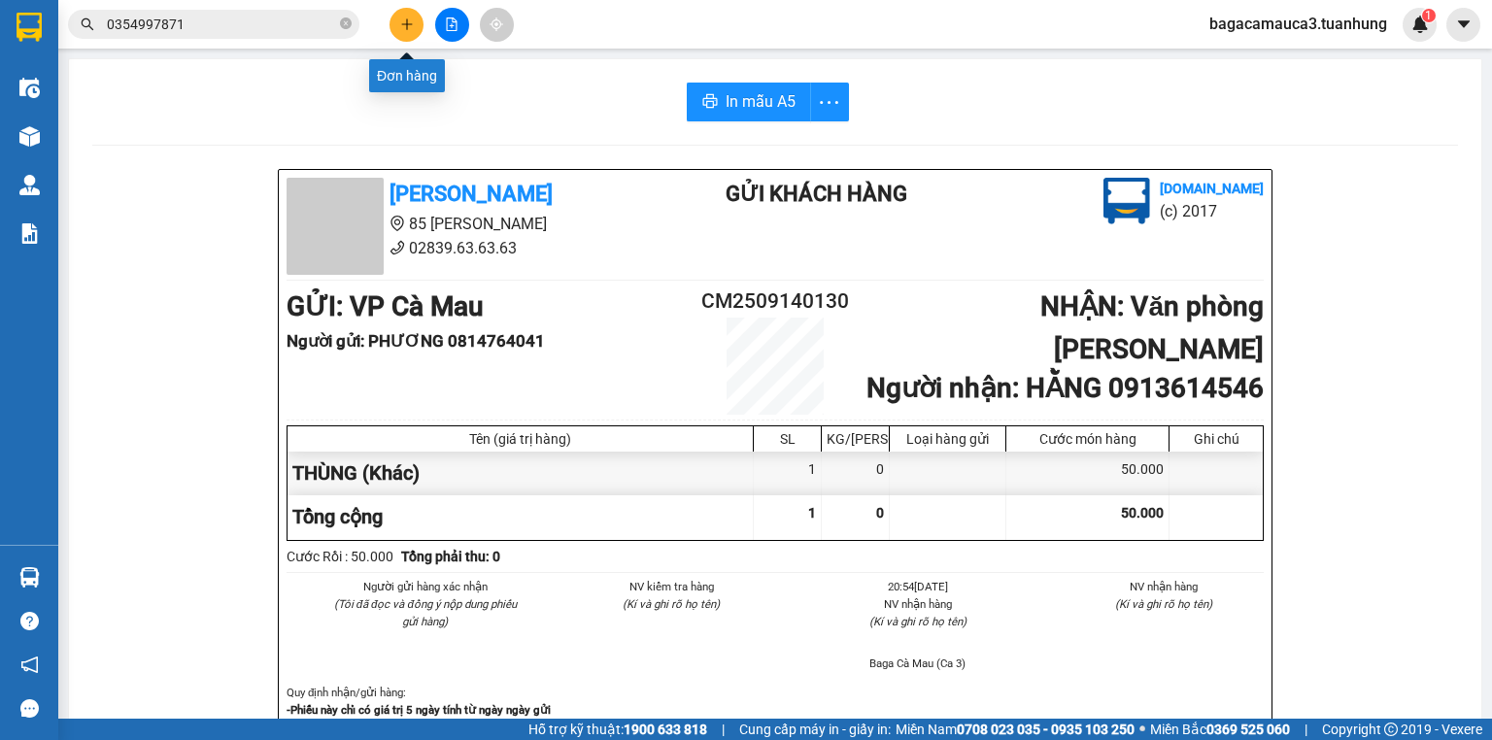
click at [397, 27] on button at bounding box center [407, 25] width 34 height 34
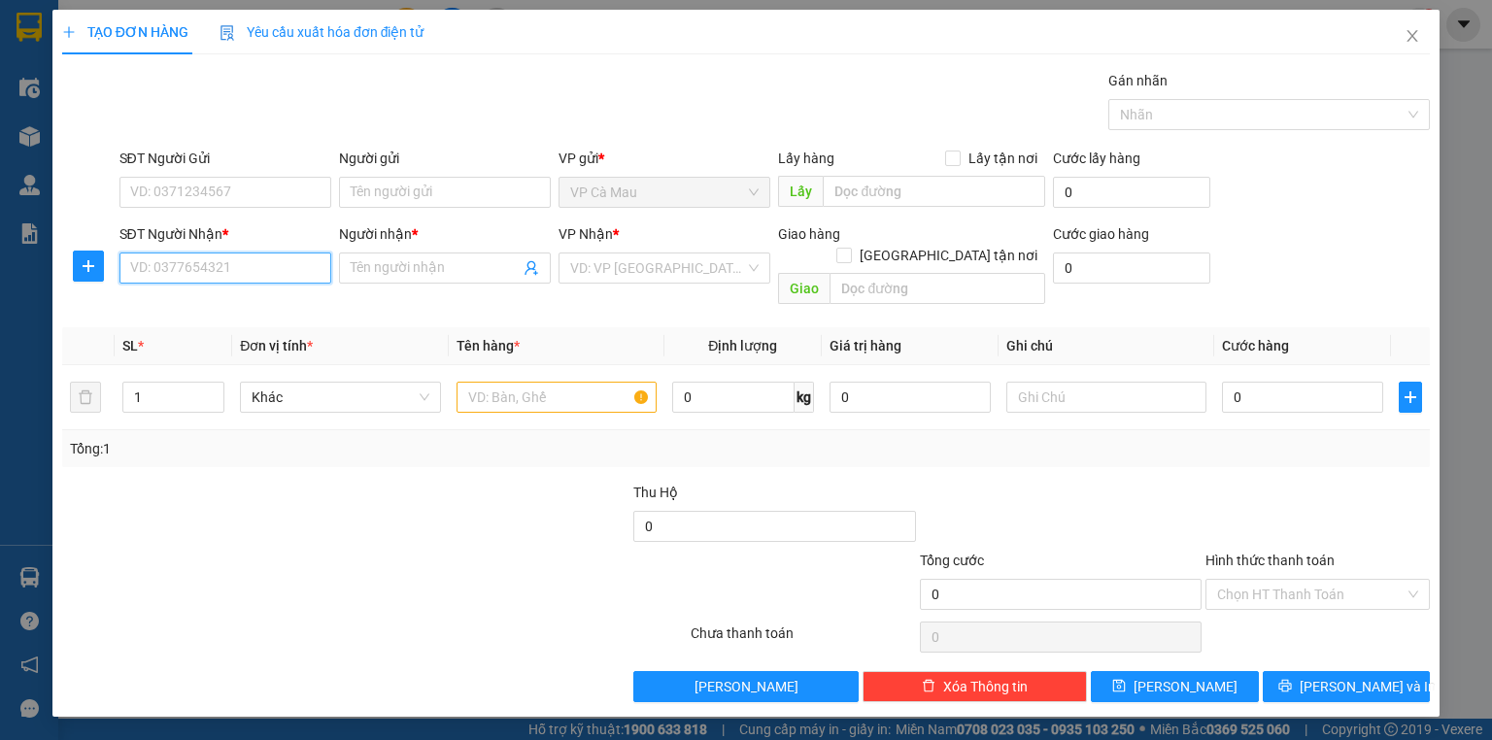
click at [291, 267] on input "SĐT Người Nhận *" at bounding box center [225, 268] width 212 height 31
click at [243, 307] on div "0988431093 - NAM VIÊN" at bounding box center [225, 305] width 188 height 21
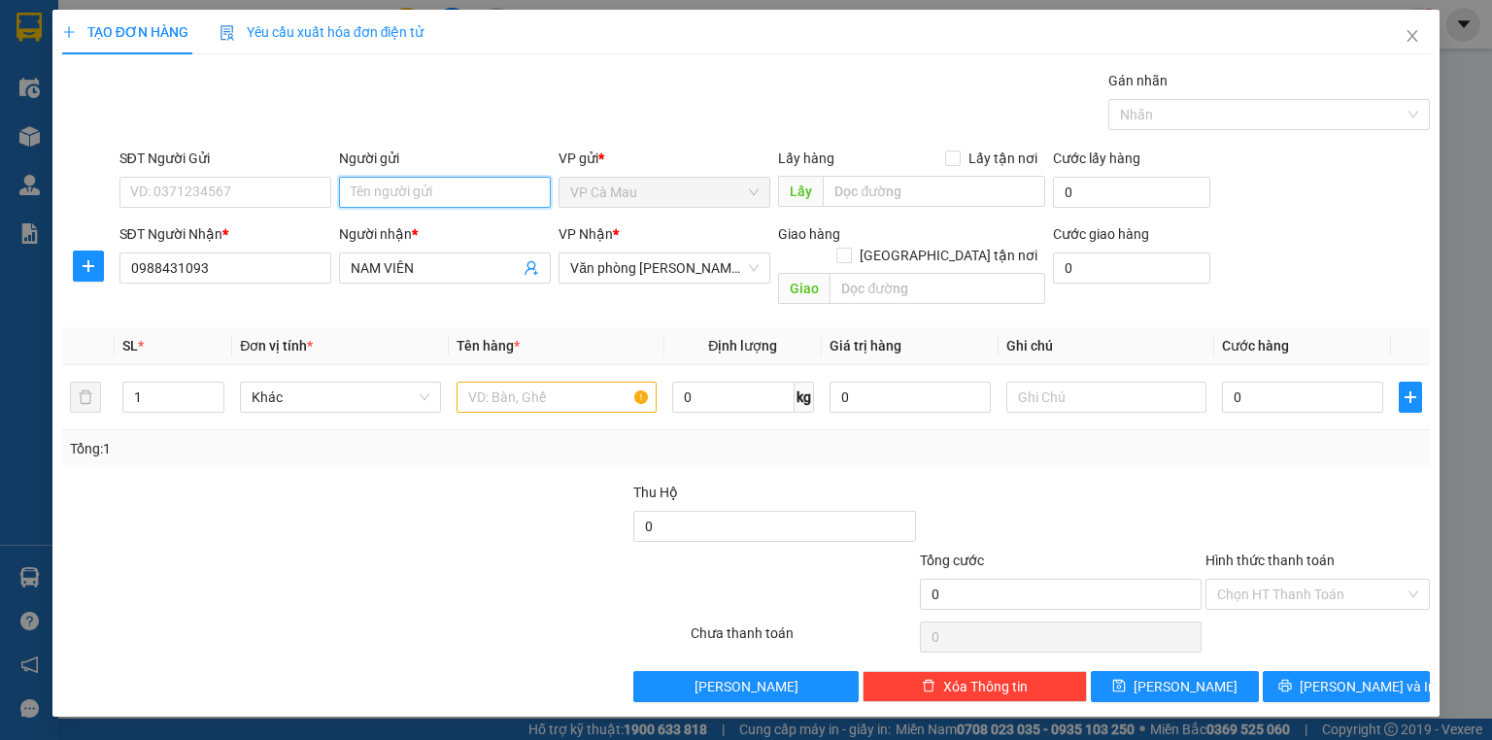
click at [366, 194] on input "Người gửi" at bounding box center [445, 192] width 212 height 31
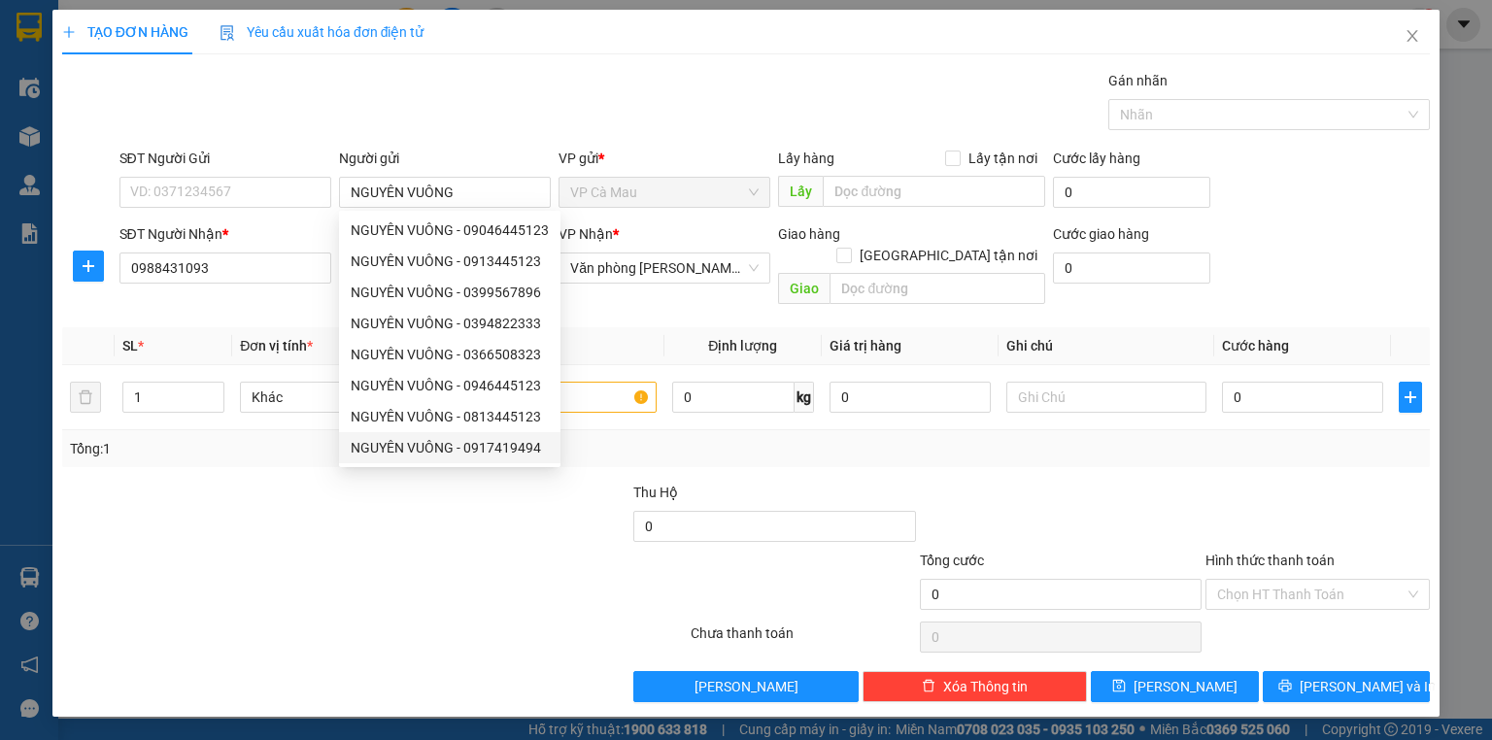
click at [466, 556] on div at bounding box center [574, 584] width 228 height 68
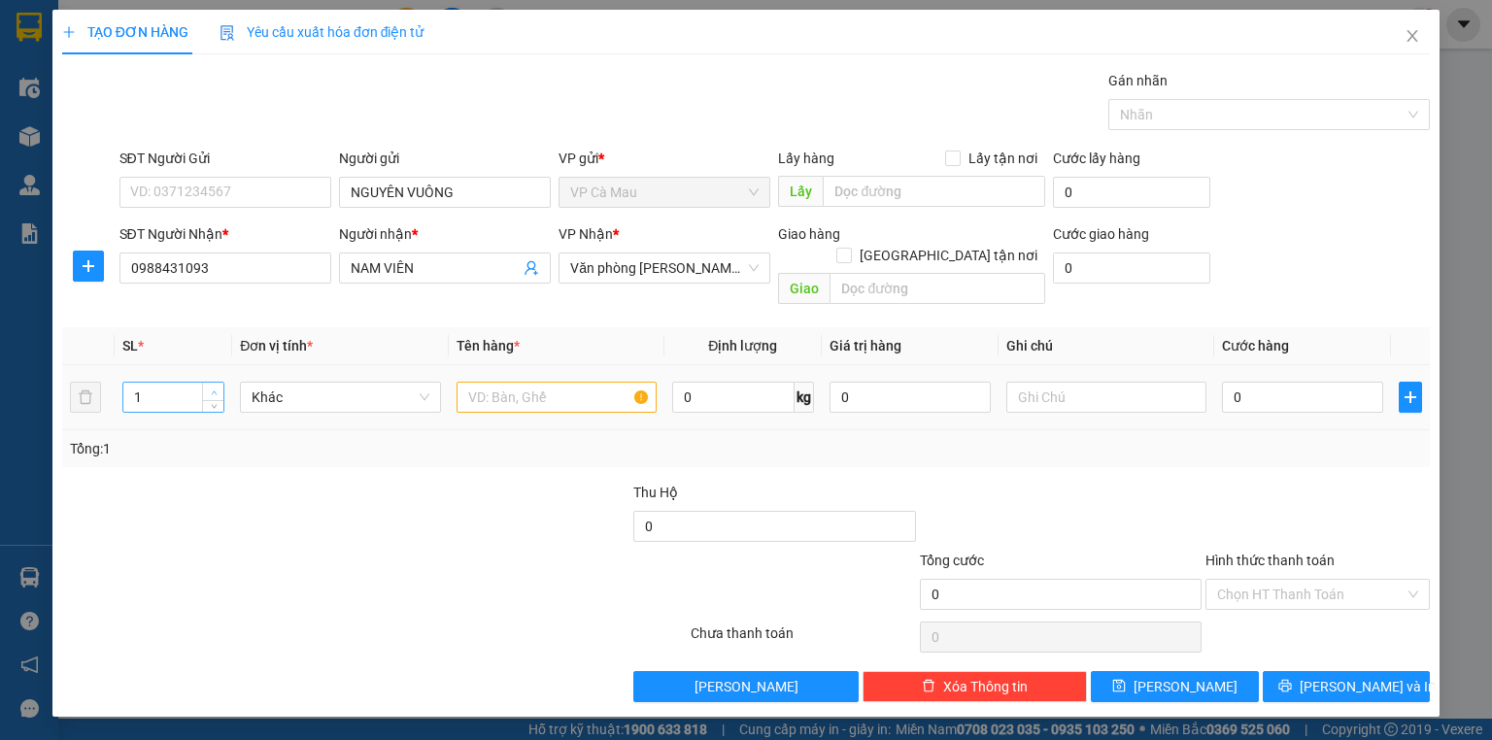
click at [218, 378] on div "1" at bounding box center [173, 397] width 102 height 39
click at [216, 390] on icon "up" at bounding box center [214, 393] width 7 height 7
click at [548, 382] on input "text" at bounding box center [557, 397] width 200 height 31
click at [1226, 382] on input "0" at bounding box center [1302, 397] width 161 height 31
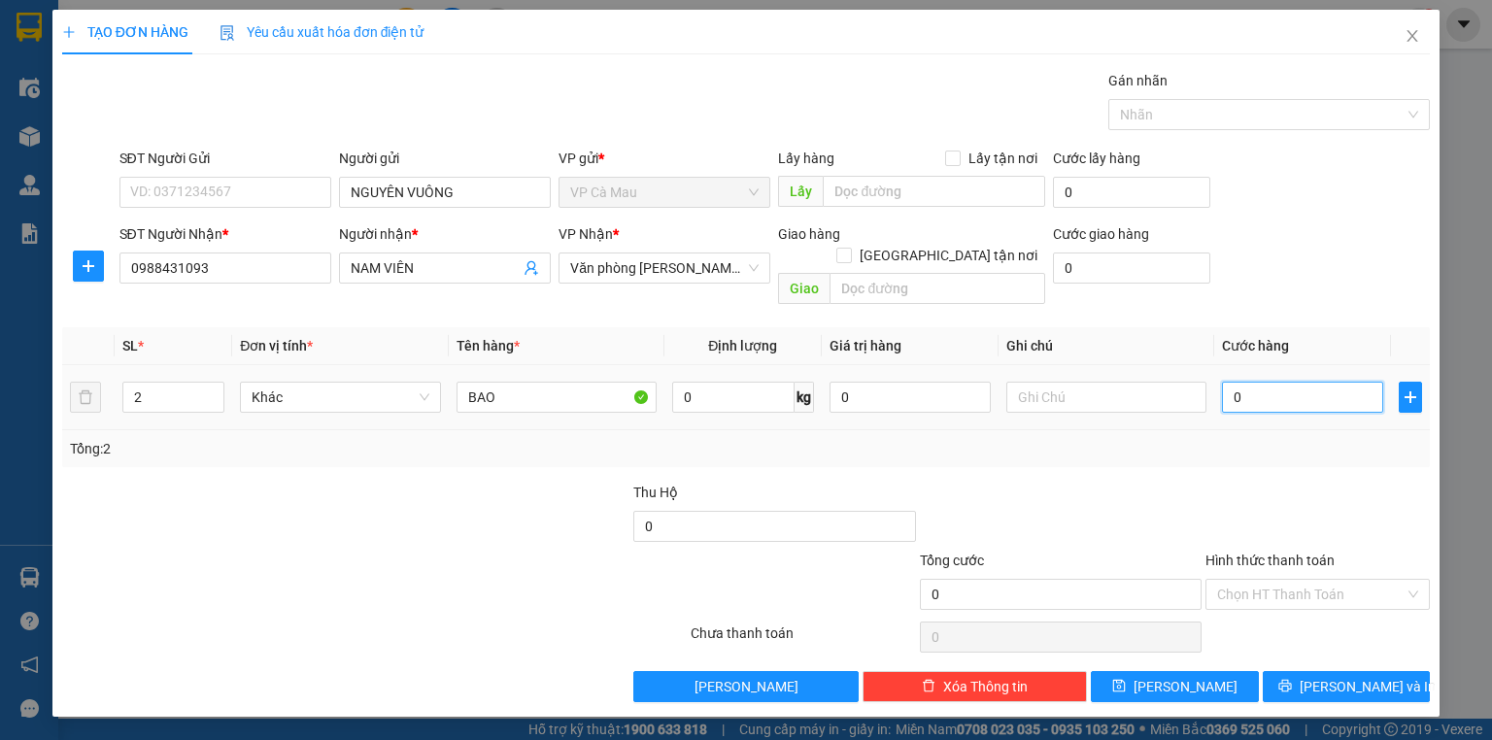
click at [1228, 382] on input "0" at bounding box center [1302, 397] width 161 height 31
click at [1262, 382] on input "015" at bounding box center [1302, 397] width 161 height 31
click at [1284, 580] on input "Hình thức thanh toán" at bounding box center [1310, 594] width 187 height 29
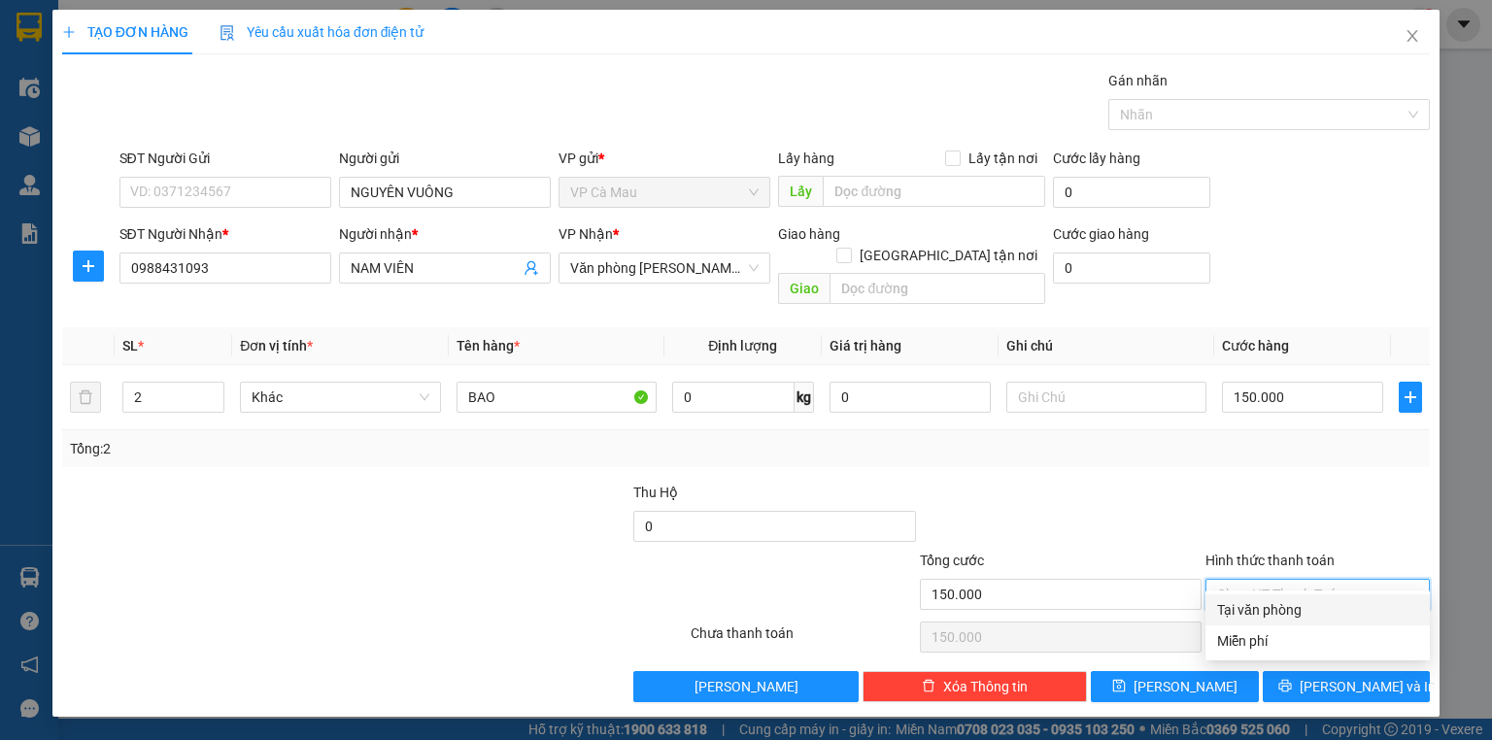
click at [1286, 486] on div at bounding box center [1317, 516] width 228 height 68
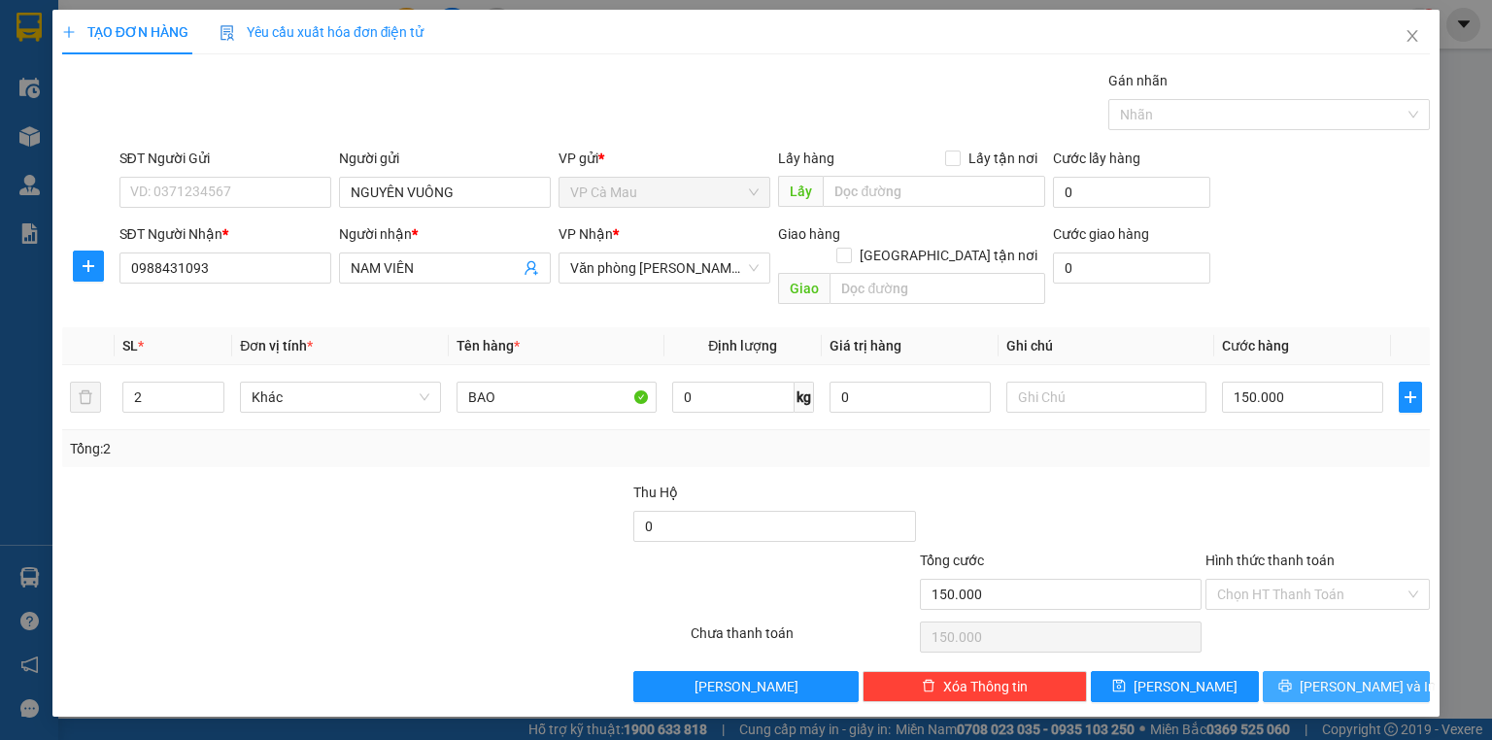
click at [1334, 676] on span "[PERSON_NAME] và In" at bounding box center [1368, 686] width 136 height 21
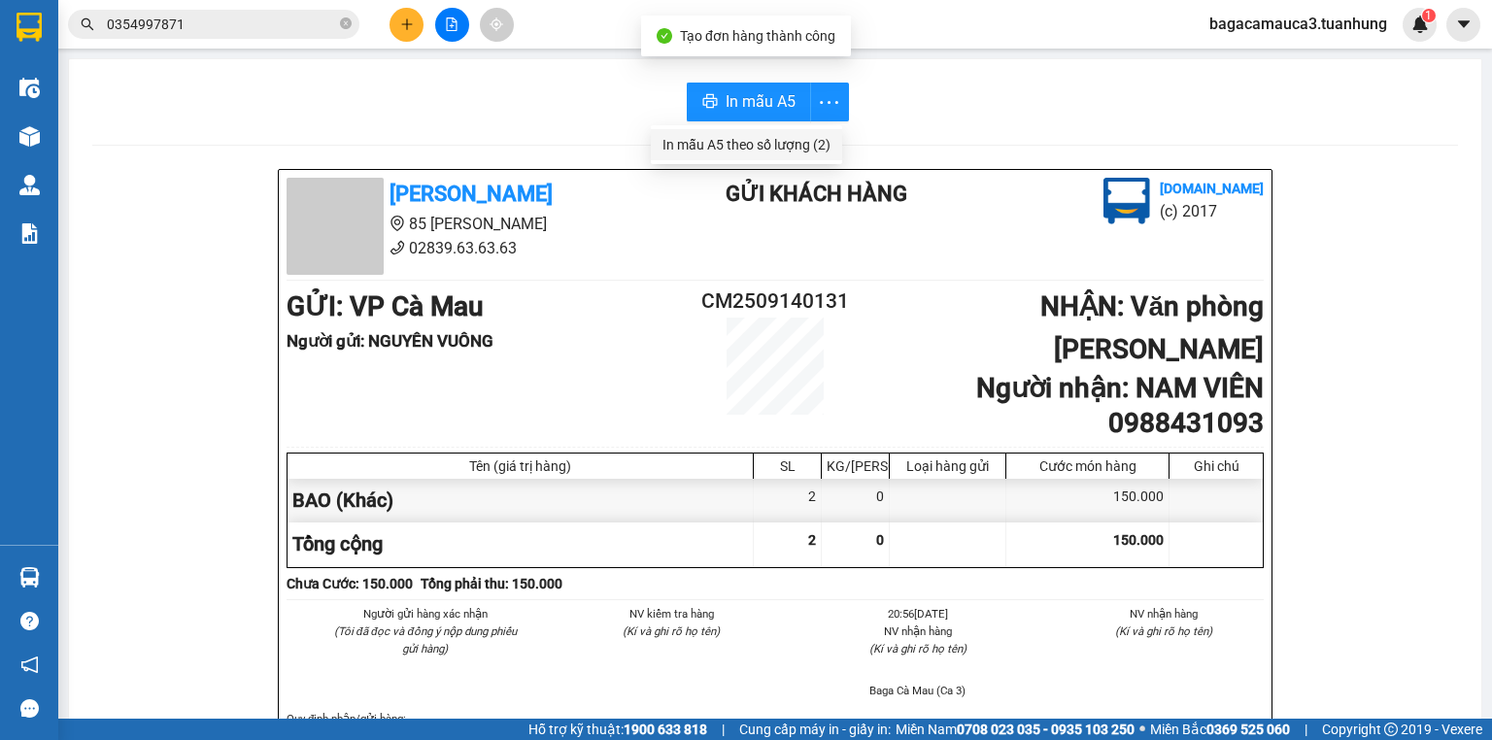
click at [812, 147] on div "In mẫu A5 theo số lượng (2)" at bounding box center [746, 144] width 168 height 21
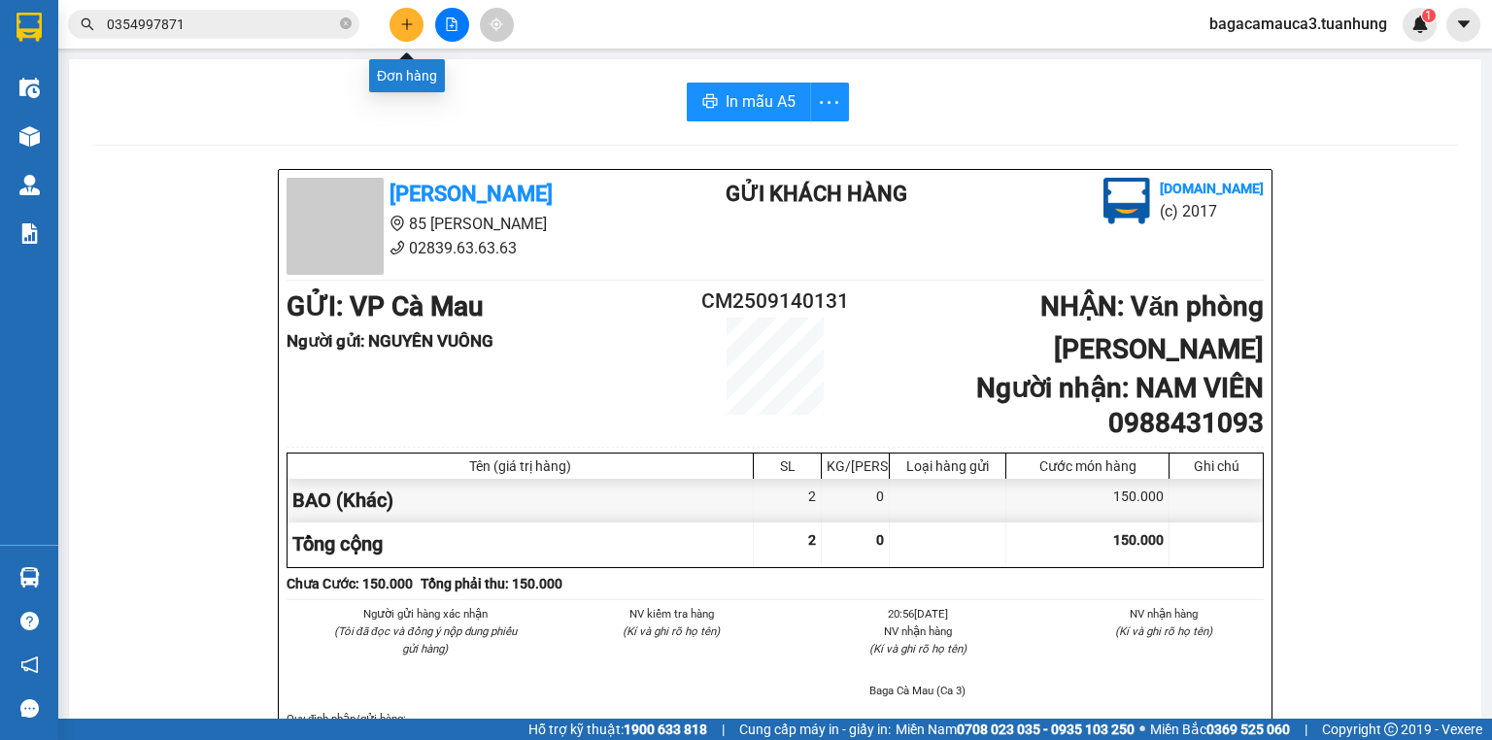
click at [408, 21] on icon "plus" at bounding box center [407, 24] width 14 height 14
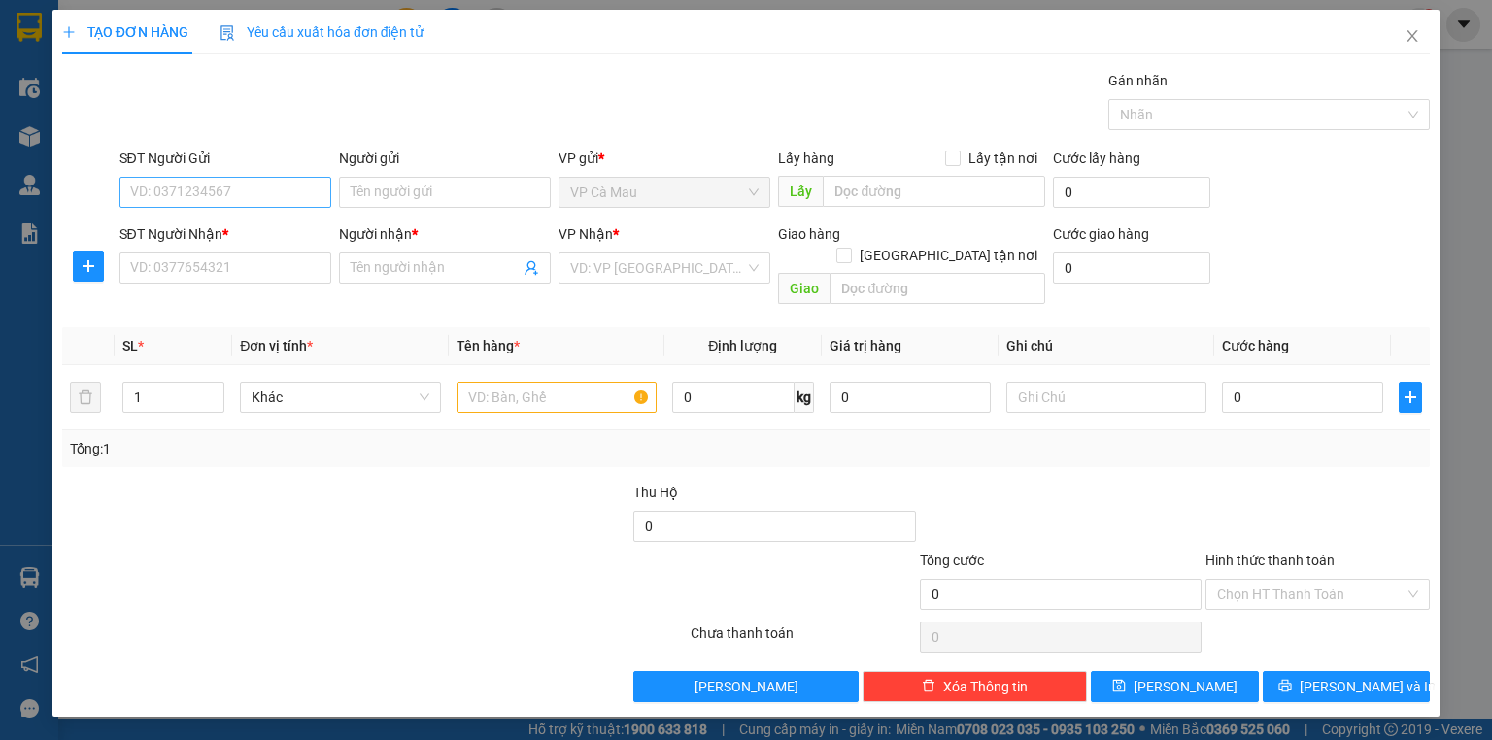
drag, startPoint x: 270, startPoint y: 171, endPoint x: 273, endPoint y: 183, distance: 12.0
click at [273, 181] on div "SĐT Người Gửi VD: 0371234567" at bounding box center [225, 182] width 212 height 68
click at [275, 190] on input "SĐT Người Gửi" at bounding box center [225, 192] width 212 height 31
click at [374, 190] on input "Người gửi" at bounding box center [445, 192] width 212 height 31
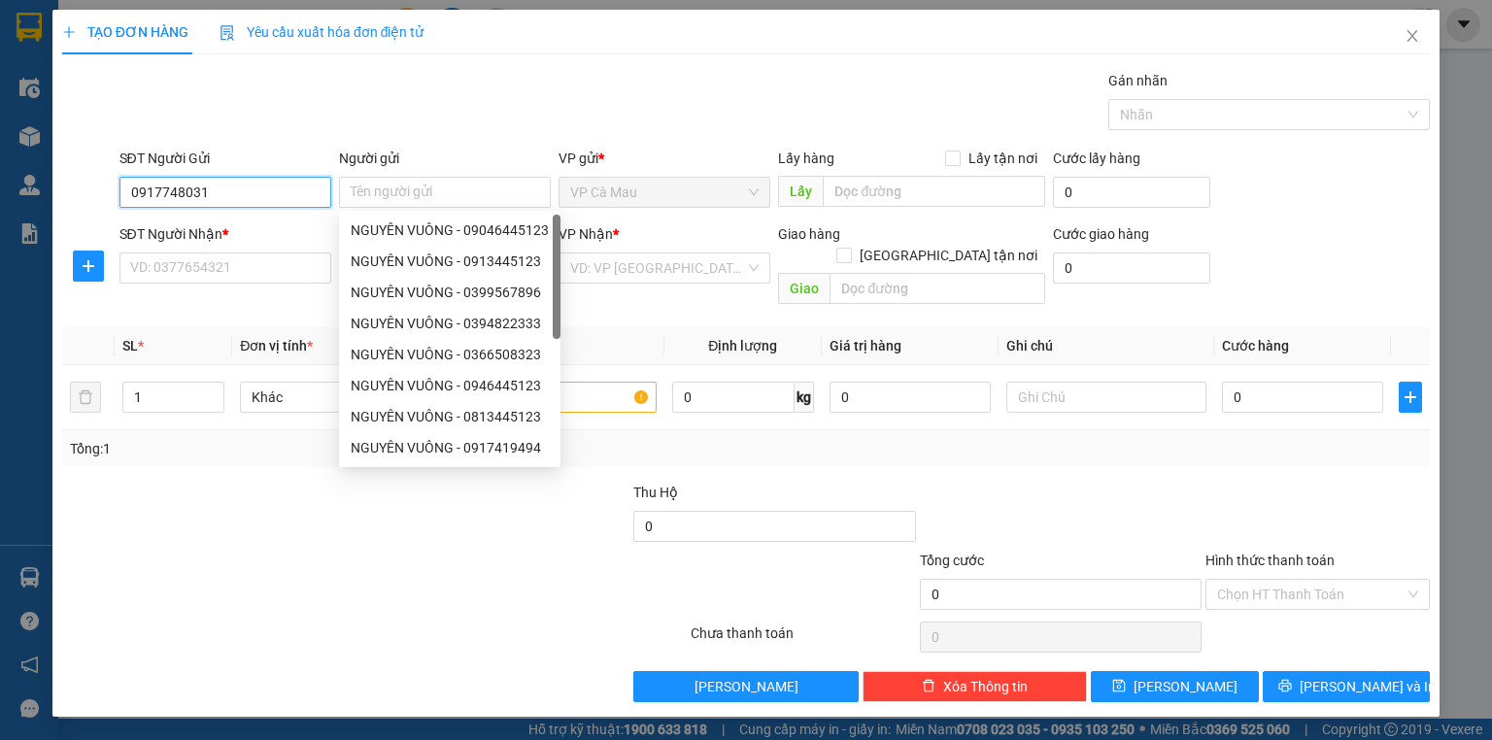
click at [292, 199] on input "0917748031" at bounding box center [225, 192] width 212 height 31
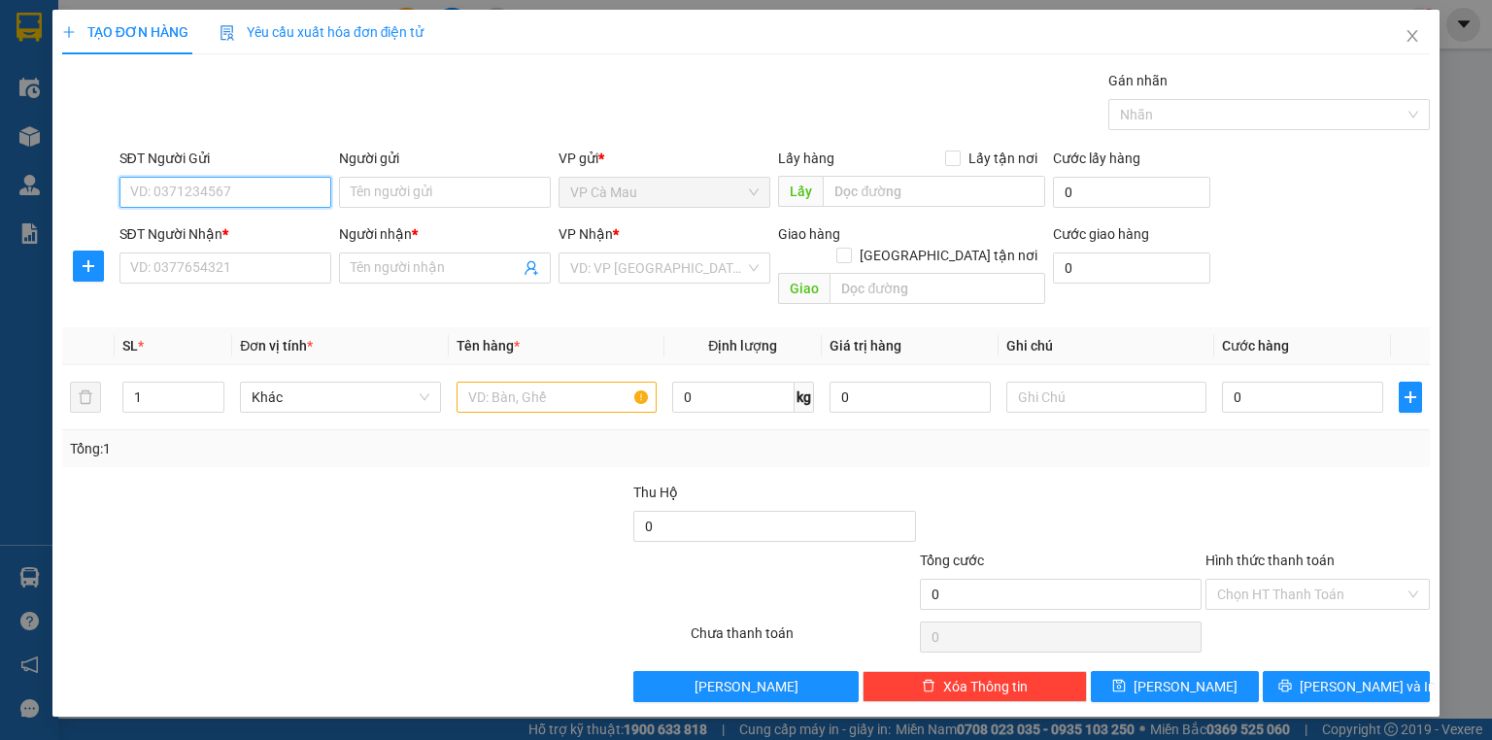
click at [266, 202] on input "SĐT Người Gửi" at bounding box center [225, 192] width 212 height 31
click at [266, 225] on div "0937933348 - LIÊN" at bounding box center [225, 230] width 188 height 21
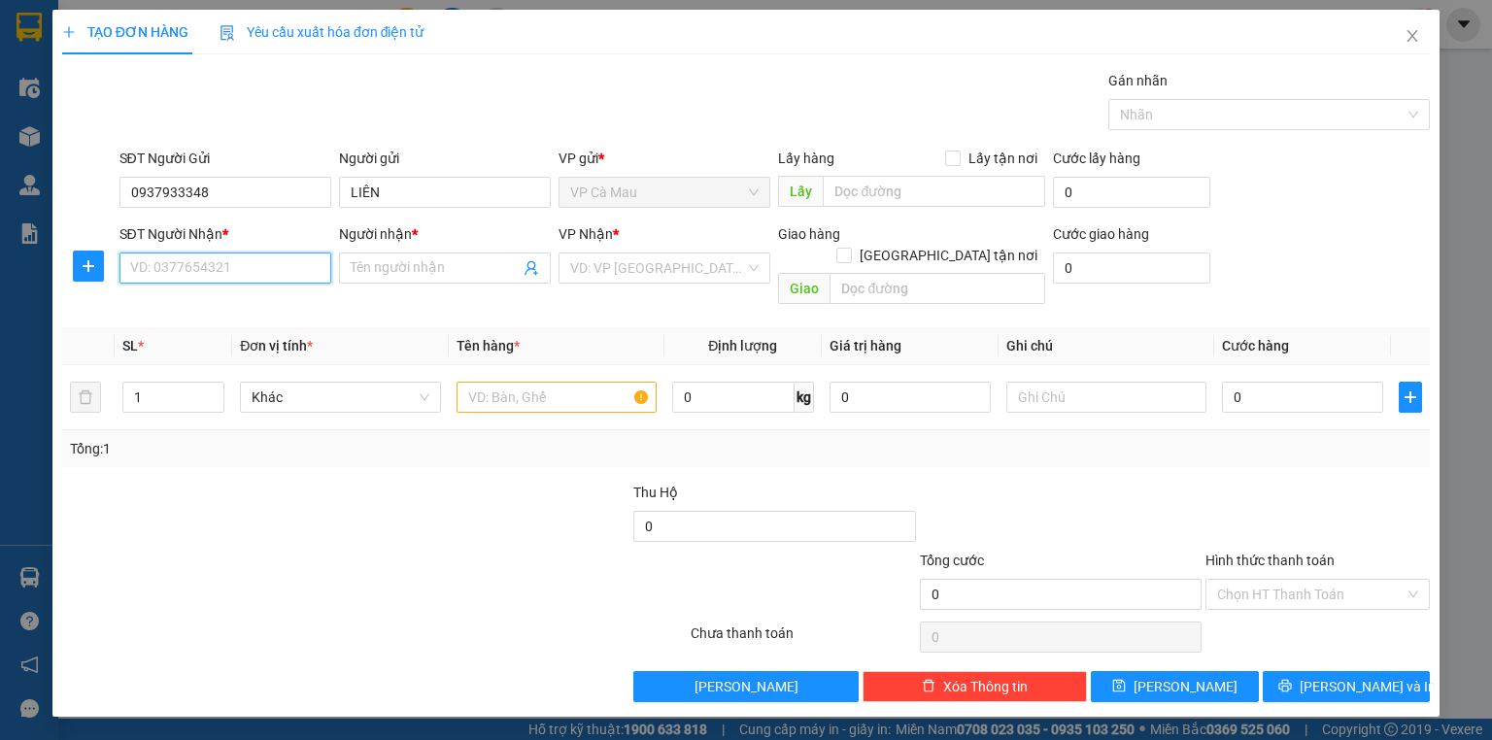
click at [245, 259] on input "SĐT Người Nhận *" at bounding box center [225, 268] width 212 height 31
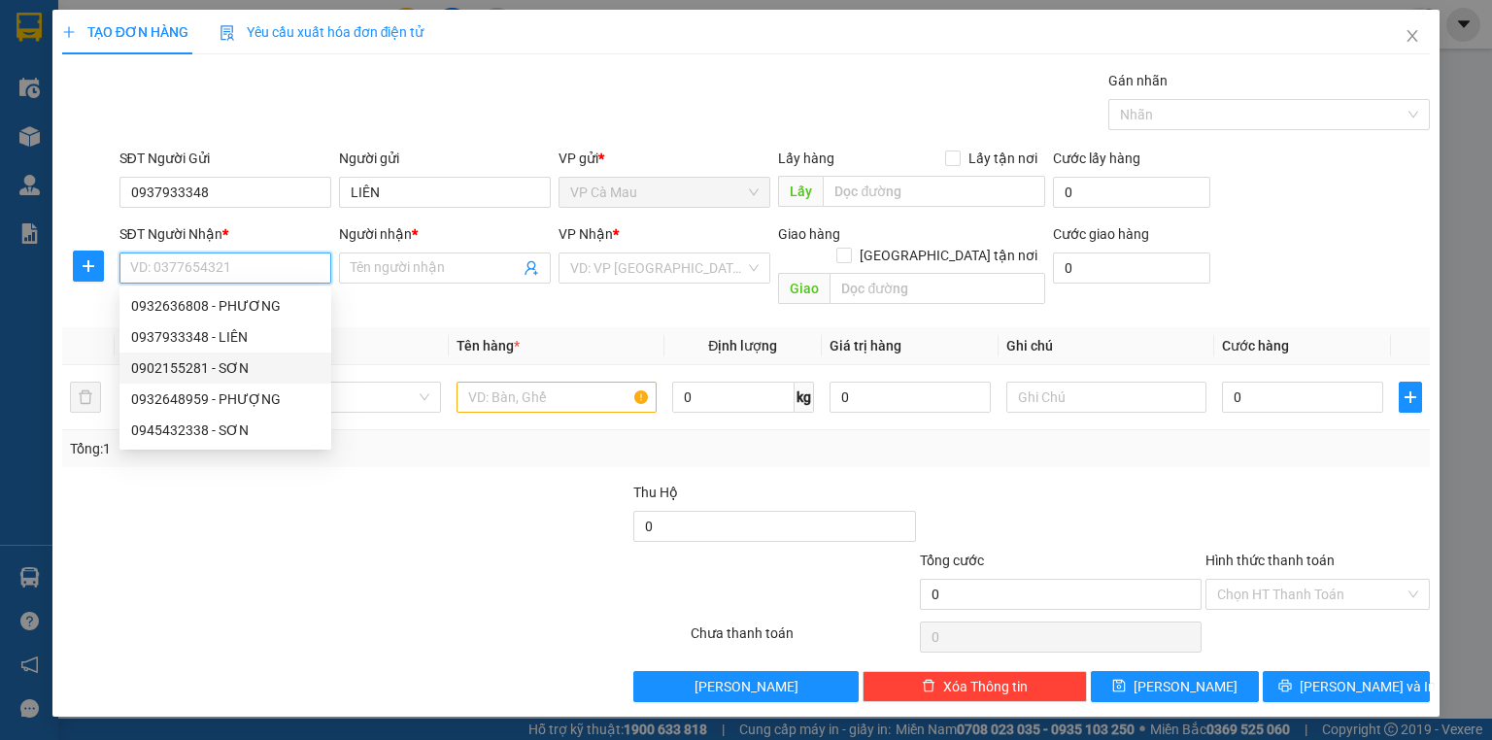
click at [238, 368] on div "0902155281 - SƠN" at bounding box center [225, 367] width 188 height 21
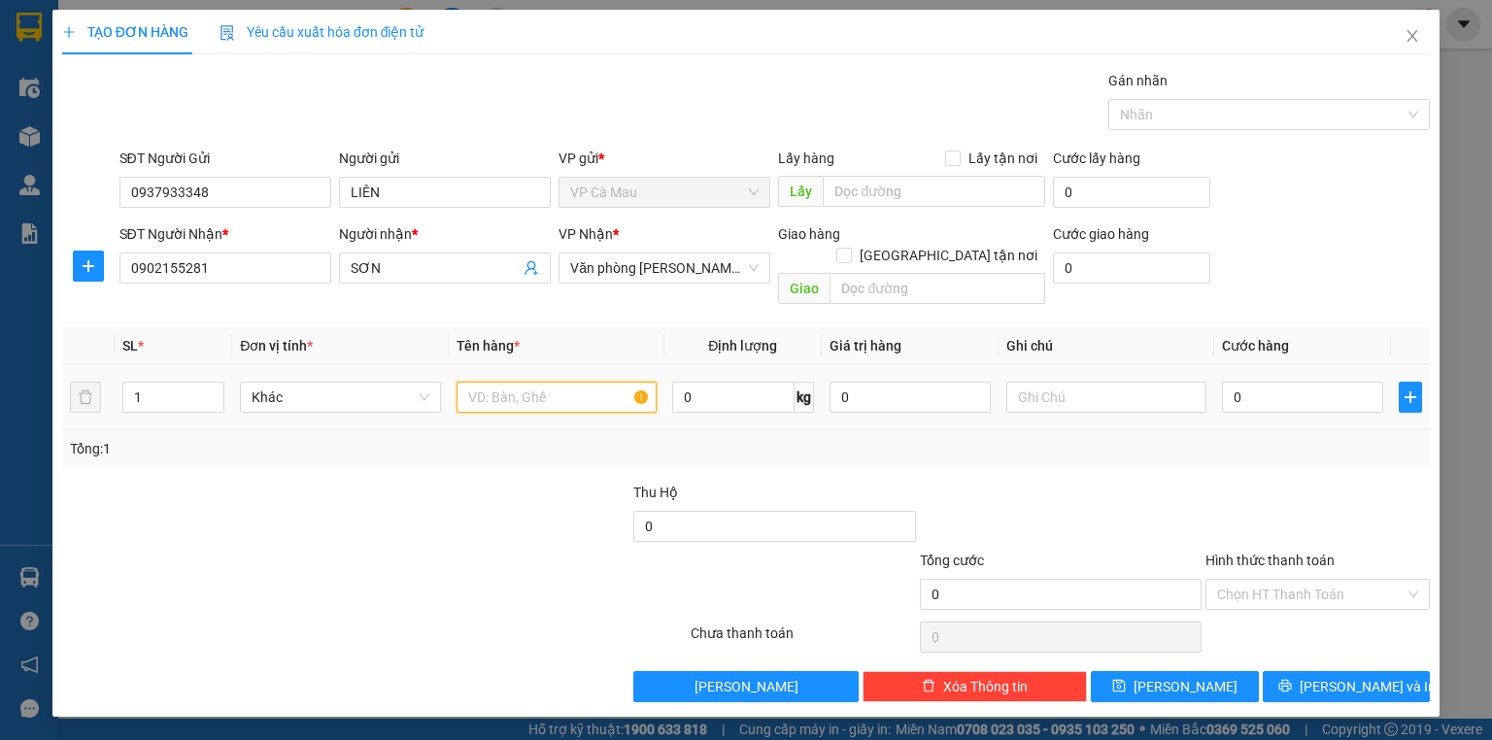
click at [528, 382] on input "text" at bounding box center [557, 397] width 200 height 31
click at [1216, 373] on td "0" at bounding box center [1302, 397] width 177 height 65
click at [1236, 382] on input "0" at bounding box center [1302, 397] width 161 height 31
click at [1228, 382] on input "0" at bounding box center [1302, 397] width 161 height 31
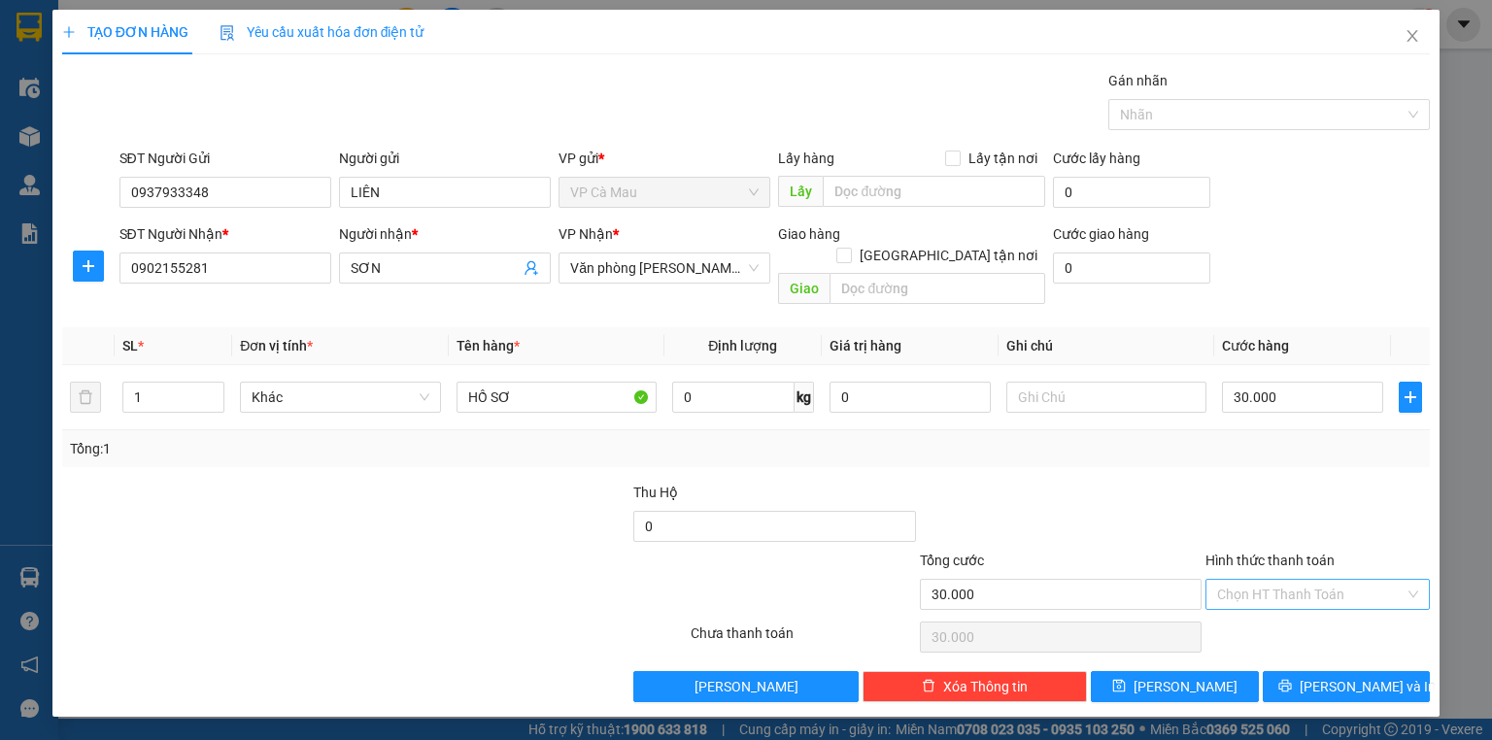
click at [1336, 580] on input "Hình thức thanh toán" at bounding box center [1310, 594] width 187 height 29
click at [1367, 605] on div "Tại văn phòng" at bounding box center [1317, 609] width 201 height 21
click at [1351, 676] on span "[PERSON_NAME] và In" at bounding box center [1368, 686] width 136 height 21
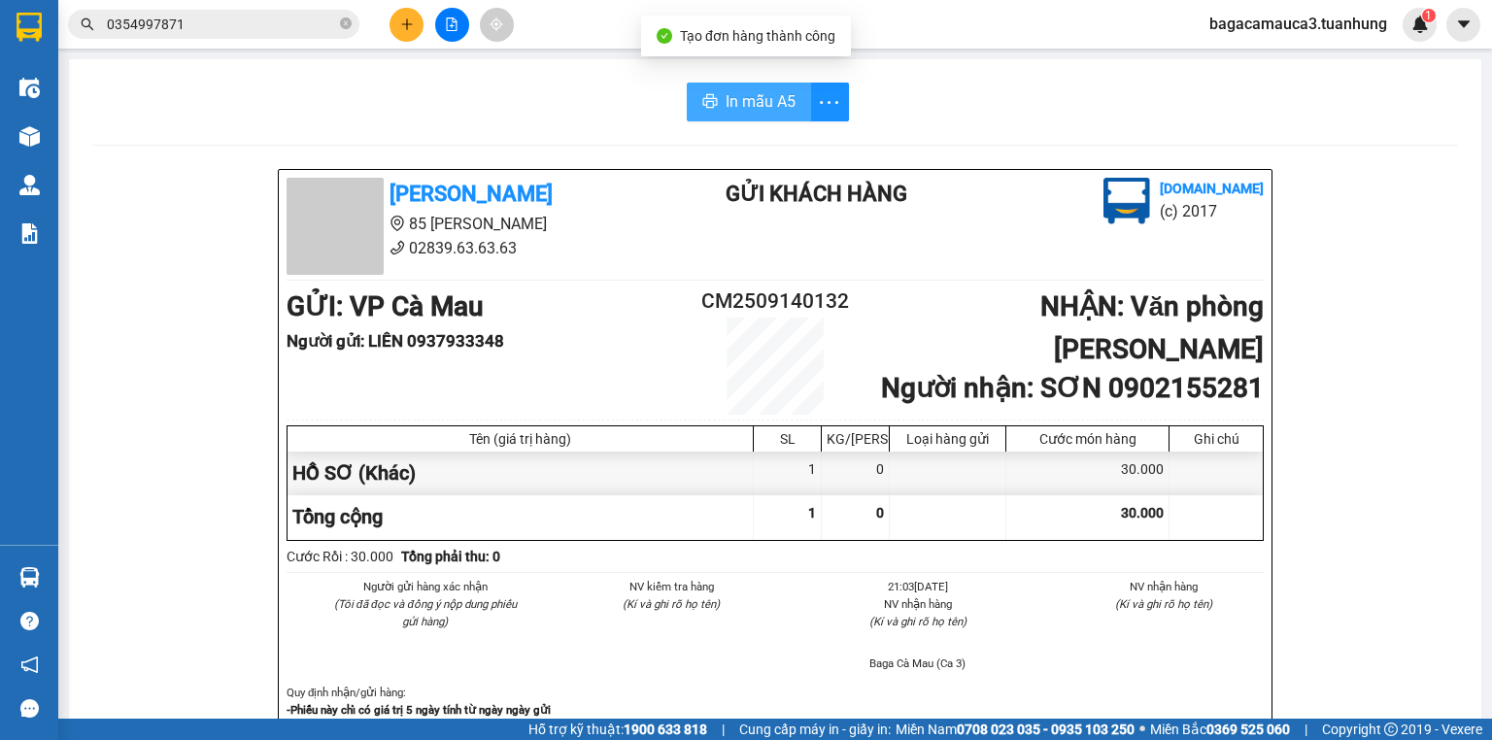
click at [773, 99] on span "In mẫu A5" at bounding box center [761, 101] width 70 height 24
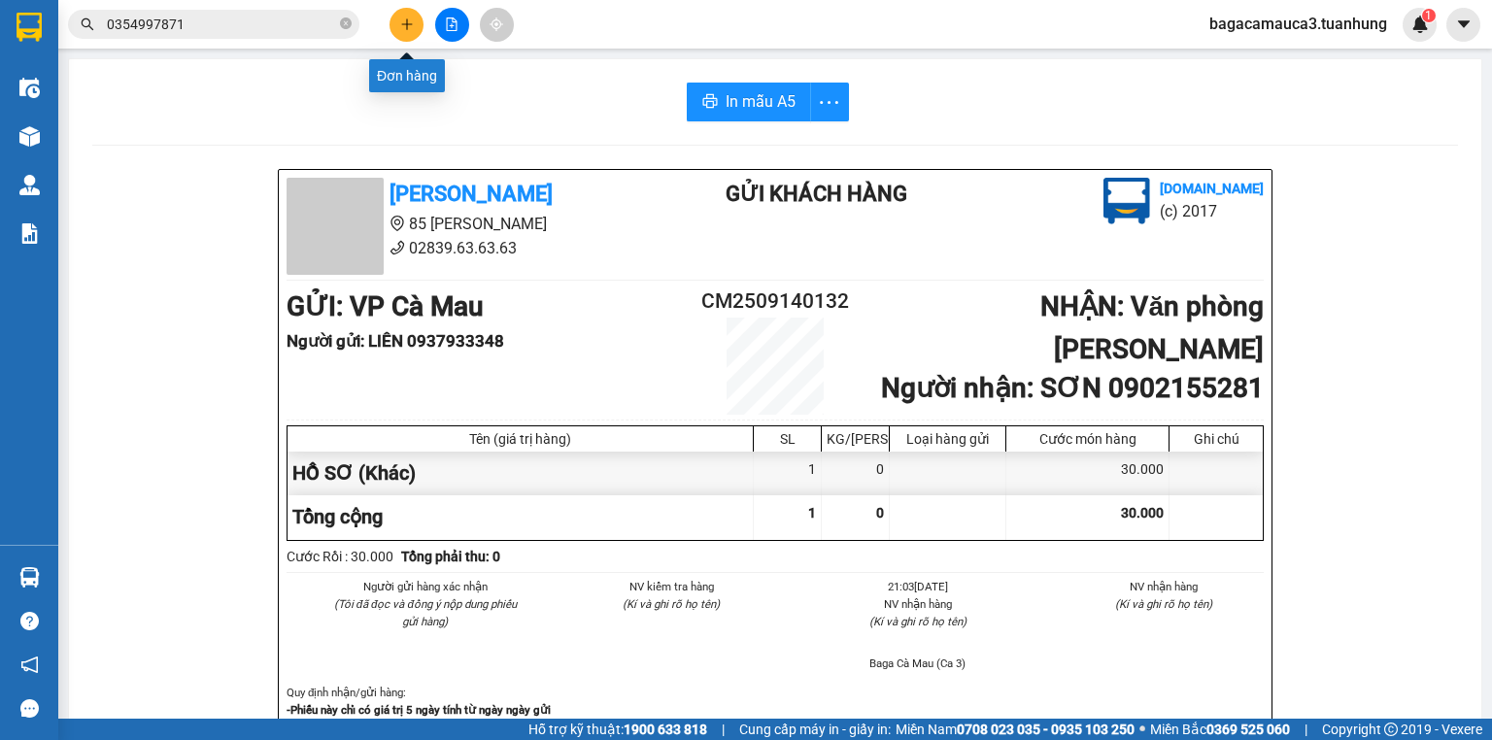
click at [396, 23] on button at bounding box center [407, 25] width 34 height 34
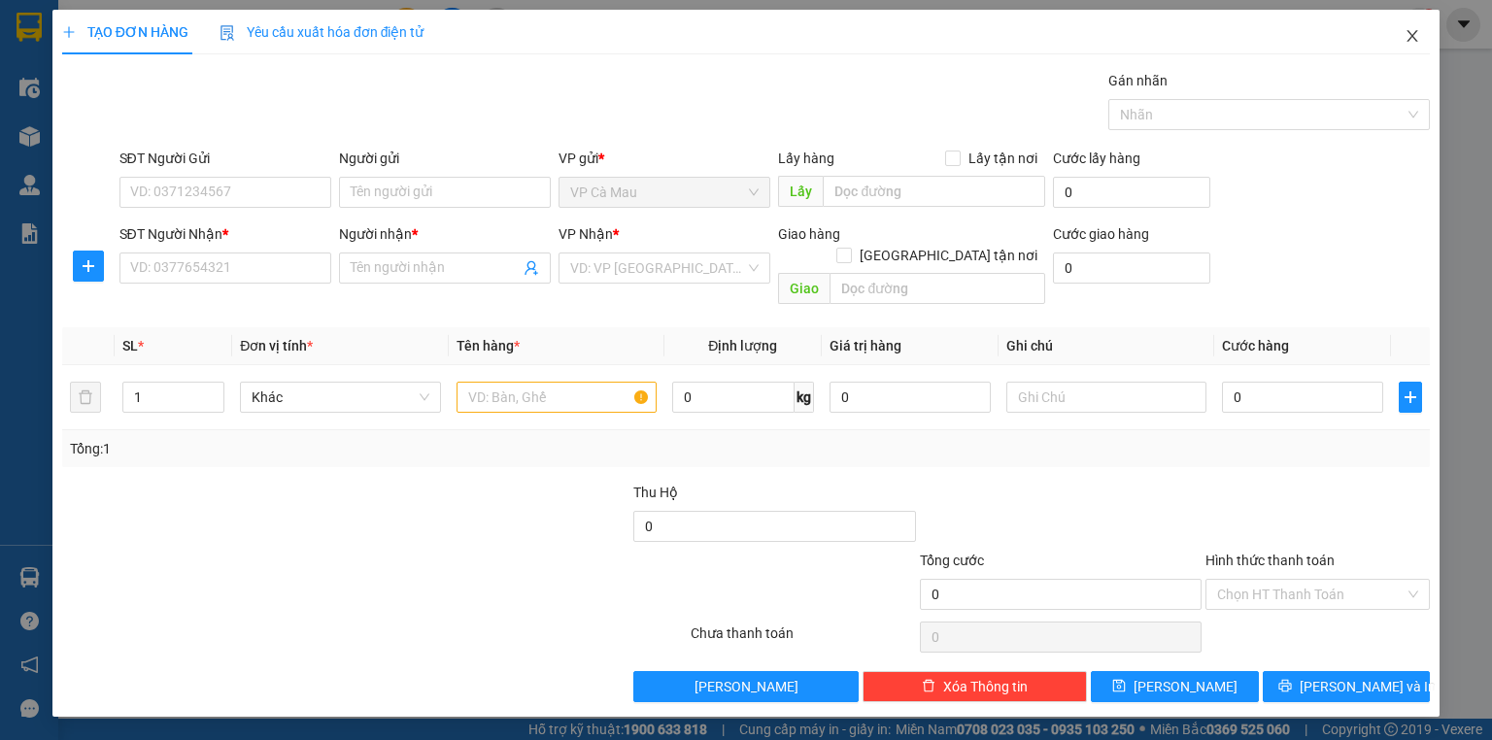
click at [1405, 37] on icon "close" at bounding box center [1413, 36] width 16 height 16
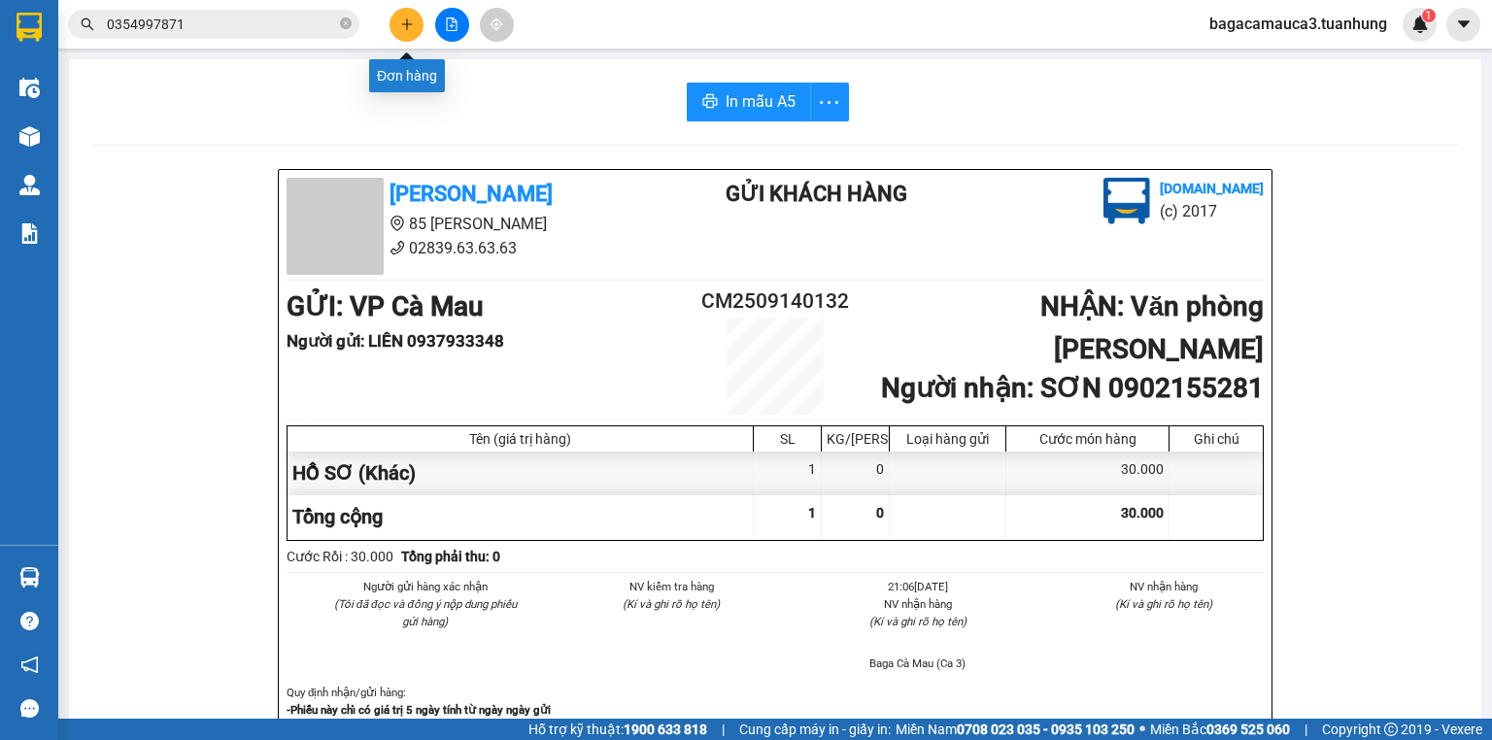
click at [410, 13] on button at bounding box center [407, 25] width 34 height 34
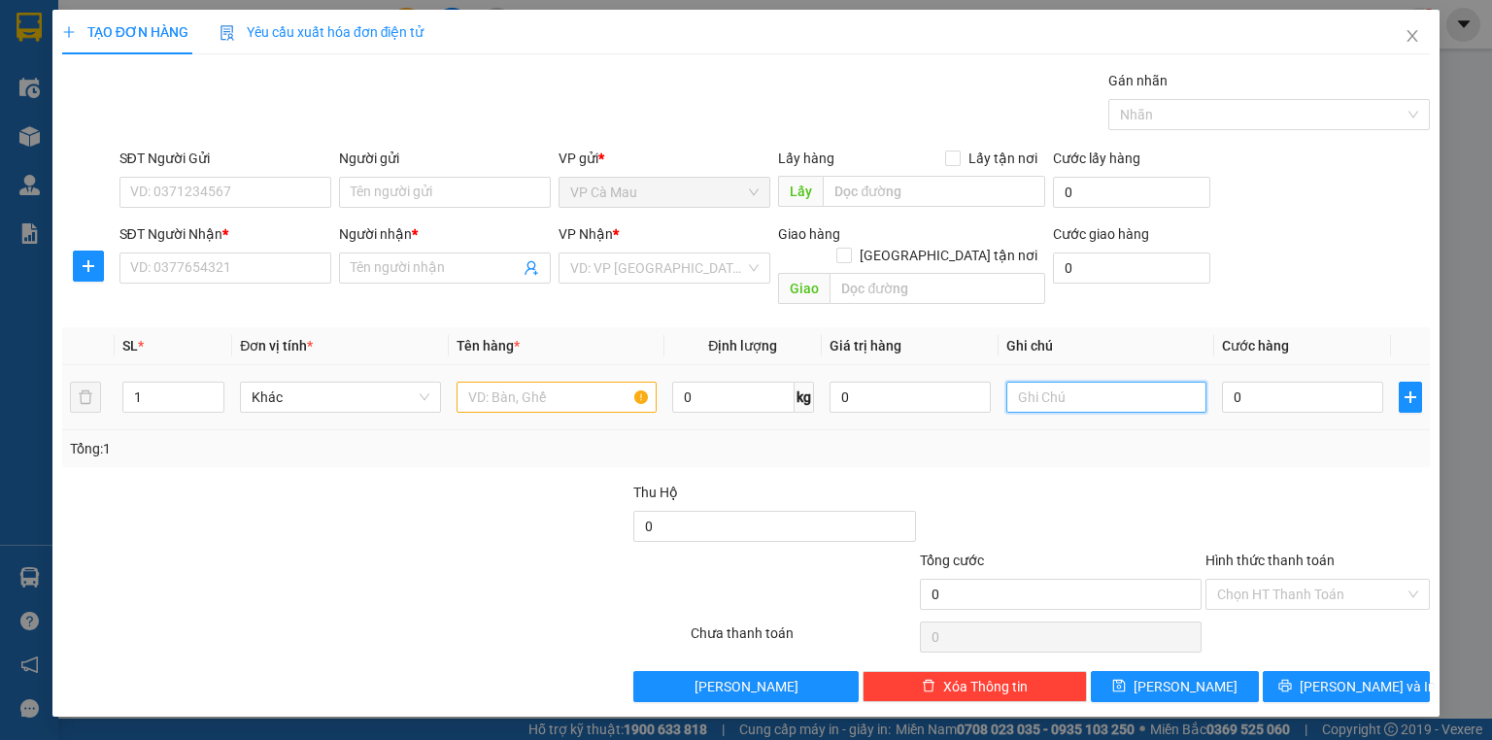
click at [1100, 382] on input "text" at bounding box center [1106, 397] width 200 height 31
click at [273, 283] on div "SĐT Người Nhận * VD: 0377654321" at bounding box center [225, 257] width 212 height 68
click at [280, 271] on input "SĐT Người Nhận *" at bounding box center [225, 268] width 212 height 31
click at [390, 267] on input "Người nhận *" at bounding box center [435, 267] width 169 height 21
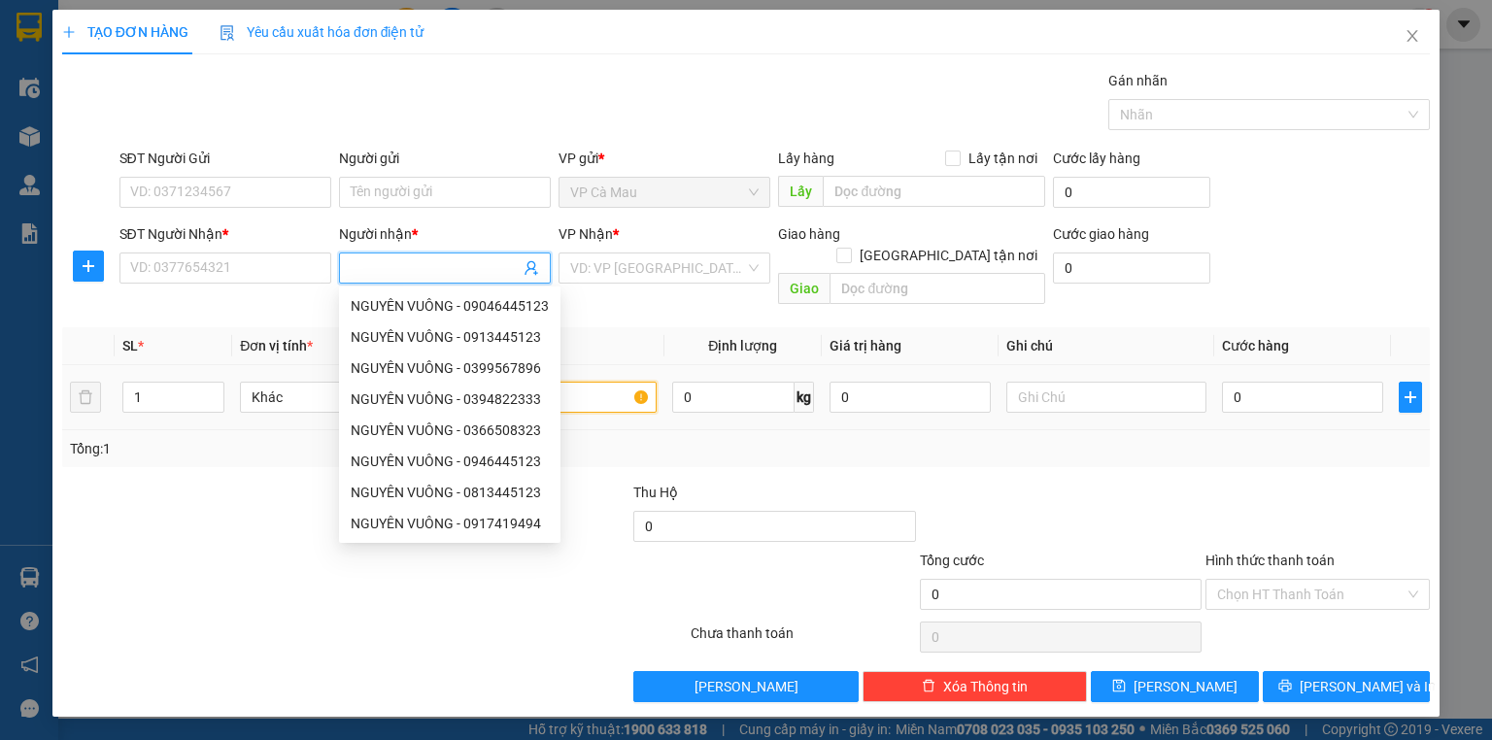
click at [619, 383] on input "text" at bounding box center [557, 397] width 200 height 31
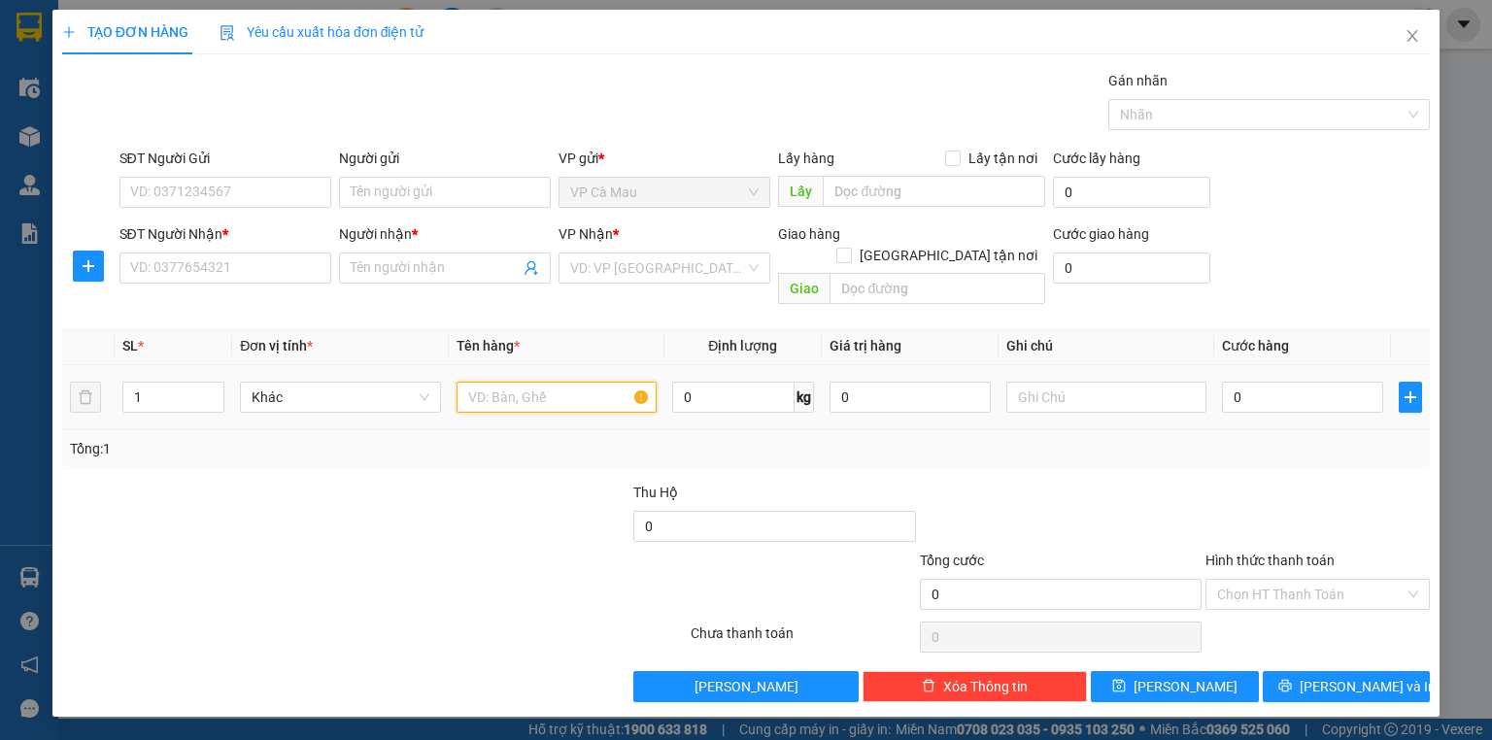
click at [575, 382] on input "text" at bounding box center [557, 397] width 200 height 31
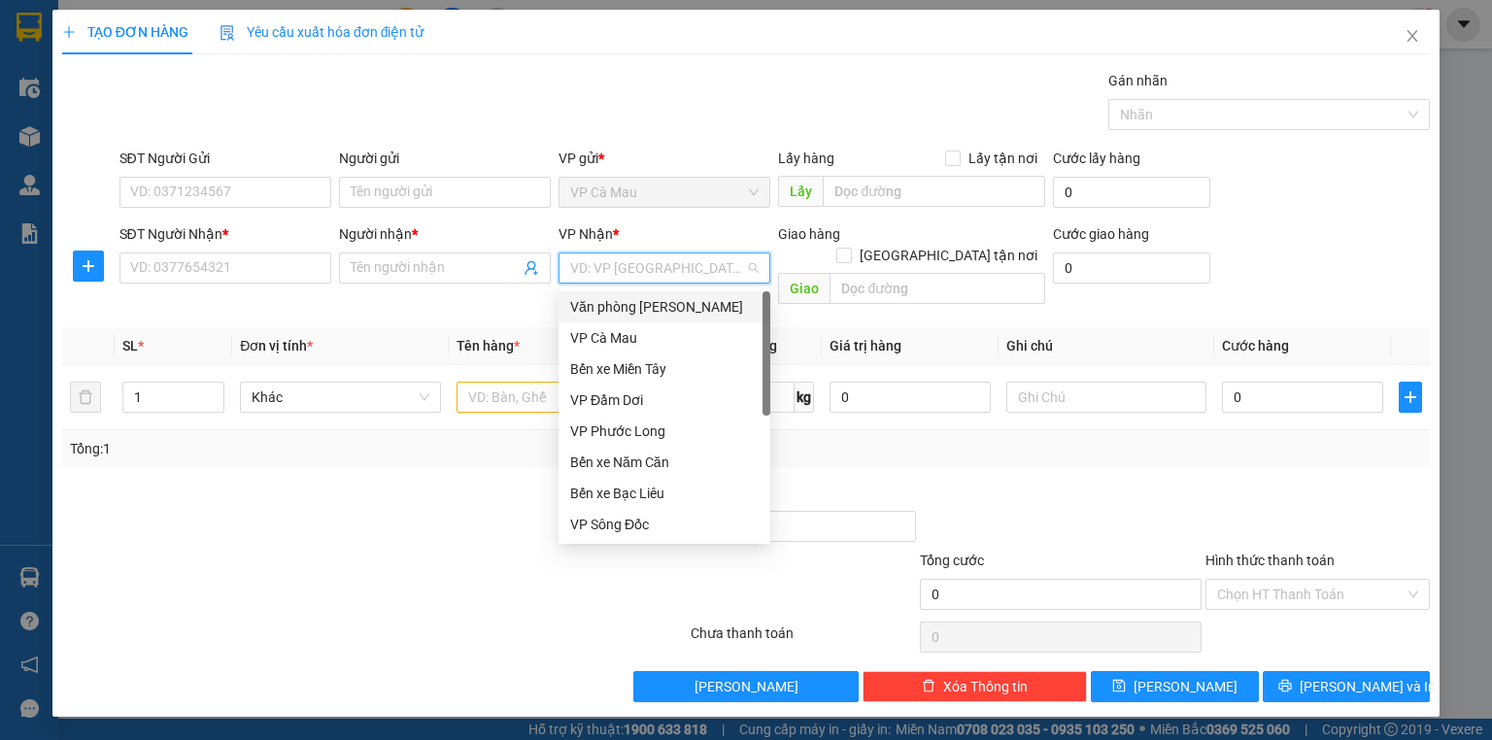
click at [713, 275] on input "search" at bounding box center [657, 268] width 175 height 29
click at [708, 307] on div "Văn phòng [PERSON_NAME]" at bounding box center [664, 306] width 188 height 21
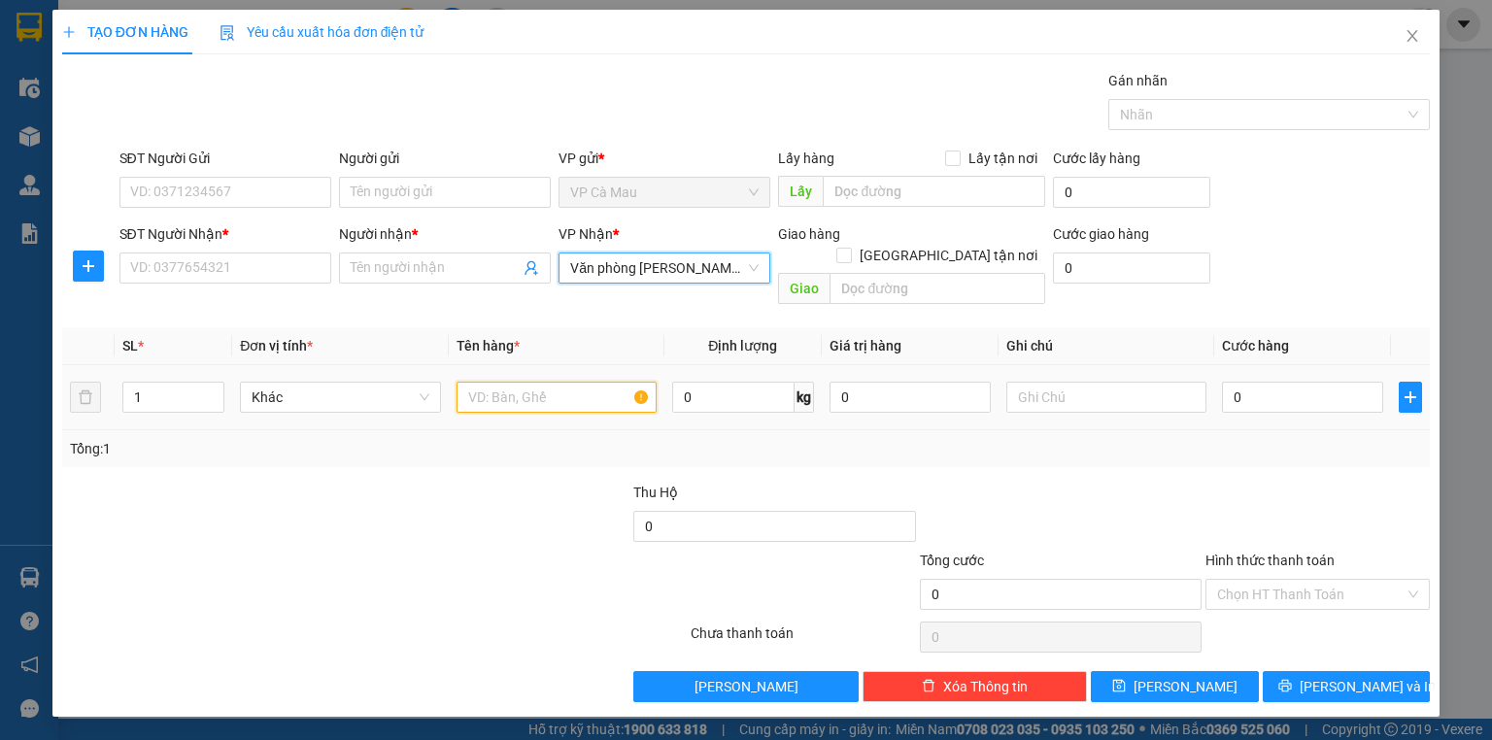
click at [624, 382] on input "text" at bounding box center [557, 397] width 200 height 31
click at [1228, 382] on input "0" at bounding box center [1302, 397] width 161 height 31
click at [259, 277] on input "SĐT Người Nhận *" at bounding box center [225, 268] width 212 height 31
click at [381, 258] on input "Người nhận *" at bounding box center [435, 267] width 169 height 21
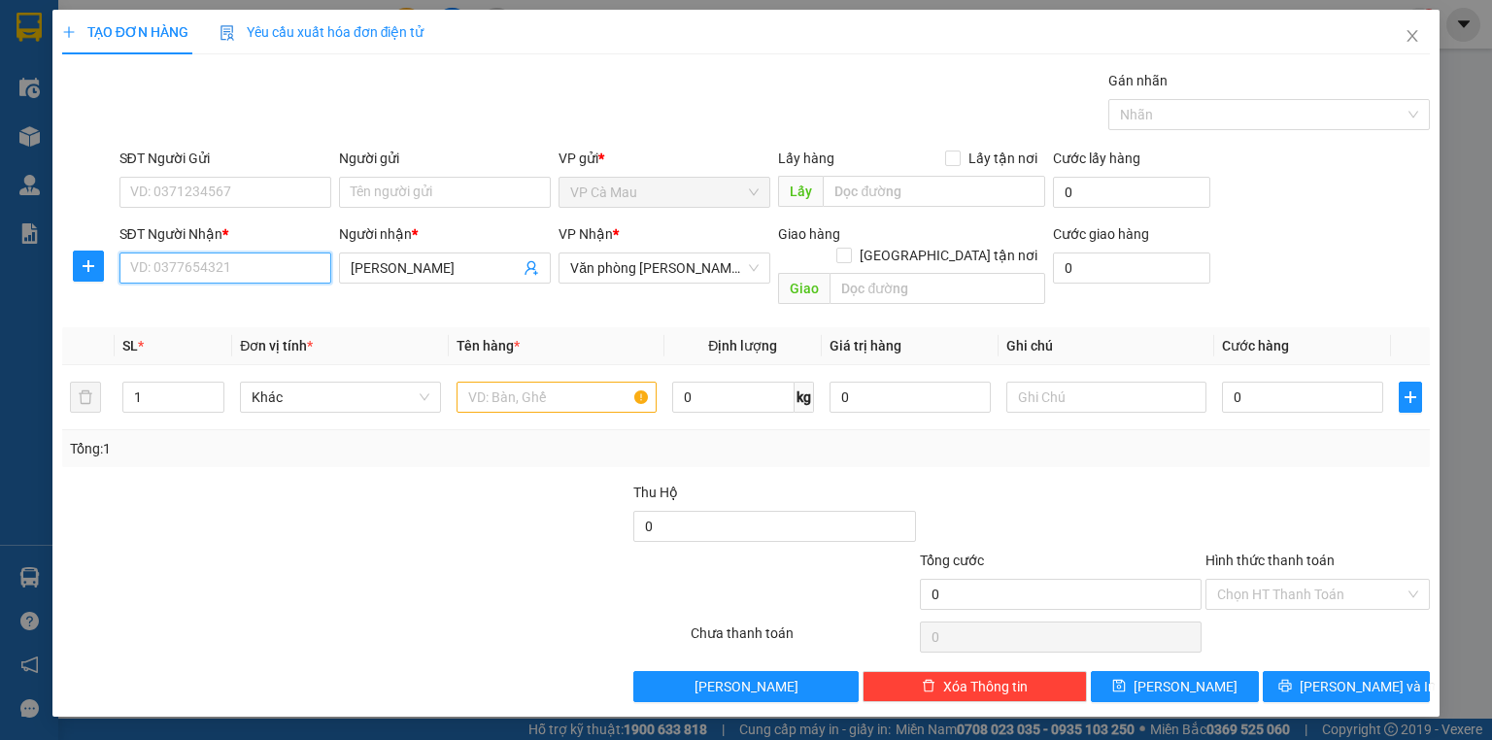
click at [232, 264] on input "SĐT Người Nhận *" at bounding box center [225, 268] width 212 height 31
click at [443, 262] on input "[PERSON_NAME]" at bounding box center [435, 267] width 169 height 21
click at [536, 385] on input "text" at bounding box center [557, 397] width 200 height 31
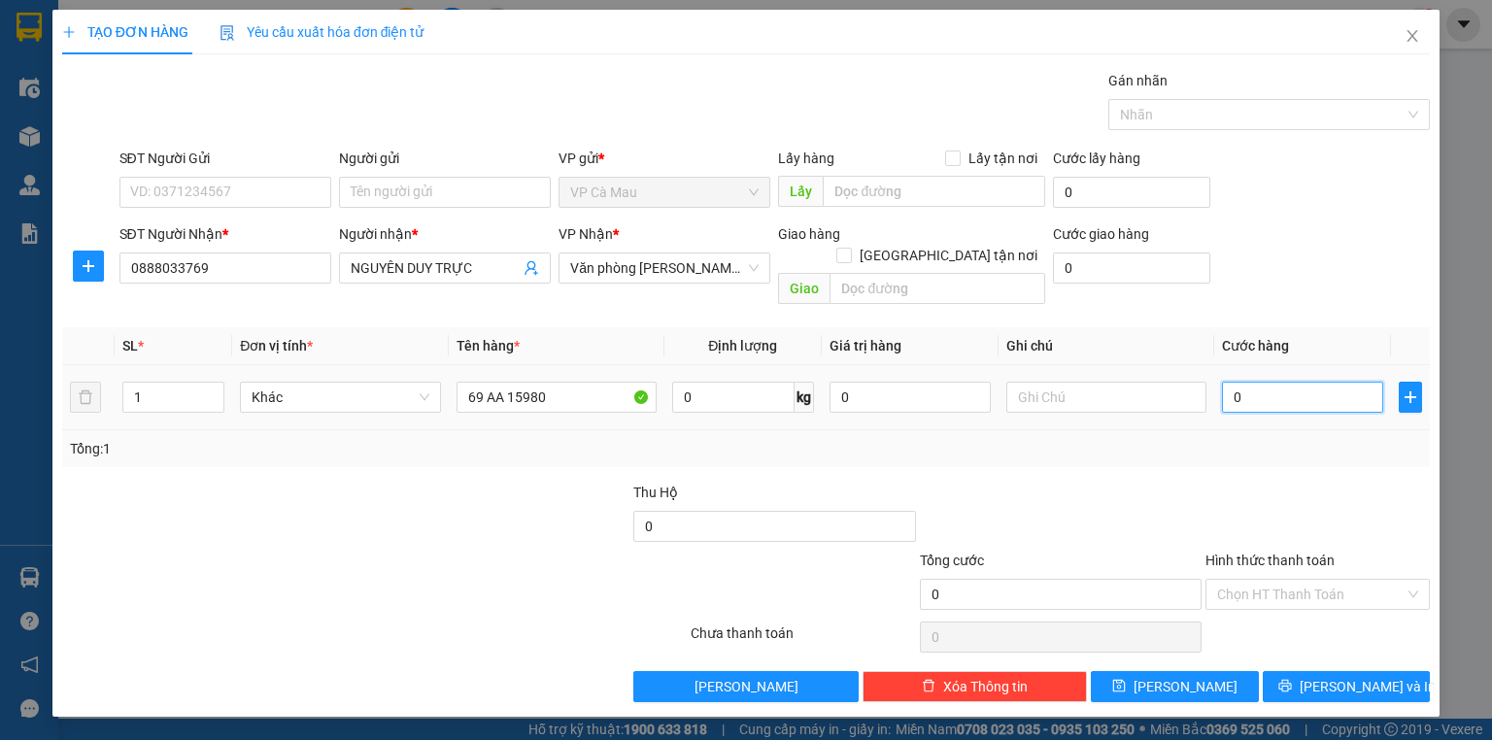
click at [1222, 382] on input "0" at bounding box center [1302, 397] width 161 height 31
click at [1336, 580] on input "Hình thức thanh toán" at bounding box center [1310, 594] width 187 height 29
click at [1034, 382] on input "text" at bounding box center [1106, 397] width 200 height 31
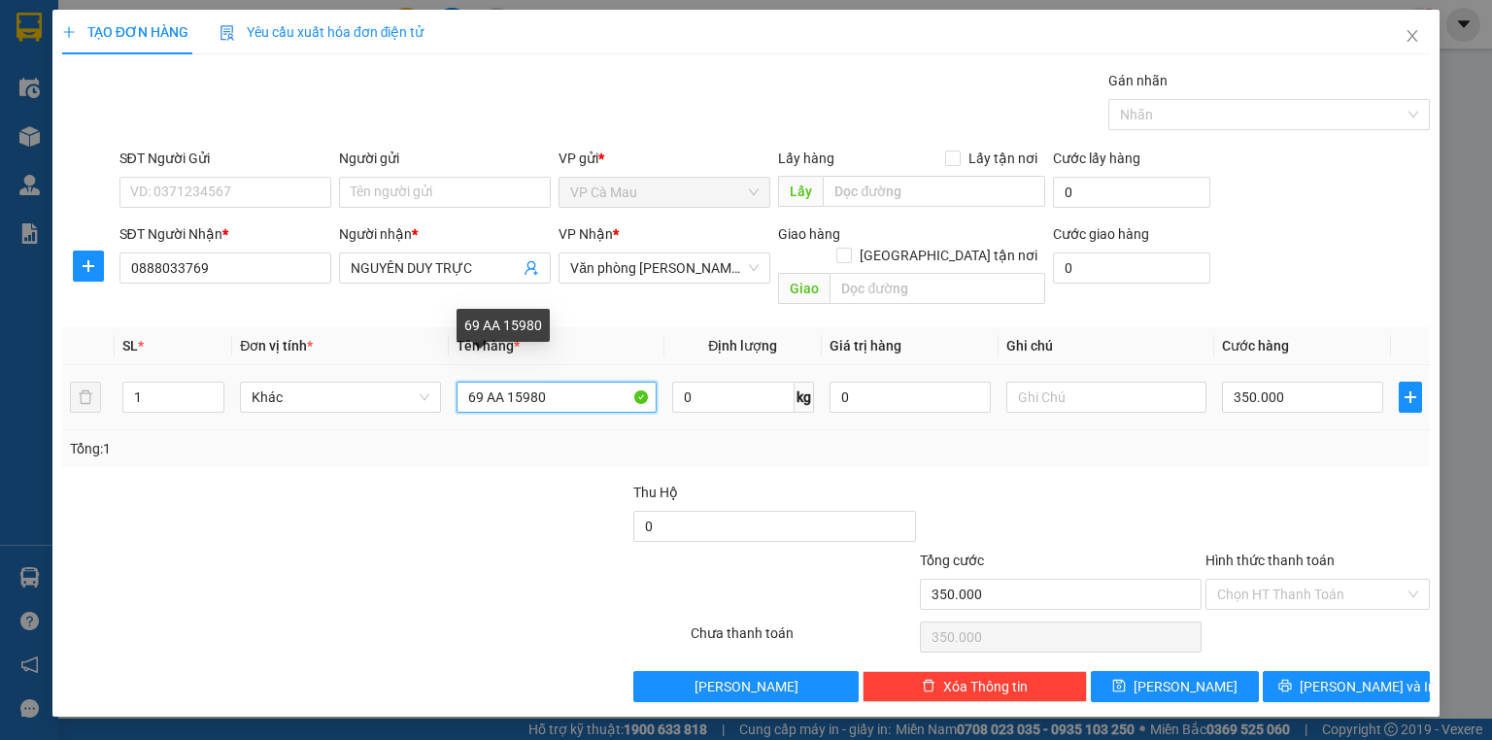
click at [505, 382] on input "69 AA 15980" at bounding box center [557, 397] width 200 height 31
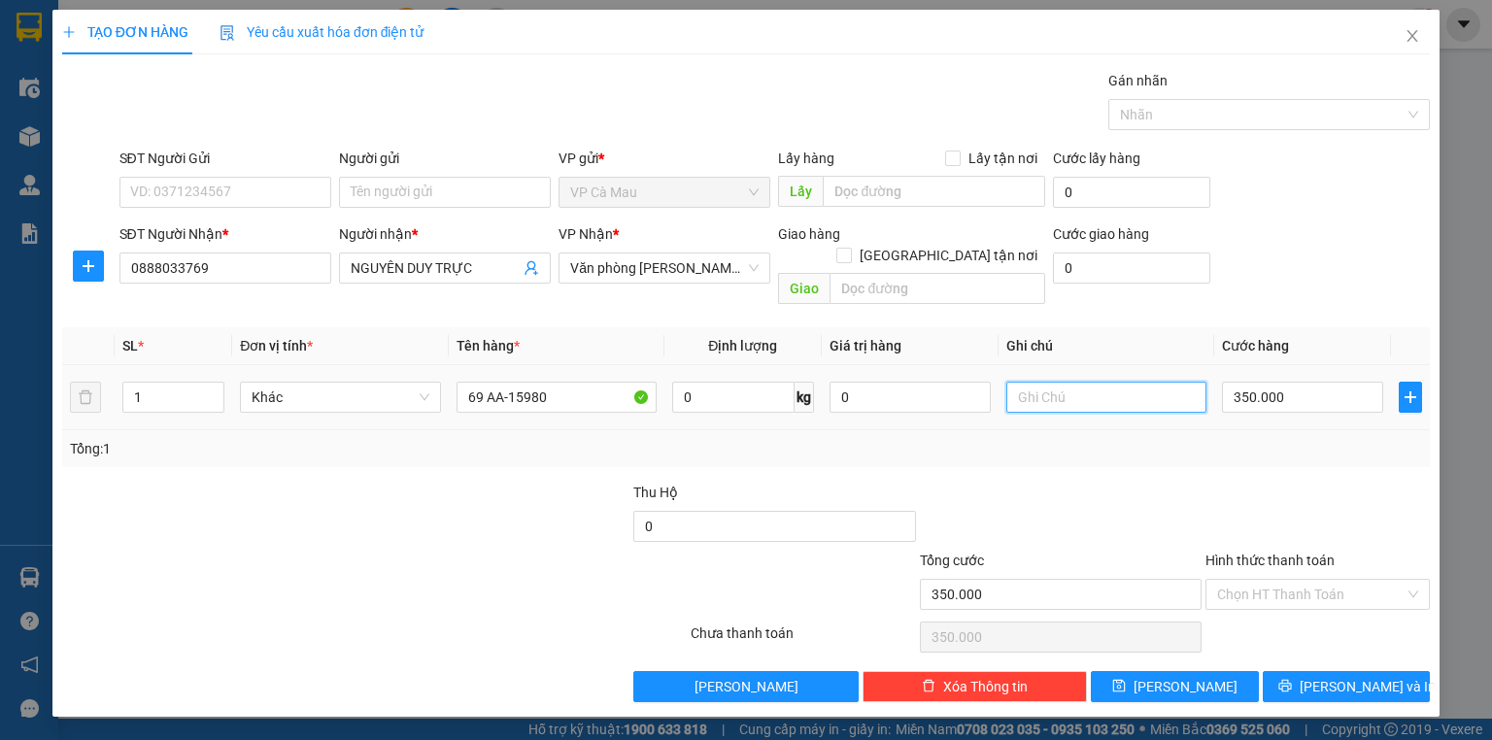
click at [1026, 382] on input "text" at bounding box center [1106, 397] width 200 height 31
click at [478, 185] on input "Người gửi" at bounding box center [445, 192] width 212 height 31
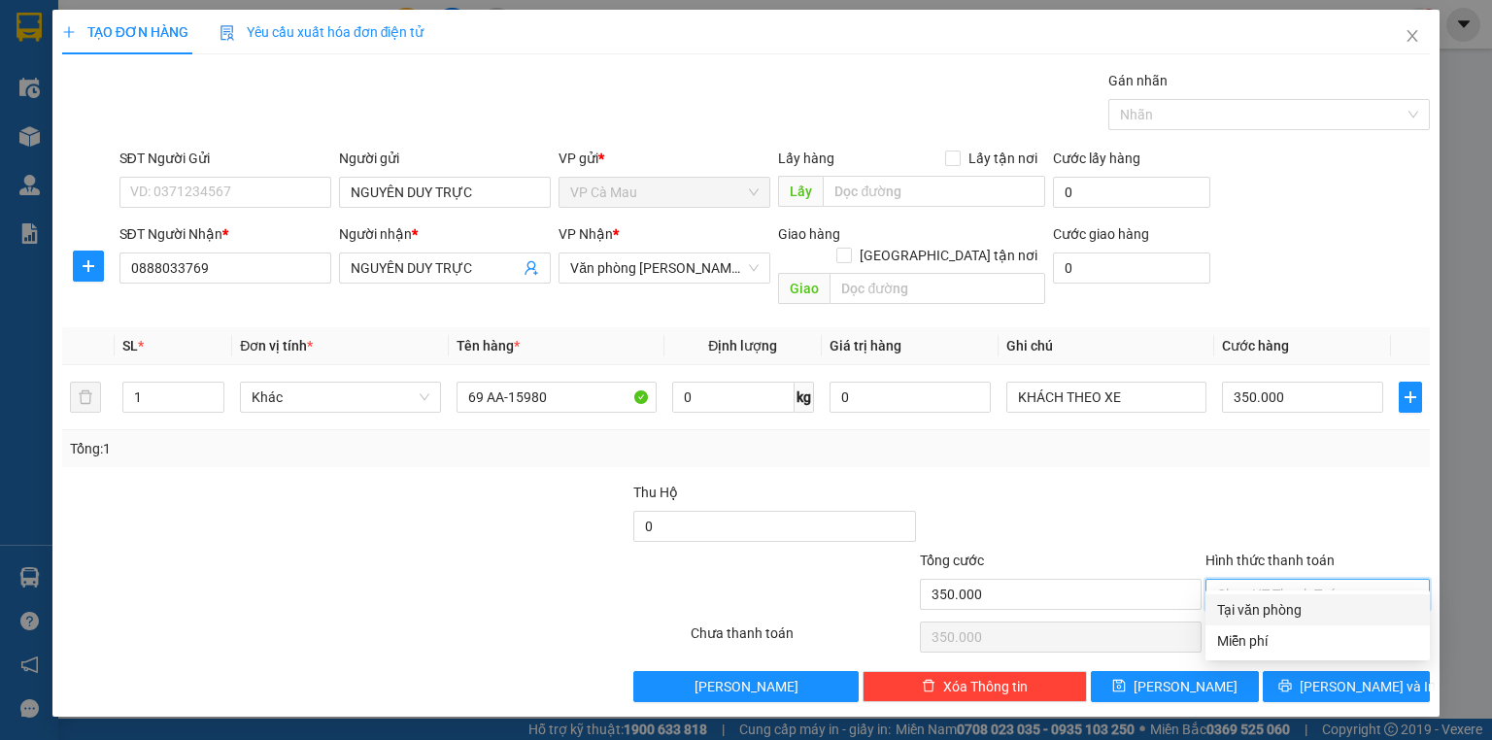
click at [1317, 580] on input "Hình thức thanh toán" at bounding box center [1310, 594] width 187 height 29
click at [1310, 599] on div "Tại văn phòng" at bounding box center [1317, 609] width 201 height 21
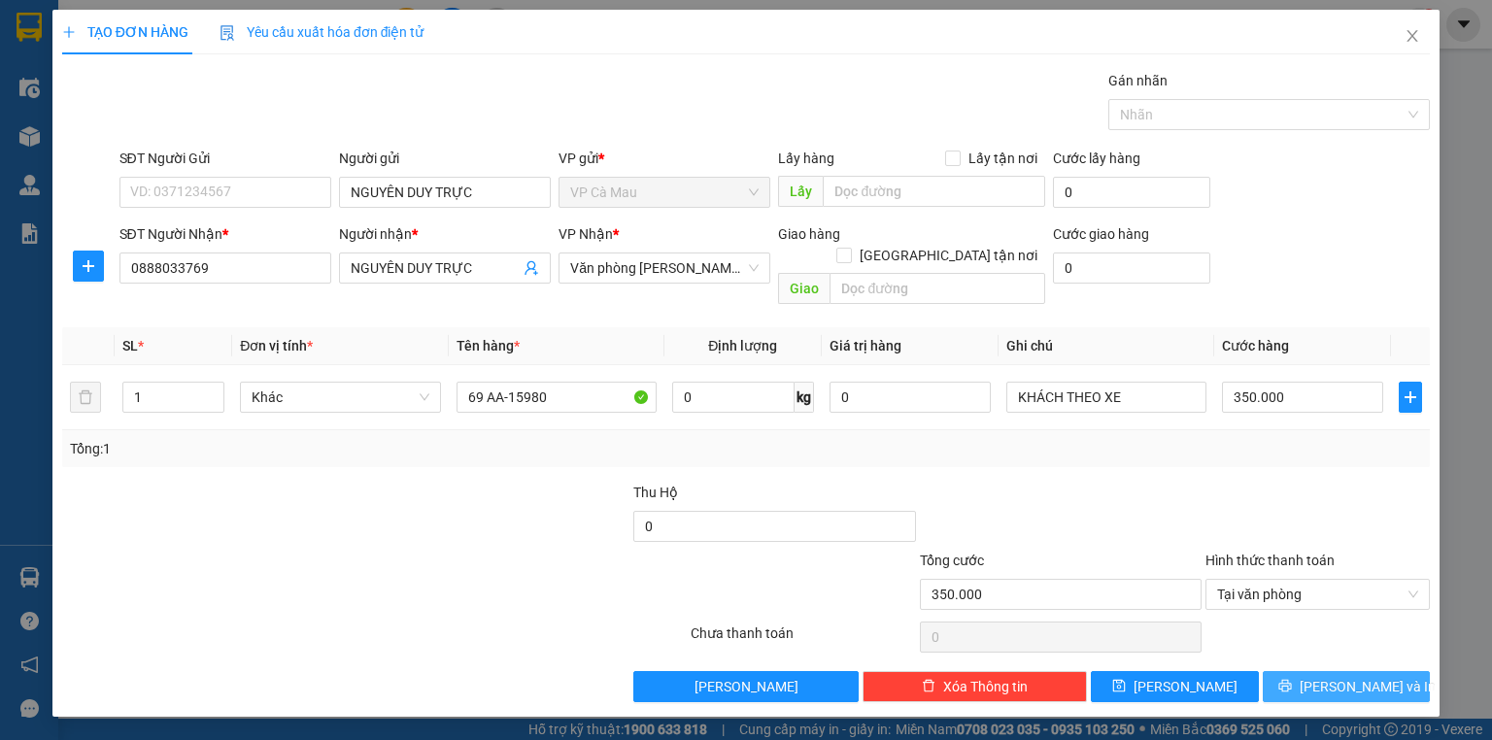
click at [1346, 676] on span "[PERSON_NAME] và In" at bounding box center [1368, 686] width 136 height 21
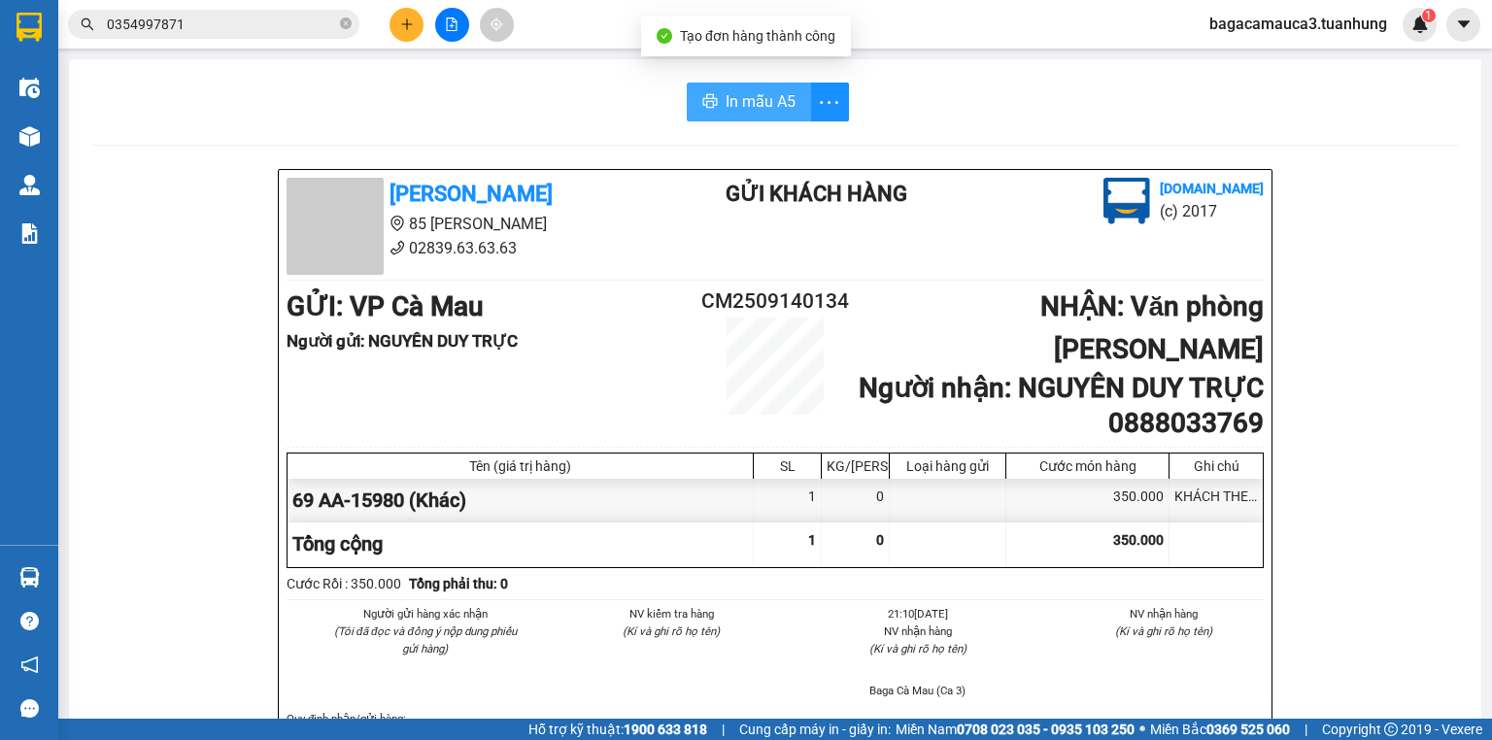
click at [756, 88] on button "In mẫu A5" at bounding box center [749, 102] width 124 height 39
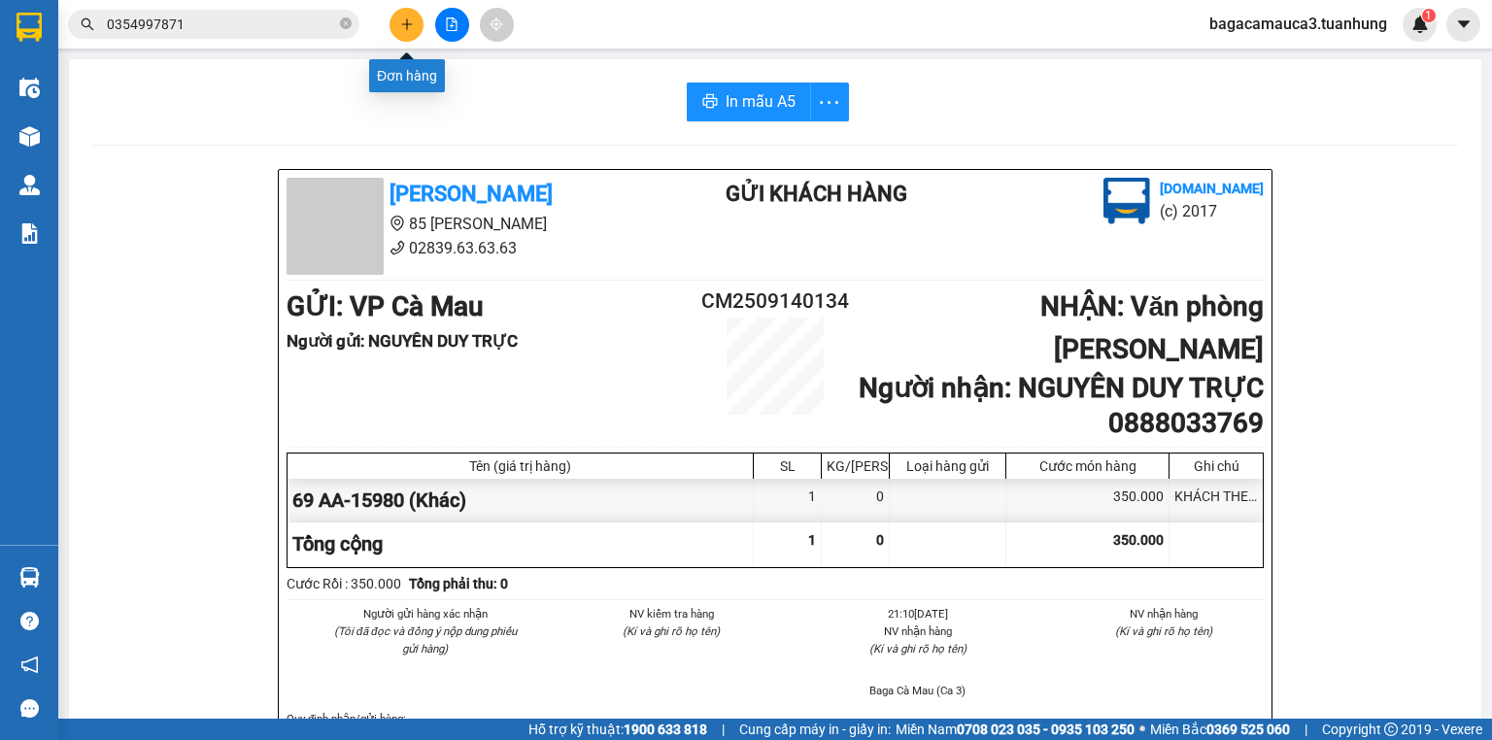
click at [400, 20] on icon "plus" at bounding box center [407, 24] width 14 height 14
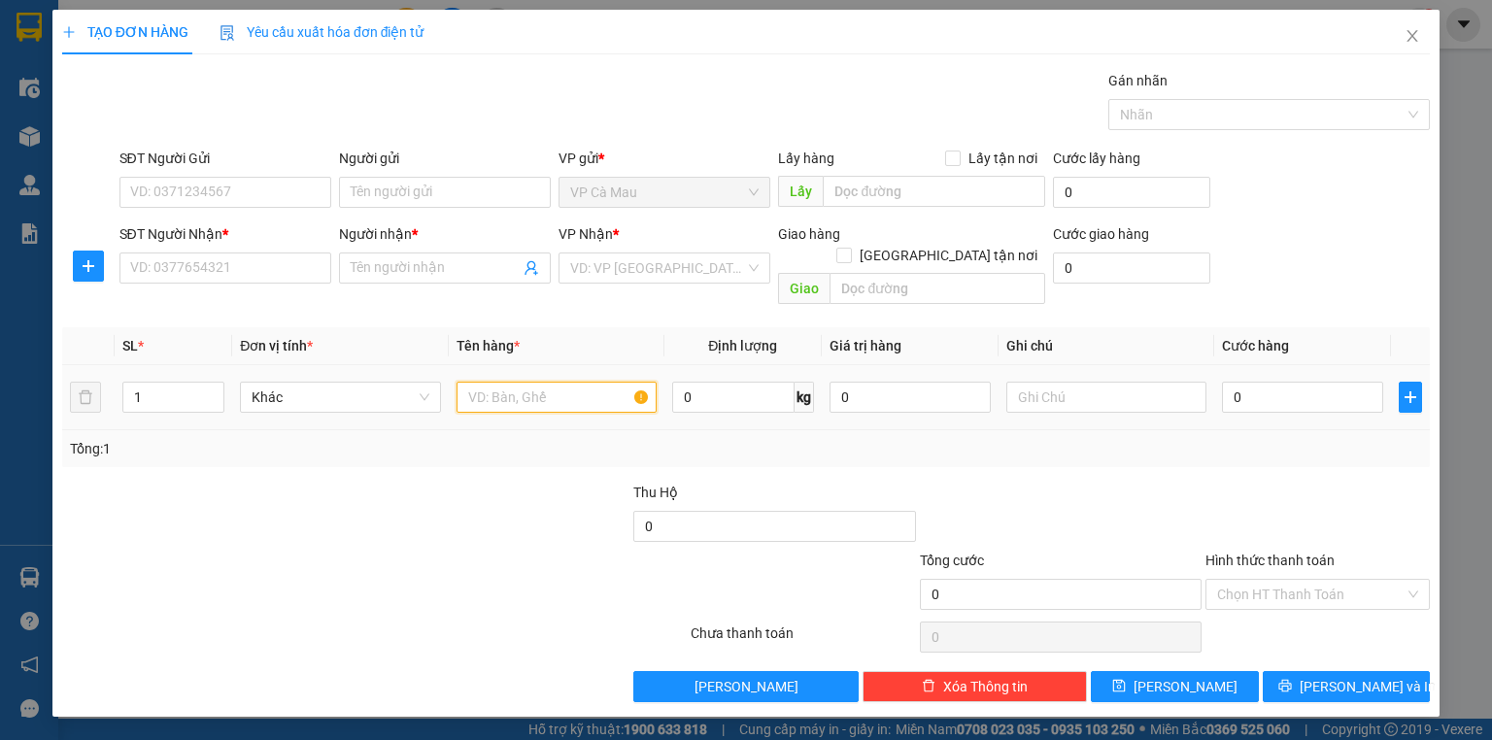
click at [522, 382] on input "text" at bounding box center [557, 397] width 200 height 31
click at [691, 253] on div "VD: VP [GEOGRAPHIC_DATA]" at bounding box center [665, 268] width 212 height 31
click at [684, 276] on input "search" at bounding box center [657, 268] width 175 height 29
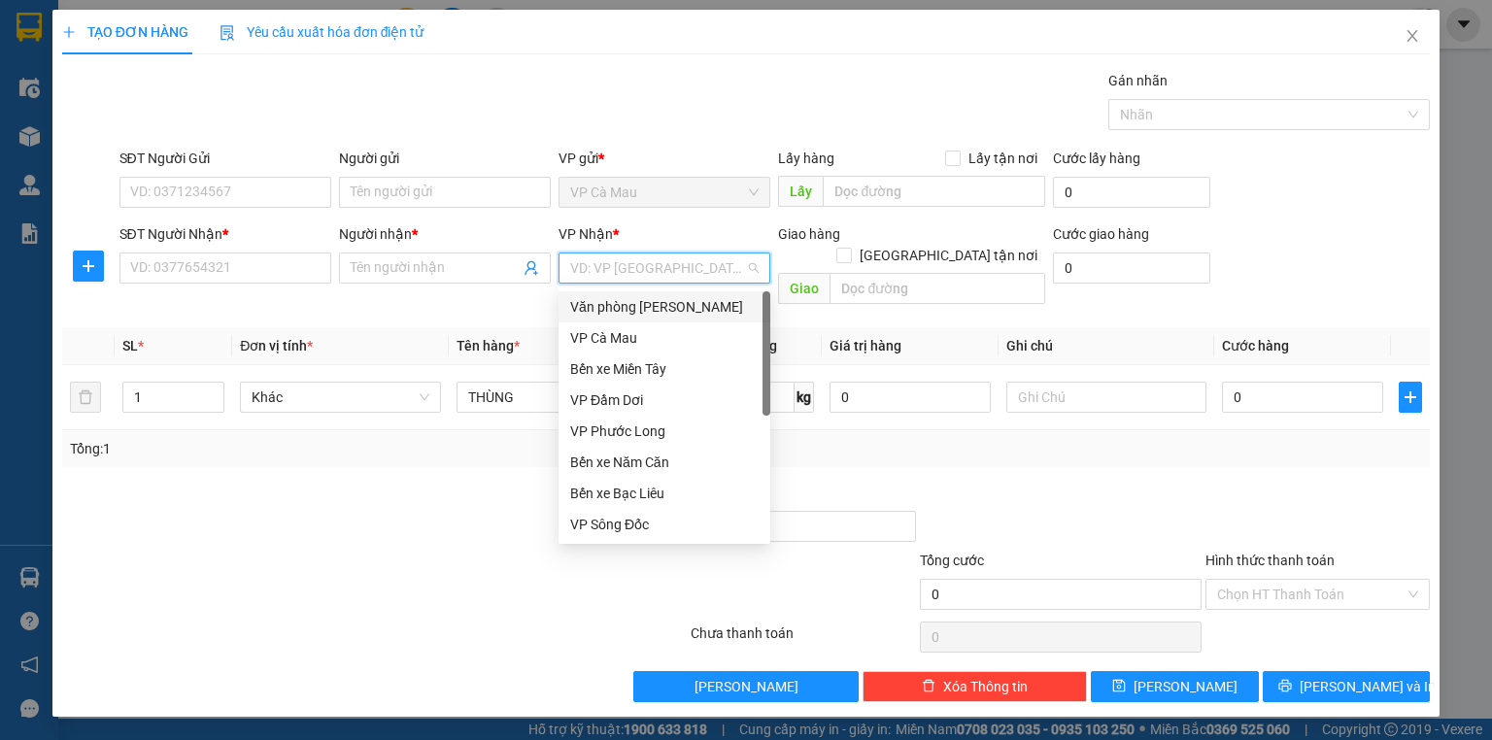
click at [666, 306] on div "Văn phòng [PERSON_NAME]" at bounding box center [664, 306] width 188 height 21
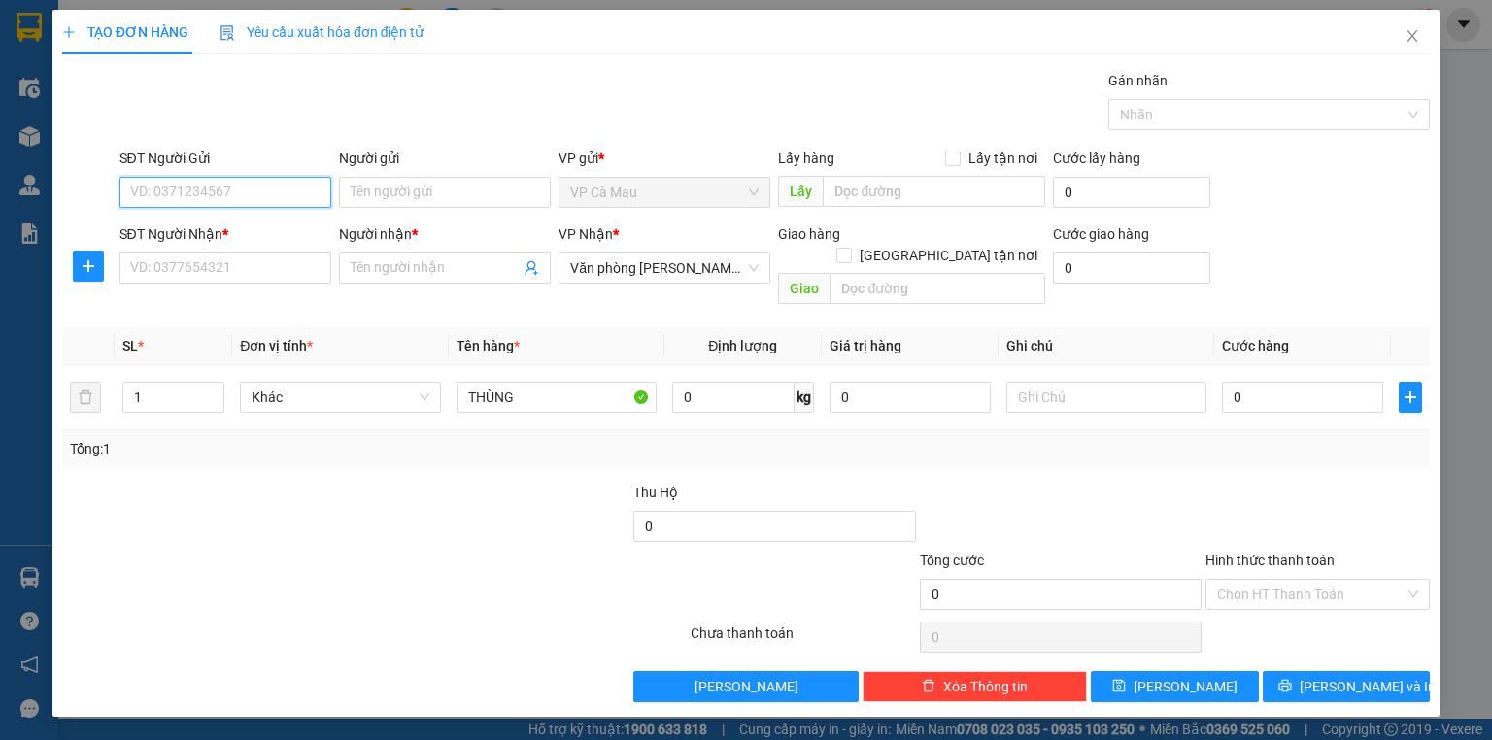
click at [212, 194] on input "SĐT Người Gửi" at bounding box center [225, 192] width 212 height 31
click at [1267, 382] on input "0" at bounding box center [1302, 397] width 161 height 31
click at [221, 191] on input "SĐT Người Gửi" at bounding box center [225, 192] width 212 height 31
click at [281, 221] on div "0947644955 - TÀI" at bounding box center [225, 230] width 188 height 21
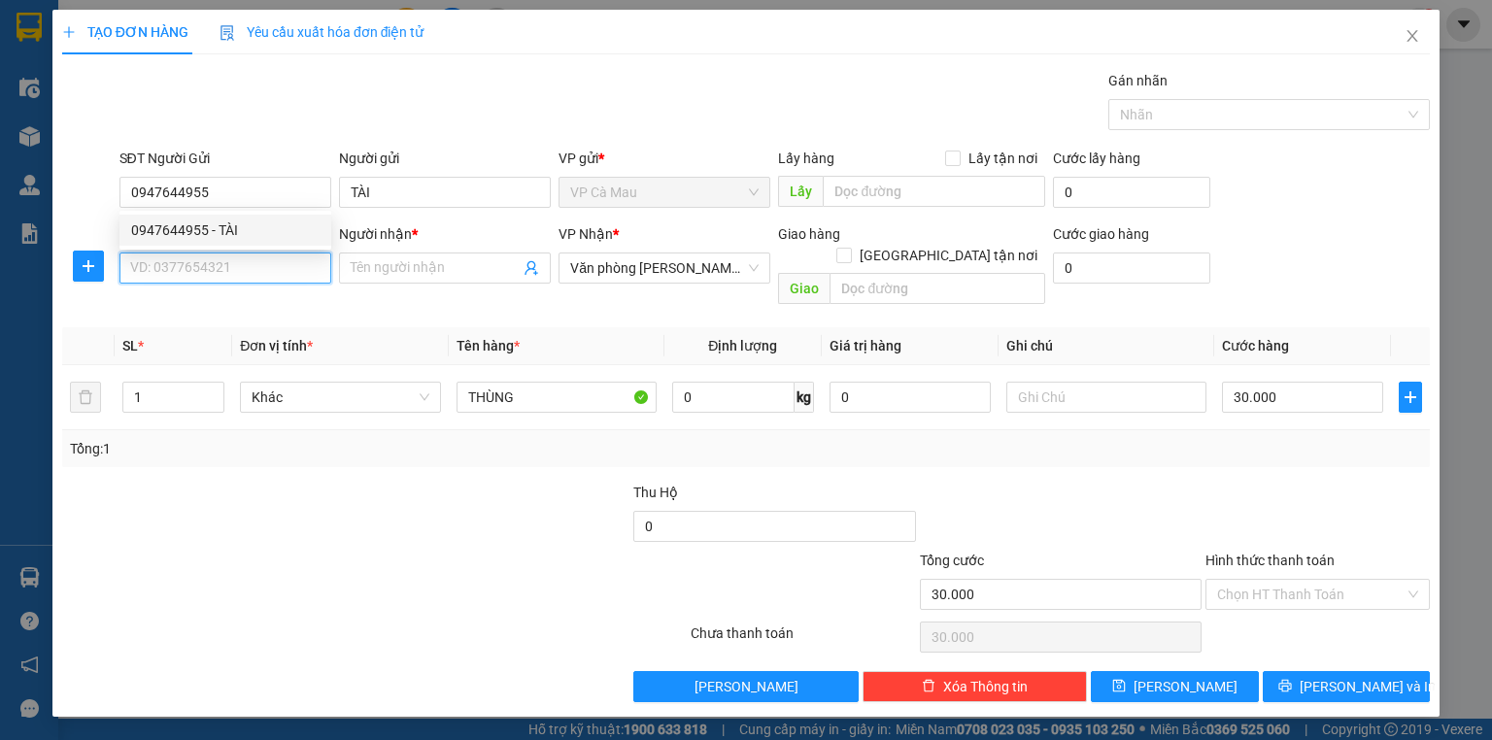
click at [273, 267] on input "SĐT Người Nhận *" at bounding box center [225, 268] width 212 height 31
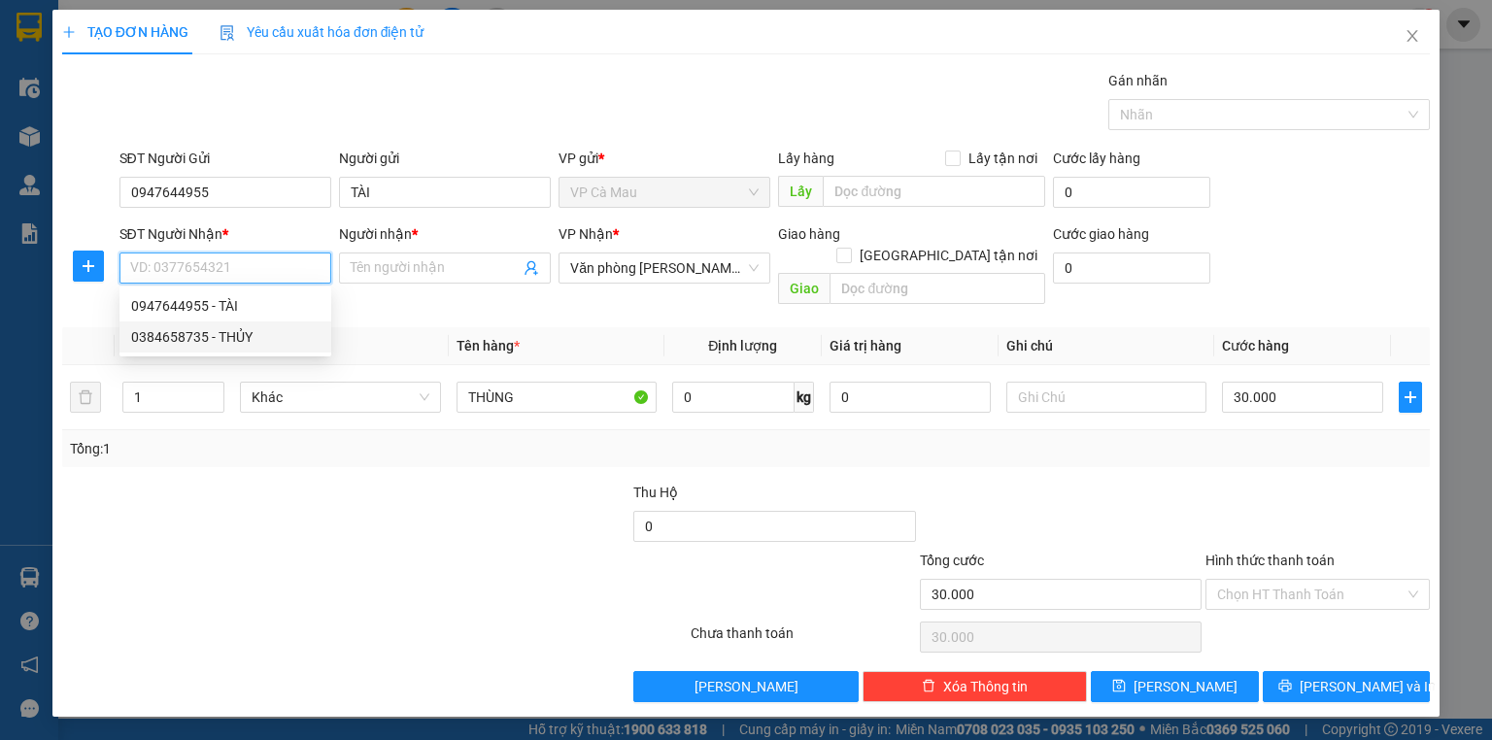
click at [252, 333] on div "0384658735 - THỦY" at bounding box center [225, 336] width 188 height 21
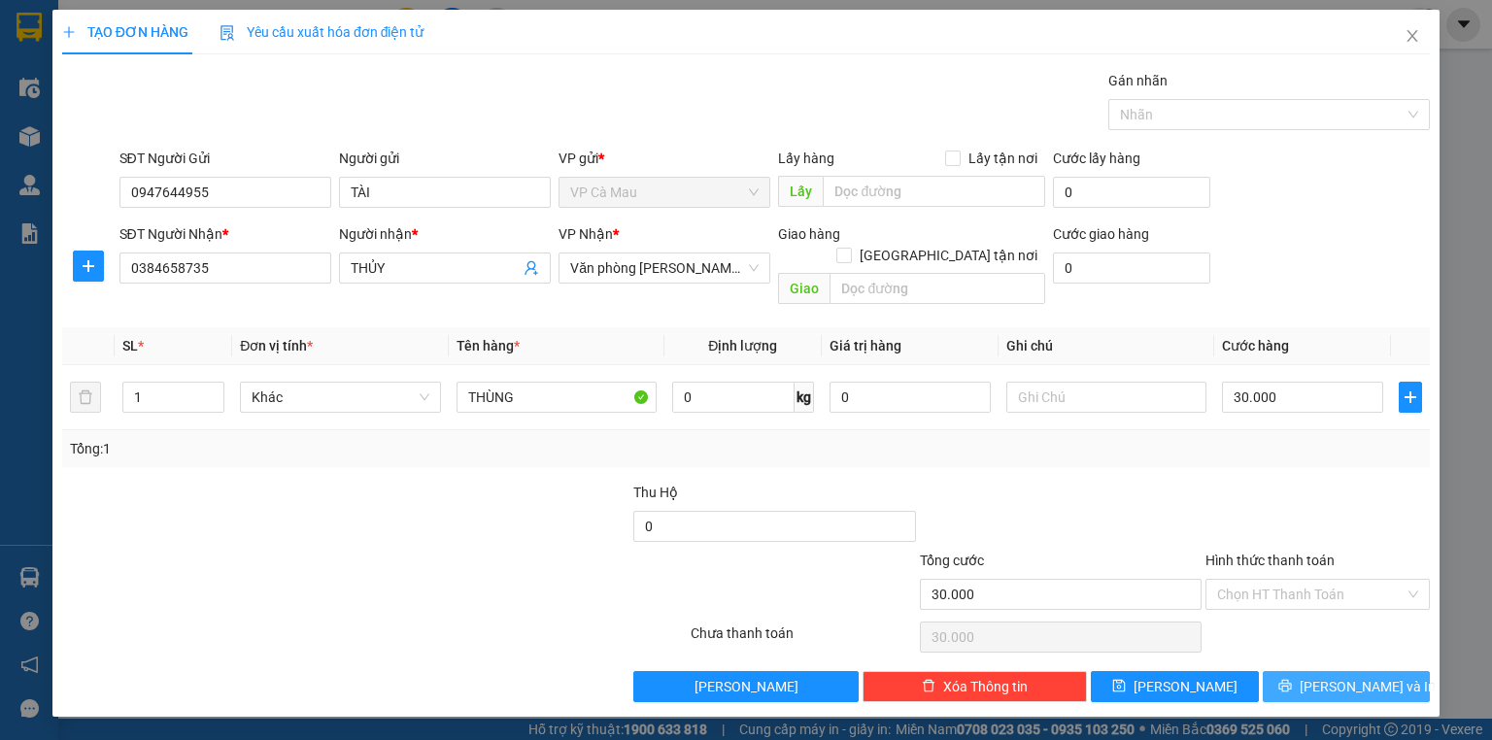
click at [1334, 677] on button "[PERSON_NAME] và In" at bounding box center [1347, 686] width 168 height 31
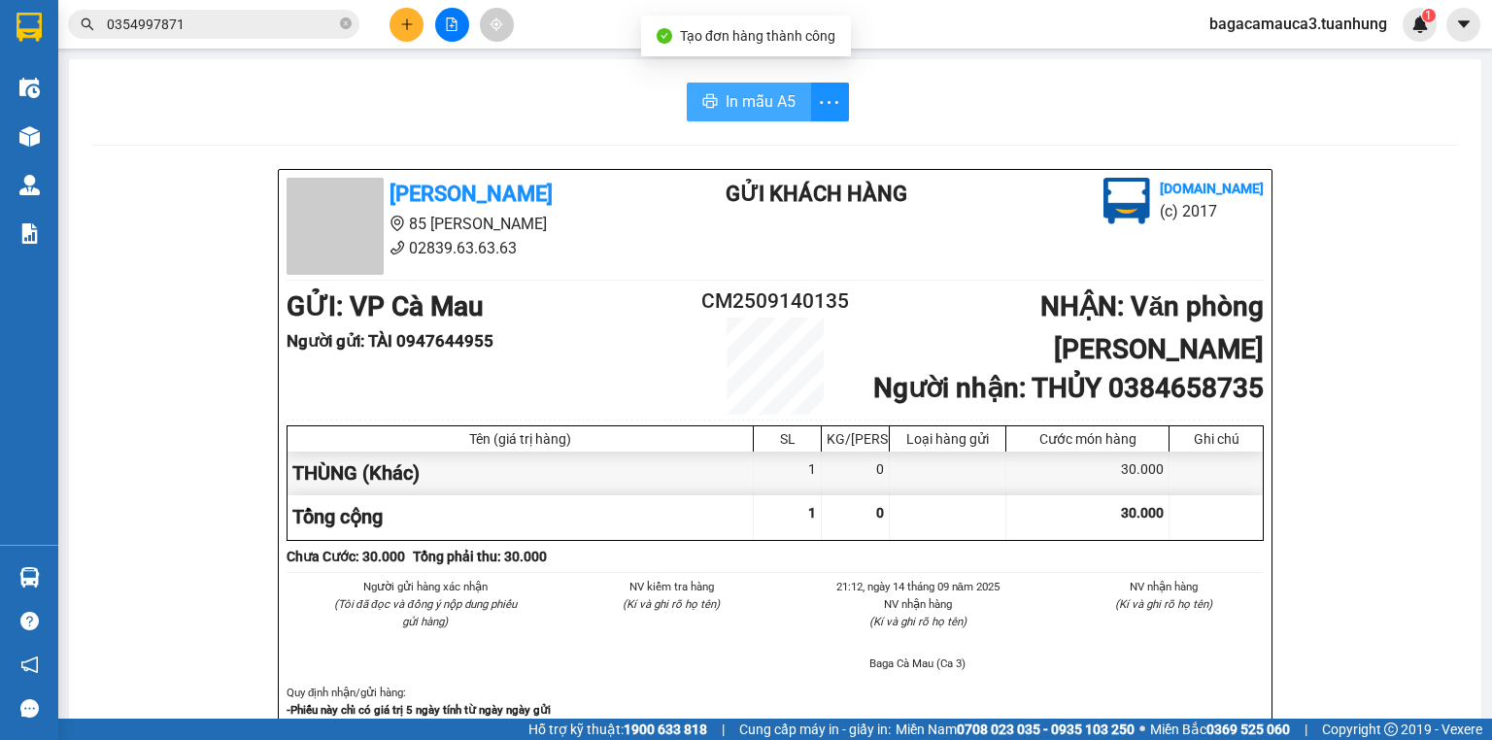
click at [768, 105] on span "In mẫu A5" at bounding box center [761, 101] width 70 height 24
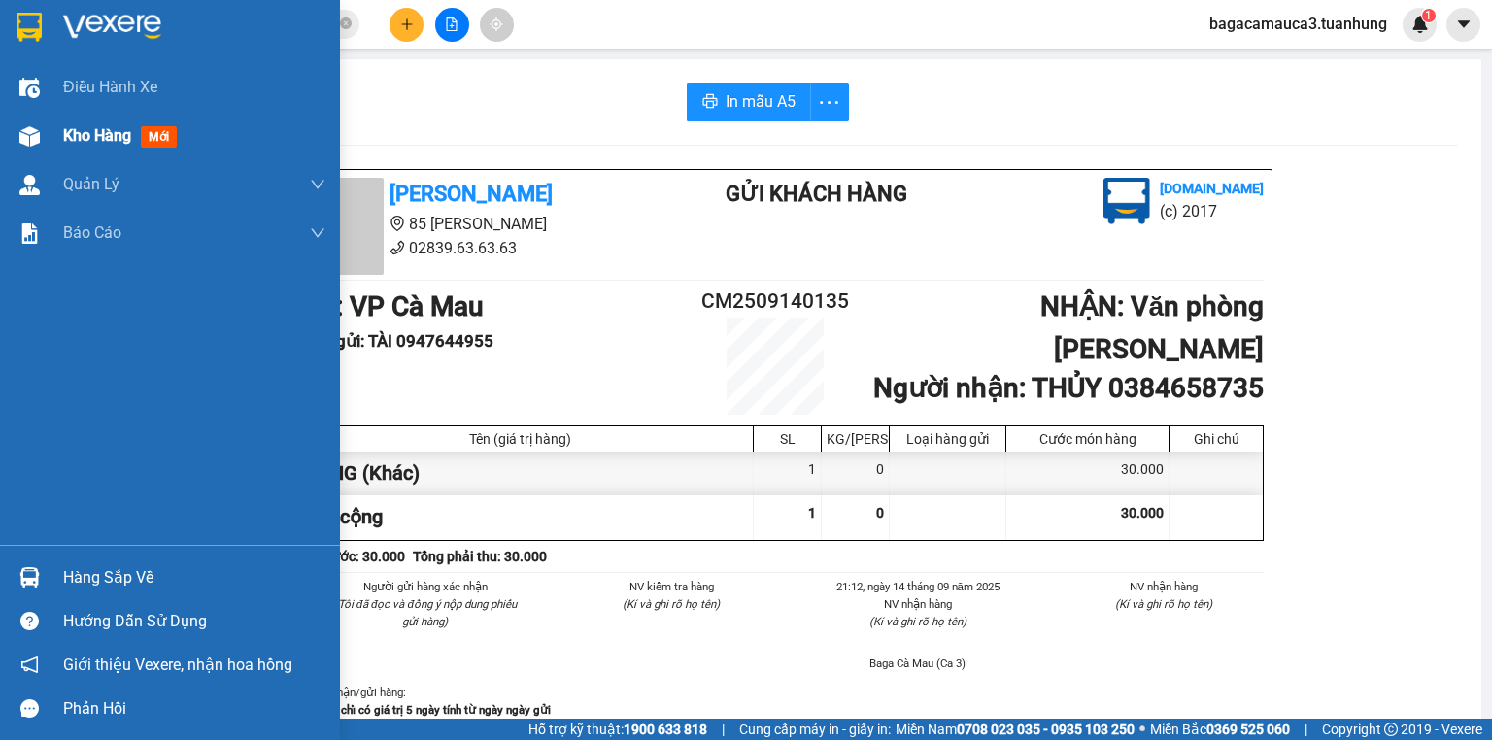
click at [69, 126] on span "Kho hàng" at bounding box center [97, 135] width 68 height 18
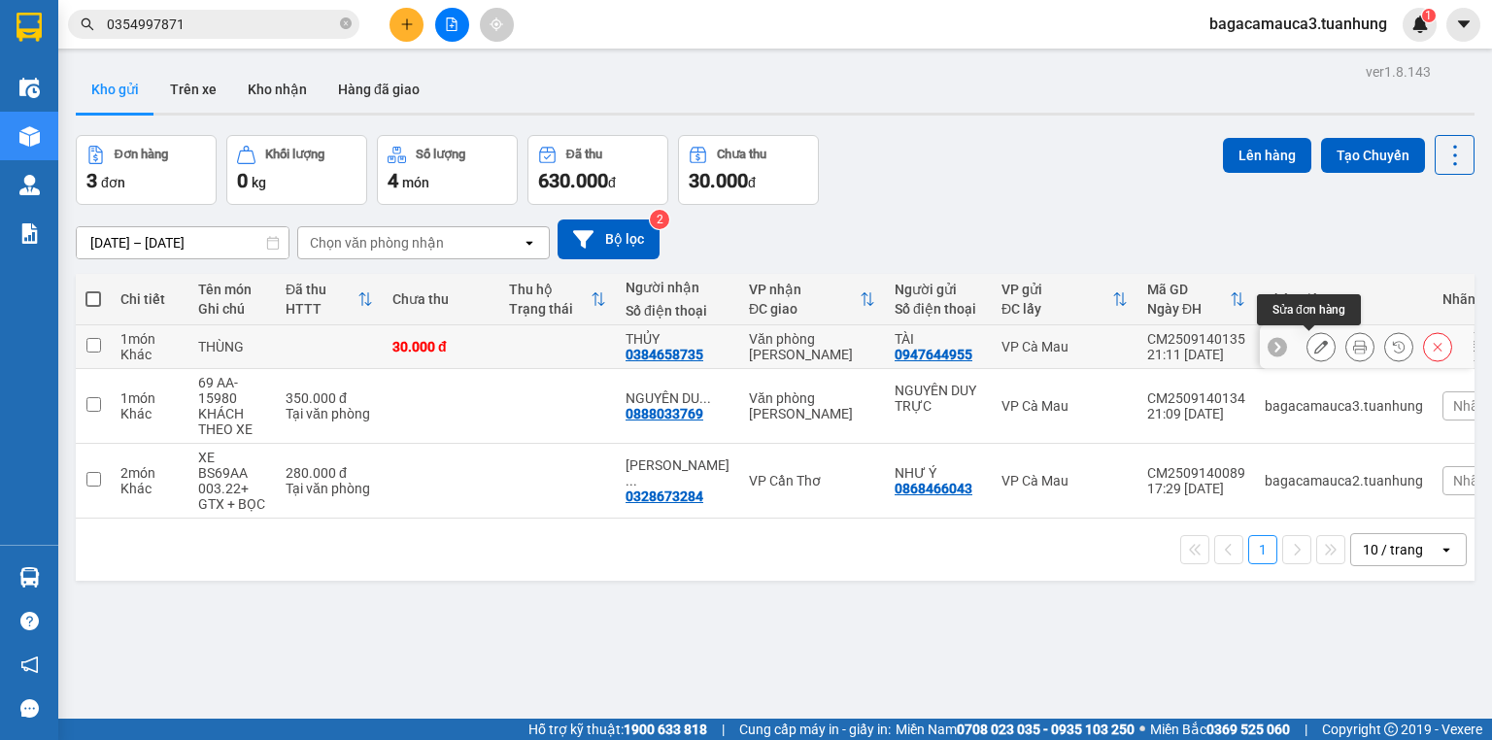
click at [1314, 349] on icon at bounding box center [1321, 347] width 14 height 14
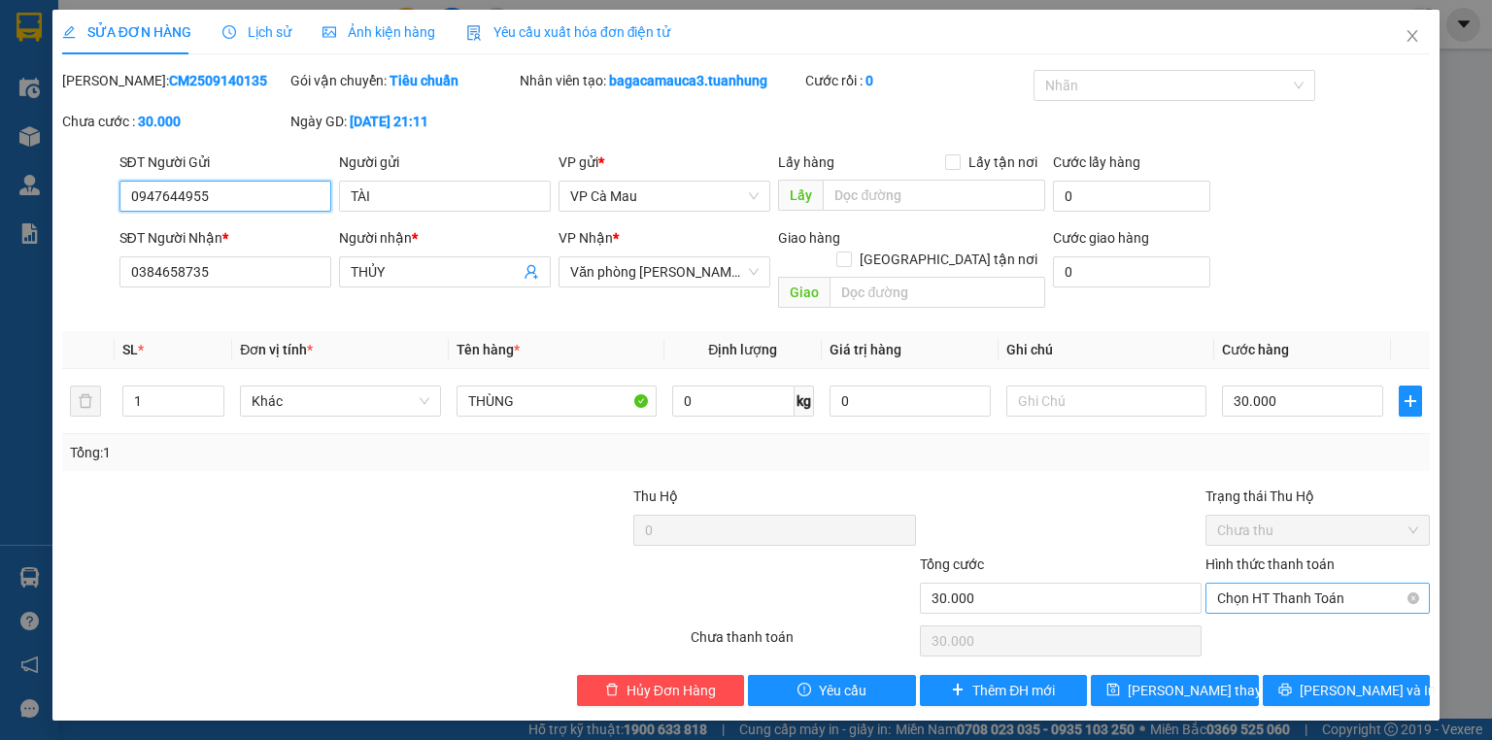
click at [1283, 584] on span "Chọn HT Thanh Toán" at bounding box center [1317, 598] width 201 height 29
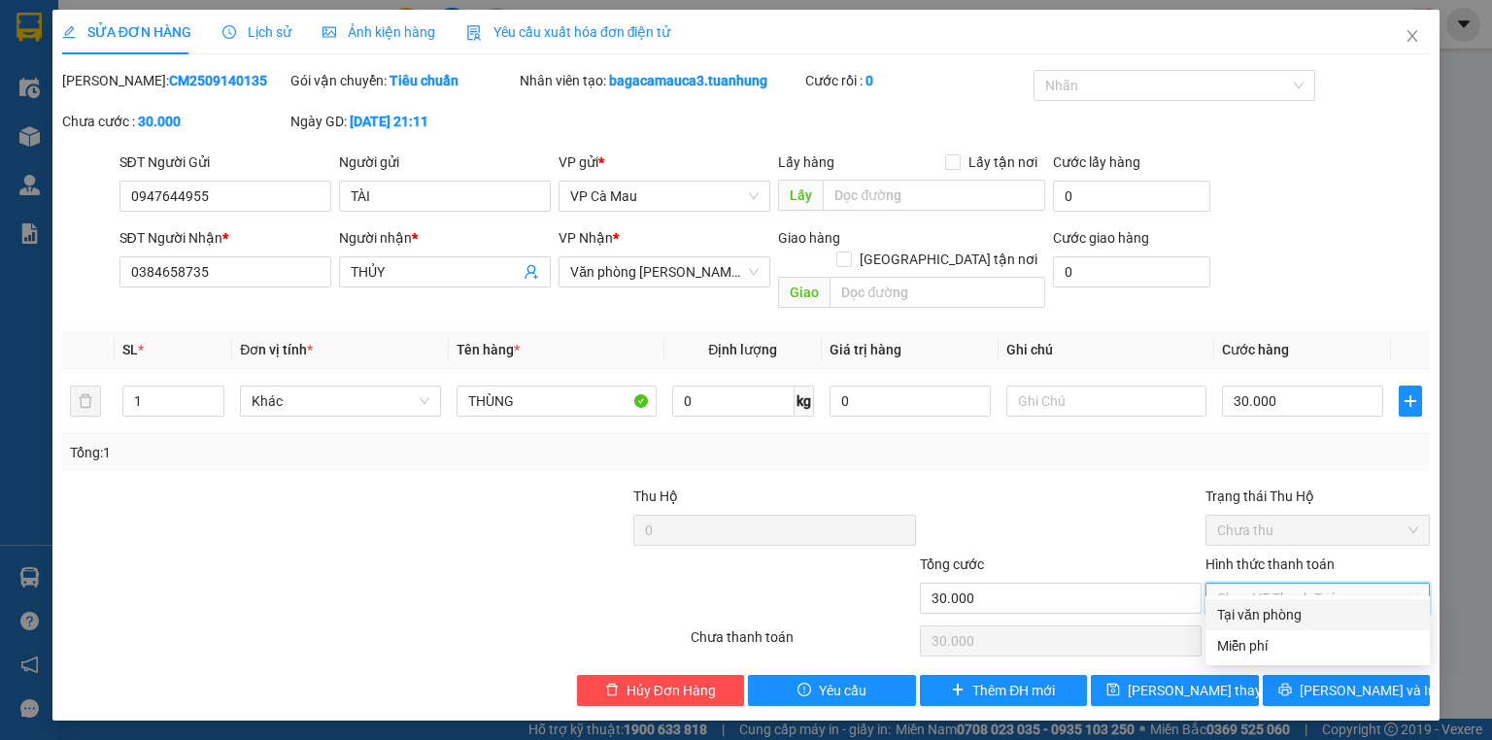
drag, startPoint x: 1291, startPoint y: 611, endPoint x: 1290, endPoint y: 627, distance: 16.5
click at [1290, 611] on div "Tại văn phòng" at bounding box center [1317, 614] width 201 height 21
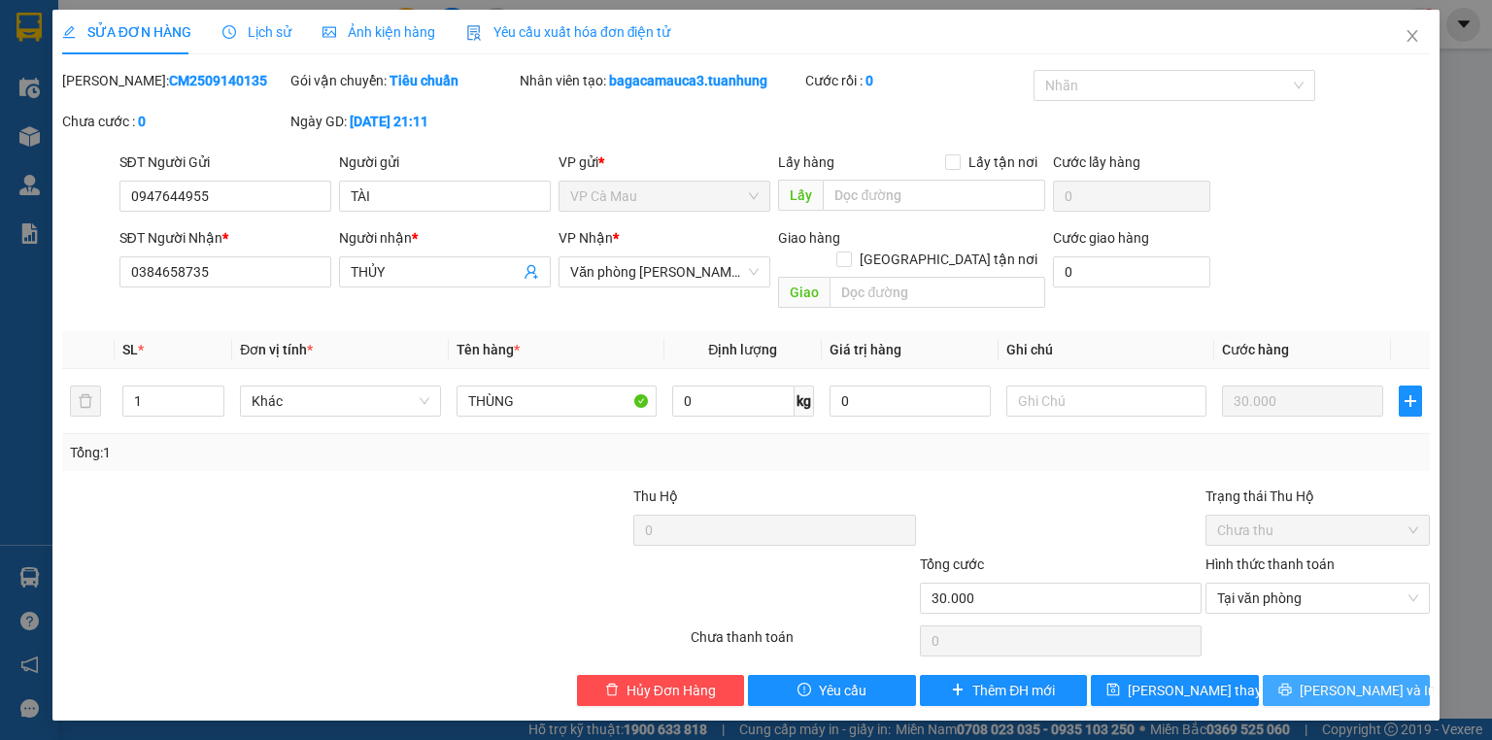
click at [1297, 675] on button "[PERSON_NAME] và In" at bounding box center [1347, 690] width 168 height 31
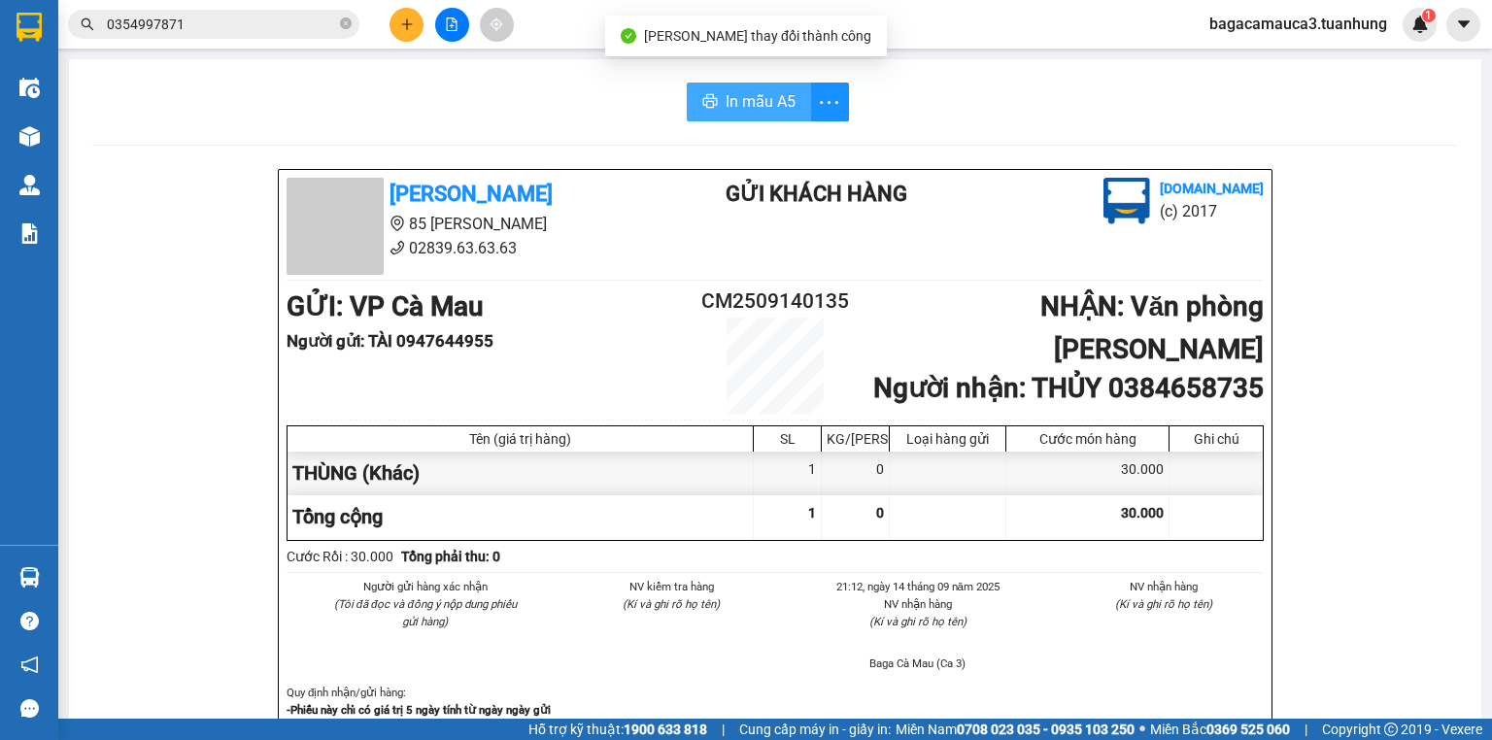
click at [778, 110] on span "In mẫu A5" at bounding box center [761, 101] width 70 height 24
click at [347, 25] on icon "close-circle" at bounding box center [346, 23] width 12 height 12
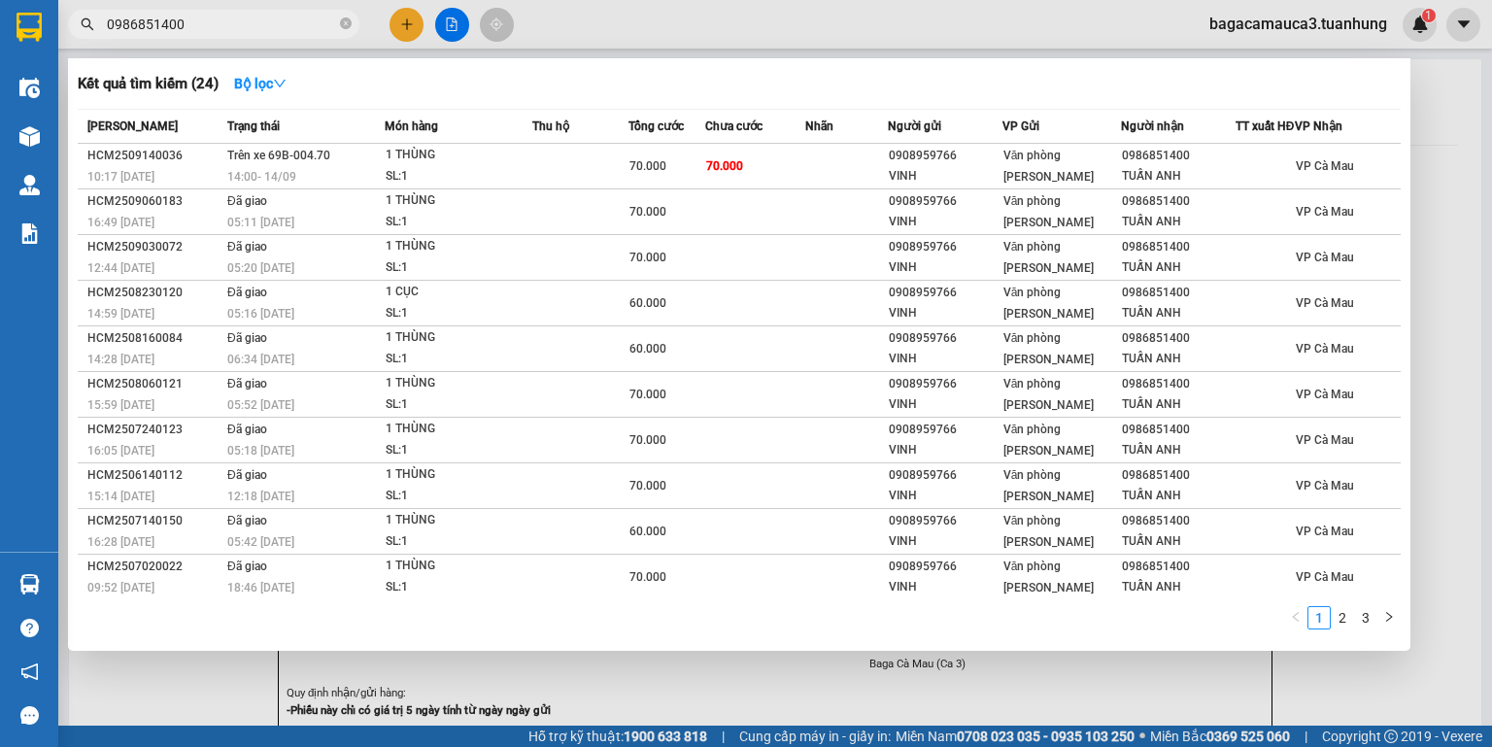
click at [354, 29] on span "0986851400" at bounding box center [213, 24] width 291 height 29
click at [349, 27] on icon "close-circle" at bounding box center [346, 23] width 12 height 12
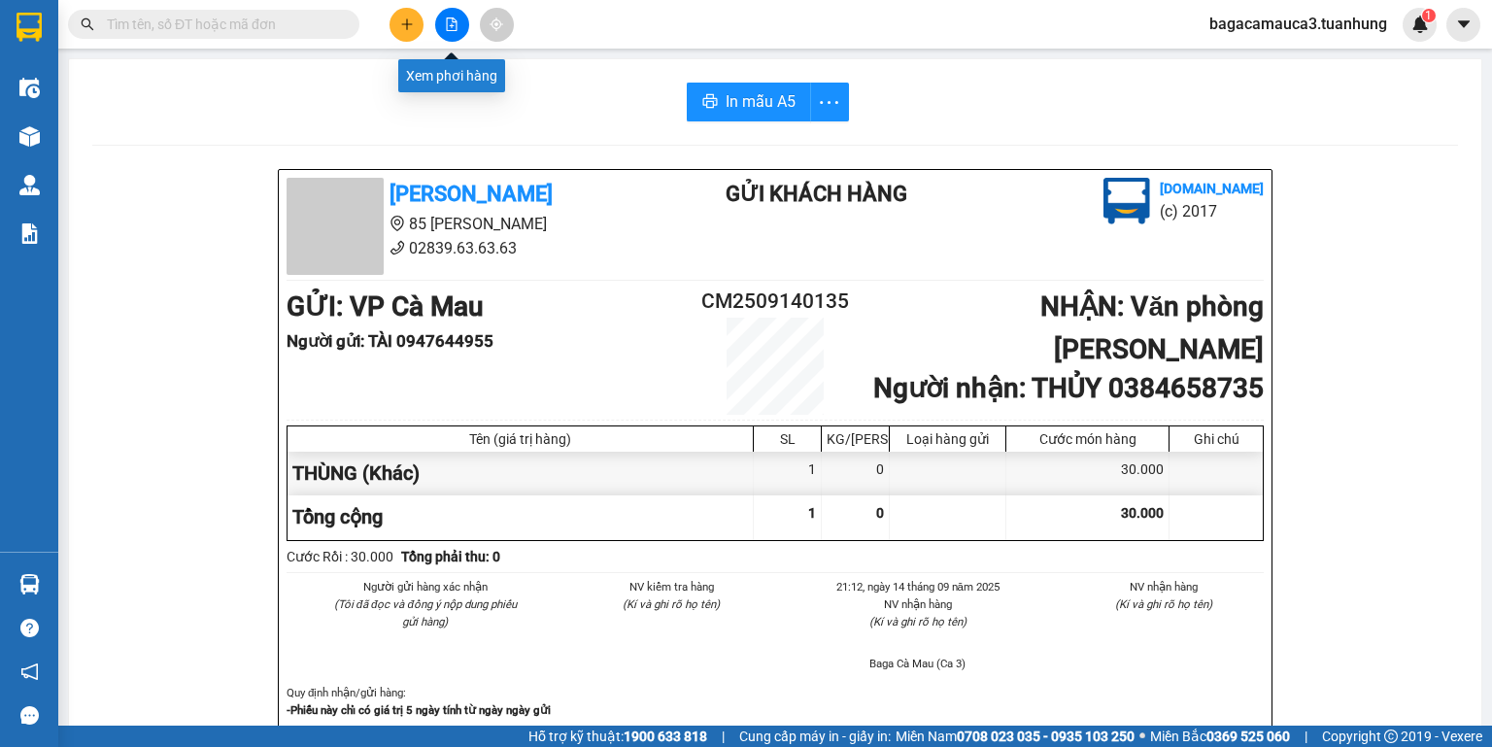
click at [442, 23] on button at bounding box center [452, 25] width 34 height 34
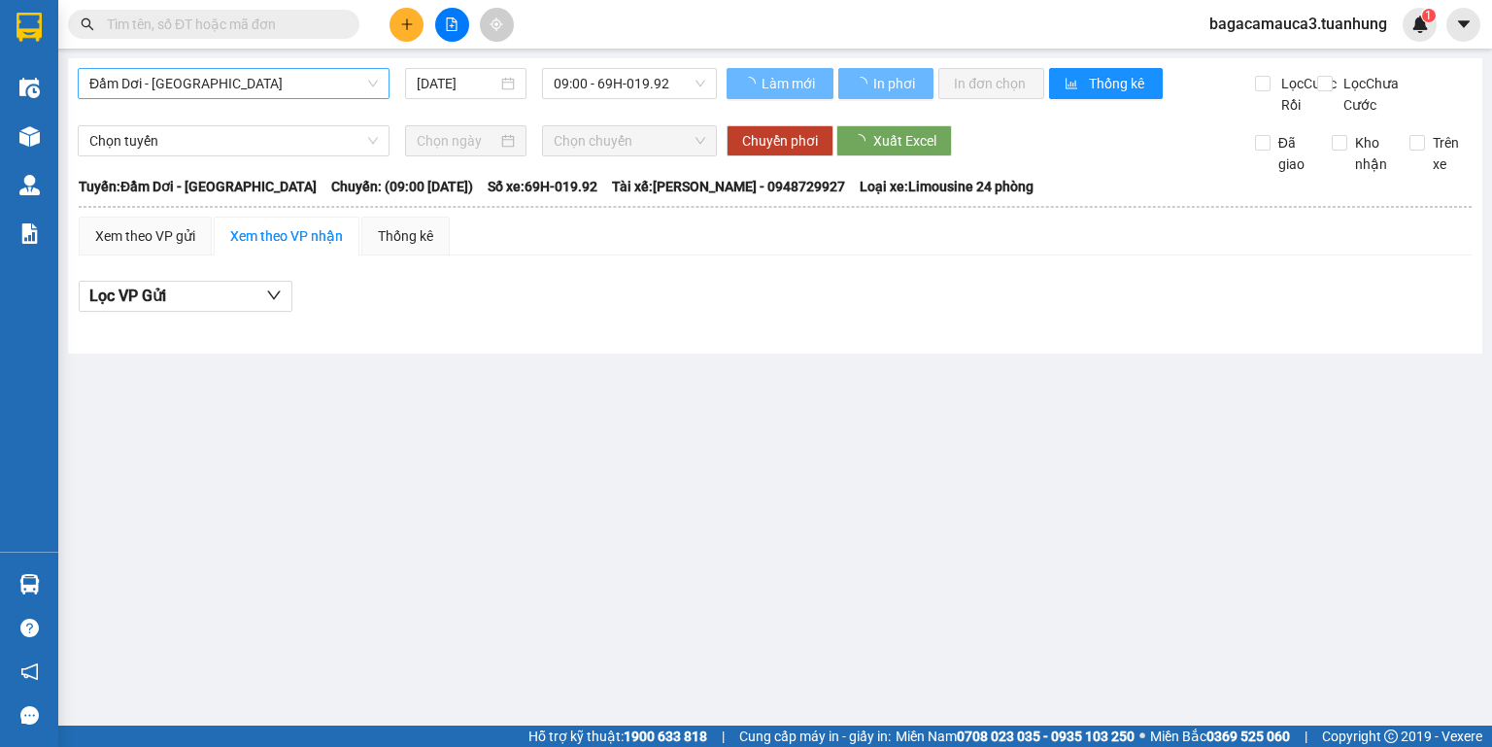
click at [249, 74] on span "Đầm Dơi - [GEOGRAPHIC_DATA]" at bounding box center [233, 83] width 288 height 29
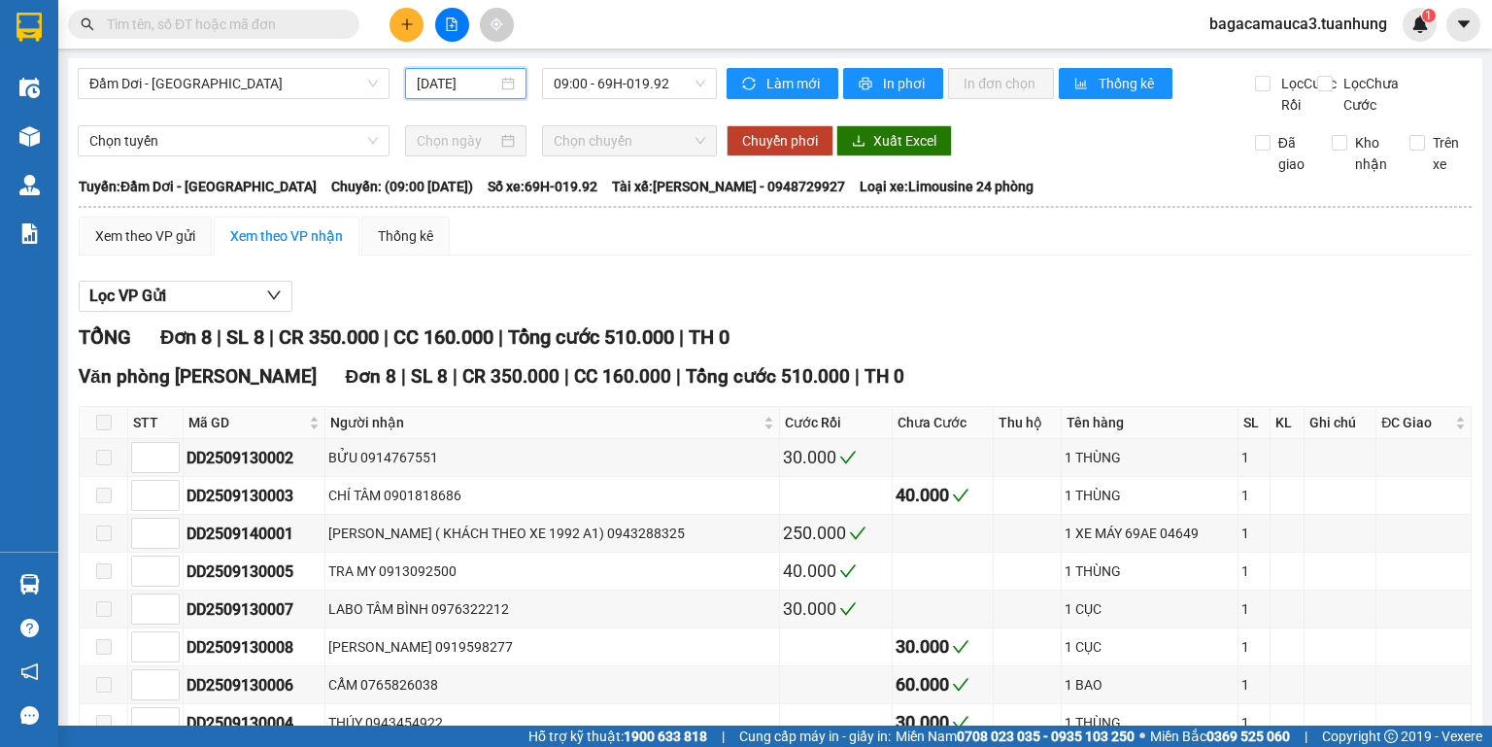
click at [448, 89] on input "[DATE]" at bounding box center [457, 83] width 80 height 21
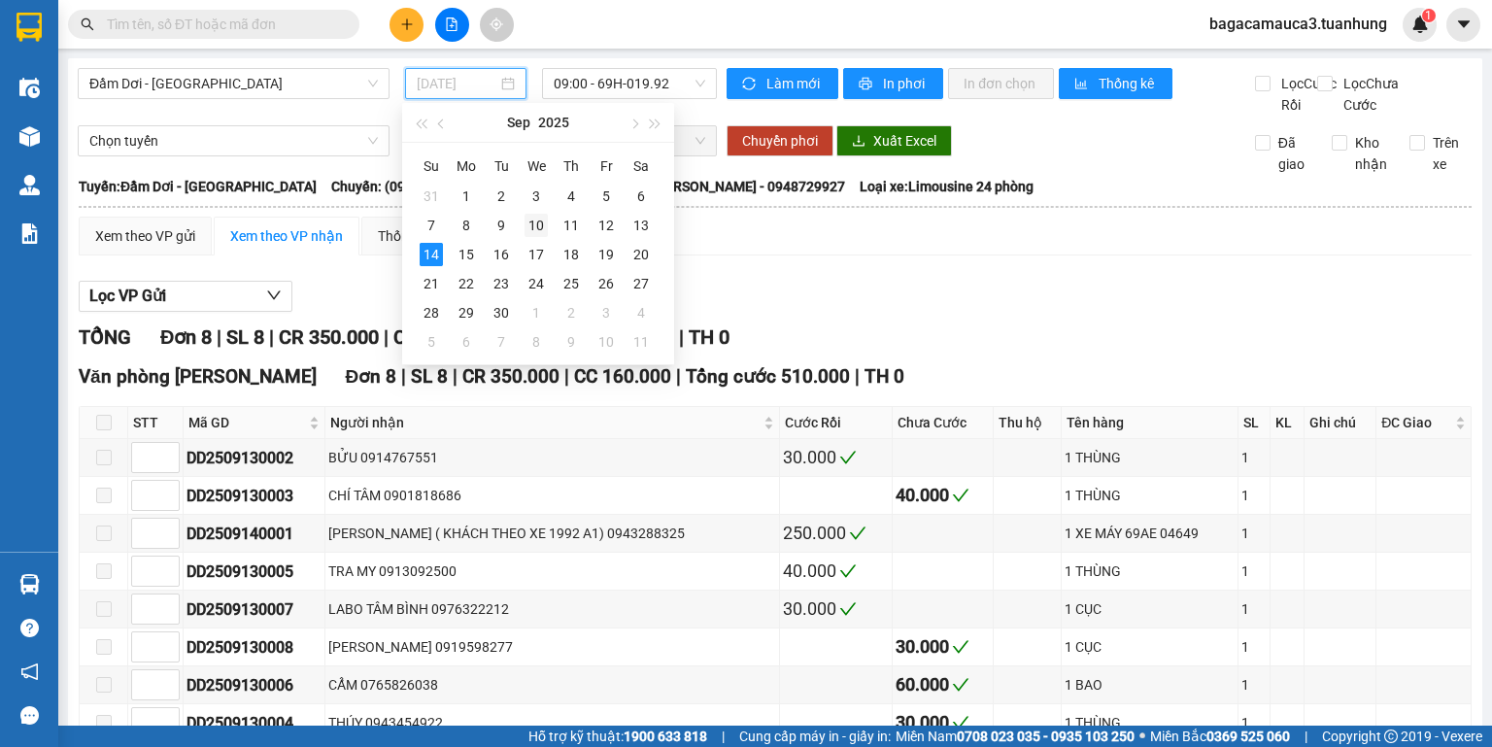
click at [543, 223] on div "10" at bounding box center [536, 225] width 23 height 23
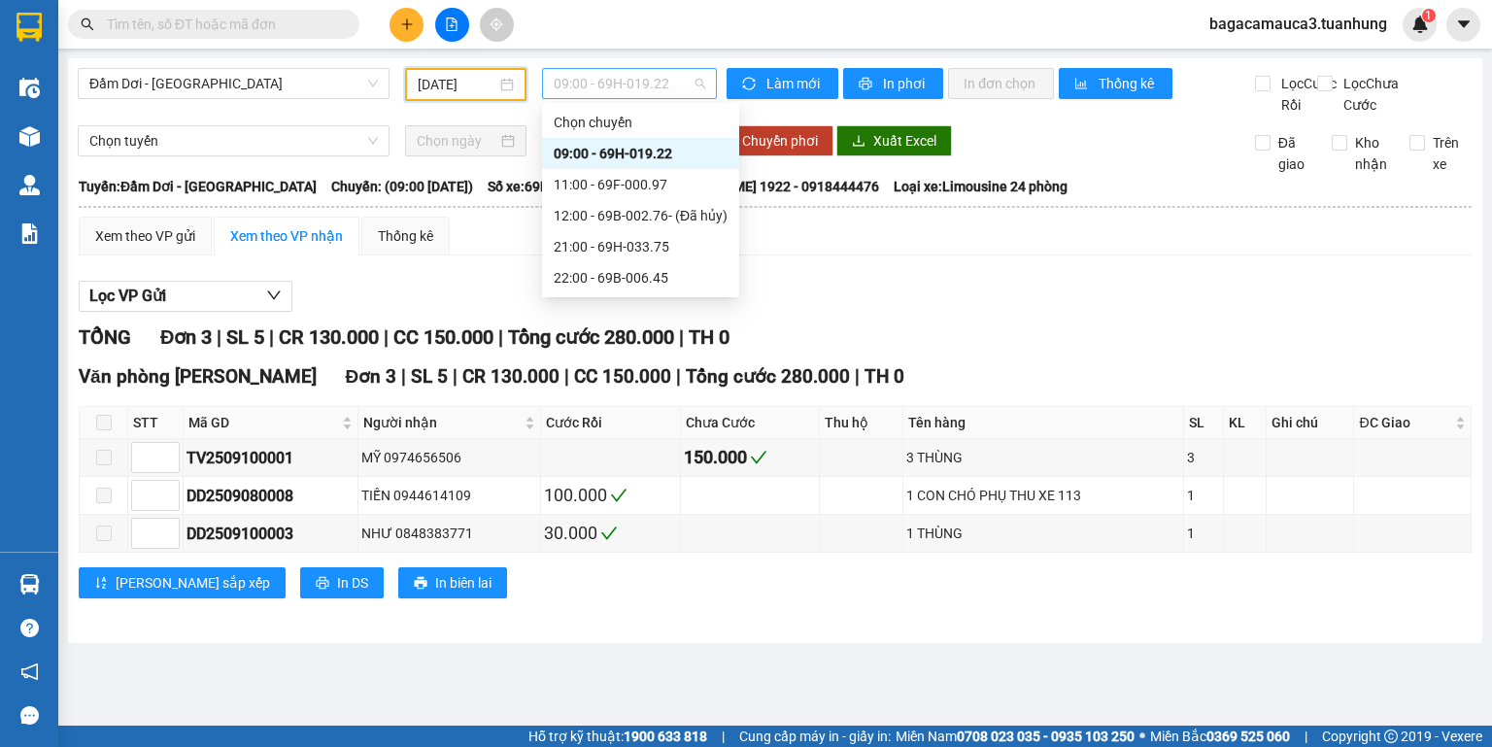
click at [650, 84] on span "09:00 - 69H-019.22" at bounding box center [630, 83] width 153 height 29
drag, startPoint x: 359, startPoint y: 70, endPoint x: 302, endPoint y: 118, distance: 74.5
click at [358, 70] on span "Đầm Dơi - [GEOGRAPHIC_DATA]" at bounding box center [233, 83] width 288 height 29
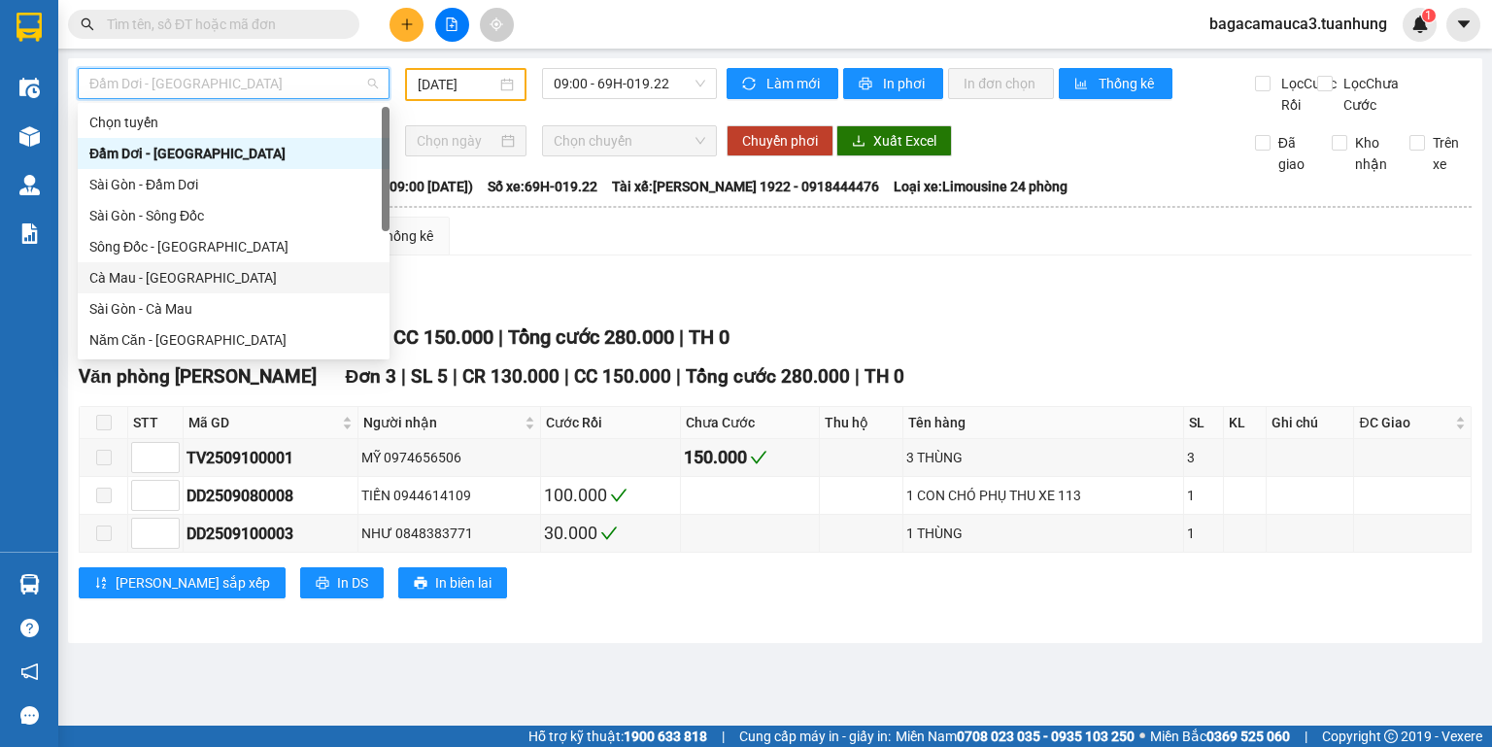
click at [131, 278] on div "Cà Mau - [GEOGRAPHIC_DATA]" at bounding box center [233, 277] width 288 height 21
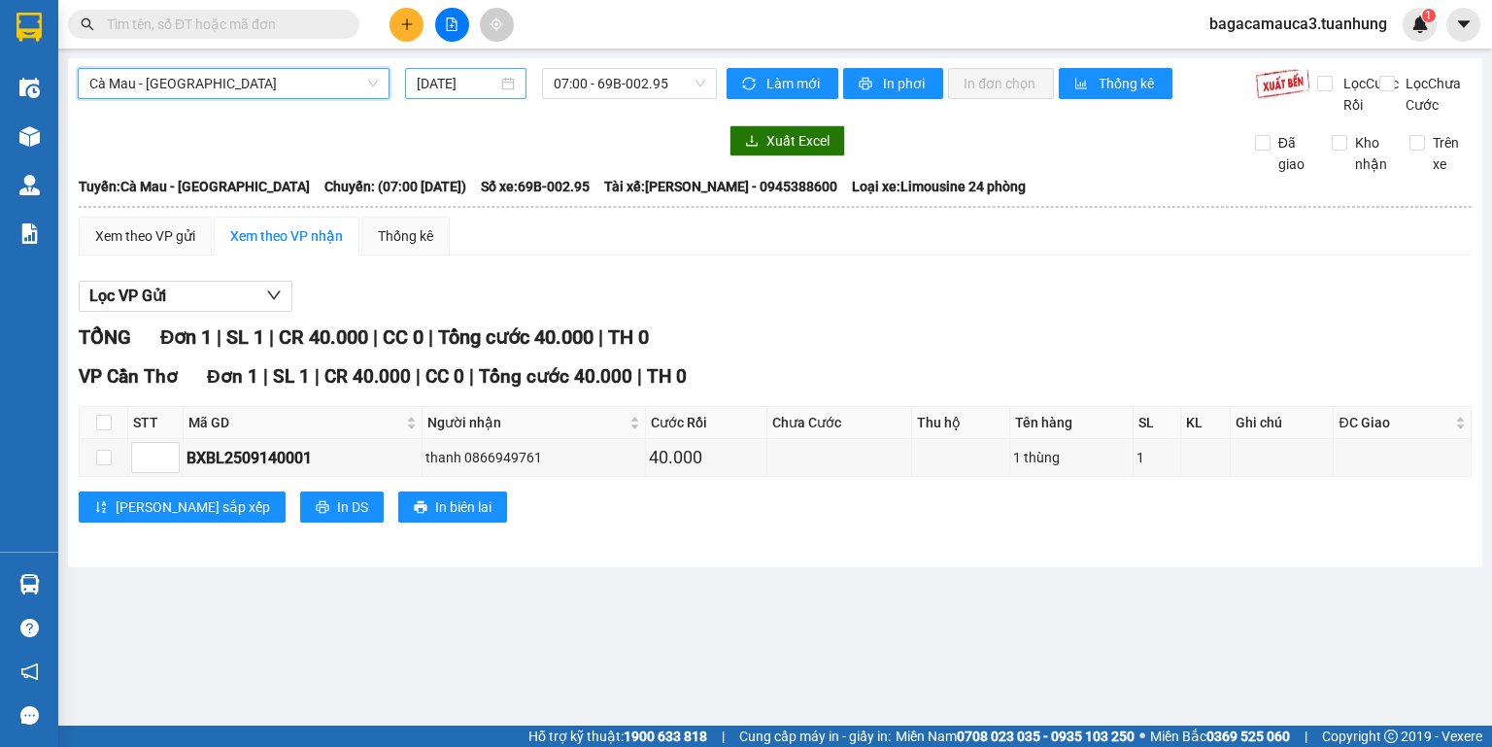
click at [464, 84] on input "[DATE]" at bounding box center [457, 83] width 80 height 21
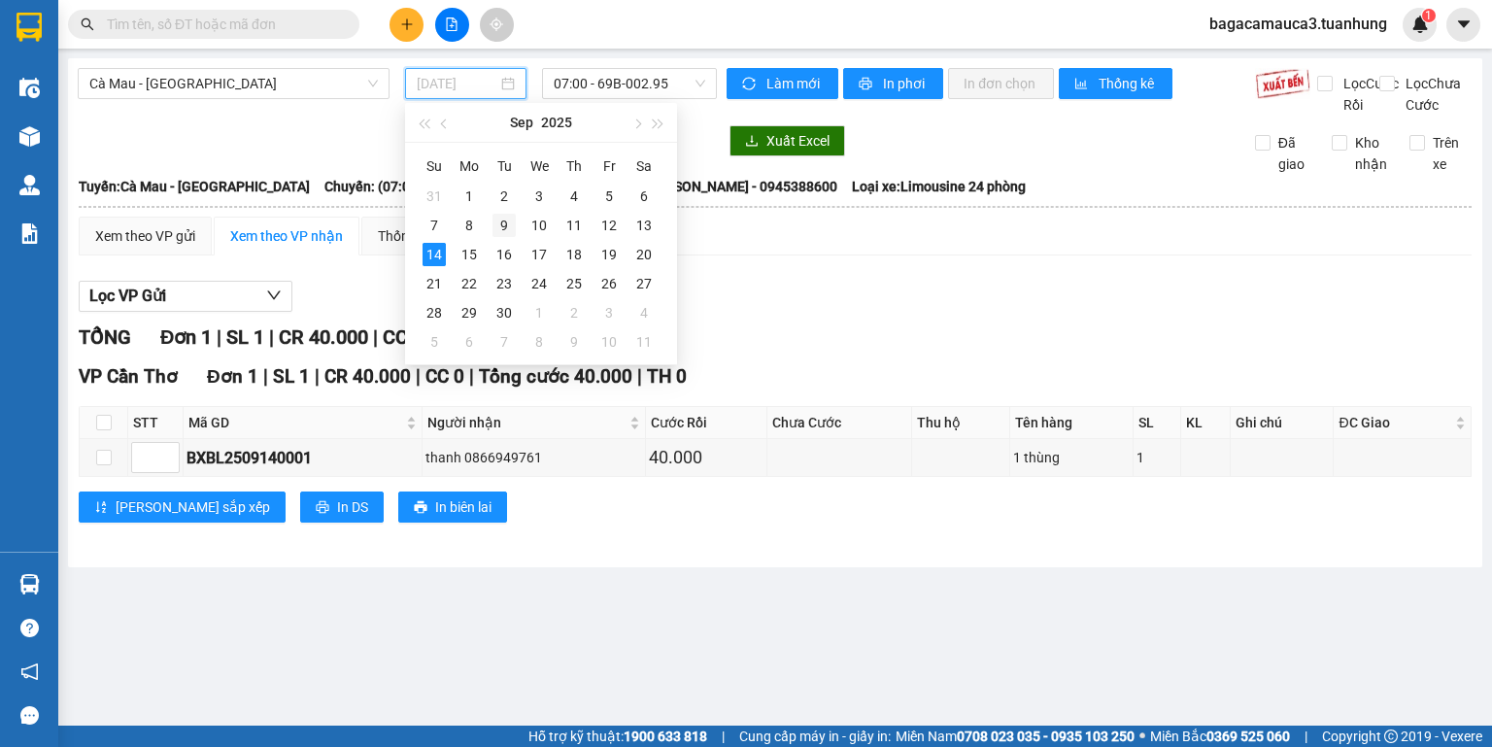
click at [505, 224] on div "9" at bounding box center [503, 225] width 23 height 23
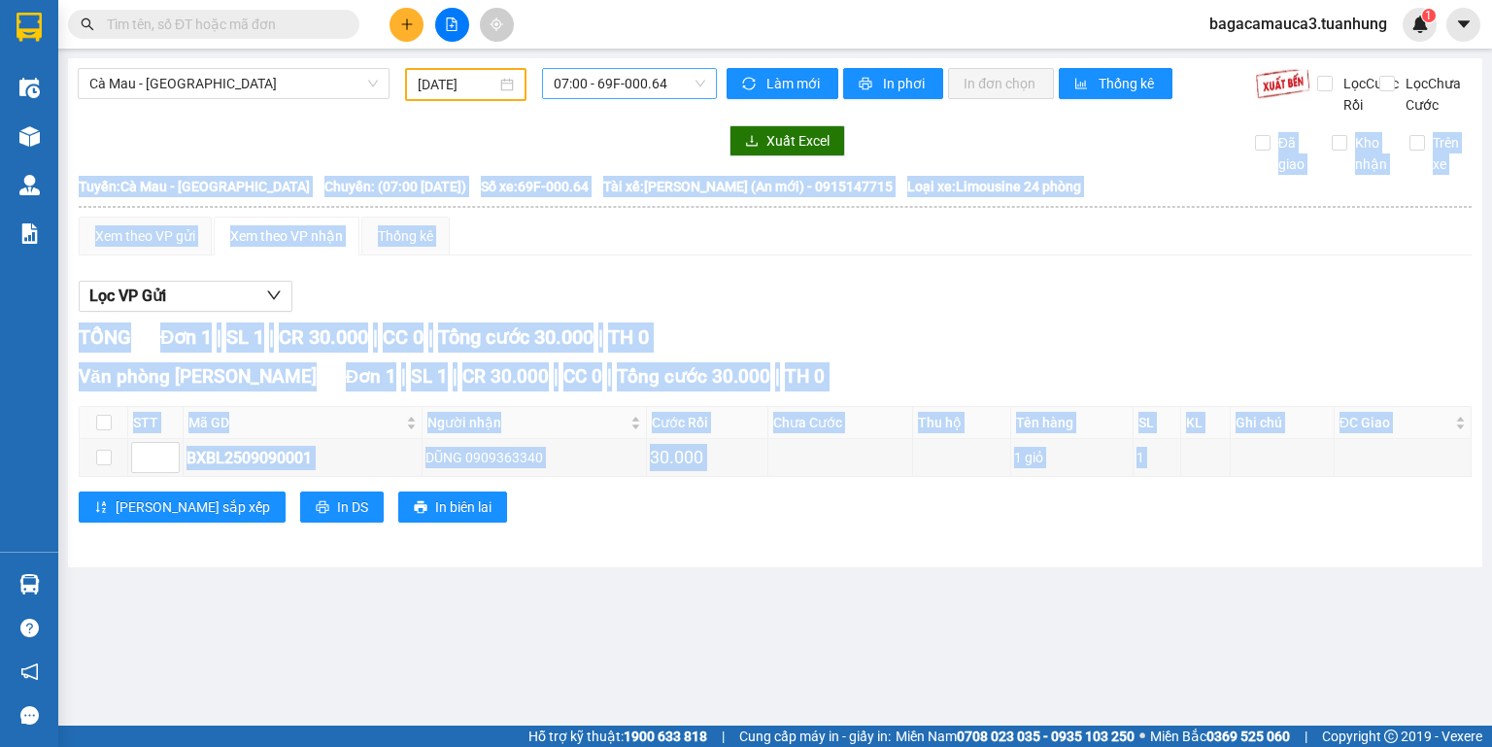
click at [624, 94] on span "07:00 - 69F-000.64" at bounding box center [630, 83] width 153 height 29
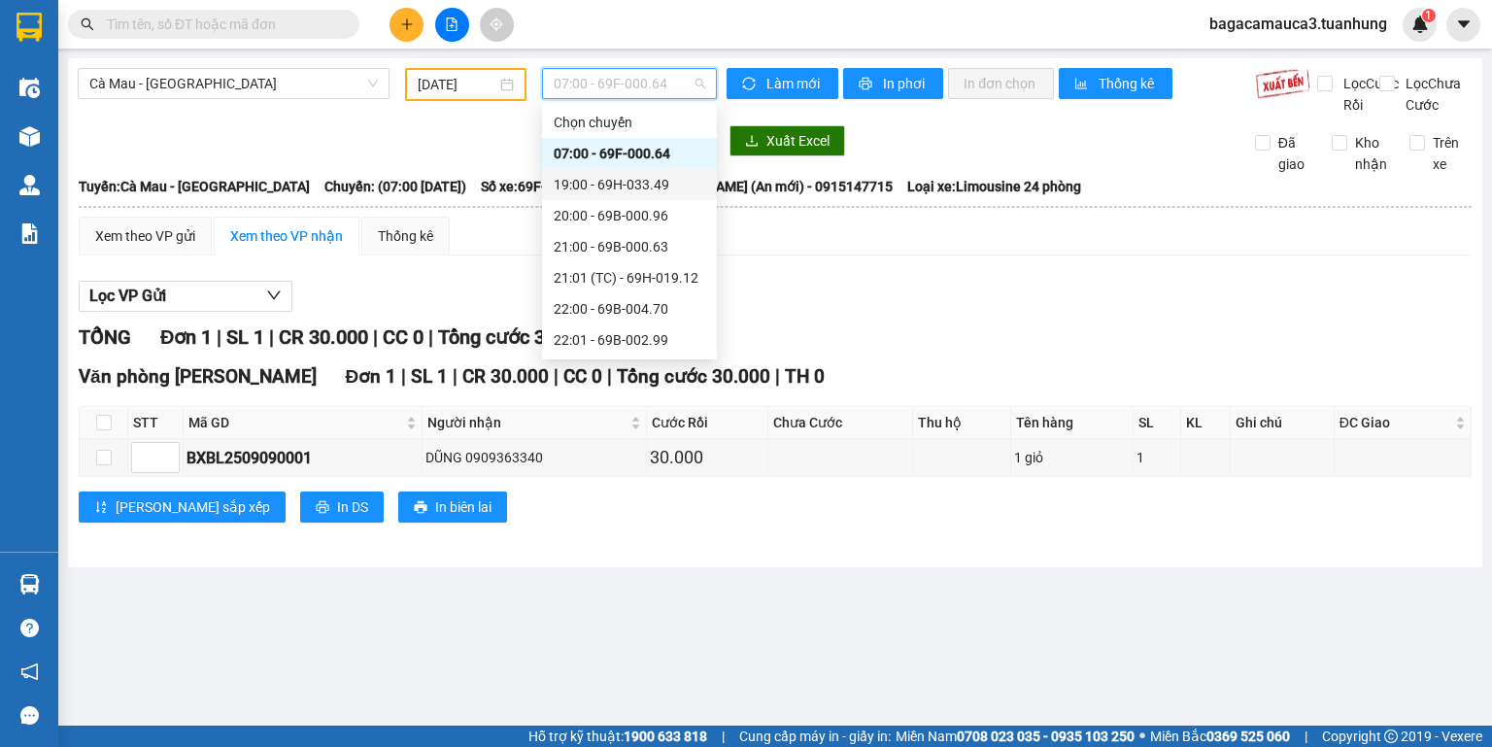
click at [635, 181] on div "19:00 - 69H-033.49" at bounding box center [630, 184] width 152 height 21
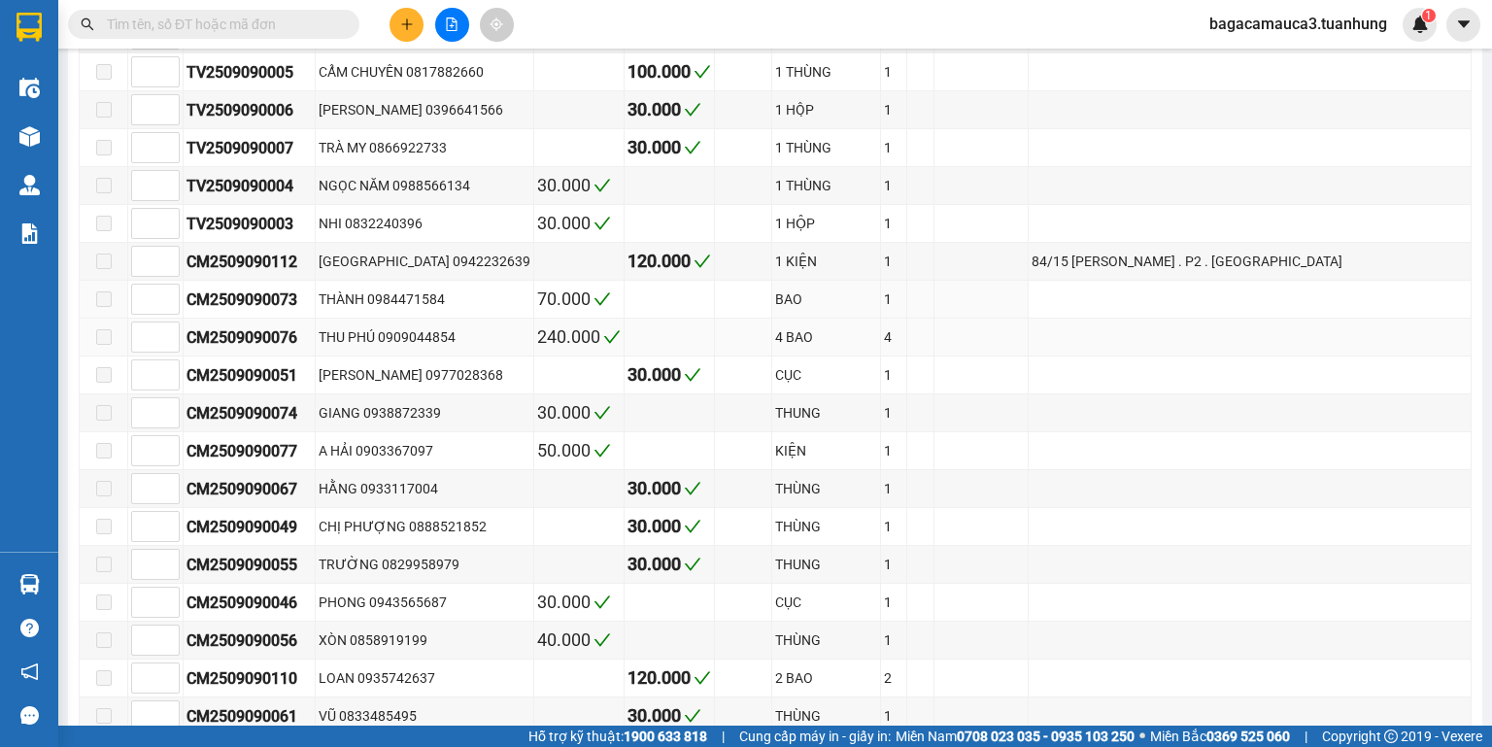
scroll to position [777, 0]
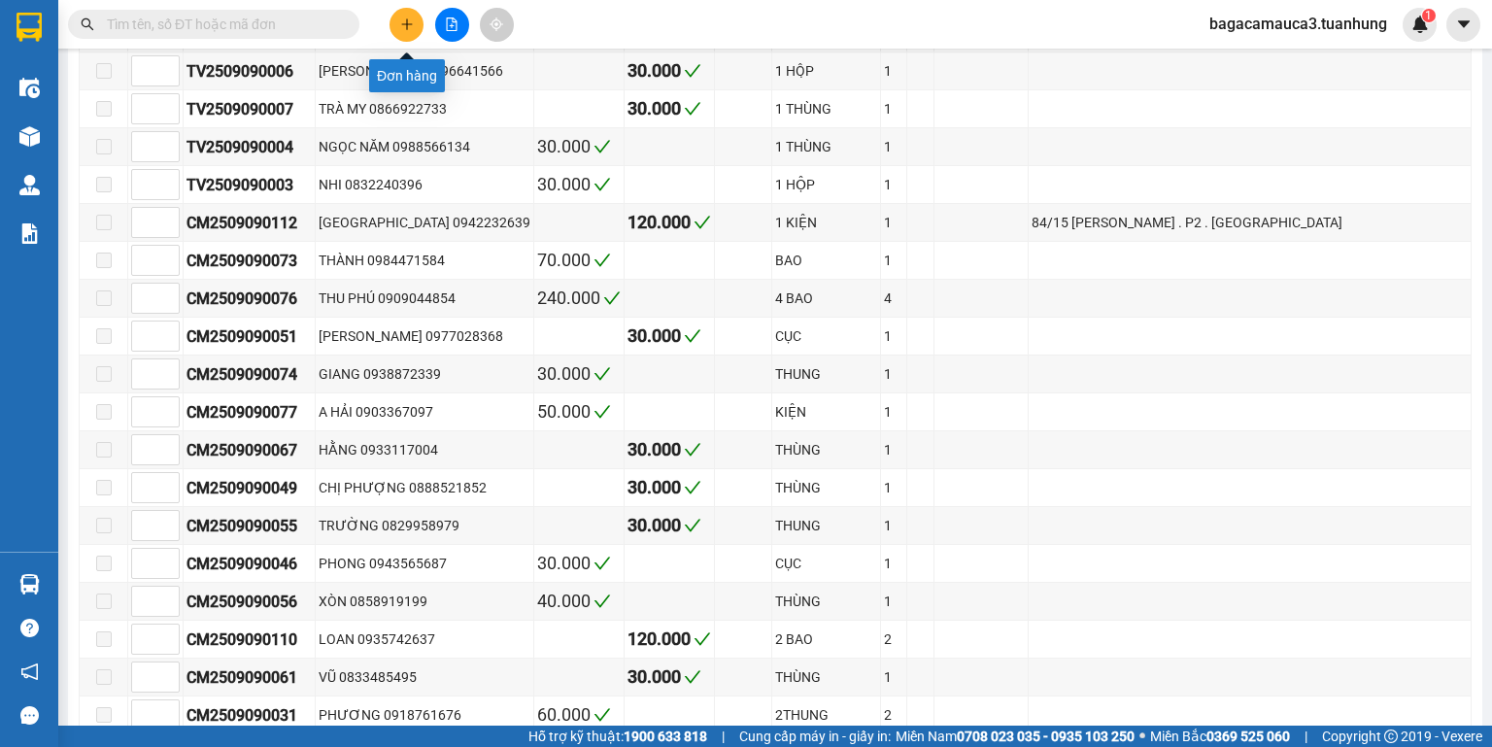
click at [409, 26] on icon "plus" at bounding box center [407, 24] width 14 height 14
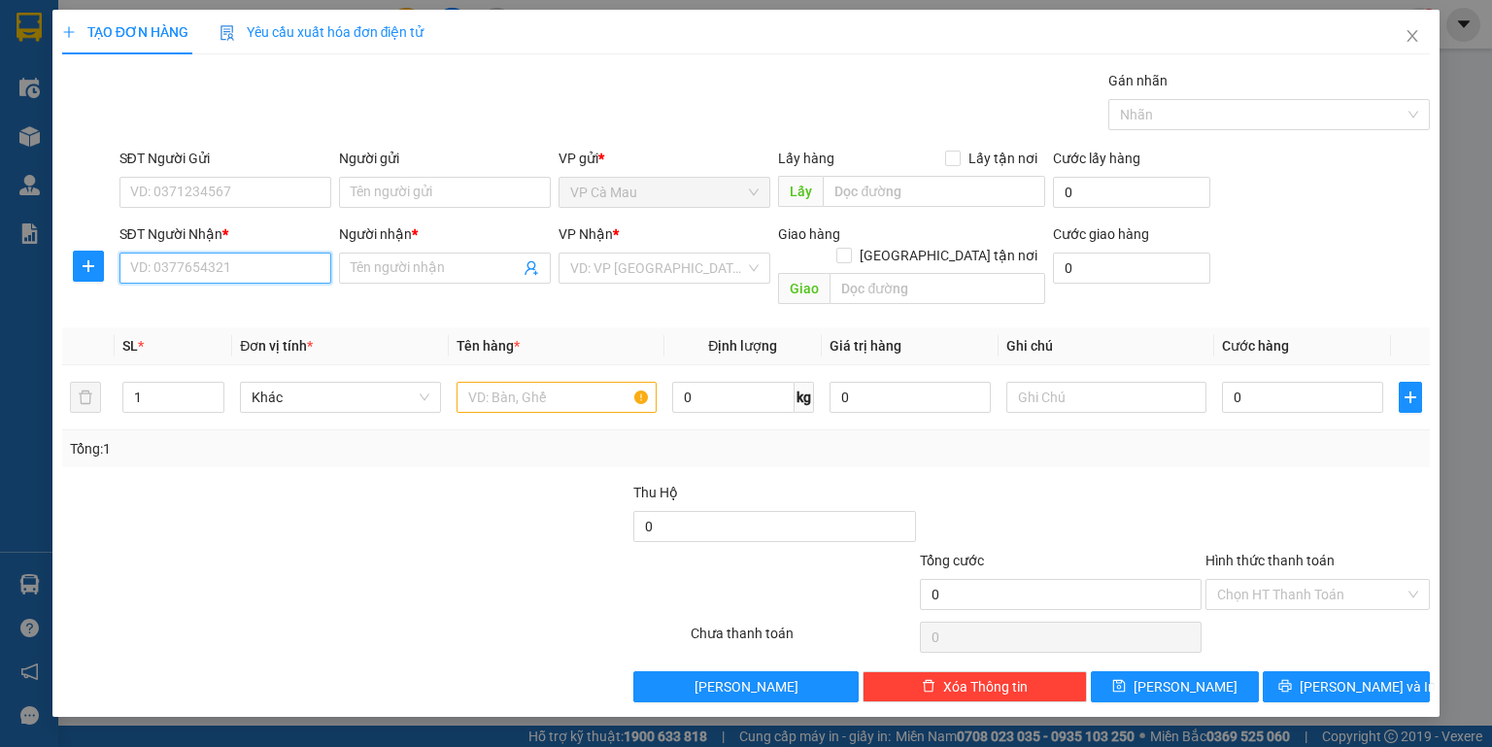
click at [262, 268] on input "SĐT Người Nhận *" at bounding box center [225, 268] width 212 height 31
click at [1422, 41] on span "Close" at bounding box center [1412, 37] width 54 height 54
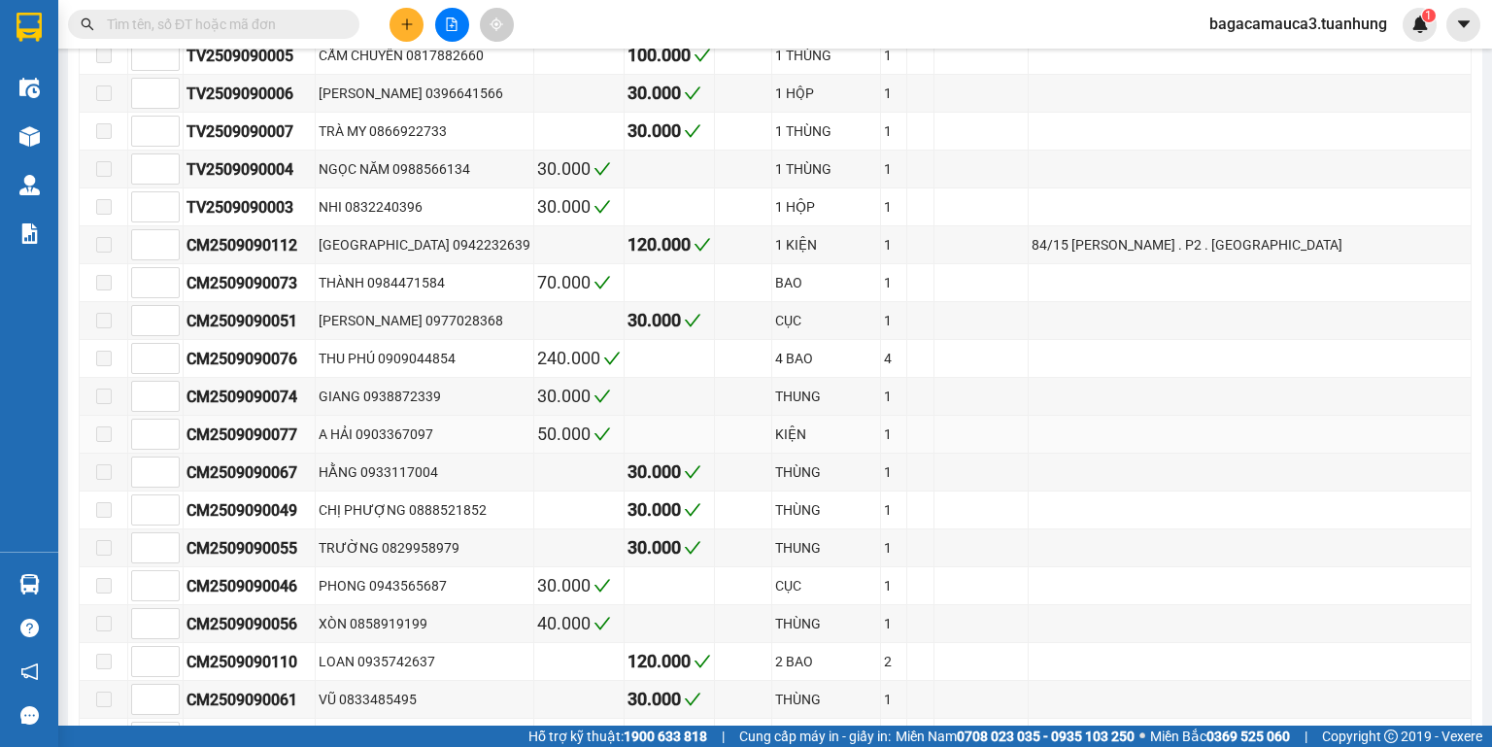
scroll to position [855, 0]
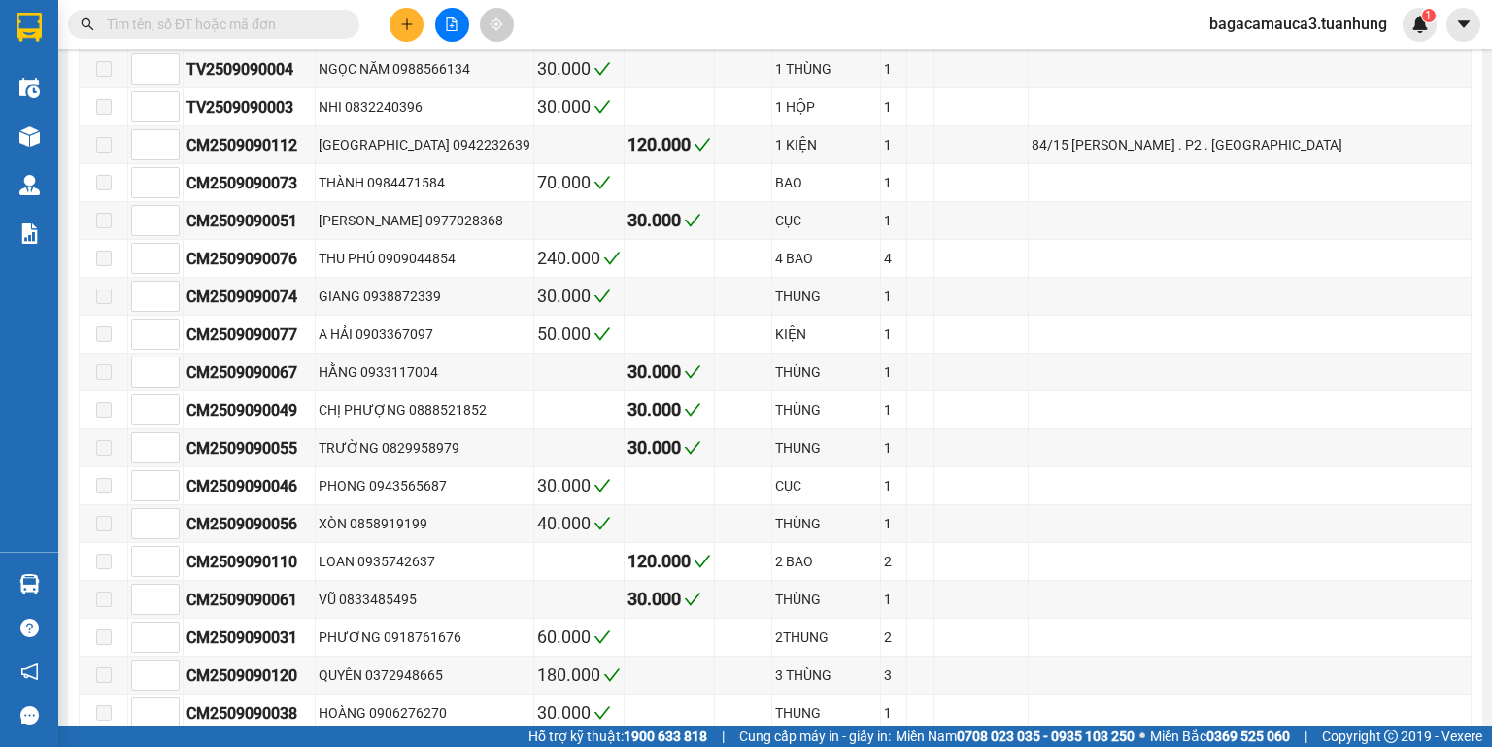
click at [411, 31] on button at bounding box center [407, 25] width 34 height 34
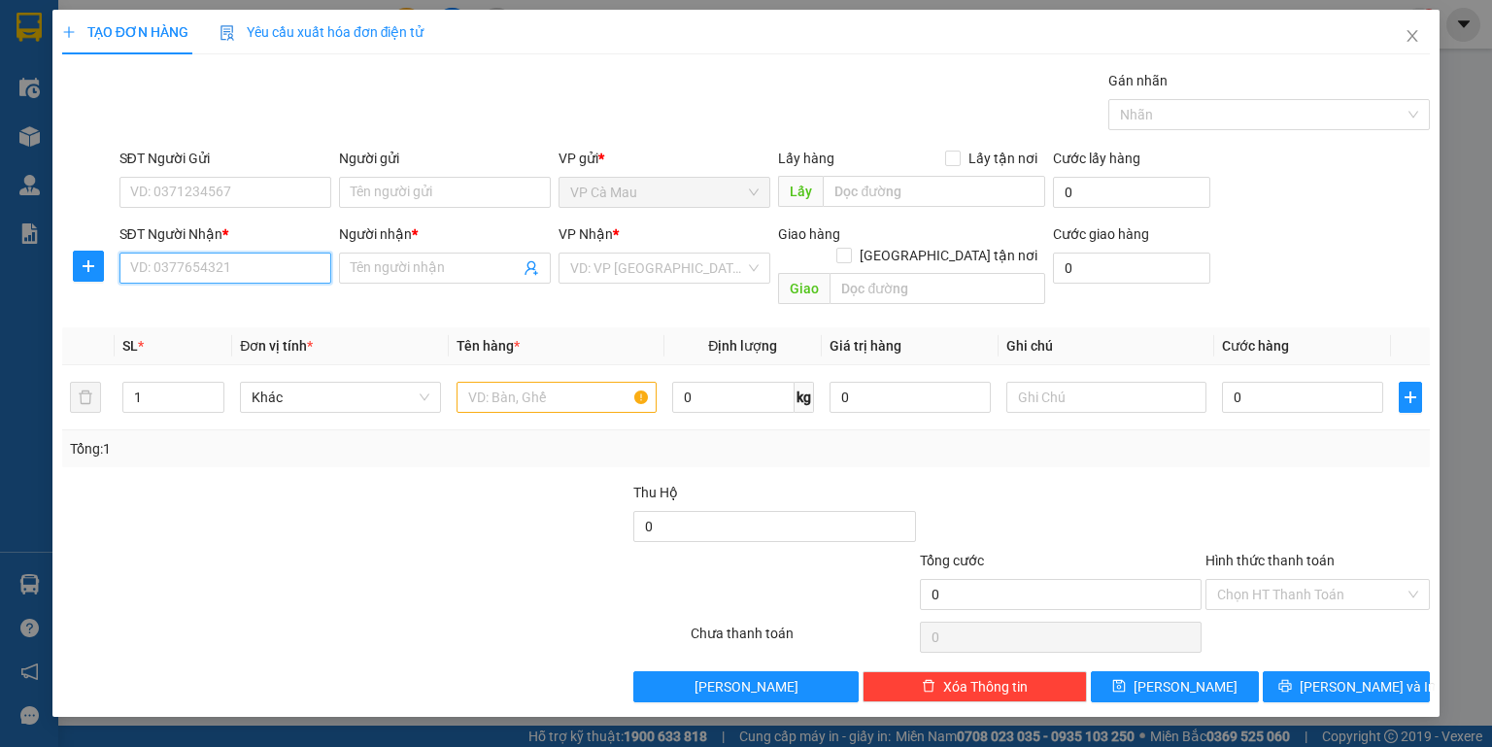
click at [206, 254] on input "SĐT Người Nhận *" at bounding box center [225, 268] width 212 height 31
click at [207, 304] on div "0935742637 - LOAN" at bounding box center [225, 305] width 188 height 21
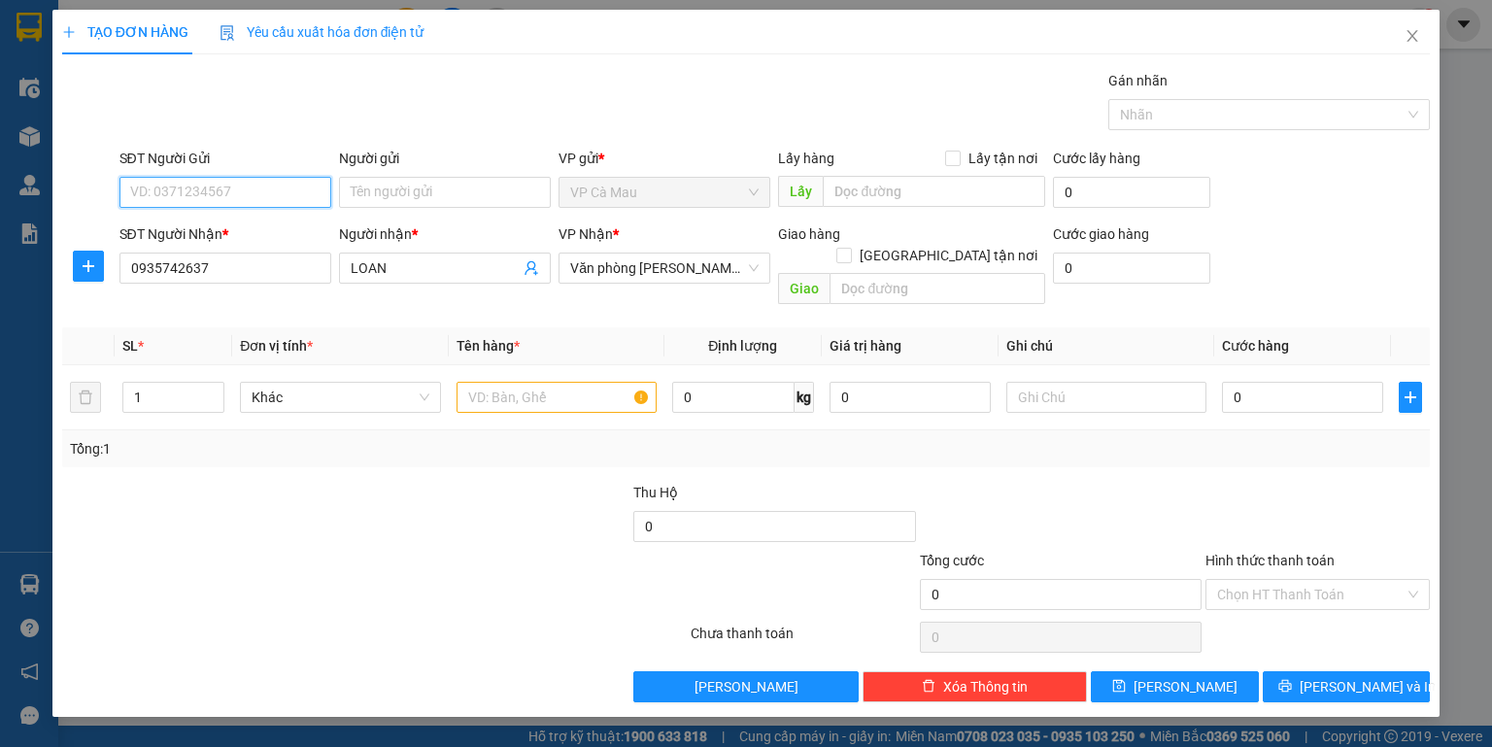
click at [263, 196] on input "SĐT Người Gửi" at bounding box center [225, 192] width 212 height 31
click at [232, 289] on div "0906368373 - HOÀNG" at bounding box center [225, 292] width 188 height 21
click at [482, 388] on input "text" at bounding box center [557, 397] width 200 height 31
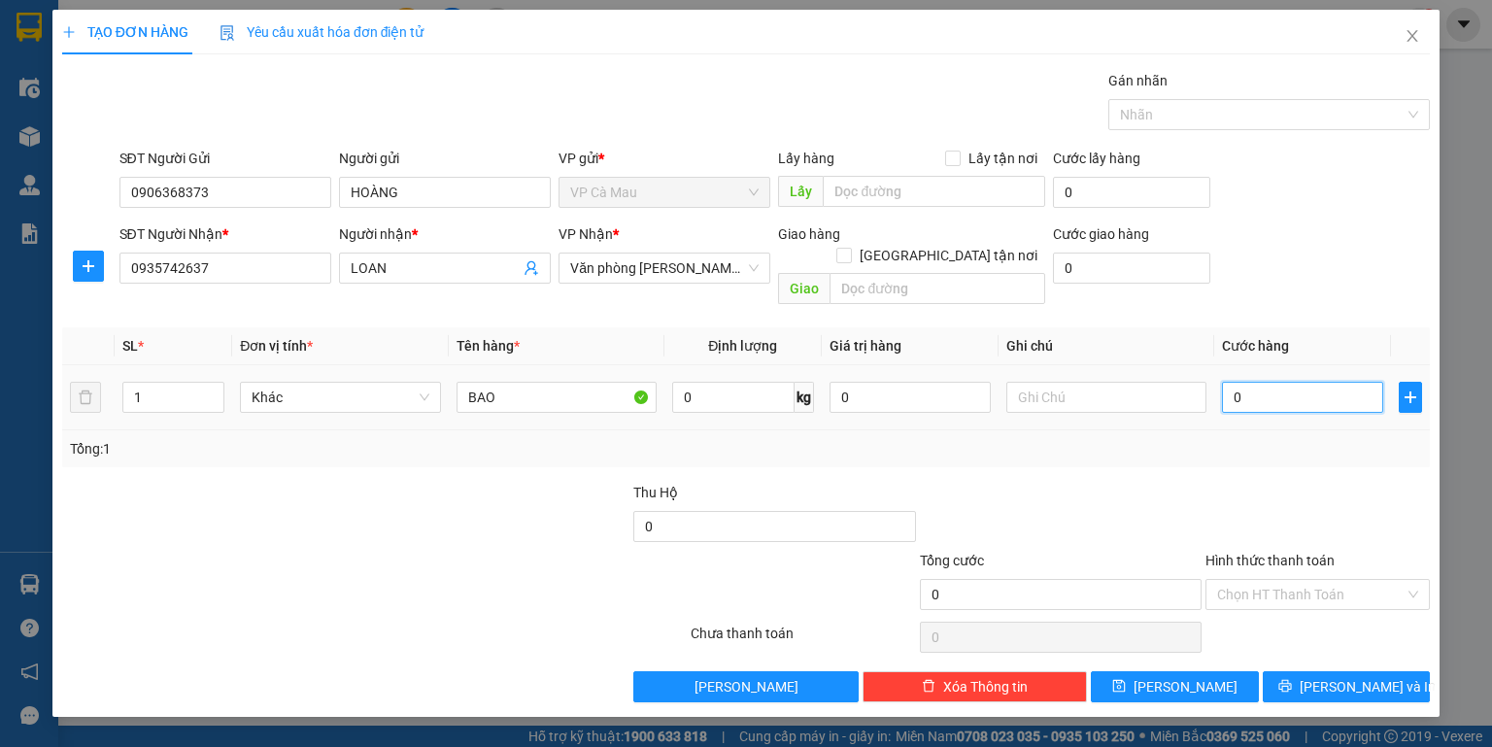
click at [1338, 385] on input "0" at bounding box center [1302, 397] width 161 height 31
click at [1351, 676] on span "[PERSON_NAME] và In" at bounding box center [1368, 686] width 136 height 21
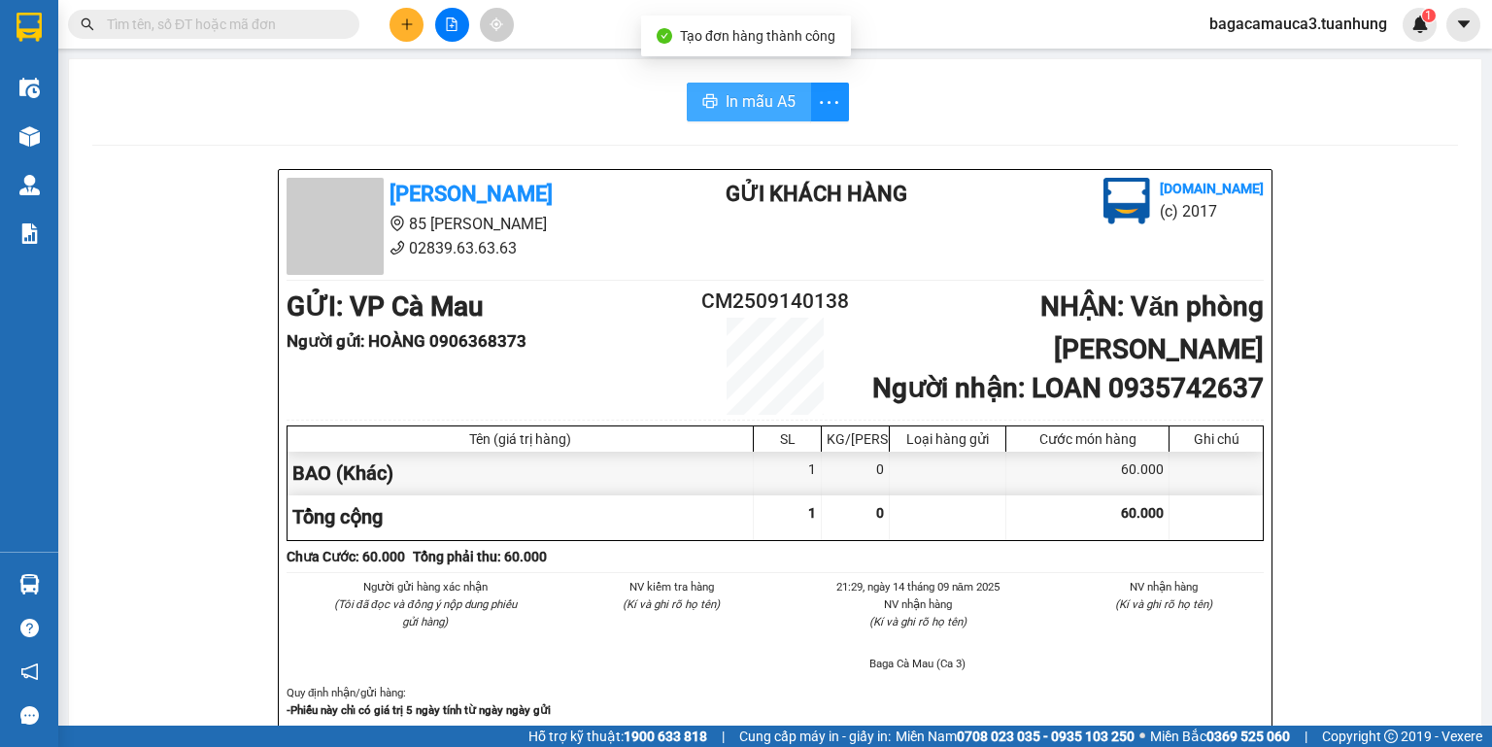
click at [787, 119] on button "In mẫu A5" at bounding box center [749, 102] width 124 height 39
click at [272, 41] on div "Kết quả tìm kiếm ( 24 ) Bộ lọc Mã ĐH Trạng thái Món hàng Thu hộ Tổng cước Chưa …" at bounding box center [189, 25] width 379 height 34
click at [275, 28] on input "text" at bounding box center [221, 24] width 229 height 21
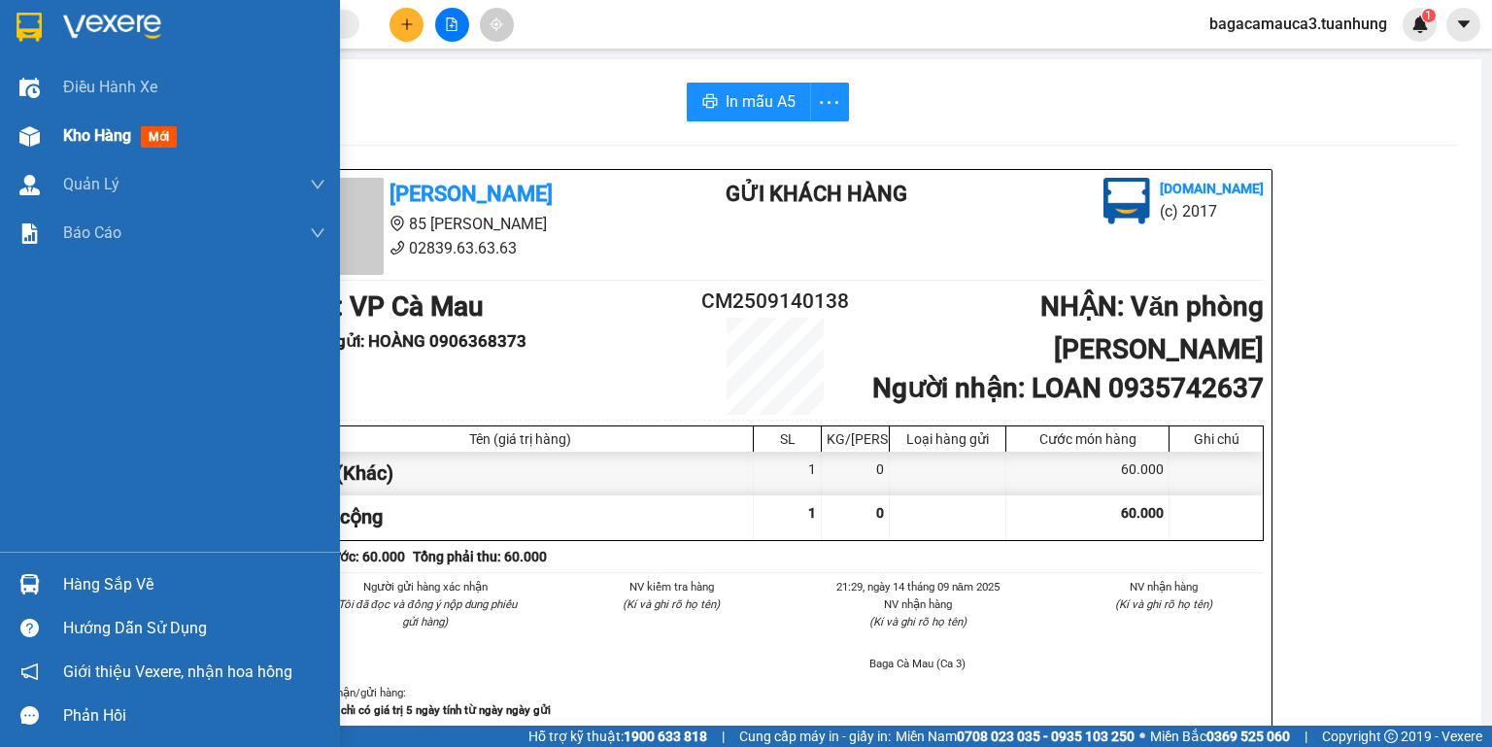
click at [36, 136] on img at bounding box center [29, 136] width 20 height 20
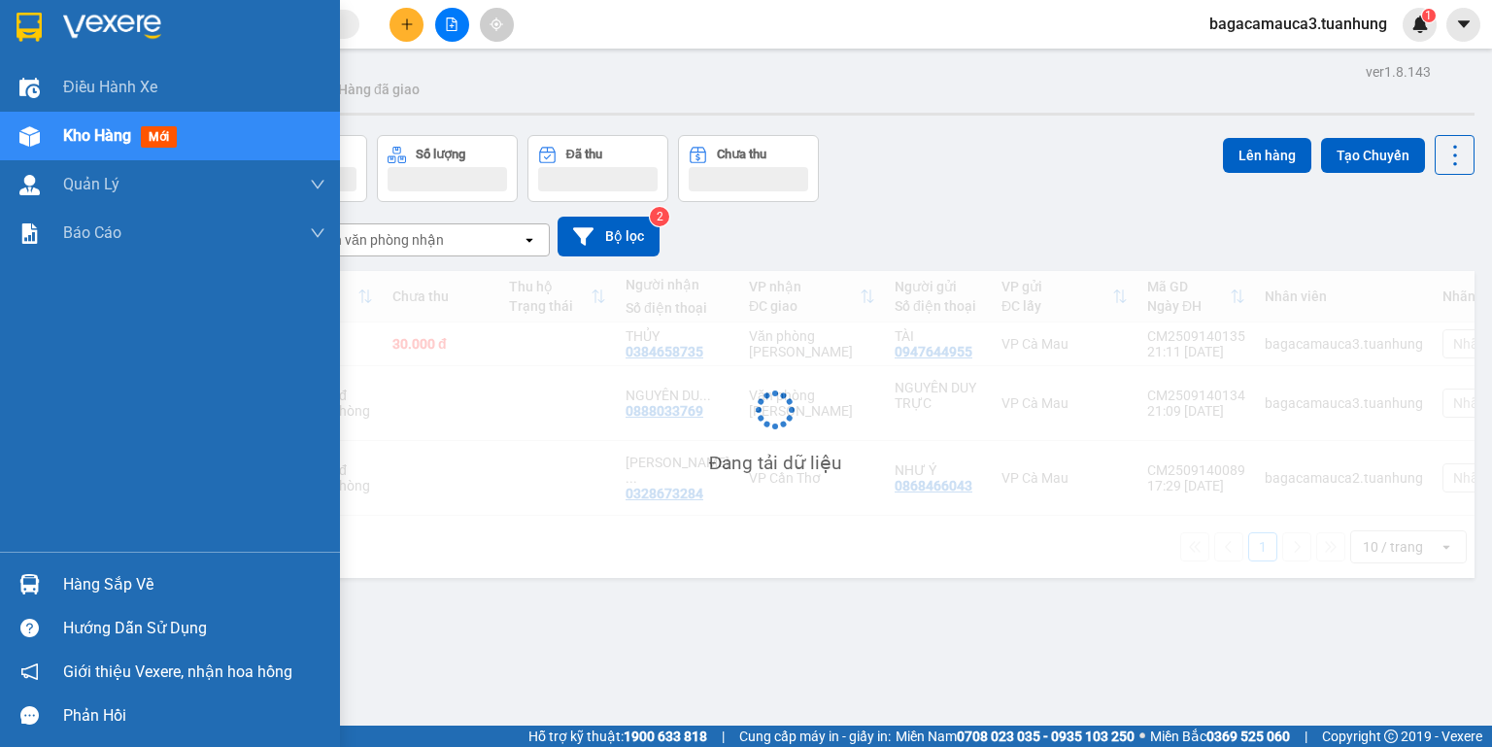
click at [36, 136] on img at bounding box center [29, 136] width 20 height 20
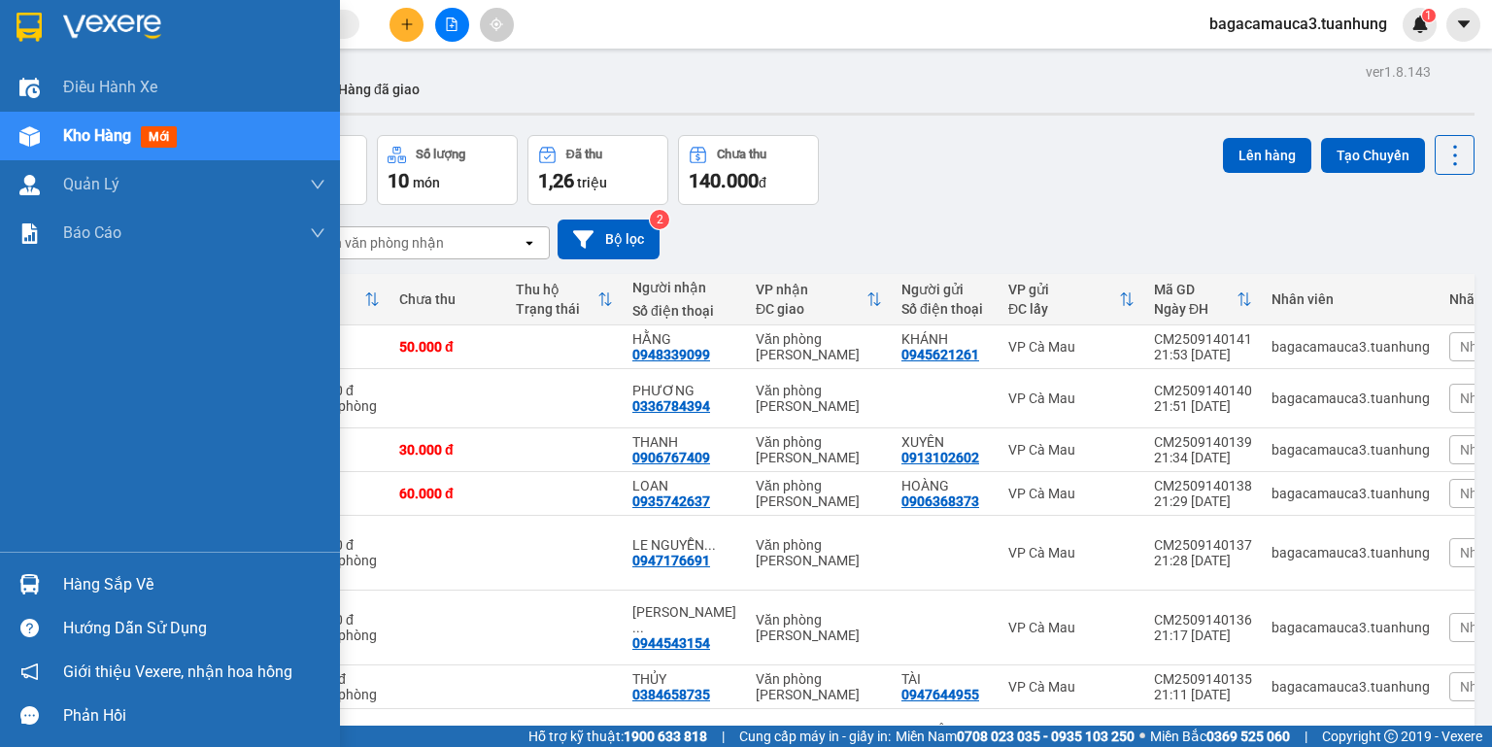
click at [39, 564] on div "Hàng sắp về" at bounding box center [170, 584] width 340 height 44
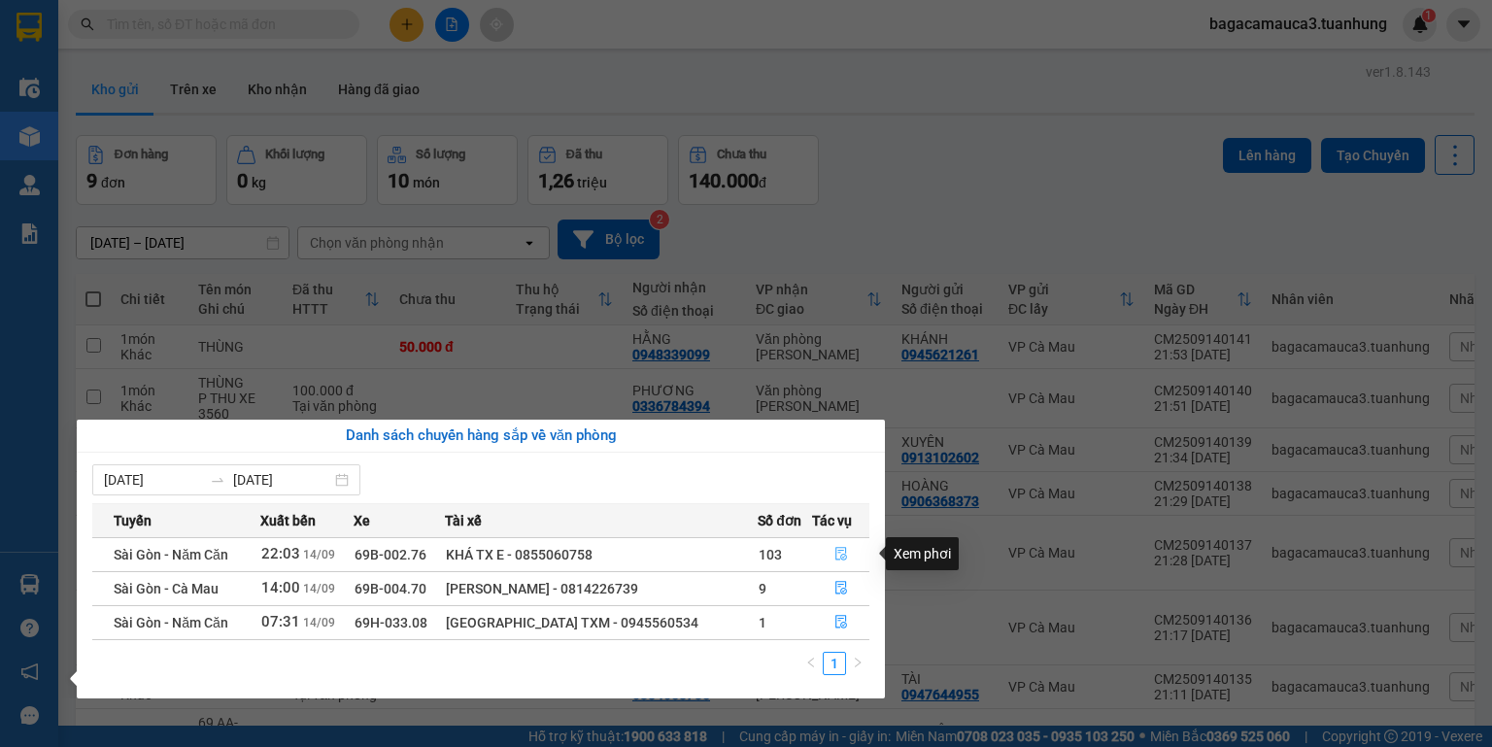
click at [834, 555] on icon "file-done" at bounding box center [841, 554] width 14 height 14
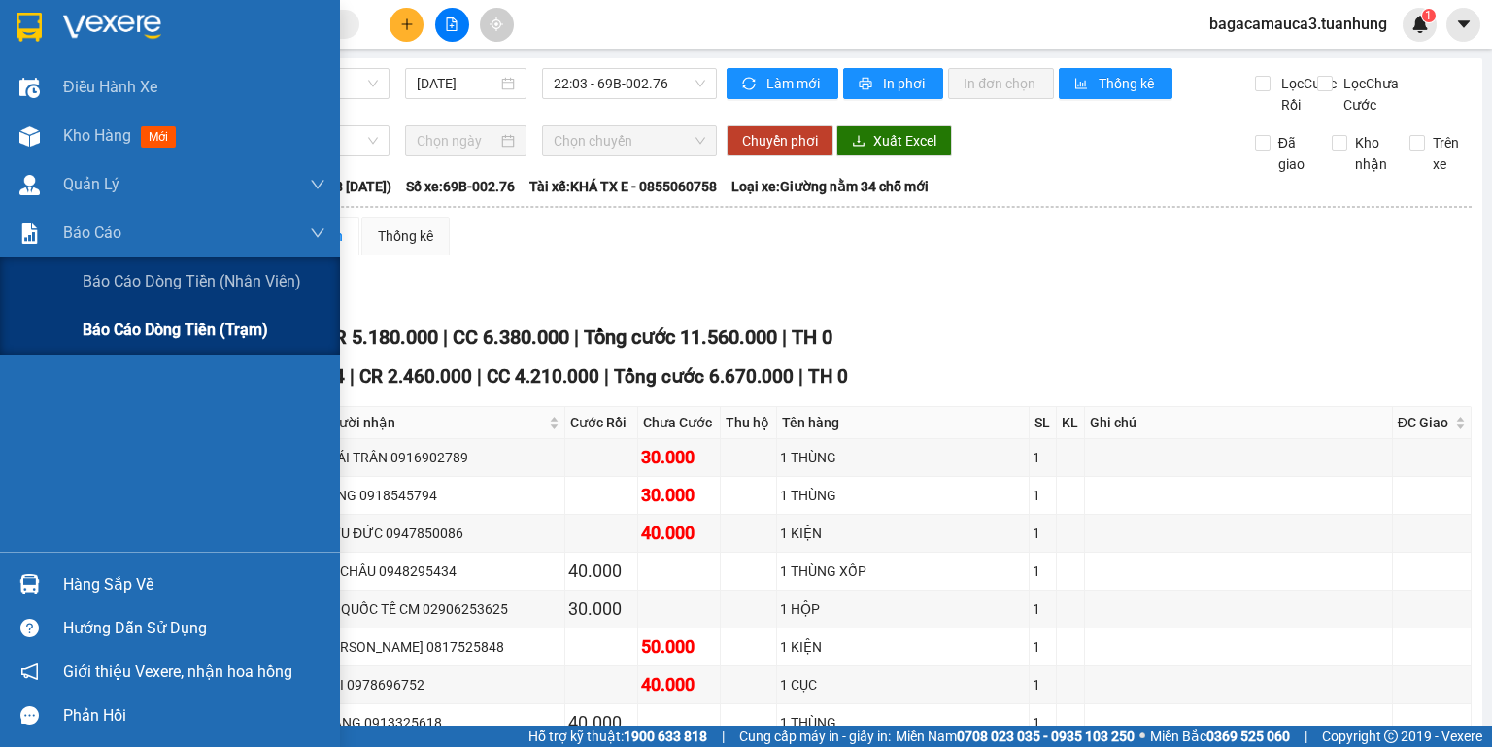
click at [130, 322] on span "Báo cáo dòng tiền (trạm)" at bounding box center [176, 330] width 186 height 24
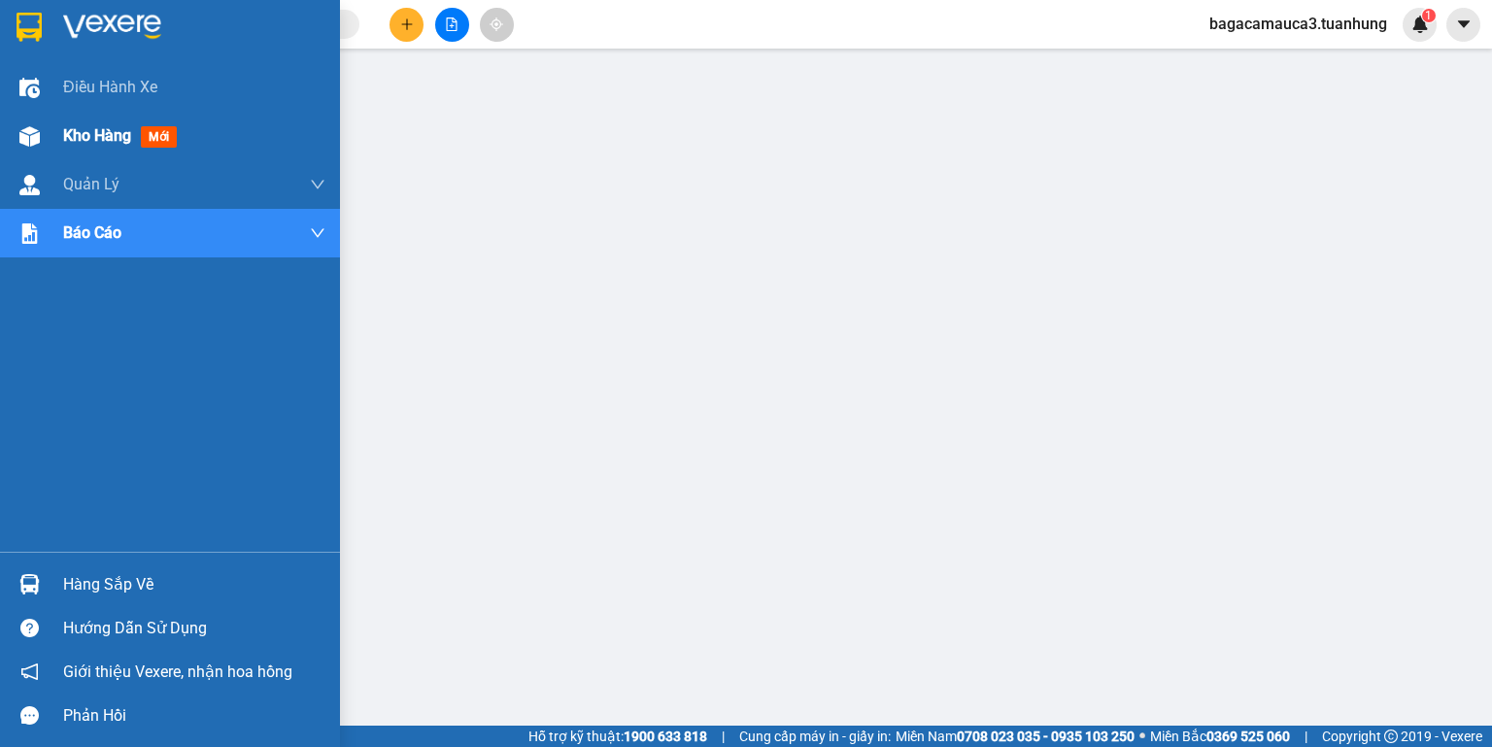
click at [69, 134] on span "Kho hàng" at bounding box center [97, 135] width 68 height 18
click at [75, 133] on span "Kho hàng" at bounding box center [97, 135] width 68 height 18
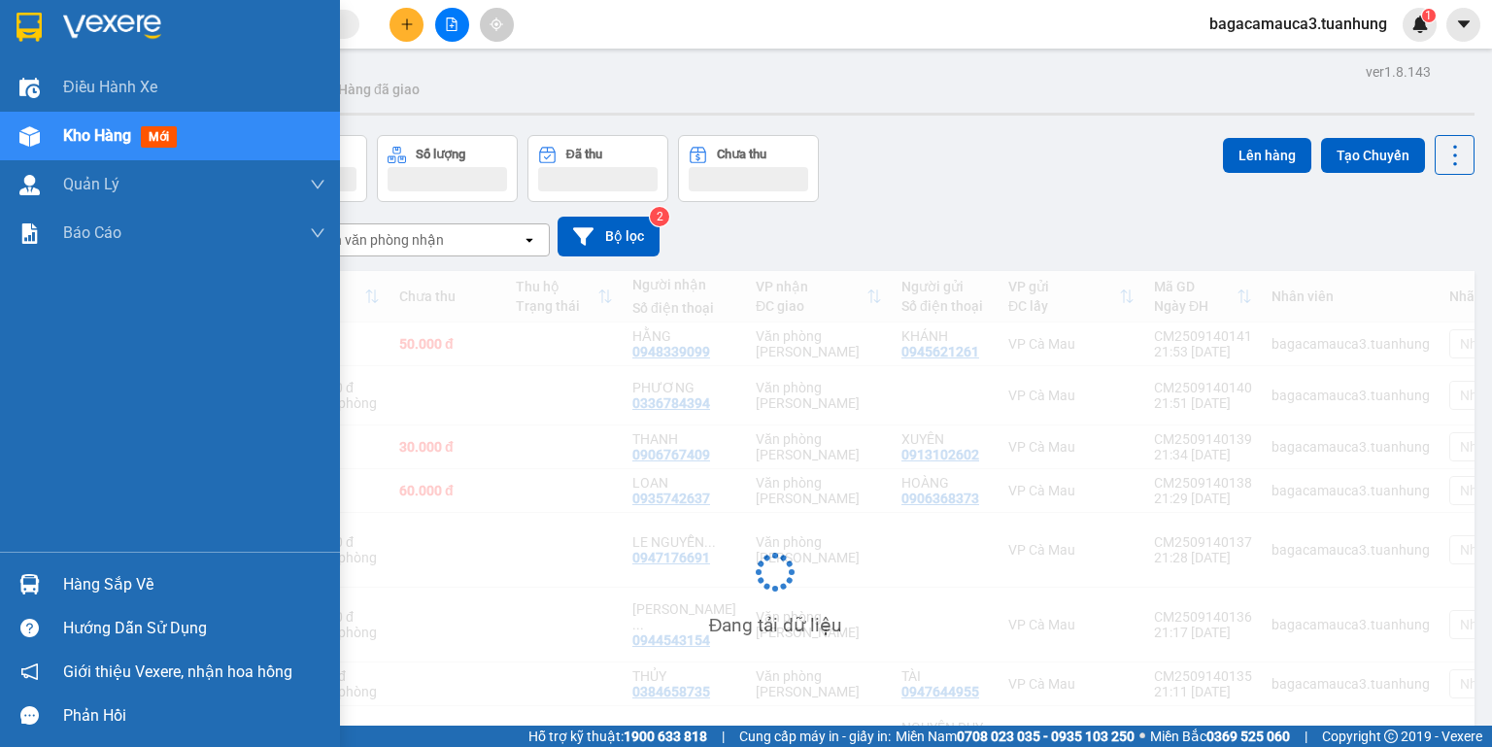
click at [75, 133] on span "Kho hàng" at bounding box center [97, 135] width 68 height 18
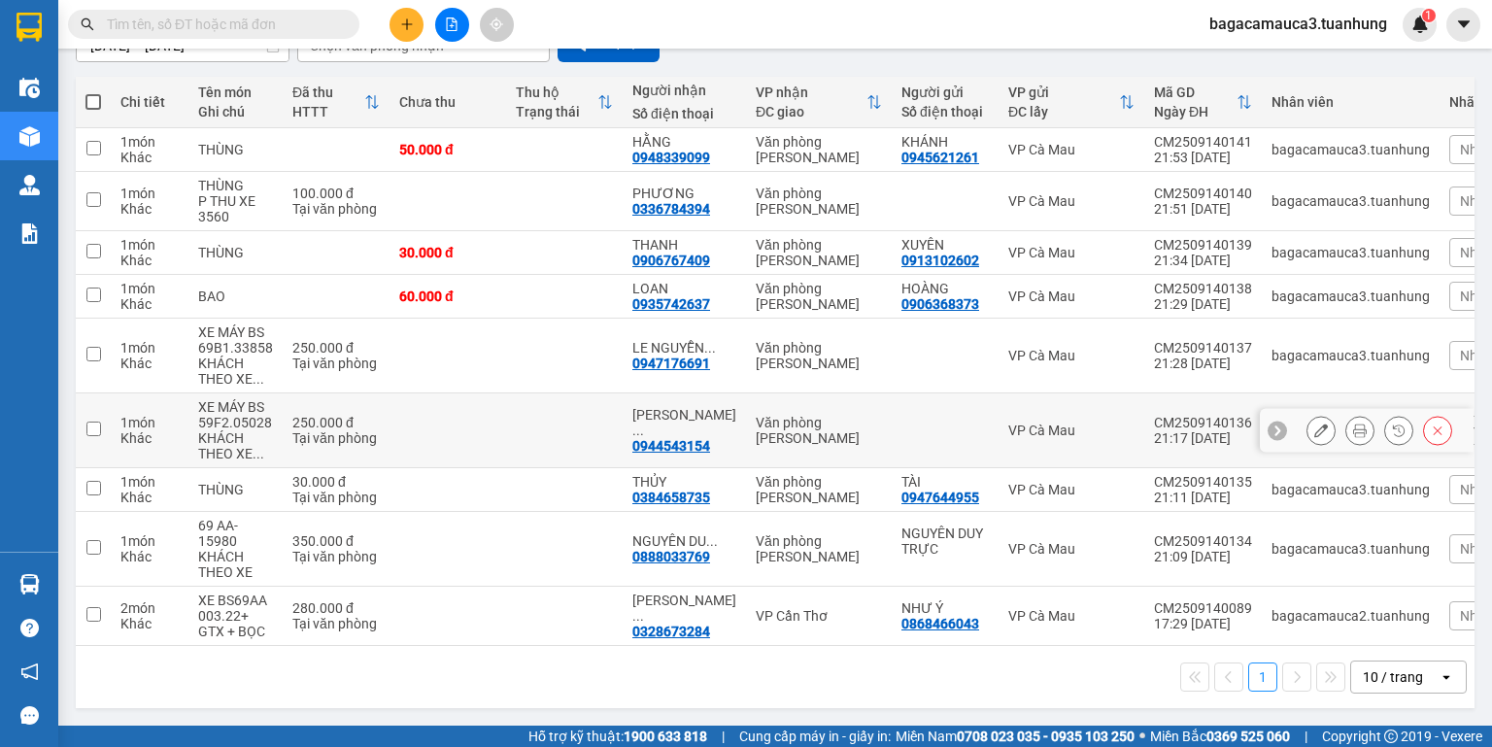
scroll to position [202, 0]
click at [85, 94] on th at bounding box center [93, 102] width 35 height 51
click at [97, 96] on span at bounding box center [93, 102] width 16 height 16
click at [93, 92] on input "checkbox" at bounding box center [93, 92] width 0 height 0
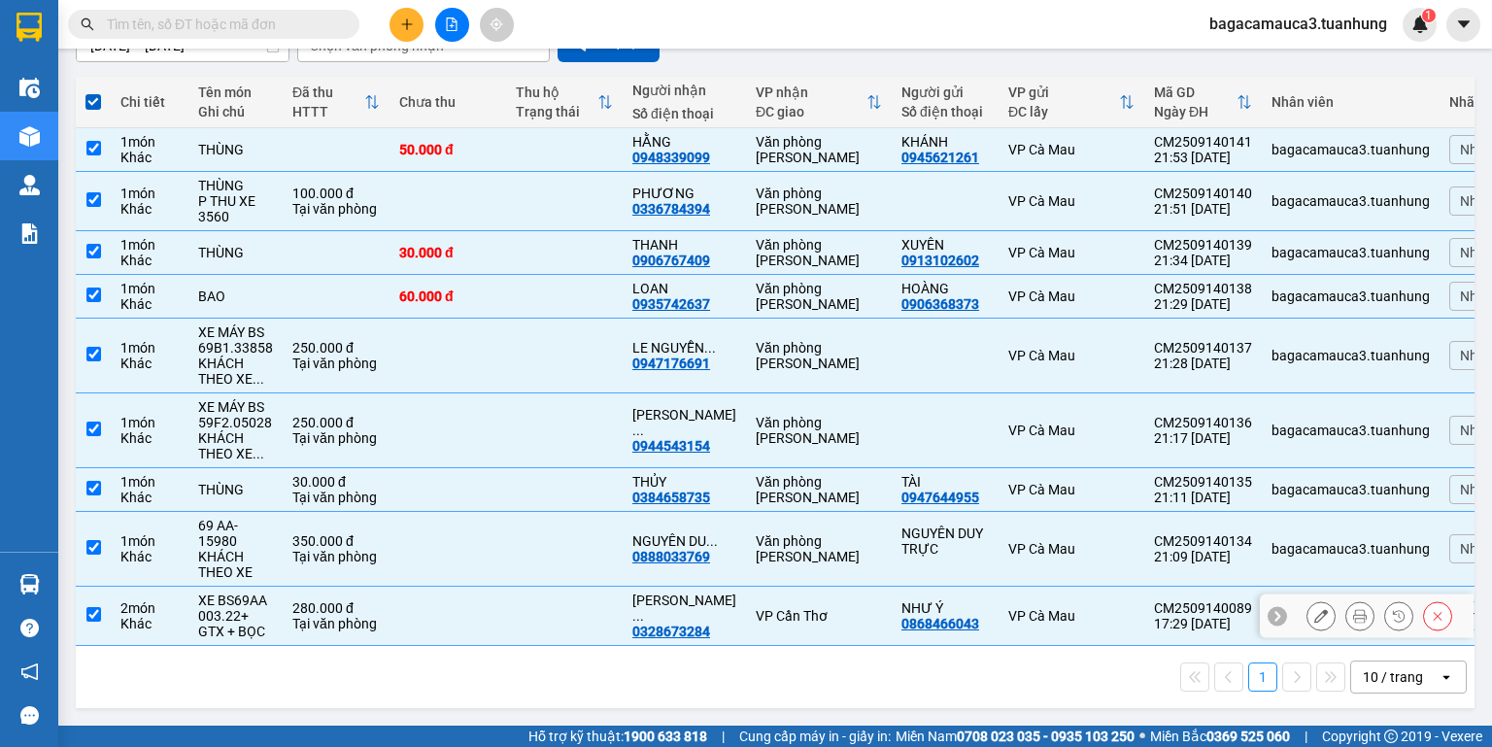
click at [611, 592] on td at bounding box center [564, 616] width 117 height 59
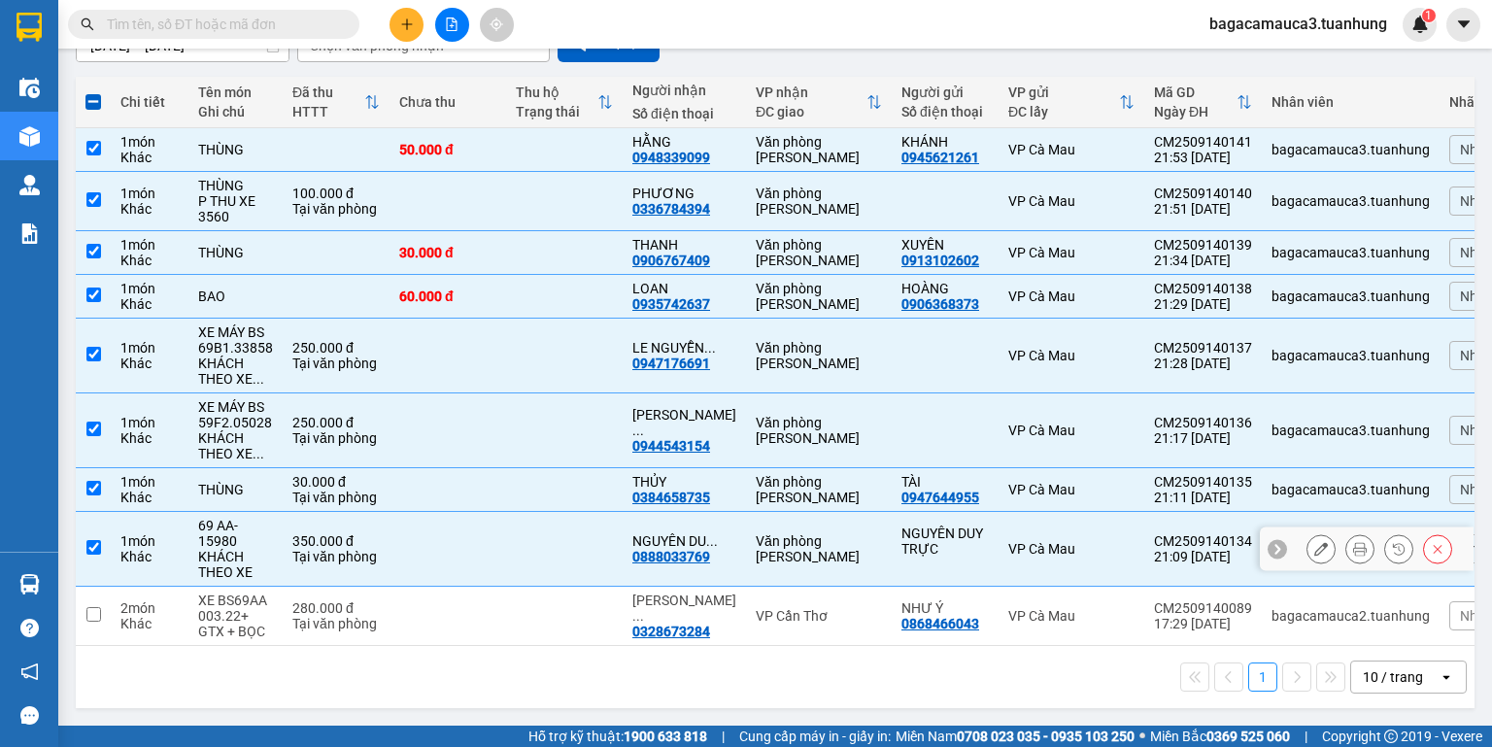
scroll to position [0, 0]
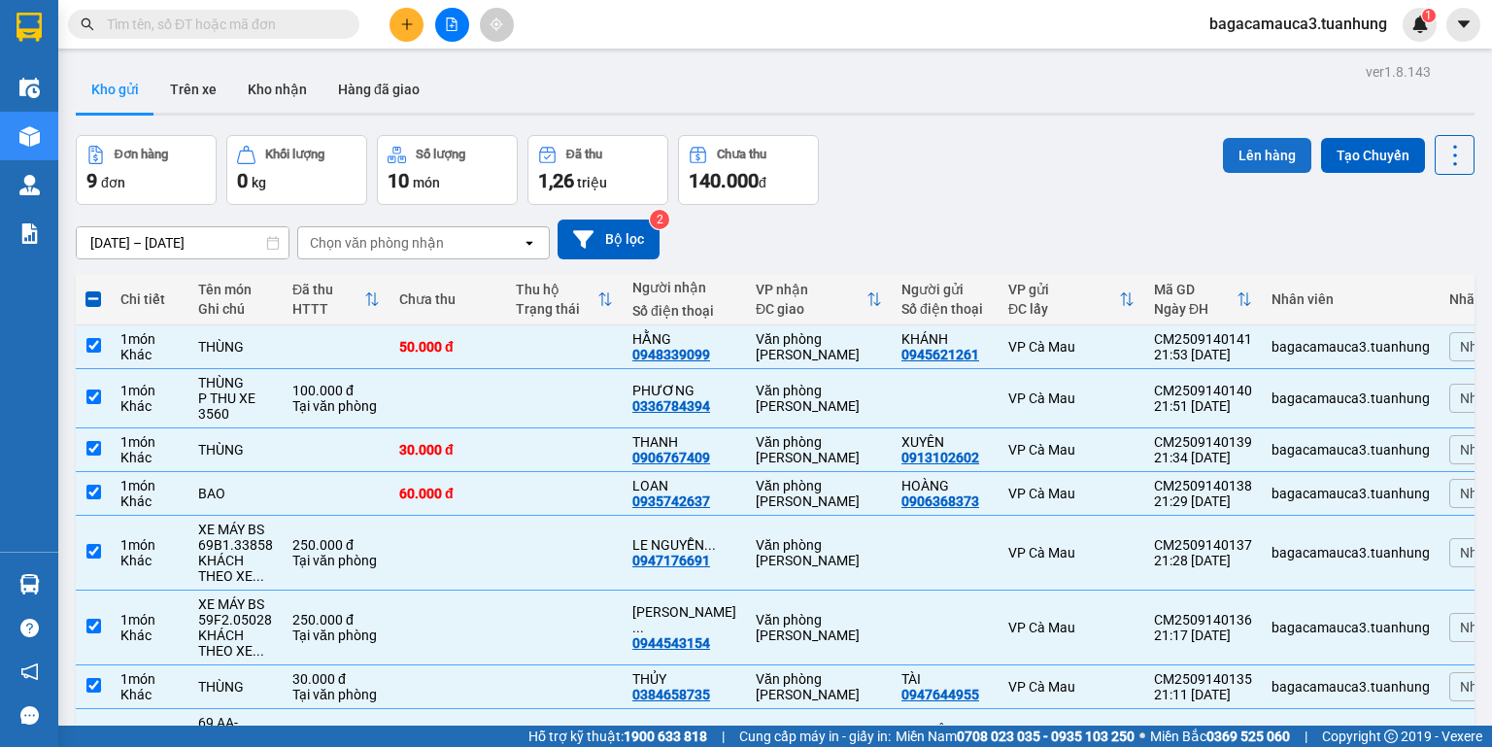
click at [1285, 145] on button "Lên hàng" at bounding box center [1267, 155] width 88 height 35
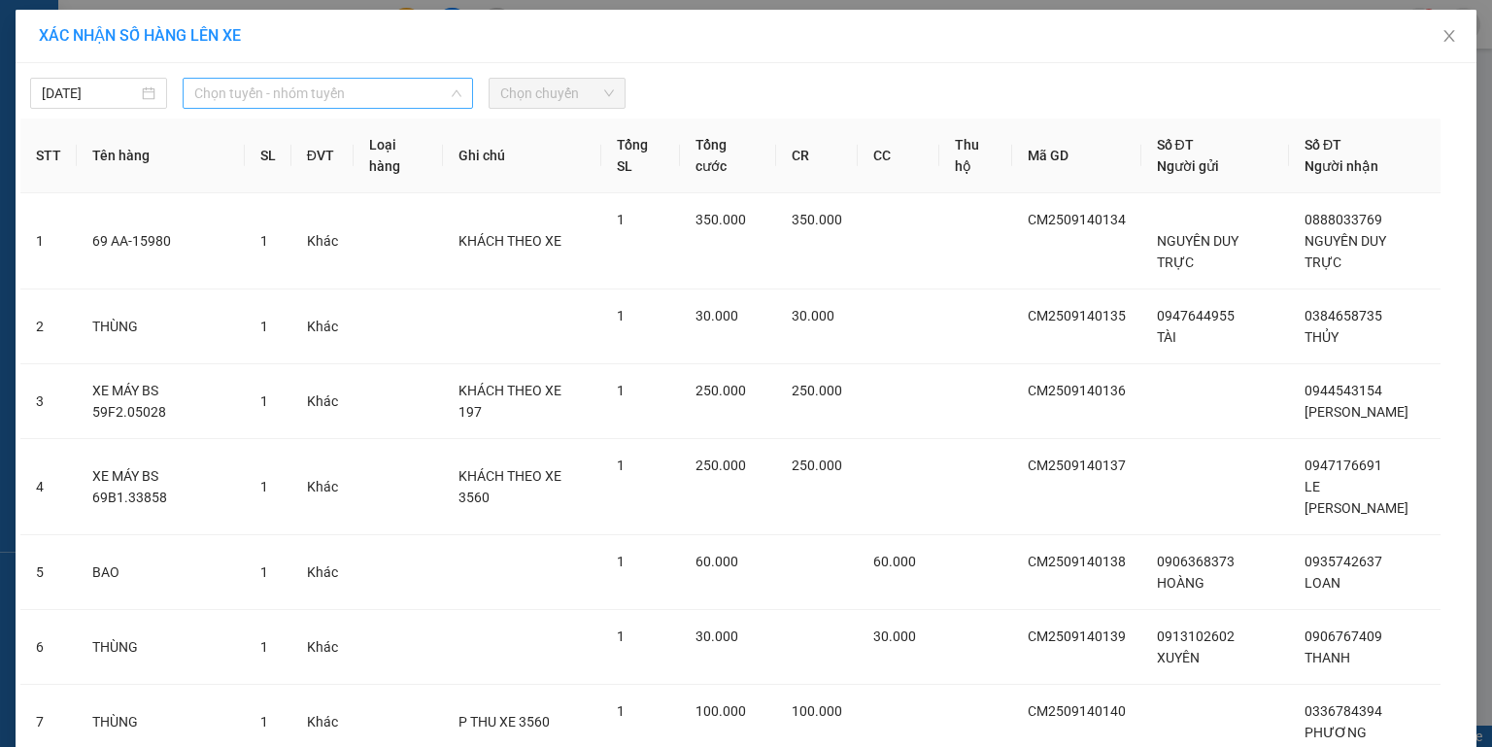
click at [222, 88] on span "Chọn tuyến - nhóm tuyến" at bounding box center [327, 93] width 267 height 29
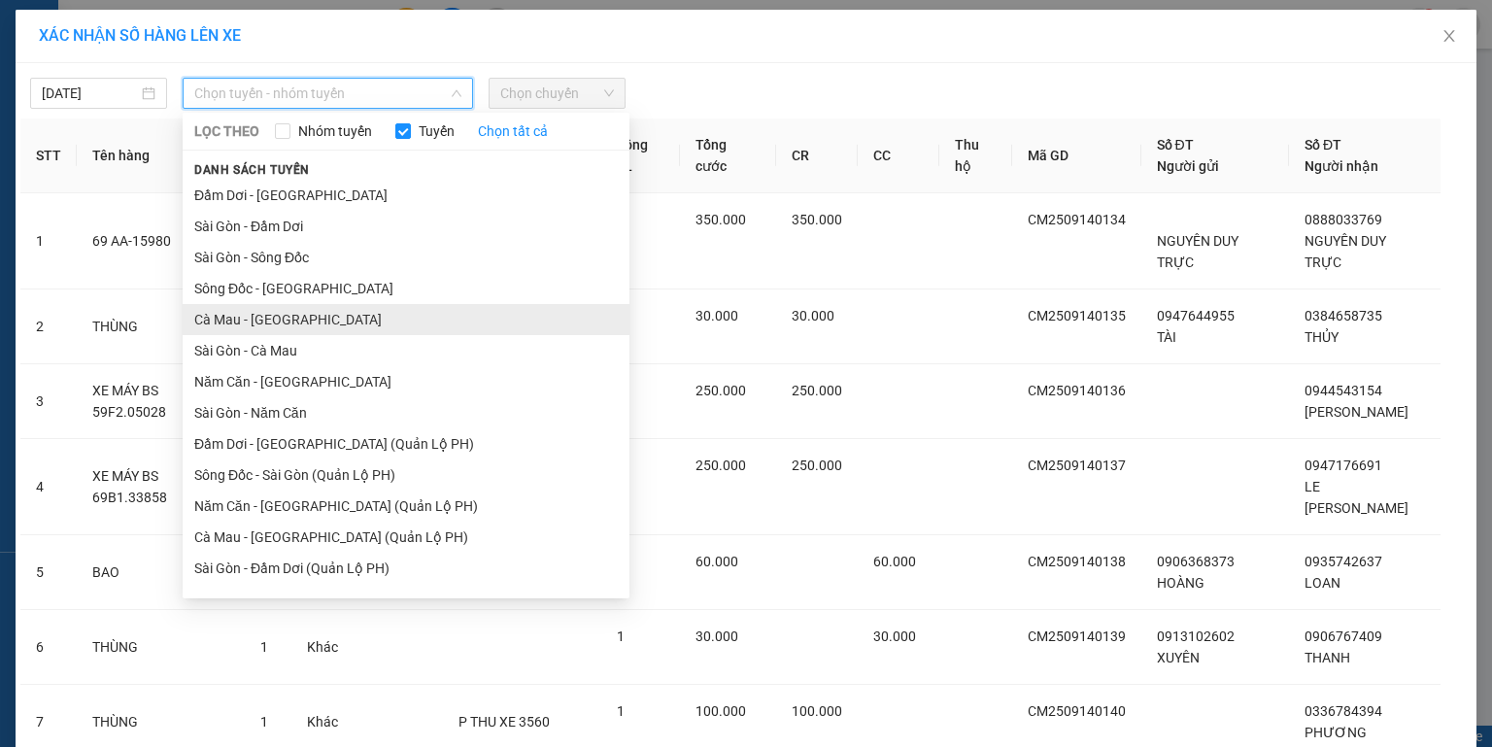
click at [247, 326] on li "Cà Mau - [GEOGRAPHIC_DATA]" at bounding box center [406, 319] width 447 height 31
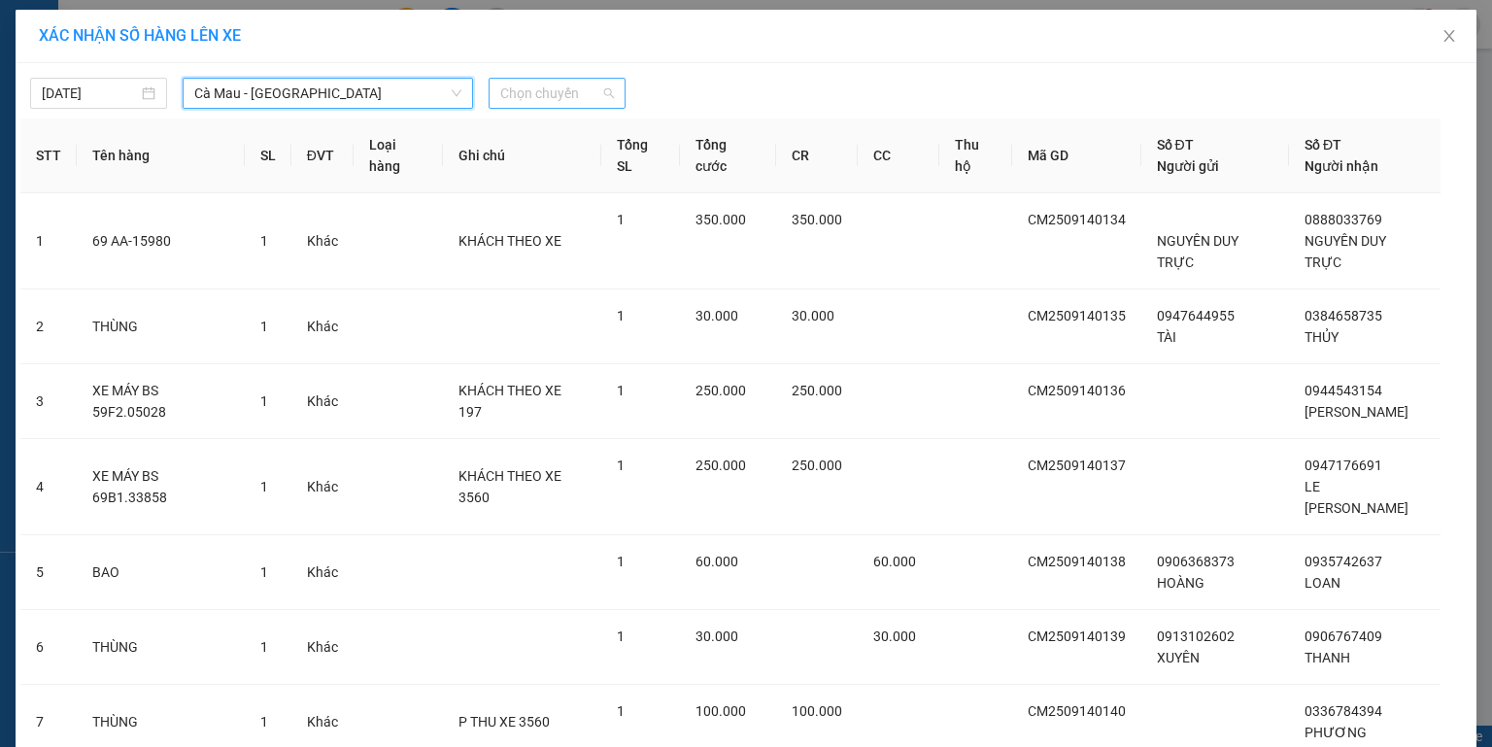
click at [570, 89] on span "Chọn chuyến" at bounding box center [557, 93] width 114 height 29
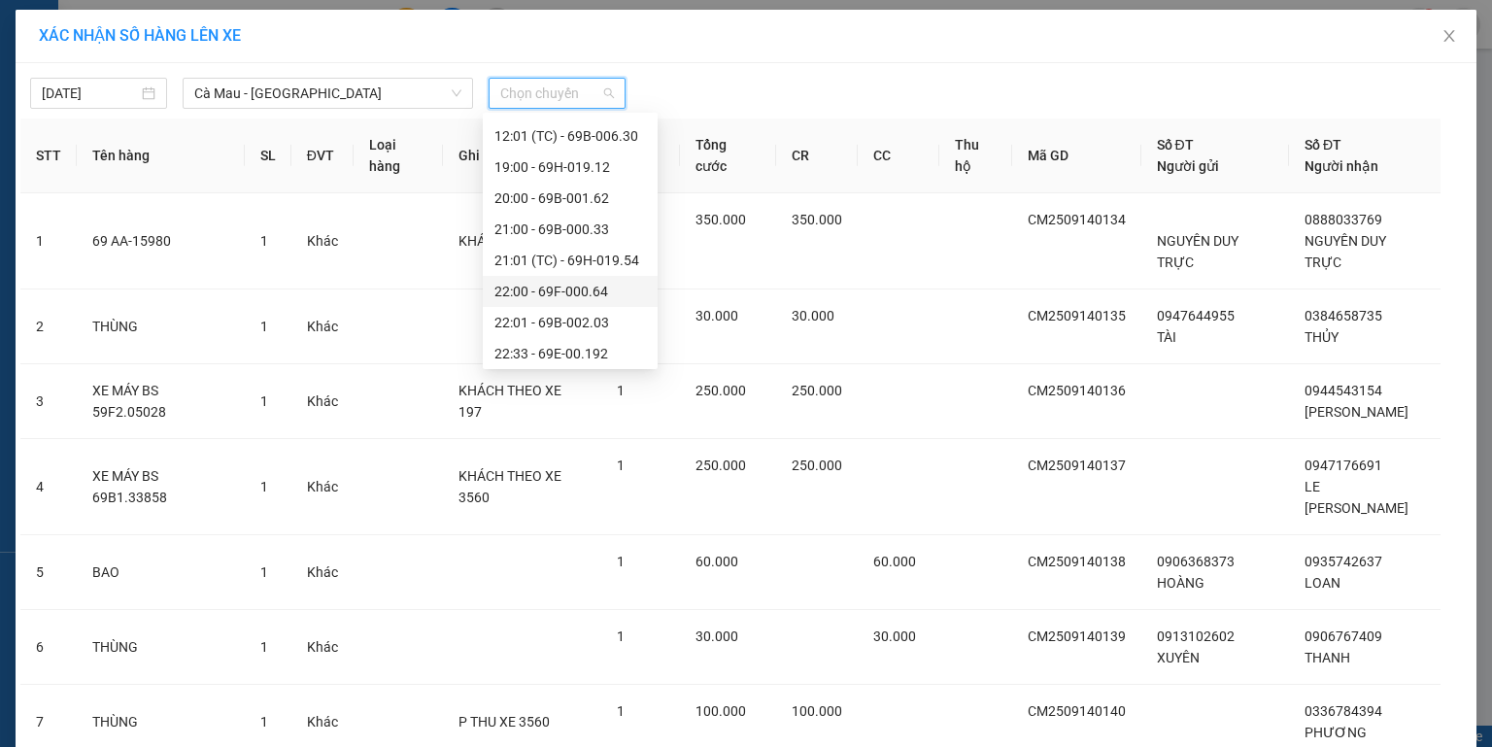
scroll to position [124, 0]
click at [579, 346] on div "22:33 - 69E-00.192" at bounding box center [570, 349] width 152 height 21
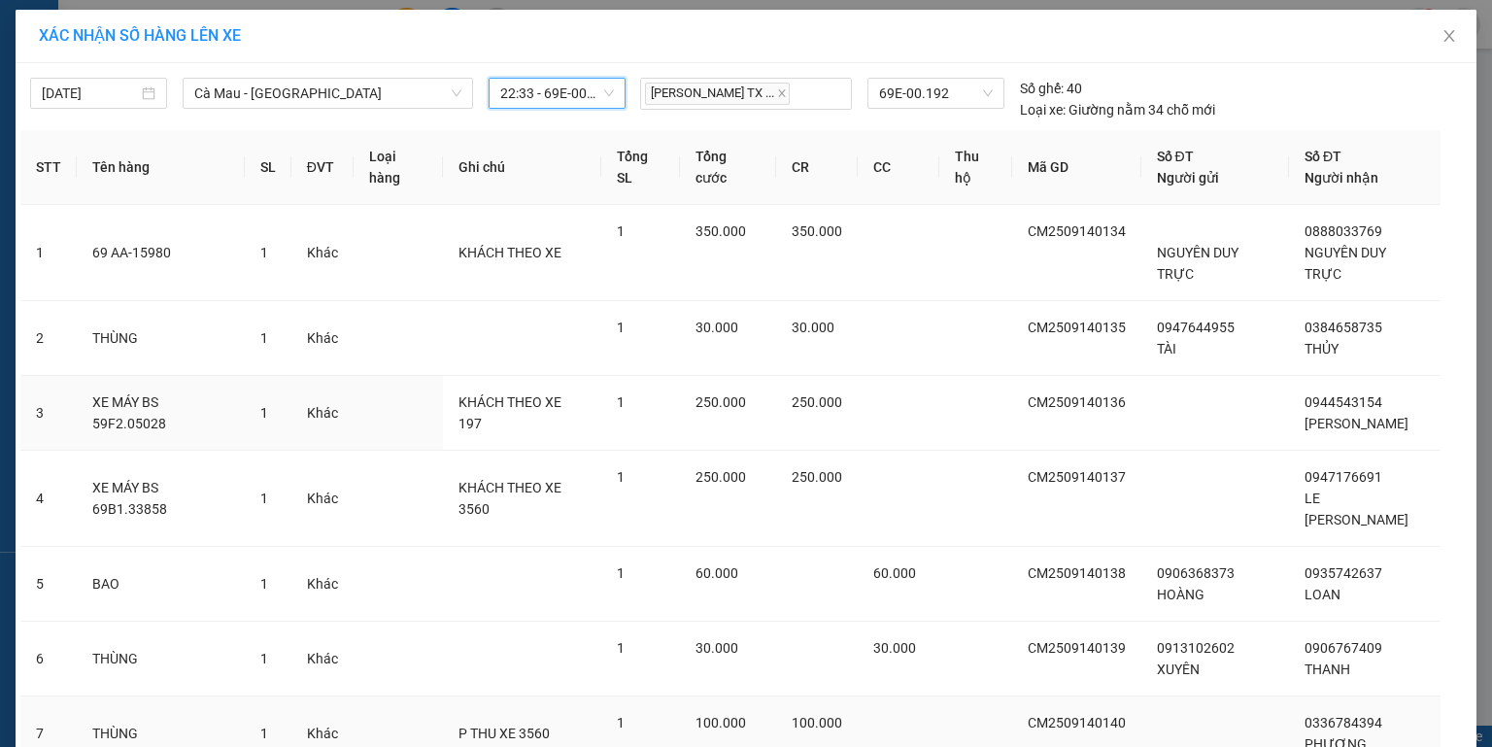
scroll to position [239, 0]
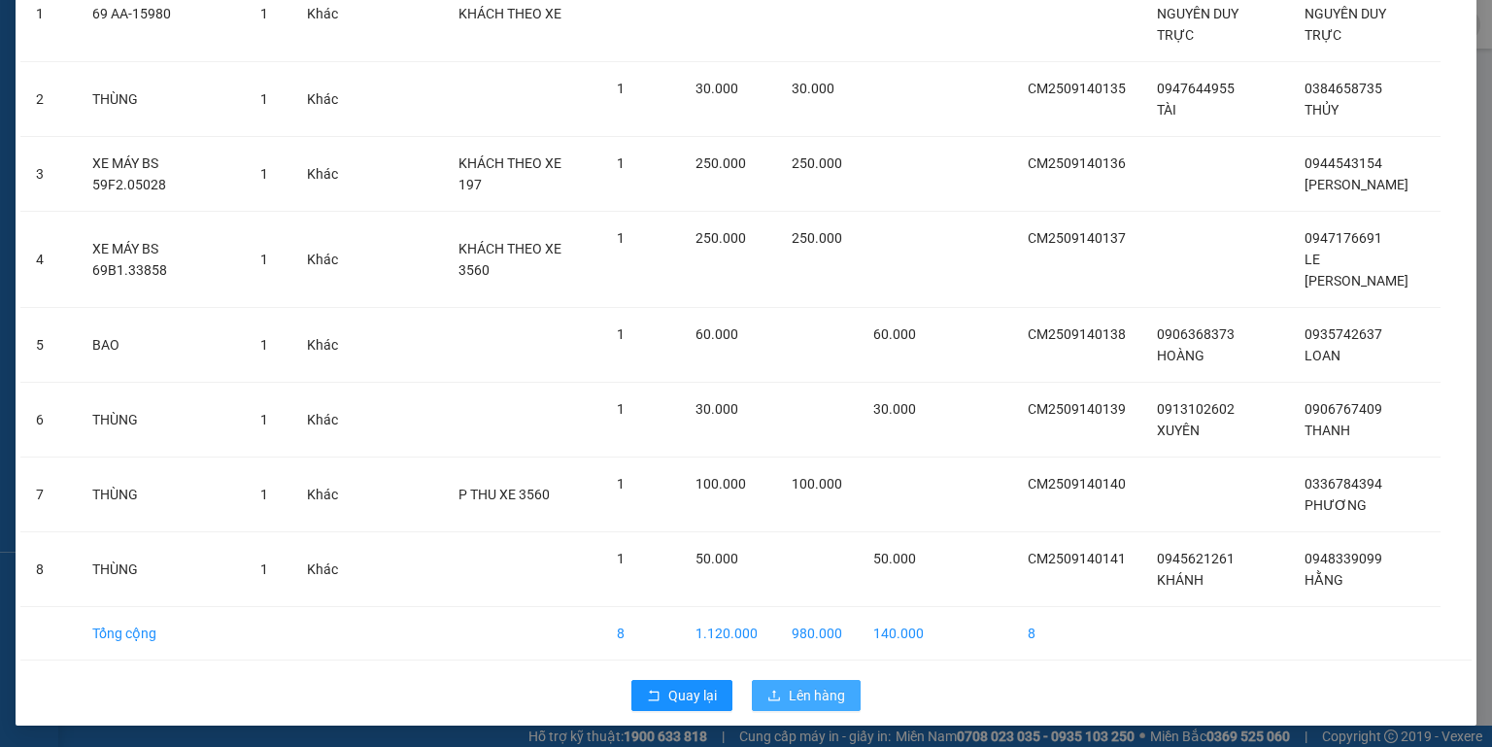
click at [798, 698] on span "Lên hàng" at bounding box center [817, 695] width 56 height 21
